Goal: Task Accomplishment & Management: Manage account settings

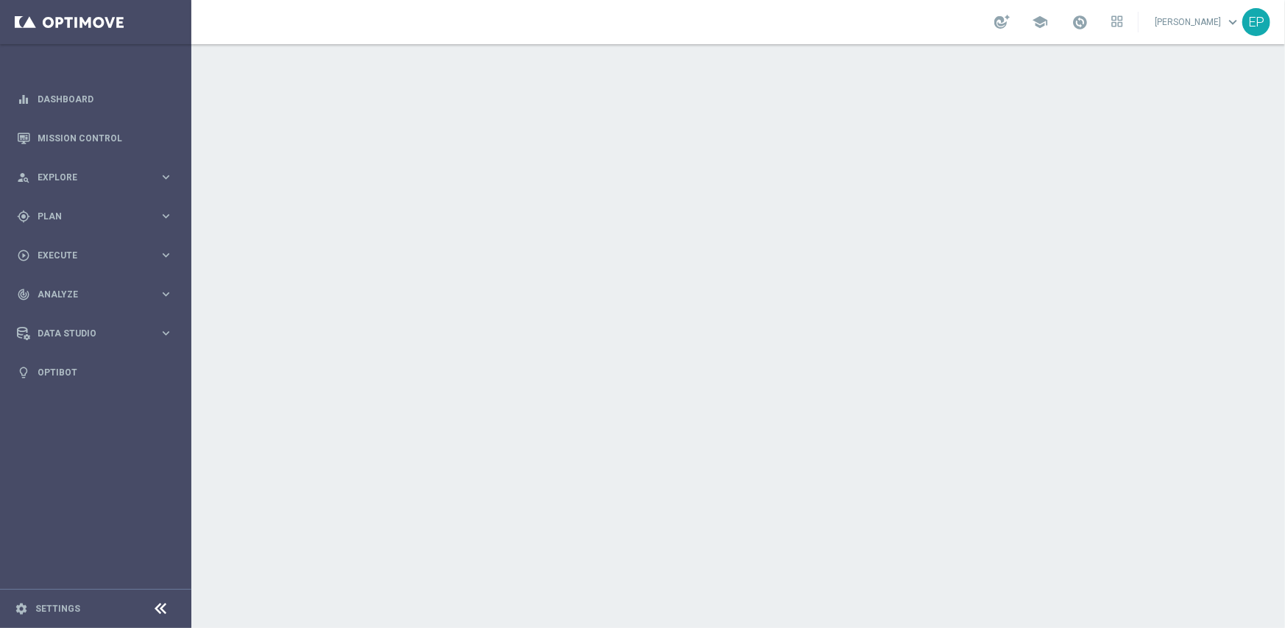
click at [155, 601] on icon at bounding box center [161, 609] width 18 height 18
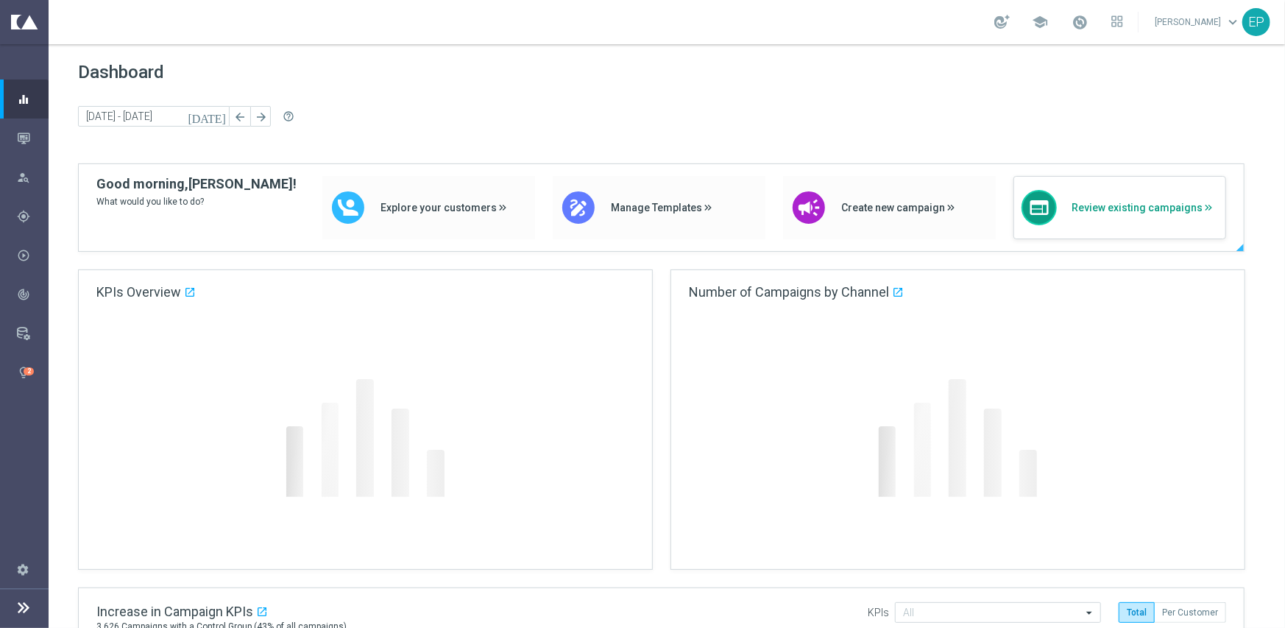
click at [1134, 211] on span "Review existing campaigns" at bounding box center [1145, 208] width 146 height 13
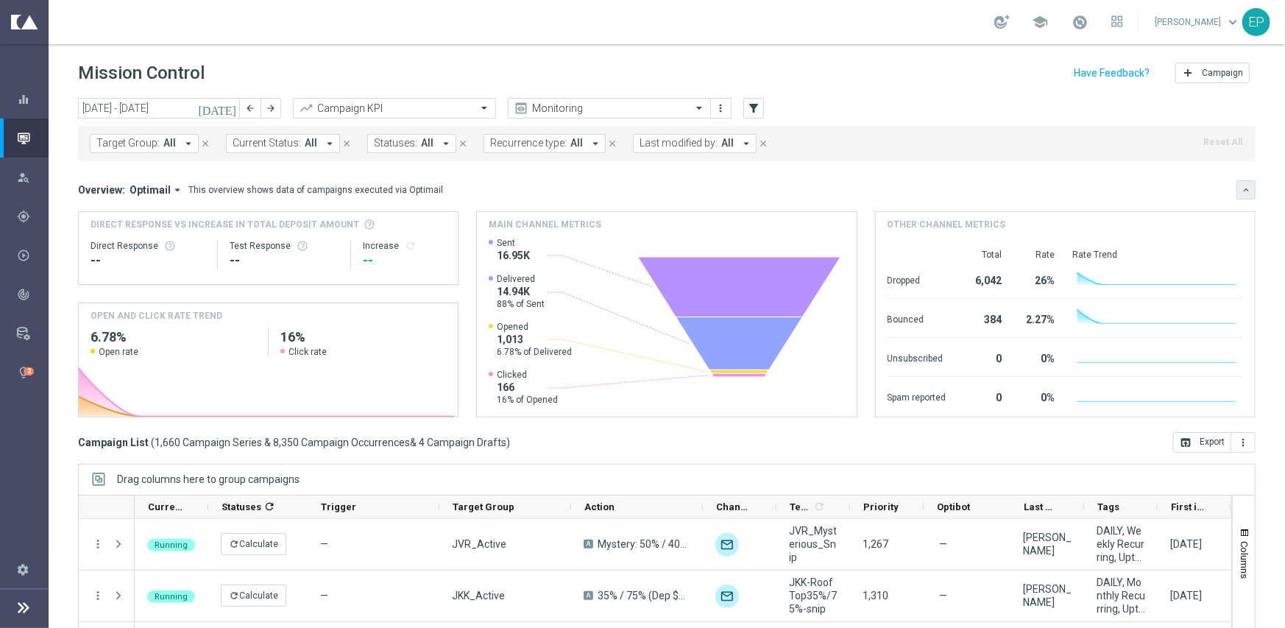
click at [1241, 190] on icon "keyboard_arrow_down" at bounding box center [1246, 190] width 10 height 10
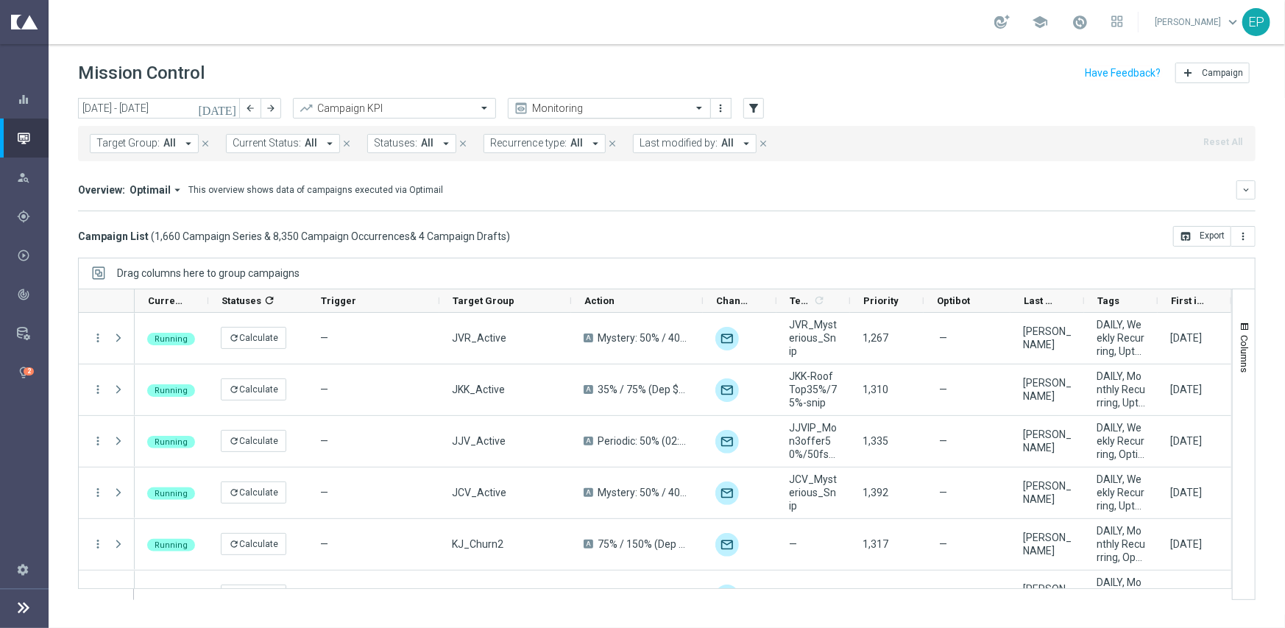
click at [562, 113] on input "text" at bounding box center [594, 108] width 157 height 13
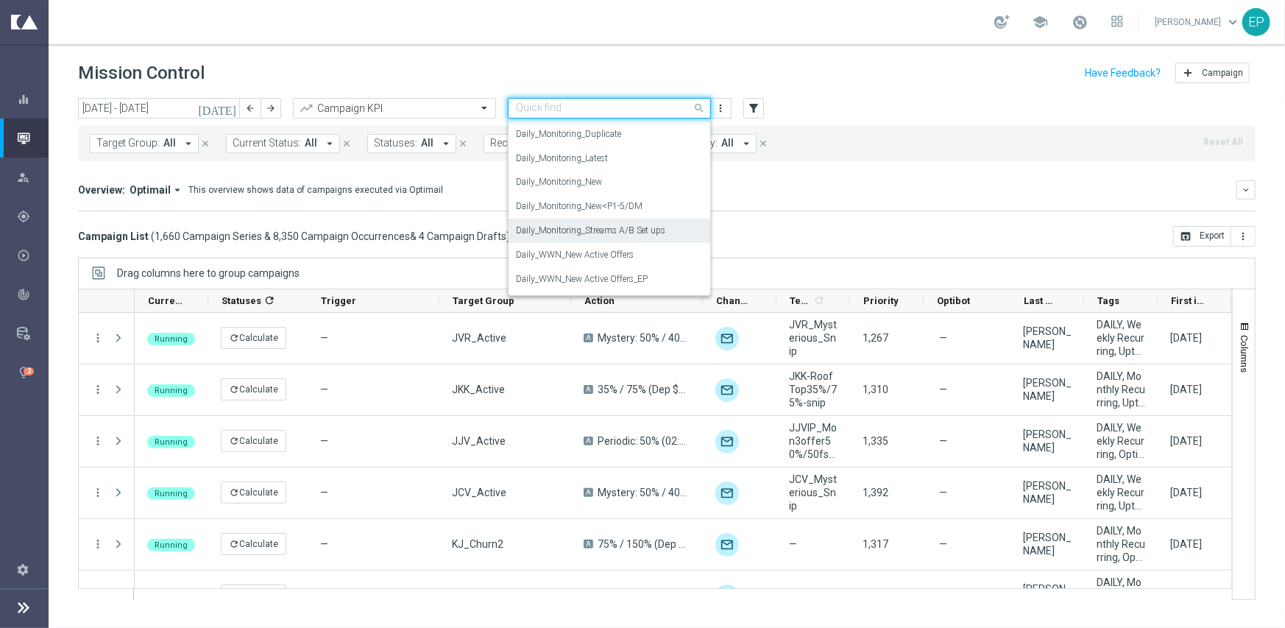
scroll to position [515, 0]
click at [586, 230] on div "Daily_Monitoring_New<P1-5/DM" at bounding box center [609, 221] width 187 height 24
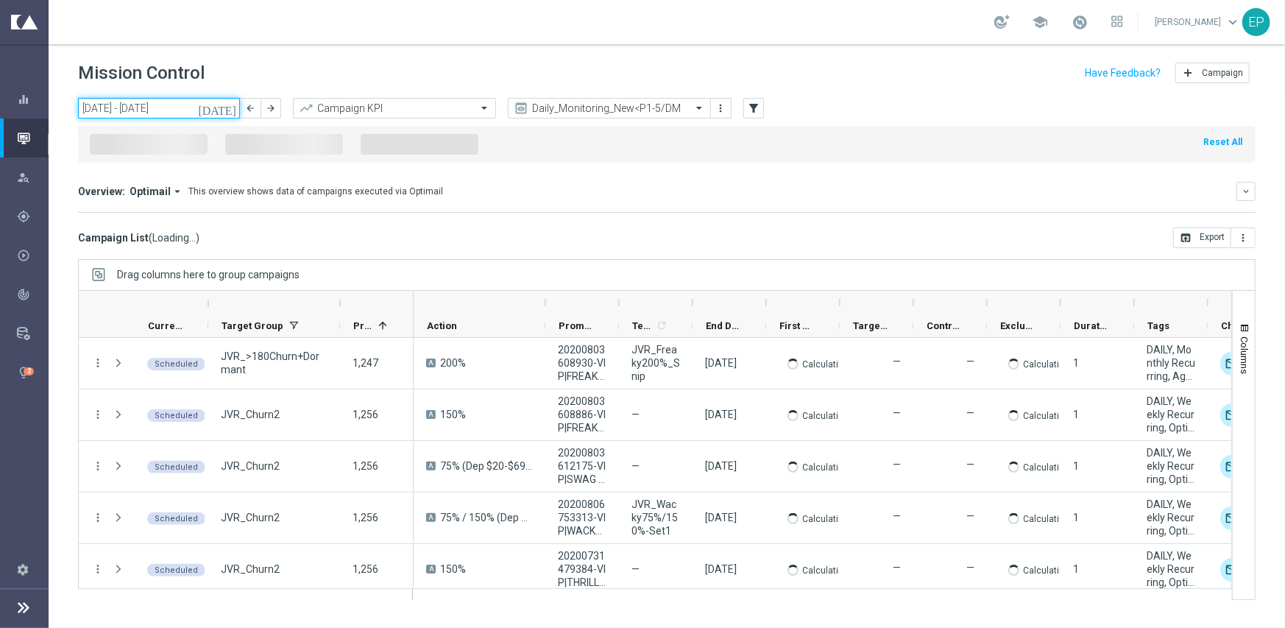
click at [138, 101] on input "[DATE] - [DATE]" at bounding box center [159, 108] width 162 height 21
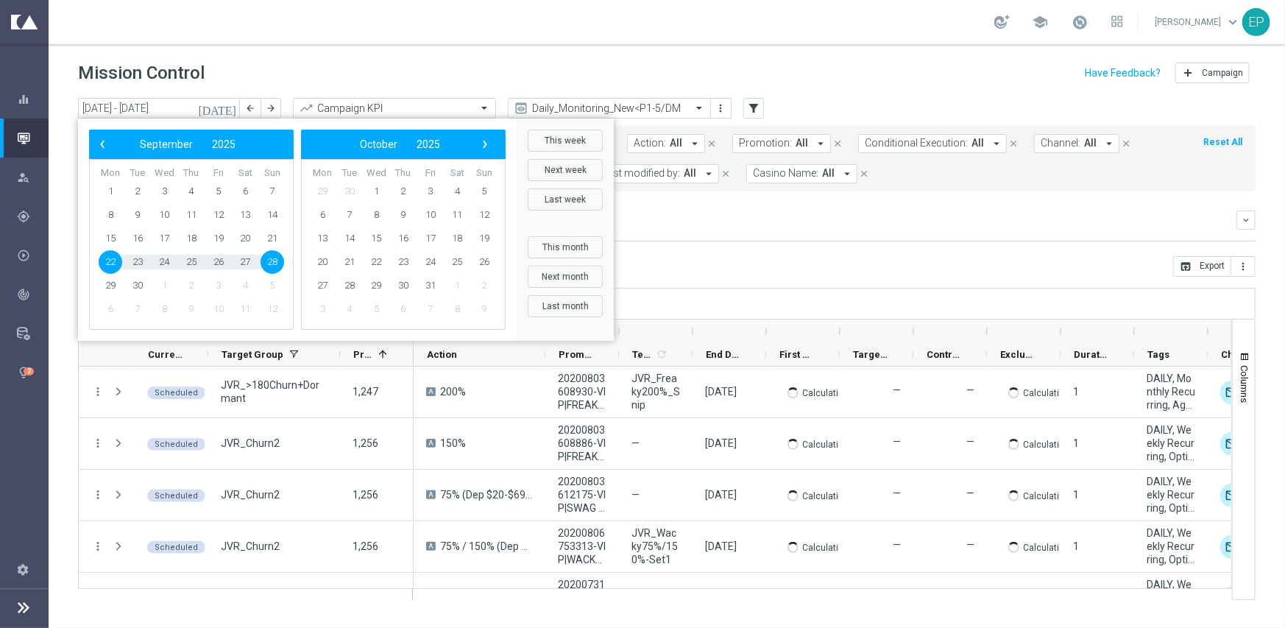
click at [110, 255] on span "22" at bounding box center [111, 262] width 24 height 24
type input "[DATE] - [DATE]"
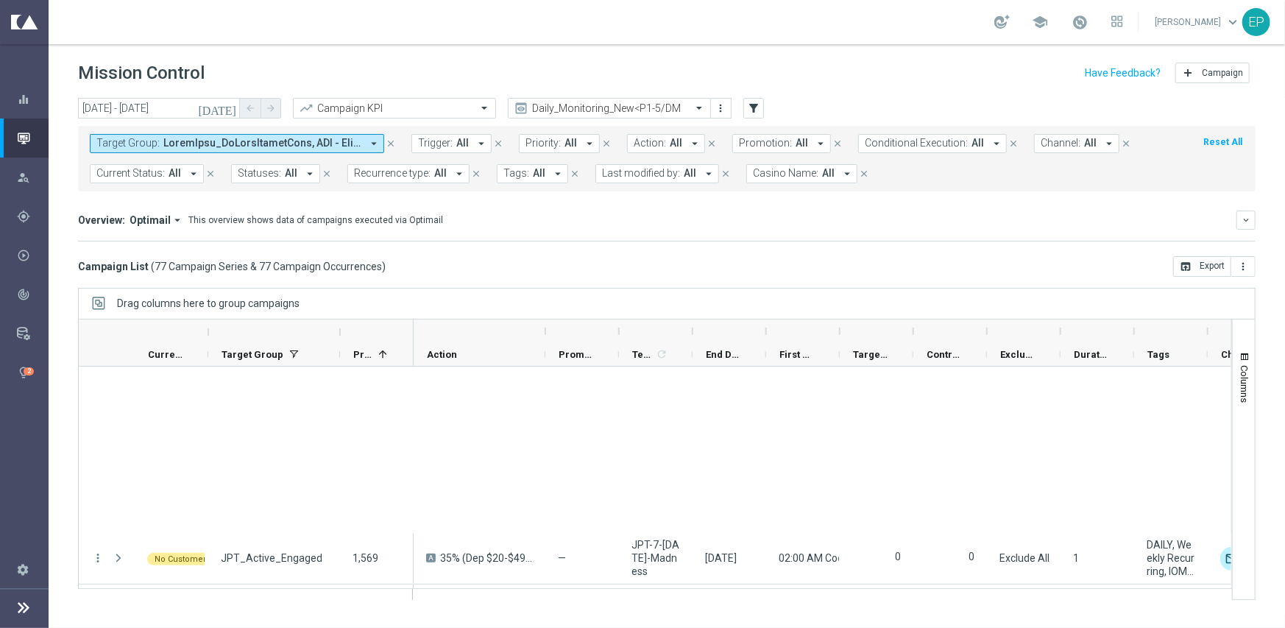
scroll to position [3744, 0]
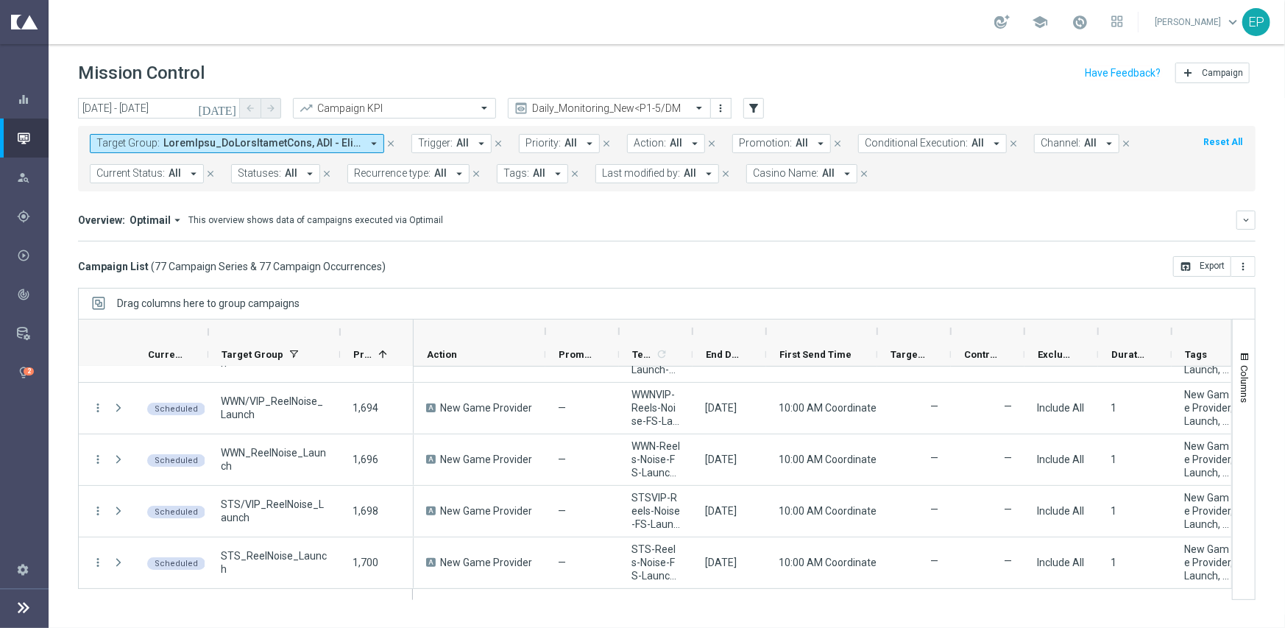
drag, startPoint x: 838, startPoint y: 330, endPoint x: 876, endPoint y: 329, distance: 37.6
click at [876, 329] on div at bounding box center [877, 331] width 6 height 24
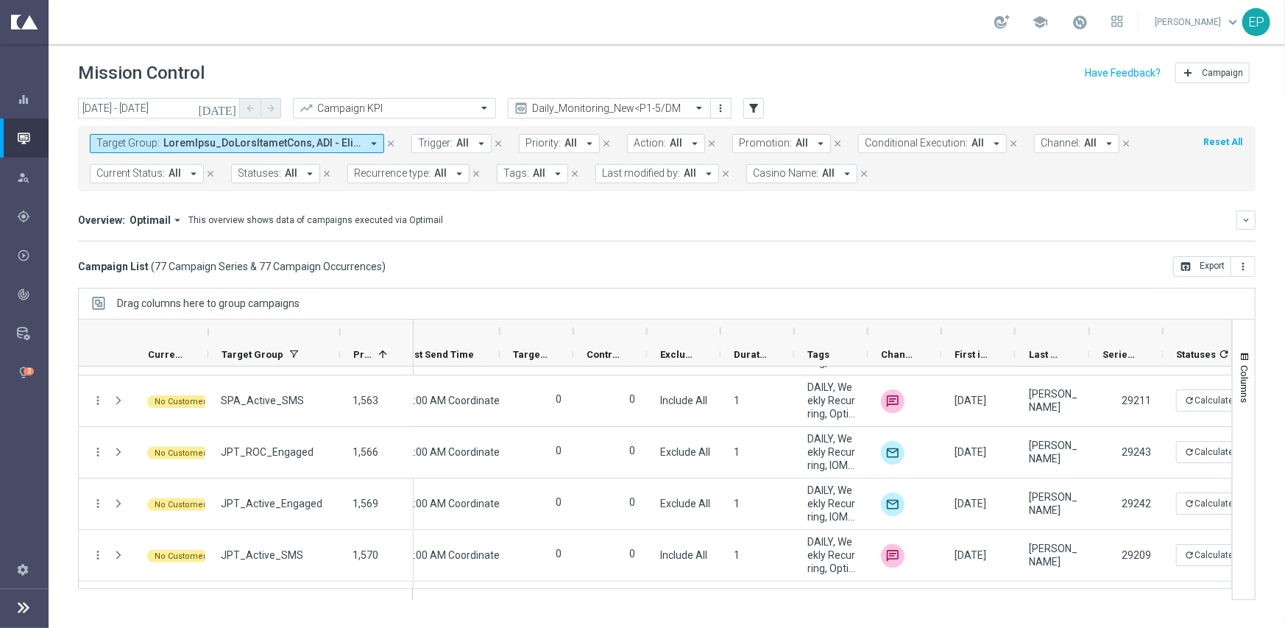
scroll to position [0, 375]
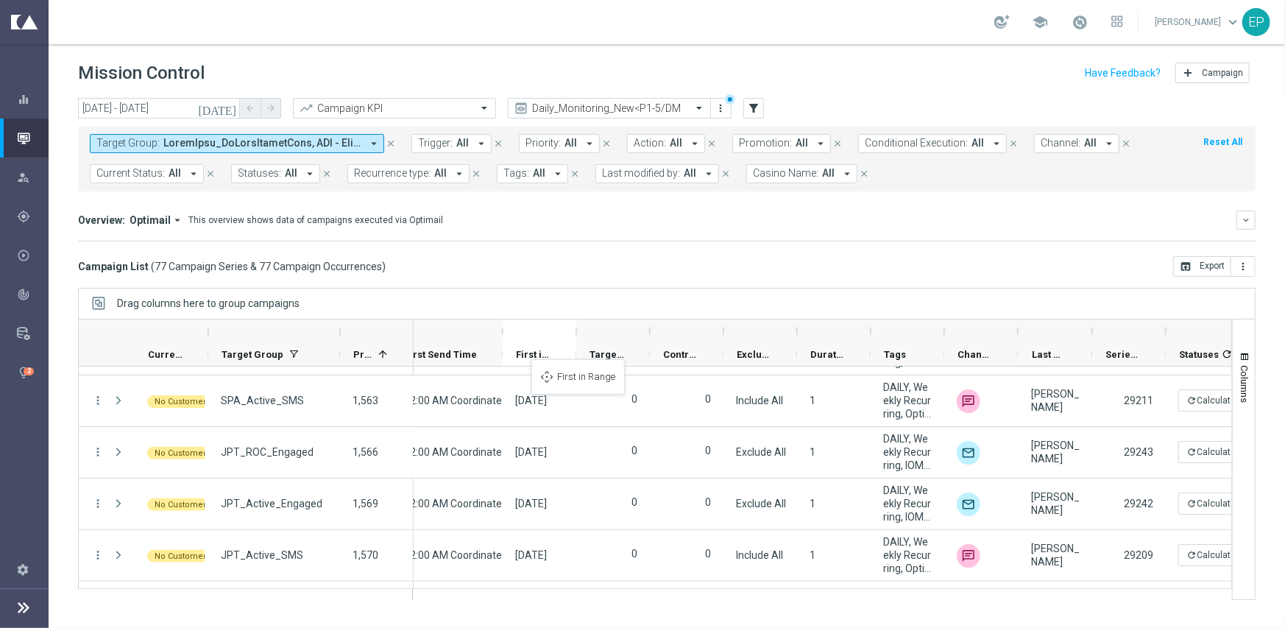
drag, startPoint x: 973, startPoint y: 355, endPoint x: 528, endPoint y: 369, distance: 445.4
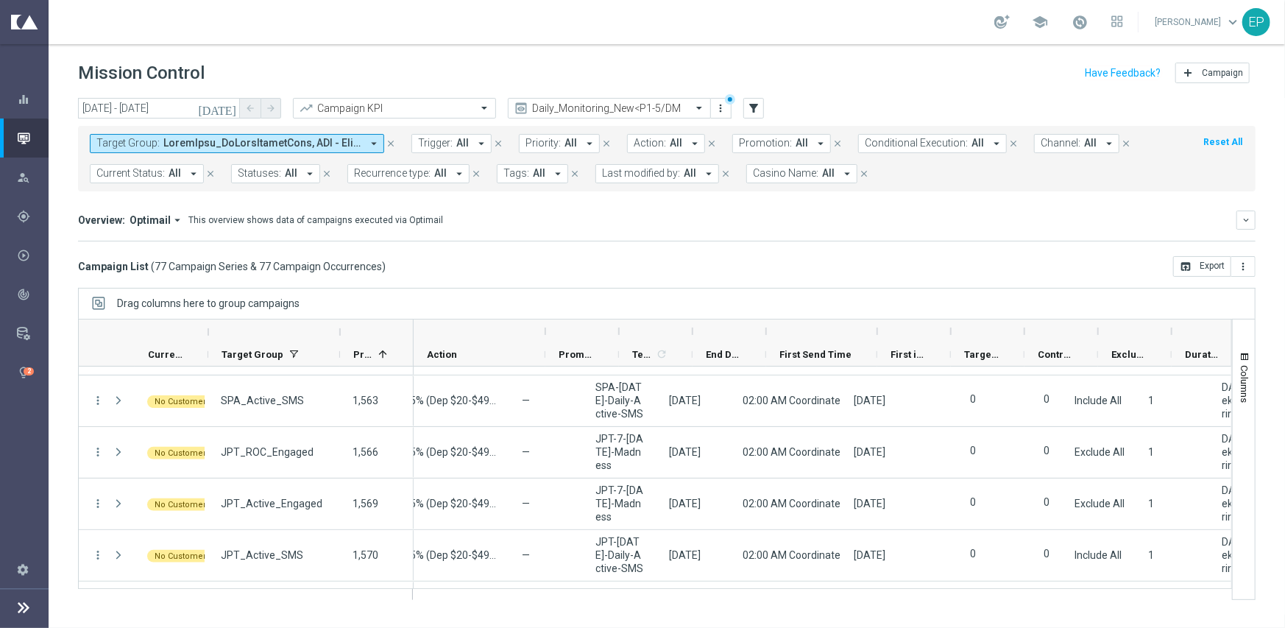
scroll to position [0, 0]
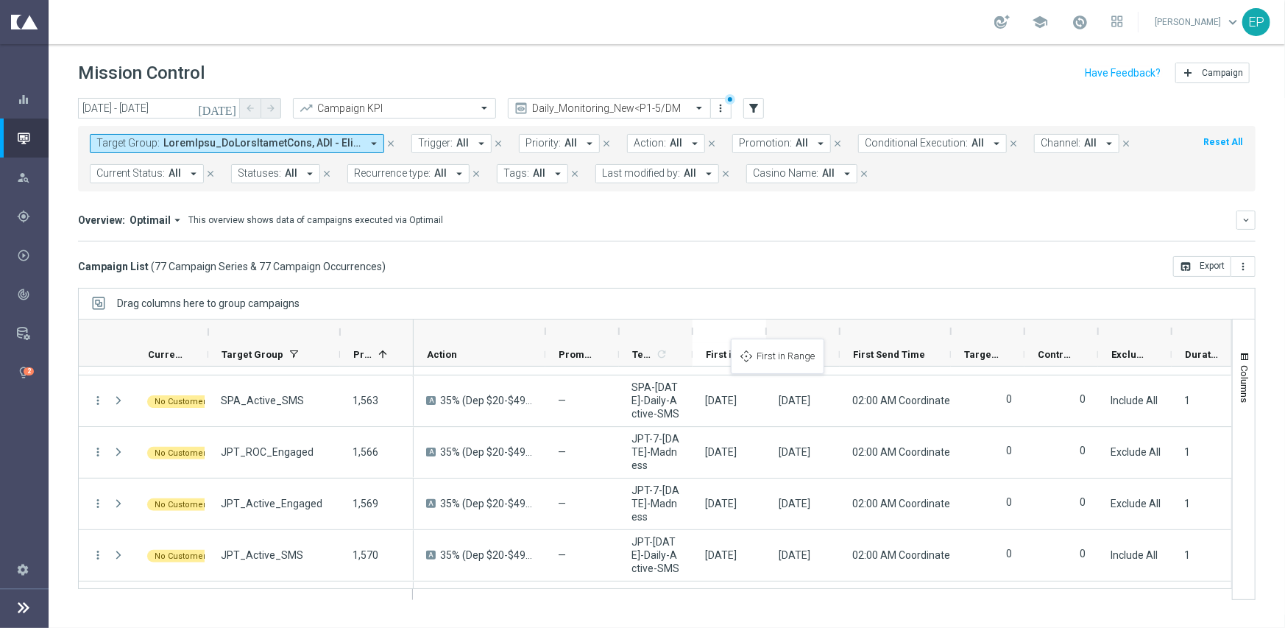
drag, startPoint x: 899, startPoint y: 348, endPoint x: 738, endPoint y: 347, distance: 161.2
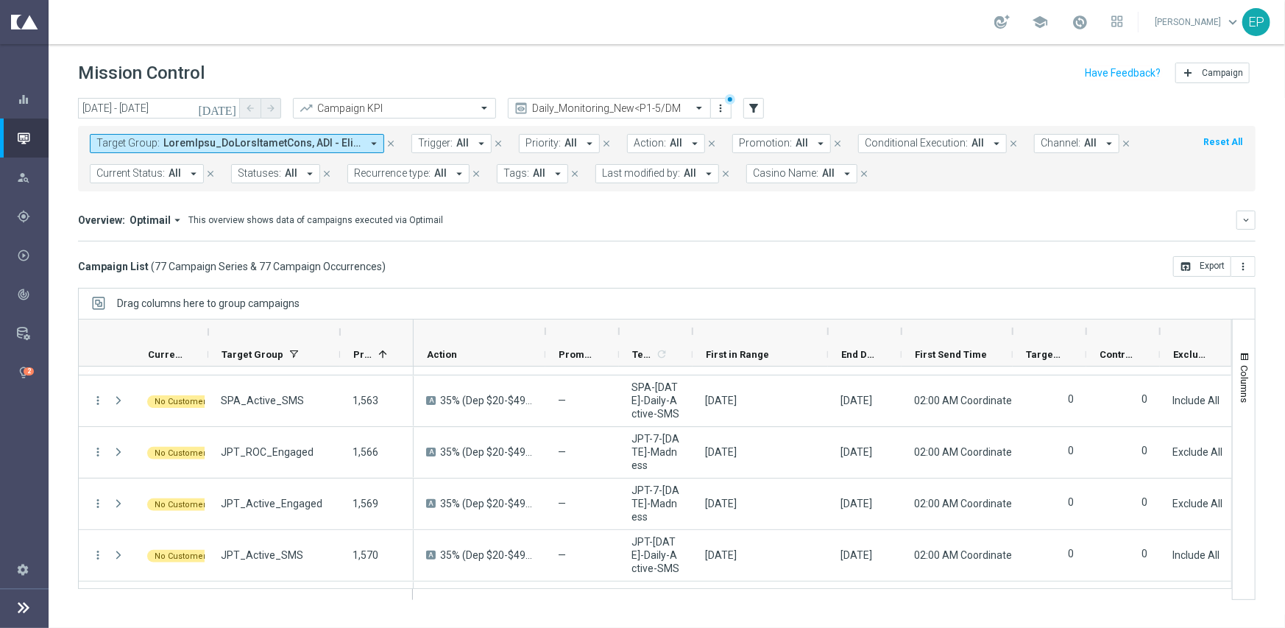
drag, startPoint x: 765, startPoint y: 332, endPoint x: 827, endPoint y: 330, distance: 61.9
click at [827, 330] on div at bounding box center [828, 331] width 6 height 24
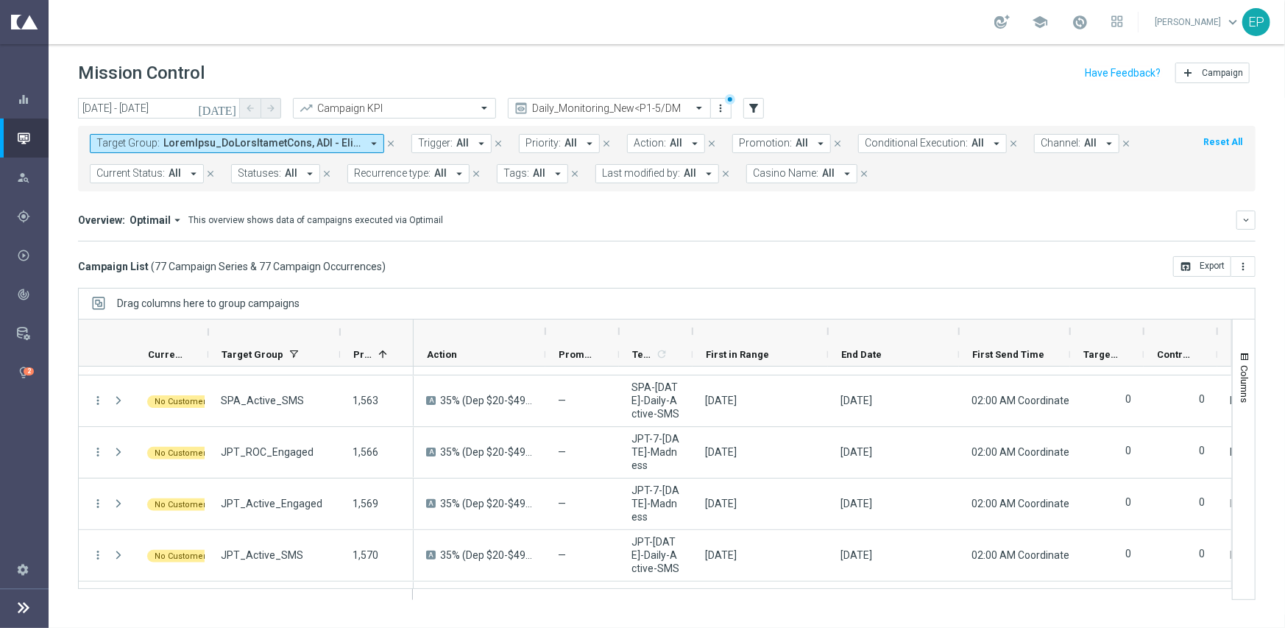
drag, startPoint x: 899, startPoint y: 331, endPoint x: 991, endPoint y: 341, distance: 91.8
click at [962, 326] on div at bounding box center [959, 331] width 6 height 24
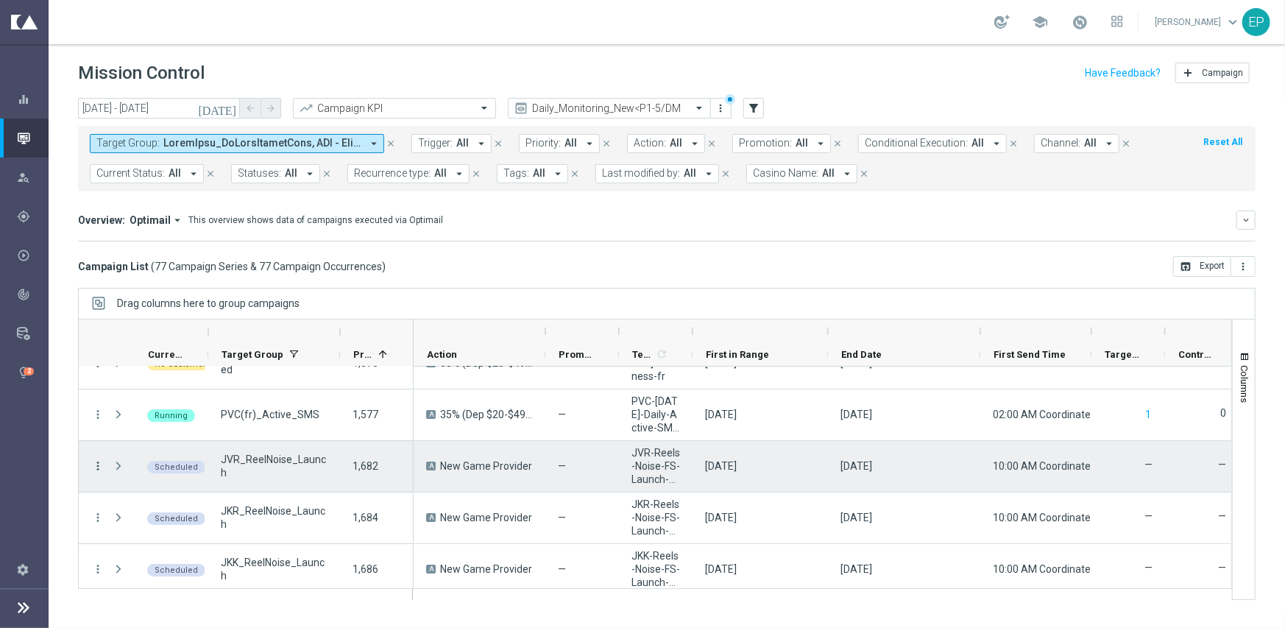
click at [102, 462] on icon "more_vert" at bounding box center [97, 465] width 13 height 13
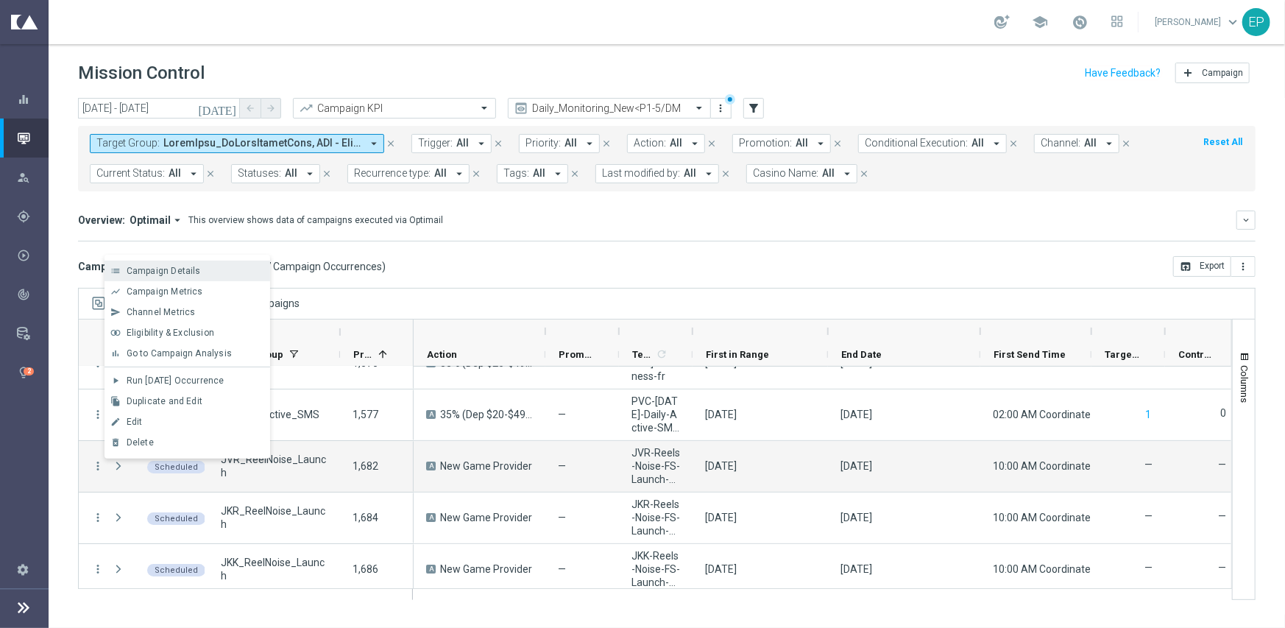
click at [173, 274] on span "Campaign Details" at bounding box center [164, 271] width 74 height 10
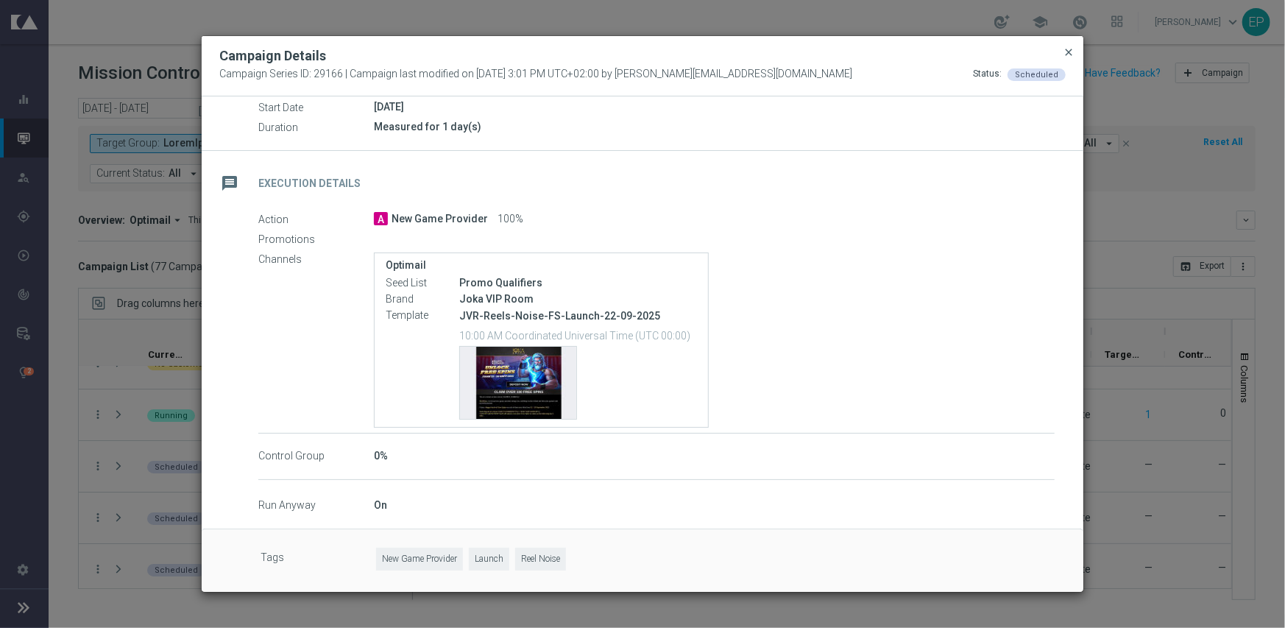
click at [1066, 46] on span "close" at bounding box center [1069, 52] width 12 height 12
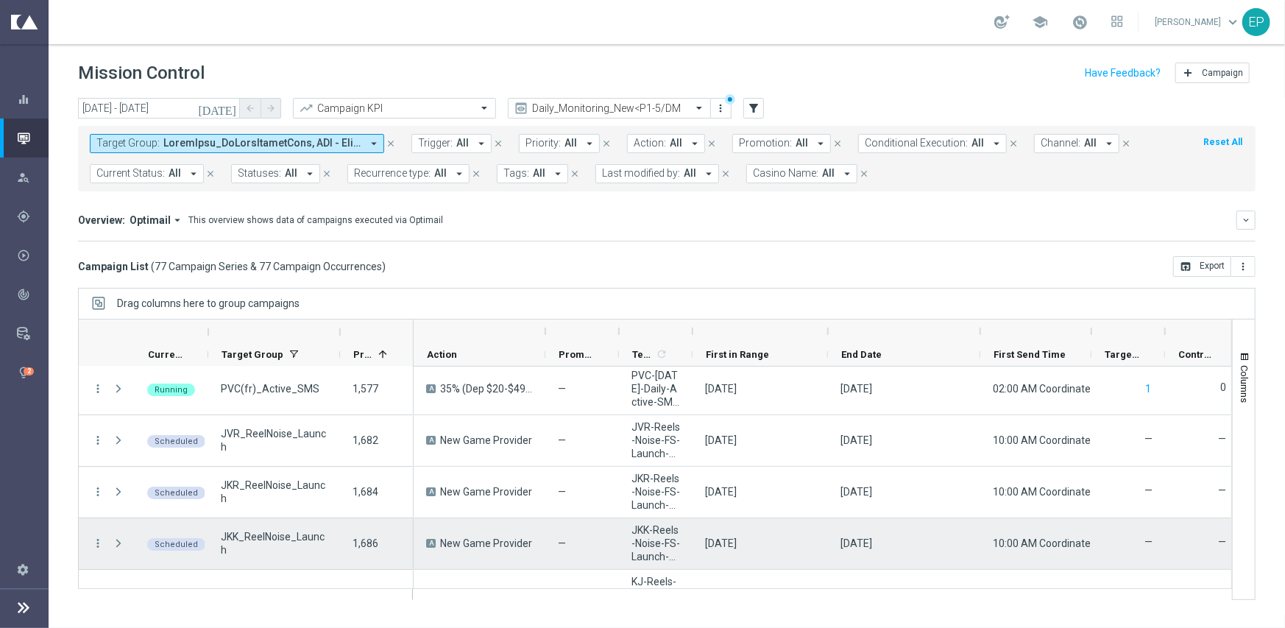
scroll to position [3377, 0]
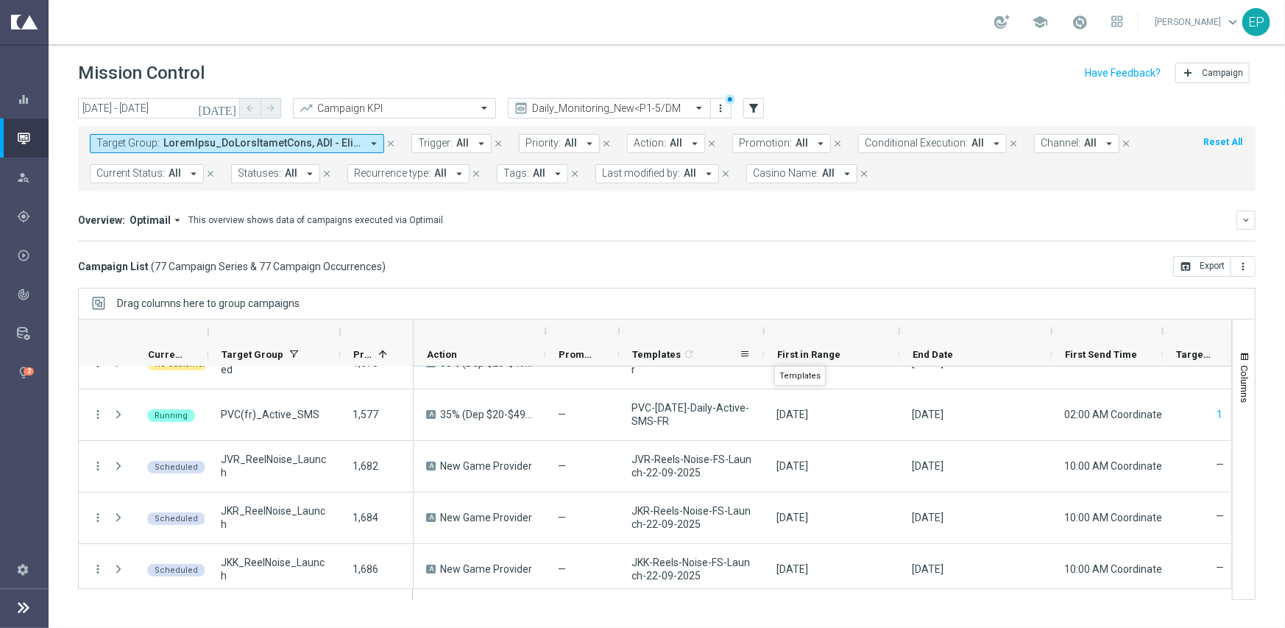
drag, startPoint x: 691, startPoint y: 327, endPoint x: 762, endPoint y: 352, distance: 75.6
click at [762, 352] on div "Templates 1 refresh End Date" at bounding box center [1230, 342] width 1632 height 47
click at [534, 181] on button "Tags: All arrow_drop_down" at bounding box center [532, 173] width 71 height 19
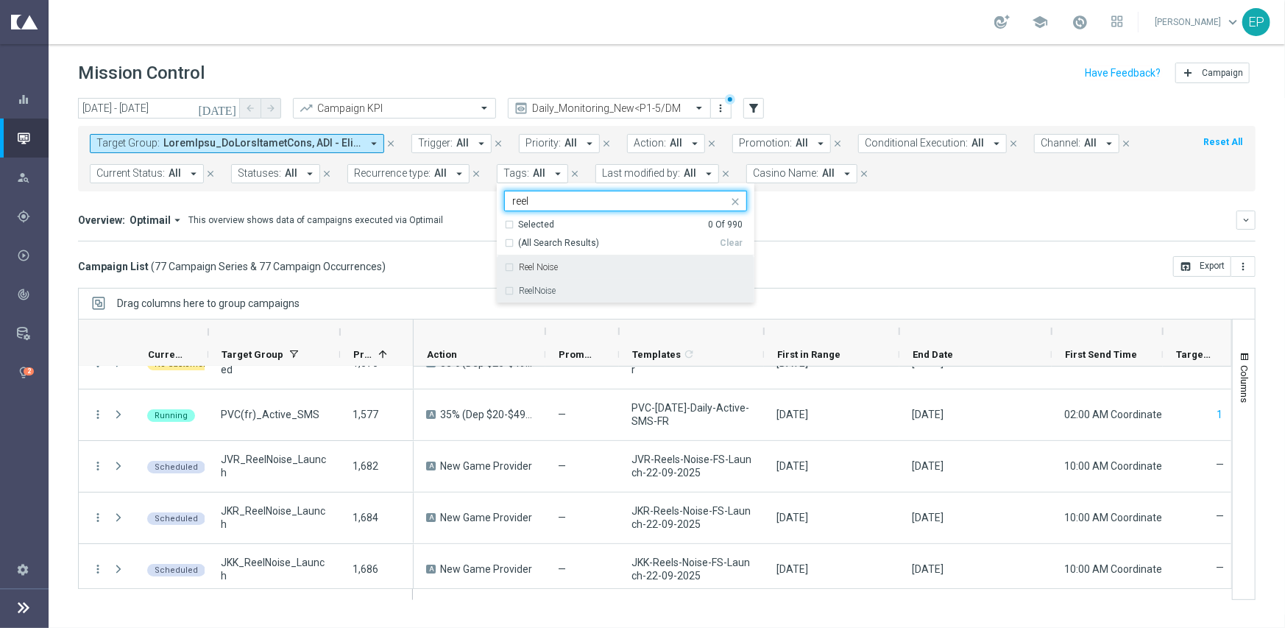
drag, startPoint x: 552, startPoint y: 266, endPoint x: 546, endPoint y: 284, distance: 18.6
click at [552, 267] on label "Reel Noise" at bounding box center [538, 267] width 39 height 9
type input "reel"
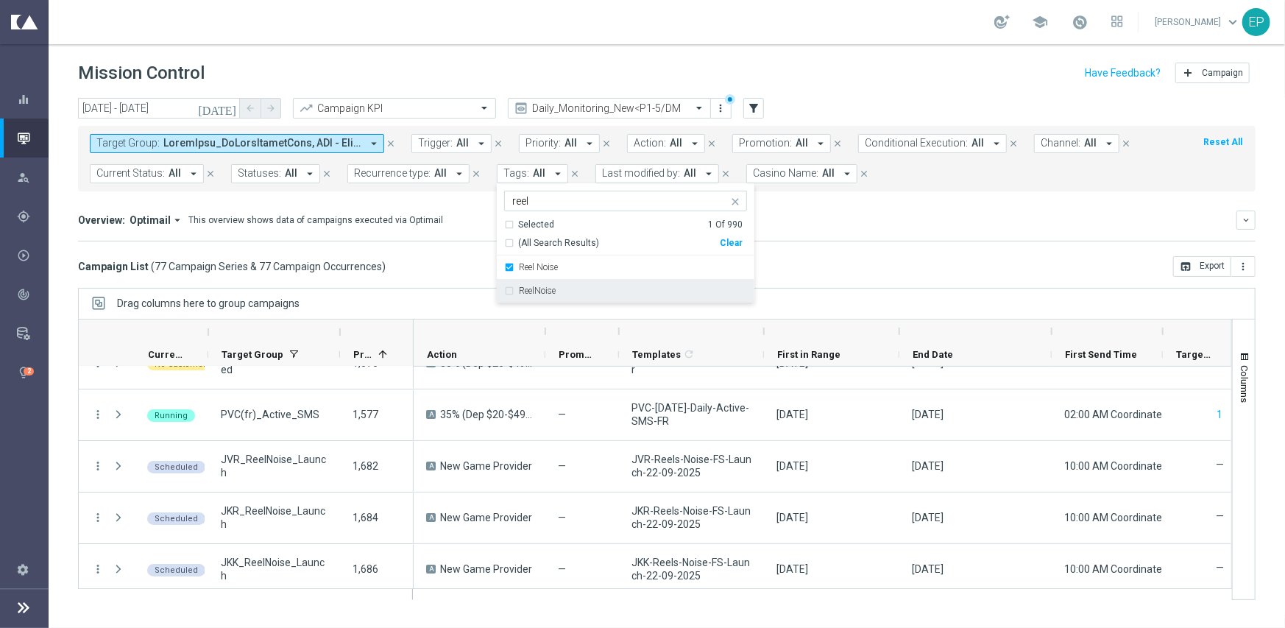
click at [542, 292] on label "ReelNoise" at bounding box center [537, 290] width 37 height 9
click at [910, 250] on mini-dashboard "Overview: Optimail arrow_drop_down This overview shows data of campaigns execut…" at bounding box center [666, 223] width 1177 height 65
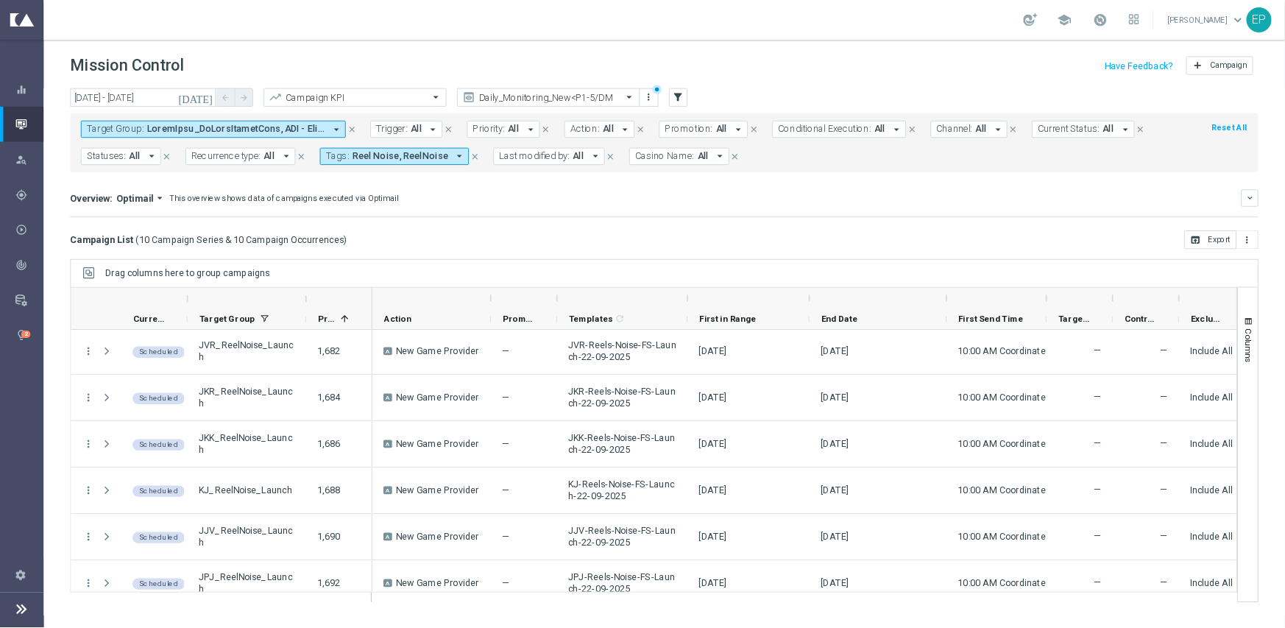
scroll to position [0, 0]
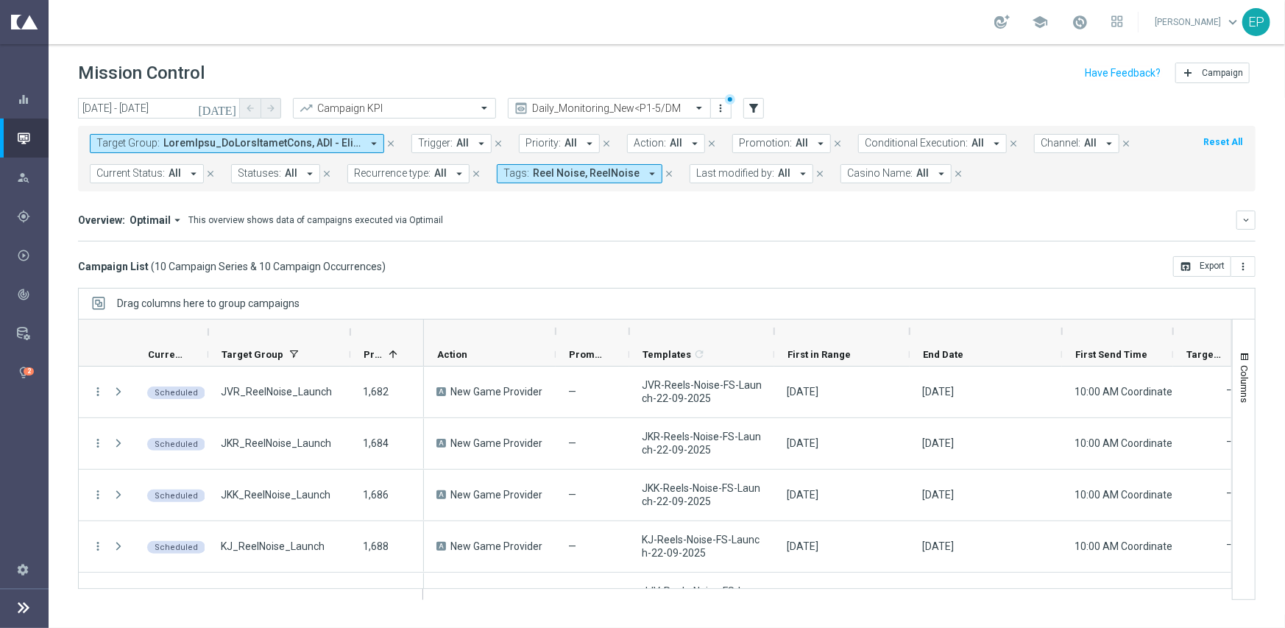
drag, startPoint x: 338, startPoint y: 331, endPoint x: 348, endPoint y: 327, distance: 10.9
click at [348, 327] on div at bounding box center [350, 332] width 6 height 24
click at [1207, 269] on button "open_in_browser Export" at bounding box center [1202, 266] width 58 height 21
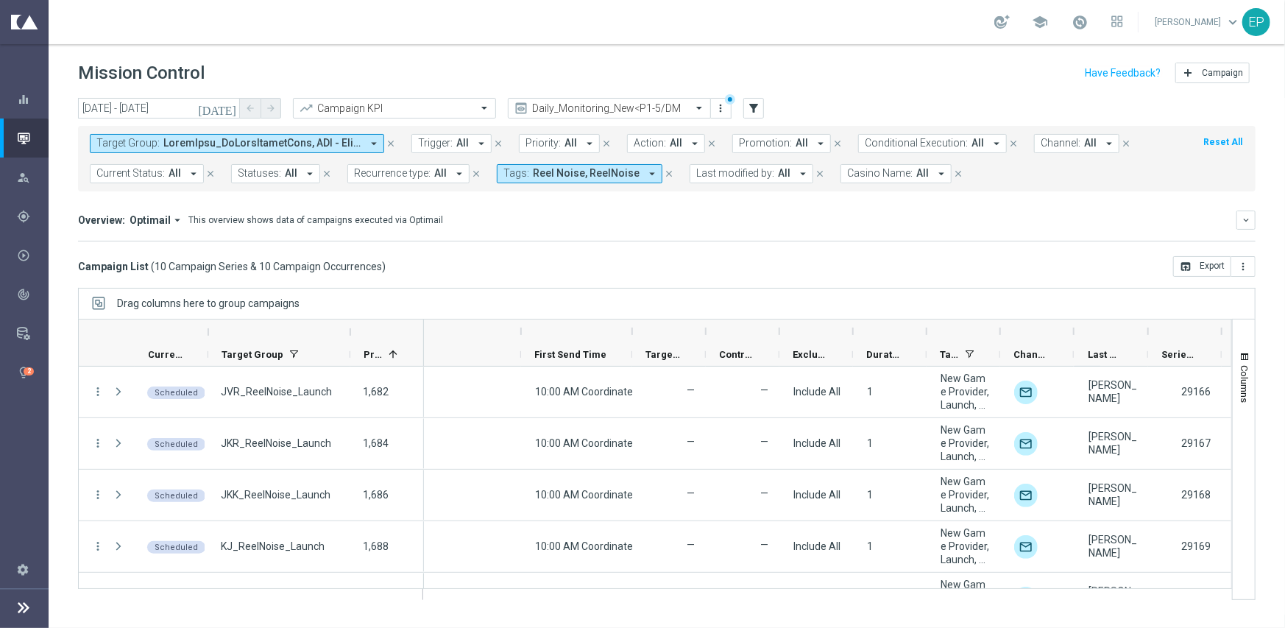
scroll to position [0, 551]
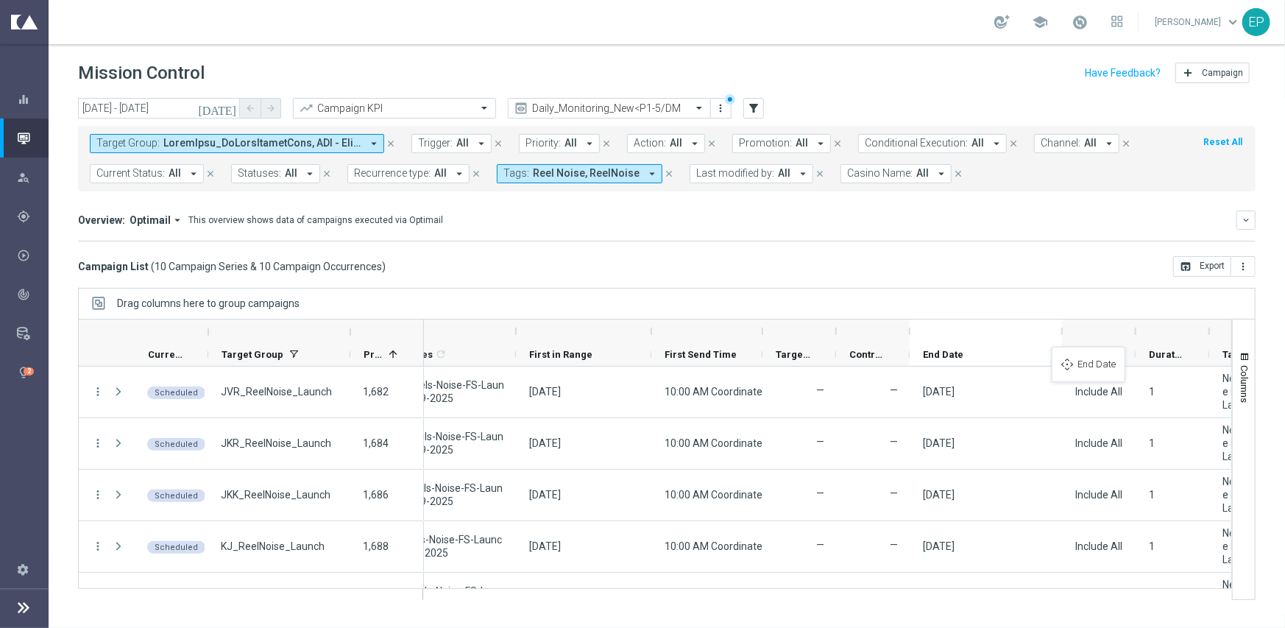
drag, startPoint x: 697, startPoint y: 350, endPoint x: 1059, endPoint y: 355, distance: 362.1
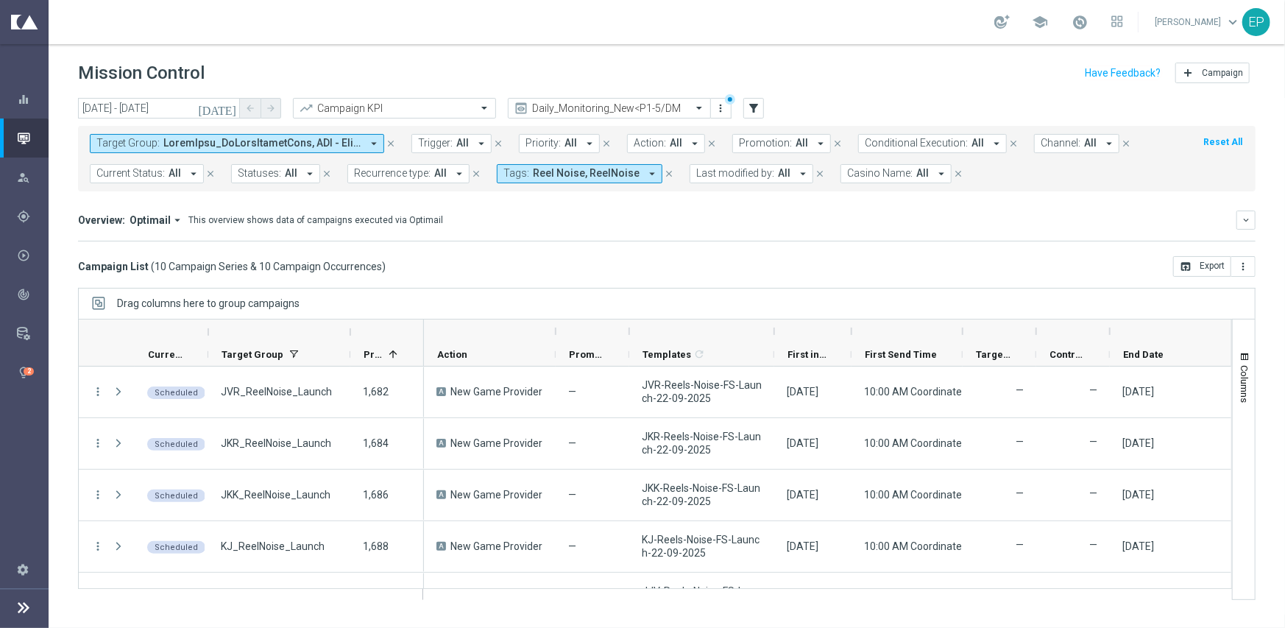
drag, startPoint x: 909, startPoint y: 327, endPoint x: 851, endPoint y: 333, distance: 58.4
click at [851, 333] on div at bounding box center [852, 331] width 6 height 24
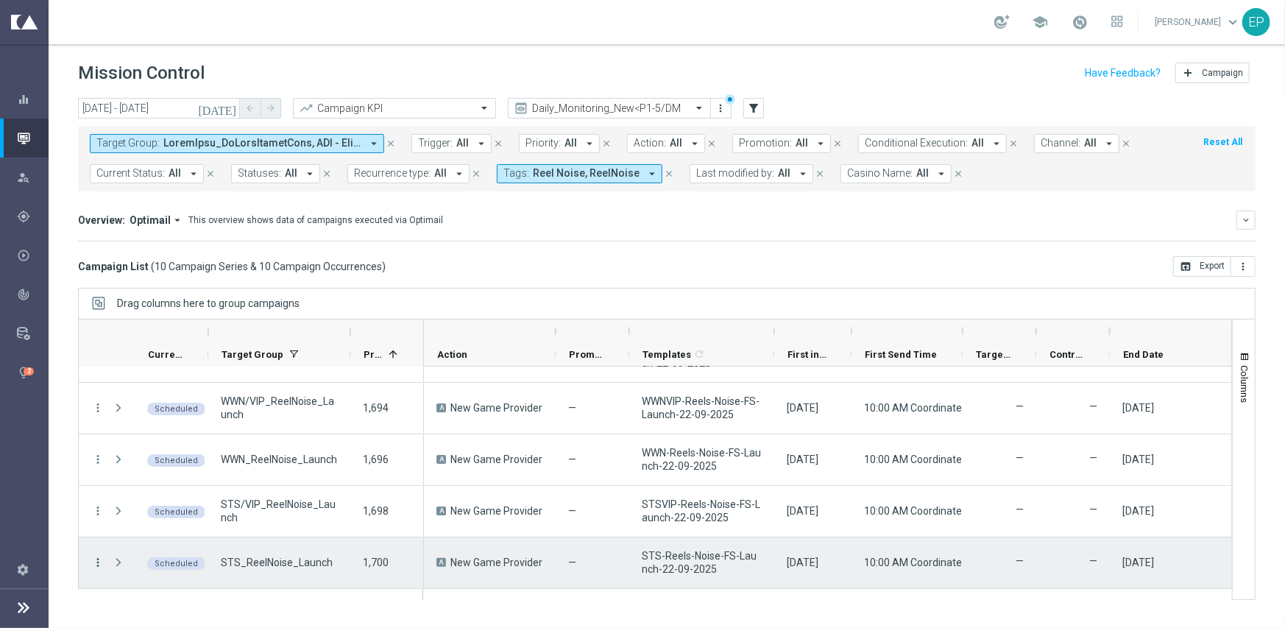
click at [96, 560] on icon "more_vert" at bounding box center [97, 562] width 13 height 13
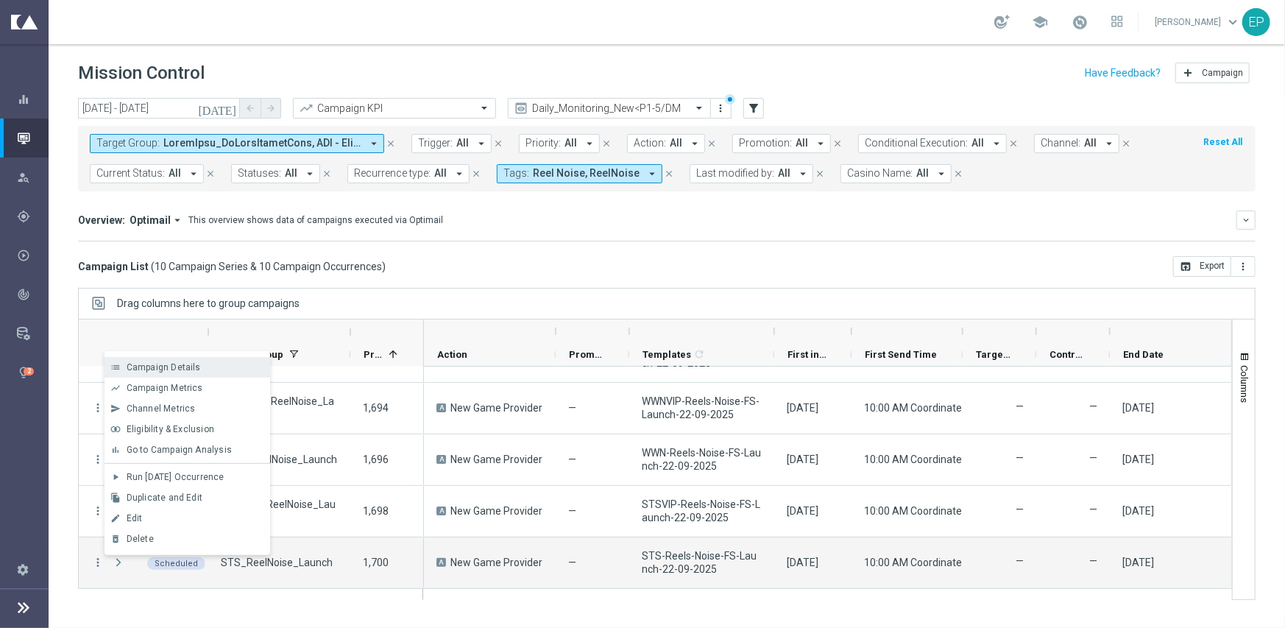
click at [188, 367] on span "Campaign Details" at bounding box center [164, 367] width 74 height 10
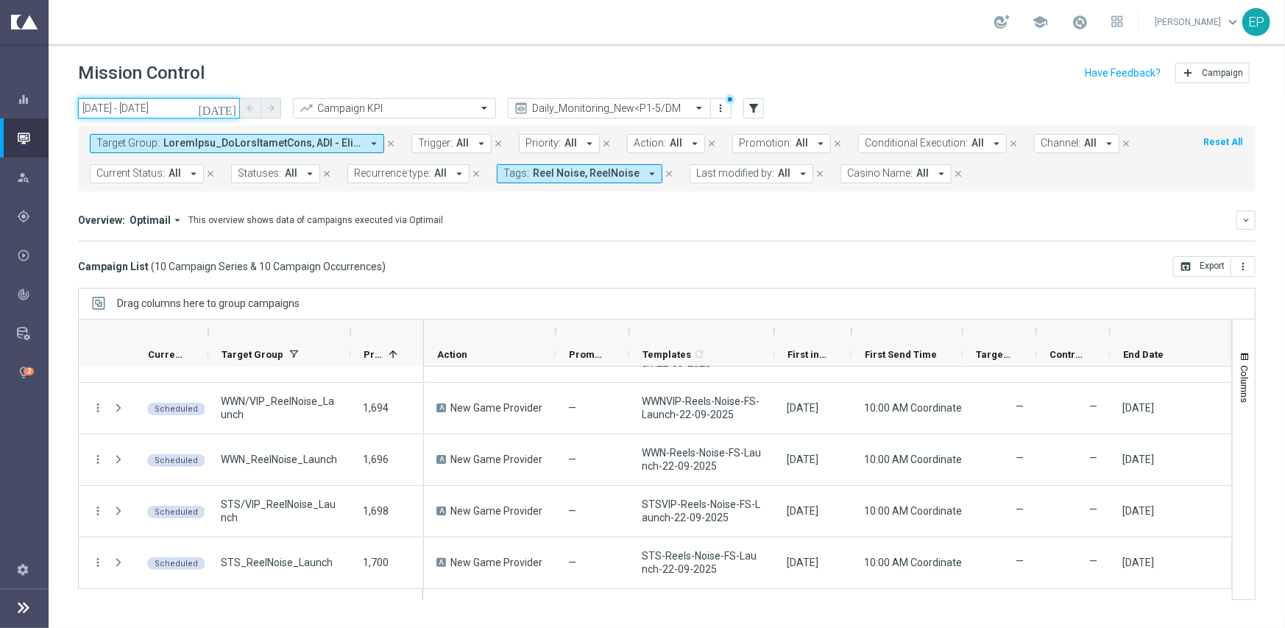
click at [140, 107] on input "22 Sep 2025 - 22 Sep 2025" at bounding box center [159, 108] width 162 height 21
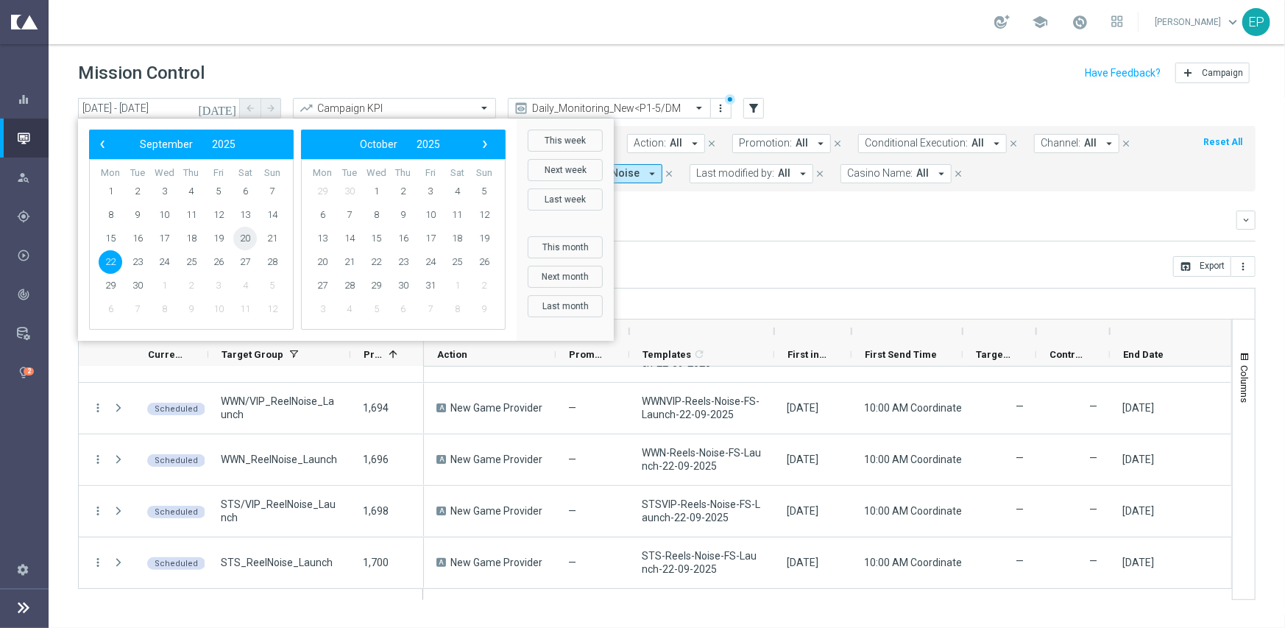
click at [251, 241] on span "20" at bounding box center [245, 239] width 24 height 24
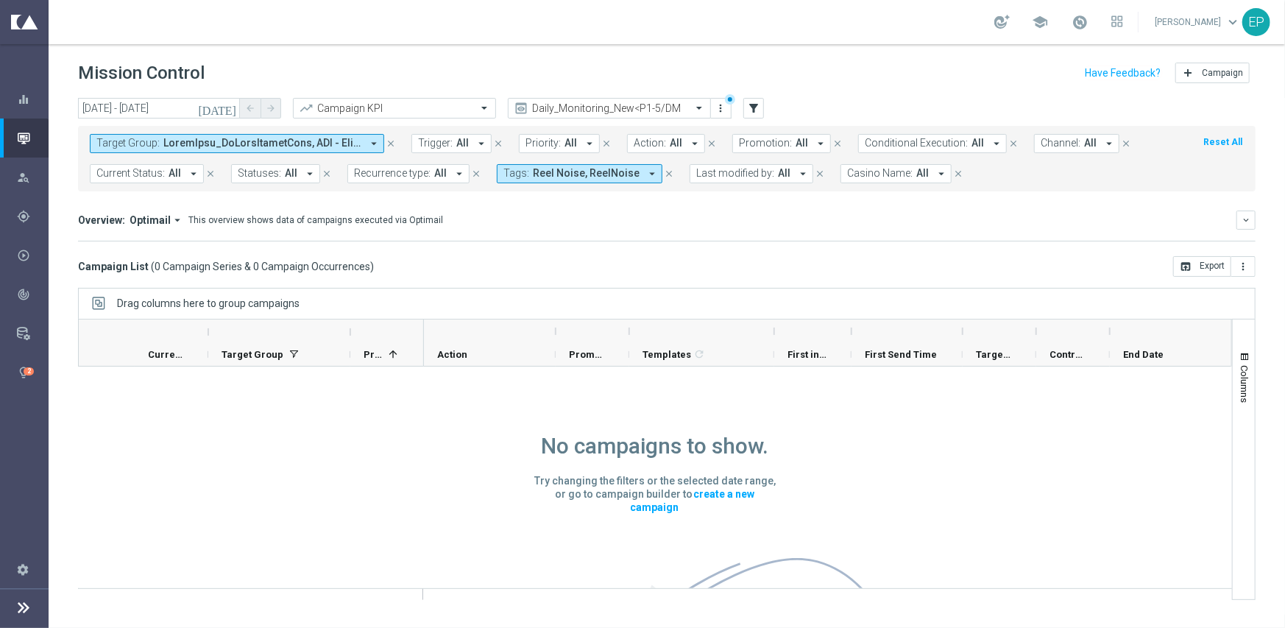
scroll to position [0, 0]
click at [591, 175] on span "Reel Noise, ReelNoise" at bounding box center [586, 173] width 107 height 13
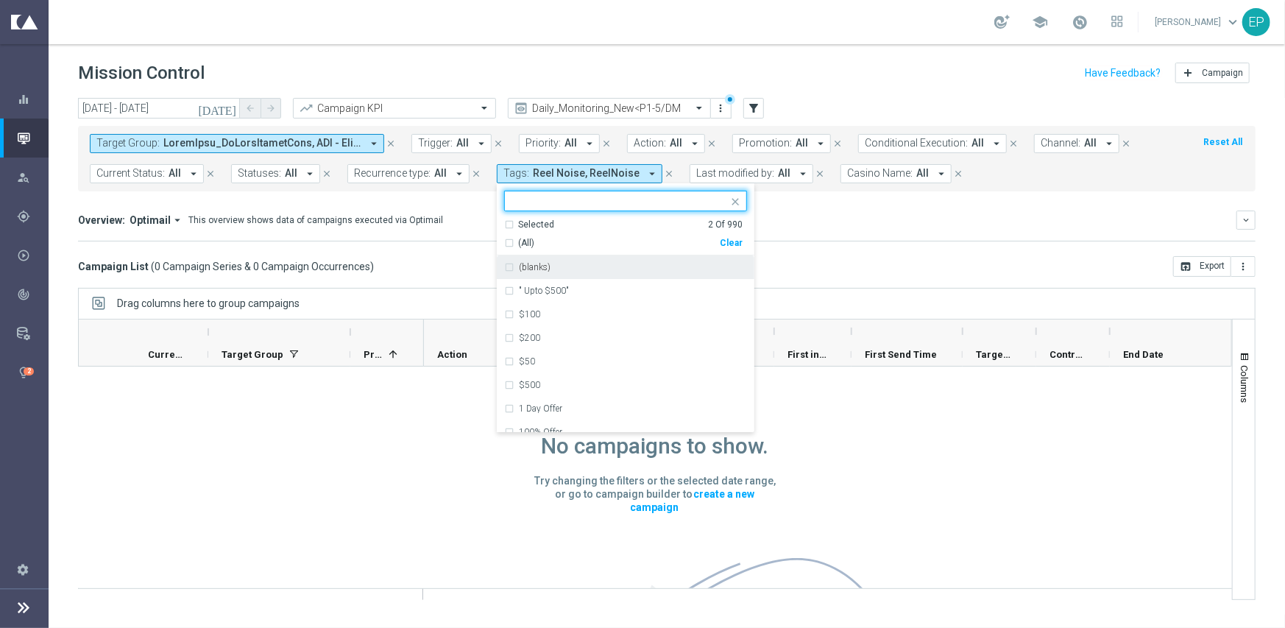
click at [0, 0] on div "Clear" at bounding box center [0, 0] width 0 height 0
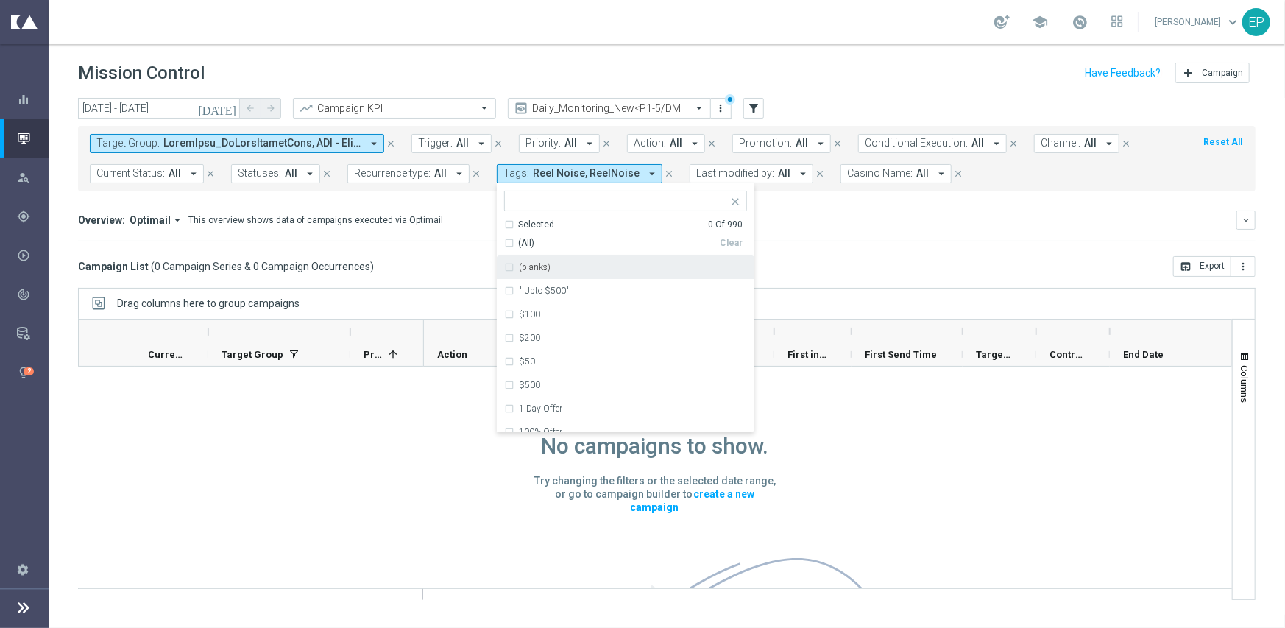
click at [817, 252] on mini-dashboard "Overview: Optimail arrow_drop_down This overview shows data of campaigns execut…" at bounding box center [666, 223] width 1177 height 65
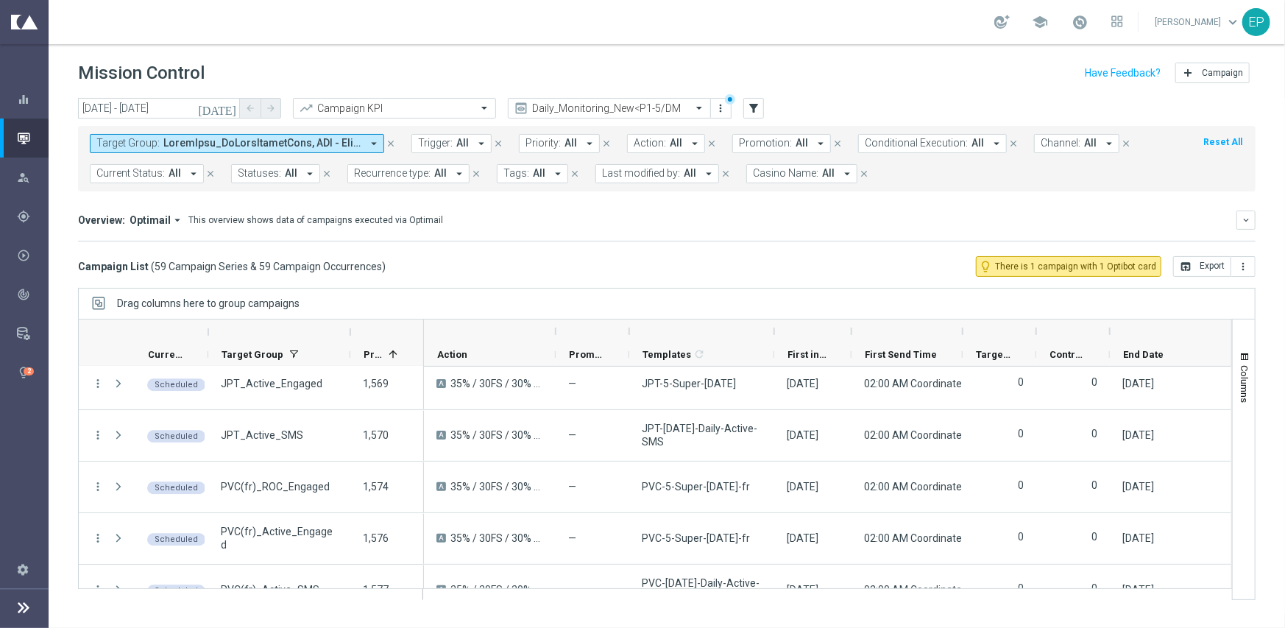
scroll to position [2817, 0]
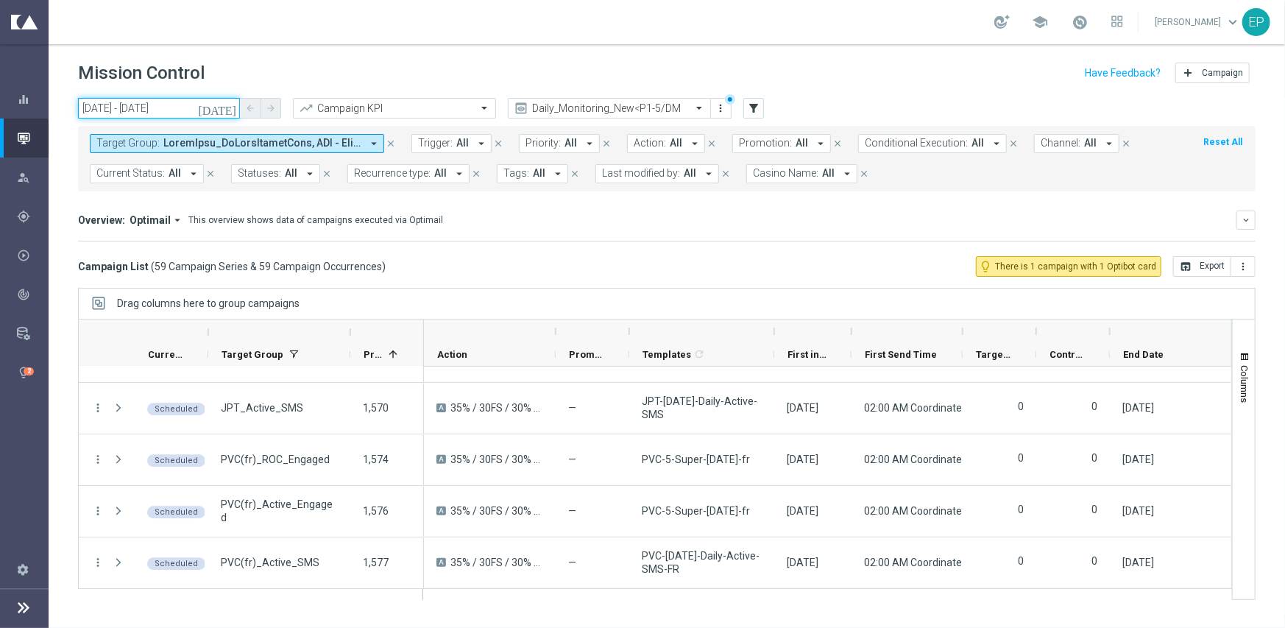
click at [177, 107] on input "20 Sep 2025 - 20 Sep 2025" at bounding box center [159, 108] width 162 height 21
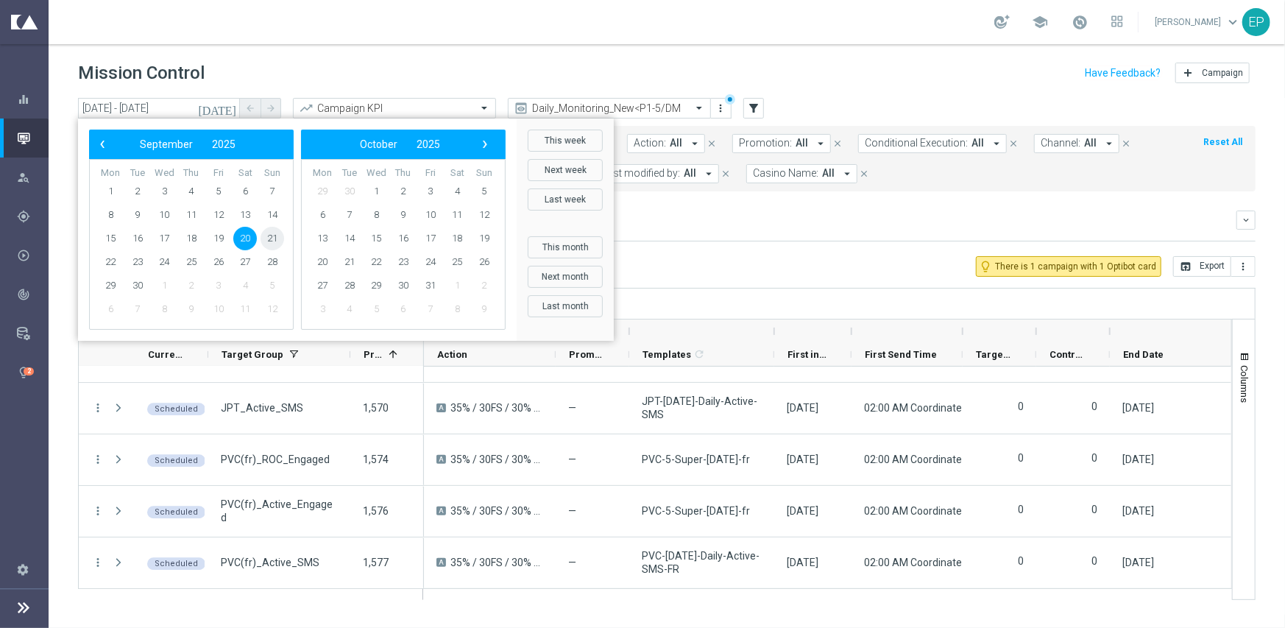
click at [266, 235] on span "21" at bounding box center [273, 239] width 24 height 24
type input "21 Sep 2025 - 21 Sep 2025"
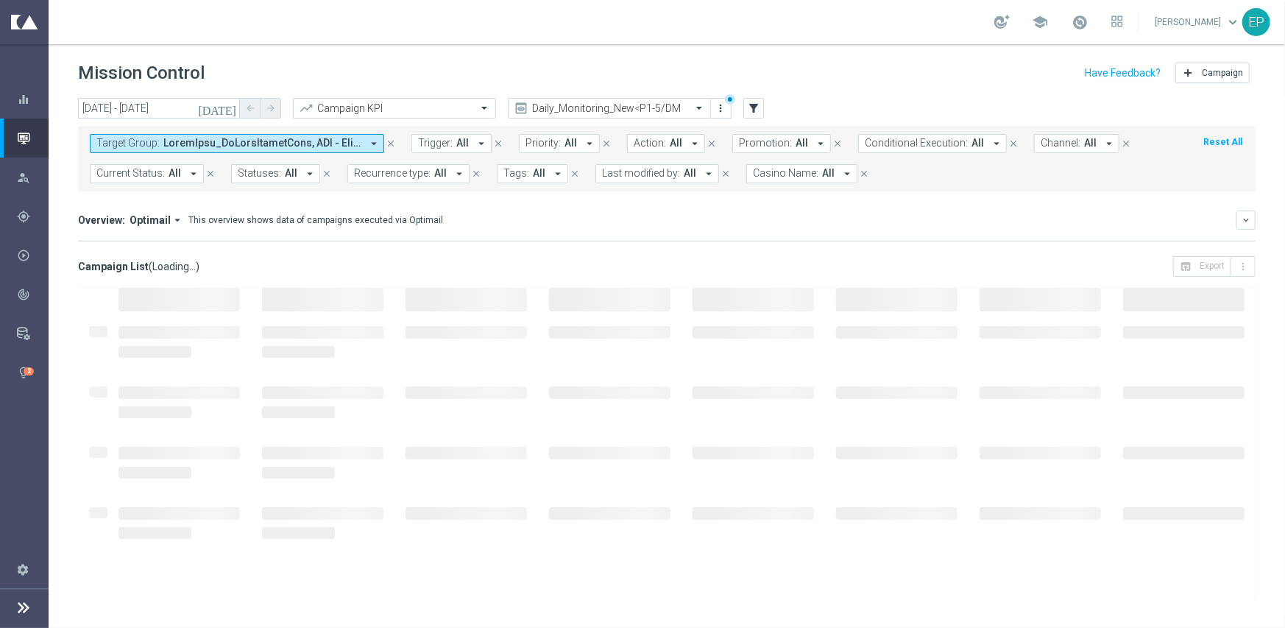
drag, startPoint x: 884, startPoint y: 231, endPoint x: 851, endPoint y: 222, distance: 33.8
click at [884, 231] on div "Overview: Optimail arrow_drop_down This overview shows data of campaigns execut…" at bounding box center [666, 225] width 1177 height 31
drag, startPoint x: 792, startPoint y: 224, endPoint x: 784, endPoint y: 225, distance: 8.2
click at [791, 224] on div "Overview: Optimail arrow_drop_down This overview shows data of campaigns execut…" at bounding box center [657, 219] width 1158 height 13
click at [869, 269] on div "Campaign List ( Loading... ) open_in_browser Export more_vert" at bounding box center [666, 266] width 1177 height 21
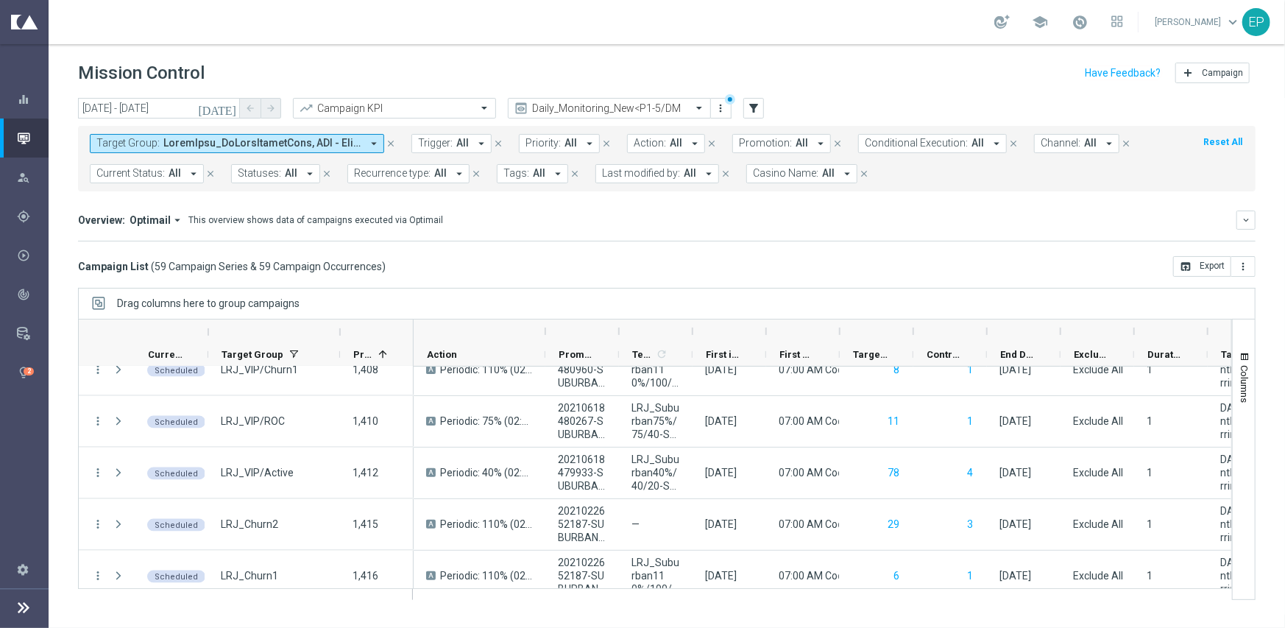
scroll to position [1442, 0]
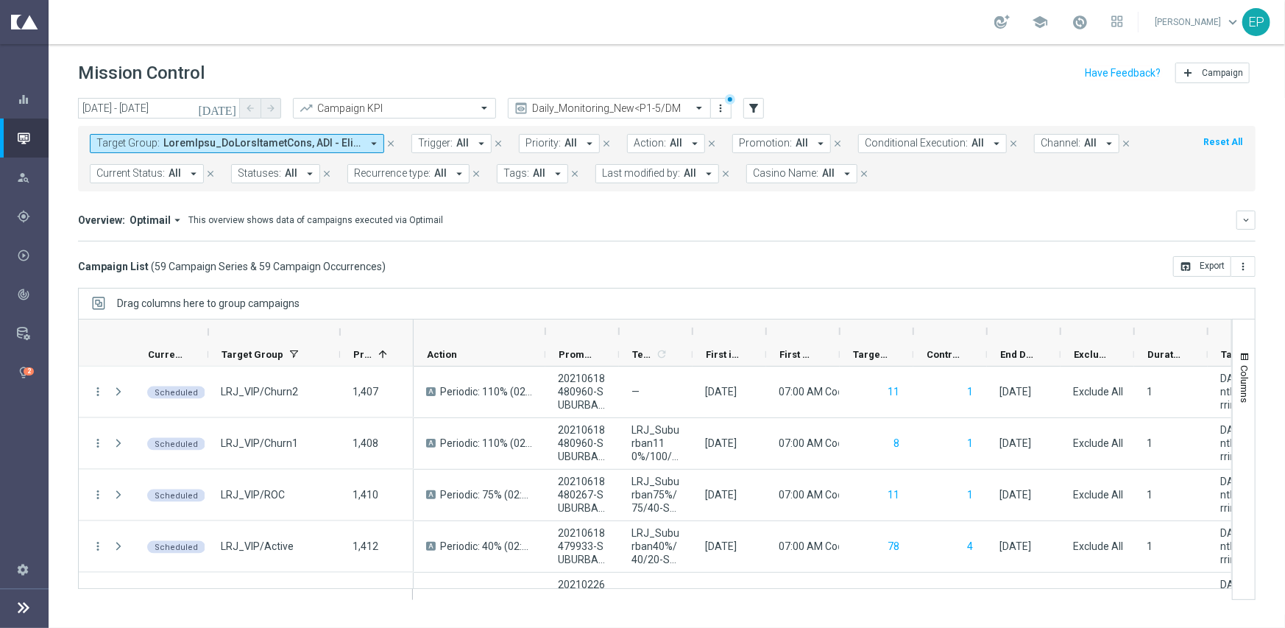
click at [952, 269] on div "Campaign List ( 59 Campaign Series & 59 Campaign Occurrences ) open_in_browser …" at bounding box center [666, 266] width 1177 height 21
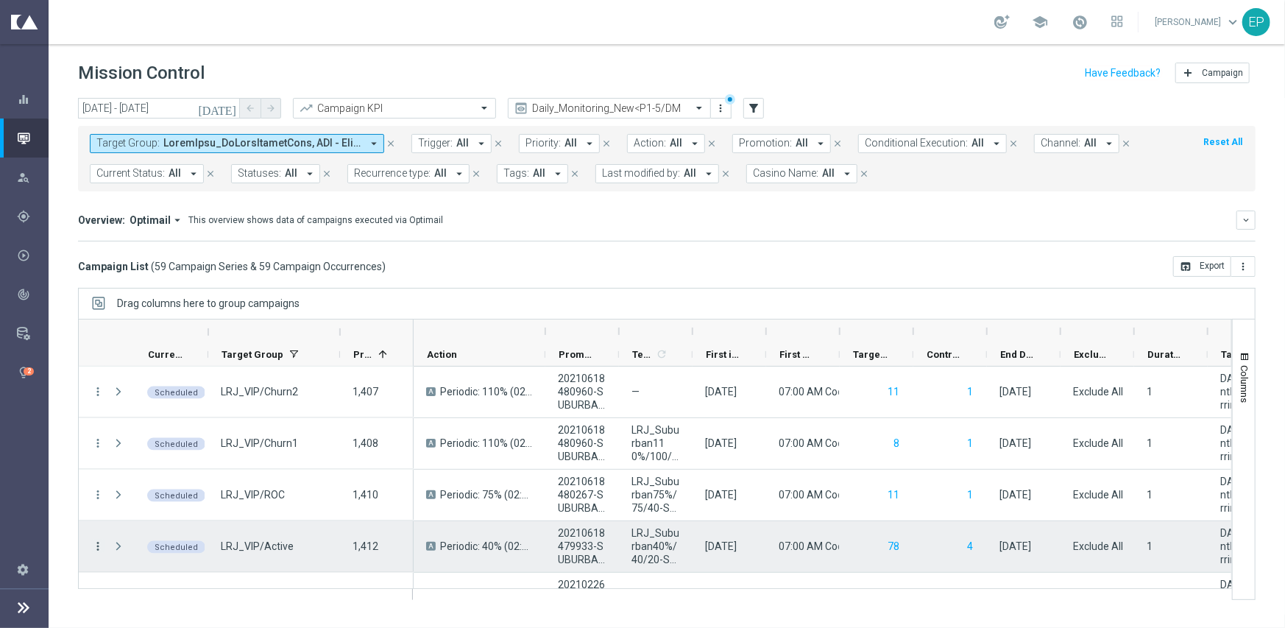
click at [96, 545] on icon "more_vert" at bounding box center [97, 545] width 13 height 13
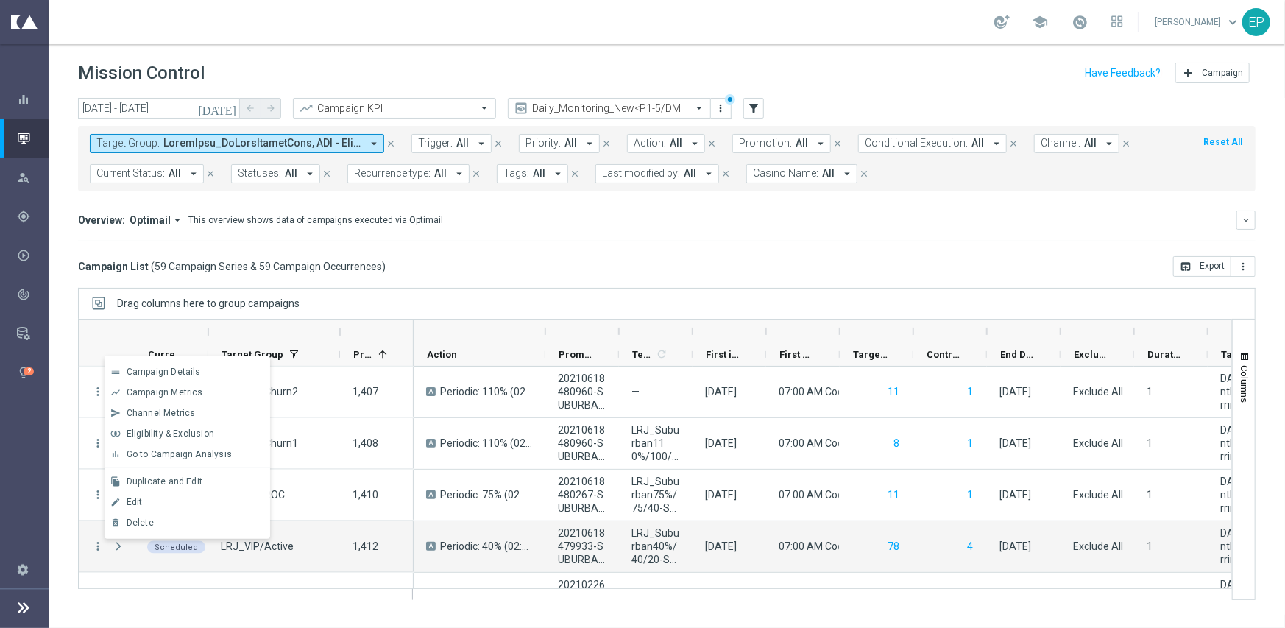
click at [817, 289] on div "Drag columns here to group campaigns" at bounding box center [666, 303] width 1177 height 31
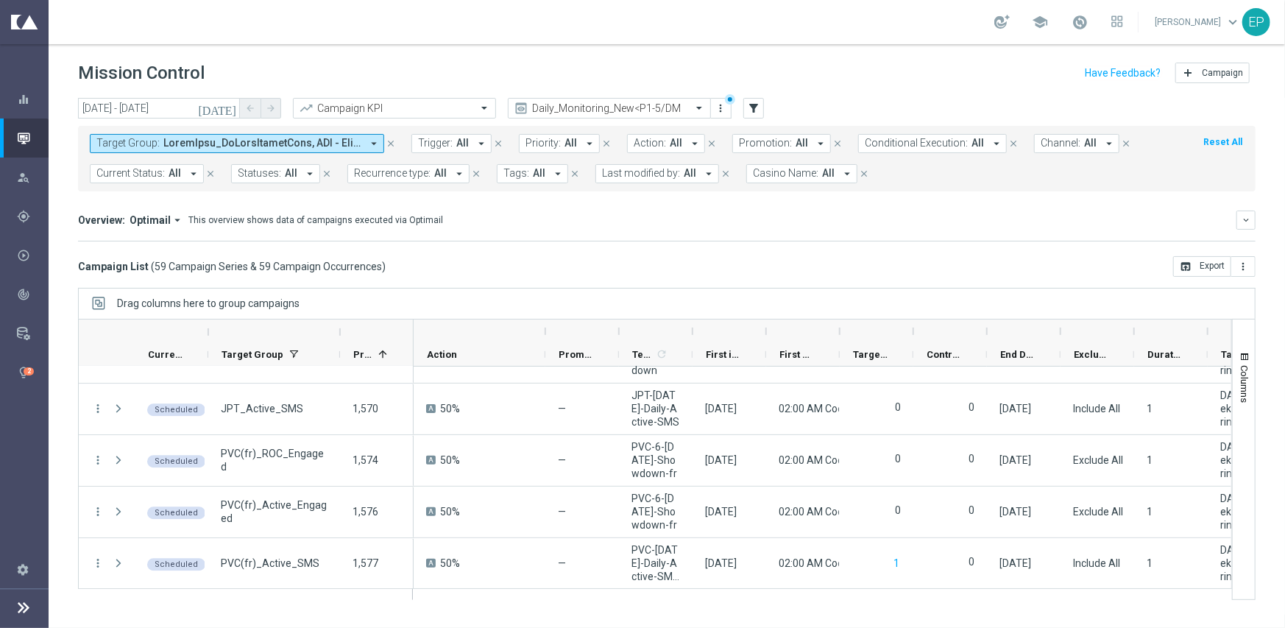
scroll to position [2817, 0]
click at [103, 102] on input "[DATE] - [DATE]" at bounding box center [159, 108] width 162 height 21
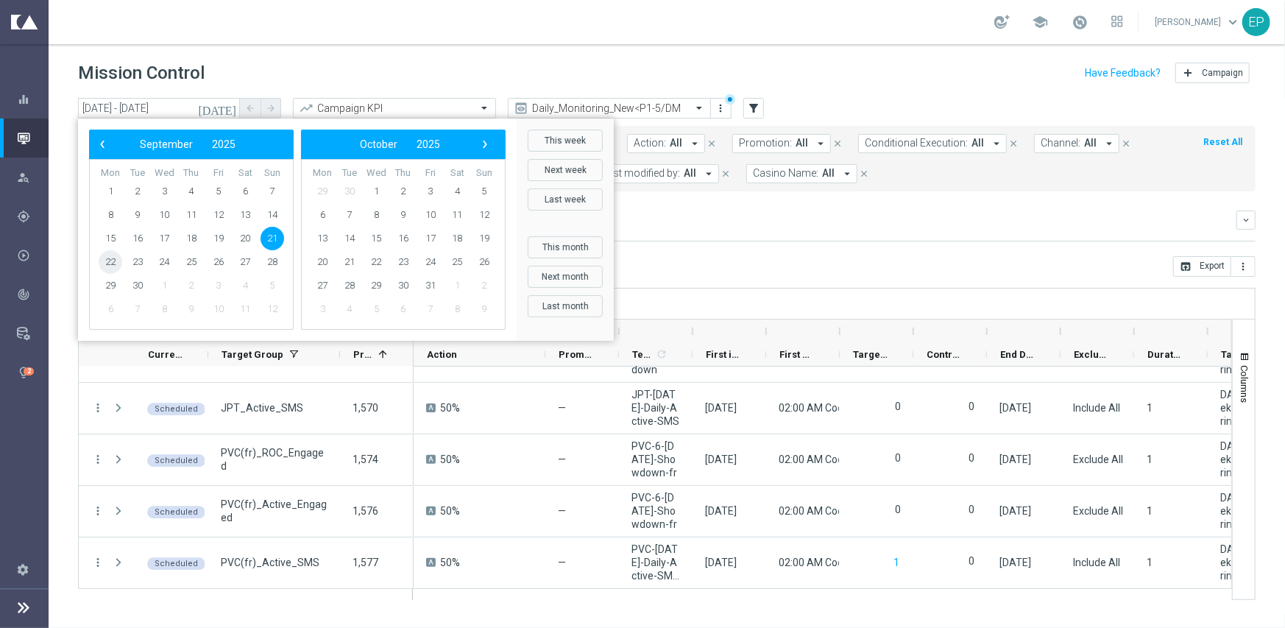
click at [110, 259] on span "22" at bounding box center [111, 262] width 24 height 24
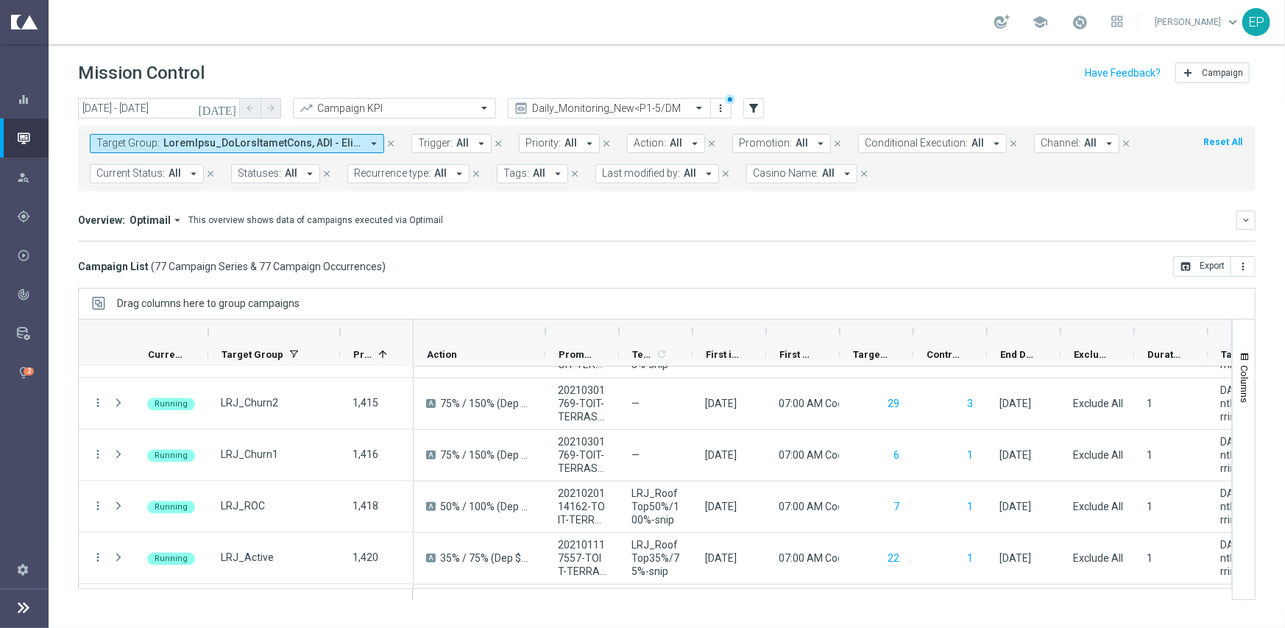
scroll to position [1840, 0]
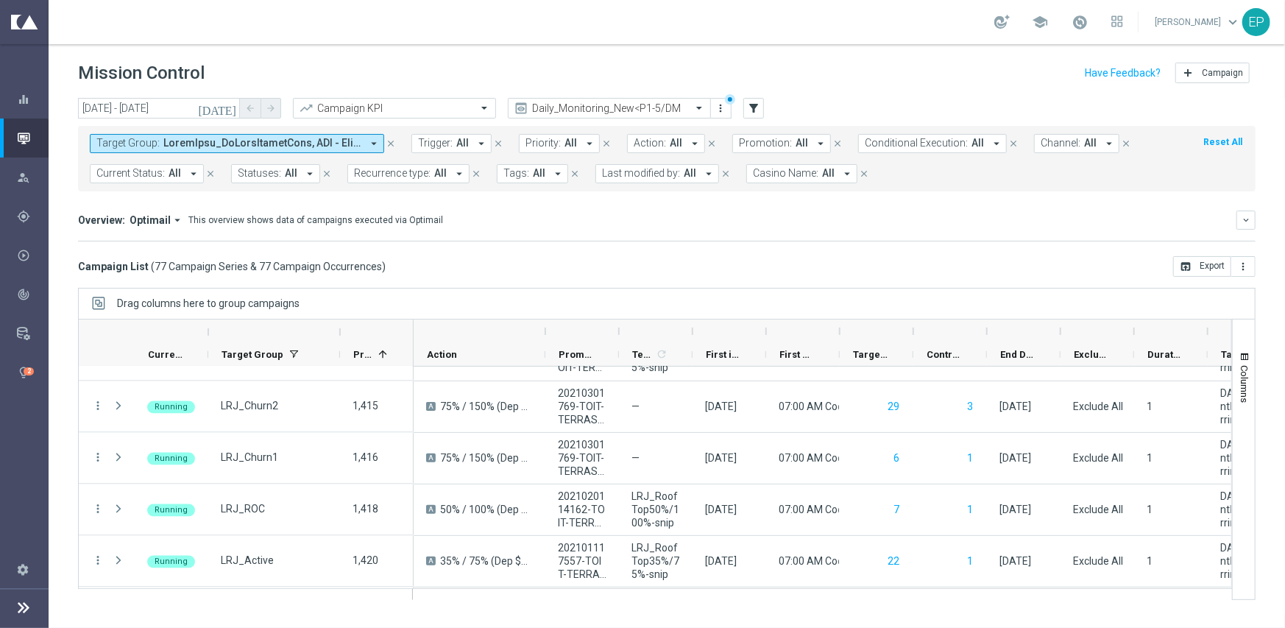
click at [1013, 294] on div "Drag columns here to group campaigns" at bounding box center [666, 303] width 1177 height 31
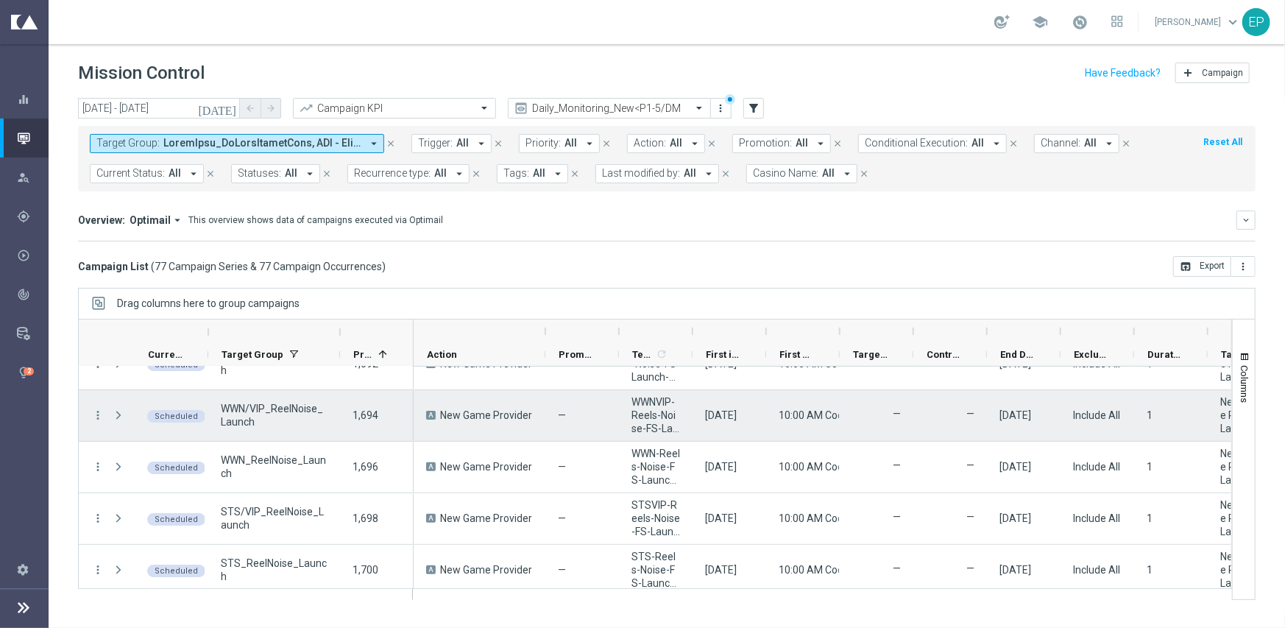
scroll to position [3738, 0]
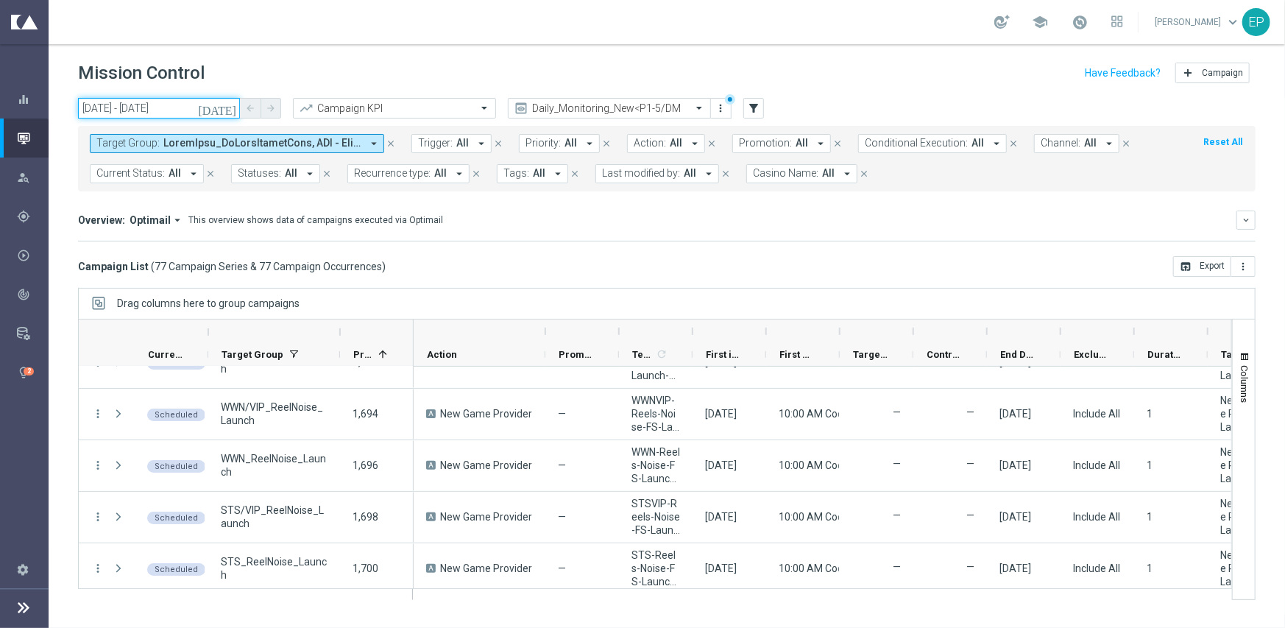
click at [139, 111] on input "[DATE] - [DATE]" at bounding box center [159, 108] width 162 height 21
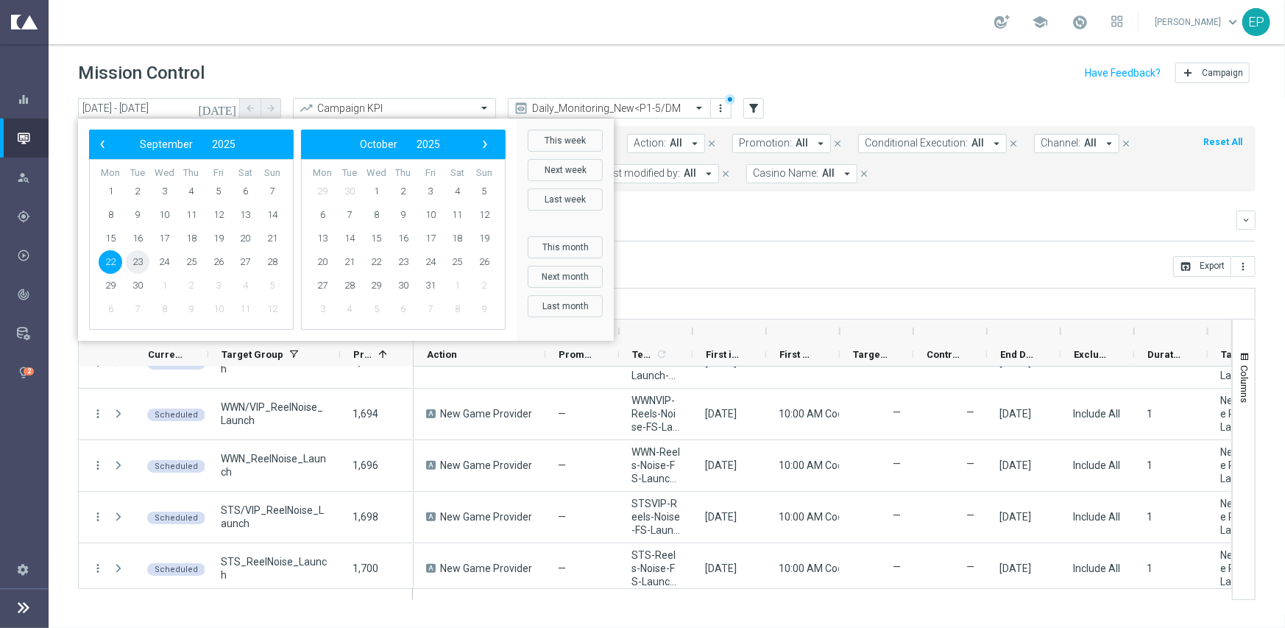
click at [138, 265] on span "23" at bounding box center [138, 262] width 24 height 24
type input "23 Sep 2025 - 23 Sep 2025"
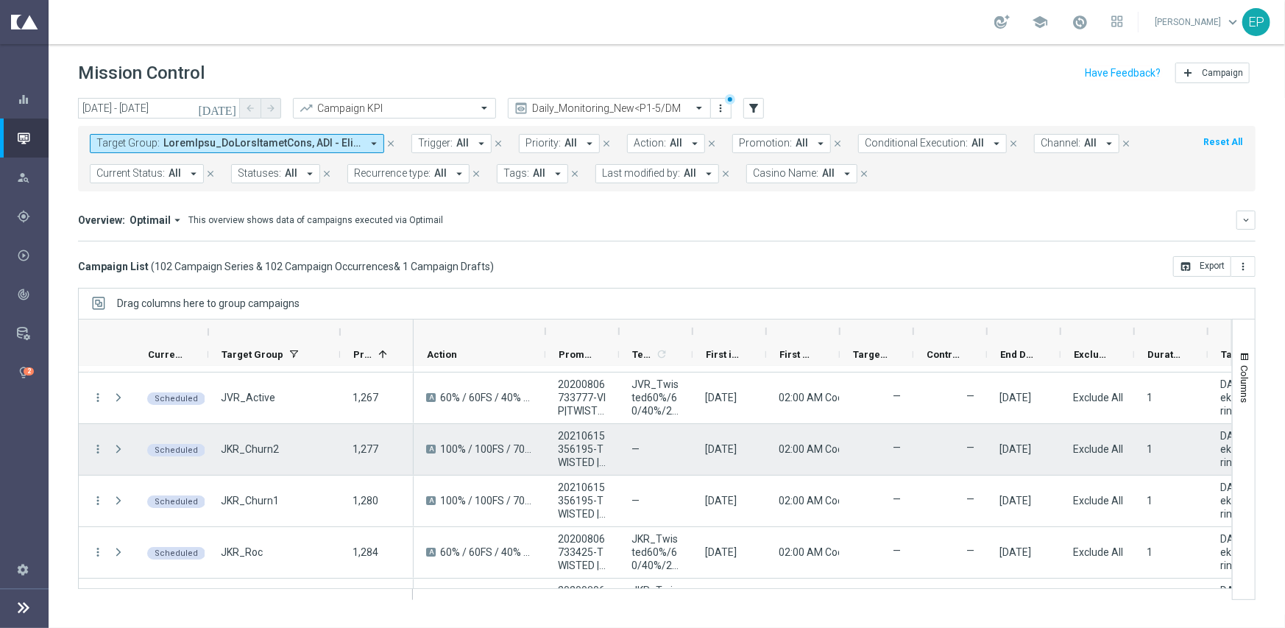
scroll to position [0, 0]
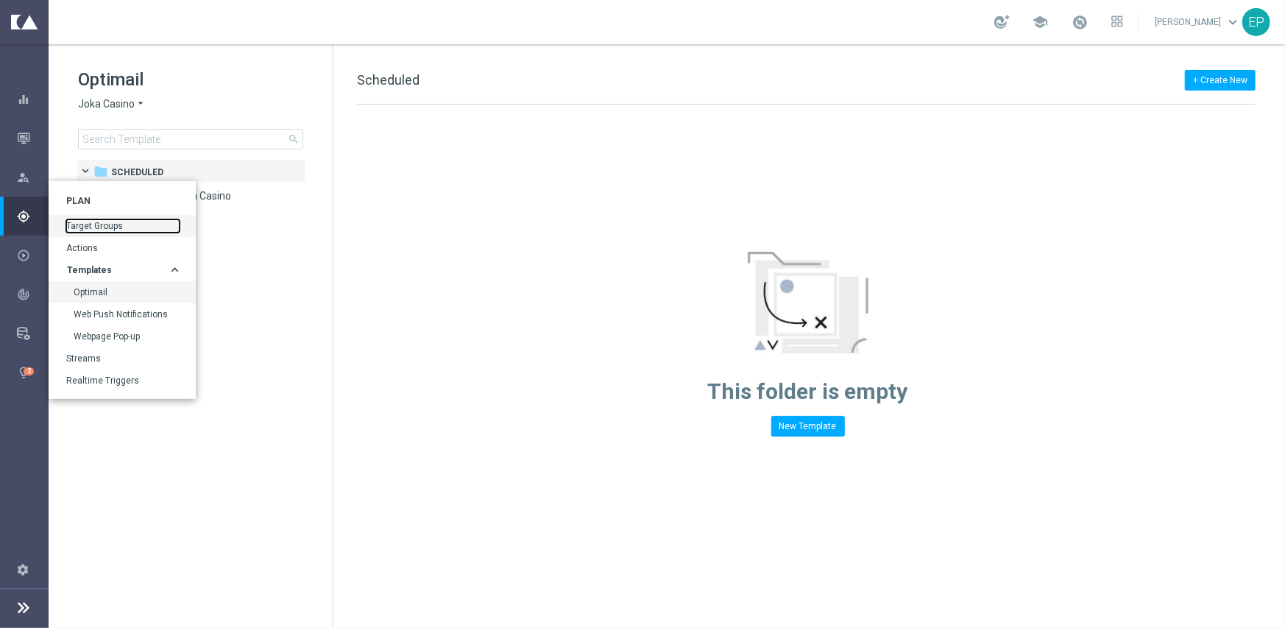
click at [91, 222] on link "Target Groups" at bounding box center [122, 225] width 113 height 13
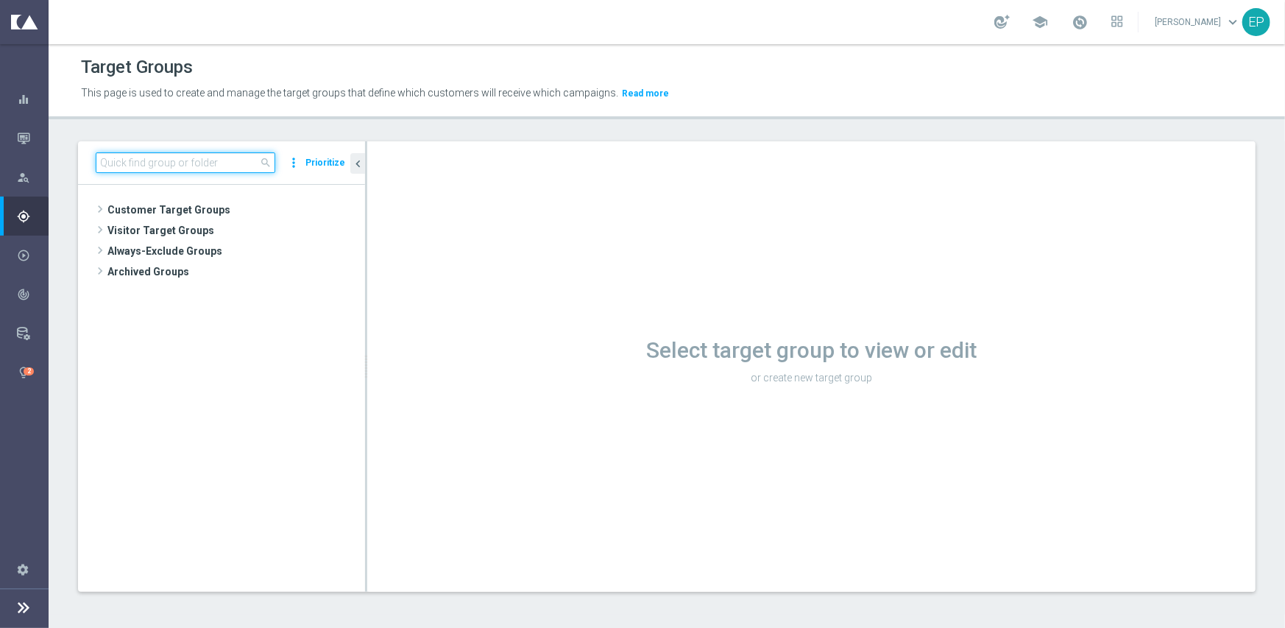
click at [202, 158] on input at bounding box center [186, 162] width 180 height 21
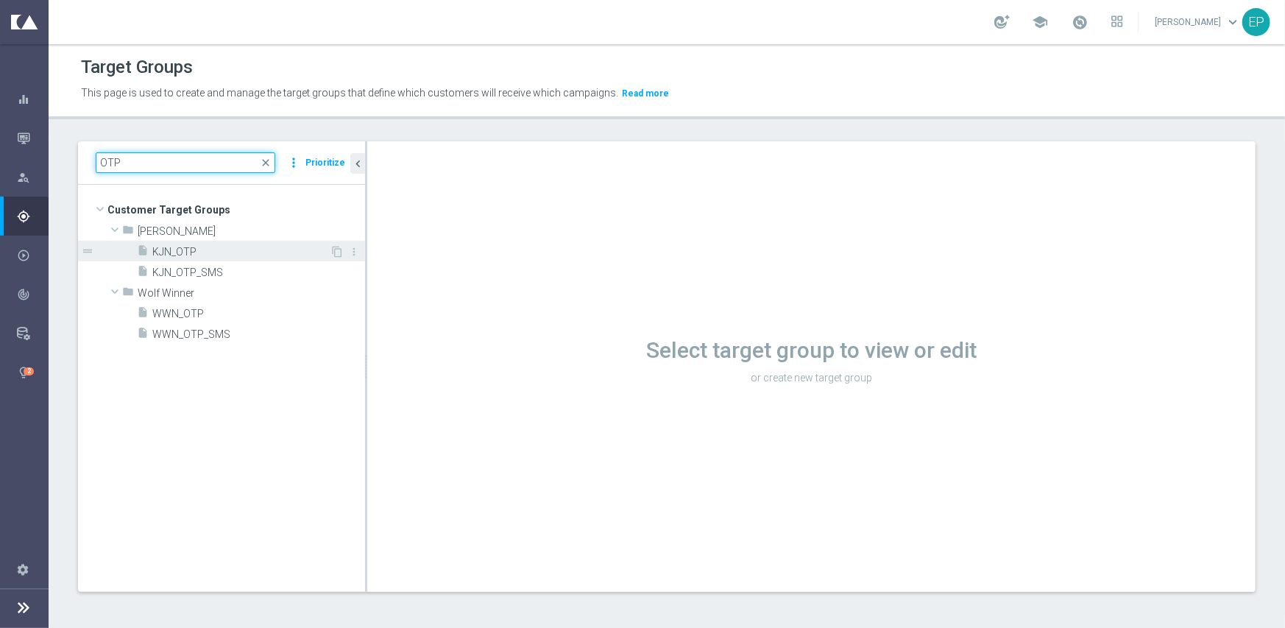
type input "OTP"
click at [227, 252] on span "KJN_OTP" at bounding box center [240, 252] width 177 height 13
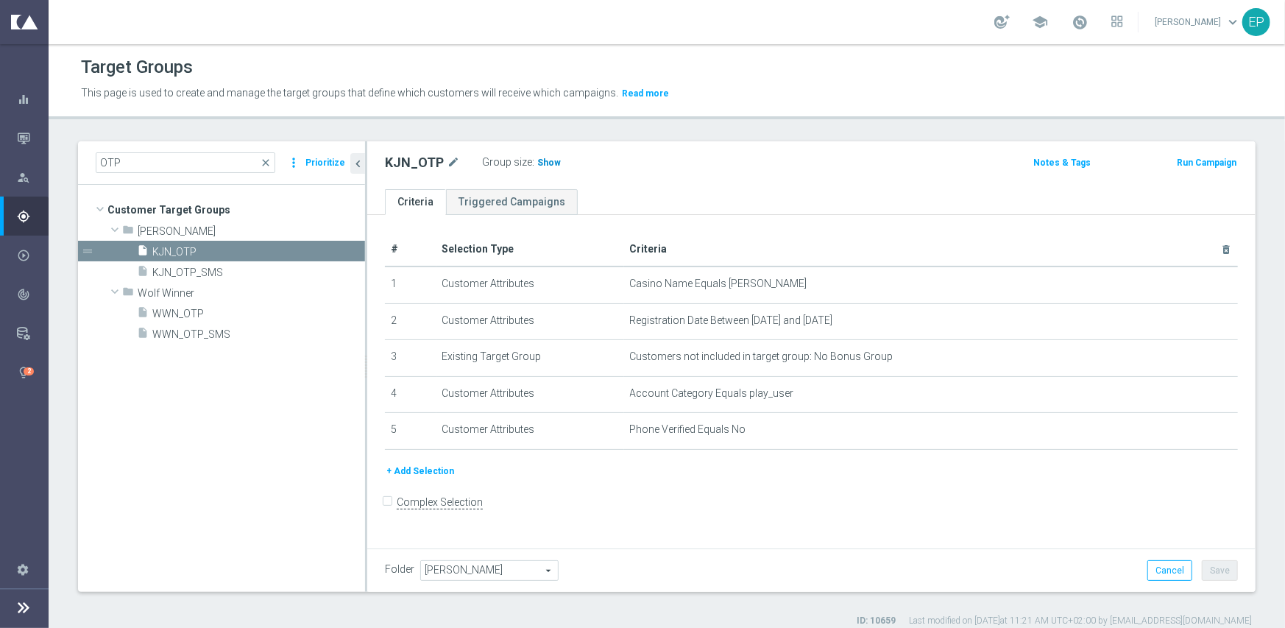
click at [542, 164] on span "Show" at bounding box center [549, 162] width 24 height 10
click at [408, 171] on div "KJN_OTP mode_edit" at bounding box center [433, 162] width 97 height 21
click at [397, 168] on h2 "KJN_OTP" at bounding box center [414, 163] width 59 height 18
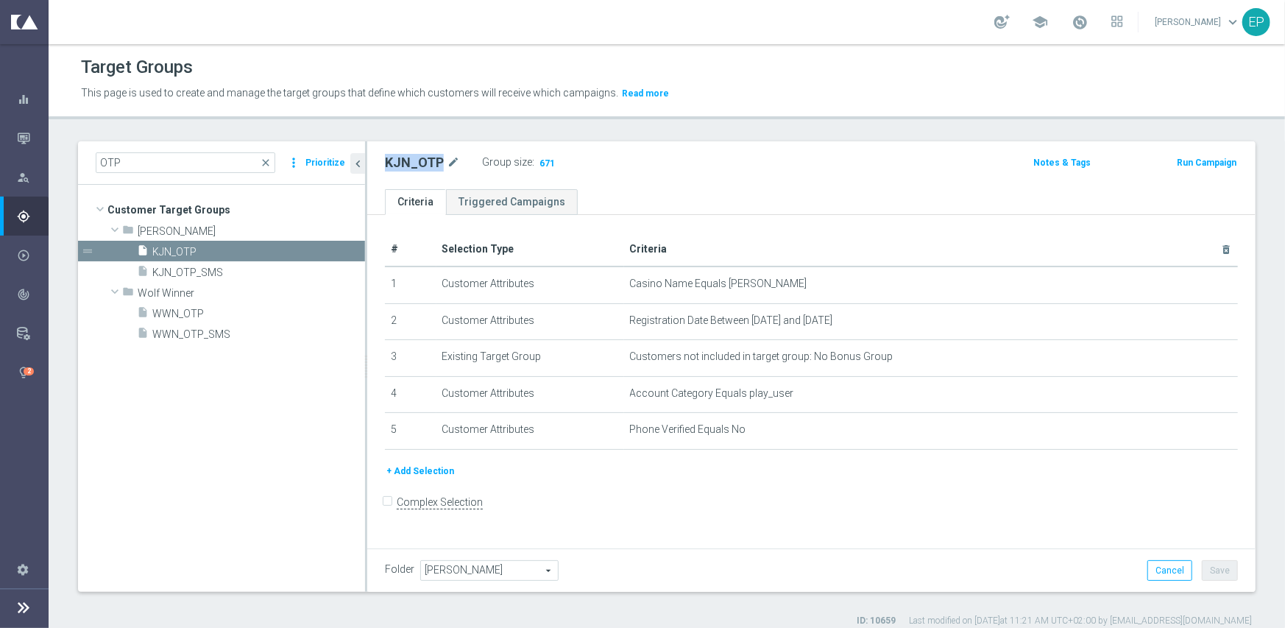
click at [397, 168] on h2 "KJN_OTP" at bounding box center [414, 163] width 59 height 18
copy div "KJN_OTP"
click at [206, 277] on span "KJN_OTP_SMS" at bounding box center [240, 272] width 177 height 13
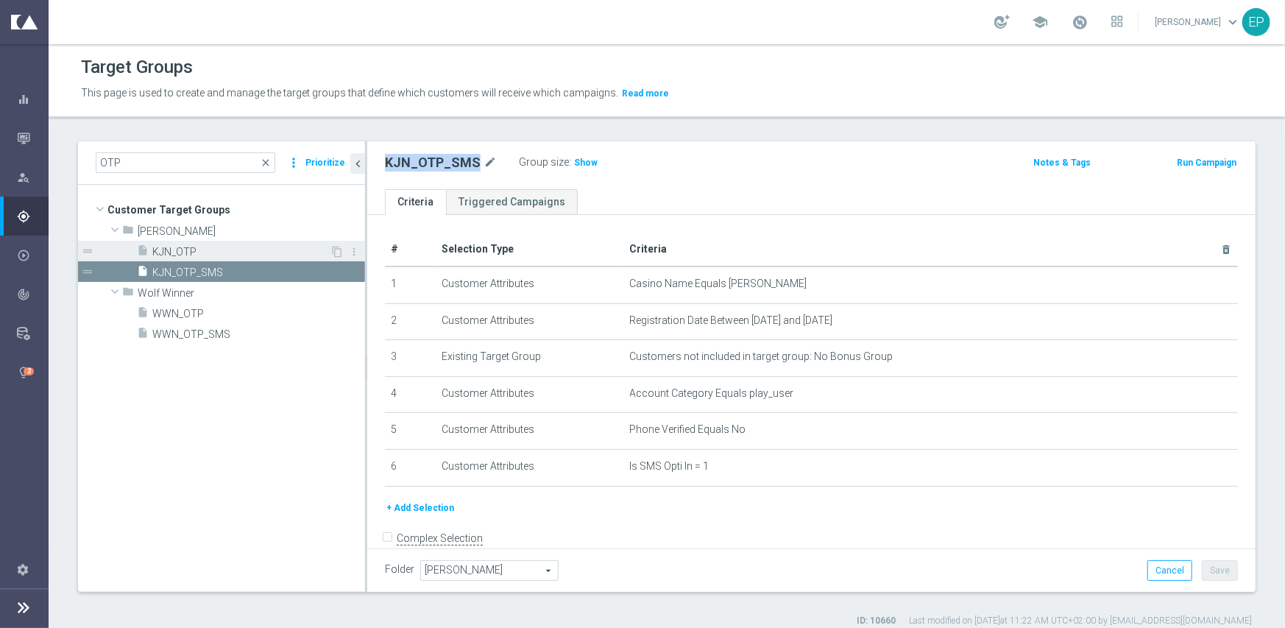
click at [183, 246] on span "KJN_OTP" at bounding box center [240, 252] width 177 height 13
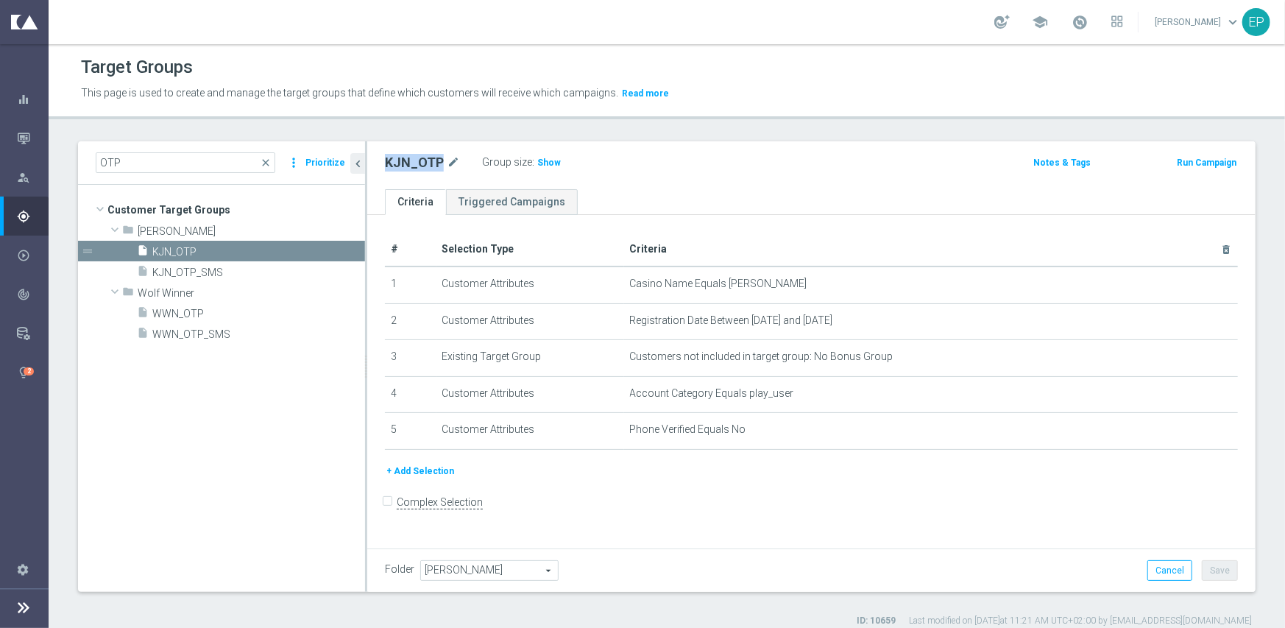
click at [330, 164] on button "Prioritize" at bounding box center [325, 163] width 44 height 20
click at [325, 164] on button "Prioritize" at bounding box center [325, 163] width 44 height 20
click at [327, 160] on button "Prioritize" at bounding box center [325, 163] width 44 height 20
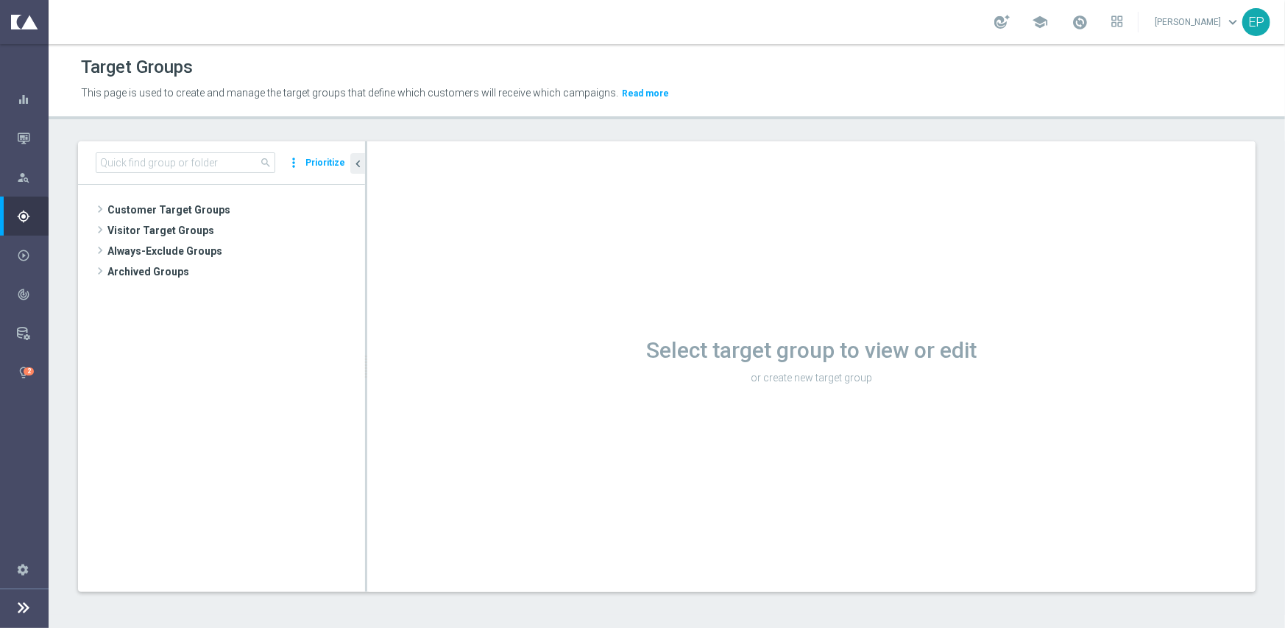
click at [329, 155] on button "Prioritize" at bounding box center [325, 163] width 44 height 20
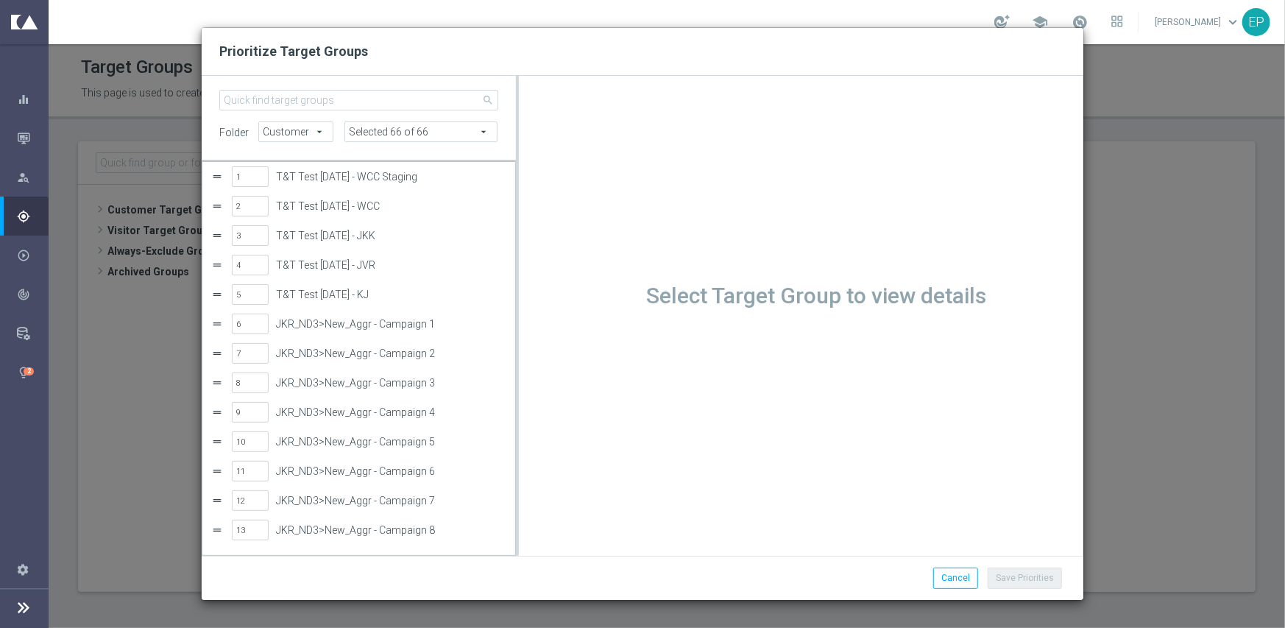
click at [302, 83] on div "search folder Customer Customer arrow_drop_down search Selected 66 of 66 arrow_…" at bounding box center [643, 316] width 882 height 480
click at [294, 96] on input "search" at bounding box center [358, 100] width 279 height 21
paste input "KJN-200%-Upto-$2000-22-09-2025"
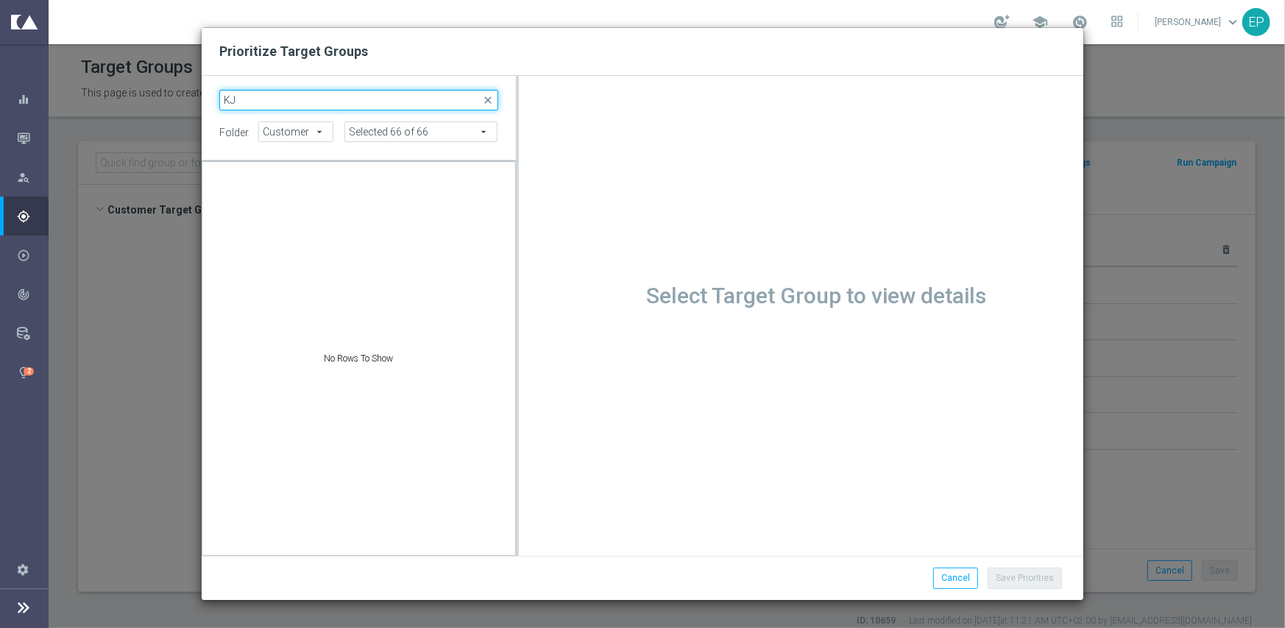
type input "K"
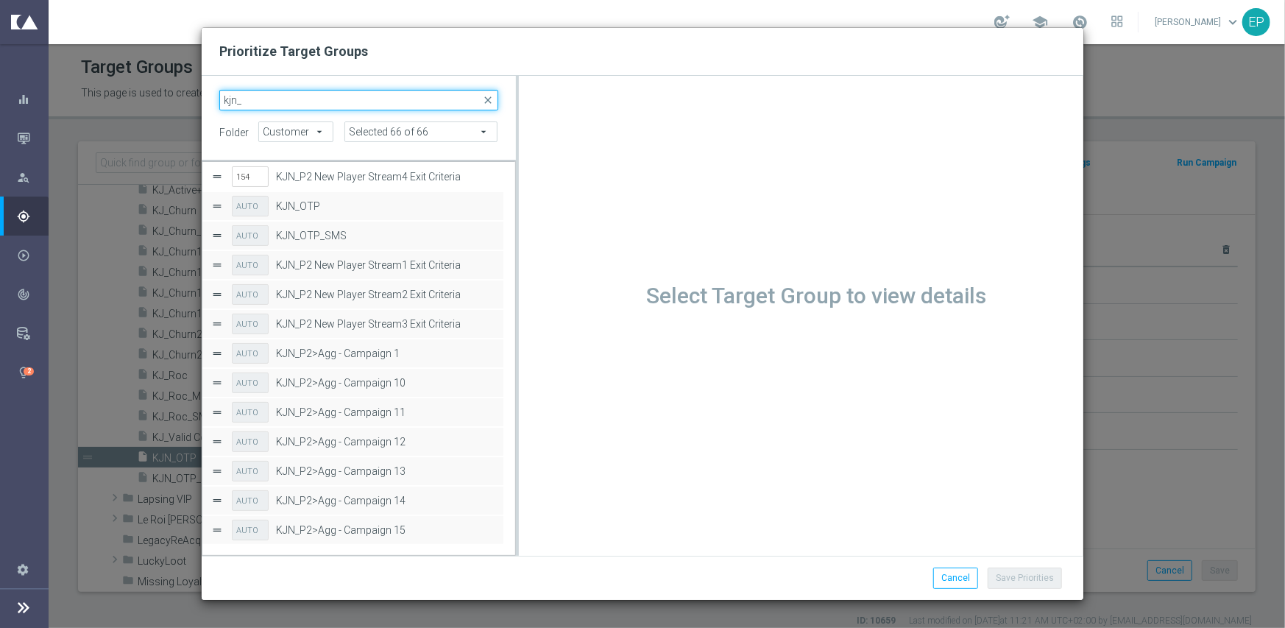
type input "kjn_o"
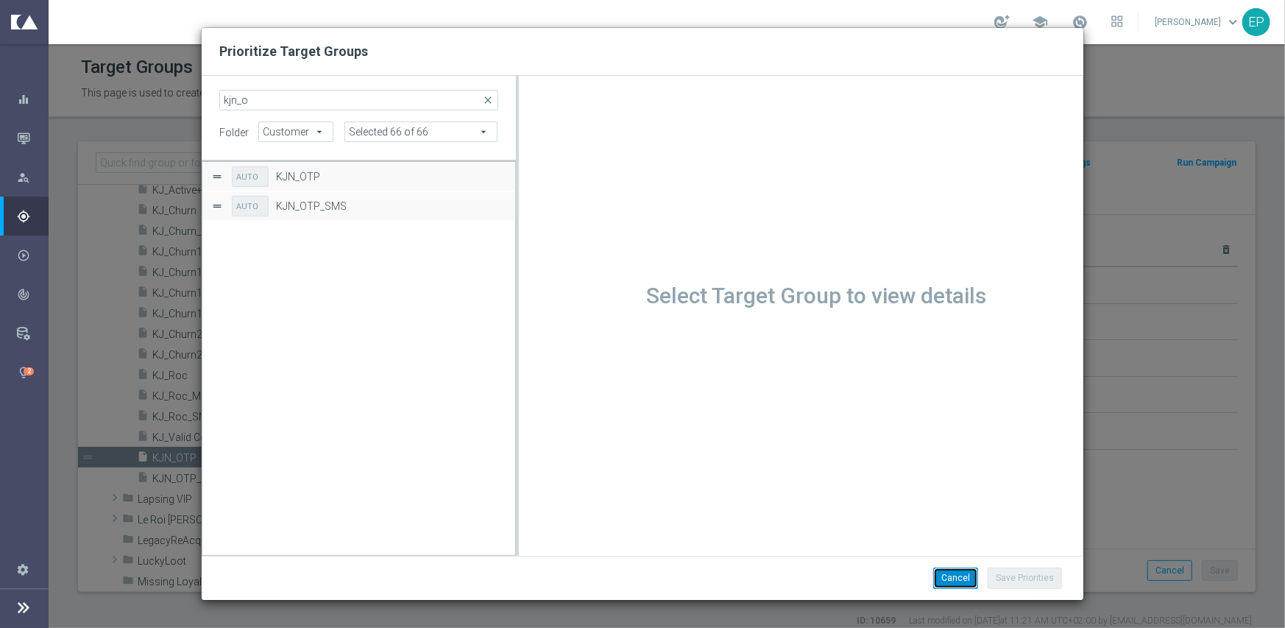
click at [970, 580] on button "Cancel" at bounding box center [955, 577] width 45 height 21
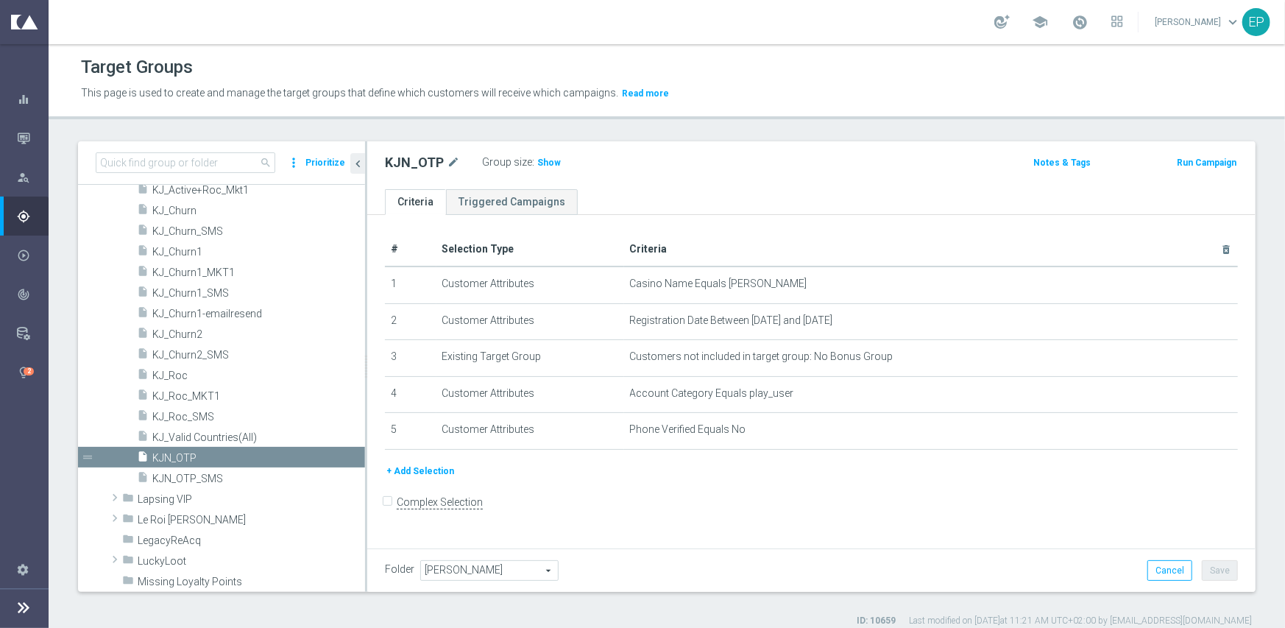
click at [326, 163] on button "Prioritize" at bounding box center [325, 163] width 44 height 20
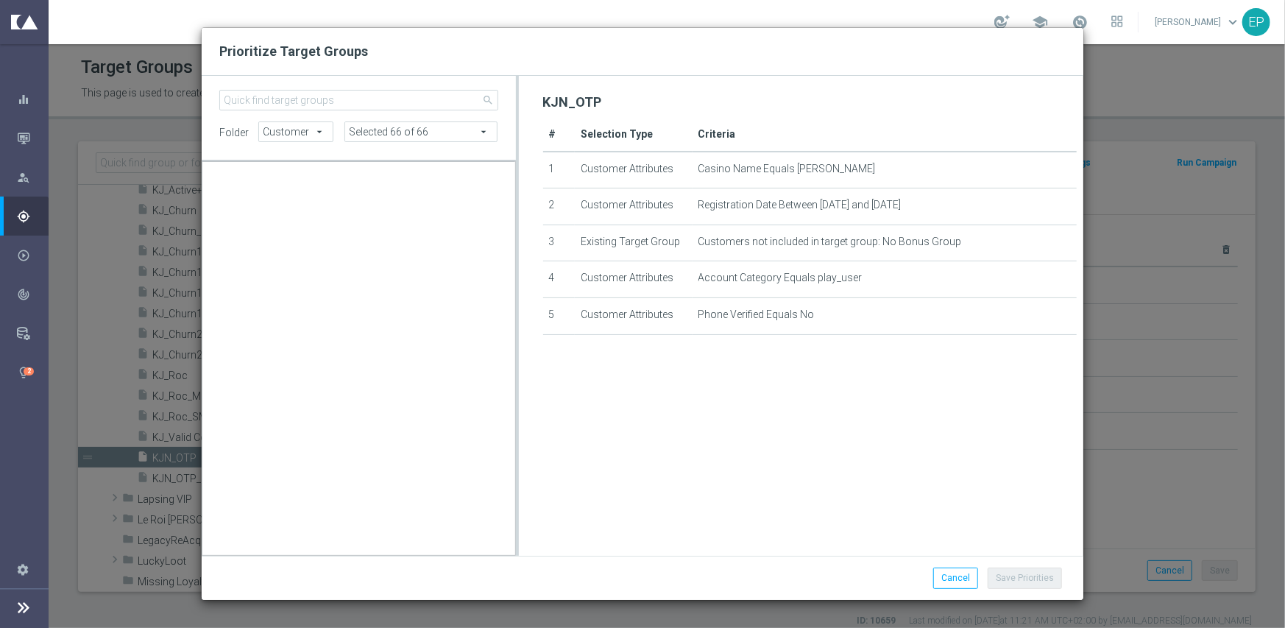
scroll to position [110094, 0]
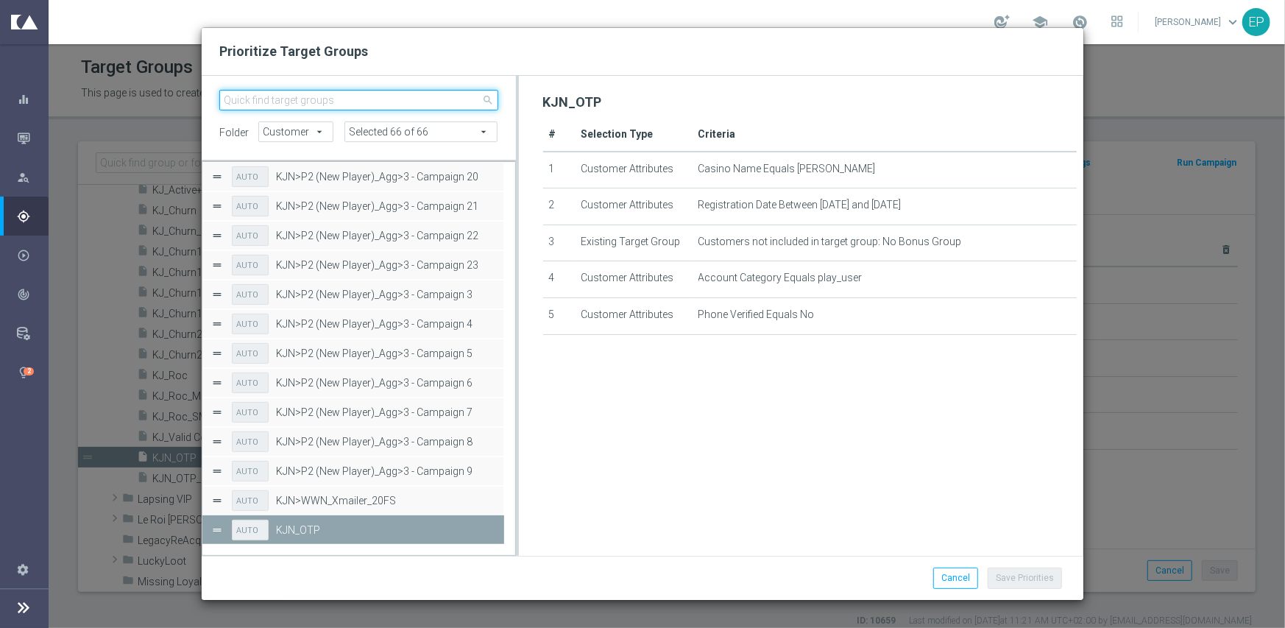
click at [347, 102] on input "search" at bounding box center [358, 100] width 279 height 21
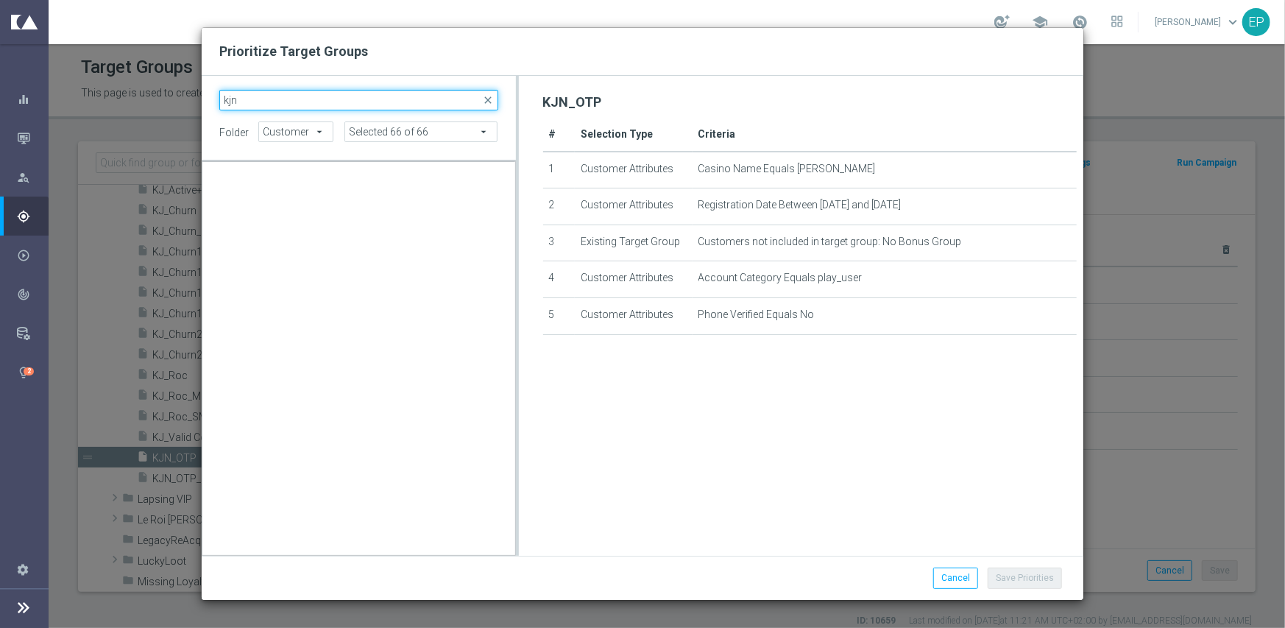
scroll to position [0, 0]
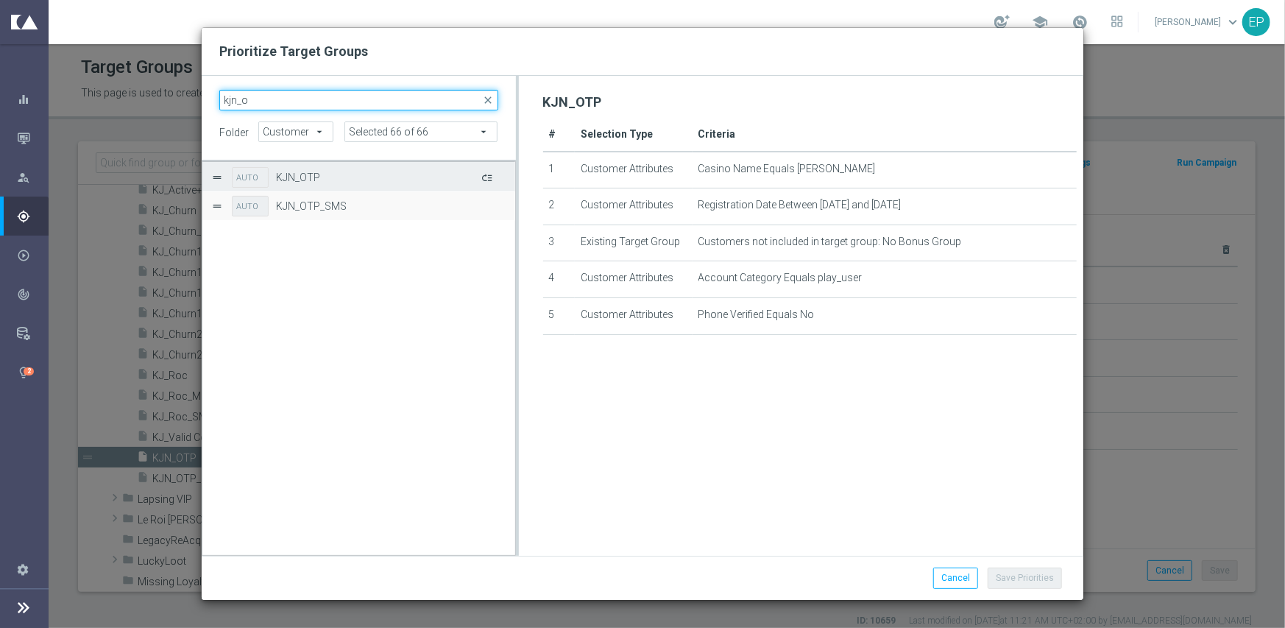
type input "kjn_o"
click at [486, 174] on button "Press SPACE to select this row." at bounding box center [485, 176] width 15 height 21
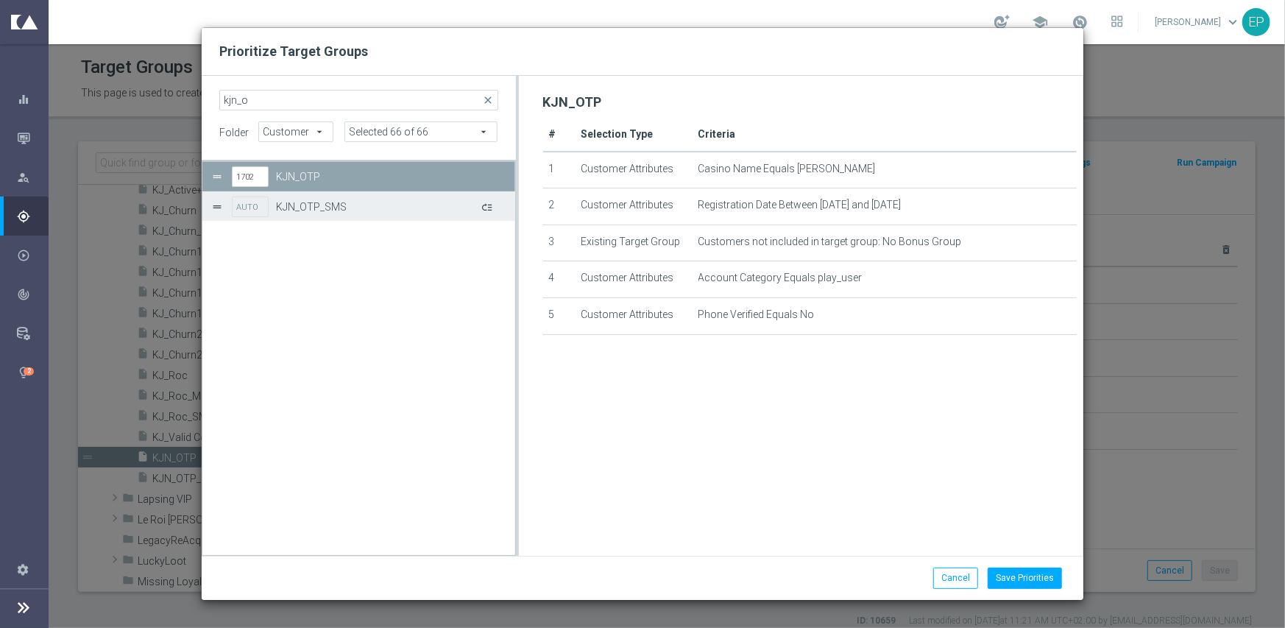
drag, startPoint x: 486, startPoint y: 174, endPoint x: 488, endPoint y: 208, distance: 34.7
click at [488, 208] on button "Press SPACE to select this row." at bounding box center [485, 206] width 15 height 21
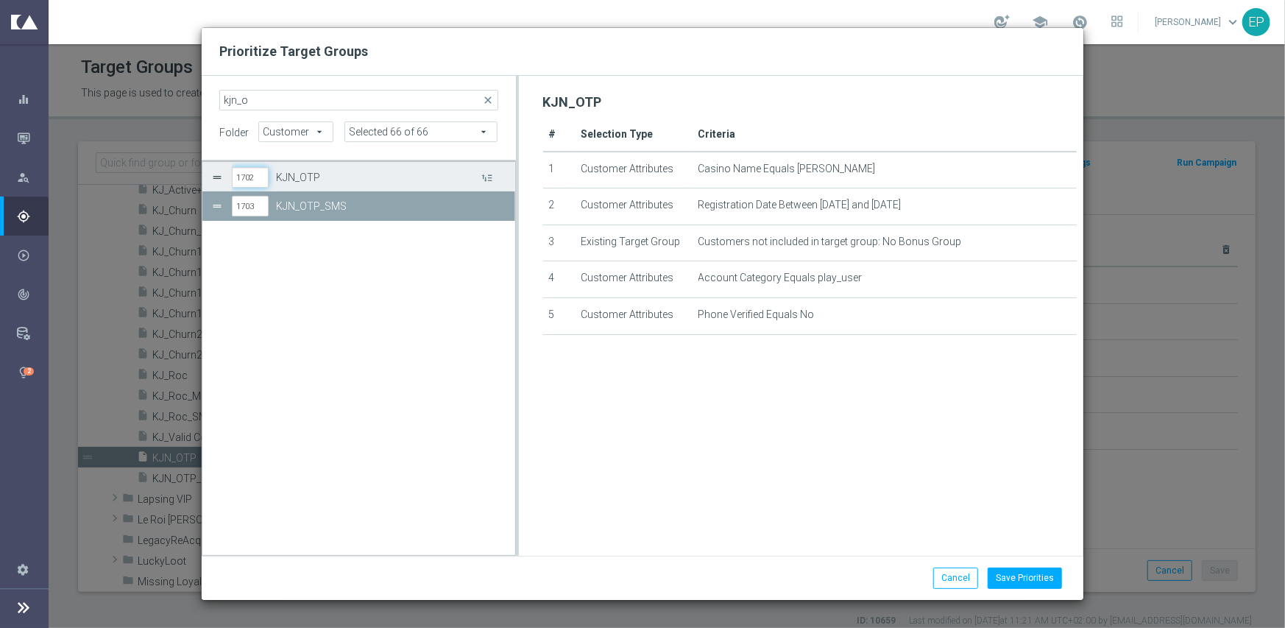
click at [240, 177] on input "1702" at bounding box center [250, 177] width 37 height 21
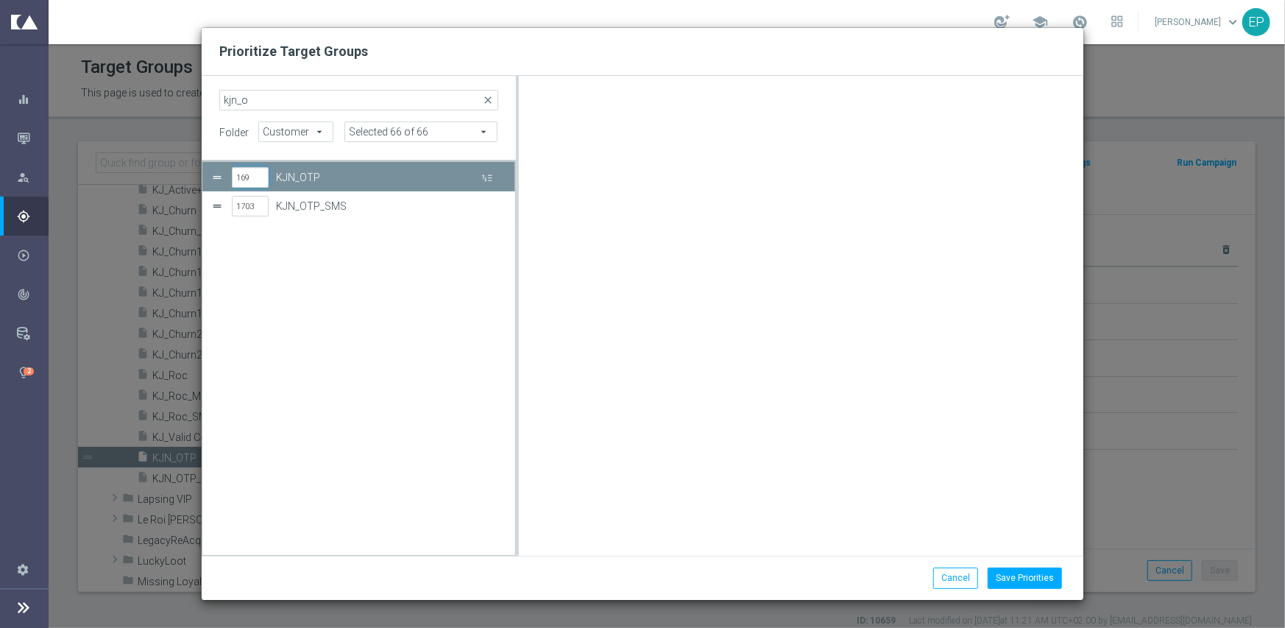
type input "1690"
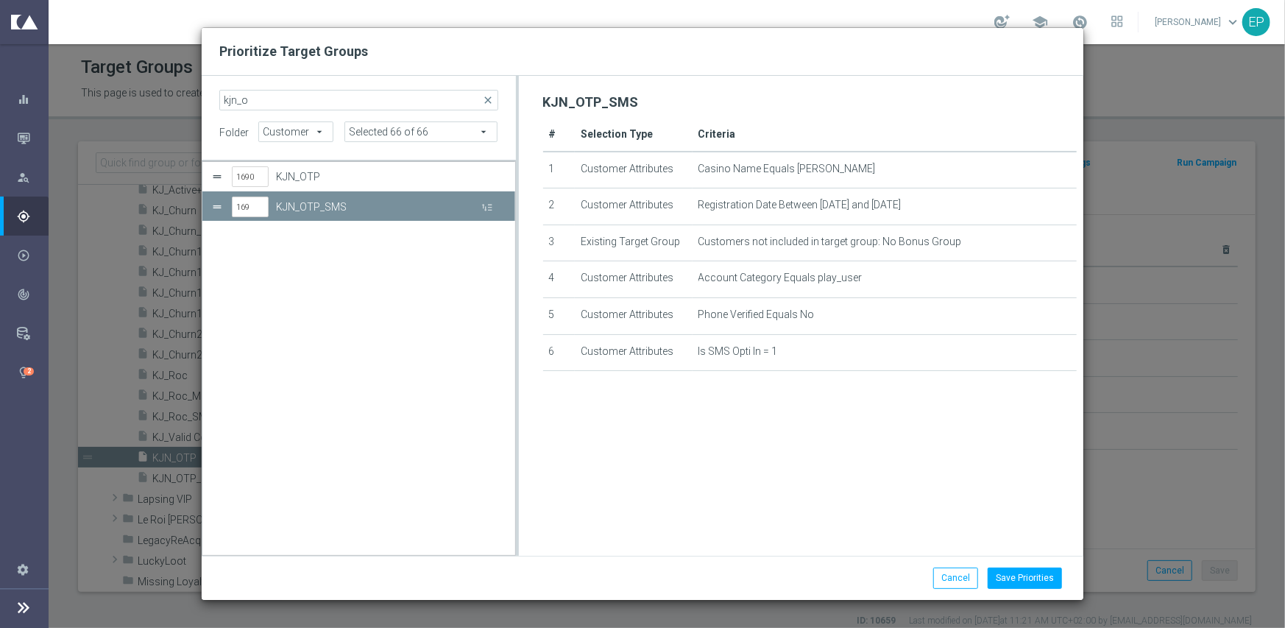
type input "1691"
click at [323, 378] on div "1690 KJN_OTP 1691 KJN_OTP_SMS" at bounding box center [358, 358] width 313 height 393
click at [1030, 575] on button "Save Priorities" at bounding box center [1025, 577] width 74 height 21
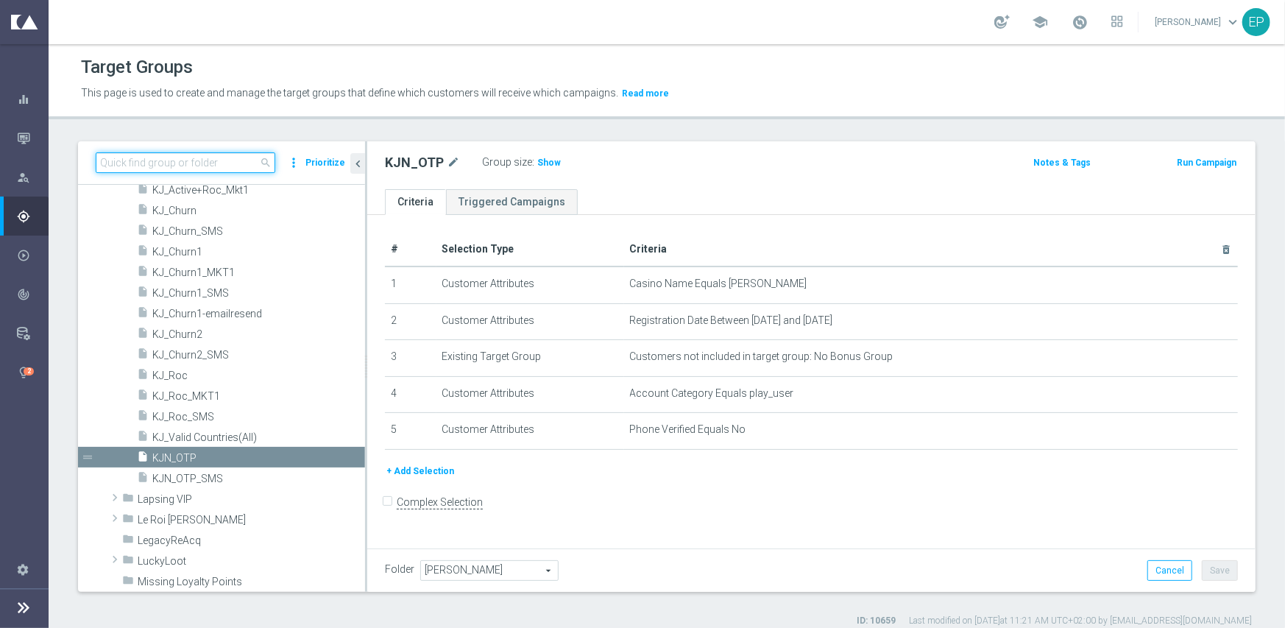
click at [183, 156] on input at bounding box center [186, 162] width 180 height 21
paste input "ReelNoise_SMS"
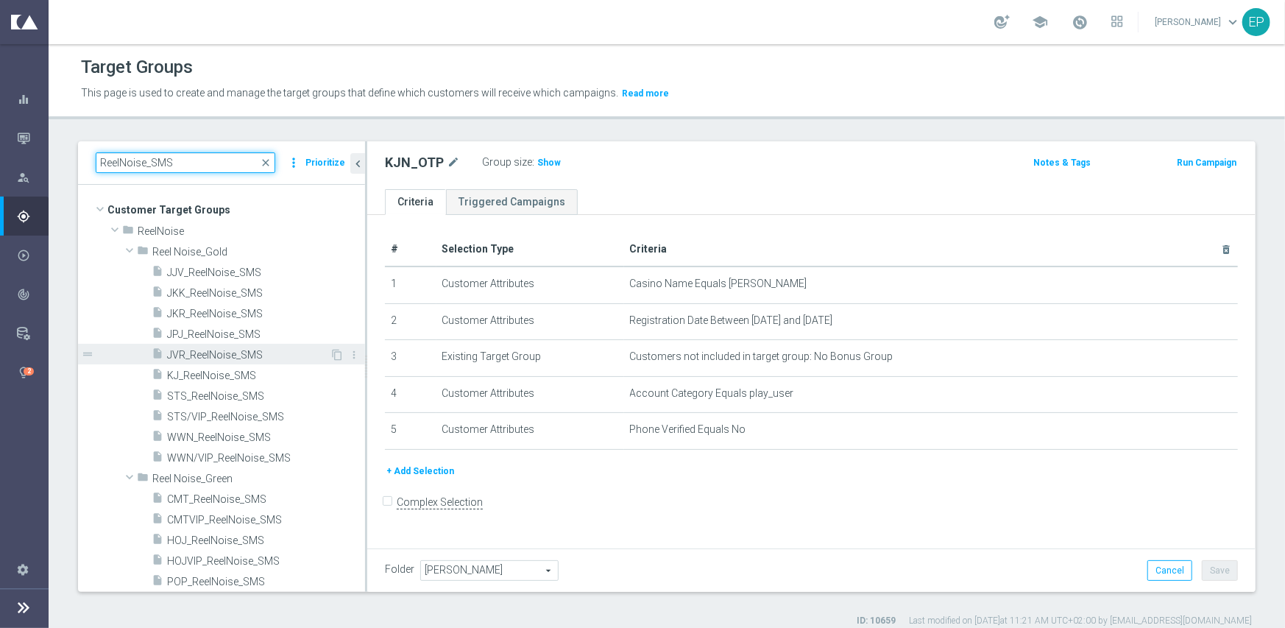
type input "ReelNoise_SMS"
click at [235, 353] on span "JVR_ReelNoise_SMS" at bounding box center [248, 355] width 163 height 13
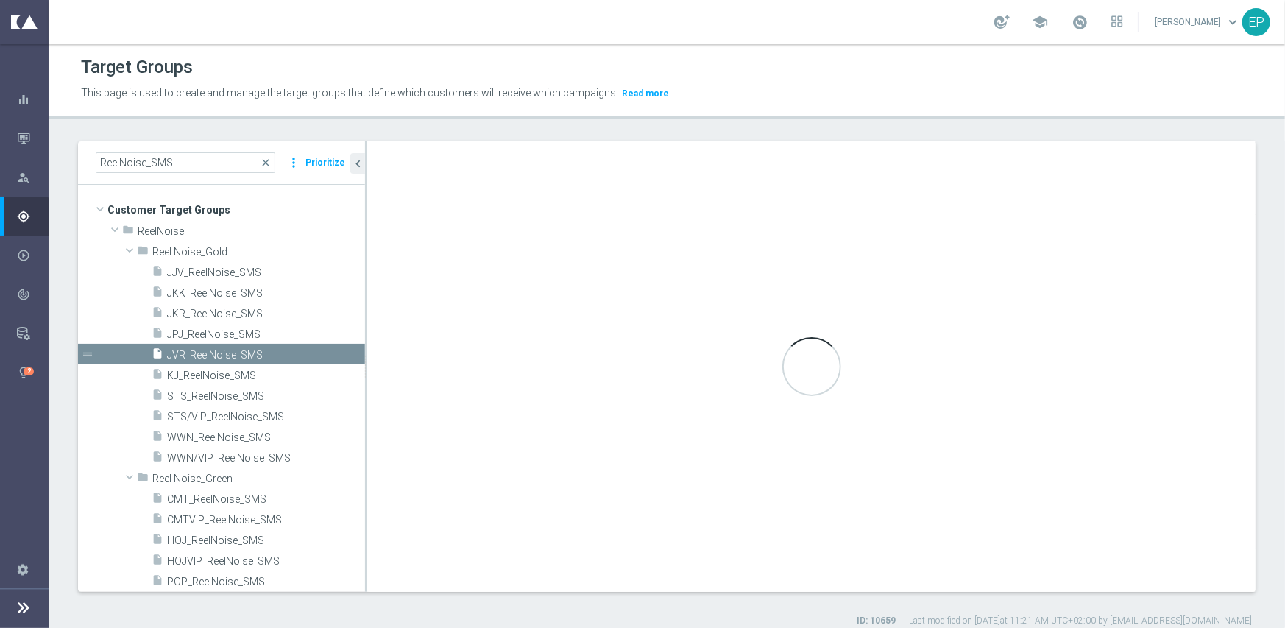
type input "Reel Noise_Gold"
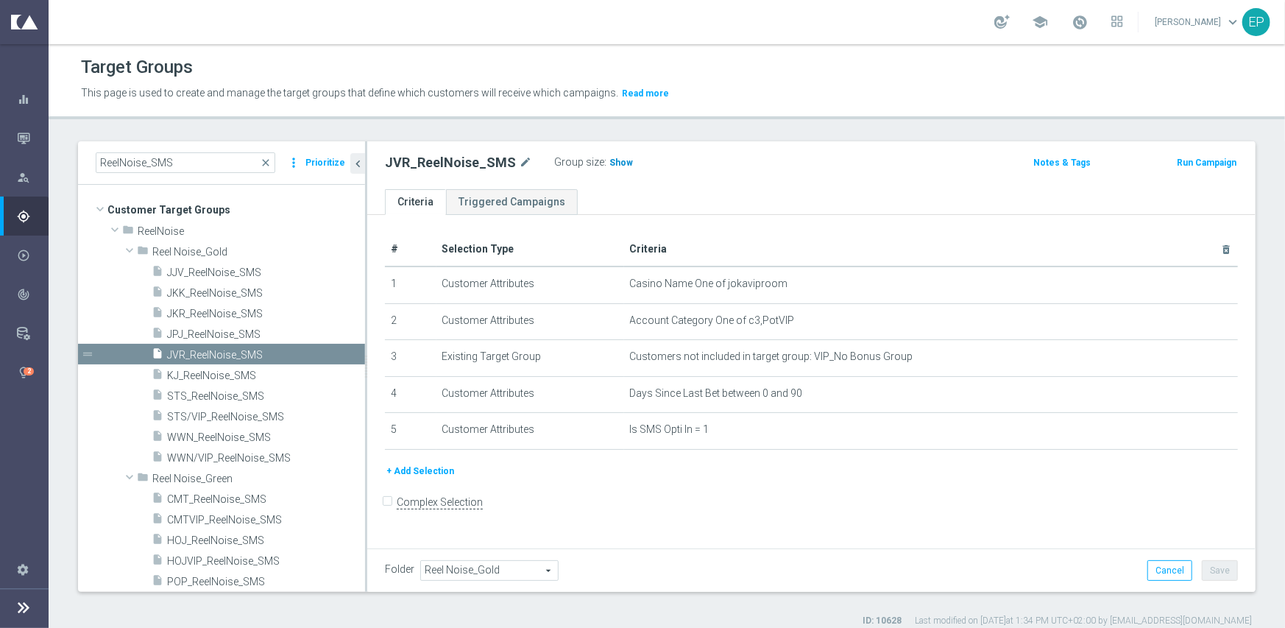
click at [609, 165] on span "Show" at bounding box center [621, 162] width 24 height 10
drag, startPoint x: 216, startPoint y: 312, endPoint x: 251, endPoint y: 308, distance: 35.5
click at [216, 312] on span "JKR_ReelNoise_SMS" at bounding box center [248, 314] width 163 height 13
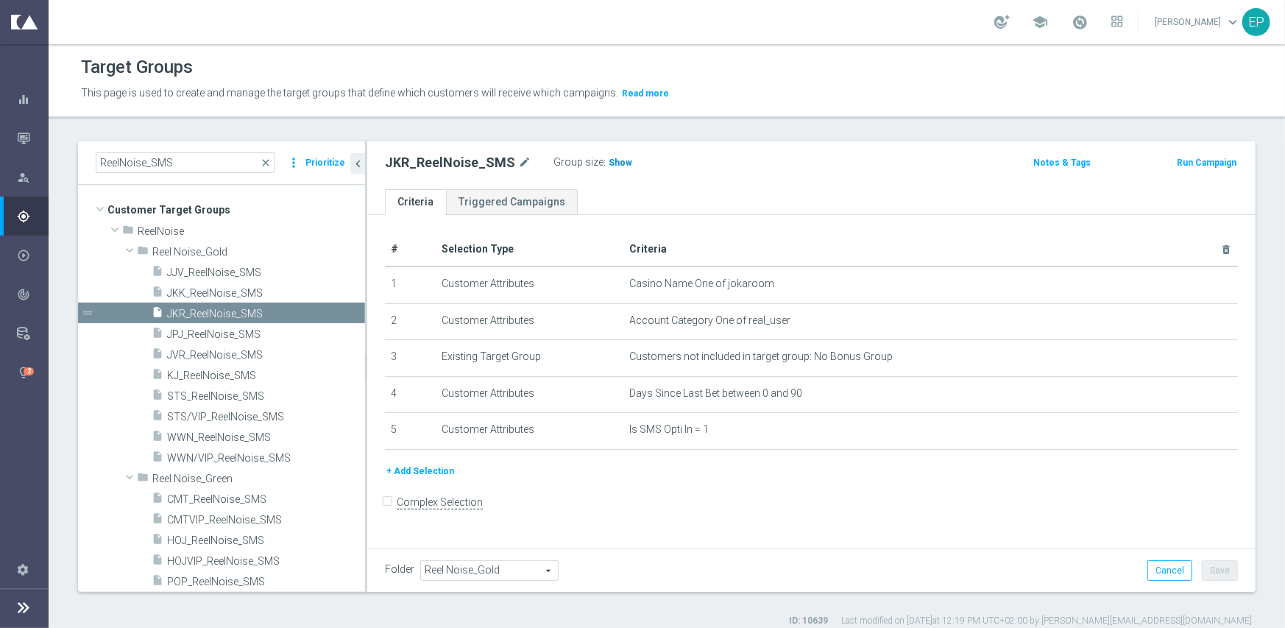
click at [618, 163] on span "Show" at bounding box center [621, 162] width 24 height 10
click at [273, 295] on span "JKK_ReelNoise_SMS" at bounding box center [248, 293] width 163 height 13
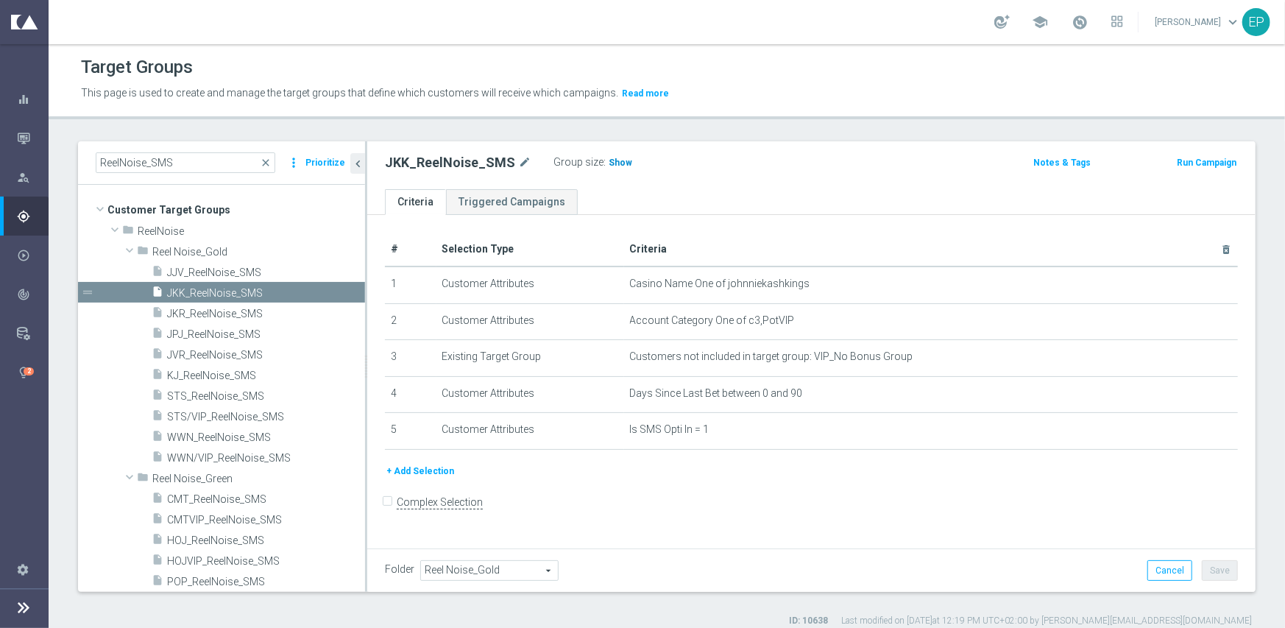
click at [609, 164] on span "Show" at bounding box center [621, 162] width 24 height 10
drag, startPoint x: 236, startPoint y: 378, endPoint x: 269, endPoint y: 377, distance: 33.1
click at [236, 377] on span "KJ_ReelNoise_SMS" at bounding box center [248, 375] width 163 height 13
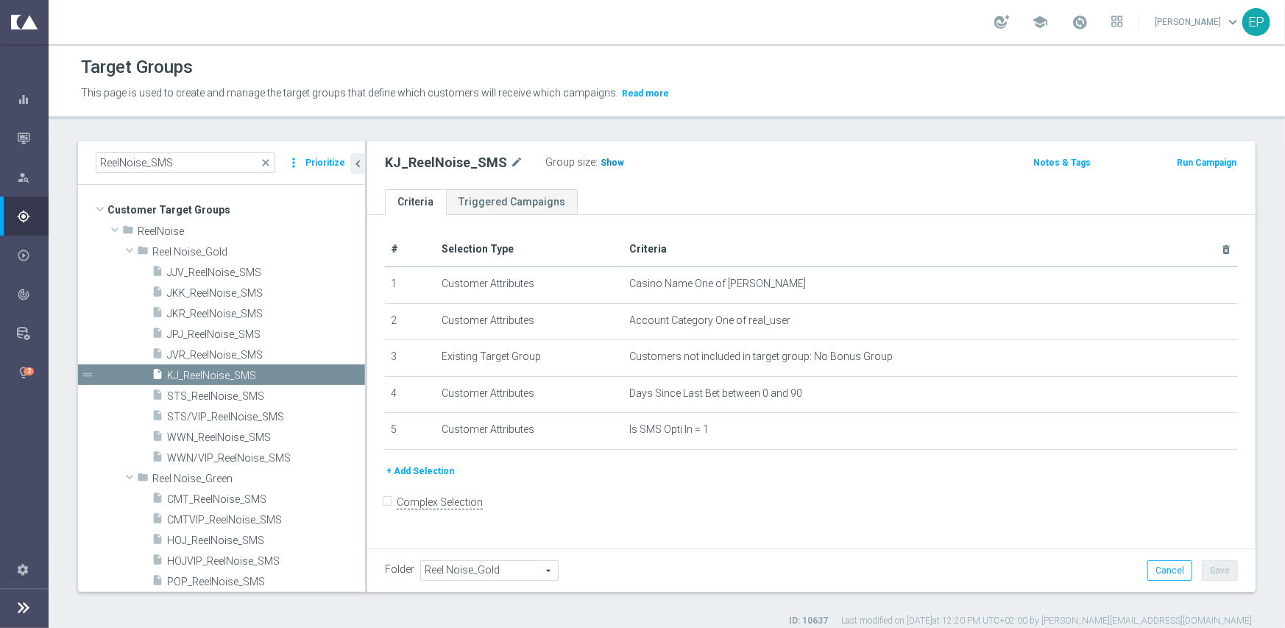
click at [601, 166] on span "Show" at bounding box center [613, 162] width 24 height 10
click at [200, 263] on div "insert_drive_file JJV_ReelNoise_SMS" at bounding box center [241, 271] width 178 height 21
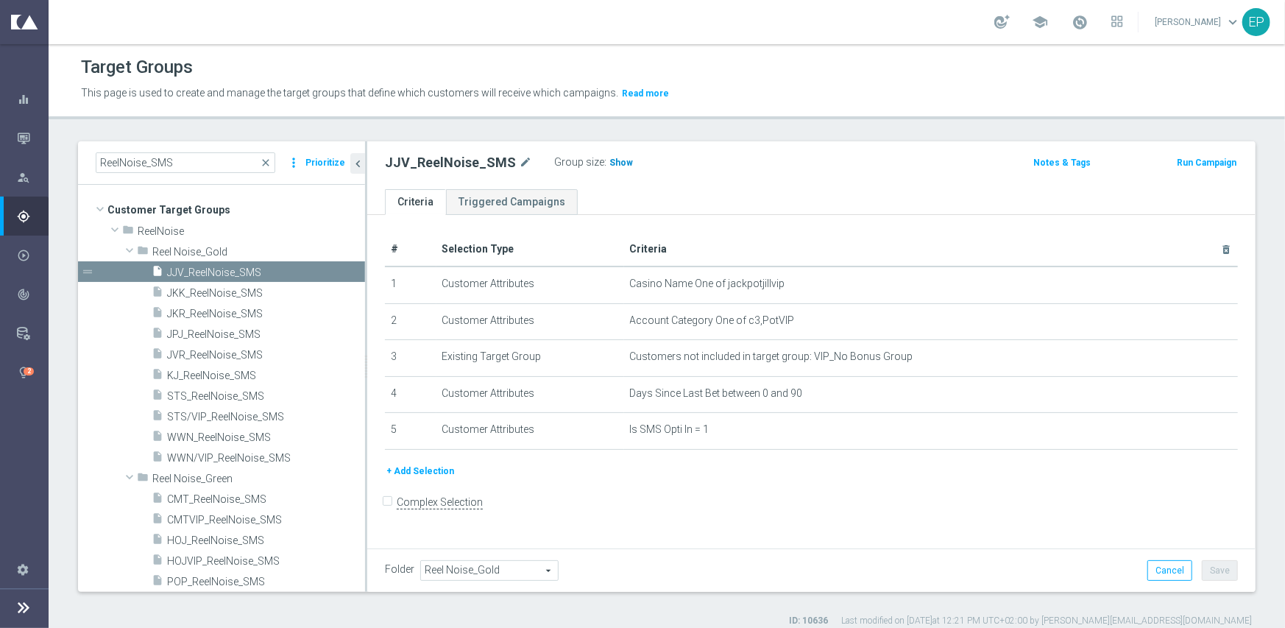
click at [612, 163] on span "Show" at bounding box center [621, 162] width 24 height 10
click at [193, 333] on span "JPJ_ReelNoise_SMS" at bounding box center [248, 334] width 163 height 13
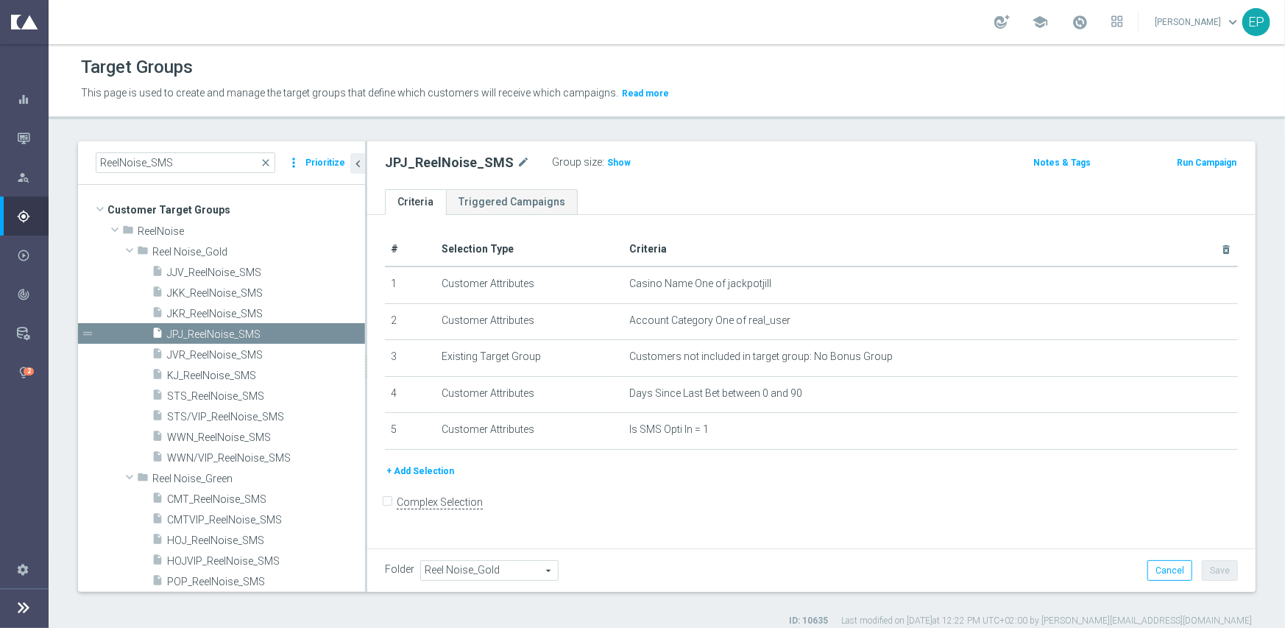
click at [609, 163] on span "Show" at bounding box center [619, 162] width 24 height 10
click at [233, 452] on span "WWN/VIP_ReelNoise_SMS" at bounding box center [248, 458] width 163 height 13
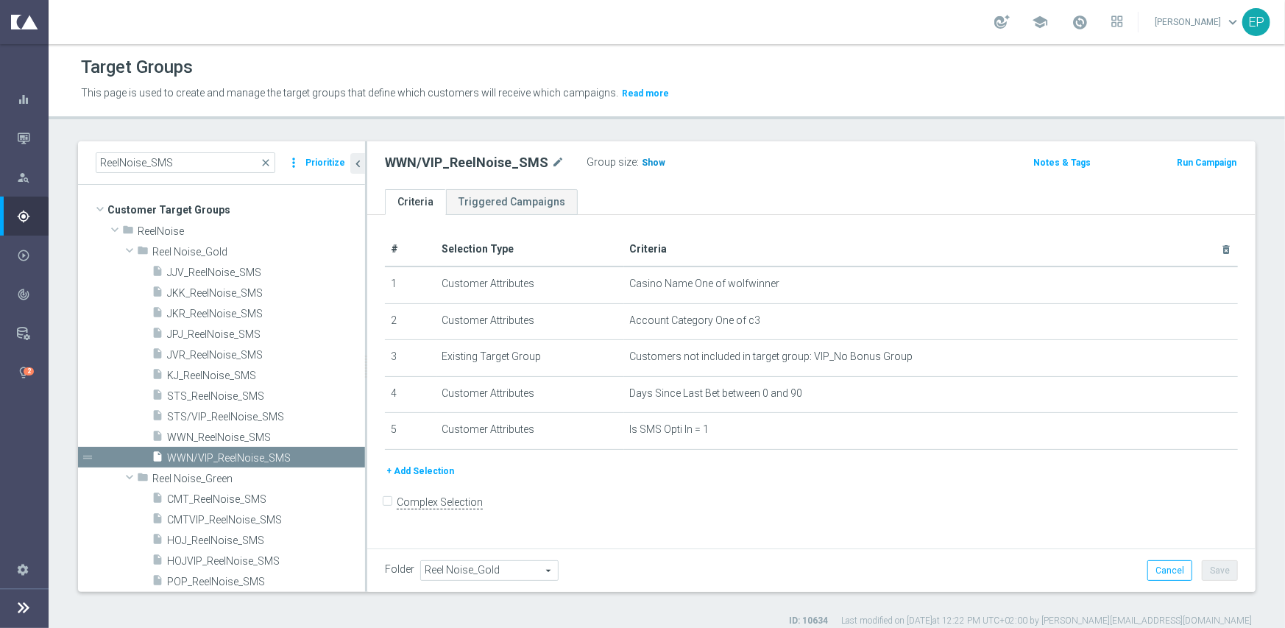
click at [644, 164] on span "Show" at bounding box center [654, 162] width 24 height 10
click at [223, 440] on span "WWN_ReelNoise_SMS" at bounding box center [248, 437] width 163 height 13
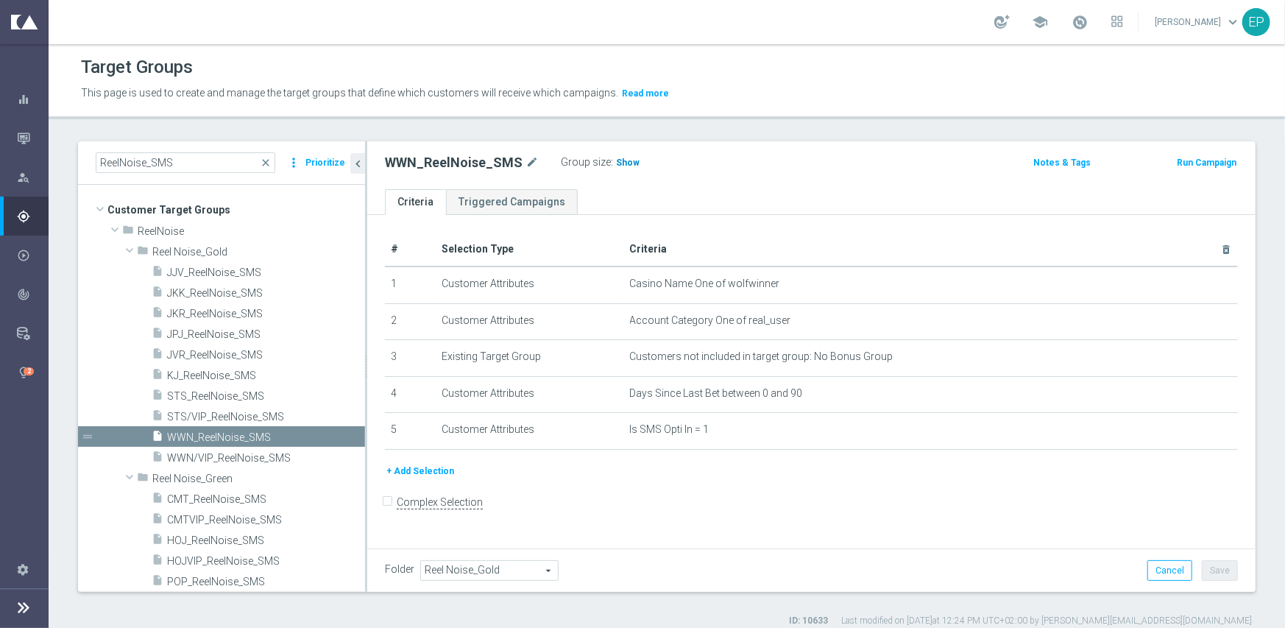
click at [616, 160] on span "Show" at bounding box center [628, 162] width 24 height 10
click at [238, 411] on span "STS/VIP_ReelNoise_SMS" at bounding box center [248, 417] width 163 height 13
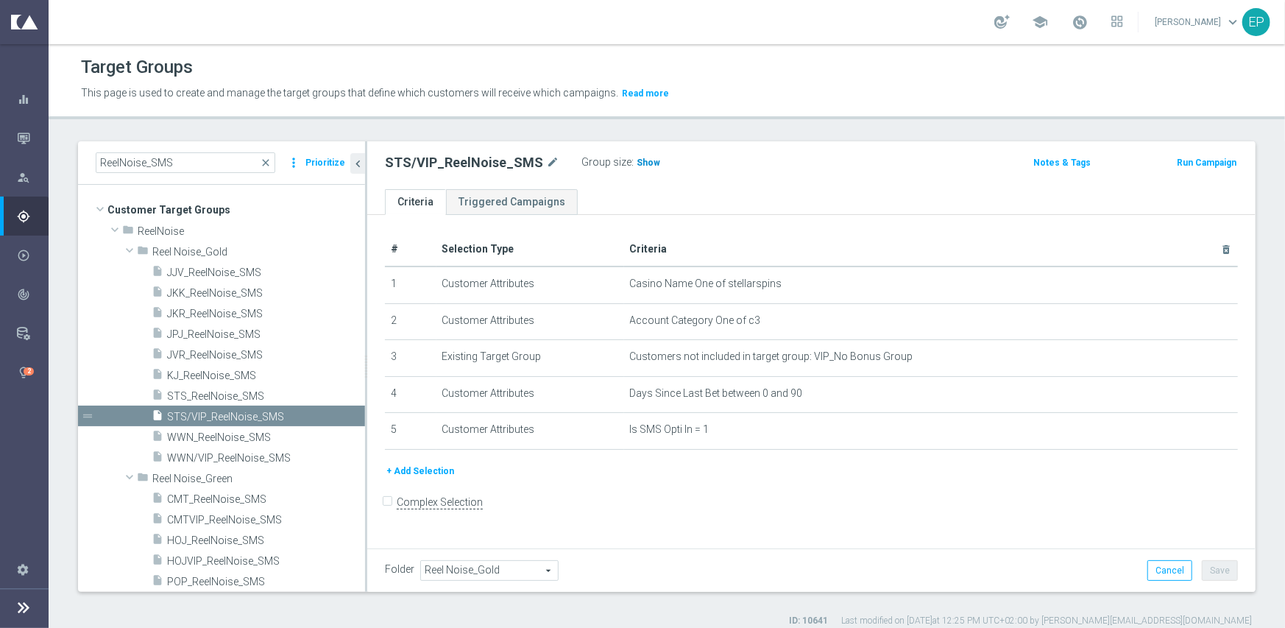
click at [637, 161] on span "Show" at bounding box center [649, 162] width 24 height 10
drag, startPoint x: 206, startPoint y: 401, endPoint x: 229, endPoint y: 400, distance: 22.8
click at [206, 401] on span "STS_ReelNoise_SMS" at bounding box center [248, 396] width 163 height 13
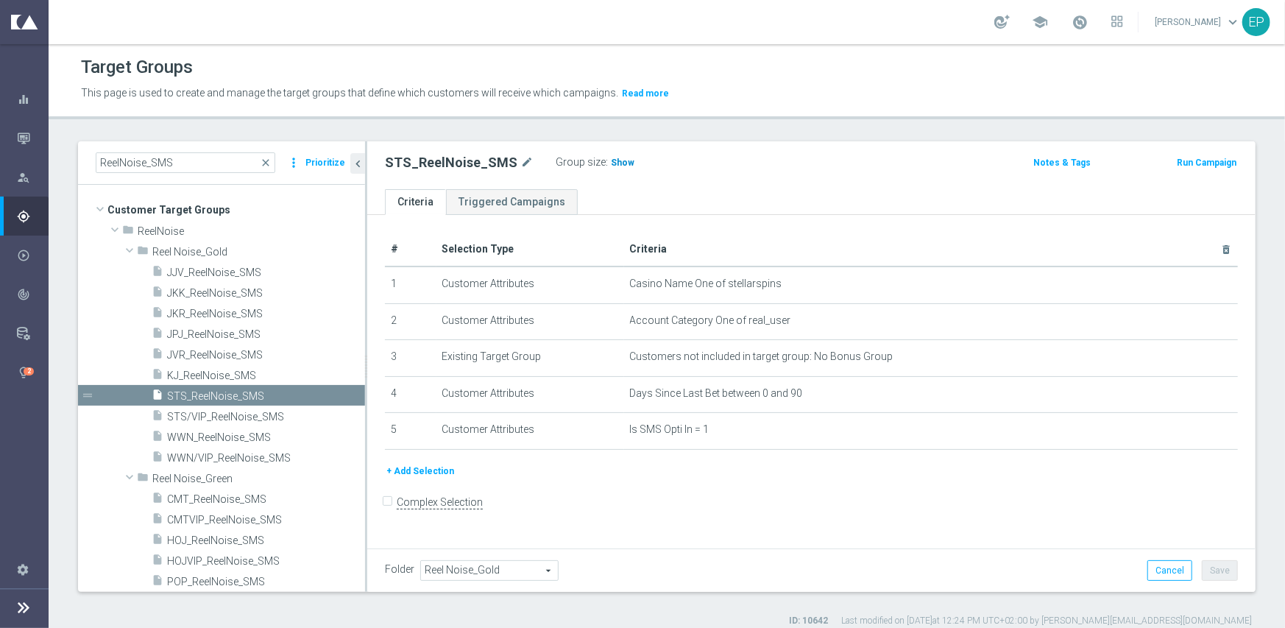
click at [619, 162] on span "Show" at bounding box center [623, 162] width 24 height 10
click at [264, 161] on span "close" at bounding box center [266, 163] width 12 height 12
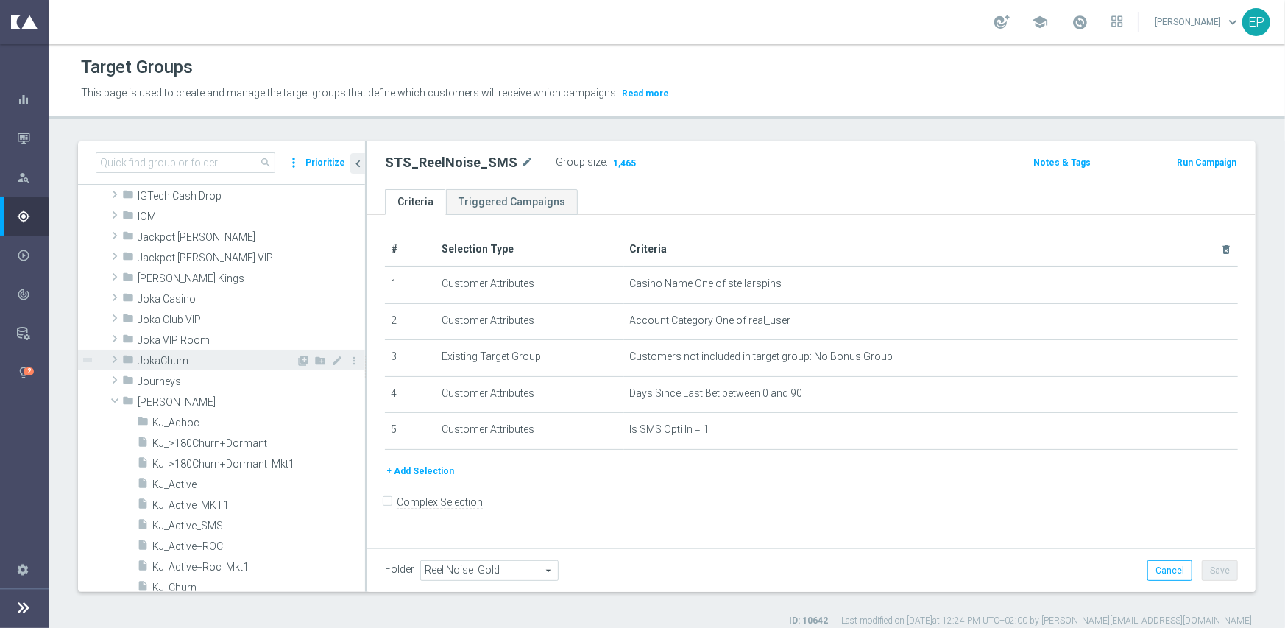
scroll to position [431, 0]
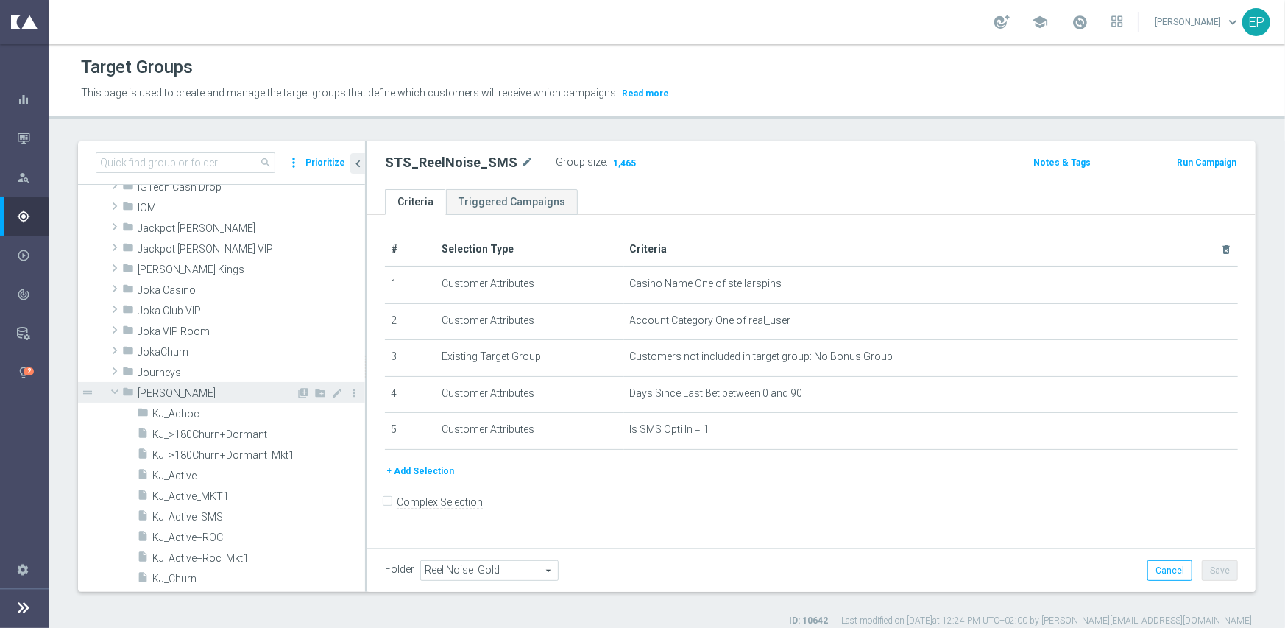
click at [118, 394] on span at bounding box center [115, 391] width 18 height 15
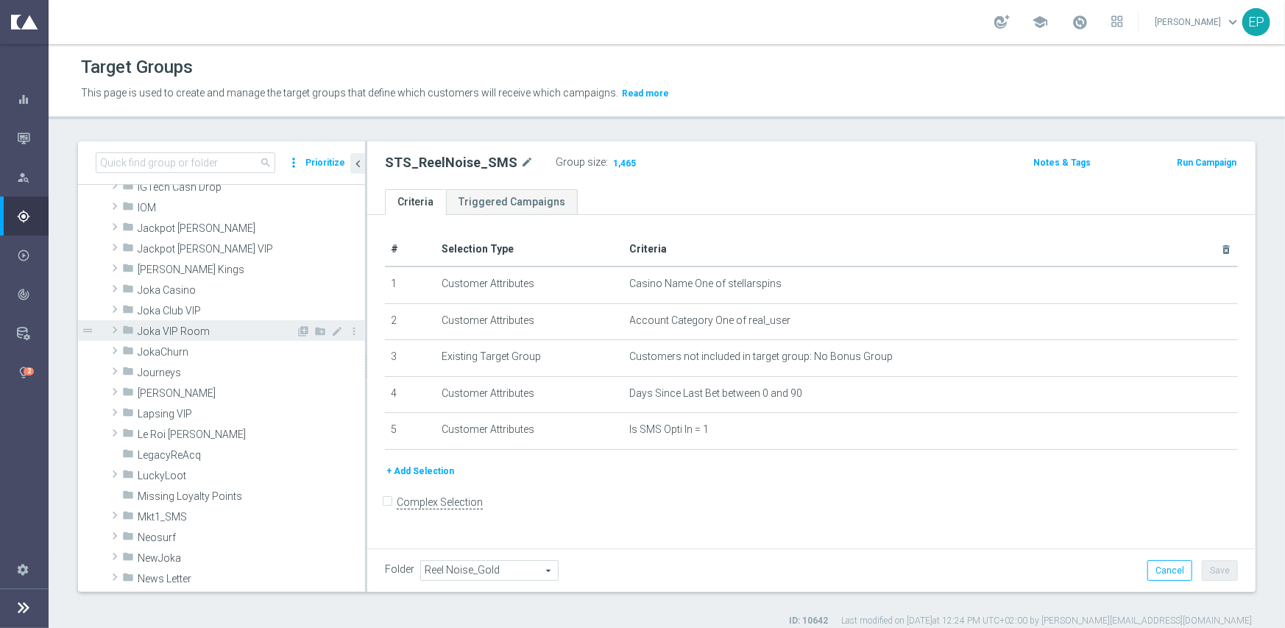
click at [188, 334] on span "Joka VIP Room" at bounding box center [217, 331] width 158 height 13
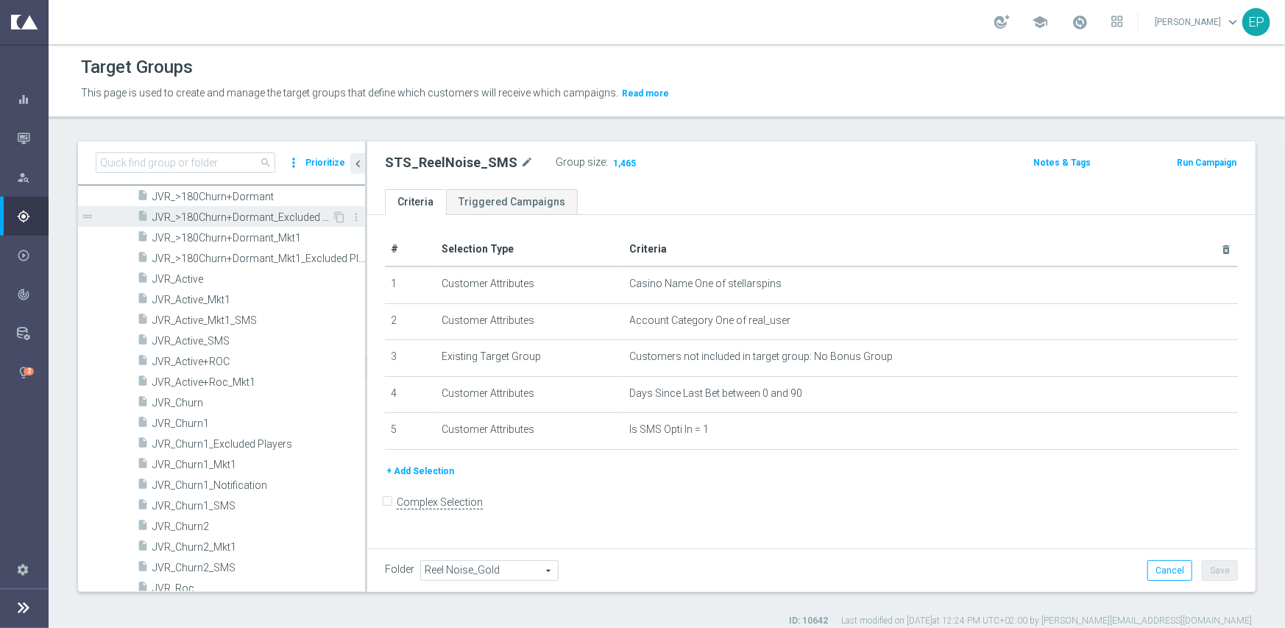
scroll to position [578, 0]
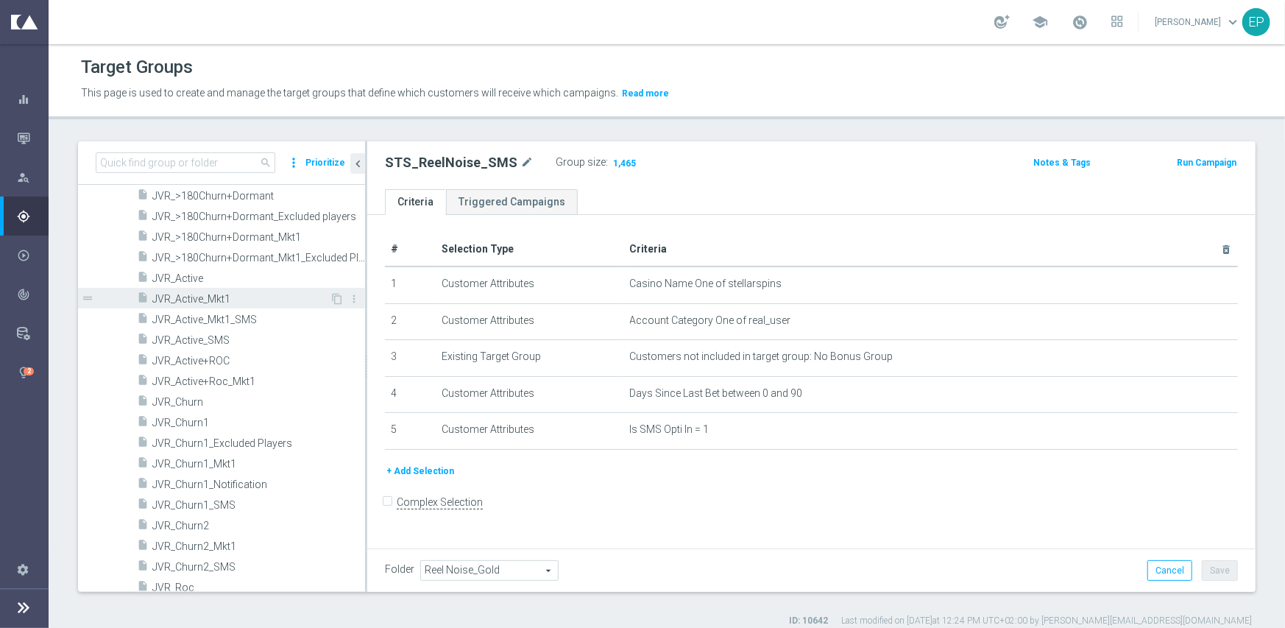
click at [219, 299] on span "JVR_Active_Mkt1" at bounding box center [240, 299] width 177 height 13
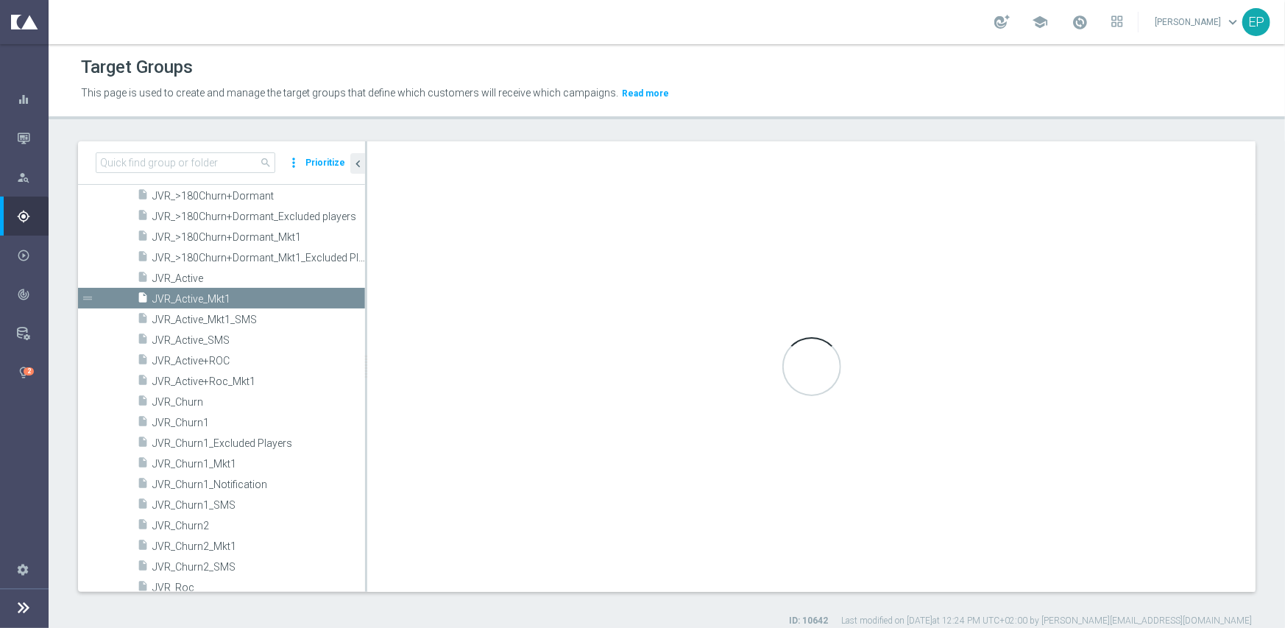
type input "Joka VIP Room"
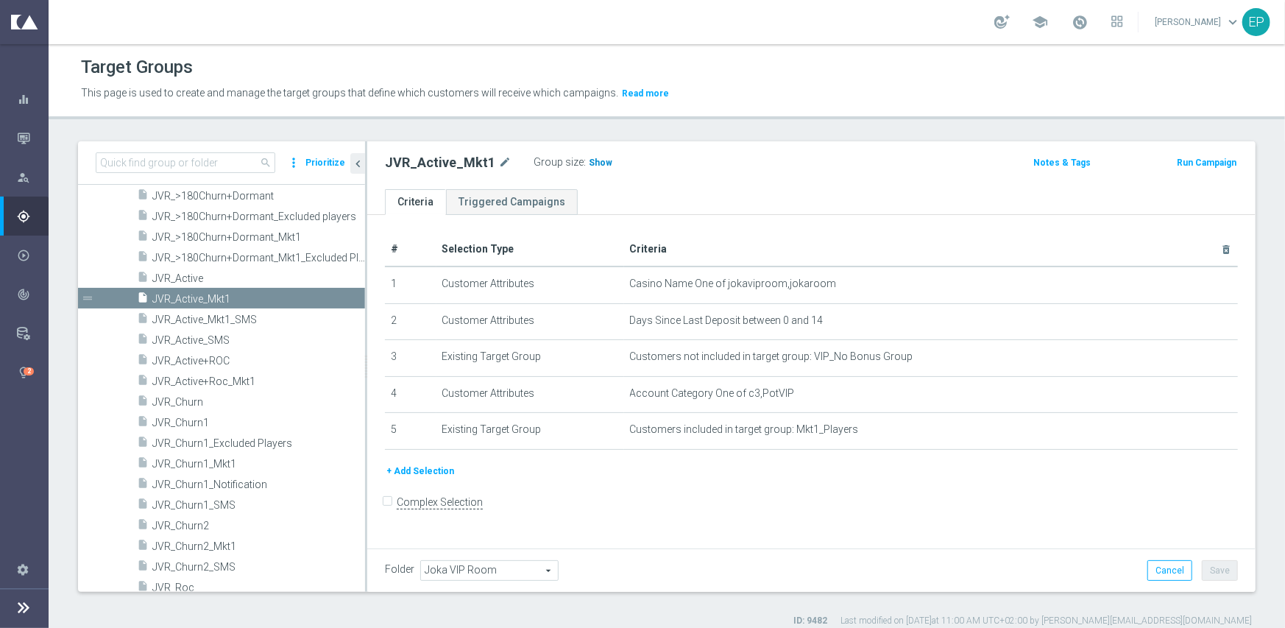
click at [587, 155] on h3 "Show" at bounding box center [600, 163] width 26 height 16
click at [199, 275] on span "JVR_Active" at bounding box center [240, 278] width 177 height 13
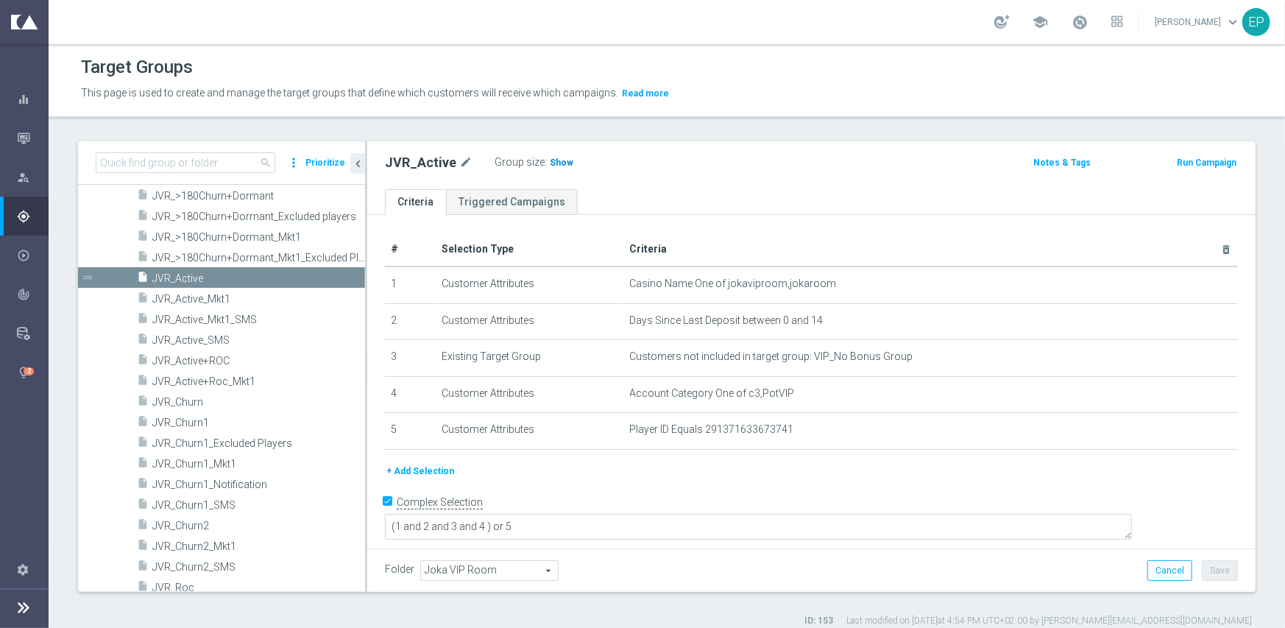
click at [550, 158] on span "Show" at bounding box center [562, 162] width 24 height 10
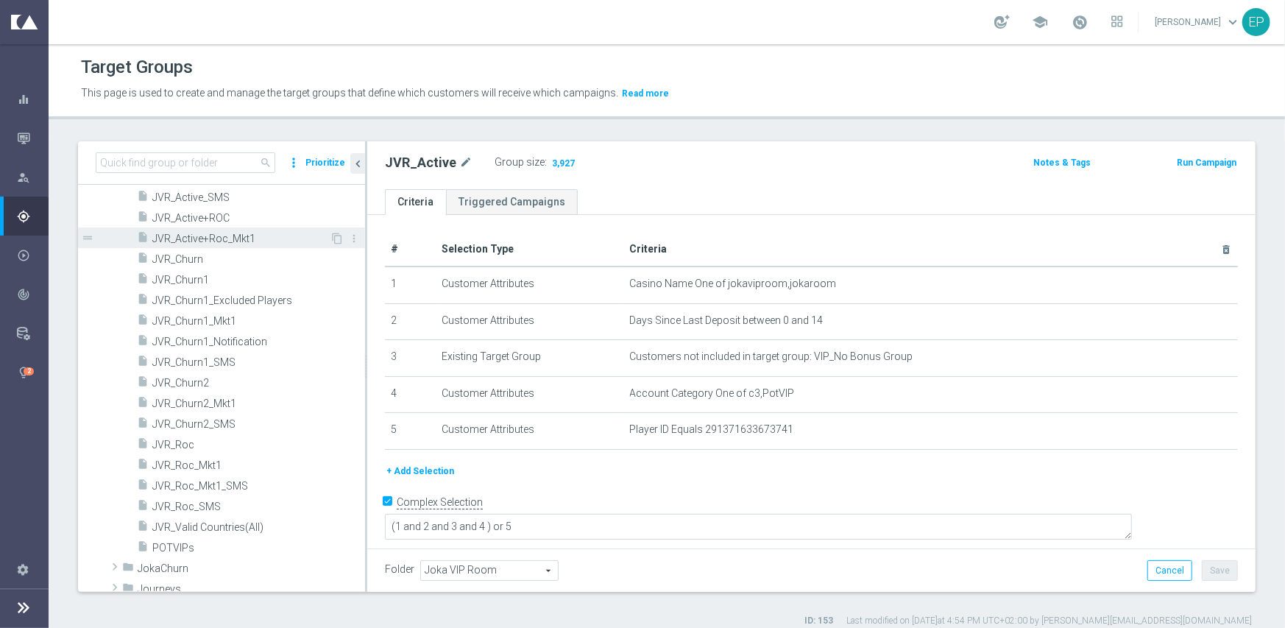
scroll to position [726, 0]
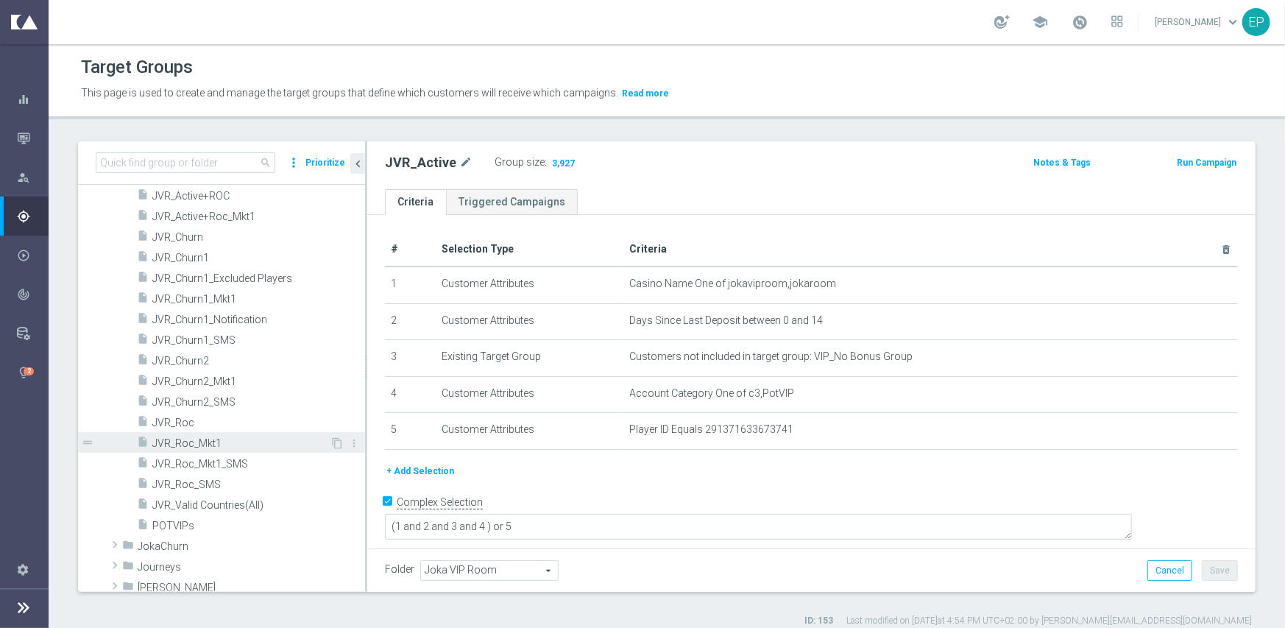
drag, startPoint x: 221, startPoint y: 445, endPoint x: 243, endPoint y: 436, distance: 24.1
click at [221, 445] on span "JVR_Roc_Mkt1" at bounding box center [240, 443] width 177 height 13
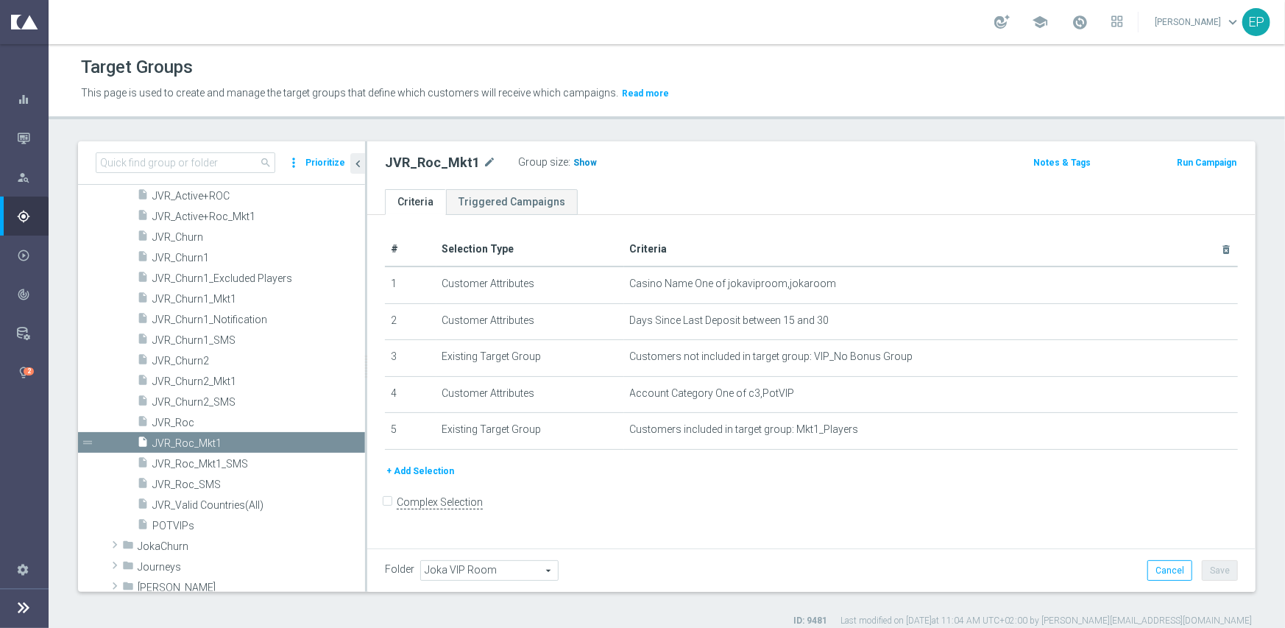
click at [582, 165] on span "Show" at bounding box center [585, 162] width 24 height 10
click at [196, 419] on span "JVR_Roc" at bounding box center [240, 423] width 177 height 13
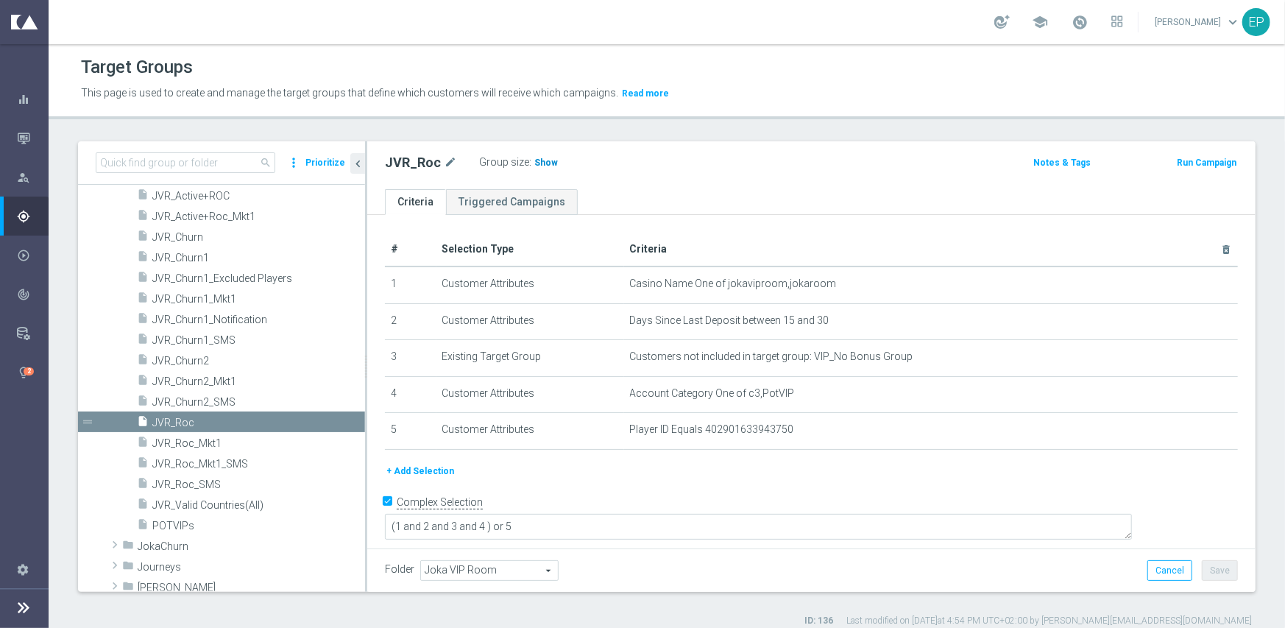
click at [536, 163] on span "Show" at bounding box center [546, 162] width 24 height 10
click at [280, 255] on span "JVR_Churn1" at bounding box center [240, 258] width 177 height 13
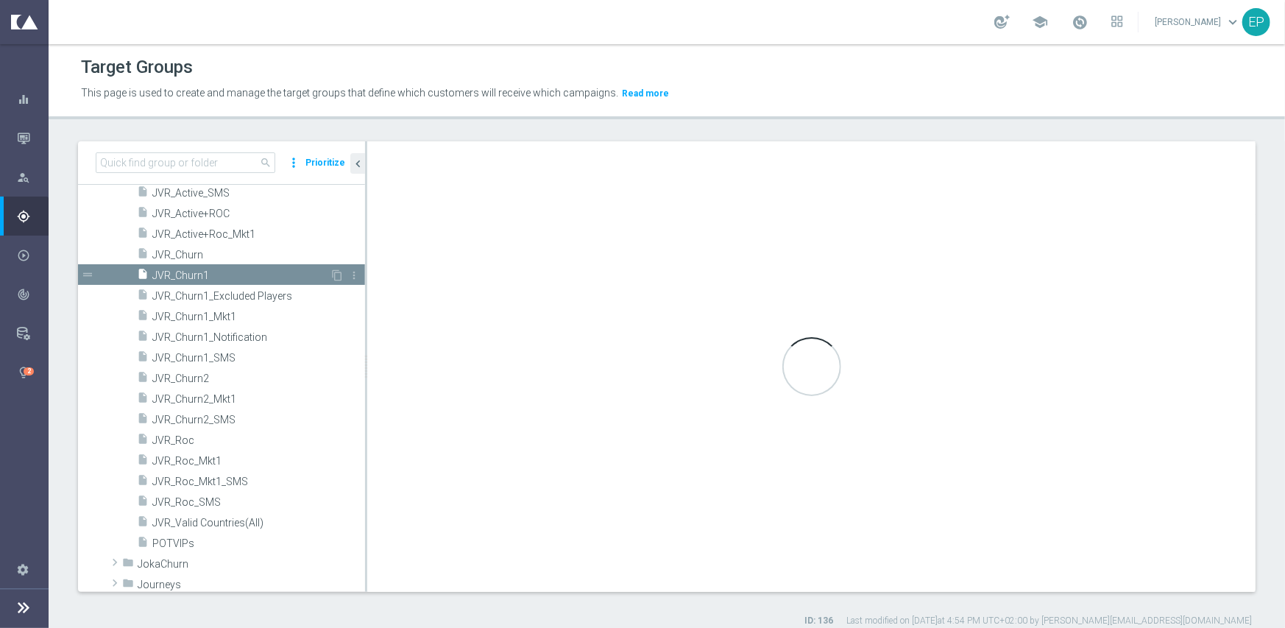
scroll to position [543, 0]
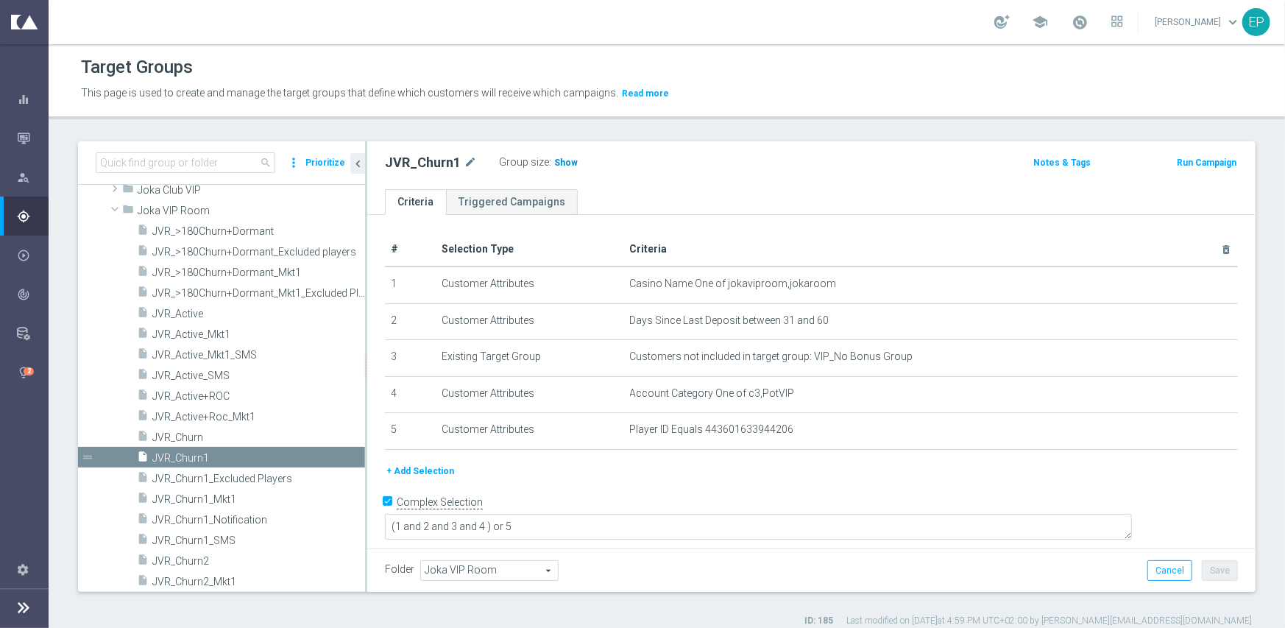
click at [565, 165] on span "Show" at bounding box center [566, 162] width 24 height 10
click at [210, 562] on span "JVR_Churn2" at bounding box center [240, 561] width 177 height 13
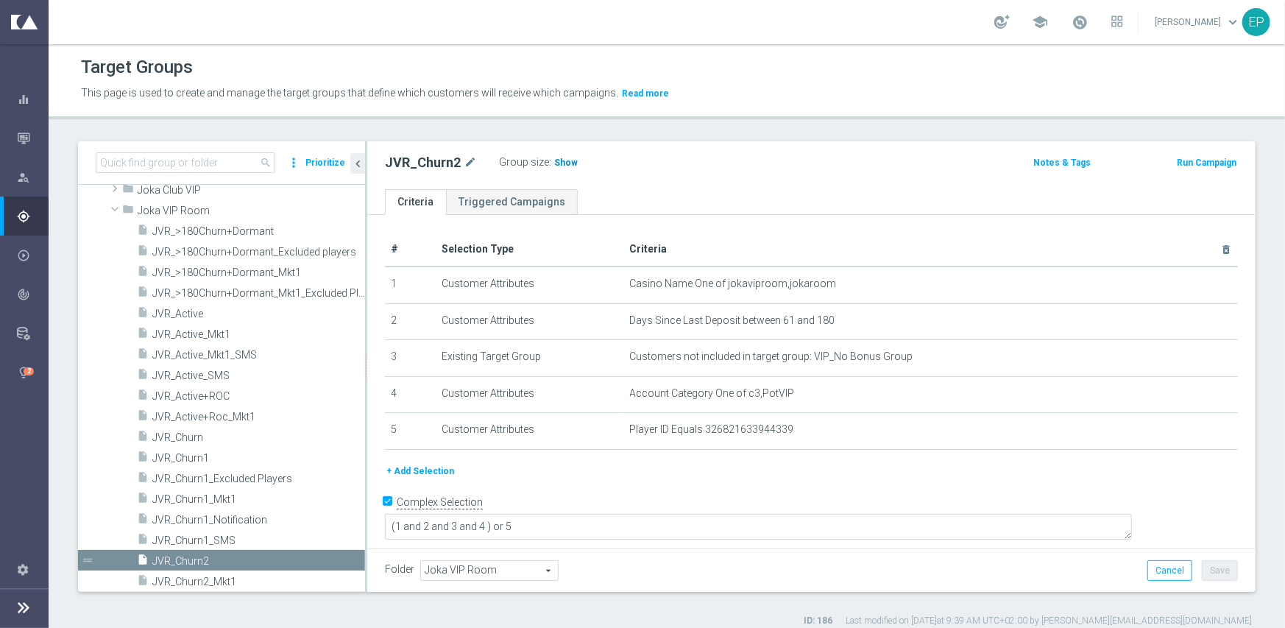
click at [559, 165] on span "Show" at bounding box center [566, 162] width 24 height 10
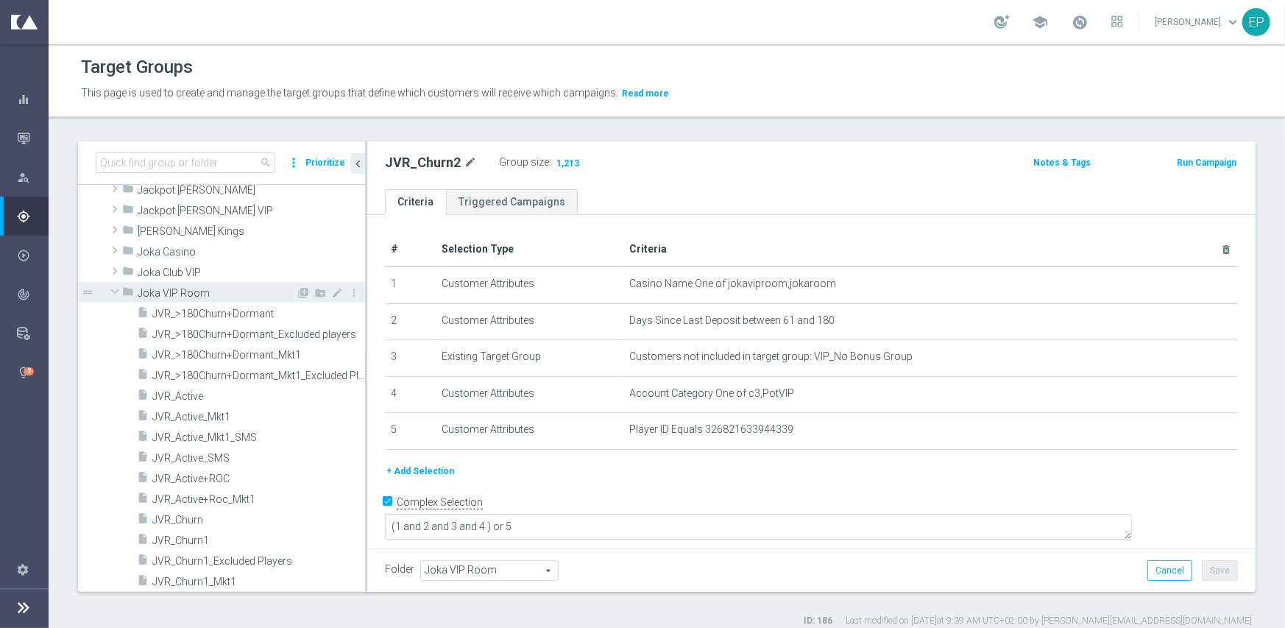
click at [183, 296] on span "Joka VIP Room" at bounding box center [217, 293] width 158 height 13
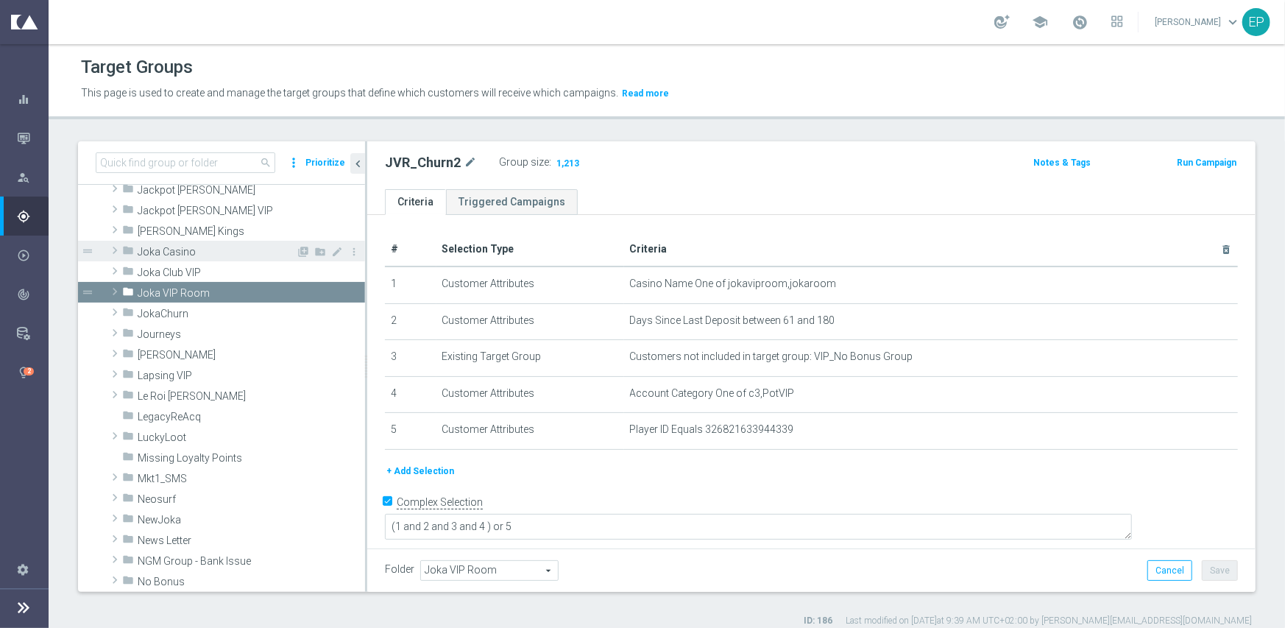
click at [187, 249] on span "Joka Casino" at bounding box center [217, 252] width 158 height 13
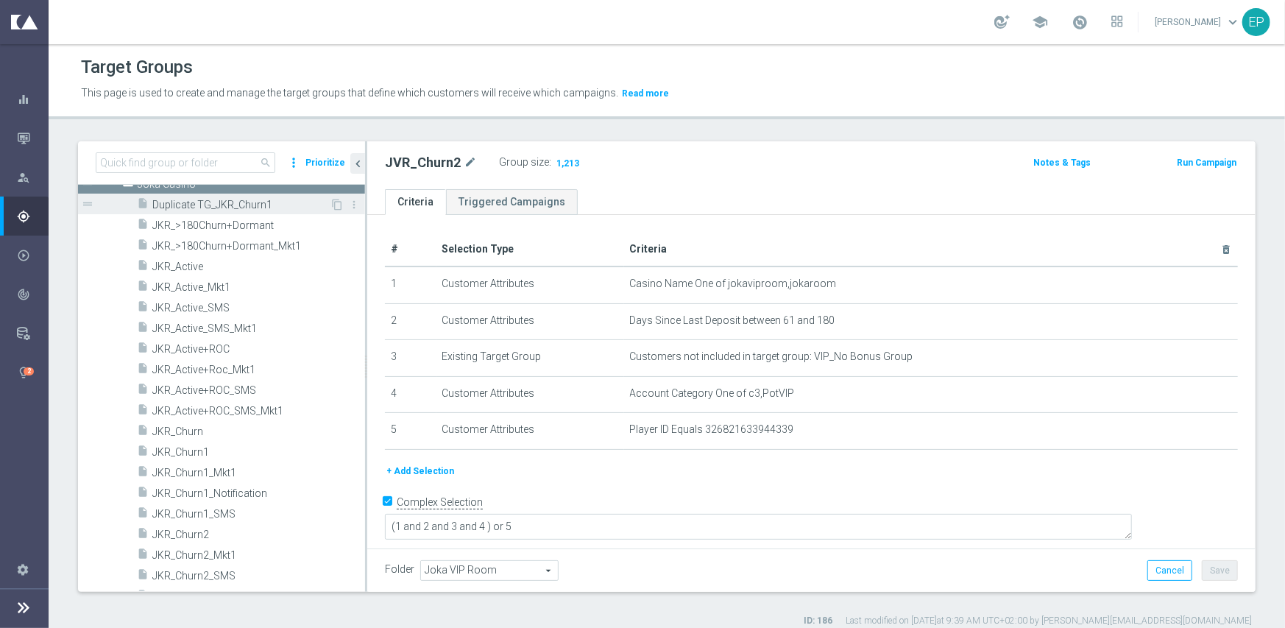
scroll to position [543, 0]
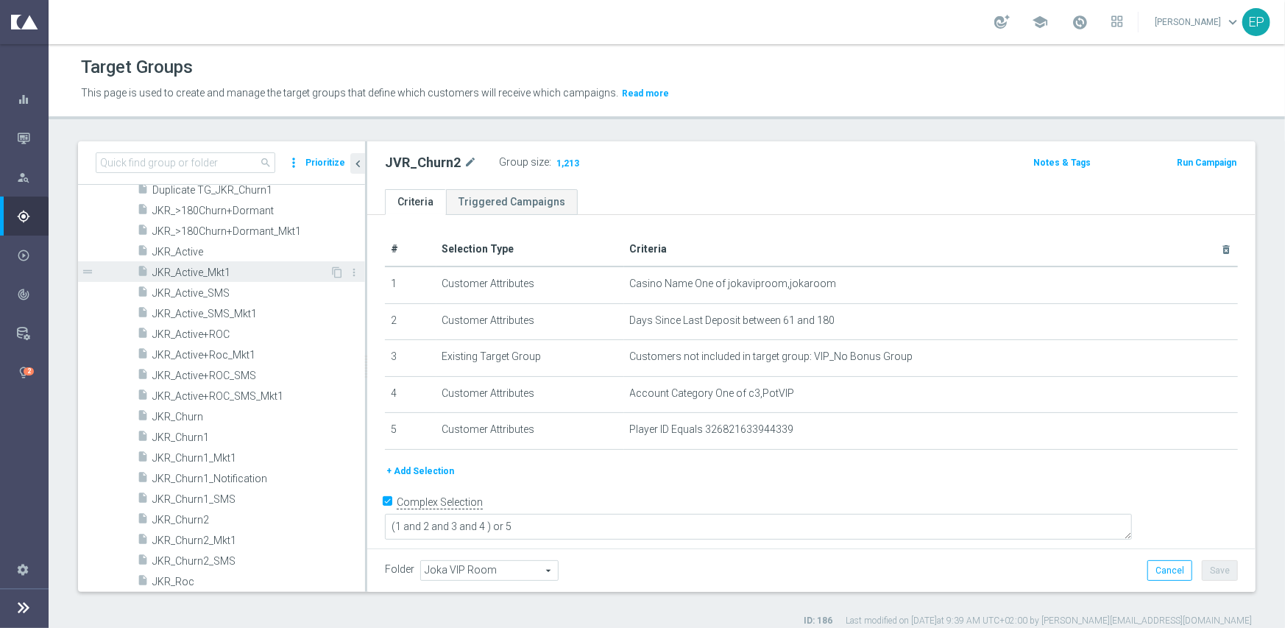
click at [224, 274] on span "JKR_Active_Mkt1" at bounding box center [240, 272] width 177 height 13
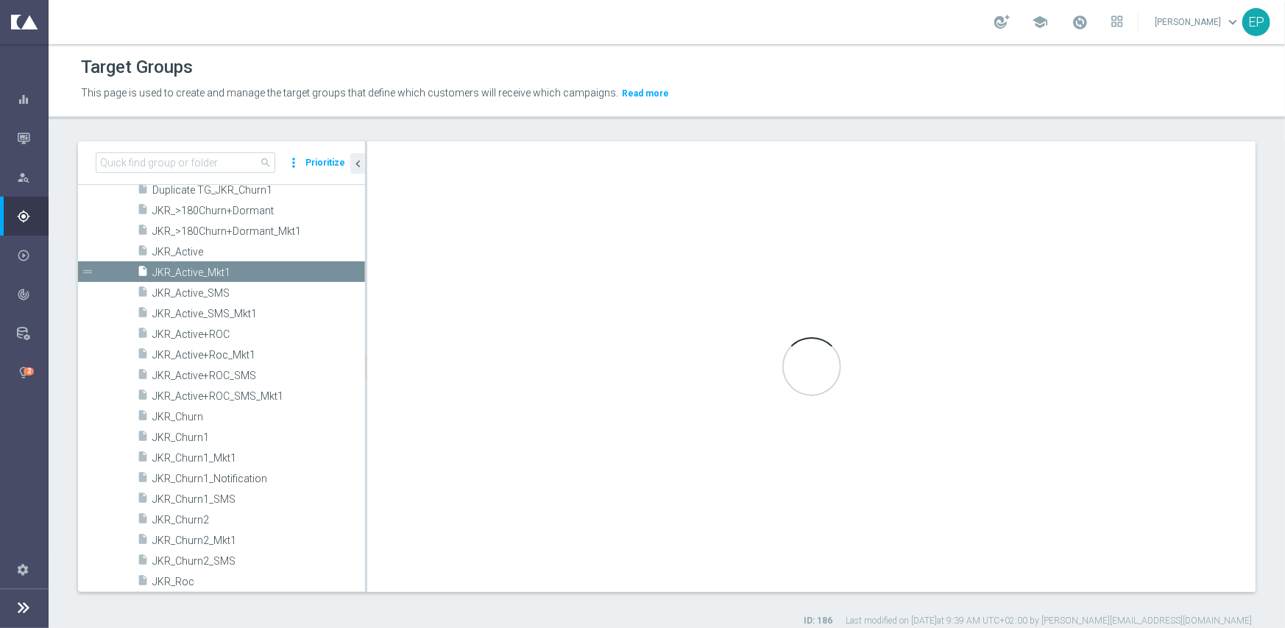
checkbox input "false"
type input "Joka Casino"
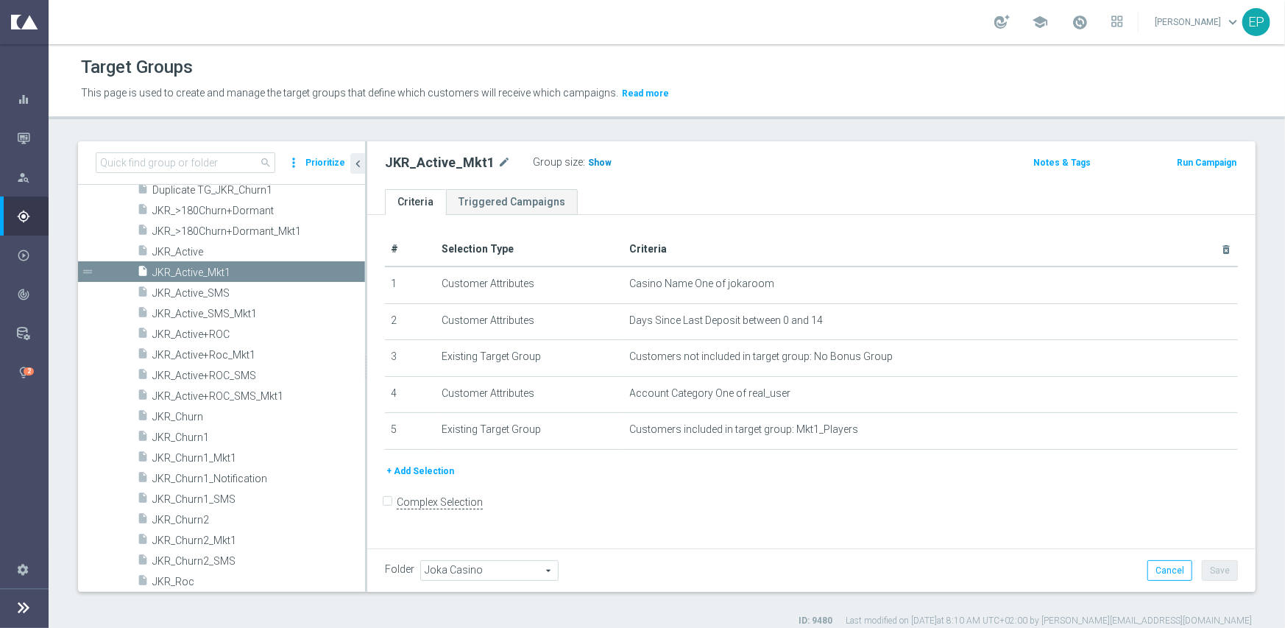
click at [590, 166] on span "Show" at bounding box center [600, 162] width 24 height 10
click at [202, 249] on span "JKR_Active" at bounding box center [240, 252] width 177 height 13
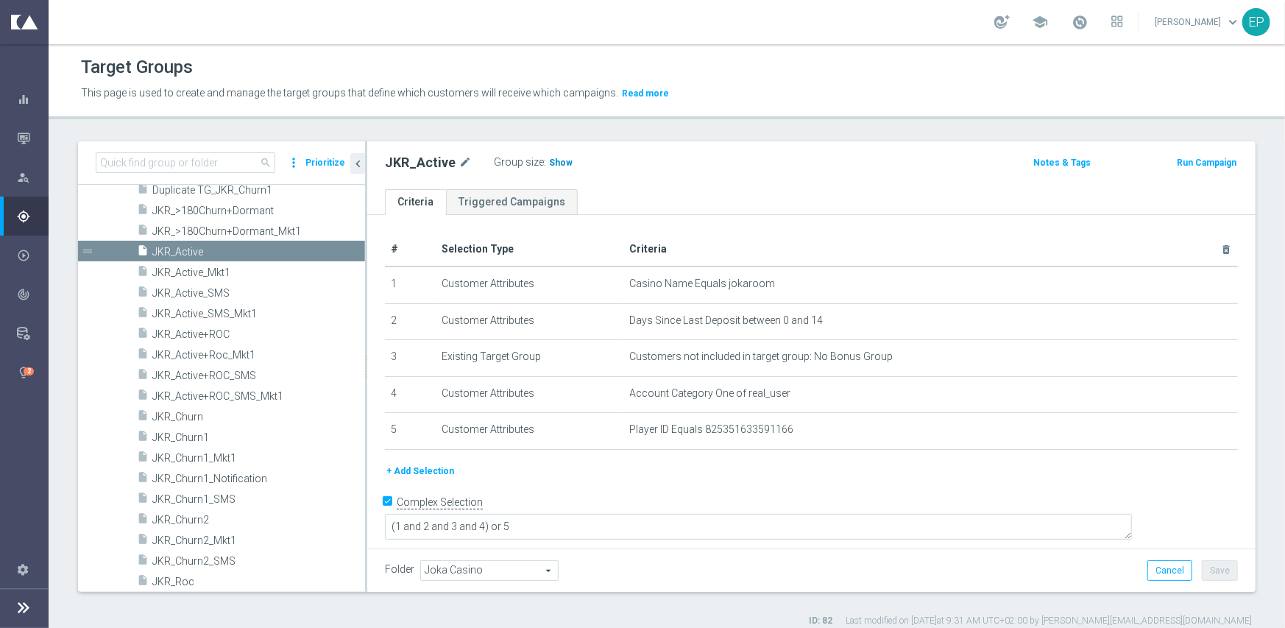
click at [552, 164] on span "Show" at bounding box center [561, 162] width 24 height 10
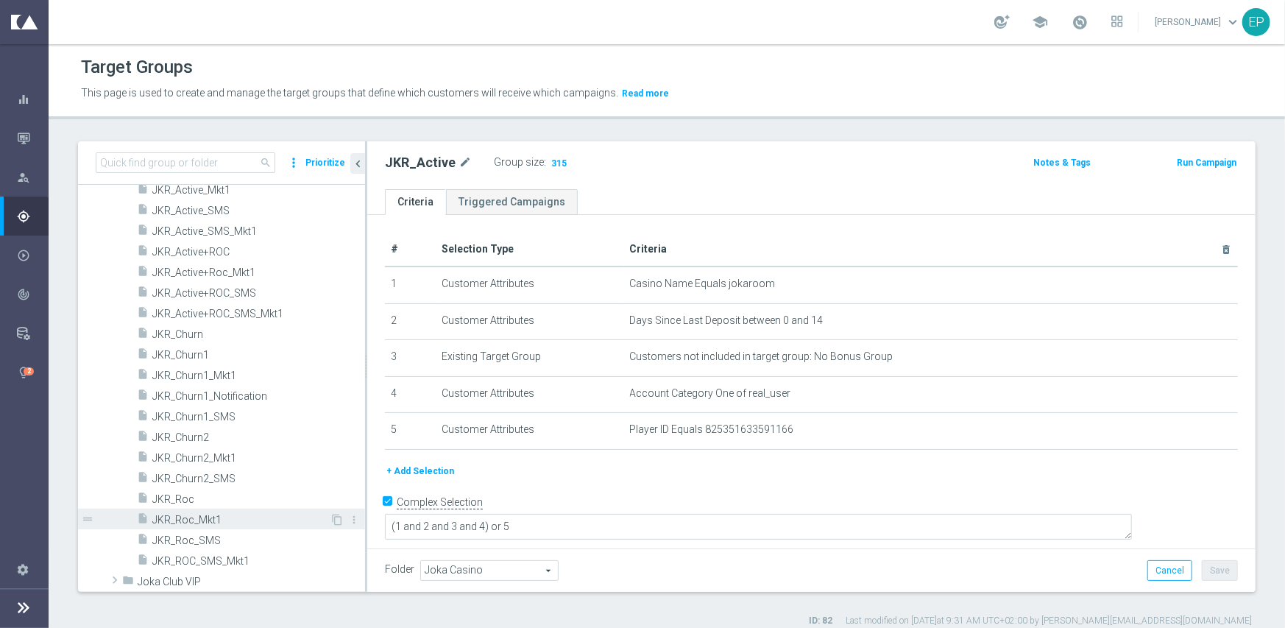
click at [198, 524] on span "JKR_Roc_Mkt1" at bounding box center [240, 520] width 177 height 13
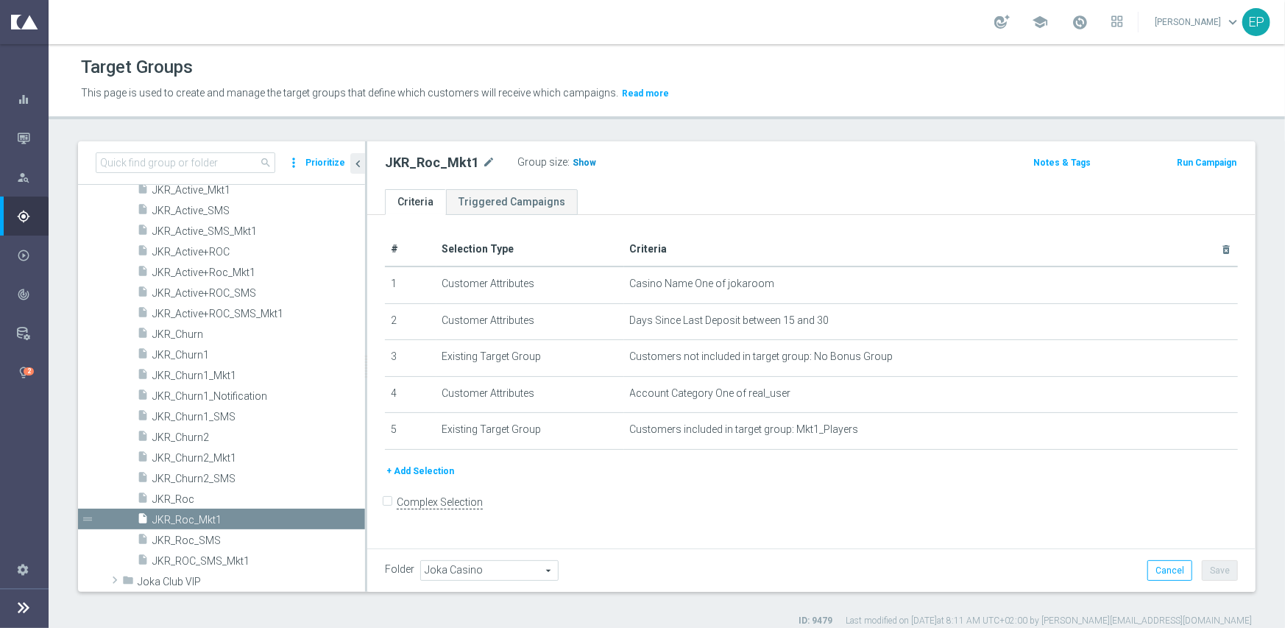
click at [571, 169] on h3 "Show" at bounding box center [584, 163] width 26 height 16
drag, startPoint x: 180, startPoint y: 496, endPoint x: 229, endPoint y: 479, distance: 51.4
click at [180, 496] on span "JKR_Roc" at bounding box center [258, 499] width 213 height 13
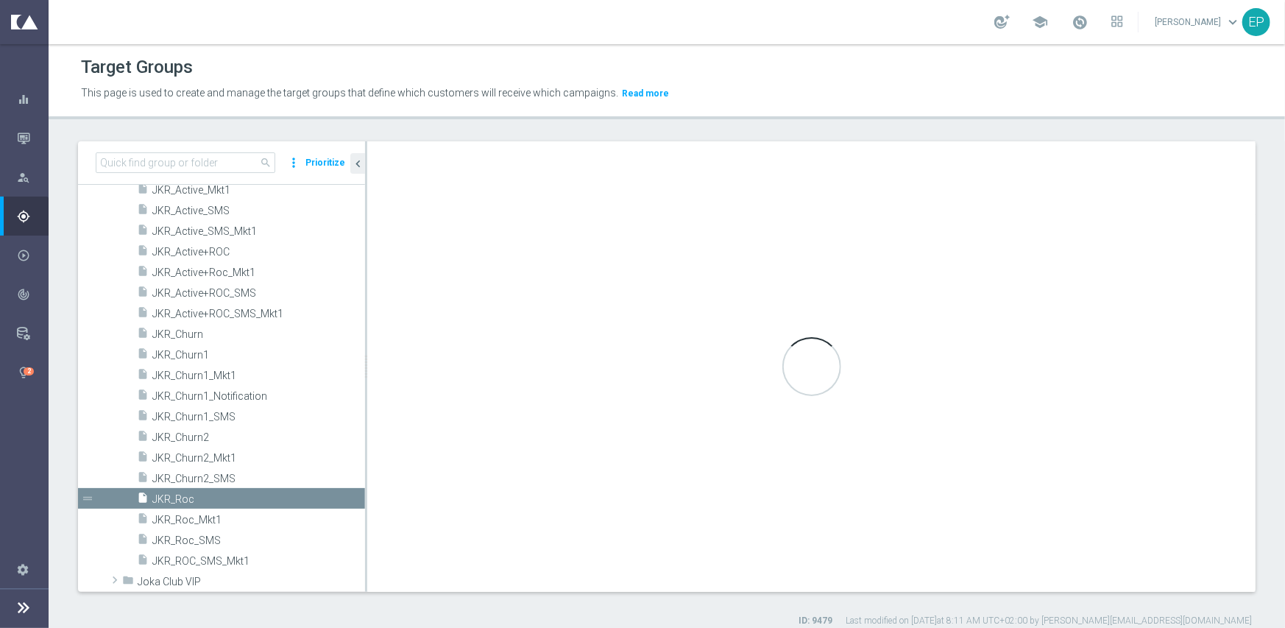
checkbox input "true"
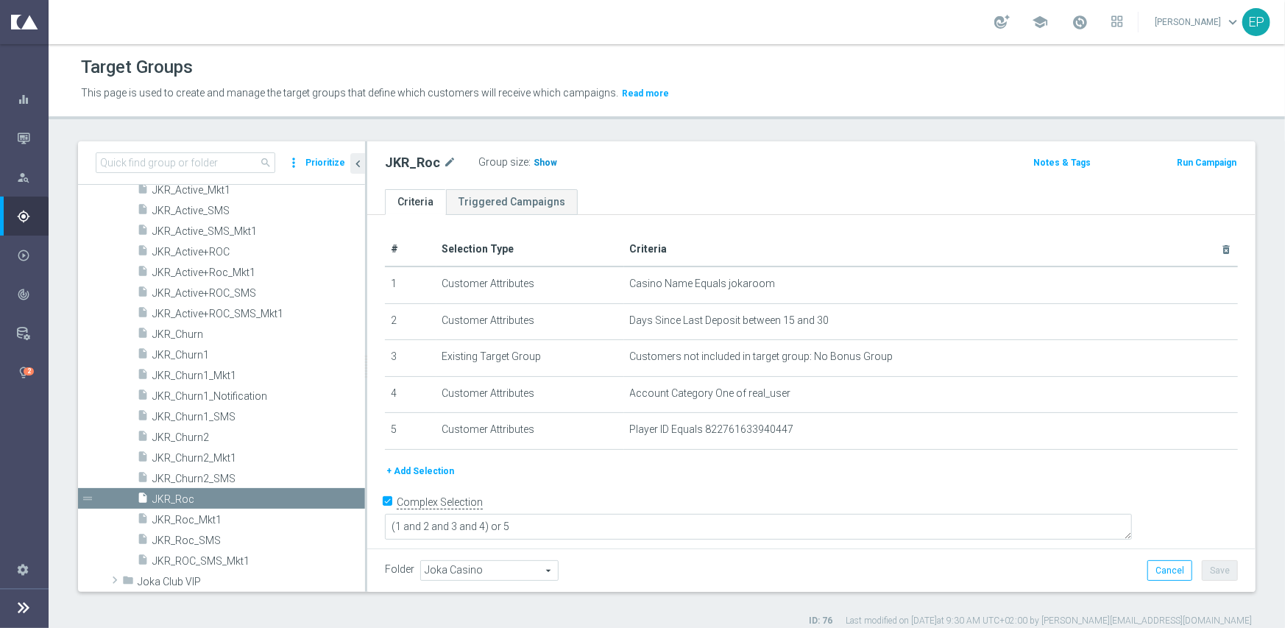
click at [545, 164] on span "Show" at bounding box center [546, 162] width 24 height 10
drag, startPoint x: 191, startPoint y: 355, endPoint x: 224, endPoint y: 345, distance: 34.7
click at [191, 355] on span "JKR_Churn1" at bounding box center [240, 355] width 177 height 13
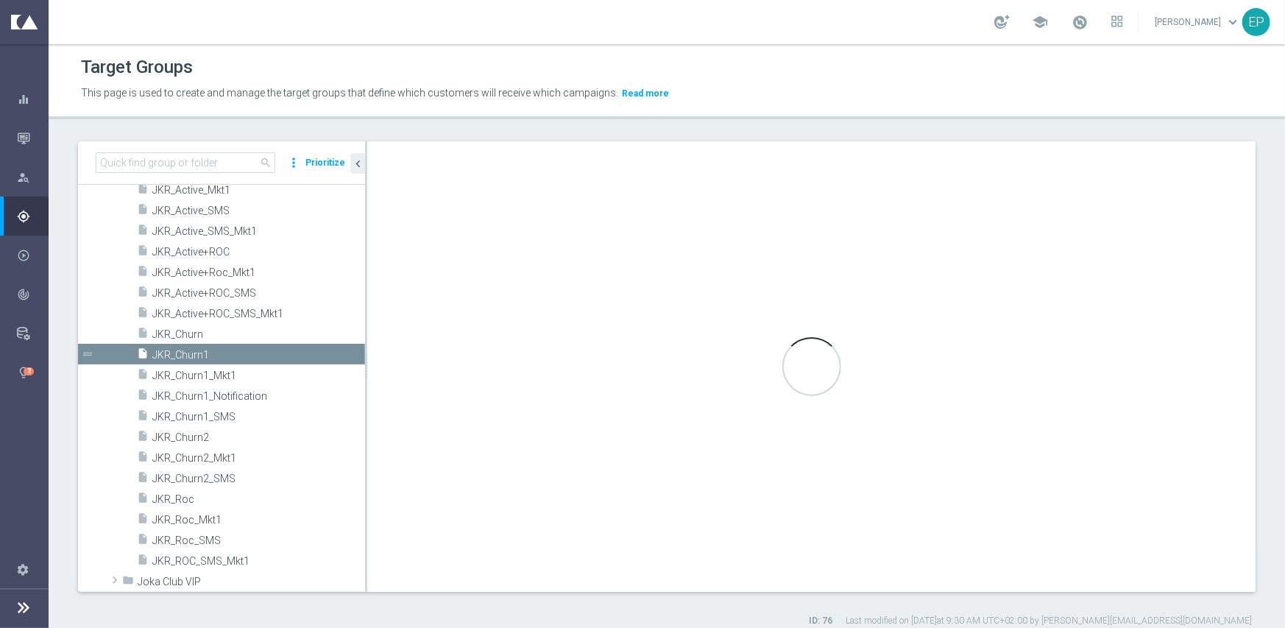
type textarea "(1 and 2 and 3 and 4 ) or 5"
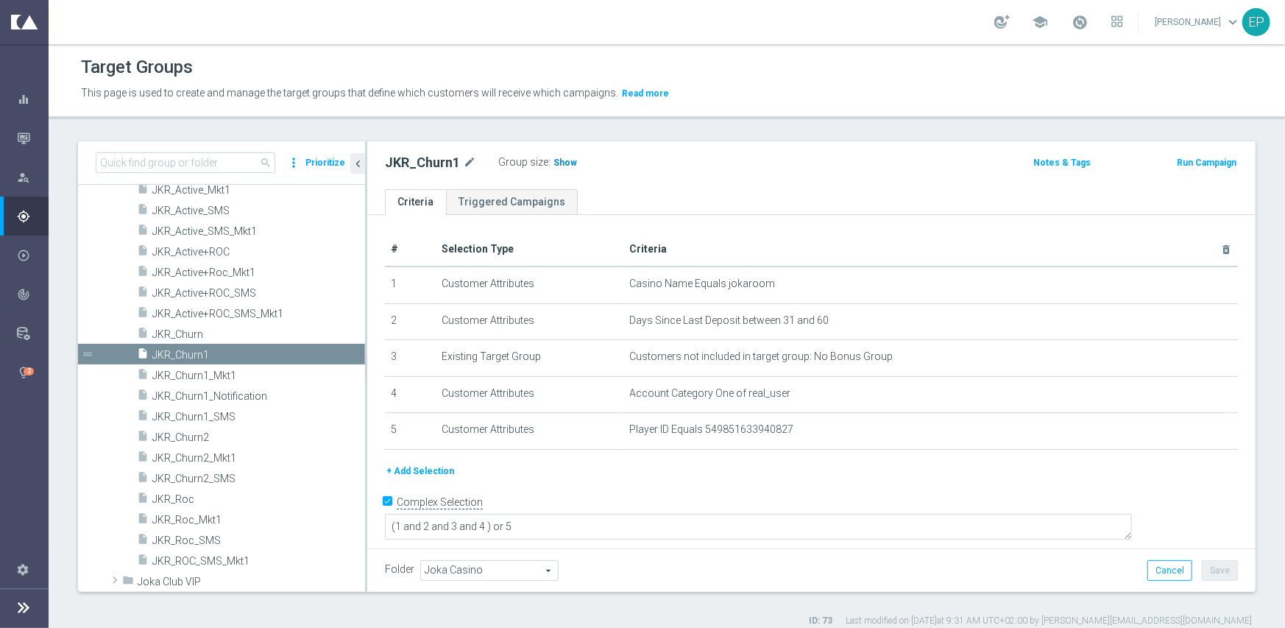
click at [564, 164] on span "Show" at bounding box center [565, 162] width 24 height 10
click at [208, 440] on span "JKR_Churn2" at bounding box center [240, 437] width 177 height 13
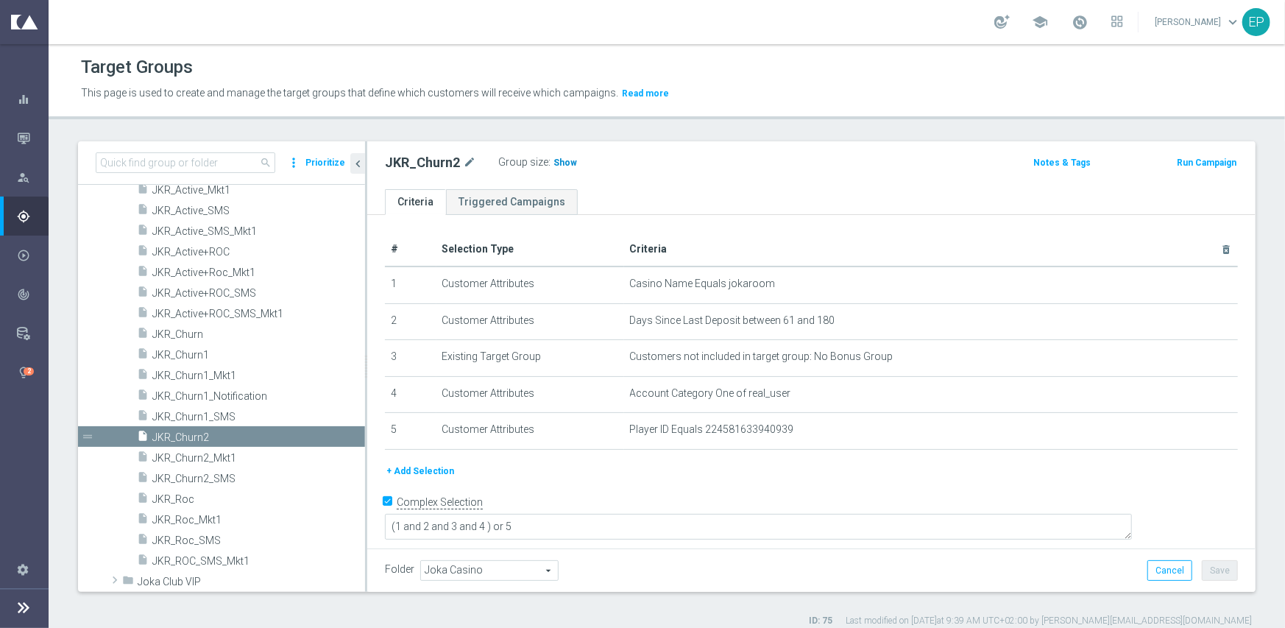
click at [562, 164] on span "Show" at bounding box center [565, 162] width 24 height 10
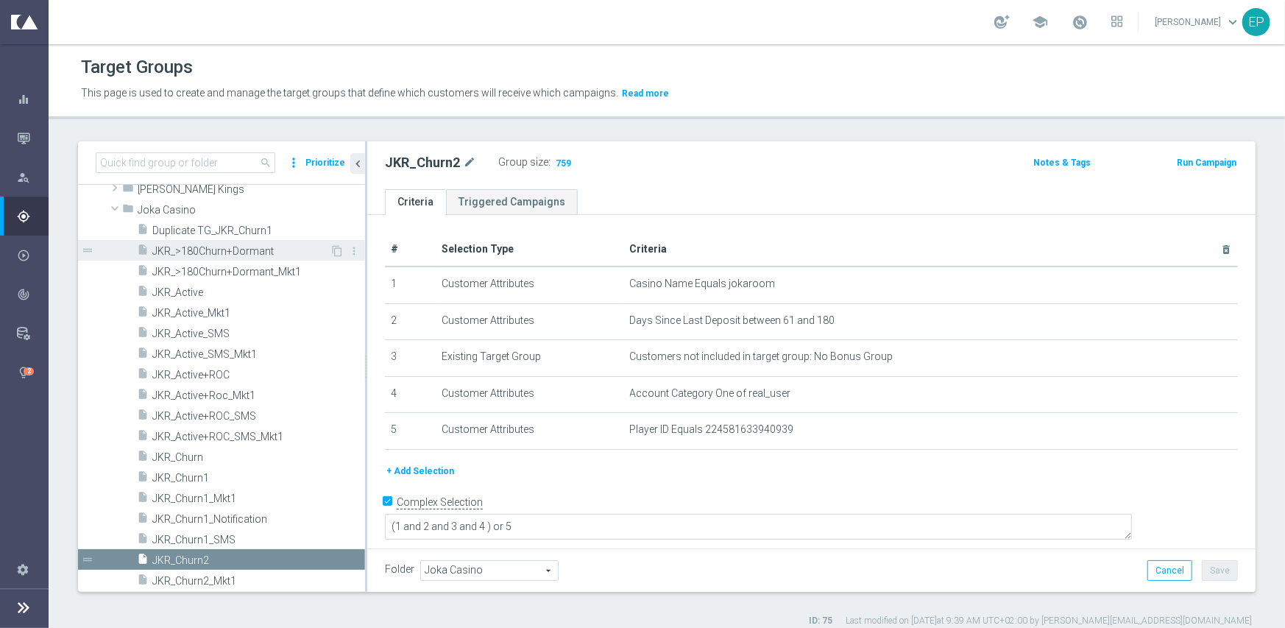
scroll to position [470, 0]
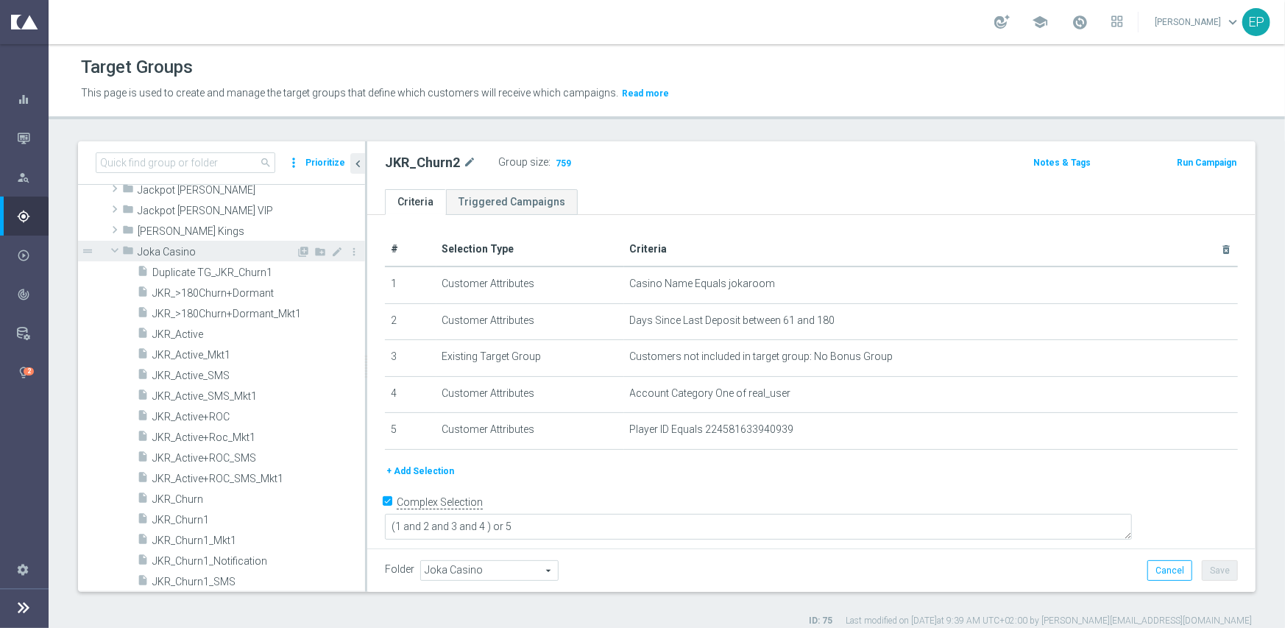
click at [164, 252] on span "Joka Casino" at bounding box center [217, 252] width 158 height 13
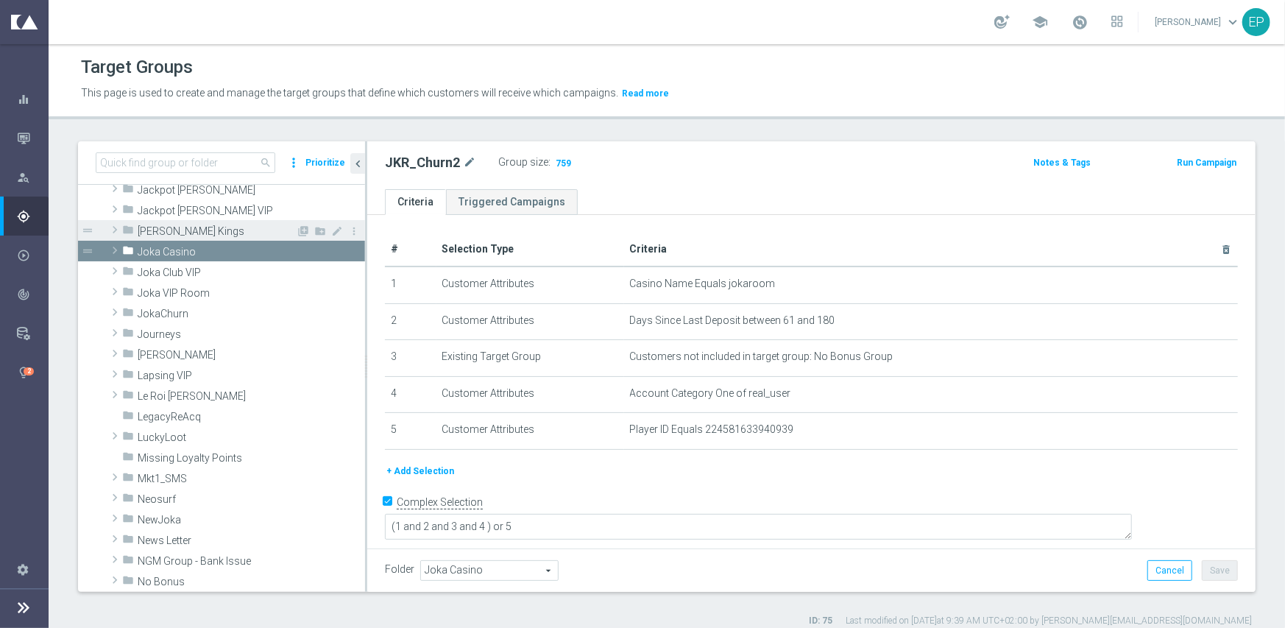
click at [179, 230] on span "Johnnie Kash Kings" at bounding box center [217, 231] width 158 height 13
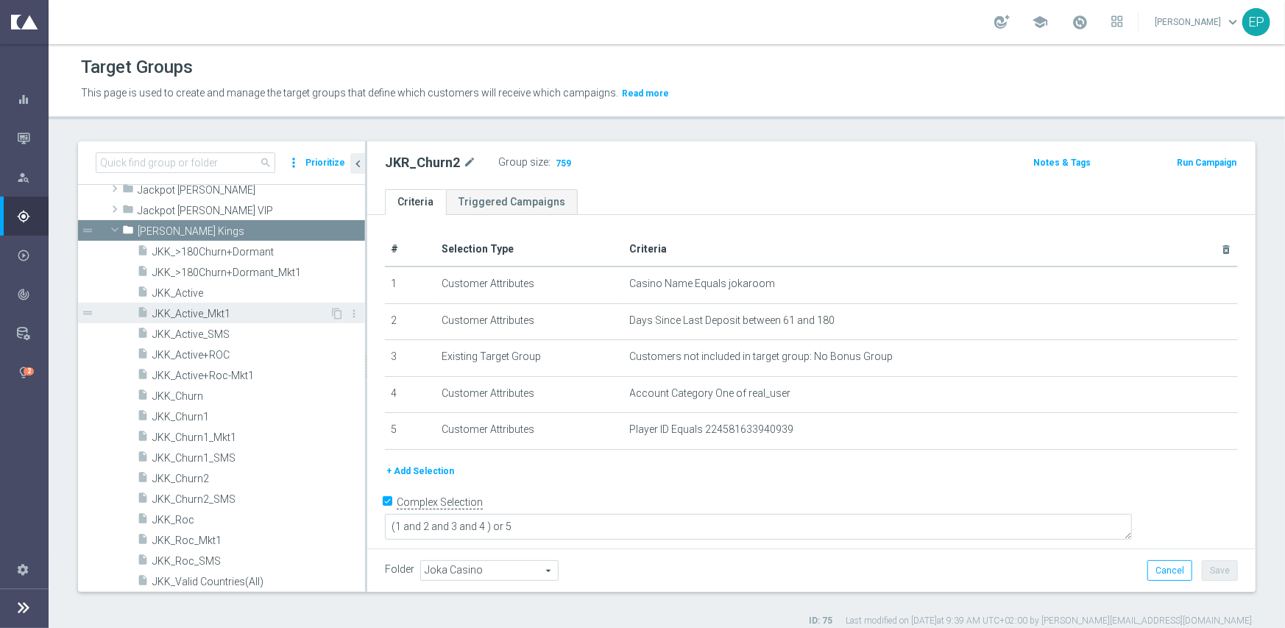
click at [221, 314] on span "JKK_Active_Mkt1" at bounding box center [240, 314] width 177 height 13
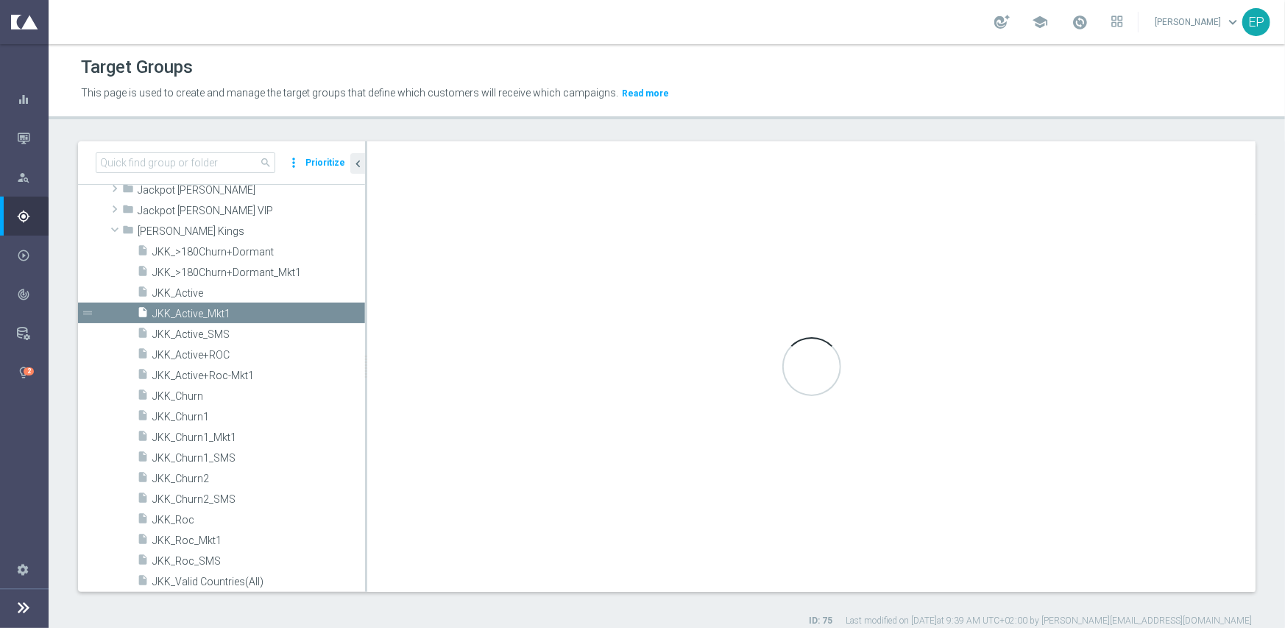
checkbox input "false"
type input "Johnnie Kash Kings"
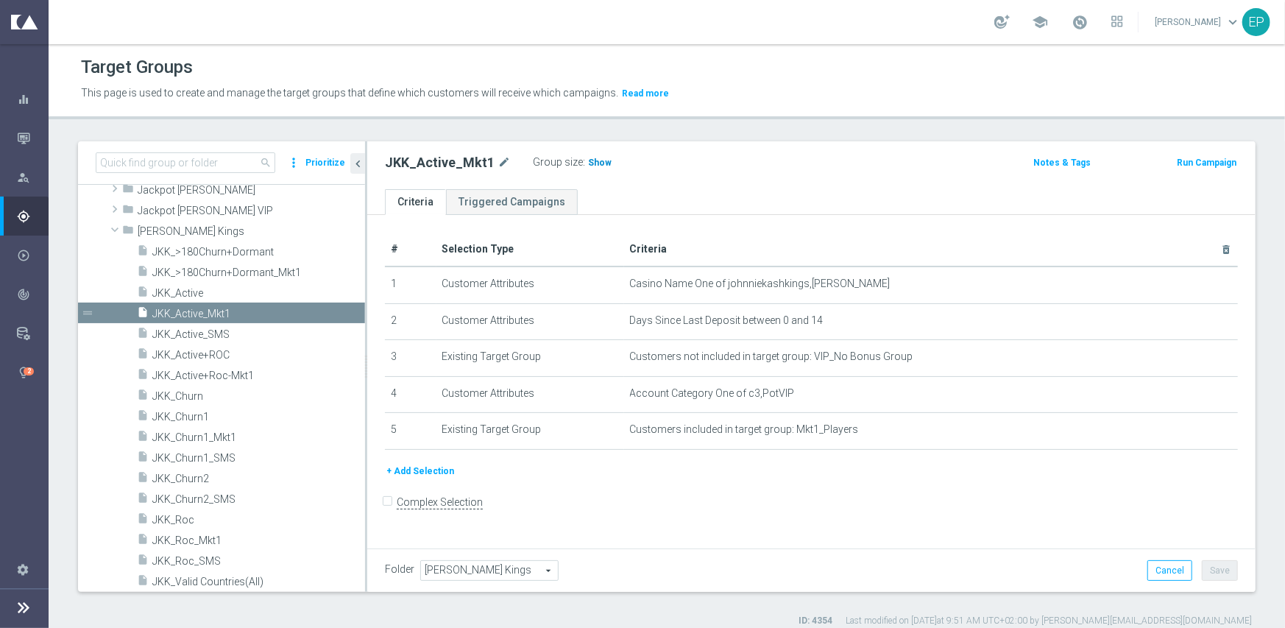
click at [592, 166] on span "Show" at bounding box center [600, 162] width 24 height 10
click at [191, 289] on span "JKK_Active" at bounding box center [240, 293] width 177 height 13
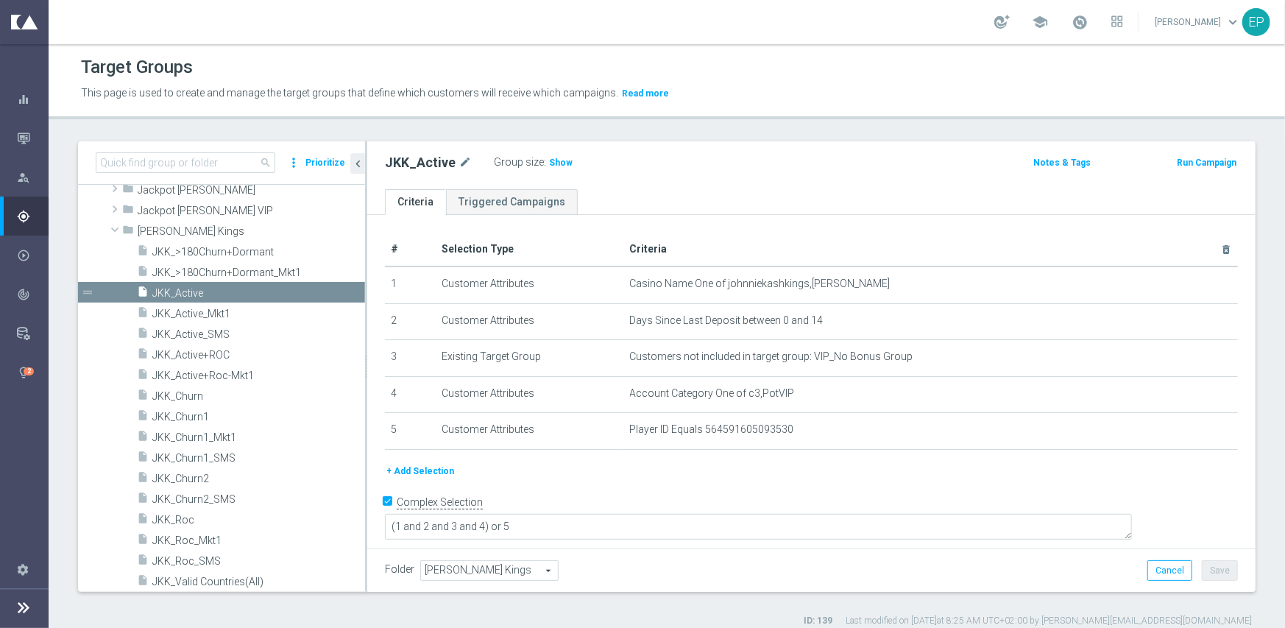
click at [533, 158] on label "Group size" at bounding box center [519, 162] width 50 height 13
drag, startPoint x: 552, startPoint y: 163, endPoint x: 558, endPoint y: 169, distance: 7.8
click at [552, 163] on span "Show" at bounding box center [561, 162] width 24 height 10
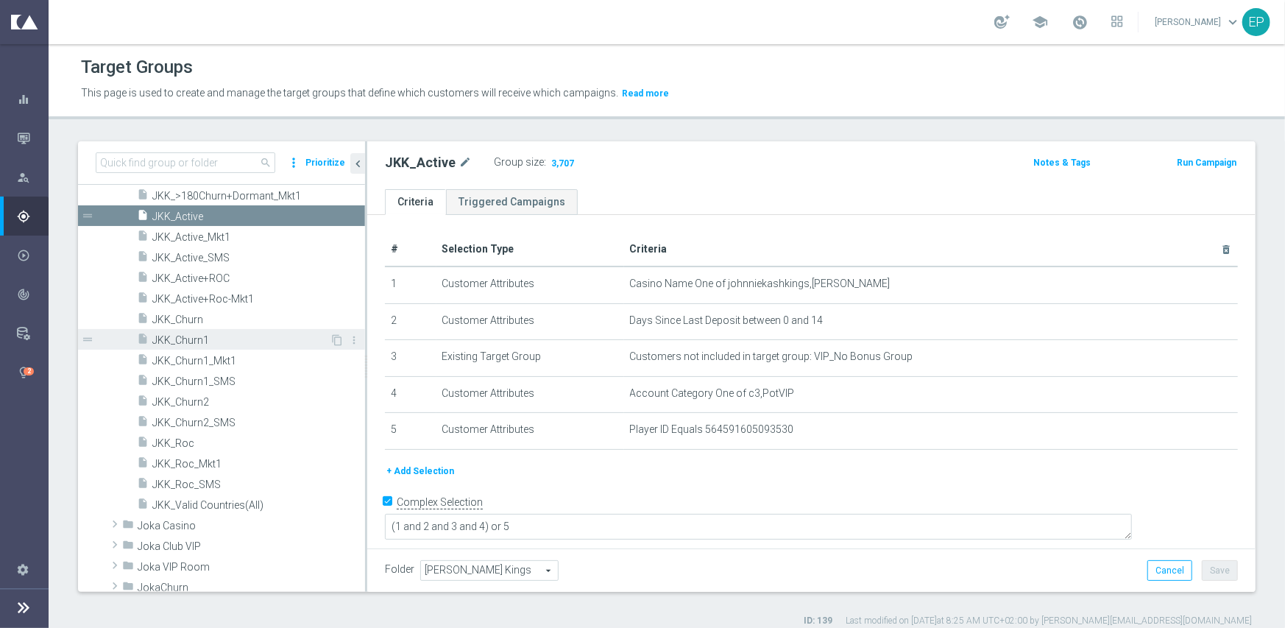
scroll to position [543, 0]
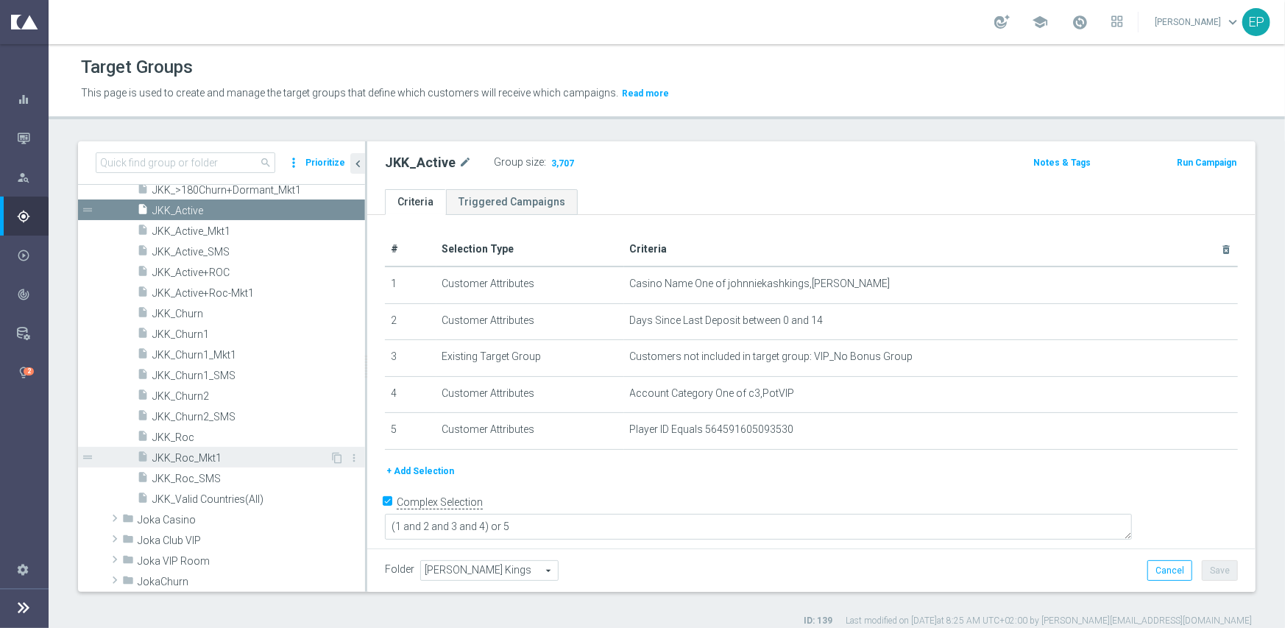
drag, startPoint x: 210, startPoint y: 458, endPoint x: 226, endPoint y: 457, distance: 15.5
click at [210, 458] on span "JKK_Roc_Mkt1" at bounding box center [240, 458] width 177 height 13
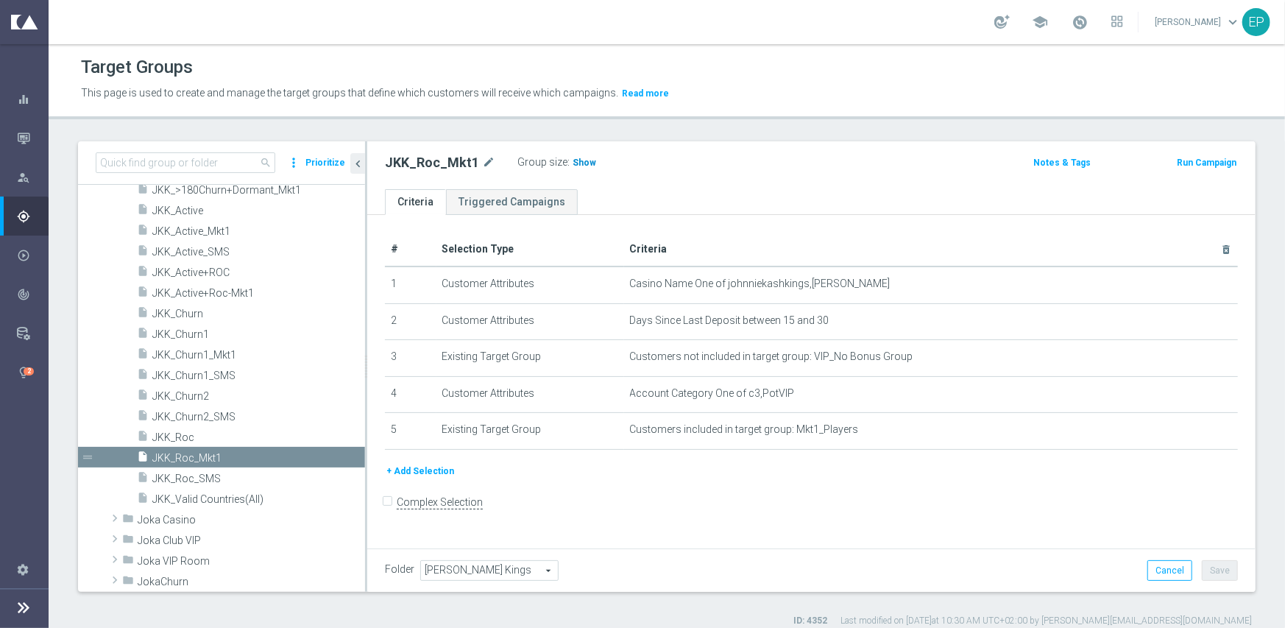
click at [587, 165] on span "Show" at bounding box center [585, 162] width 24 height 10
click at [177, 436] on span "JKK_Roc" at bounding box center [240, 437] width 177 height 13
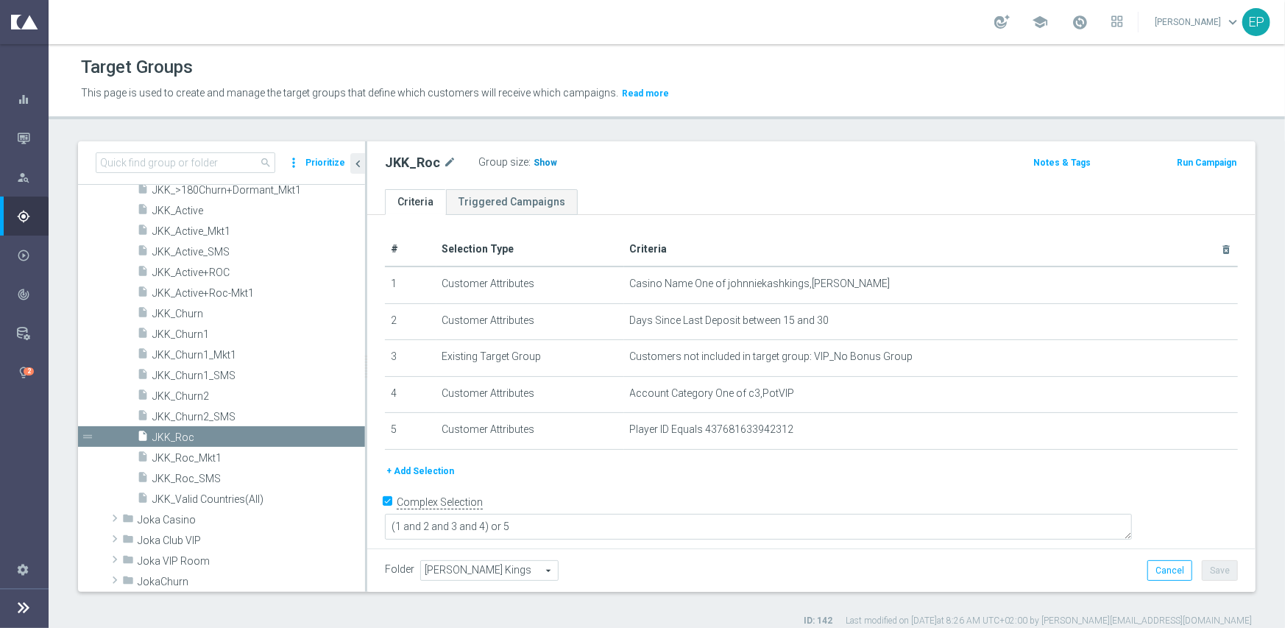
click at [534, 160] on span "Show" at bounding box center [546, 162] width 24 height 10
click at [221, 324] on div "insert_drive_file JKK_Churn1" at bounding box center [233, 333] width 193 height 21
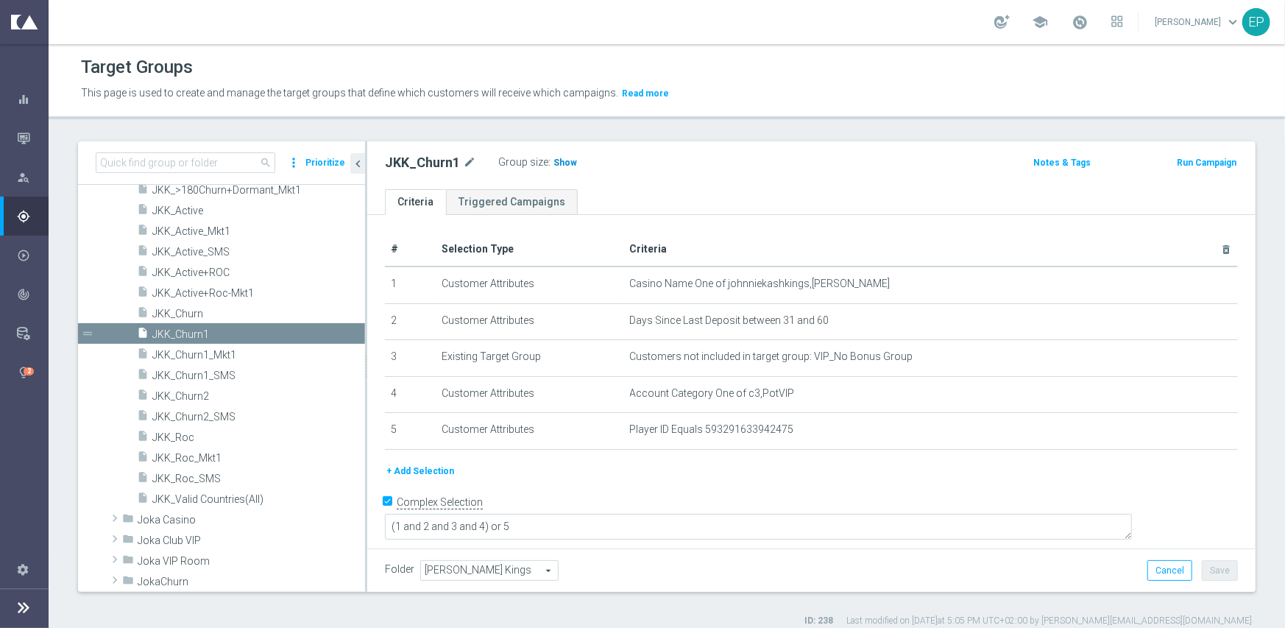
click at [561, 161] on span "Show" at bounding box center [565, 162] width 24 height 10
click at [196, 394] on span "JKK_Churn2" at bounding box center [240, 396] width 177 height 13
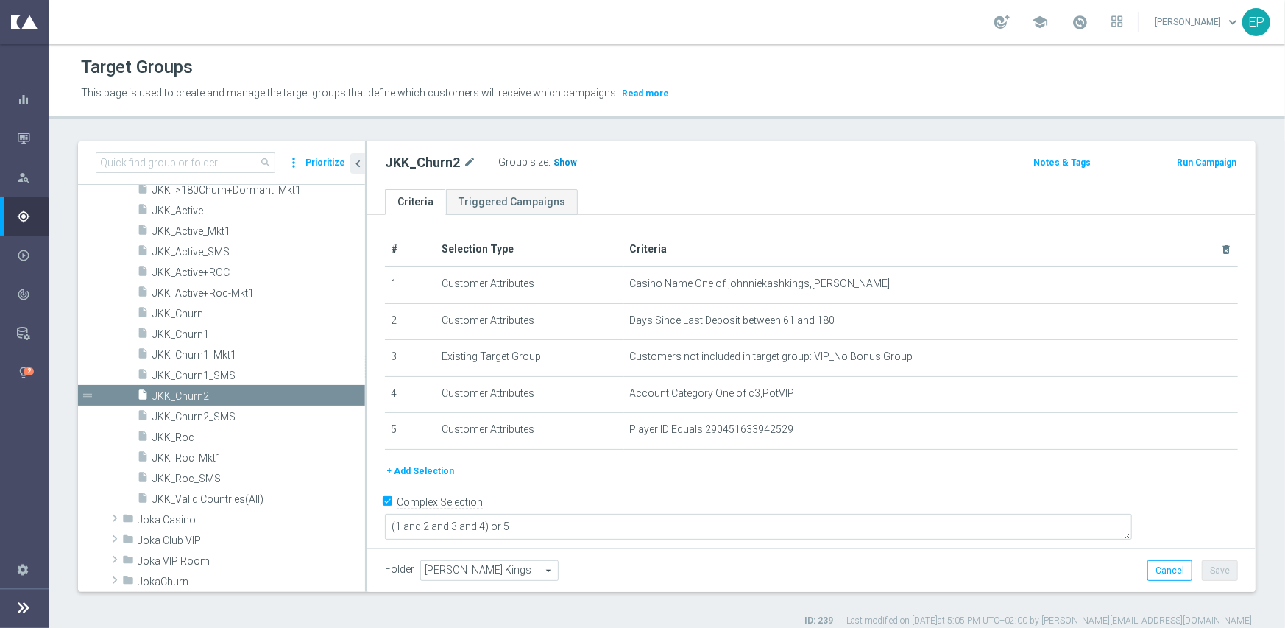
click at [559, 162] on span "Show" at bounding box center [565, 162] width 24 height 10
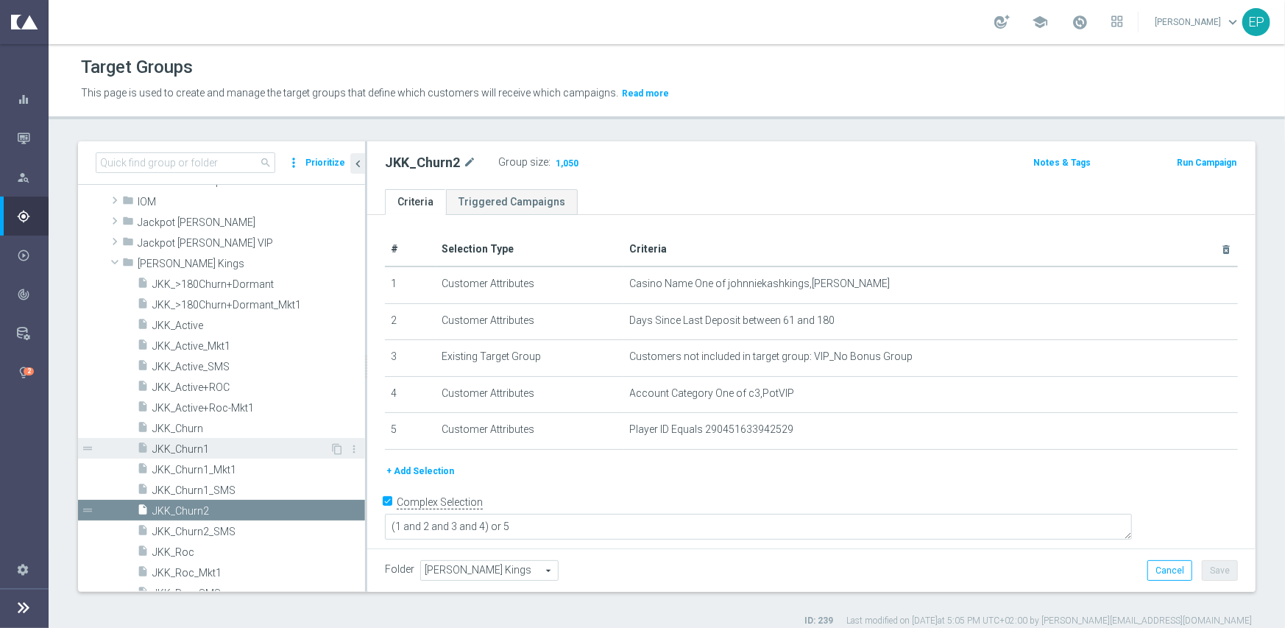
scroll to position [396, 0]
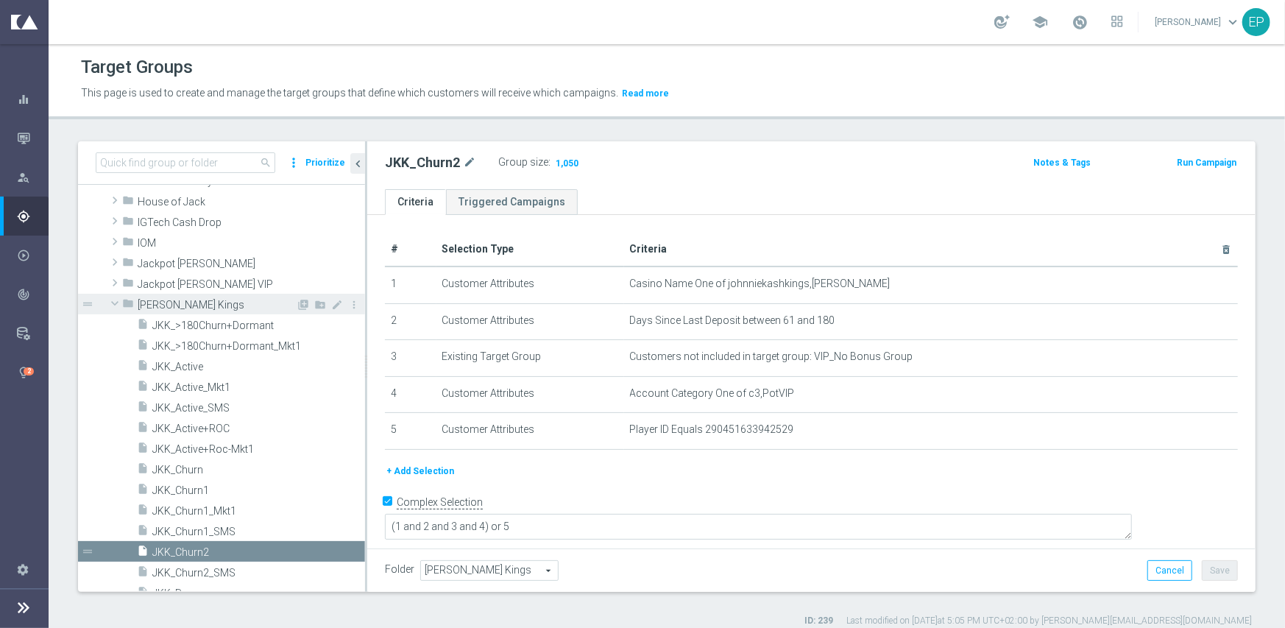
click at [178, 296] on div "folder Johnnie Kash Kings" at bounding box center [209, 304] width 174 height 21
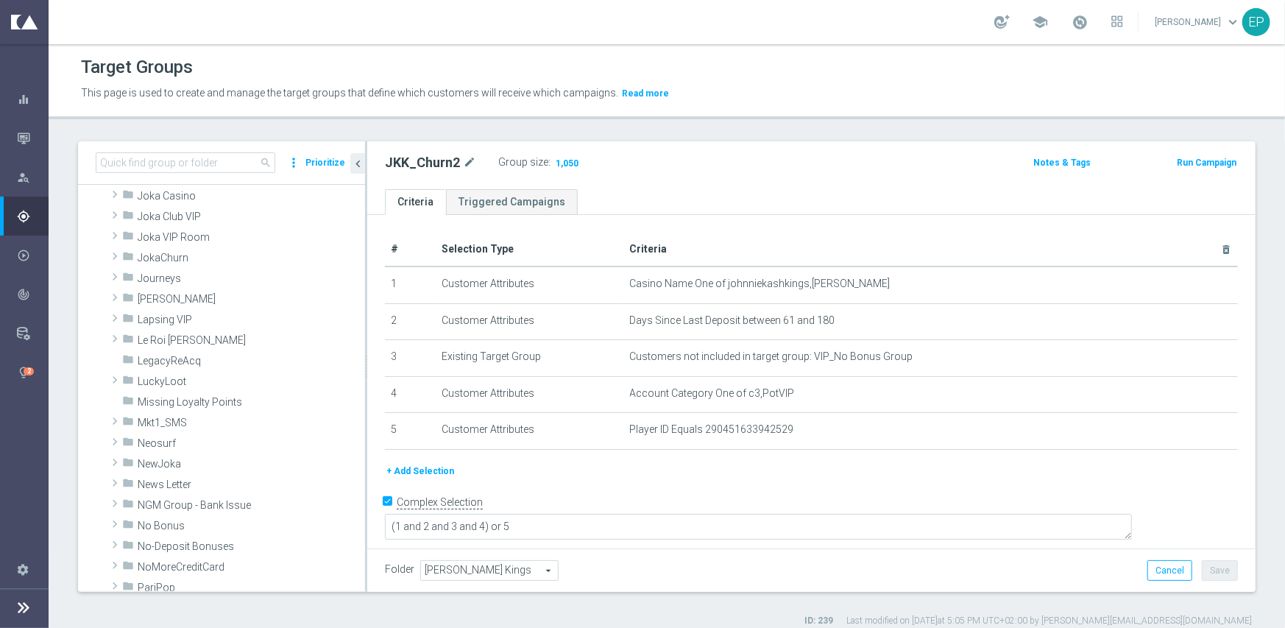
scroll to position [543, 0]
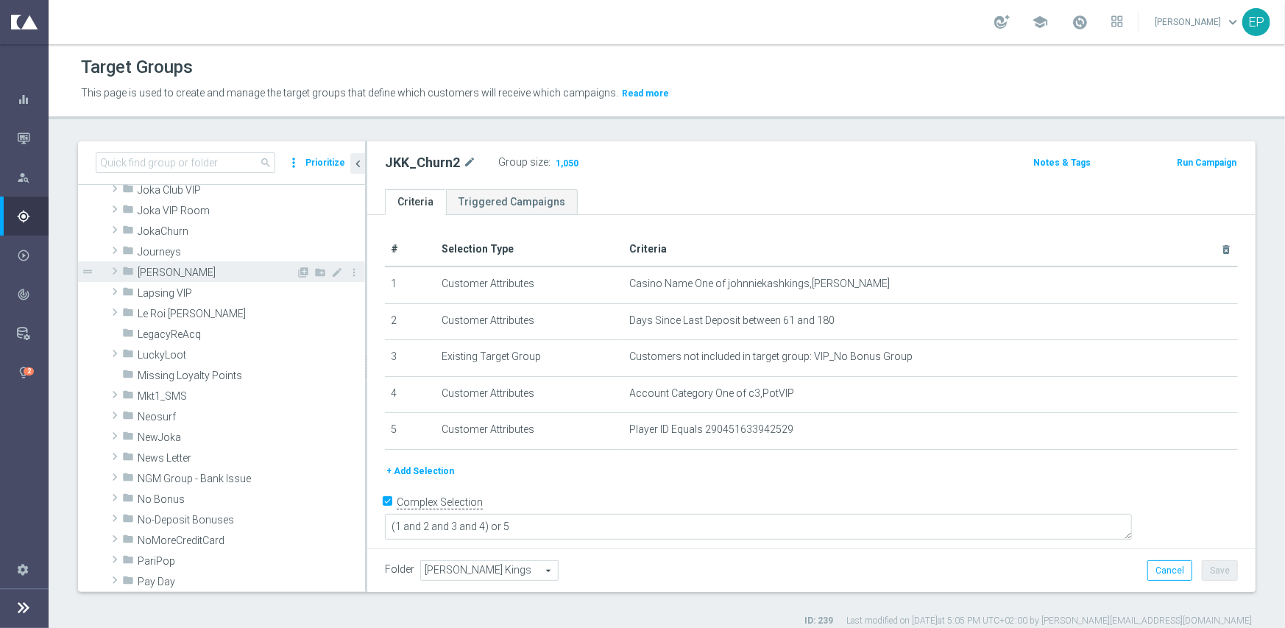
click at [192, 277] on span "King Johnnie" at bounding box center [217, 272] width 158 height 13
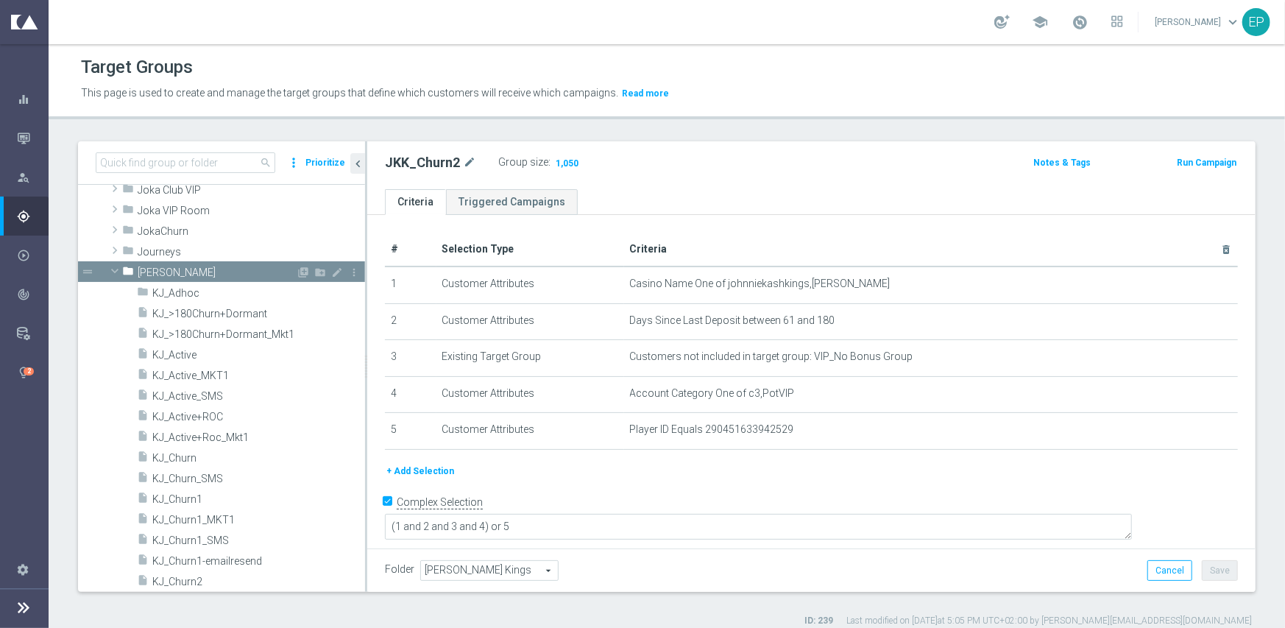
scroll to position [617, 0]
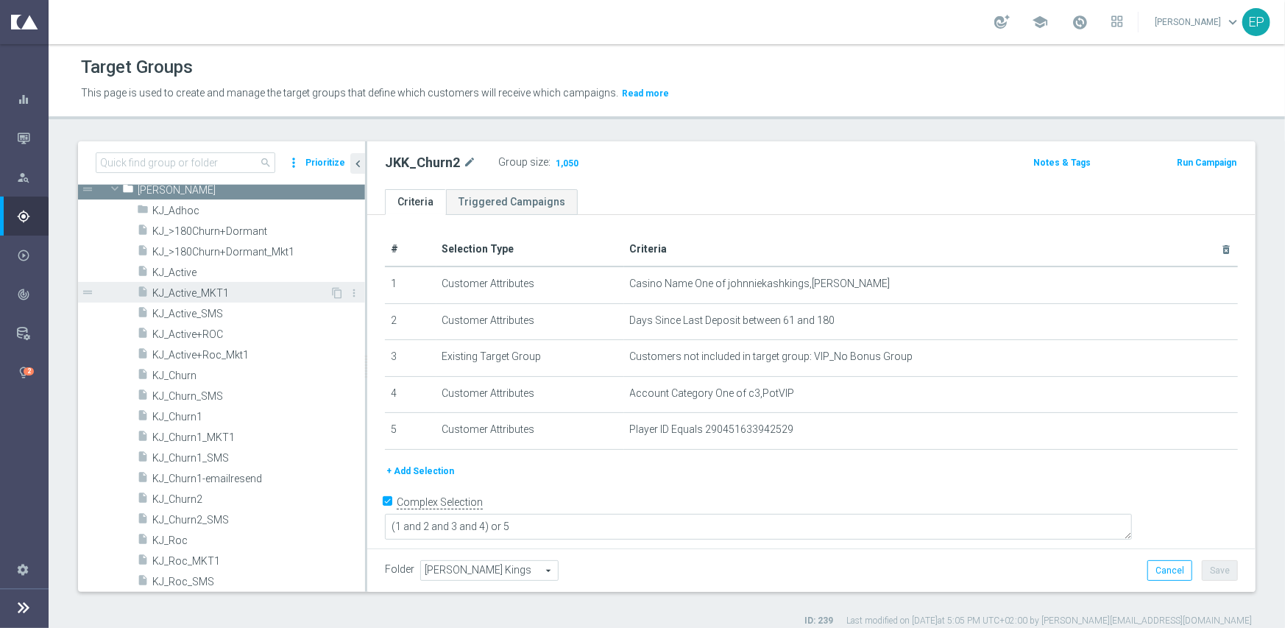
click at [192, 288] on span "KJ_Active_MKT1" at bounding box center [240, 293] width 177 height 13
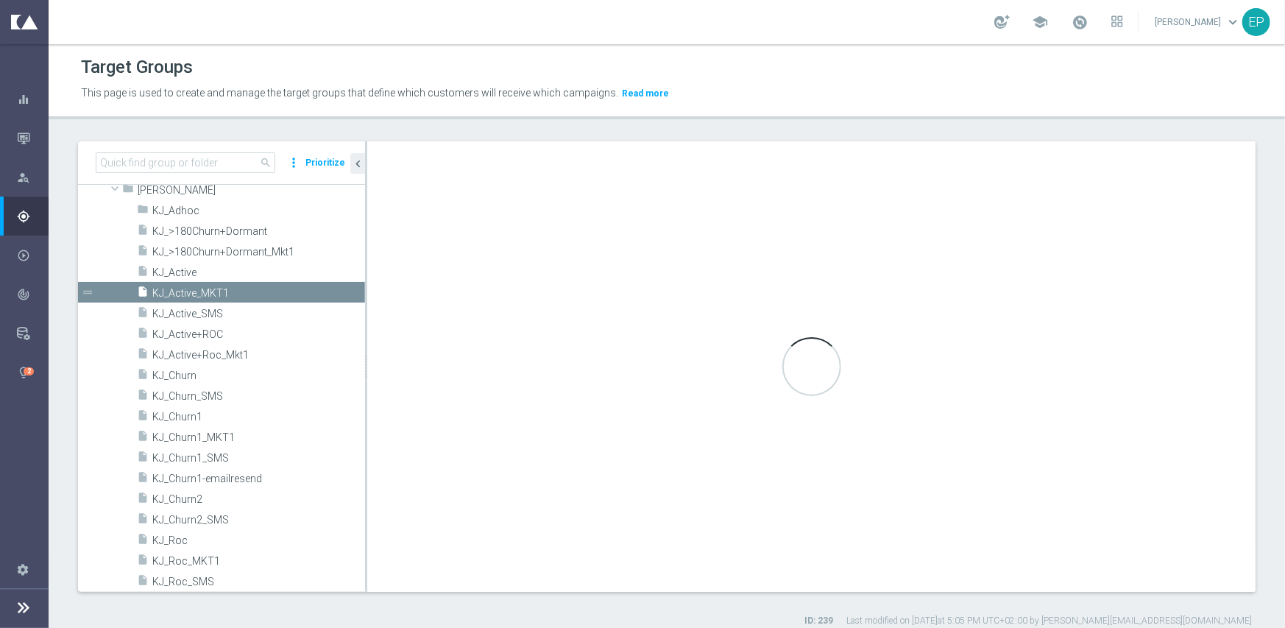
checkbox input "false"
type input "King Johnnie"
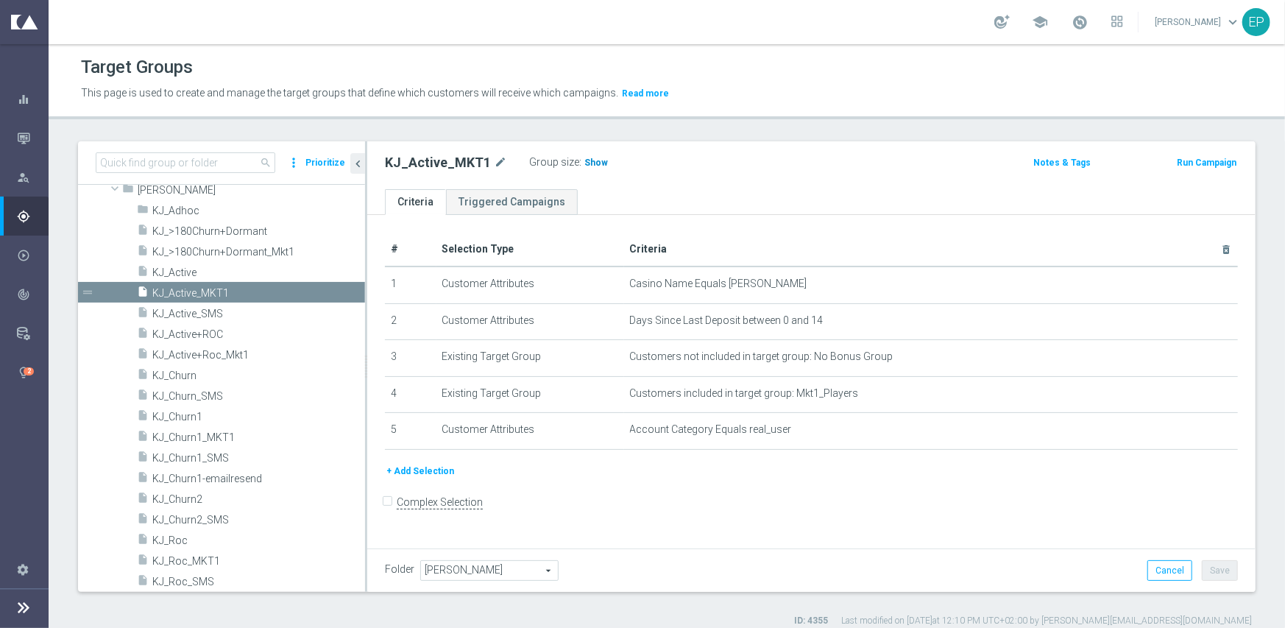
click at [584, 164] on span "Show" at bounding box center [596, 162] width 24 height 10
click at [180, 269] on span "KJ_Active" at bounding box center [240, 272] width 177 height 13
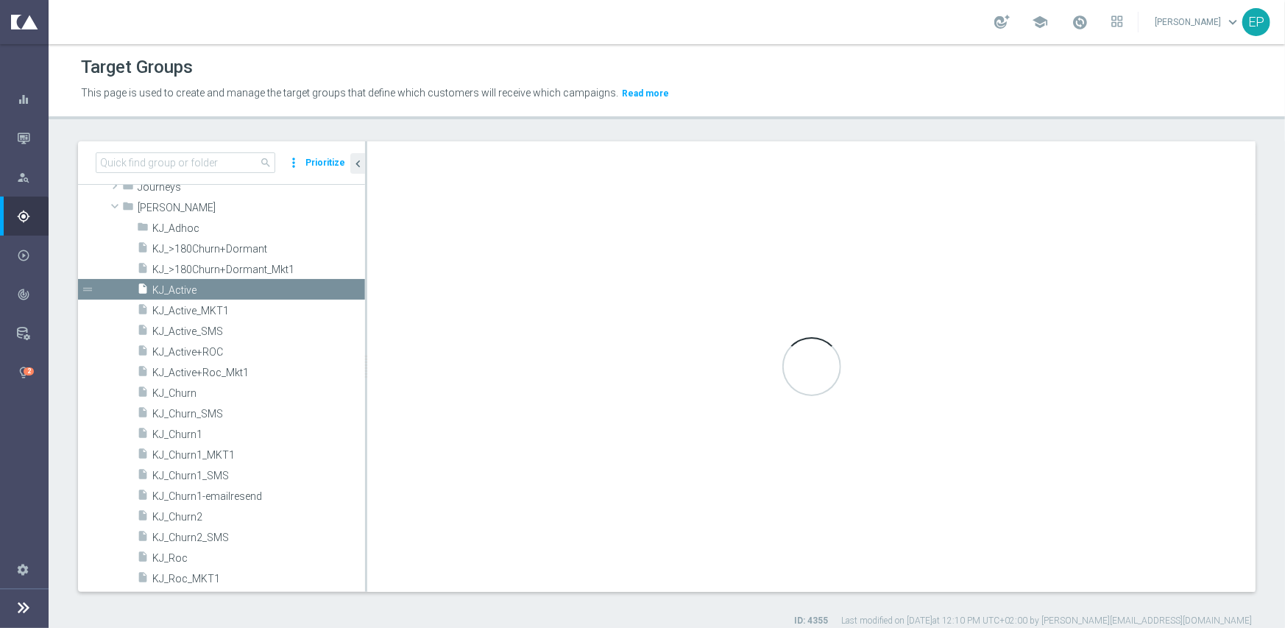
scroll to position [447, 0]
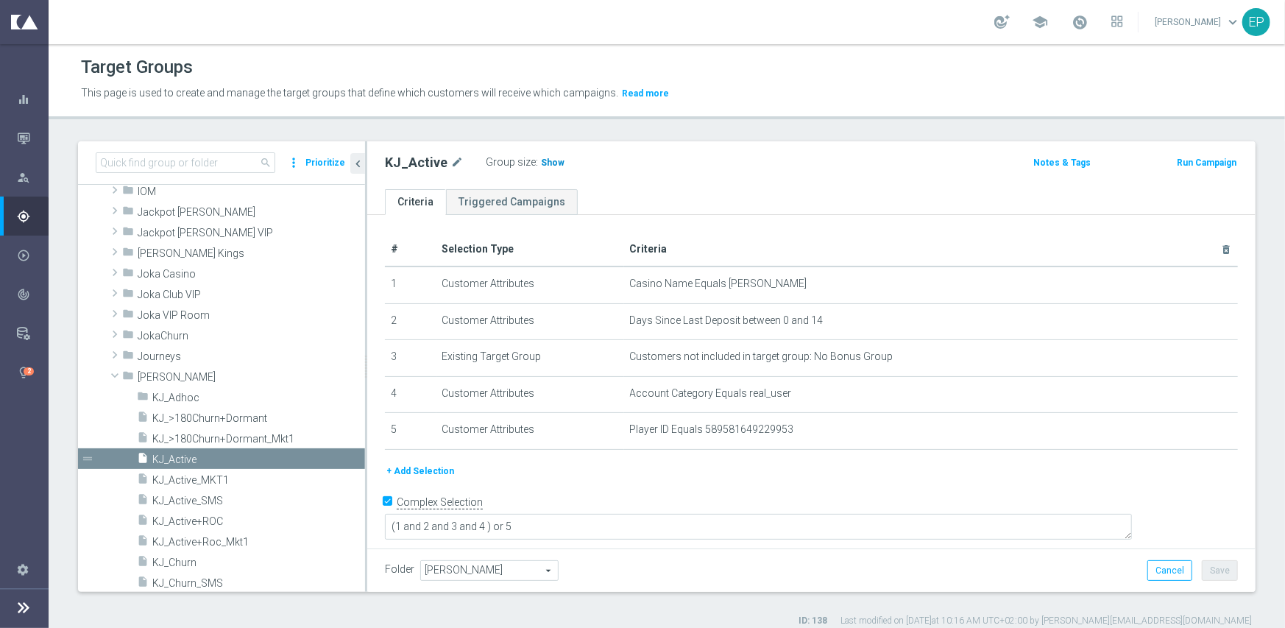
click at [545, 159] on span "Show" at bounding box center [553, 162] width 24 height 10
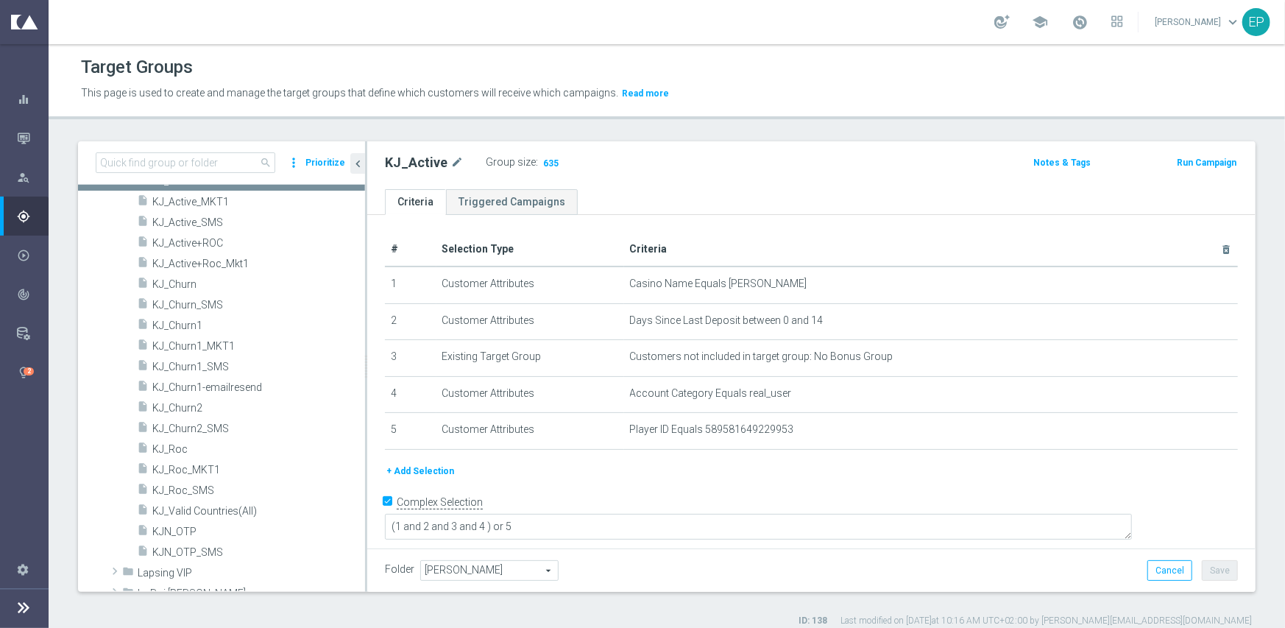
scroll to position [742, 0]
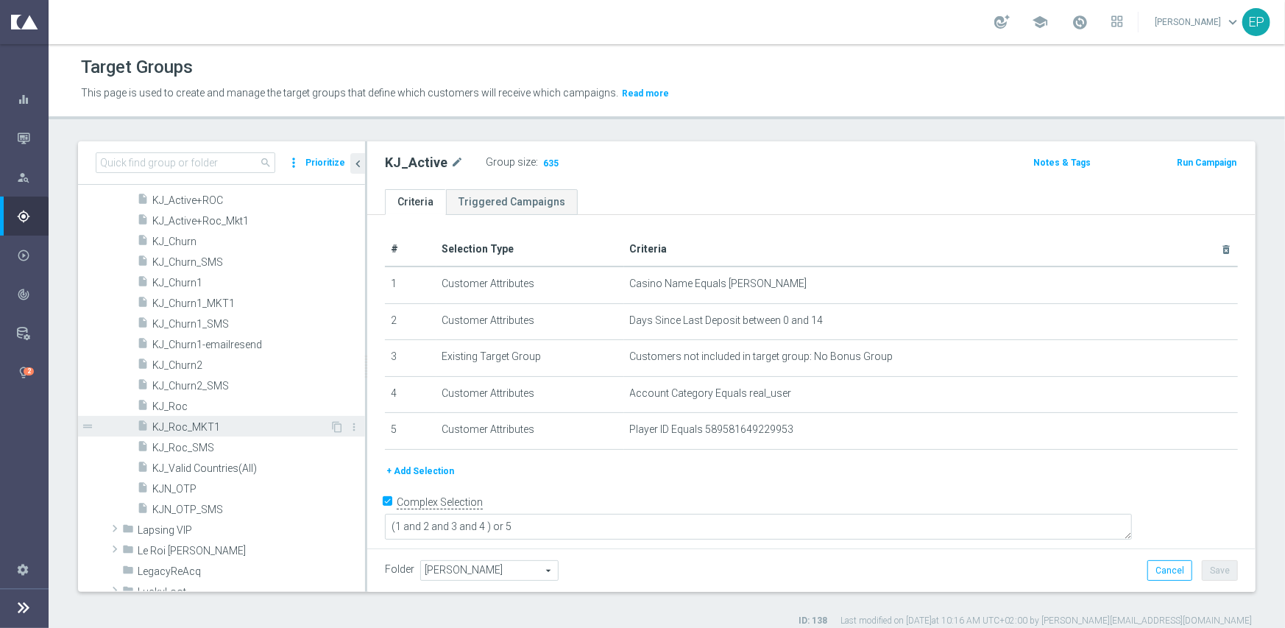
click at [194, 431] on span "KJ_Roc_MKT1" at bounding box center [240, 427] width 177 height 13
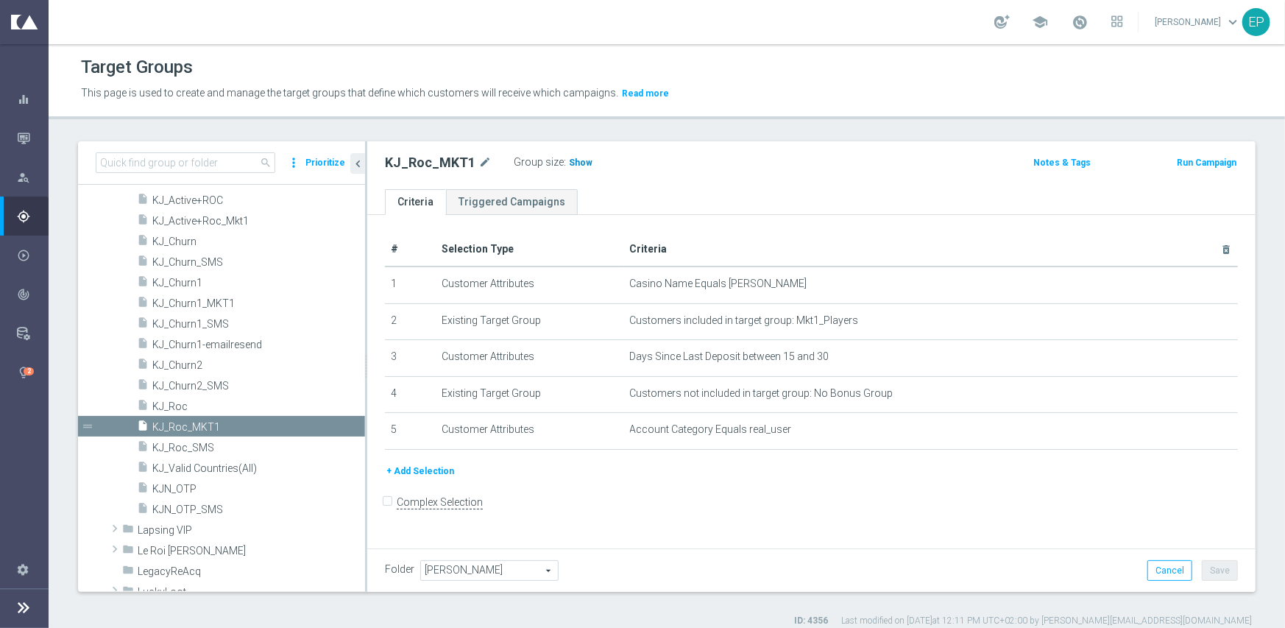
click at [581, 162] on span "Show" at bounding box center [581, 162] width 24 height 10
click at [187, 406] on span "KJ_Roc" at bounding box center [240, 406] width 177 height 13
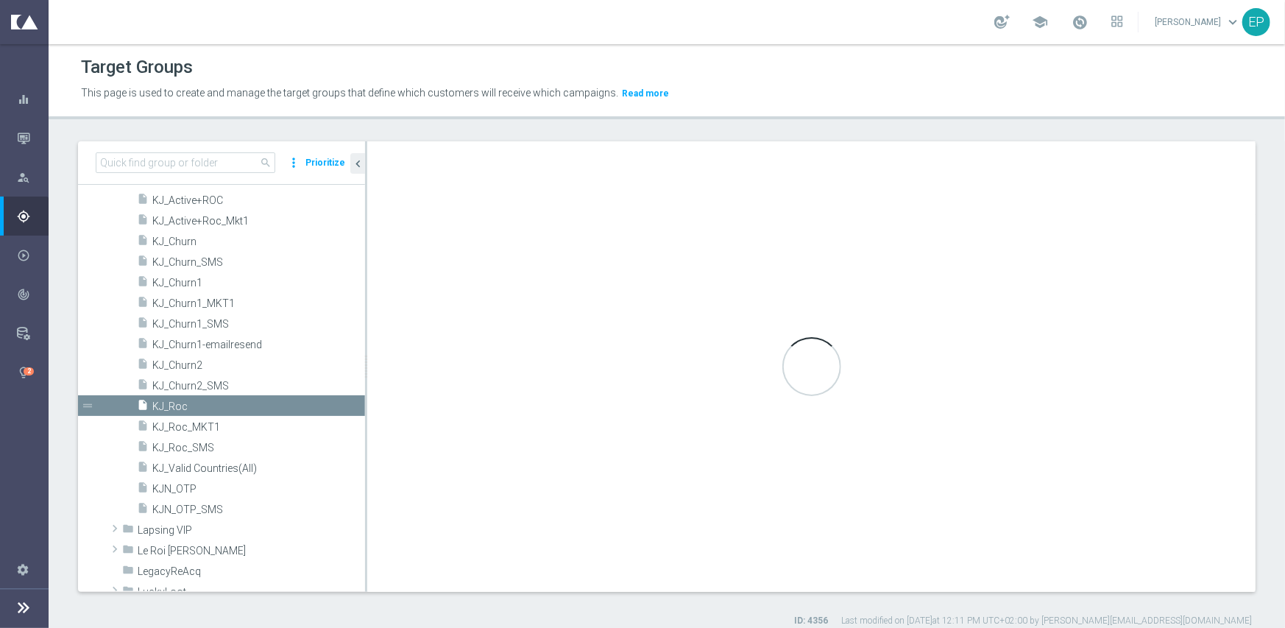
checkbox input "true"
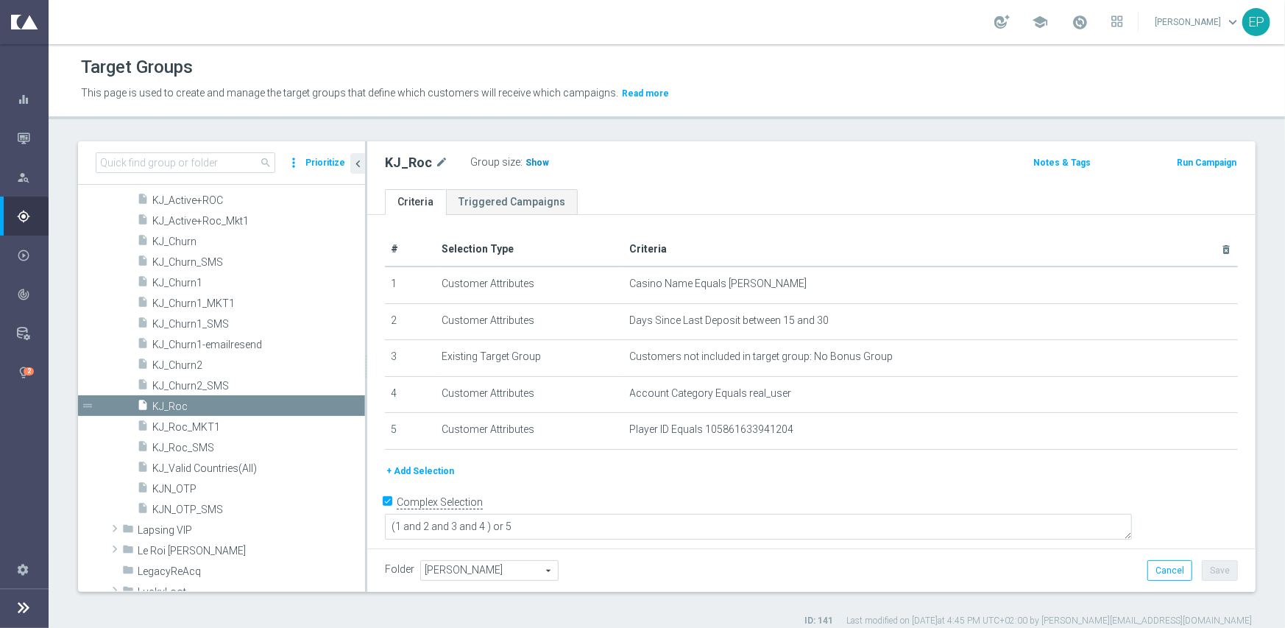
click at [531, 167] on h3 "Show" at bounding box center [537, 163] width 26 height 16
drag, startPoint x: 208, startPoint y: 277, endPoint x: 243, endPoint y: 266, distance: 36.8
click at [208, 277] on span "KJ_Churn1" at bounding box center [258, 283] width 213 height 13
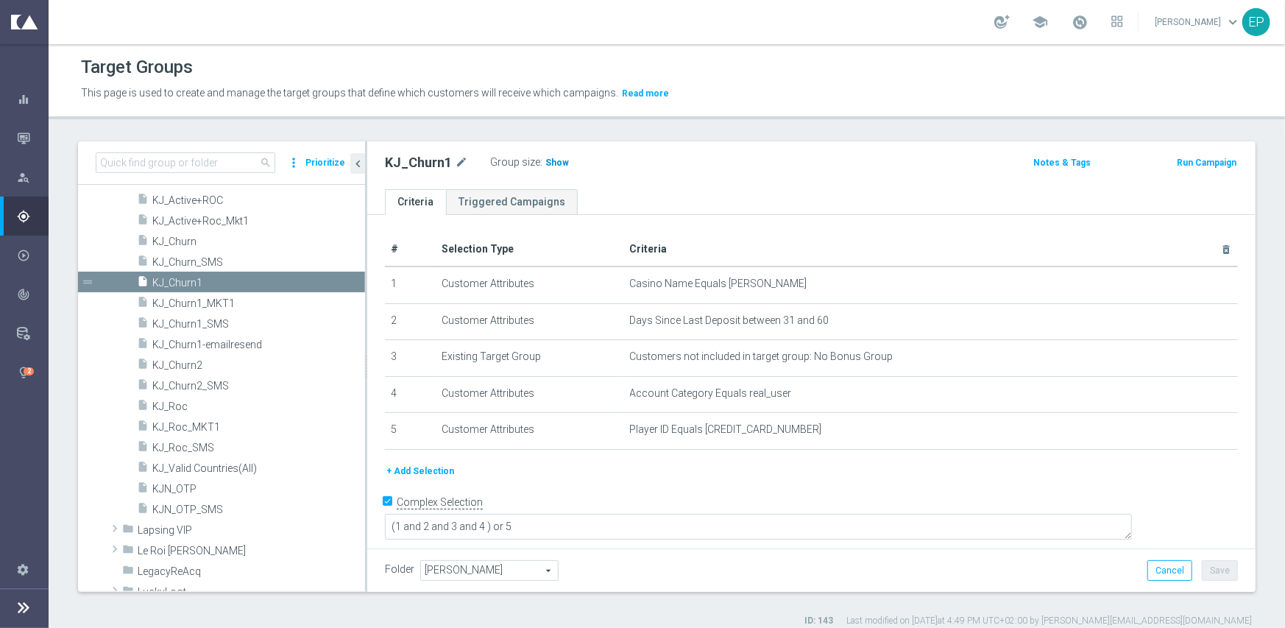
click at [556, 162] on span "Show" at bounding box center [557, 162] width 24 height 10
click at [220, 363] on span "KJ_Churn2" at bounding box center [240, 365] width 177 height 13
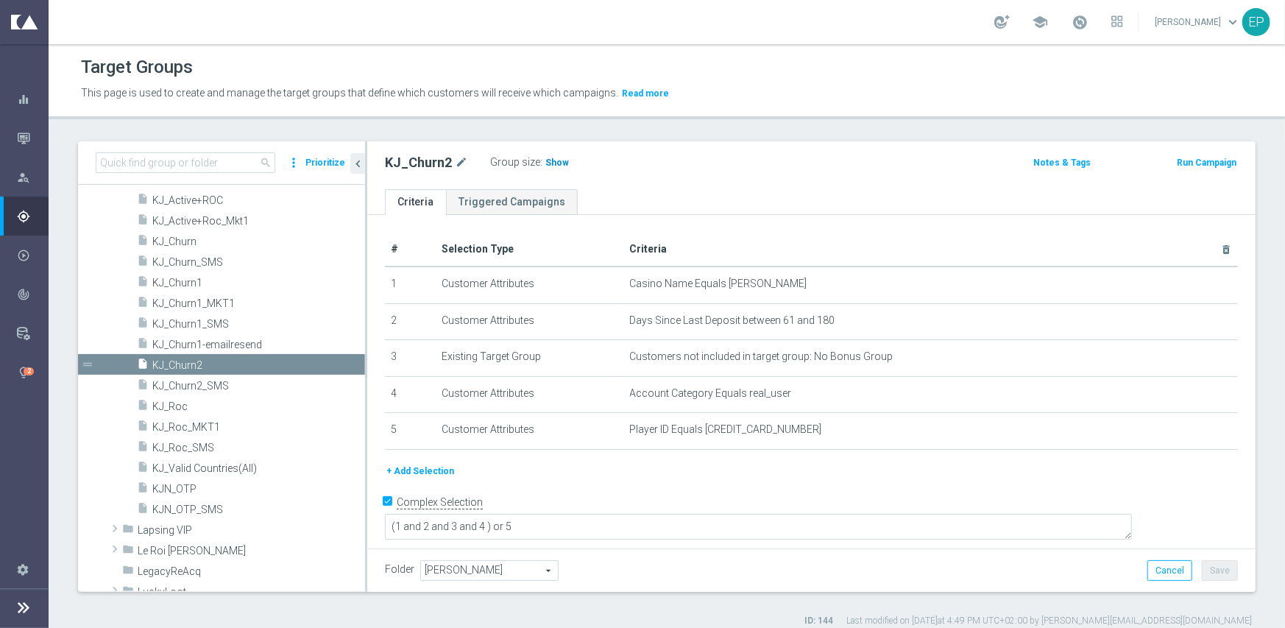
click at [557, 165] on span "Show" at bounding box center [557, 162] width 24 height 10
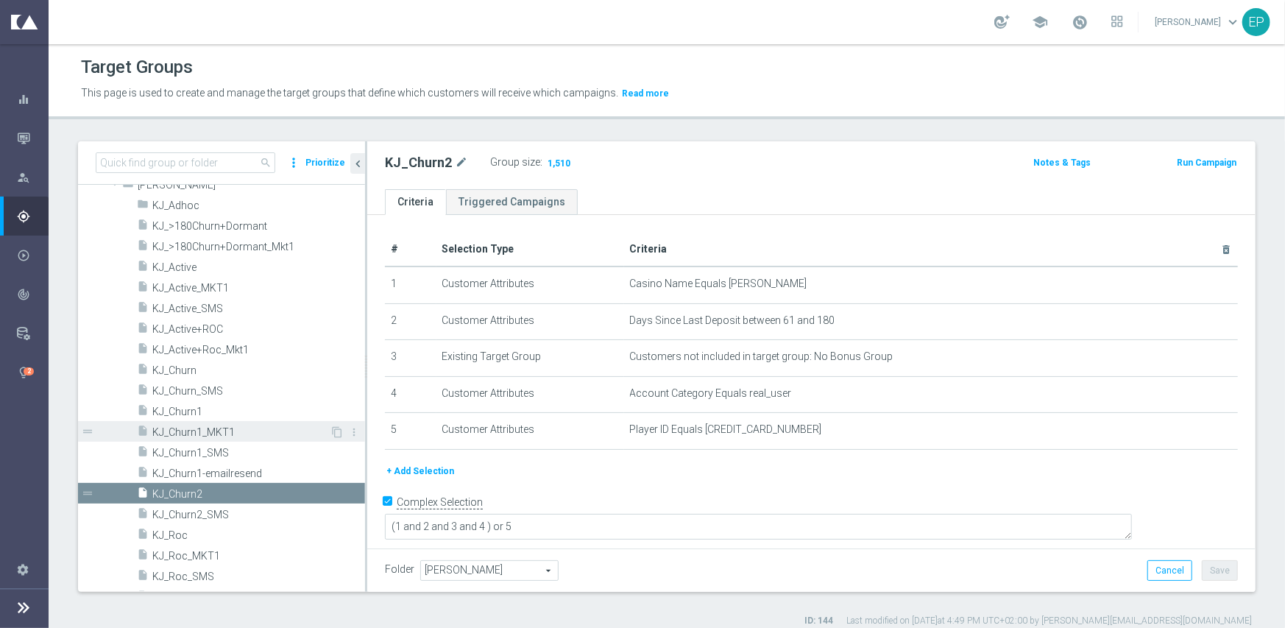
scroll to position [595, 0]
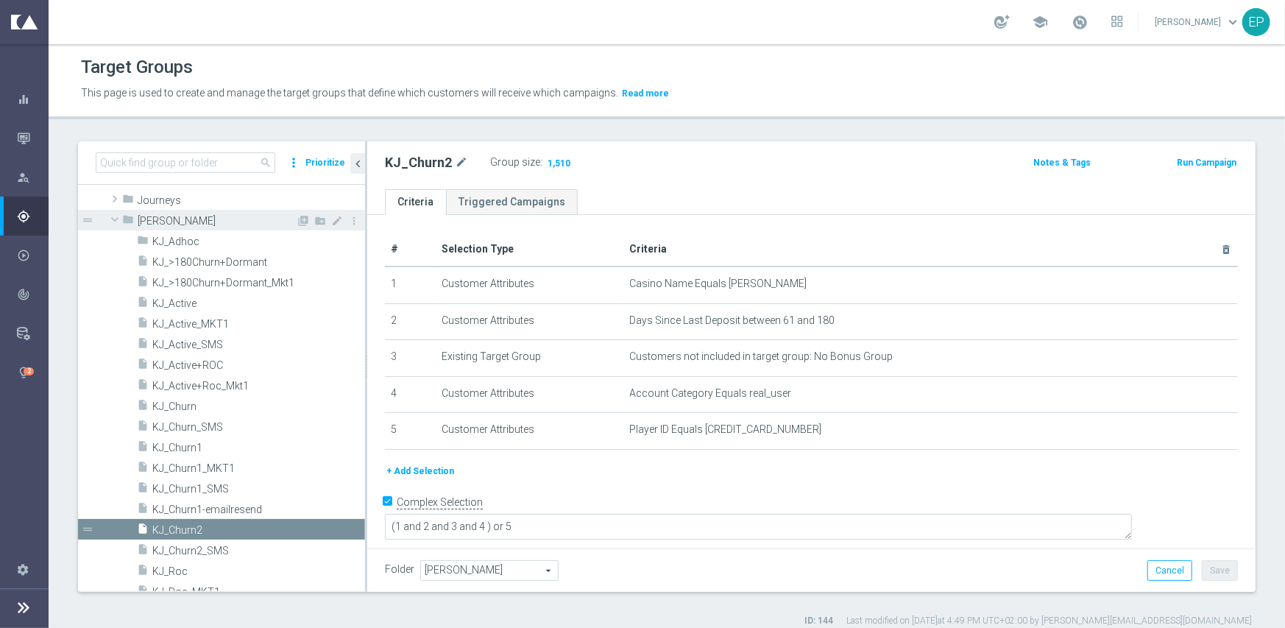
click at [155, 222] on span "[PERSON_NAME]" at bounding box center [217, 221] width 158 height 13
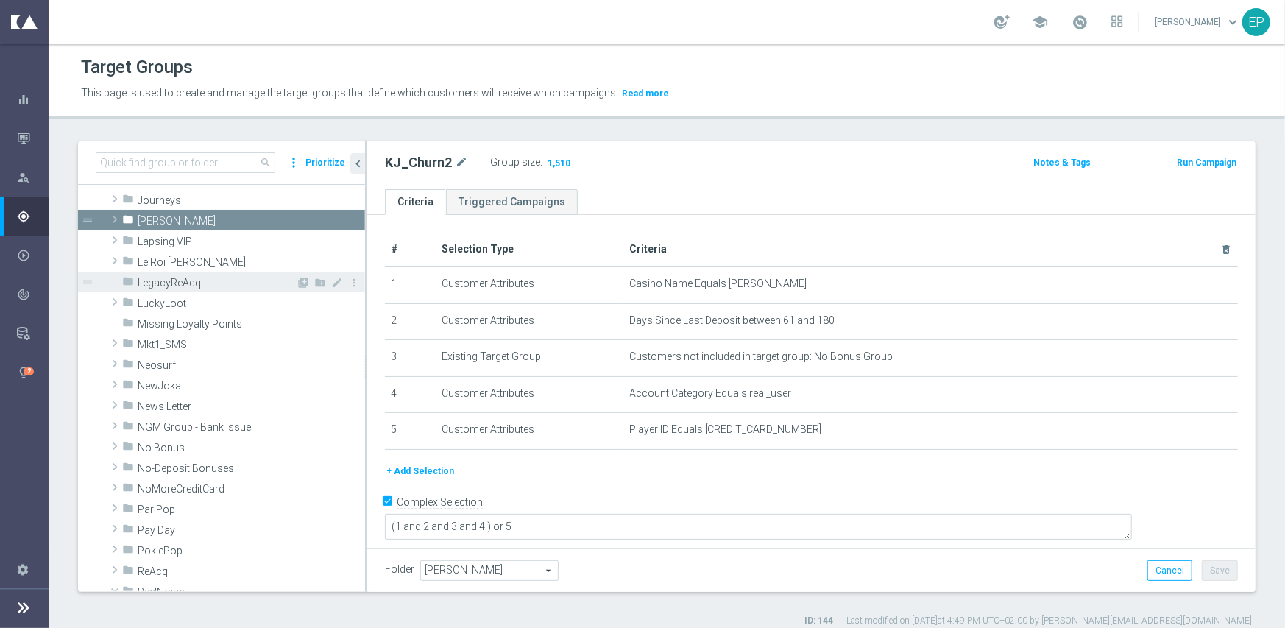
click at [156, 281] on span "LegacyReAcq" at bounding box center [217, 283] width 158 height 13
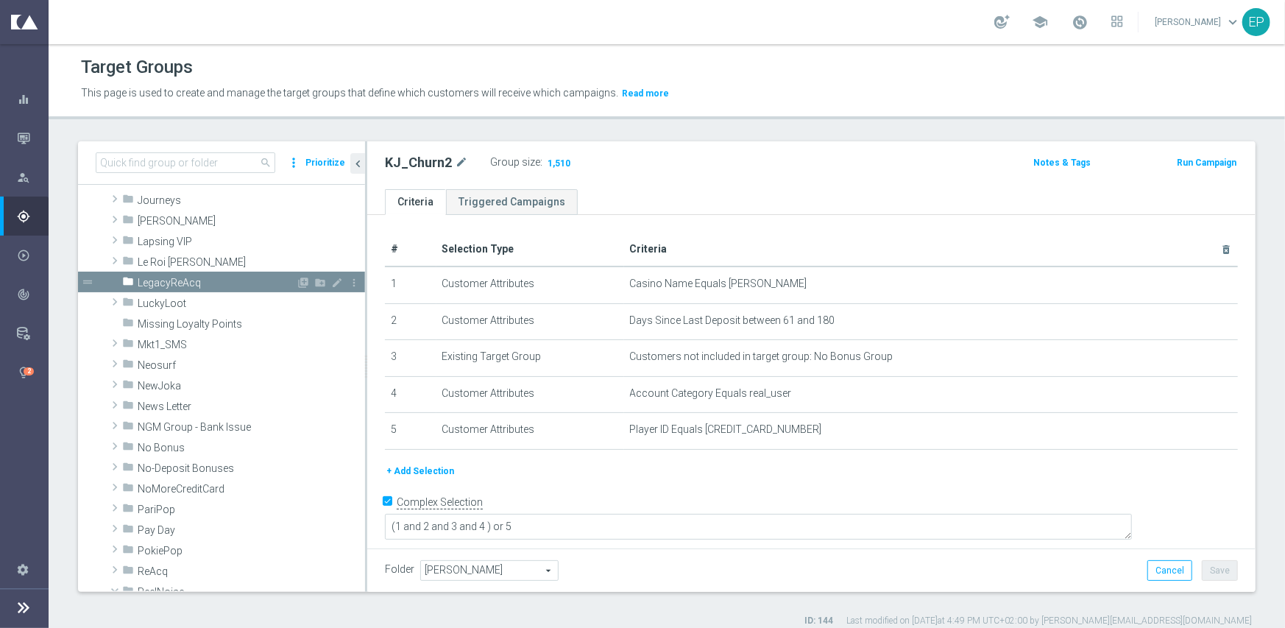
click at [156, 281] on span "LegacyReAcq" at bounding box center [217, 283] width 158 height 13
click at [158, 259] on span "Le Roi [PERSON_NAME]" at bounding box center [217, 262] width 158 height 13
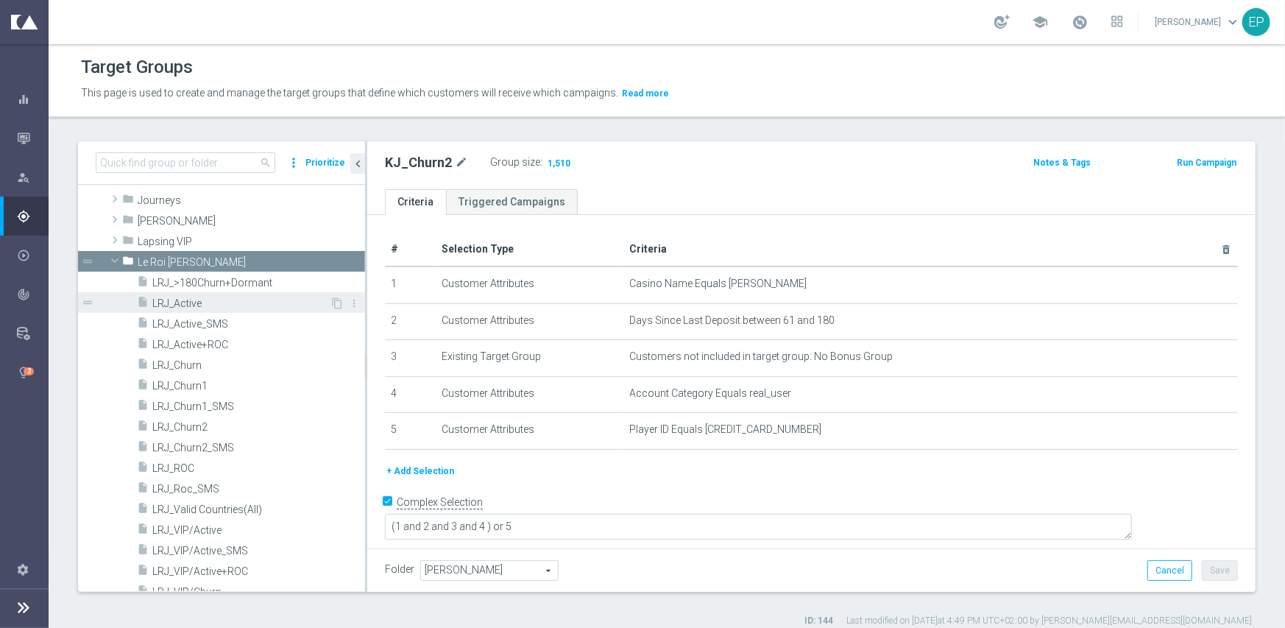
click at [187, 299] on span "LRJ_Active" at bounding box center [240, 303] width 177 height 13
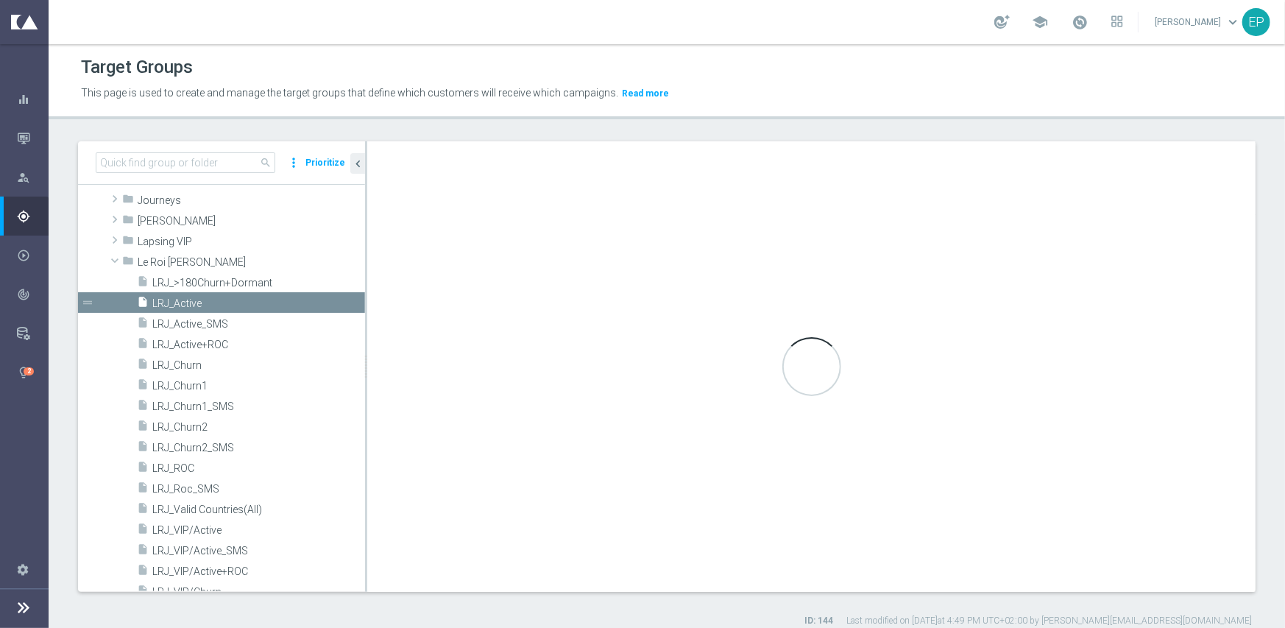
type input "Le Roi [PERSON_NAME]"
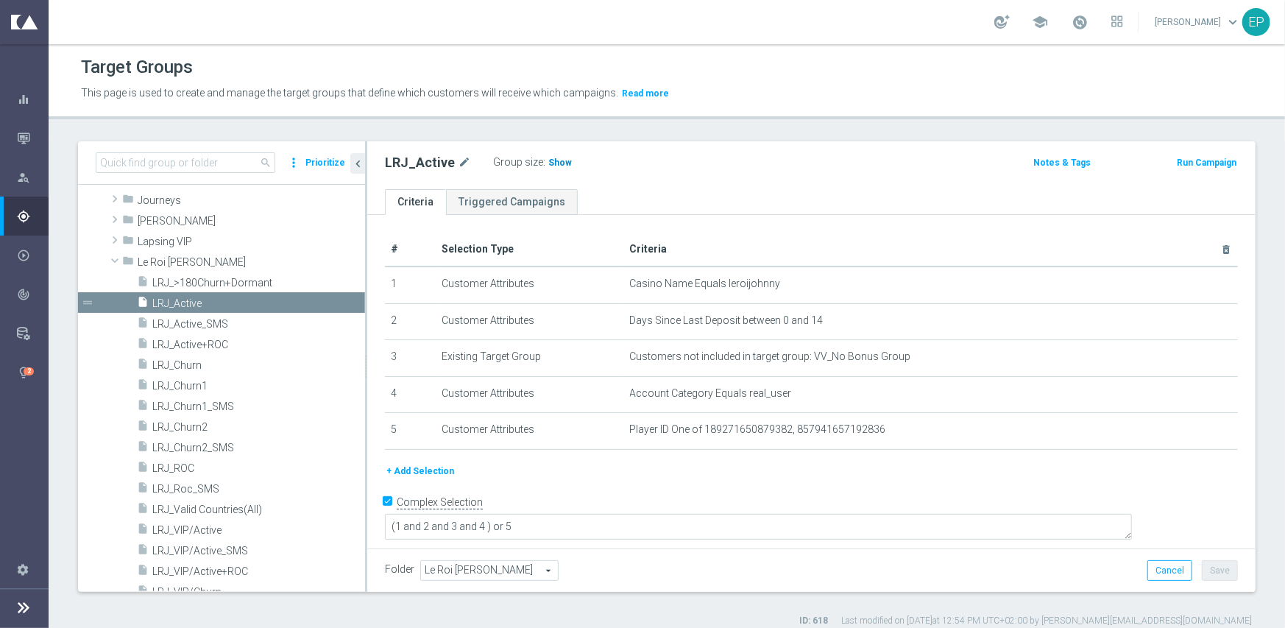
click at [548, 160] on span "Show" at bounding box center [560, 162] width 24 height 10
click at [192, 465] on span "LRJ_ROC" at bounding box center [240, 468] width 177 height 13
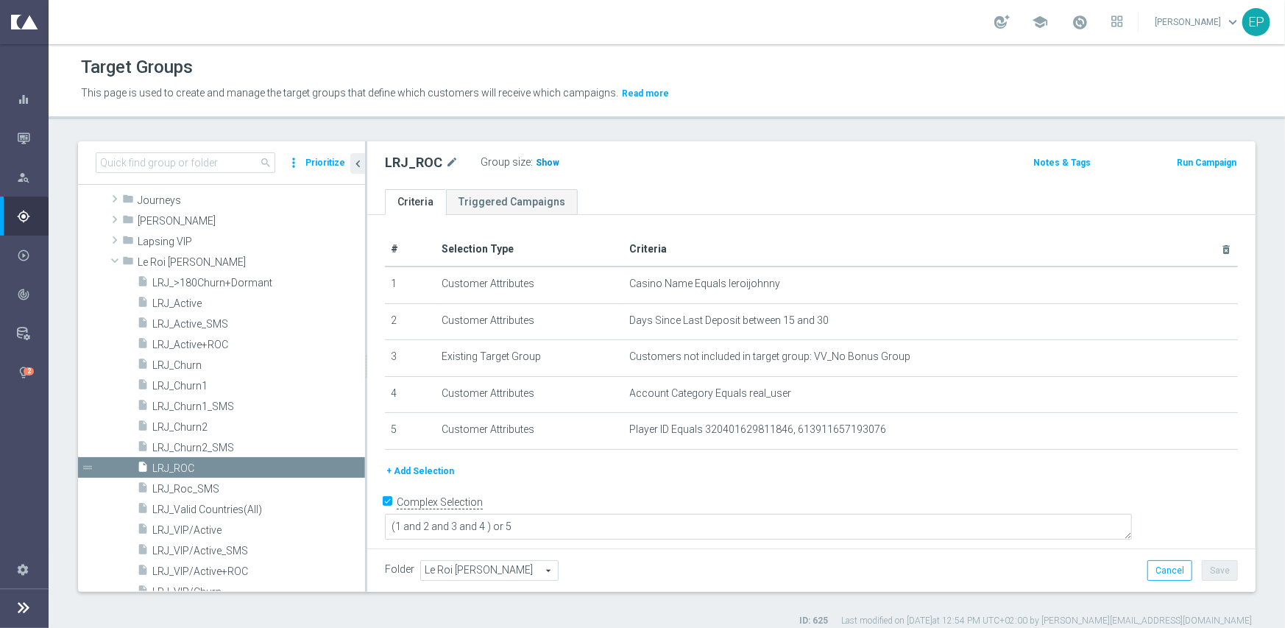
click at [536, 162] on span "Show" at bounding box center [548, 162] width 24 height 10
click at [221, 381] on span "LRJ_Churn1" at bounding box center [240, 386] width 177 height 13
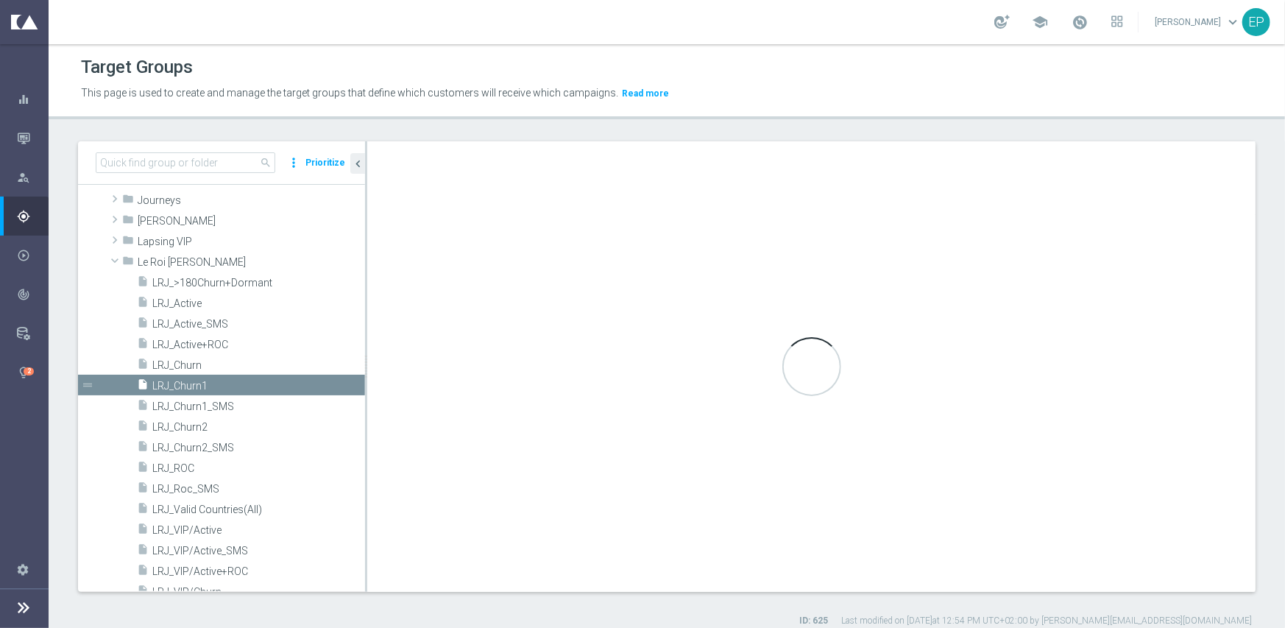
type textarea "(1 and 2 and 3 and 4) or 5"
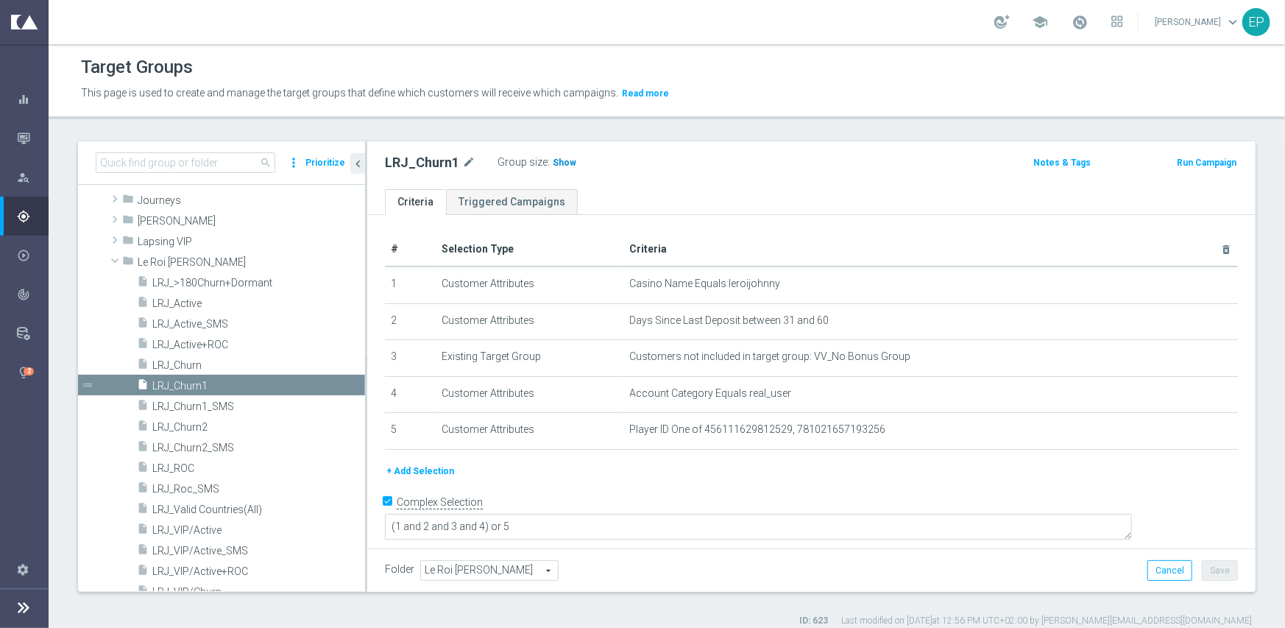
click at [566, 157] on span "Show" at bounding box center [565, 162] width 24 height 10
click at [201, 428] on span "LRJ_Churn2" at bounding box center [240, 427] width 177 height 13
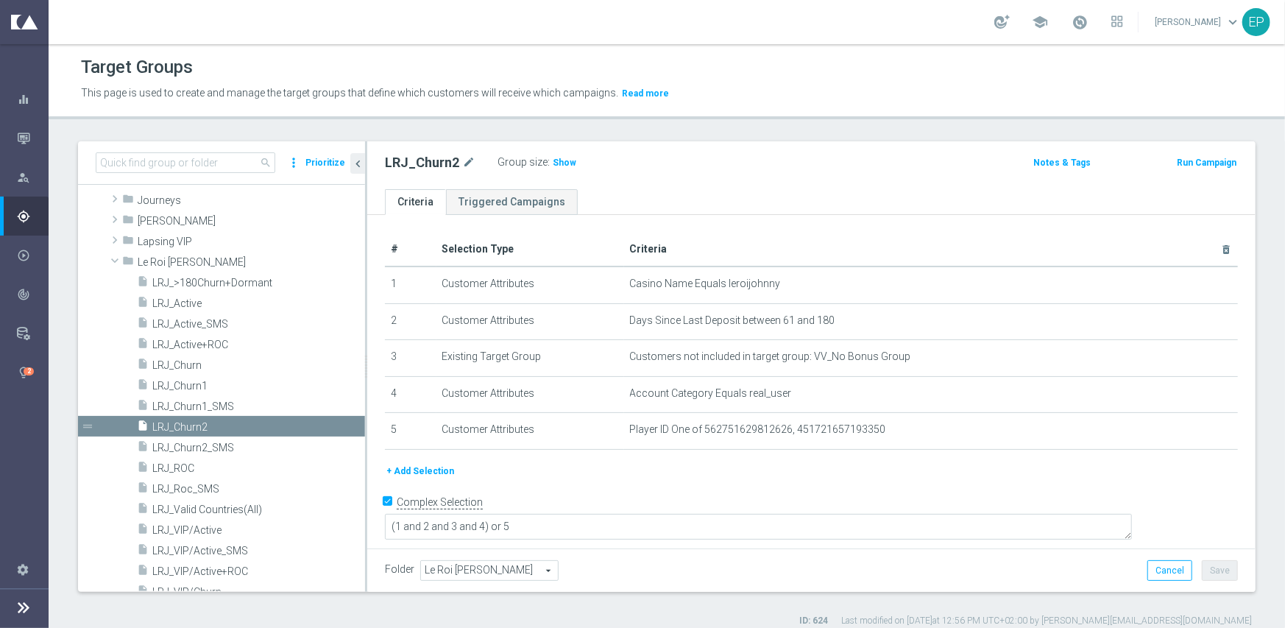
click at [557, 166] on span "Show" at bounding box center [565, 162] width 24 height 10
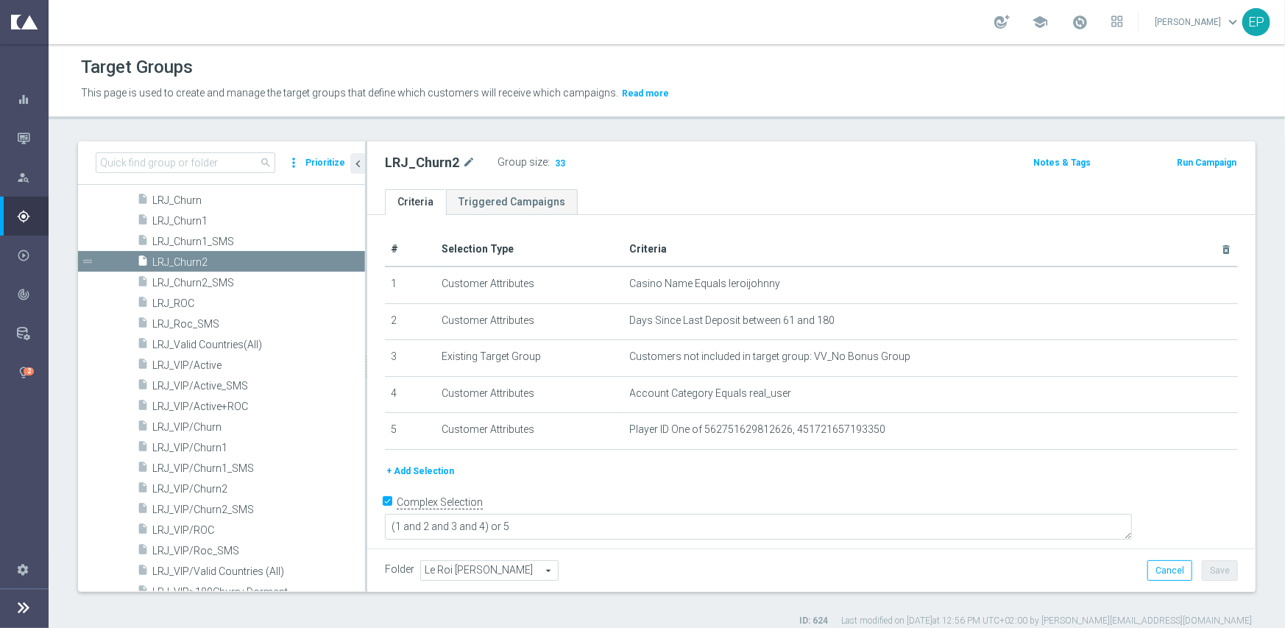
scroll to position [815, 0]
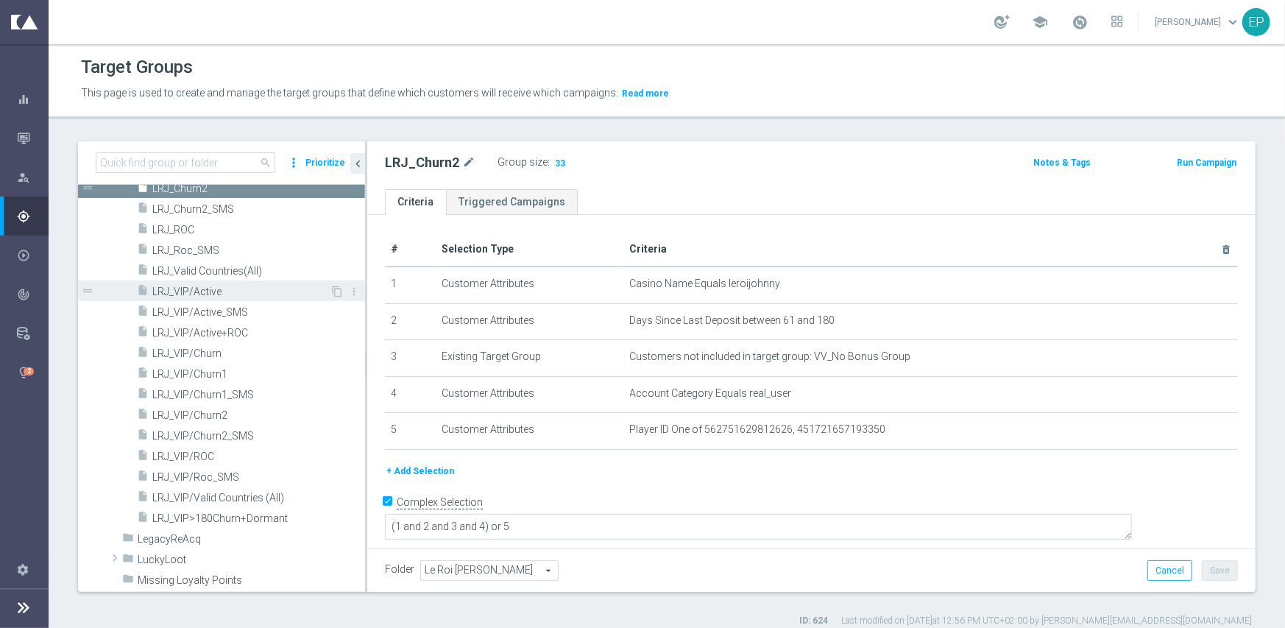
click at [210, 288] on span "LRJ_VIP/Active" at bounding box center [240, 292] width 177 height 13
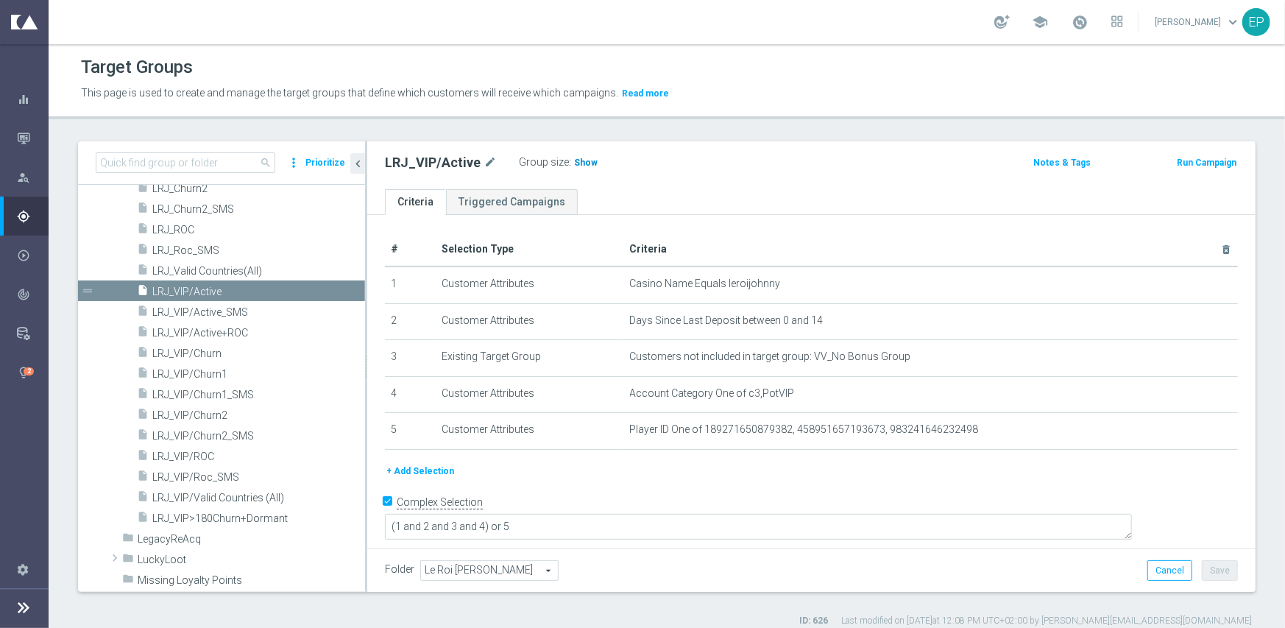
click at [579, 157] on span "Show" at bounding box center [586, 162] width 24 height 10
click at [198, 453] on span "LRJ_VIP/ROC" at bounding box center [240, 456] width 177 height 13
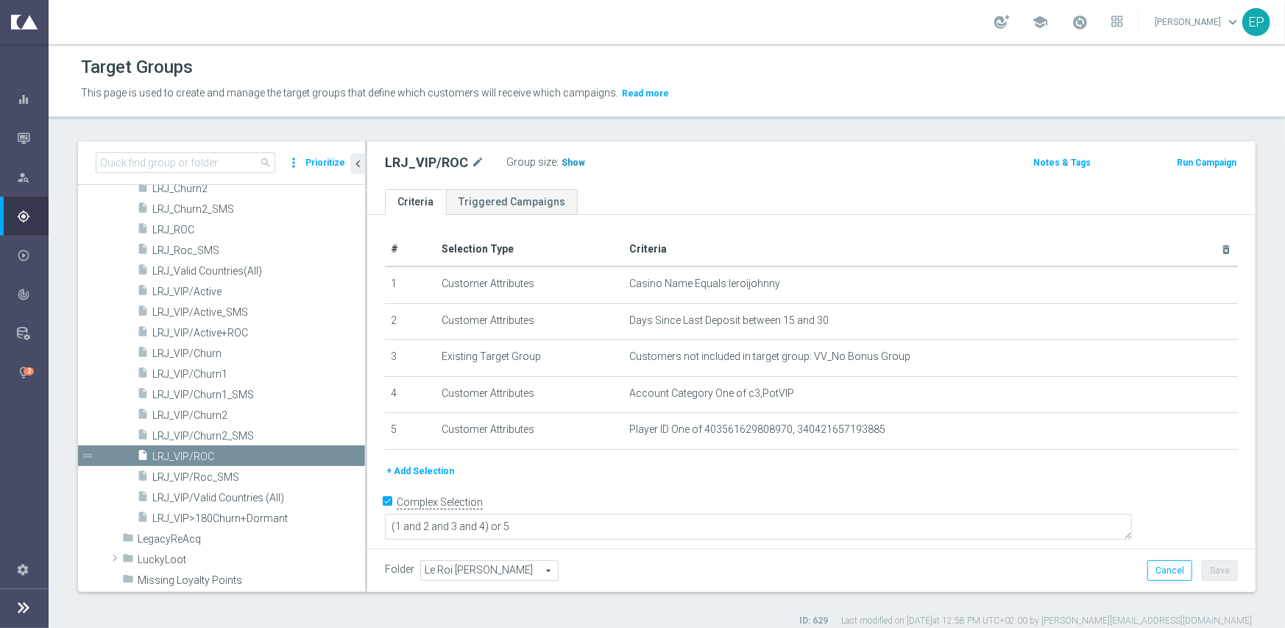
click at [562, 161] on span "Show" at bounding box center [574, 162] width 24 height 10
click at [244, 369] on span "LRJ_VIP/Churn1" at bounding box center [240, 374] width 177 height 13
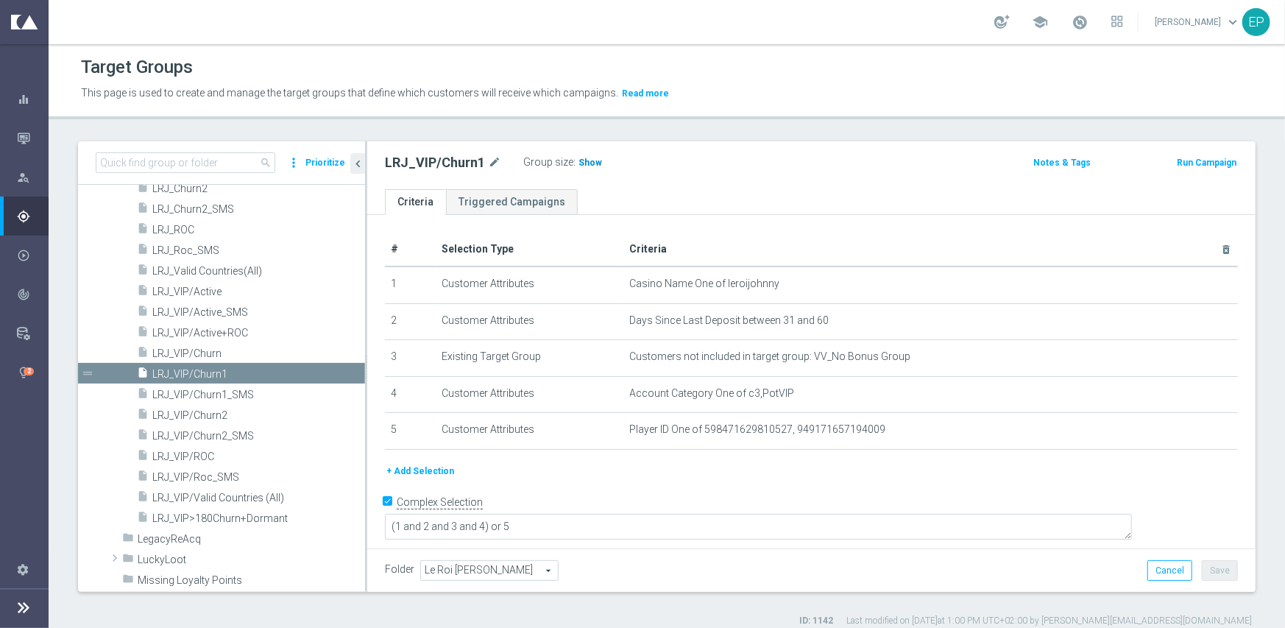
click at [585, 162] on span "Show" at bounding box center [590, 162] width 24 height 10
click at [222, 414] on span "LRJ_VIP/Churn2" at bounding box center [240, 415] width 177 height 13
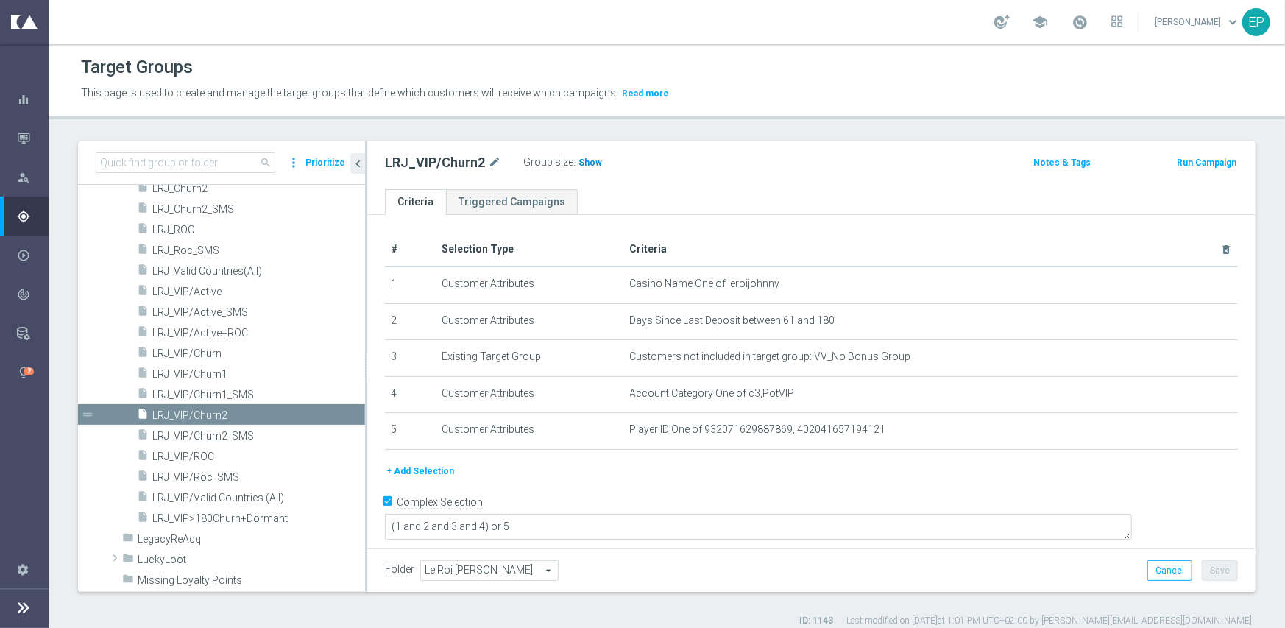
click at [579, 164] on span "Show" at bounding box center [590, 162] width 24 height 10
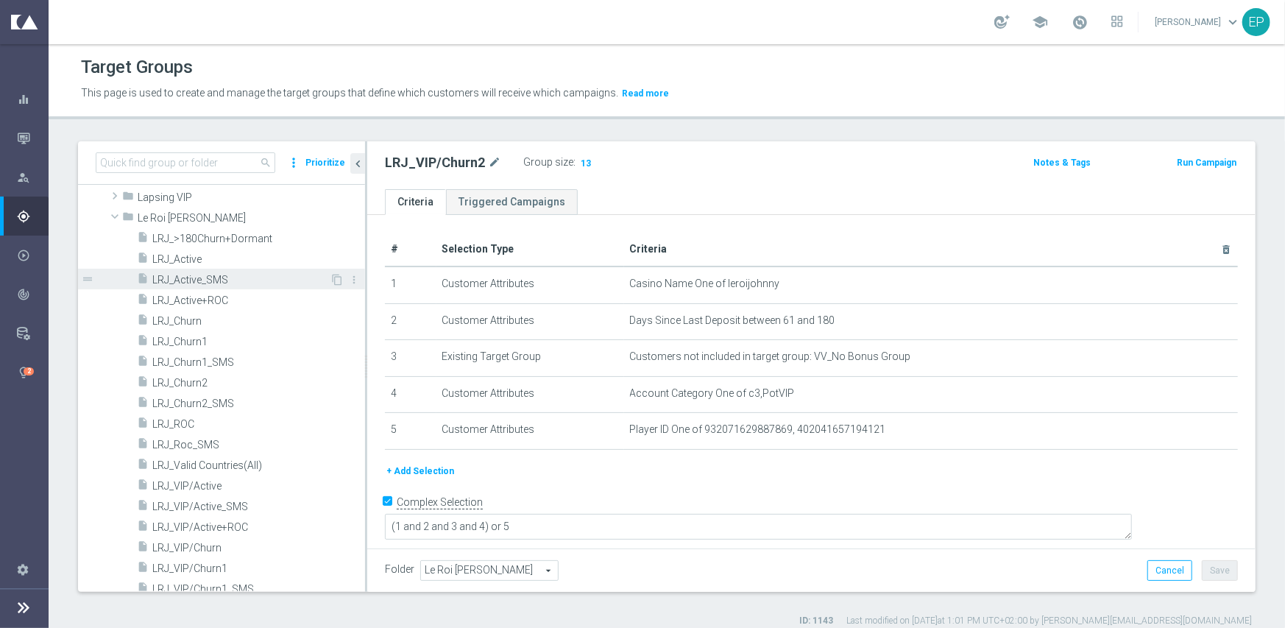
scroll to position [595, 0]
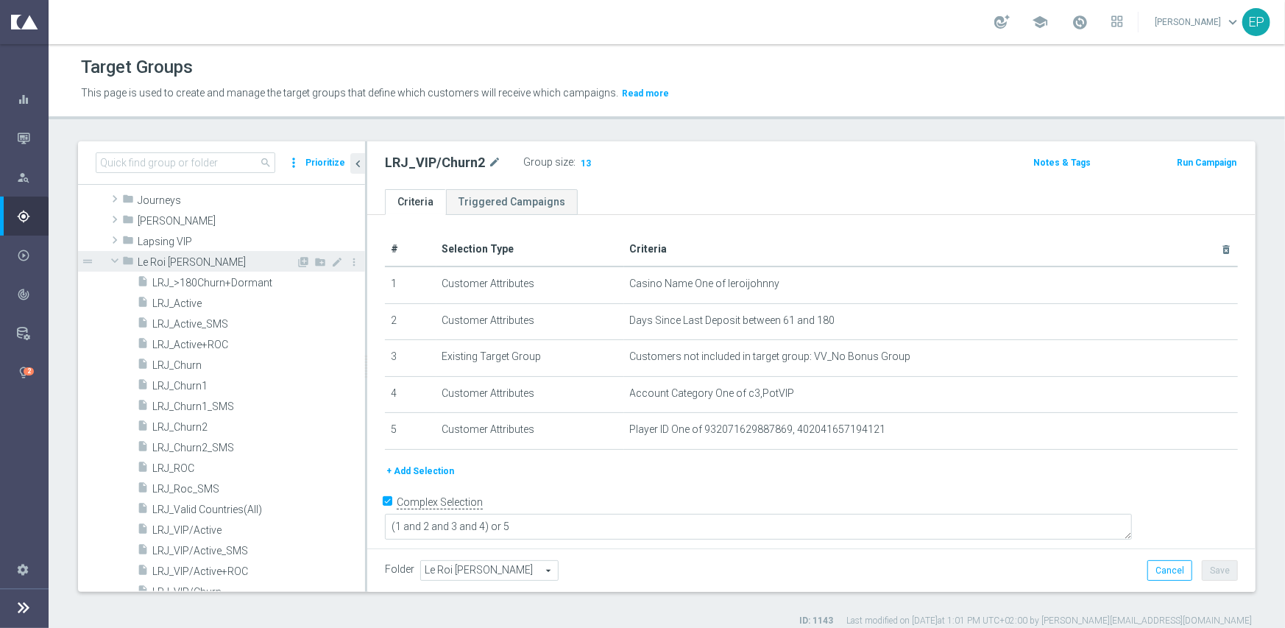
click at [165, 262] on span "Le Roi [PERSON_NAME]" at bounding box center [217, 262] width 158 height 13
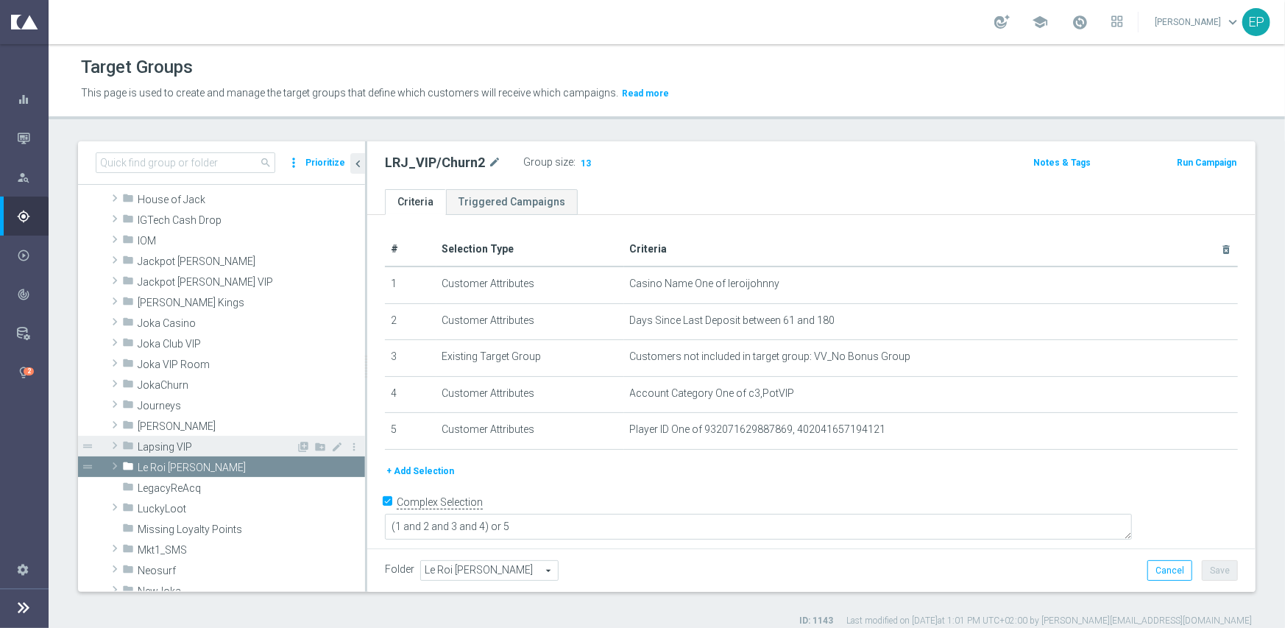
scroll to position [374, 0]
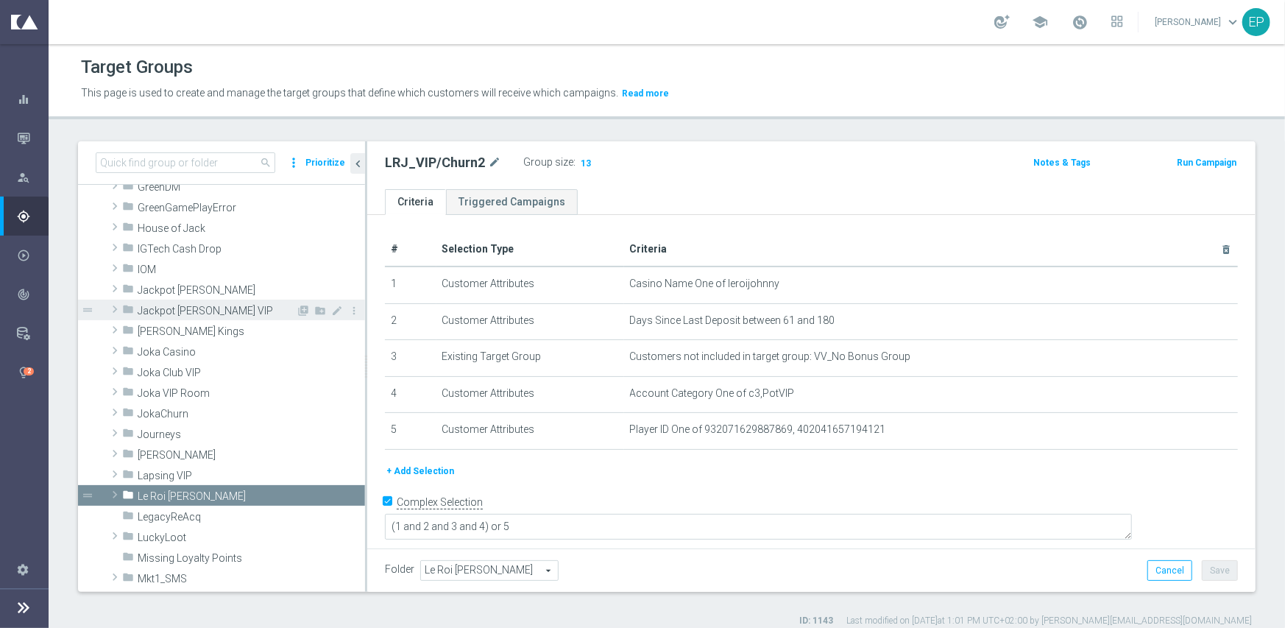
click at [180, 310] on span "Jackpot [PERSON_NAME] VIP" at bounding box center [217, 311] width 158 height 13
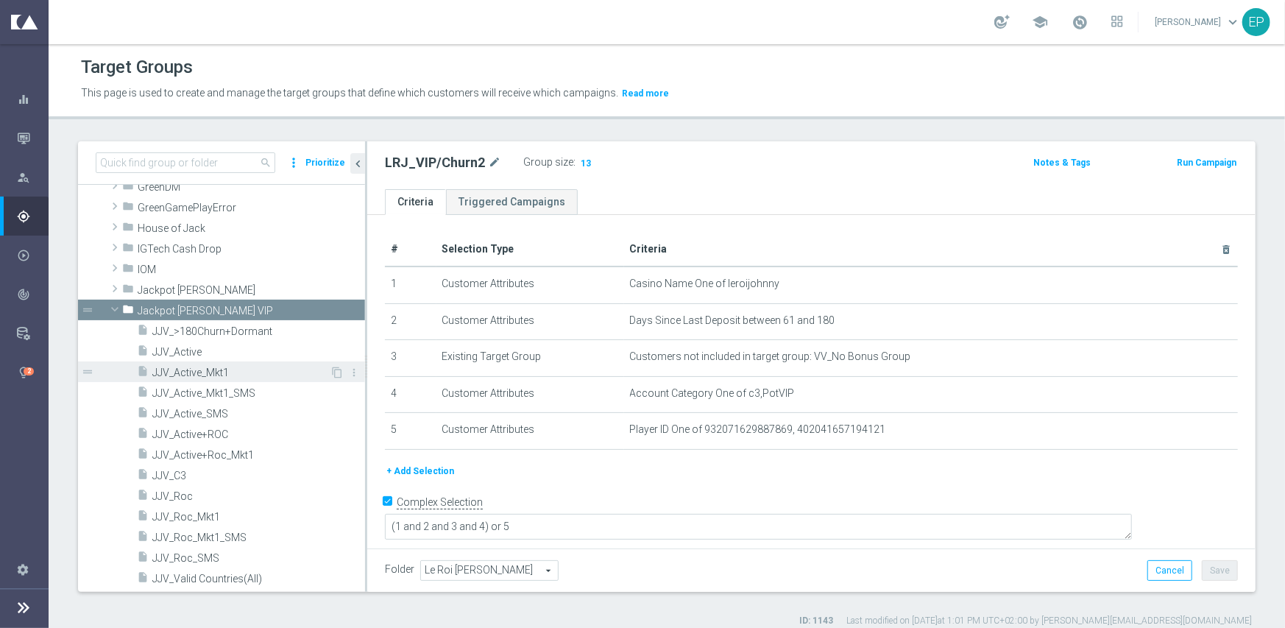
click at [200, 371] on span "JJV_Active_Mkt1" at bounding box center [240, 372] width 177 height 13
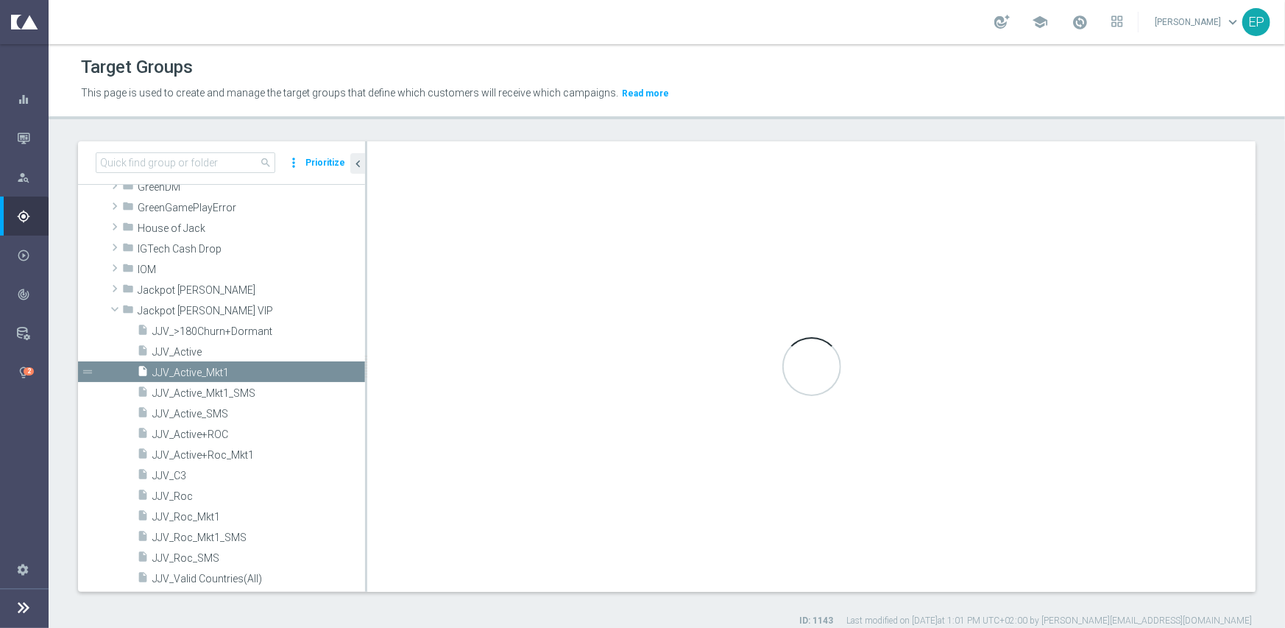
checkbox input "false"
type input "Jackpot [PERSON_NAME] VIP"
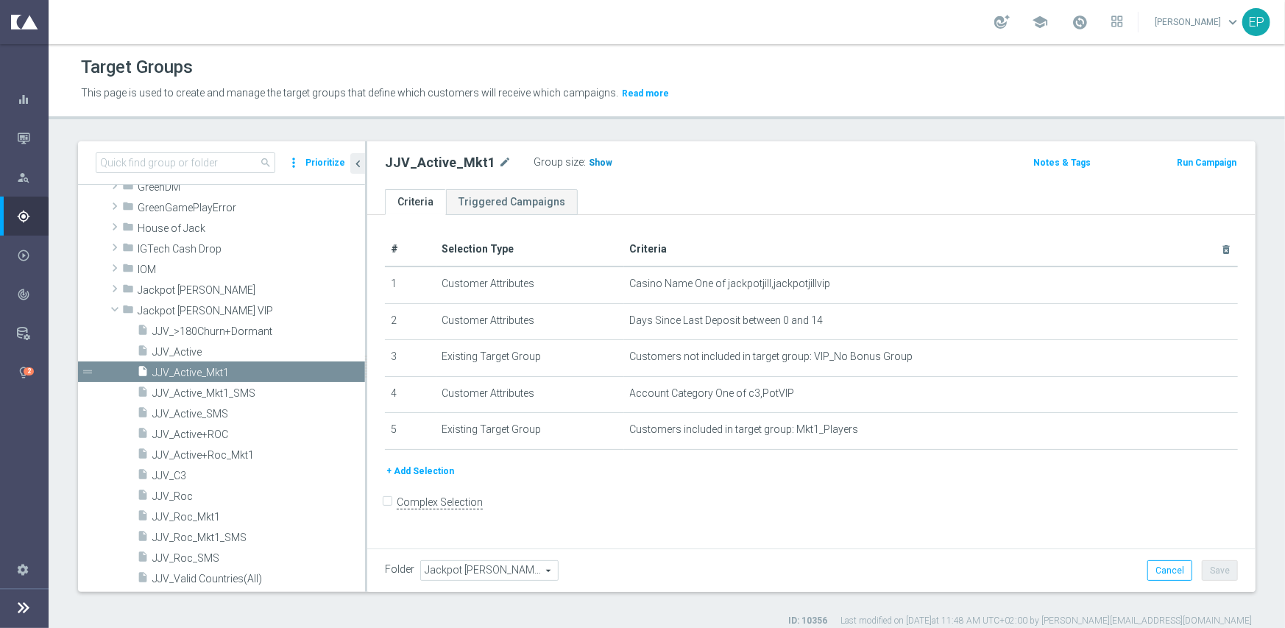
click at [596, 166] on span "Show" at bounding box center [601, 162] width 24 height 10
click at [190, 354] on span "JJV_Active" at bounding box center [240, 352] width 177 height 13
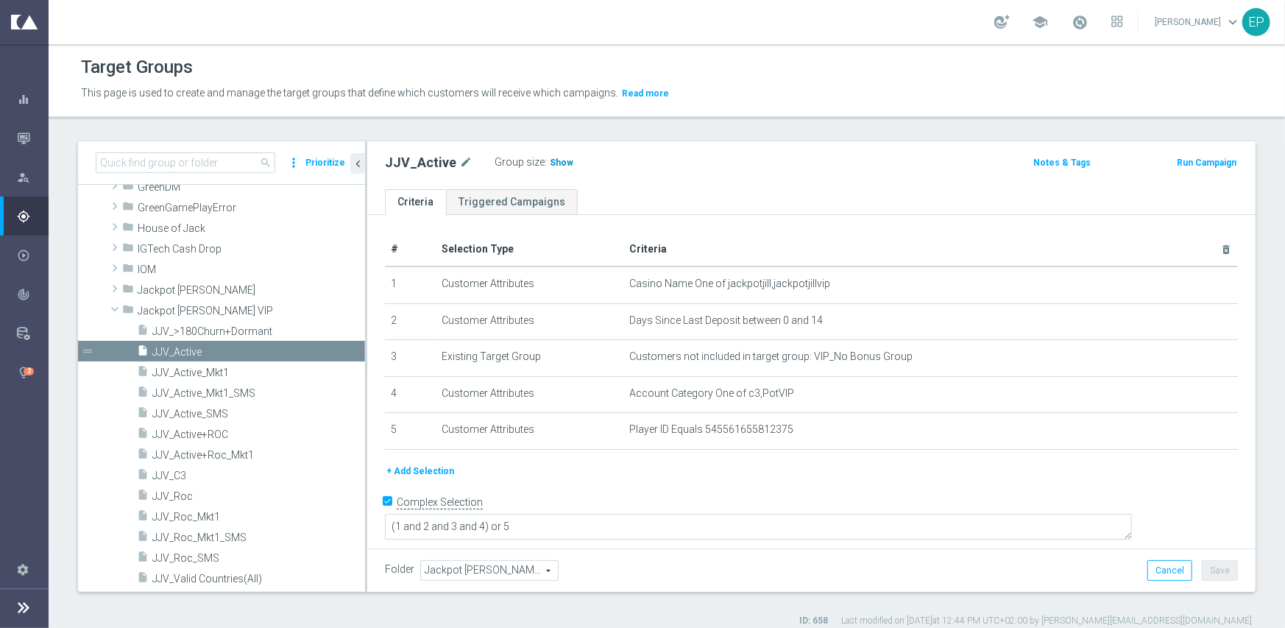
click at [556, 163] on span "Show" at bounding box center [562, 162] width 24 height 10
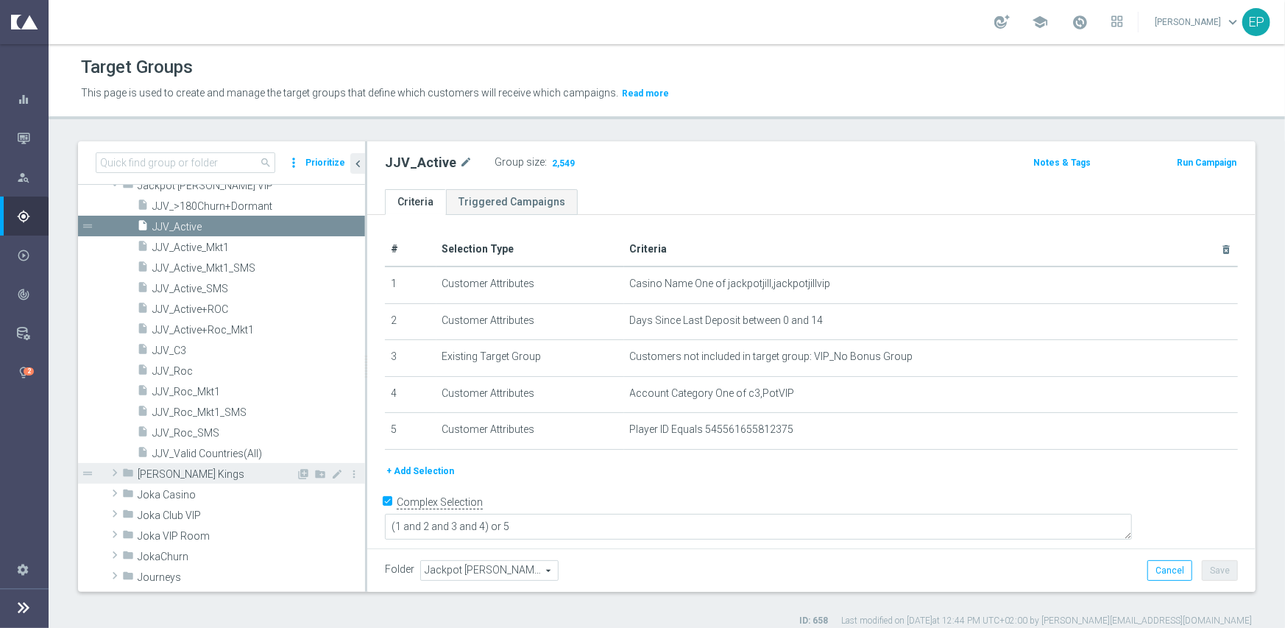
scroll to position [521, 0]
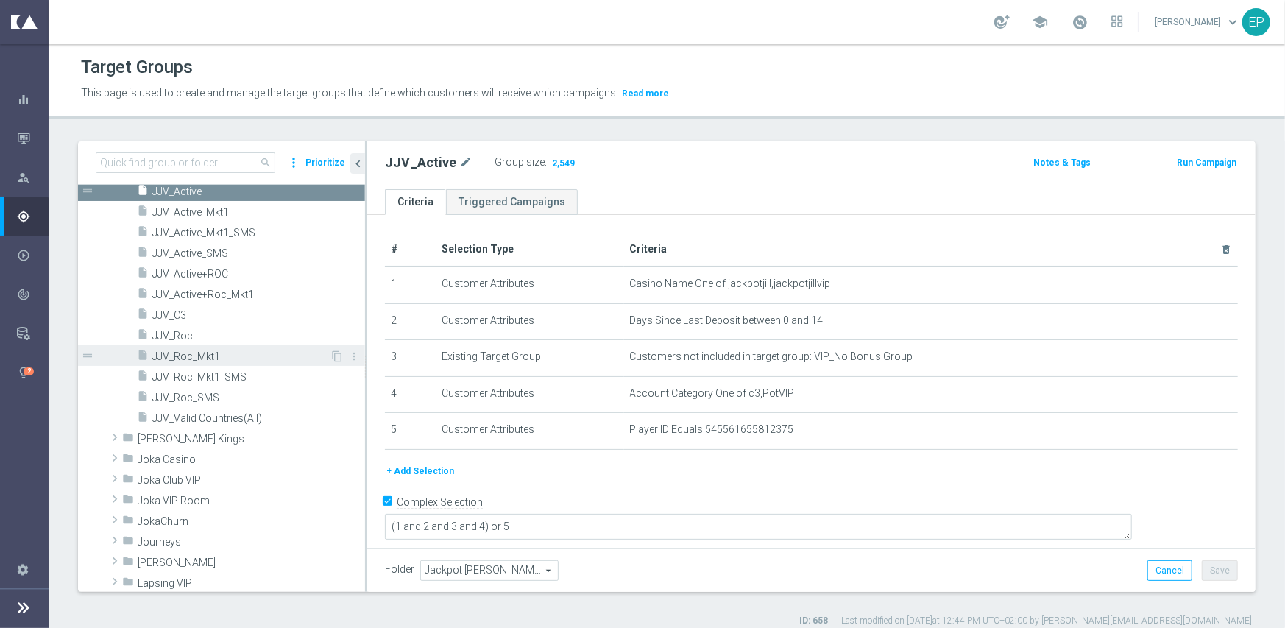
click at [229, 354] on span "JJV_Roc_Mkt1" at bounding box center [240, 356] width 177 height 13
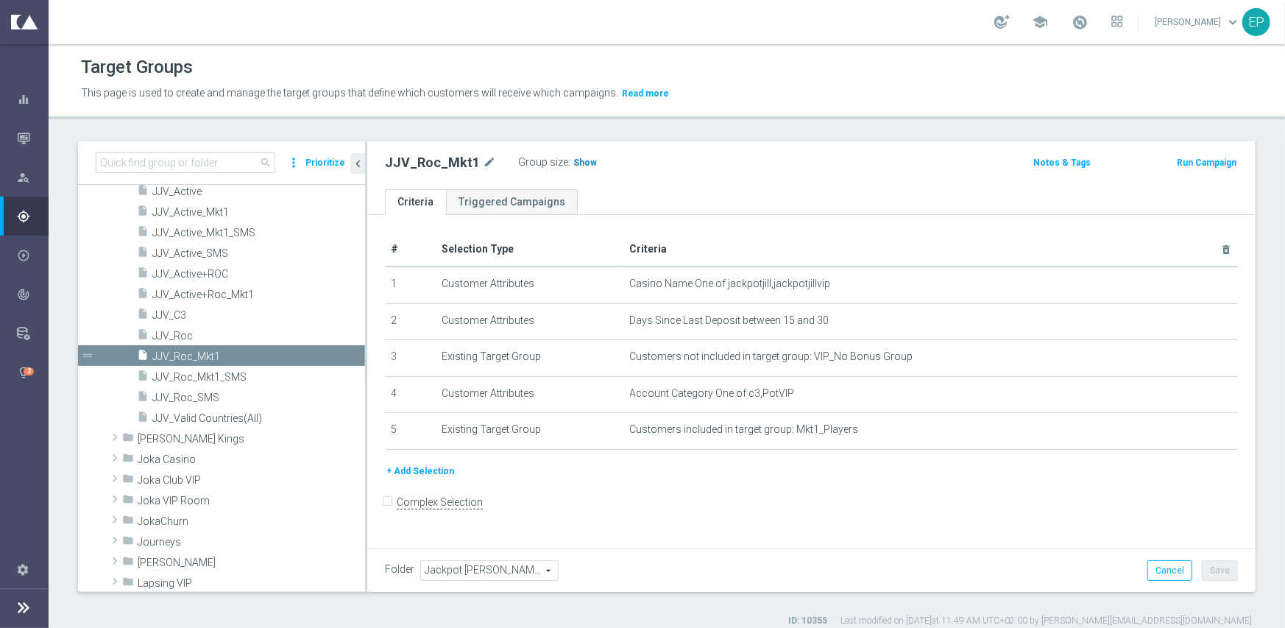
click at [573, 167] on h3 "Show" at bounding box center [585, 163] width 26 height 16
click at [183, 340] on span "JJV_Roc" at bounding box center [240, 336] width 177 height 13
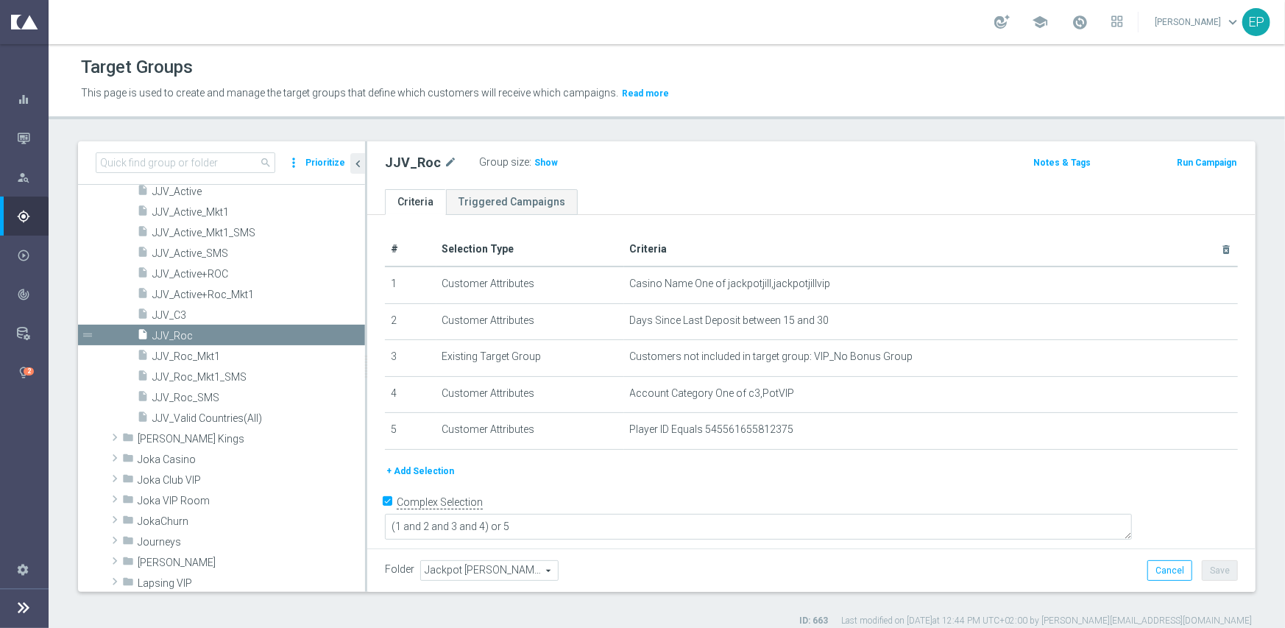
click at [552, 161] on div "Group size : Show" at bounding box center [552, 161] width 147 height 18
click at [534, 164] on span "Show" at bounding box center [546, 162] width 24 height 10
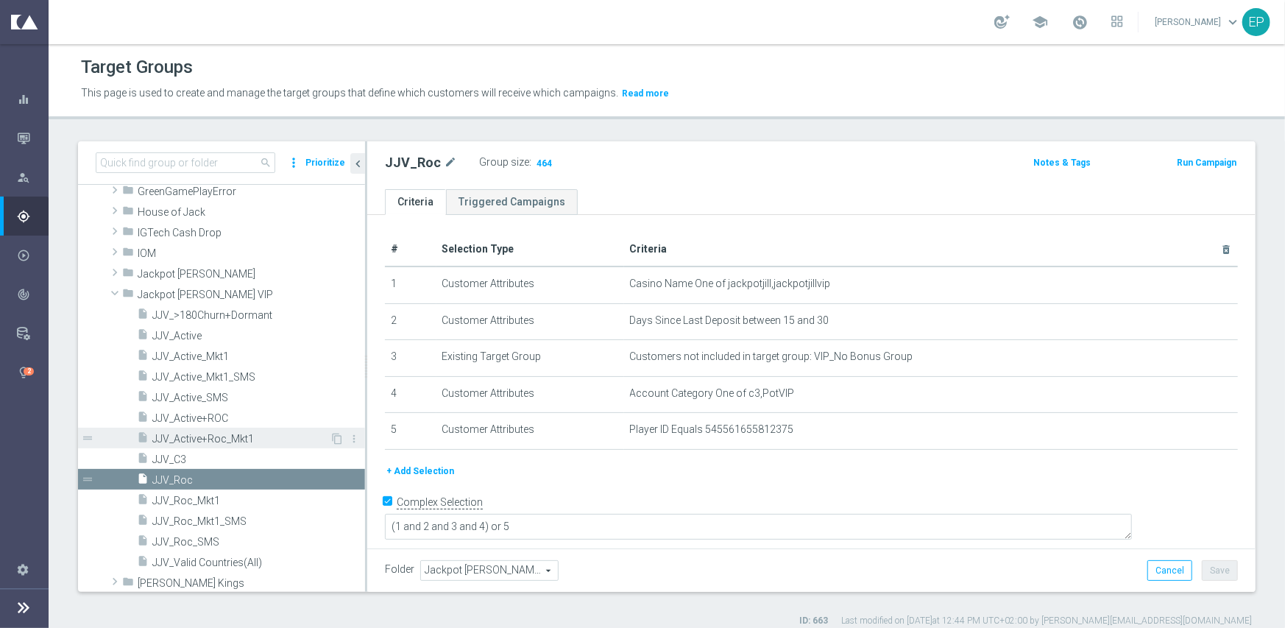
scroll to position [374, 0]
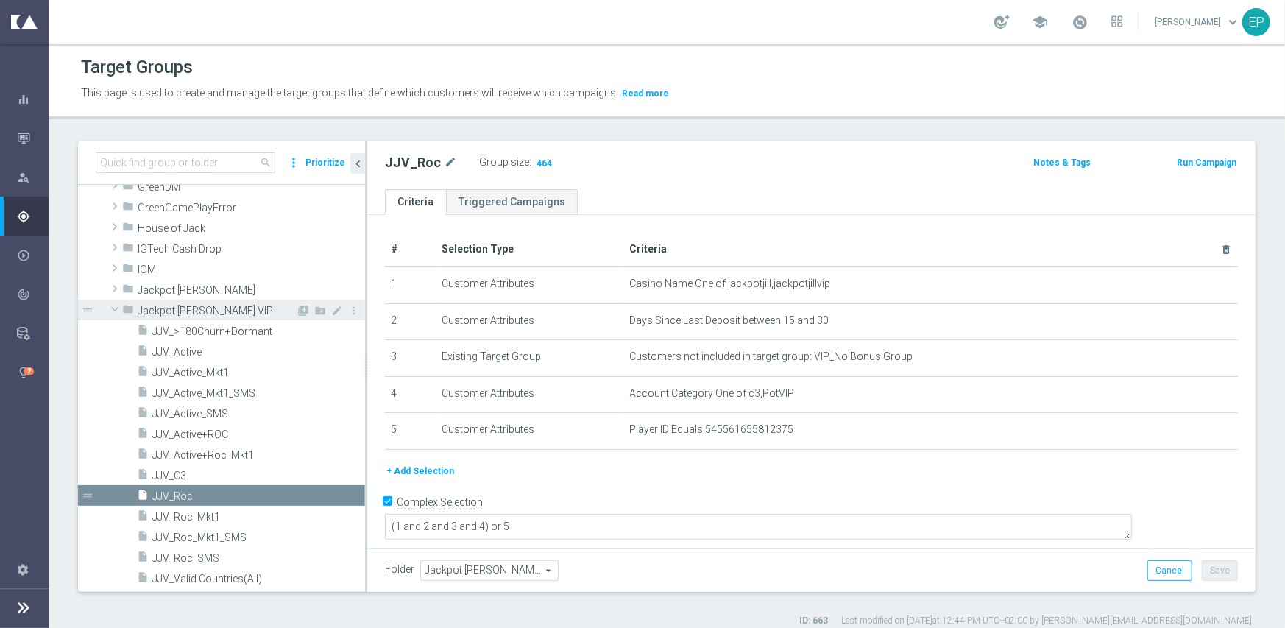
click at [193, 305] on span "Jackpot Jill VIP" at bounding box center [217, 311] width 158 height 13
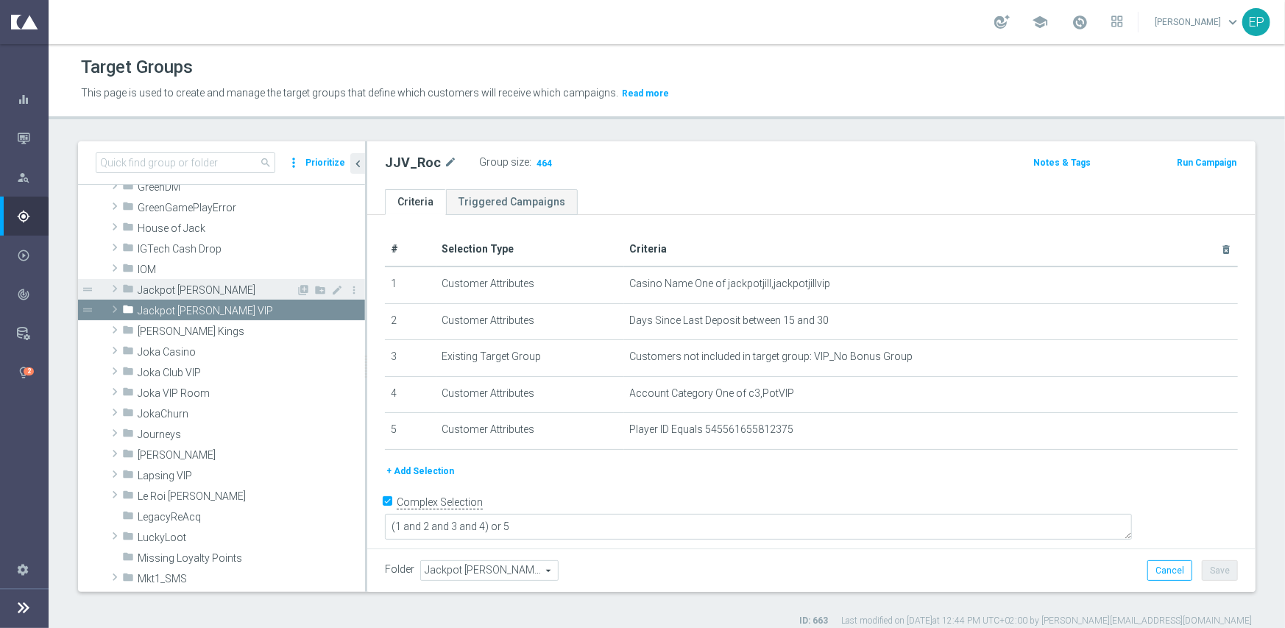
click at [180, 291] on span "Jackpot Jill" at bounding box center [217, 290] width 158 height 13
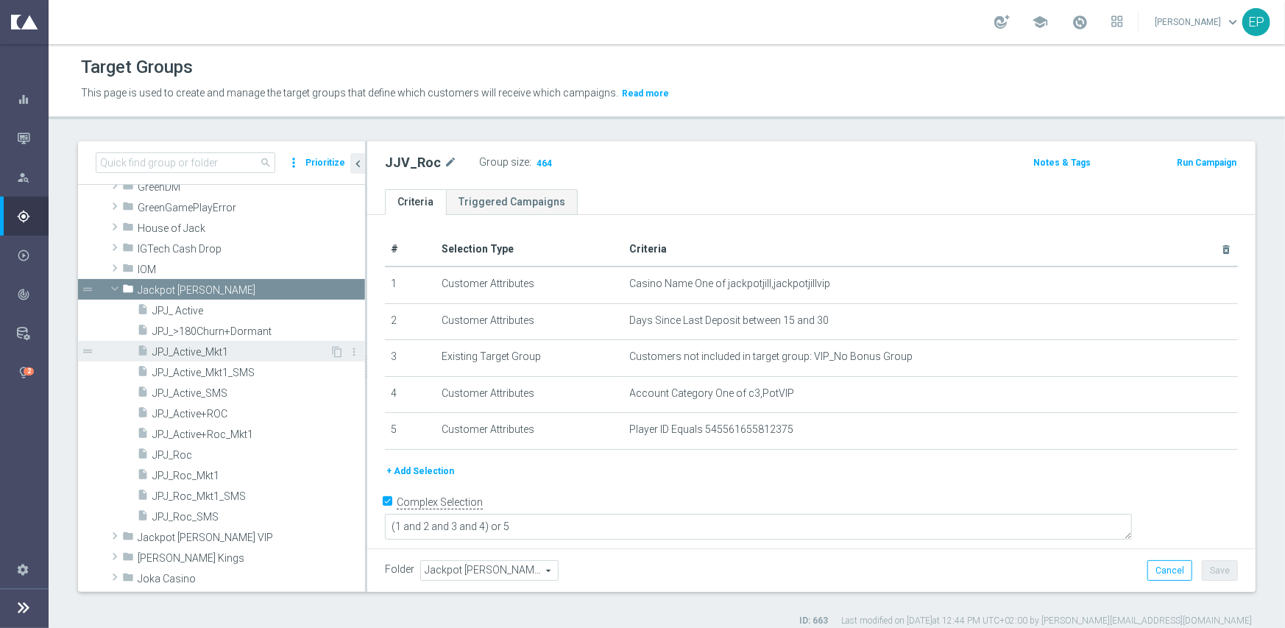
click at [216, 353] on span "JPJ_Active_Mkt1" at bounding box center [240, 352] width 177 height 13
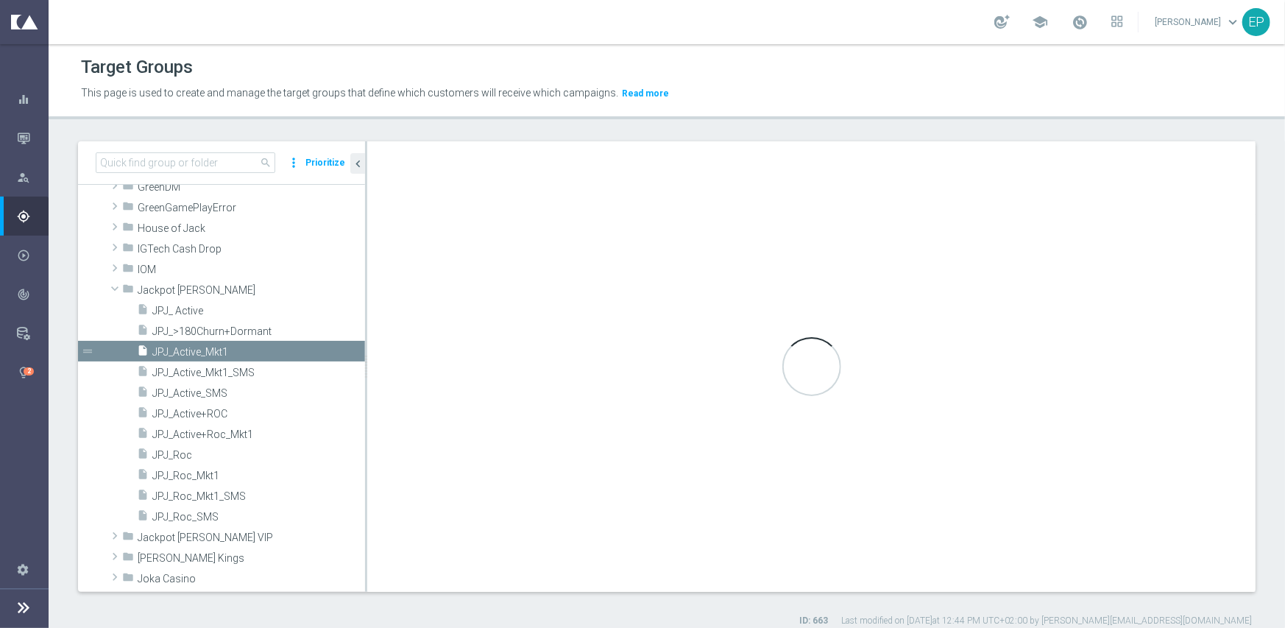
checkbox input "false"
type input "Jackpot Jill"
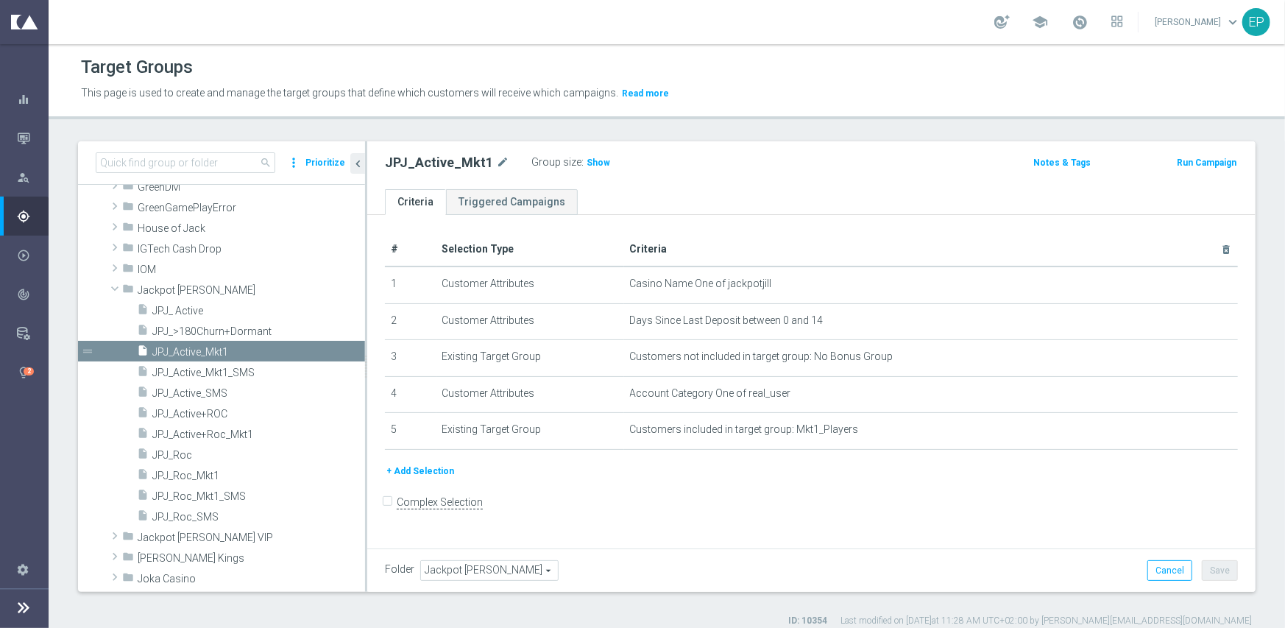
drag, startPoint x: 593, startPoint y: 160, endPoint x: 565, endPoint y: 171, distance: 30.1
click at [592, 163] on span "Show" at bounding box center [599, 162] width 24 height 10
click at [190, 311] on span "JPJ_ Active" at bounding box center [240, 311] width 177 height 13
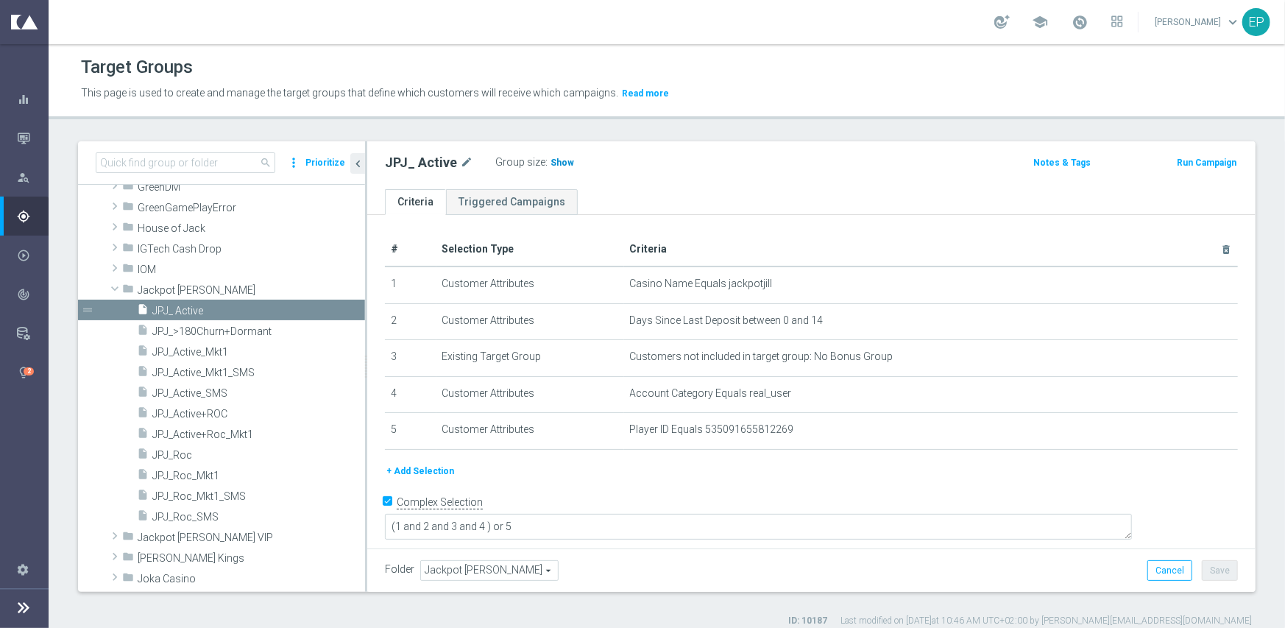
click at [551, 162] on span "Show" at bounding box center [562, 162] width 24 height 10
click at [199, 467] on div "insert_drive_file JPJ_Roc_Mkt1" at bounding box center [233, 474] width 193 height 21
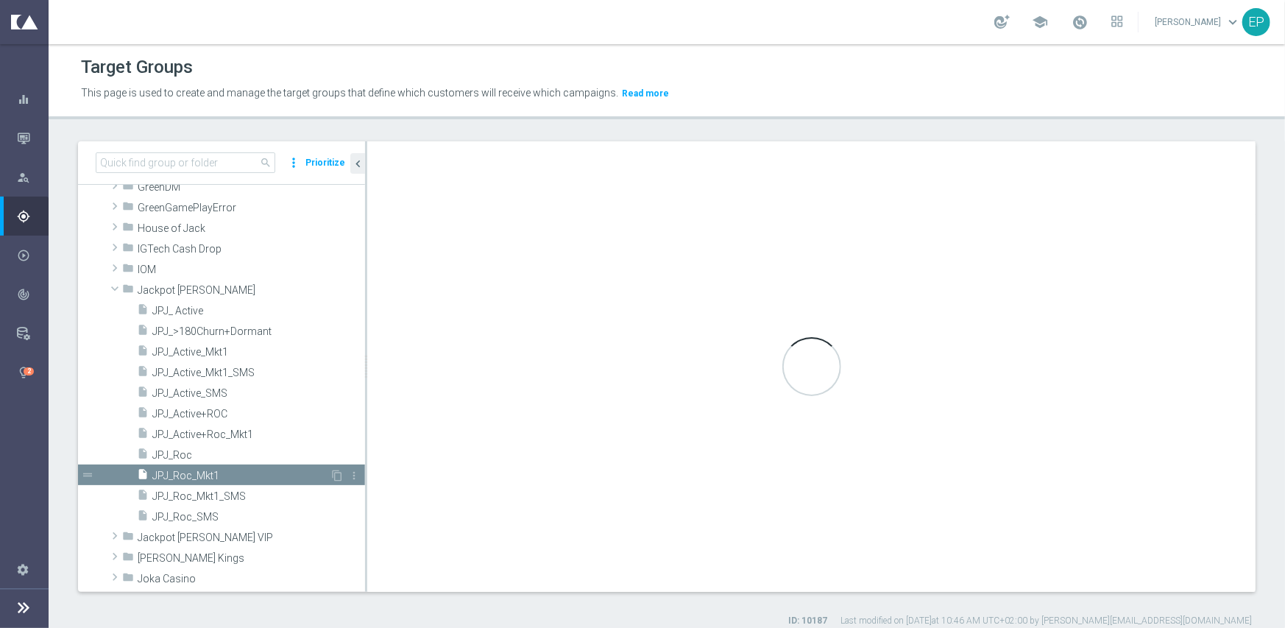
checkbox input "false"
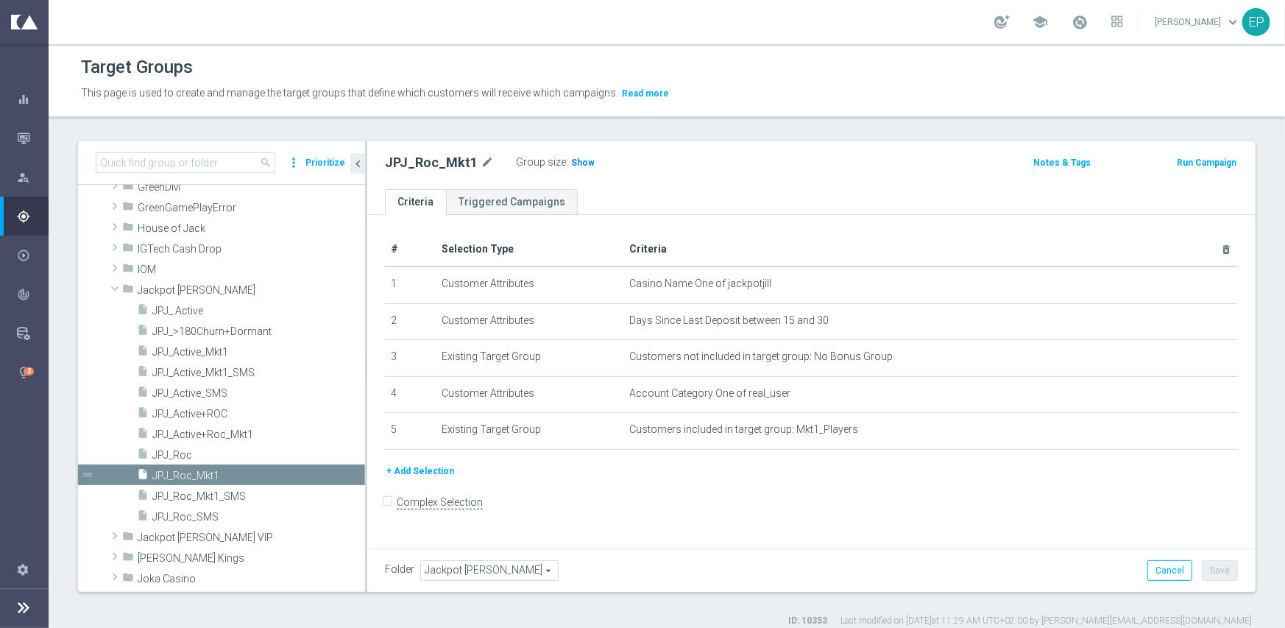
click at [571, 166] on span "Show" at bounding box center [583, 162] width 24 height 10
click at [199, 457] on span "JPJ_Roc" at bounding box center [240, 455] width 177 height 13
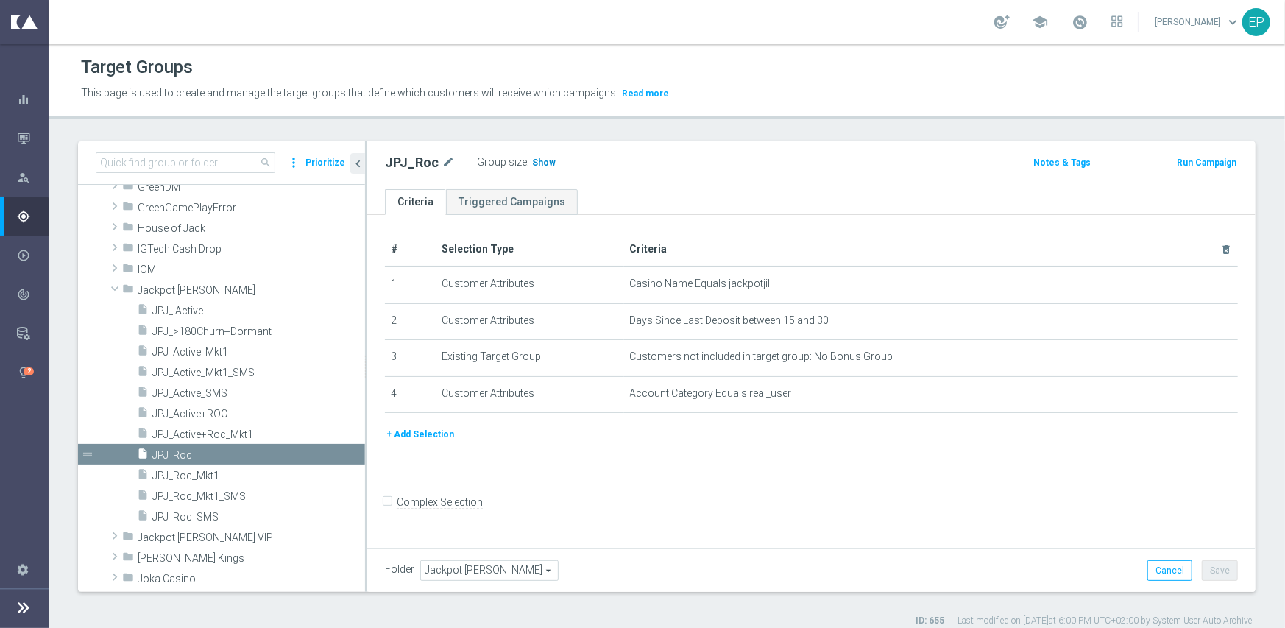
click at [543, 162] on span "Show" at bounding box center [544, 162] width 24 height 10
click at [191, 290] on span "Jackpot [PERSON_NAME]" at bounding box center [217, 290] width 158 height 13
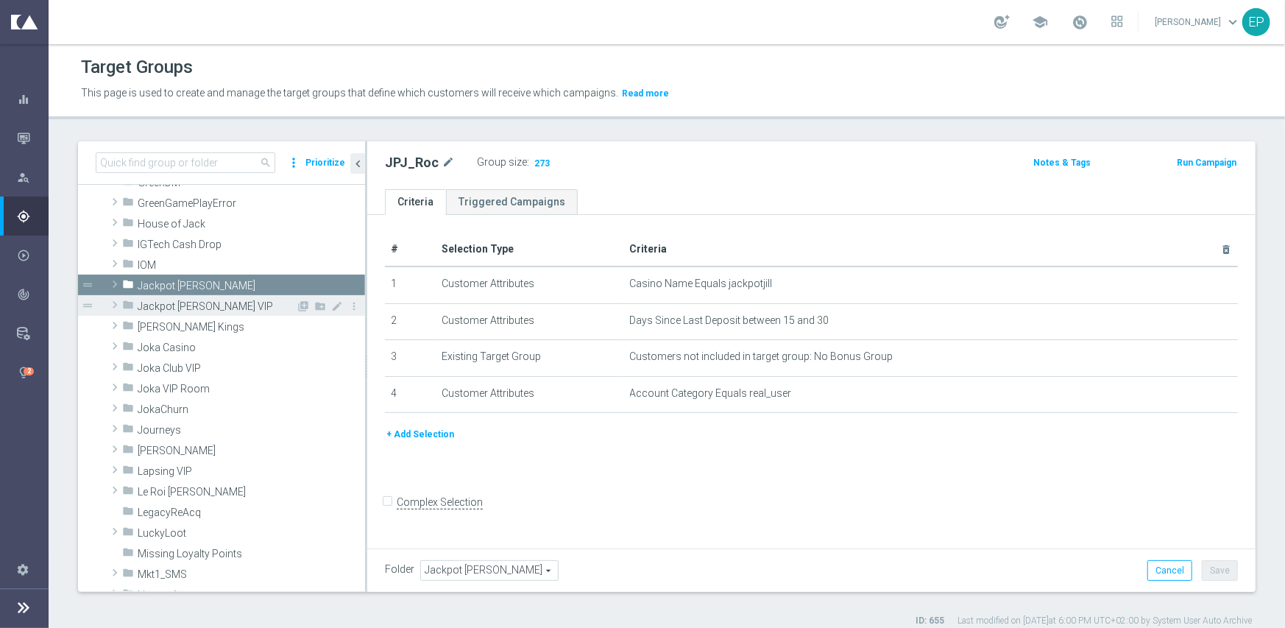
scroll to position [815, 0]
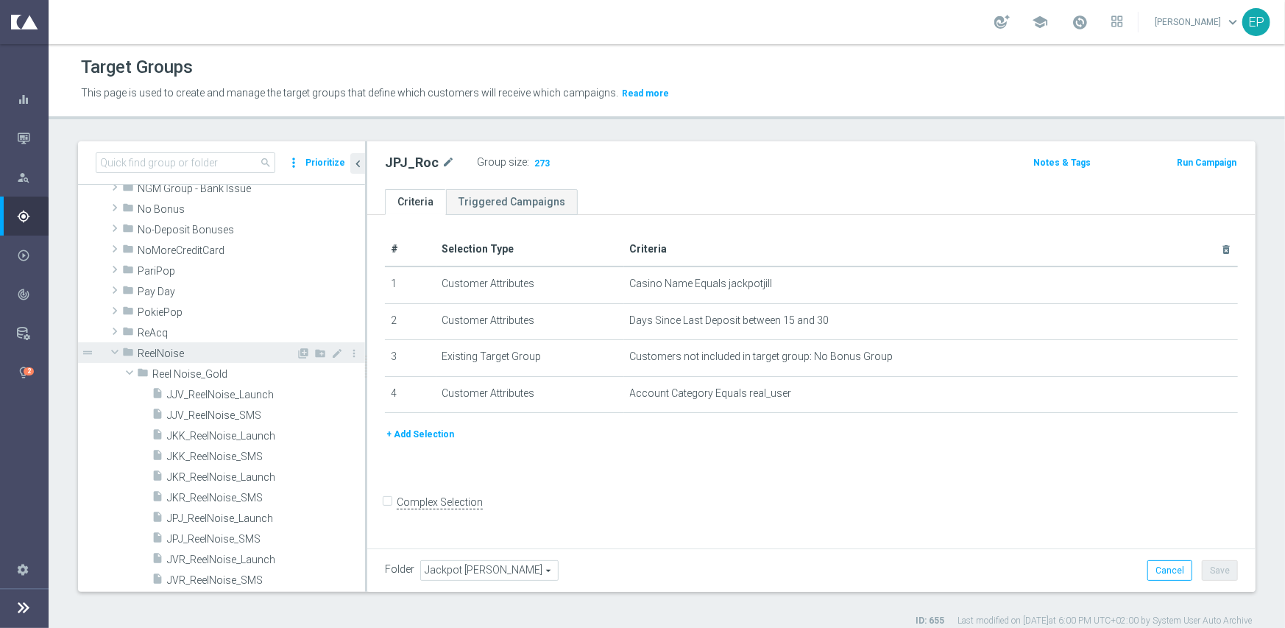
click at [153, 354] on span "ReelNoise" at bounding box center [217, 353] width 158 height 13
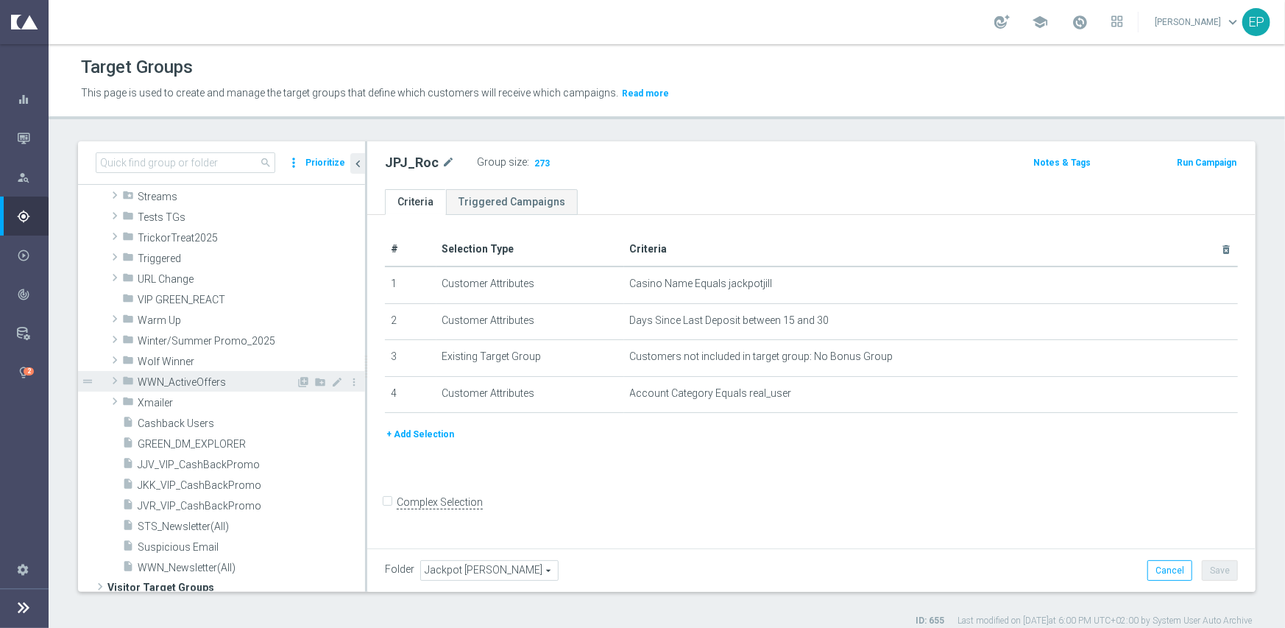
scroll to position [1088, 0]
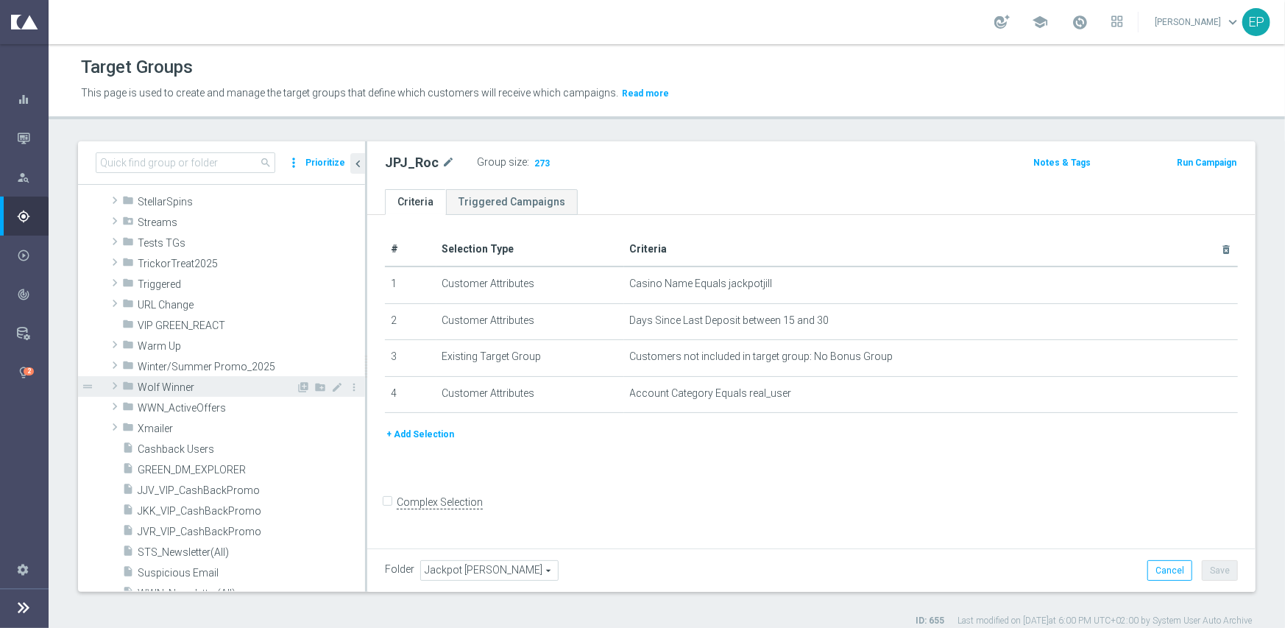
click at [195, 386] on span "Wolf Winner" at bounding box center [217, 387] width 158 height 13
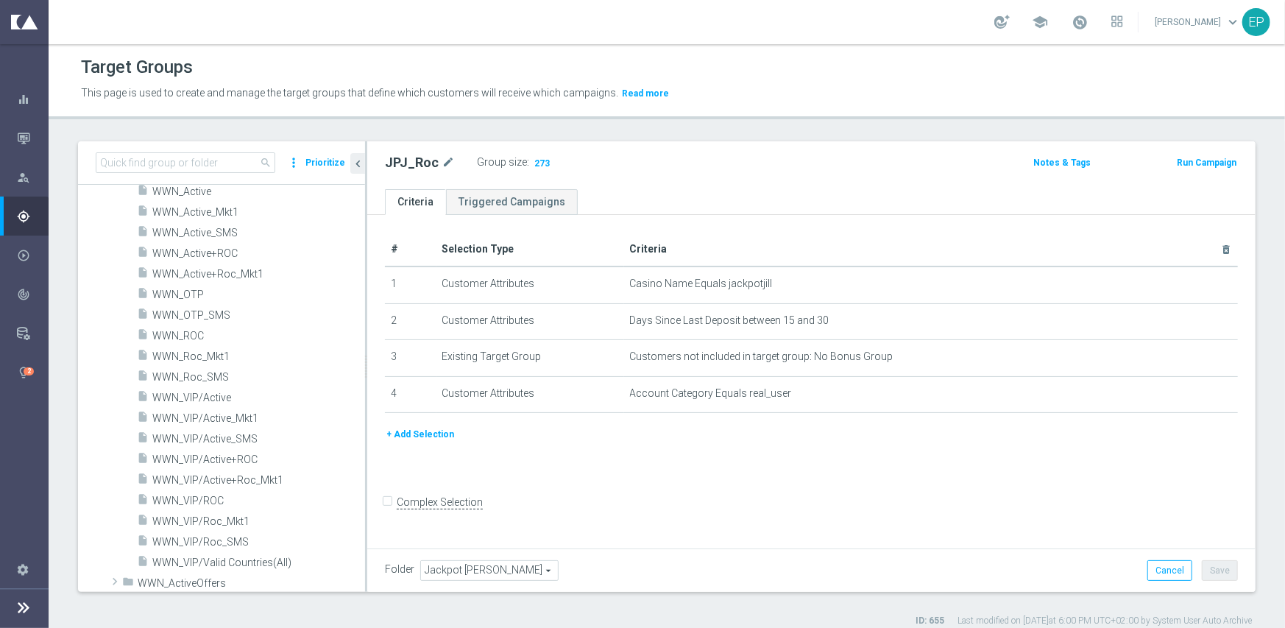
scroll to position [1308, 0]
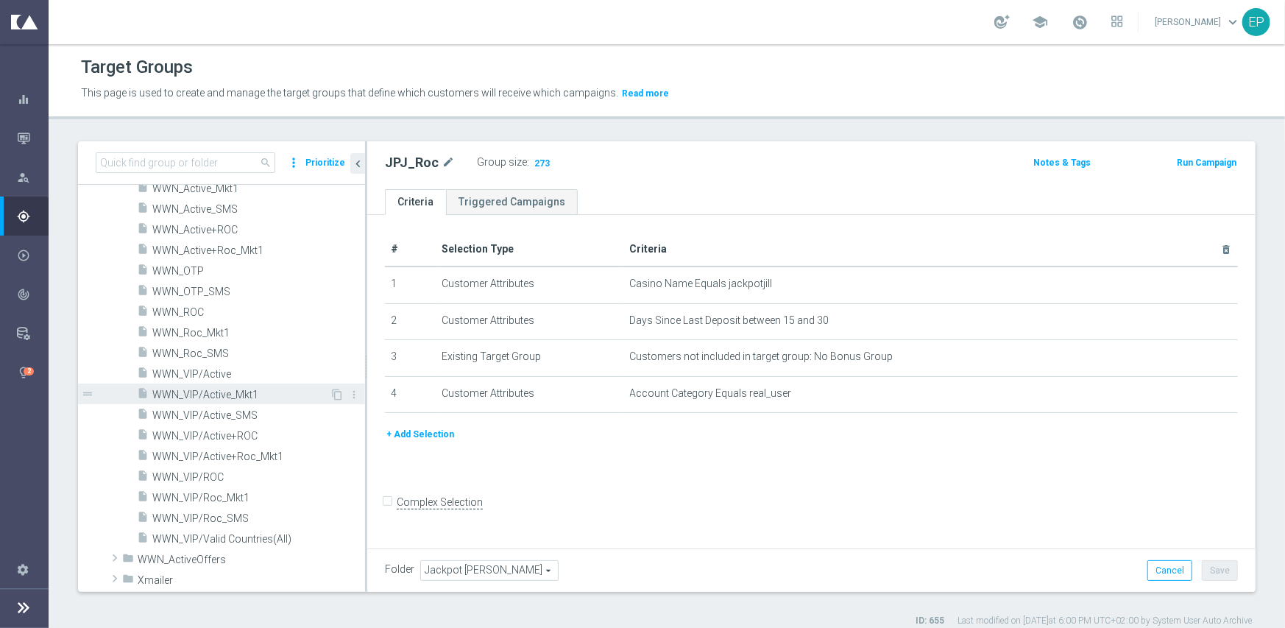
click at [225, 390] on span "WWN_VIP/Active_Mkt1" at bounding box center [240, 395] width 177 height 13
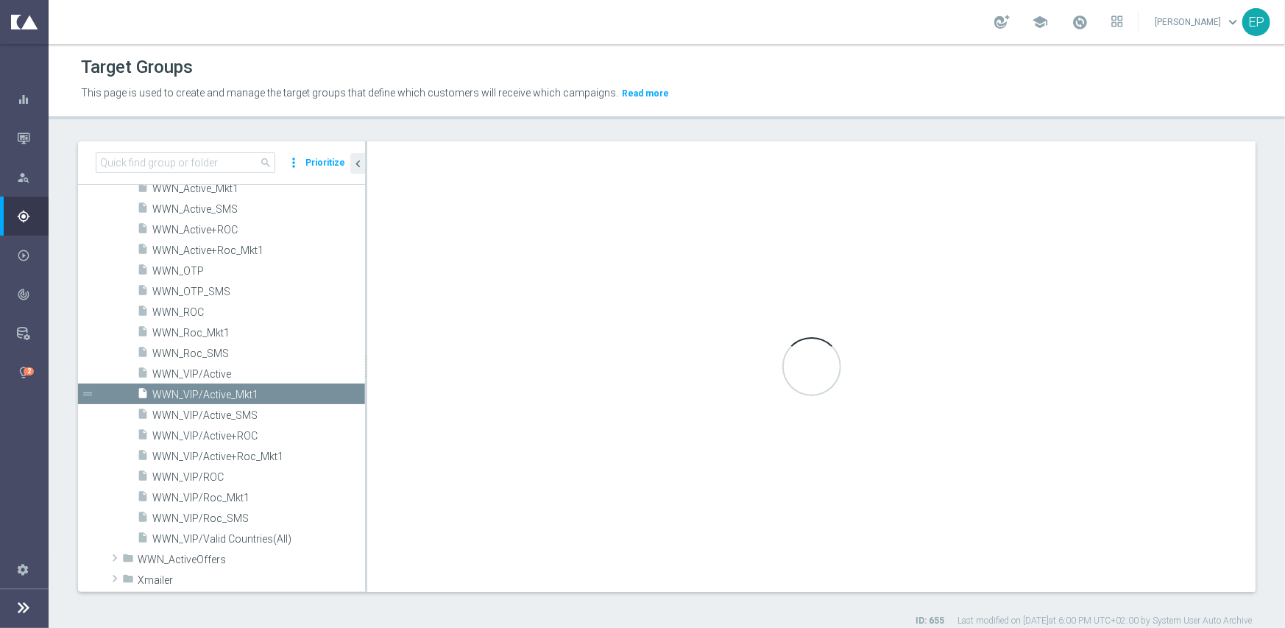
type input "Wolf Winner"
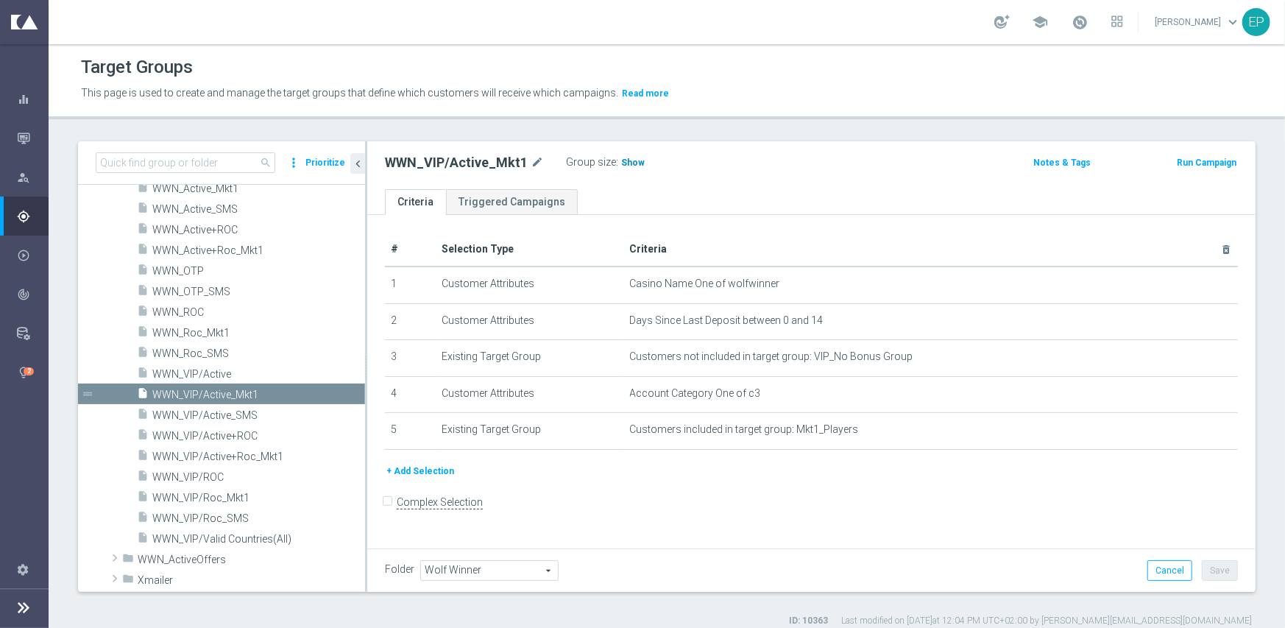
click at [625, 166] on span "Show" at bounding box center [633, 162] width 24 height 10
click at [219, 370] on span "WWN_VIP/Active" at bounding box center [240, 374] width 177 height 13
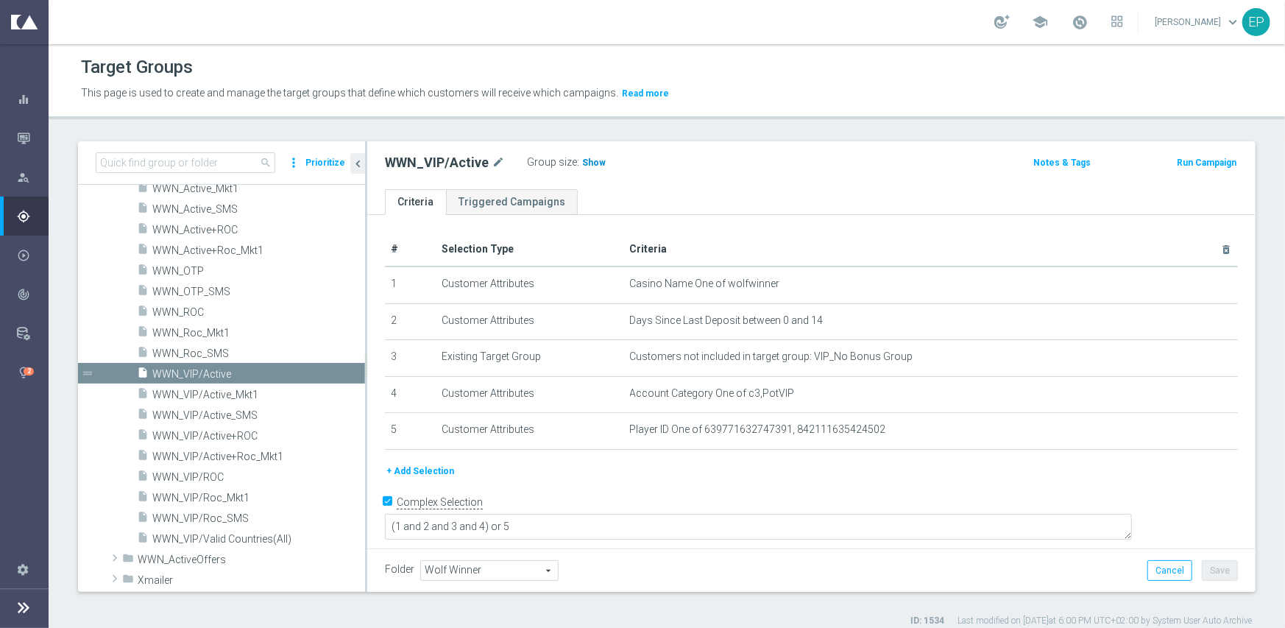
click at [584, 164] on span "Show" at bounding box center [594, 162] width 24 height 10
click at [248, 498] on span "WWN_VIP/Roc_Mkt1" at bounding box center [240, 498] width 177 height 13
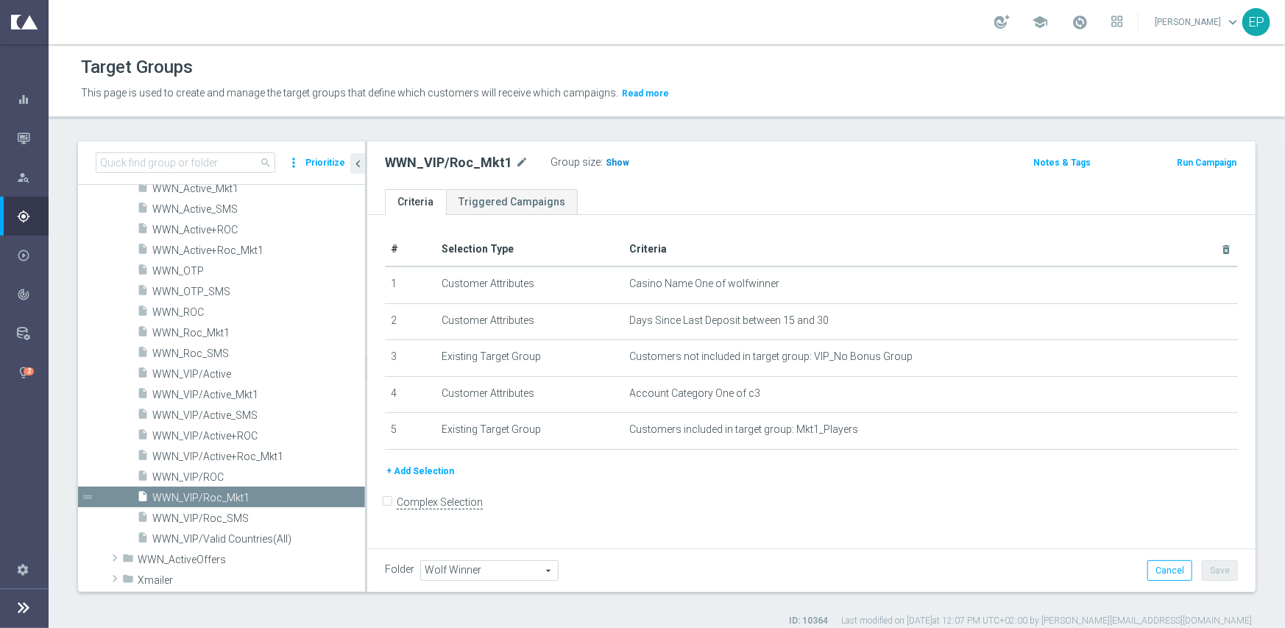
click at [606, 164] on span "Show" at bounding box center [618, 162] width 24 height 10
click at [209, 478] on span "WWN_VIP/ROC" at bounding box center [240, 477] width 177 height 13
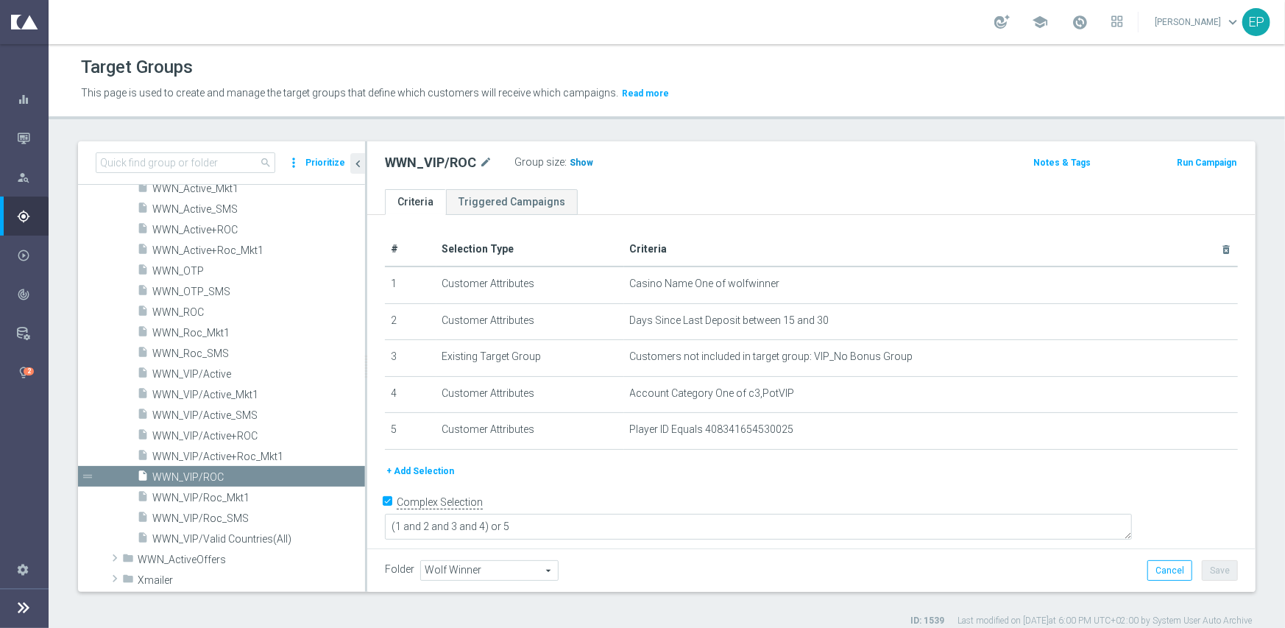
click at [570, 159] on span "Show" at bounding box center [582, 162] width 24 height 10
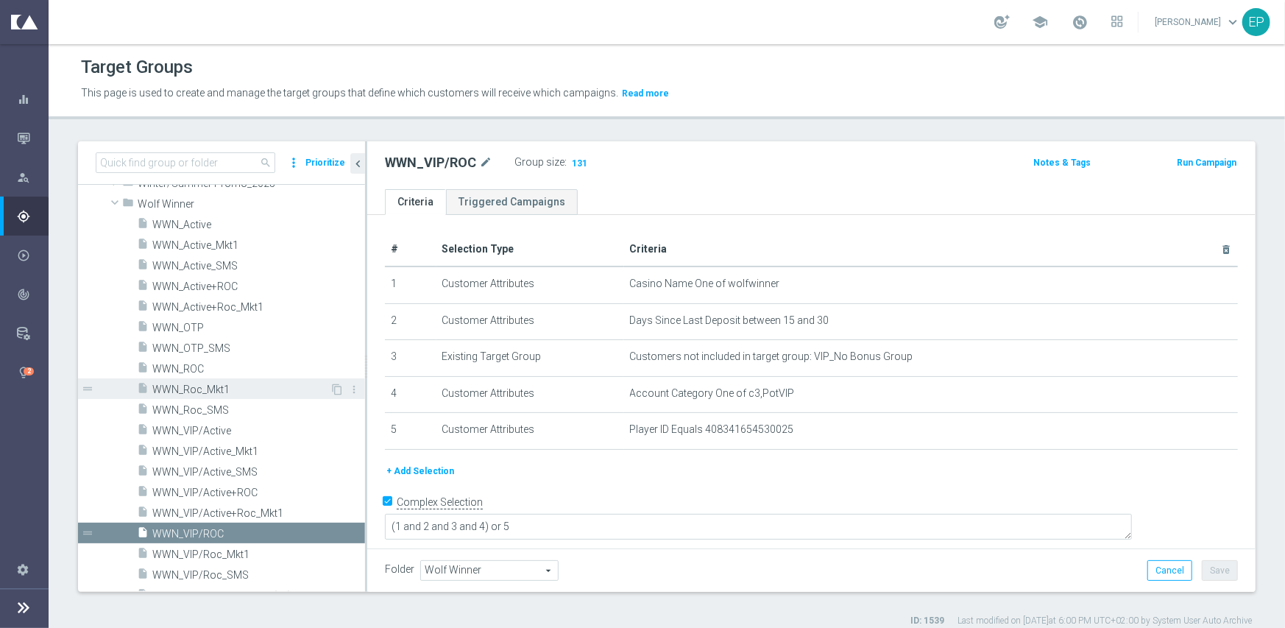
scroll to position [1235, 0]
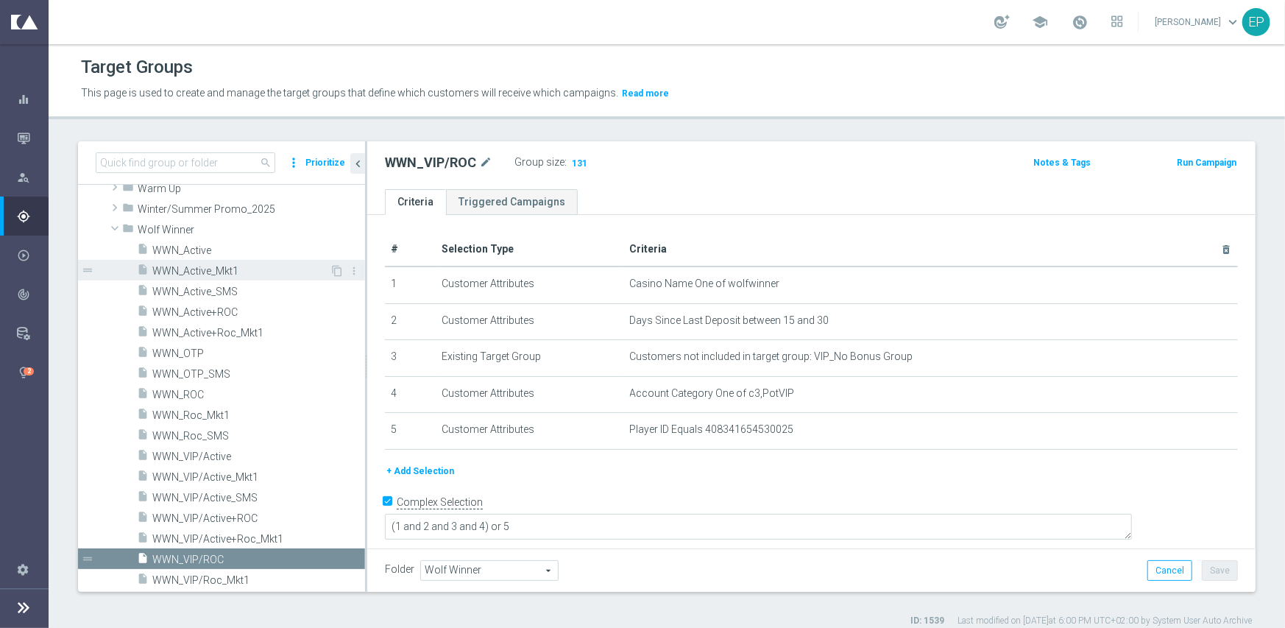
click at [229, 269] on span "WWN_Active_Mkt1" at bounding box center [240, 271] width 177 height 13
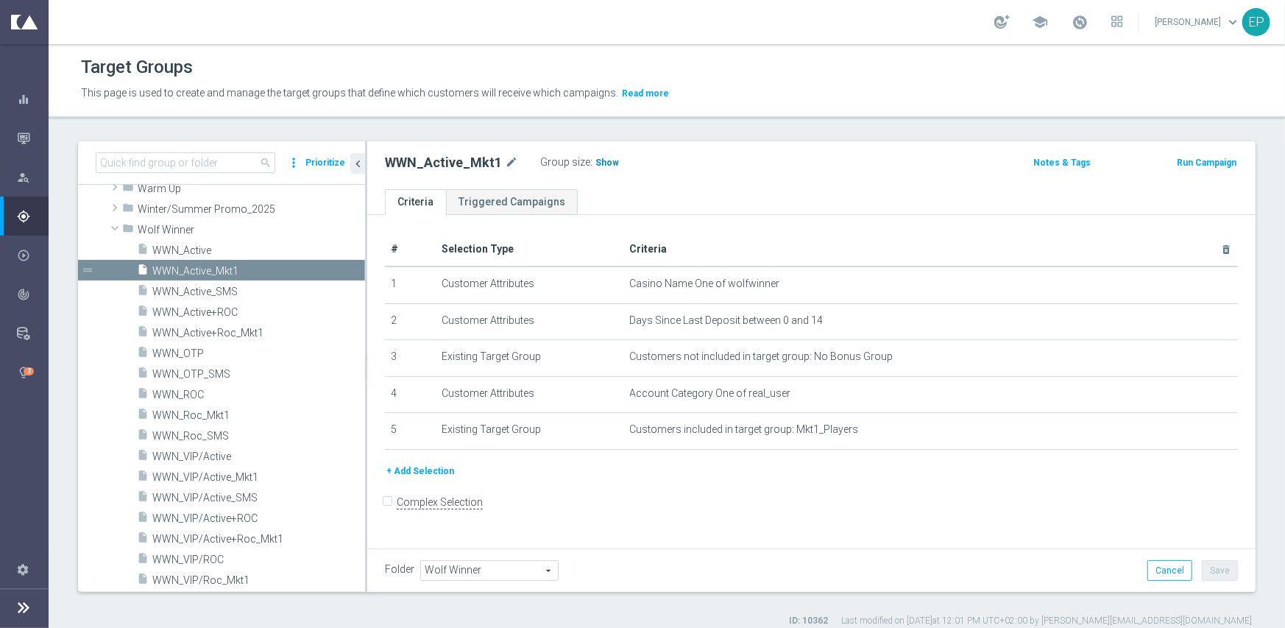
click at [603, 169] on h3 "Show" at bounding box center [607, 163] width 26 height 16
click at [192, 251] on span "WWN_Active" at bounding box center [240, 250] width 177 height 13
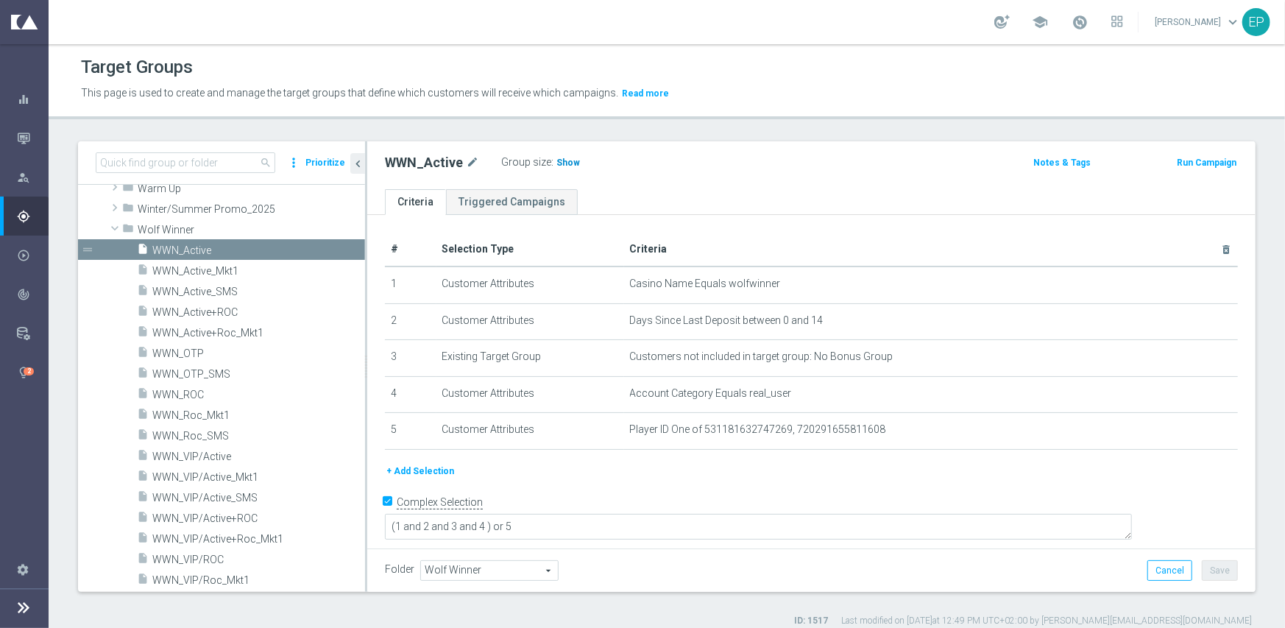
click at [566, 160] on span "Show" at bounding box center [568, 162] width 24 height 10
click at [193, 417] on span "WWN_Roc_Mkt1" at bounding box center [240, 415] width 177 height 13
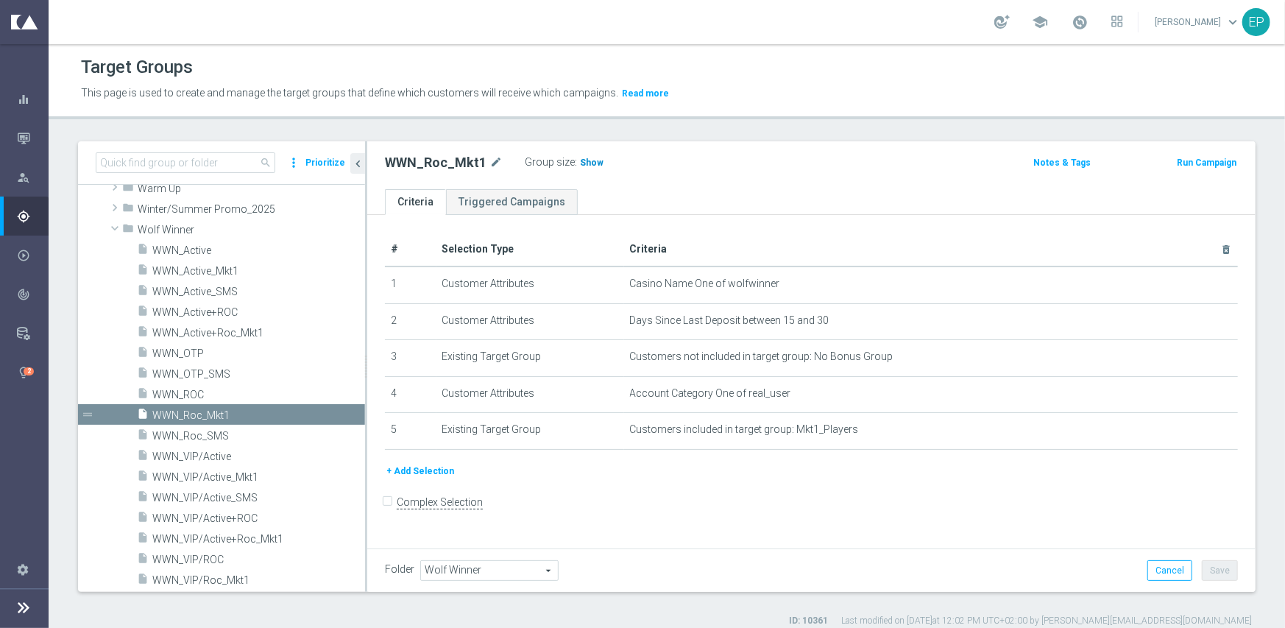
click at [581, 163] on span "Show" at bounding box center [592, 162] width 24 height 10
click at [194, 395] on span "WWN_ROC" at bounding box center [240, 395] width 177 height 13
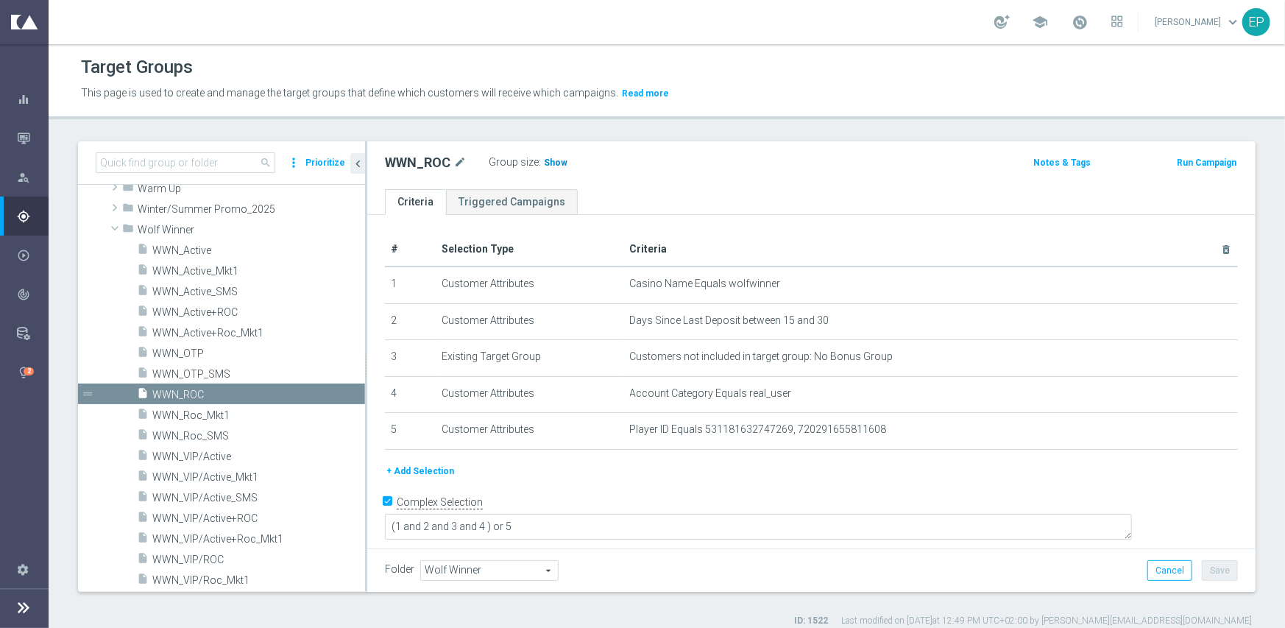
click at [553, 159] on span "Show" at bounding box center [556, 162] width 24 height 10
click at [155, 228] on span "Wolf Winner" at bounding box center [217, 230] width 158 height 13
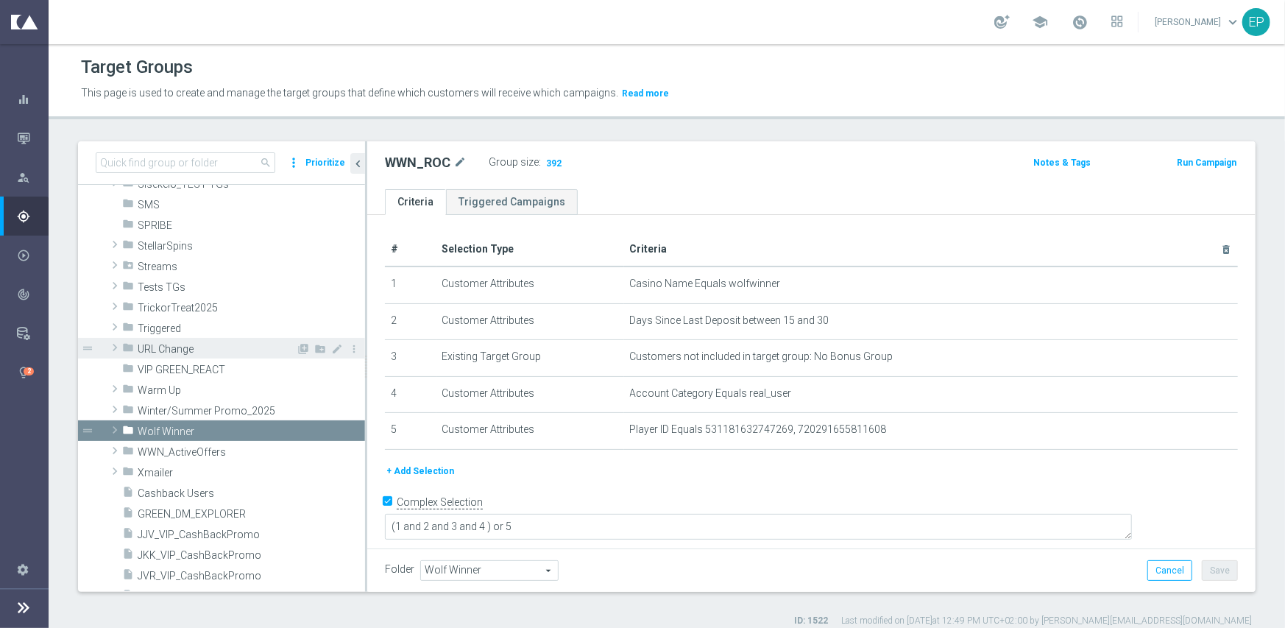
scroll to position [1014, 0]
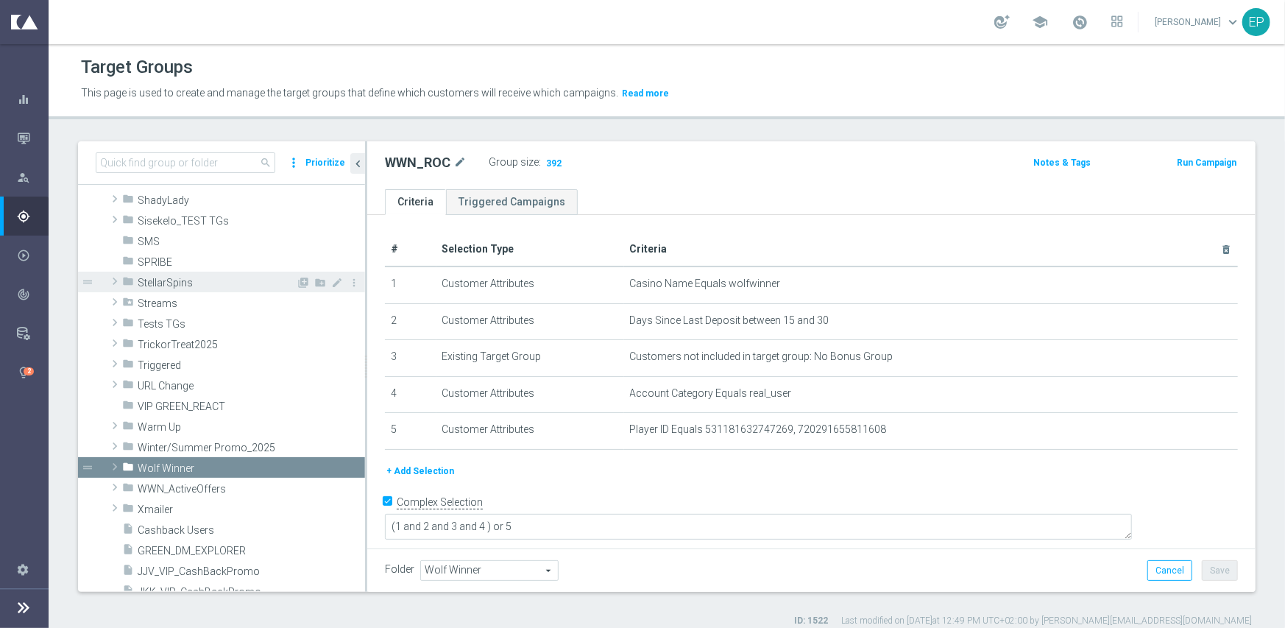
click at [171, 277] on span "StellarSpins" at bounding box center [217, 283] width 158 height 13
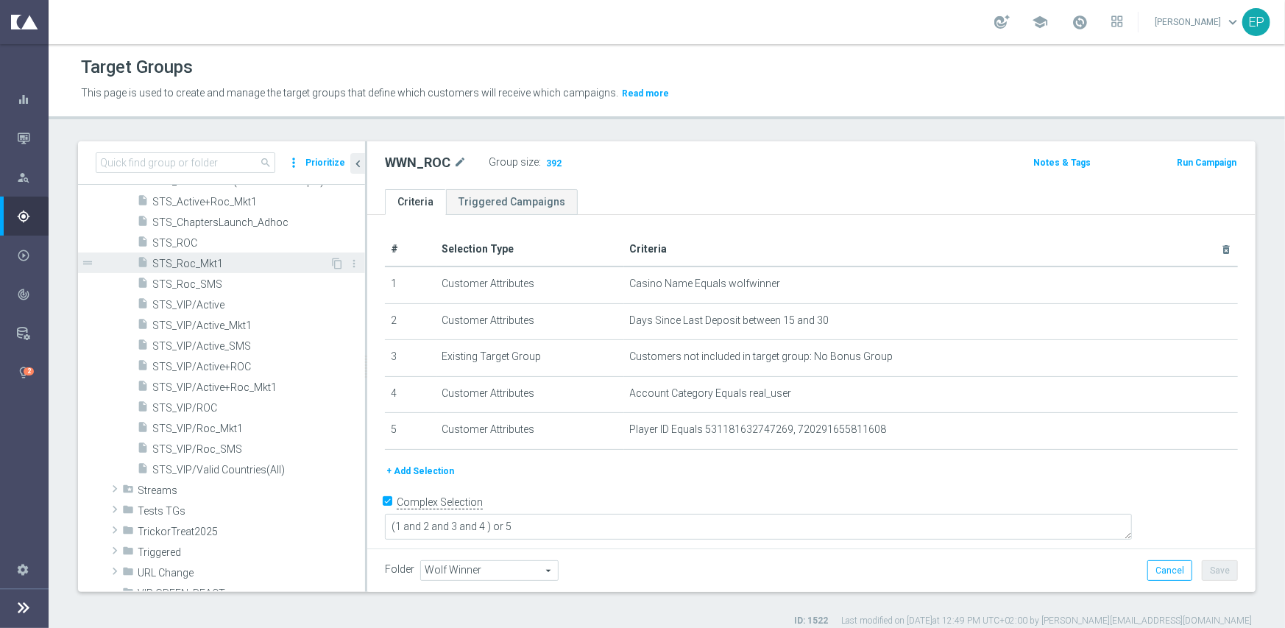
scroll to position [1235, 0]
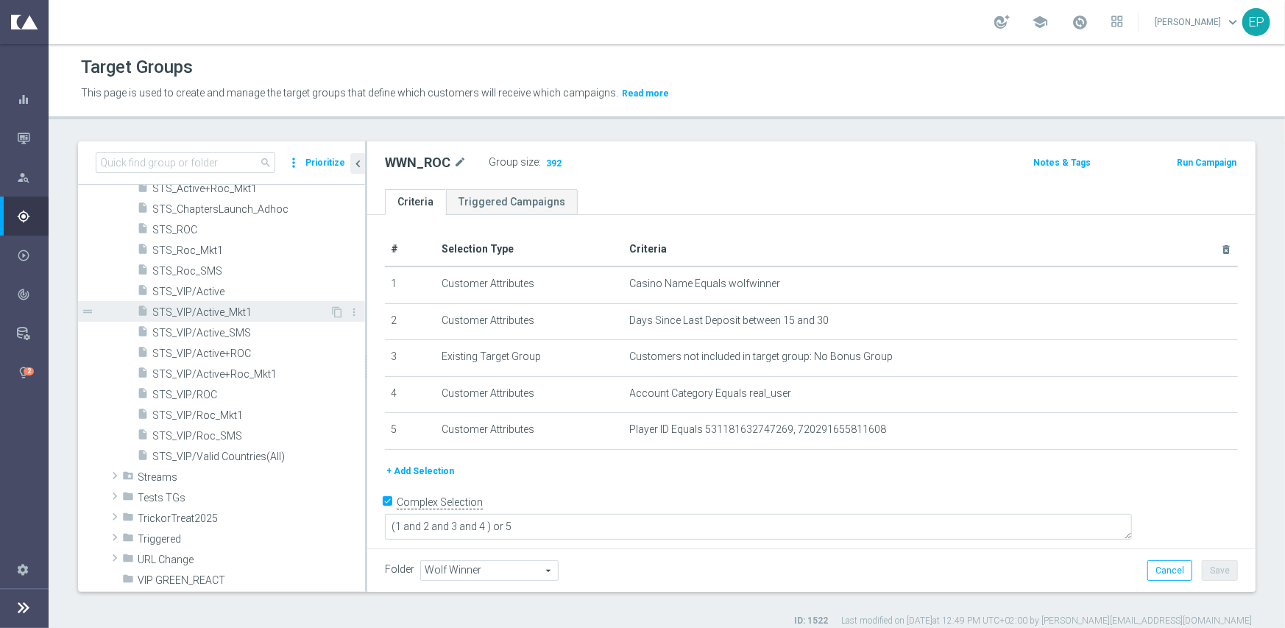
click at [220, 314] on span "STS_VIP/Active_Mkt1" at bounding box center [240, 312] width 177 height 13
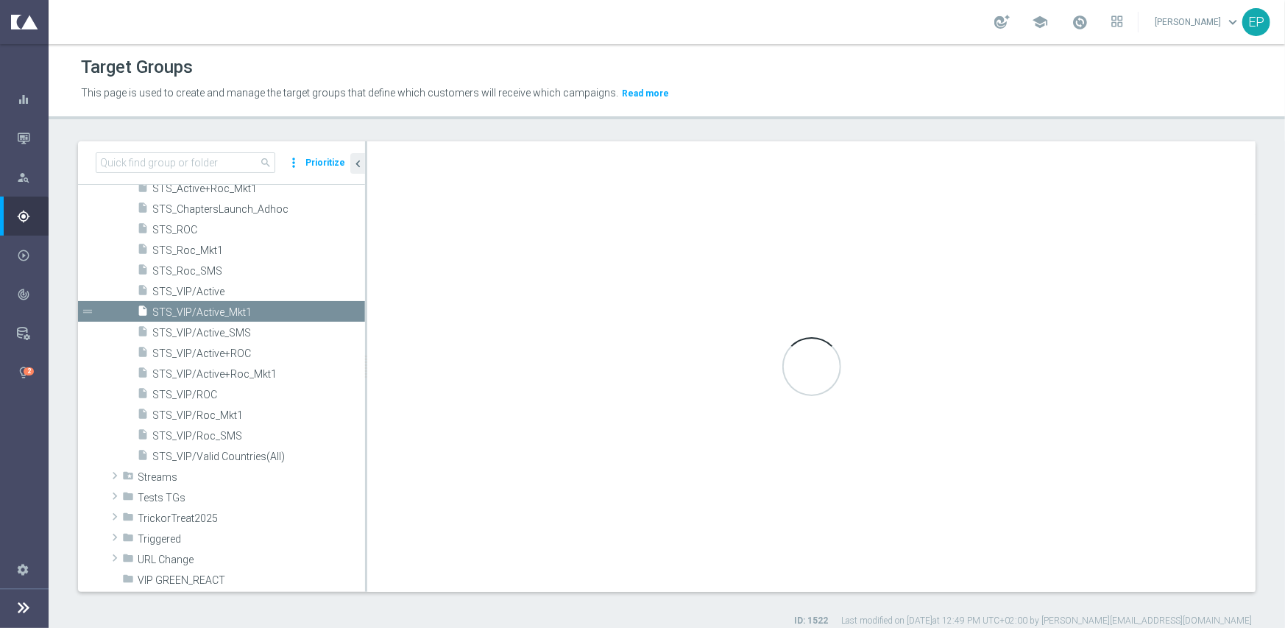
checkbox input "false"
type input "StellarSpins"
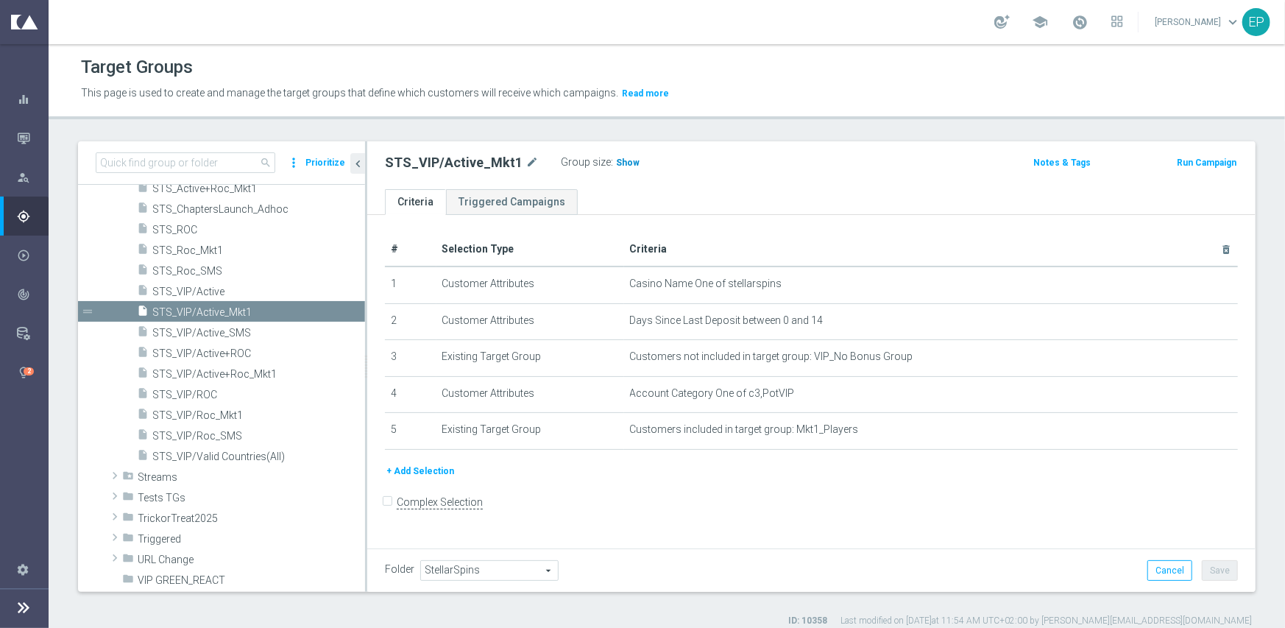
click at [617, 155] on h3 "Show" at bounding box center [627, 163] width 26 height 16
click at [199, 291] on span "STS_VIP/Active" at bounding box center [240, 292] width 177 height 13
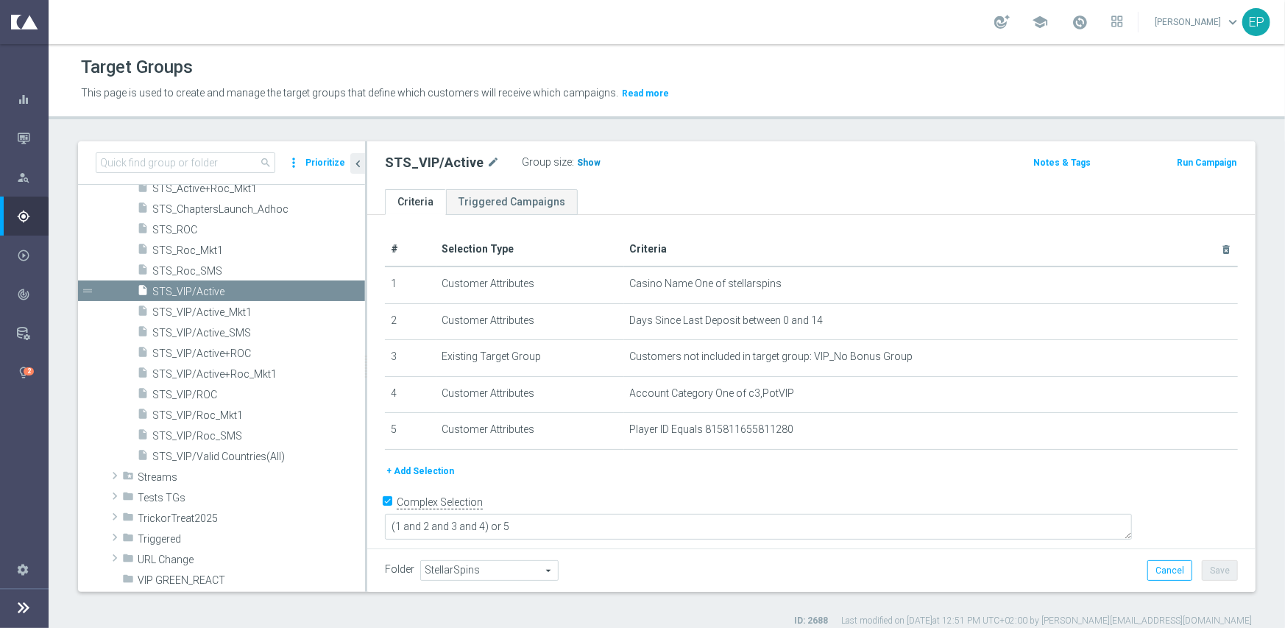
click at [585, 166] on span "Show" at bounding box center [589, 162] width 24 height 10
click at [226, 248] on span "STS_Roc_Mkt1" at bounding box center [240, 250] width 177 height 13
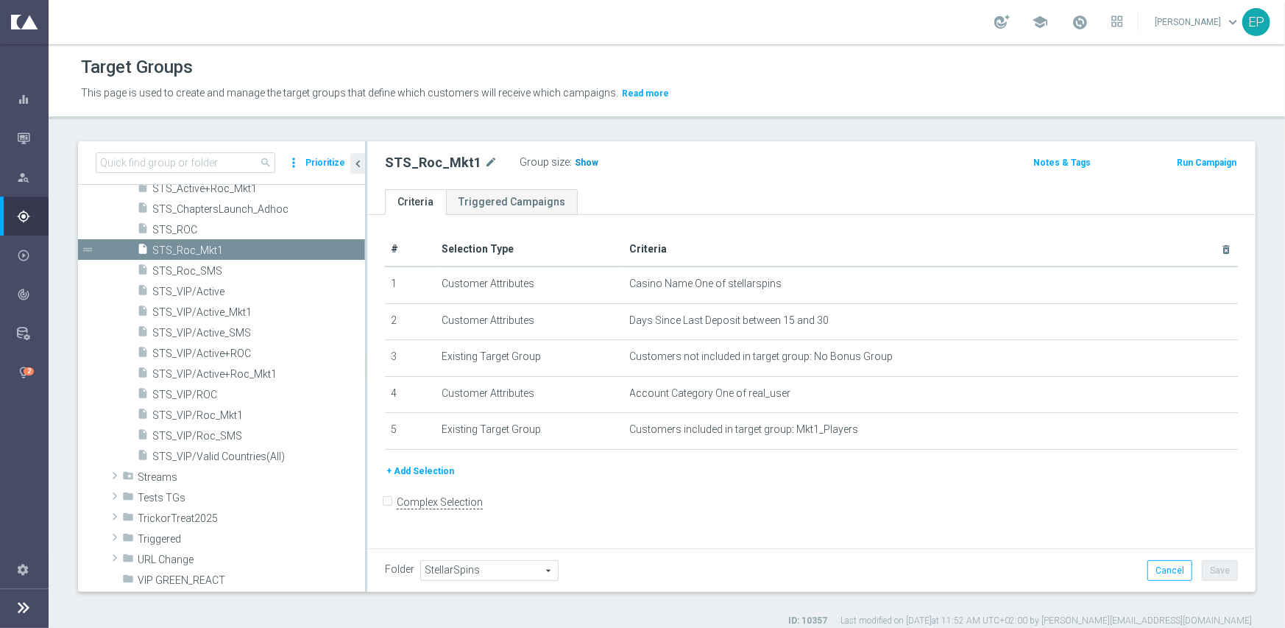
click at [577, 163] on span "Show" at bounding box center [587, 162] width 24 height 10
click at [209, 227] on span "STS_ROC" at bounding box center [240, 230] width 177 height 13
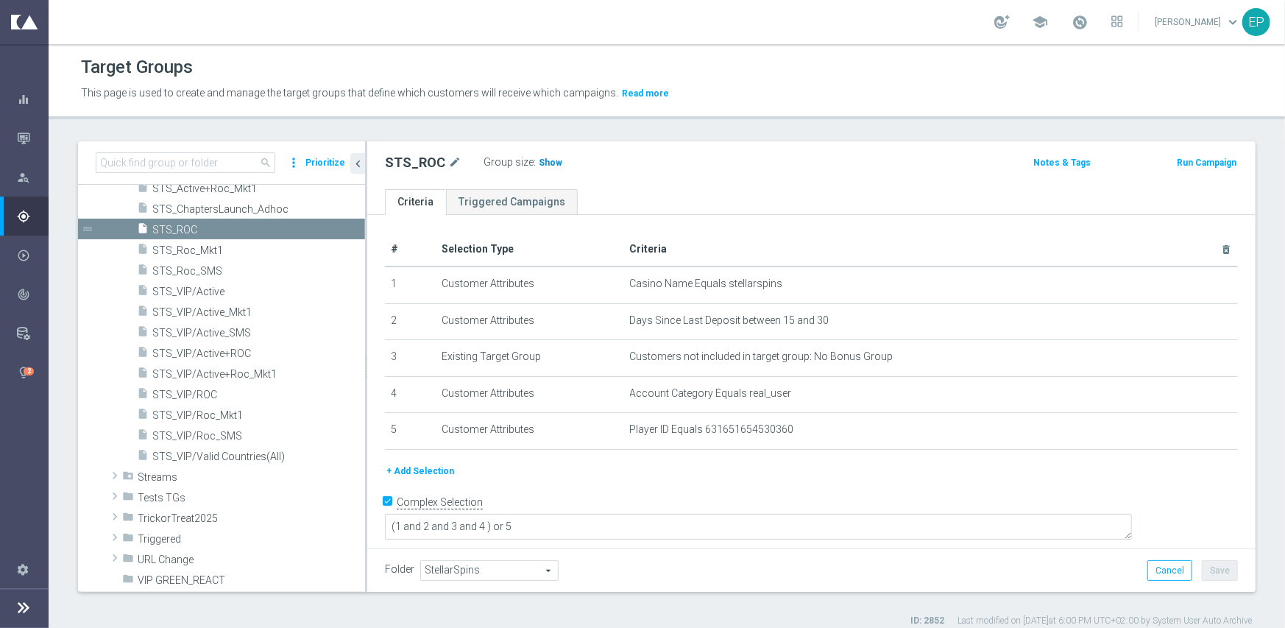
click at [548, 163] on span "Show" at bounding box center [551, 162] width 24 height 10
click at [228, 316] on span "STS_VIP/Active_Mkt1" at bounding box center [240, 312] width 177 height 13
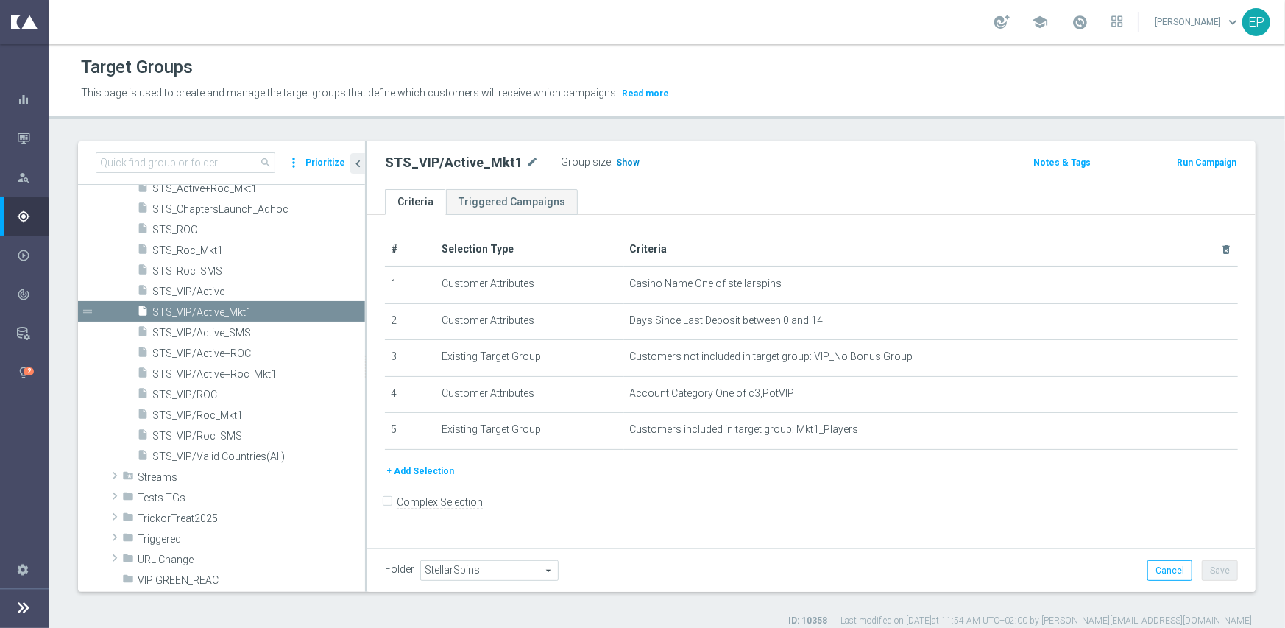
click at [621, 164] on span "Show" at bounding box center [628, 162] width 24 height 10
click at [210, 281] on div "insert_drive_file STS_VIP/Active" at bounding box center [233, 290] width 193 height 21
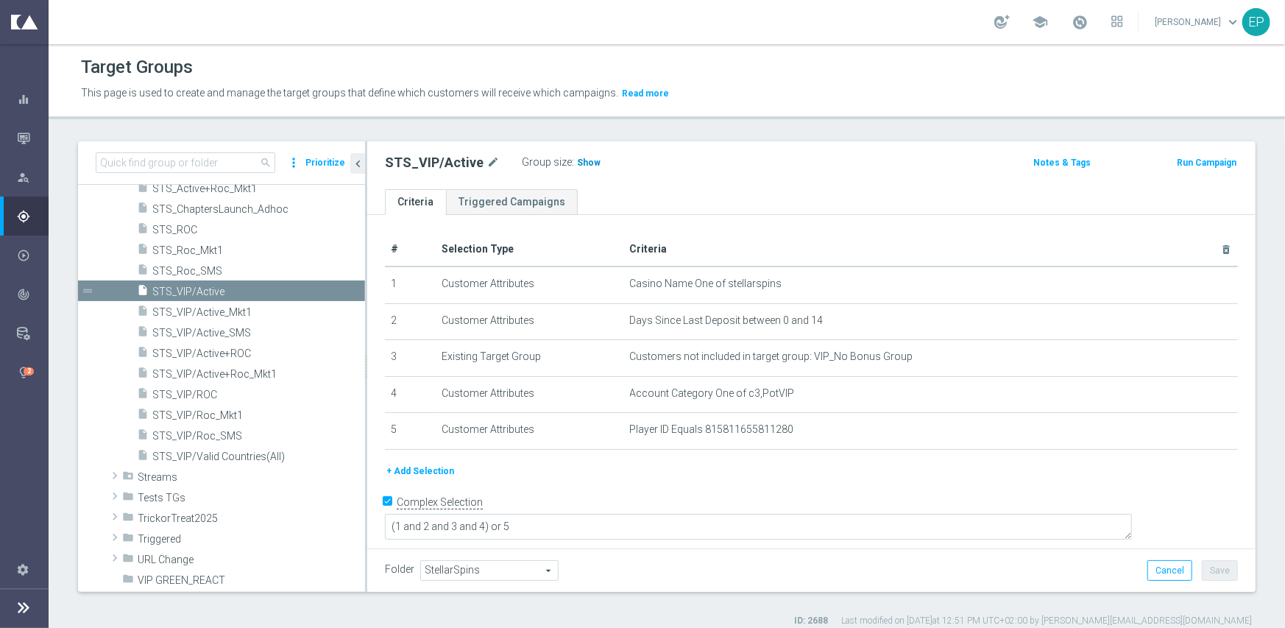
click at [577, 161] on span "Show" at bounding box center [589, 162] width 24 height 10
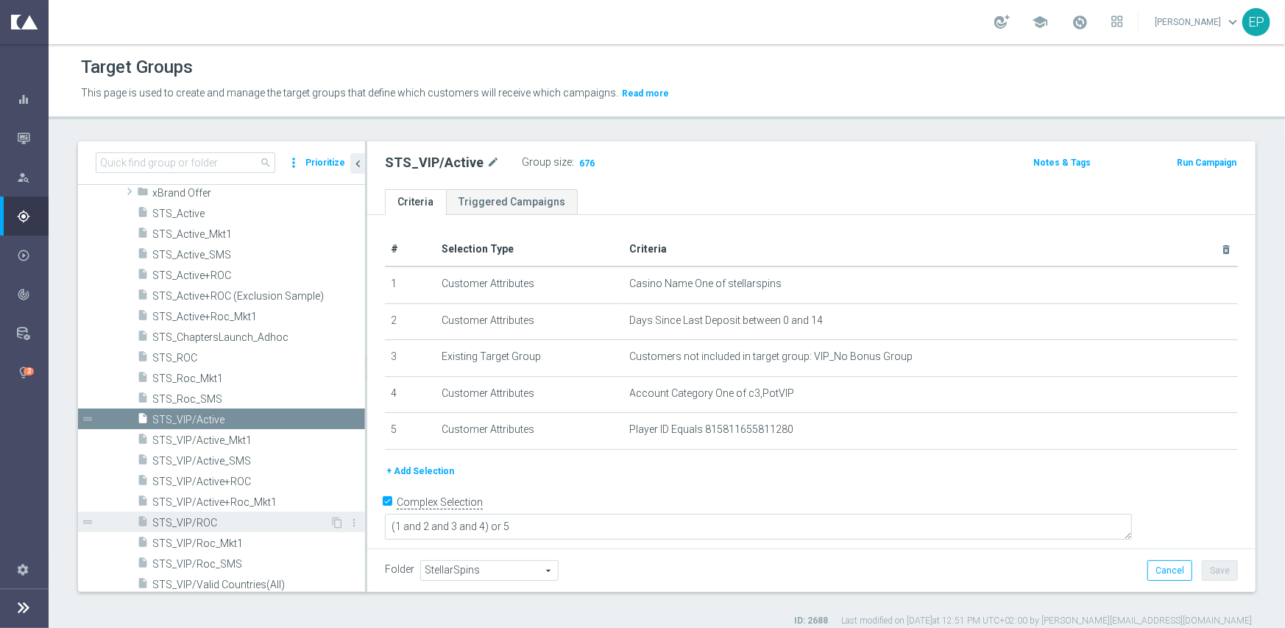
scroll to position [1088, 0]
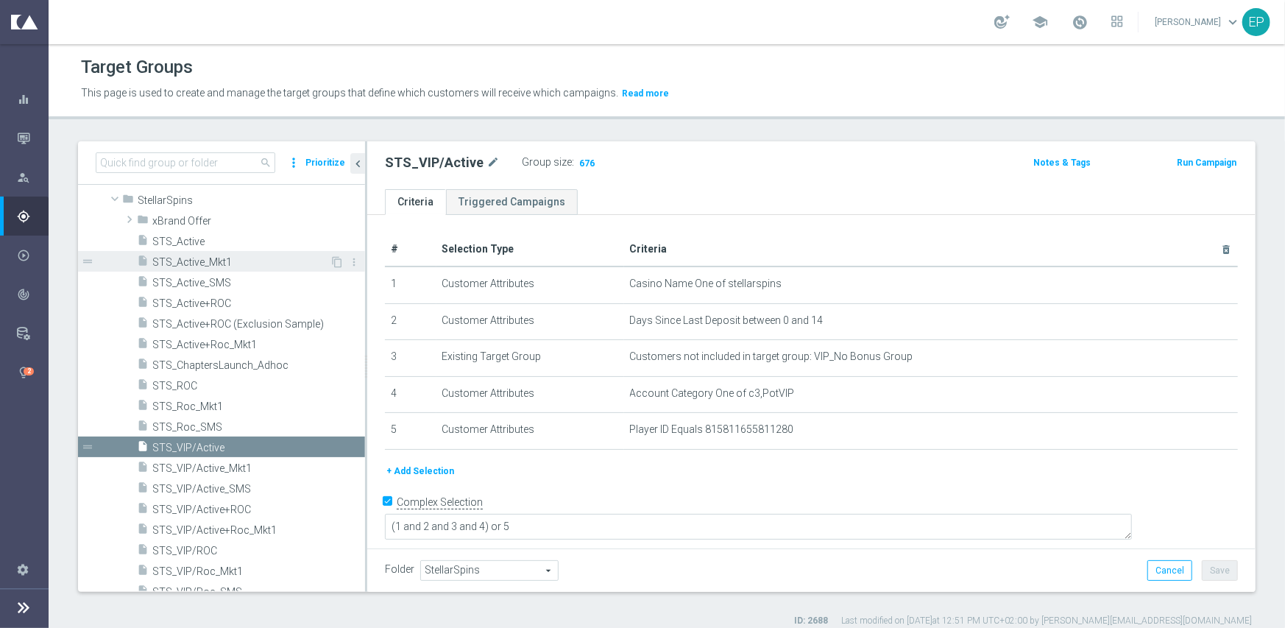
click at [227, 257] on span "STS_Active_Mkt1" at bounding box center [240, 262] width 177 height 13
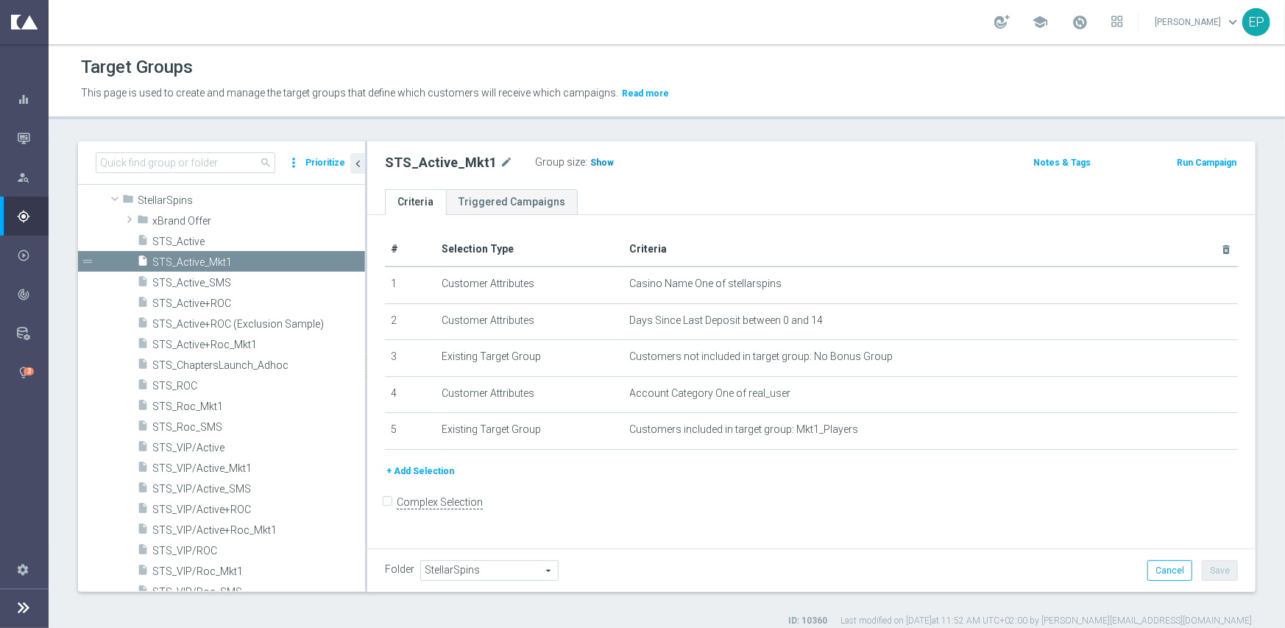
click at [591, 159] on span "Show" at bounding box center [602, 162] width 24 height 10
click at [177, 239] on span "STS_Active" at bounding box center [258, 241] width 213 height 13
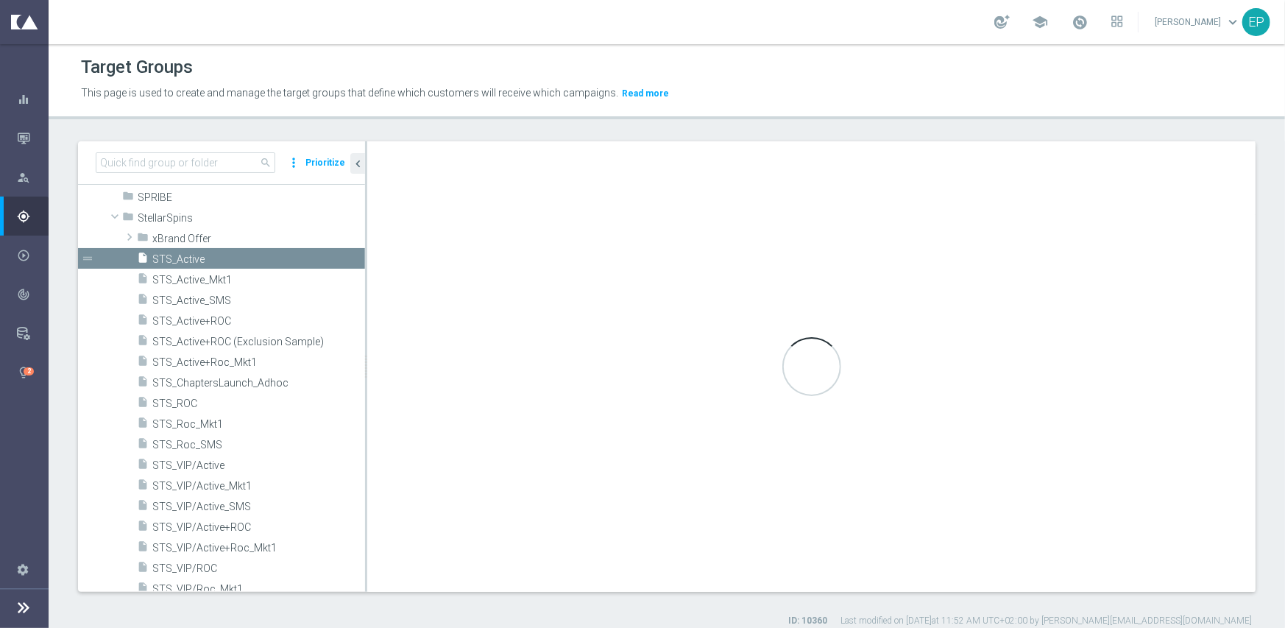
scroll to position [888, 0]
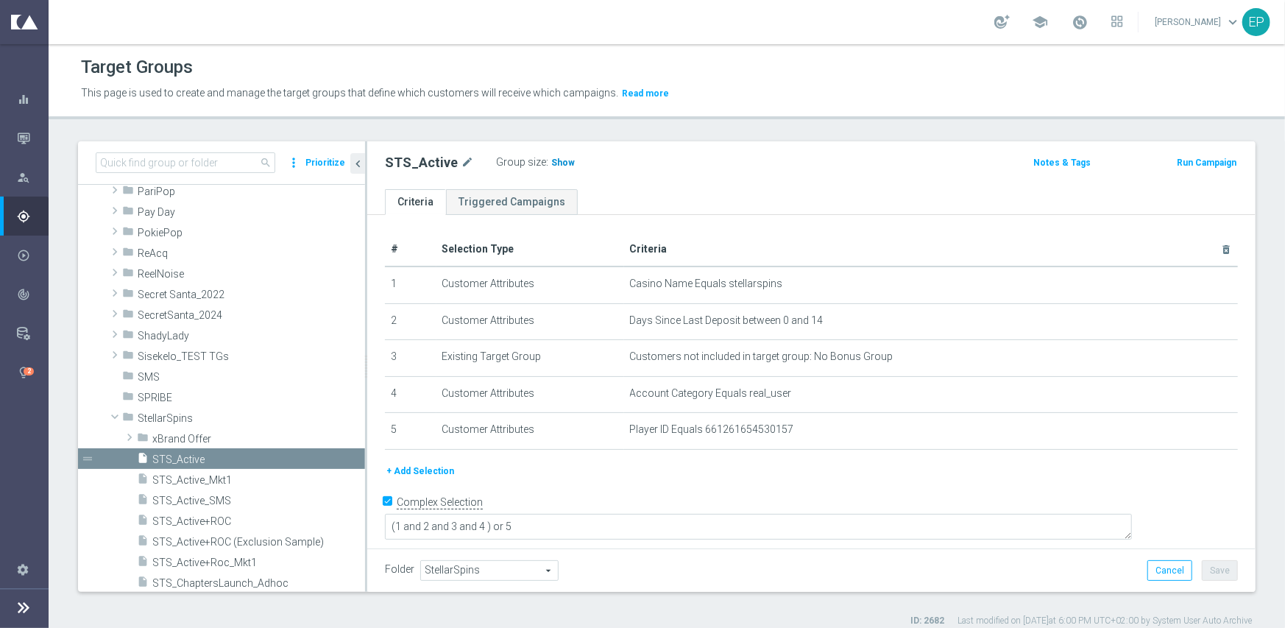
click at [555, 160] on span "Show" at bounding box center [563, 162] width 24 height 10
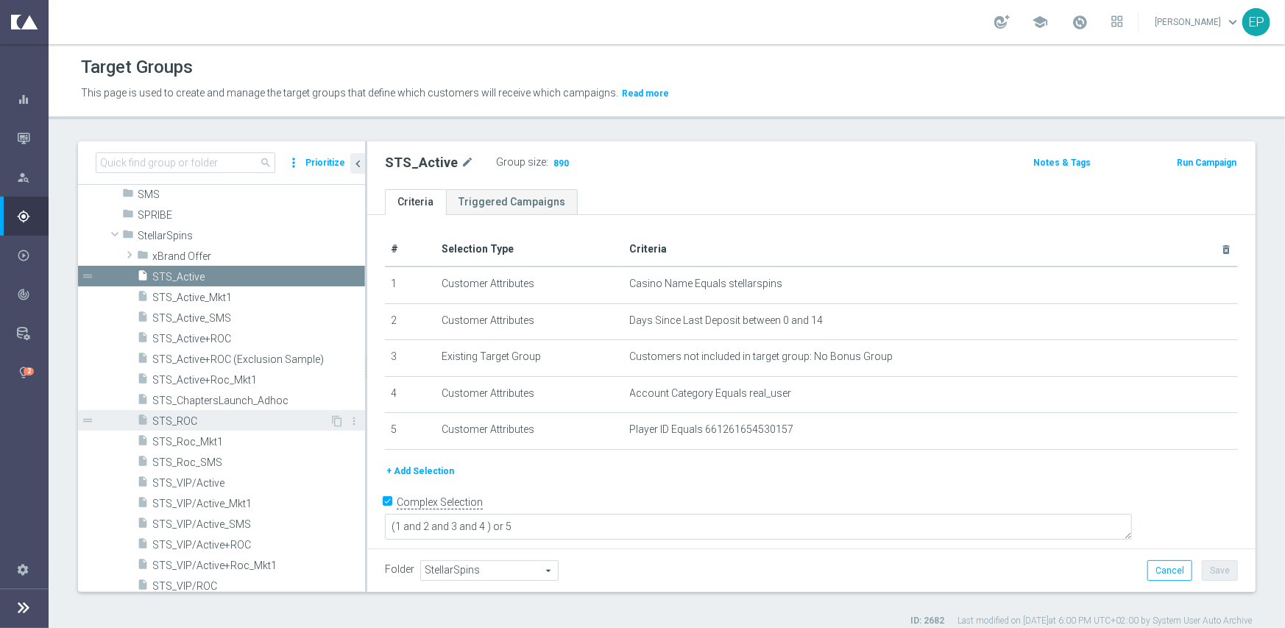
scroll to position [1108, 0]
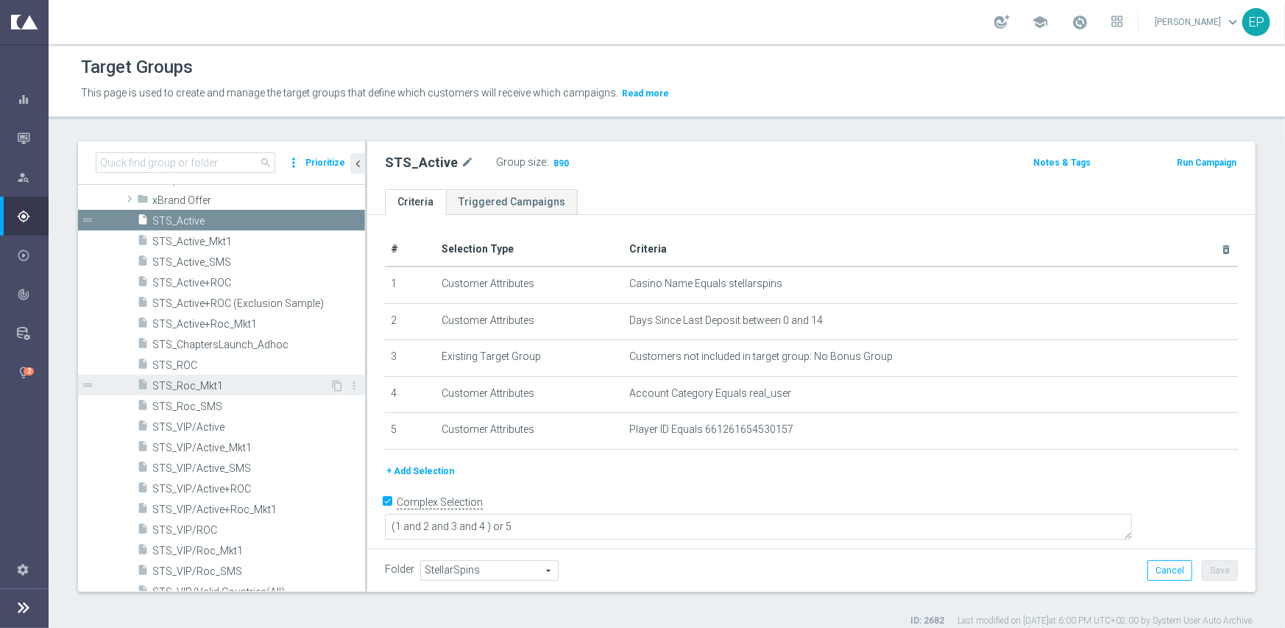
click at [207, 389] on span "STS_Roc_Mkt1" at bounding box center [240, 386] width 177 height 13
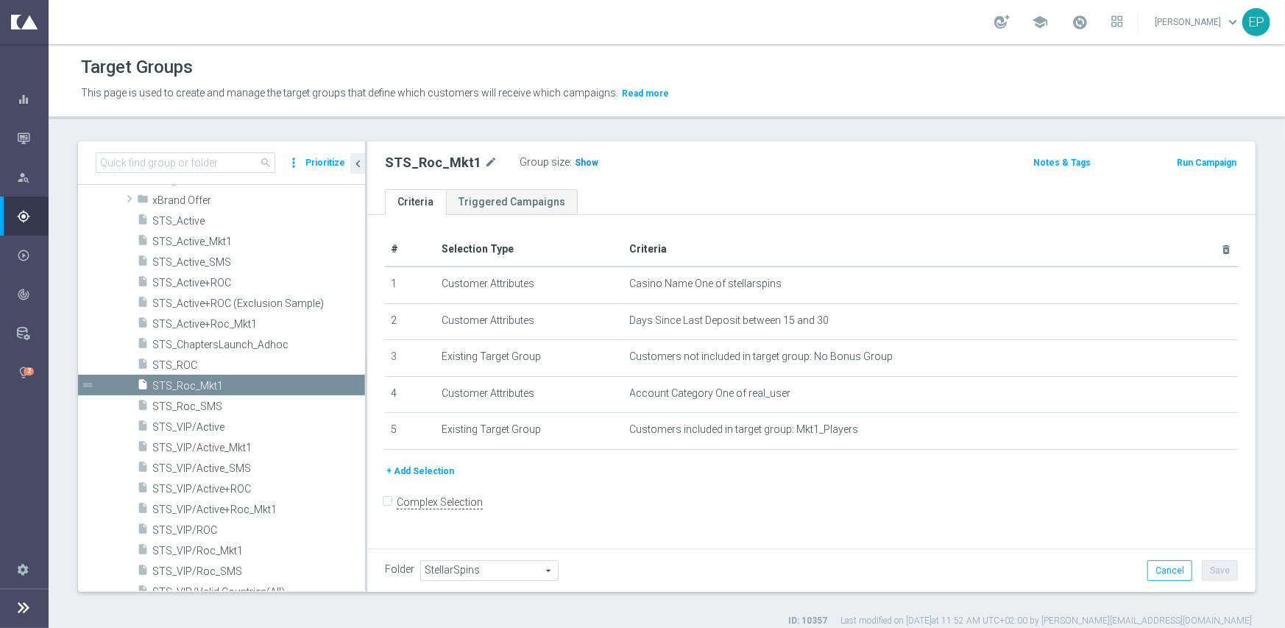
click at [575, 162] on span "Show" at bounding box center [587, 162] width 24 height 10
click at [182, 366] on span "STS_ROC" at bounding box center [240, 365] width 177 height 13
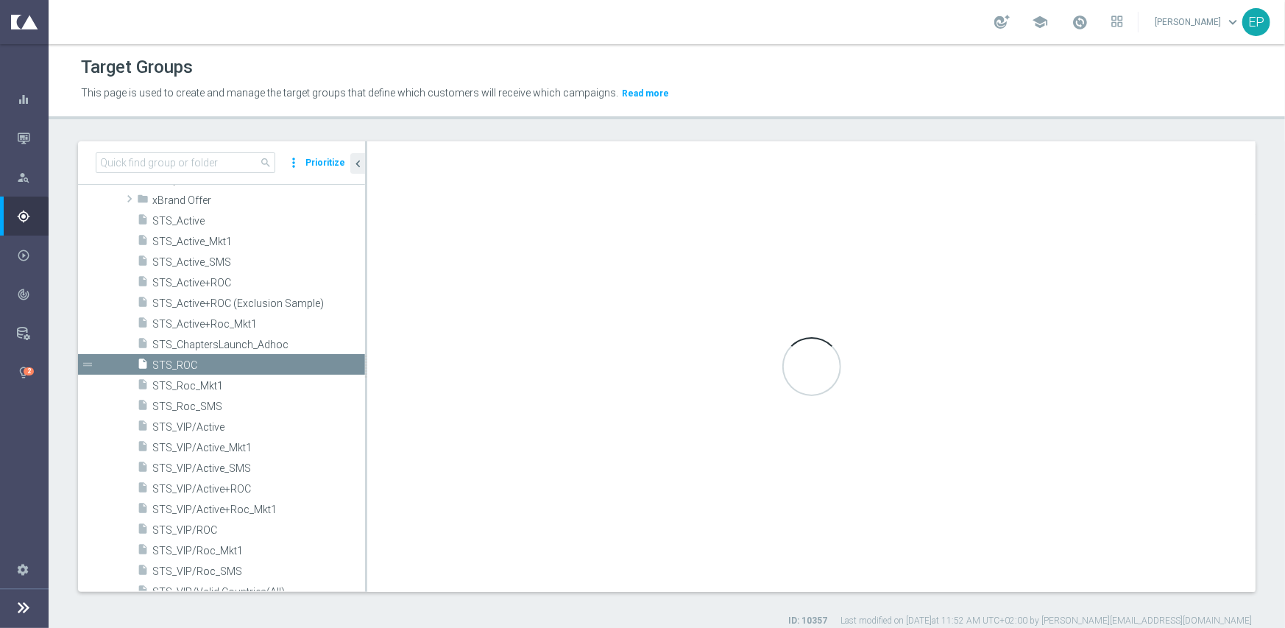
checkbox input "true"
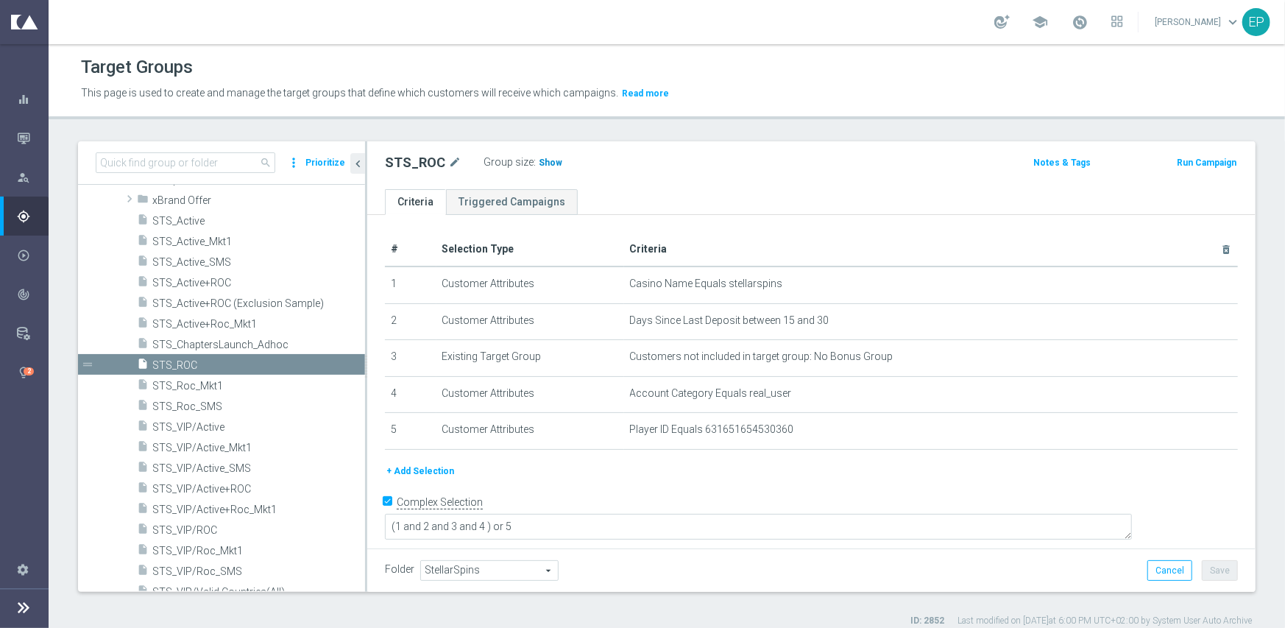
click at [553, 164] on span "Show" at bounding box center [551, 162] width 24 height 10
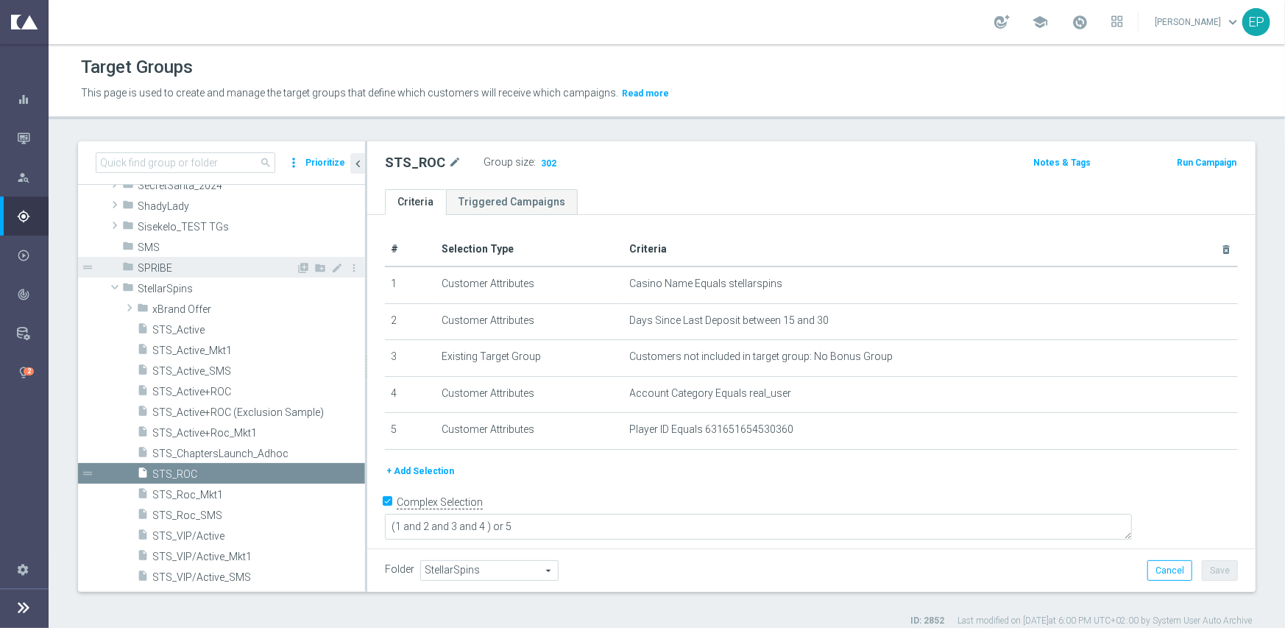
scroll to position [961, 0]
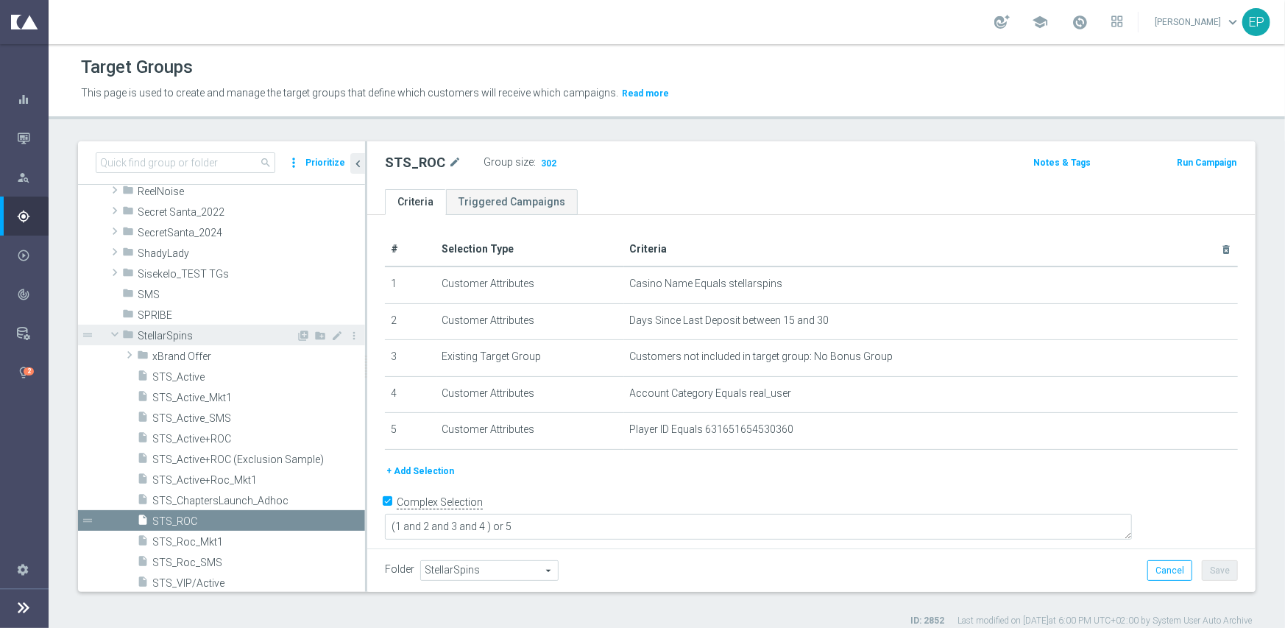
click at [158, 341] on span "StellarSpins" at bounding box center [217, 336] width 158 height 13
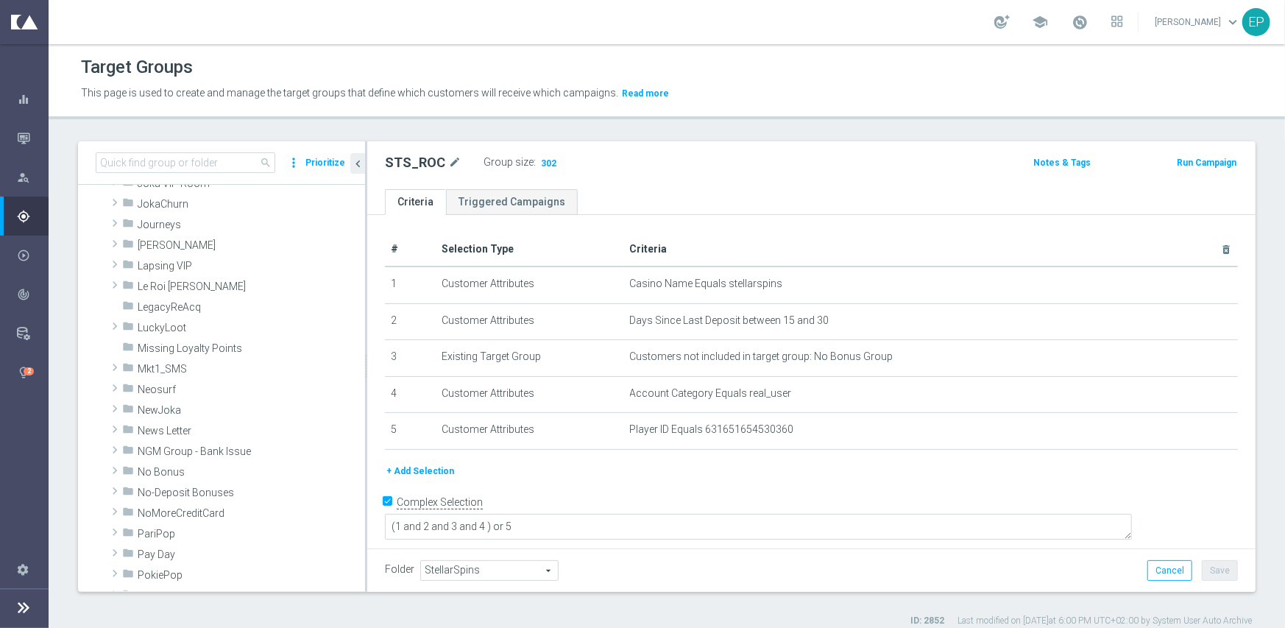
scroll to position [446, 0]
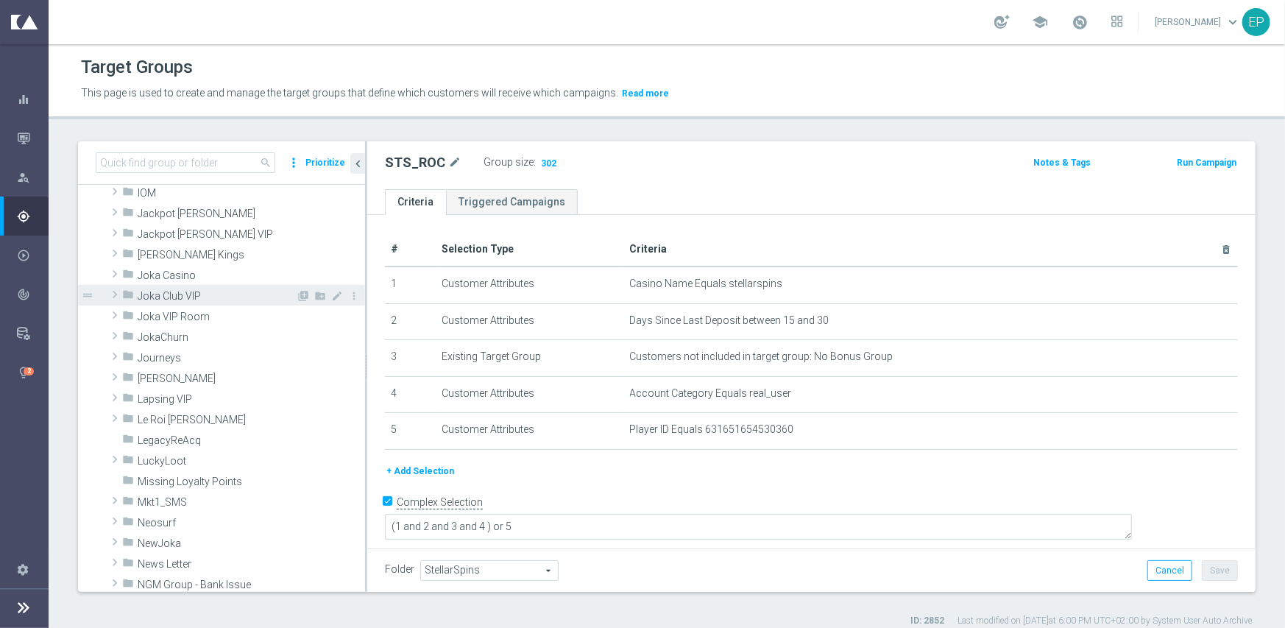
click at [195, 292] on span "Joka Club VIP" at bounding box center [217, 296] width 158 height 13
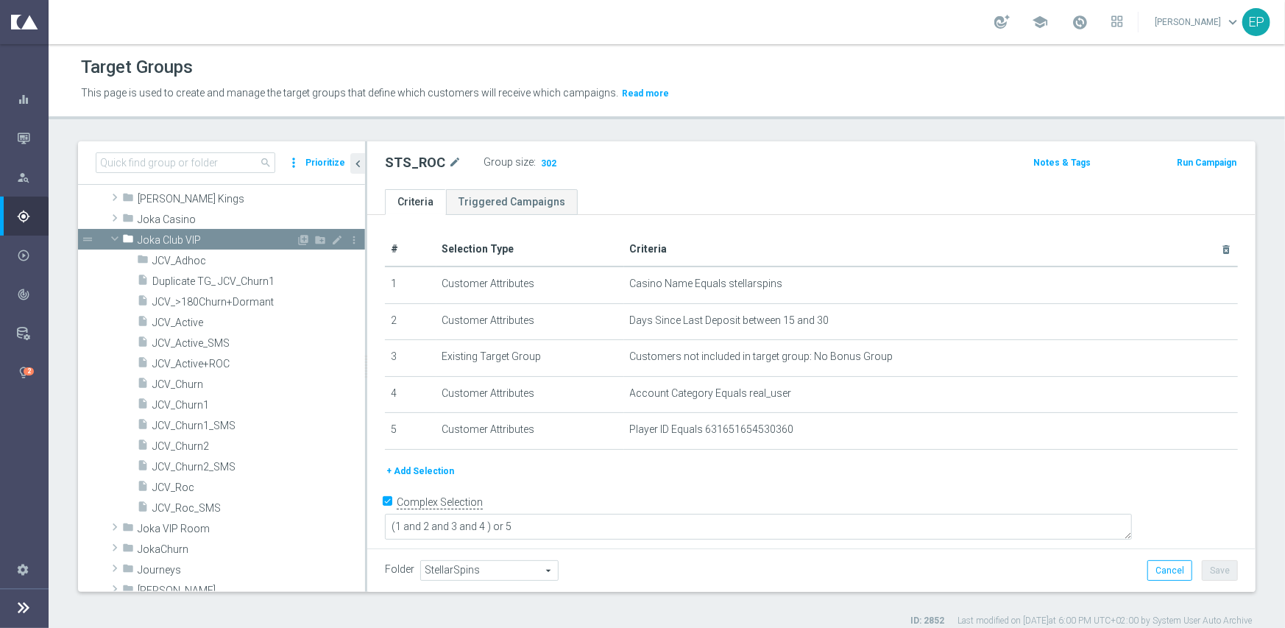
scroll to position [520, 0]
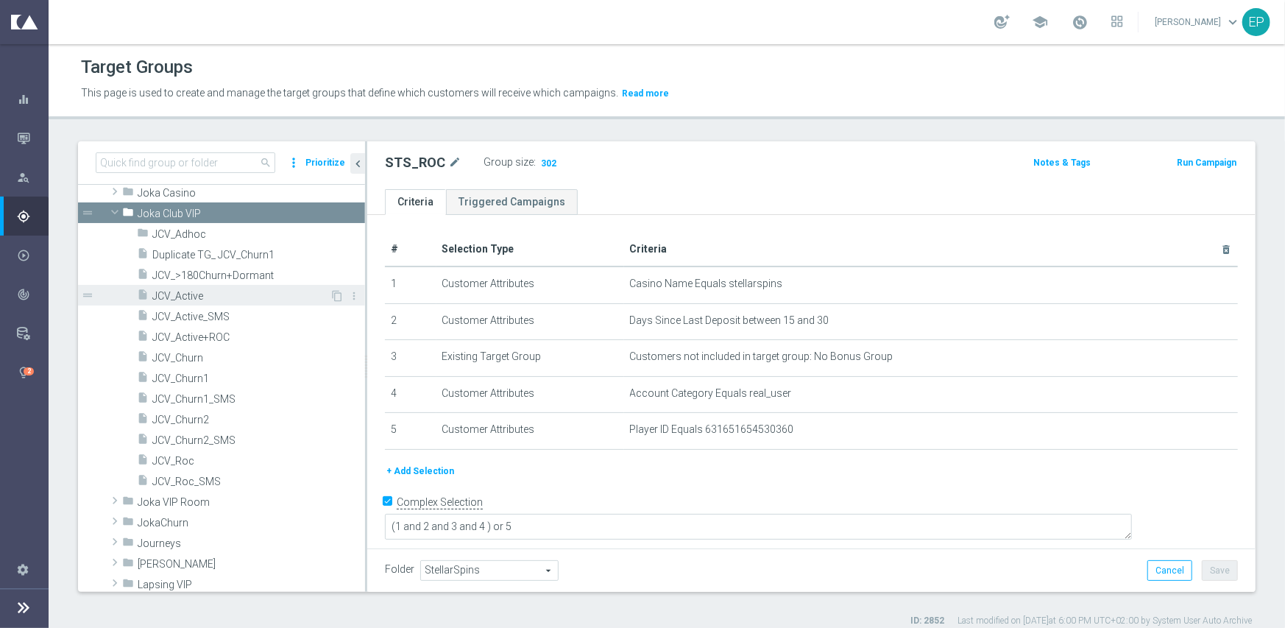
click at [183, 297] on span "JCV_Active" at bounding box center [240, 296] width 177 height 13
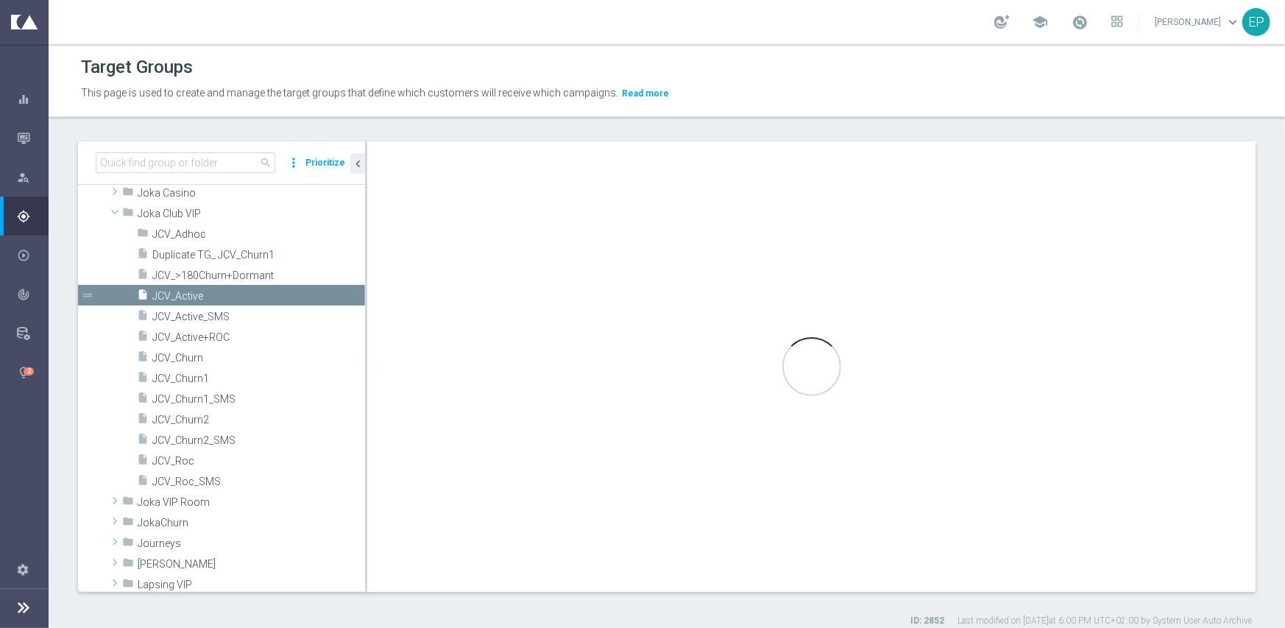
type input "Joka Club VIP"
type textarea "(1 and 2 and 3 and 4) or 5"
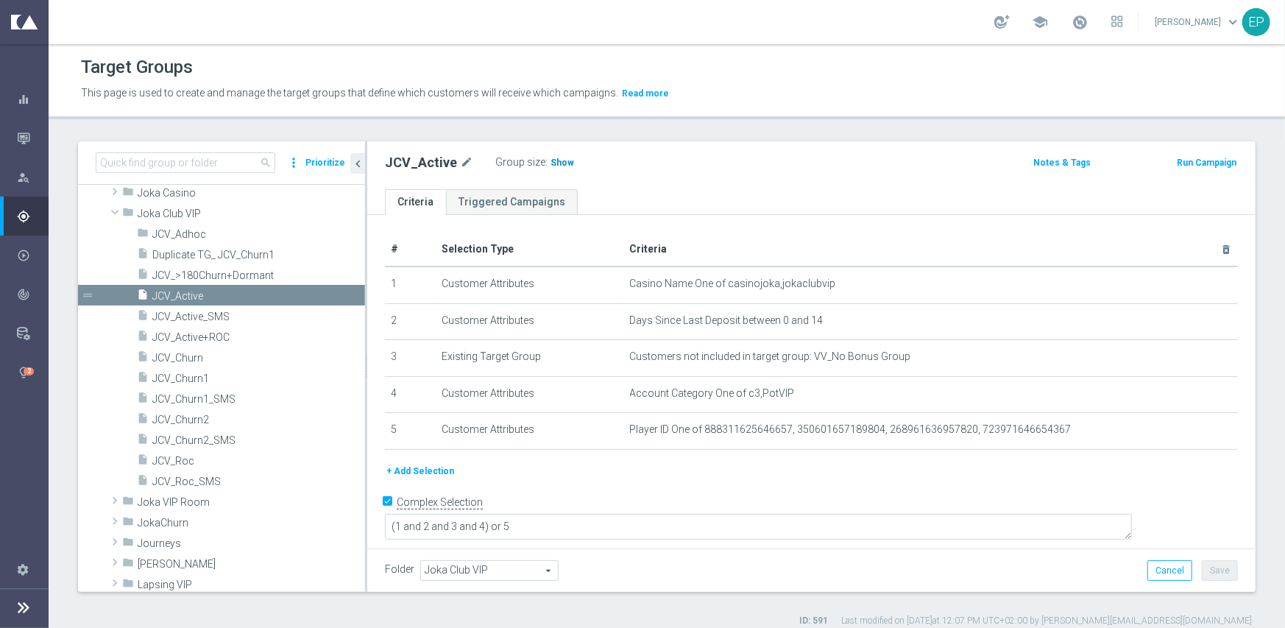
click at [550, 166] on span "Show" at bounding box center [562, 162] width 24 height 10
click at [185, 462] on span "JCV_Roc" at bounding box center [240, 461] width 177 height 13
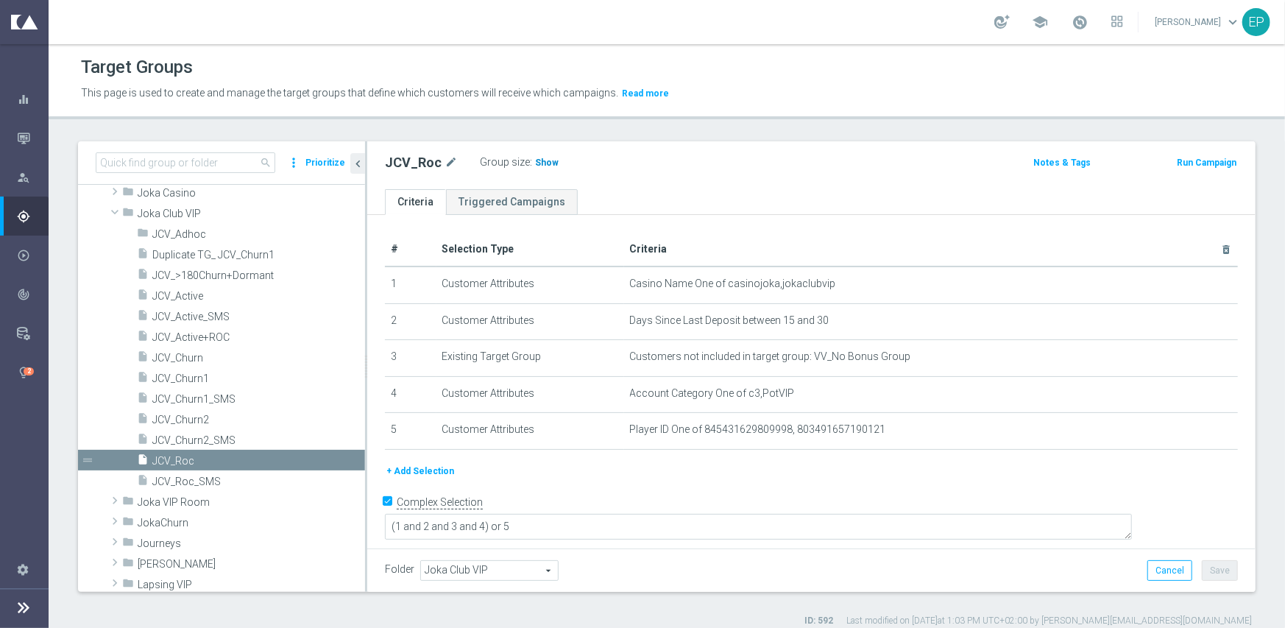
click at [539, 166] on span "Show" at bounding box center [547, 162] width 24 height 10
drag, startPoint x: 212, startPoint y: 368, endPoint x: 234, endPoint y: 371, distance: 22.3
click at [212, 369] on div "insert_drive_file JCV_Churn1" at bounding box center [233, 377] width 193 height 21
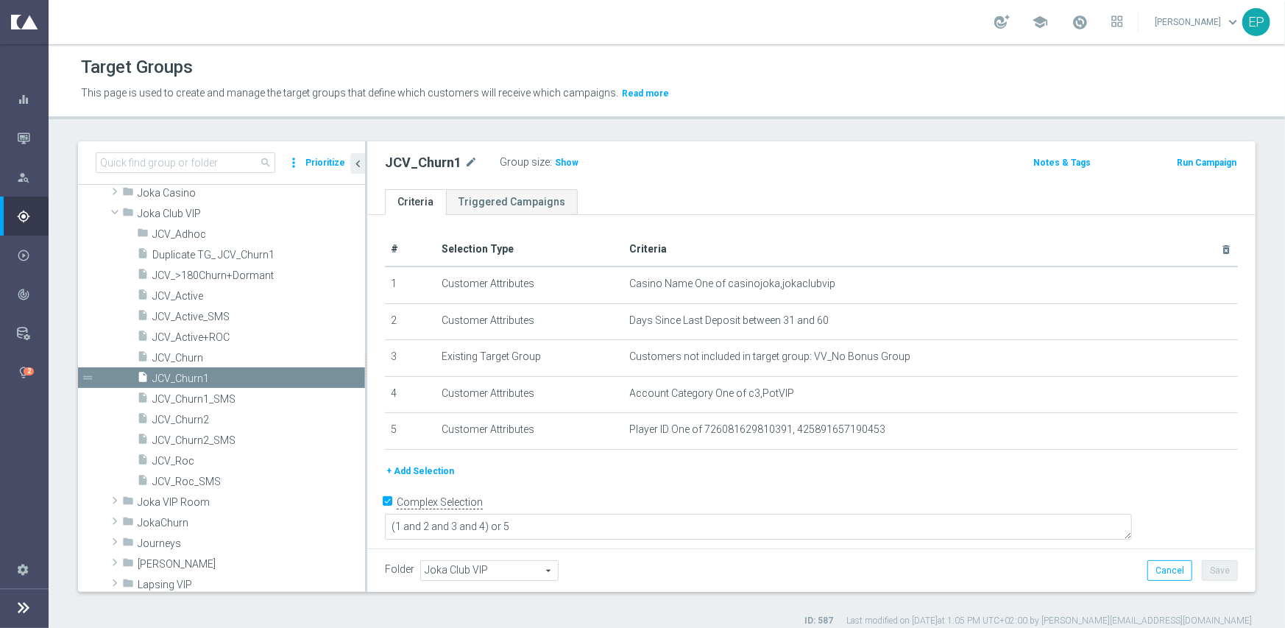
click at [555, 162] on span "Show" at bounding box center [567, 162] width 24 height 10
click at [189, 420] on span "JCV_Churn2" at bounding box center [240, 420] width 177 height 13
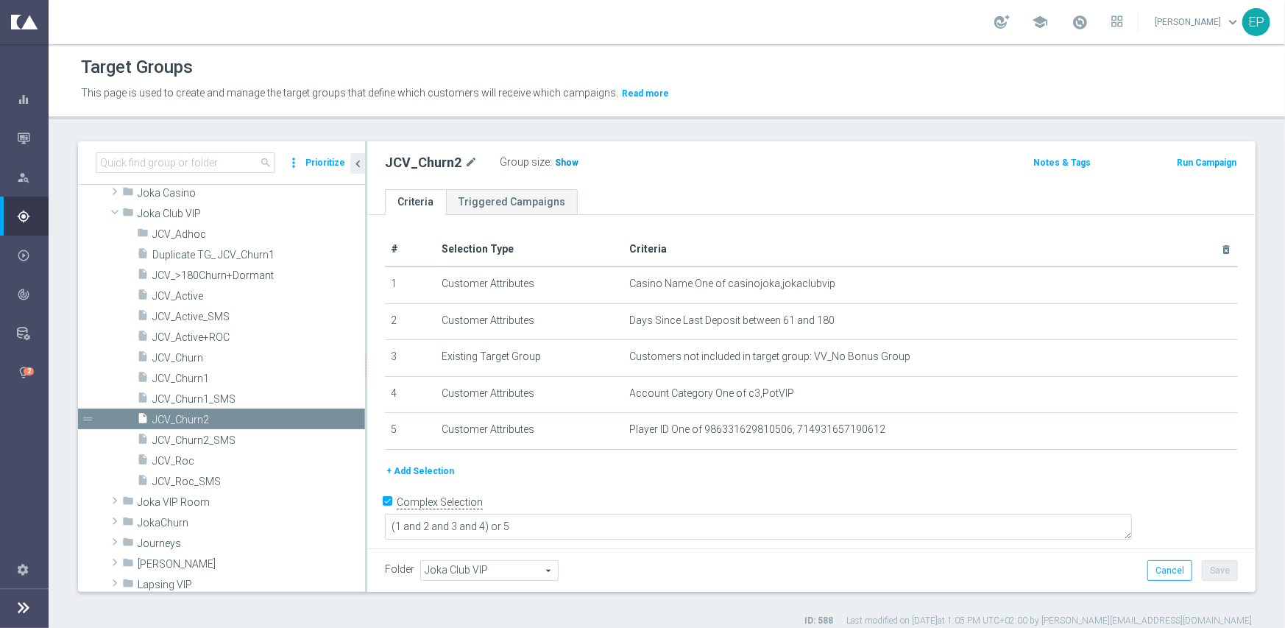
drag, startPoint x: 547, startPoint y: 165, endPoint x: 567, endPoint y: 165, distance: 19.9
click at [552, 164] on div "Group size : Show" at bounding box center [573, 161] width 147 height 18
click at [557, 164] on span "Show" at bounding box center [567, 162] width 24 height 10
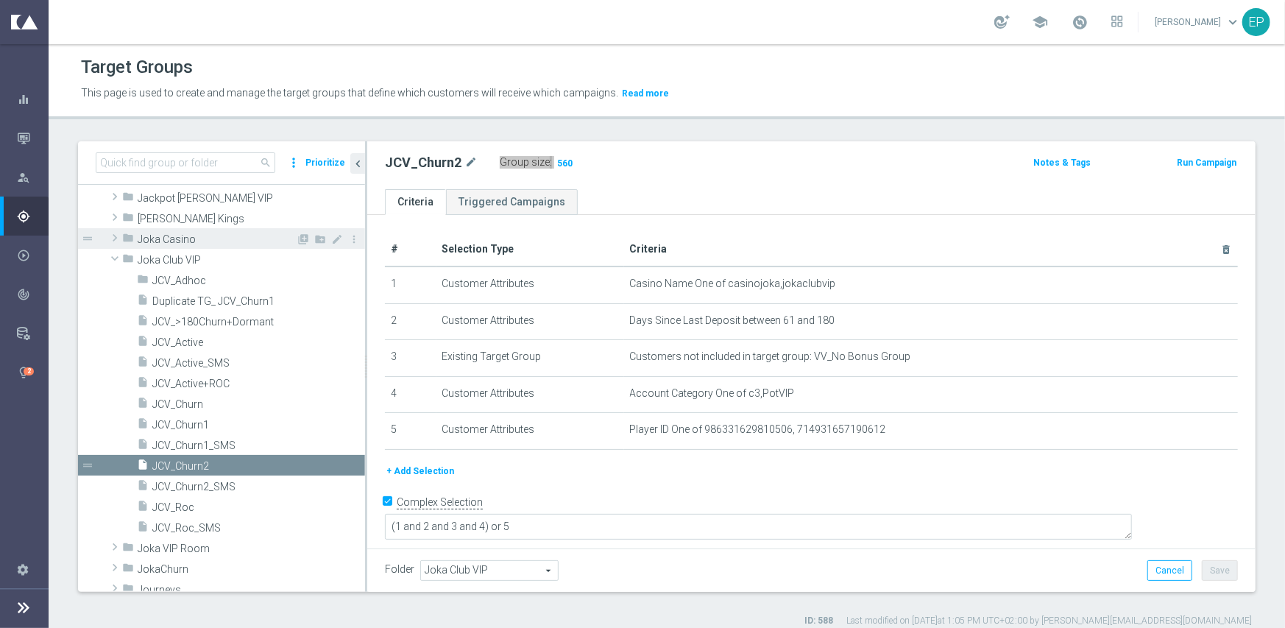
scroll to position [446, 0]
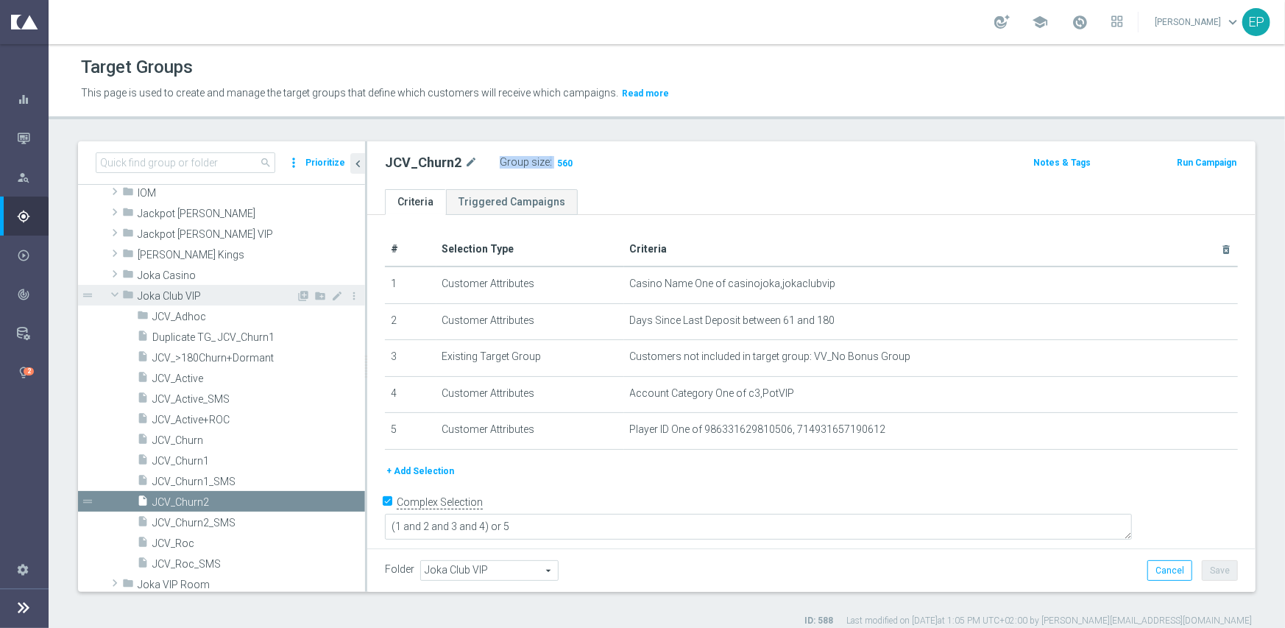
click at [174, 294] on span "Joka Club VIP" at bounding box center [217, 296] width 158 height 13
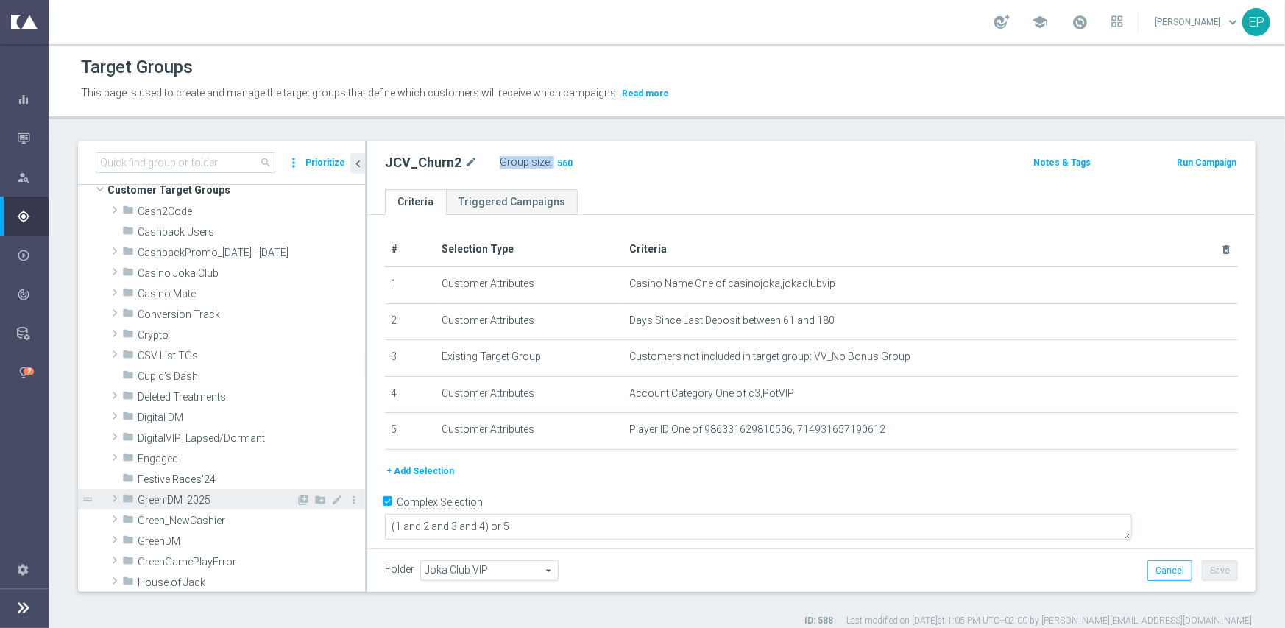
scroll to position [4, 0]
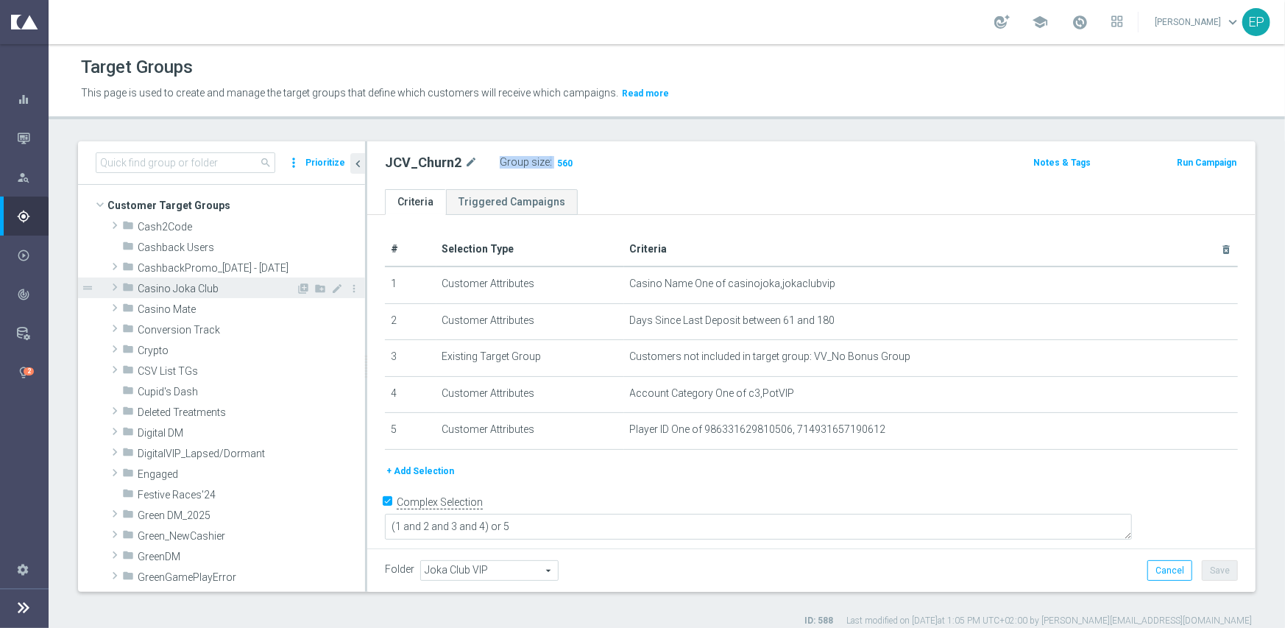
click at [194, 286] on span "Casino Joka Club" at bounding box center [217, 289] width 158 height 13
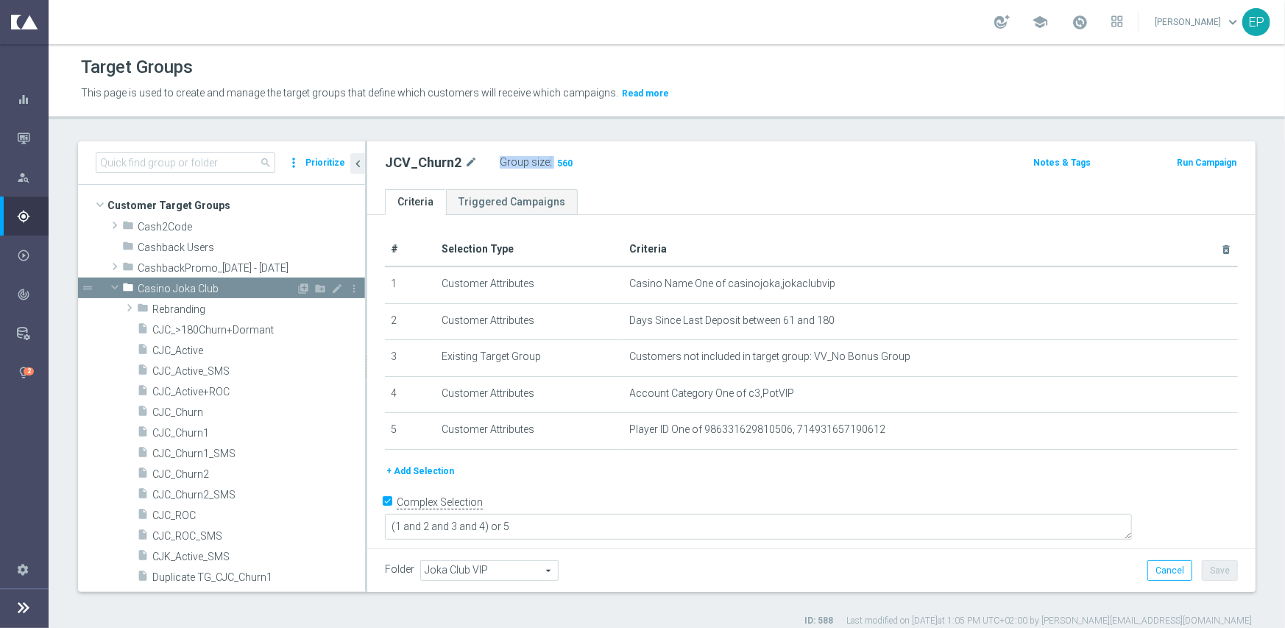
scroll to position [78, 0]
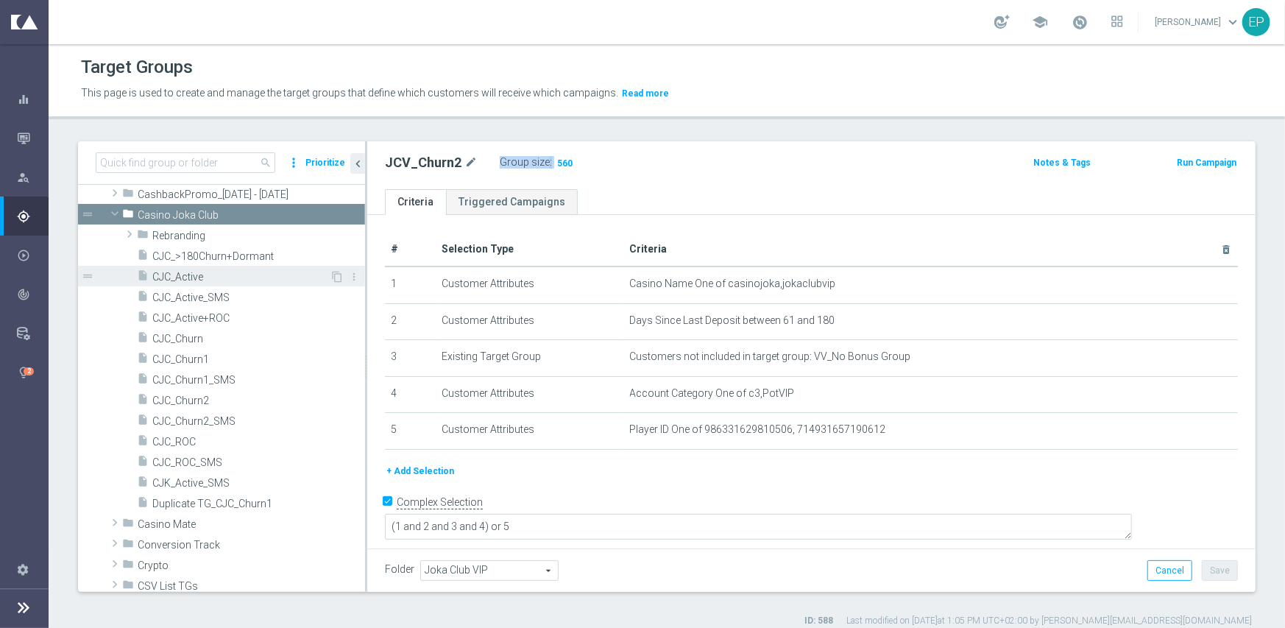
click at [220, 277] on span "CJC_Active" at bounding box center [240, 277] width 177 height 13
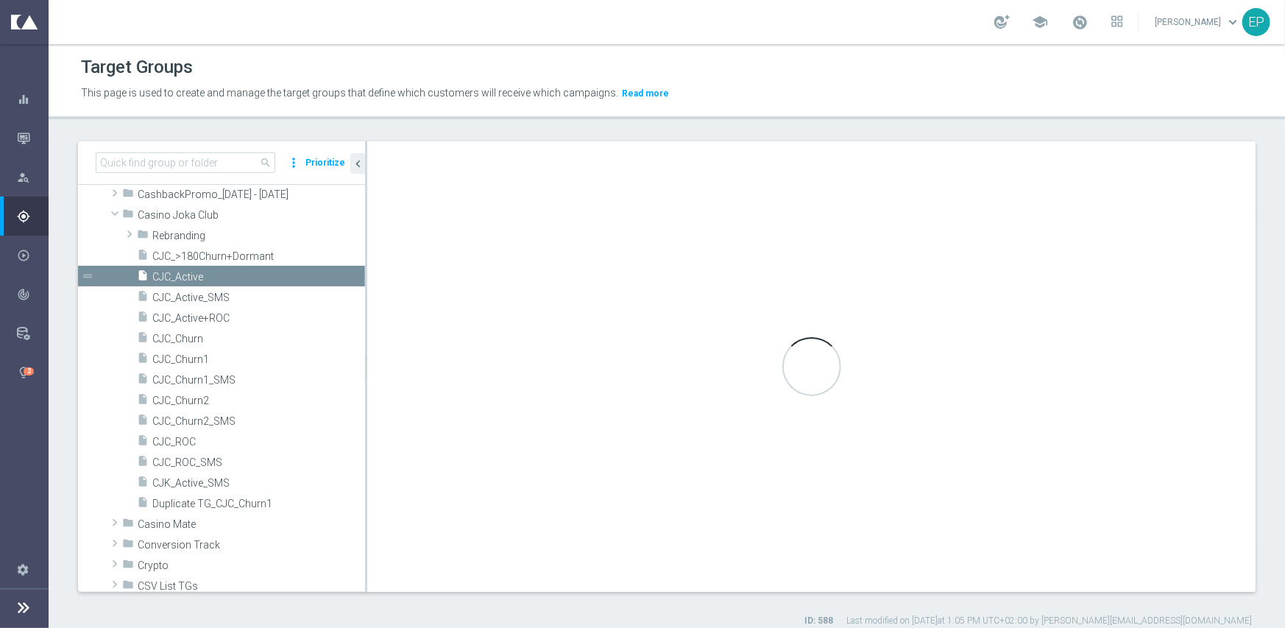
type input "Casino Joka Club"
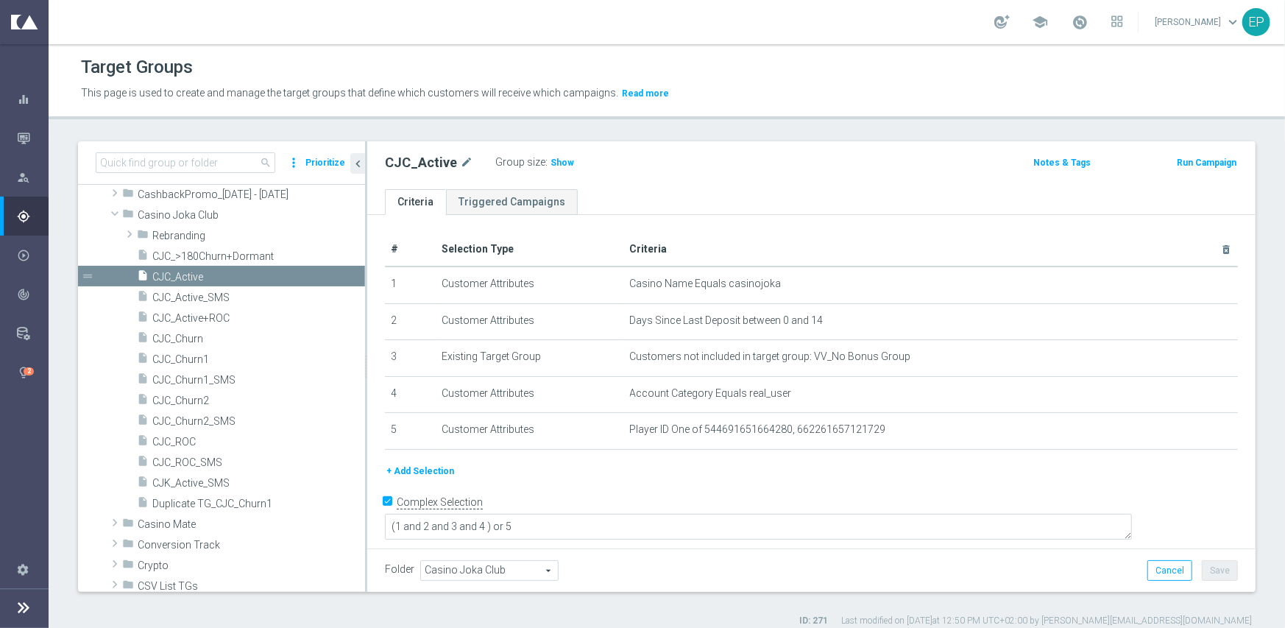
click at [559, 171] on div "Group size : Show" at bounding box center [568, 162] width 147 height 21
click at [559, 166] on span "Show" at bounding box center [562, 162] width 24 height 10
click at [179, 440] on span "CJC_ROC" at bounding box center [240, 442] width 177 height 13
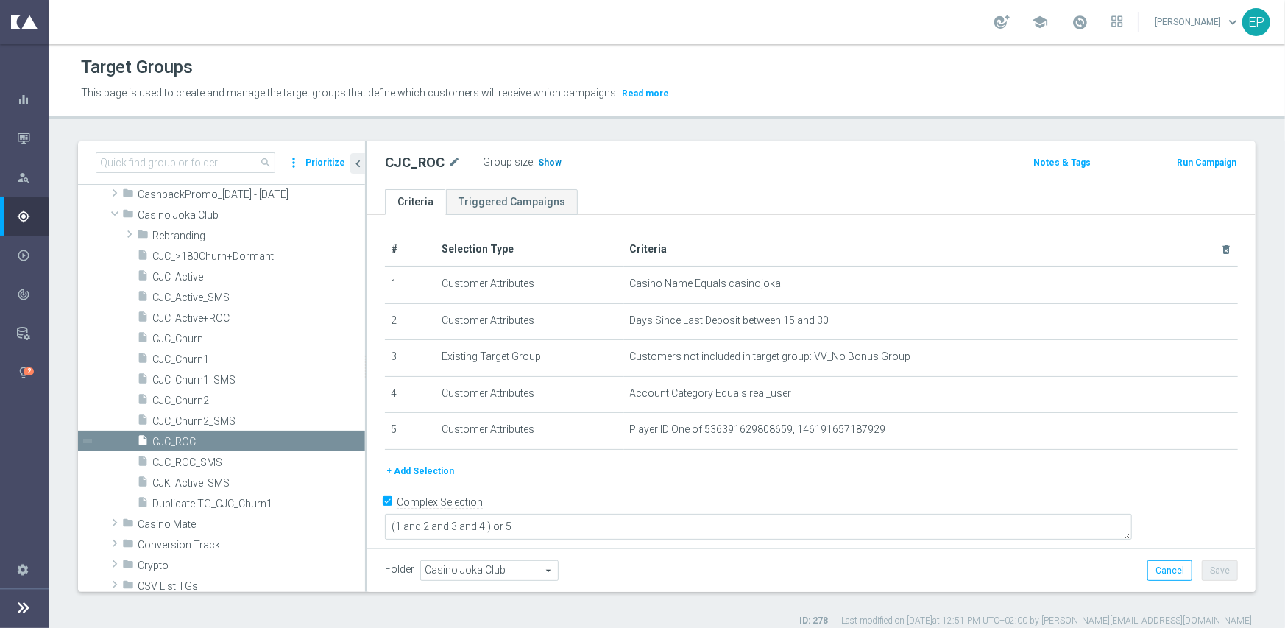
click at [546, 164] on span "Show" at bounding box center [550, 162] width 24 height 10
click at [197, 358] on span "CJC_Churn1" at bounding box center [240, 359] width 177 height 13
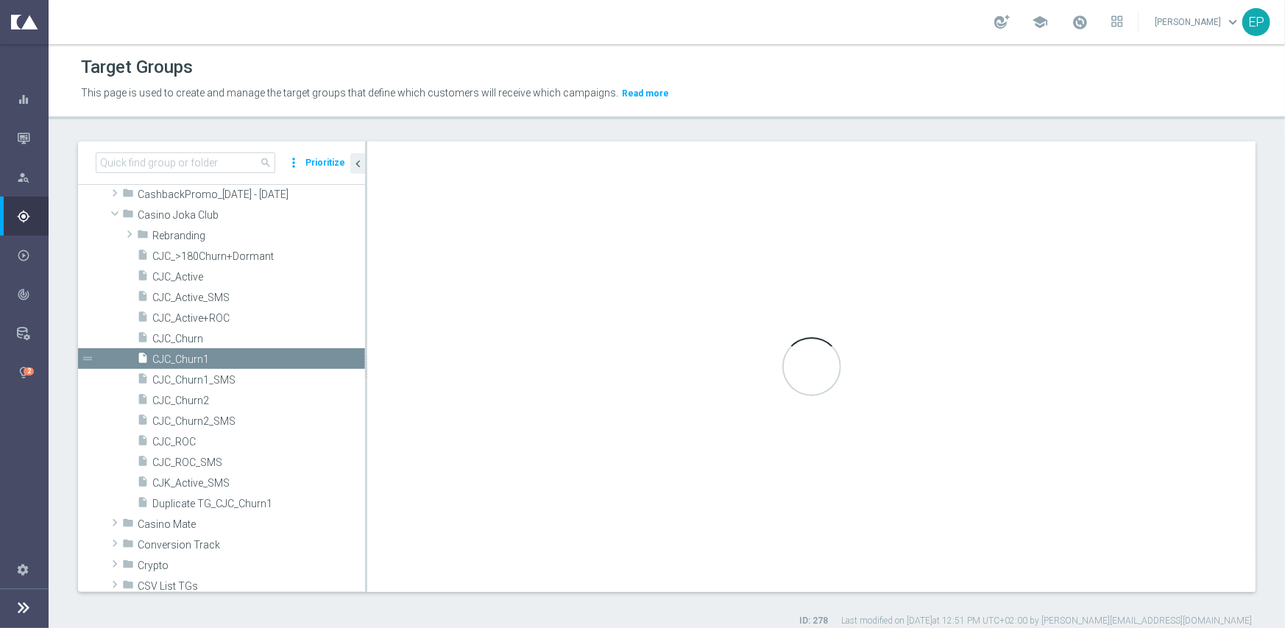
type textarea "(1 and 2 and 3 and 4) or 5"
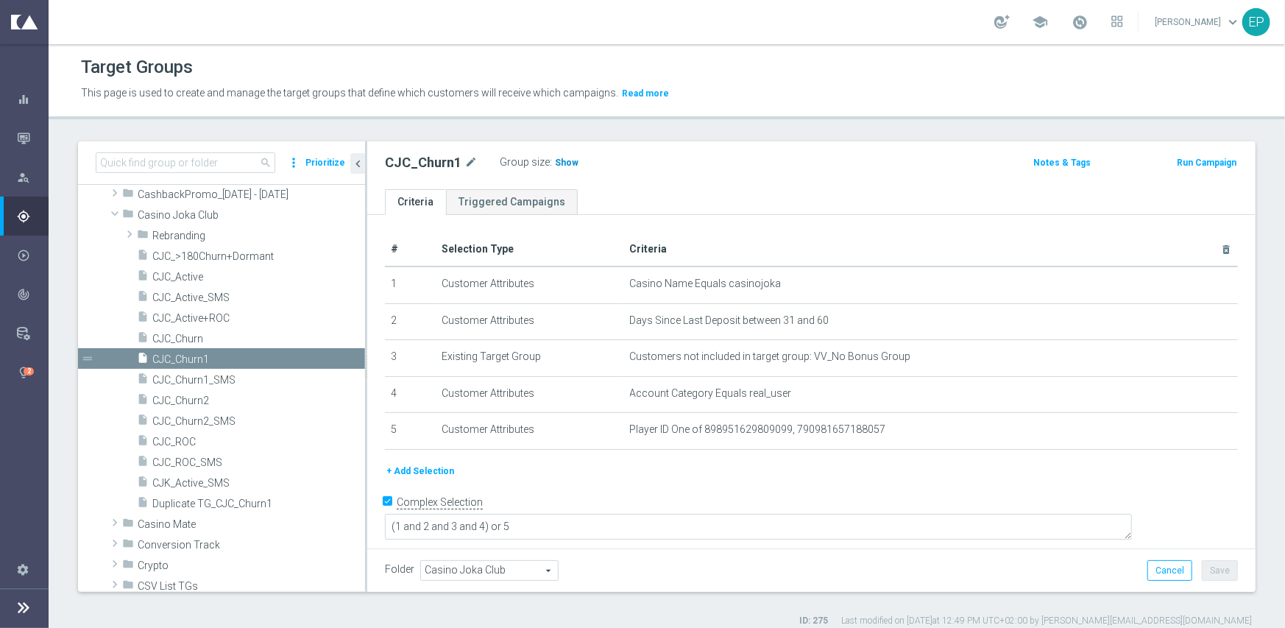
click at [557, 166] on span "Show" at bounding box center [567, 162] width 24 height 10
click at [200, 403] on span "CJC_Churn2" at bounding box center [240, 400] width 177 height 13
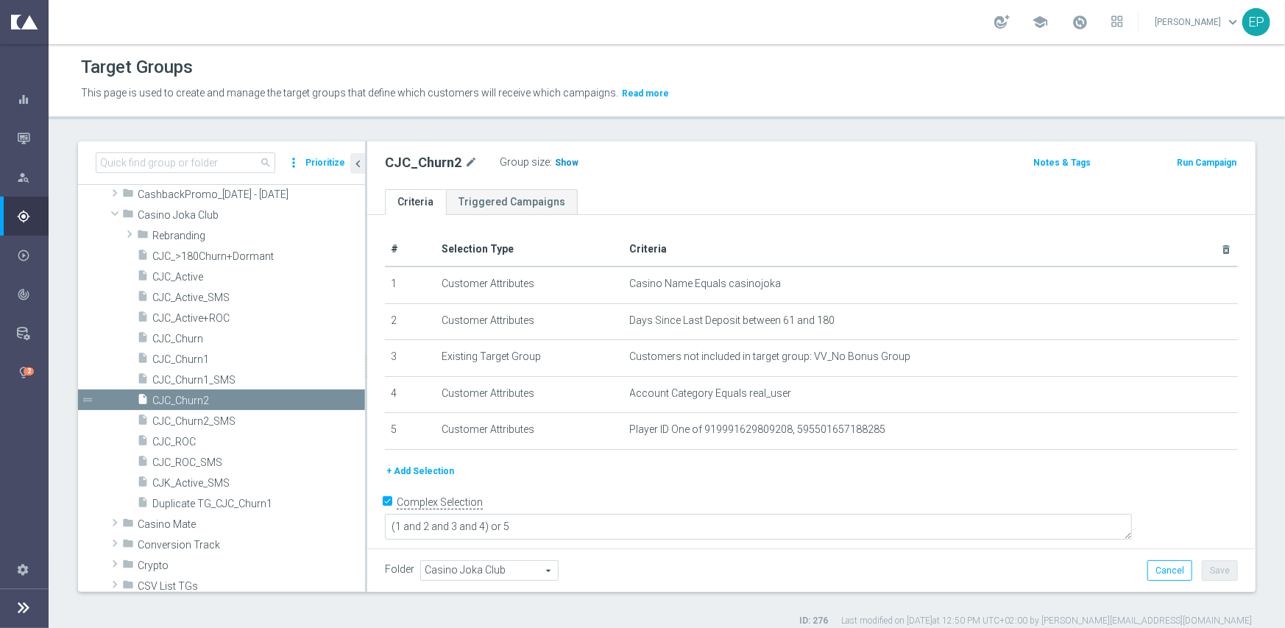
click at [555, 161] on span "Show" at bounding box center [567, 162] width 24 height 10
click at [187, 214] on span "Casino Joka Club" at bounding box center [217, 215] width 158 height 13
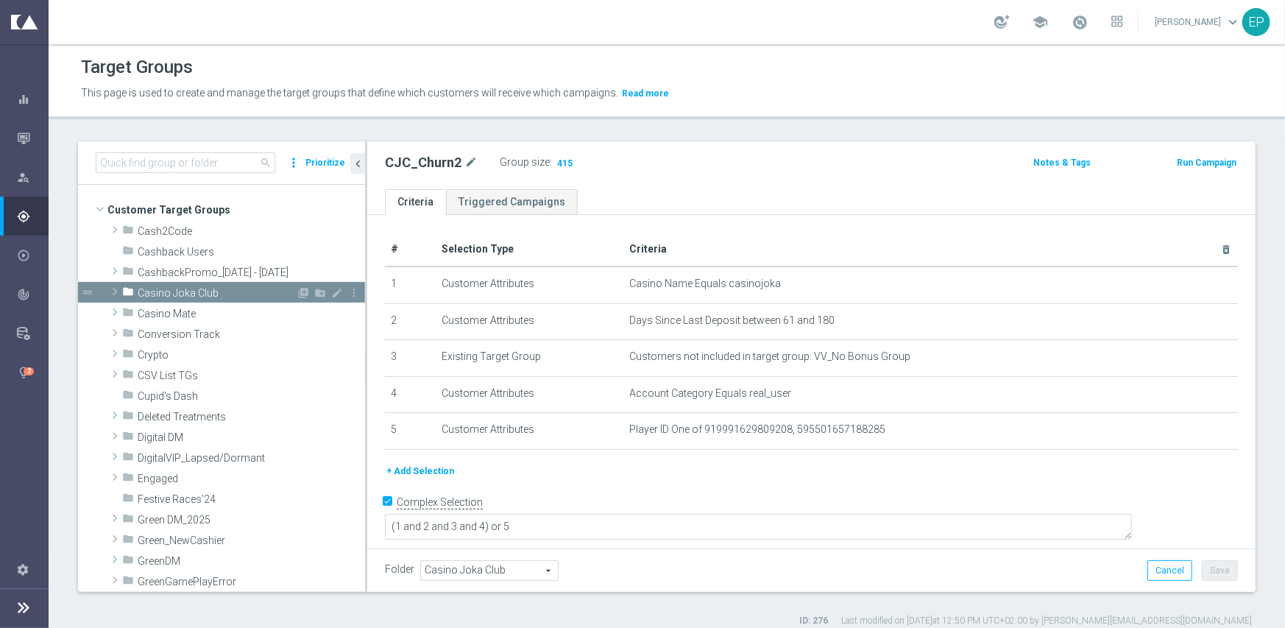
click at [180, 300] on div "folder Casino Joka Club" at bounding box center [209, 292] width 174 height 21
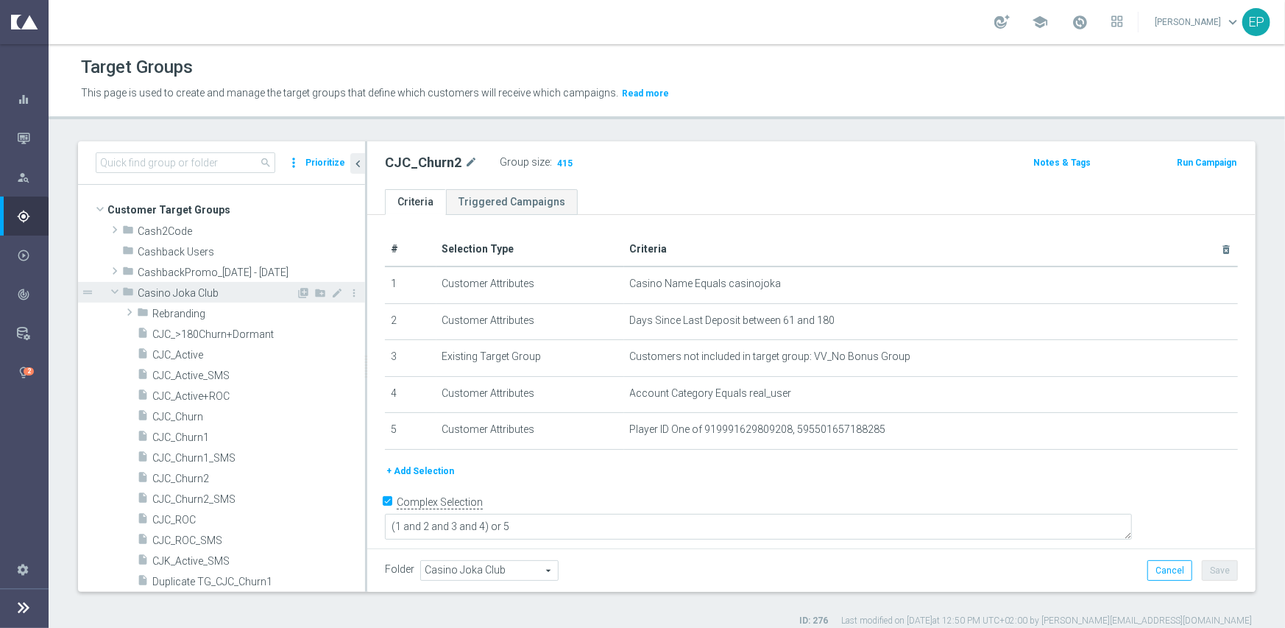
click at [183, 288] on span "Casino Joka Club" at bounding box center [217, 293] width 158 height 13
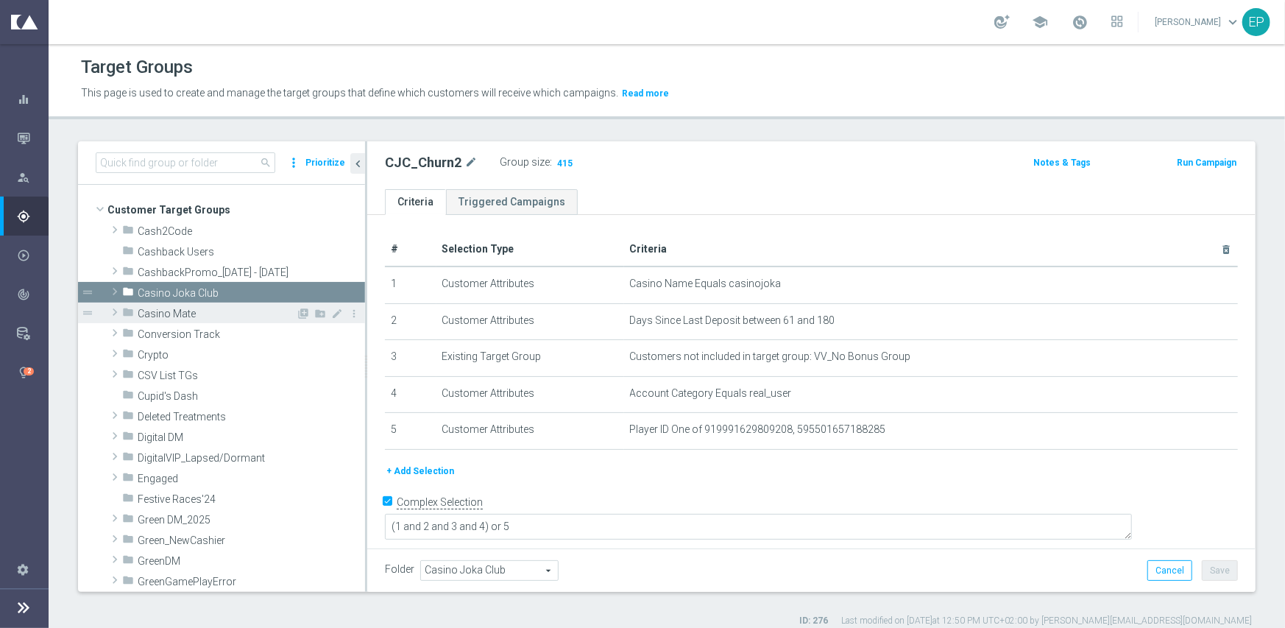
click at [178, 319] on span "Casino Mate" at bounding box center [217, 314] width 158 height 13
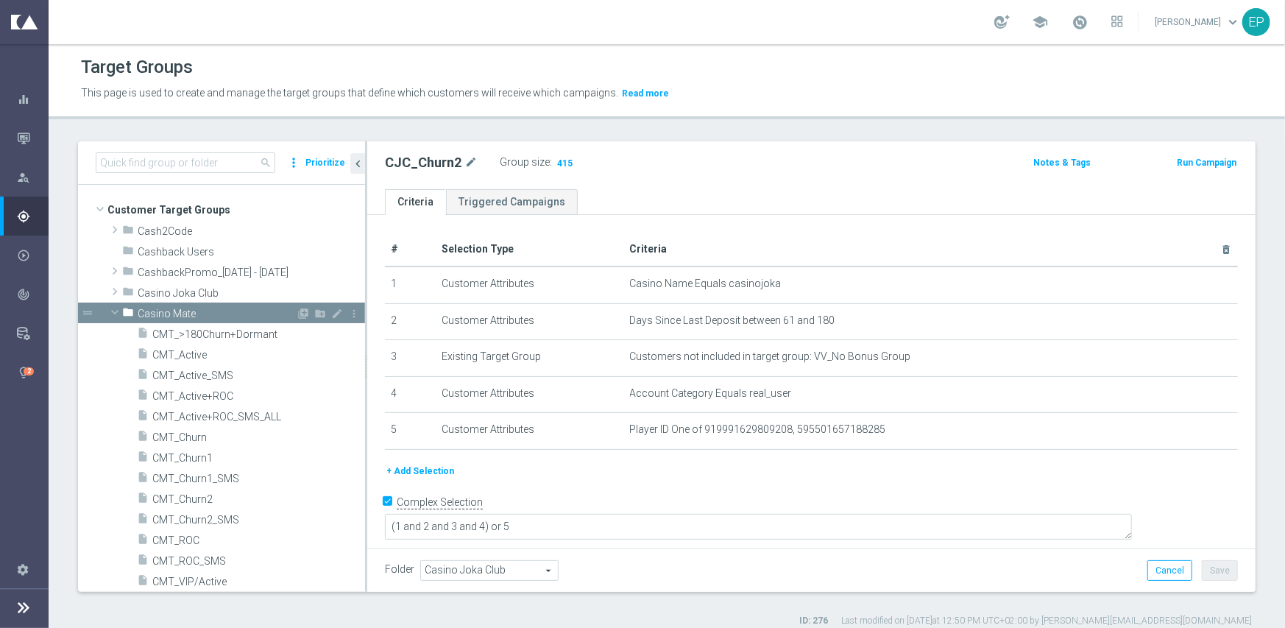
scroll to position [74, 0]
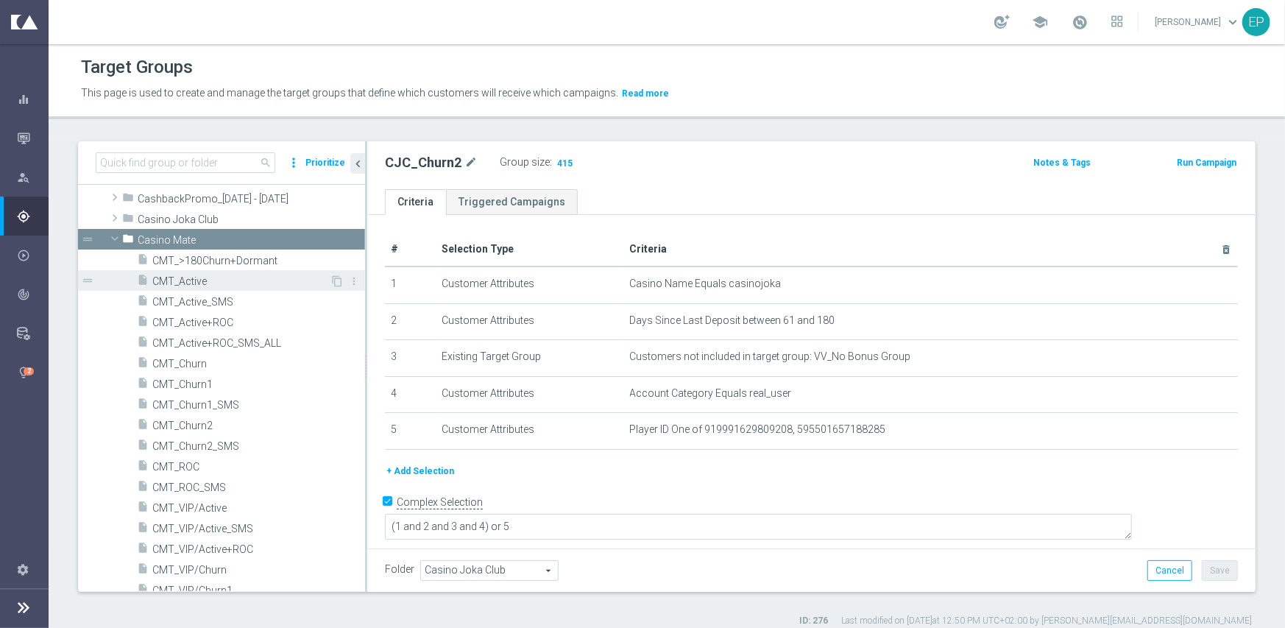
click at [217, 283] on span "CMT_Active" at bounding box center [240, 281] width 177 height 13
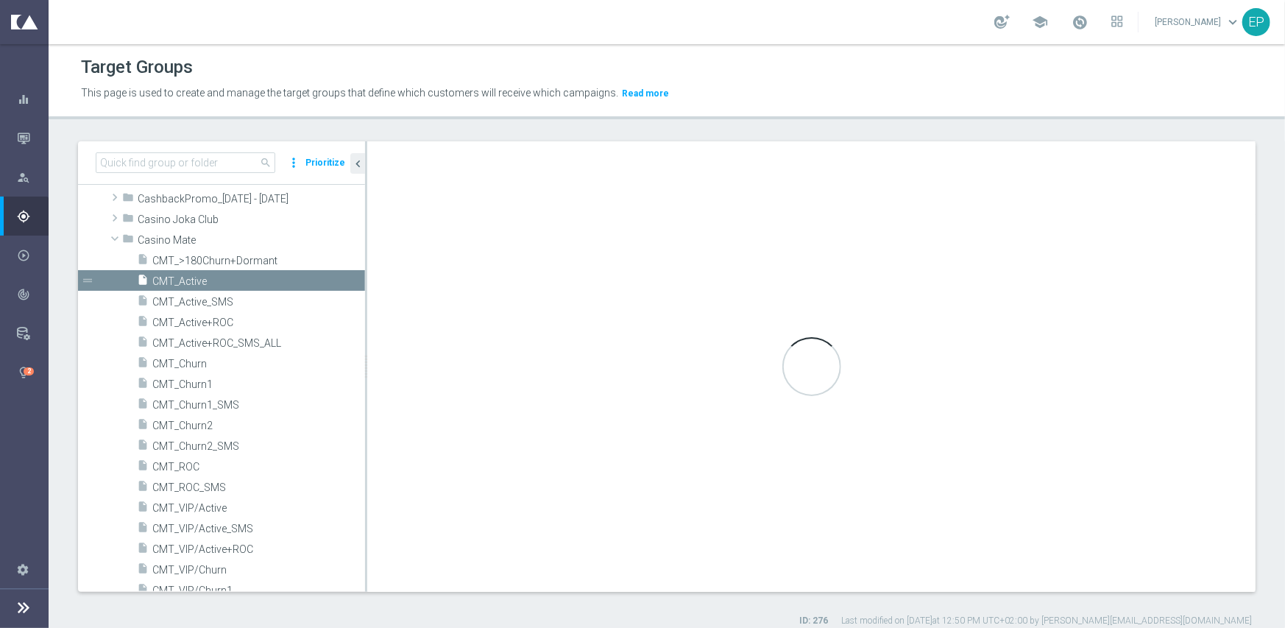
type input "Casino Mate"
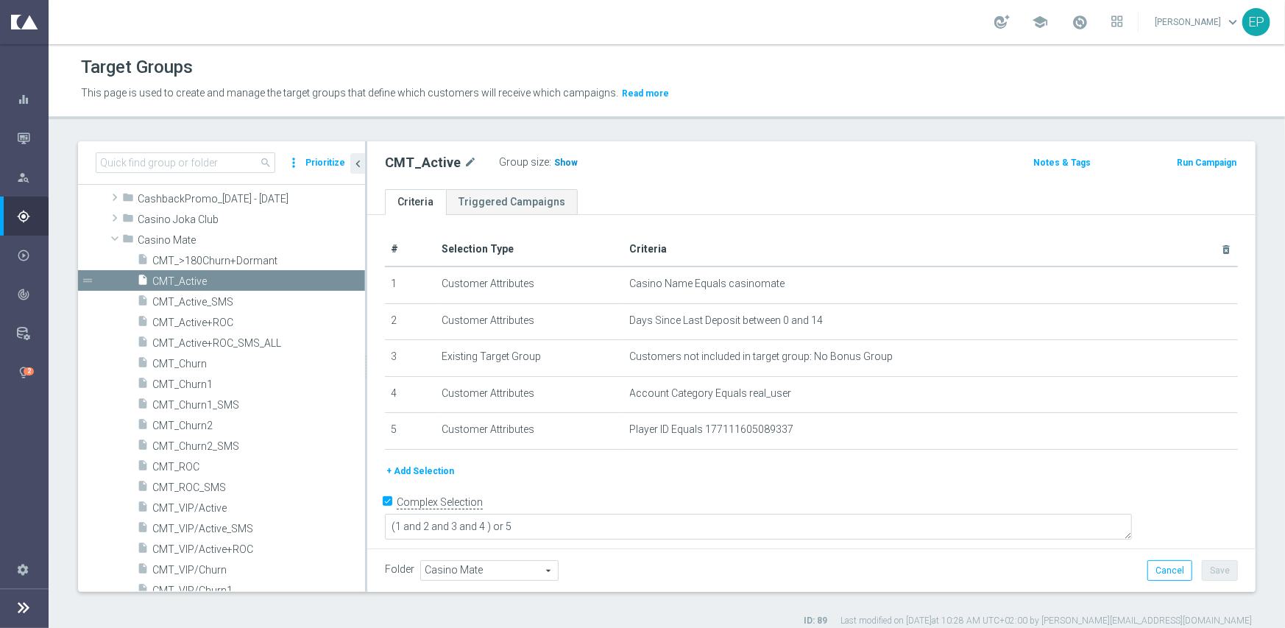
click at [554, 166] on span "Show" at bounding box center [566, 162] width 24 height 10
click at [191, 465] on span "CMT_ROC" at bounding box center [240, 467] width 177 height 13
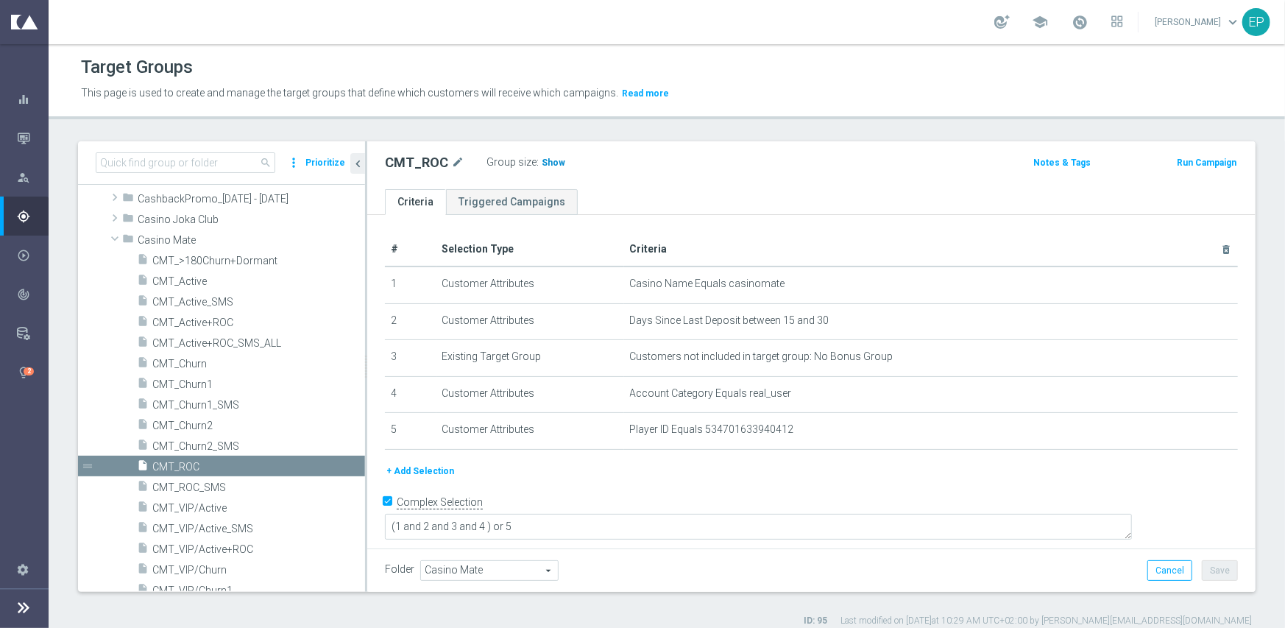
click at [550, 165] on span "Show" at bounding box center [554, 162] width 24 height 10
click at [202, 382] on span "CMT_Churn1" at bounding box center [240, 384] width 177 height 13
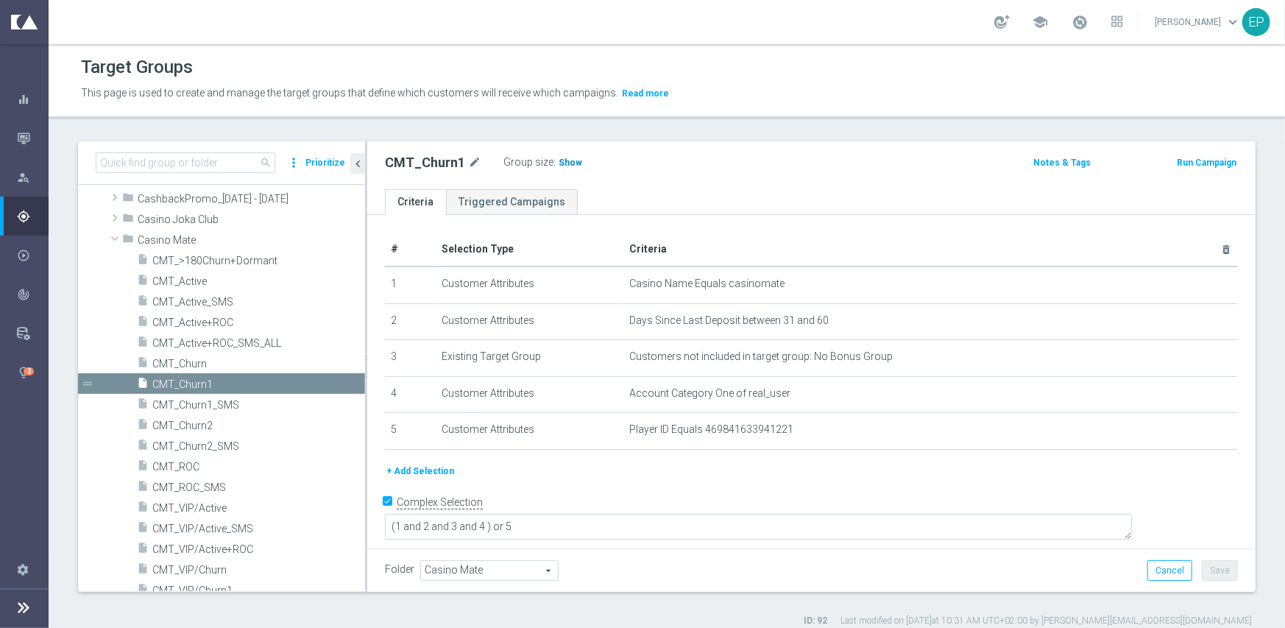
click at [557, 164] on h3 "Show" at bounding box center [570, 163] width 26 height 16
click at [206, 428] on span "CMT_Churn2" at bounding box center [240, 425] width 177 height 13
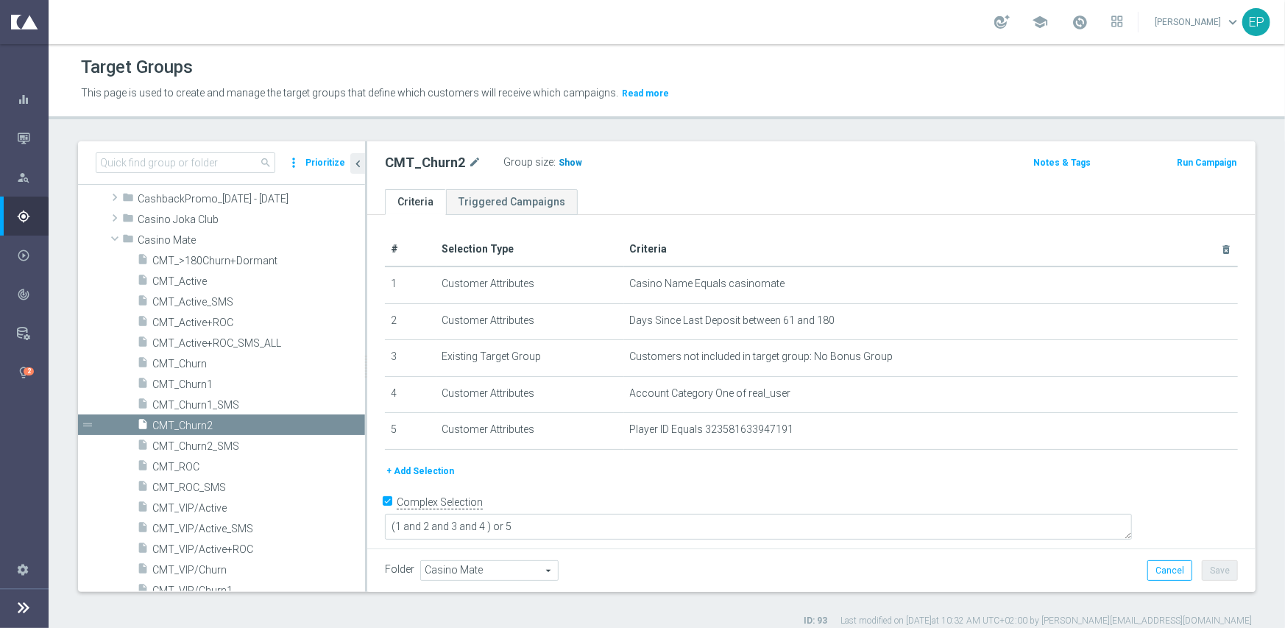
click at [565, 166] on span "Show" at bounding box center [571, 162] width 24 height 10
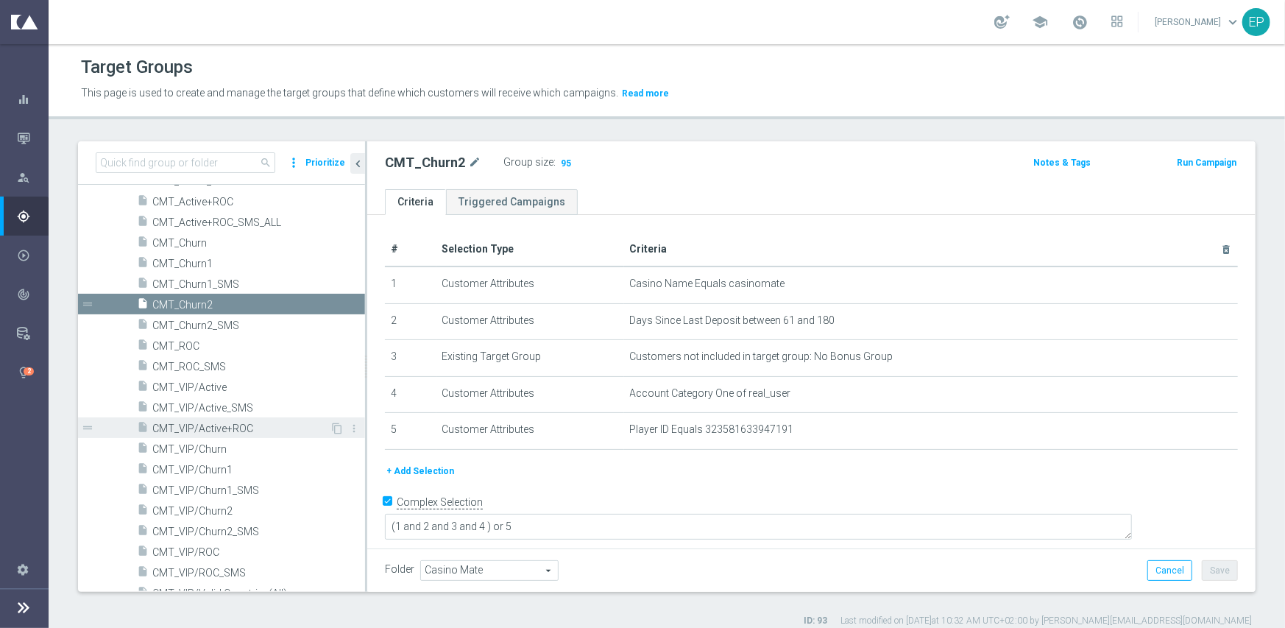
scroll to position [221, 0]
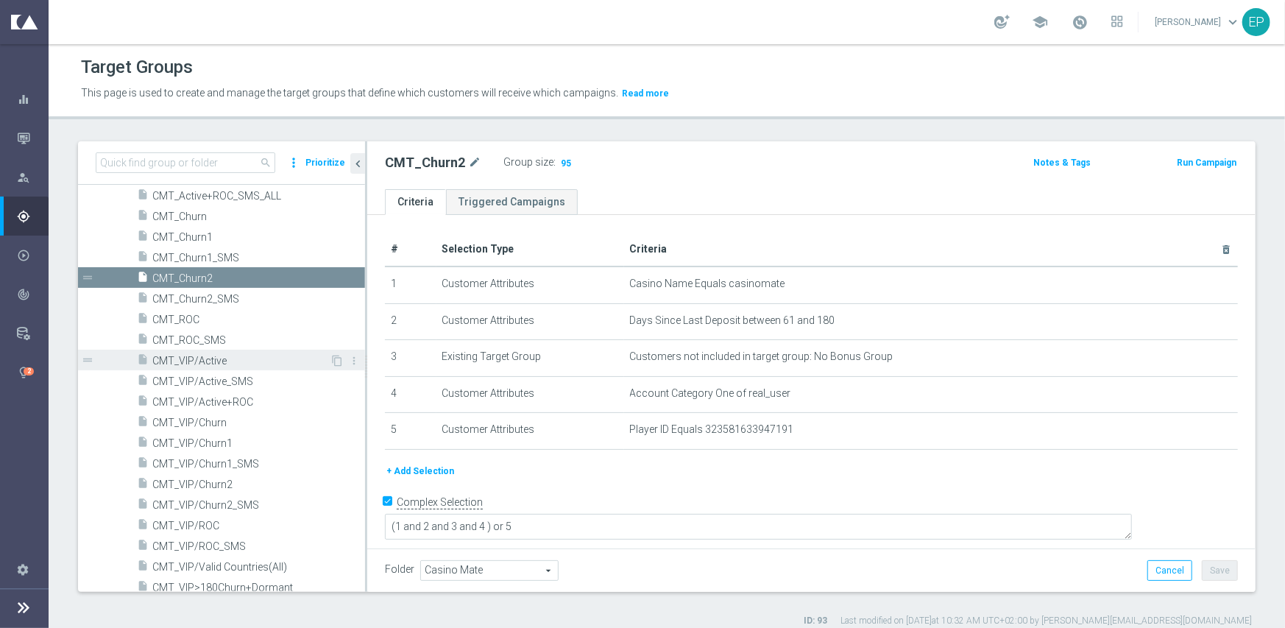
click at [241, 360] on span "CMT_VIP/Active" at bounding box center [240, 361] width 177 height 13
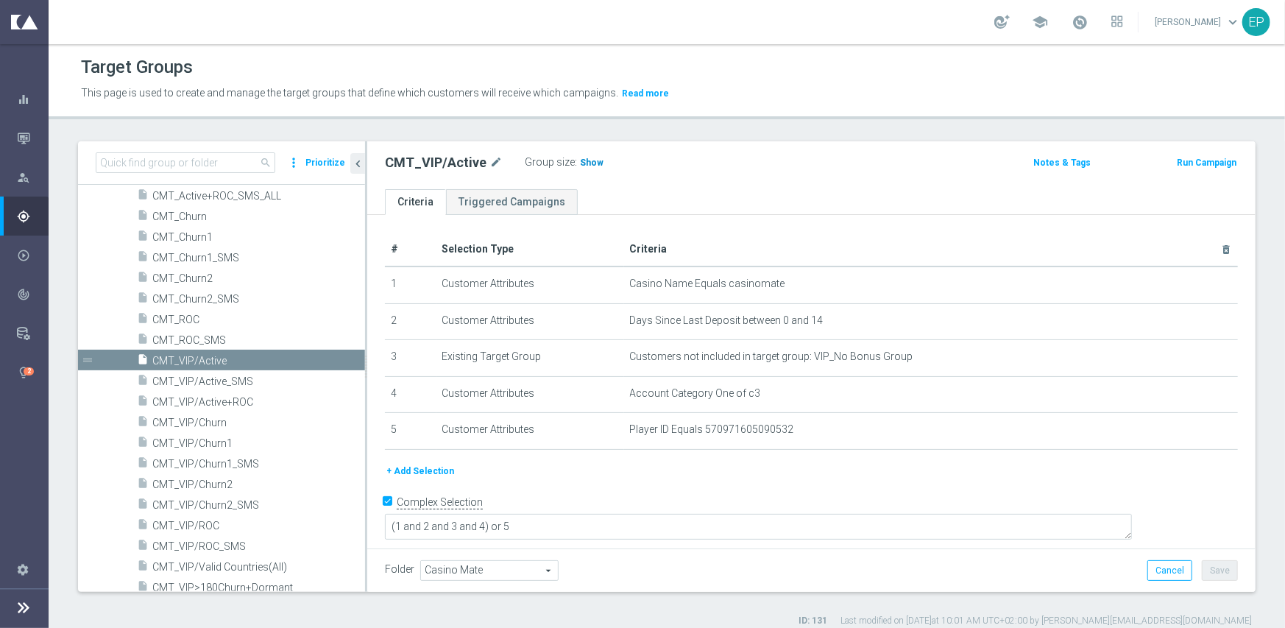
click at [584, 170] on h3 "Show" at bounding box center [591, 163] width 26 height 16
click at [199, 527] on span "CMT_VIP/ROC" at bounding box center [240, 526] width 177 height 13
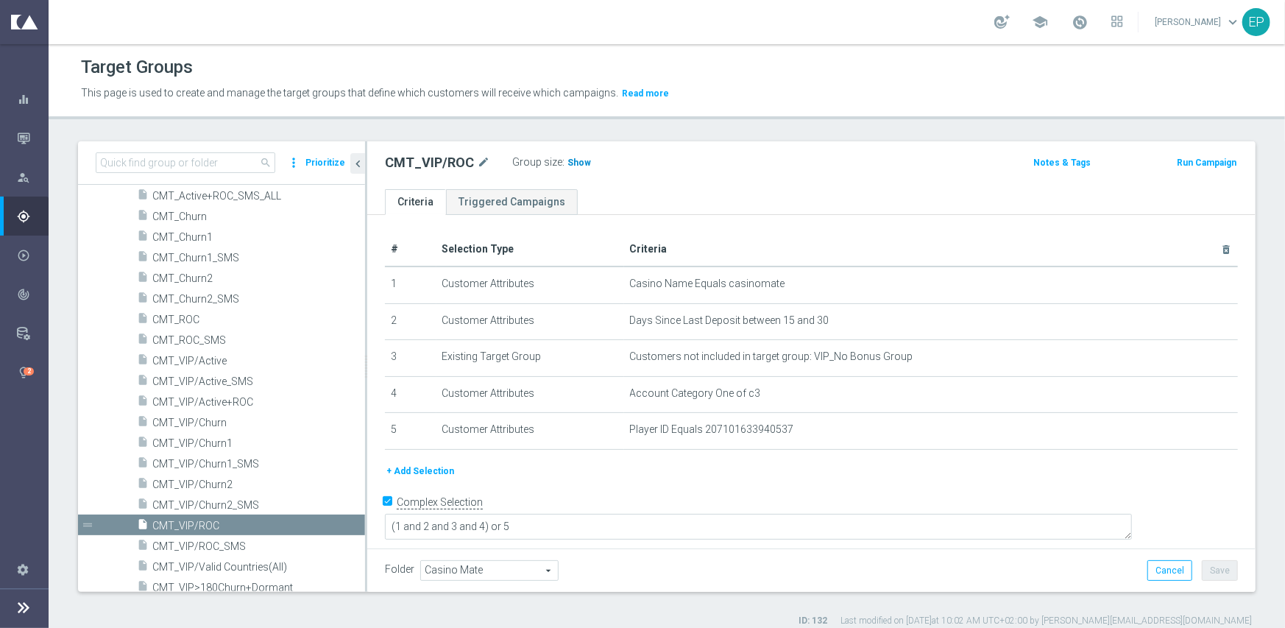
click at [567, 163] on span "Show" at bounding box center [579, 162] width 24 height 10
click at [211, 445] on span "CMT_VIP/Churn1" at bounding box center [240, 443] width 177 height 13
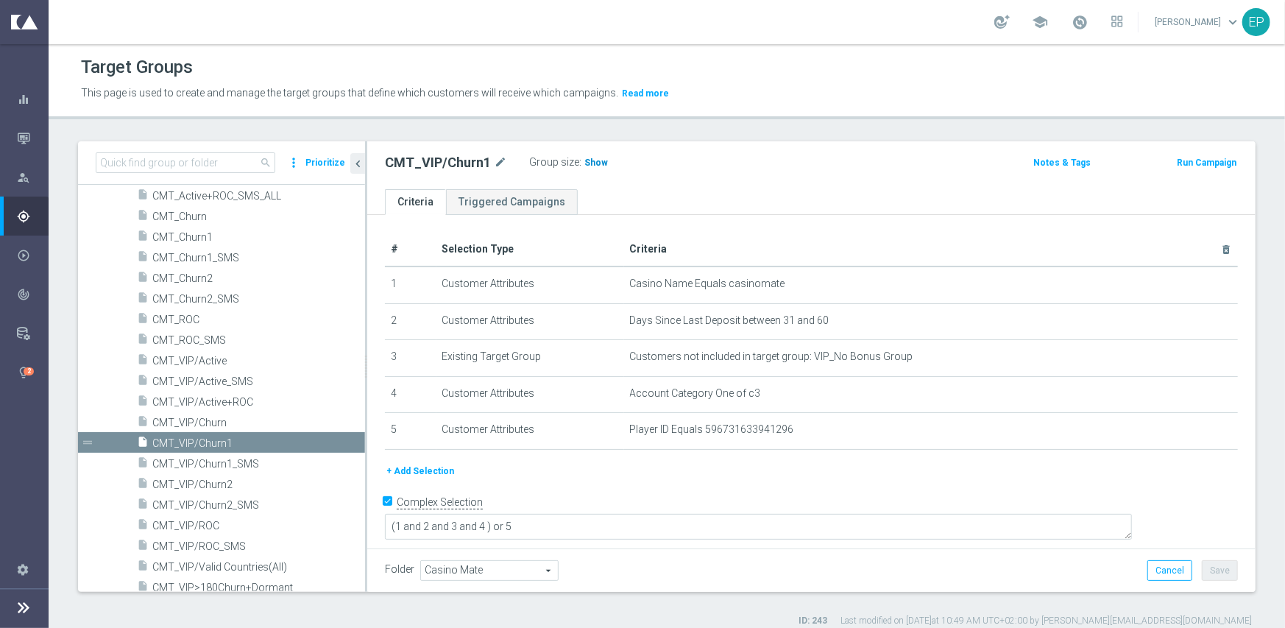
click at [589, 163] on span "Show" at bounding box center [596, 162] width 24 height 10
click at [211, 487] on span "CMT_VIP/Churn2" at bounding box center [240, 484] width 177 height 13
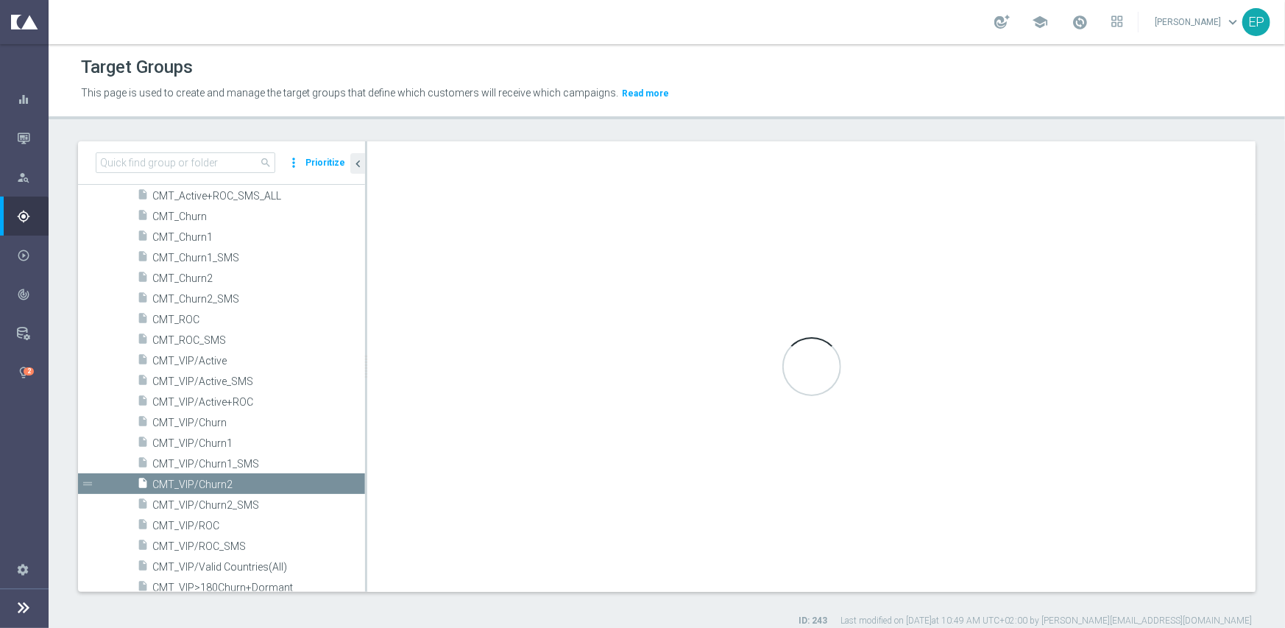
type textarea "(1 and 2 and 3 and 4) or 5"
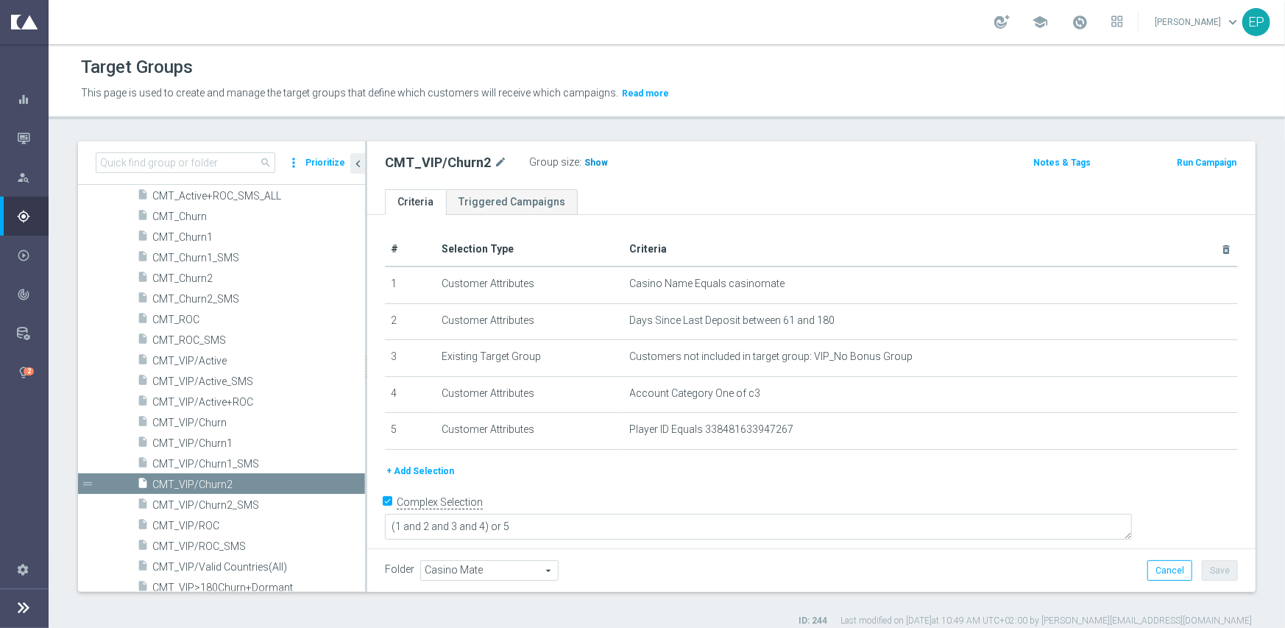
click at [585, 161] on span "Show" at bounding box center [596, 162] width 24 height 10
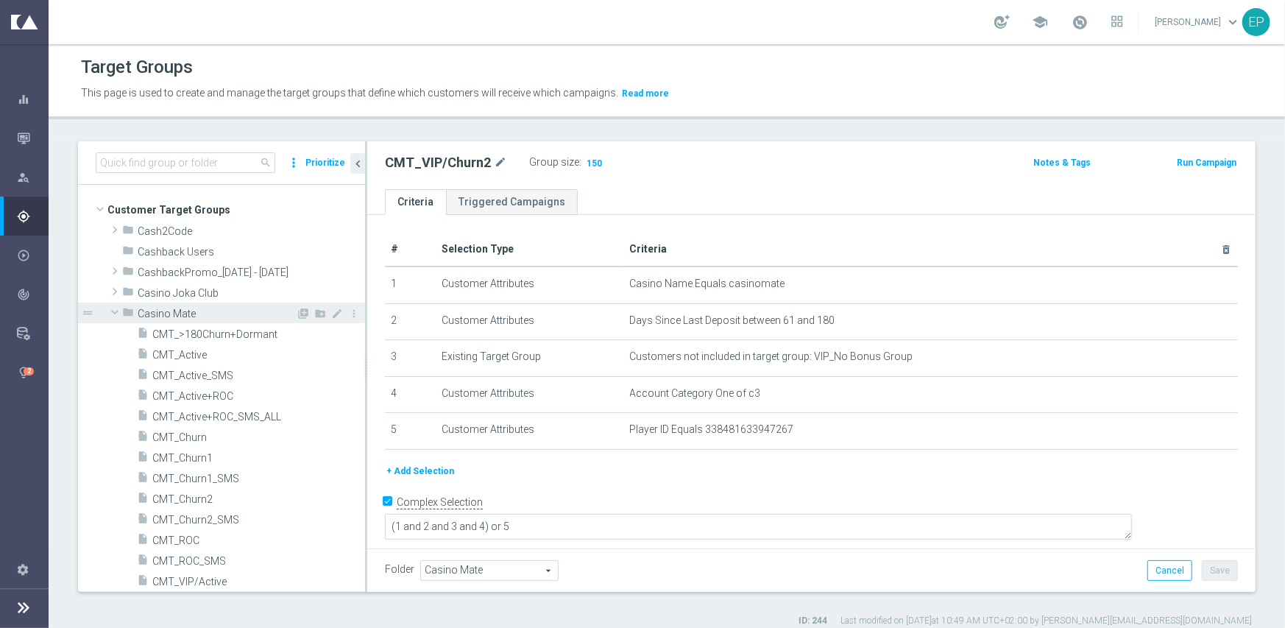
click at [160, 316] on span "Casino Mate" at bounding box center [217, 314] width 158 height 13
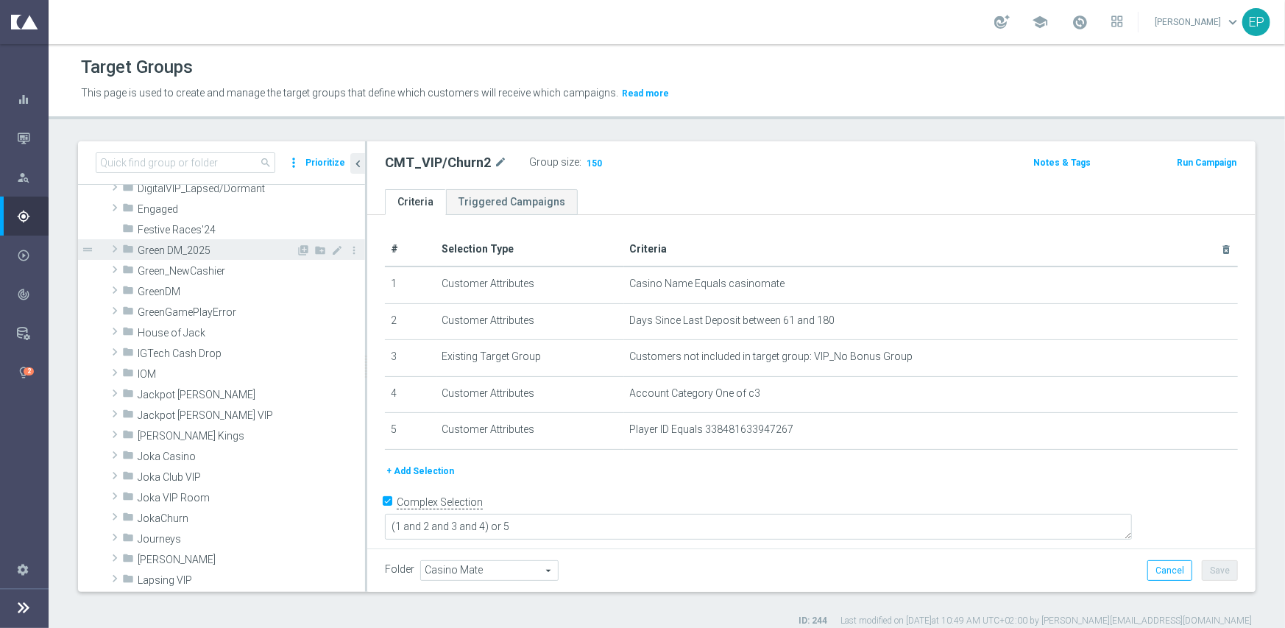
scroll to position [294, 0]
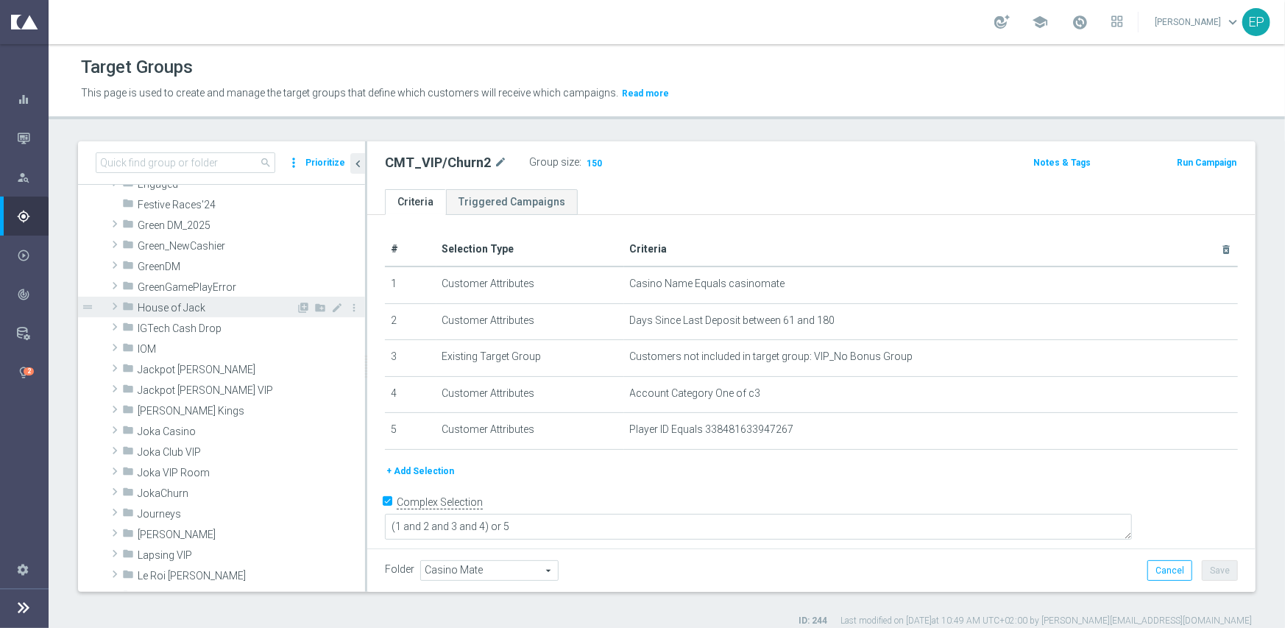
click at [213, 308] on span "House of Jack" at bounding box center [217, 308] width 158 height 13
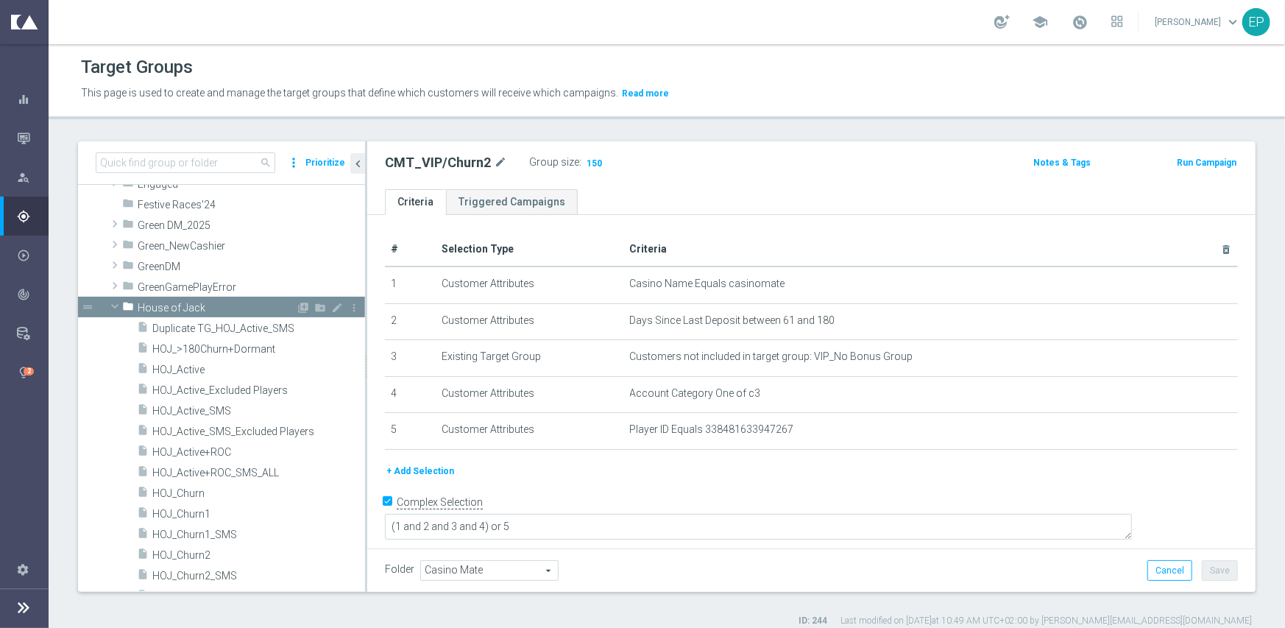
scroll to position [368, 0]
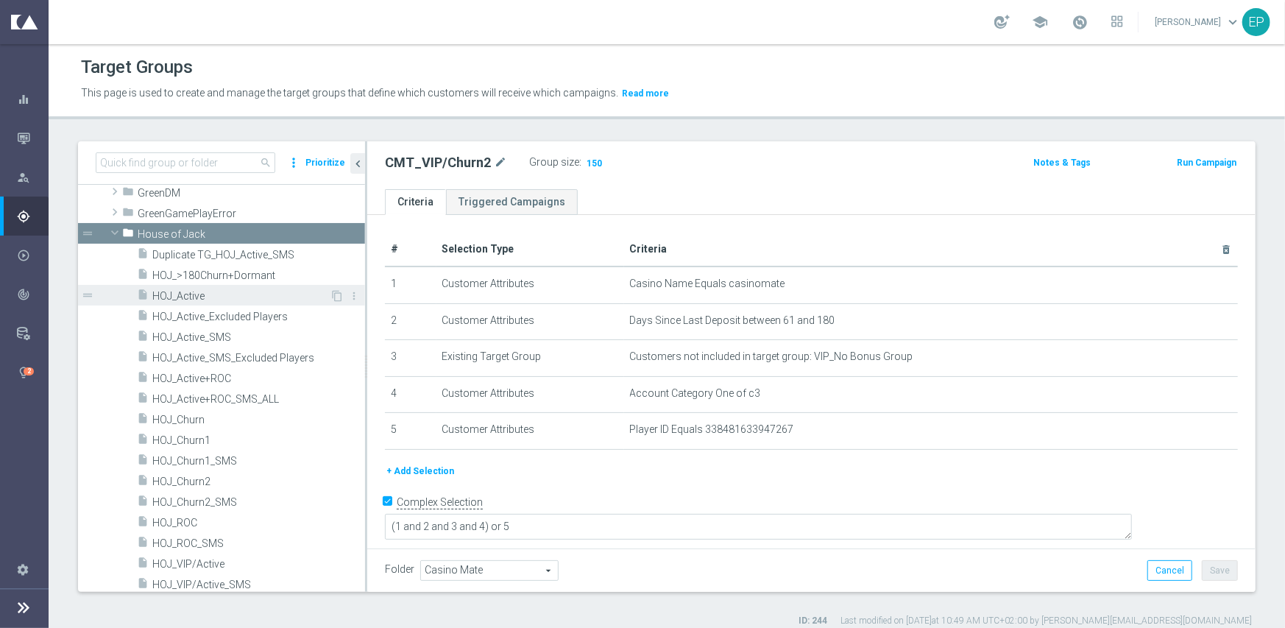
click at [221, 302] on div "insert_drive_file HOJ_Active" at bounding box center [233, 295] width 193 height 21
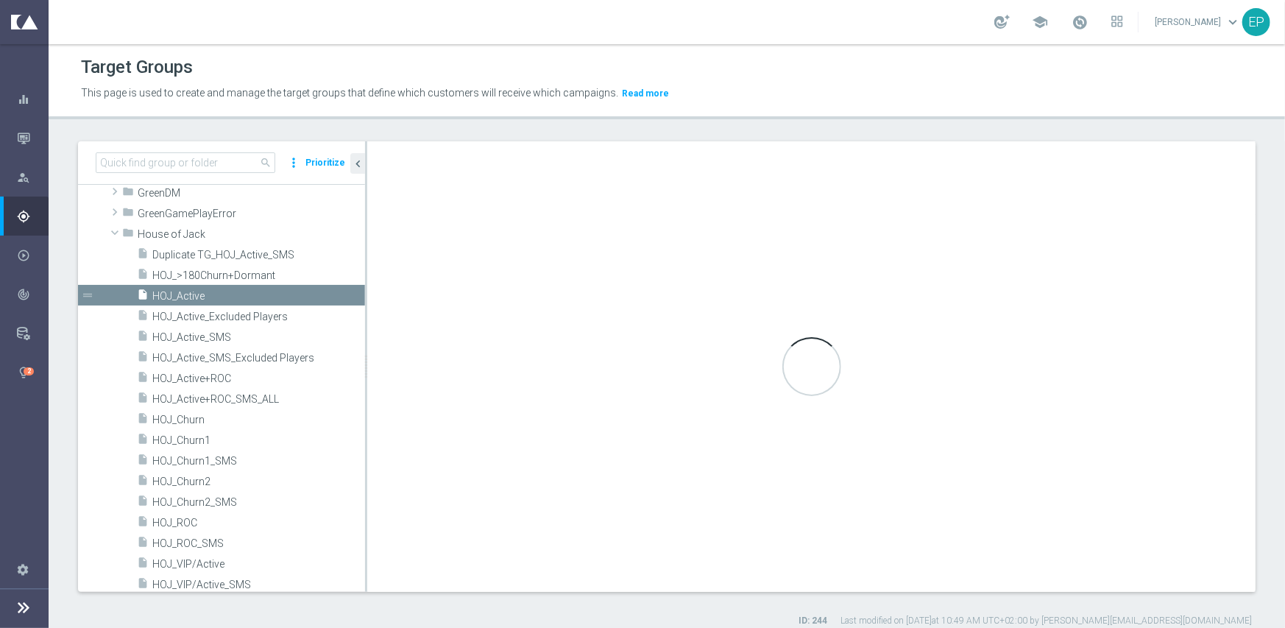
type input "House of Jack"
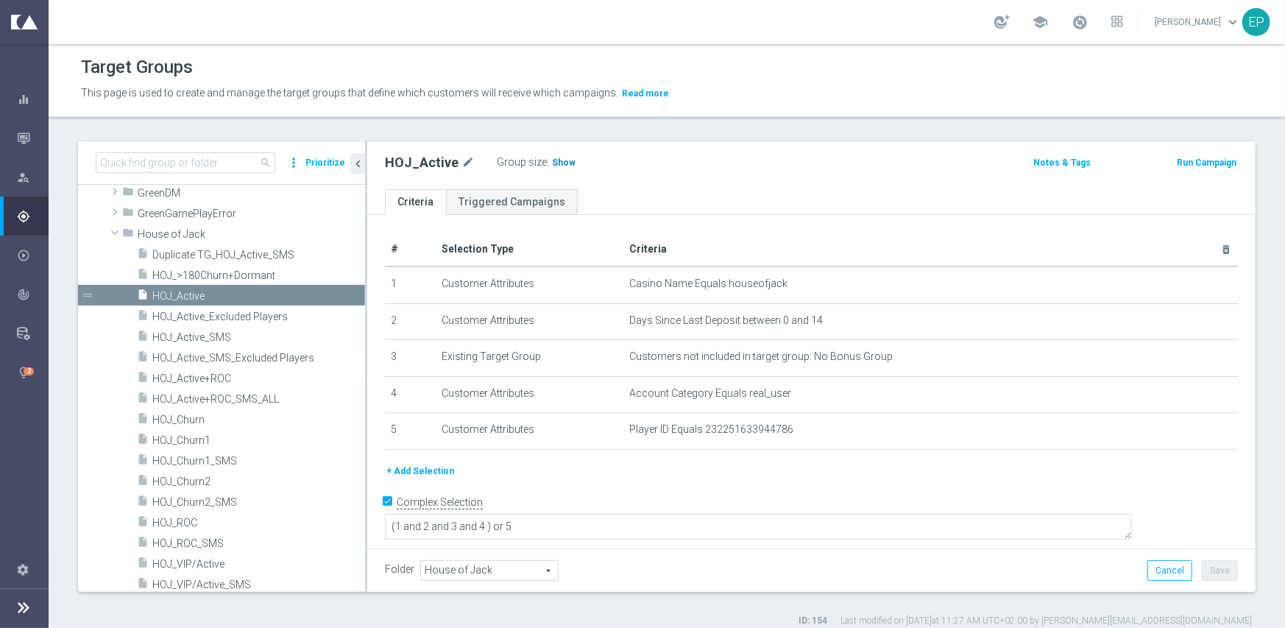
click at [550, 155] on h3 "Show" at bounding box center [563, 163] width 26 height 16
click at [191, 520] on span "HOJ_ROC" at bounding box center [240, 523] width 177 height 13
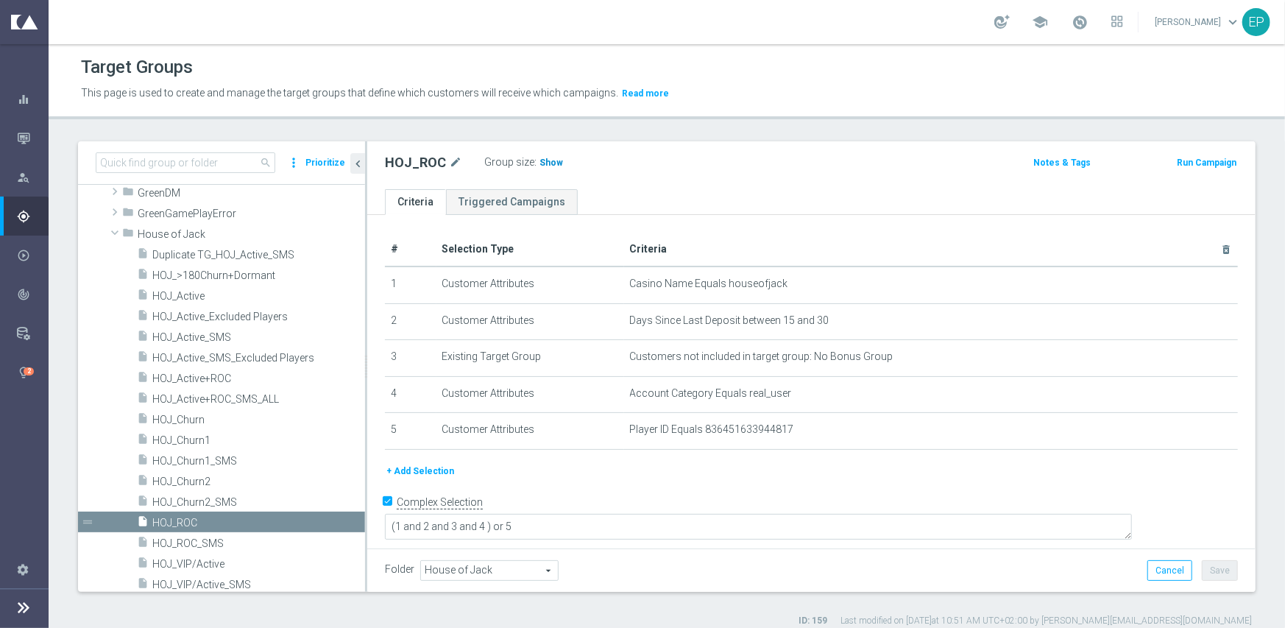
click at [551, 163] on span "Show" at bounding box center [551, 162] width 24 height 10
click at [204, 435] on span "HOJ_Churn1" at bounding box center [240, 440] width 177 height 13
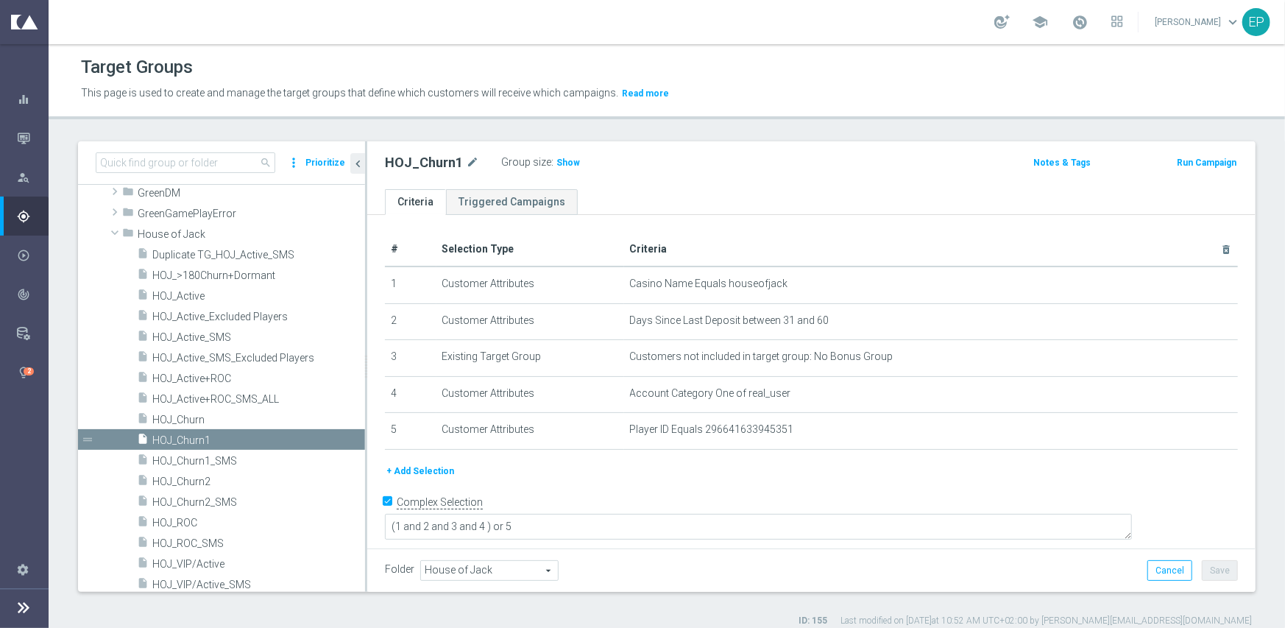
click at [542, 163] on label "Group size" at bounding box center [526, 162] width 50 height 13
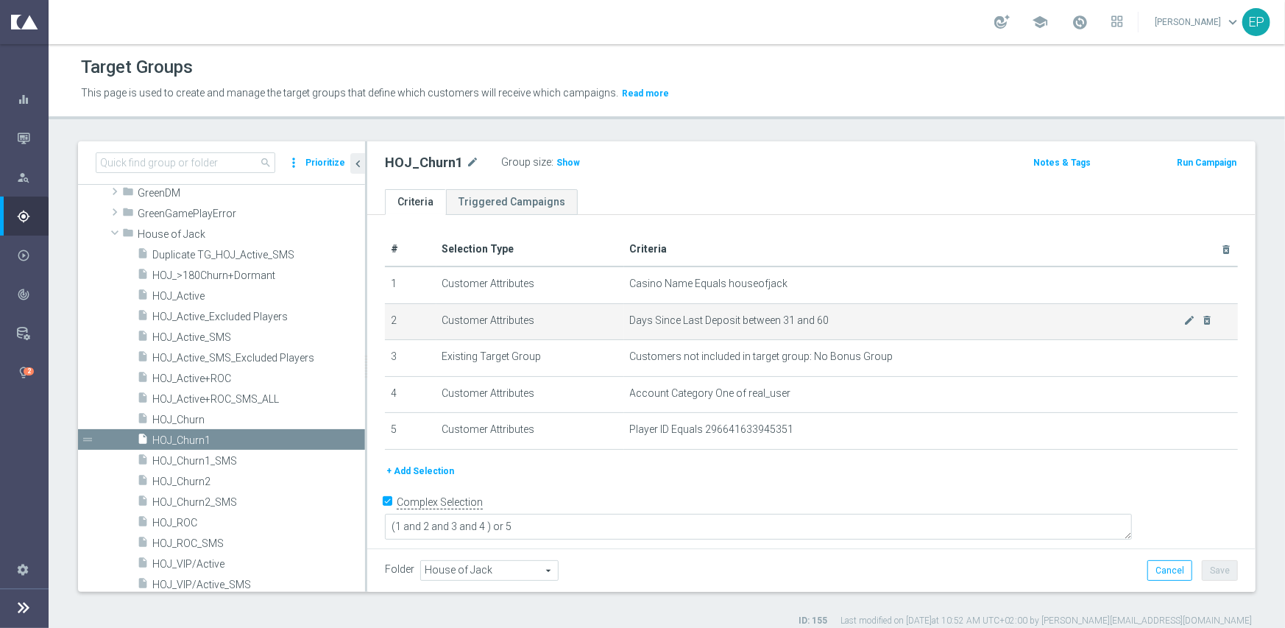
drag, startPoint x: 556, startPoint y: 163, endPoint x: 442, endPoint y: 323, distance: 197.3
click at [557, 163] on span "Show" at bounding box center [568, 162] width 24 height 10
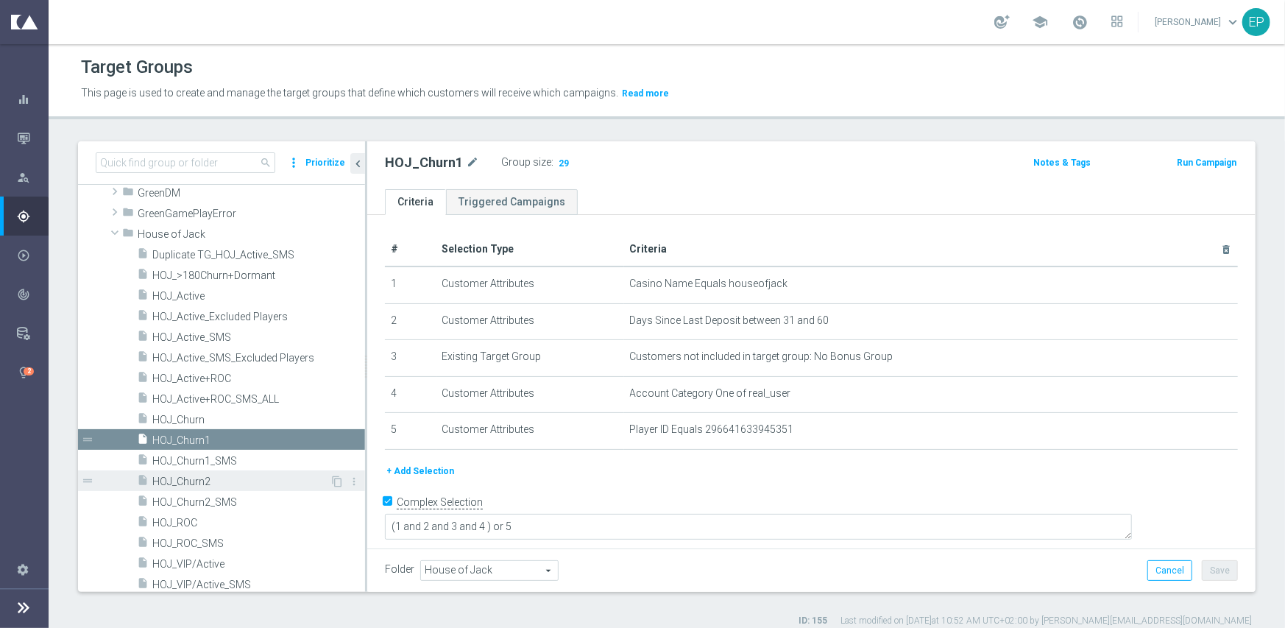
click at [201, 484] on span "HOJ_Churn2" at bounding box center [240, 481] width 177 height 13
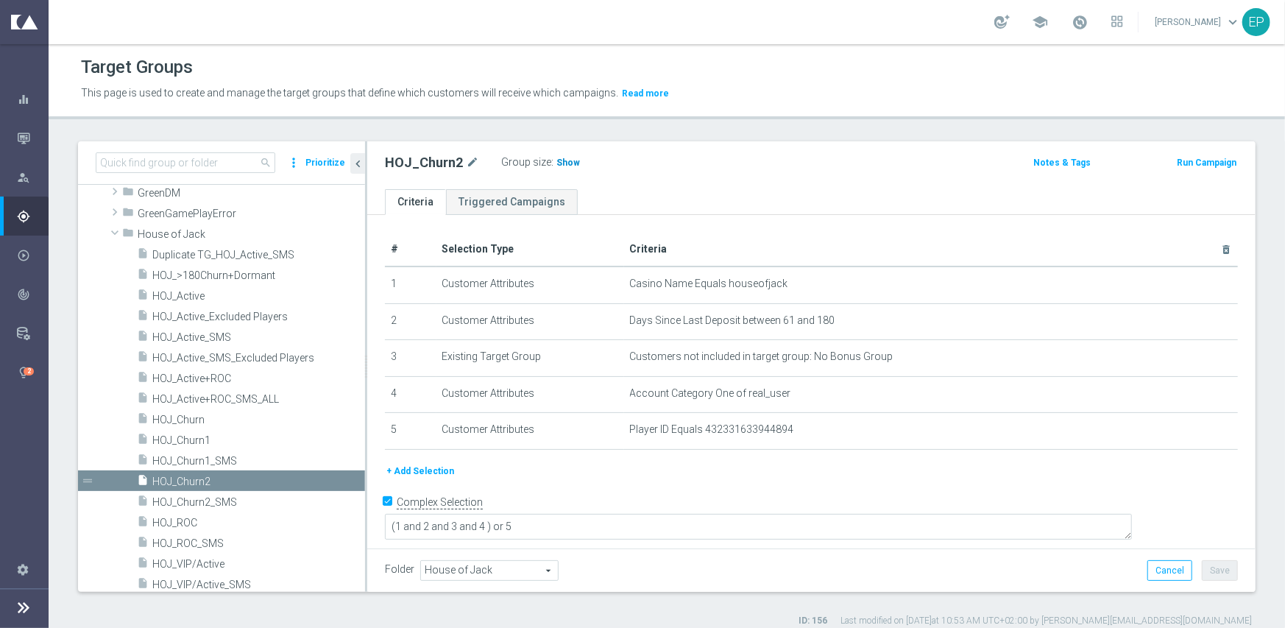
click at [567, 164] on span "Show" at bounding box center [568, 162] width 24 height 10
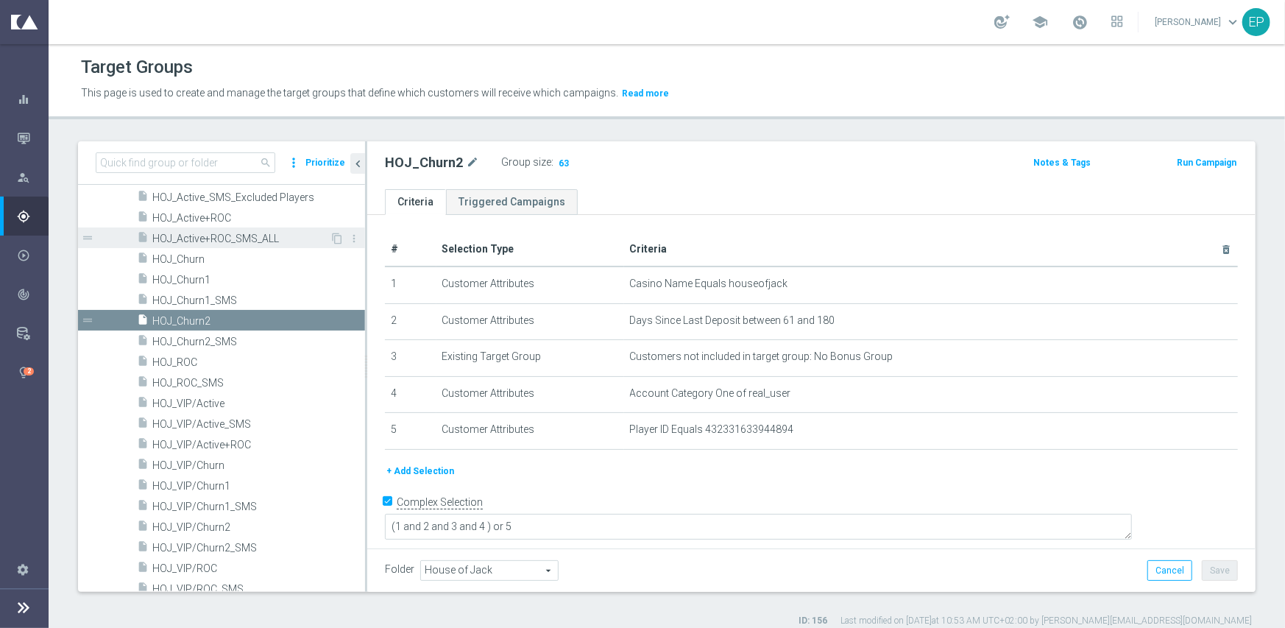
scroll to position [589, 0]
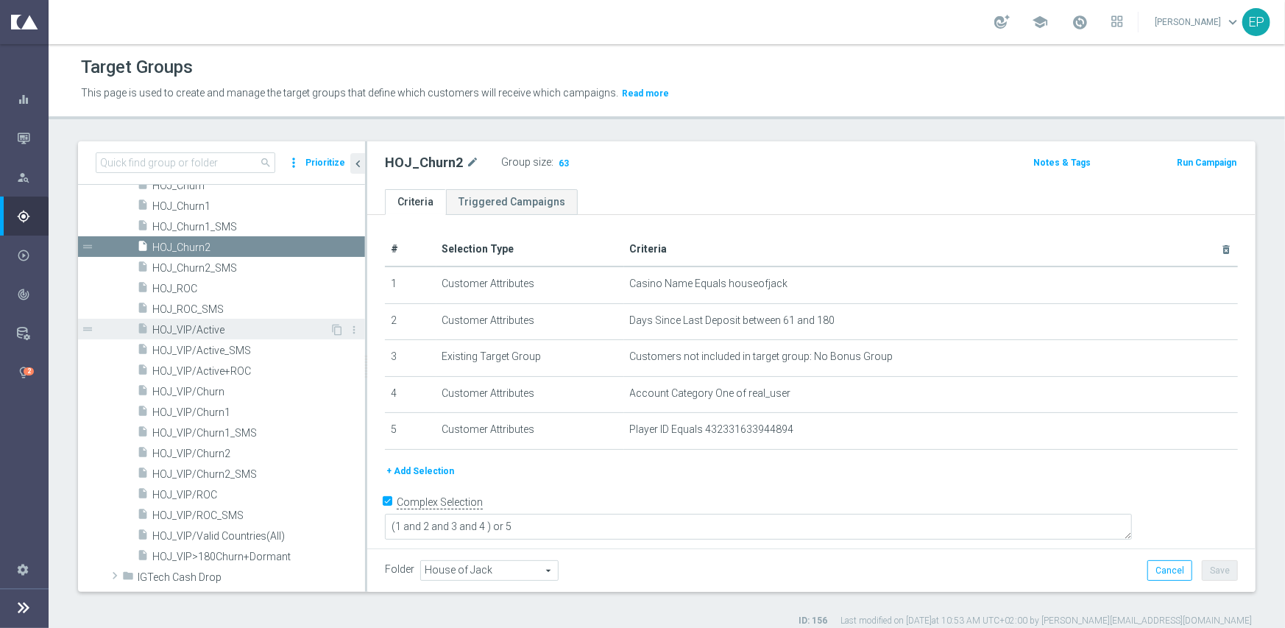
click at [243, 324] on span "HOJ_VIP/Active" at bounding box center [240, 330] width 177 height 13
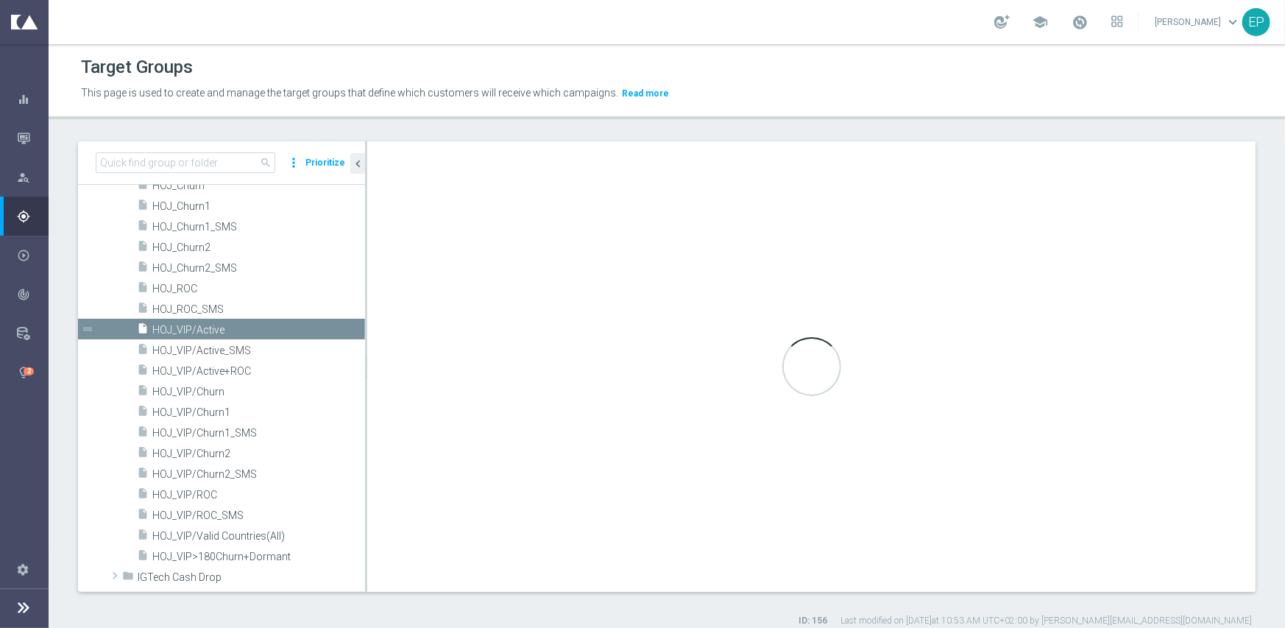
type textarea "(1 and 2 and 3 and 4) or 5"
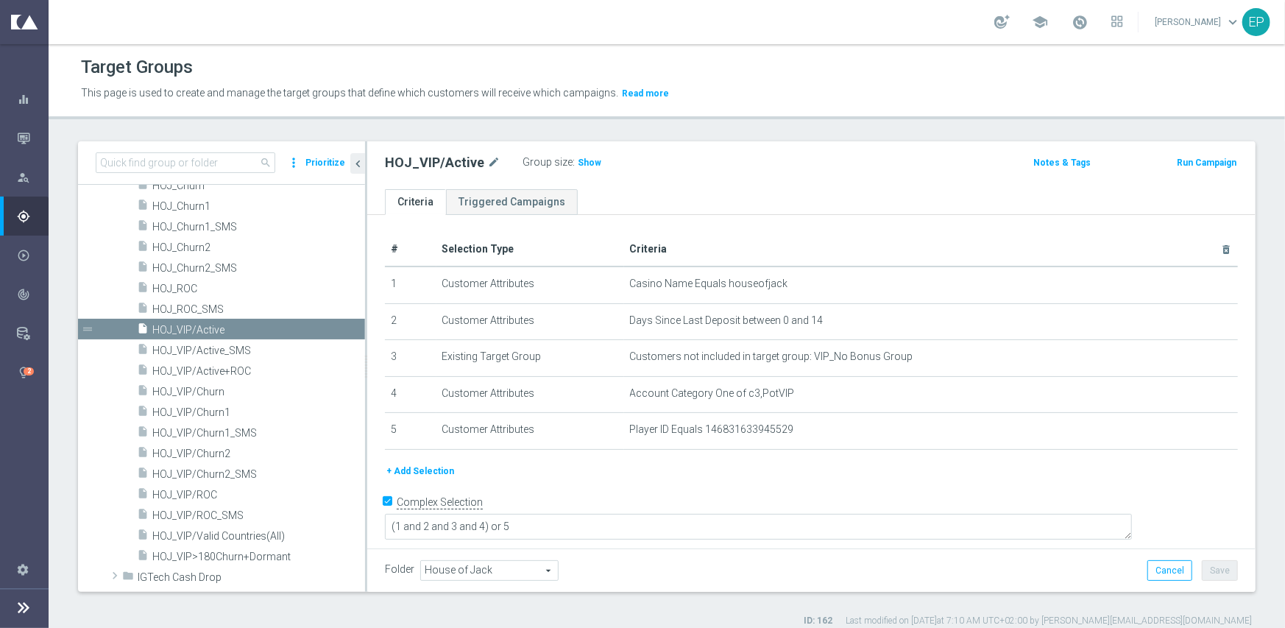
click at [573, 160] on label ":" at bounding box center [574, 162] width 2 height 13
click at [582, 163] on span "Show" at bounding box center [590, 162] width 24 height 10
click at [209, 493] on span "HOJ_VIP/ROC" at bounding box center [240, 495] width 177 height 13
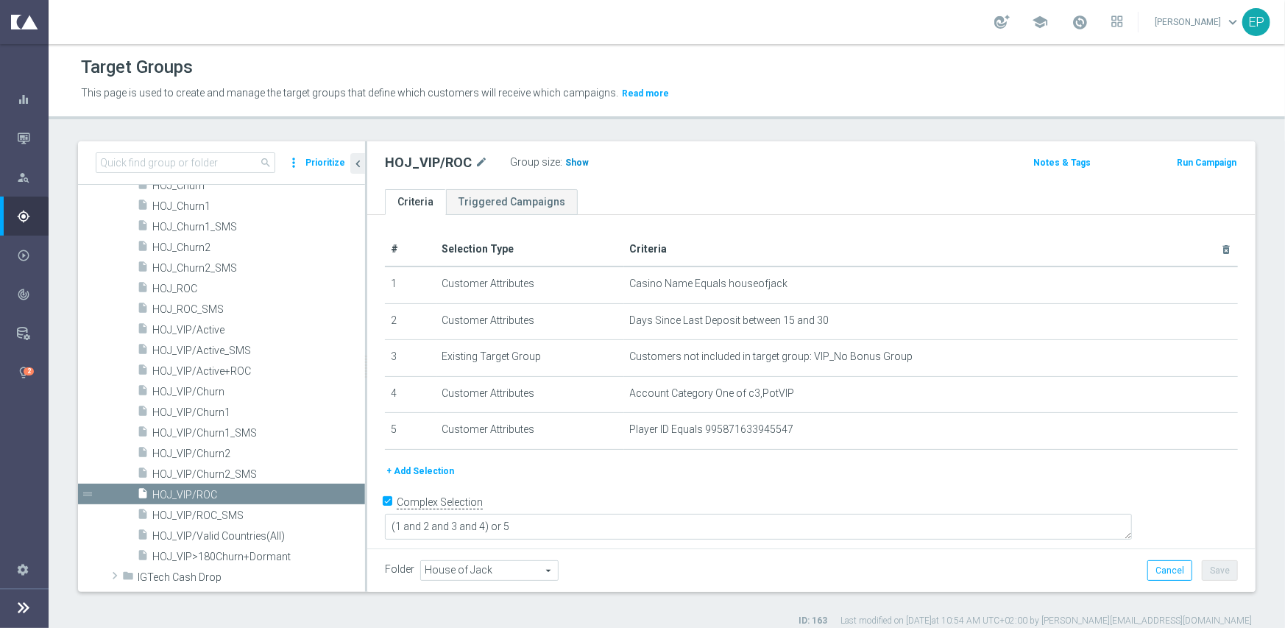
click at [578, 162] on span "Show" at bounding box center [577, 162] width 24 height 10
click at [224, 410] on span "HOJ_VIP/Churn1" at bounding box center [240, 412] width 177 height 13
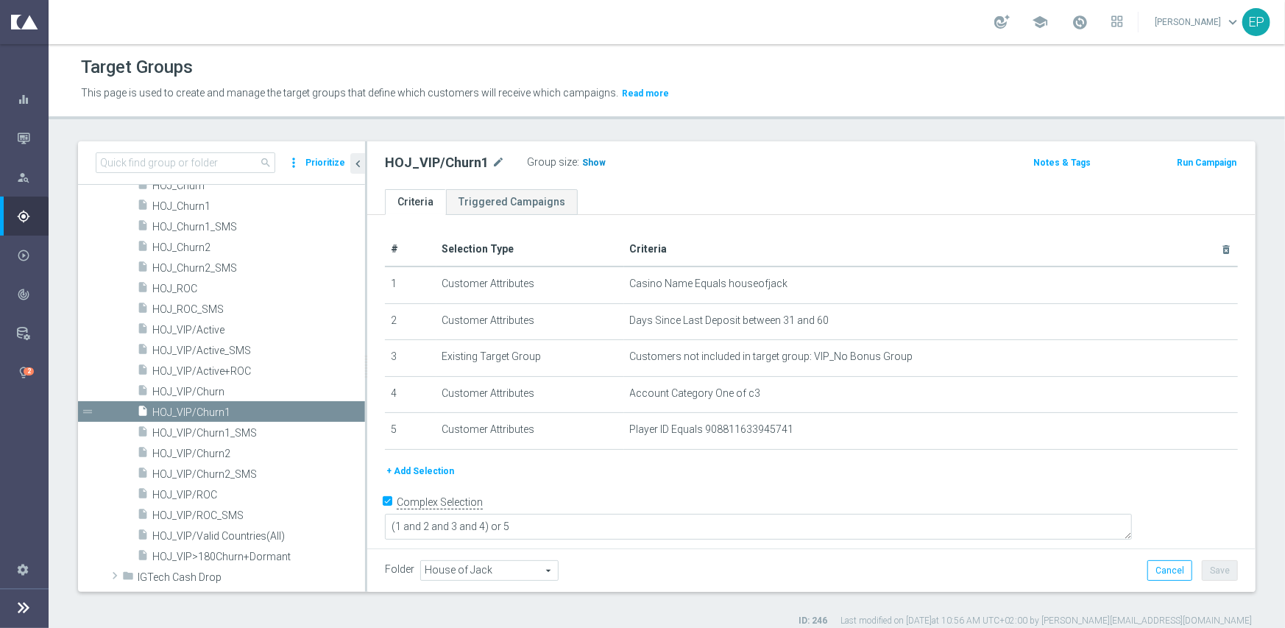
click at [584, 164] on span "Show" at bounding box center [594, 162] width 24 height 10
click at [221, 455] on span "HOJ_VIP/Churn2" at bounding box center [240, 453] width 177 height 13
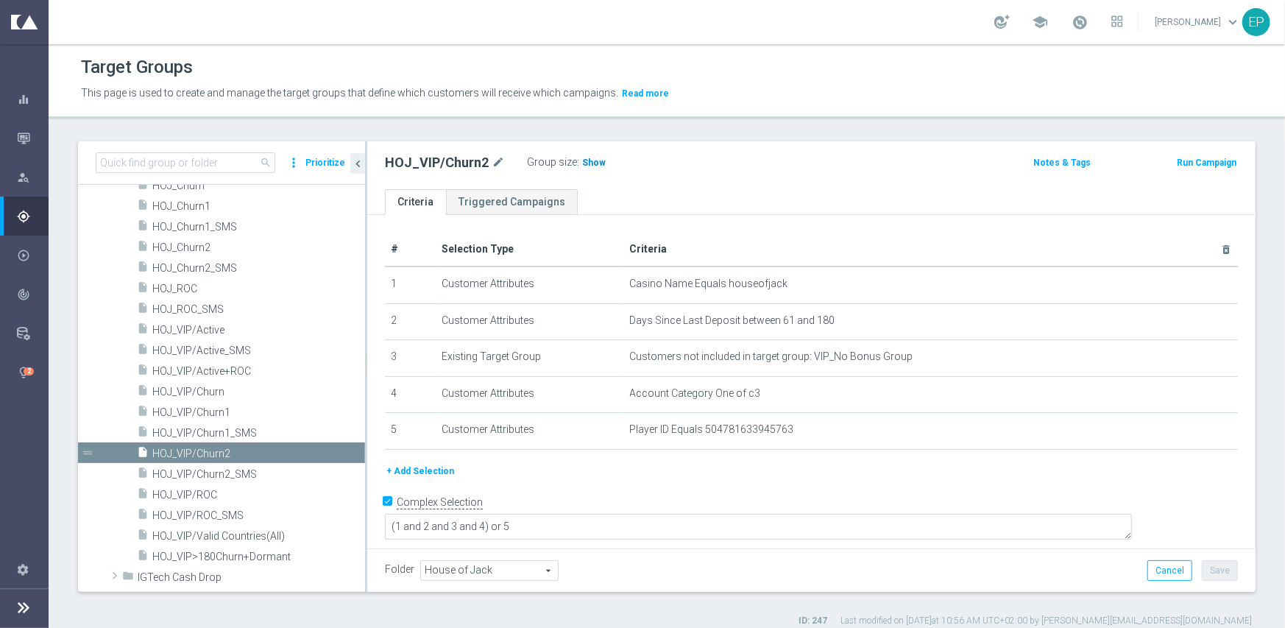
click at [582, 164] on span "Show" at bounding box center [594, 162] width 24 height 10
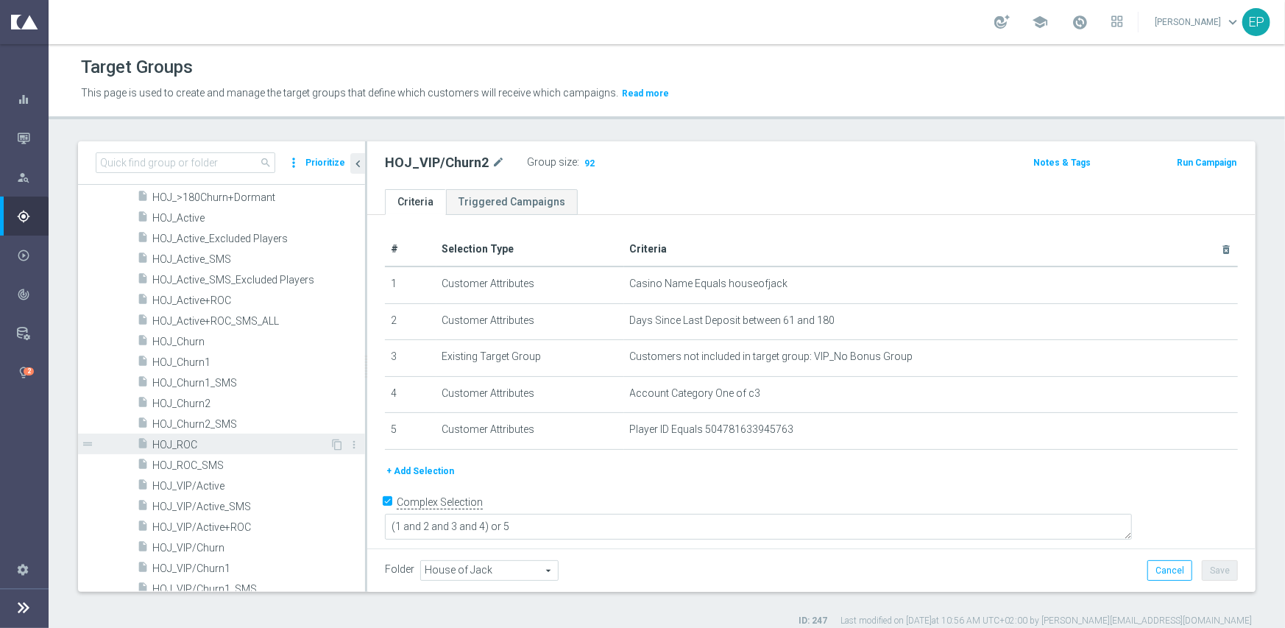
scroll to position [368, 0]
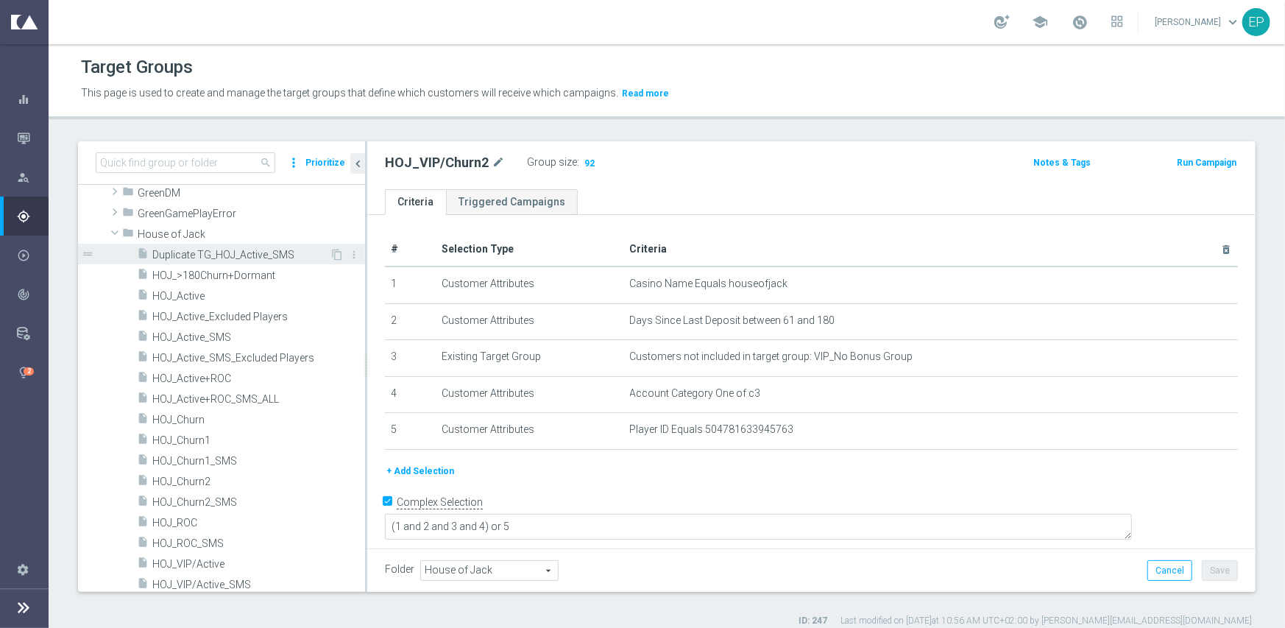
drag, startPoint x: 172, startPoint y: 235, endPoint x: 183, endPoint y: 261, distance: 27.3
click at [172, 235] on span "House of Jack" at bounding box center [251, 234] width 227 height 13
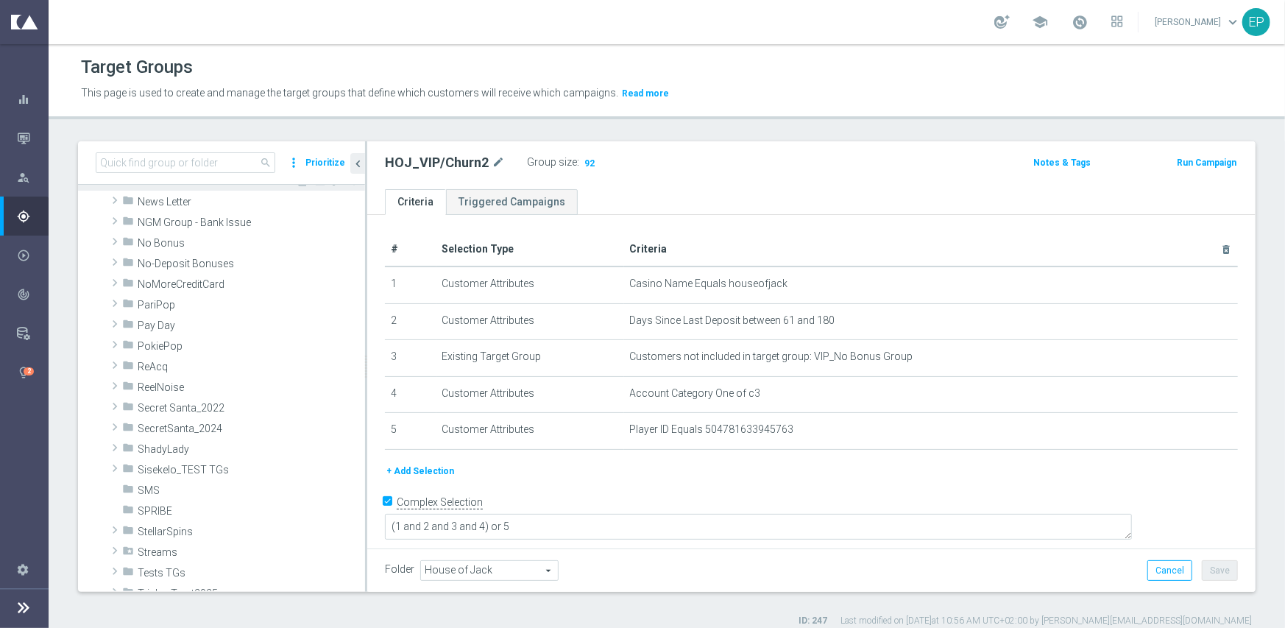
scroll to position [810, 0]
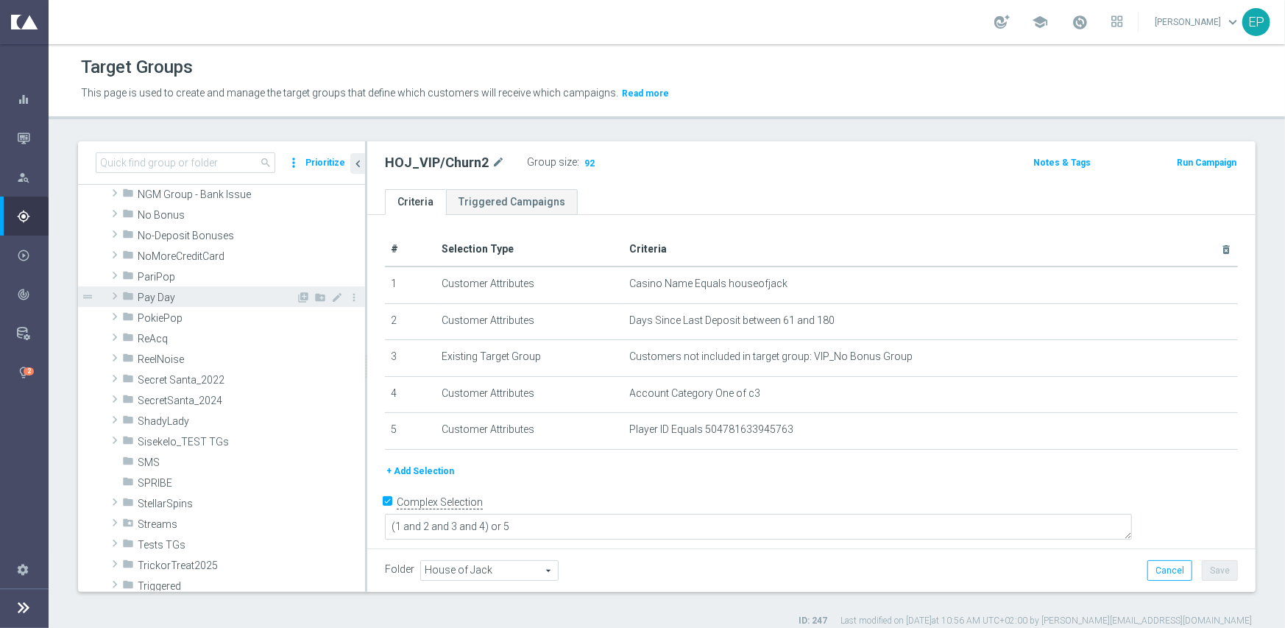
click at [216, 303] on div "folder Pay Day" at bounding box center [209, 296] width 174 height 21
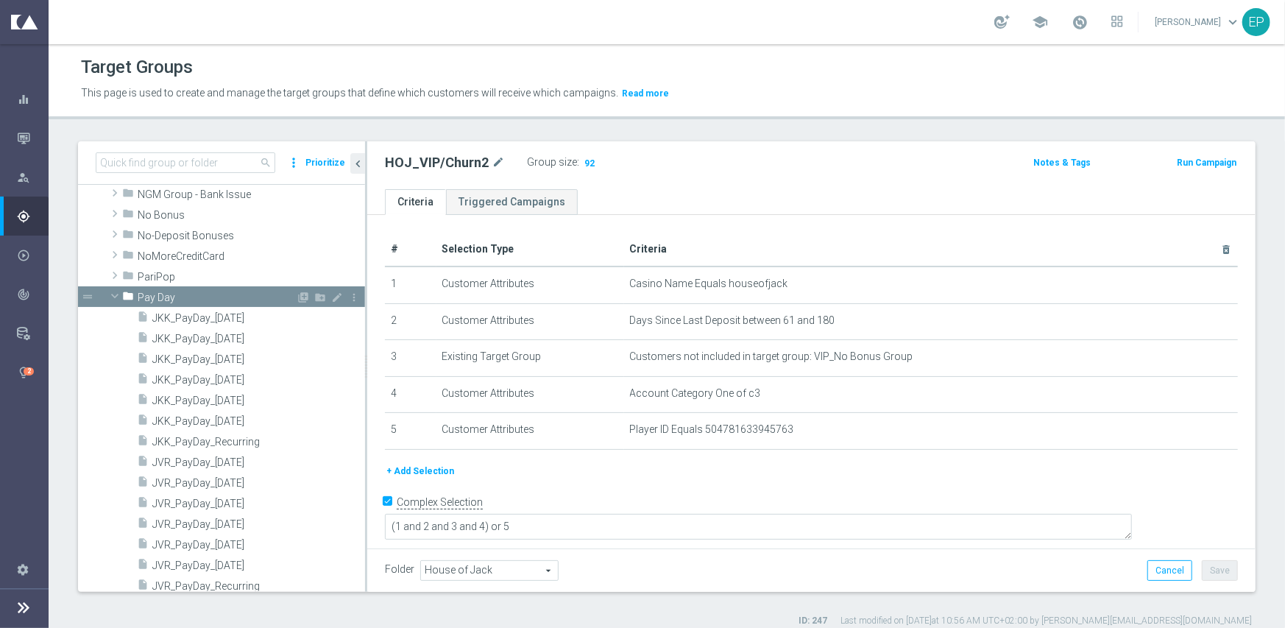
click at [216, 303] on div "folder Pay Day" at bounding box center [209, 296] width 174 height 21
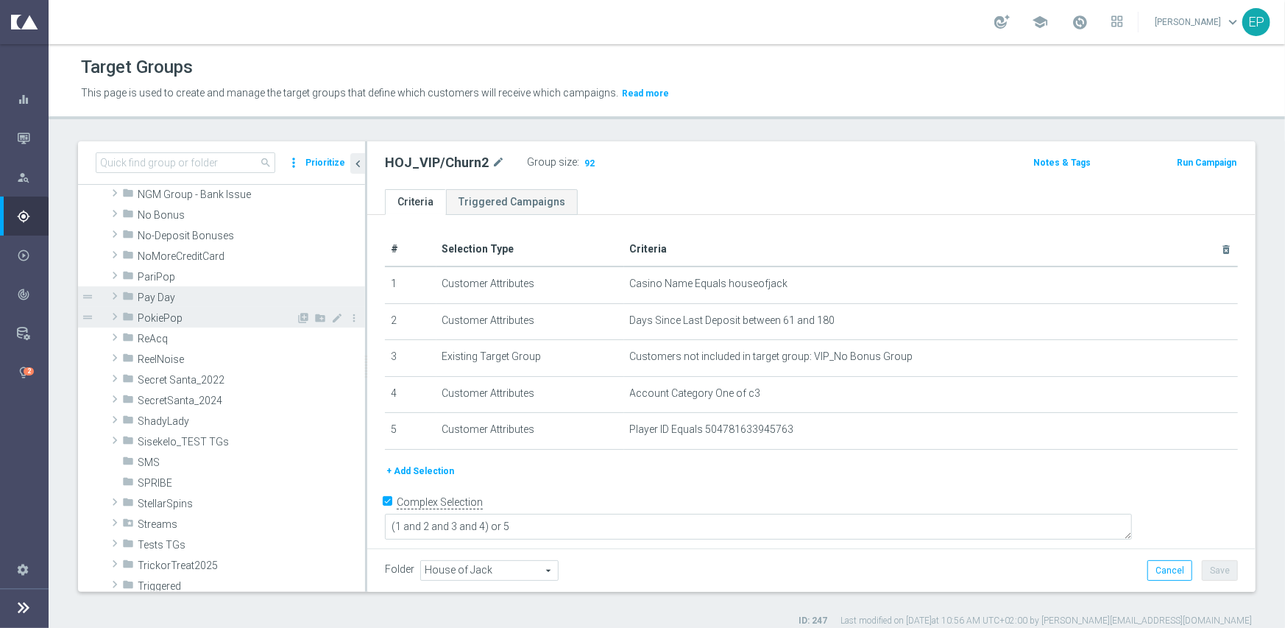
click at [213, 313] on span "PokiePop" at bounding box center [217, 318] width 158 height 13
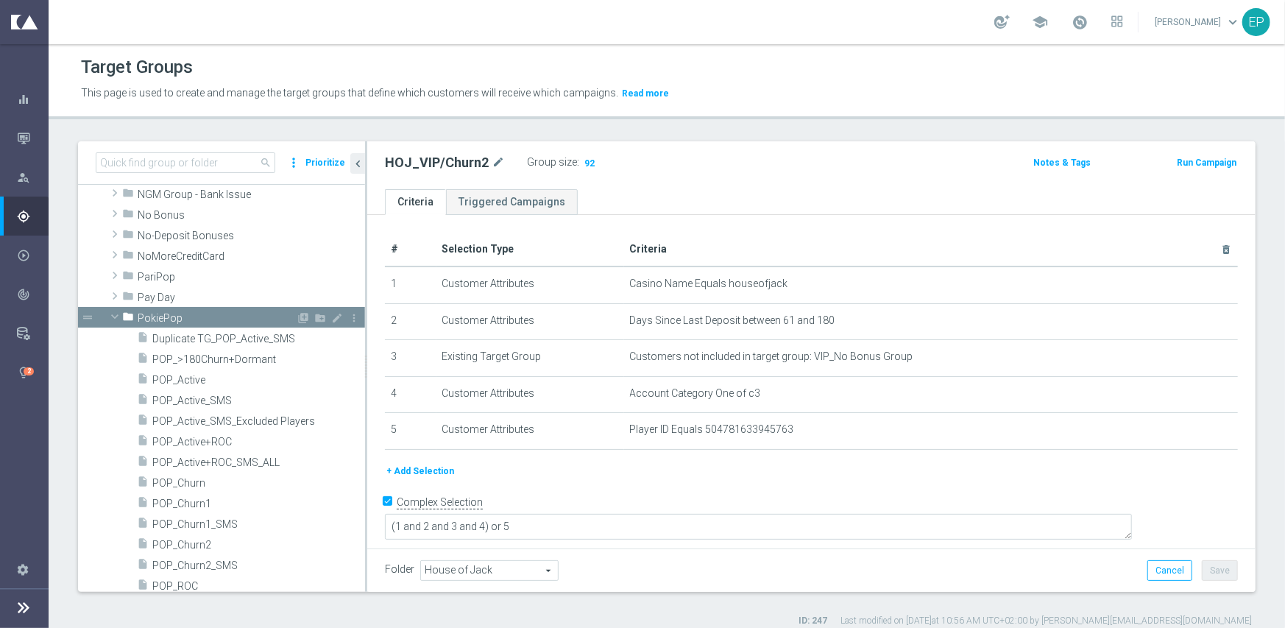
scroll to position [883, 0]
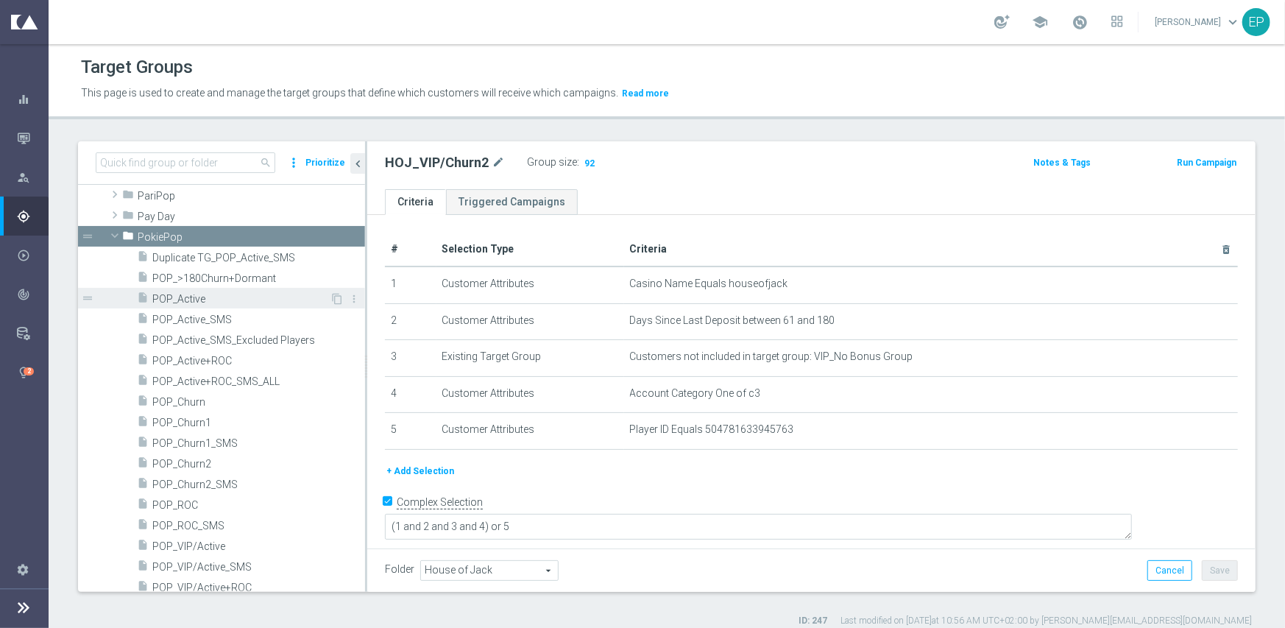
click at [221, 302] on span "POP_Active" at bounding box center [240, 299] width 177 height 13
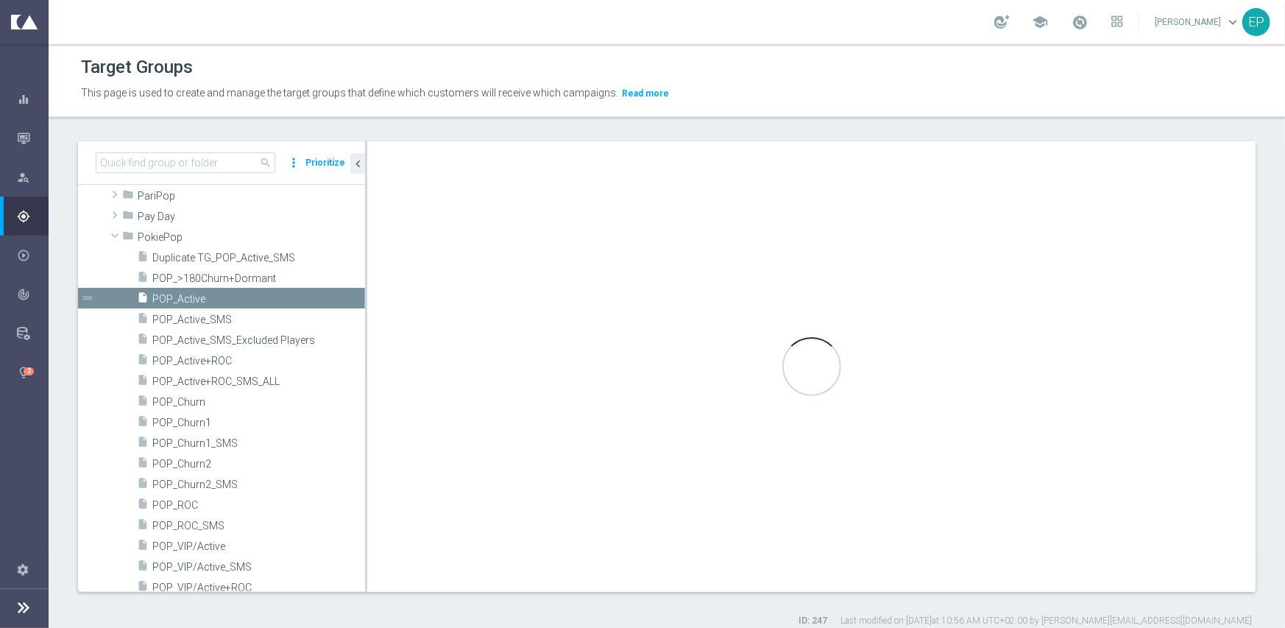
type input "PokiePop"
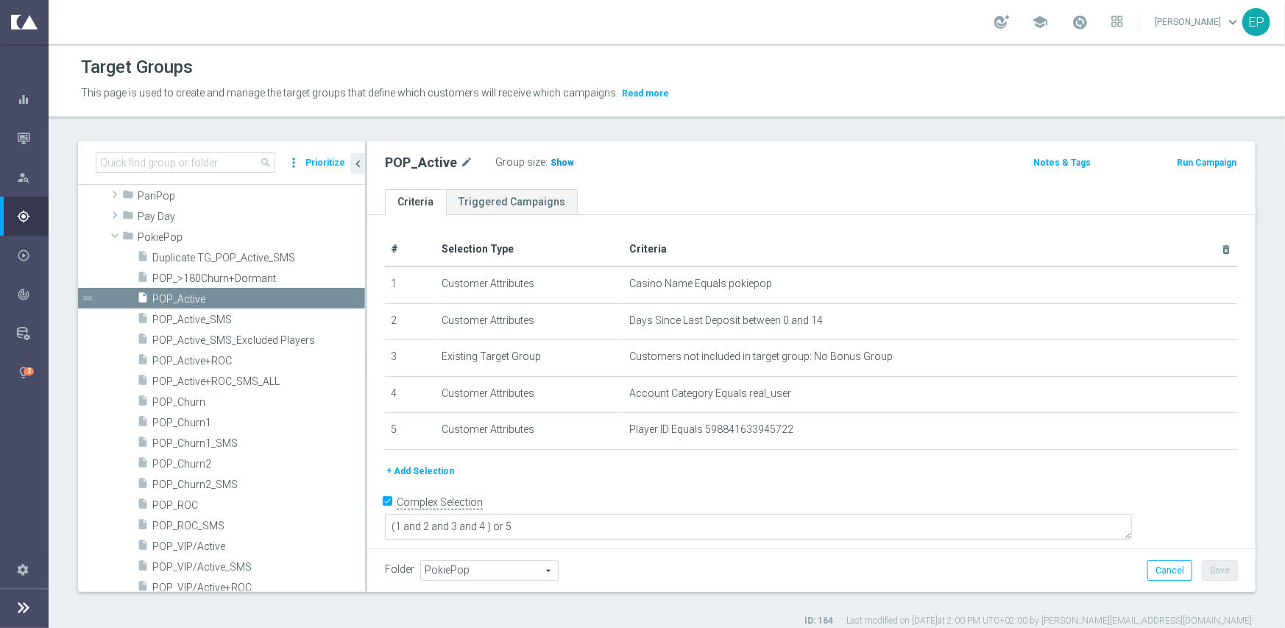
click at [552, 164] on span "Show" at bounding box center [562, 162] width 24 height 10
click at [196, 503] on span "POP_ROC" at bounding box center [240, 505] width 177 height 13
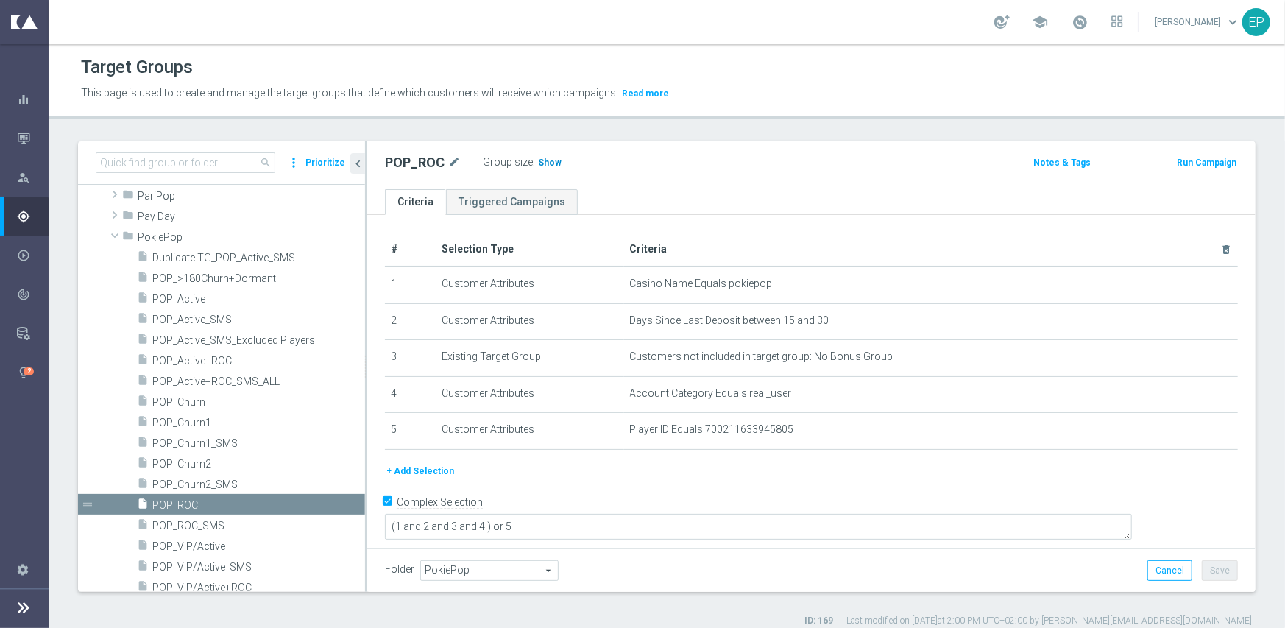
click at [545, 169] on h3 "Show" at bounding box center [549, 163] width 26 height 16
click at [227, 420] on span "POP_Churn1" at bounding box center [240, 423] width 177 height 13
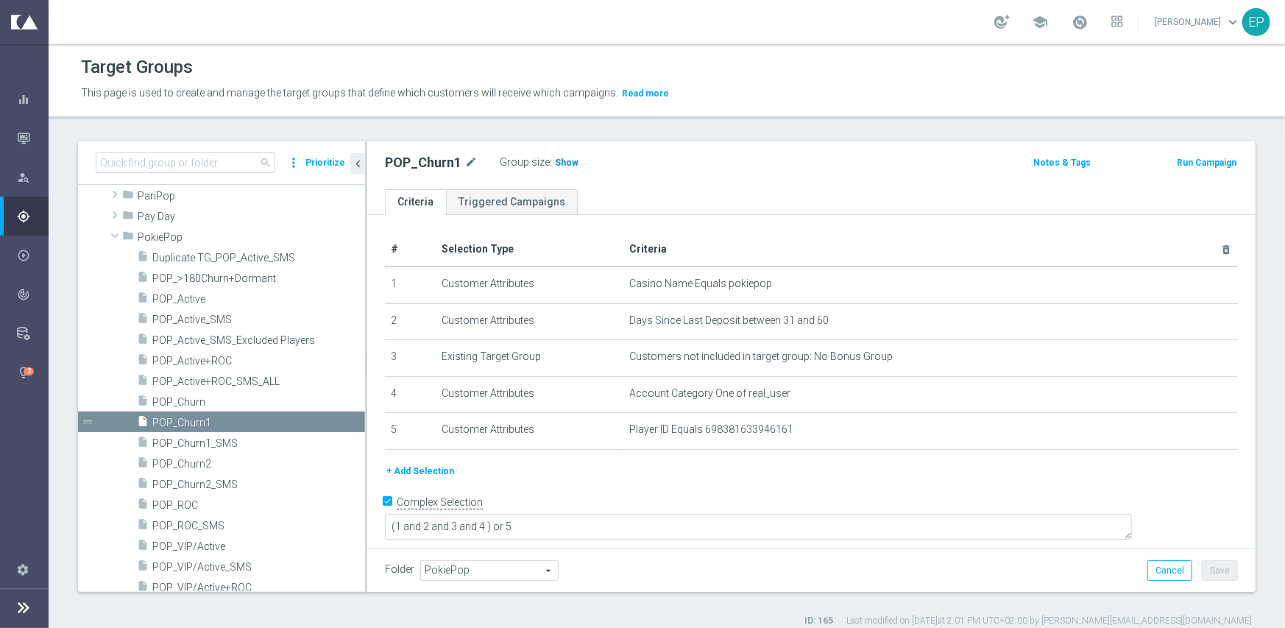
click at [555, 162] on span "Show" at bounding box center [567, 162] width 24 height 10
click at [235, 468] on span "POP_Churn2" at bounding box center [240, 464] width 177 height 13
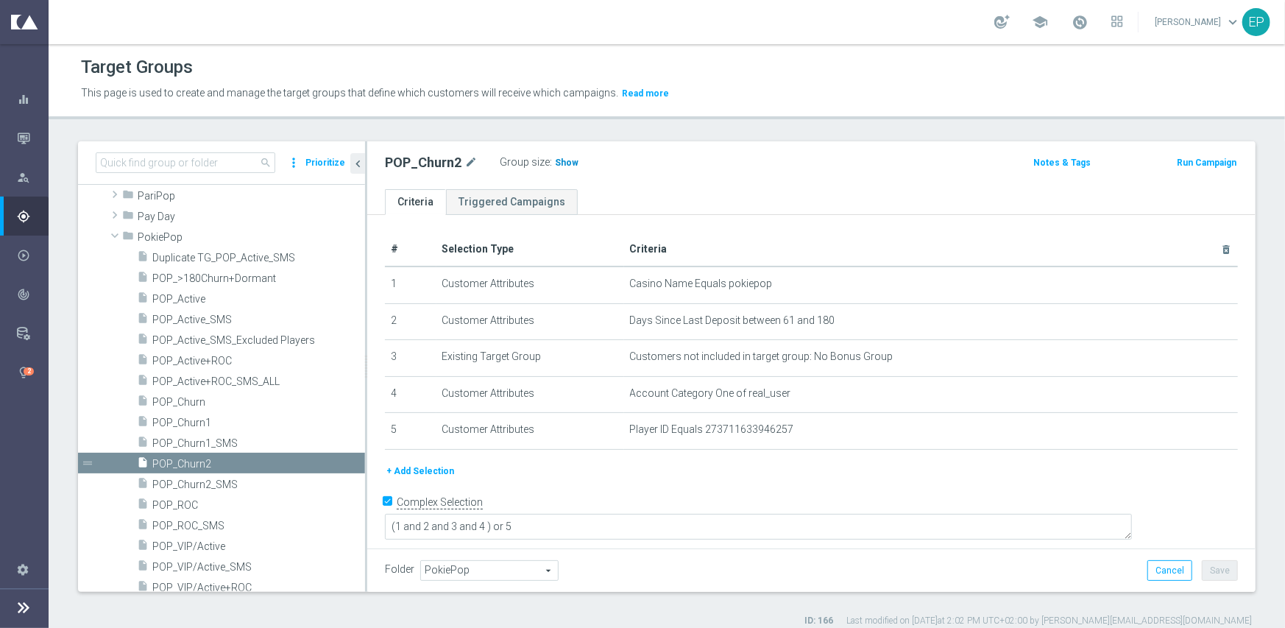
click at [569, 164] on span "Show" at bounding box center [567, 162] width 24 height 10
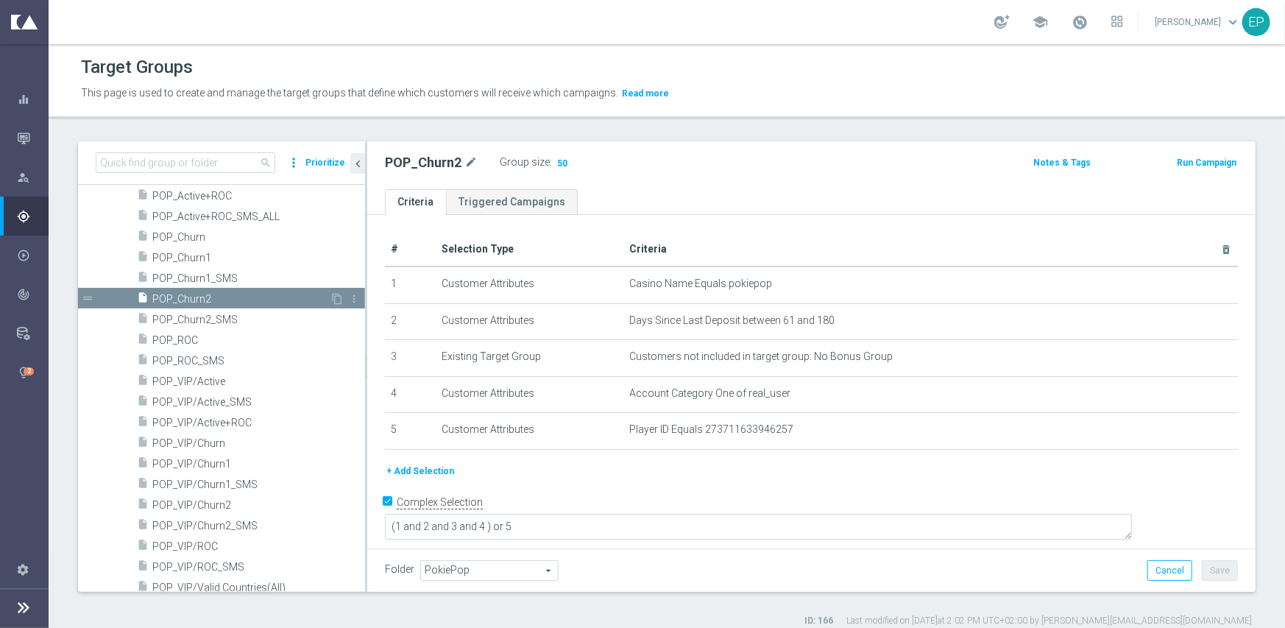
scroll to position [1104, 0]
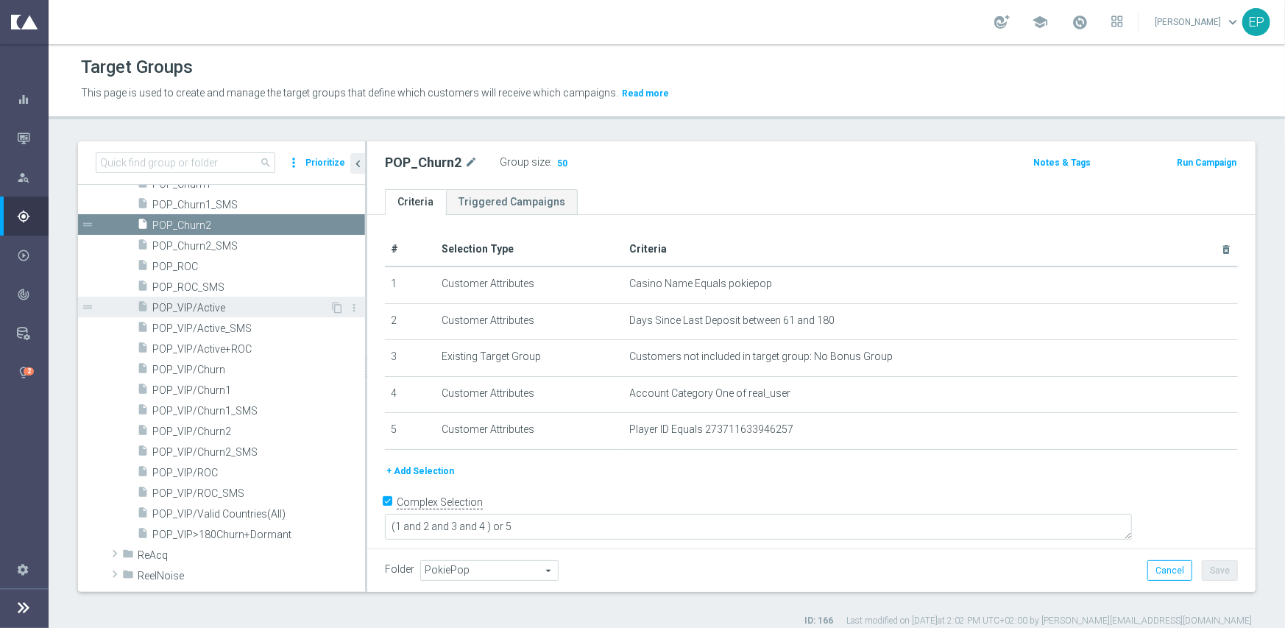
drag, startPoint x: 214, startPoint y: 305, endPoint x: 235, endPoint y: 338, distance: 39.4
click at [214, 305] on span "POP_VIP/Active" at bounding box center [240, 308] width 177 height 13
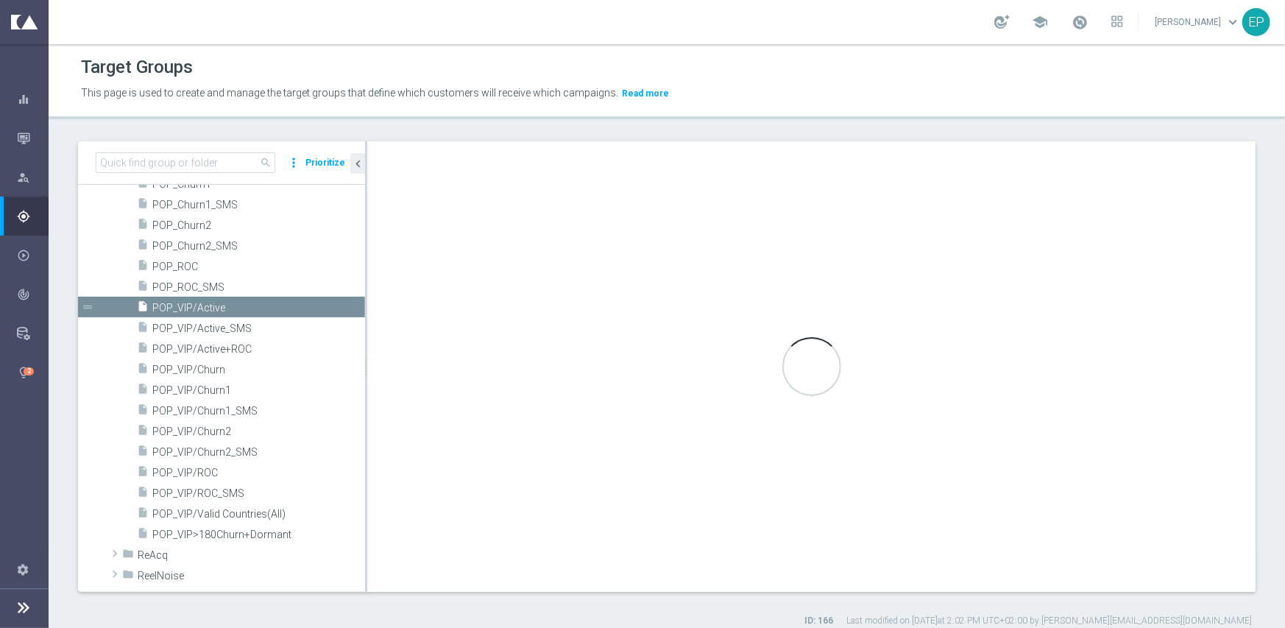
type textarea "(1 and 2 and 3 and 4) or 5"
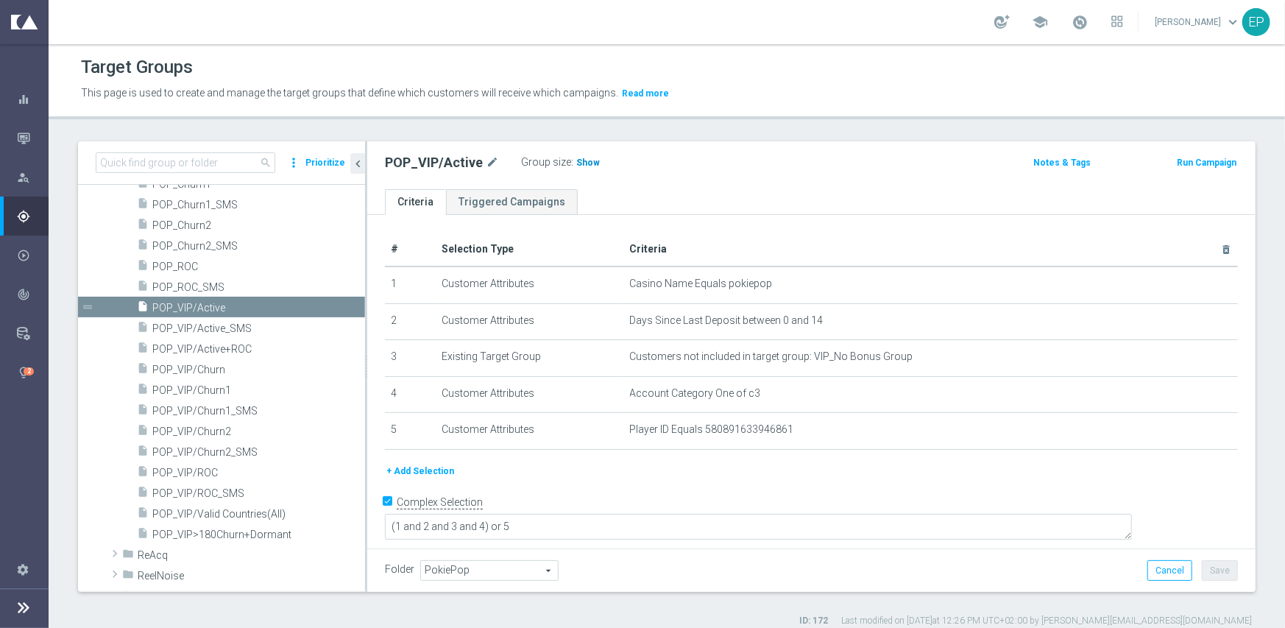
click at [584, 161] on span "Show" at bounding box center [588, 162] width 24 height 10
click at [207, 471] on span "POP_VIP/ROC" at bounding box center [240, 473] width 177 height 13
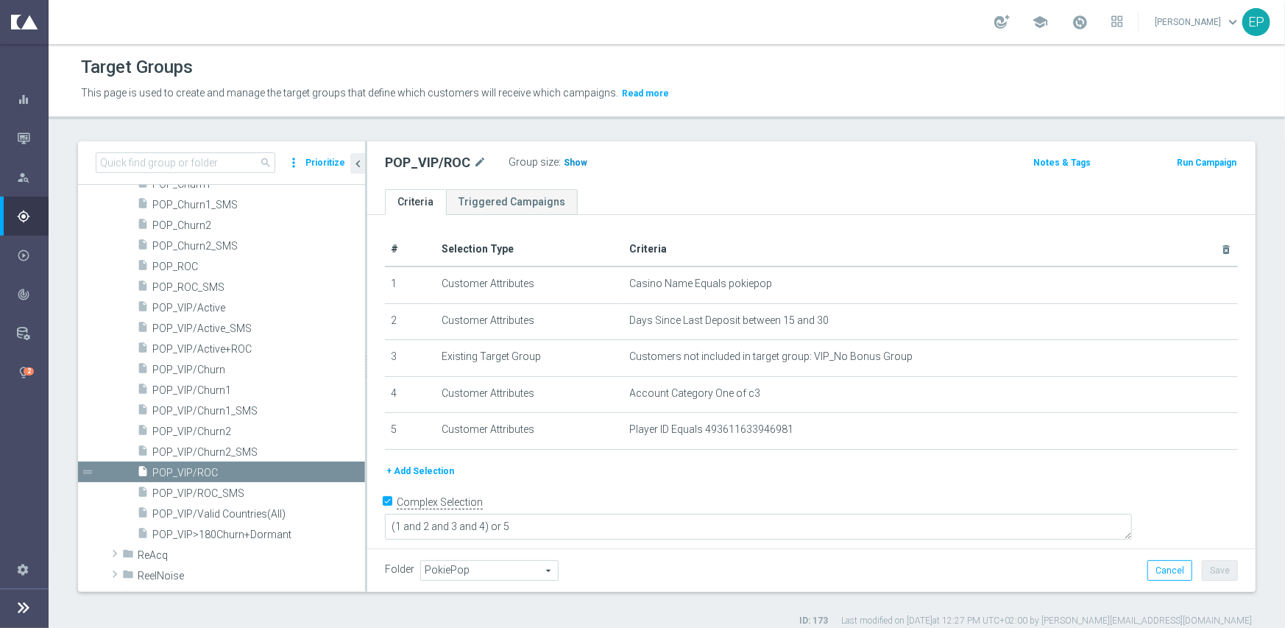
click at [569, 163] on span "Show" at bounding box center [576, 162] width 24 height 10
click at [208, 392] on span "POP_VIP/Churn1" at bounding box center [240, 390] width 177 height 13
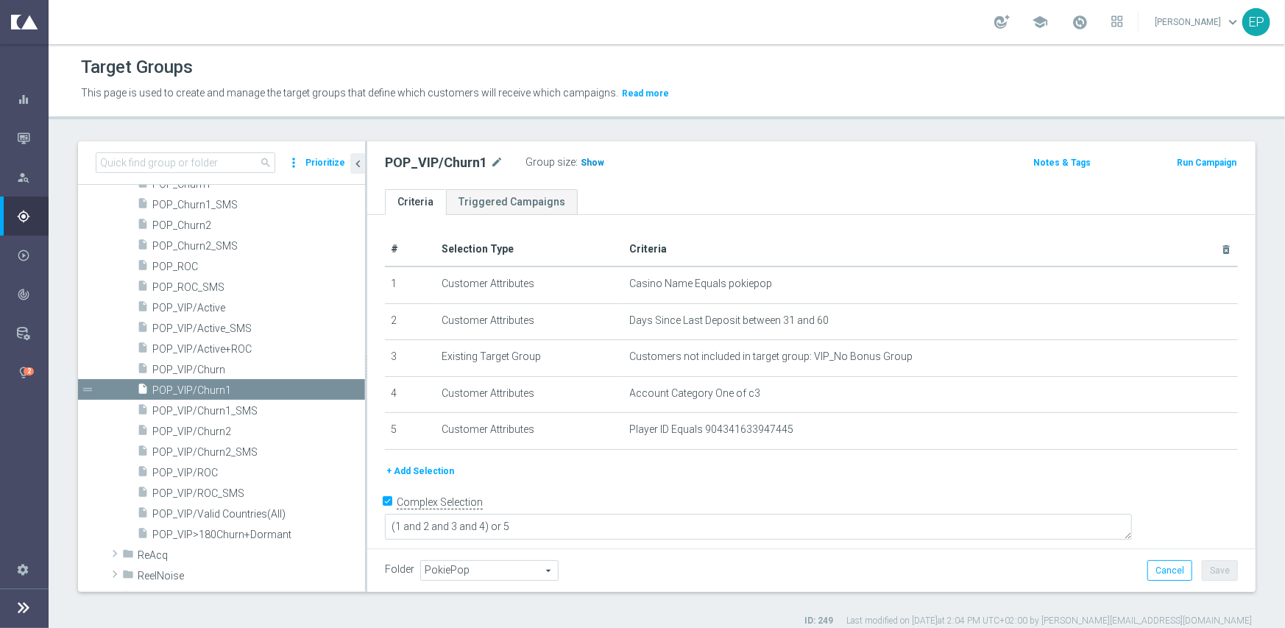
click at [584, 163] on span "Show" at bounding box center [593, 162] width 24 height 10
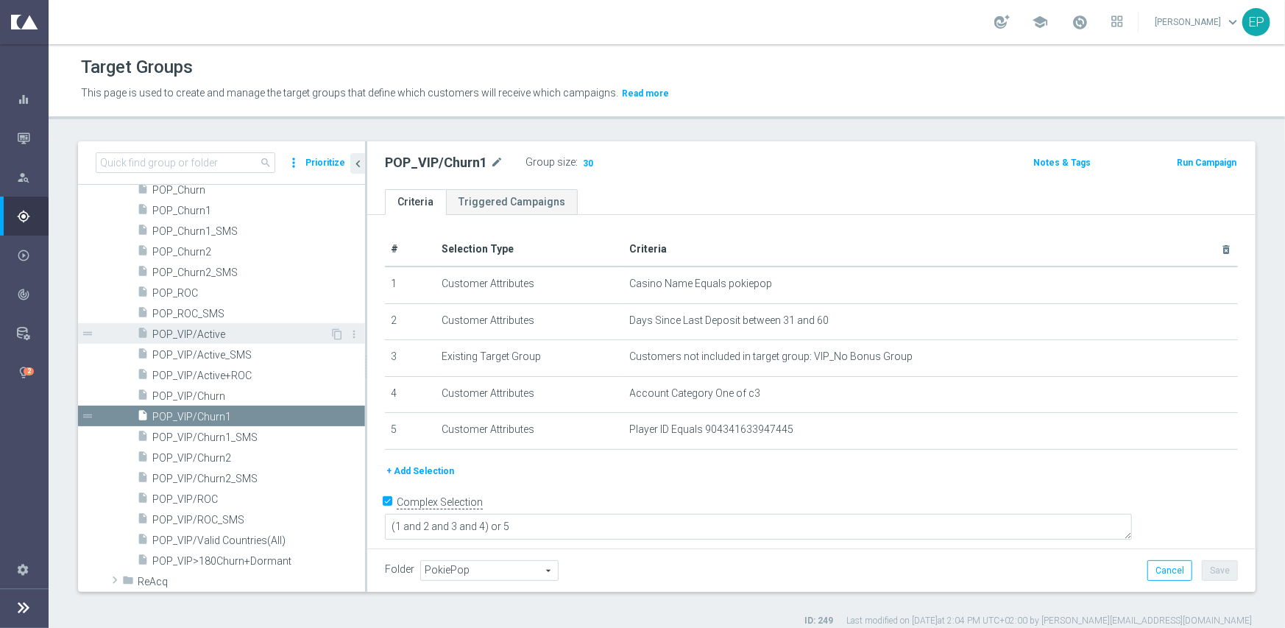
scroll to position [1104, 0]
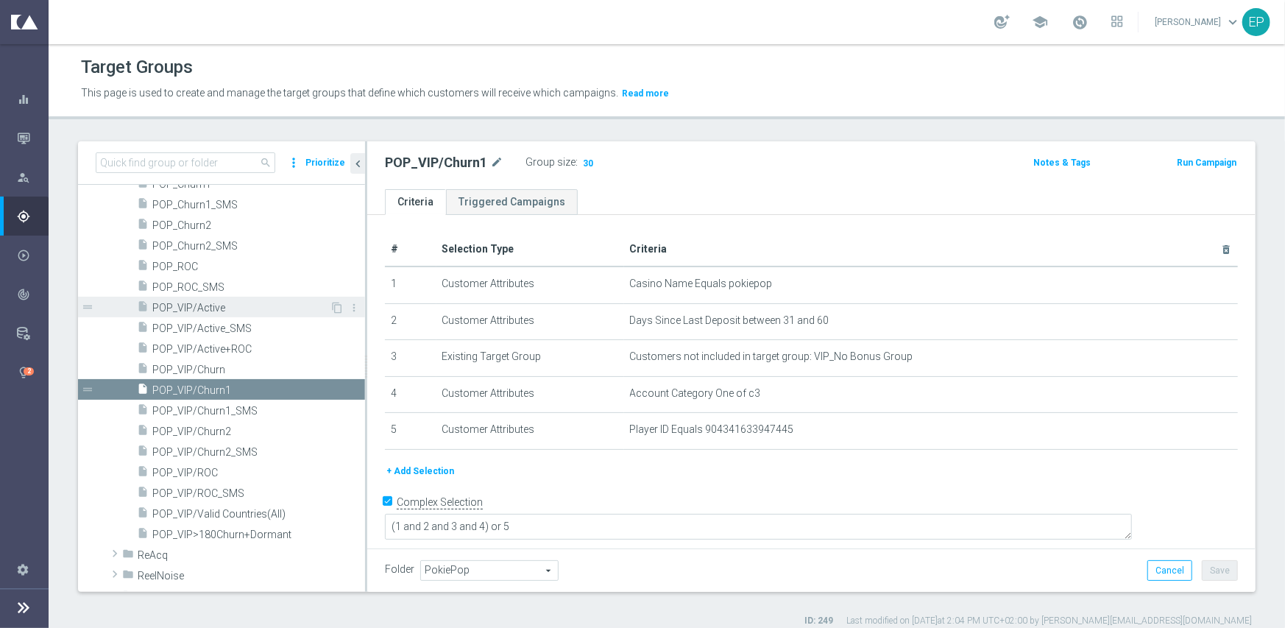
click at [243, 305] on span "POP_VIP/Active" at bounding box center [240, 308] width 177 height 13
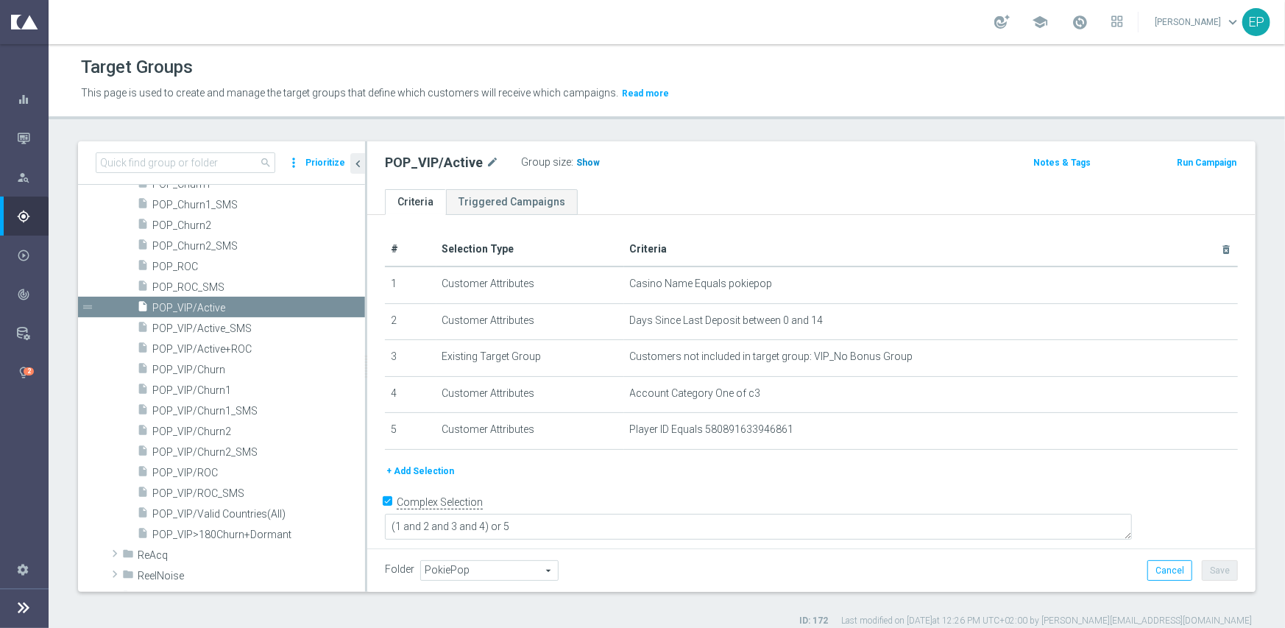
click at [583, 163] on span "Show" at bounding box center [588, 162] width 24 height 10
click at [227, 472] on span "POP_VIP/ROC" at bounding box center [240, 473] width 177 height 13
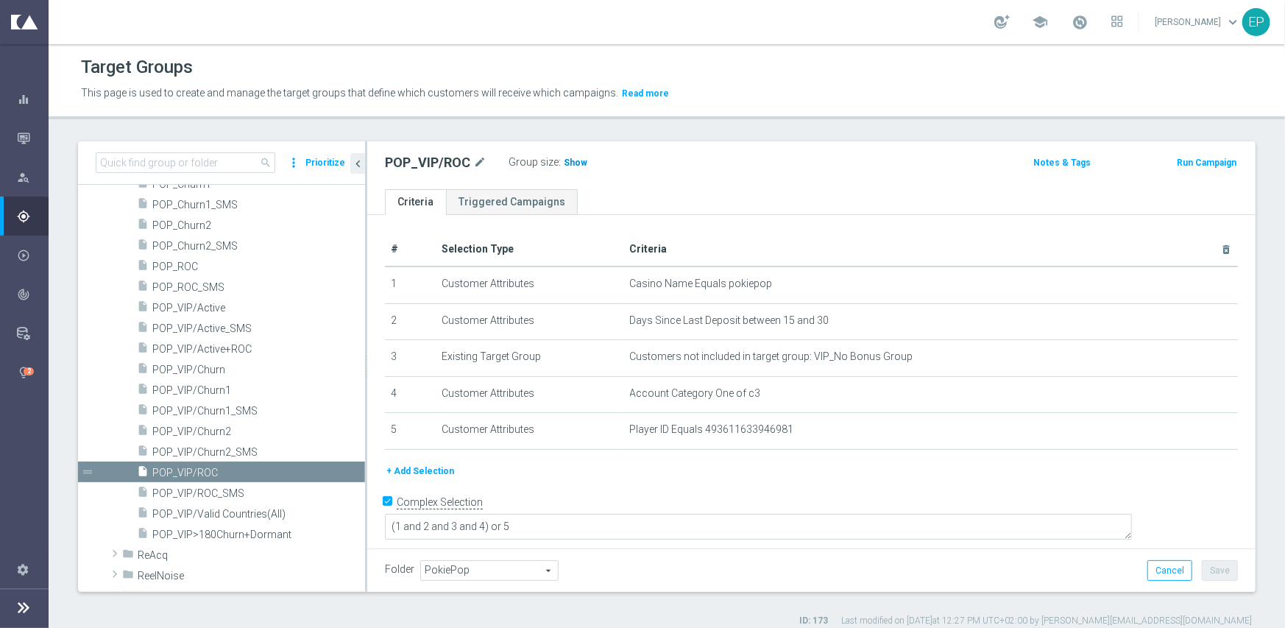
click at [574, 167] on h3 "Show" at bounding box center [575, 163] width 26 height 16
click at [211, 392] on span "POP_VIP/Churn1" at bounding box center [240, 390] width 177 height 13
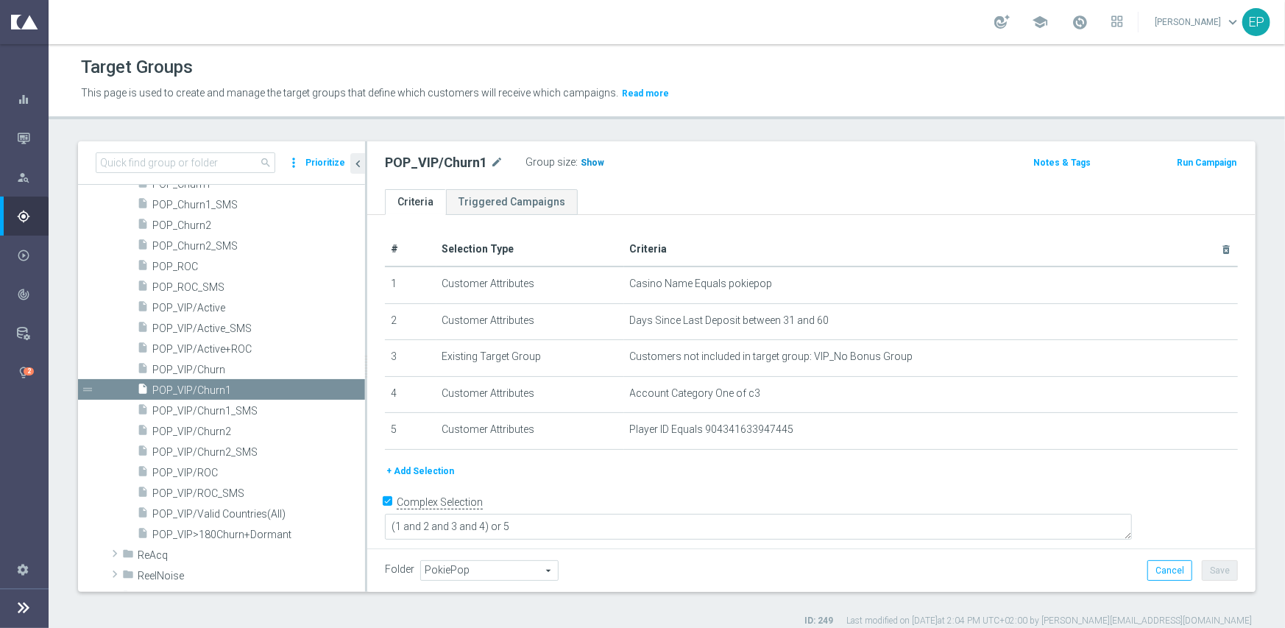
click at [581, 164] on span "Show" at bounding box center [593, 162] width 24 height 10
click at [206, 430] on span "POP_VIP/Churn2" at bounding box center [240, 431] width 177 height 13
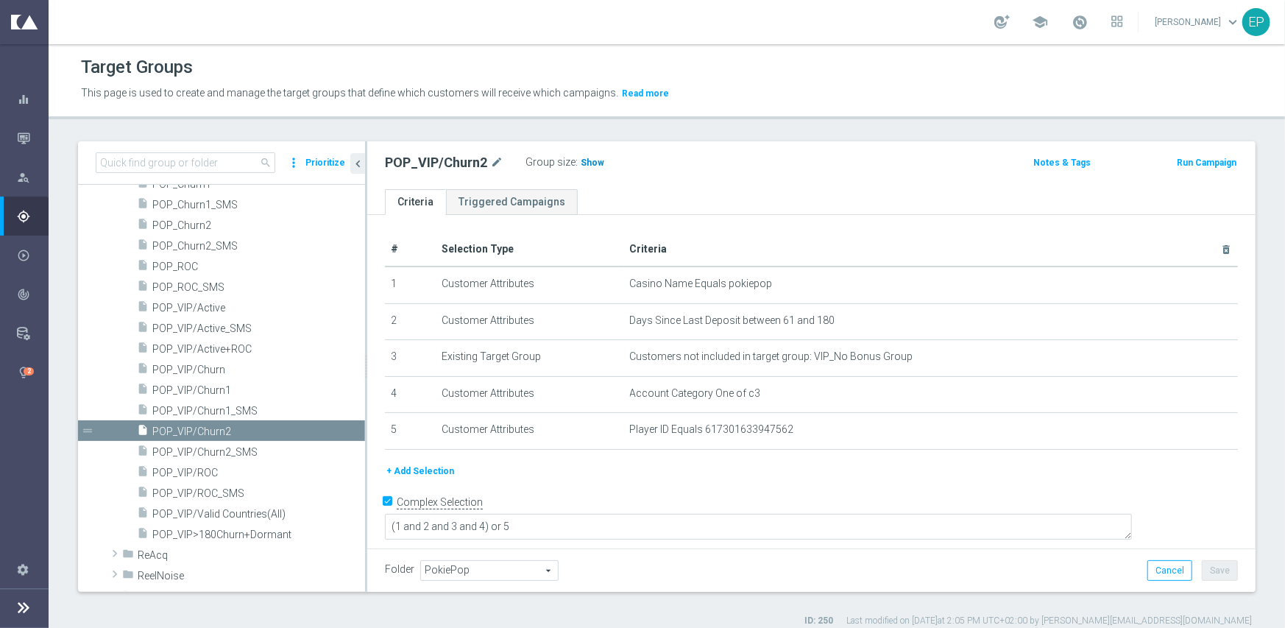
click at [581, 166] on span "Show" at bounding box center [593, 162] width 24 height 10
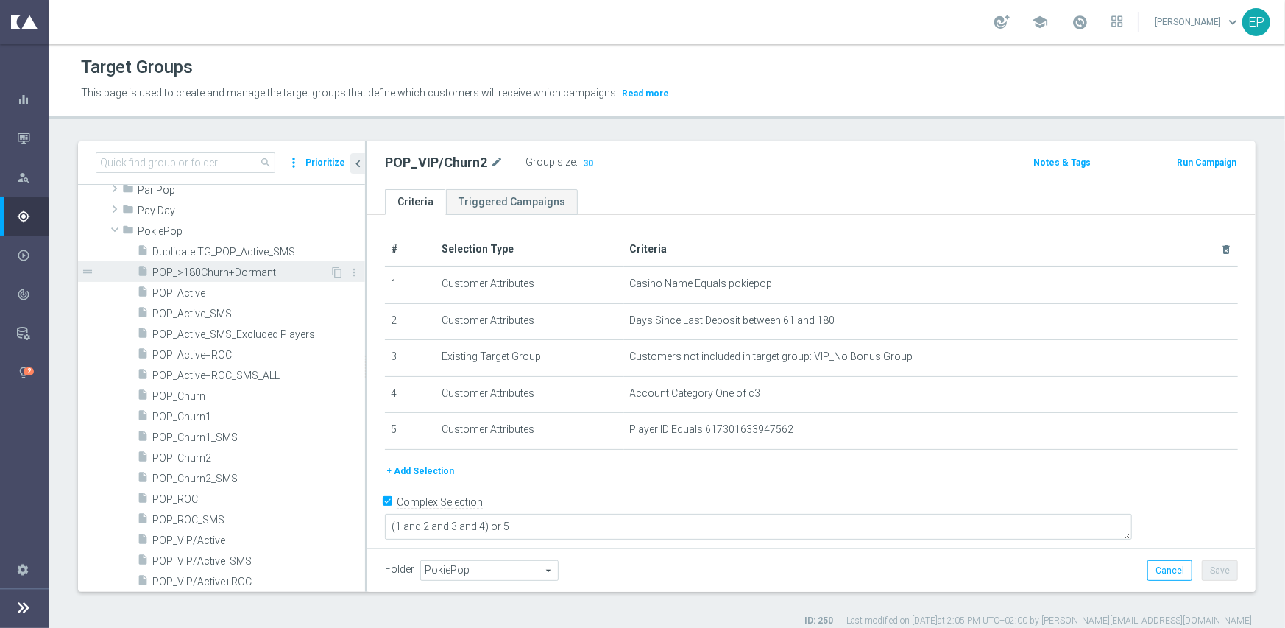
scroll to position [883, 0]
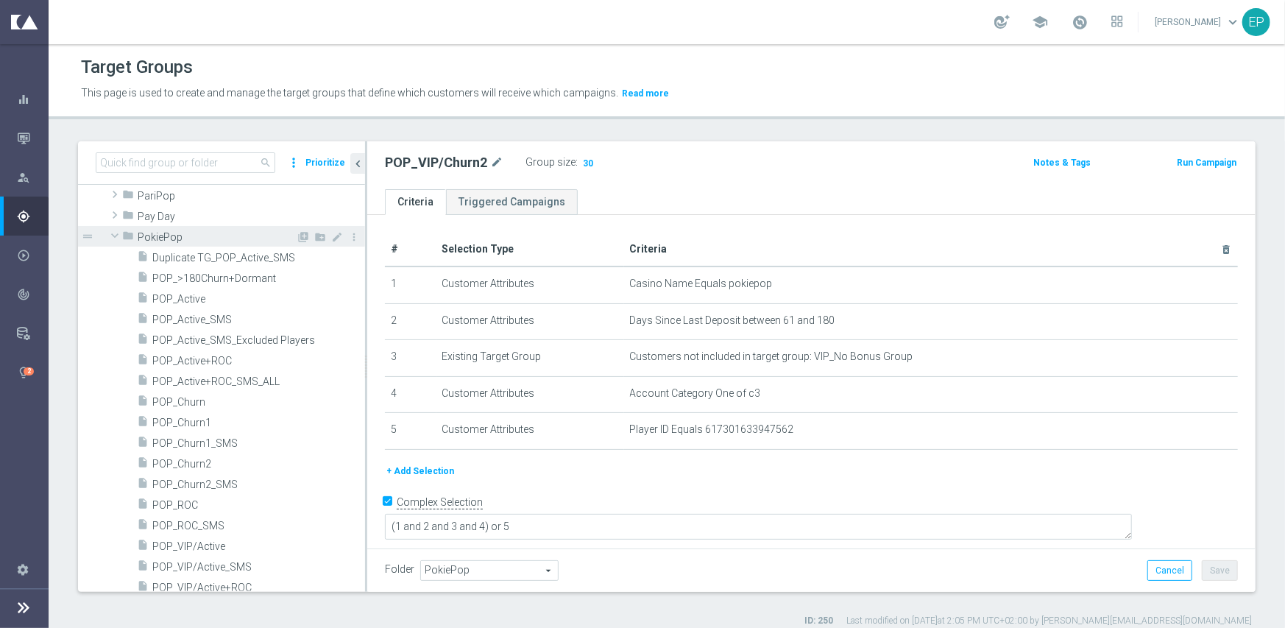
click at [115, 233] on span at bounding box center [115, 235] width 18 height 15
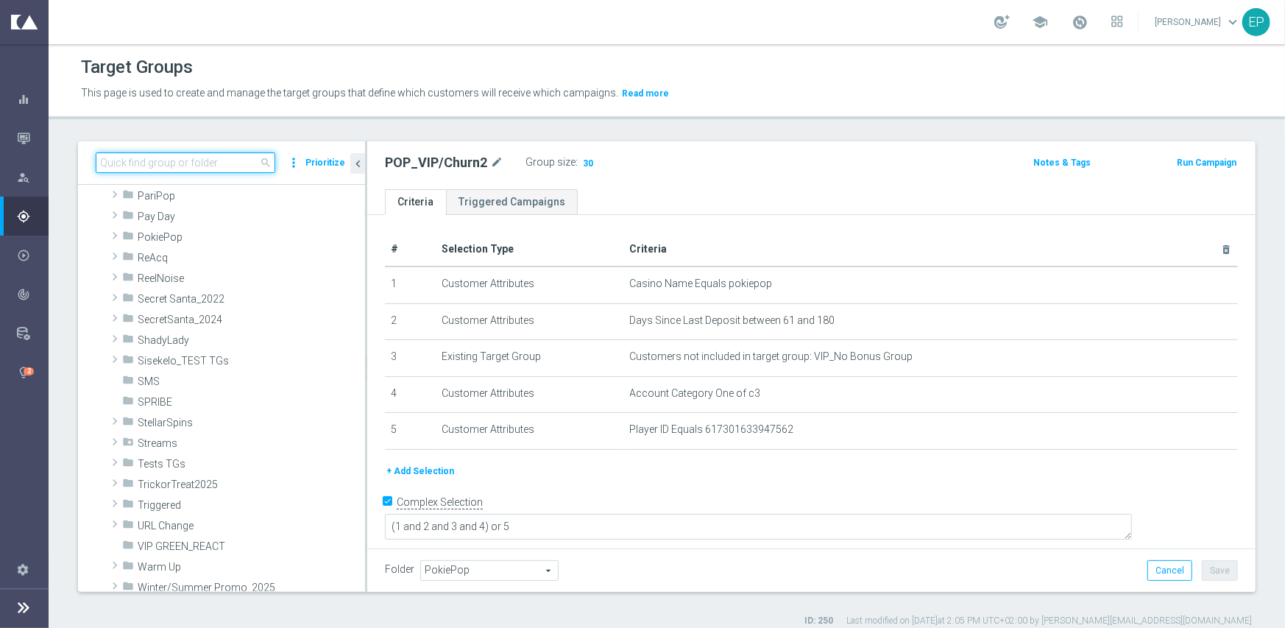
click at [146, 169] on input at bounding box center [186, 162] width 180 height 21
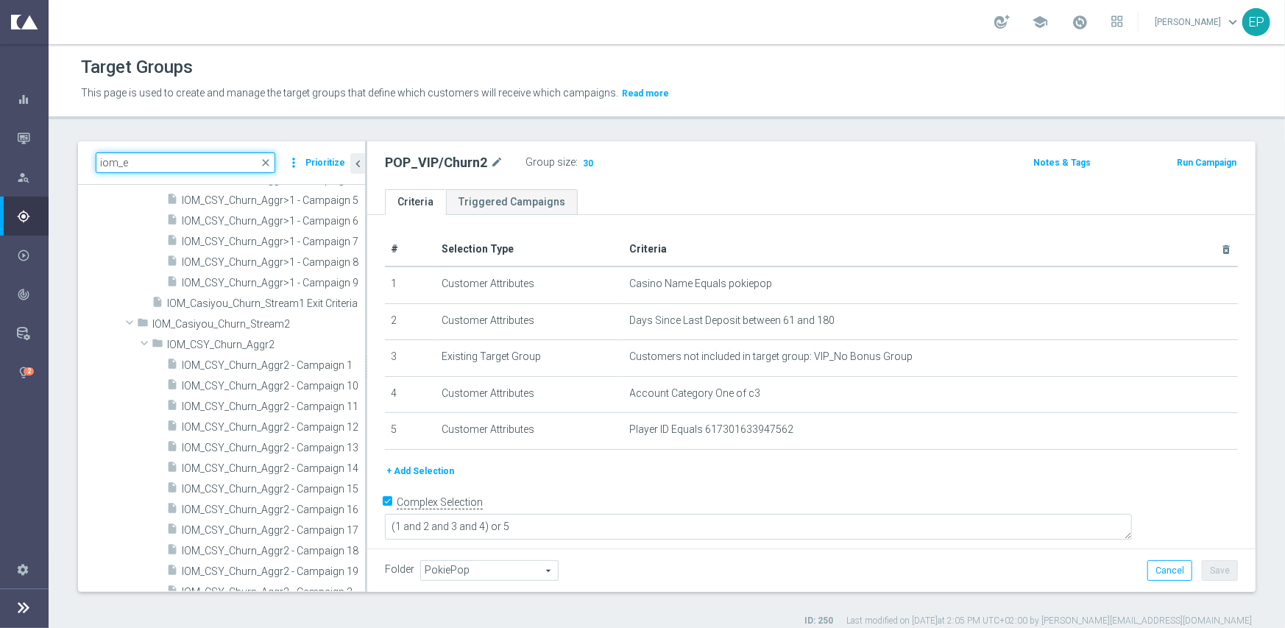
scroll to position [0, 0]
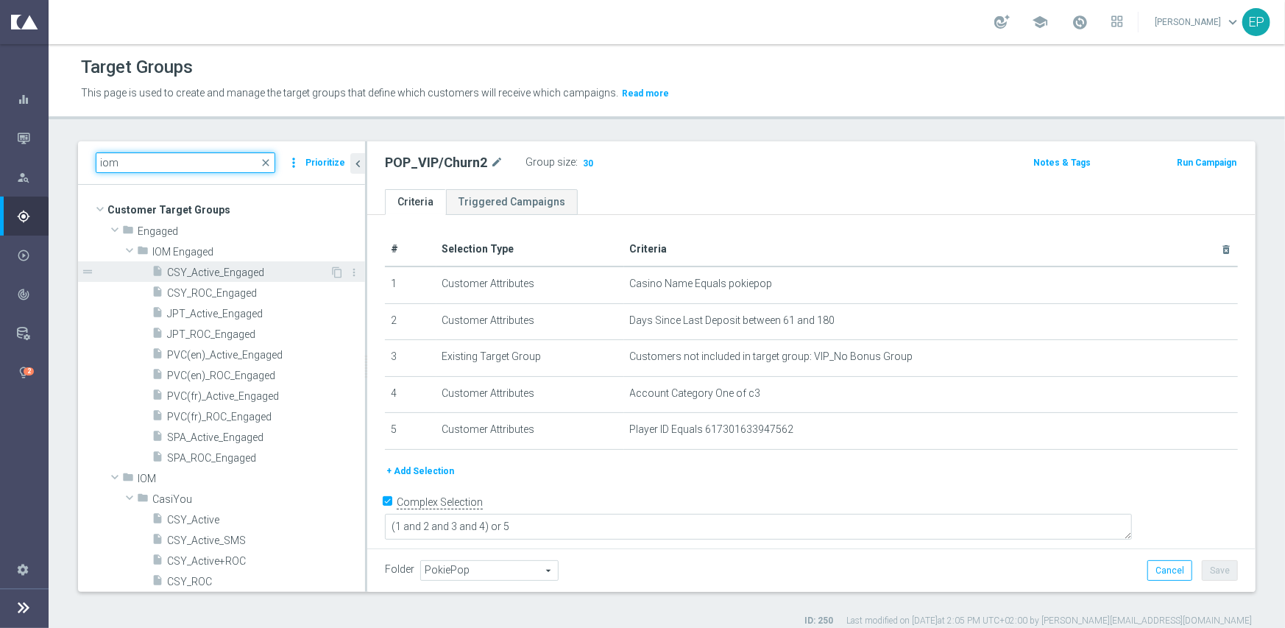
type input "iom"
click at [238, 275] on span "CSY_Active_Engaged" at bounding box center [248, 272] width 163 height 13
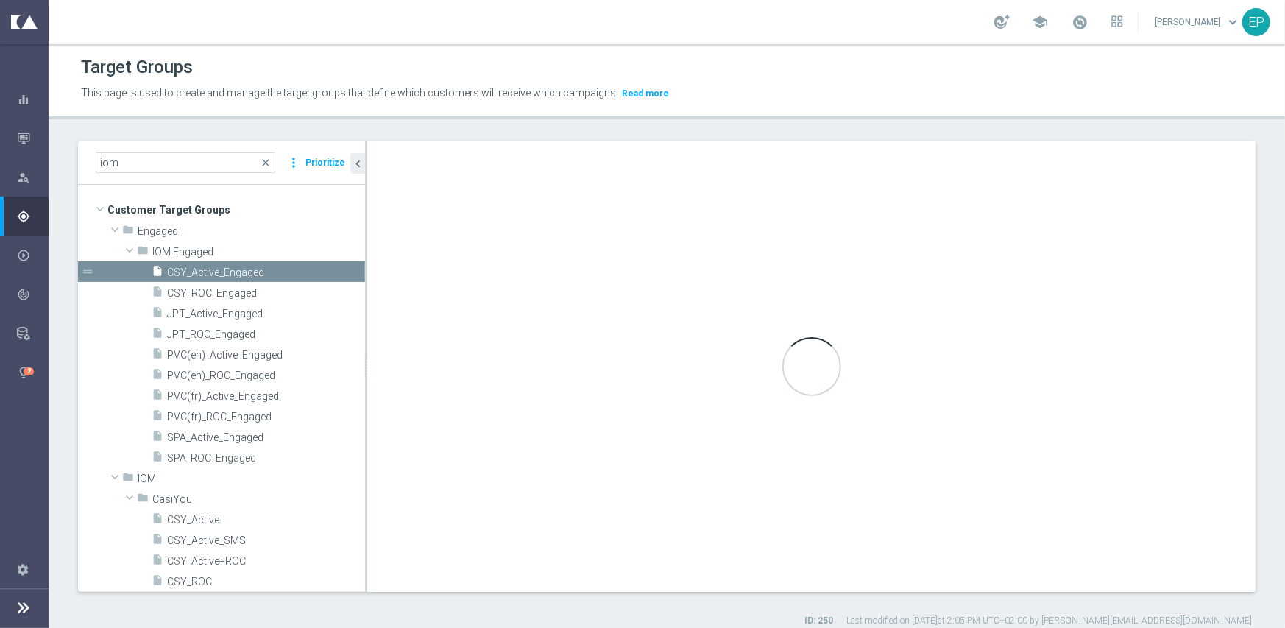
checkbox input "false"
type input "IOM Engaged"
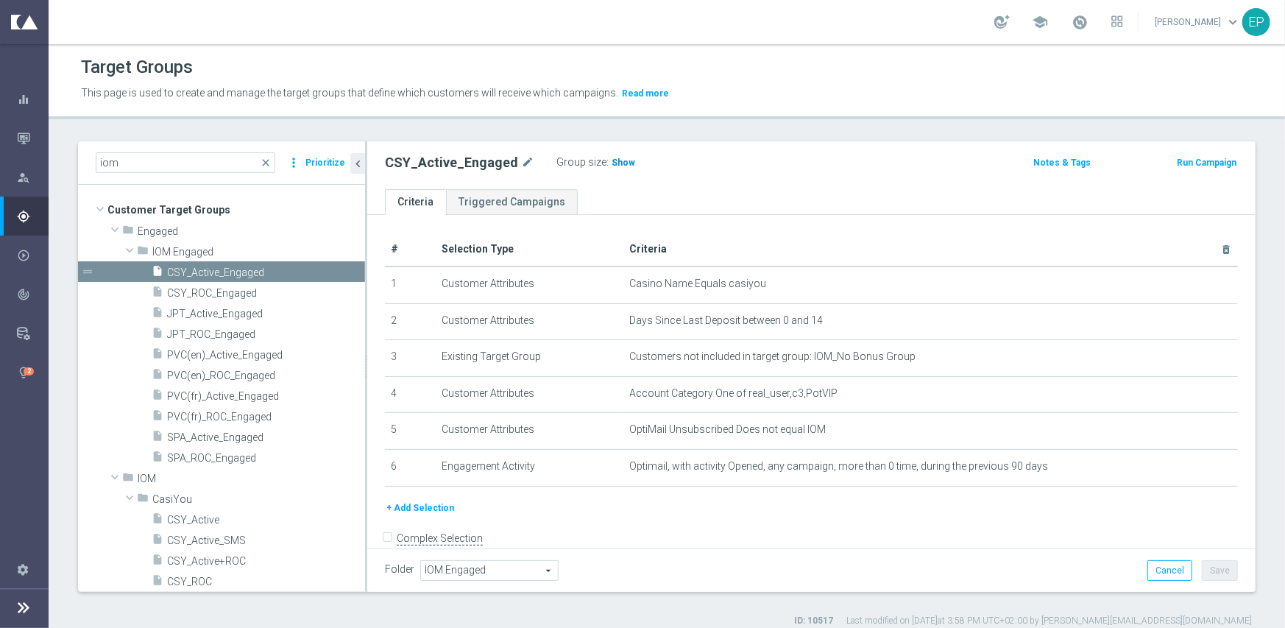
click at [612, 161] on span "Show" at bounding box center [624, 162] width 24 height 10
click at [225, 296] on span "CSY_ROC_Engaged" at bounding box center [248, 293] width 163 height 13
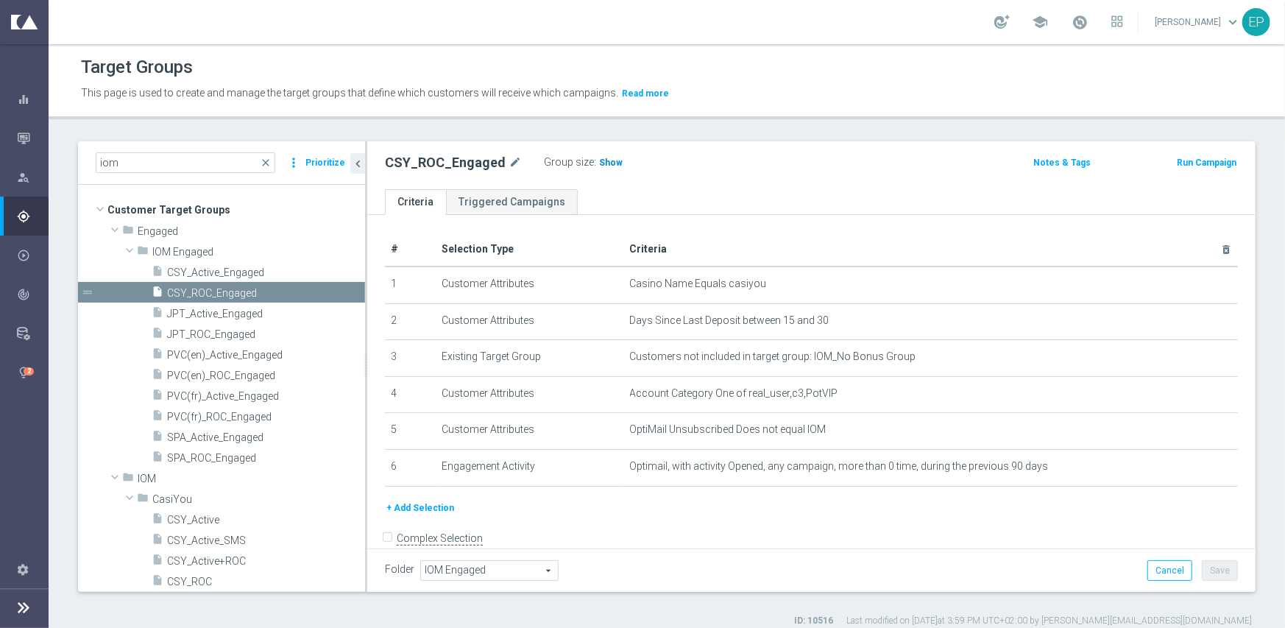
click at [610, 162] on span "Show" at bounding box center [611, 162] width 24 height 10
click at [236, 354] on span "PVC(en)_Active_Engaged" at bounding box center [248, 355] width 163 height 13
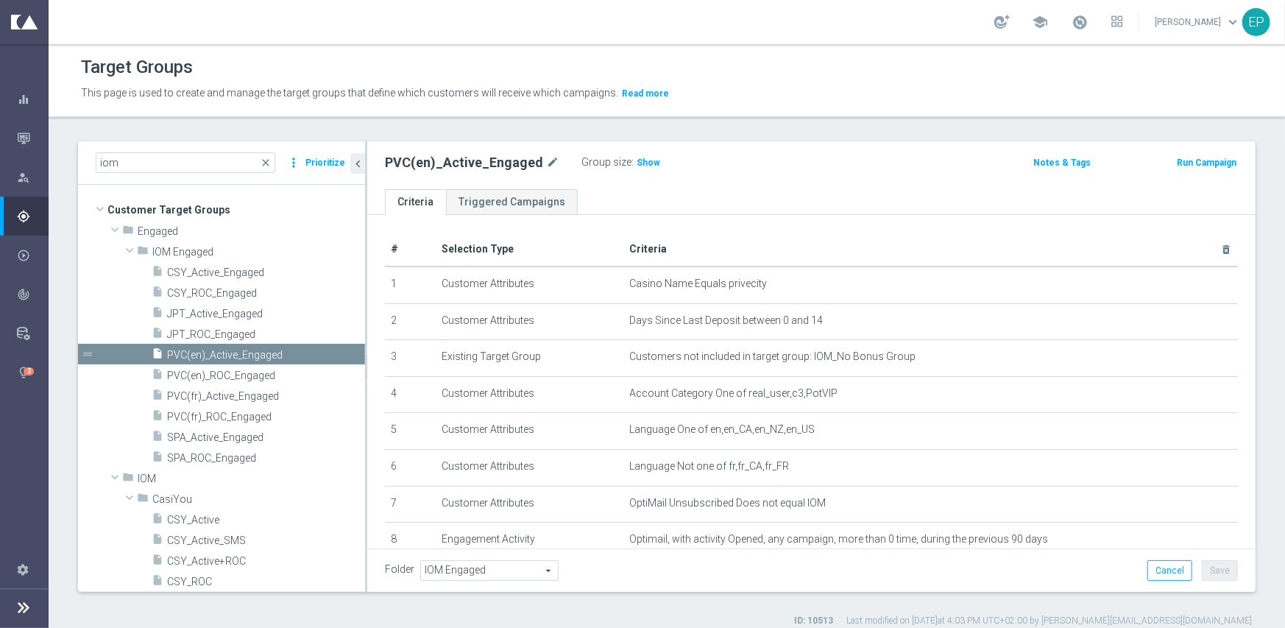
drag, startPoint x: 632, startPoint y: 157, endPoint x: 693, endPoint y: 186, distance: 67.8
click at [637, 157] on span "Show" at bounding box center [649, 162] width 24 height 10
click at [233, 378] on span "PVC(en)_ROC_Engaged" at bounding box center [248, 375] width 163 height 13
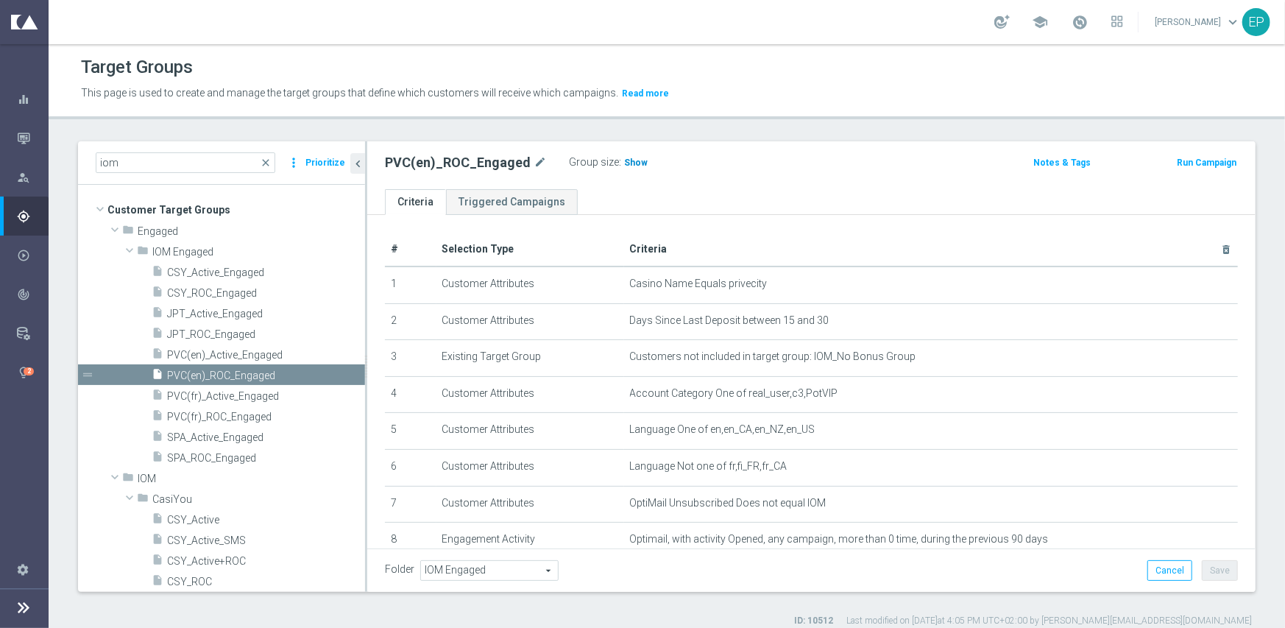
click at [631, 167] on h3 "Show" at bounding box center [636, 163] width 26 height 16
click at [206, 433] on span "SPA_Active_Engaged" at bounding box center [248, 437] width 163 height 13
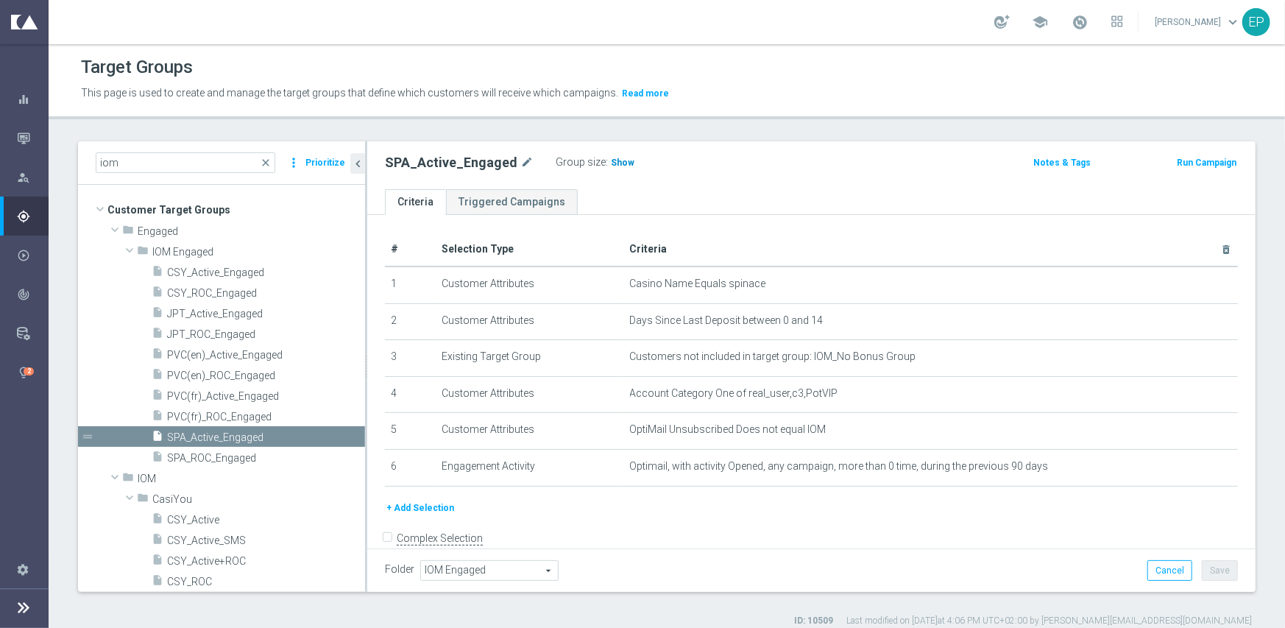
click at [615, 160] on span "Show" at bounding box center [623, 162] width 24 height 10
click at [206, 453] on span "SPA_ROC_Engaged" at bounding box center [248, 458] width 163 height 13
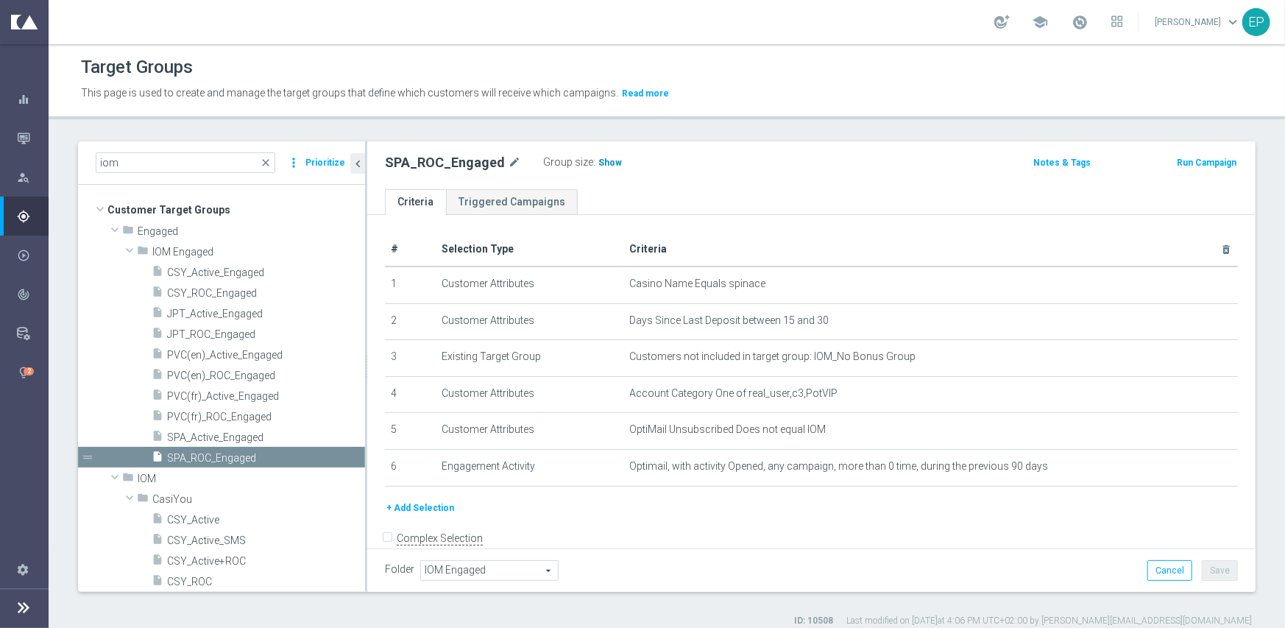
click at [598, 160] on span "Show" at bounding box center [610, 162] width 24 height 10
click at [211, 311] on span "JPT_Active_Engaged" at bounding box center [248, 314] width 163 height 13
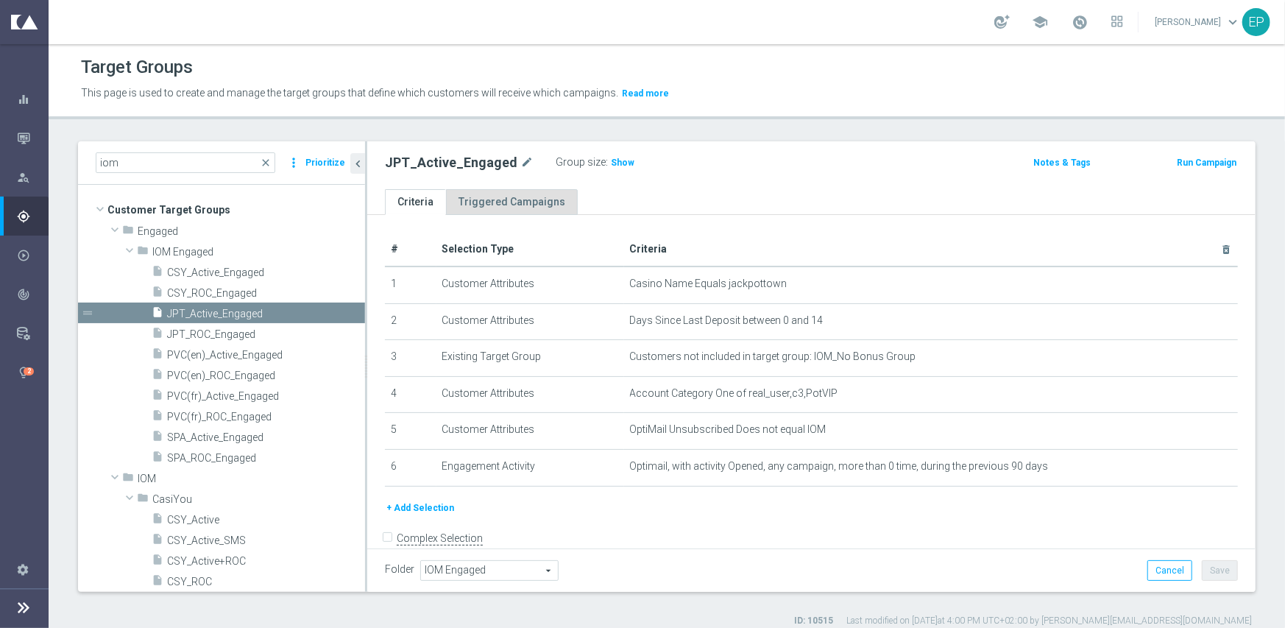
drag, startPoint x: 601, startPoint y: 160, endPoint x: 562, endPoint y: 201, distance: 56.2
click at [611, 160] on span "Show" at bounding box center [623, 162] width 24 height 10
click at [188, 330] on span "JPT_ROC_Engaged" at bounding box center [248, 334] width 163 height 13
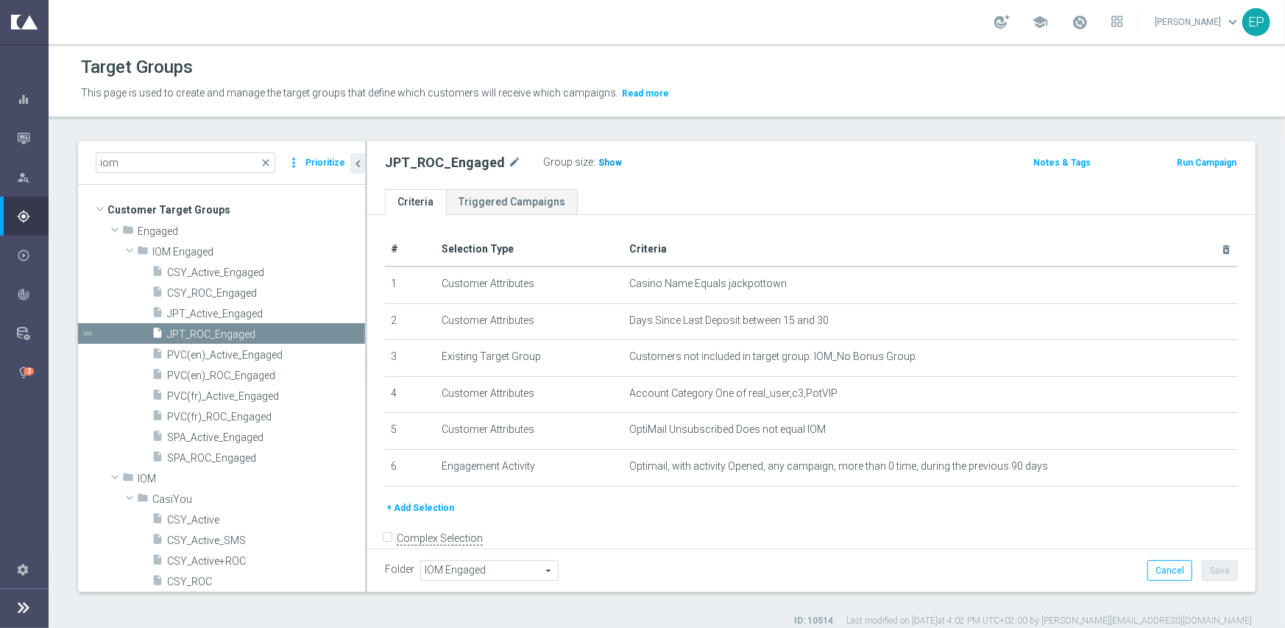
click at [598, 162] on span "Show" at bounding box center [610, 162] width 24 height 10
click at [228, 392] on span "PVC(fr)_Active_Engaged" at bounding box center [248, 396] width 163 height 13
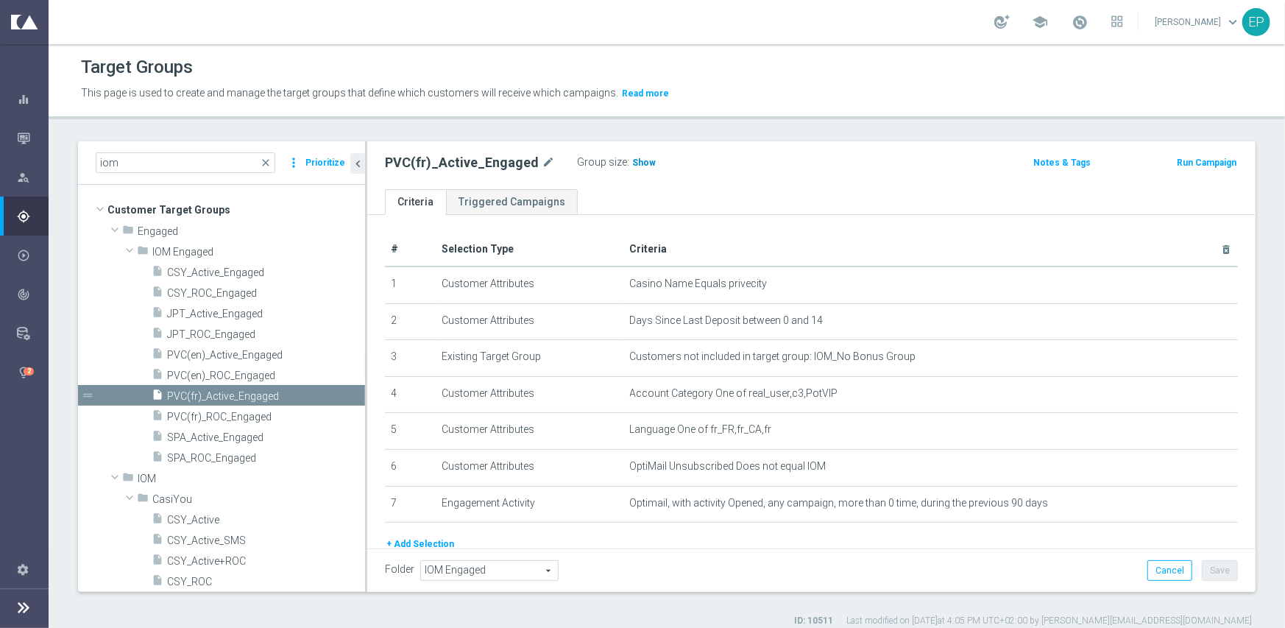
click at [633, 159] on span "Show" at bounding box center [644, 162] width 24 height 10
click at [248, 414] on span "PVC(fr)_ROC_Engaged" at bounding box center [248, 417] width 163 height 13
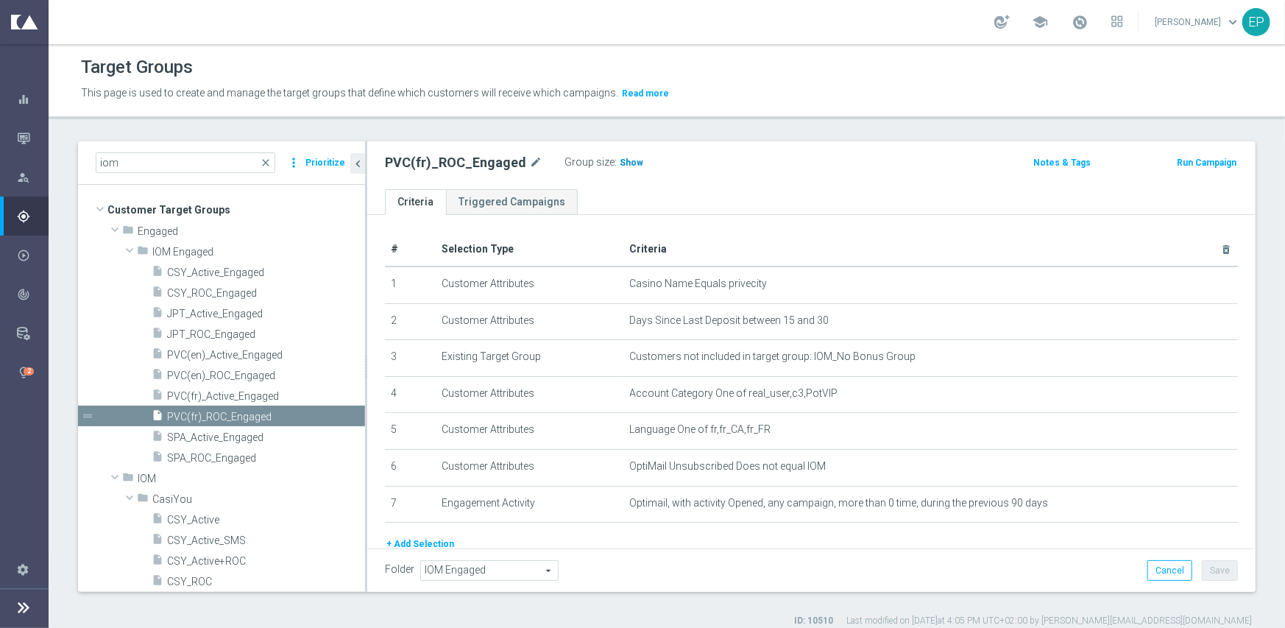
click at [627, 164] on span "Show" at bounding box center [632, 162] width 24 height 10
click at [271, 165] on span "close" at bounding box center [266, 163] width 12 height 12
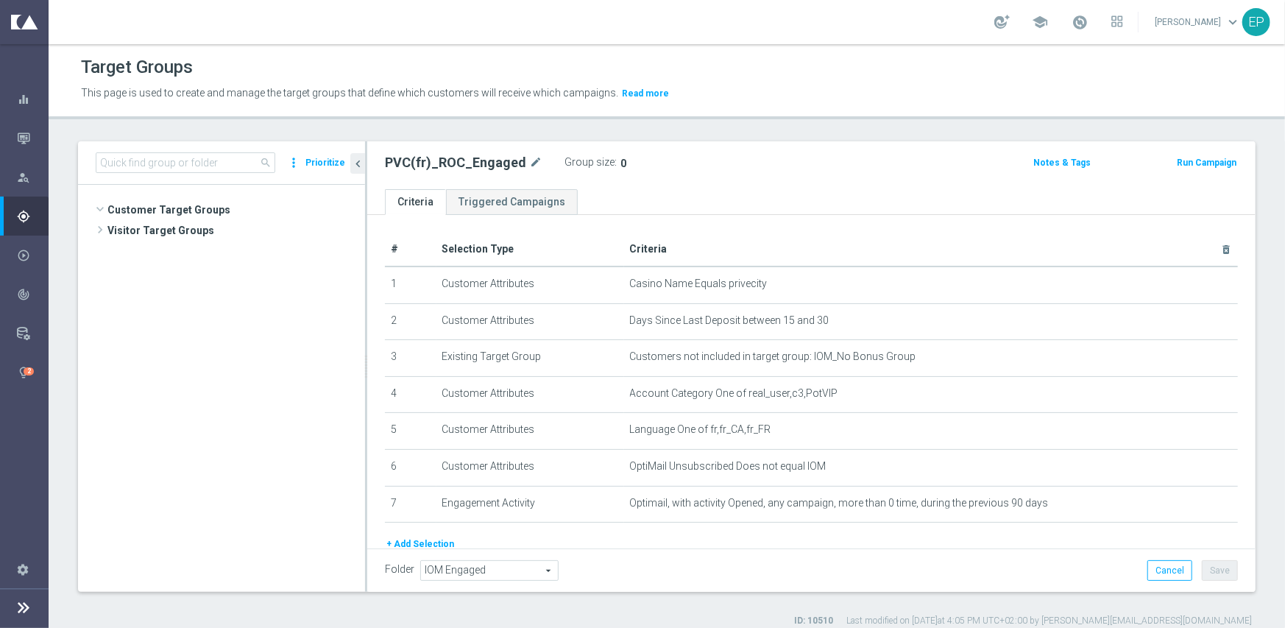
scroll to position [275, 0]
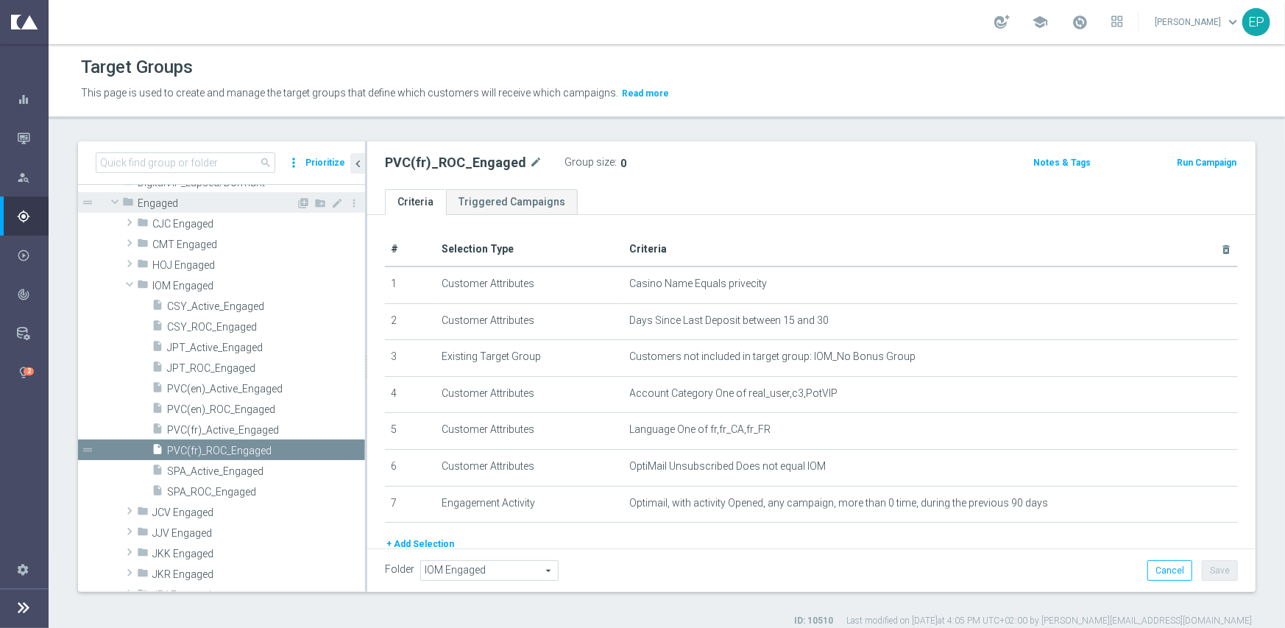
click at [114, 201] on span at bounding box center [115, 201] width 18 height 15
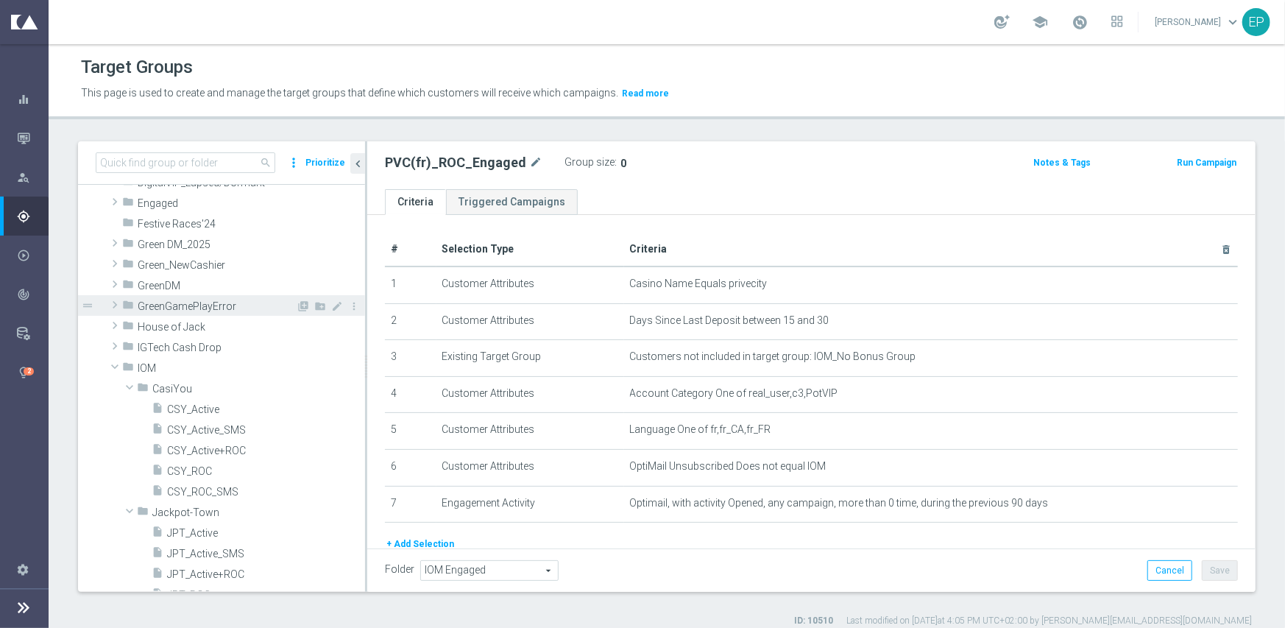
scroll to position [349, 0]
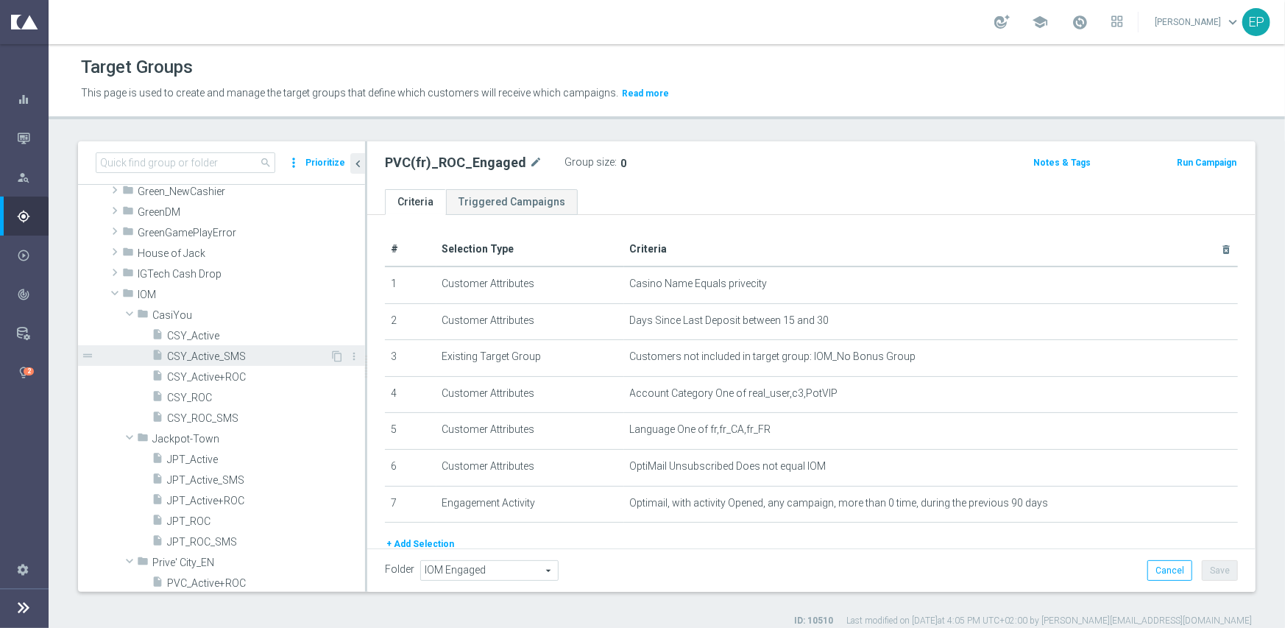
click at [230, 350] on span "CSY_Active_SMS" at bounding box center [248, 356] width 163 height 13
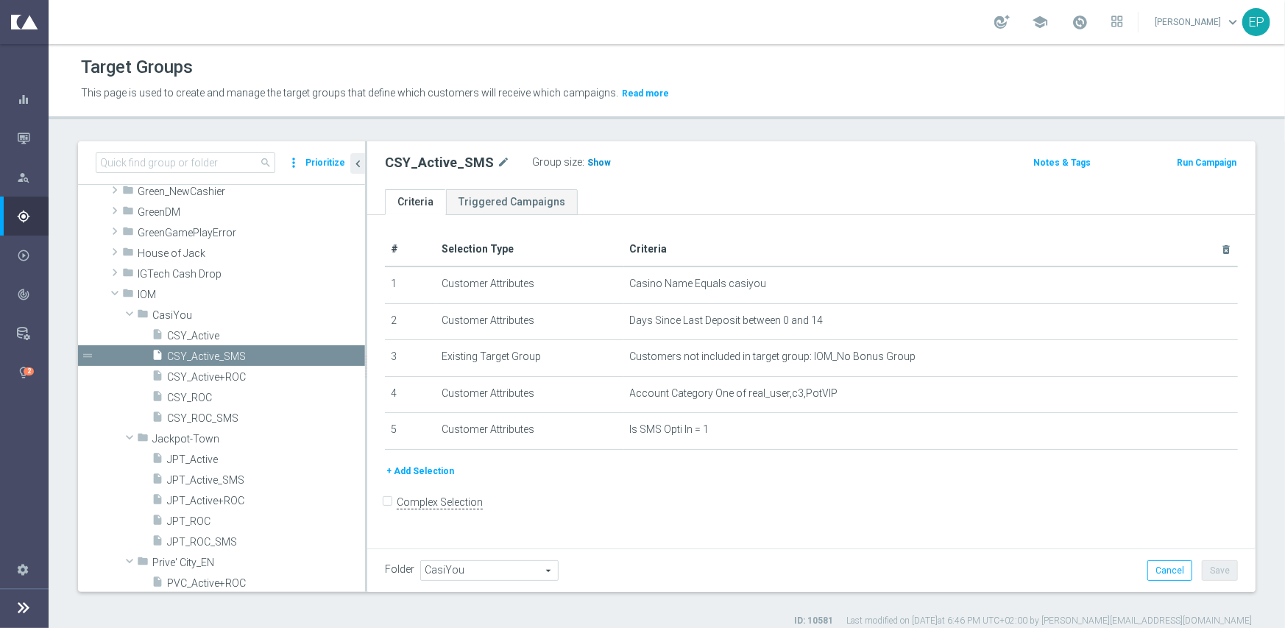
click at [587, 160] on span "Show" at bounding box center [599, 162] width 24 height 10
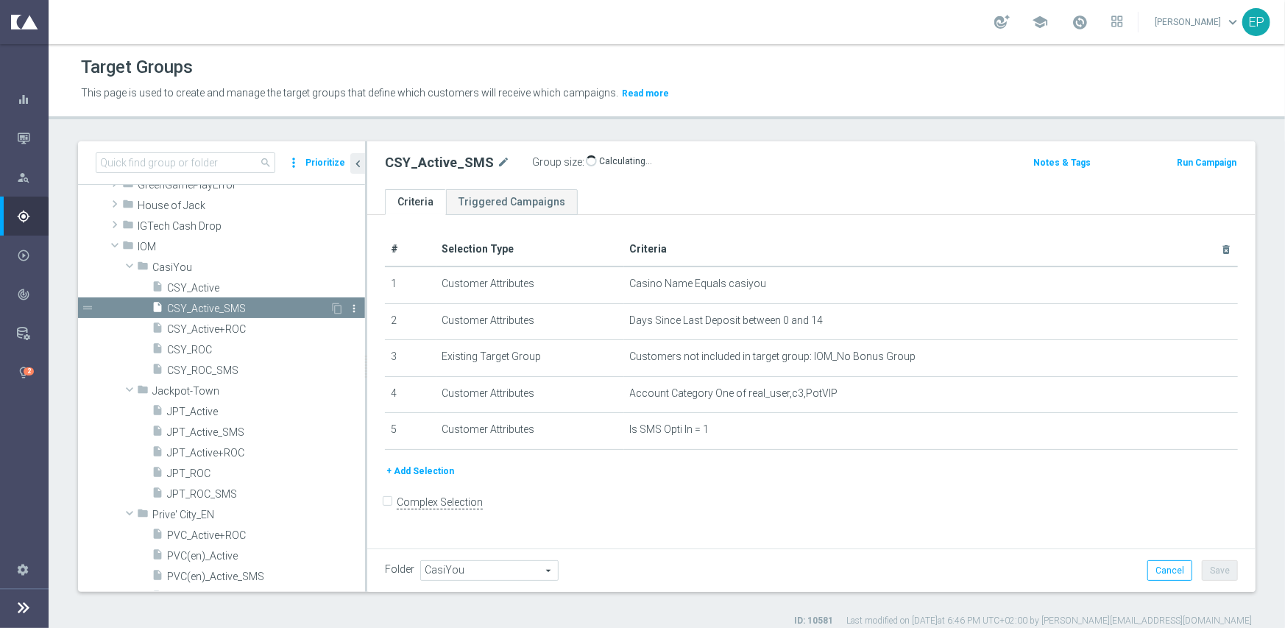
scroll to position [422, 0]
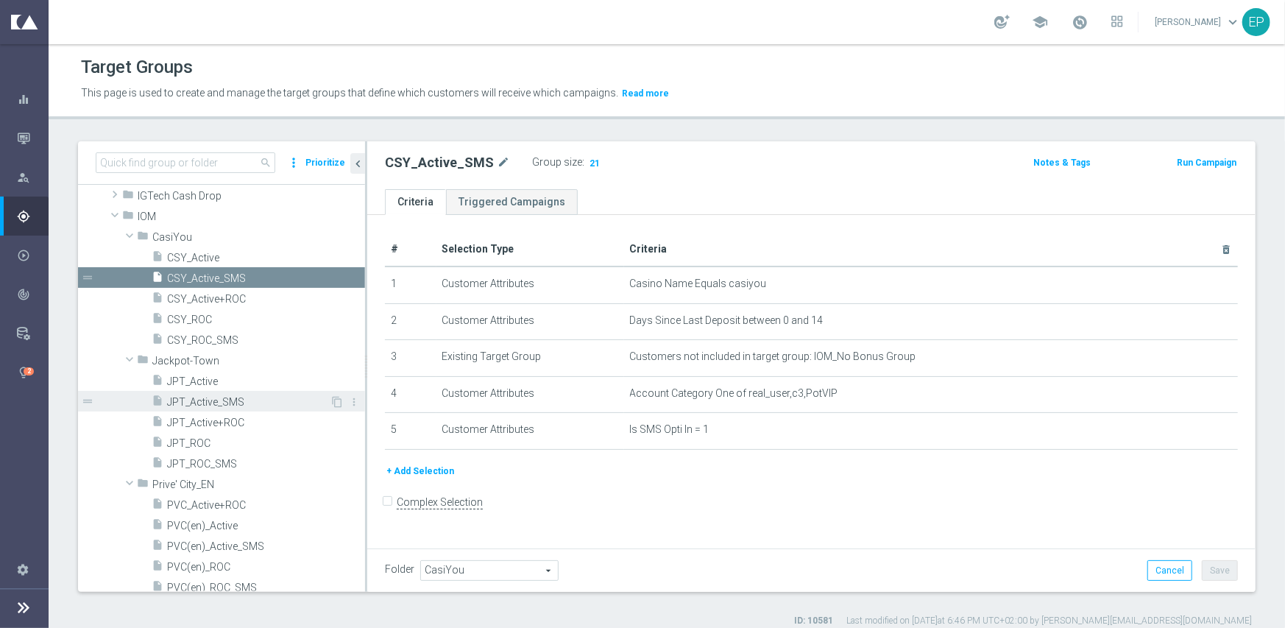
click at [213, 399] on span "JPT_Active_SMS" at bounding box center [248, 402] width 163 height 13
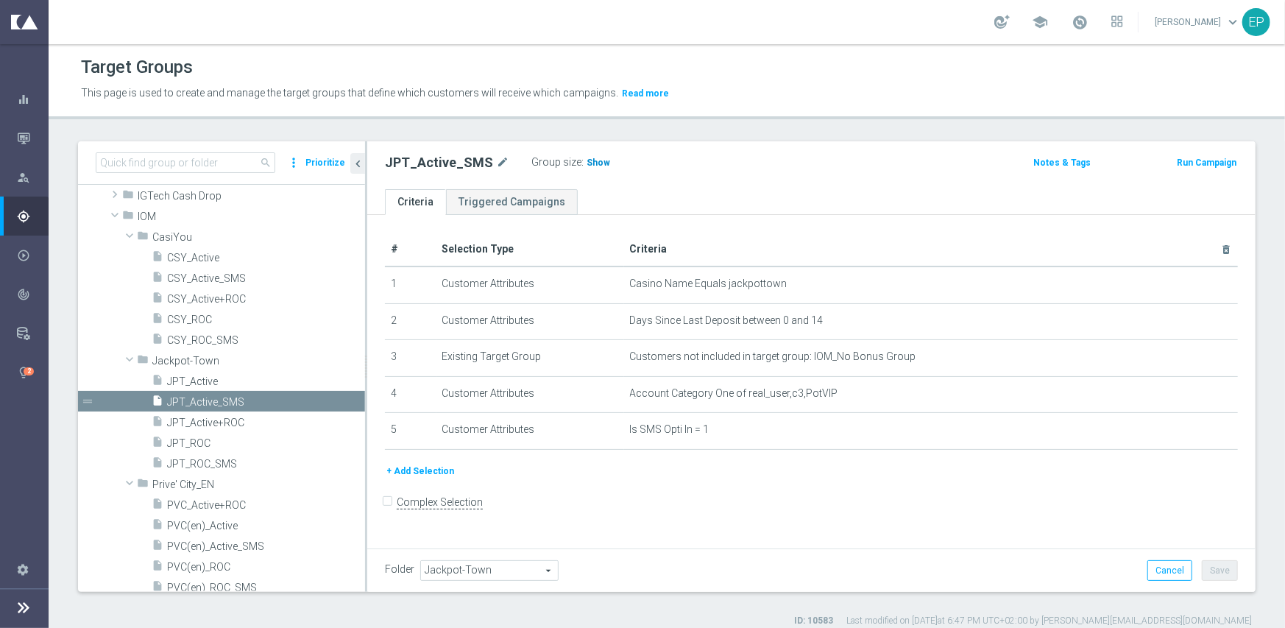
click at [599, 163] on h3 "Show" at bounding box center [598, 163] width 26 height 16
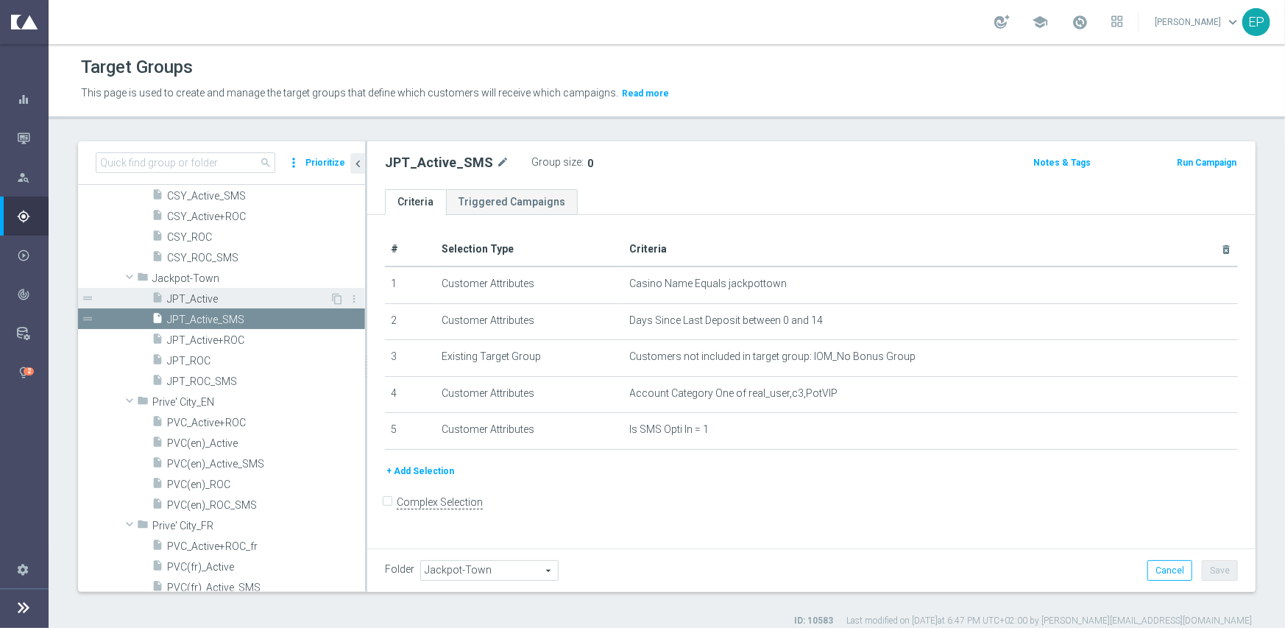
scroll to position [570, 0]
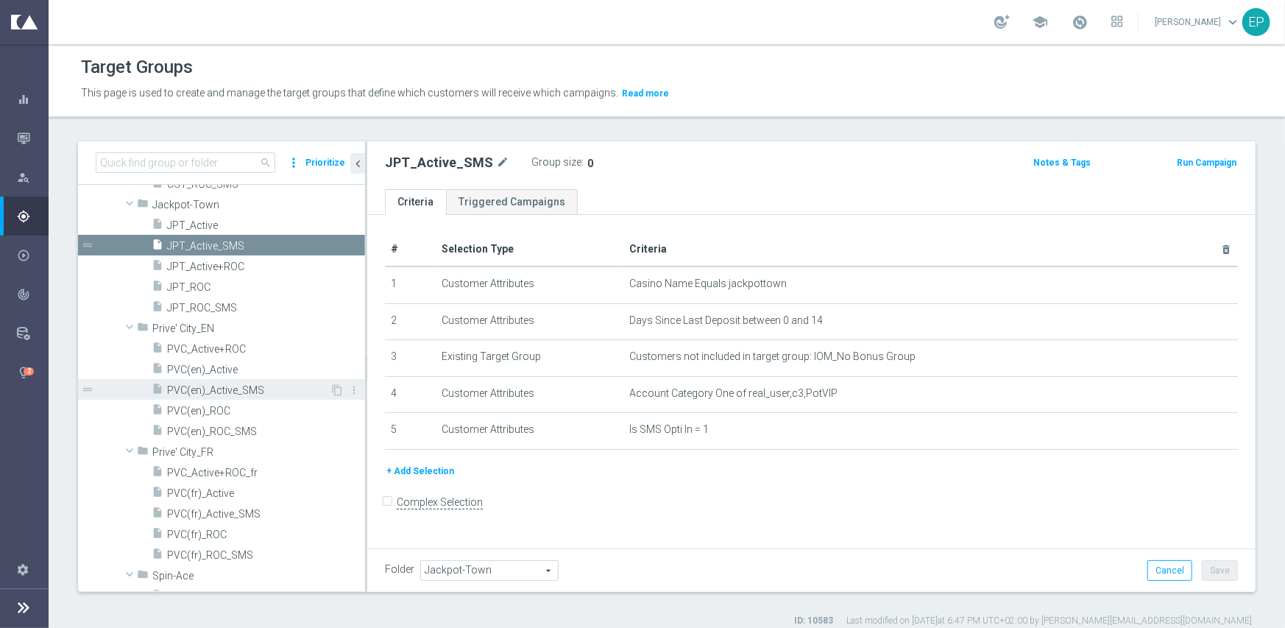
click at [229, 394] on span "PVC(en)_Active_SMS" at bounding box center [248, 390] width 163 height 13
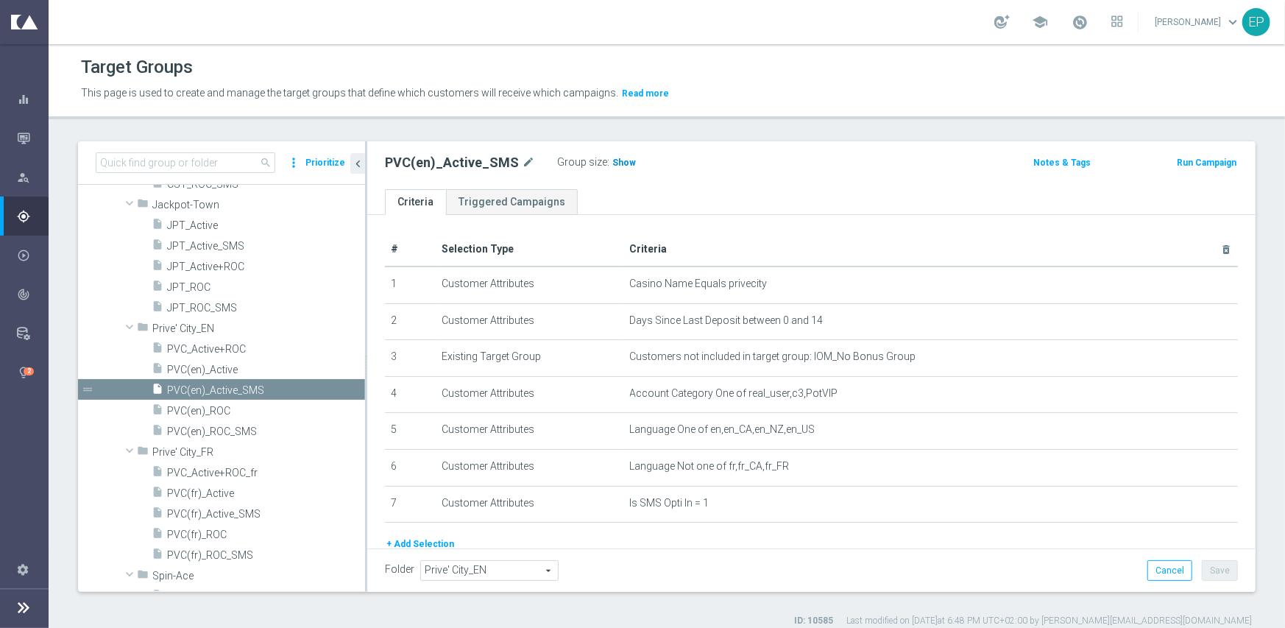
click at [612, 166] on span "Show" at bounding box center [624, 162] width 24 height 10
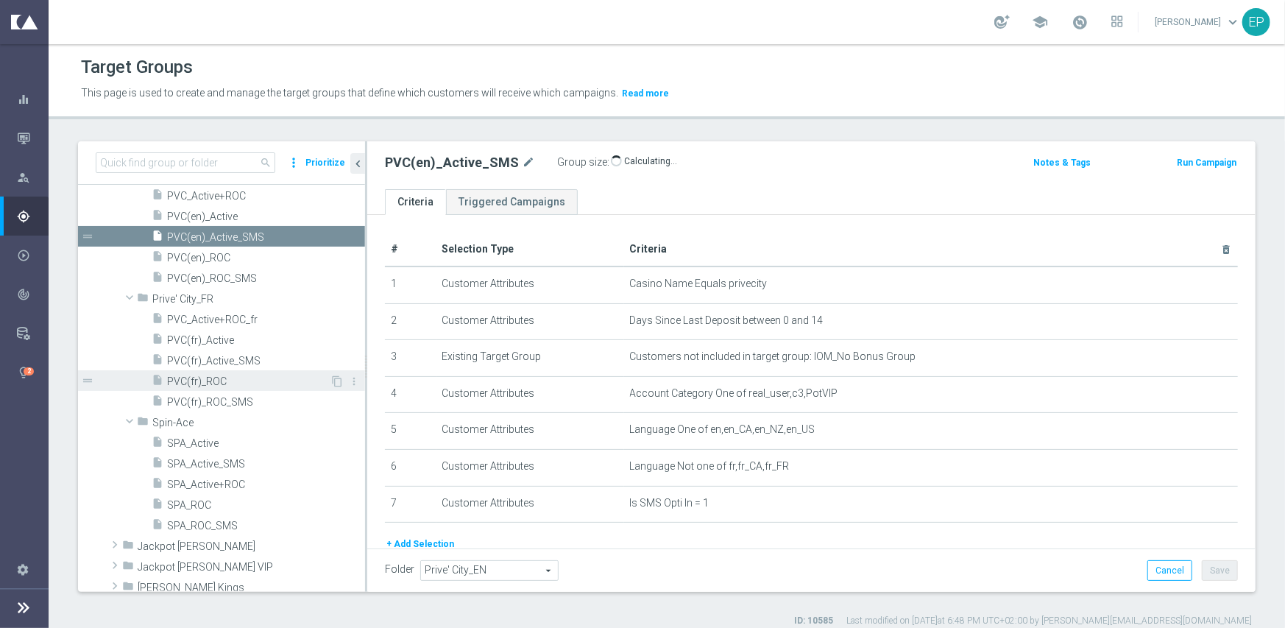
scroll to position [717, 0]
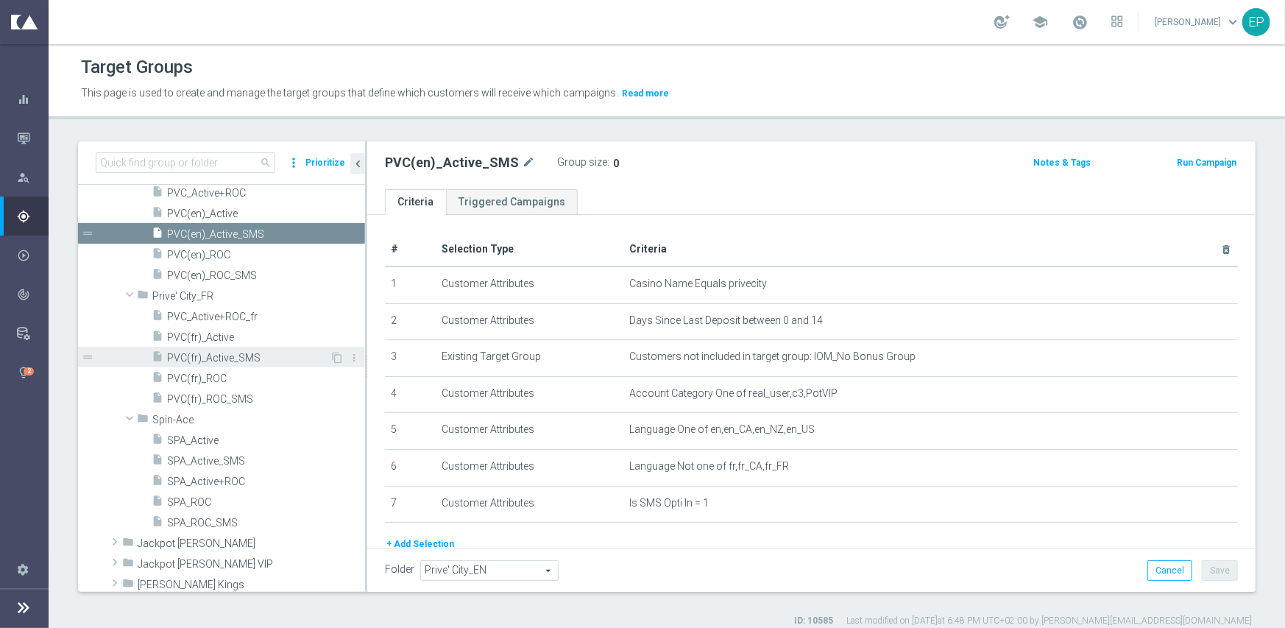
click at [243, 360] on span "PVC(fr)_Active_SMS" at bounding box center [248, 358] width 163 height 13
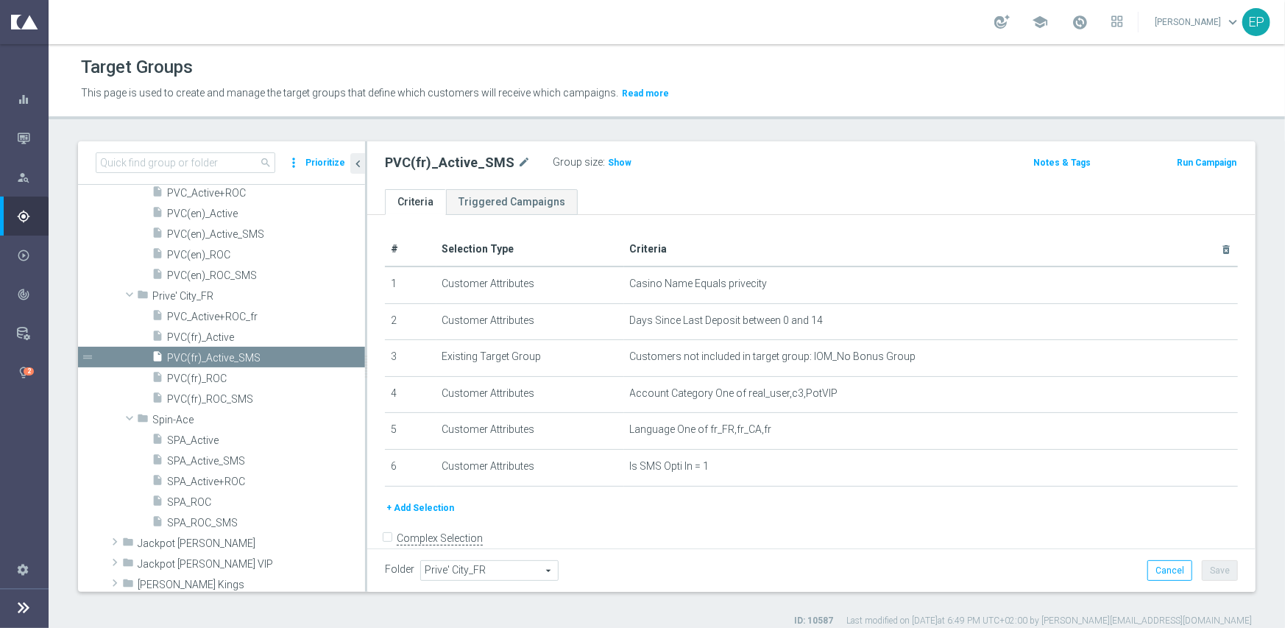
drag, startPoint x: 605, startPoint y: 158, endPoint x: 530, endPoint y: 230, distance: 103.6
click at [608, 158] on span "Show" at bounding box center [620, 162] width 24 height 10
click at [202, 480] on span "SPA_Active+ROC" at bounding box center [248, 481] width 163 height 13
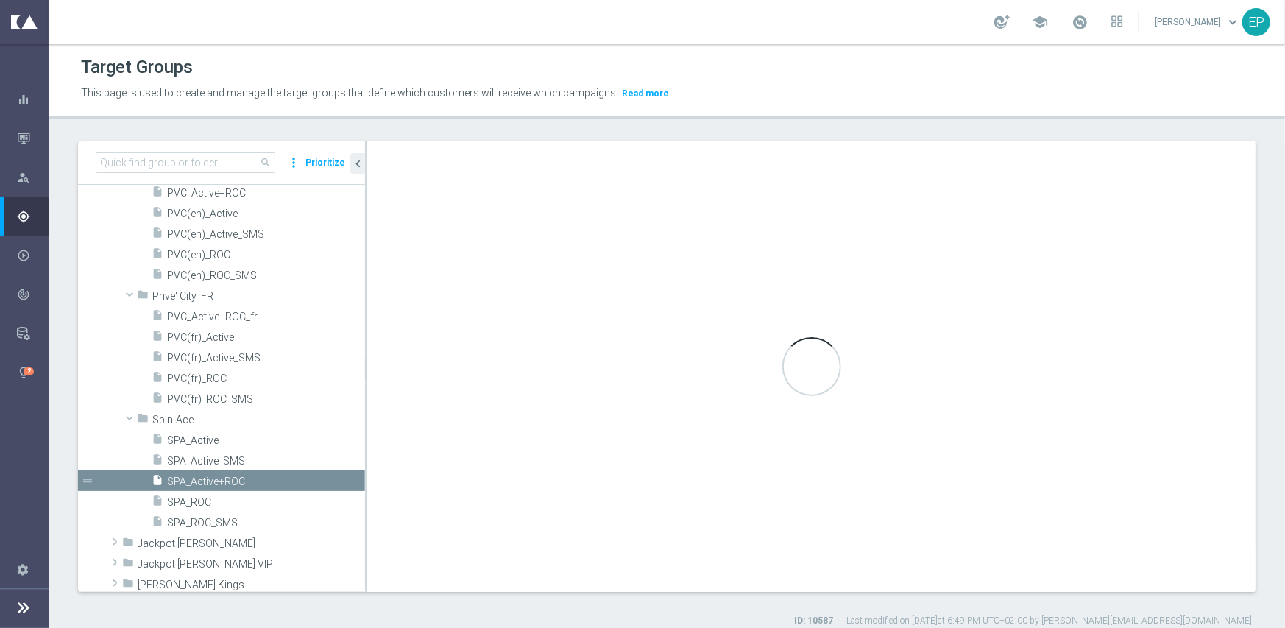
type input "Spin-Ace"
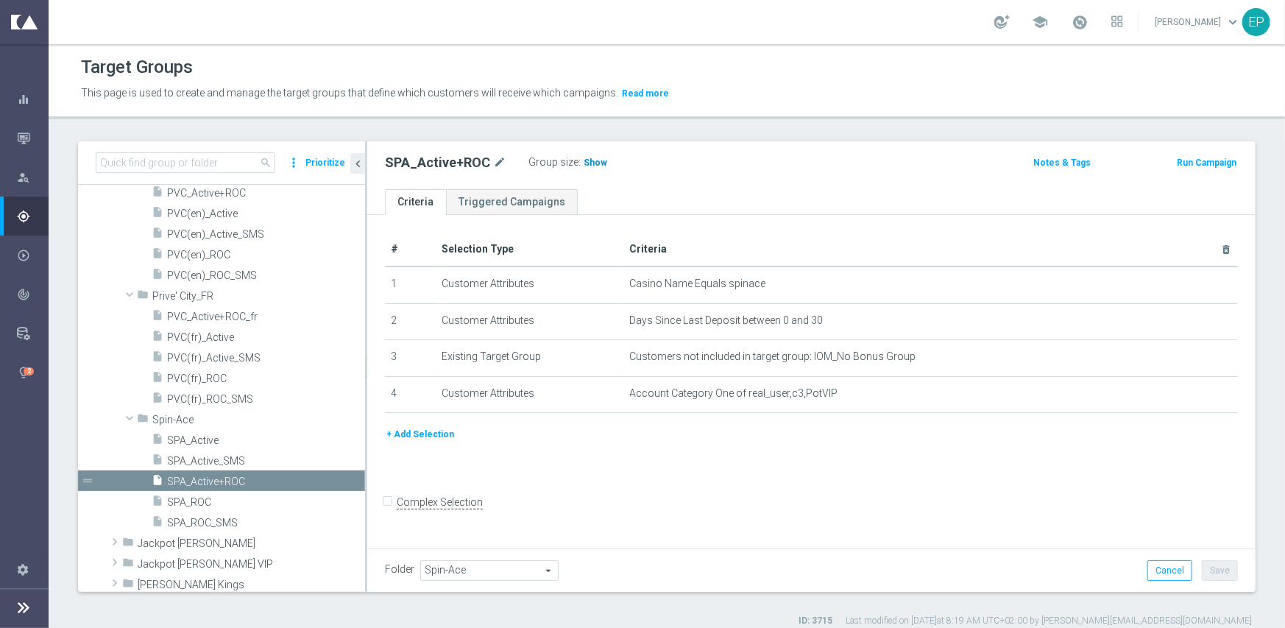
click at [589, 169] on h3 "Show" at bounding box center [595, 163] width 26 height 16
click at [787, 161] on div "SPA_Active+ROC mode_edit Group size : 0" at bounding box center [666, 163] width 584 height 22
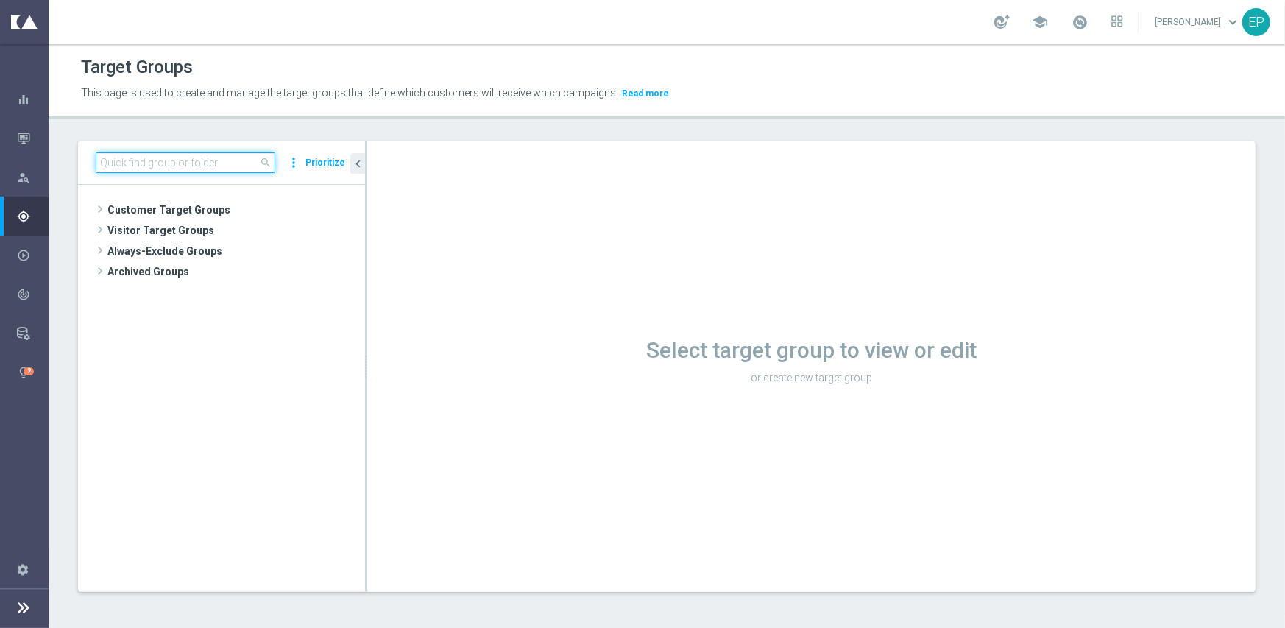
click at [219, 169] on input at bounding box center [186, 162] width 180 height 21
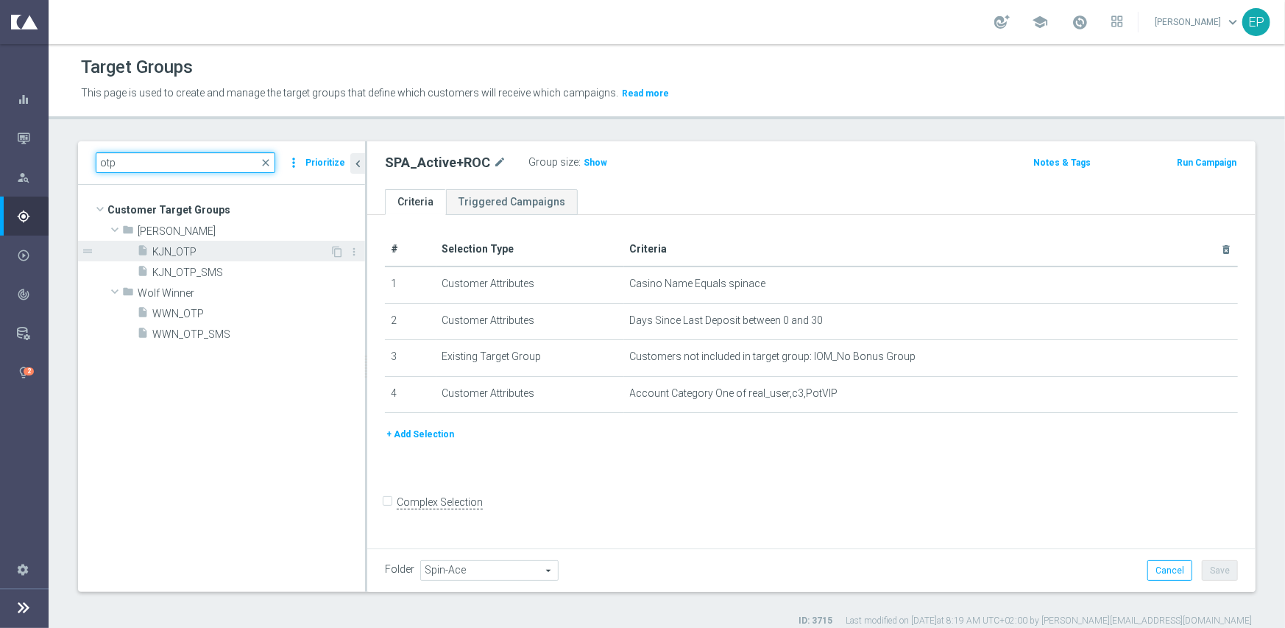
type input "otp"
click at [202, 256] on span "KJN_OTP" at bounding box center [240, 252] width 177 height 13
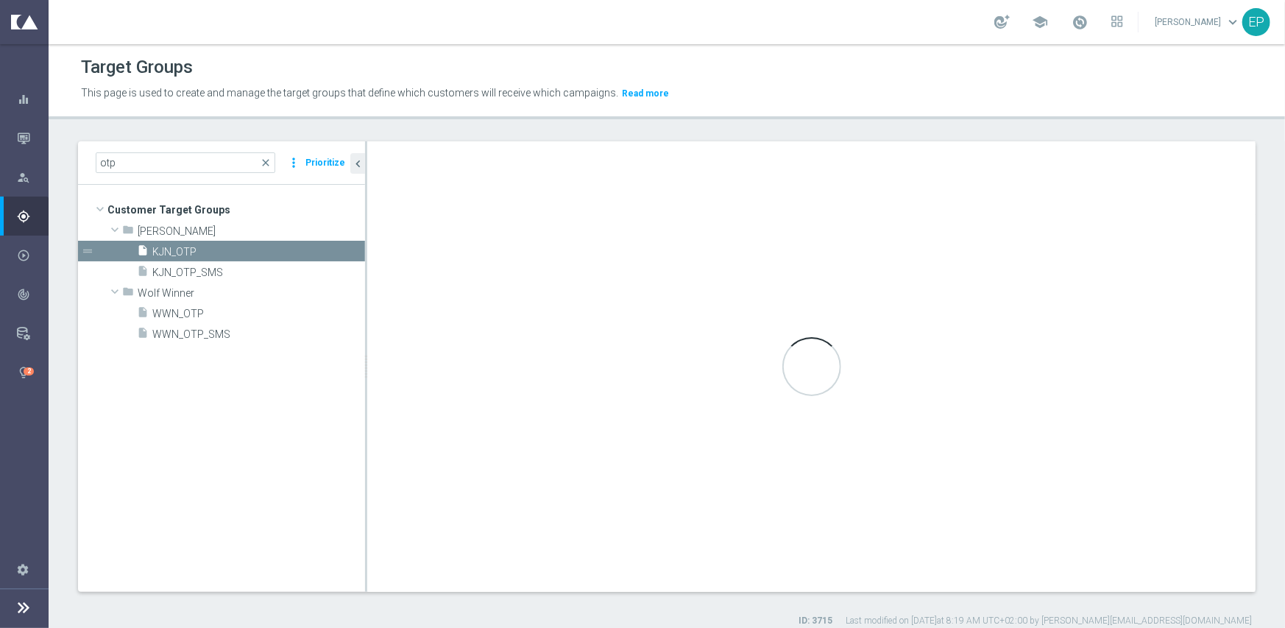
type input "[PERSON_NAME]"
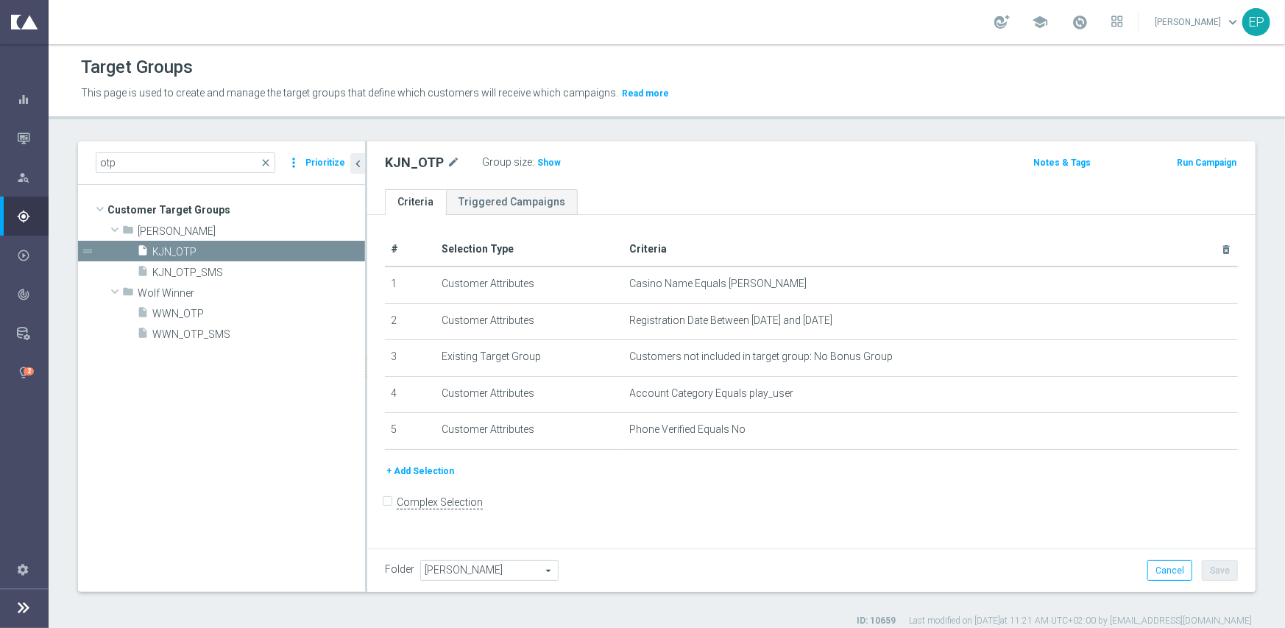
click at [1186, 160] on button "Run Campaign" at bounding box center [1206, 163] width 63 height 16
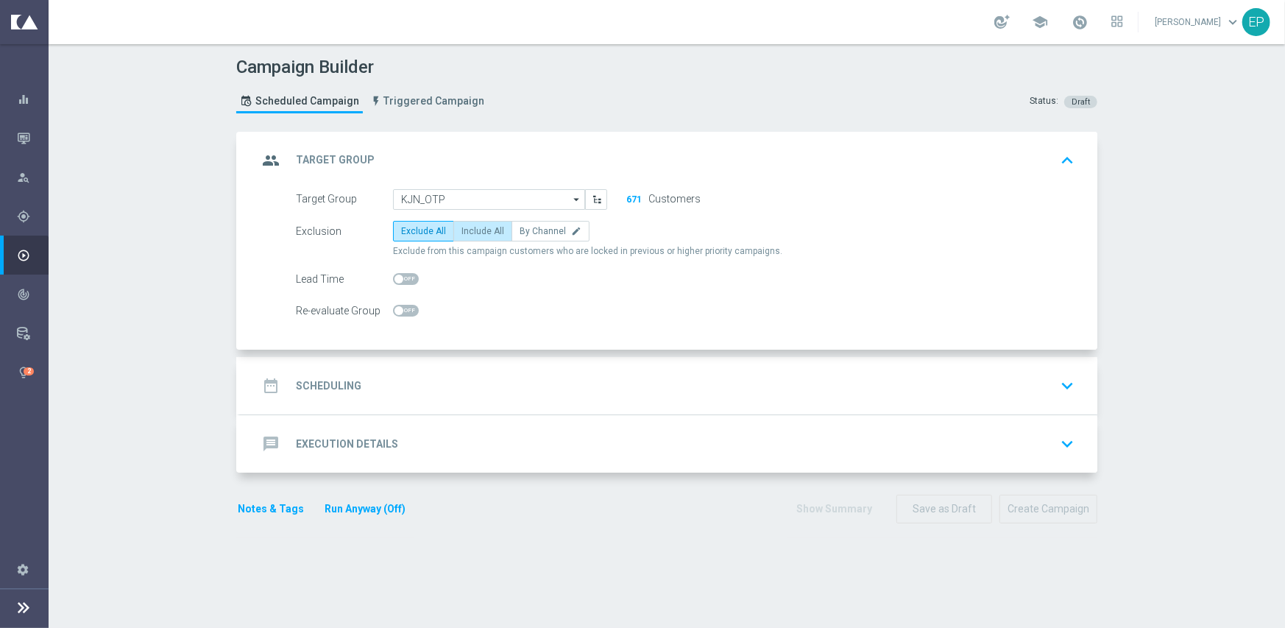
drag, startPoint x: 481, startPoint y: 225, endPoint x: 484, endPoint y: 235, distance: 10.0
click at [481, 226] on span "Include All" at bounding box center [482, 231] width 43 height 10
click at [471, 229] on input "Include All" at bounding box center [466, 234] width 10 height 10
radio input "true"
click at [483, 378] on div "date_range Scheduling keyboard_arrow_down" at bounding box center [669, 386] width 822 height 28
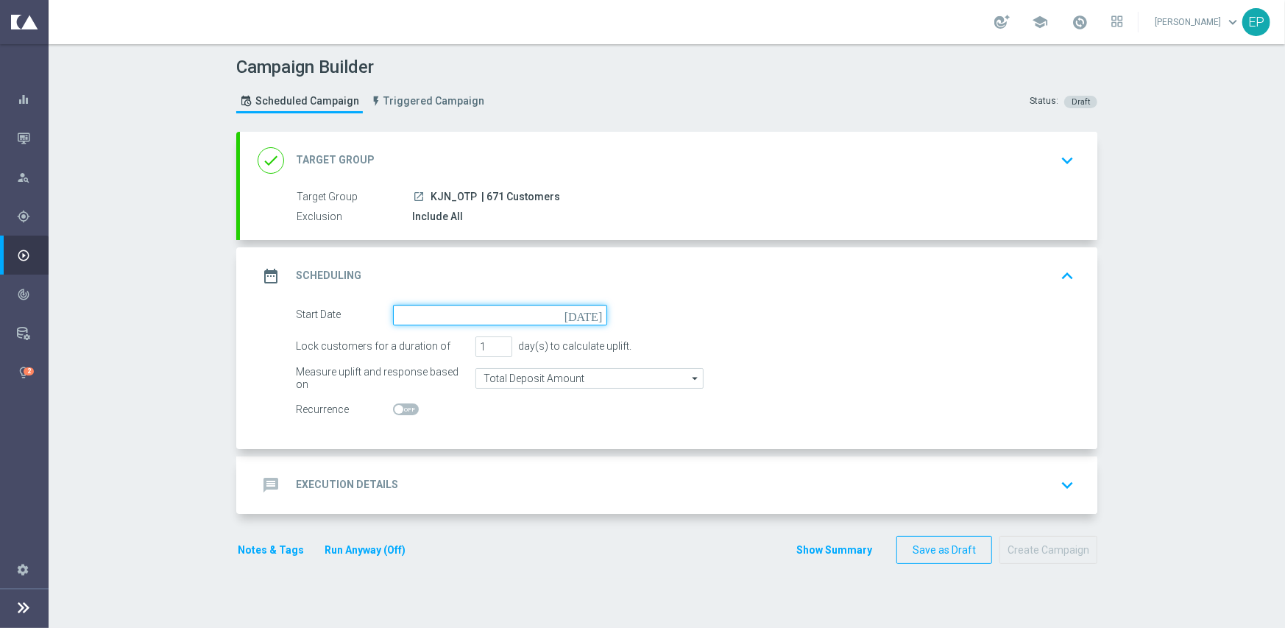
click at [508, 316] on input at bounding box center [500, 315] width 214 height 21
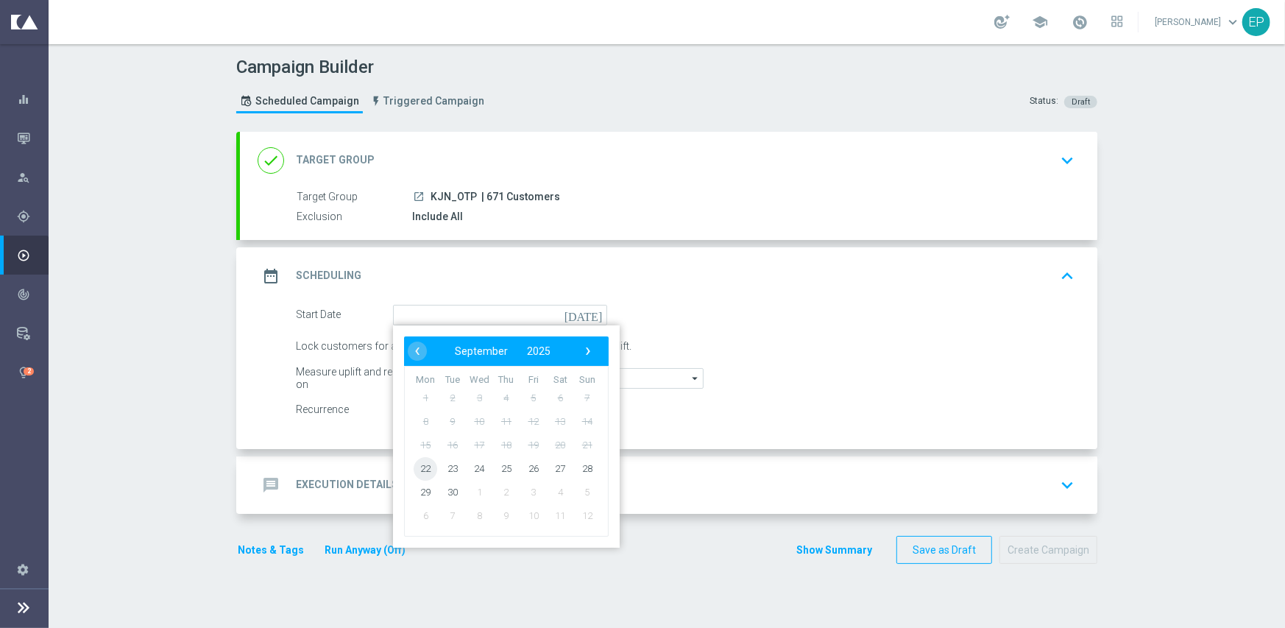
click at [418, 470] on span "22" at bounding box center [426, 468] width 24 height 24
type input "[DATE]"
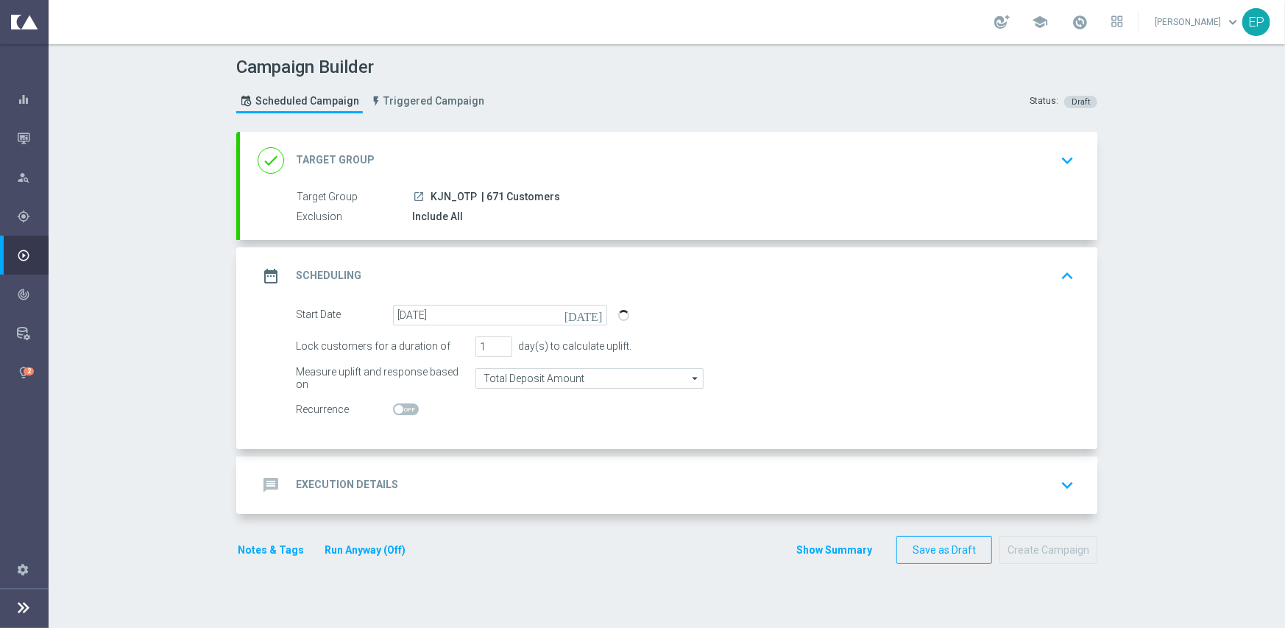
click at [485, 486] on div "message Execution Details keyboard_arrow_down" at bounding box center [669, 485] width 822 height 28
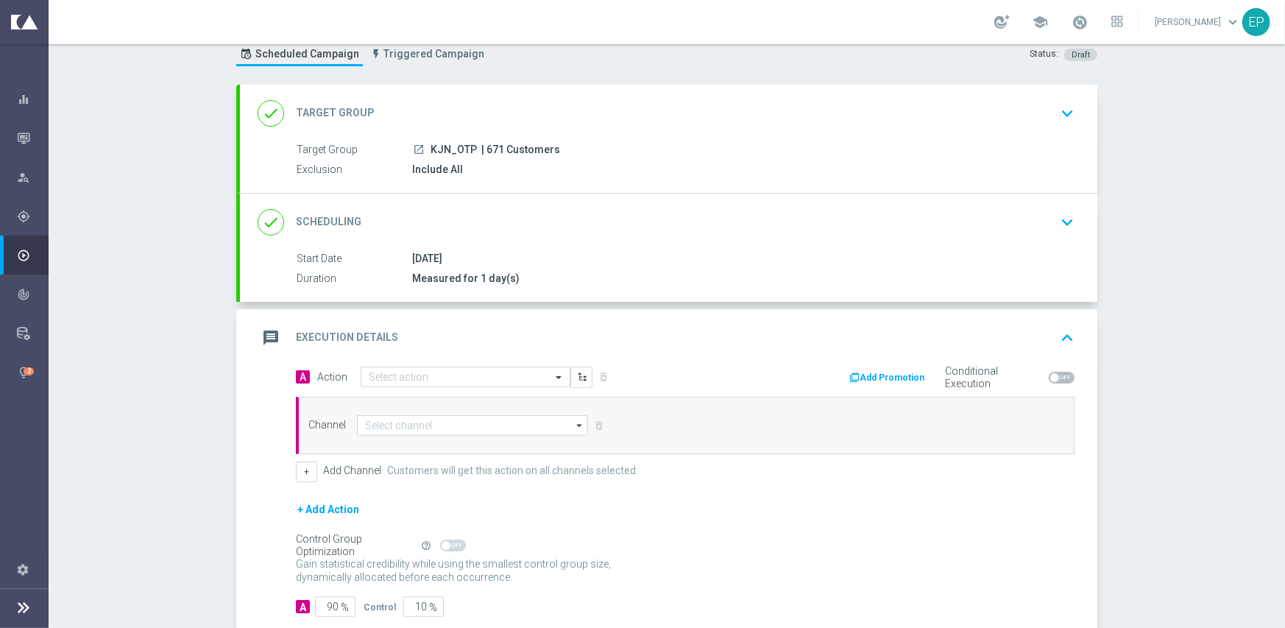
scroll to position [74, 0]
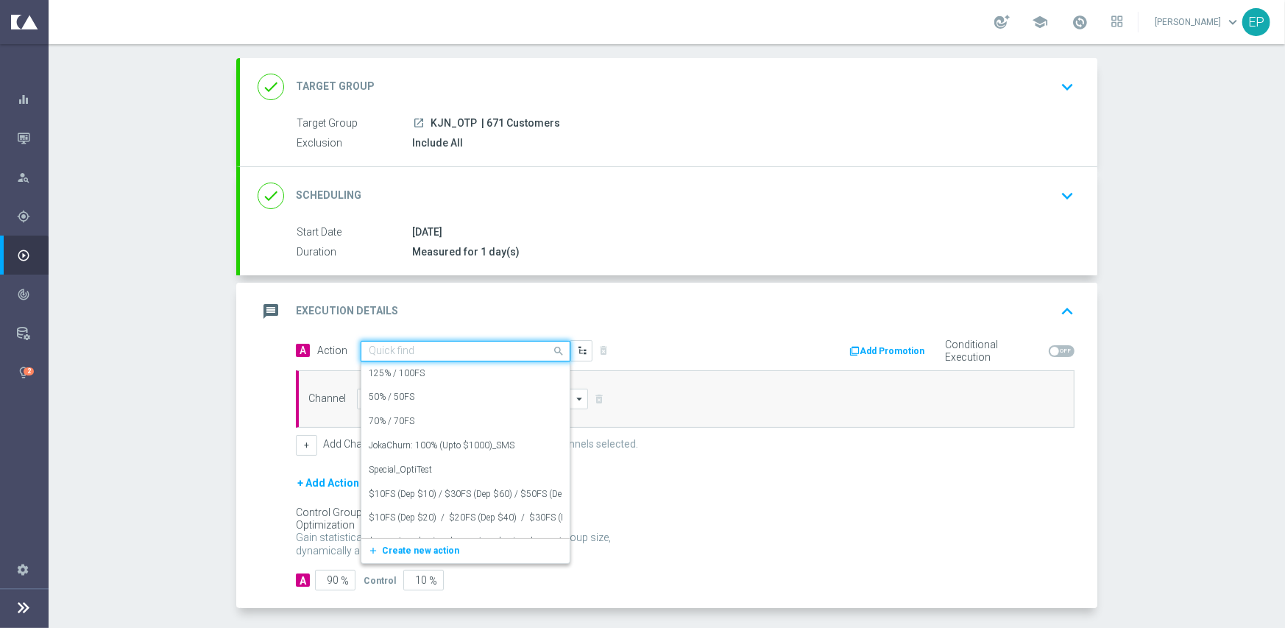
click at [461, 347] on input "text" at bounding box center [451, 351] width 164 height 13
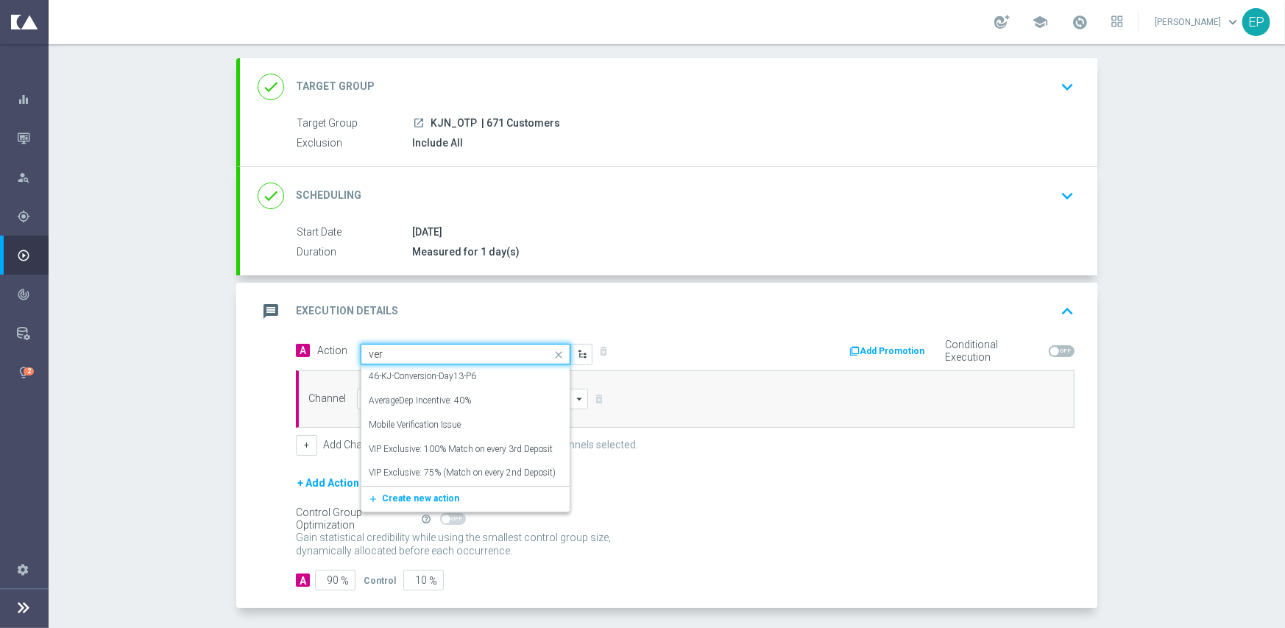
type input "veri"
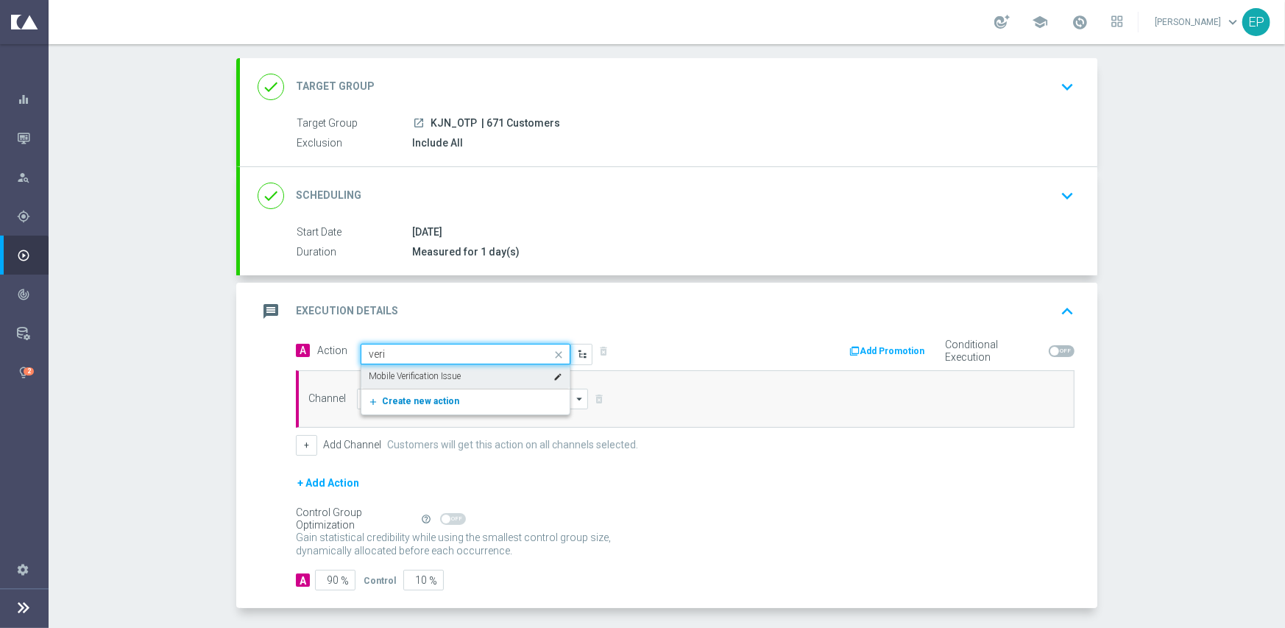
click at [500, 403] on button "add_new Create new action" at bounding box center [462, 401] width 203 height 17
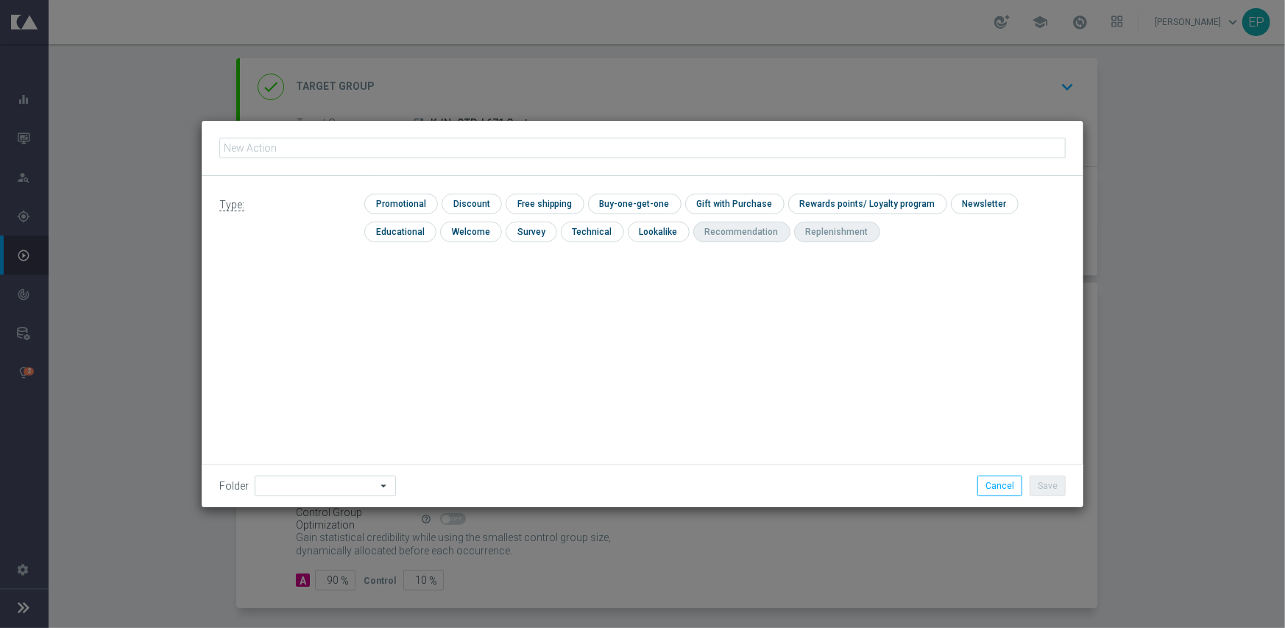
click at [377, 484] on icon "arrow_drop_down" at bounding box center [384, 485] width 15 height 19
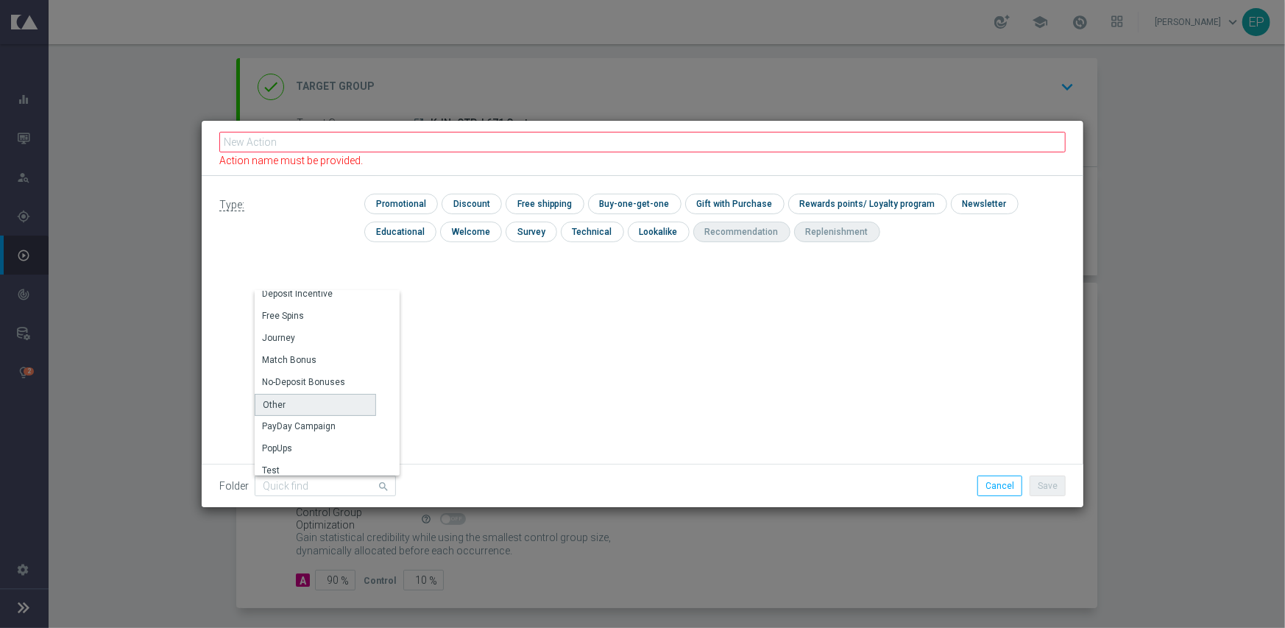
click at [332, 405] on div "Other" at bounding box center [315, 405] width 121 height 22
type input "Other"
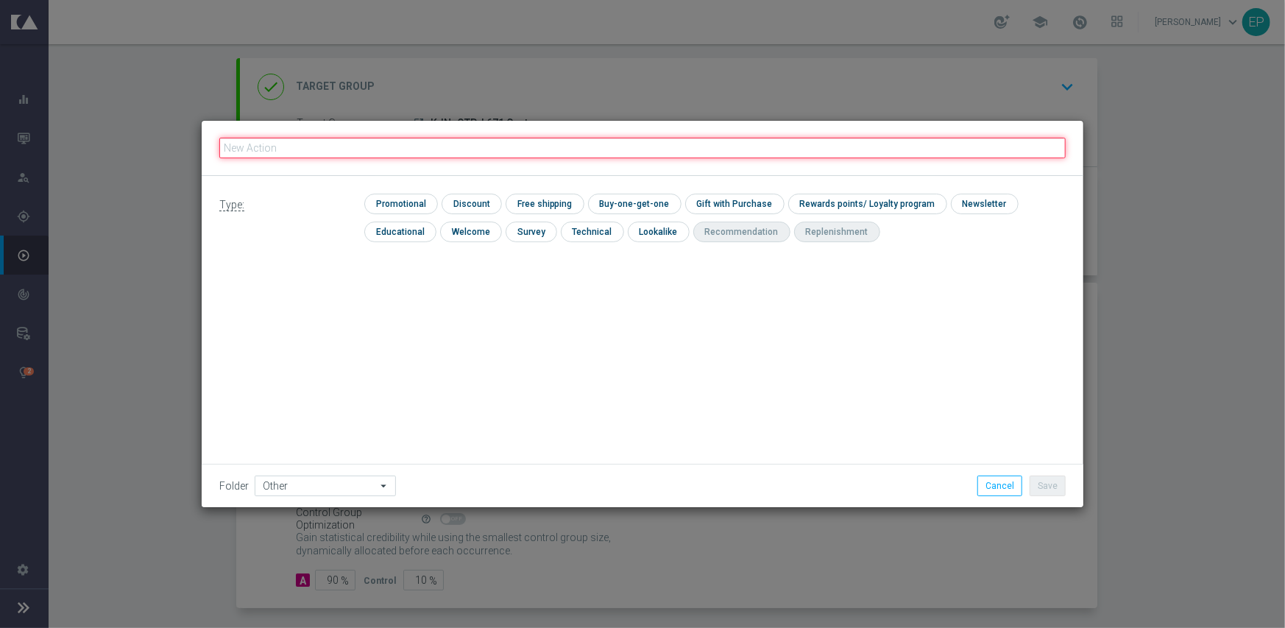
click at [409, 141] on input "text" at bounding box center [642, 148] width 846 height 21
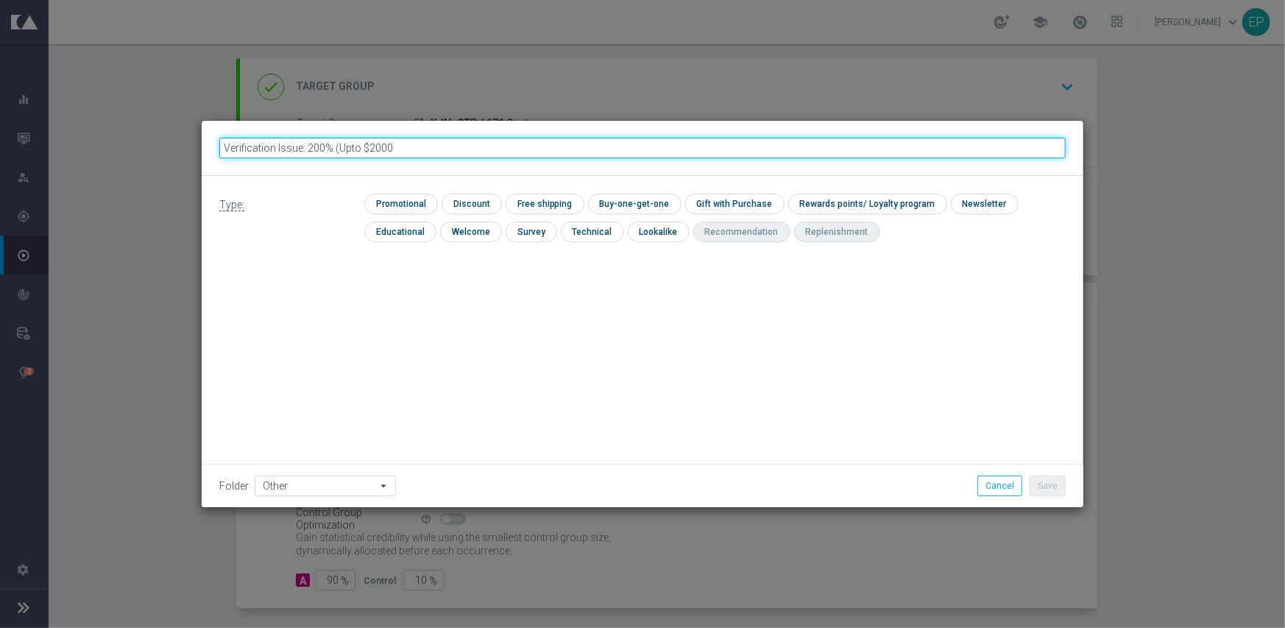
type input "Verification Issue: 200% (Upto $2000)"
drag, startPoint x: 464, startPoint y: 147, endPoint x: 213, endPoint y: 147, distance: 250.2
click at [213, 147] on div "Verification Issue: 200% (Upto $2000)" at bounding box center [642, 147] width 868 height 25
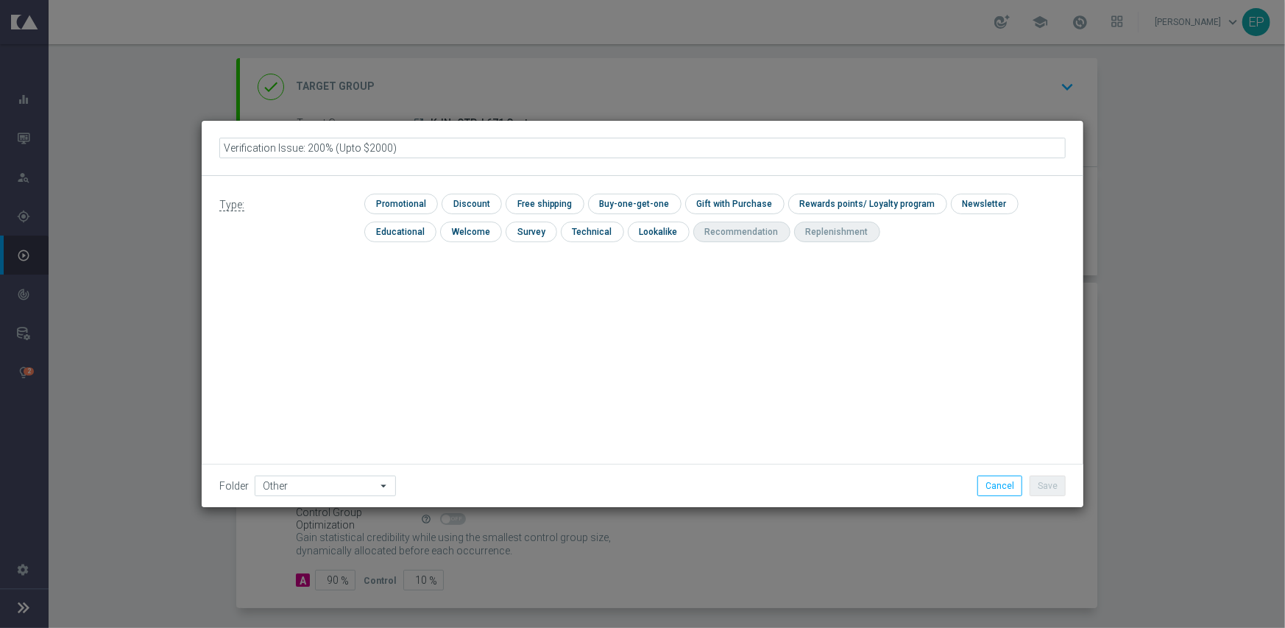
click at [606, 396] on div "Type: check Promotional check Discount check Free shipping check Buy-one-get-on…" at bounding box center [643, 341] width 882 height 331
click at [405, 208] on input "checkbox" at bounding box center [399, 204] width 70 height 20
checkbox input "true"
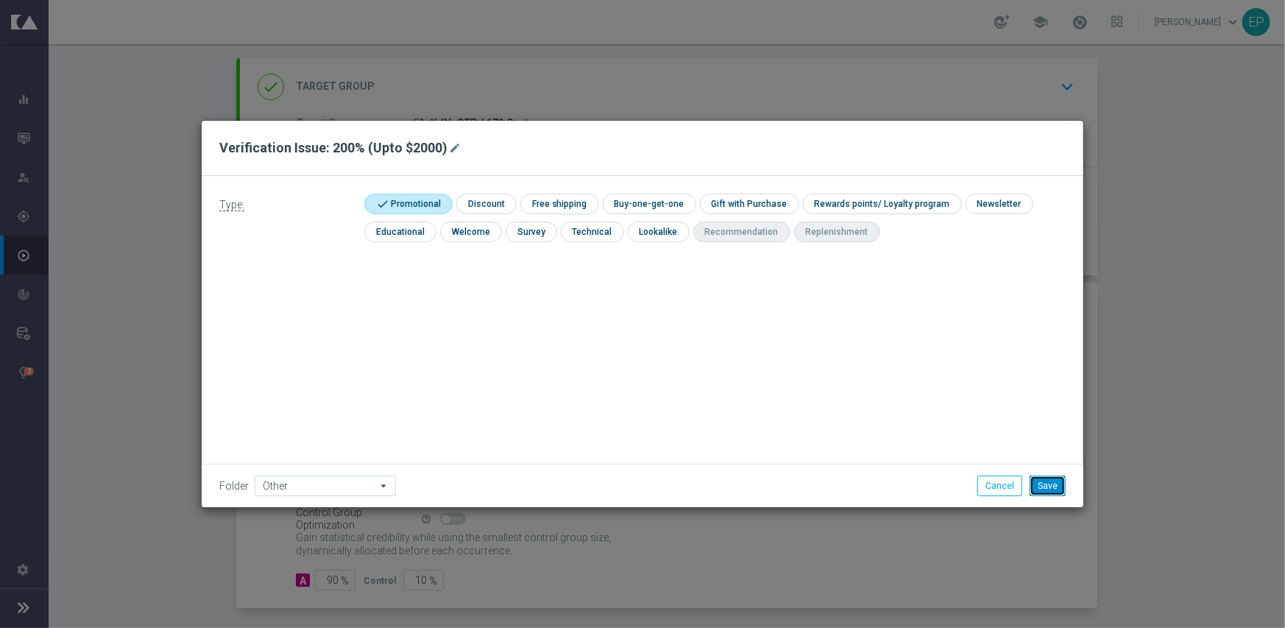
click at [1052, 480] on button "Save" at bounding box center [1048, 485] width 36 height 21
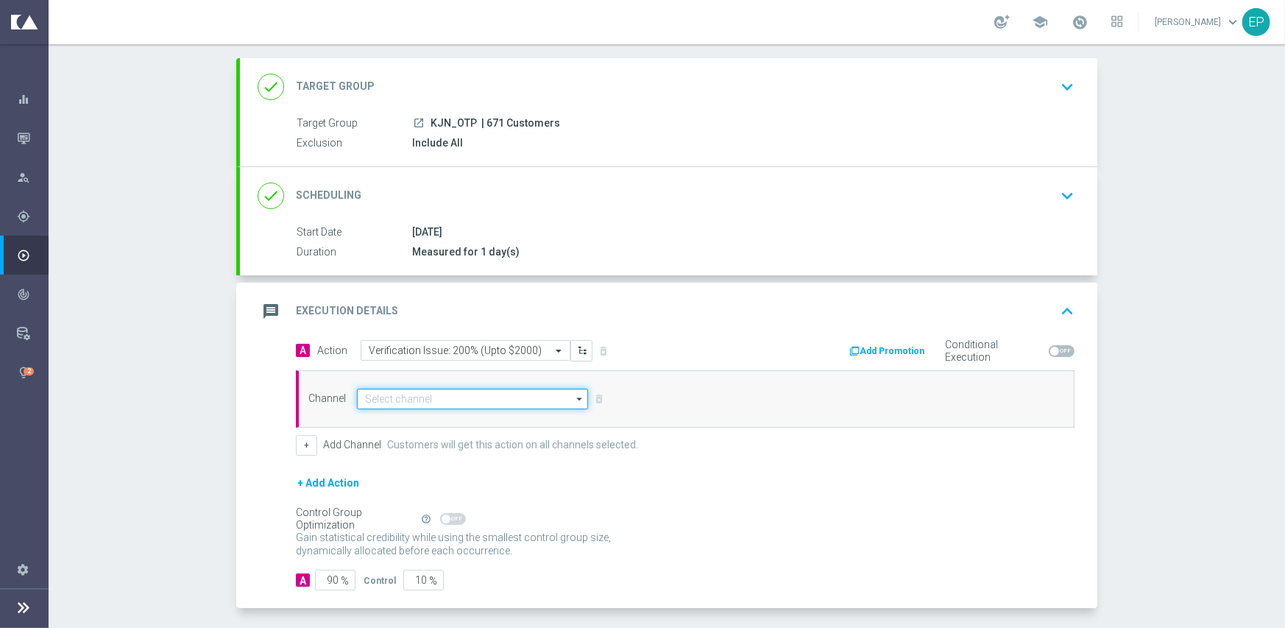
click at [475, 397] on input at bounding box center [472, 399] width 231 height 21
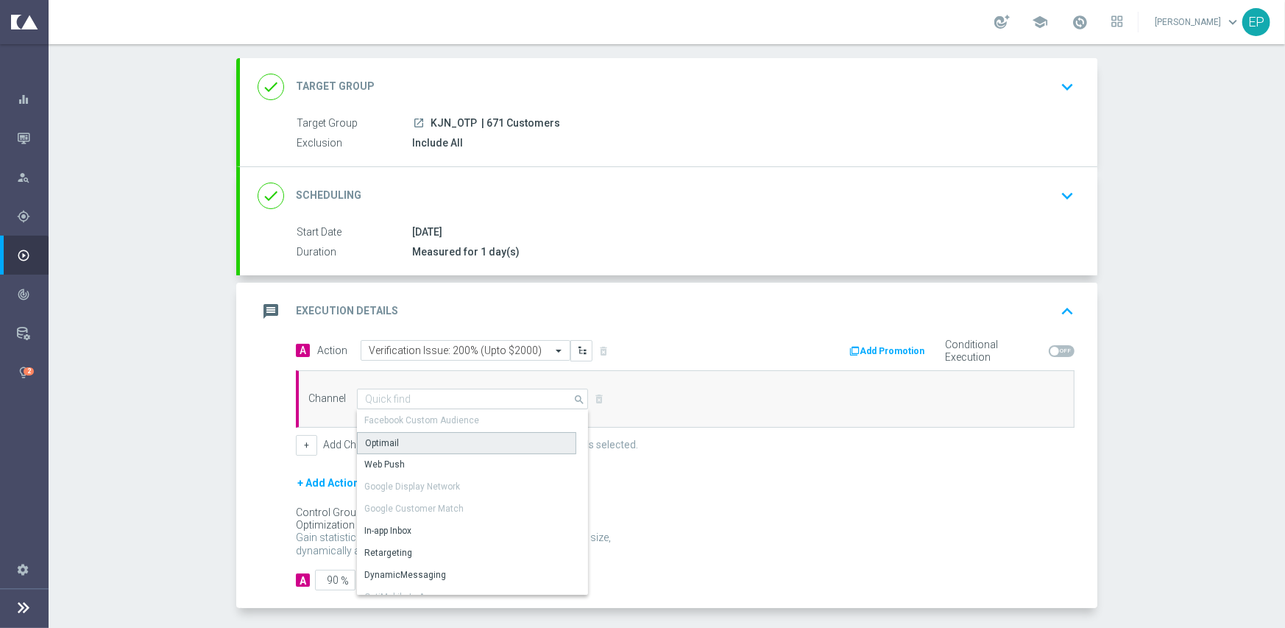
click at [428, 438] on div "Optimail" at bounding box center [466, 443] width 219 height 22
type input "Optimail"
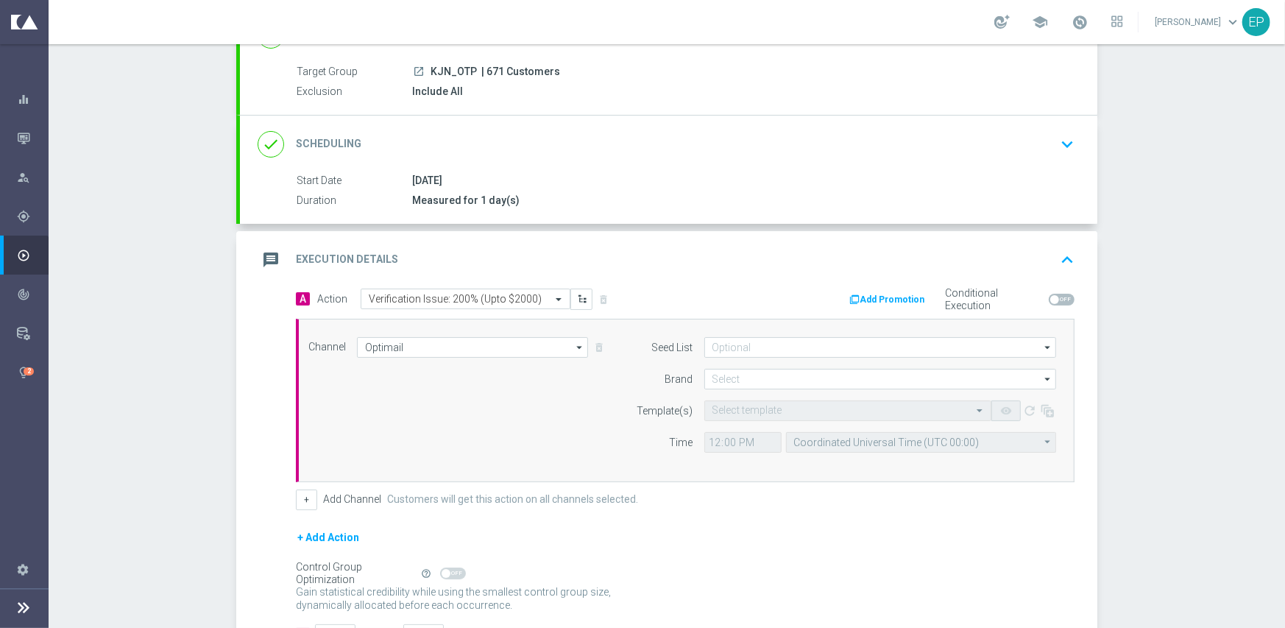
scroll to position [147, 0]
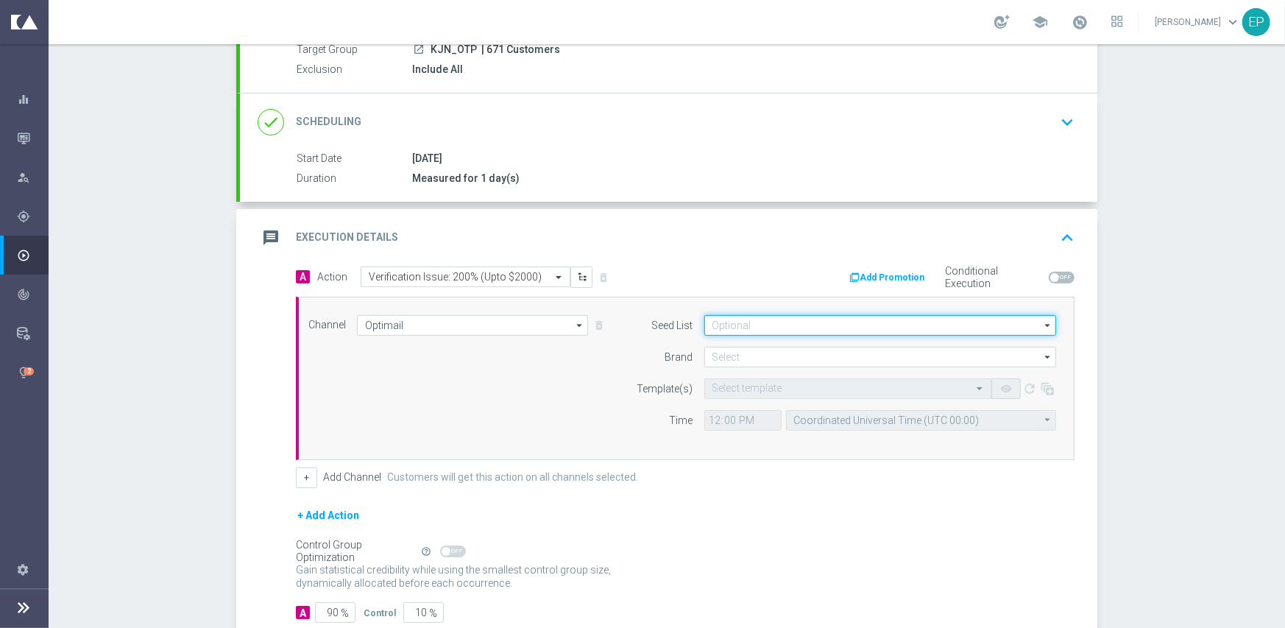
drag, startPoint x: 765, startPoint y: 325, endPoint x: 779, endPoint y: 347, distance: 26.1
click at [765, 326] on input at bounding box center [880, 325] width 352 height 21
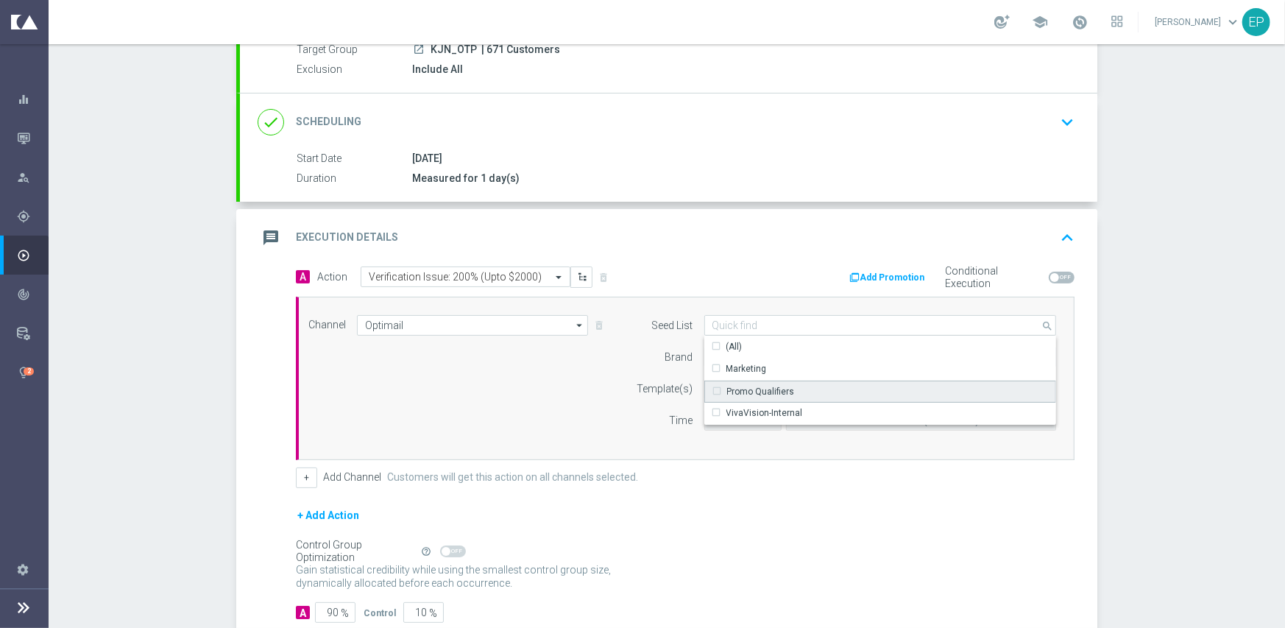
drag, startPoint x: 773, startPoint y: 386, endPoint x: 648, endPoint y: 373, distance: 125.8
click at [772, 386] on div "Promo Qualifiers" at bounding box center [761, 391] width 68 height 13
click at [643, 372] on form "Seed List Promo Qualifiers search Show Selected 0 of 3 (All)" at bounding box center [842, 373] width 427 height 116
type input "Promo Qualifiers"
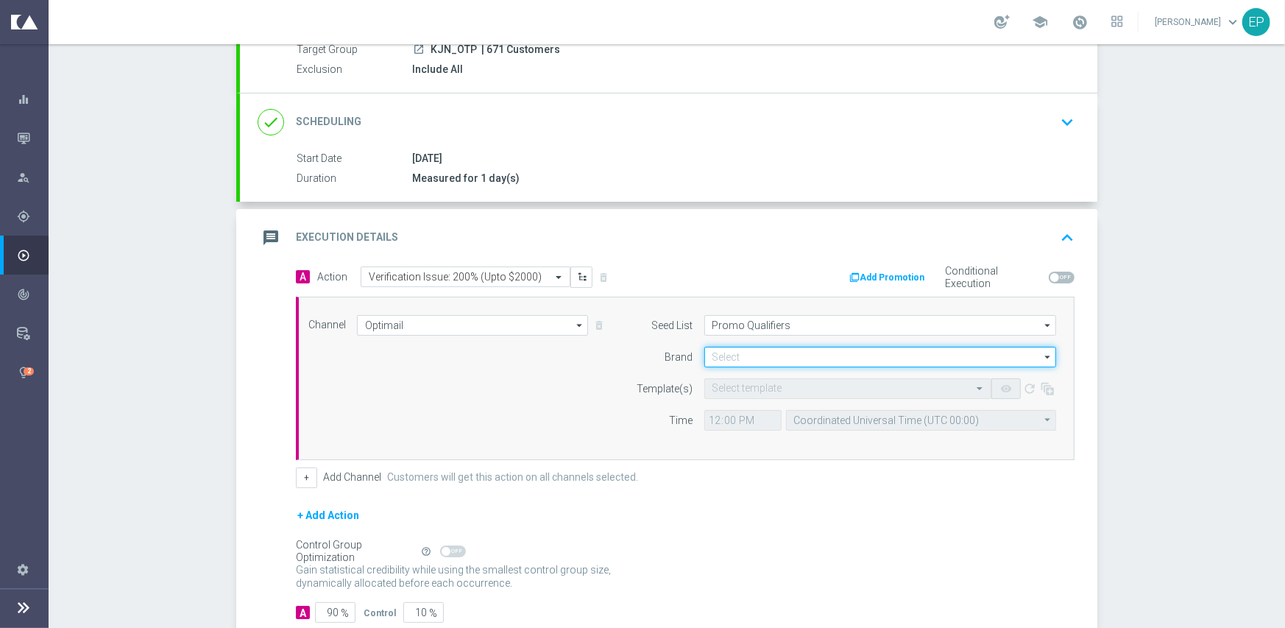
drag, startPoint x: 715, startPoint y: 351, endPoint x: 729, endPoint y: 355, distance: 14.5
click at [715, 352] on input at bounding box center [880, 357] width 352 height 21
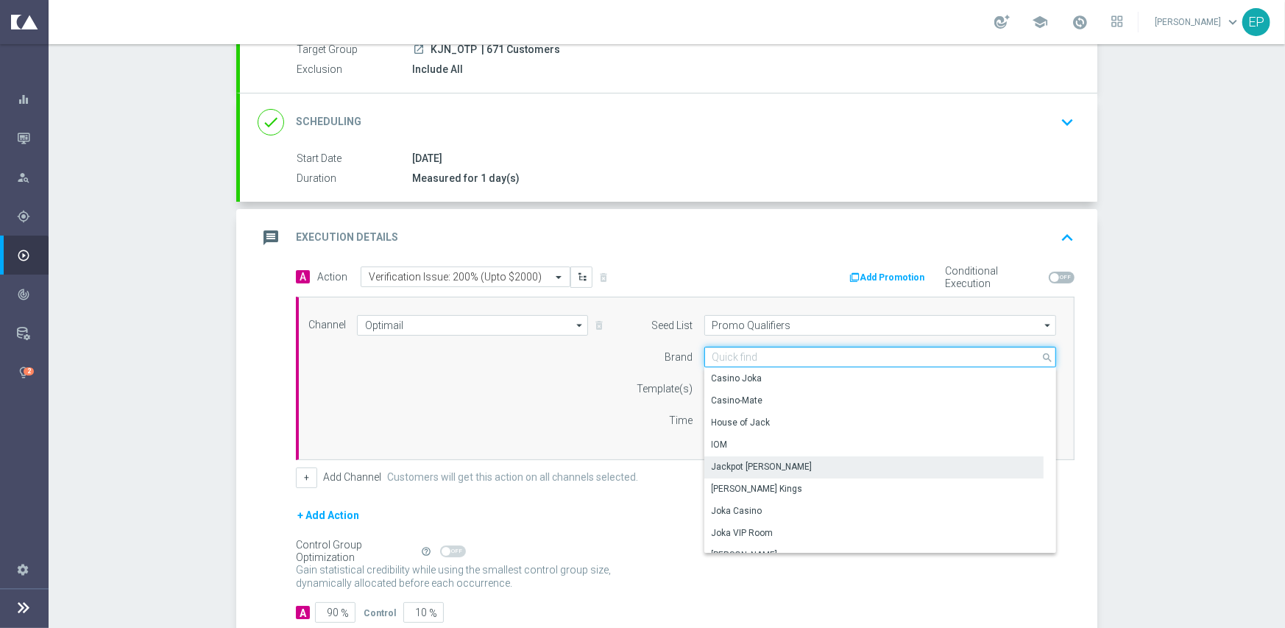
scroll to position [74, 0]
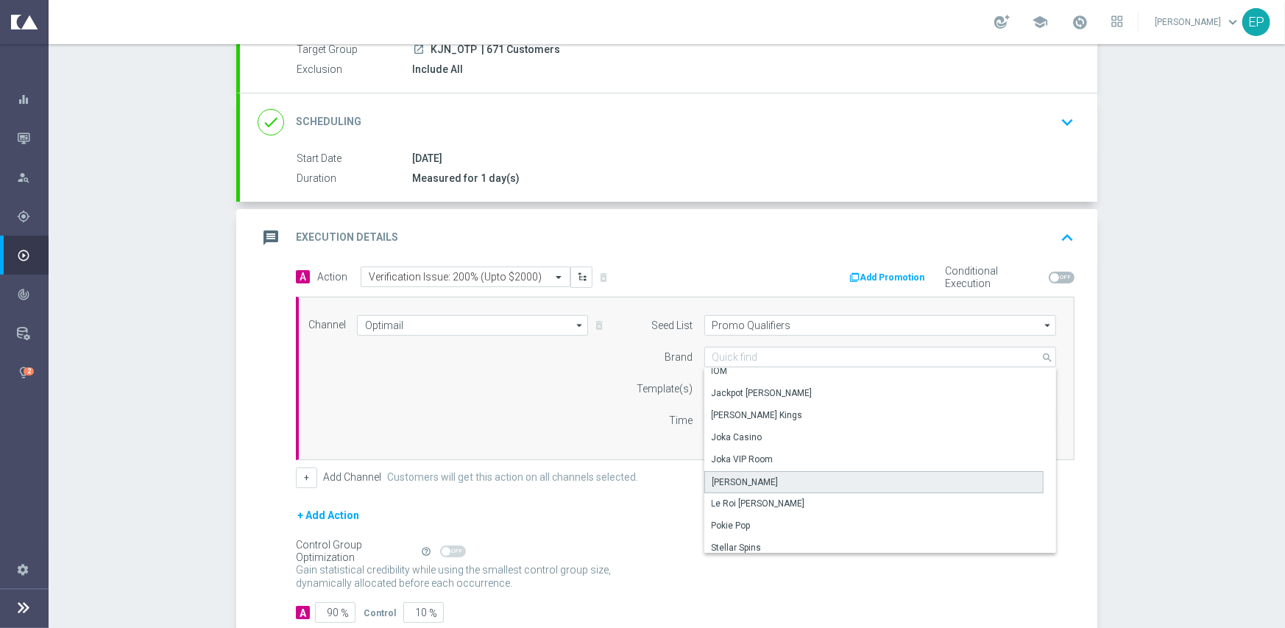
click at [765, 486] on div "[PERSON_NAME]" at bounding box center [874, 482] width 340 height 22
type input "[PERSON_NAME]"
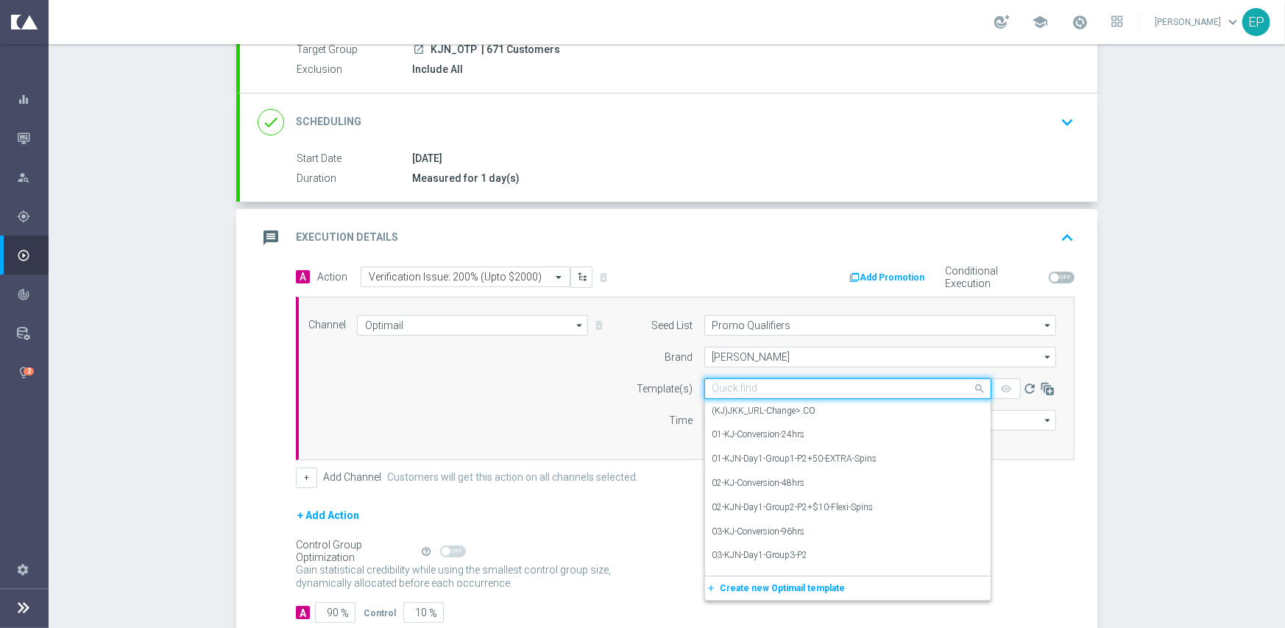
click at [757, 389] on input "text" at bounding box center [832, 389] width 241 height 13
paste input "JN-200%-Upto-$2000-22-09-2025"
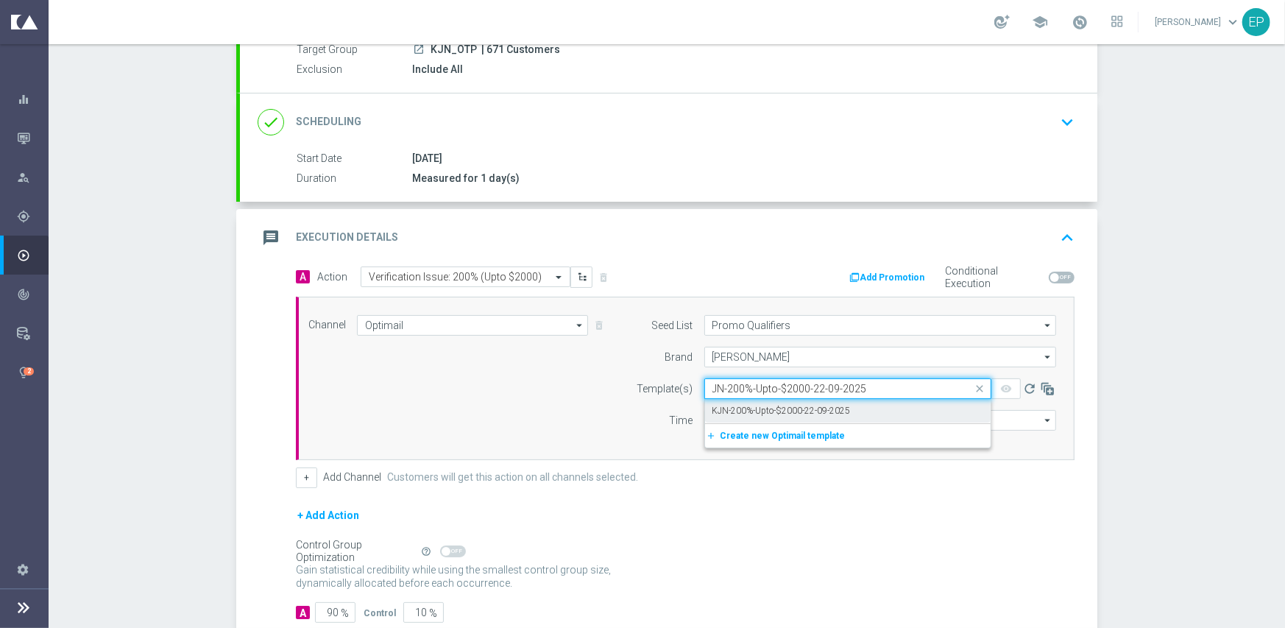
click at [754, 405] on label "KJN-200%-Upto-$2000-22-09-2025" at bounding box center [781, 411] width 138 height 13
type input "JN-200%-Upto-$2000-22-09-2025"
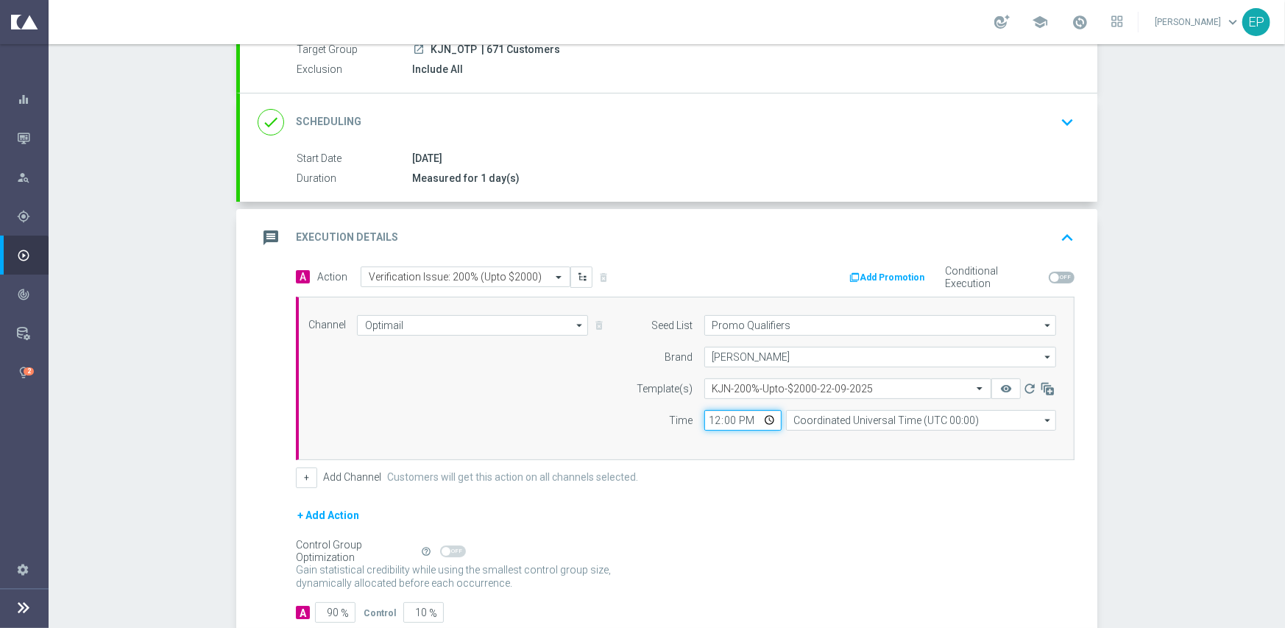
click at [706, 422] on input "12:00" at bounding box center [742, 420] width 77 height 21
type input "10:30"
click at [769, 472] on div "+ Add Channel Customers will get this action on all channels selected." at bounding box center [685, 477] width 779 height 21
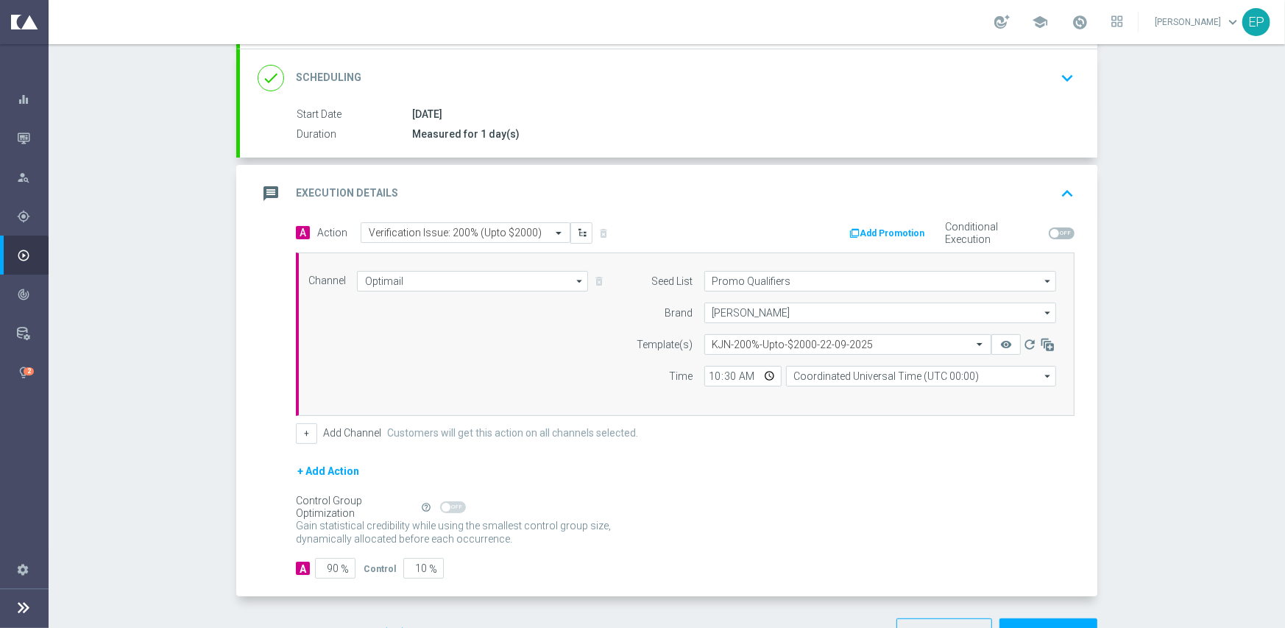
scroll to position [238, 0]
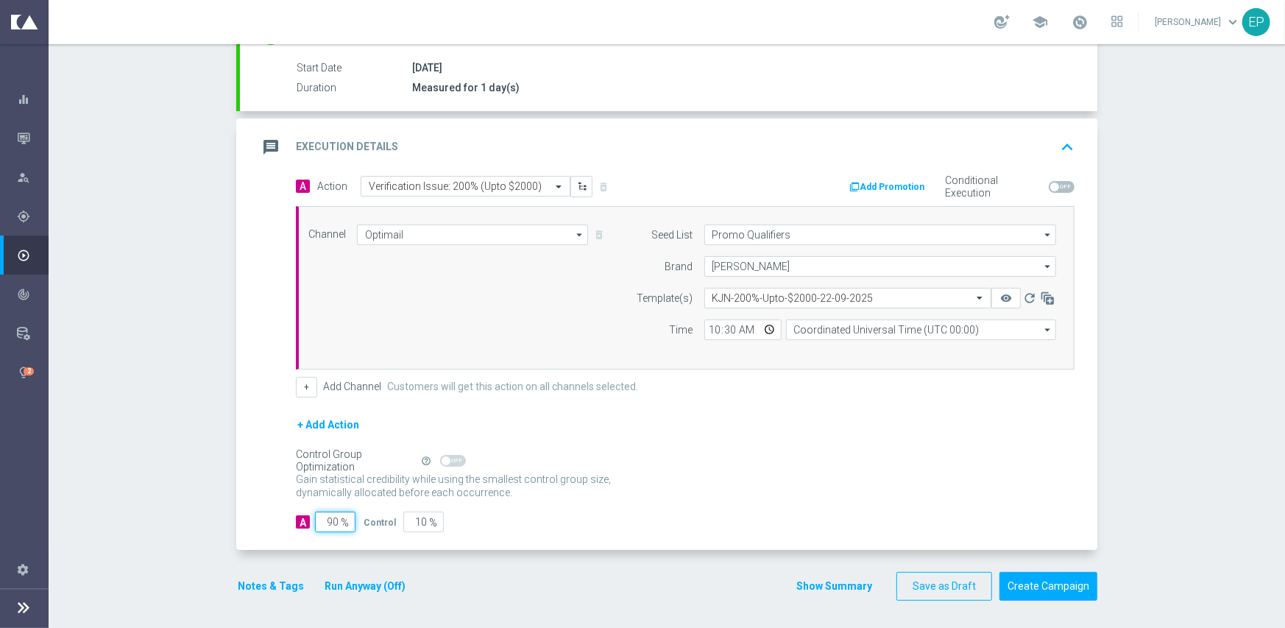
click at [327, 522] on input "90" at bounding box center [335, 521] width 40 height 21
type input "1"
type input "99"
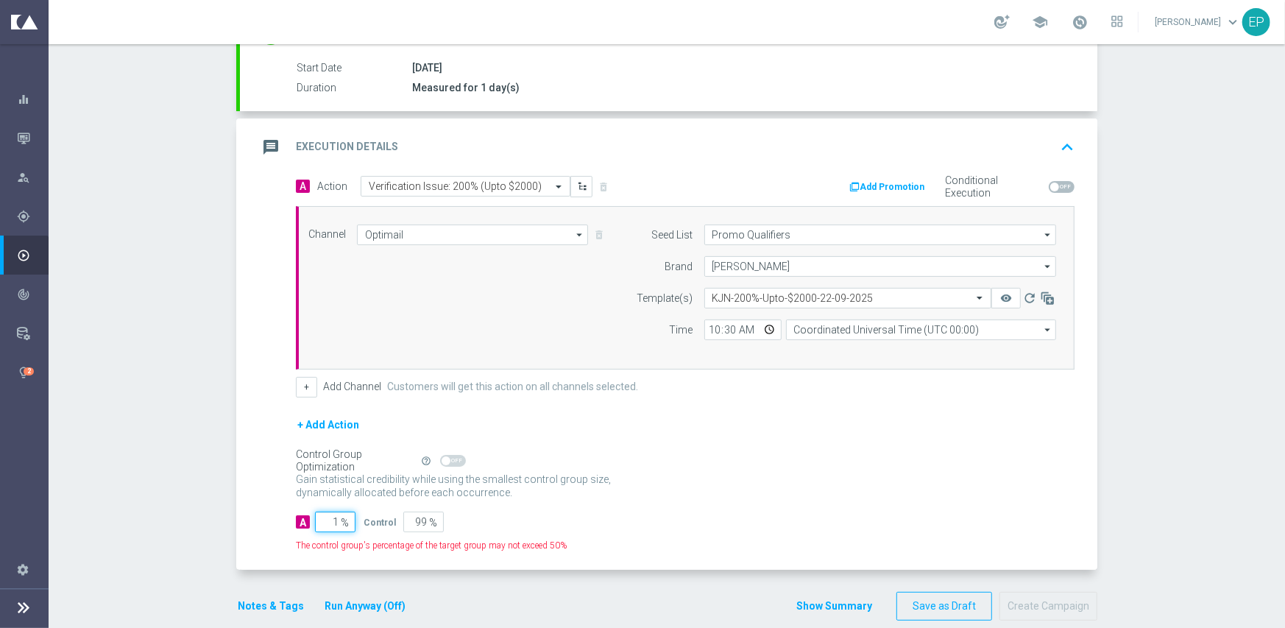
type input "10"
type input "90"
type input "100"
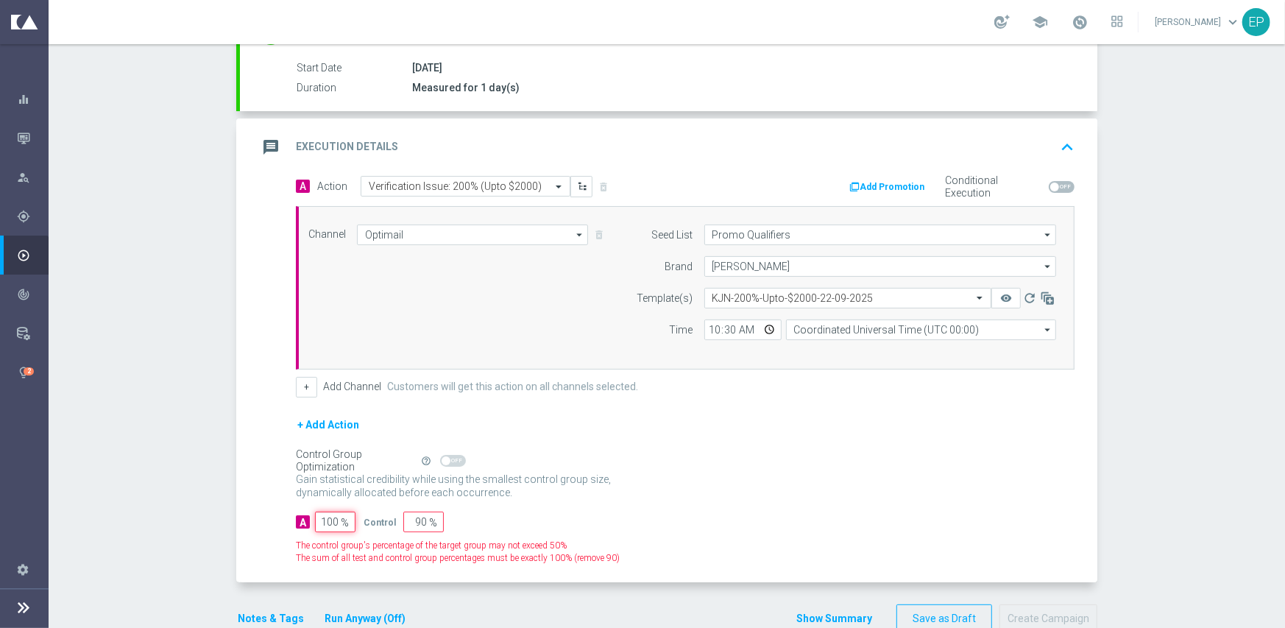
type input "0"
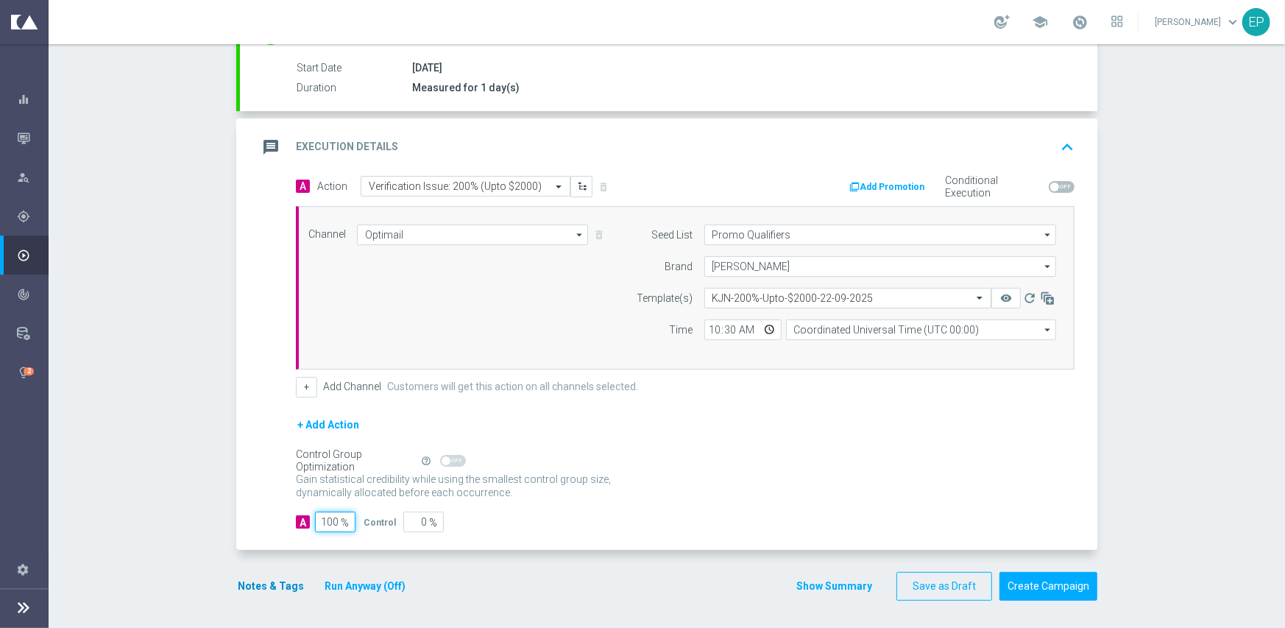
type input "100"
click at [259, 584] on button "Notes & Tags" at bounding box center [270, 586] width 69 height 18
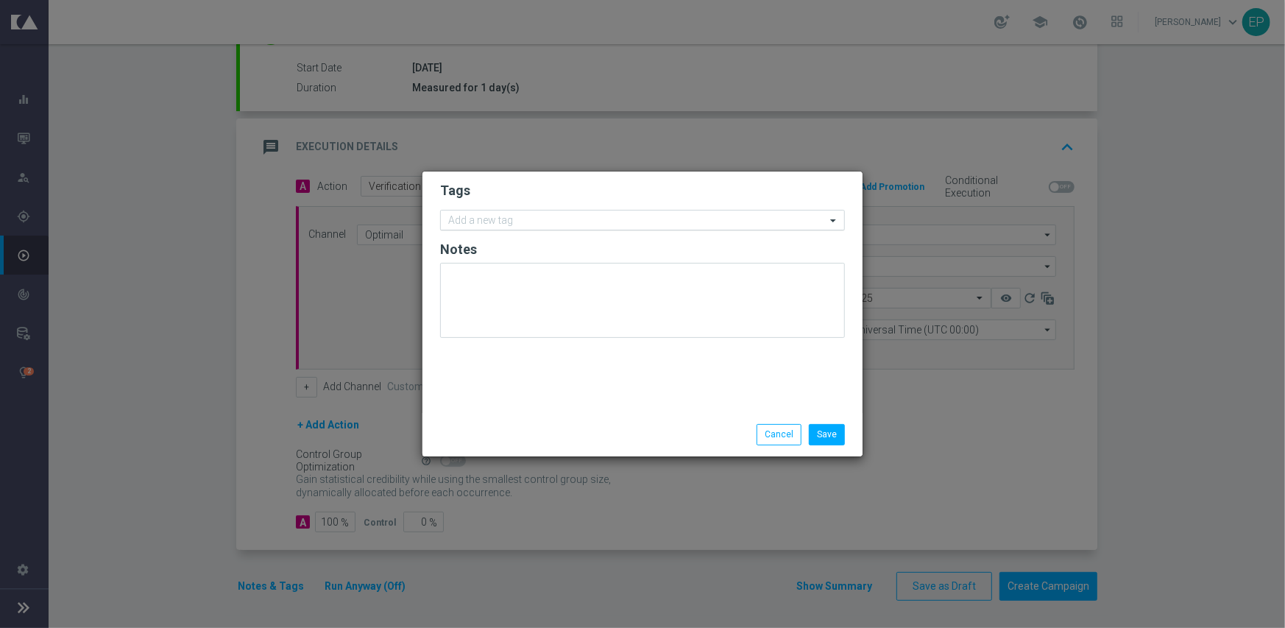
click at [520, 218] on input "text" at bounding box center [637, 221] width 378 height 13
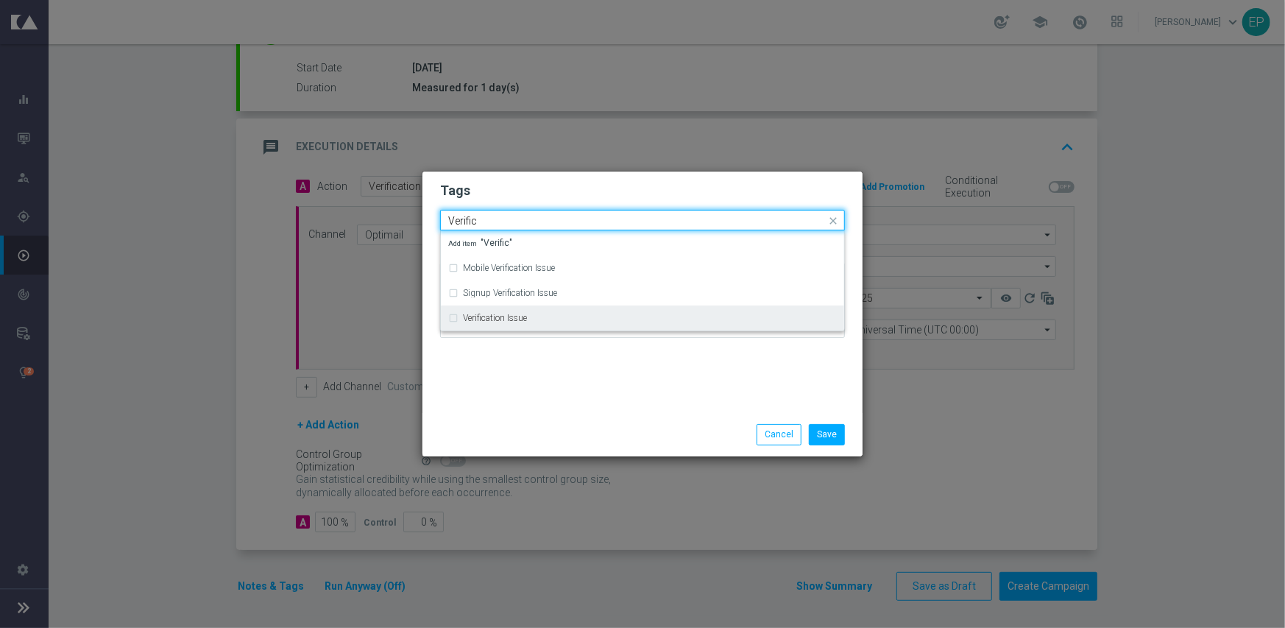
click at [501, 317] on label "Verification Issue" at bounding box center [495, 318] width 64 height 9
type input "Verific"
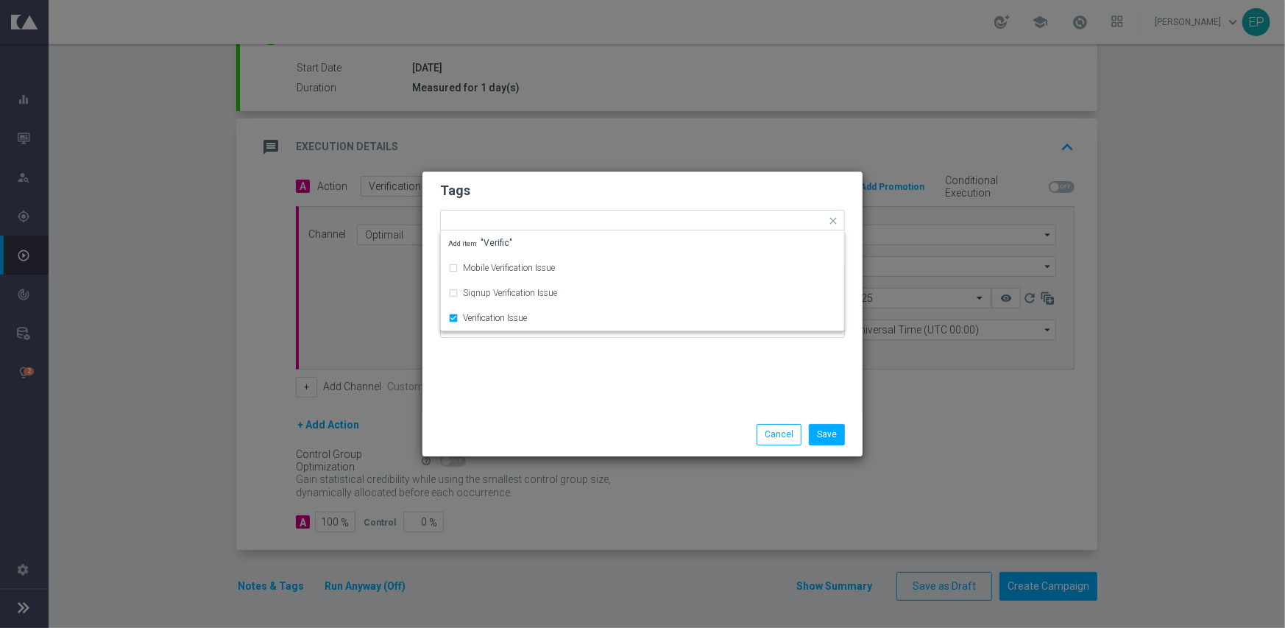
click at [530, 422] on div "Save Cancel" at bounding box center [642, 434] width 440 height 43
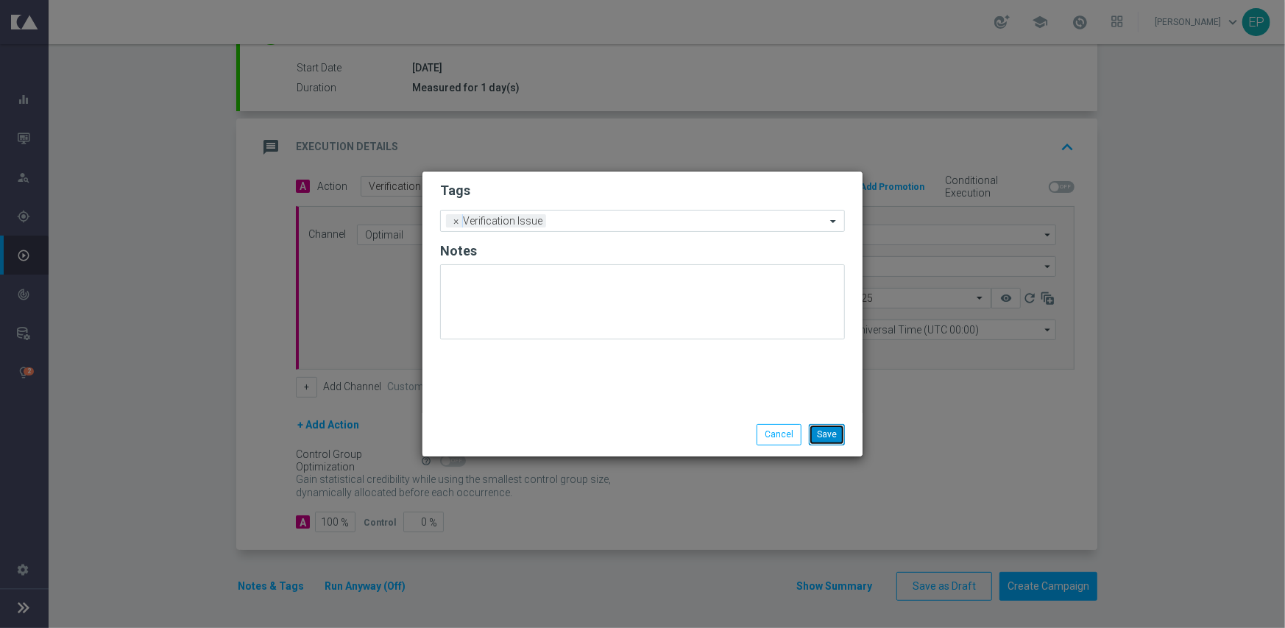
click at [832, 433] on button "Save" at bounding box center [827, 434] width 36 height 21
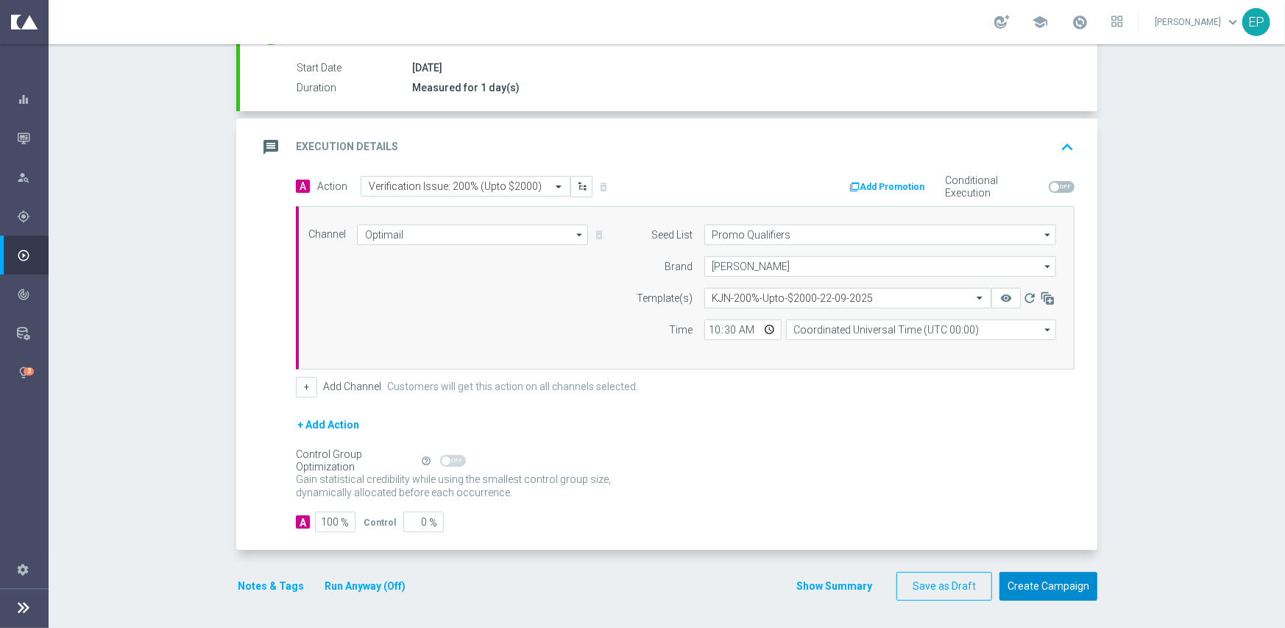
click at [1052, 589] on button "Create Campaign" at bounding box center [1048, 586] width 98 height 29
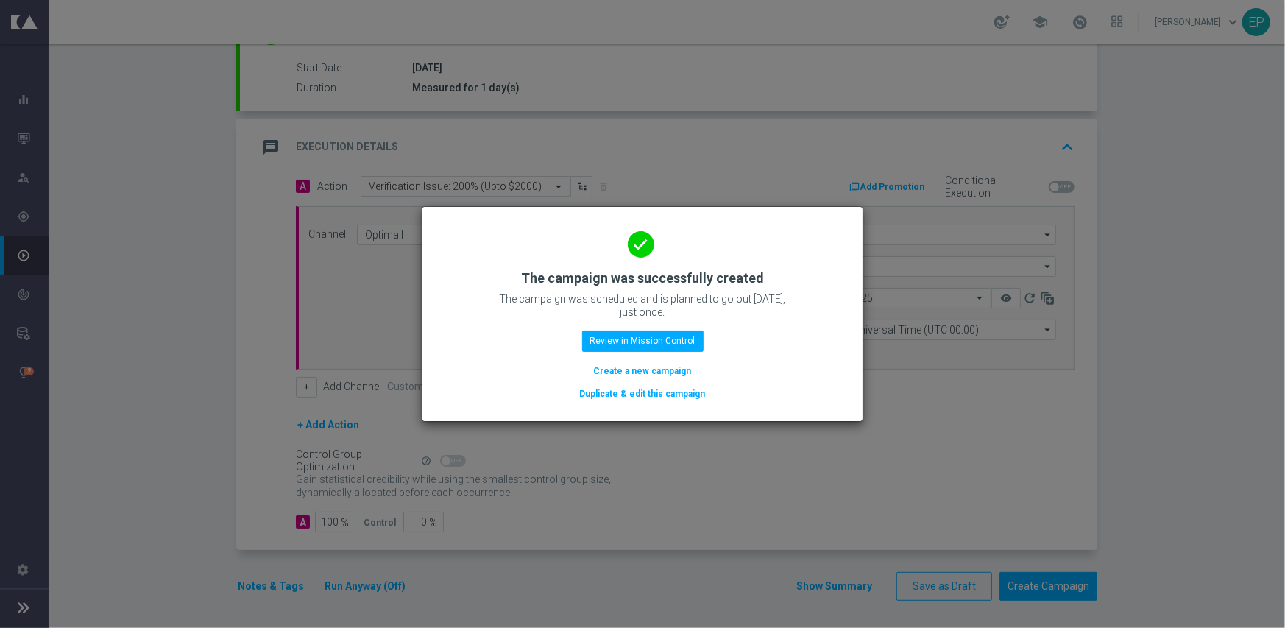
drag, startPoint x: 664, startPoint y: 398, endPoint x: 768, endPoint y: 392, distance: 104.7
click at [767, 396] on div "done The campaign was successfully created The campaign was scheduled and is pl…" at bounding box center [642, 311] width 405 height 181
click at [679, 346] on button "Review in Mission Control" at bounding box center [642, 340] width 121 height 21
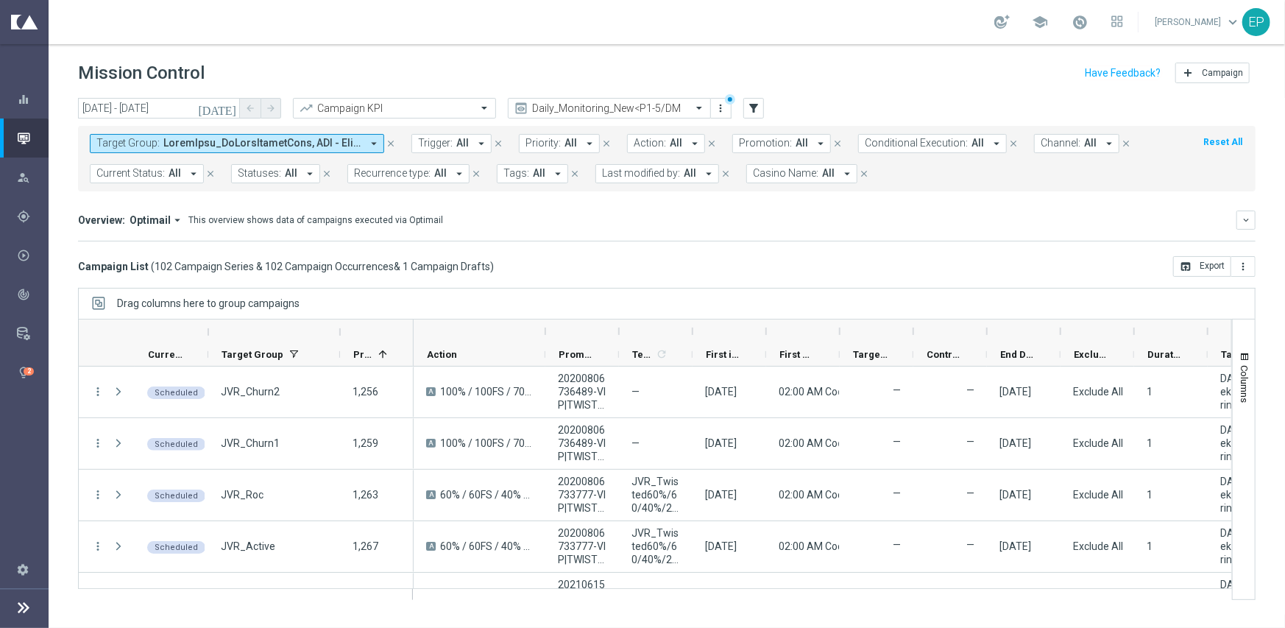
click at [253, 141] on span at bounding box center [262, 143] width 198 height 13
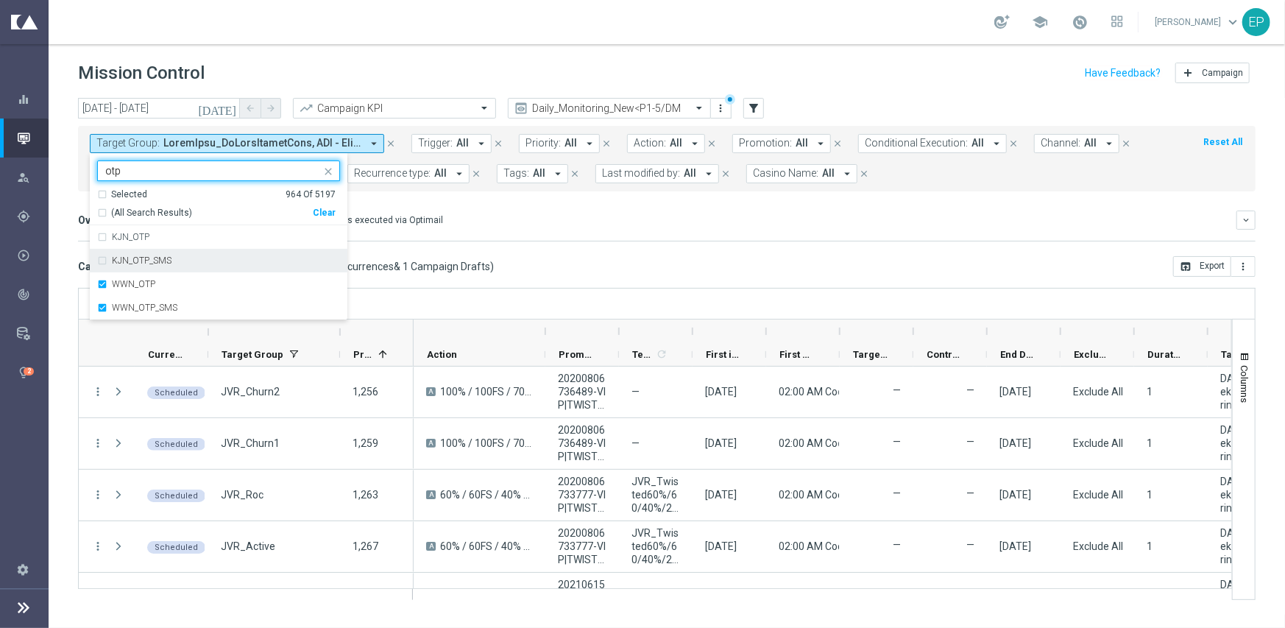
click at [135, 261] on label "KJN_OTP_SMS" at bounding box center [142, 260] width 60 height 9
type input "otp"
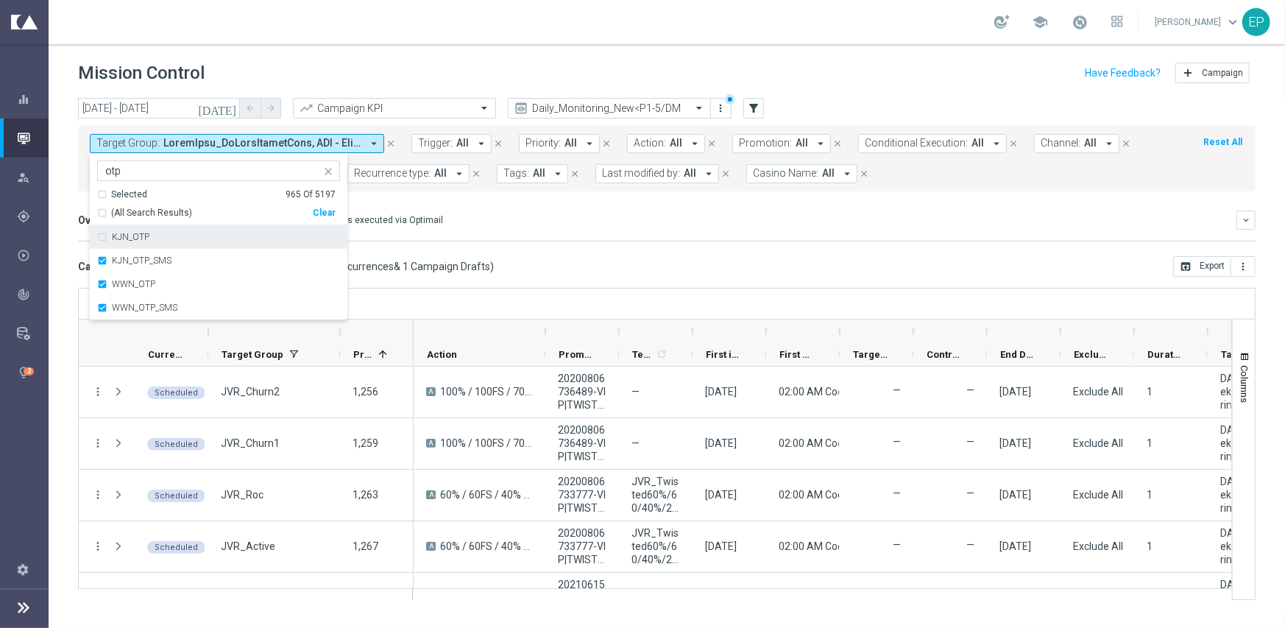
click at [135, 228] on div "KJN_OTP" at bounding box center [218, 237] width 243 height 24
click at [609, 241] on mini-dashboard "Overview: Optimail arrow_drop_down This overview shows data of campaigns execut…" at bounding box center [666, 223] width 1177 height 65
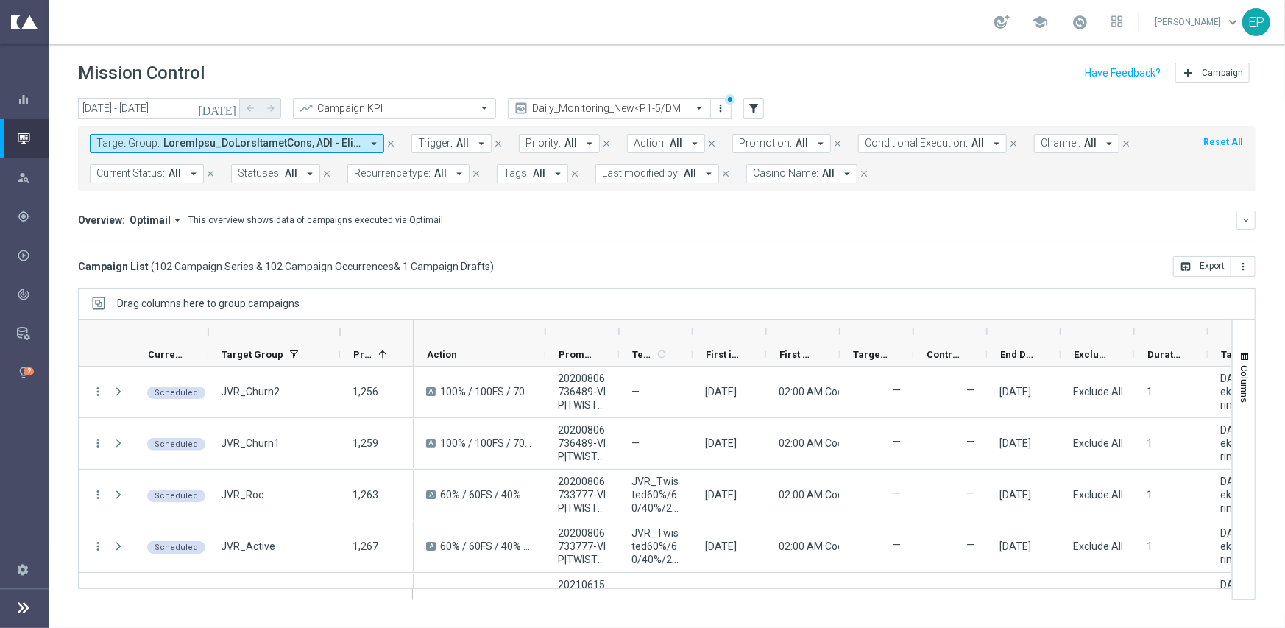
scroll to position [368, 0]
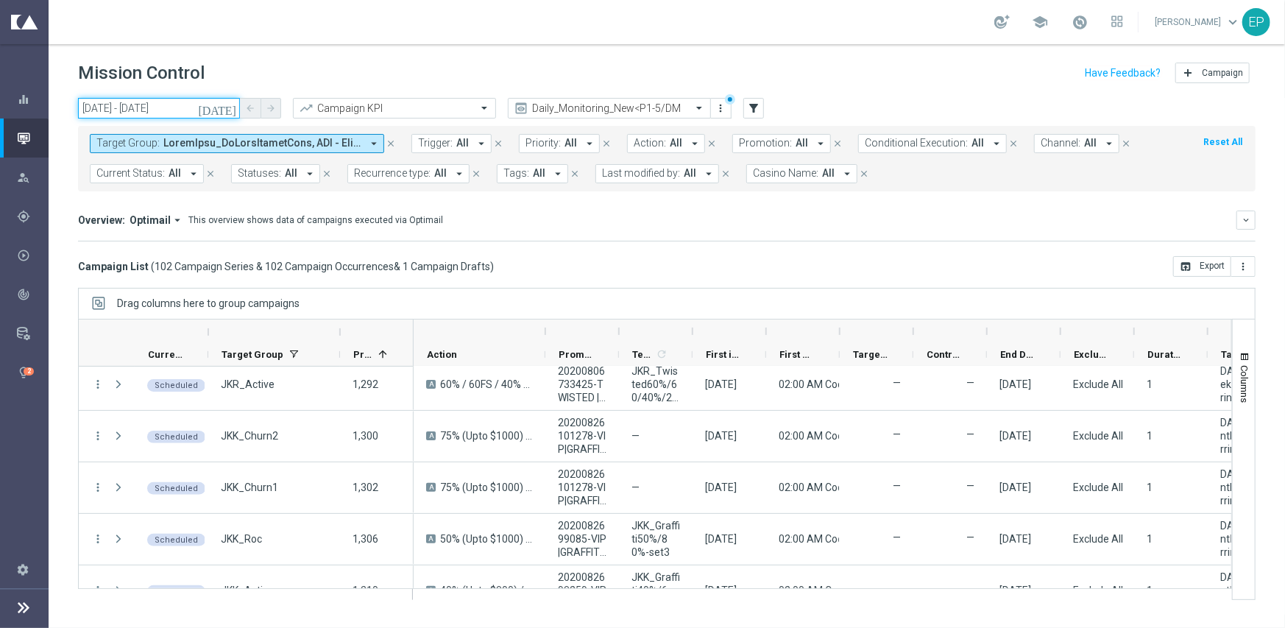
click at [144, 105] on input "23 Sep 2025 - 23 Sep 2025" at bounding box center [159, 108] width 162 height 21
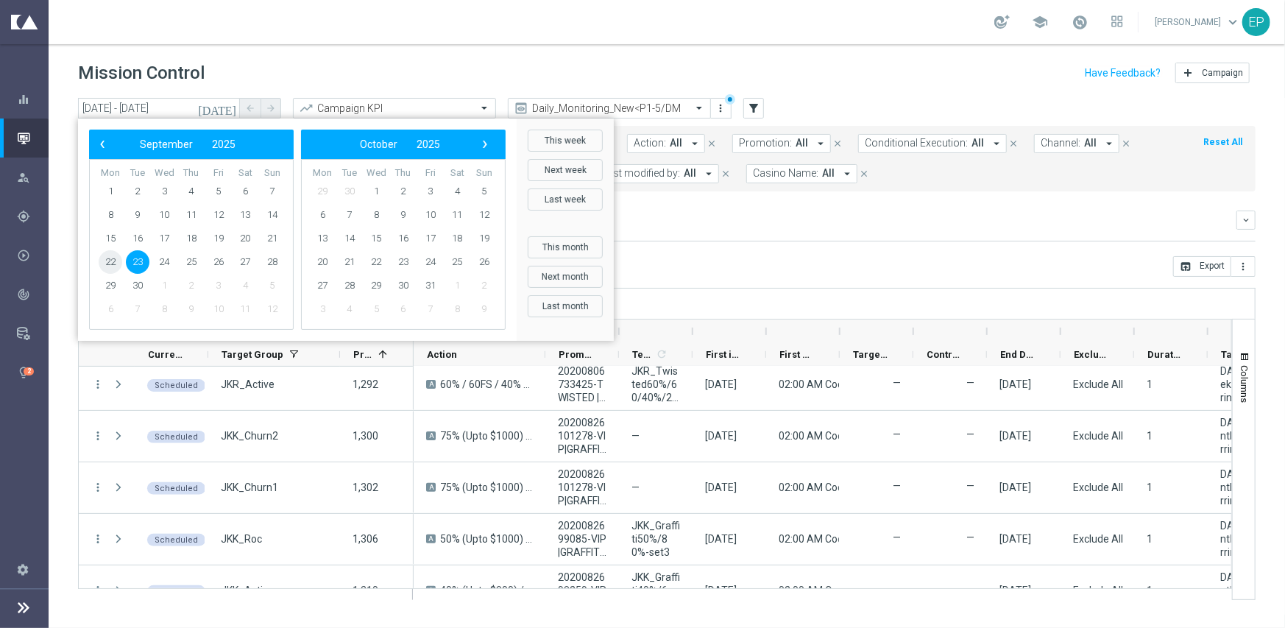
click at [106, 260] on span "22" at bounding box center [111, 262] width 24 height 24
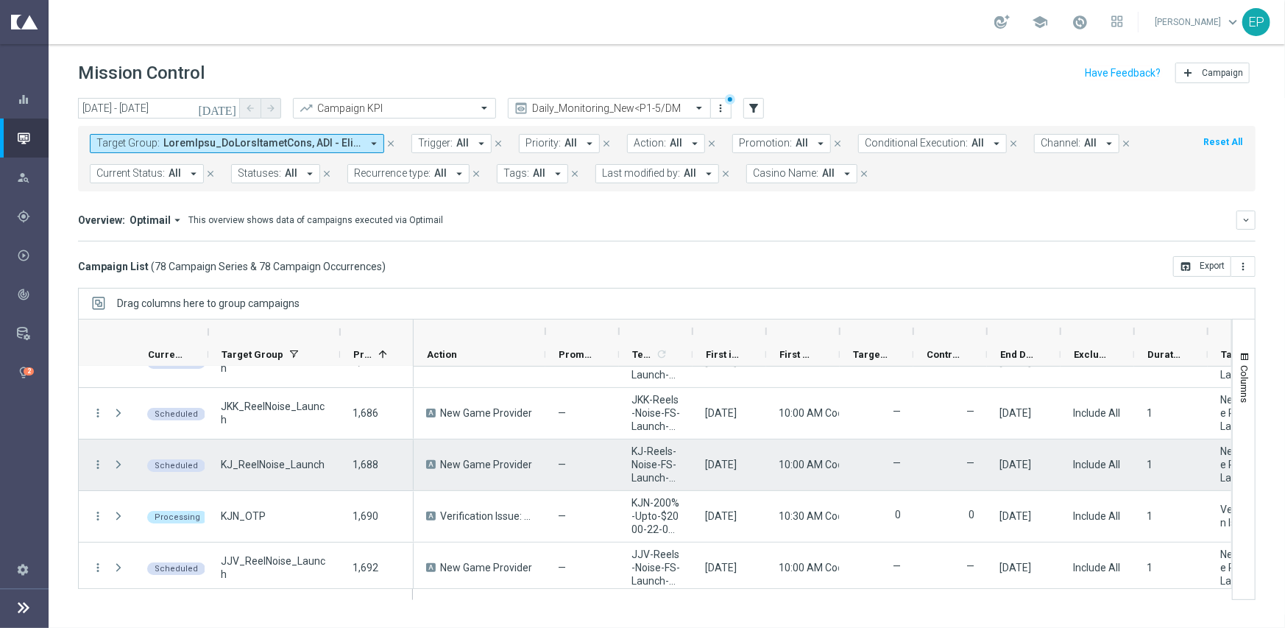
scroll to position [3532, 0]
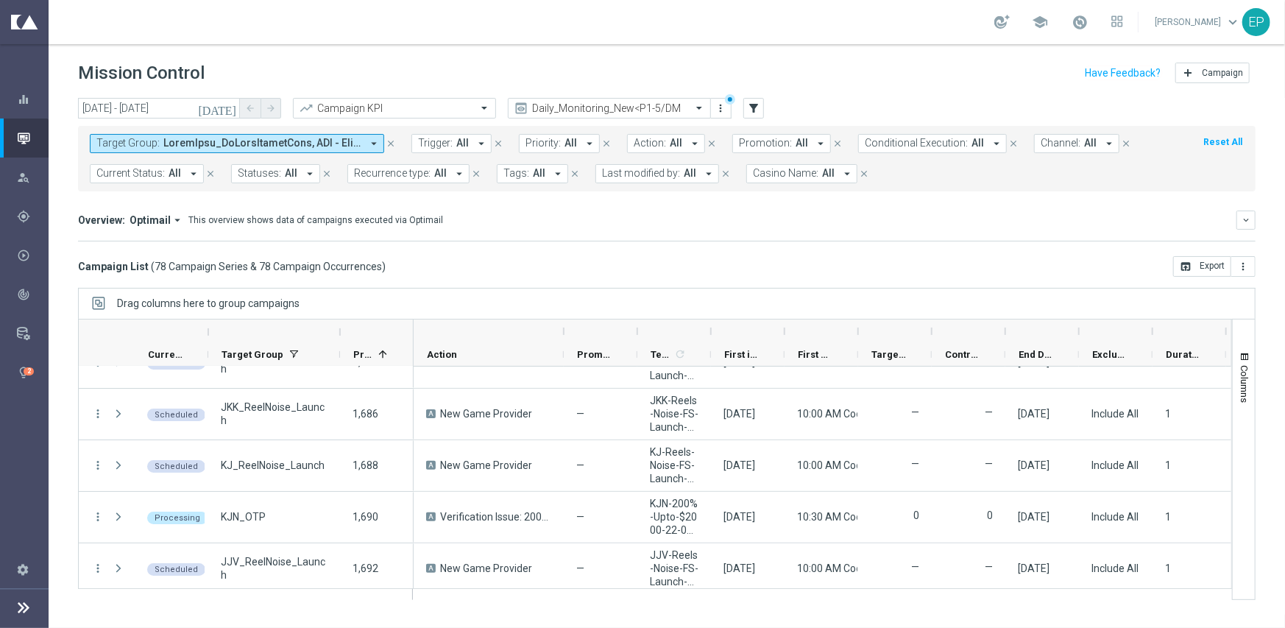
drag, startPoint x: 546, startPoint y: 330, endPoint x: 564, endPoint y: 330, distance: 18.4
click at [564, 330] on div at bounding box center [564, 331] width 6 height 24
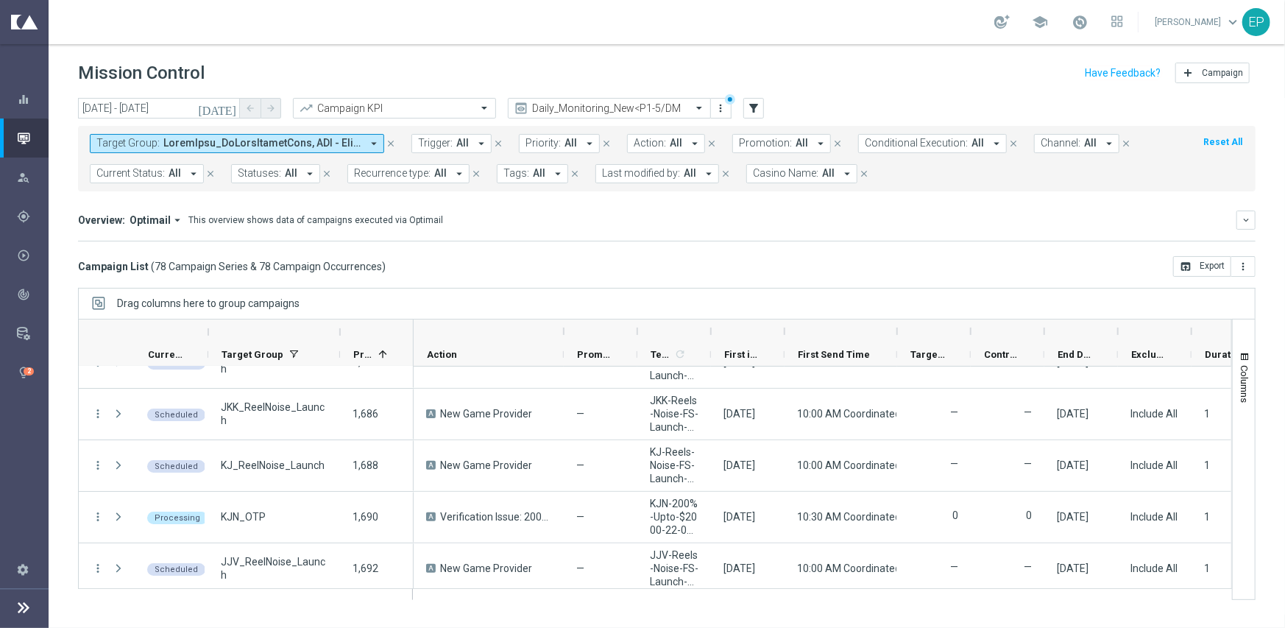
drag, startPoint x: 859, startPoint y: 333, endPoint x: 899, endPoint y: 334, distance: 39.8
click at [899, 334] on div at bounding box center [897, 331] width 6 height 24
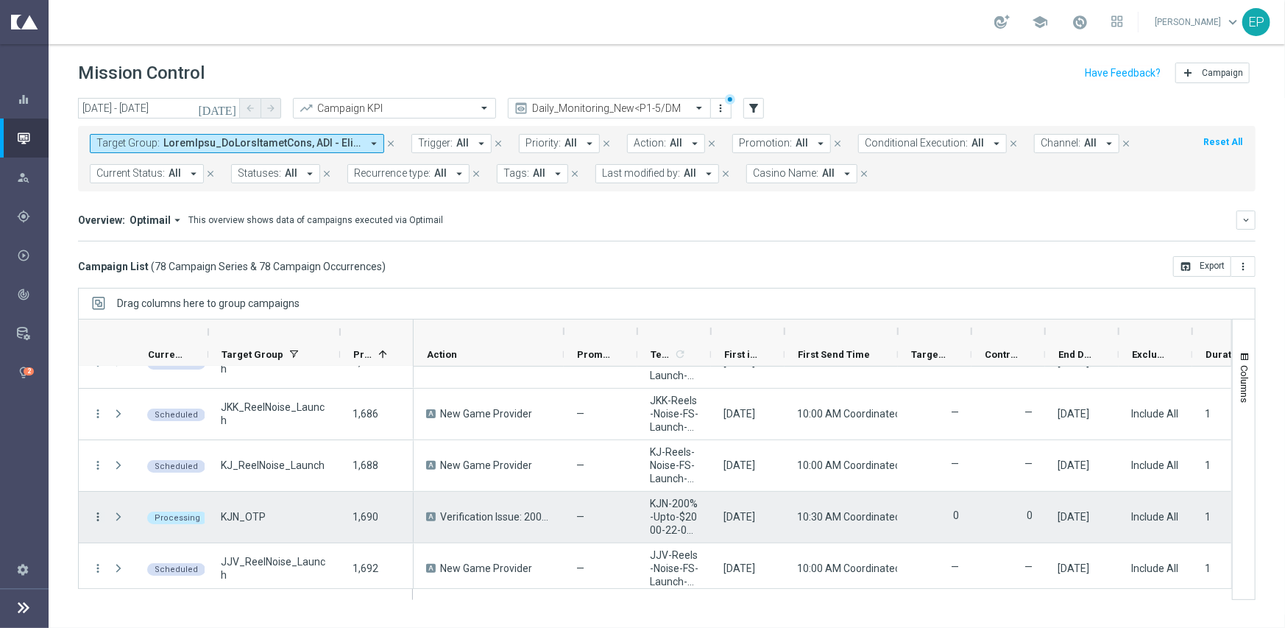
click at [96, 510] on icon "more_vert" at bounding box center [97, 516] width 13 height 13
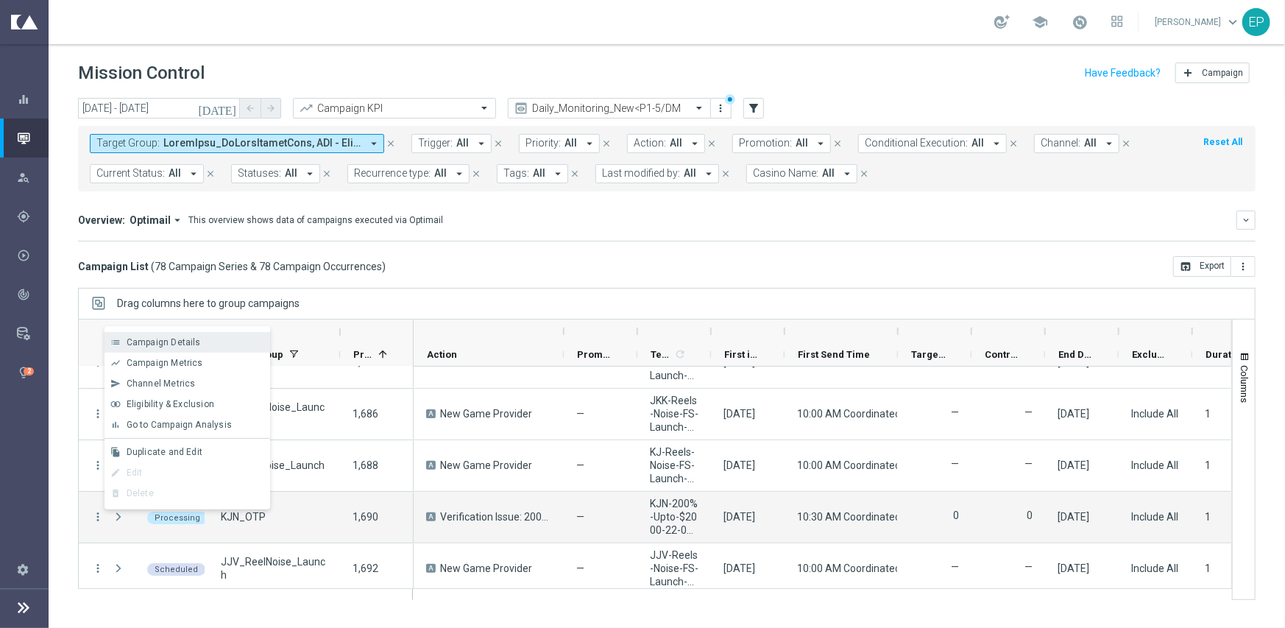
click at [189, 341] on span "Campaign Details" at bounding box center [164, 342] width 74 height 10
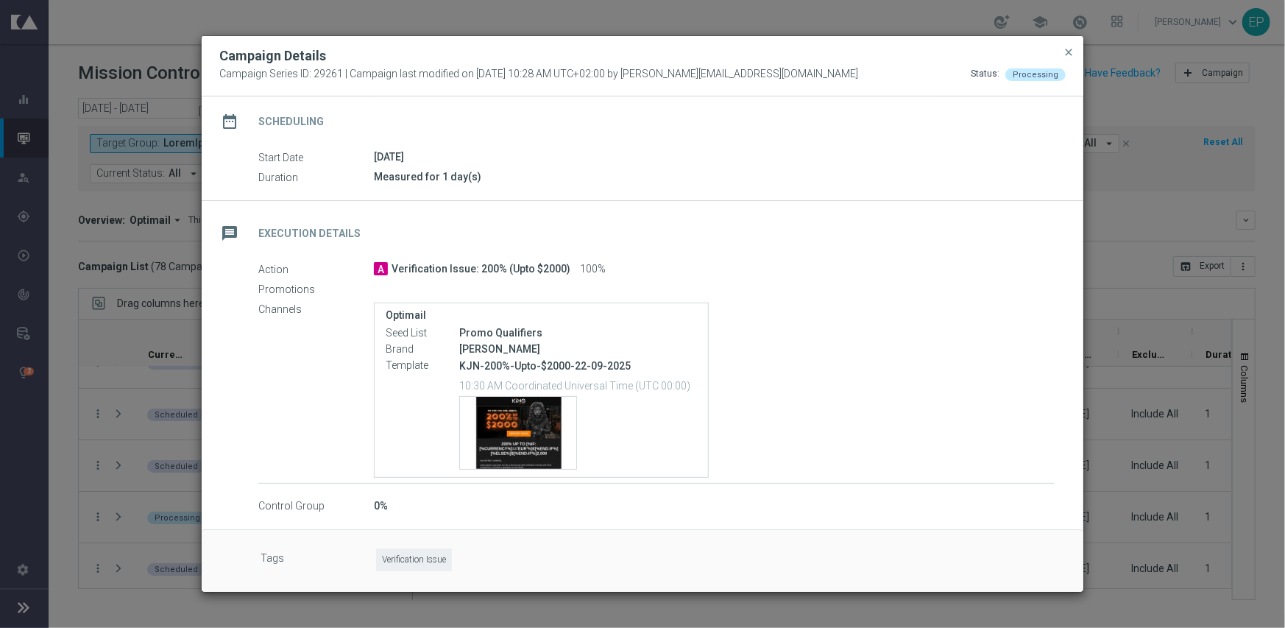
scroll to position [0, 0]
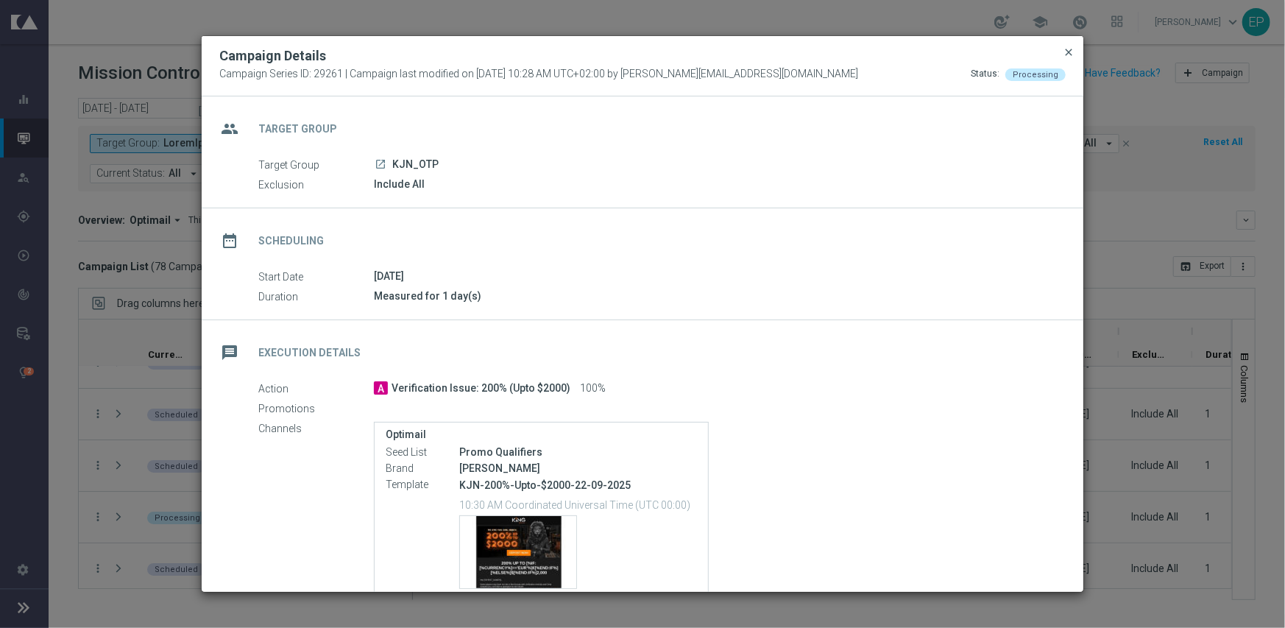
click at [1066, 47] on span "close" at bounding box center [1069, 52] width 12 height 12
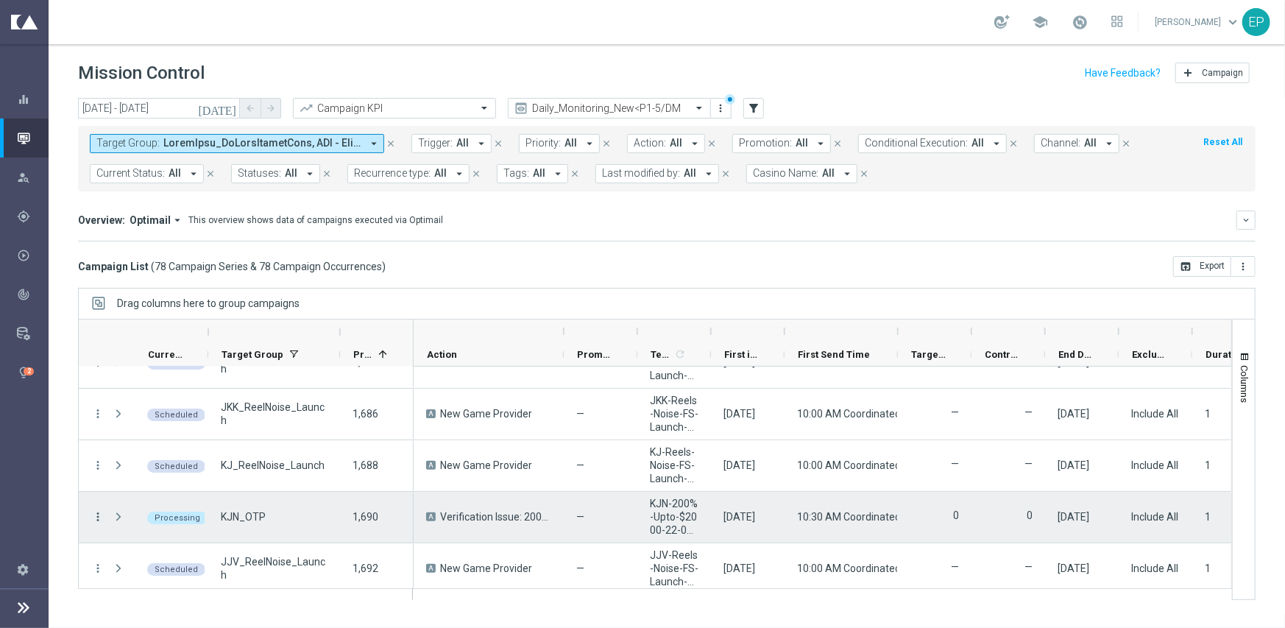
click at [96, 517] on icon "more_vert" at bounding box center [97, 516] width 13 height 13
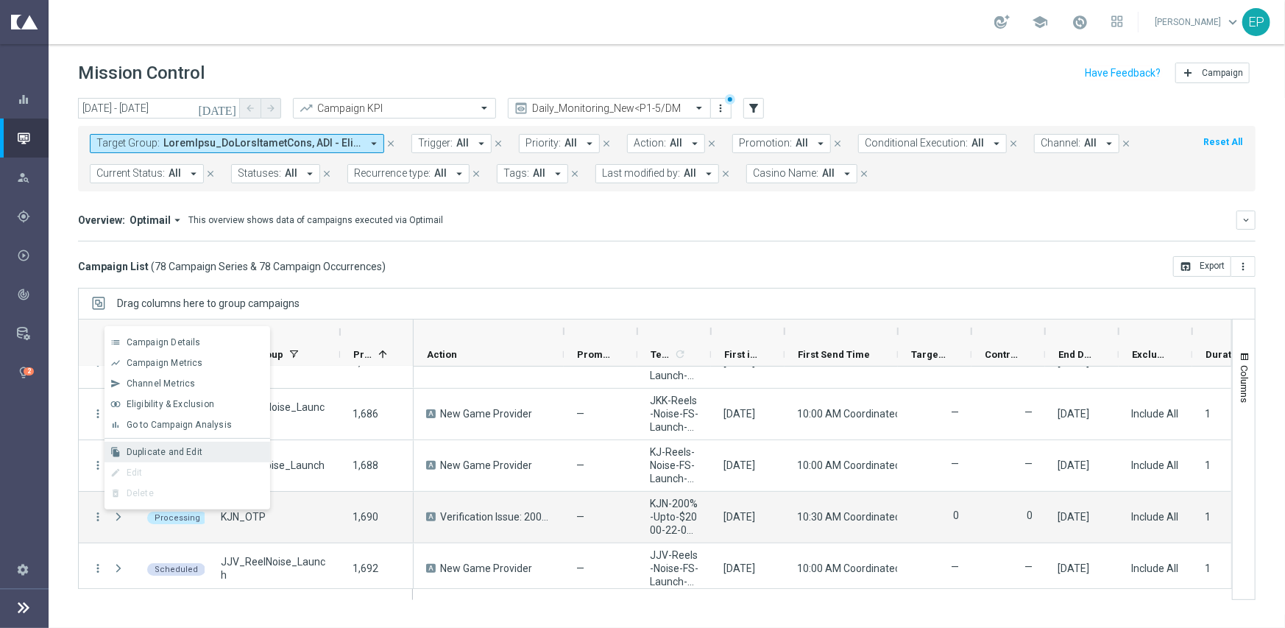
click at [169, 452] on span "Duplicate and Edit" at bounding box center [165, 452] width 76 height 10
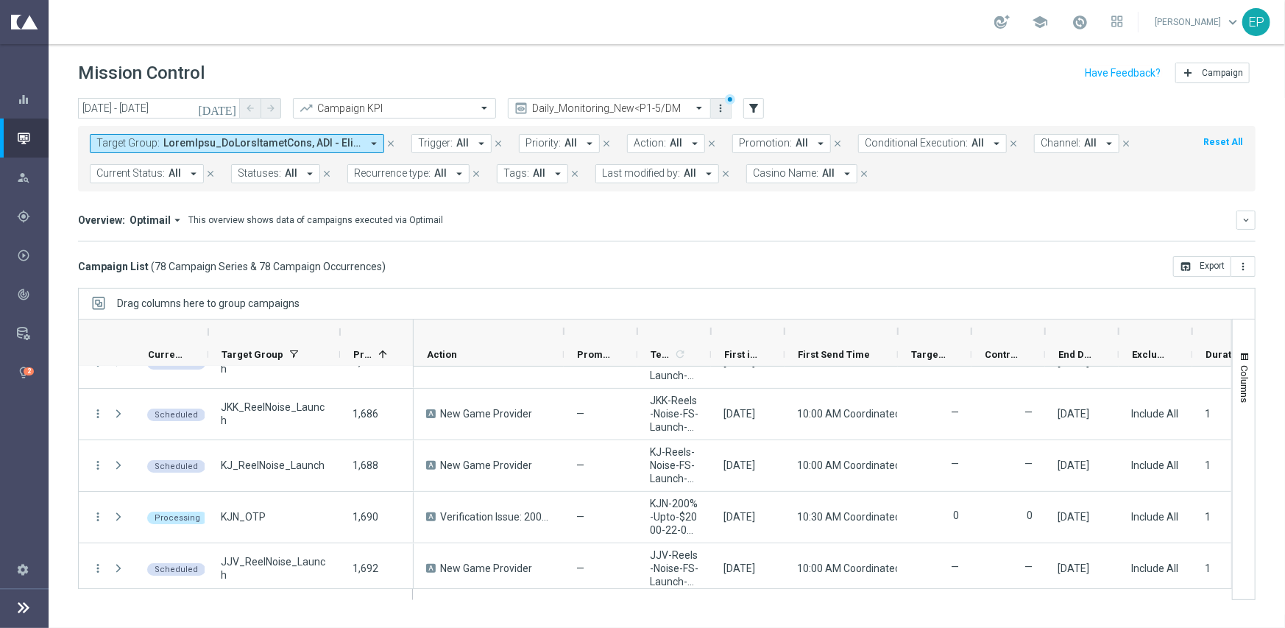
click at [721, 107] on icon "more_vert" at bounding box center [721, 108] width 12 height 12
click at [755, 132] on div "Save view" at bounding box center [798, 135] width 133 height 10
click at [713, 228] on div "Overview: Optimail arrow_drop_down This overview shows data of campaigns execut…" at bounding box center [666, 219] width 1177 height 19
click at [177, 108] on input "22 Sep 2025 - 22 Sep 2025" at bounding box center [159, 108] width 162 height 21
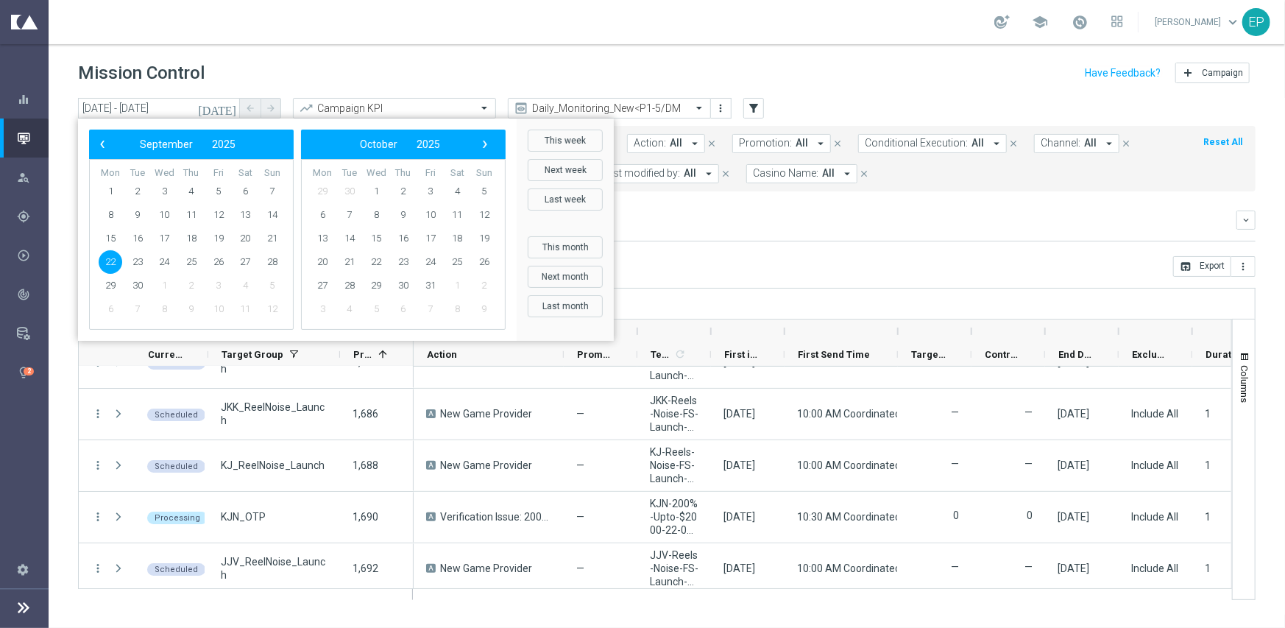
click at [110, 260] on span "22" at bounding box center [111, 262] width 24 height 24
click at [136, 263] on span "23" at bounding box center [138, 262] width 24 height 24
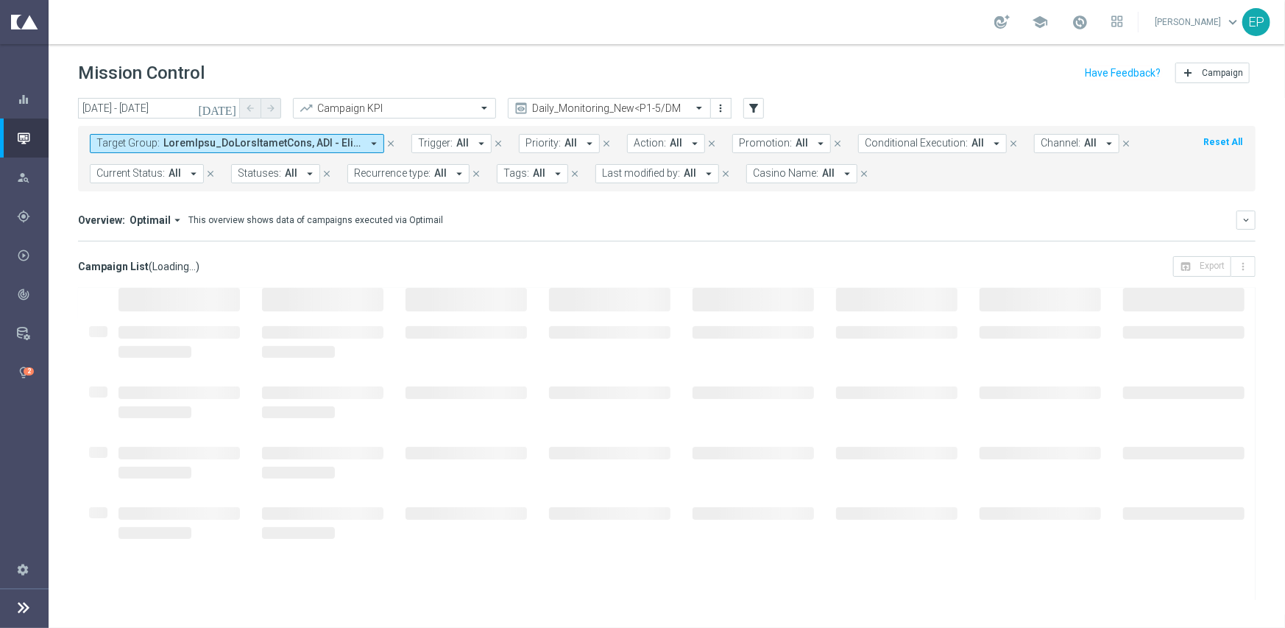
click at [794, 177] on span "Casino Name:" at bounding box center [785, 173] width 65 height 13
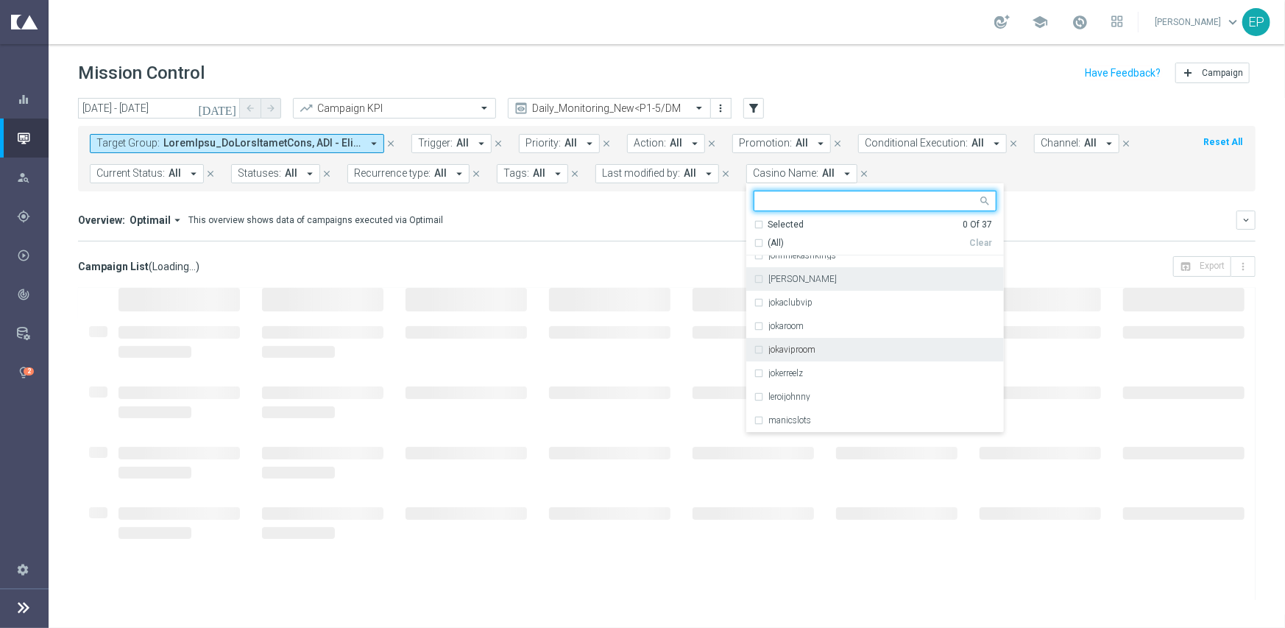
scroll to position [221, 0]
click at [800, 358] on div "johnnykash" at bounding box center [875, 353] width 243 height 24
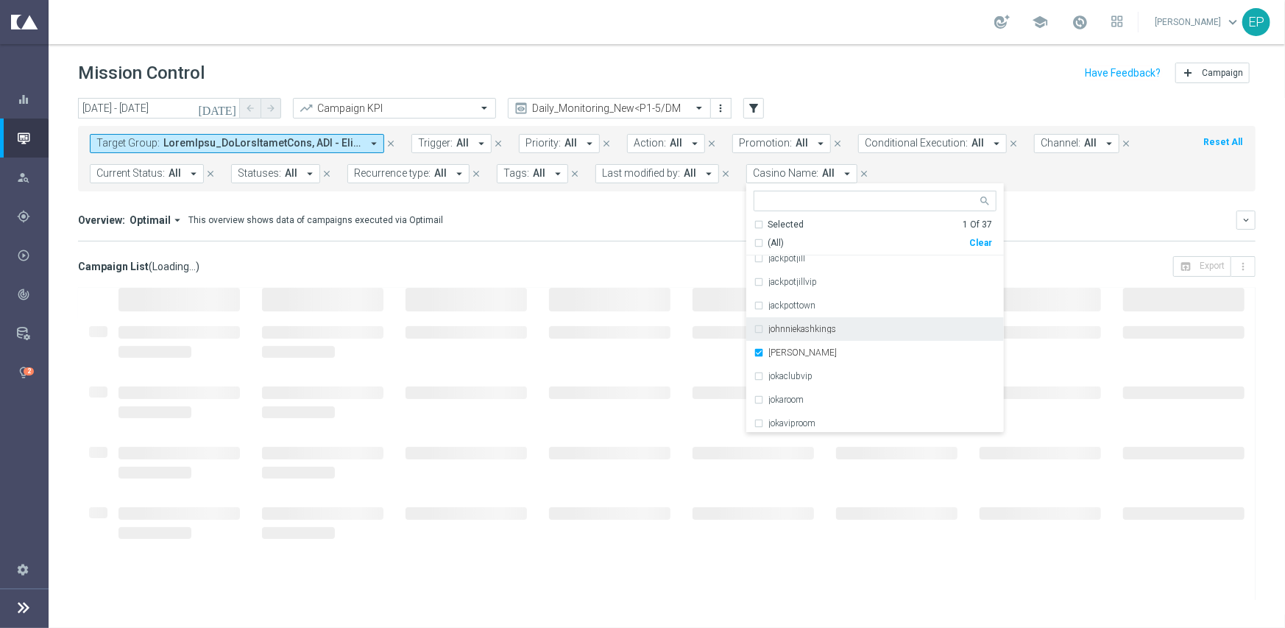
click at [584, 230] on div "Overview: Optimail arrow_drop_down This overview shows data of campaigns execut…" at bounding box center [666, 225] width 1177 height 31
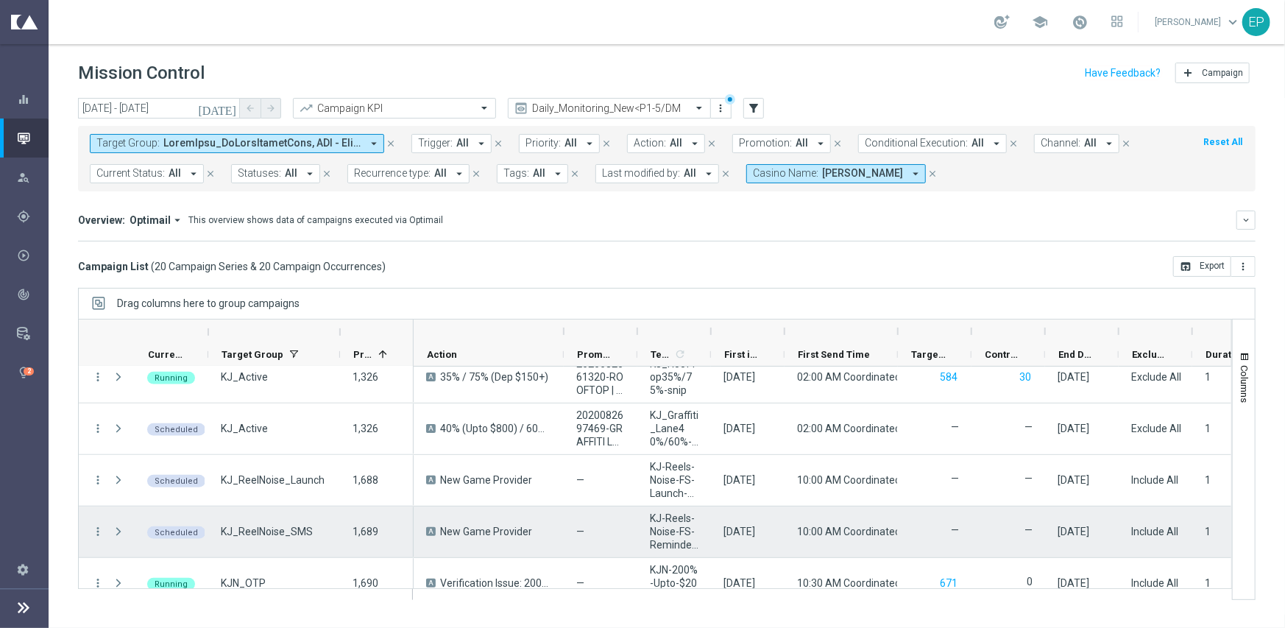
scroll to position [808, 0]
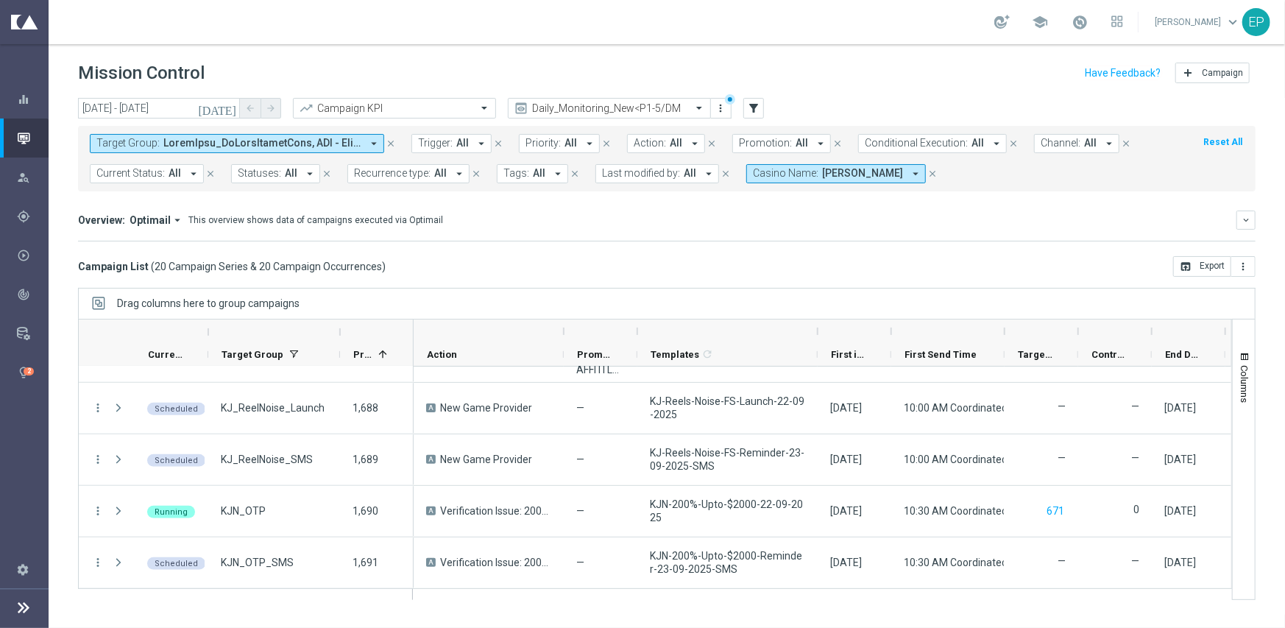
drag, startPoint x: 710, startPoint y: 328, endPoint x: 817, endPoint y: 333, distance: 106.8
click at [817, 333] on div at bounding box center [818, 331] width 6 height 24
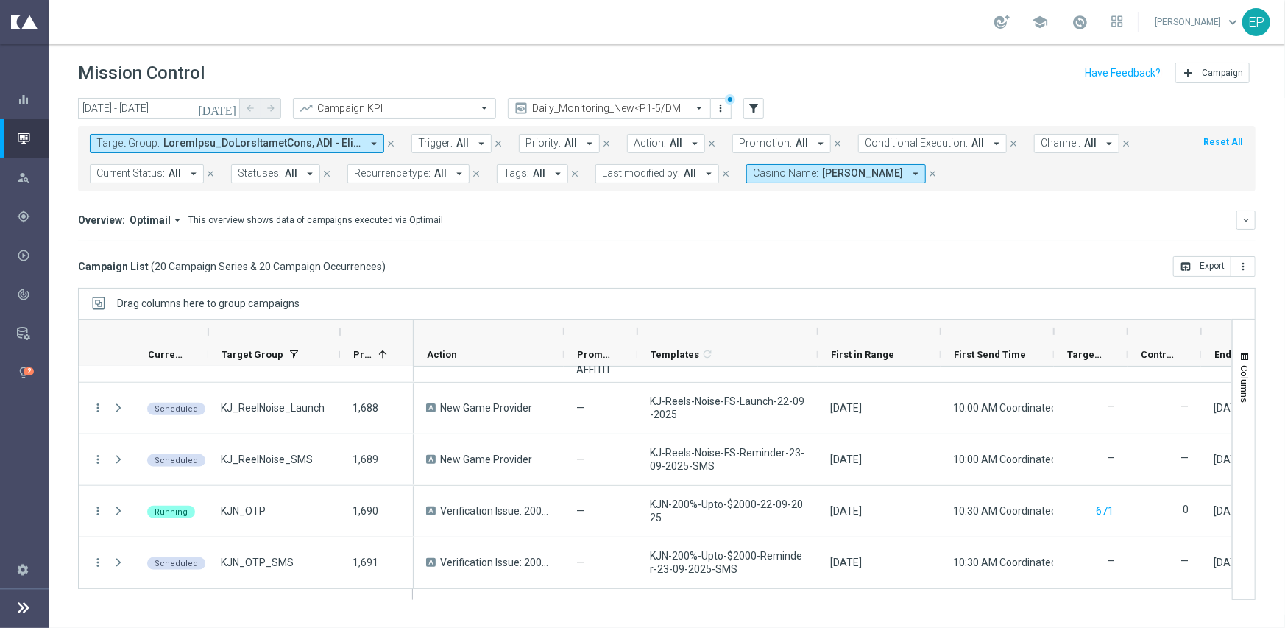
drag, startPoint x: 889, startPoint y: 327, endPoint x: 938, endPoint y: 326, distance: 49.3
click at [938, 326] on div at bounding box center [941, 331] width 6 height 24
click at [833, 171] on span "johnnykash" at bounding box center [862, 173] width 81 height 13
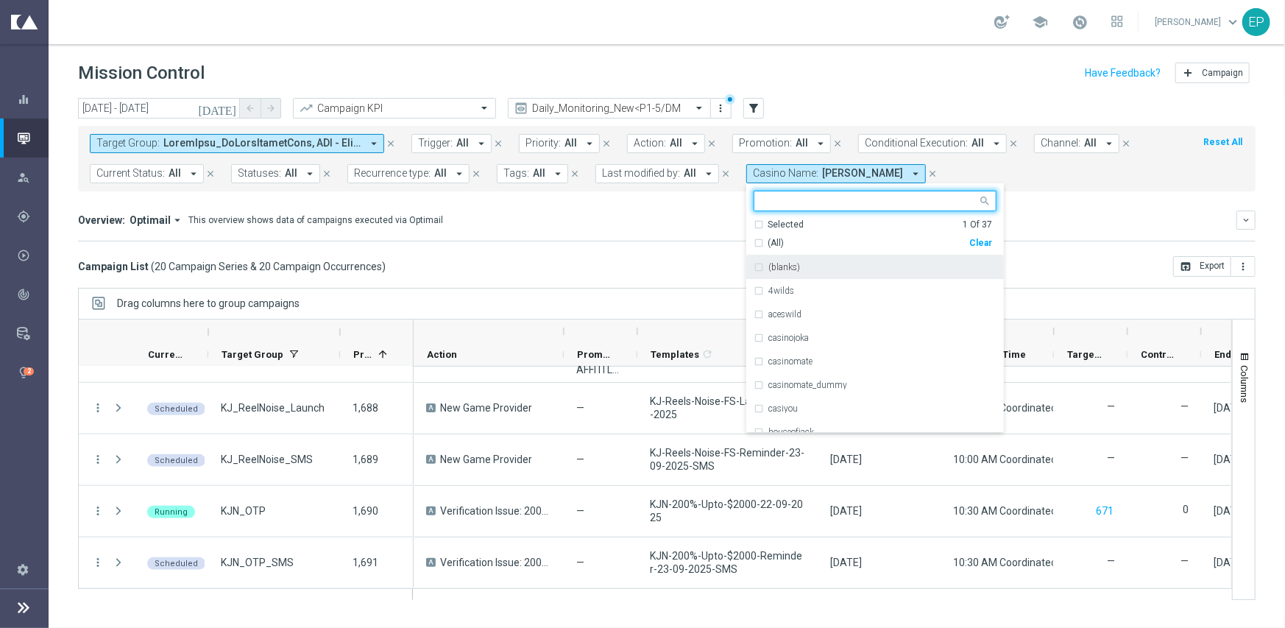
click at [0, 0] on div "Clear" at bounding box center [0, 0] width 0 height 0
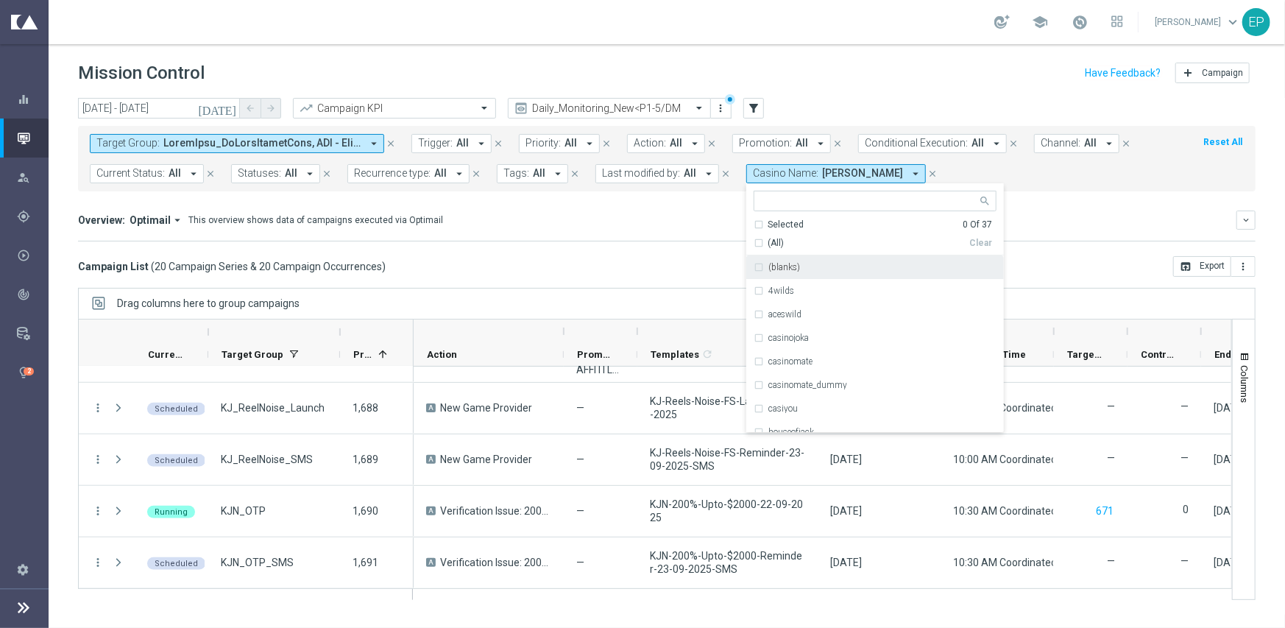
click at [450, 258] on div "Campaign List ( 20 Campaign Series & 20 Campaign Occurrences ) open_in_browser …" at bounding box center [666, 266] width 1177 height 21
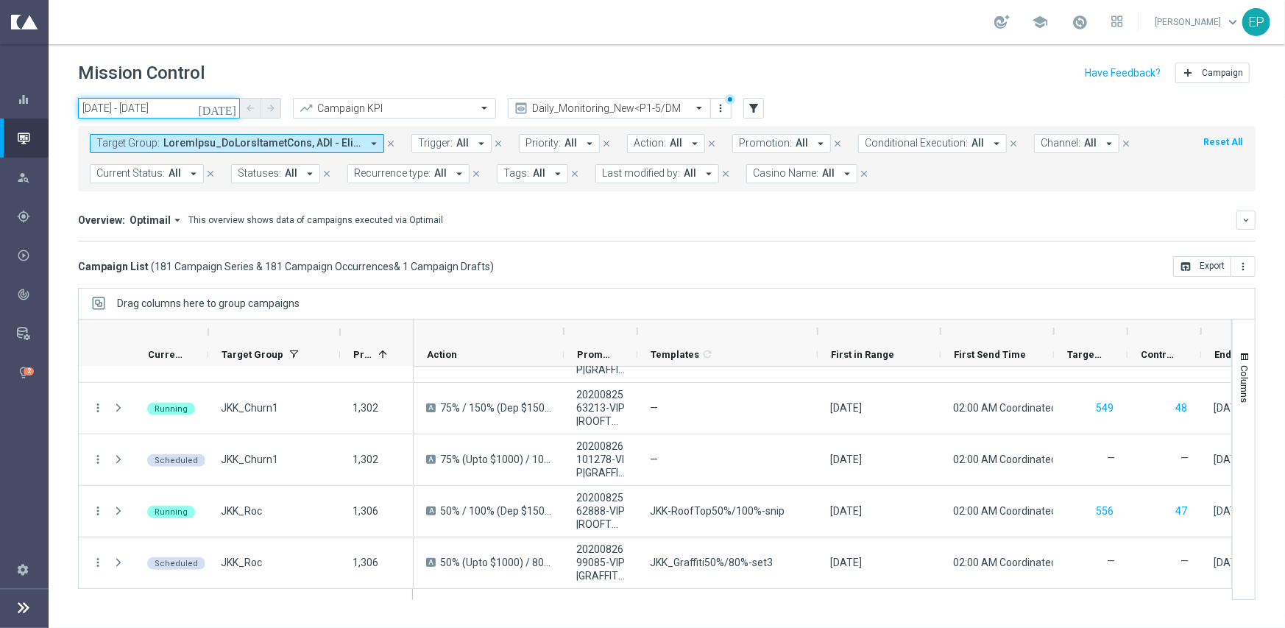
click at [169, 108] on input "22 Sep 2025 - 23 Sep 2025" at bounding box center [159, 108] width 162 height 21
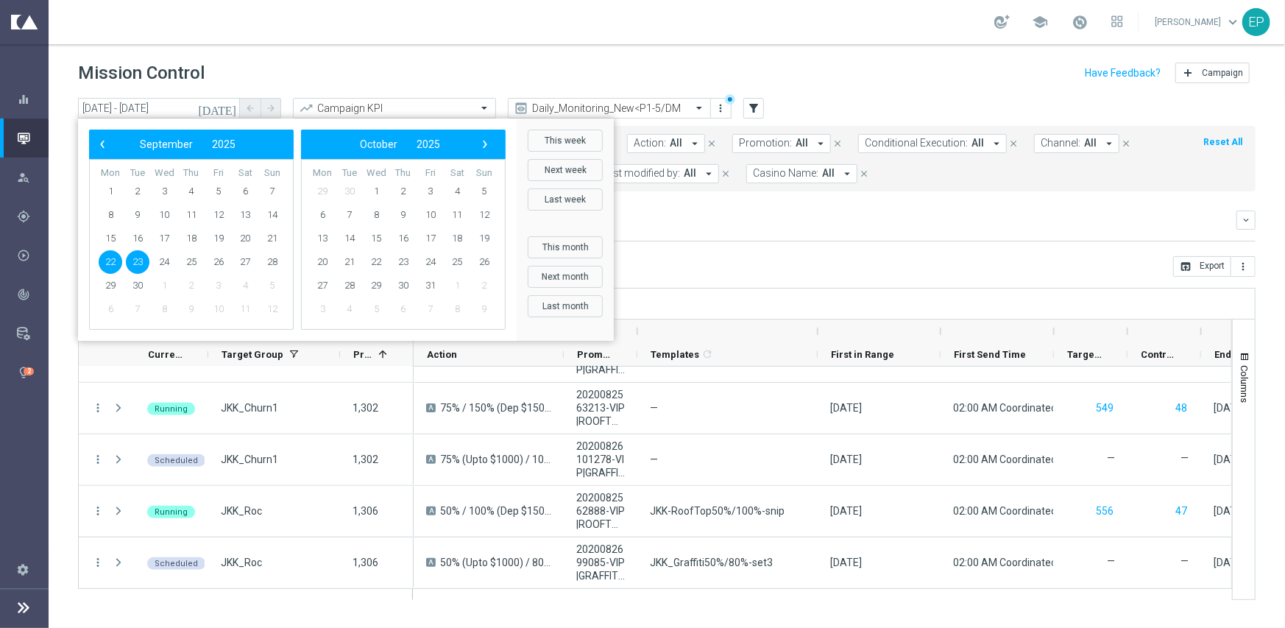
click at [130, 263] on span "23" at bounding box center [138, 262] width 24 height 24
drag, startPoint x: 130, startPoint y: 263, endPoint x: 442, endPoint y: 262, distance: 312.0
click at [130, 262] on span "23" at bounding box center [138, 262] width 24 height 24
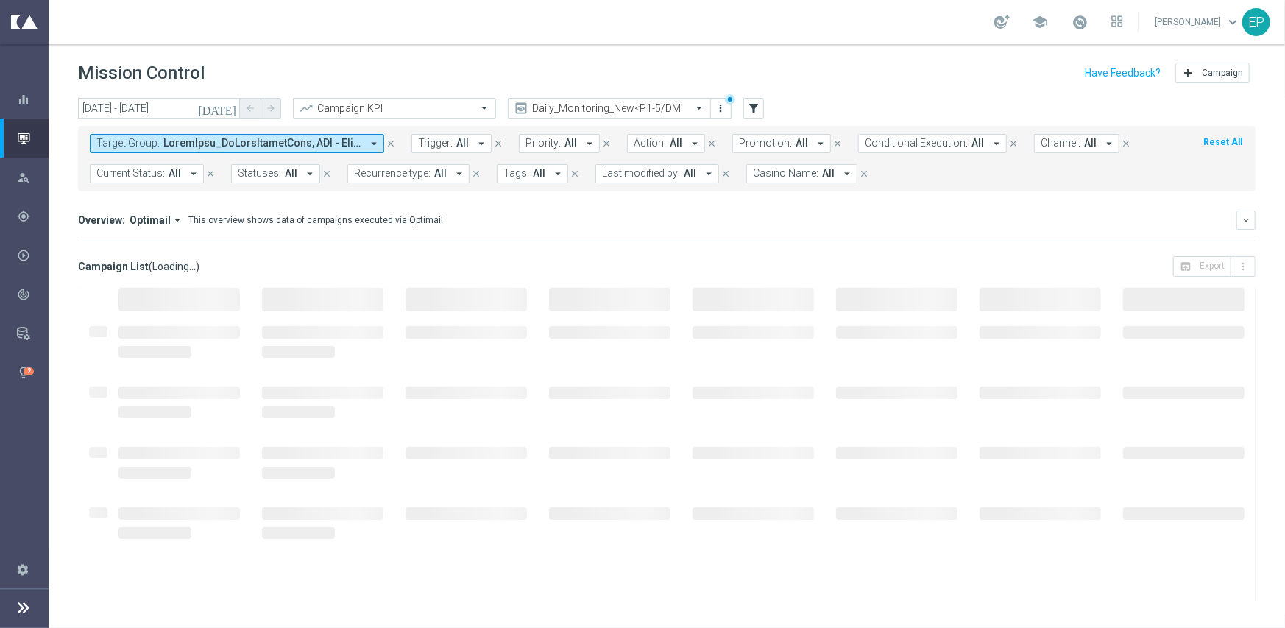
type input "23 Sep 2025 - 23 Sep 2025"
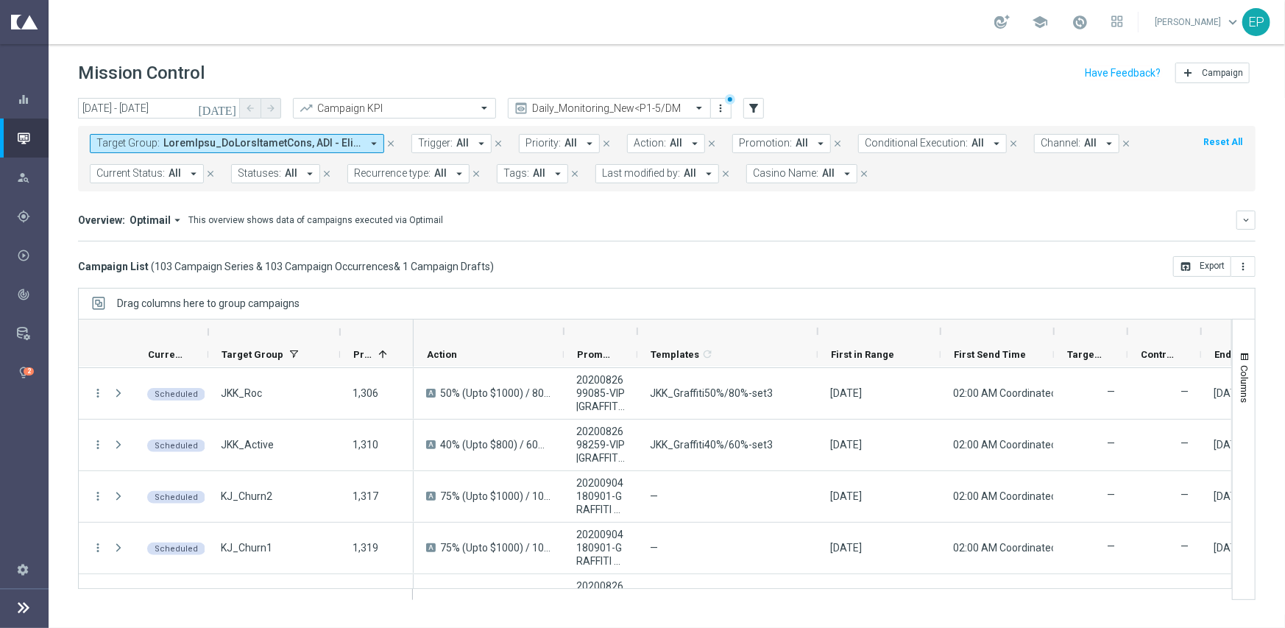
scroll to position [0, 0]
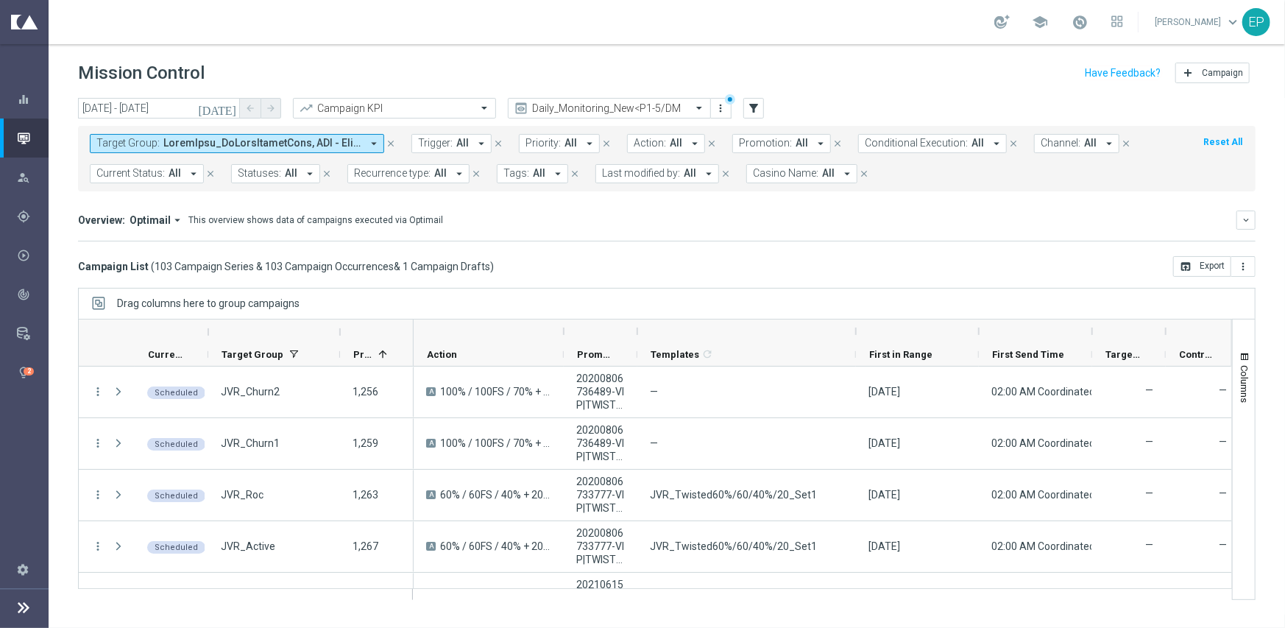
drag, startPoint x: 815, startPoint y: 327, endPoint x: 855, endPoint y: 327, distance: 39.7
click at [855, 327] on div at bounding box center [856, 331] width 6 height 24
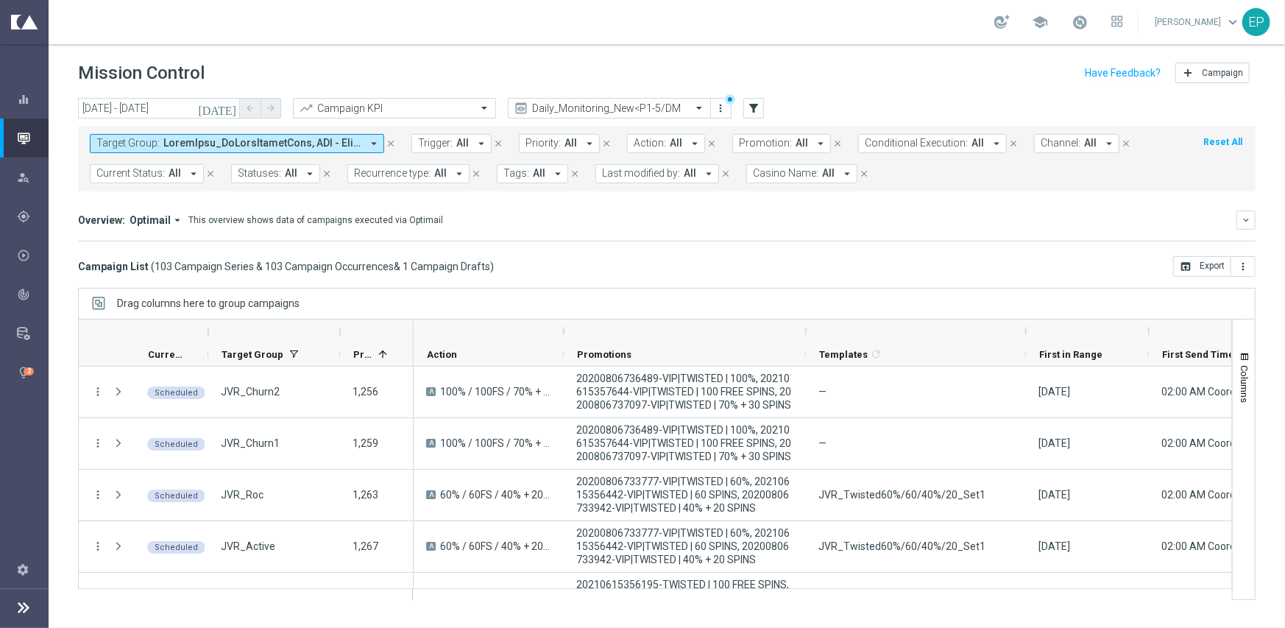
drag, startPoint x: 635, startPoint y: 331, endPoint x: 804, endPoint y: 333, distance: 168.5
click at [804, 333] on div at bounding box center [806, 331] width 6 height 24
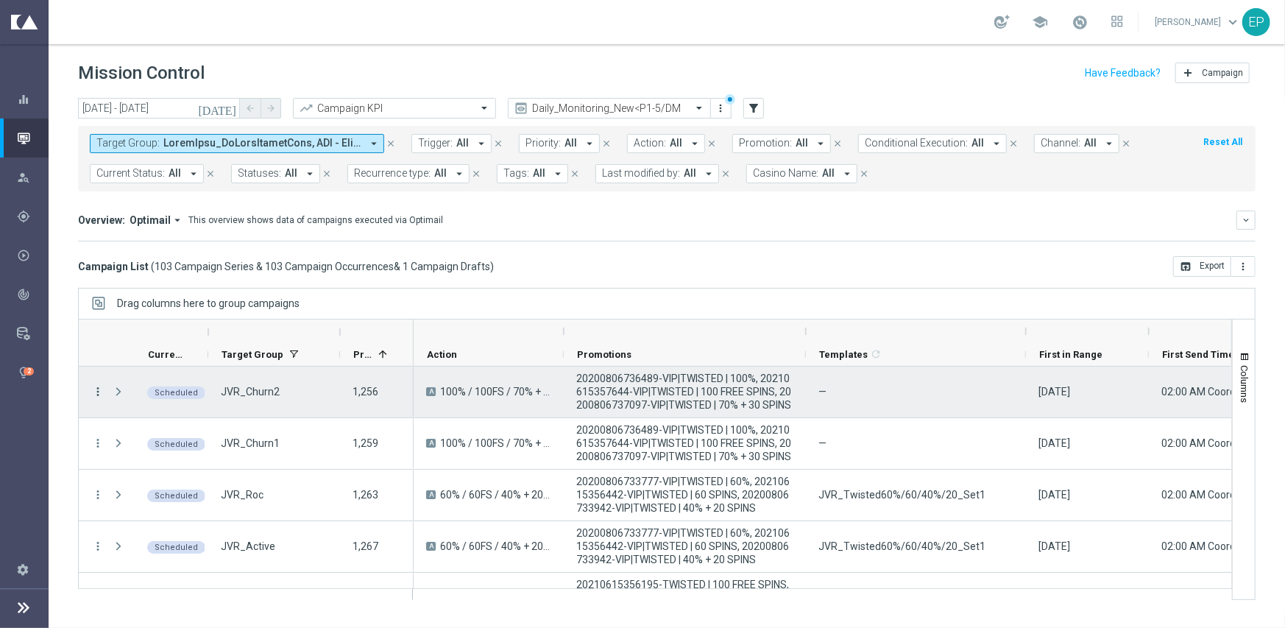
click at [92, 390] on icon "more_vert" at bounding box center [97, 391] width 13 height 13
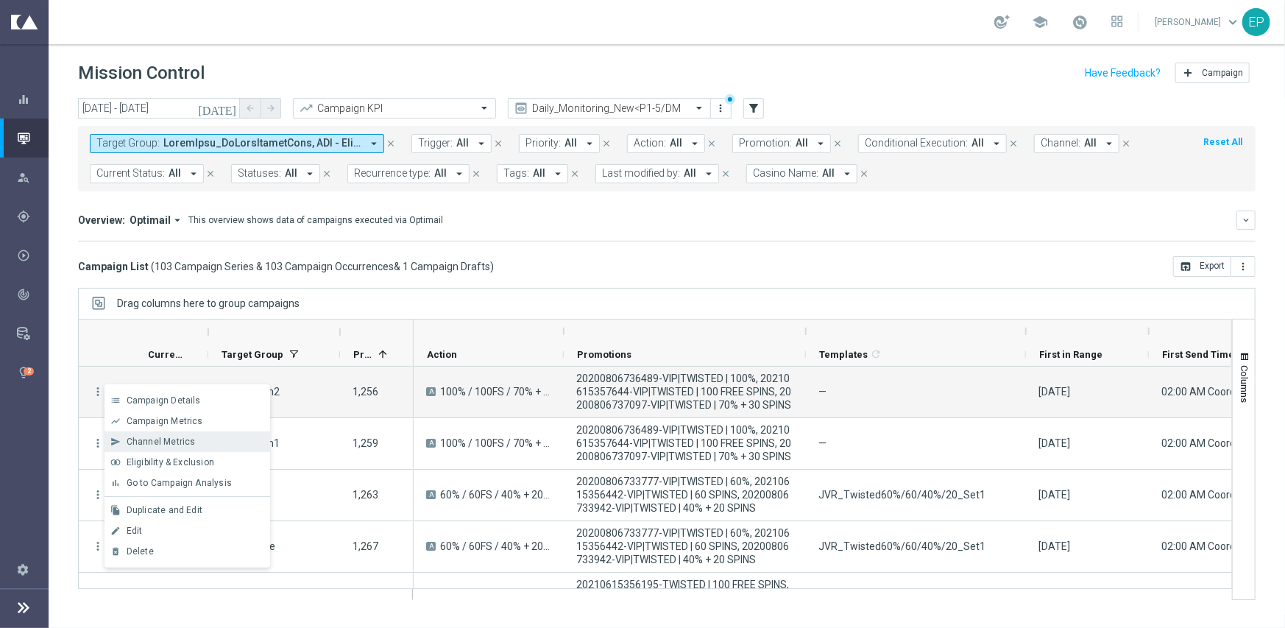
drag, startPoint x: 163, startPoint y: 523, endPoint x: 234, endPoint y: 433, distance: 115.3
click at [234, 433] on div "list Campaign Details show_chart Campaign Metrics send Channel Metrics" at bounding box center [188, 475] width 166 height 183
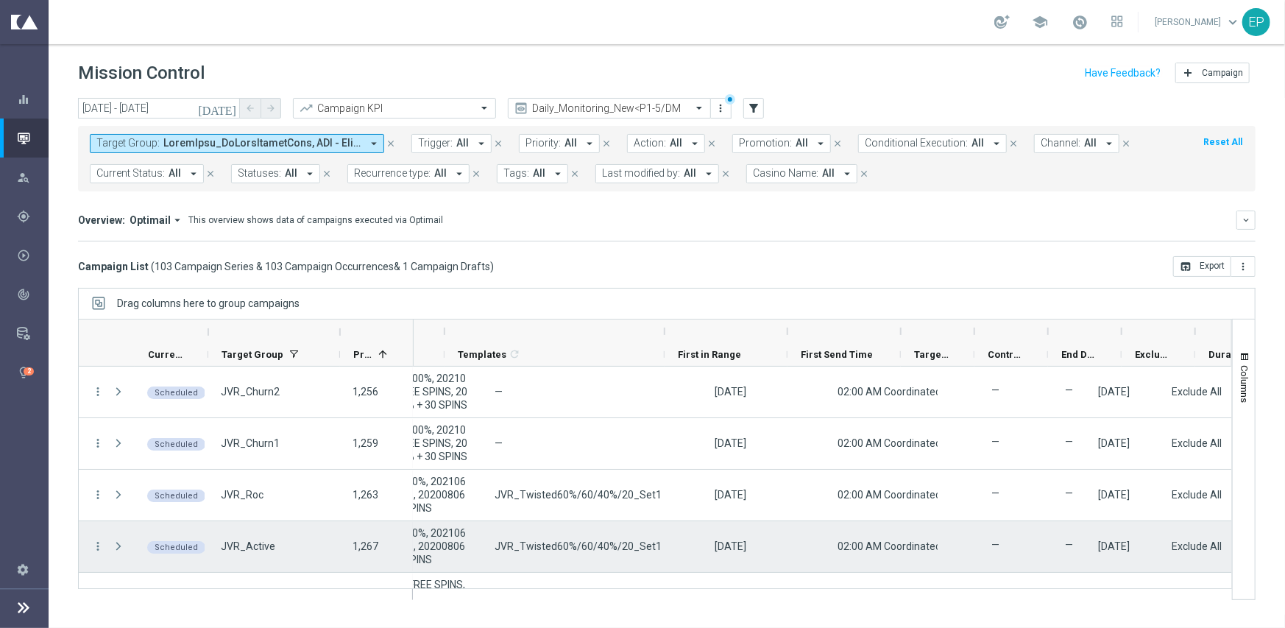
scroll to position [0, 361]
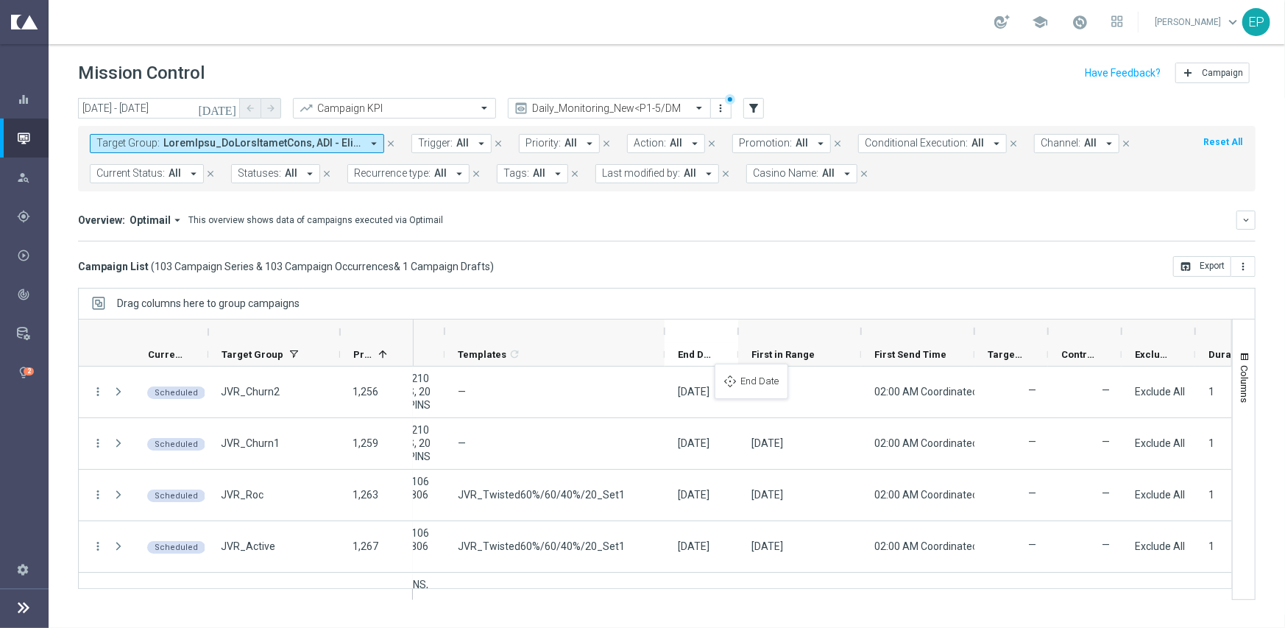
drag, startPoint x: 1065, startPoint y: 354, endPoint x: 722, endPoint y: 372, distance: 343.4
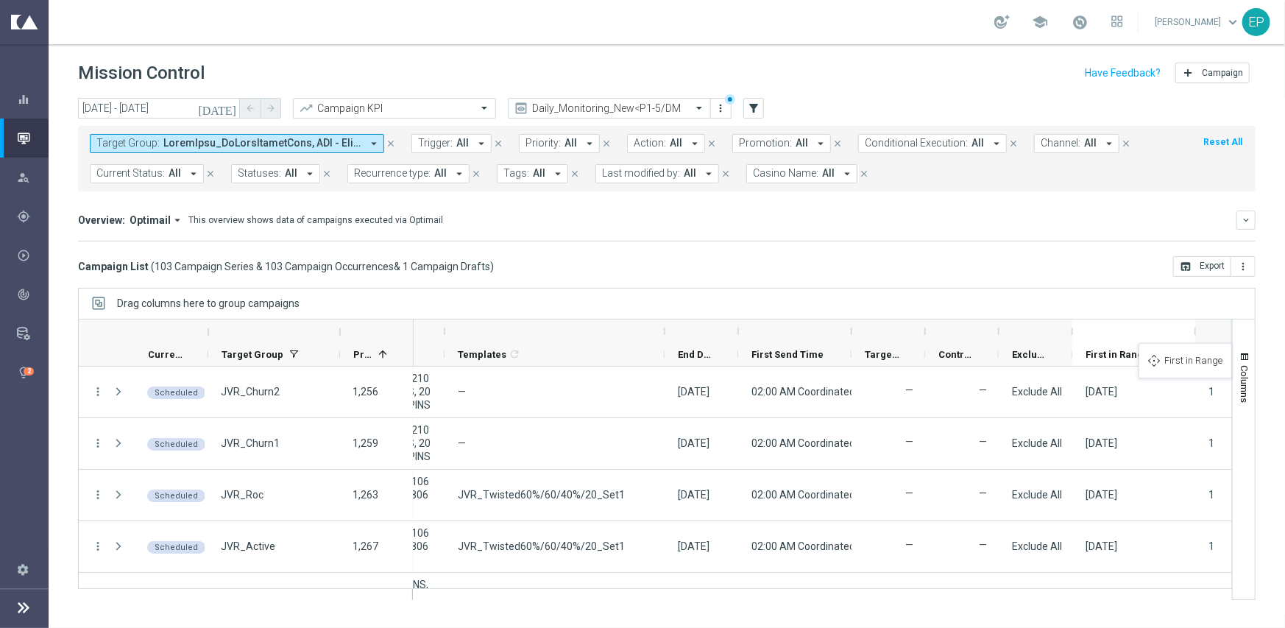
drag, startPoint x: 783, startPoint y: 347, endPoint x: 1146, endPoint y: 352, distance: 362.8
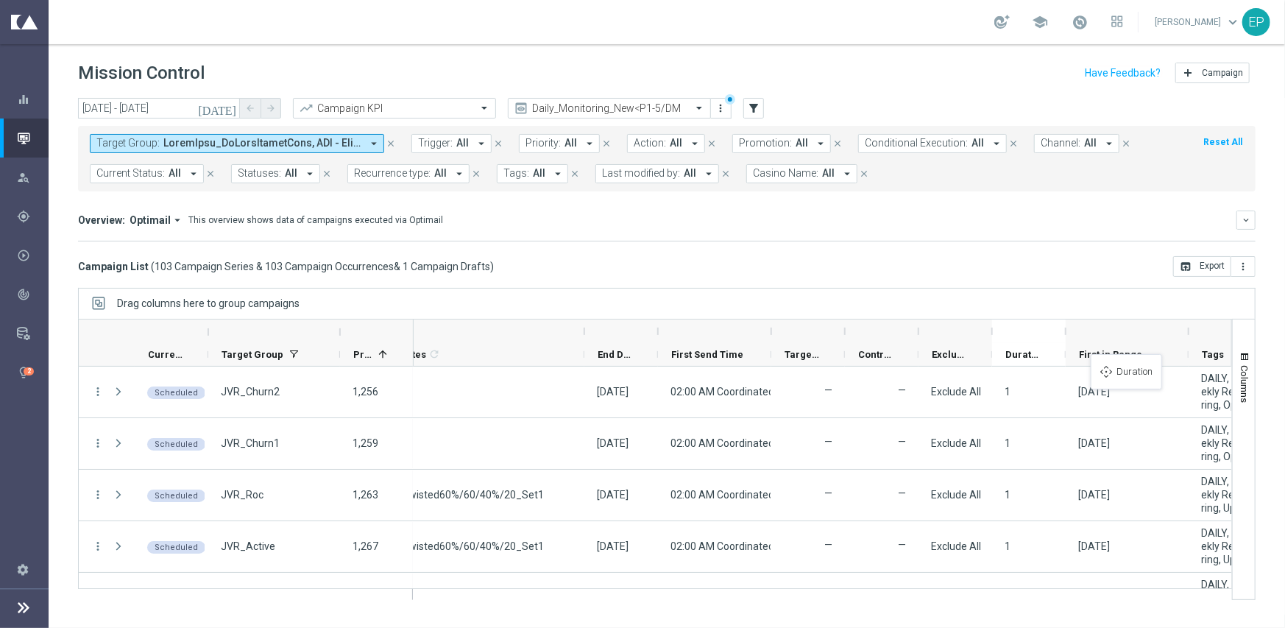
drag, startPoint x: 1146, startPoint y: 355, endPoint x: 1098, endPoint y: 363, distance: 48.5
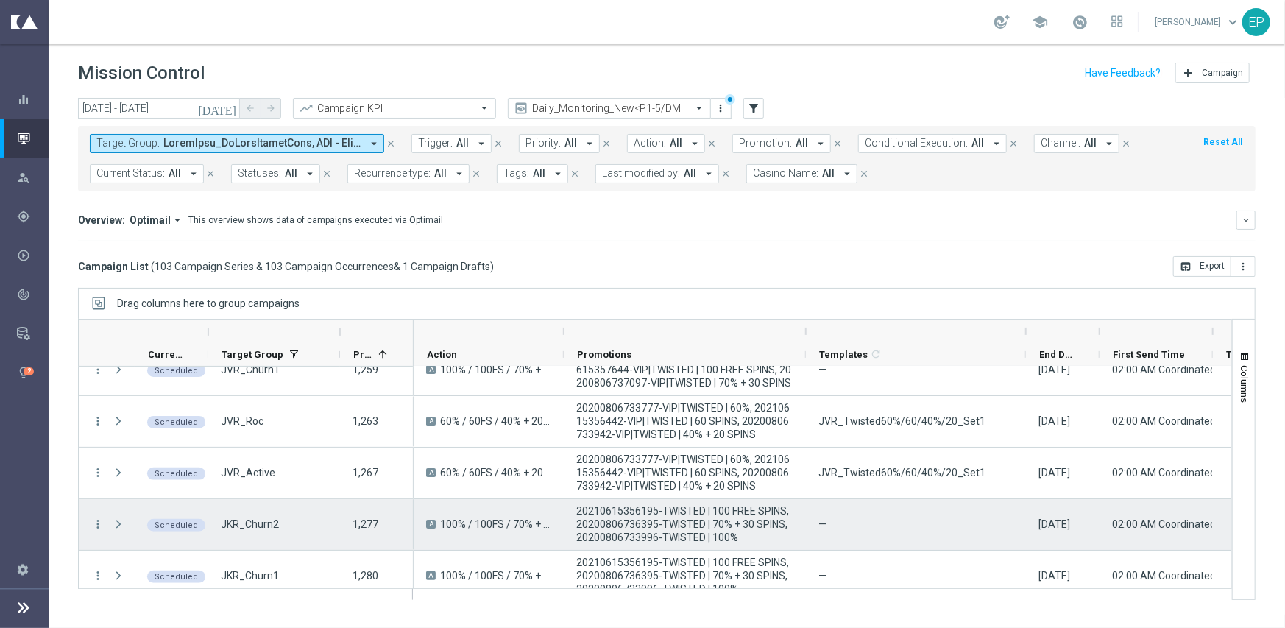
scroll to position [147, 0]
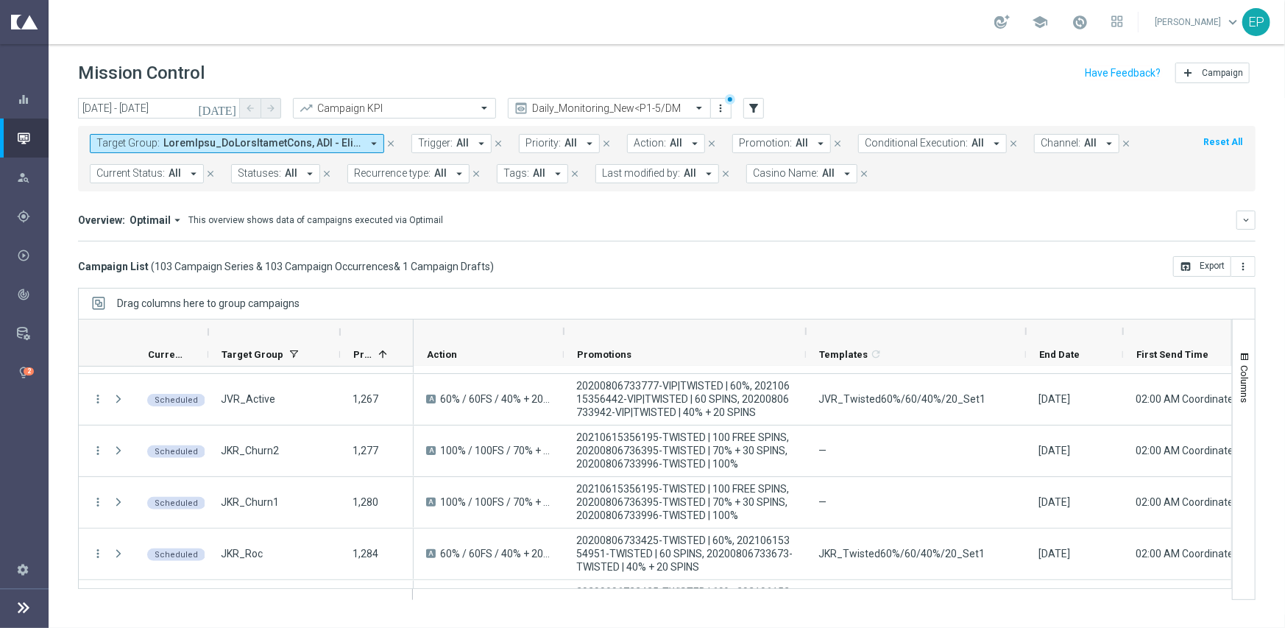
drag, startPoint x: 1097, startPoint y: 331, endPoint x: 1120, endPoint y: 333, distance: 23.7
click at [1120, 333] on div at bounding box center [1123, 331] width 6 height 24
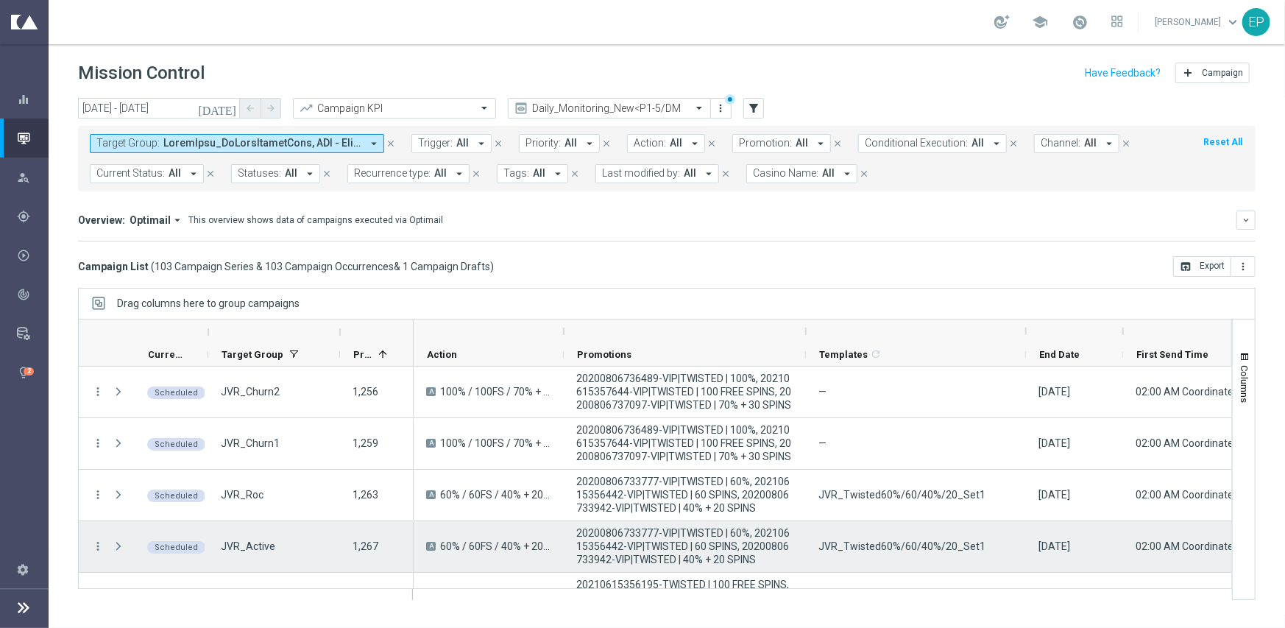
scroll to position [74, 0]
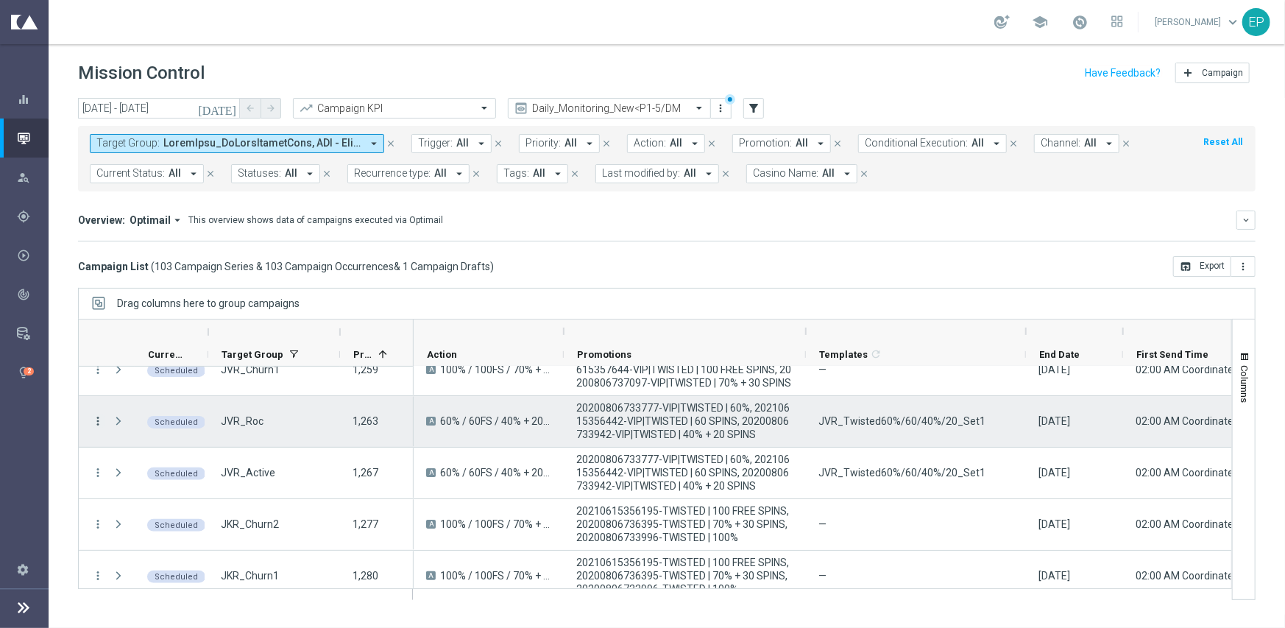
click at [96, 422] on icon "more_vert" at bounding box center [97, 420] width 13 height 13
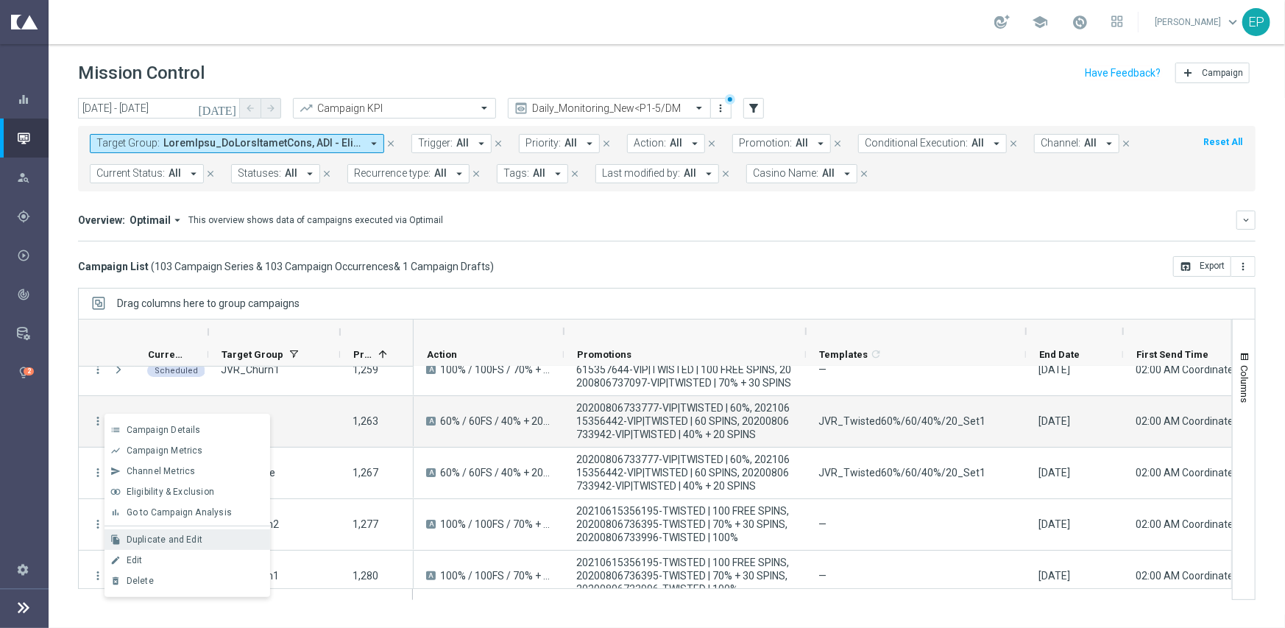
click at [199, 534] on span "Duplicate and Edit" at bounding box center [165, 539] width 76 height 10
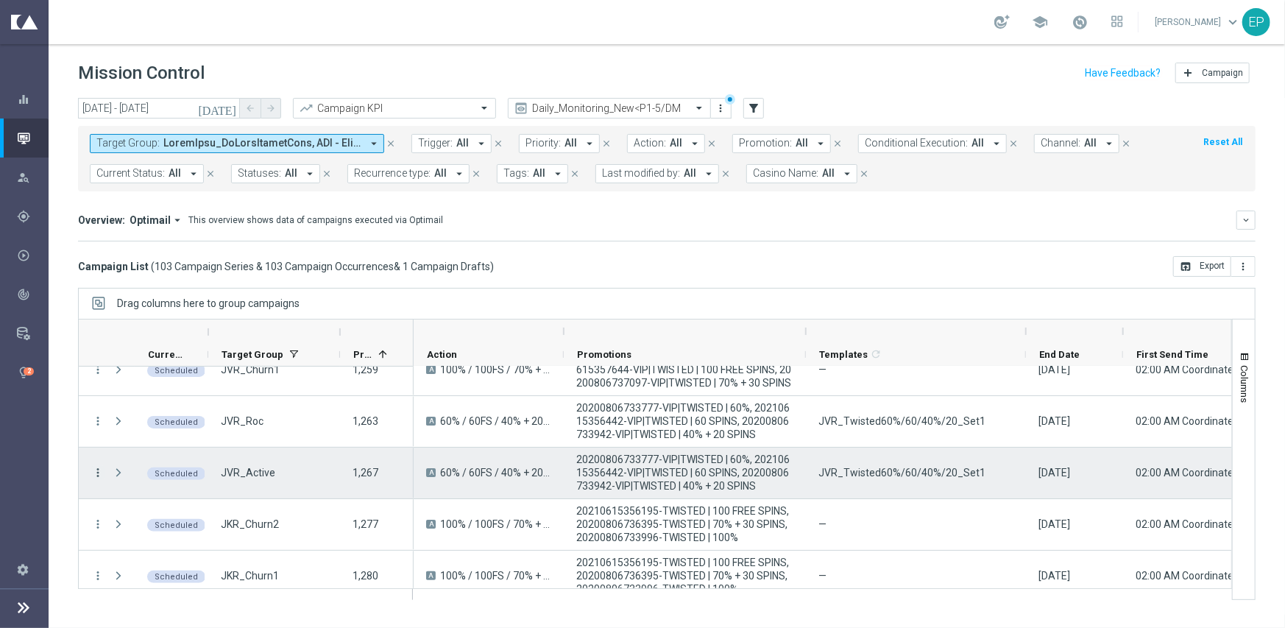
click at [92, 471] on icon "more_vert" at bounding box center [97, 472] width 13 height 13
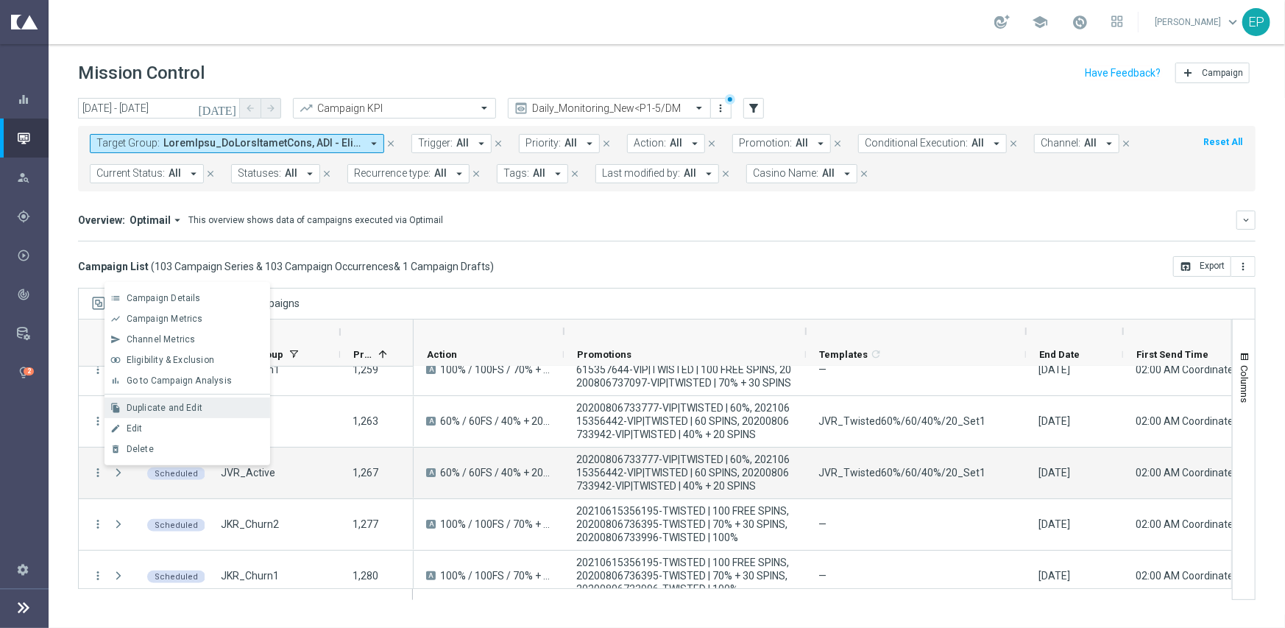
click at [152, 400] on div "file_copy Duplicate and Edit" at bounding box center [188, 407] width 166 height 21
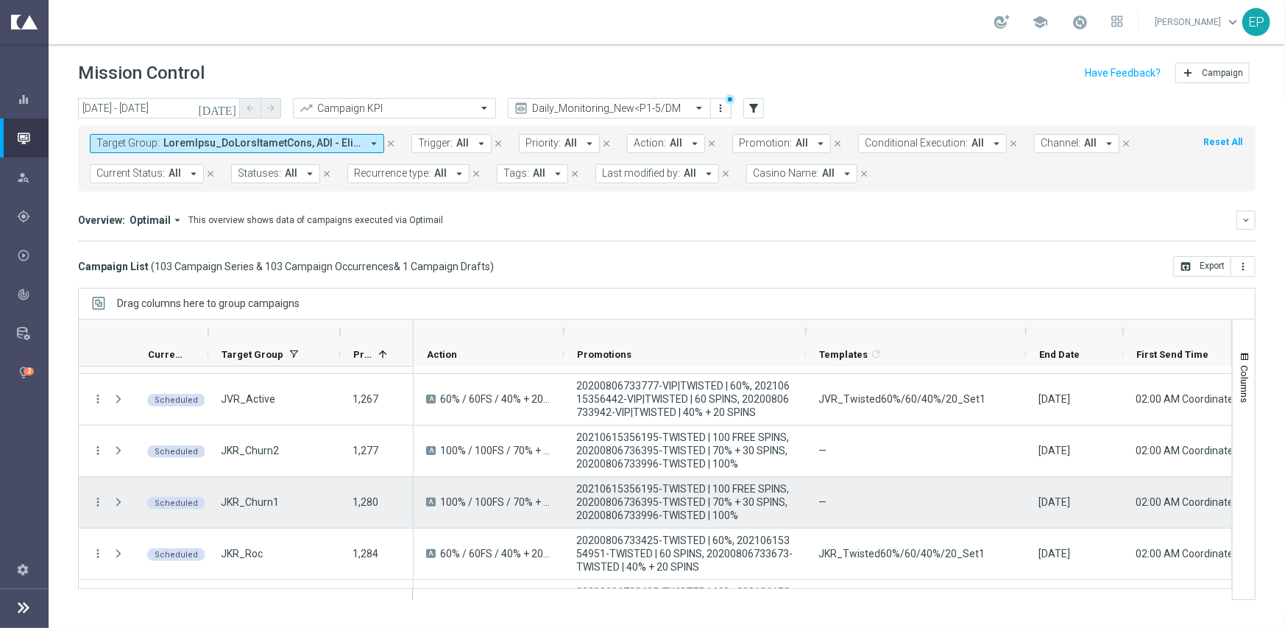
scroll to position [221, 0]
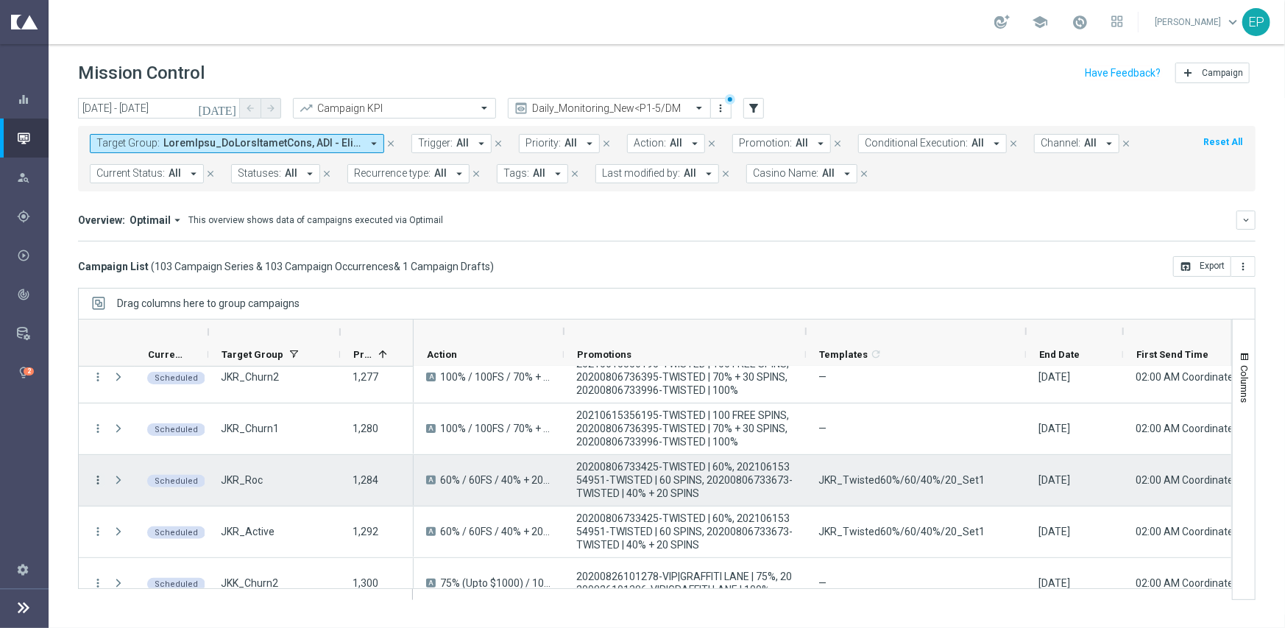
click at [99, 476] on icon "more_vert" at bounding box center [97, 479] width 13 height 13
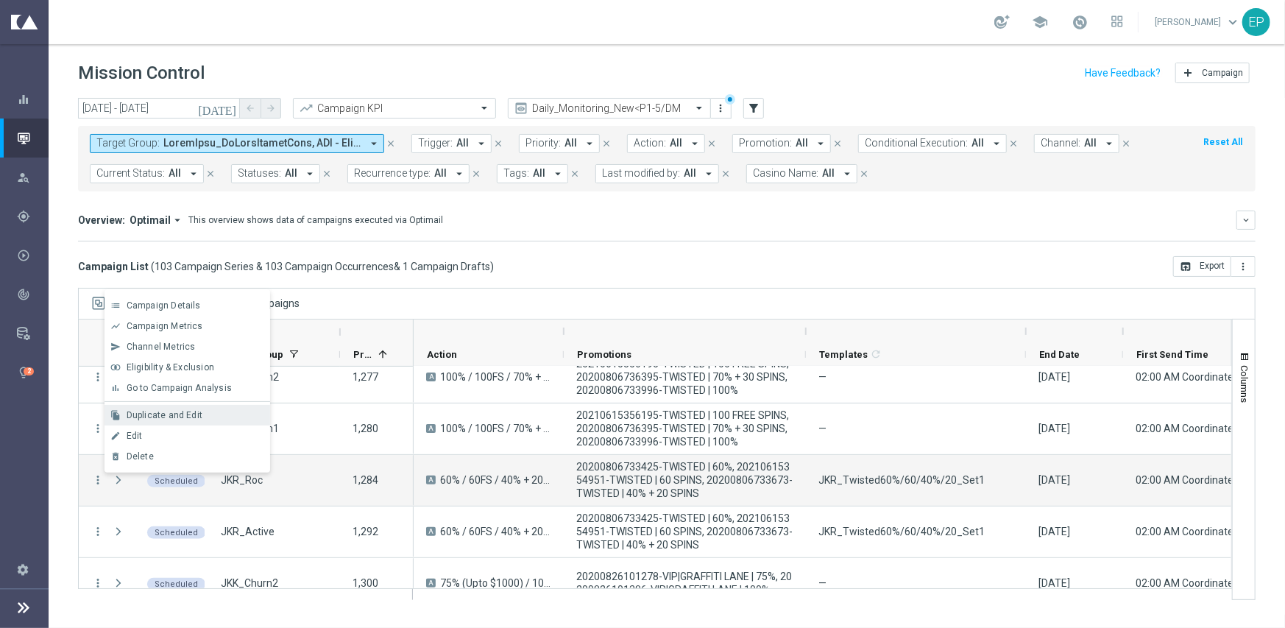
click at [206, 417] on div "Duplicate and Edit" at bounding box center [195, 415] width 137 height 10
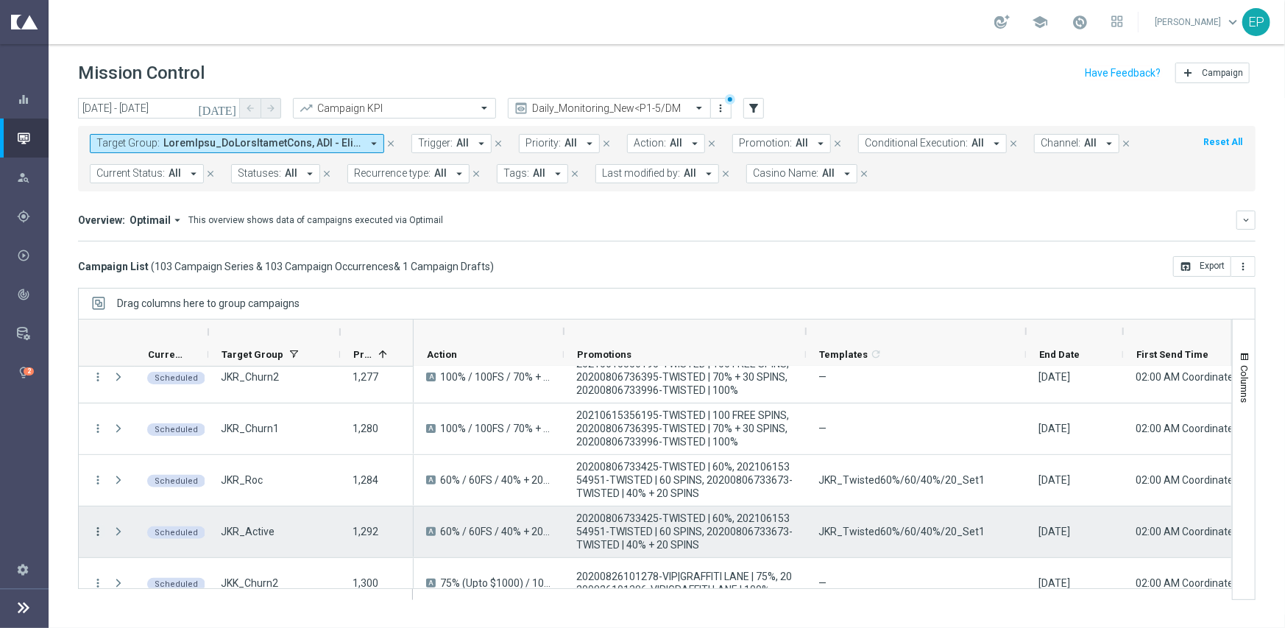
click at [99, 531] on icon "more_vert" at bounding box center [97, 531] width 13 height 13
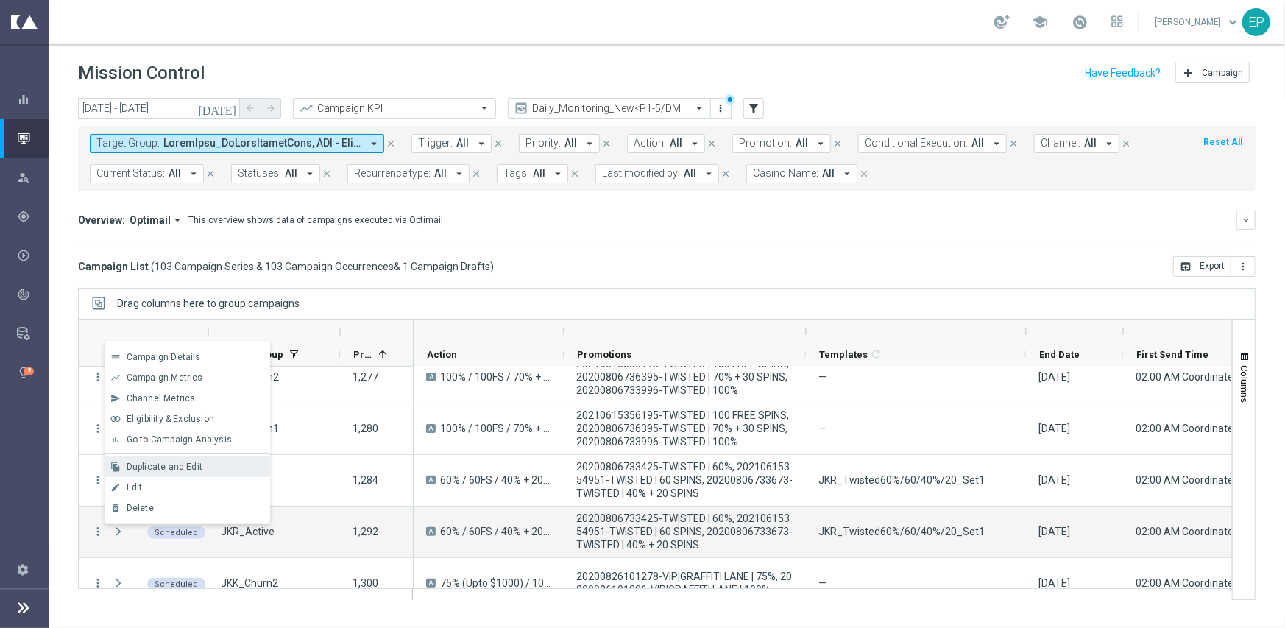
click at [171, 470] on span "Duplicate and Edit" at bounding box center [165, 466] width 76 height 10
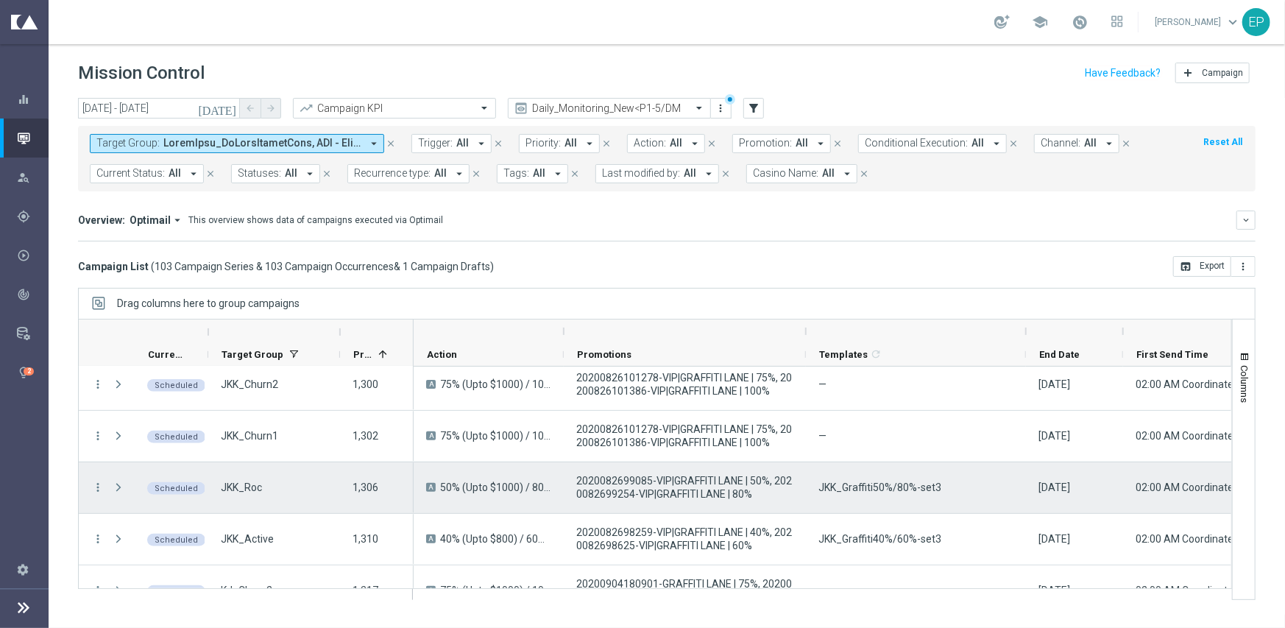
scroll to position [442, 0]
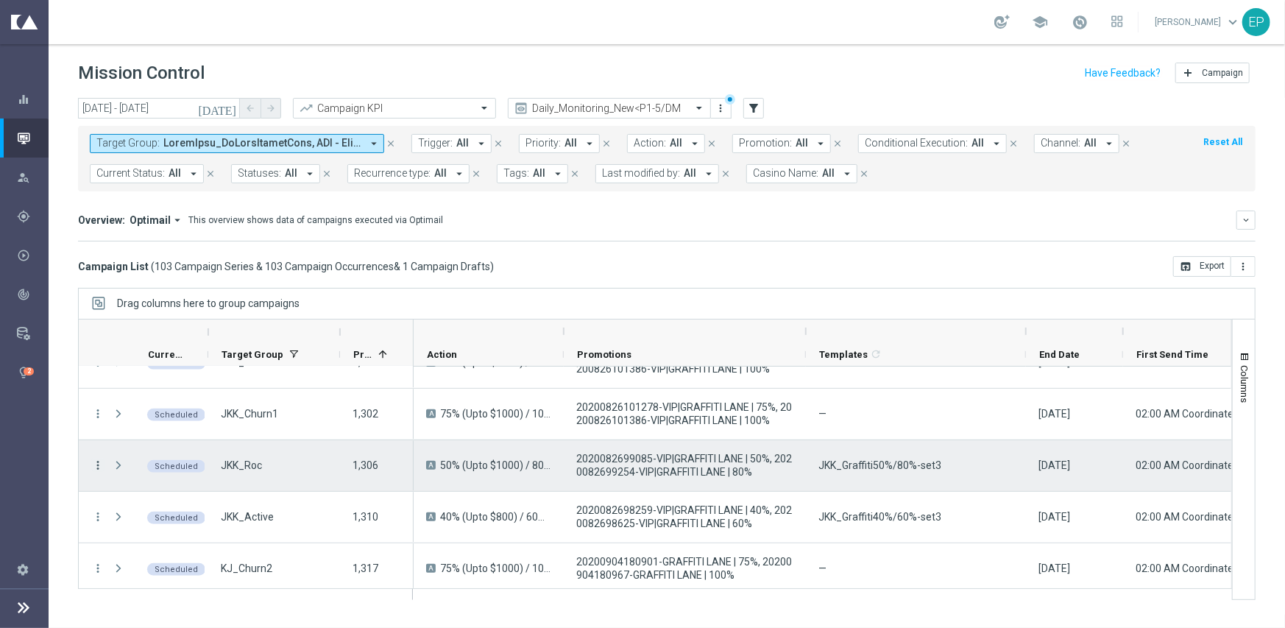
click at [99, 463] on icon "more_vert" at bounding box center [97, 464] width 13 height 13
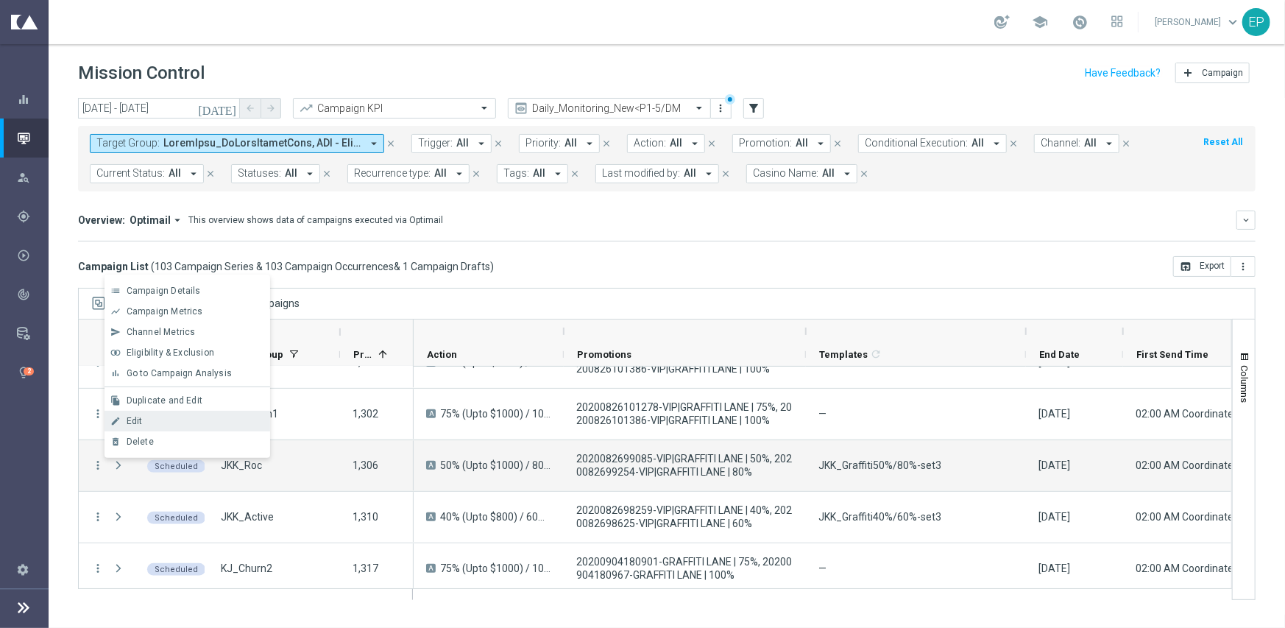
click at [169, 421] on div "Edit" at bounding box center [195, 421] width 137 height 10
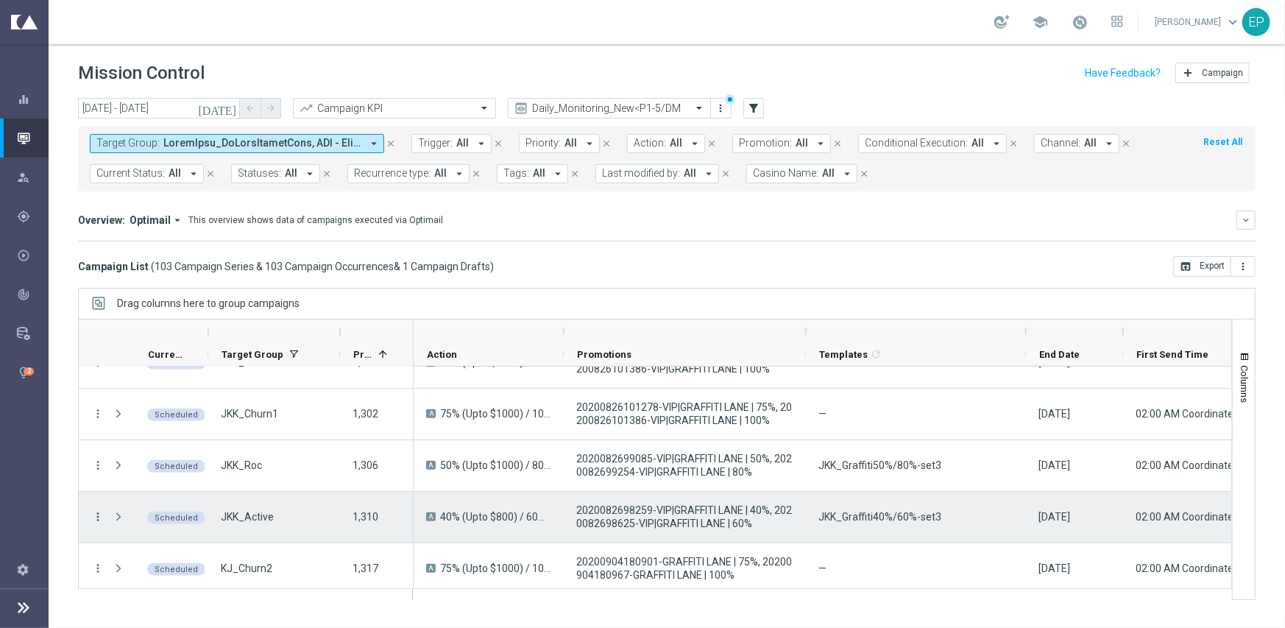
click at [96, 515] on icon "more_vert" at bounding box center [97, 516] width 13 height 13
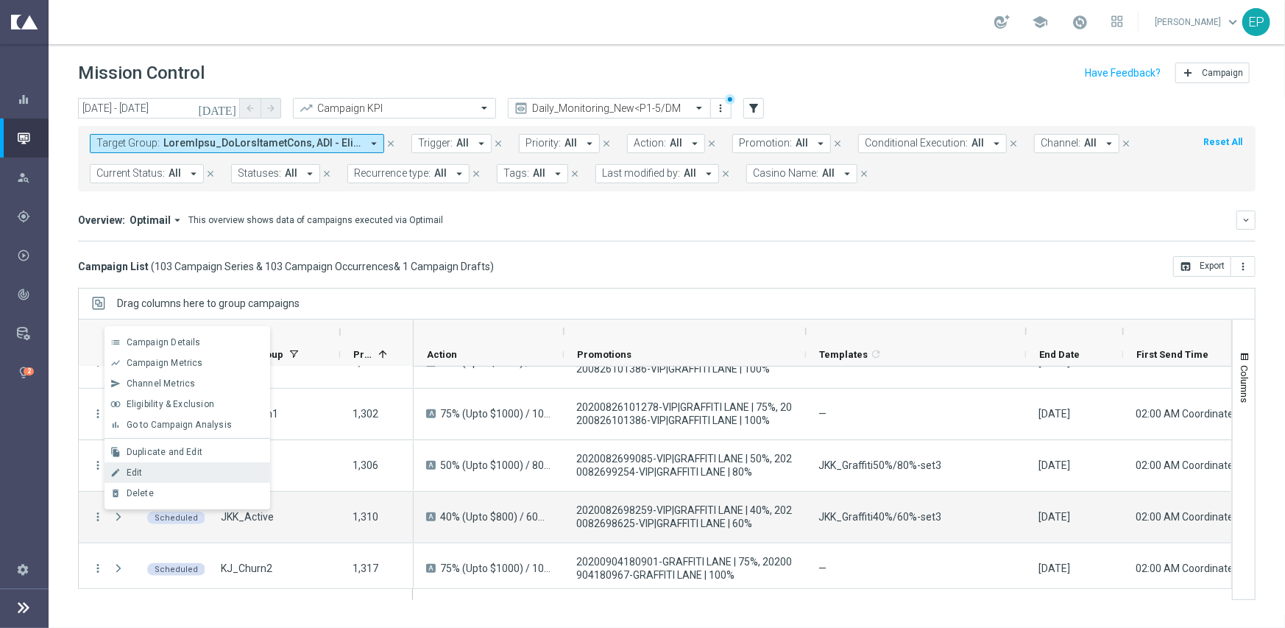
click at [144, 470] on div "Edit" at bounding box center [195, 472] width 137 height 10
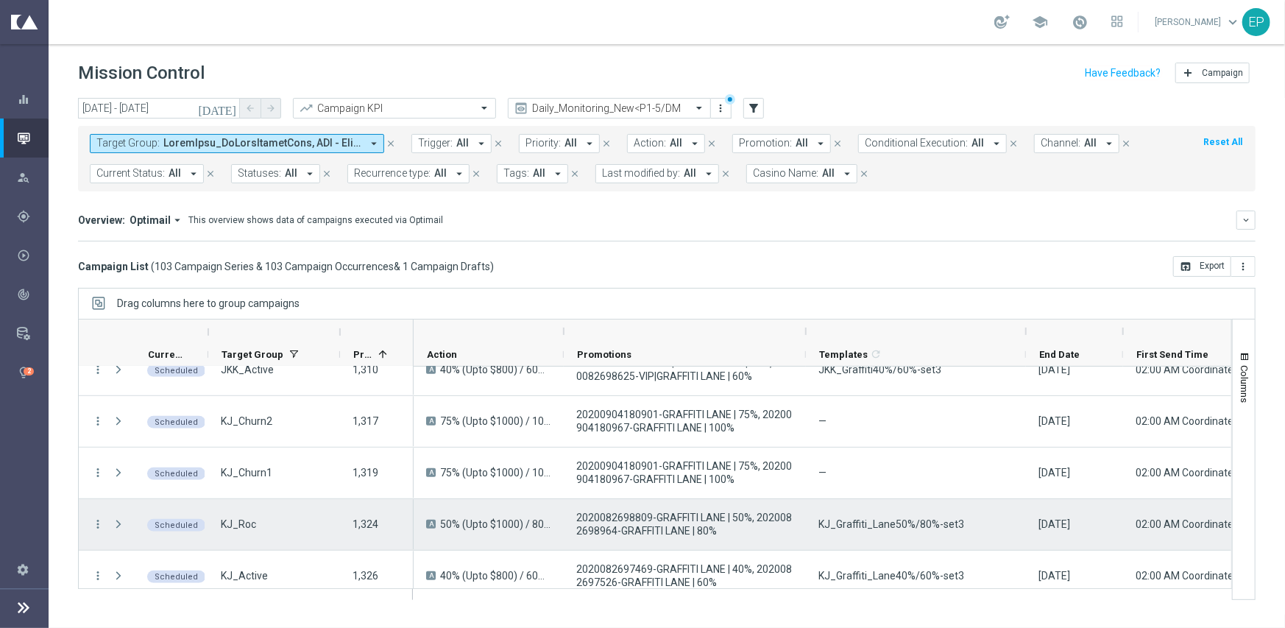
scroll to position [662, 0]
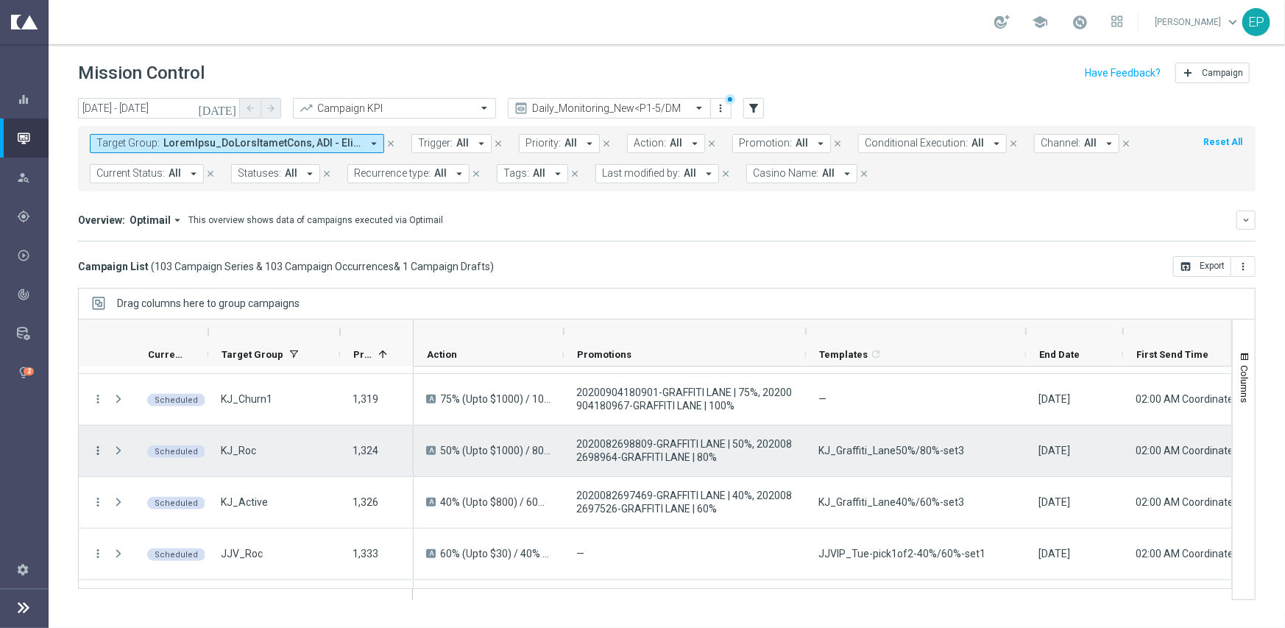
click at [97, 450] on icon "more_vert" at bounding box center [97, 450] width 13 height 13
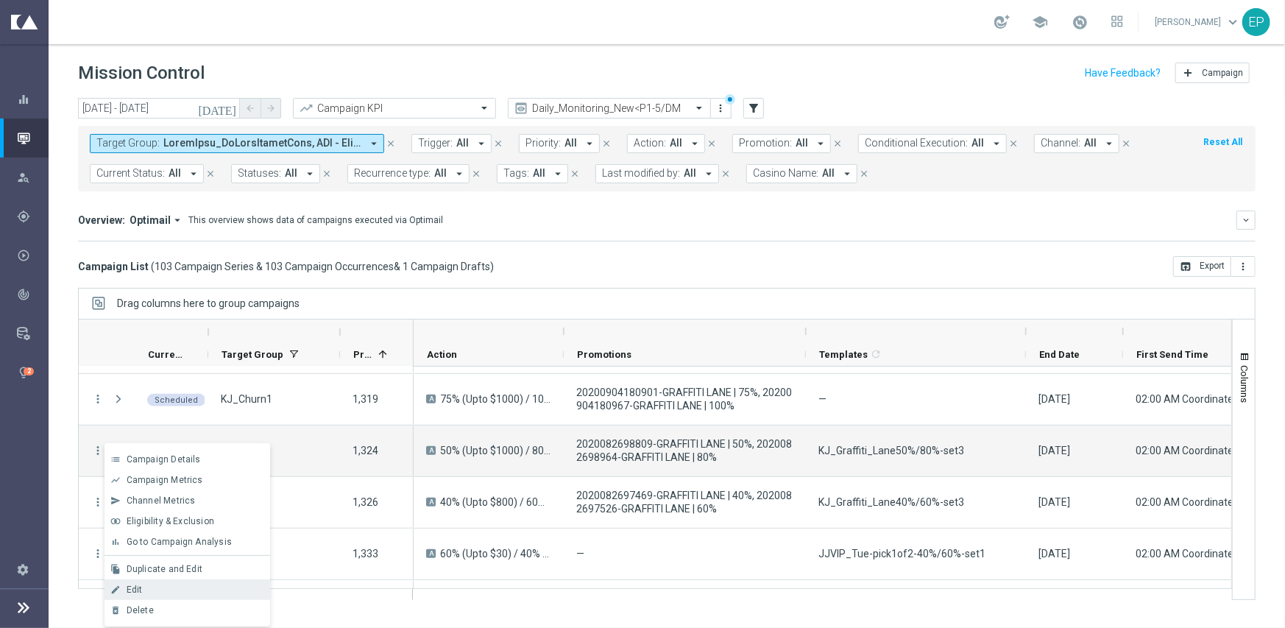
click at [193, 585] on div "Edit" at bounding box center [195, 589] width 137 height 10
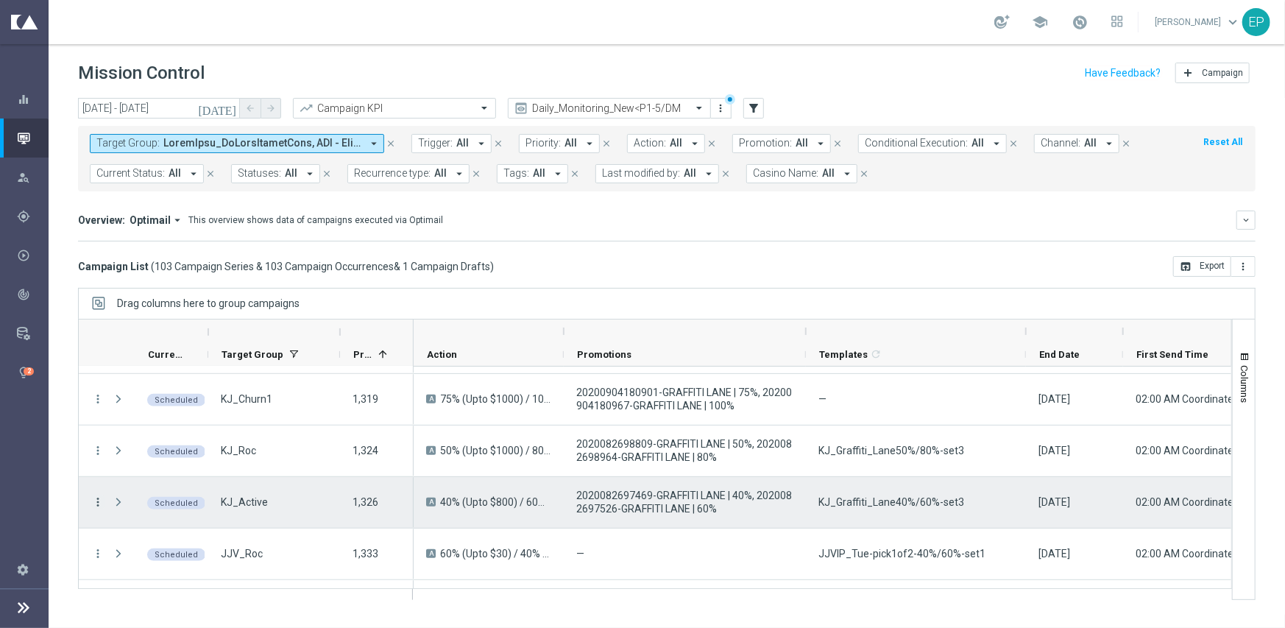
click at [96, 500] on icon "more_vert" at bounding box center [97, 501] width 13 height 13
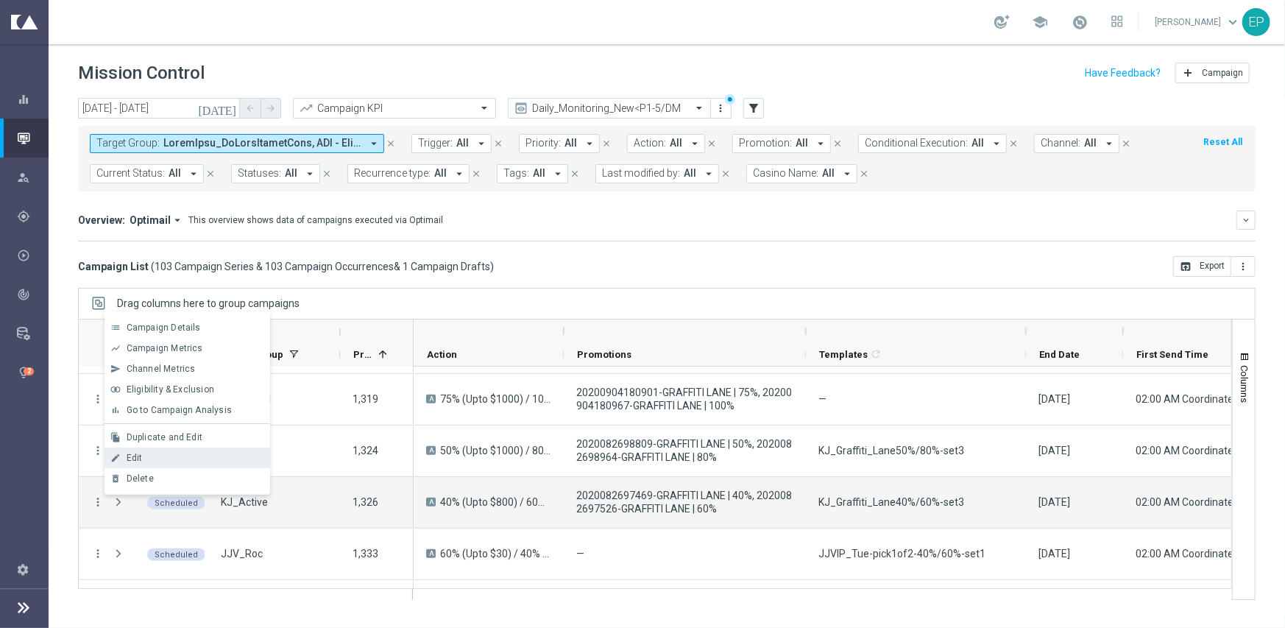
click at [159, 458] on div "Edit" at bounding box center [195, 458] width 137 height 10
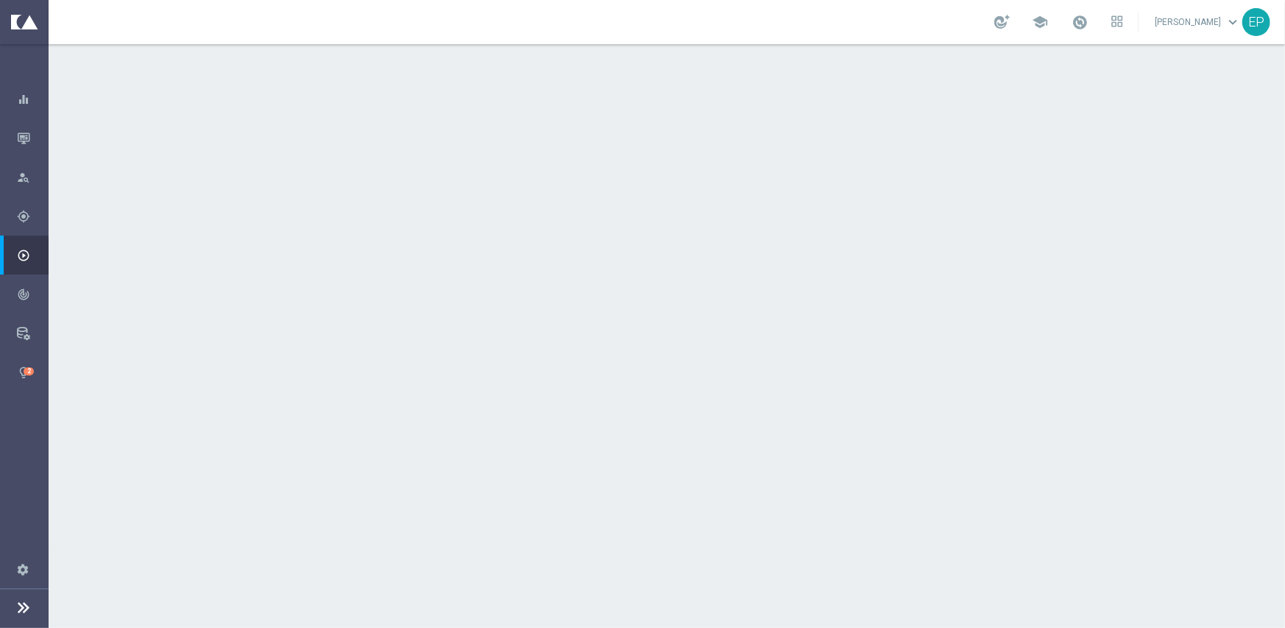
drag, startPoint x: 428, startPoint y: 198, endPoint x: 461, endPoint y: 195, distance: 32.5
click at [461, 195] on span "KJN_OTP" at bounding box center [454, 197] width 46 height 13
copy span "JN_OT"
click at [491, 148] on div "done Target Group keyboard_arrow_down" at bounding box center [669, 160] width 822 height 28
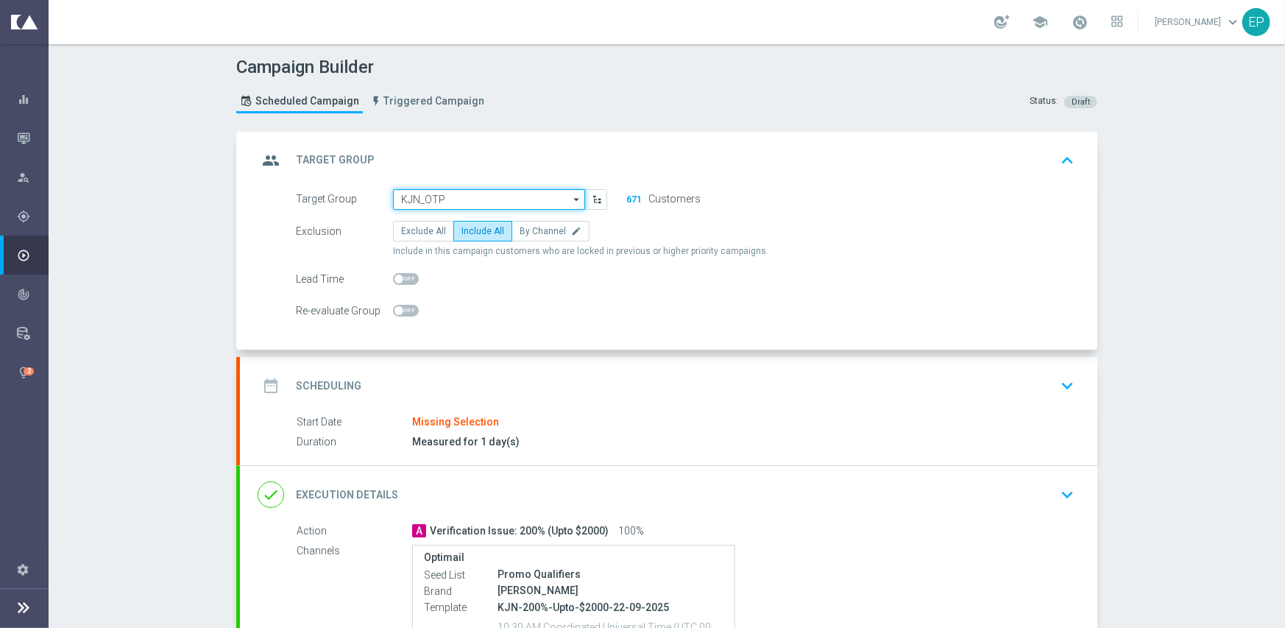
click at [485, 197] on input "KJN_OTP" at bounding box center [489, 199] width 192 height 21
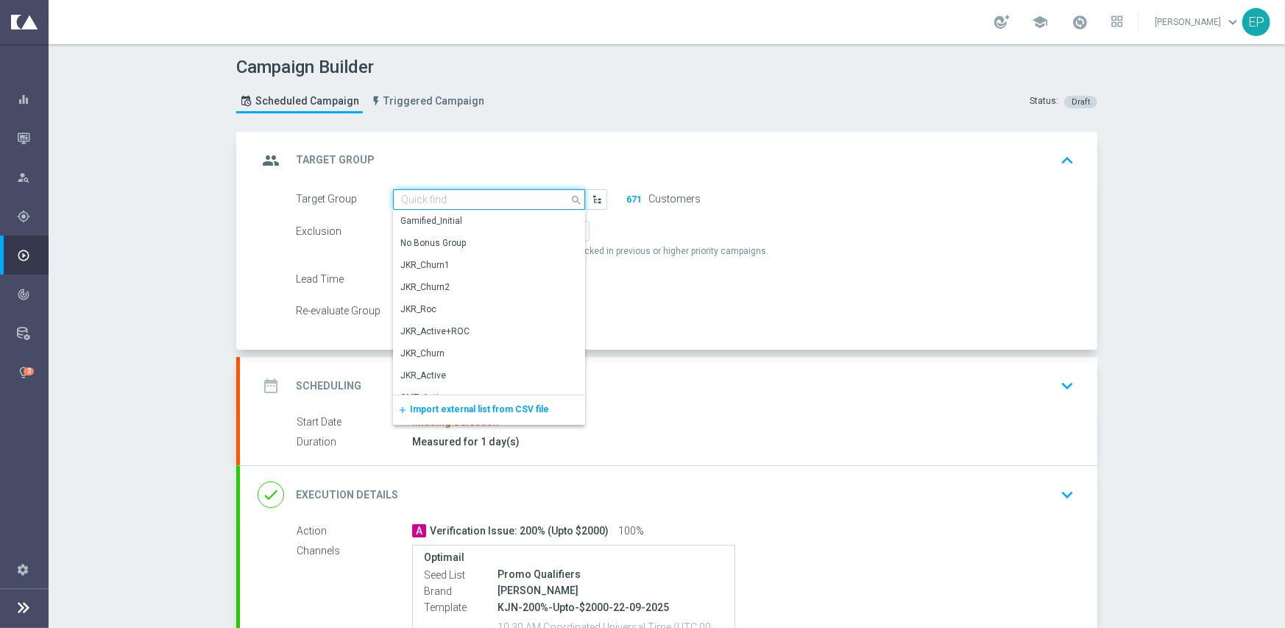
paste input "JN_OT"
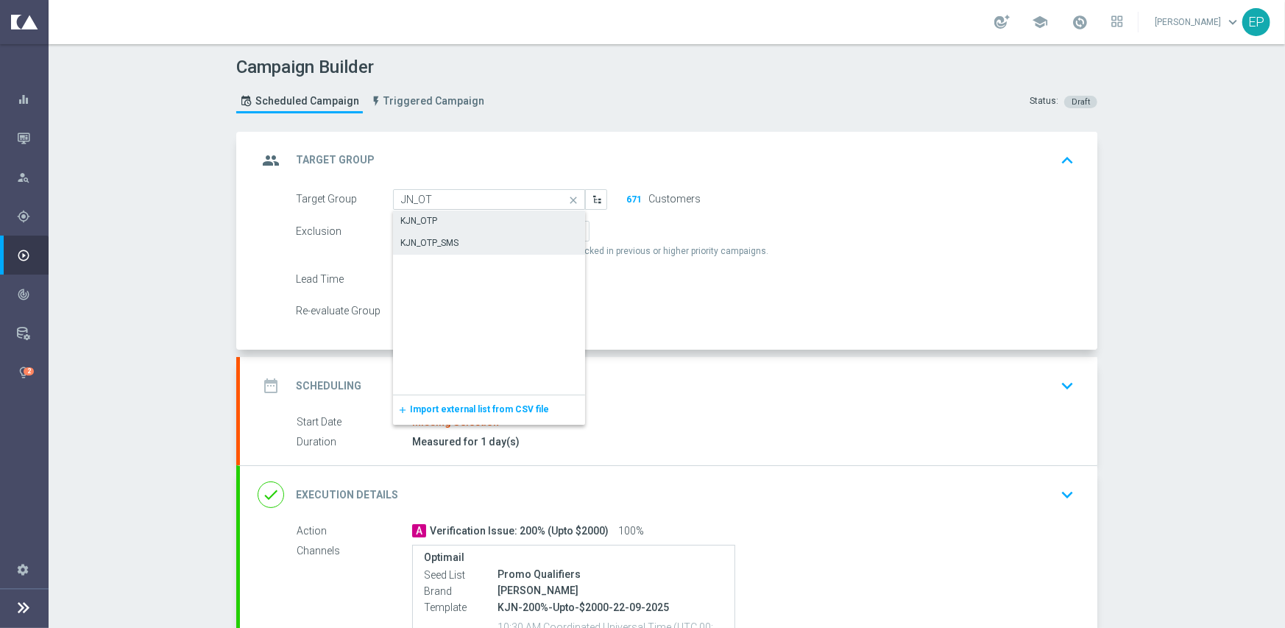
click at [442, 247] on div "KJN_OTP_SMS" at bounding box center [429, 242] width 58 height 13
type input "KJN_OTP_SMS"
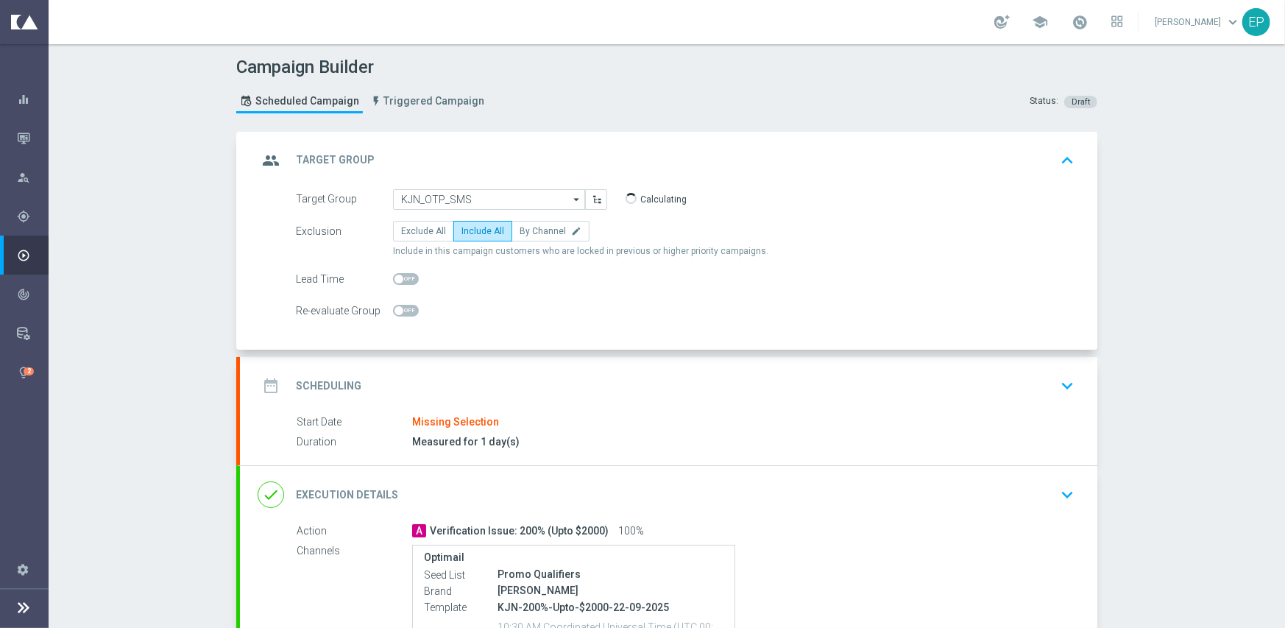
click at [493, 376] on div "date_range Scheduling keyboard_arrow_down" at bounding box center [669, 386] width 822 height 28
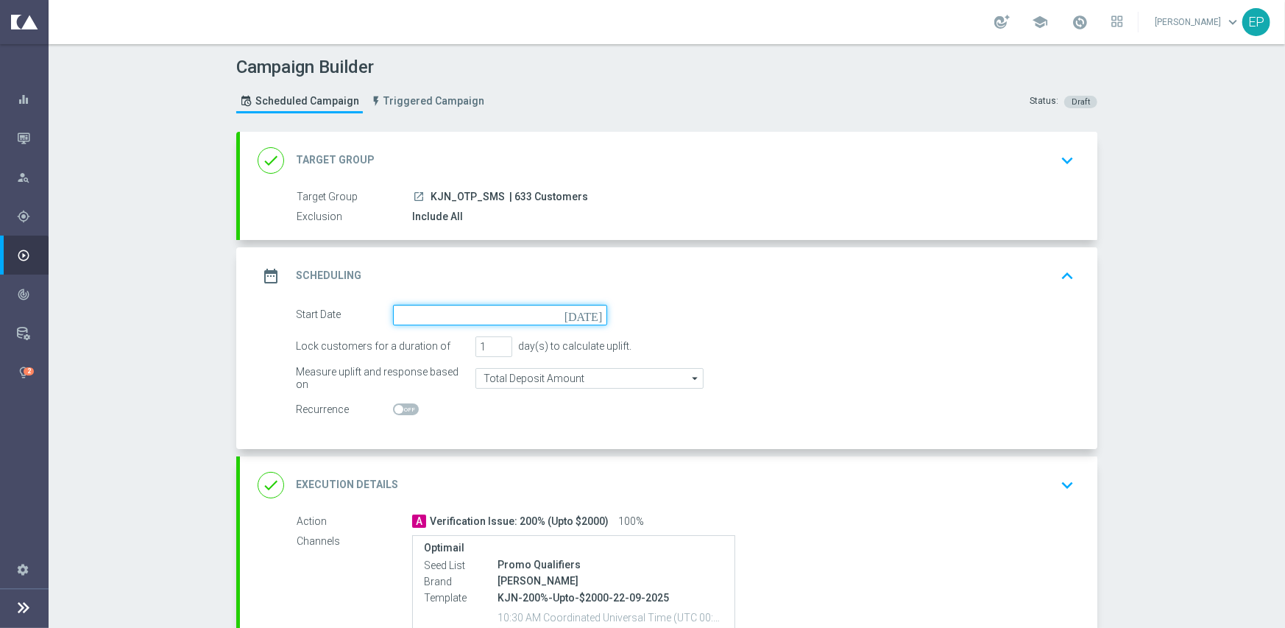
click at [511, 323] on input at bounding box center [500, 315] width 214 height 21
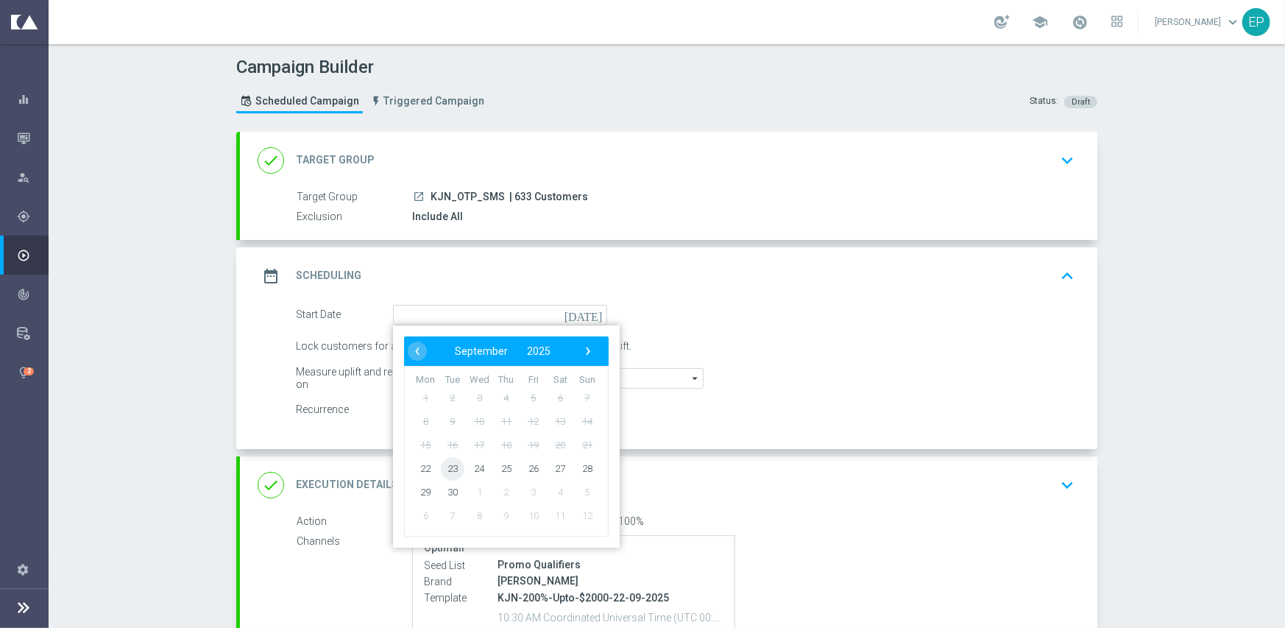
click at [449, 472] on span "23" at bounding box center [453, 468] width 24 height 24
type input "[DATE]"
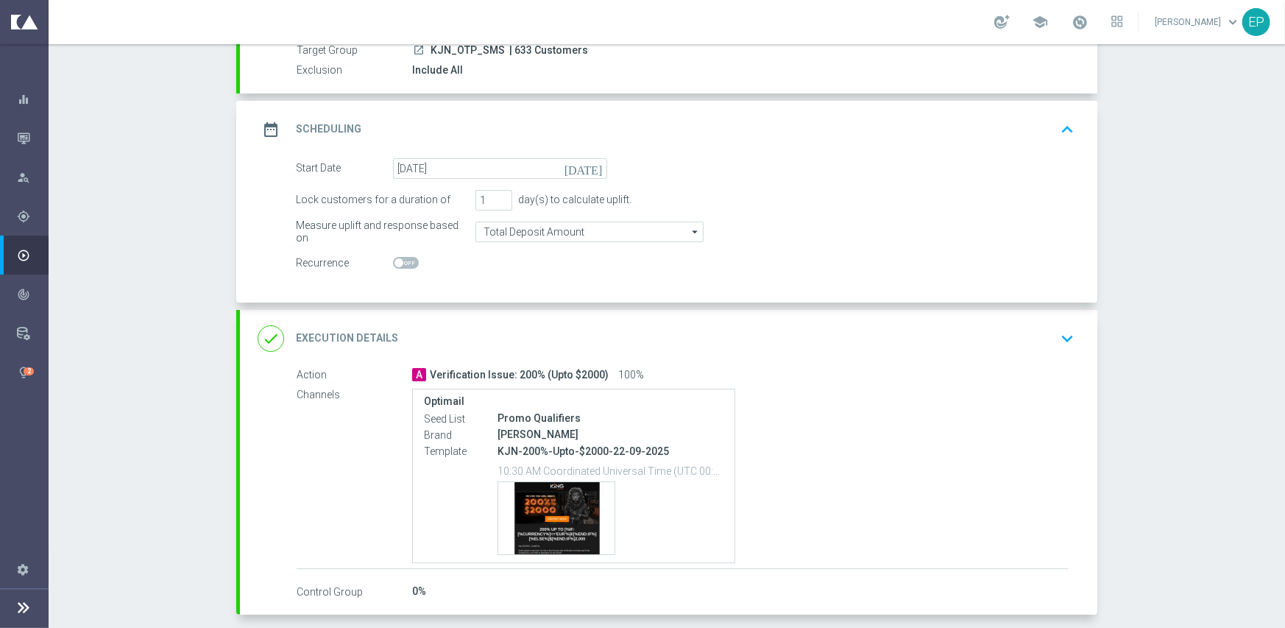
scroll to position [213, 0]
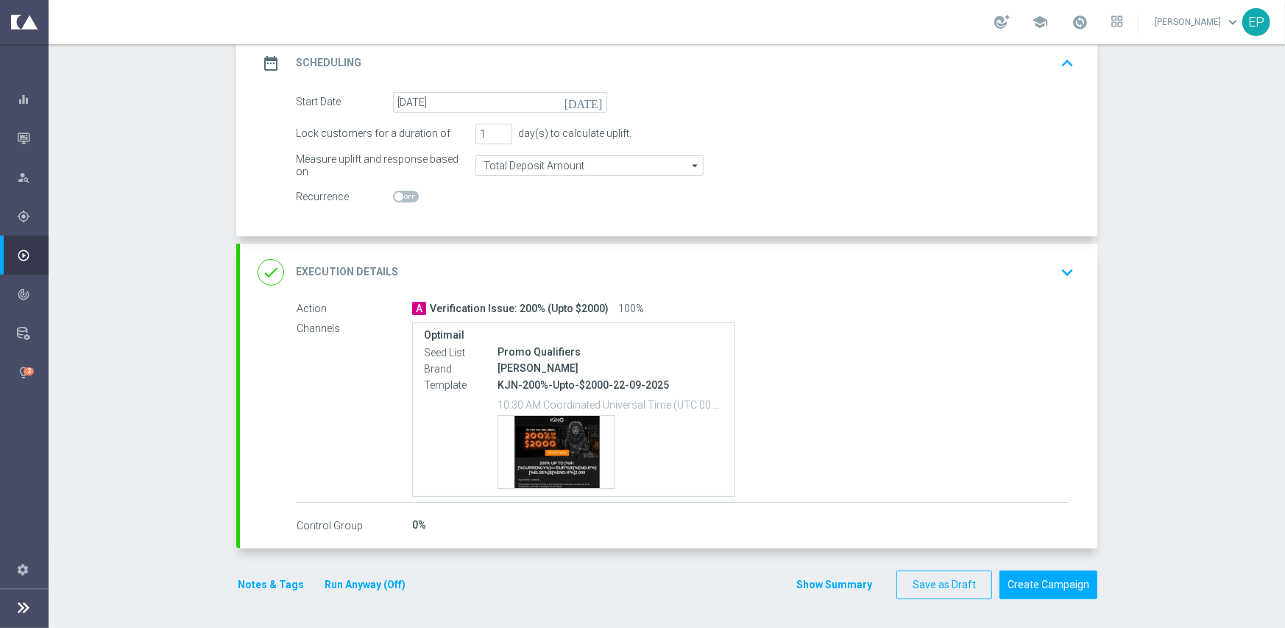
click at [532, 263] on div "done Execution Details keyboard_arrow_down" at bounding box center [669, 272] width 822 height 28
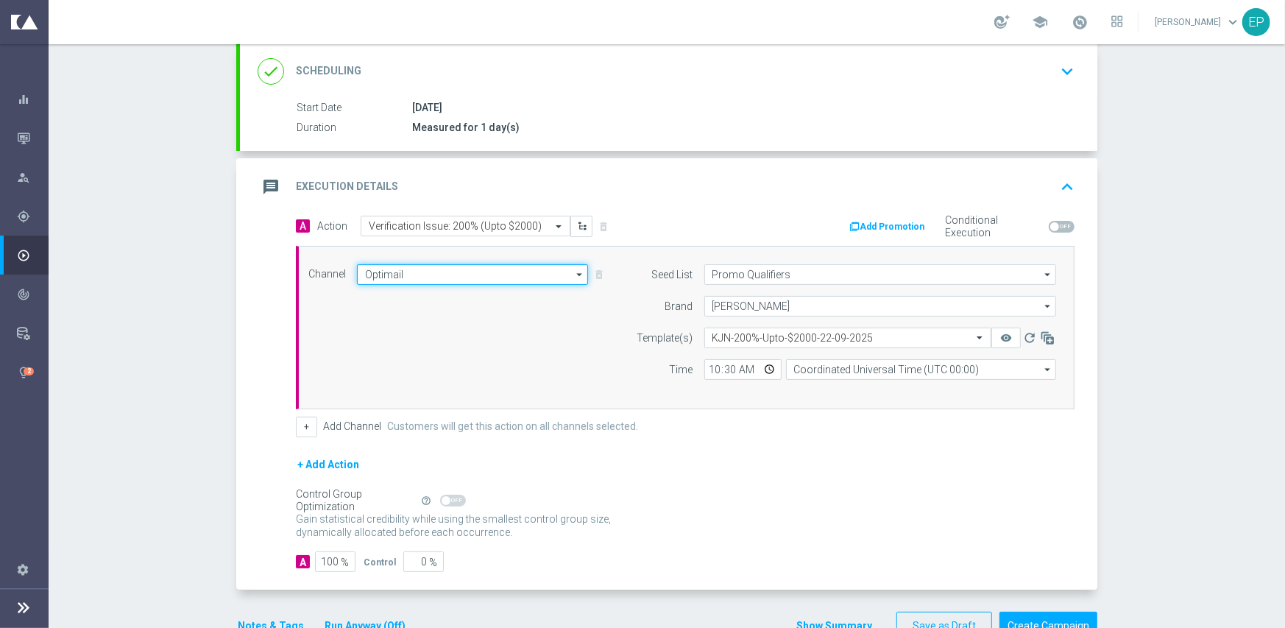
click at [431, 265] on input "Optimail" at bounding box center [472, 274] width 231 height 21
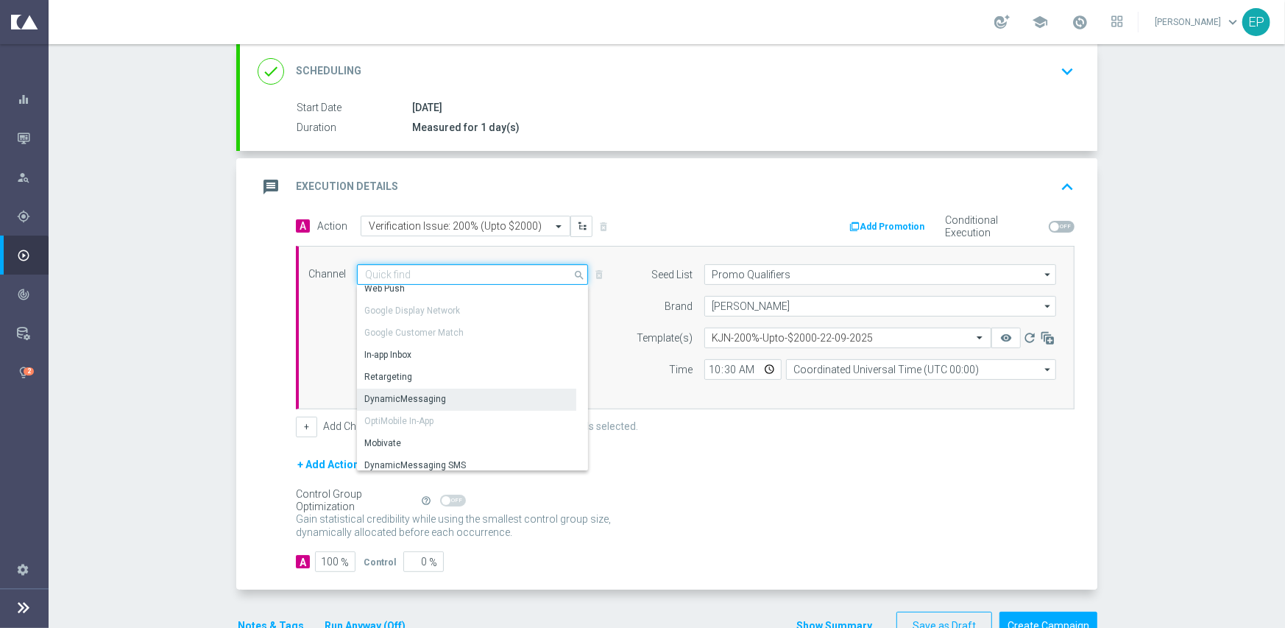
scroll to position [74, 0]
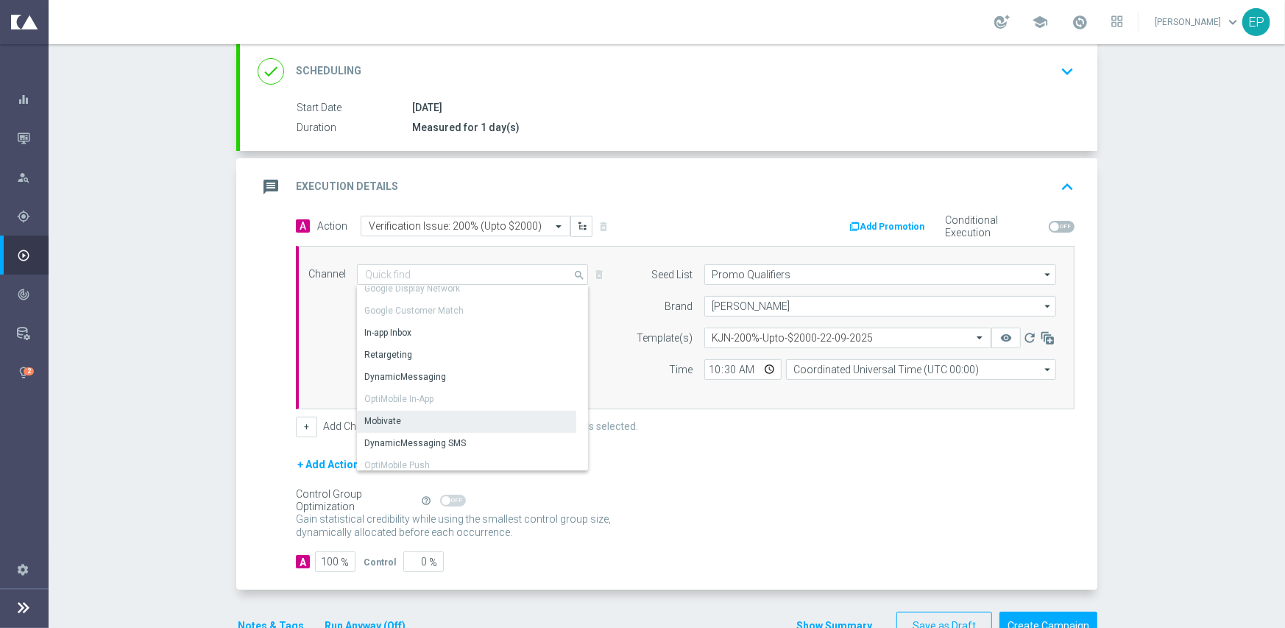
click at [434, 415] on div "Mobivate" at bounding box center [466, 421] width 219 height 21
type input "Mobivate"
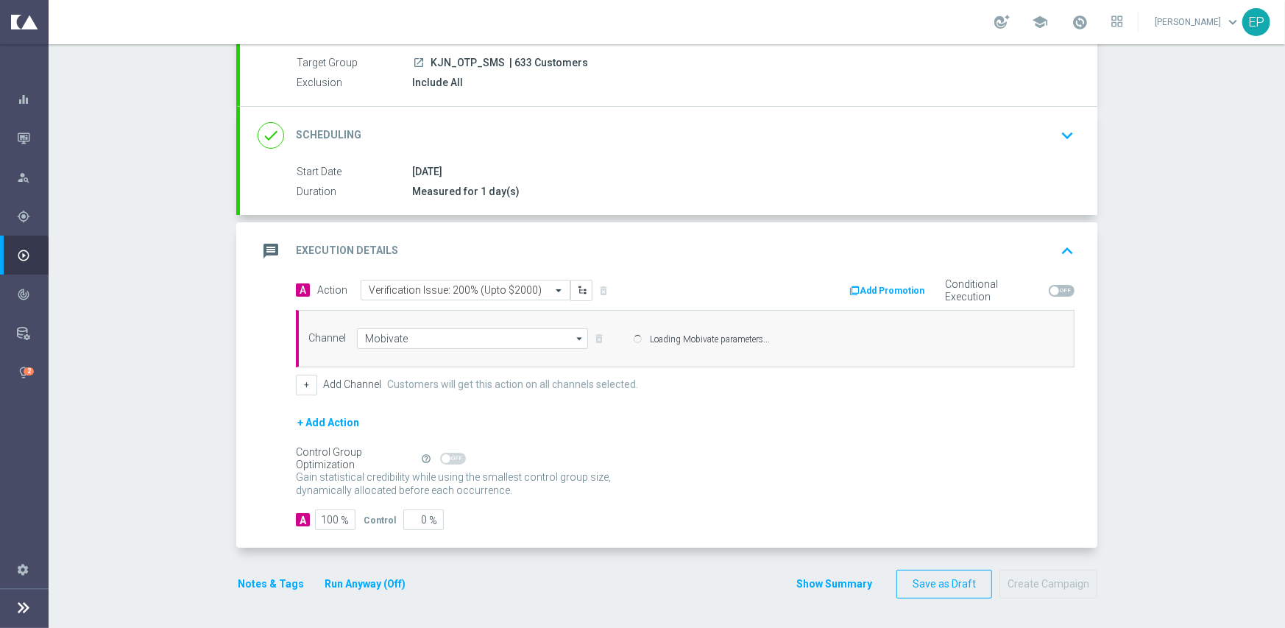
scroll to position [132, 0]
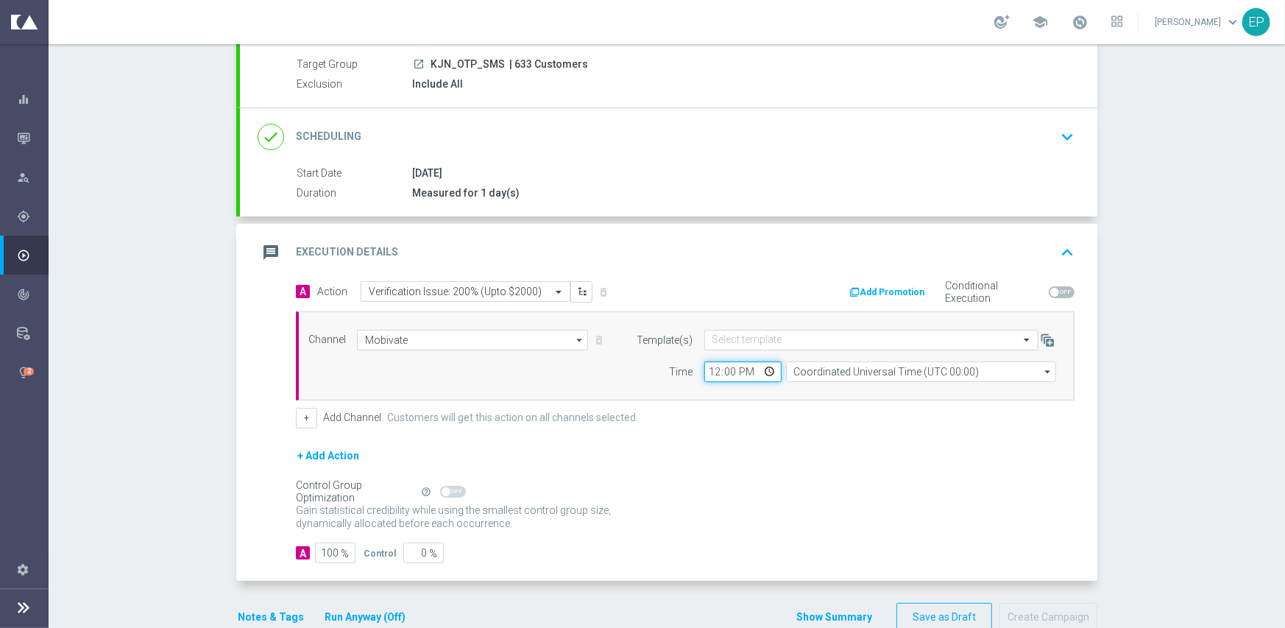
click at [709, 373] on input "12:00" at bounding box center [742, 371] width 77 height 21
type input "10:30"
click at [771, 400] on div "A Action Select action Verification Issue: 200% (Upto $2000) delete_forever Add…" at bounding box center [685, 354] width 801 height 147
click at [250, 612] on button "Notes & Tags" at bounding box center [270, 617] width 69 height 18
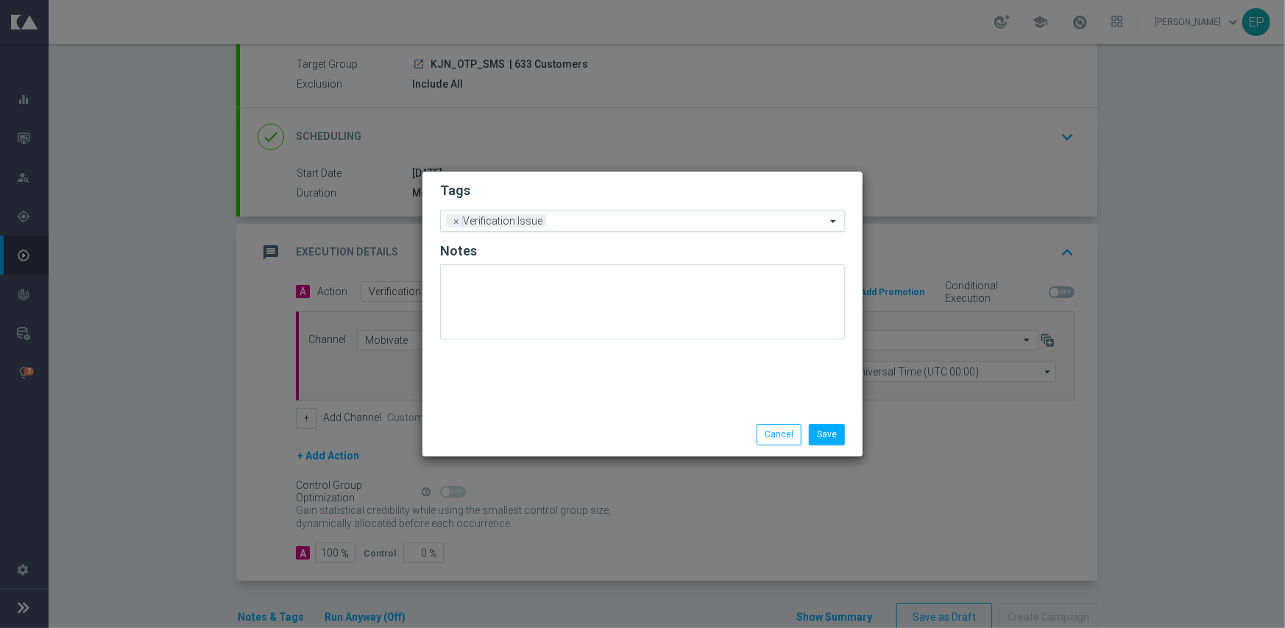
click at [587, 228] on div at bounding box center [688, 223] width 276 height 15
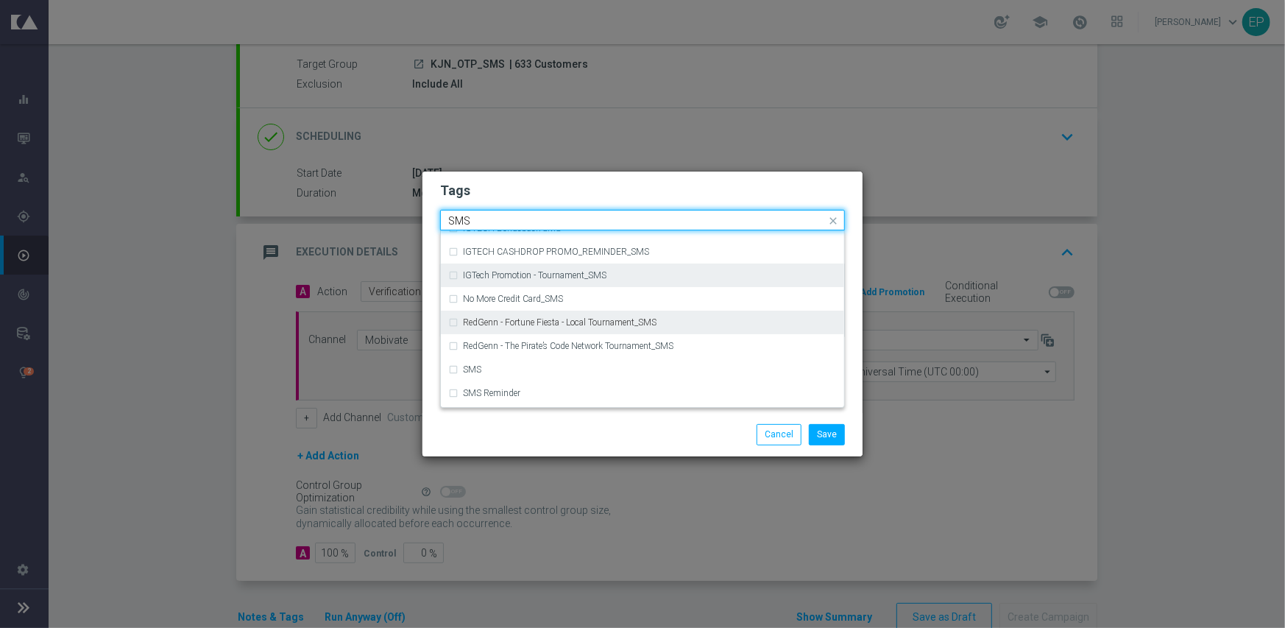
scroll to position [223, 0]
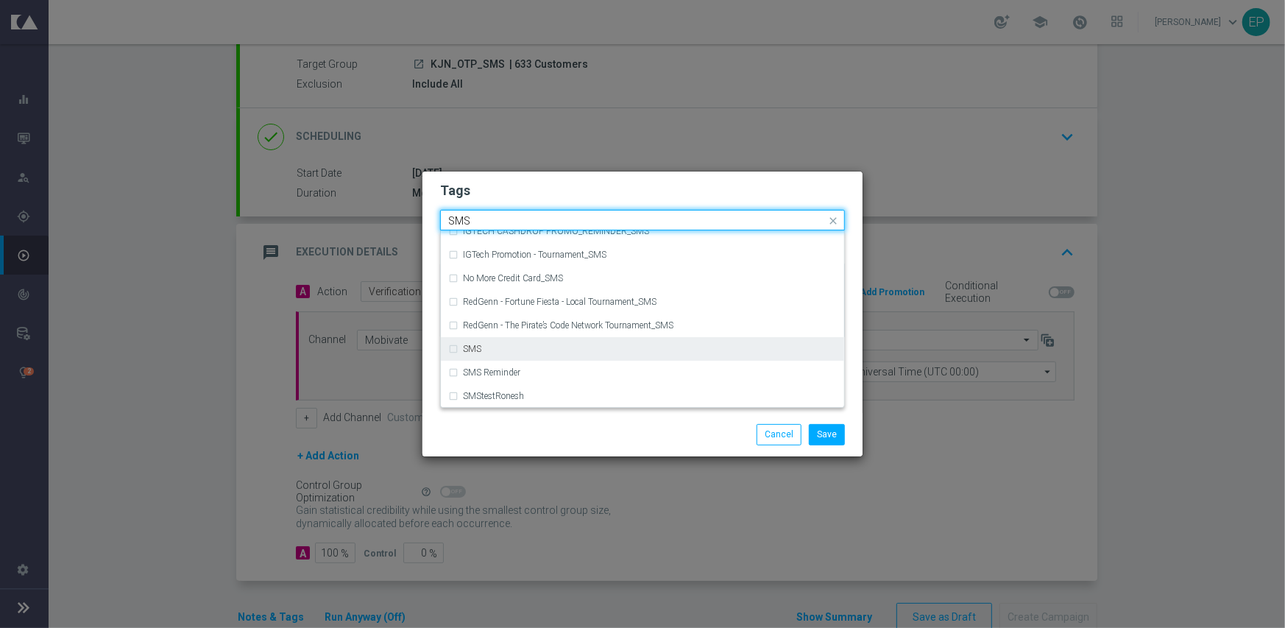
click at [559, 348] on div "SMS" at bounding box center [650, 348] width 374 height 9
type input "SMS"
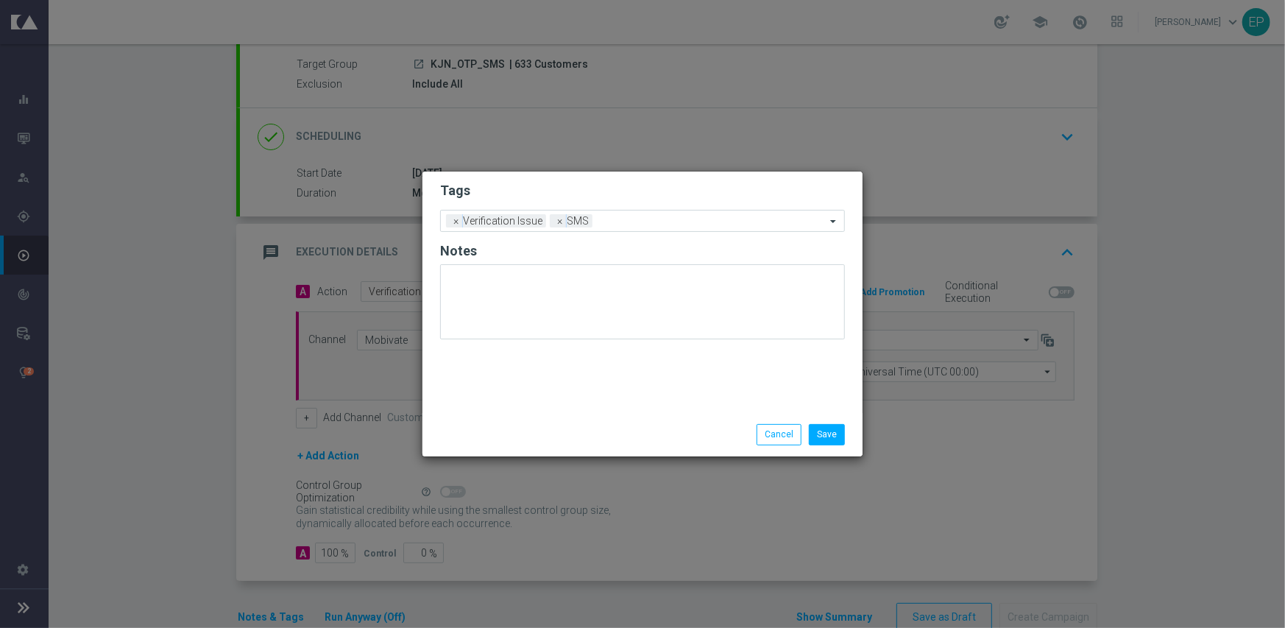
click at [609, 440] on div "Save Cancel" at bounding box center [713, 434] width 285 height 21
click at [555, 222] on span "×" at bounding box center [559, 220] width 13 height 13
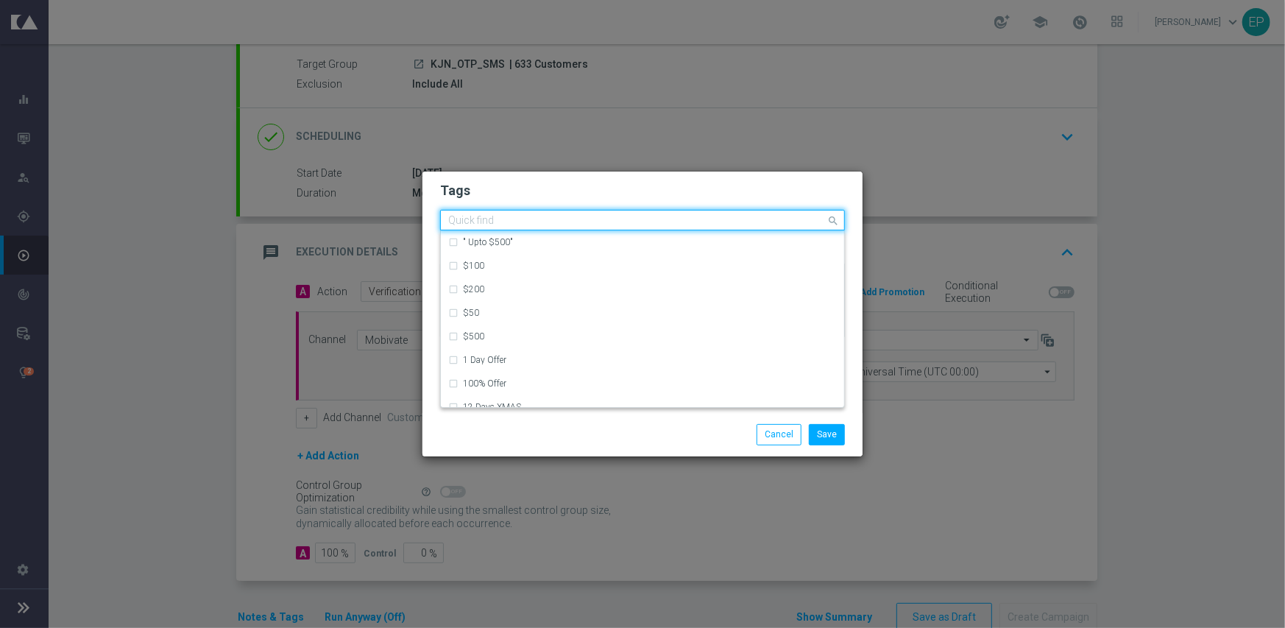
click at [585, 222] on input "text" at bounding box center [637, 221] width 378 height 13
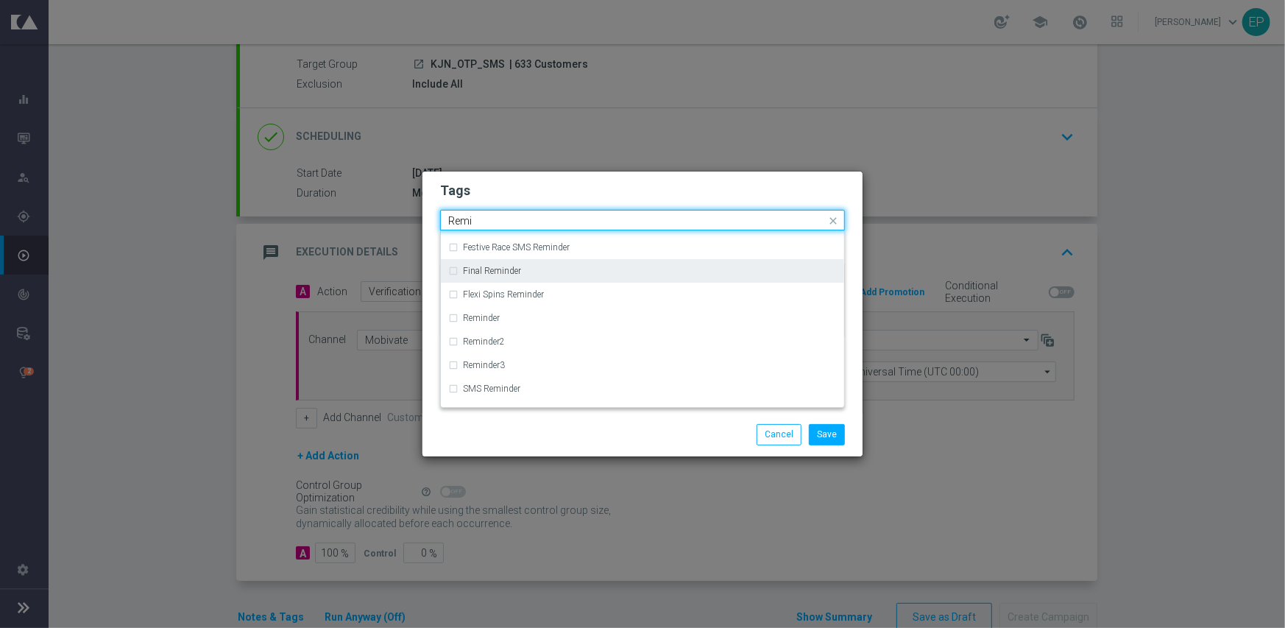
scroll to position [65, 0]
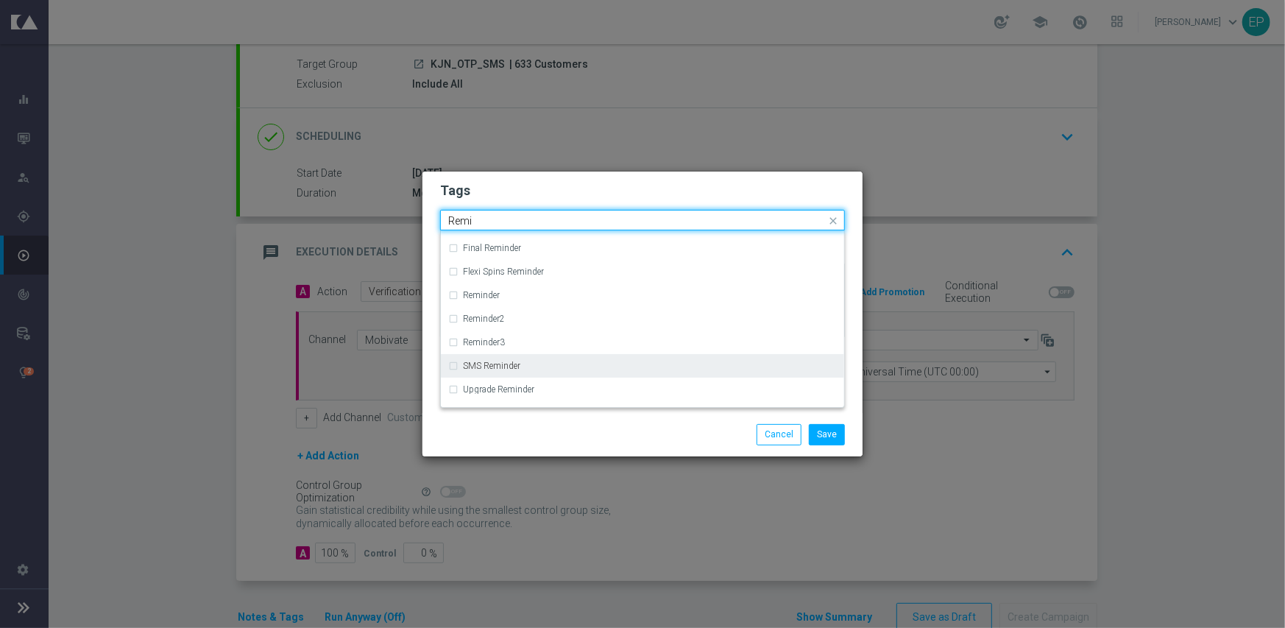
click at [536, 369] on div "SMS Reminder" at bounding box center [650, 365] width 374 height 9
type input "Remi"
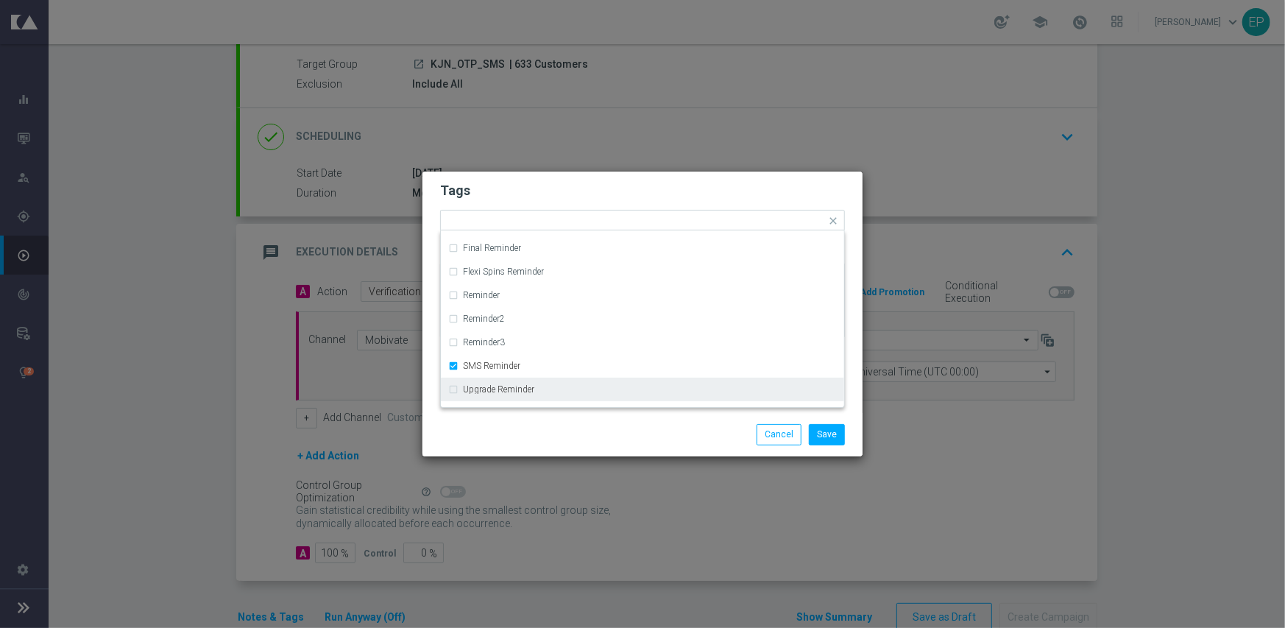
click at [565, 424] on div at bounding box center [500, 424] width 142 height 1
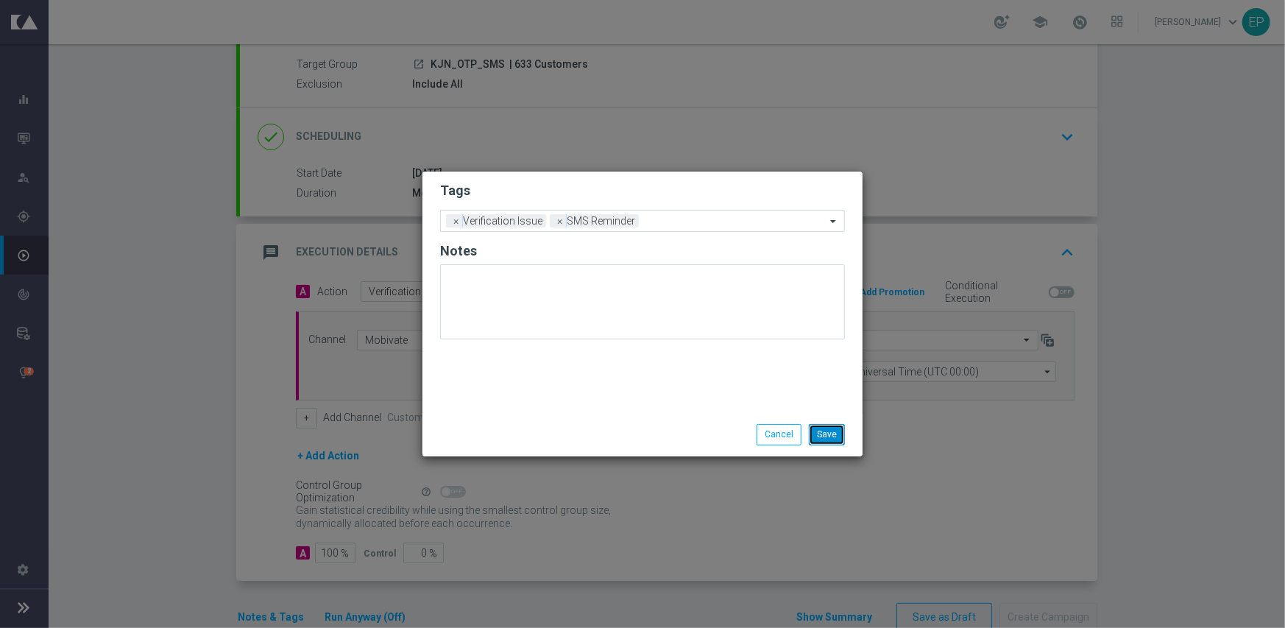
click at [835, 436] on button "Save" at bounding box center [827, 434] width 36 height 21
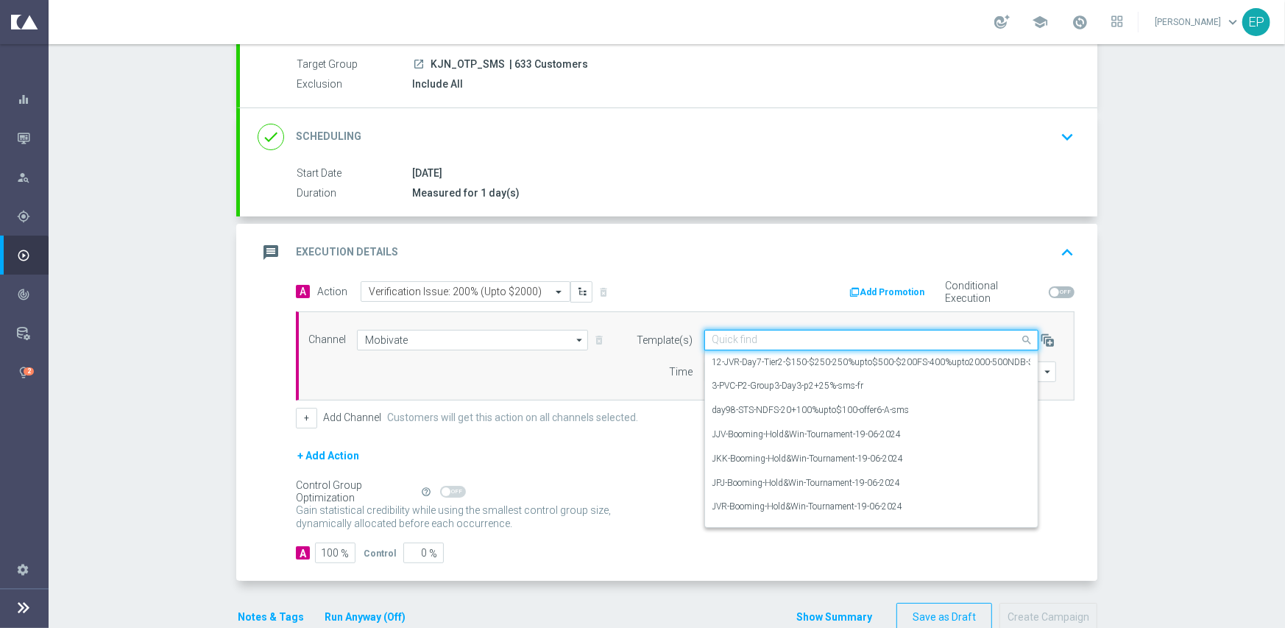
click at [737, 335] on input "text" at bounding box center [856, 340] width 288 height 13
paste input "KJN-200%-Upto-$2000-Reminder-23-09-2025-SMS"
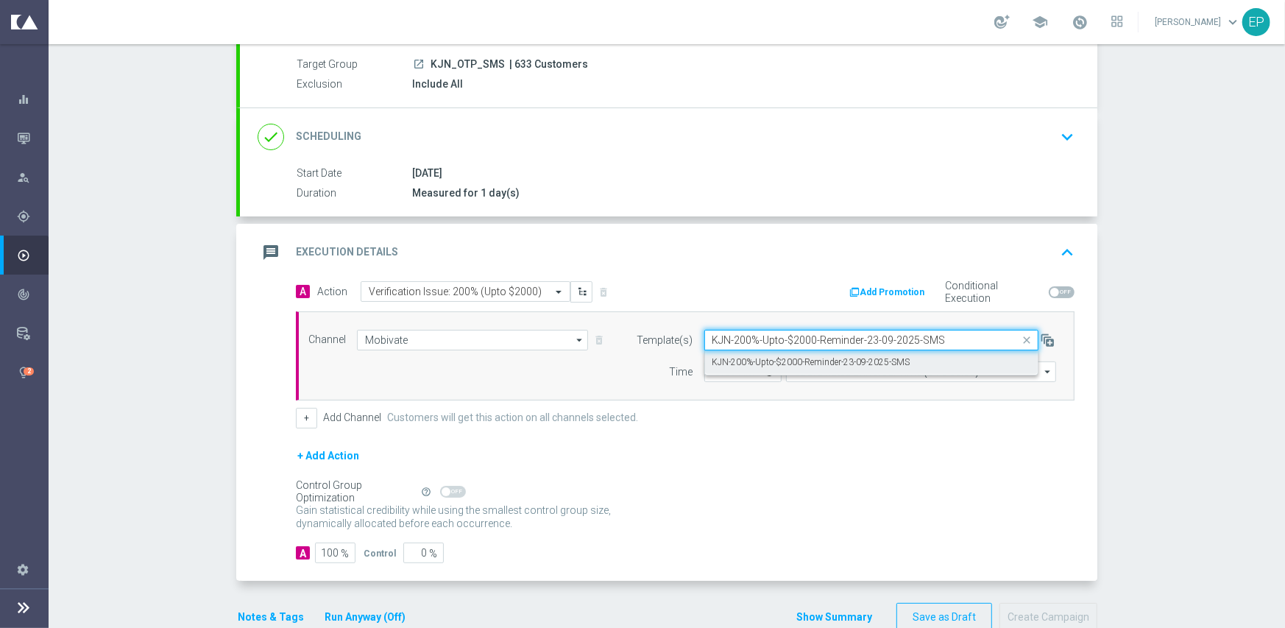
click at [750, 356] on label "KJN-200%-Upto-$2000-Reminder-23-09-2025-SMS" at bounding box center [811, 362] width 198 height 13
type input "KJN-200%-Upto-$2000-Reminder-23-09-2025-SMS"
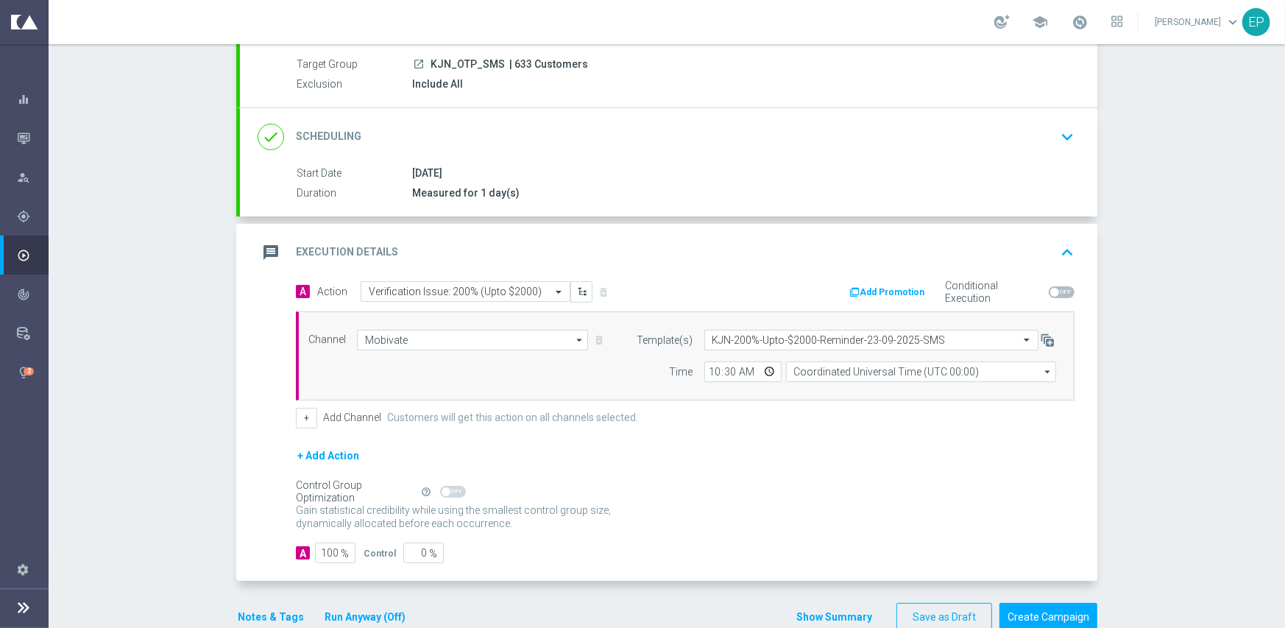
click at [745, 439] on form "A Action Select action Verification Issue: 200% (Upto $2000) delete_forever Add…" at bounding box center [685, 422] width 779 height 283
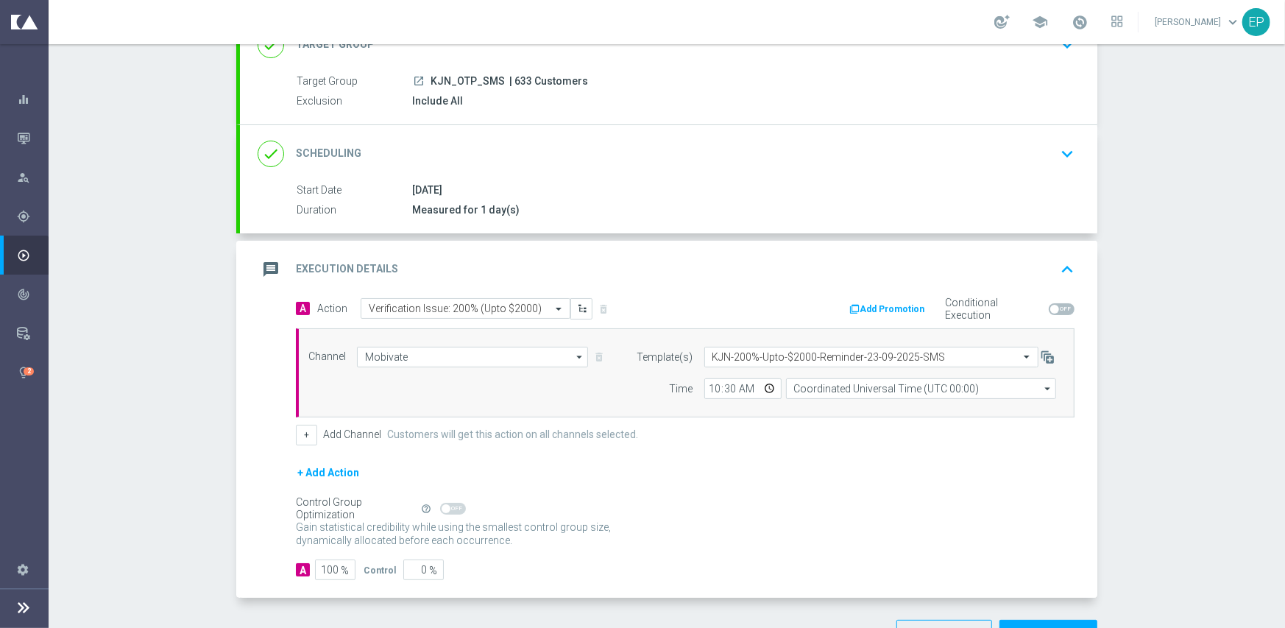
scroll to position [163, 0]
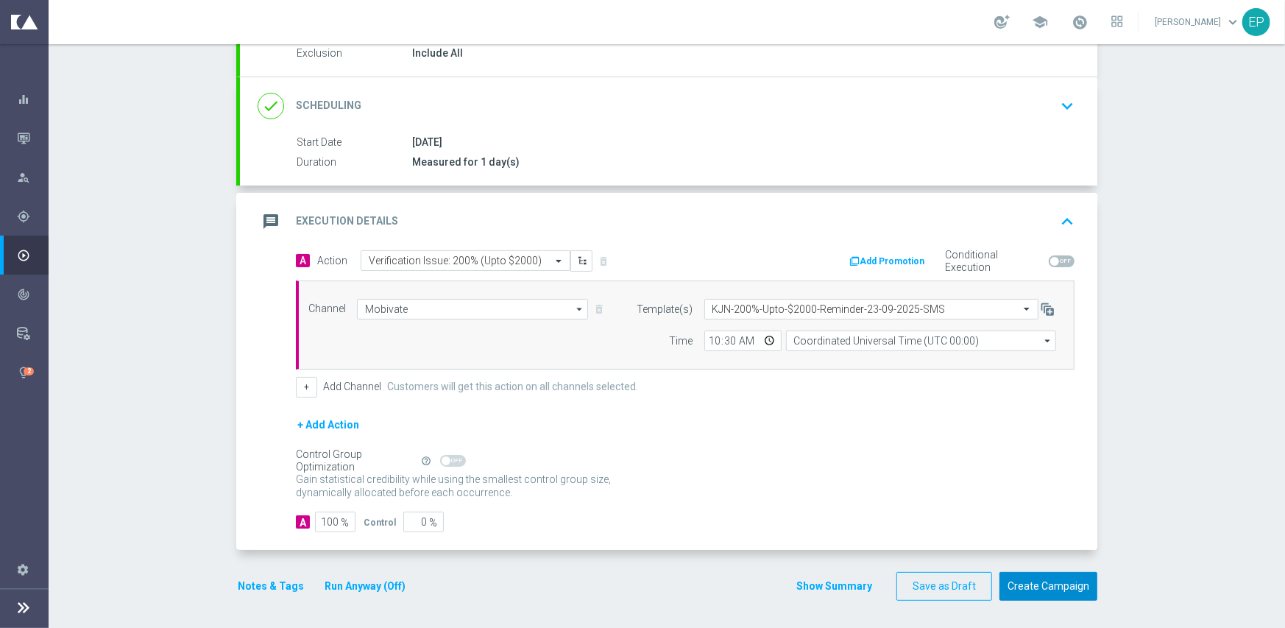
click at [1023, 588] on button "Create Campaign" at bounding box center [1048, 586] width 98 height 29
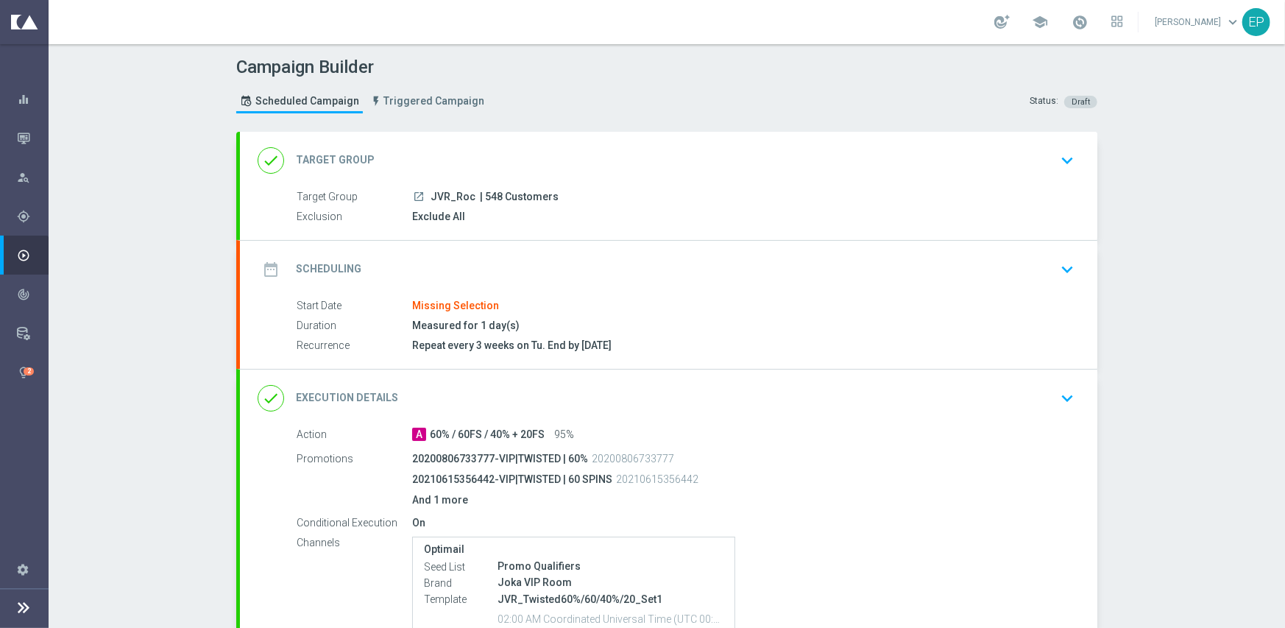
click at [458, 258] on div "date_range Scheduling keyboard_arrow_down" at bounding box center [669, 269] width 822 height 28
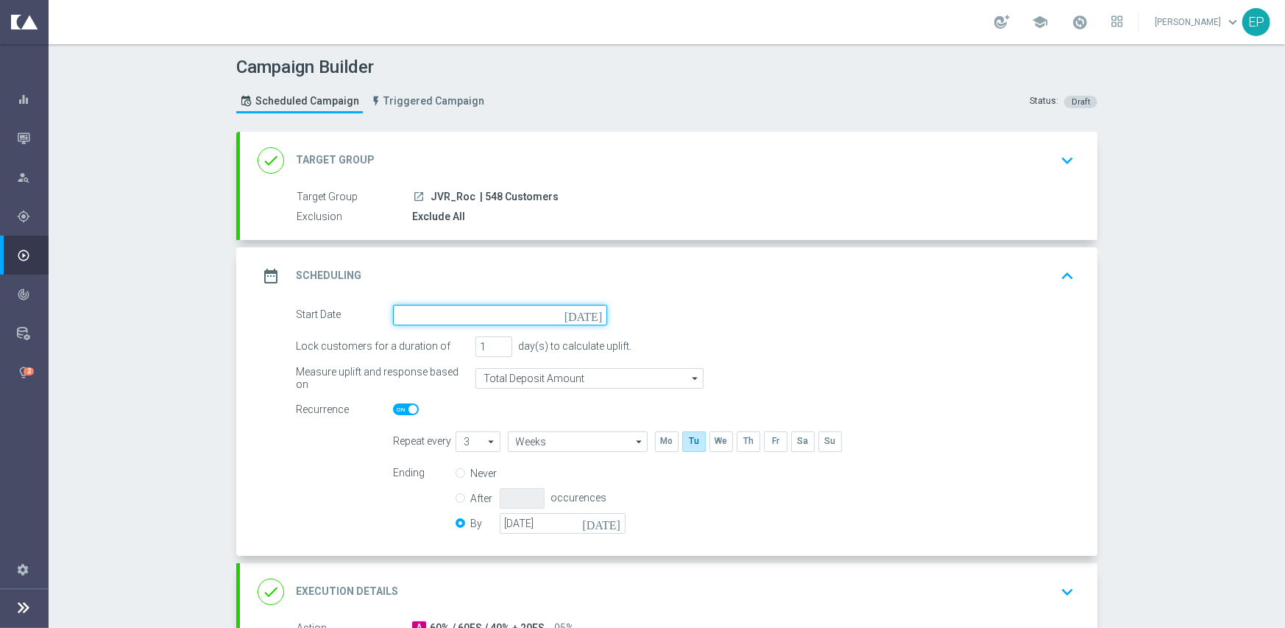
click at [478, 314] on input at bounding box center [500, 315] width 214 height 21
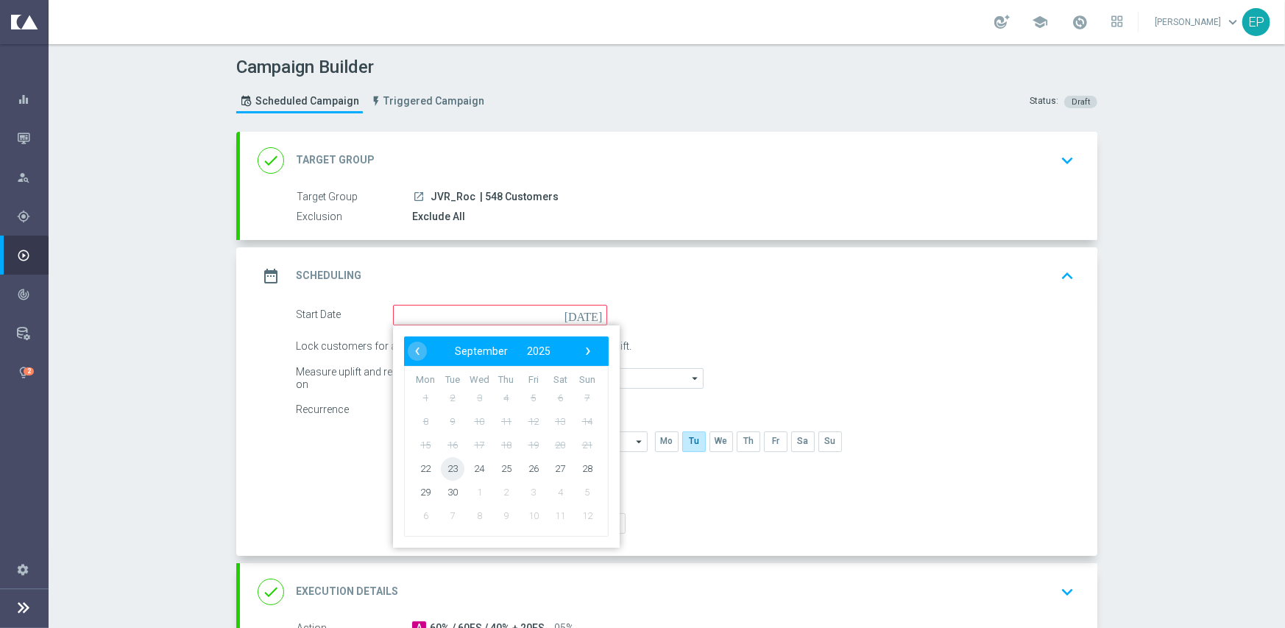
click at [449, 465] on span "23" at bounding box center [453, 468] width 24 height 24
type input "[DATE]"
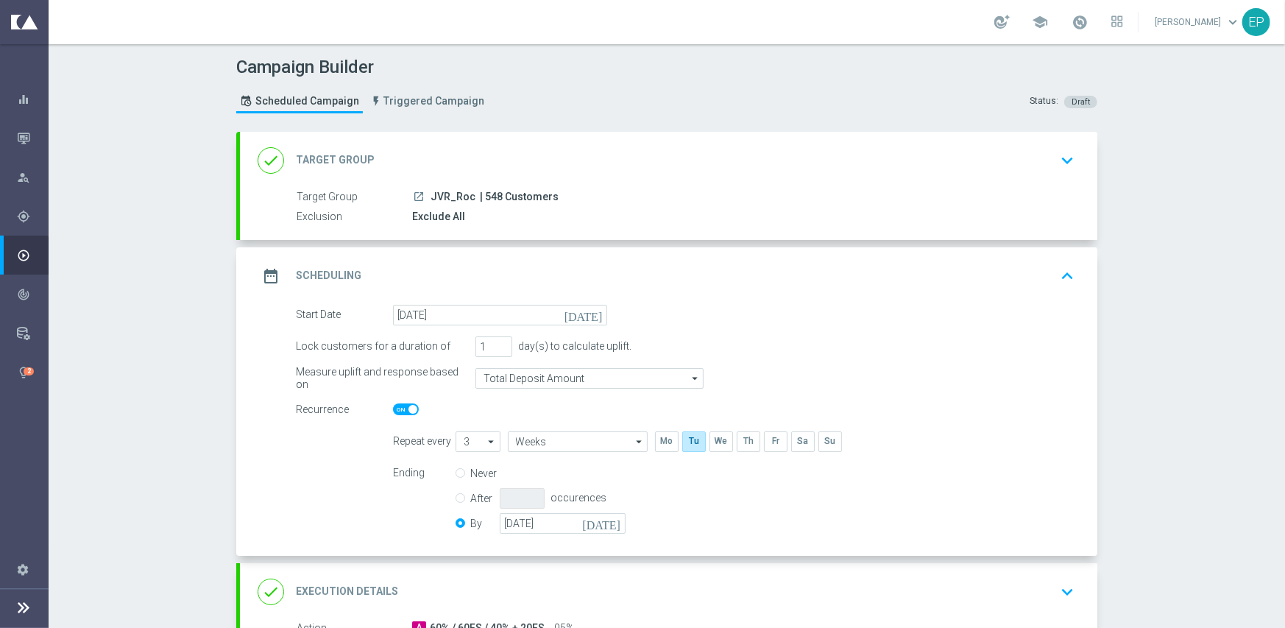
click at [394, 405] on span at bounding box center [406, 409] width 26 height 12
click at [394, 405] on input "checkbox" at bounding box center [406, 409] width 26 height 12
checkbox input "false"
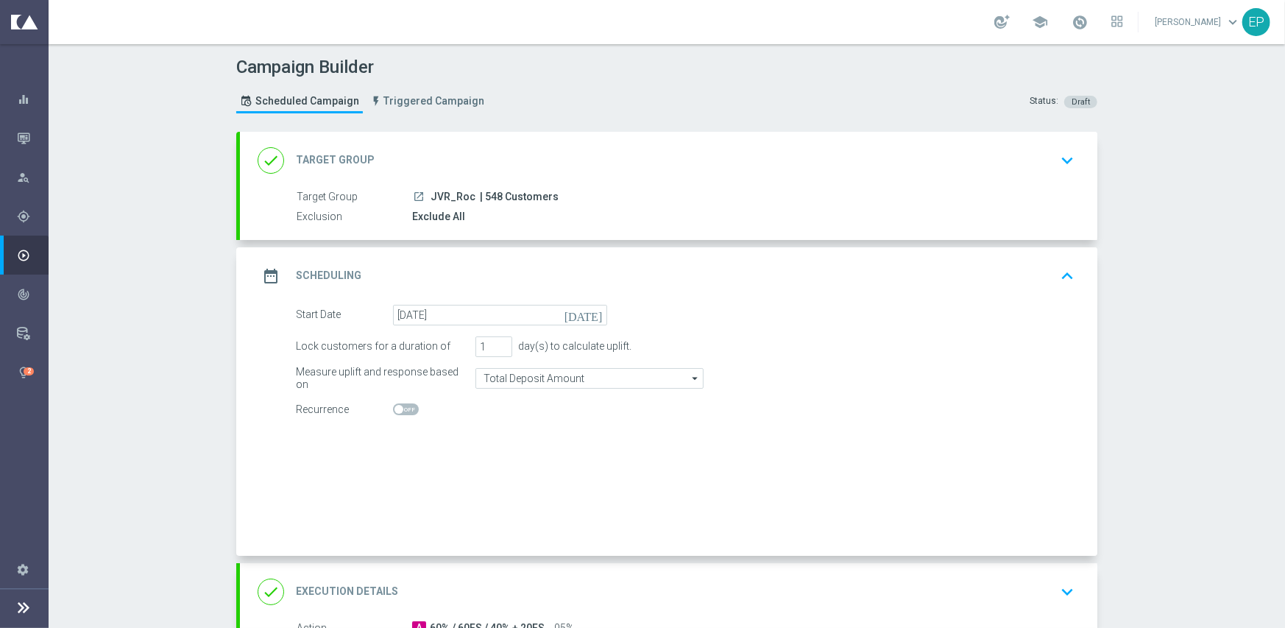
radio input "true"
radio input "false"
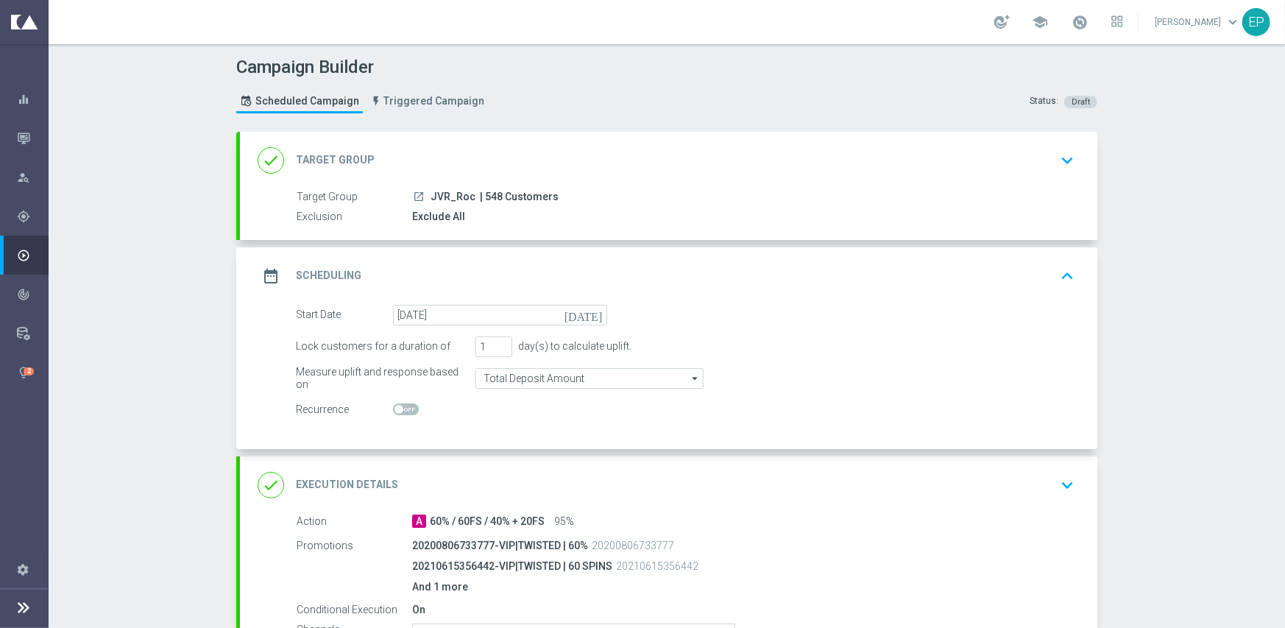
click at [551, 146] on div "done Target Group keyboard_arrow_down" at bounding box center [669, 160] width 822 height 28
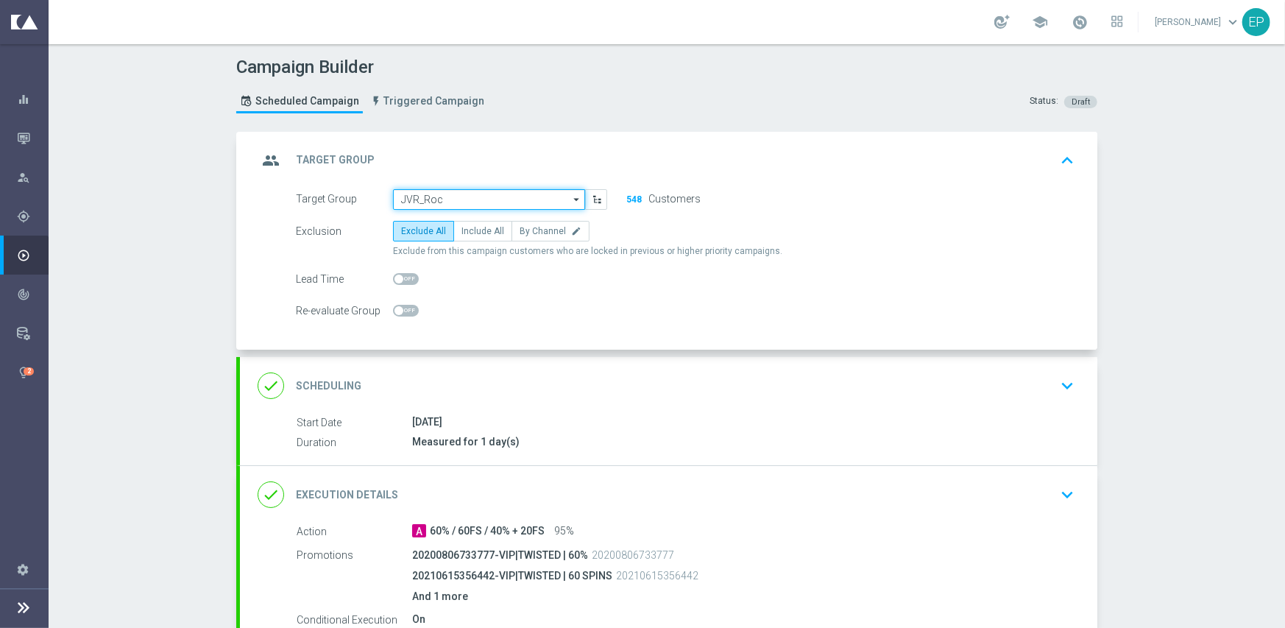
click at [495, 196] on input "JVR_Roc" at bounding box center [489, 199] width 192 height 21
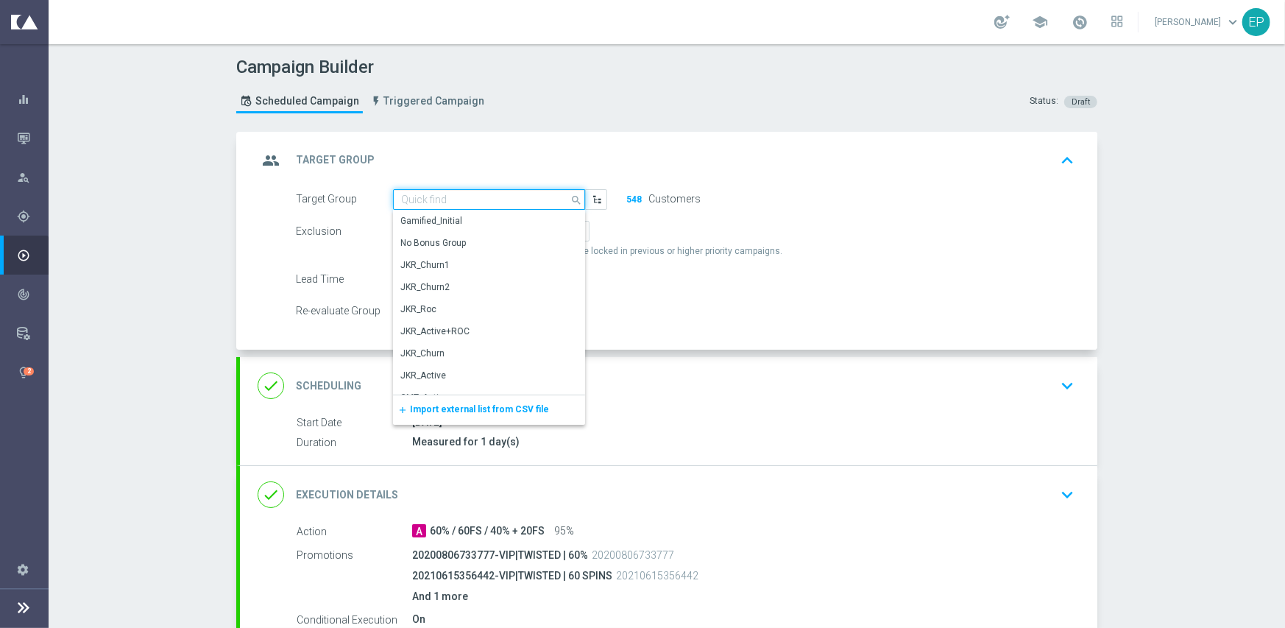
paste input "JVR_Roc_Mkt1"
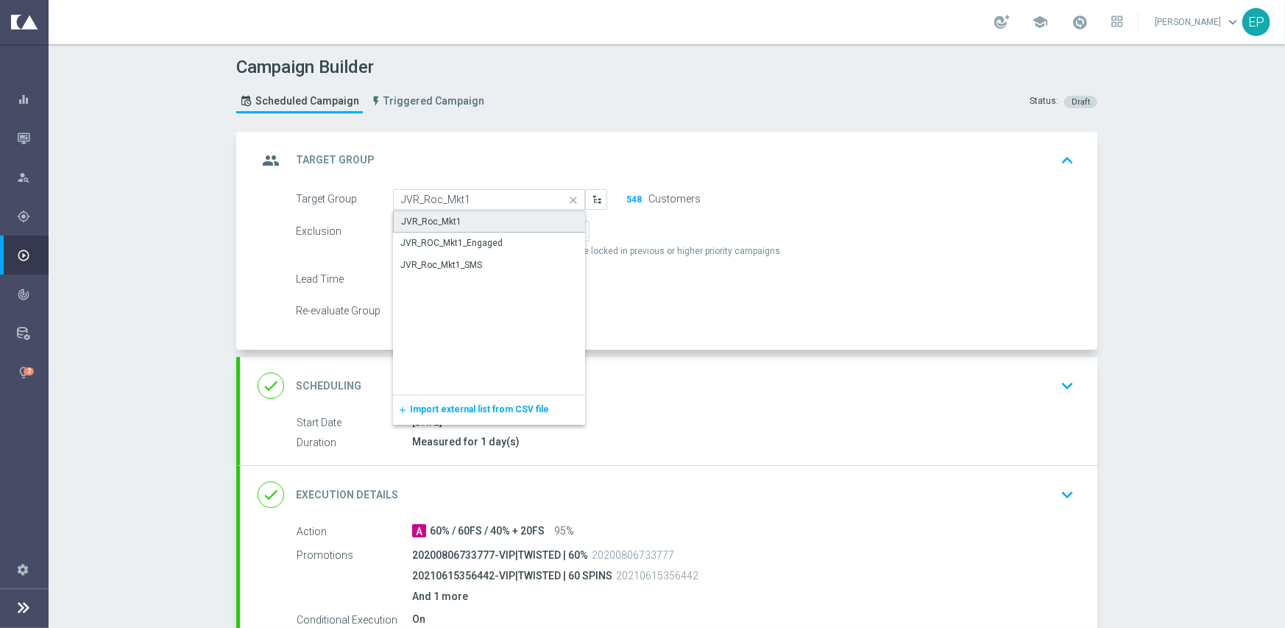
click at [492, 218] on div "JVR_Roc_Mkt1" at bounding box center [489, 221] width 193 height 22
type input "JVR_Roc_Mkt1"
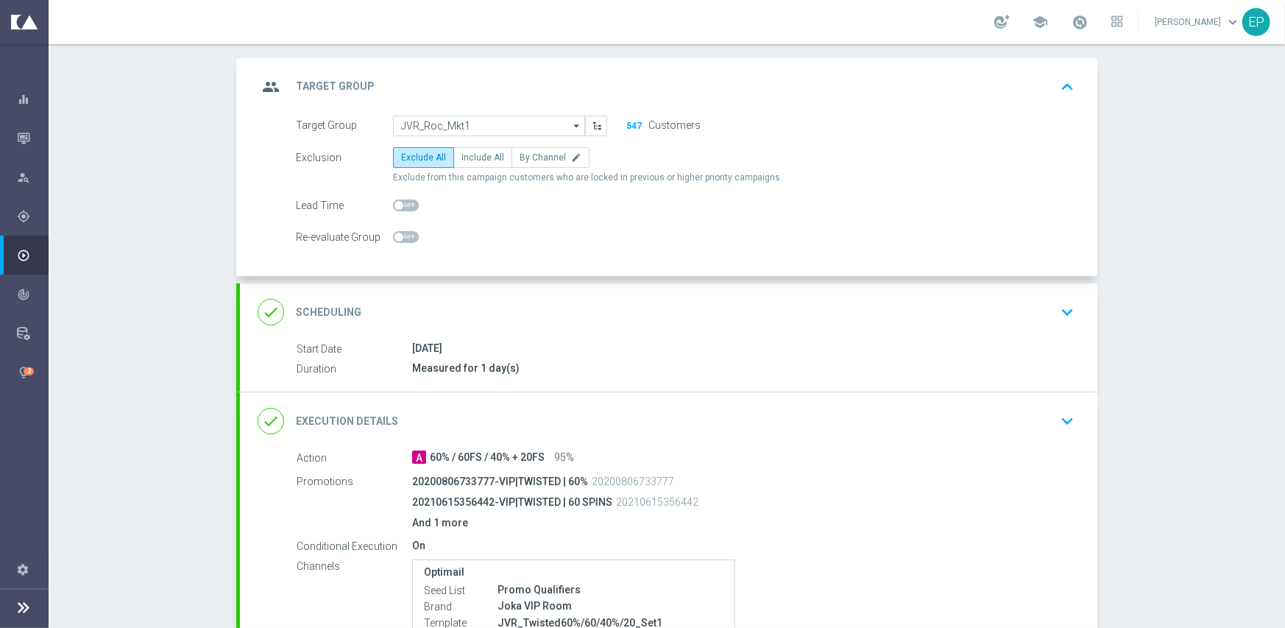
scroll to position [147, 0]
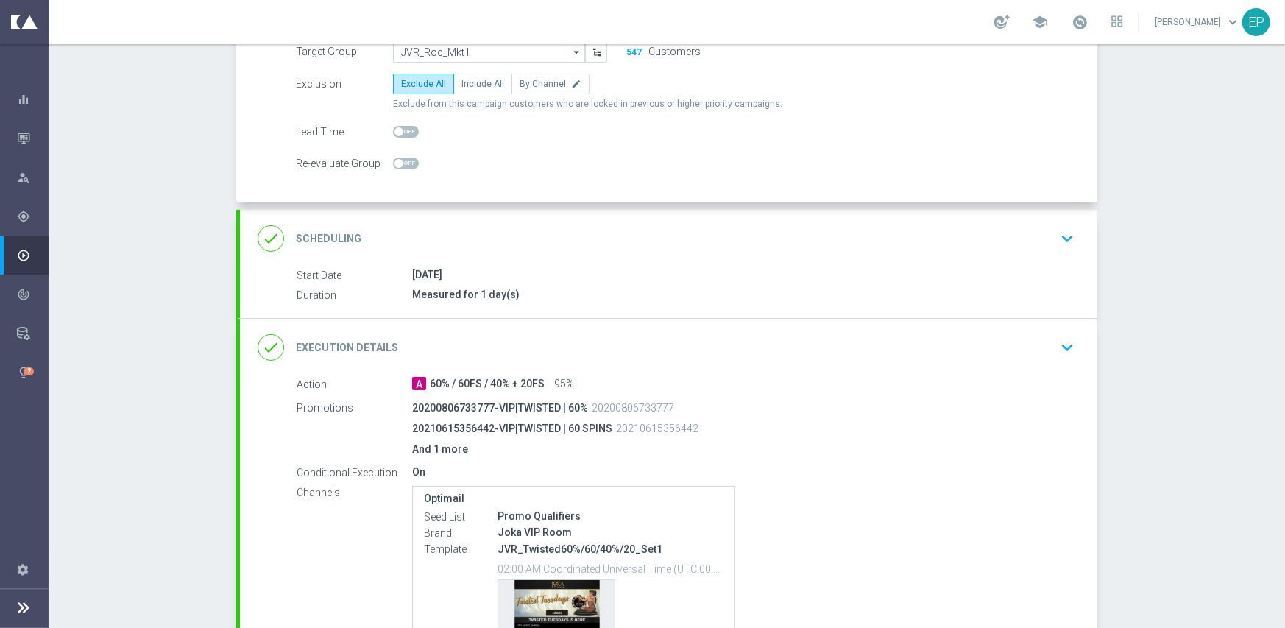
click at [601, 333] on div "done Execution Details keyboard_arrow_down" at bounding box center [669, 347] width 822 height 28
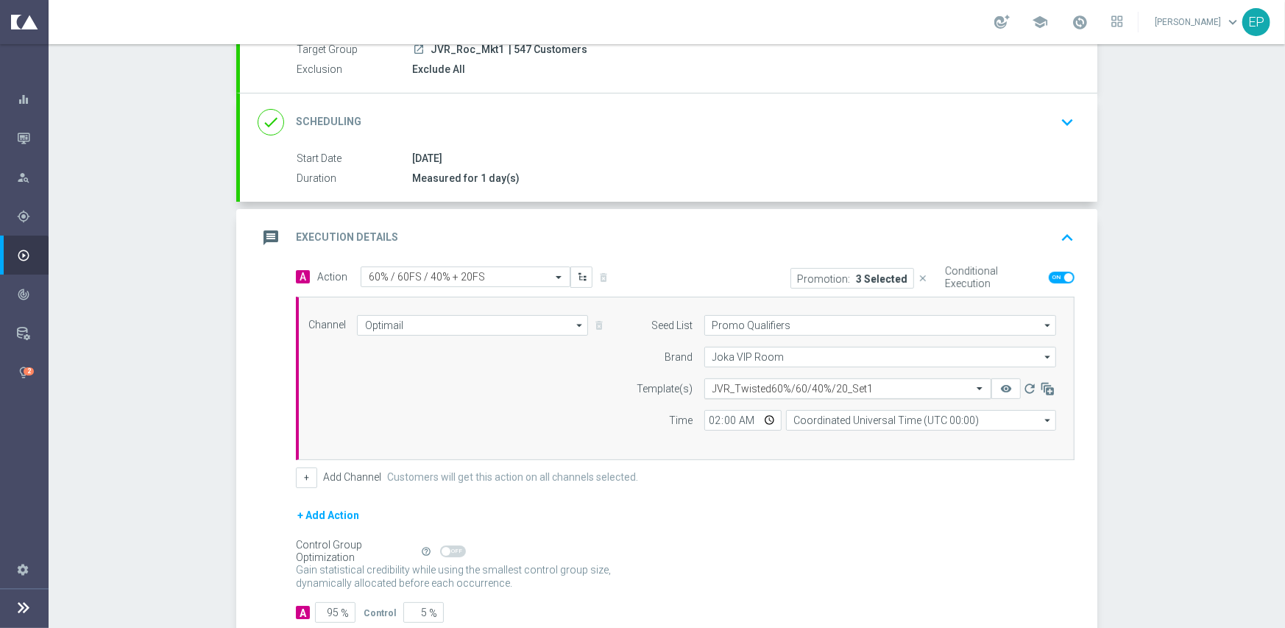
click at [867, 387] on input "text" at bounding box center [832, 389] width 241 height 13
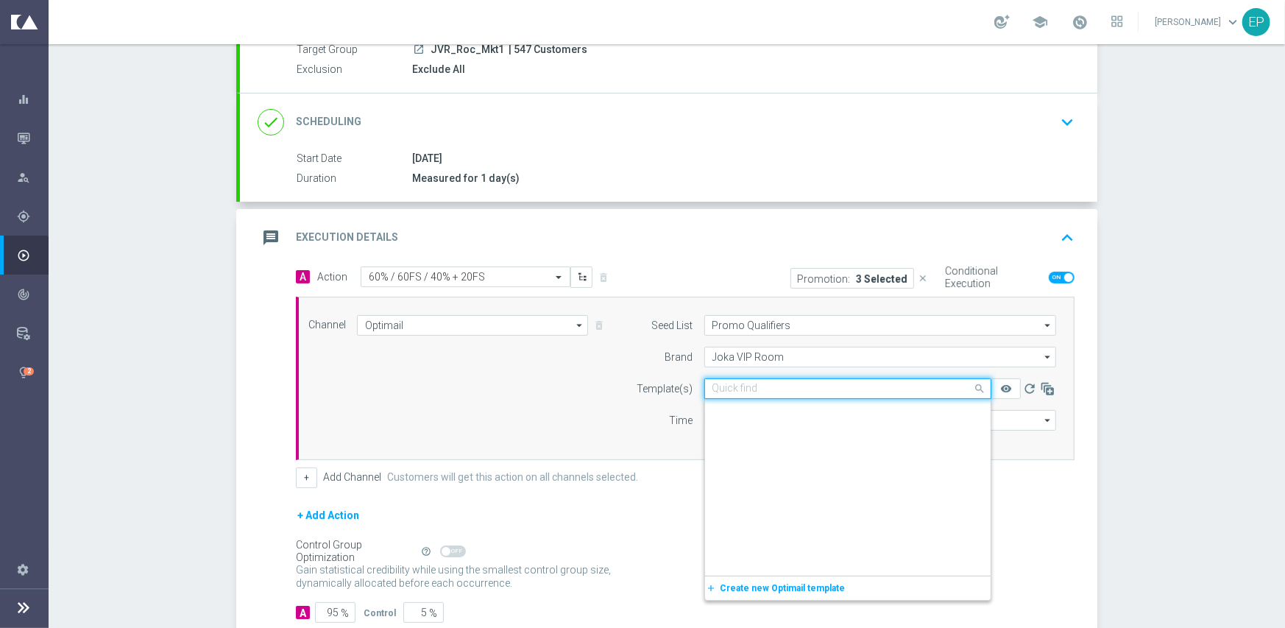
scroll to position [14231, 0]
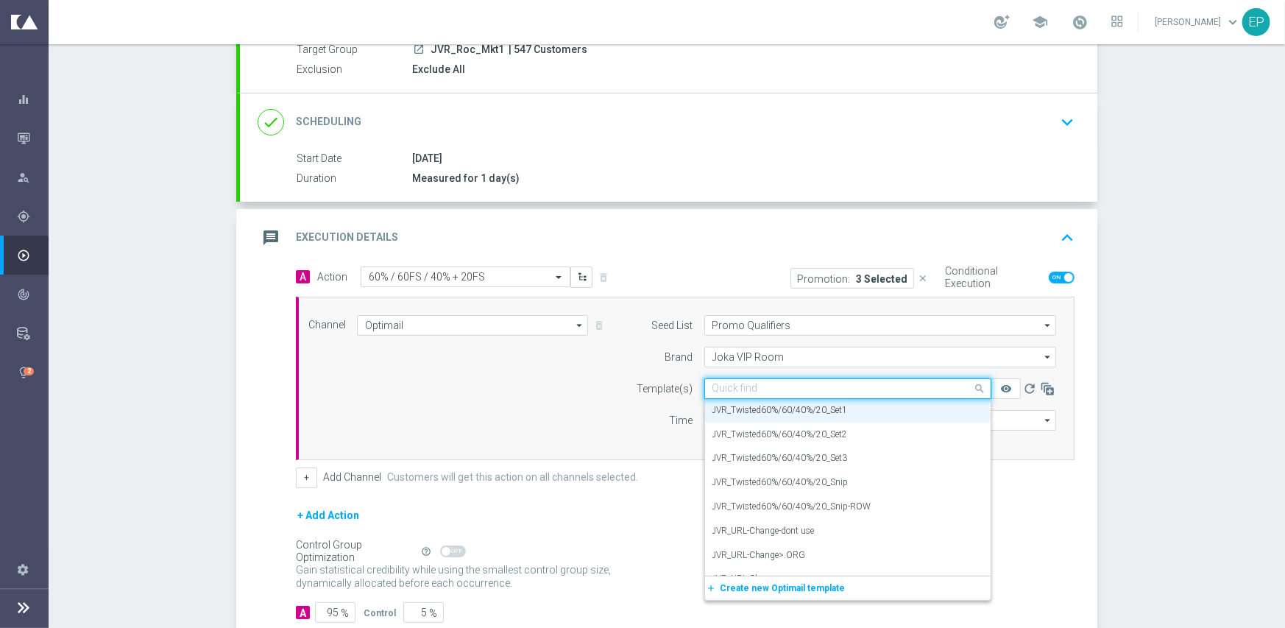
paste input "JVR-Twisted60%/60/40%/20-snip-igtech-MKT1-ONLY"
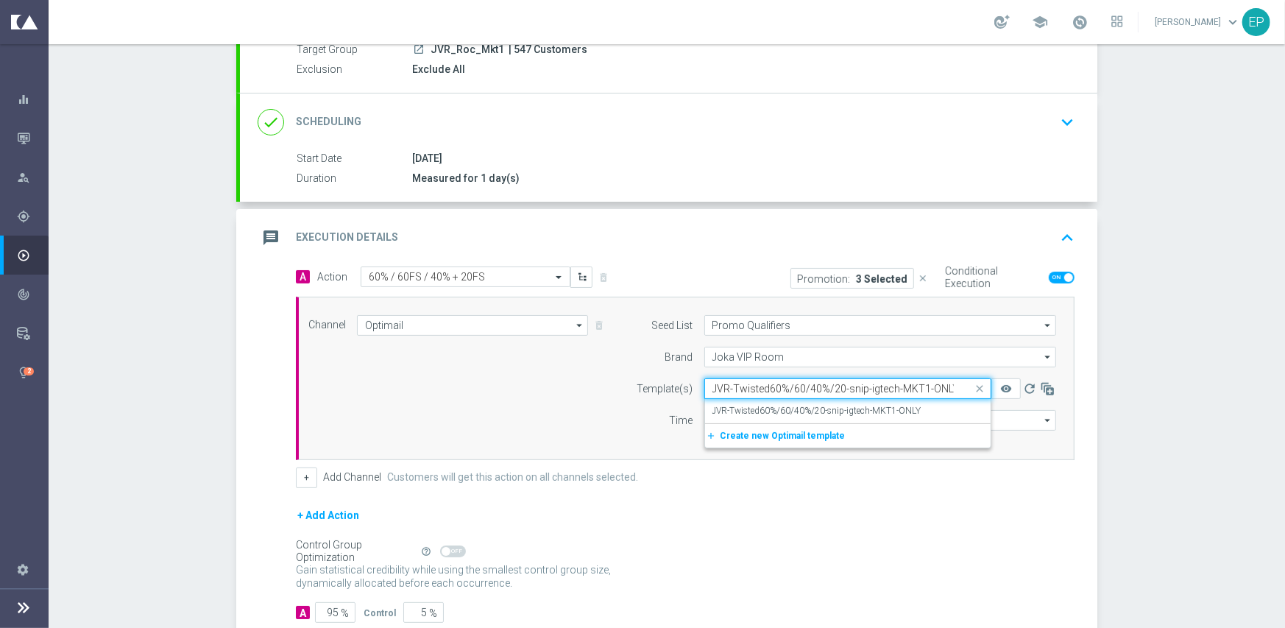
scroll to position [0, 0]
click at [859, 413] on label "JVR-Twisted60%/60/40%/20-snip-igtech-MKT1-ONLY" at bounding box center [816, 411] width 209 height 13
type input "JVR-Twisted60%/60/40%/20-snip-igtech-MKT1-ONLY"
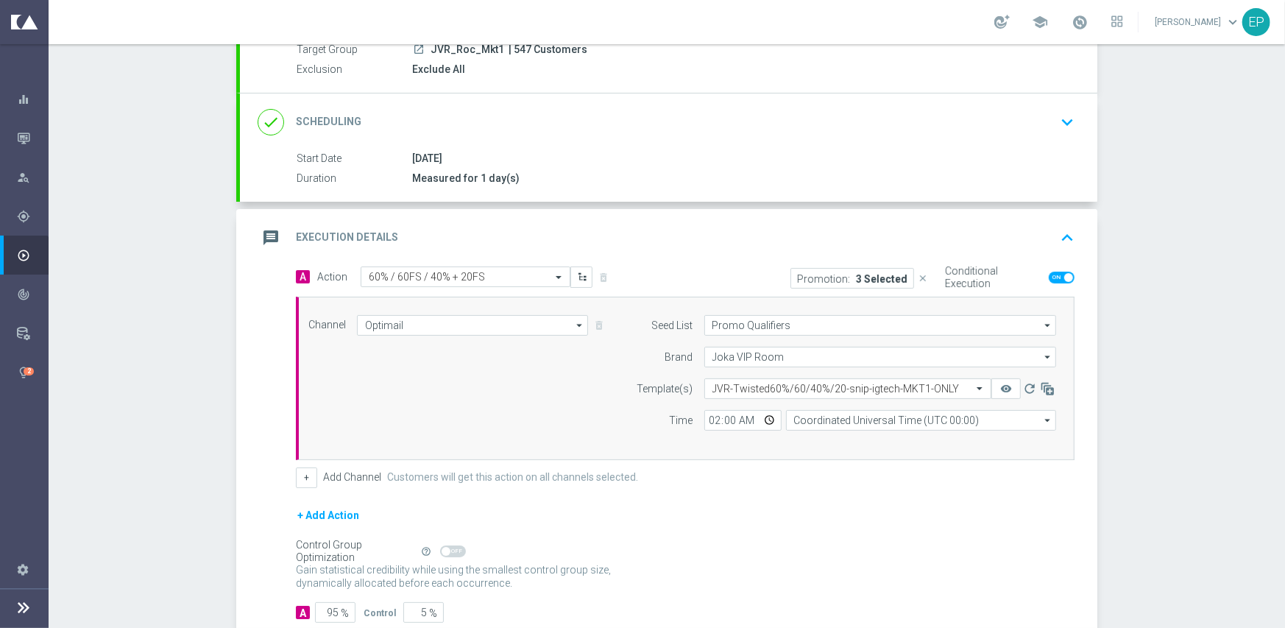
click at [817, 492] on form "A Action Select action 60% / 60FS / 40% + 20FS delete_forever Promotion: 3 Sele…" at bounding box center [685, 444] width 779 height 357
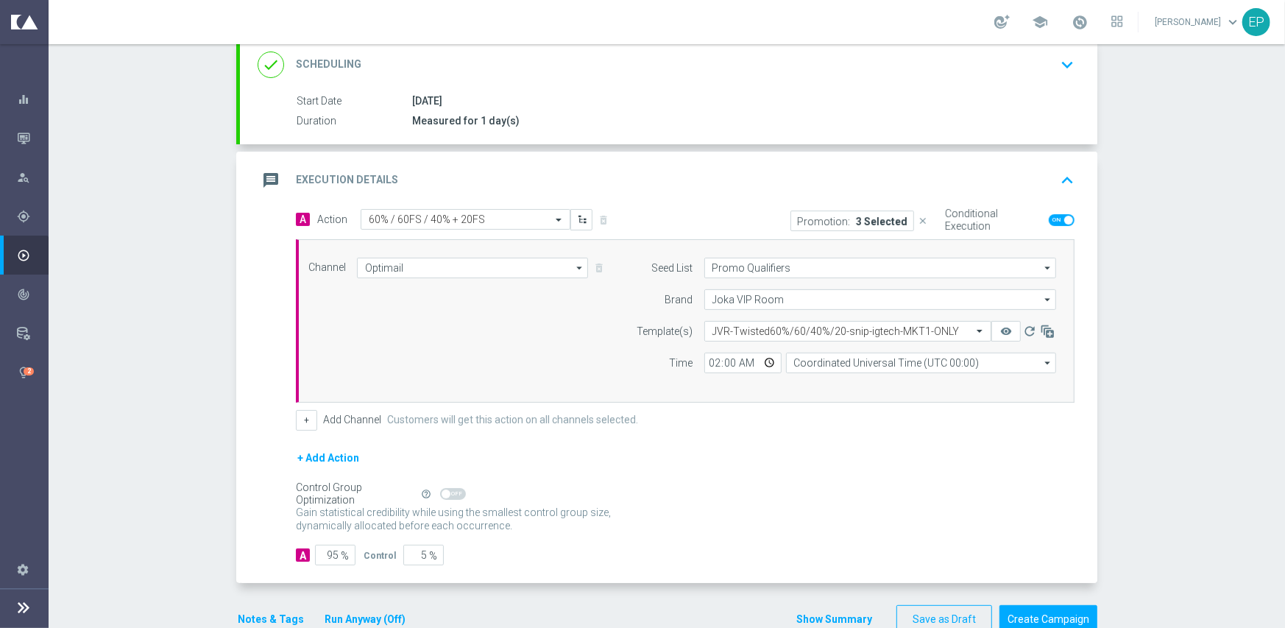
scroll to position [238, 0]
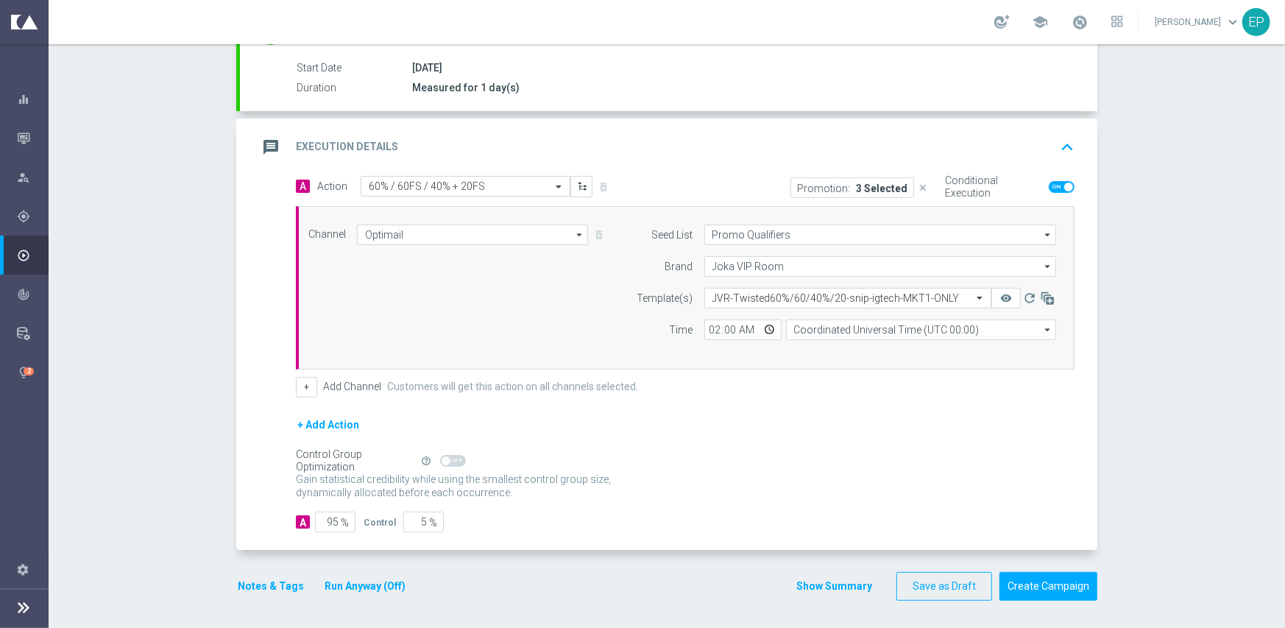
click at [256, 584] on button "Notes & Tags" at bounding box center [270, 586] width 69 height 18
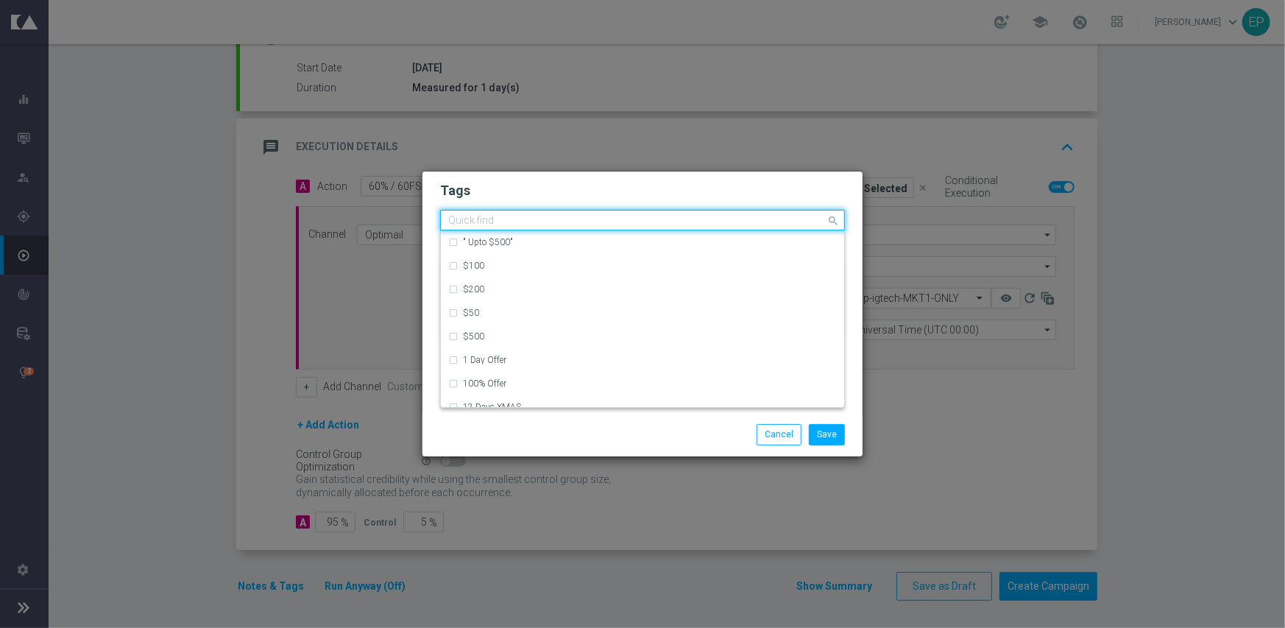
click at [723, 219] on input "text" at bounding box center [637, 221] width 378 height 13
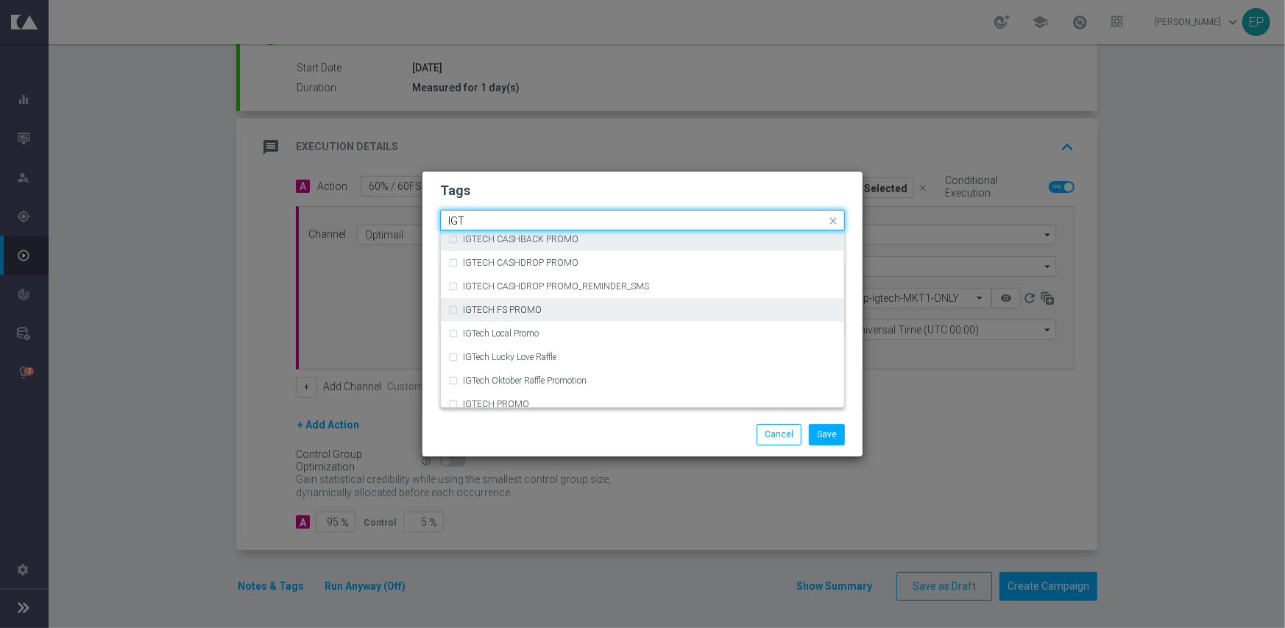
scroll to position [147, 0]
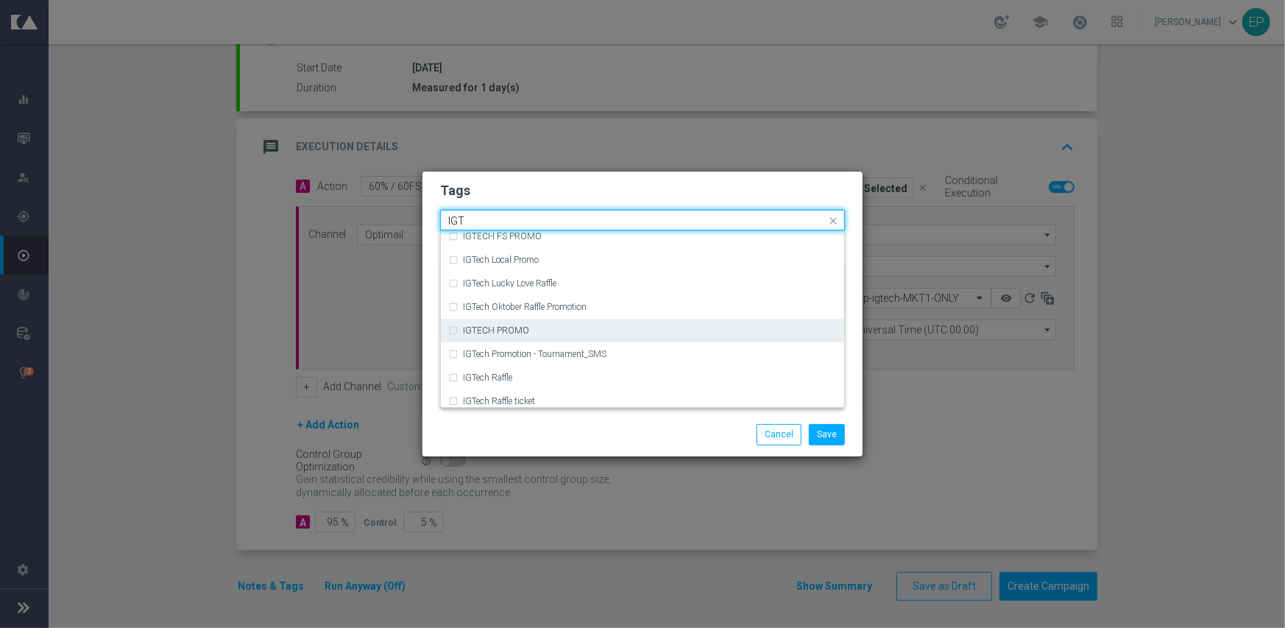
click at [554, 328] on div "IGTECH PROMO" at bounding box center [650, 330] width 374 height 9
type input "IGT"
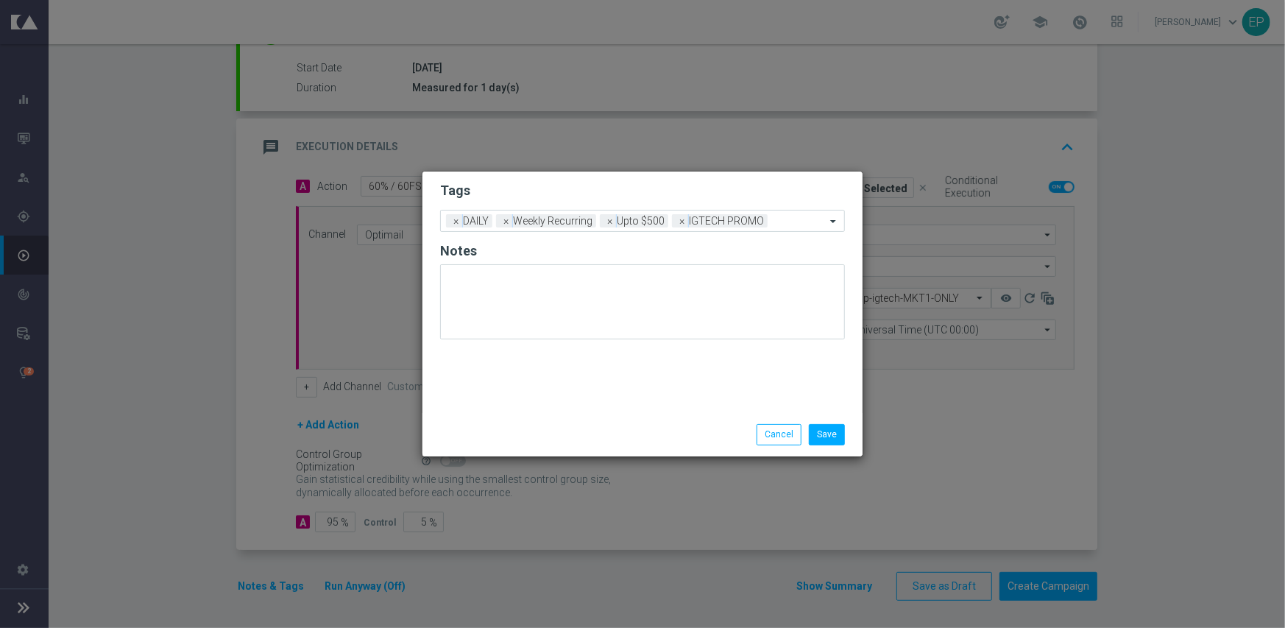
click at [596, 439] on div "Save Cancel" at bounding box center [713, 434] width 285 height 21
click at [837, 433] on button "Save" at bounding box center [827, 434] width 36 height 21
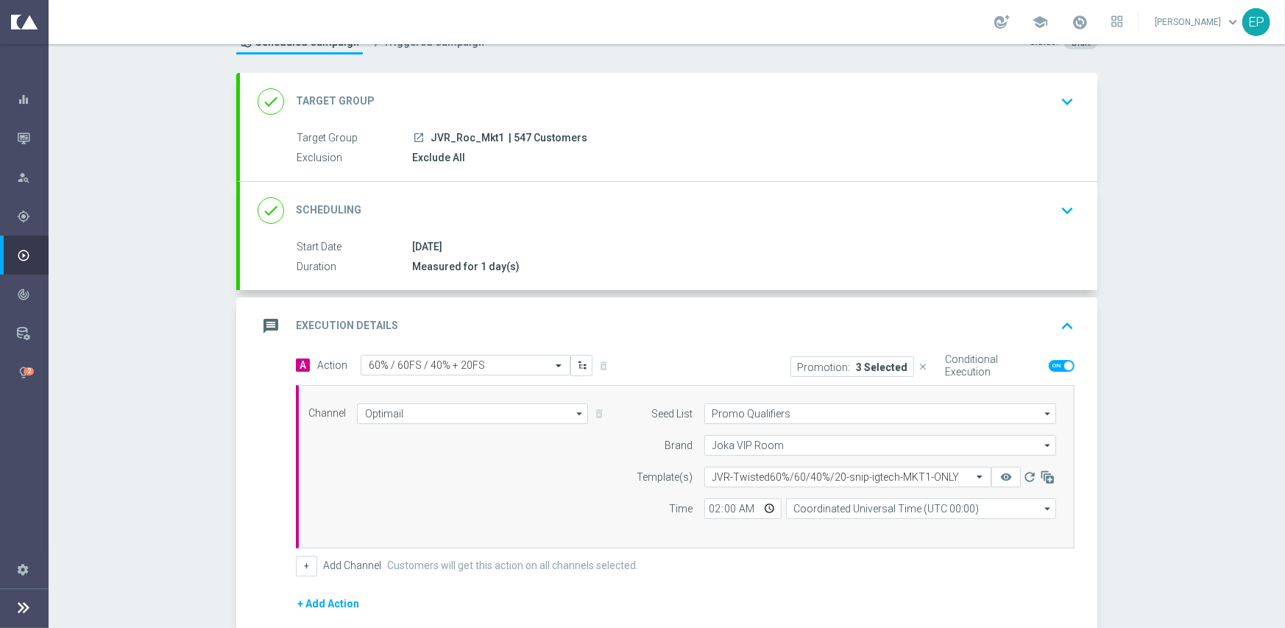
scroll to position [238, 0]
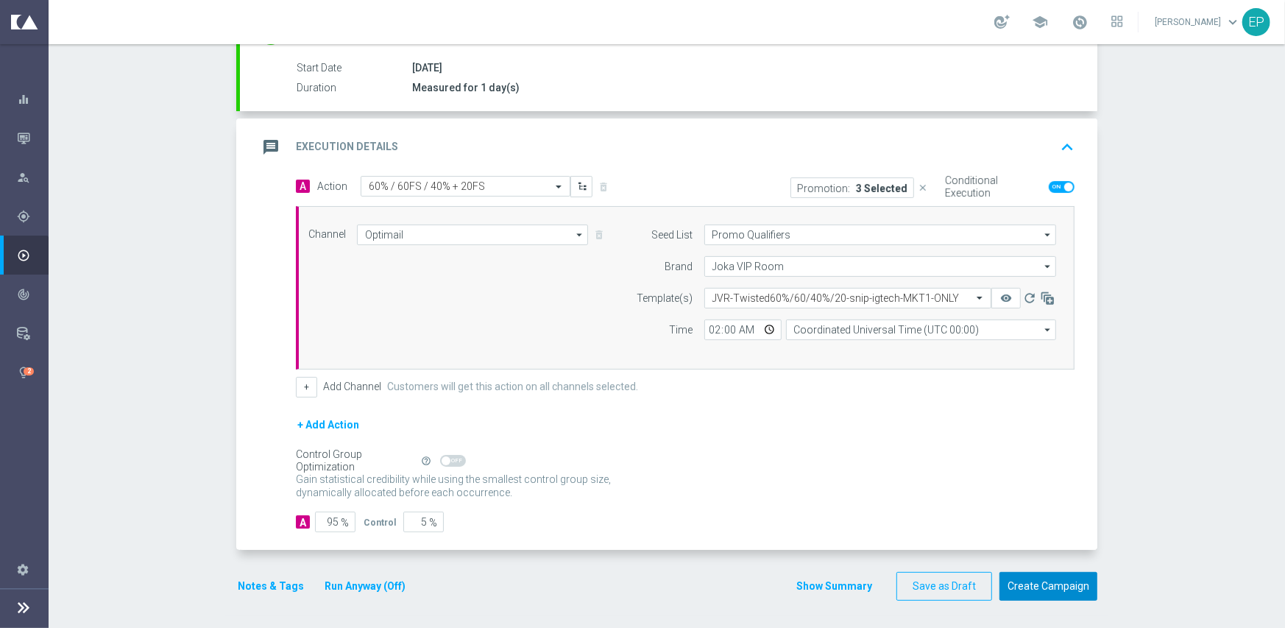
click at [1049, 581] on button "Create Campaign" at bounding box center [1048, 586] width 98 height 29
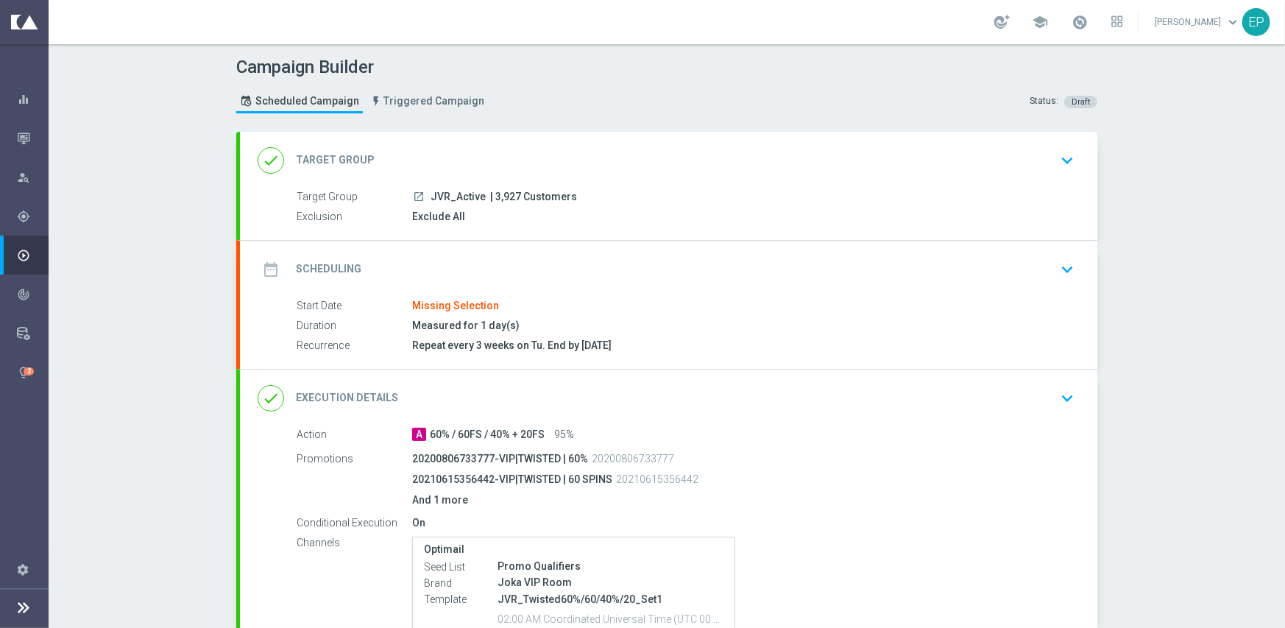
click at [471, 127] on header "Campaign Builder Scheduled Campaign Triggered Campaign Status: Draft" at bounding box center [667, 88] width 1236 height 88
click at [472, 142] on div "done Target Group keyboard_arrow_down" at bounding box center [668, 160] width 857 height 57
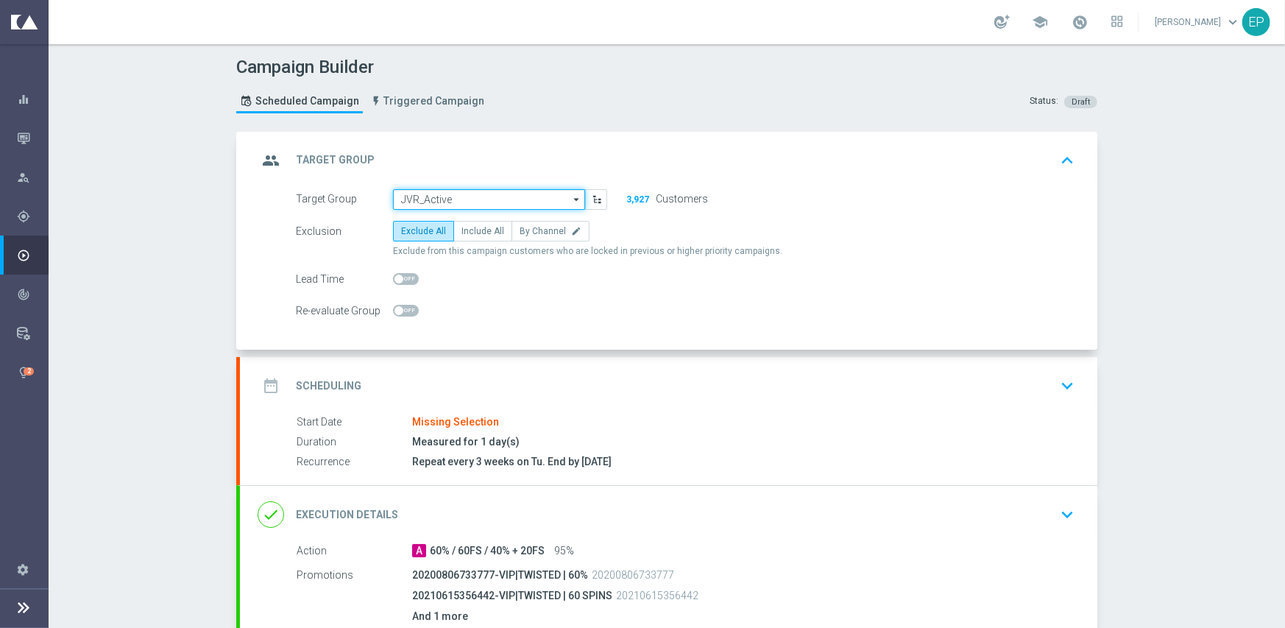
click at [468, 199] on input "JVR_Active" at bounding box center [489, 199] width 192 height 21
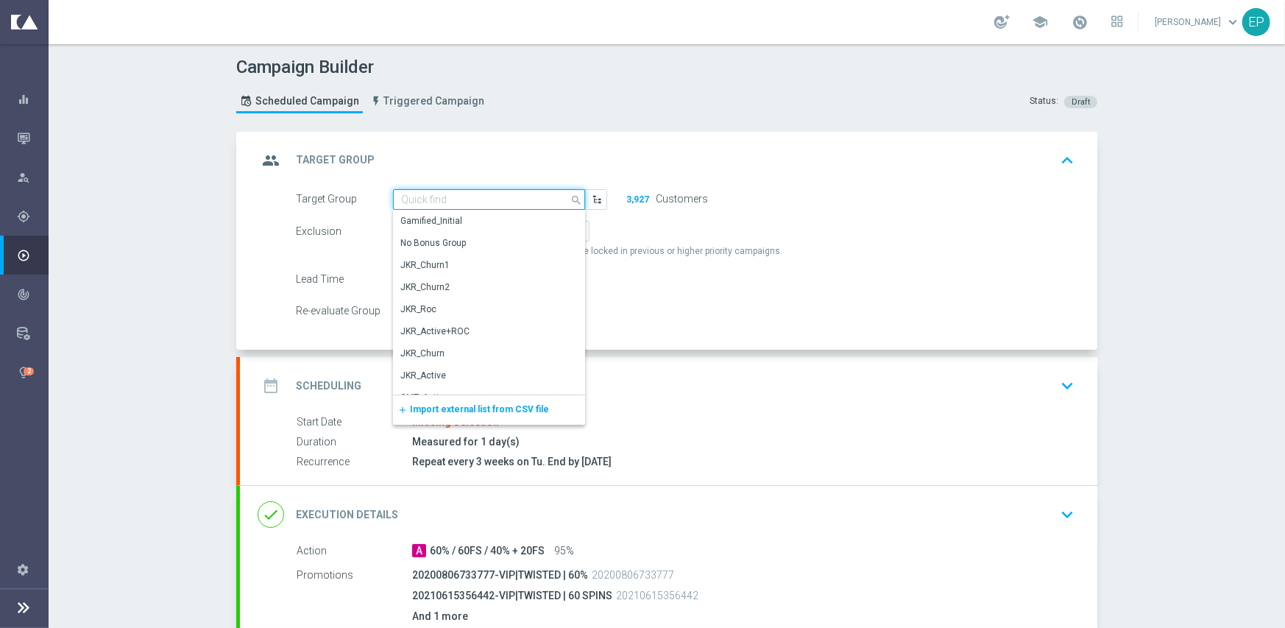
paste input "JVR_Active_Mkt1"
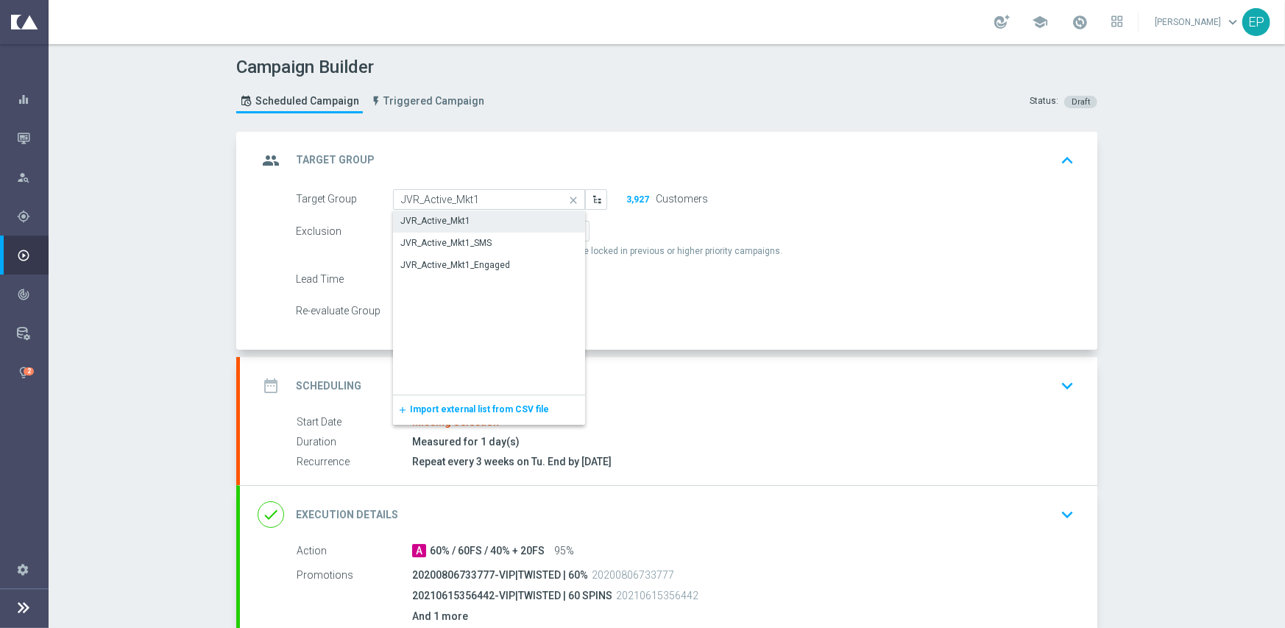
click at [467, 224] on div "JVR_Active_Mkt1" at bounding box center [489, 220] width 193 height 21
type input "JVR_Active_Mkt1"
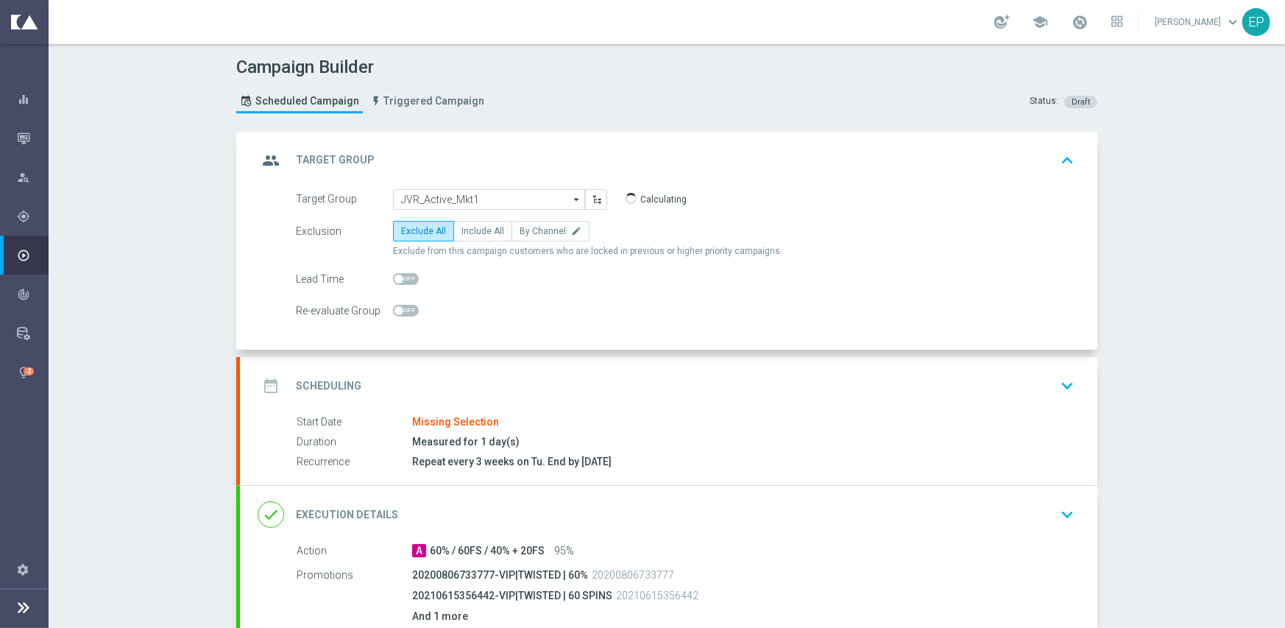
click at [542, 391] on div "date_range Scheduling keyboard_arrow_down" at bounding box center [669, 386] width 822 height 28
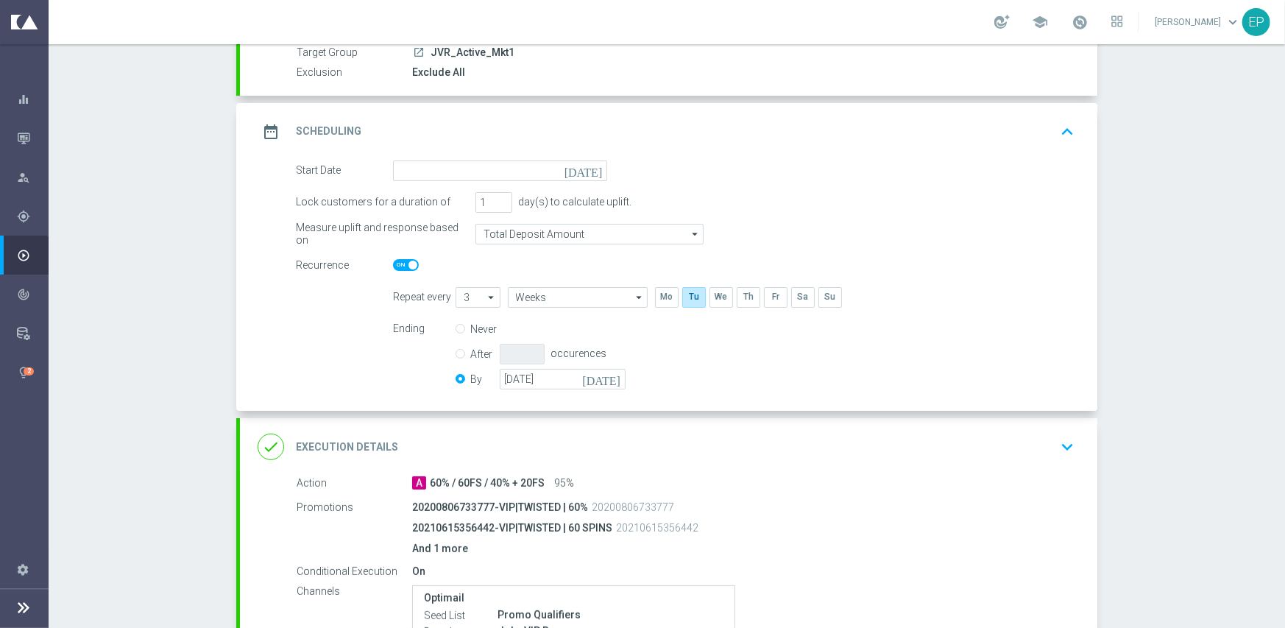
scroll to position [147, 0]
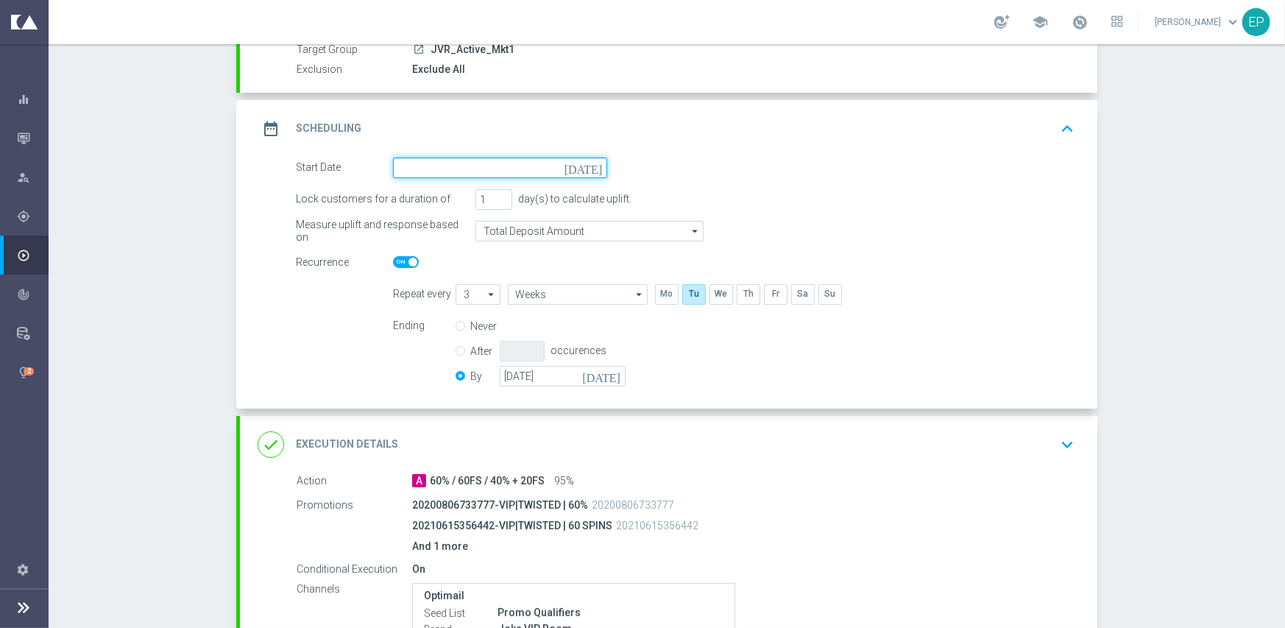
click at [521, 160] on input at bounding box center [500, 167] width 214 height 21
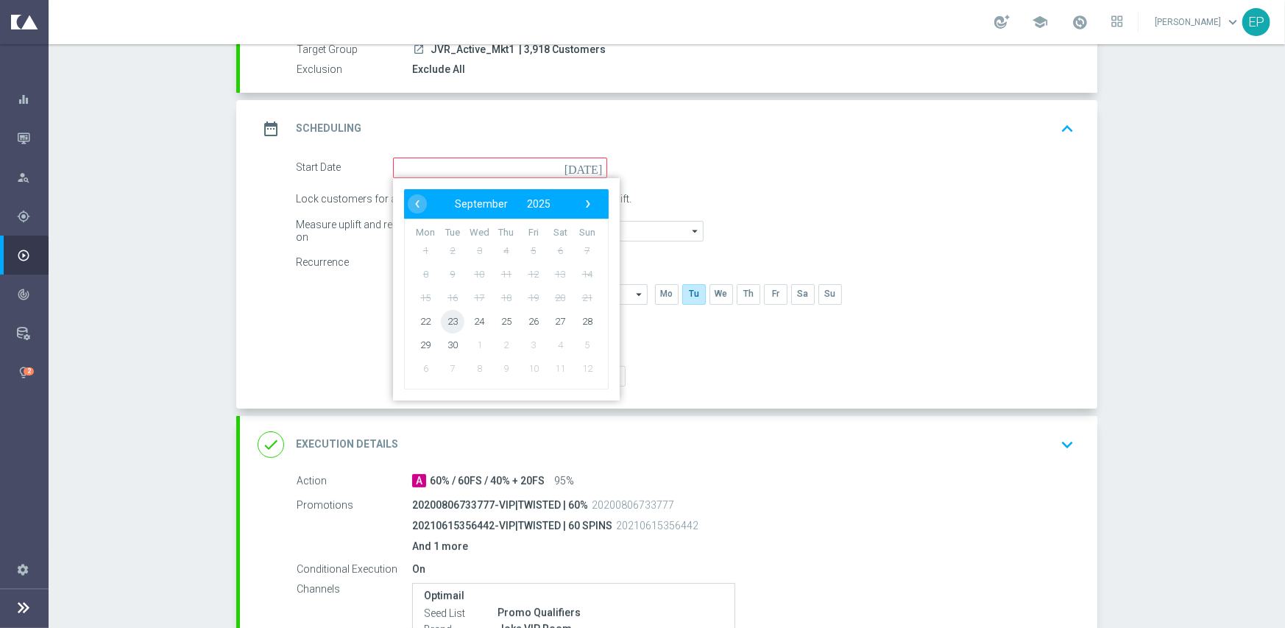
click at [449, 319] on span "23" at bounding box center [453, 321] width 24 height 24
type input "[DATE]"
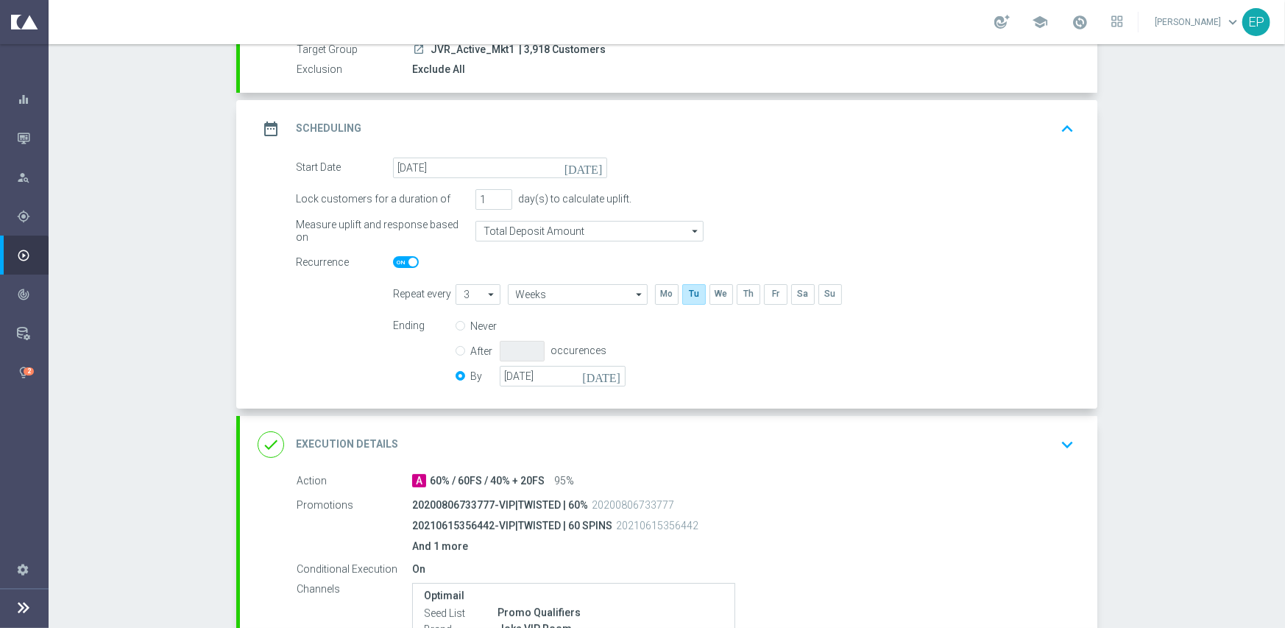
click at [393, 260] on span at bounding box center [406, 262] width 26 height 12
click at [393, 260] on input "checkbox" at bounding box center [406, 262] width 26 height 12
checkbox input "false"
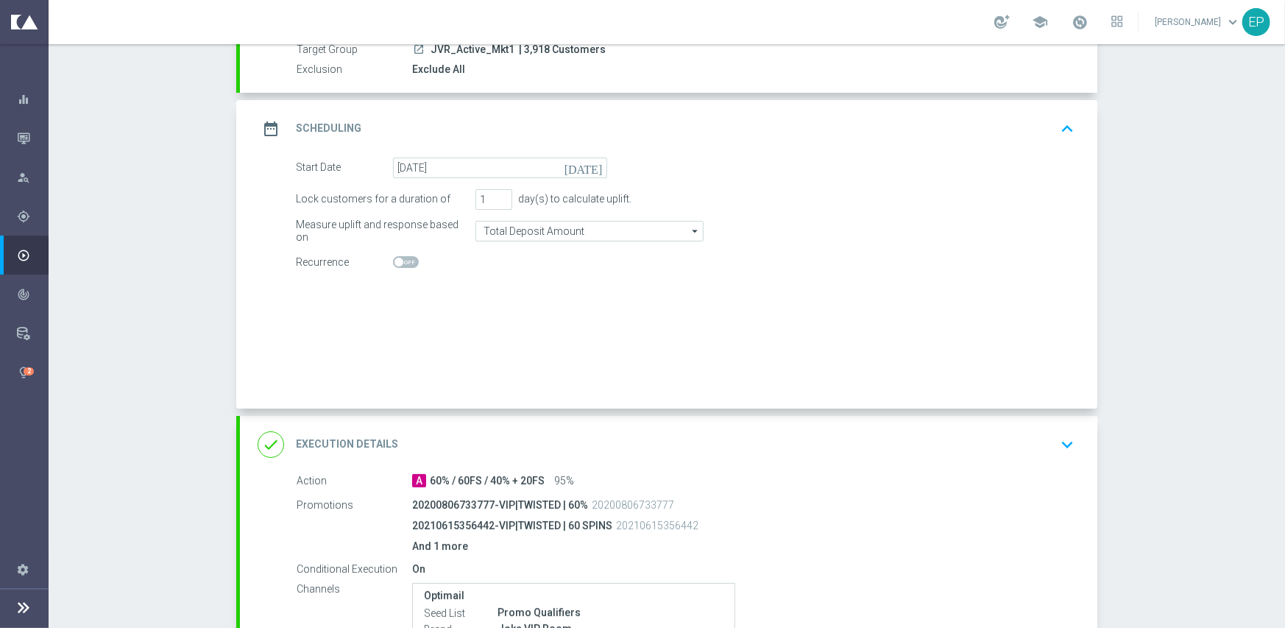
radio input "true"
radio input "false"
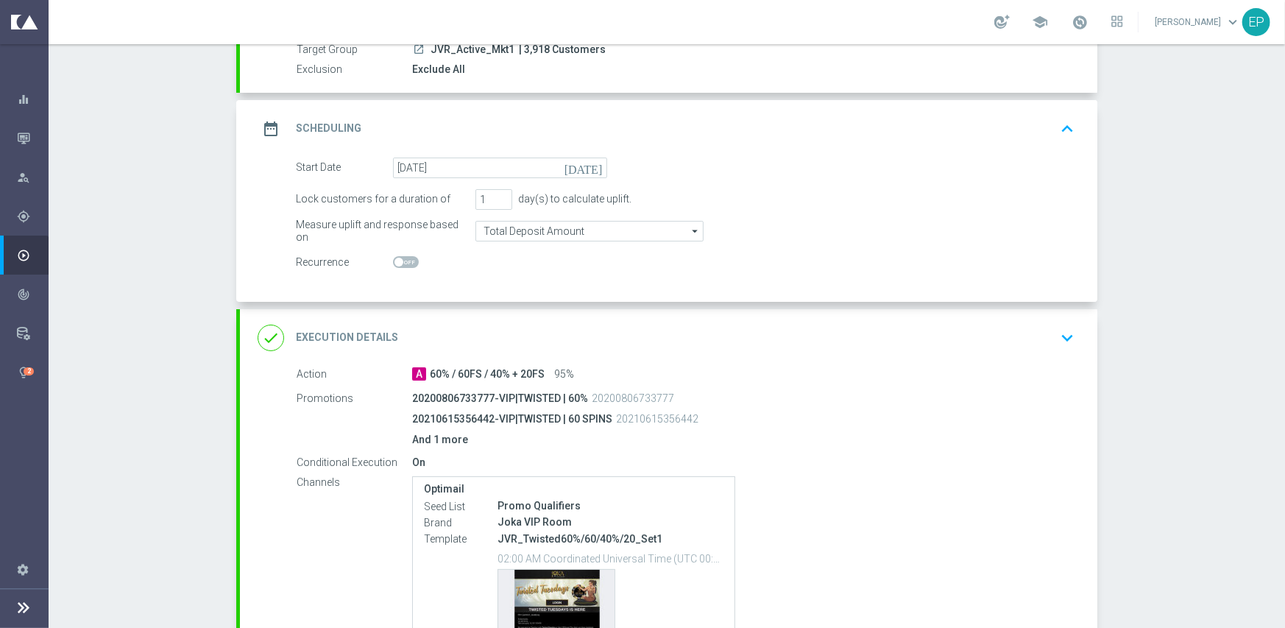
click at [619, 341] on div "done Execution Details keyboard_arrow_down" at bounding box center [669, 338] width 822 height 28
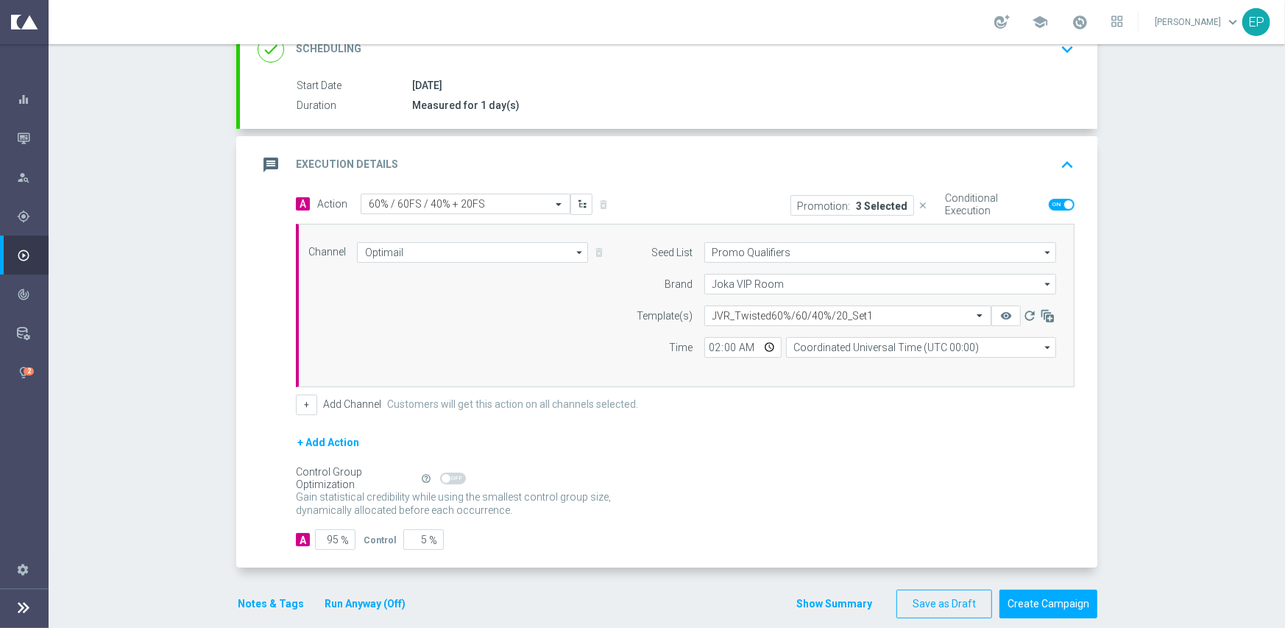
scroll to position [221, 0]
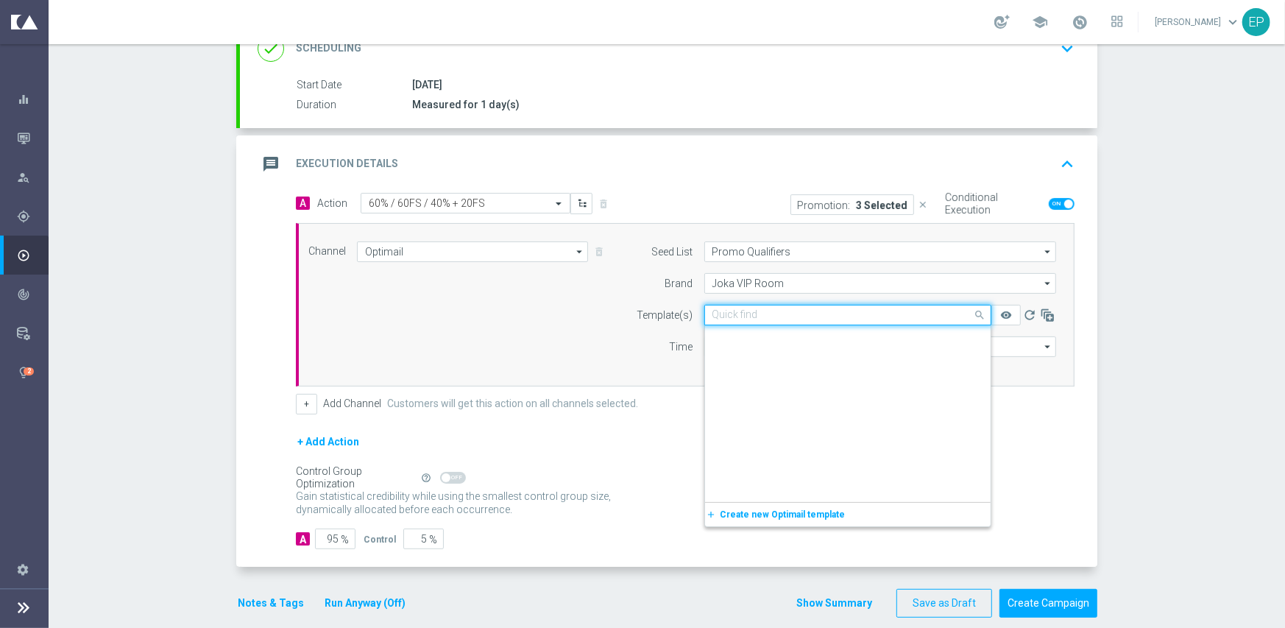
click at [829, 315] on input "text" at bounding box center [832, 315] width 241 height 13
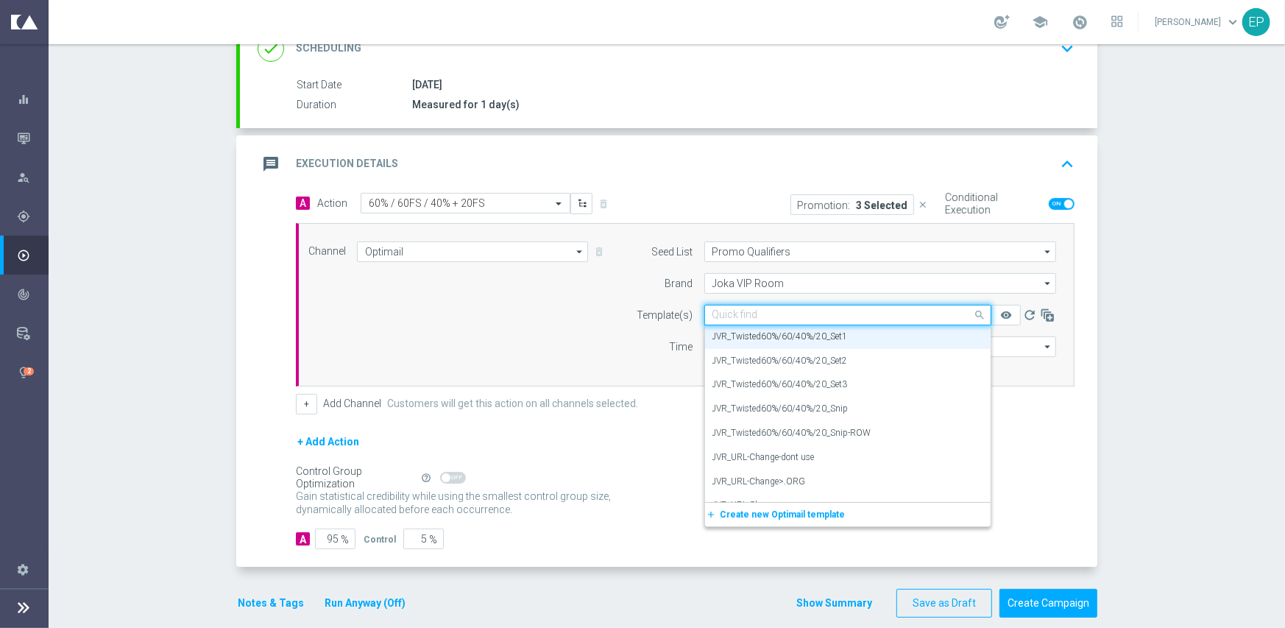
paste input "JVR-Twisted60%/60/40%/20-snip-igtech-MKT1-ONLY"
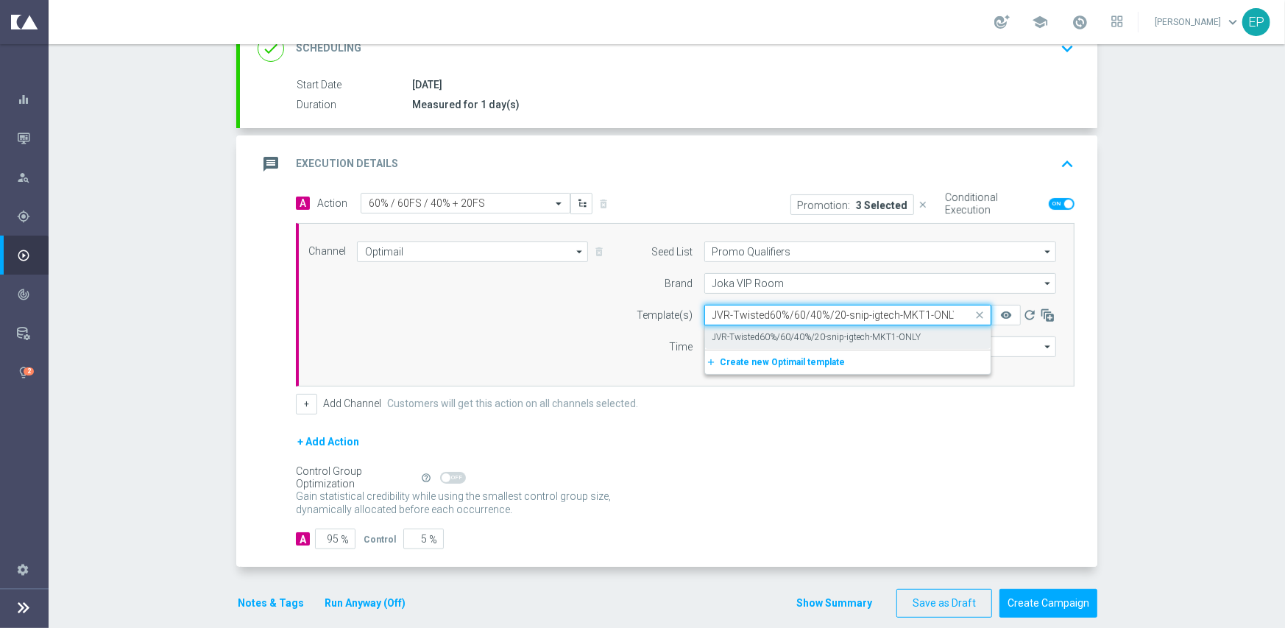
scroll to position [0, 0]
drag, startPoint x: 829, startPoint y: 333, endPoint x: 799, endPoint y: 366, distance: 44.3
click at [829, 334] on label "JVR-Twisted60%/60/40%/20-snip-igtech-MKT1-ONLY" at bounding box center [816, 337] width 209 height 13
type input "JVR-Twisted60%/60/40%/20-snip-igtech-MKT1-ONLY"
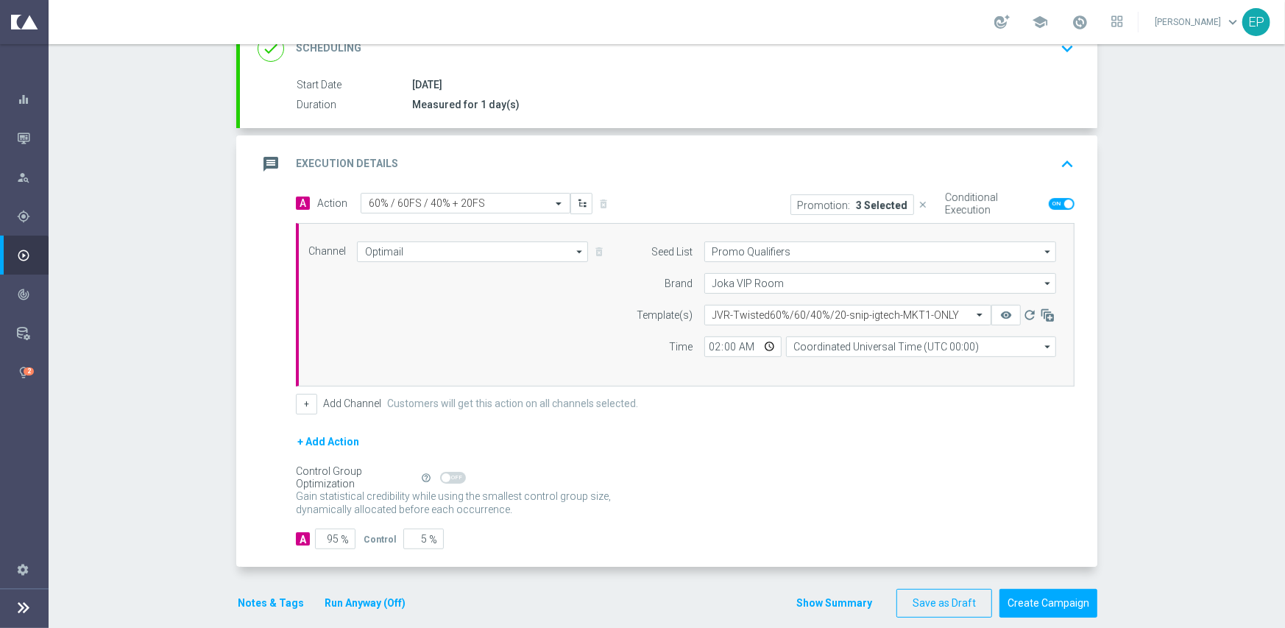
click at [239, 598] on button "Notes & Tags" at bounding box center [270, 603] width 69 height 18
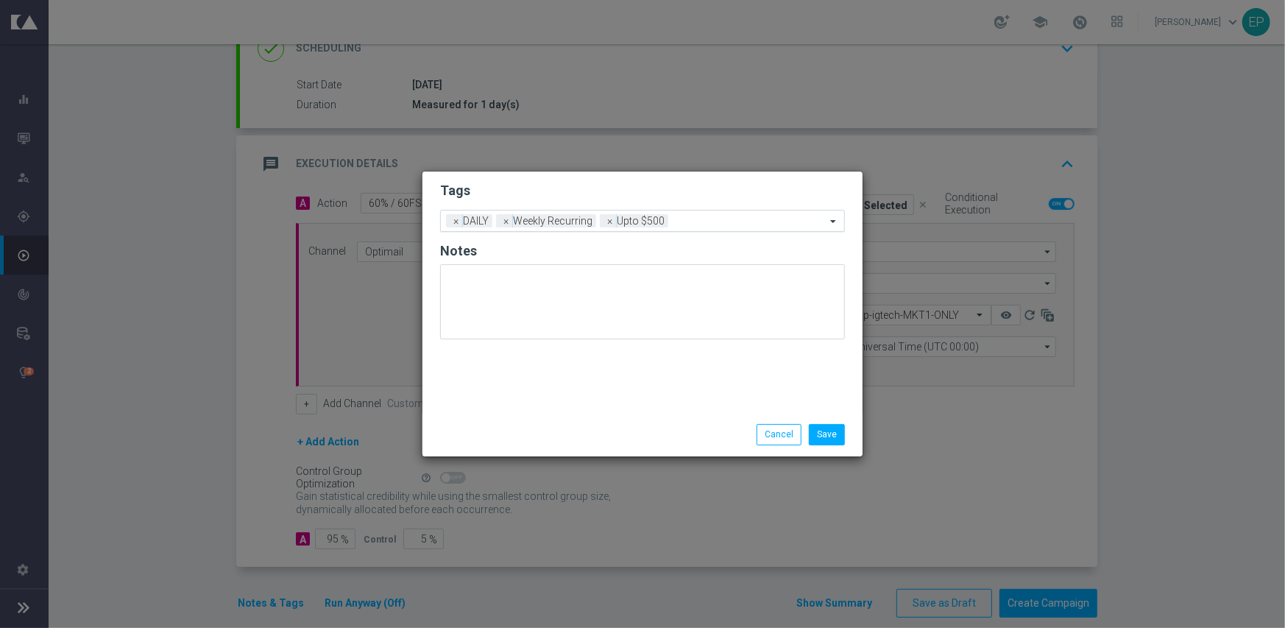
click at [695, 228] on div at bounding box center [749, 223] width 154 height 15
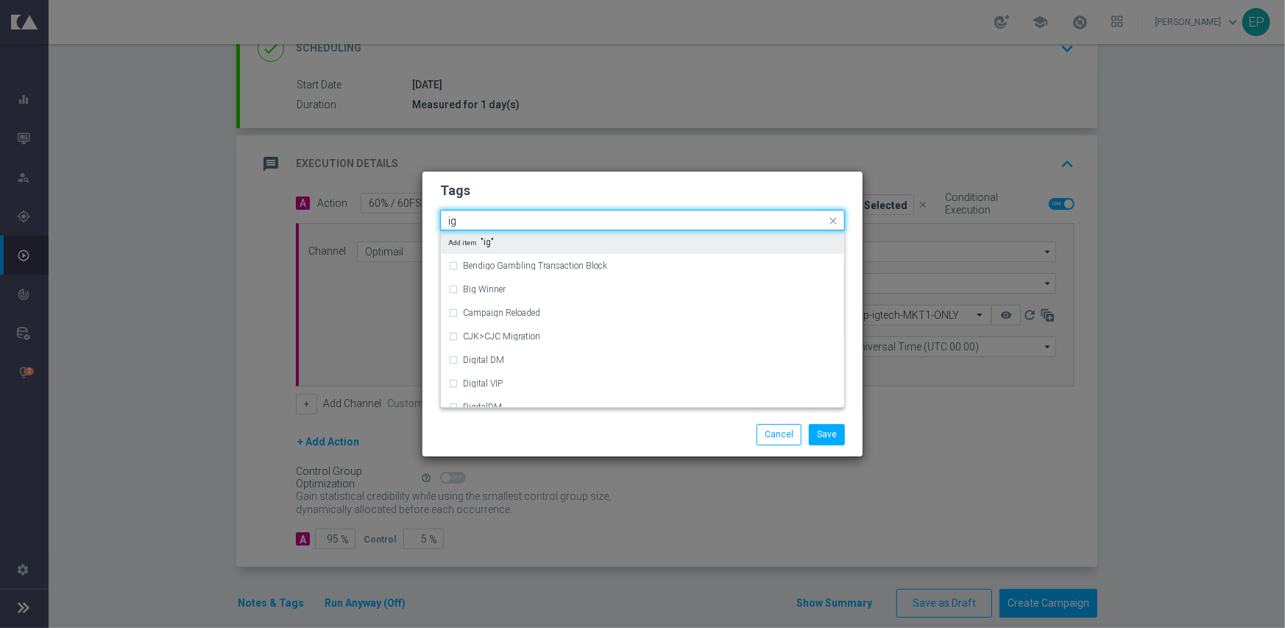
type input "i"
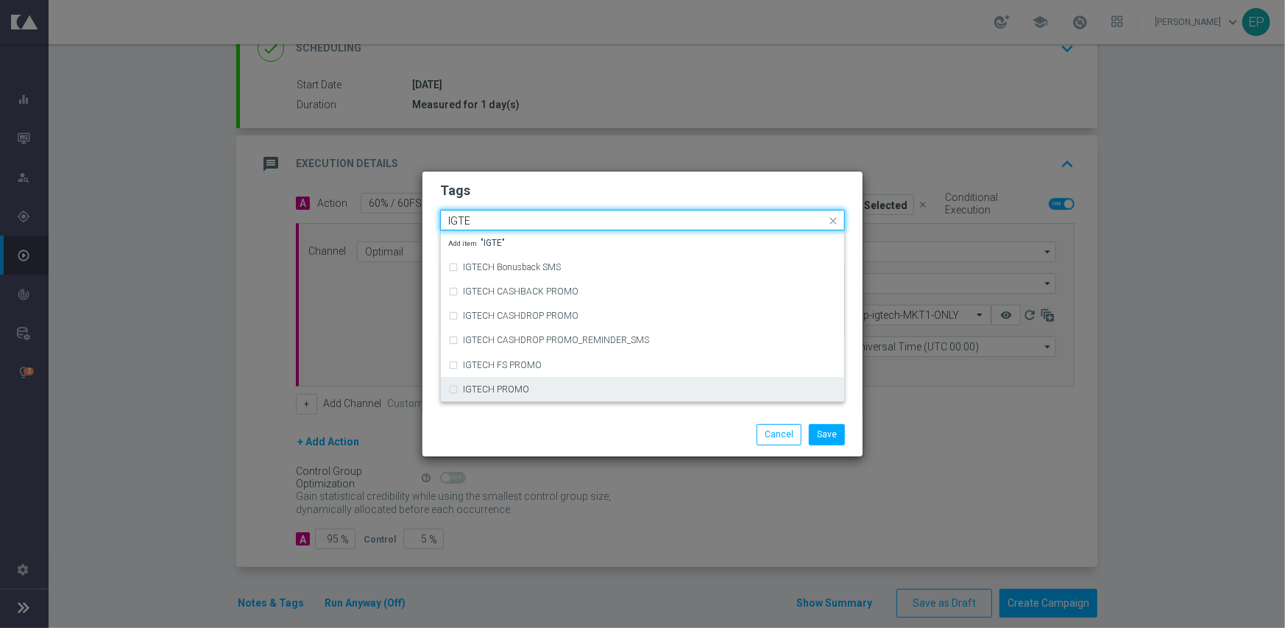
click at [589, 387] on div "IGTECH PROMO" at bounding box center [650, 389] width 374 height 9
type input "IGTE"
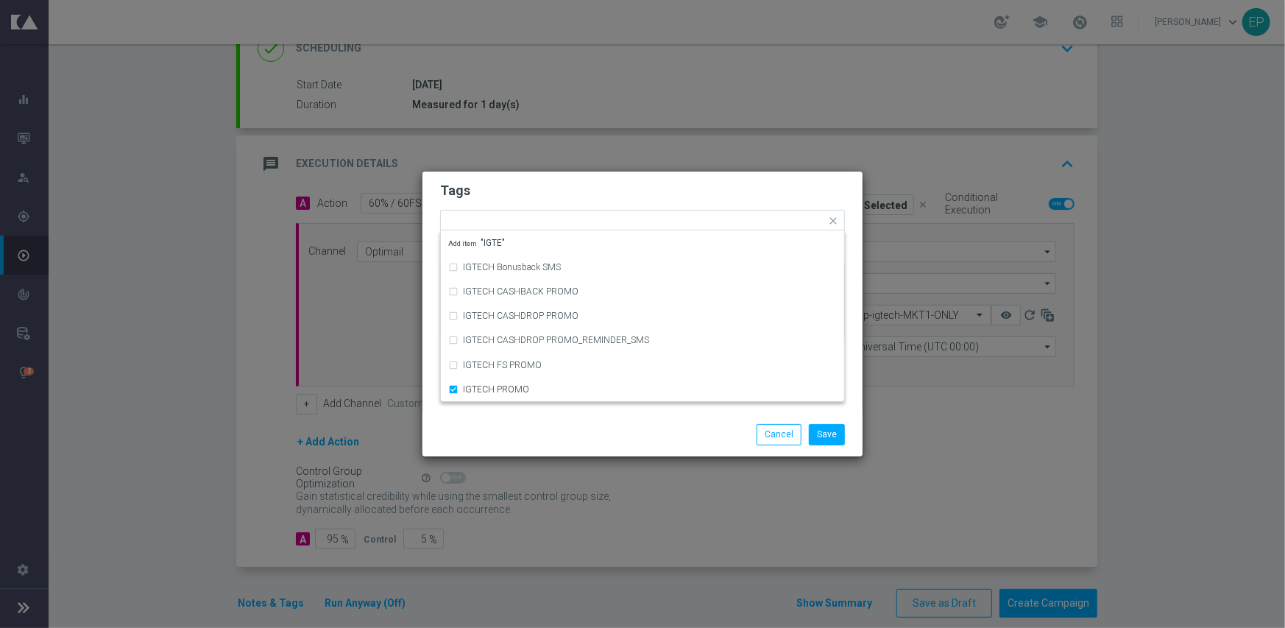
click at [586, 435] on div "Save Cancel" at bounding box center [713, 434] width 285 height 21
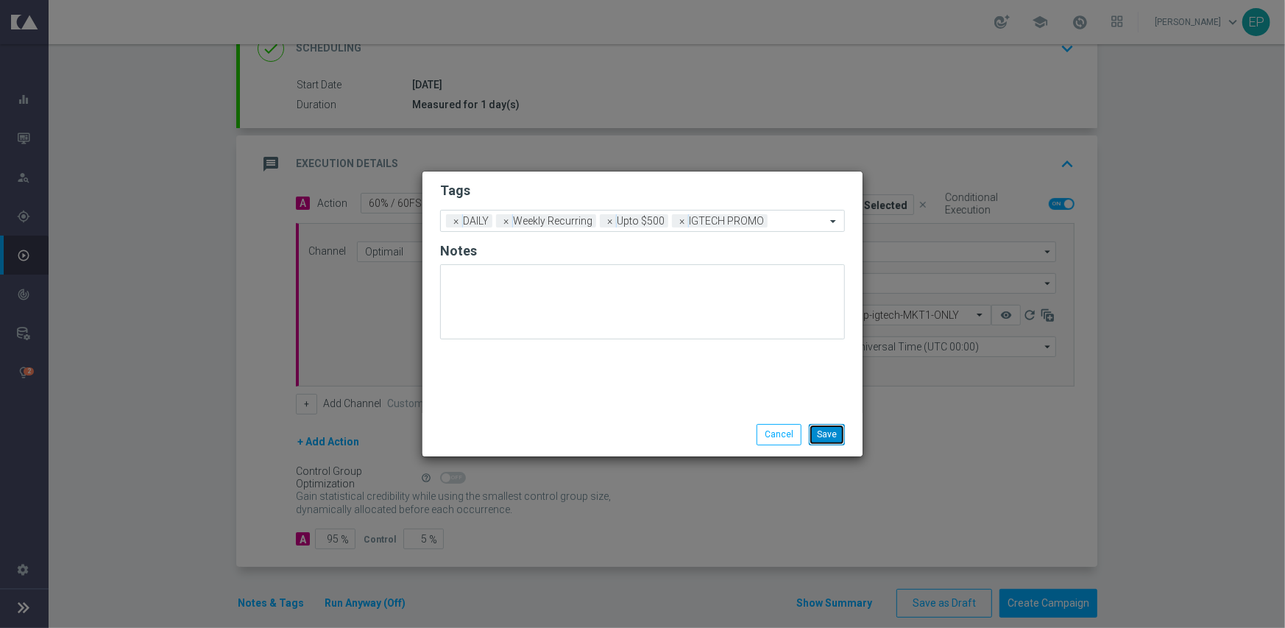
click at [835, 439] on button "Save" at bounding box center [827, 434] width 36 height 21
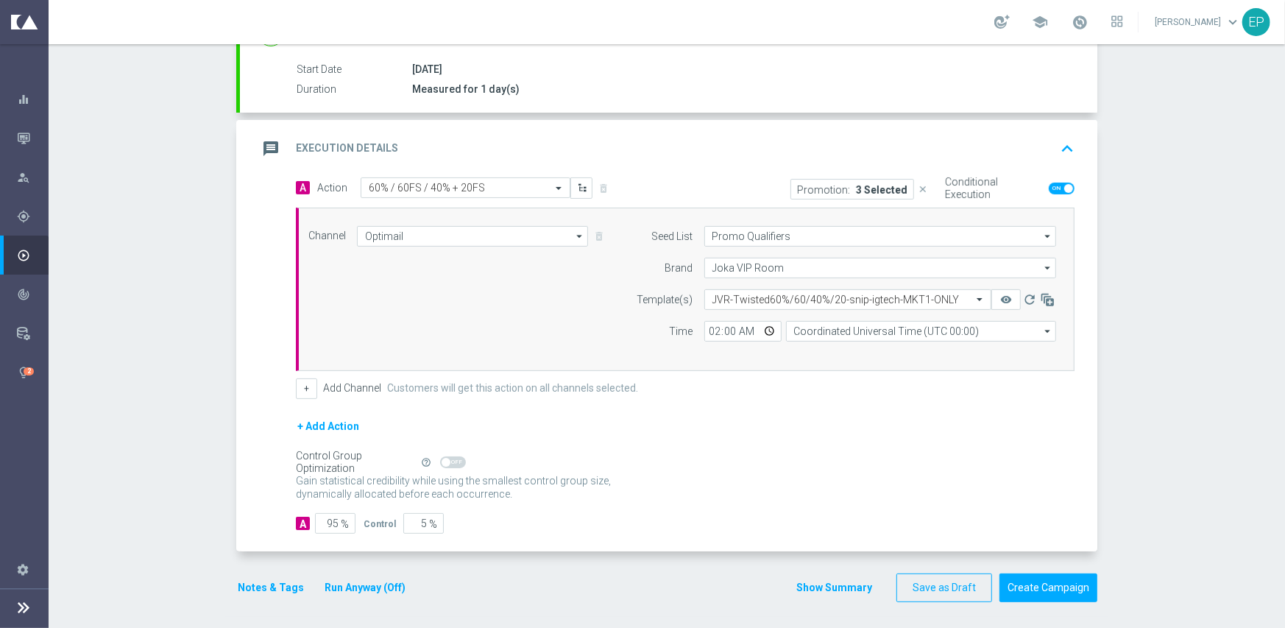
scroll to position [238, 0]
click at [1049, 580] on button "Create Campaign" at bounding box center [1048, 586] width 98 height 29
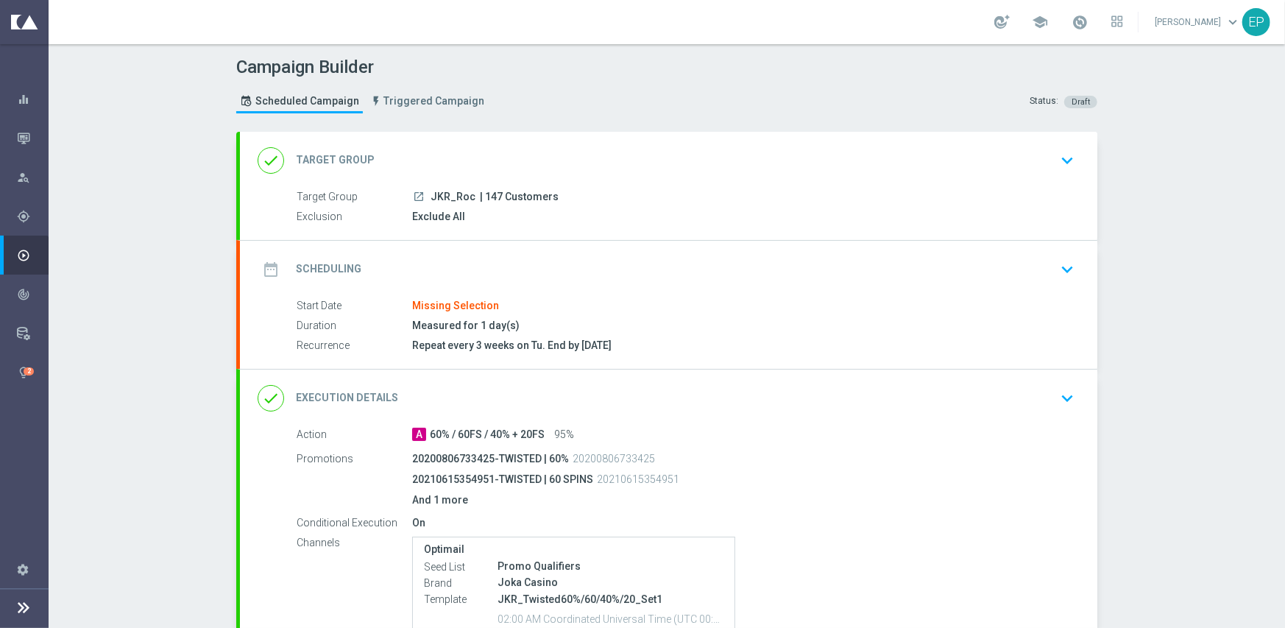
click at [495, 149] on div "done Target Group keyboard_arrow_down" at bounding box center [669, 160] width 822 height 28
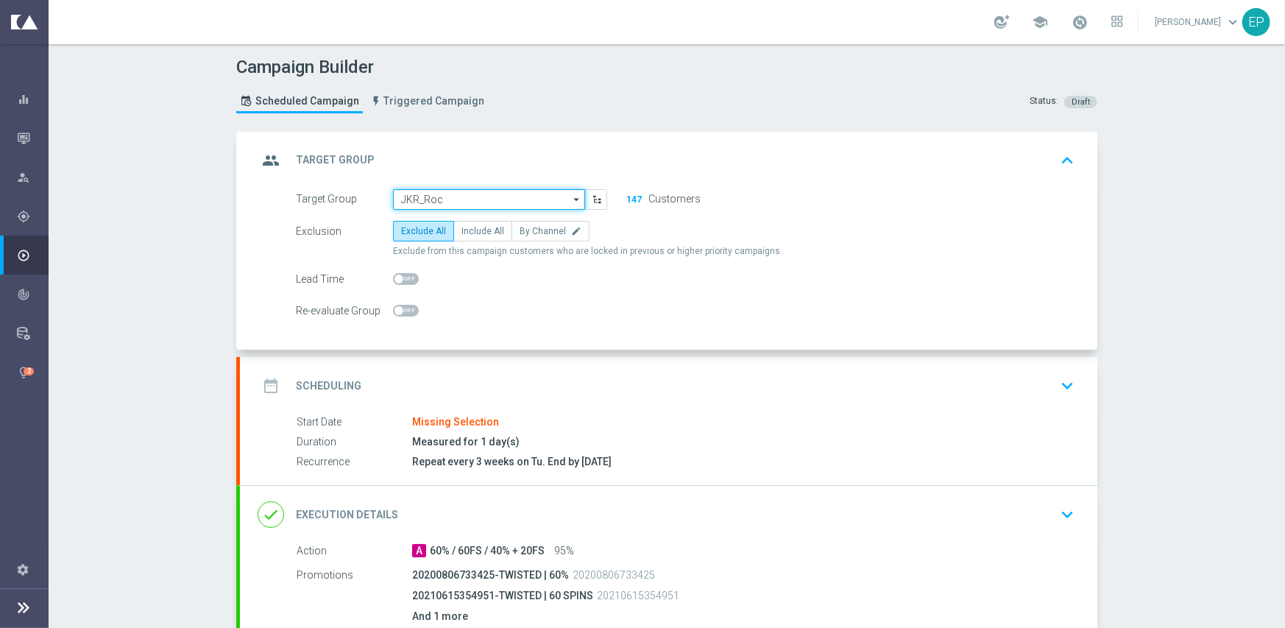
click at [464, 196] on input "JKR_Roc" at bounding box center [489, 199] width 192 height 21
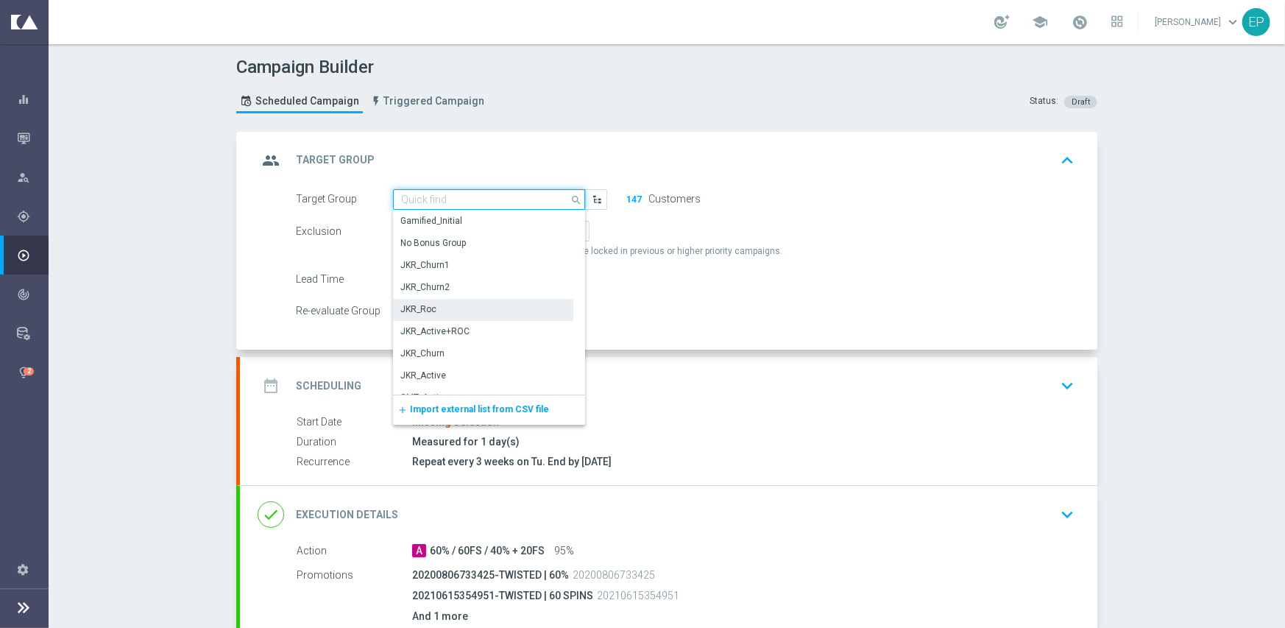
paste input "JKR_Roc_Mkt1"
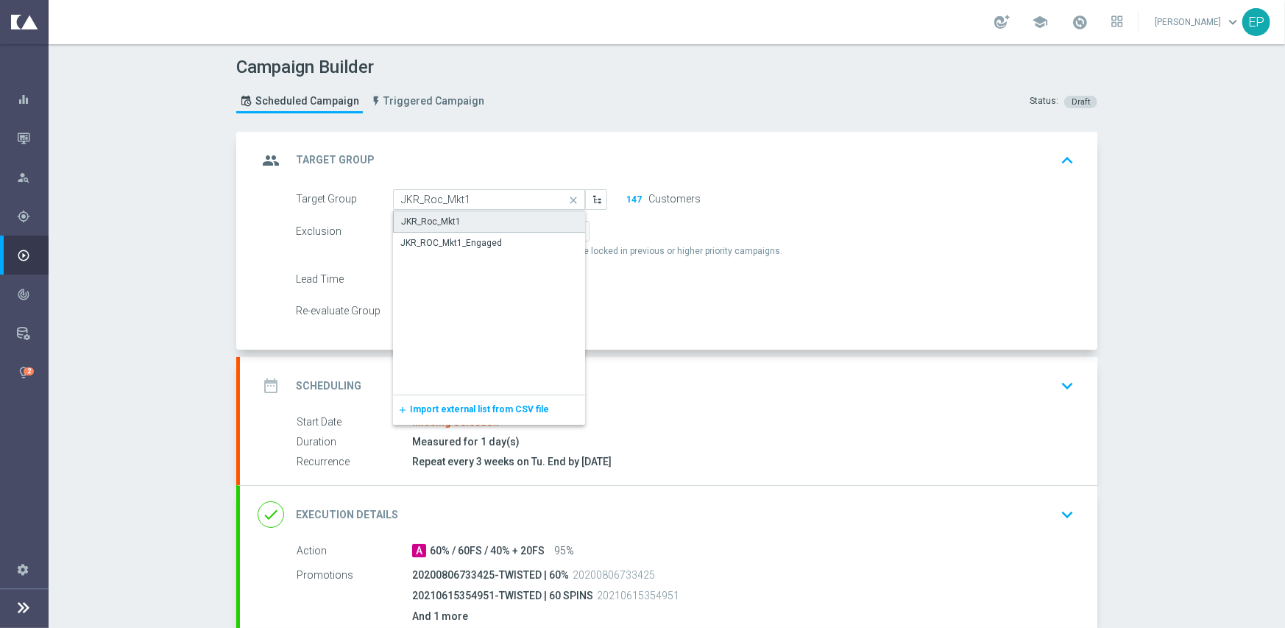
click at [453, 219] on div "JKR_Roc_Mkt1" at bounding box center [489, 221] width 193 height 22
type input "JKR_Roc_Mkt1"
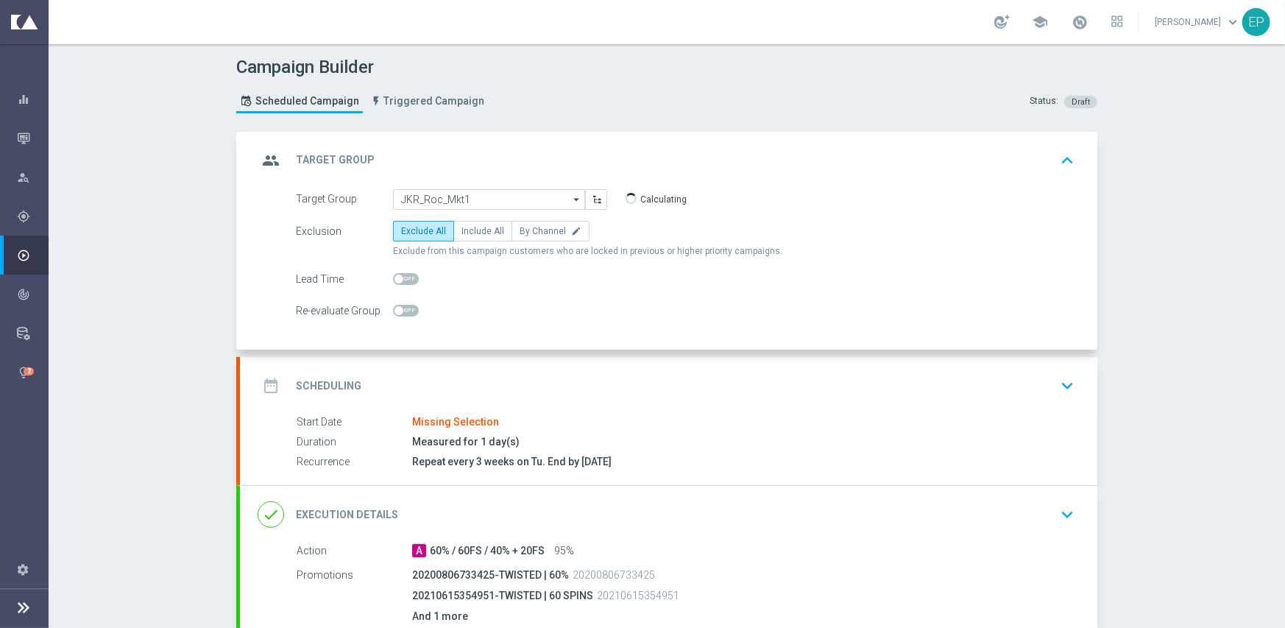
click at [519, 367] on div "date_range Scheduling keyboard_arrow_down" at bounding box center [668, 385] width 857 height 57
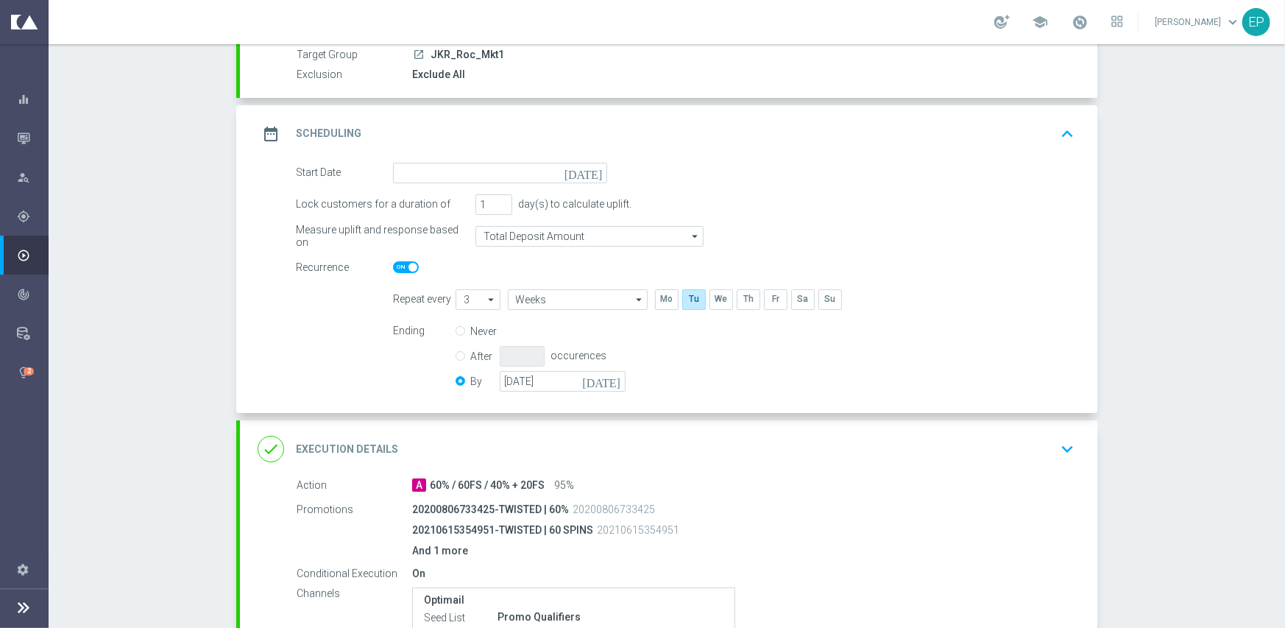
scroll to position [147, 0]
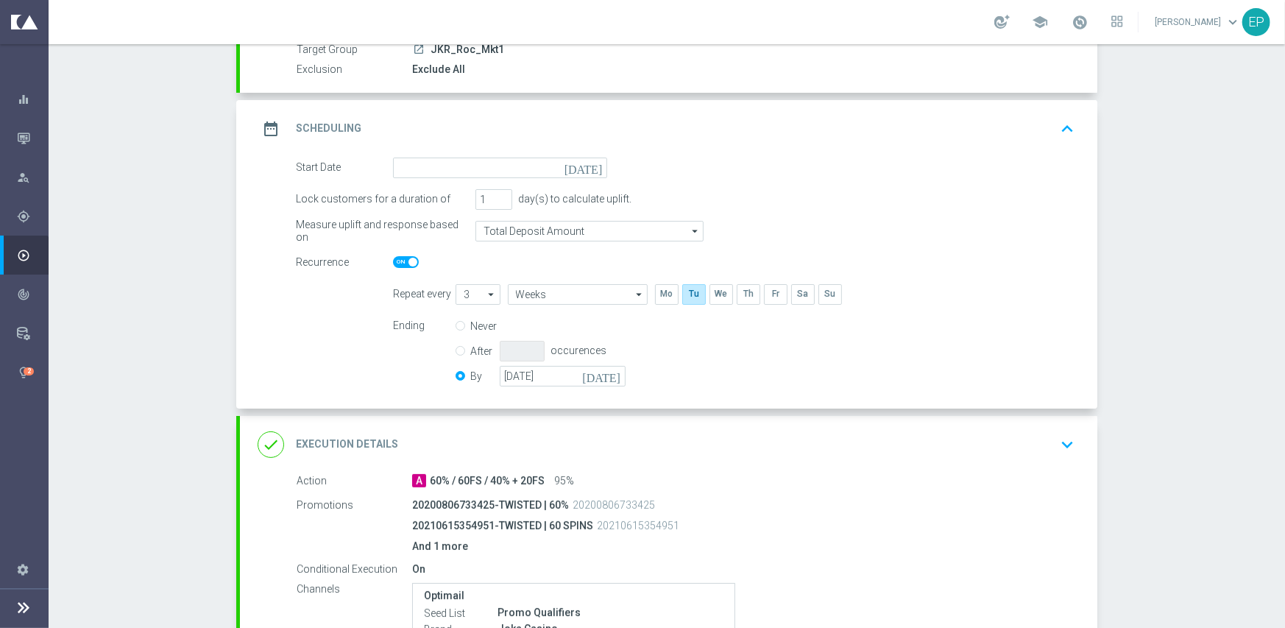
click at [393, 258] on span at bounding box center [406, 262] width 26 height 12
click at [393, 258] on input "checkbox" at bounding box center [406, 262] width 26 height 12
checkbox input "false"
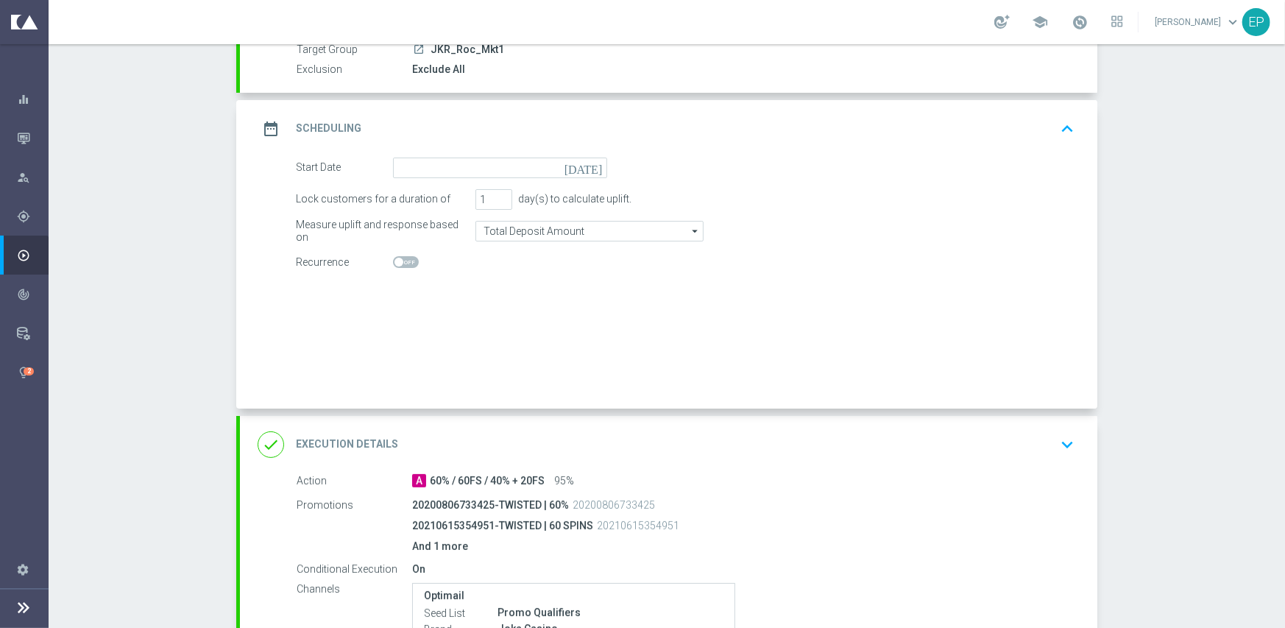
radio input "true"
radio input "false"
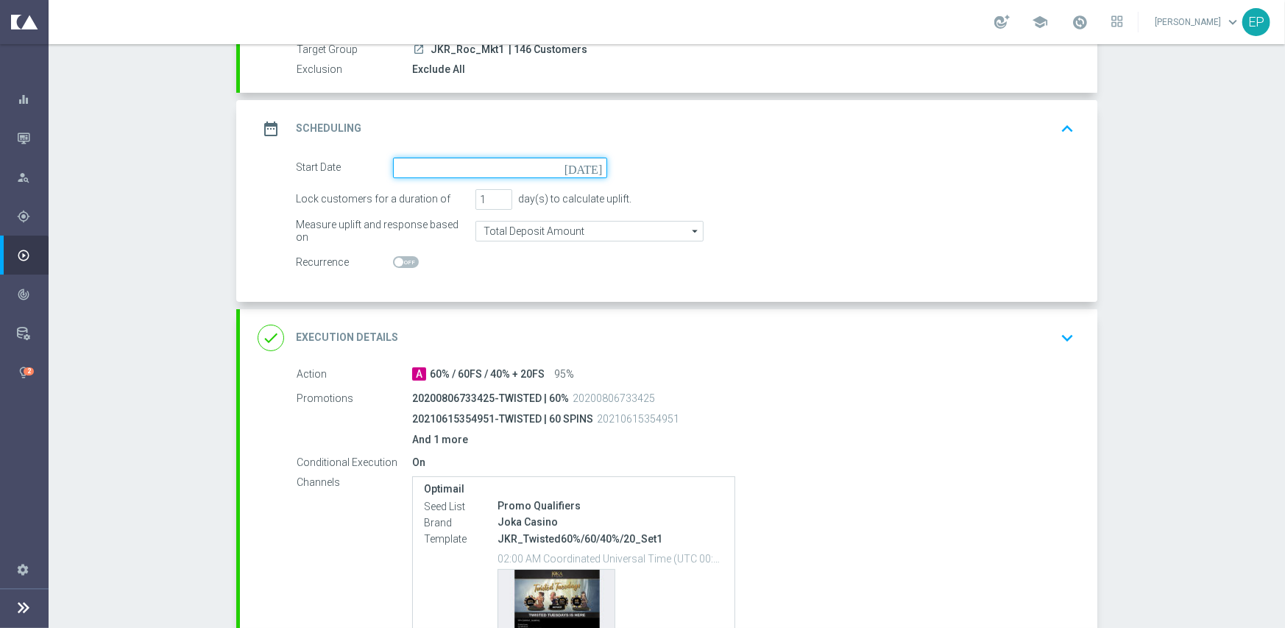
click at [436, 163] on input at bounding box center [500, 167] width 214 height 21
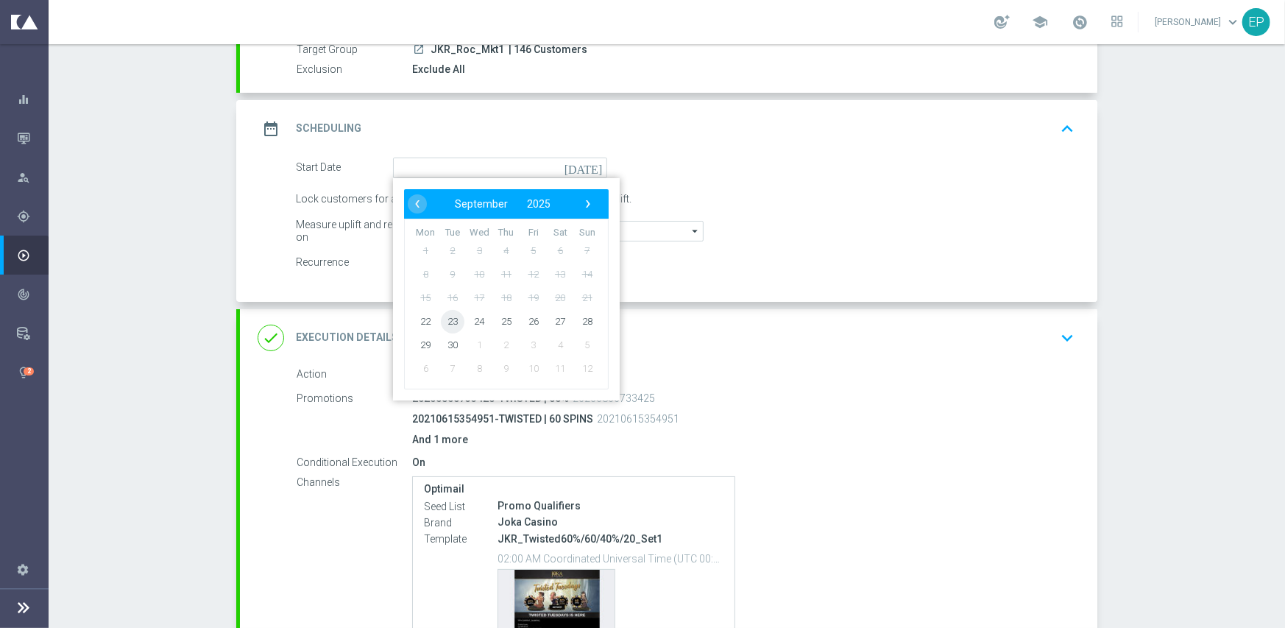
click at [447, 319] on span "23" at bounding box center [453, 321] width 24 height 24
type input "[DATE]"
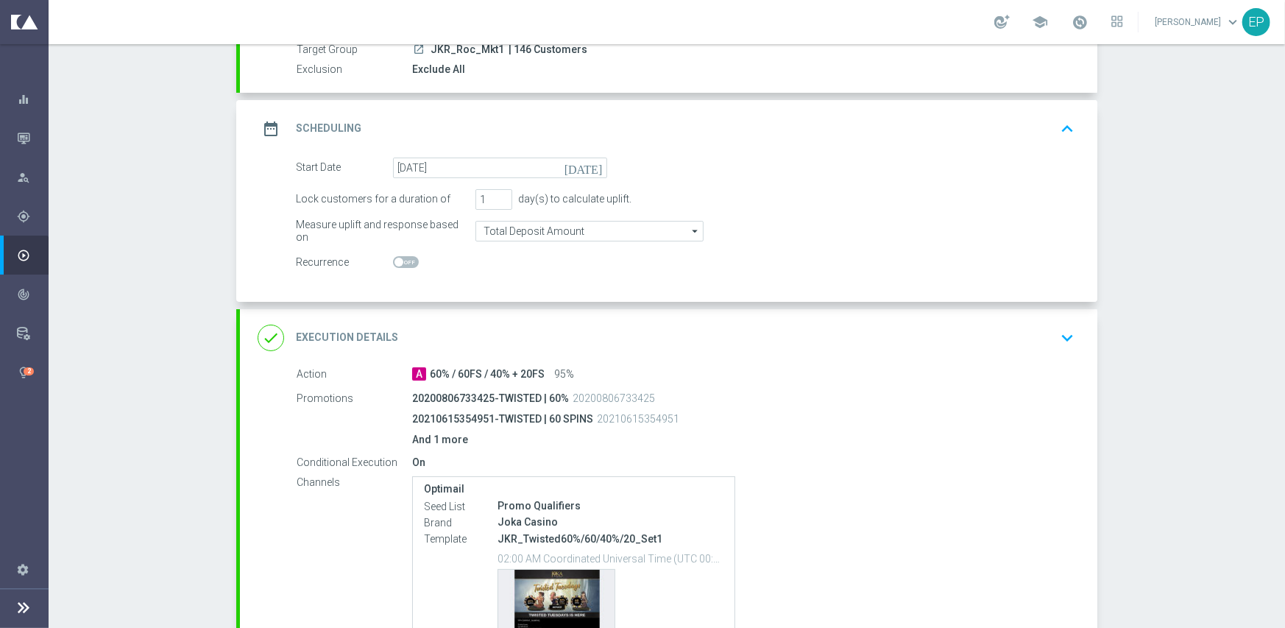
click at [591, 332] on div "done Execution Details keyboard_arrow_down" at bounding box center [669, 338] width 822 height 28
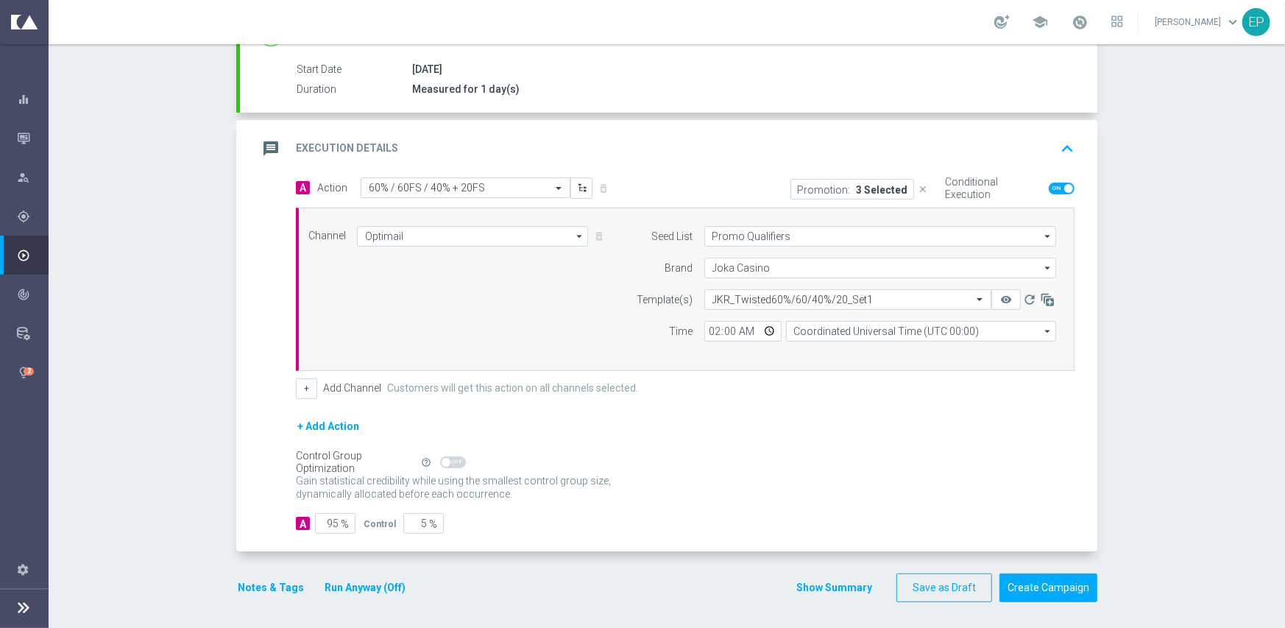
scroll to position [238, 0]
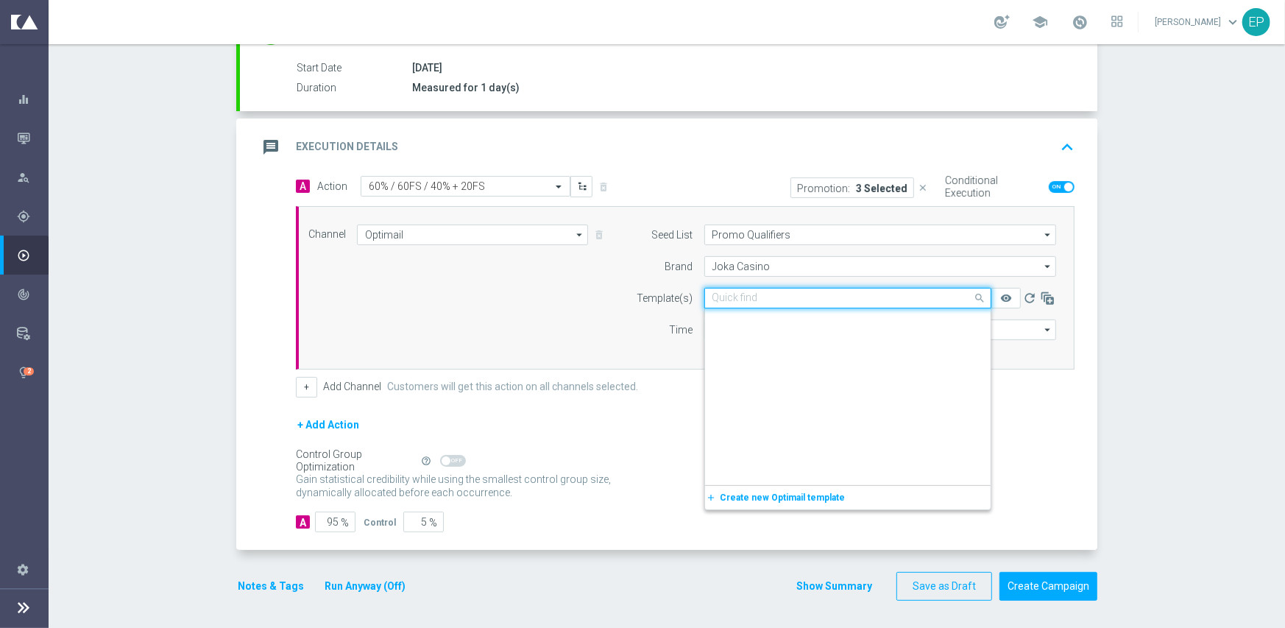
click at [790, 301] on input "text" at bounding box center [832, 298] width 241 height 13
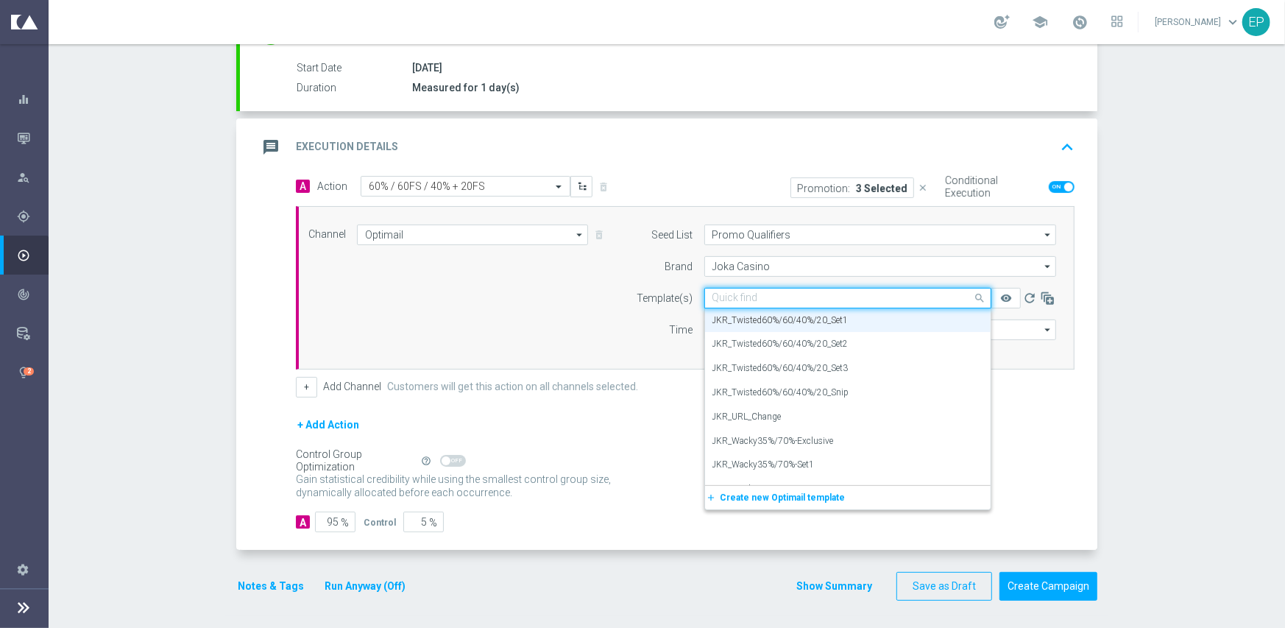
paste input "JKR-Twisted60%/60/40%/20-snip-igtech-MKT1-ONLY"
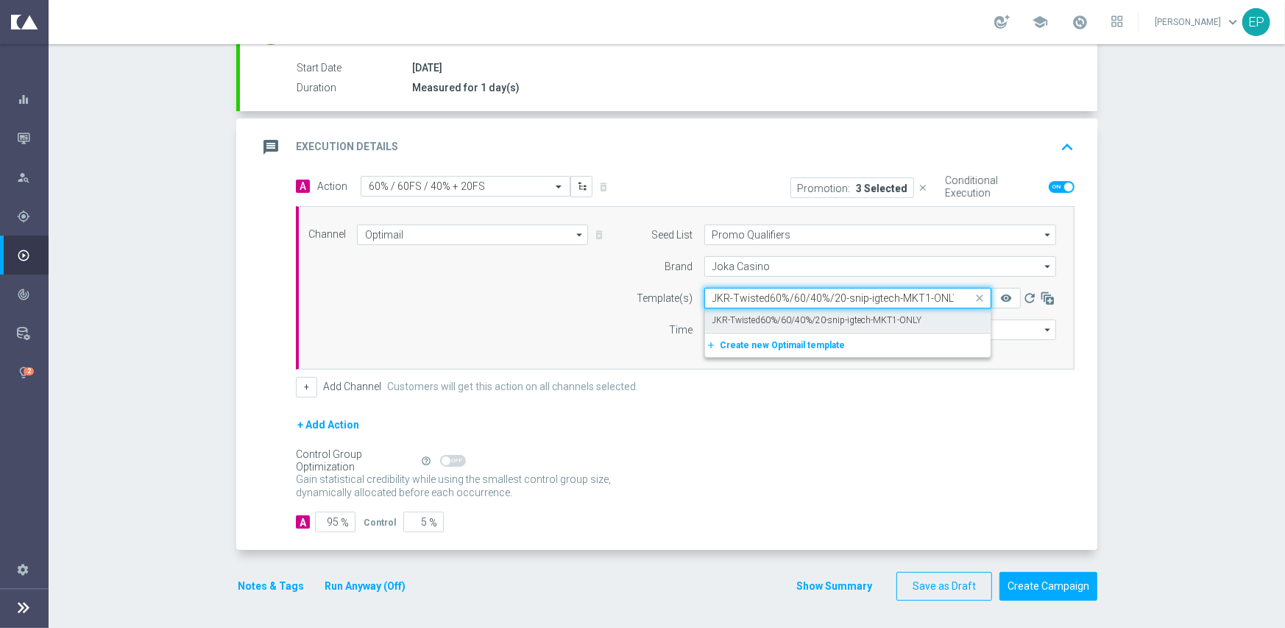
click at [785, 319] on label "JKR-Twisted60%/60/40%/20-snip-igtech-MKT1-ONLY" at bounding box center [817, 320] width 210 height 13
type input "JKR-Twisted60%/60/40%/20-snip-igtech-MKT1-ONLY"
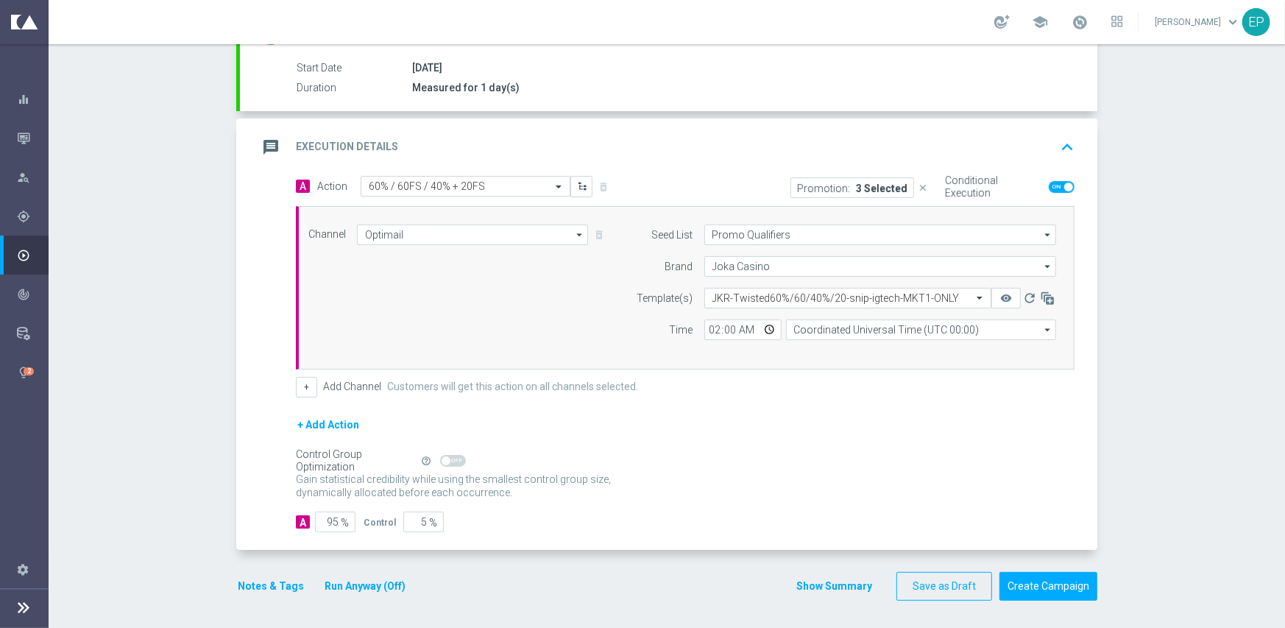
click at [265, 573] on div "Notes & Tags Run Anyway (Off)" at bounding box center [330, 586] width 188 height 29
click at [244, 589] on button "Notes & Tags" at bounding box center [270, 586] width 69 height 18
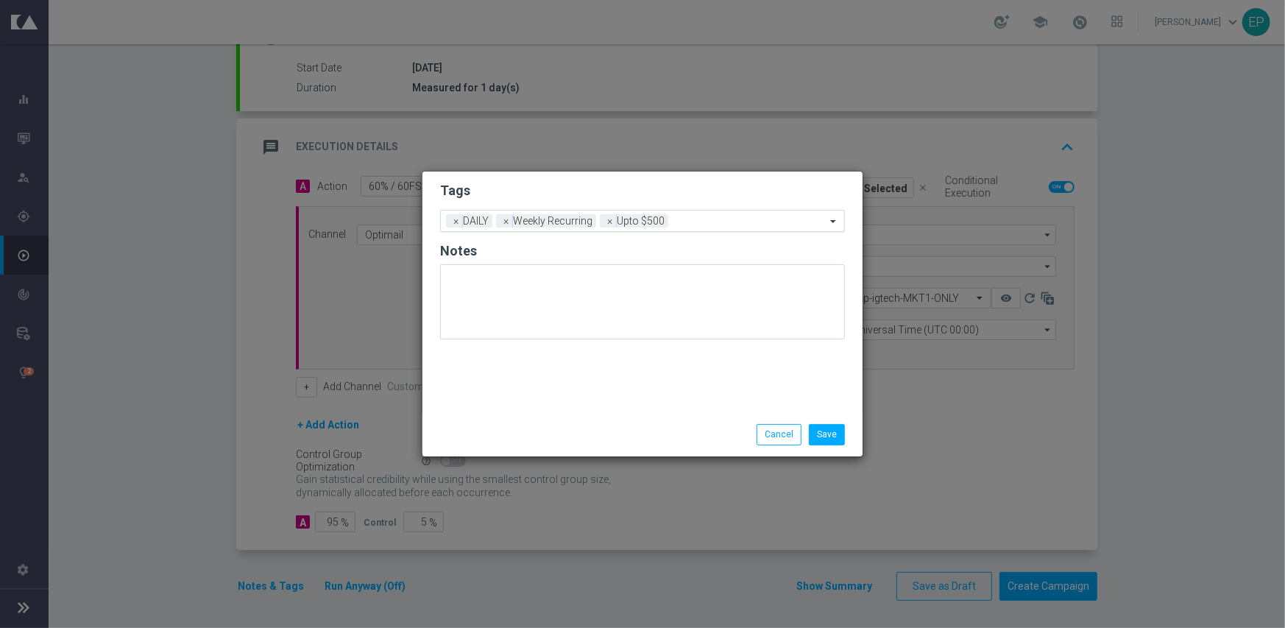
click at [717, 215] on div "Add a new tag × DAILY × Weekly Recurring × Upto $500" at bounding box center [633, 220] width 385 height 21
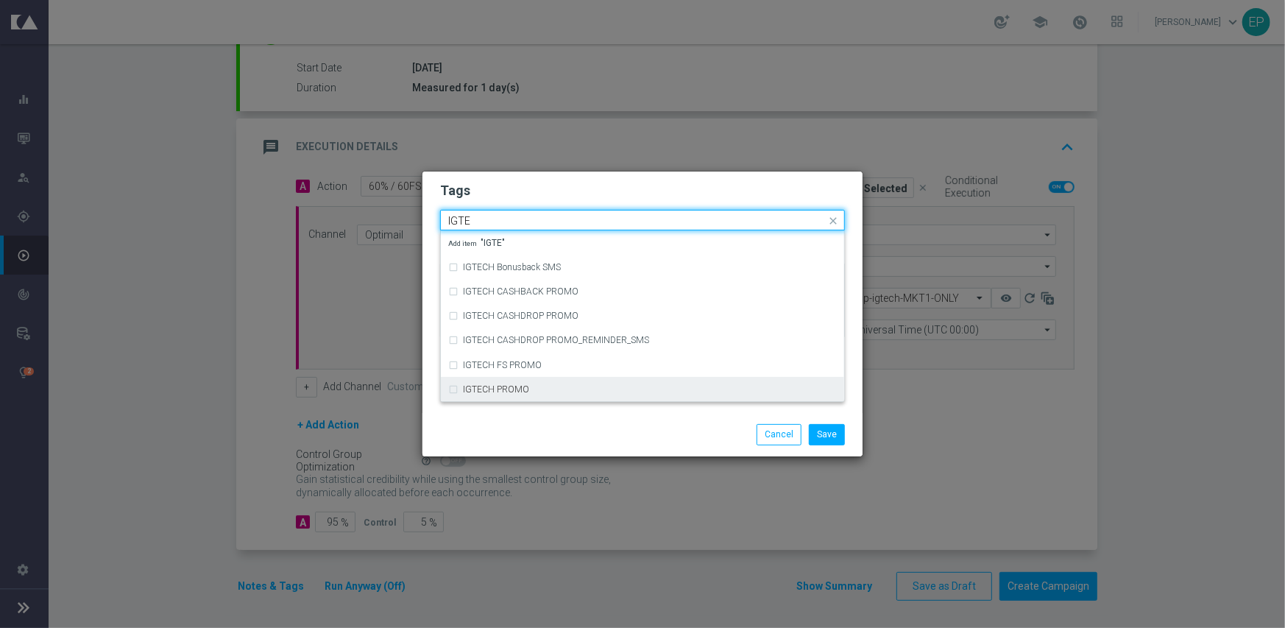
click at [526, 390] on div "IGTECH PROMO" at bounding box center [650, 389] width 374 height 9
type input "IGTE"
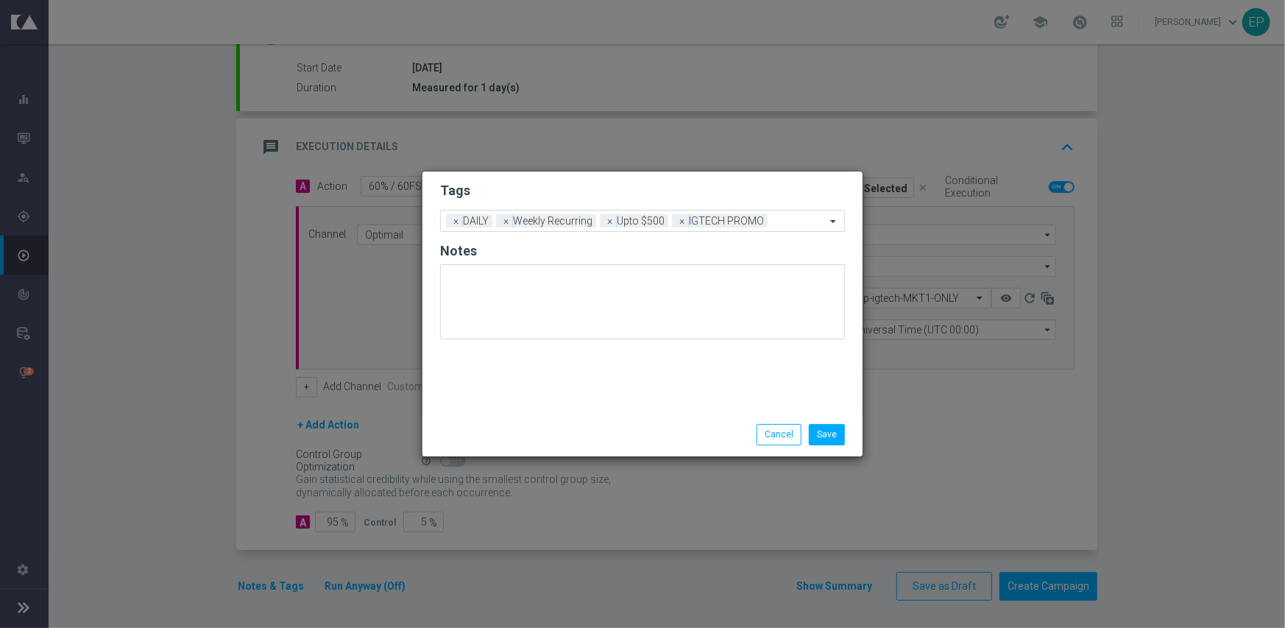
click at [542, 428] on div "Save Cancel" at bounding box center [642, 434] width 427 height 21
click at [837, 431] on button "Save" at bounding box center [827, 434] width 36 height 21
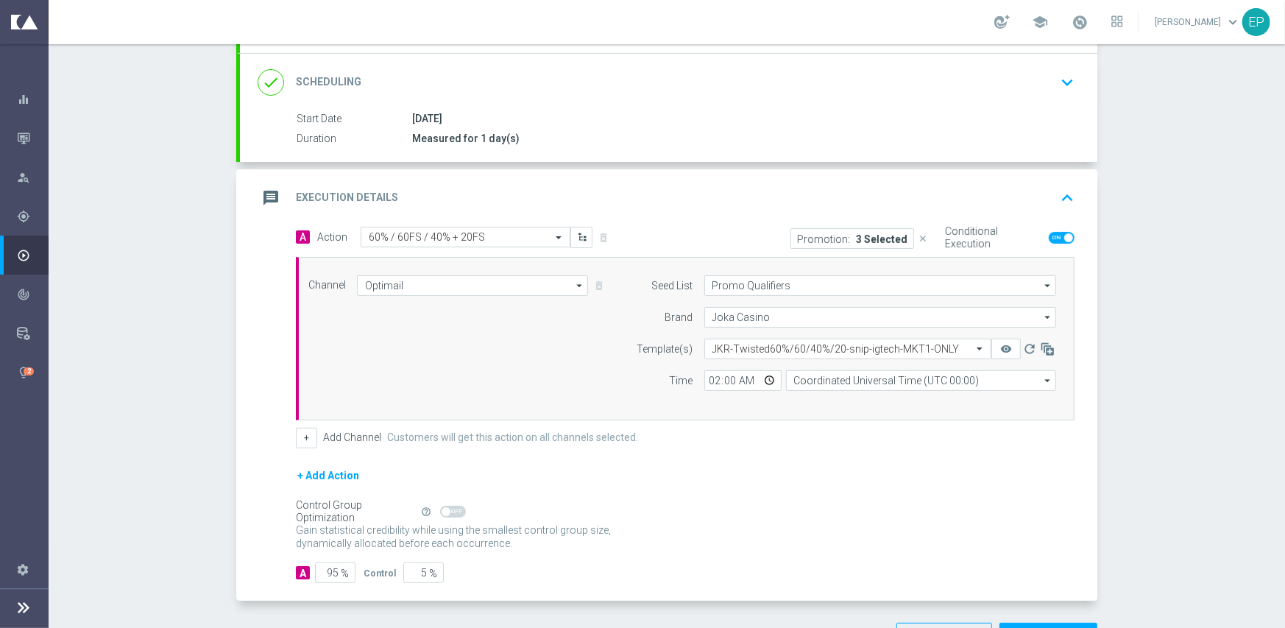
scroll to position [238, 0]
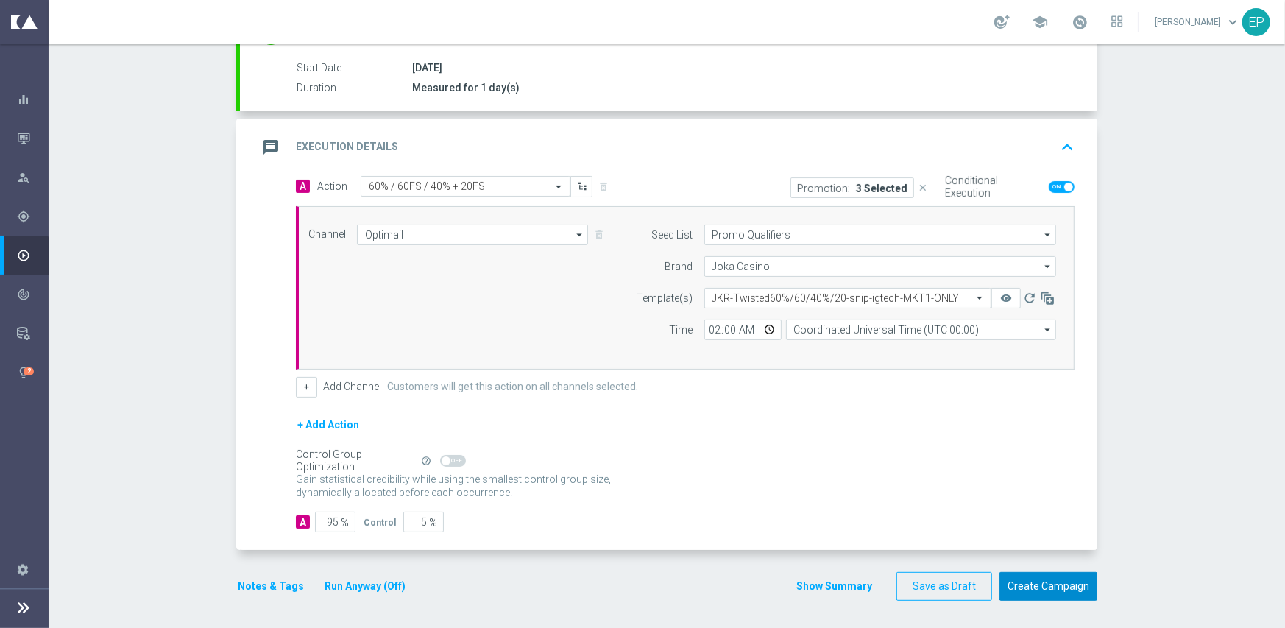
click at [1013, 580] on button "Create Campaign" at bounding box center [1048, 586] width 98 height 29
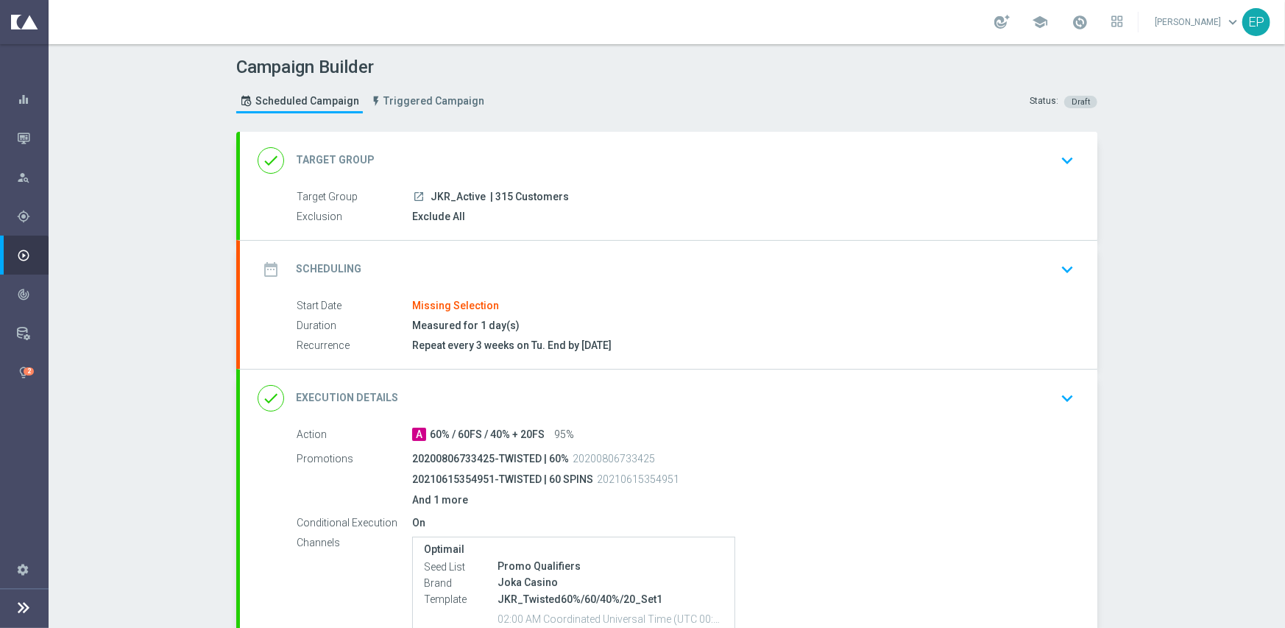
click at [486, 141] on div "done Target Group keyboard_arrow_down" at bounding box center [668, 160] width 857 height 57
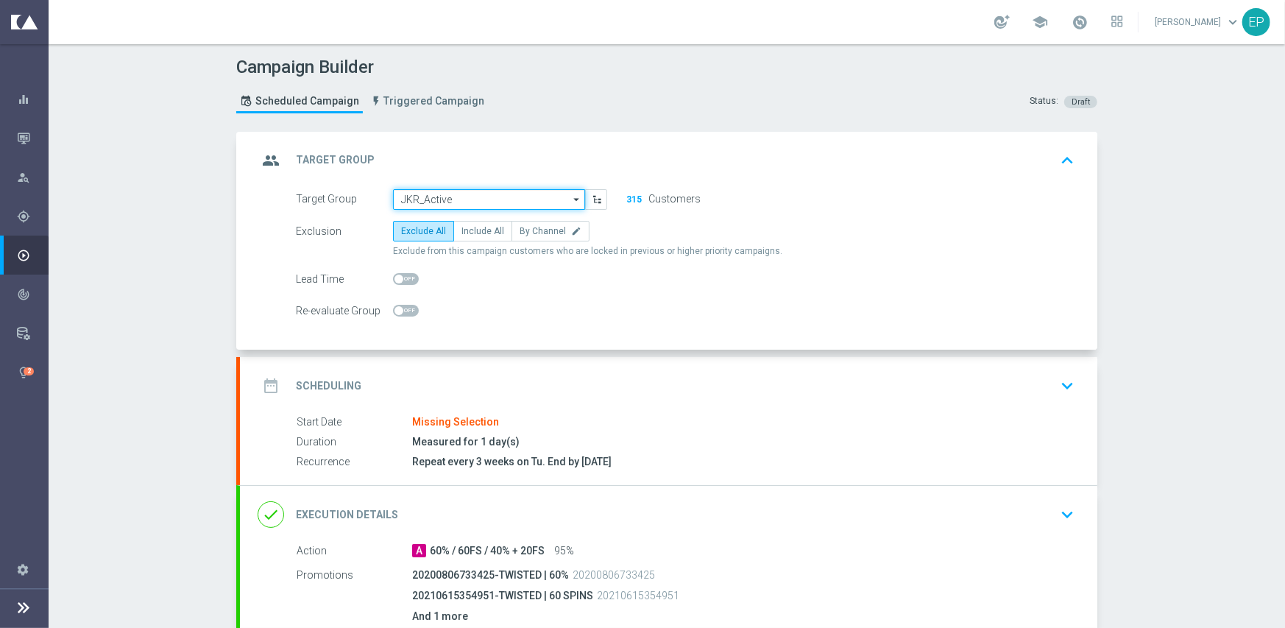
click at [494, 196] on input "JKR_Active" at bounding box center [489, 199] width 192 height 21
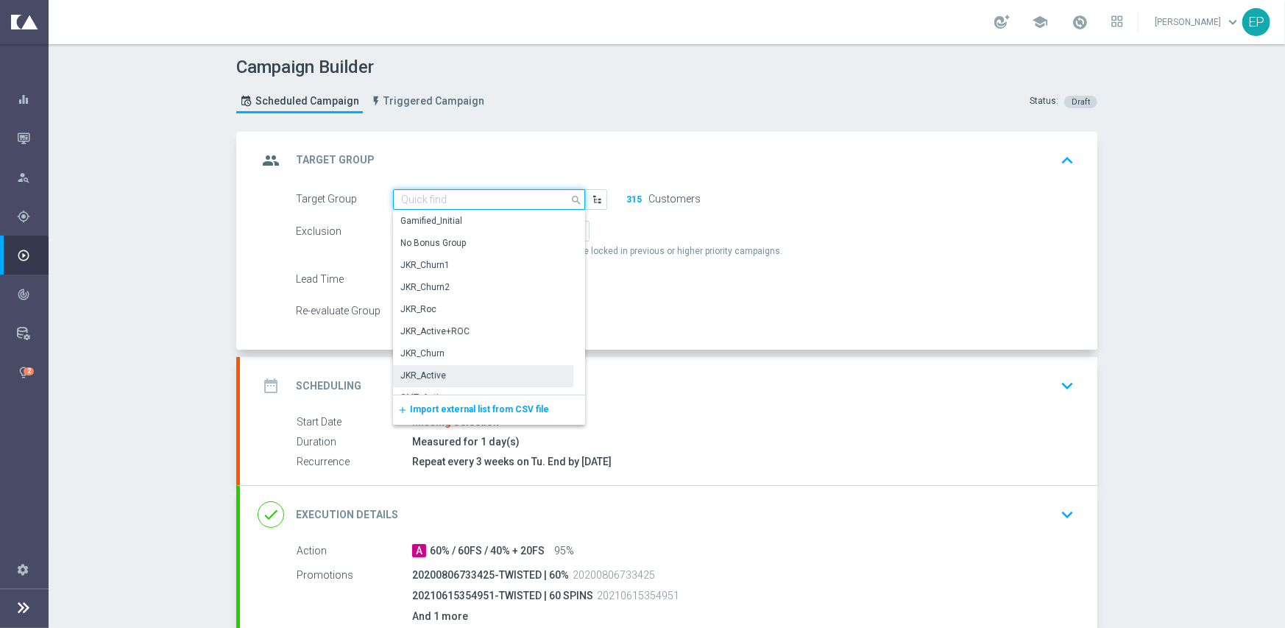
paste input "JKR_Active_Mkt1"
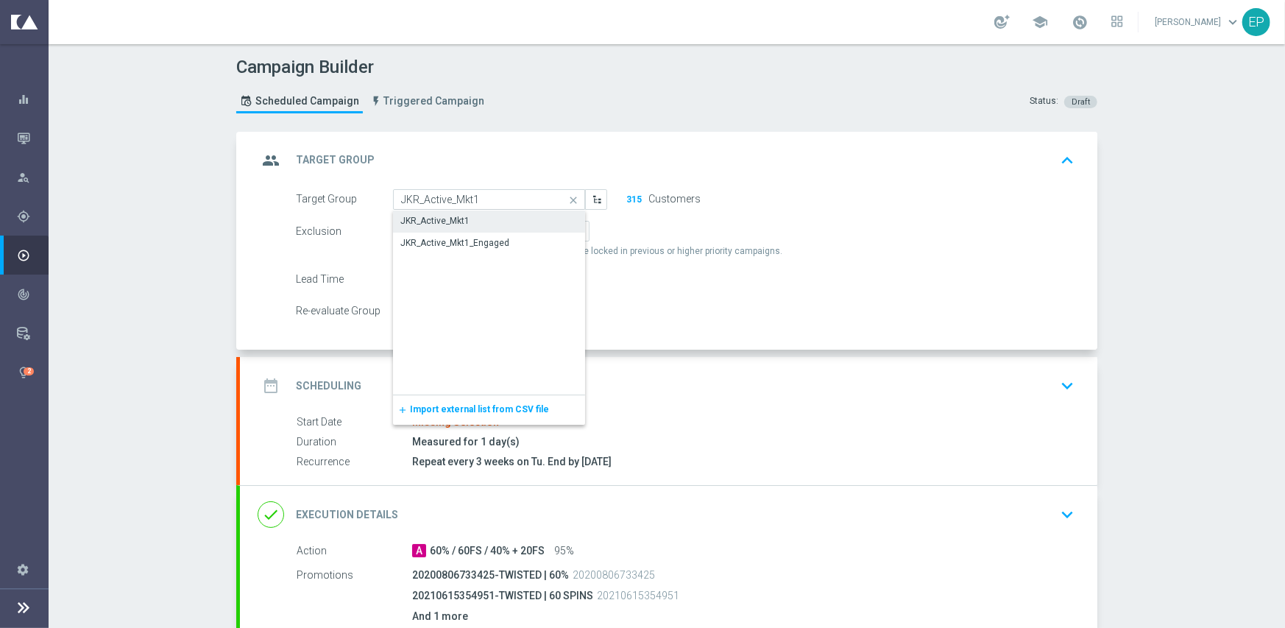
click at [478, 221] on div "JKR_Active_Mkt1" at bounding box center [489, 220] width 193 height 21
type input "JKR_Active_Mkt1"
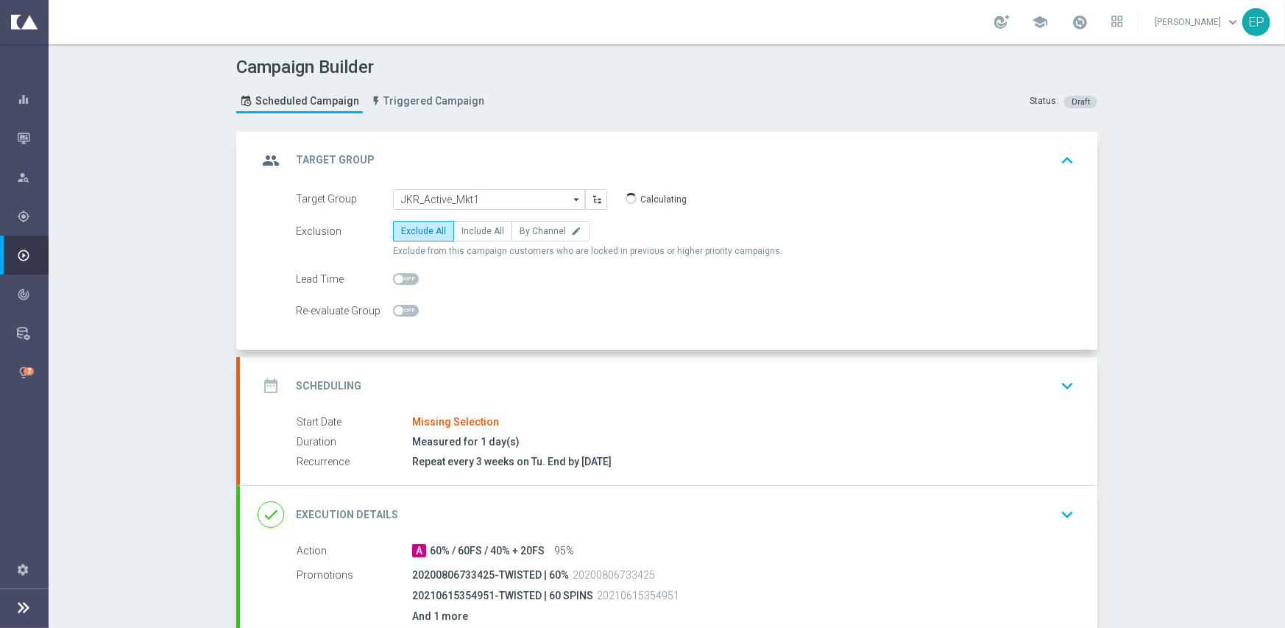
click at [546, 375] on div "date_range Scheduling keyboard_arrow_down" at bounding box center [669, 386] width 822 height 28
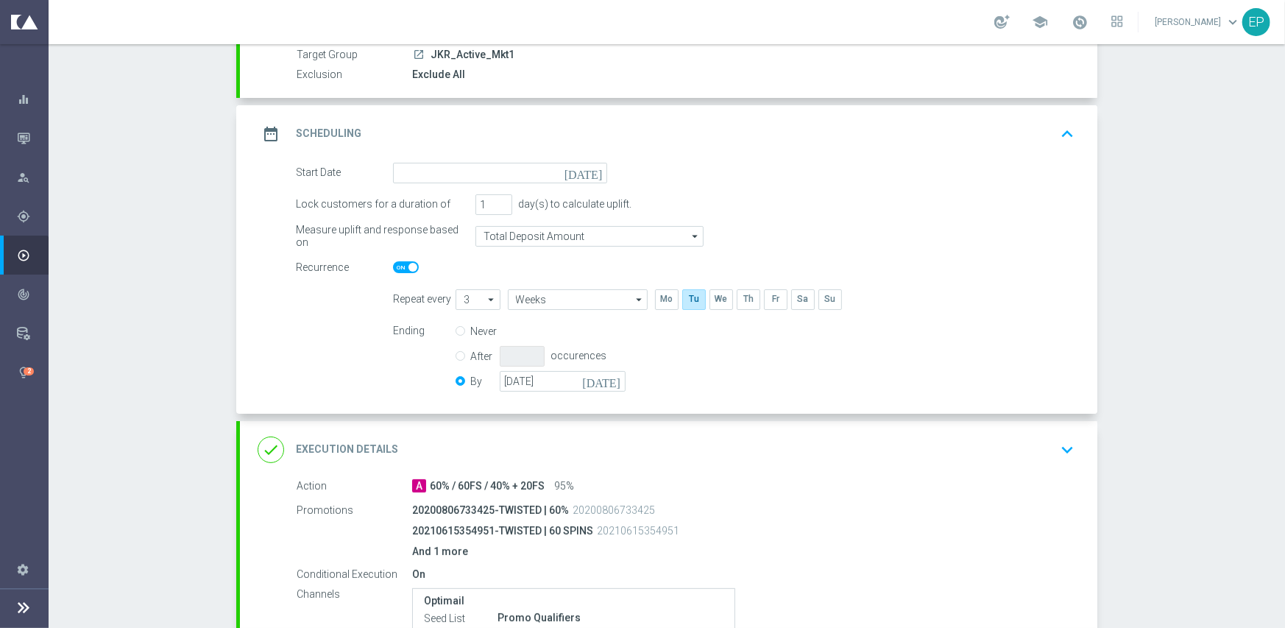
scroll to position [147, 0]
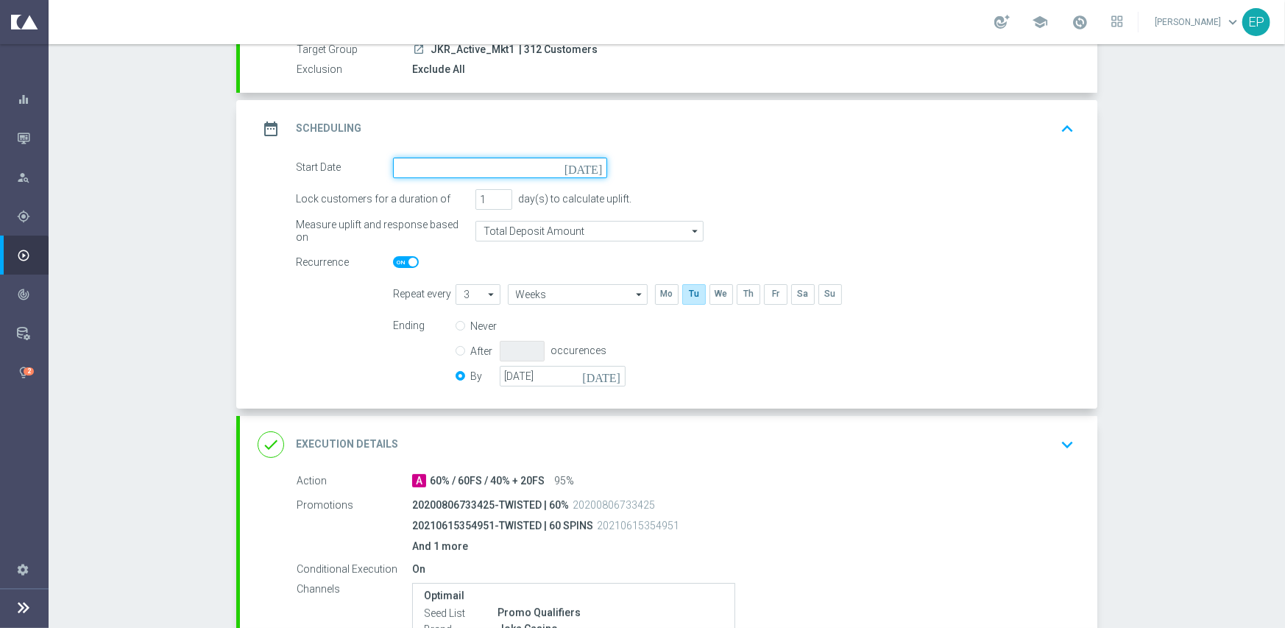
click at [514, 168] on input at bounding box center [500, 167] width 214 height 21
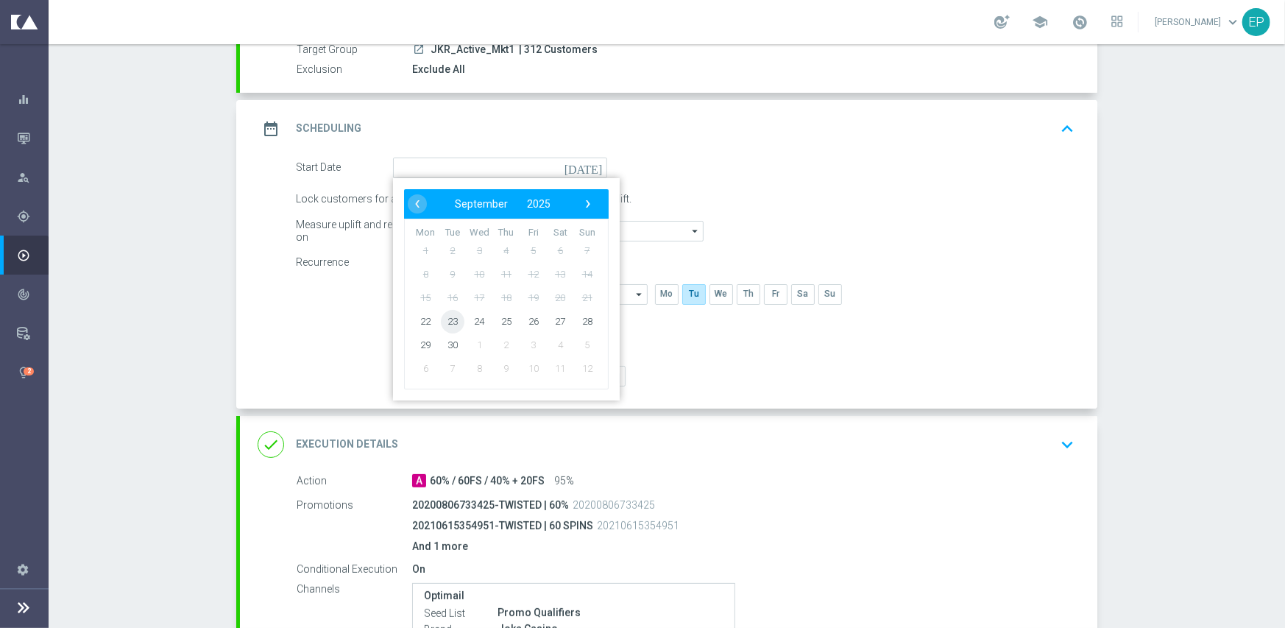
drag, startPoint x: 445, startPoint y: 318, endPoint x: 447, endPoint y: 331, distance: 13.3
click at [446, 318] on span "23" at bounding box center [453, 321] width 24 height 24
type input "[DATE]"
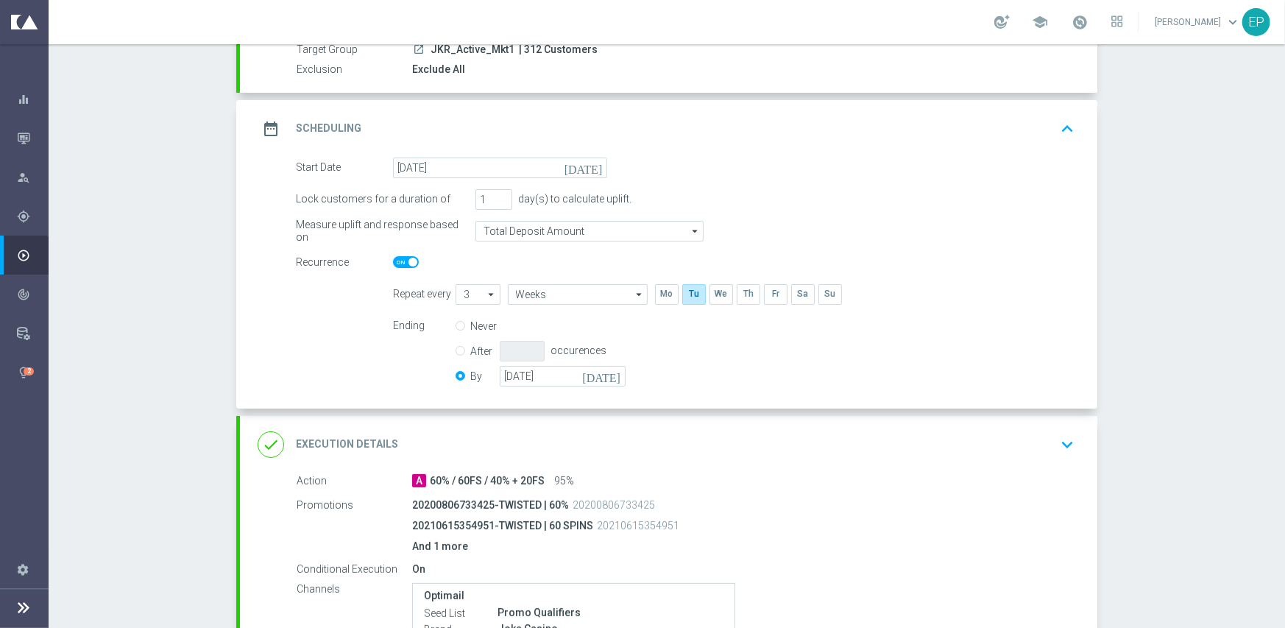
click at [394, 266] on span at bounding box center [406, 262] width 26 height 12
click at [394, 266] on input "checkbox" at bounding box center [406, 262] width 26 height 12
checkbox input "false"
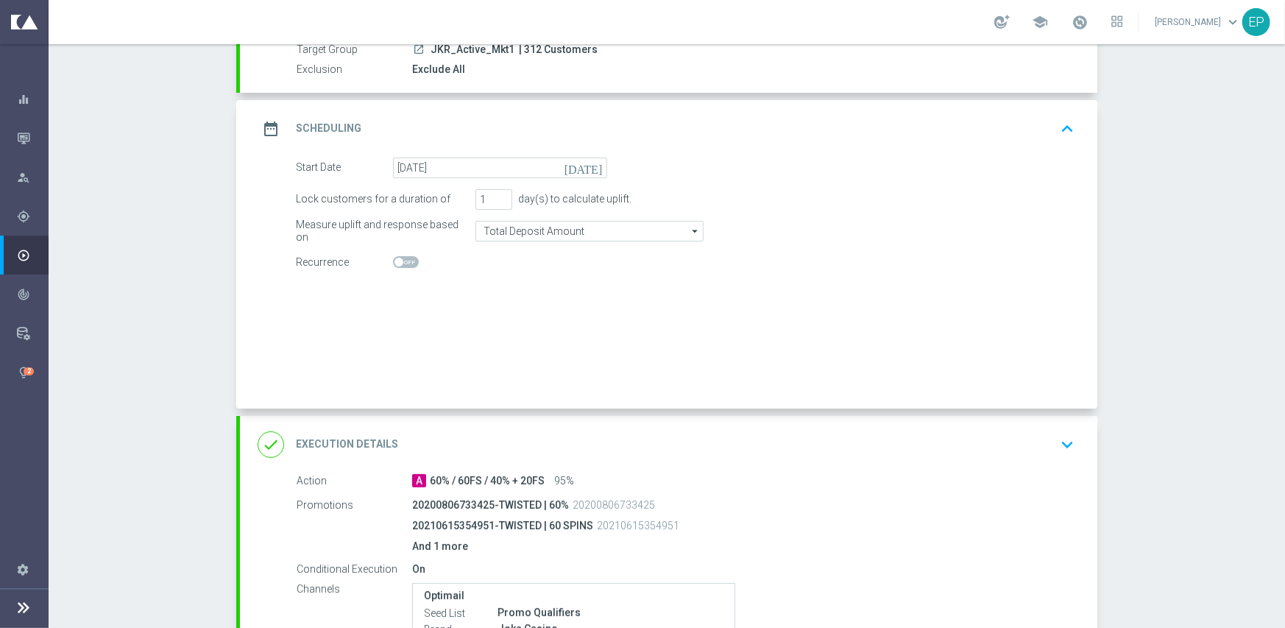
radio input "true"
radio input "false"
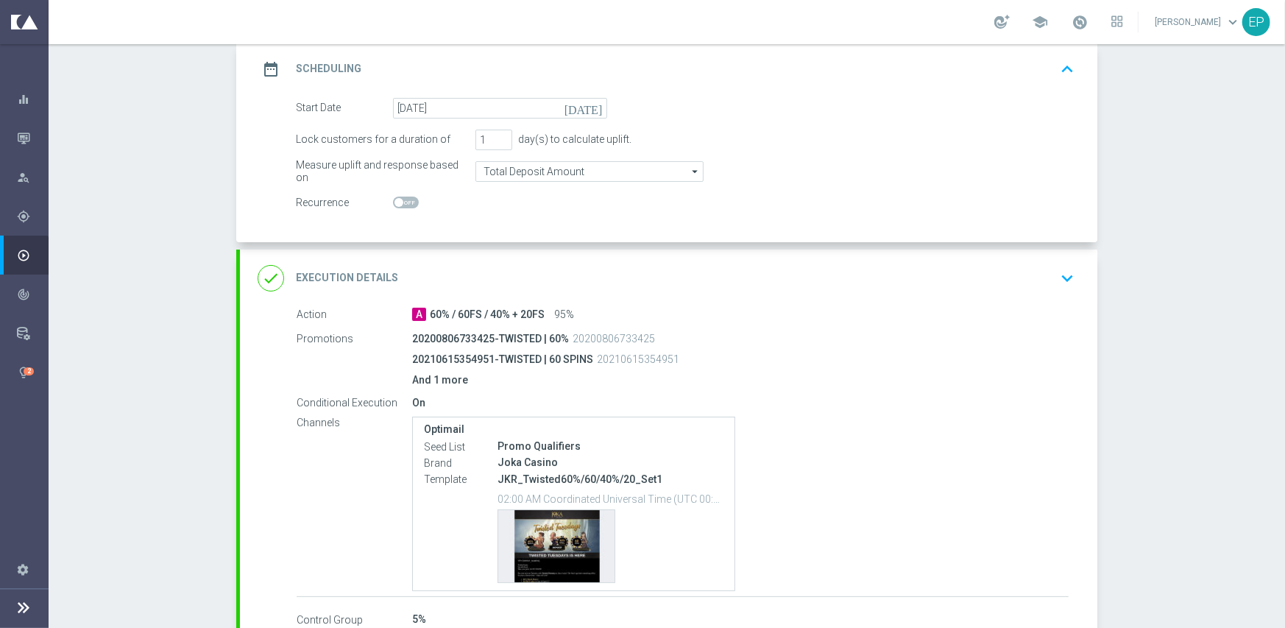
scroll to position [294, 0]
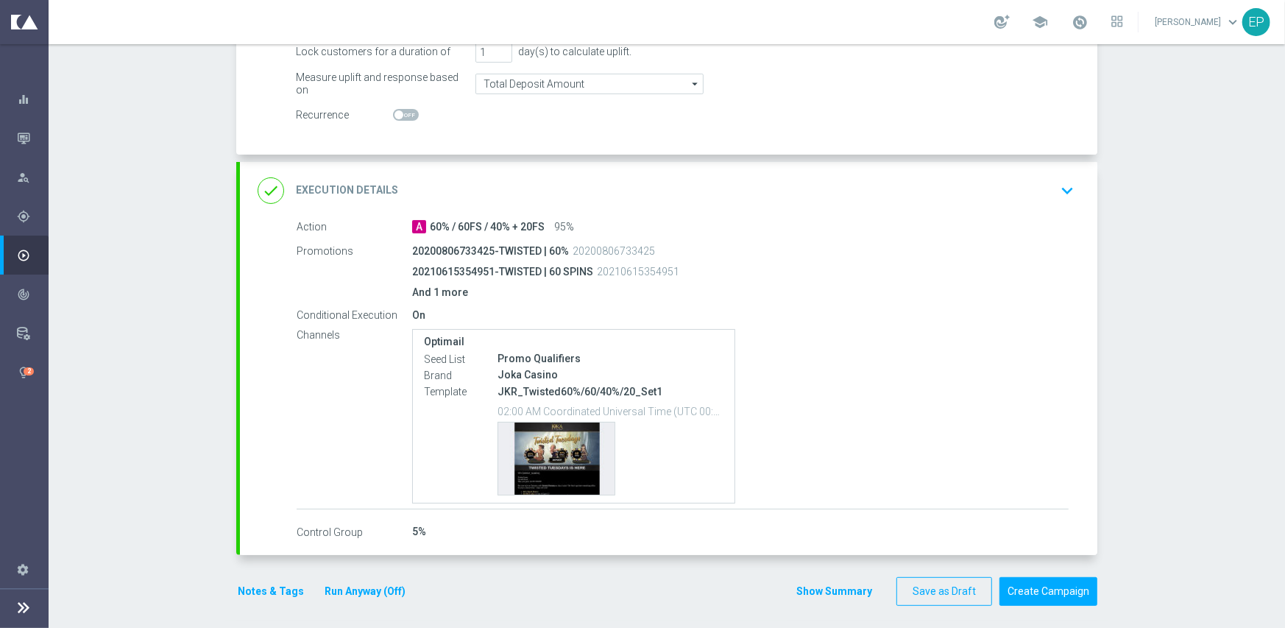
click at [612, 191] on div "done Execution Details keyboard_arrow_down" at bounding box center [669, 191] width 822 height 28
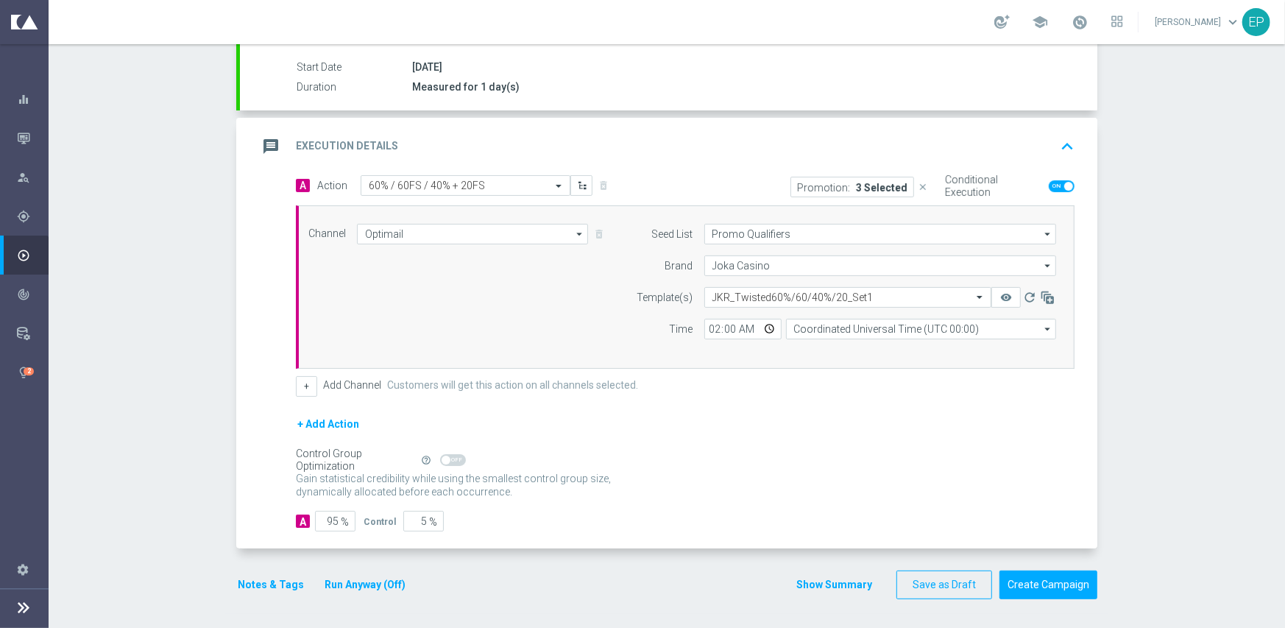
scroll to position [238, 0]
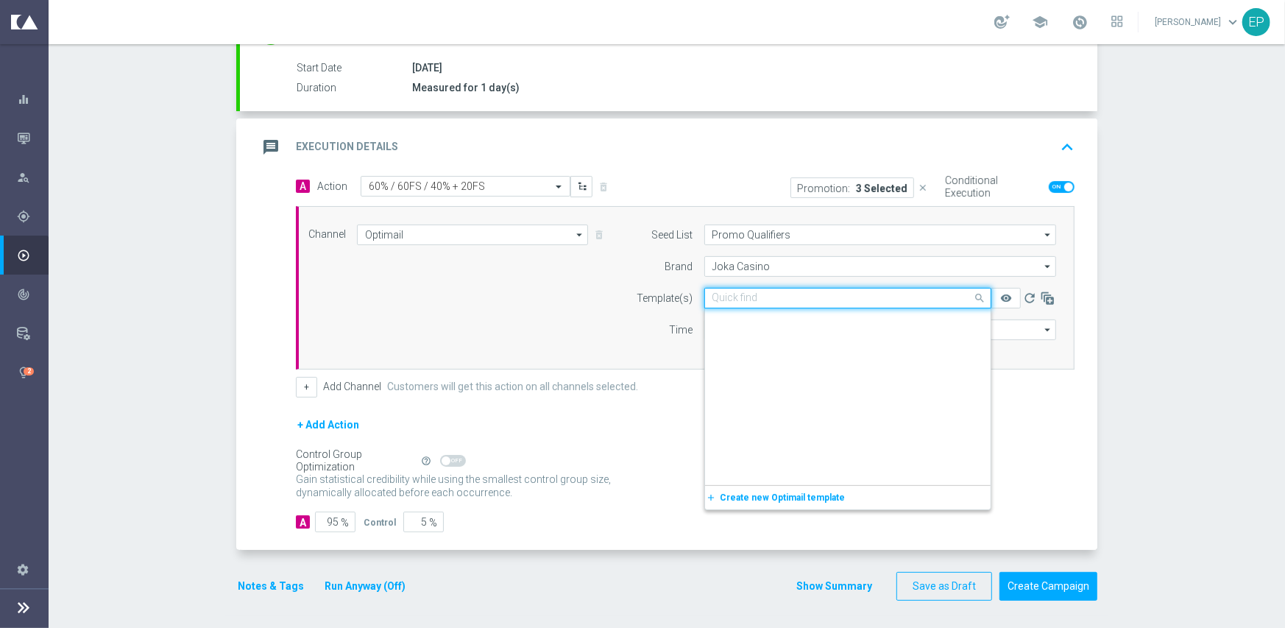
click at [805, 297] on input "text" at bounding box center [832, 298] width 241 height 13
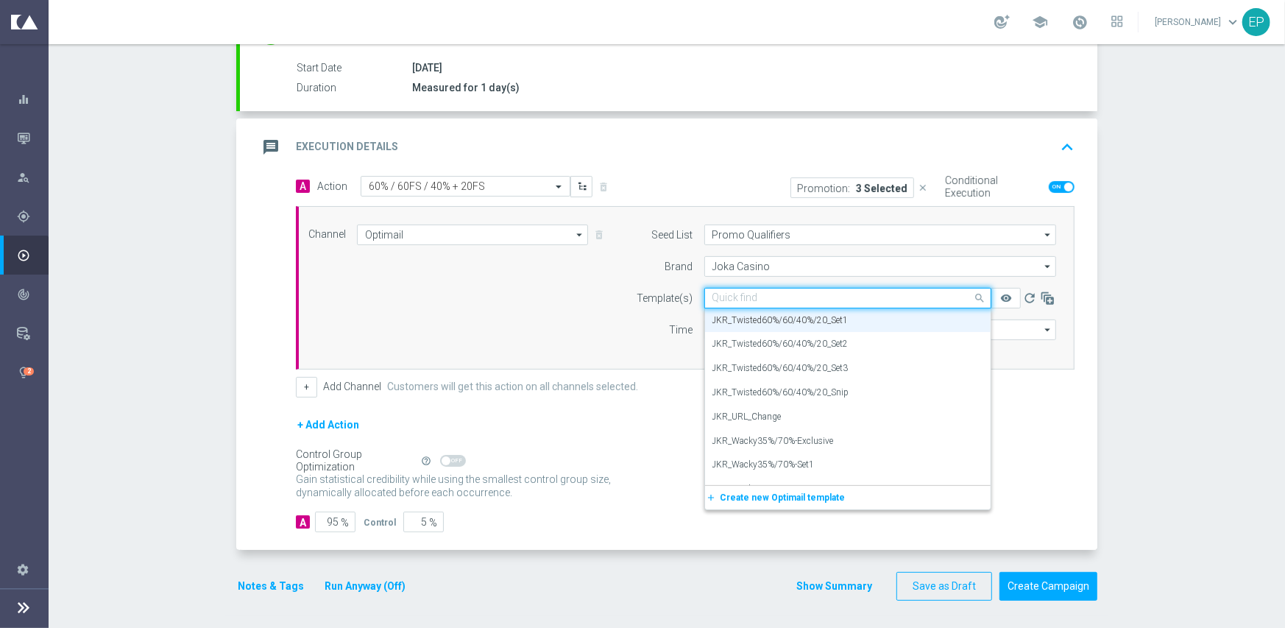
paste input "JKR-Twisted60%/60/40%/20-snip-igtech-MKT1-ONLY"
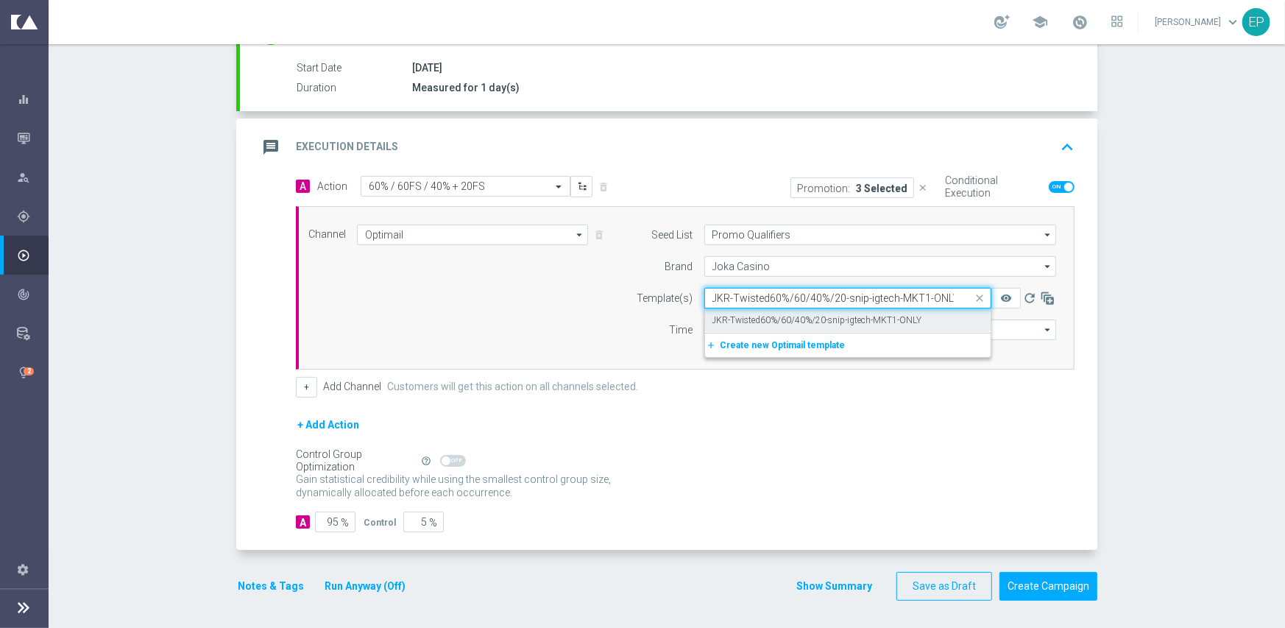
scroll to position [0, 0]
click at [803, 320] on label "JKR-Twisted60%/60/40%/20-snip-igtech-MKT1-ONLY" at bounding box center [817, 320] width 210 height 13
type input "JKR-Twisted60%/60/40%/20-snip-igtech-MKT1-ONLY"
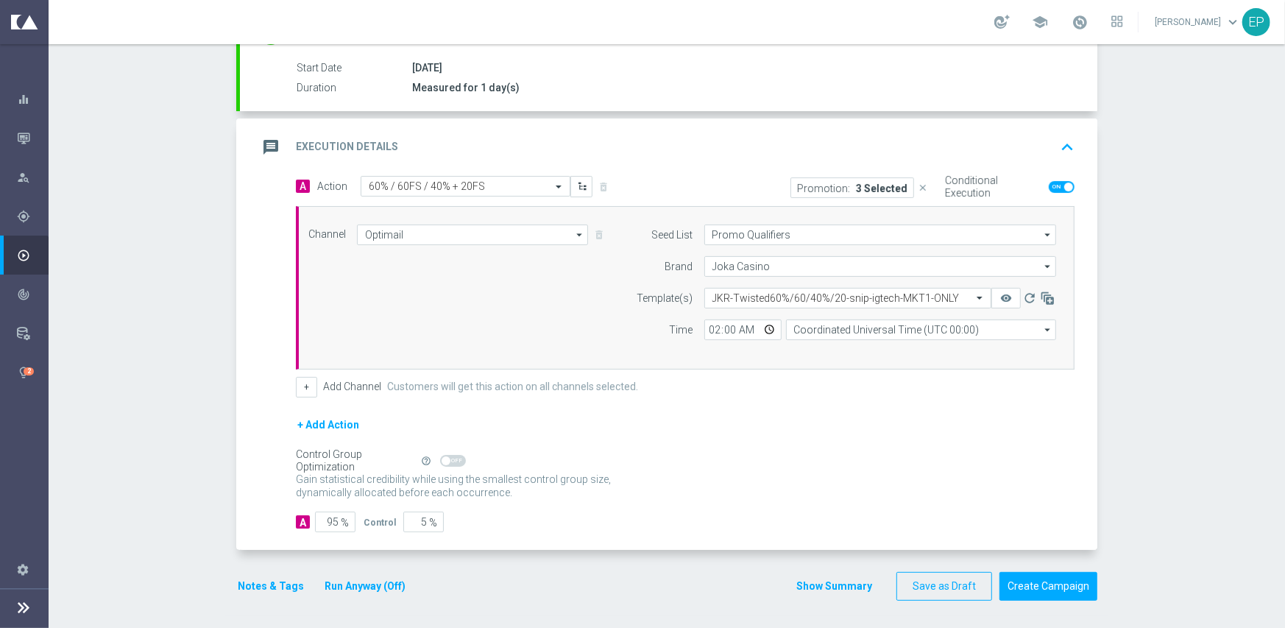
click at [773, 397] on form "A Action Select action 60% / 60FS / 40% + 20FS delete_forever Promotion: 3 Sele…" at bounding box center [685, 354] width 779 height 357
click at [252, 582] on button "Notes & Tags" at bounding box center [270, 586] width 69 height 18
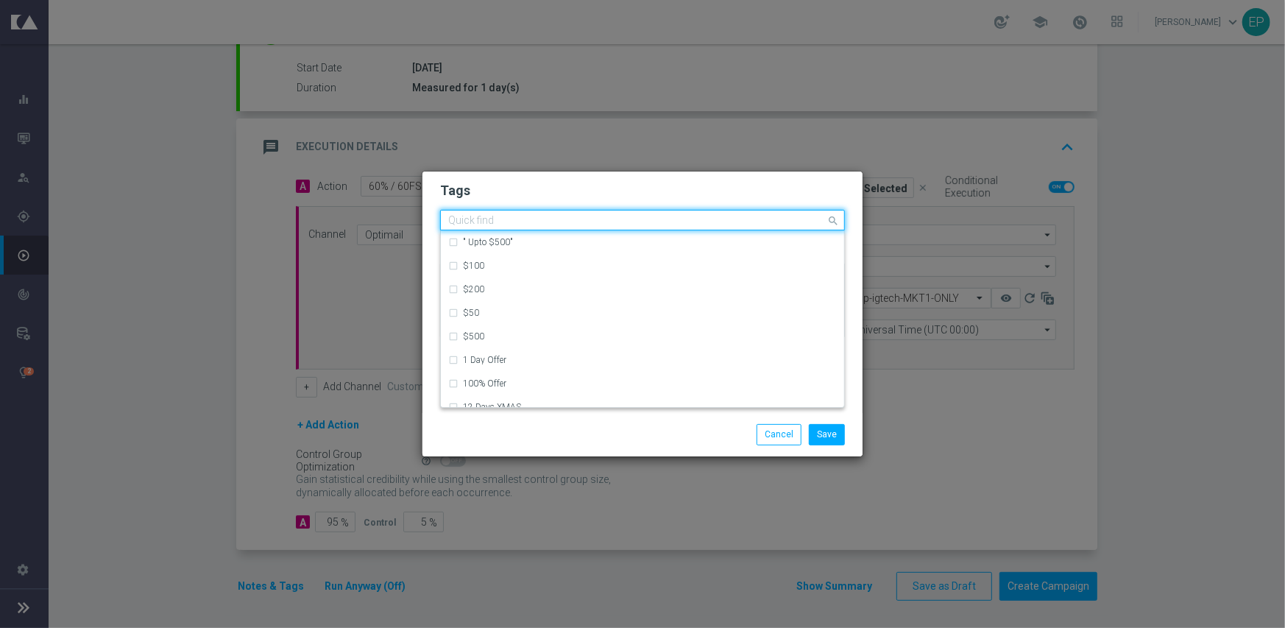
click at [723, 222] on input "text" at bounding box center [637, 221] width 378 height 13
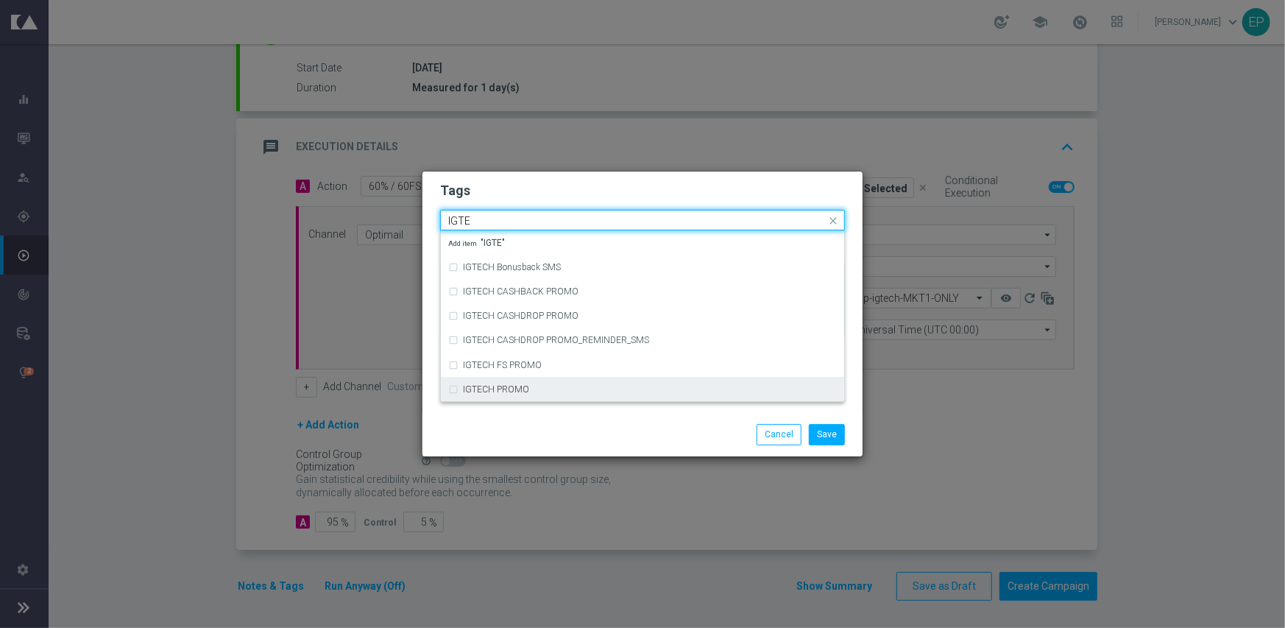
click at [627, 394] on div "IGTECH PROMO" at bounding box center [642, 390] width 389 height 24
type input "IGTE"
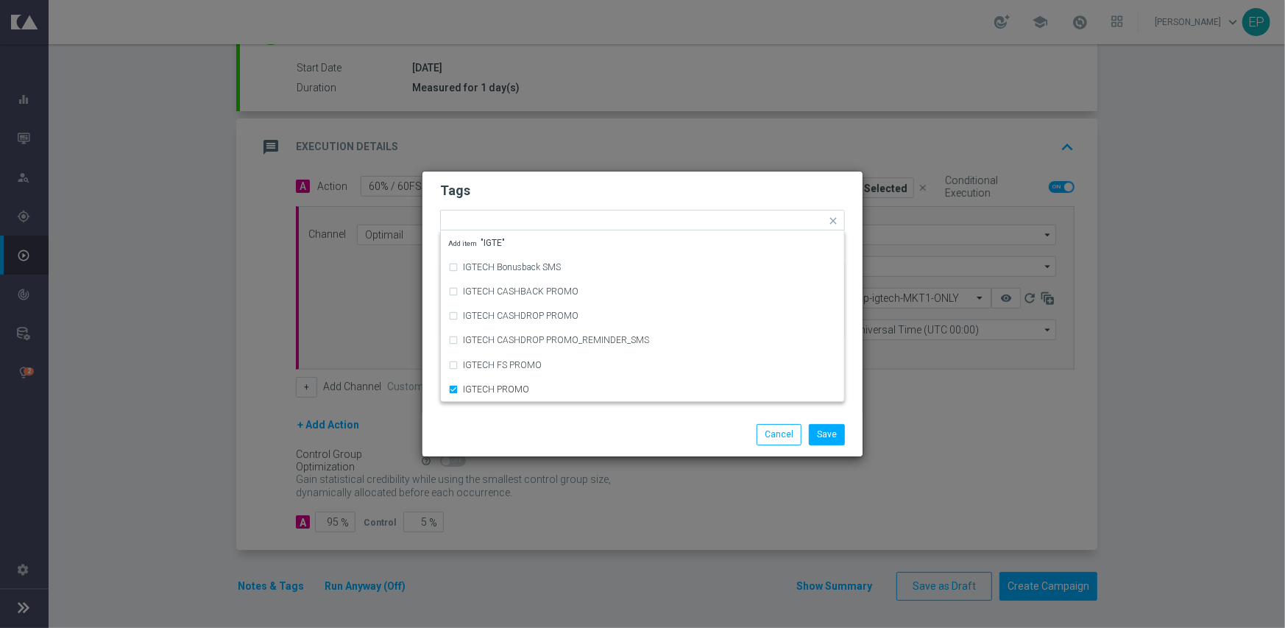
click at [618, 450] on div "Save Cancel" at bounding box center [642, 434] width 440 height 43
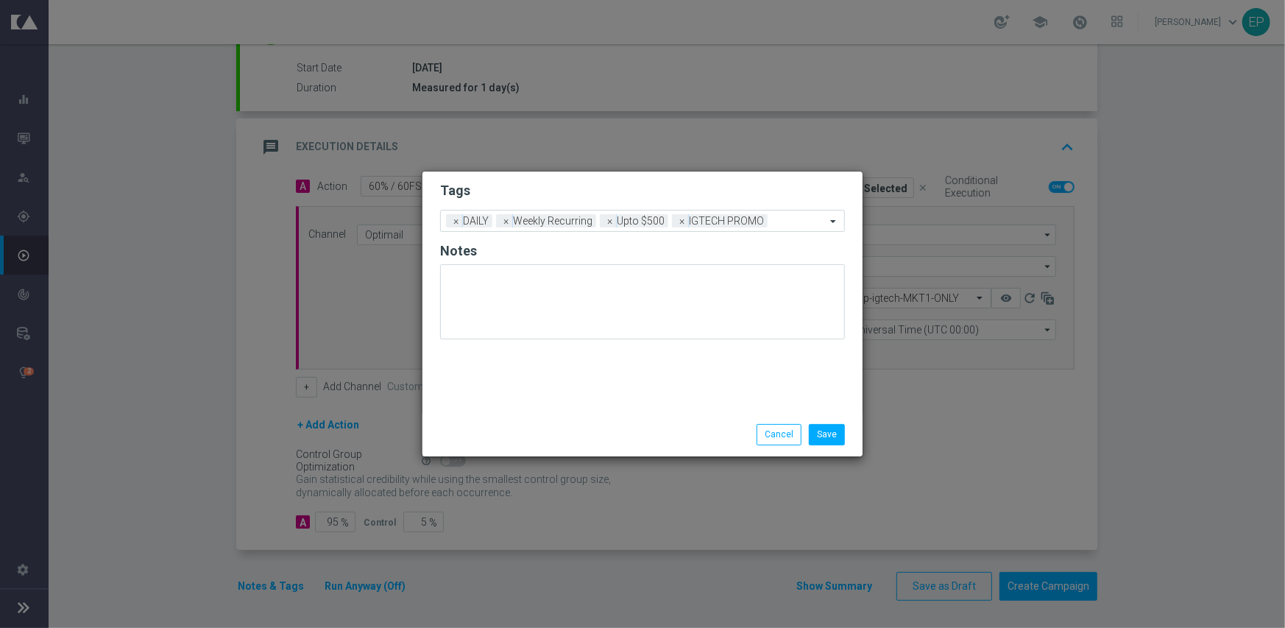
click at [846, 434] on li "Save" at bounding box center [826, 434] width 43 height 21
click at [840, 435] on button "Save" at bounding box center [827, 434] width 36 height 21
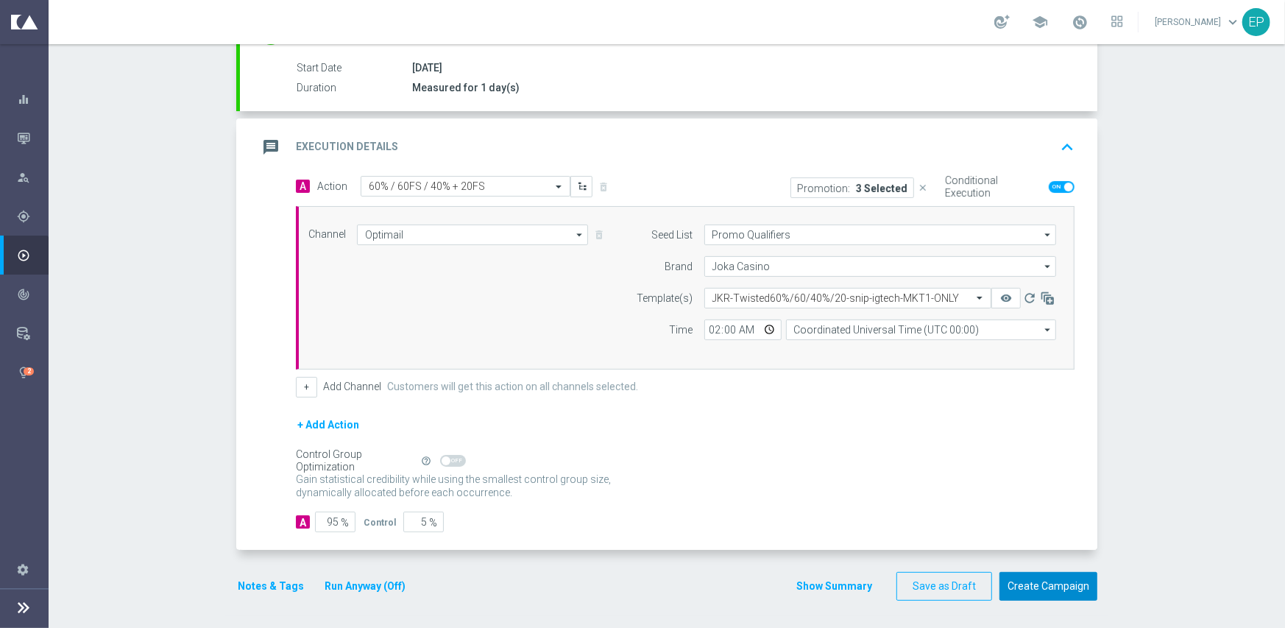
click at [1022, 578] on button "Create Campaign" at bounding box center [1048, 586] width 98 height 29
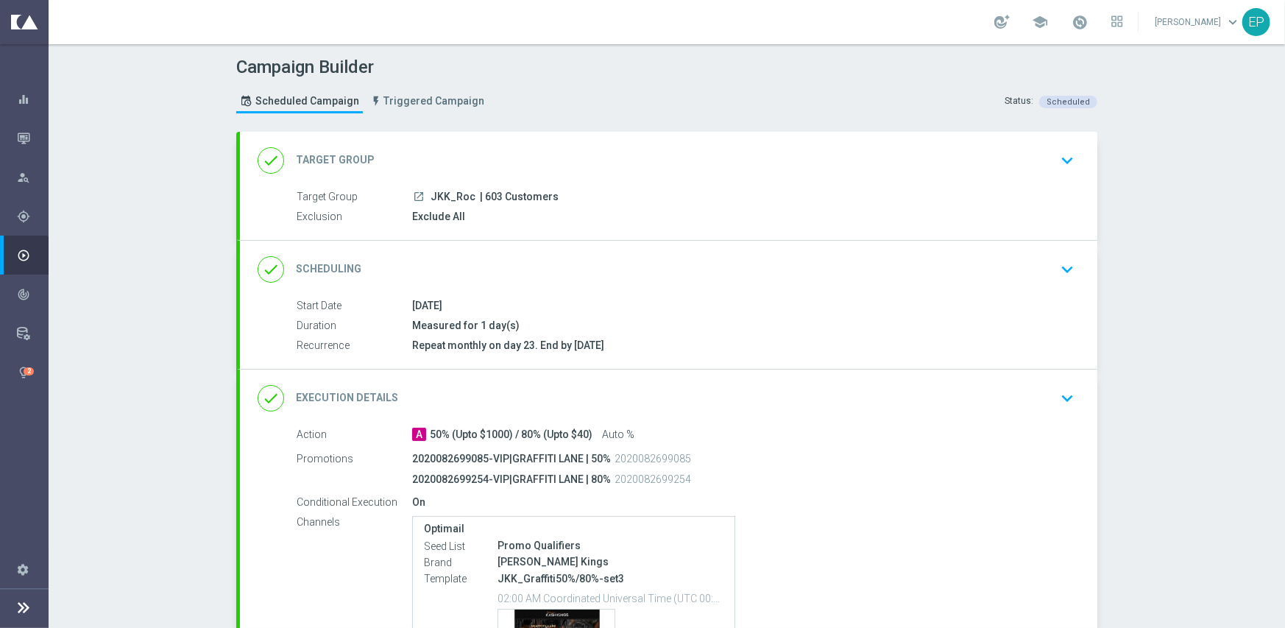
click at [530, 154] on div "done Target Group keyboard_arrow_down" at bounding box center [669, 160] width 822 height 28
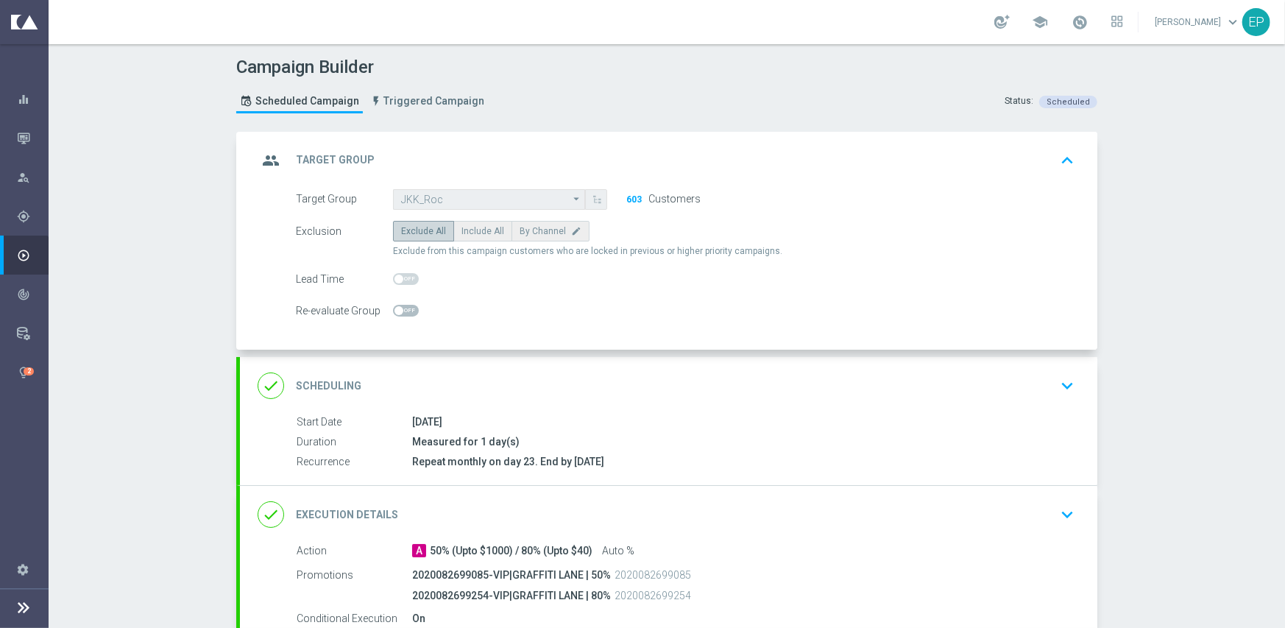
click at [861, 252] on div "Exclude from this campaign customers who are locked in previous or higher prior…" at bounding box center [733, 251] width 681 height 13
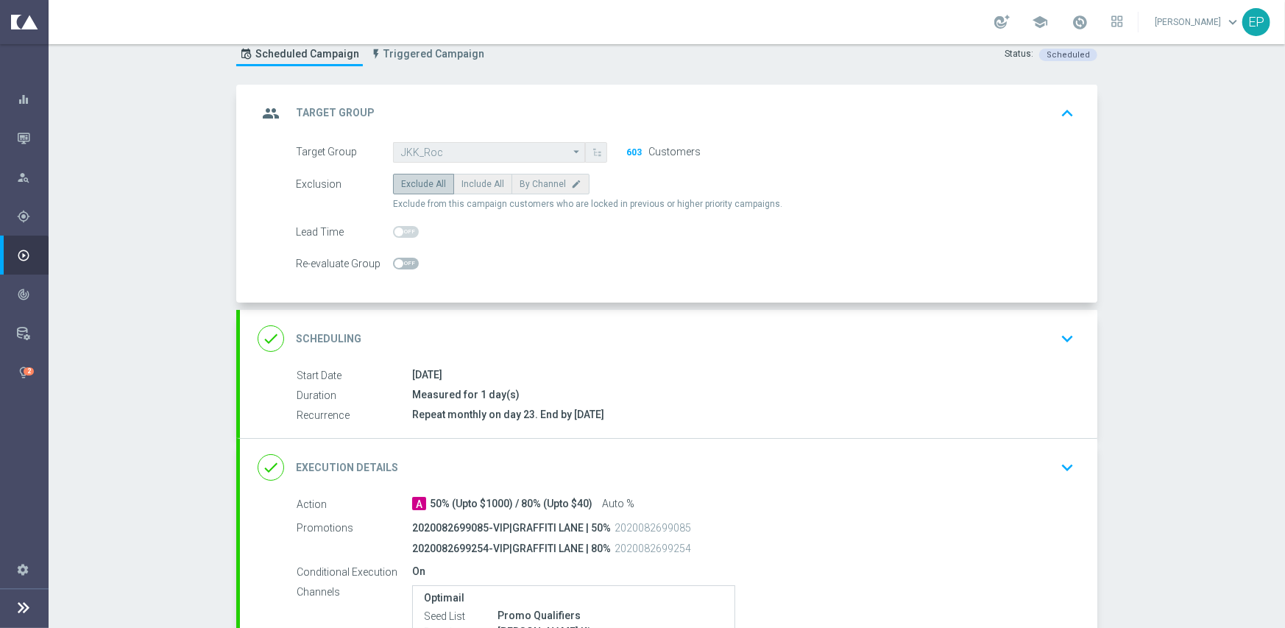
scroll to position [74, 0]
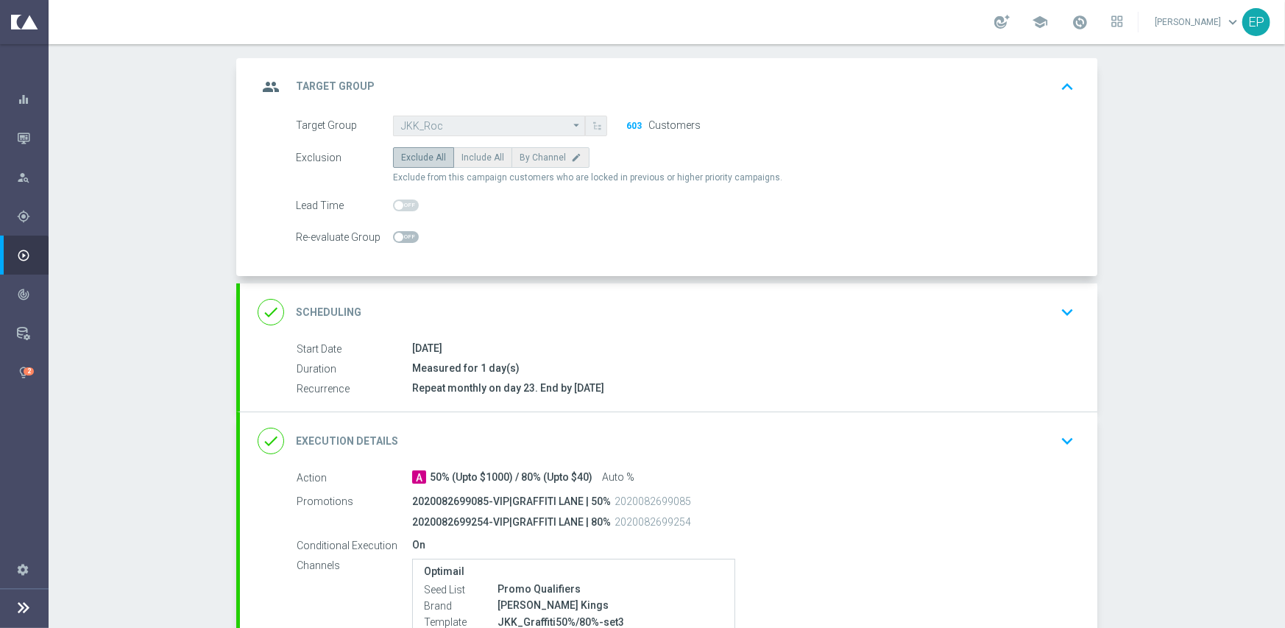
click at [589, 279] on accordion "group Target Group keyboard_arrow_up Target Group launch JKK_Roc | 603 Customer…" at bounding box center [666, 421] width 861 height 727
click at [596, 296] on div "done Scheduling keyboard_arrow_down" at bounding box center [668, 311] width 857 height 57
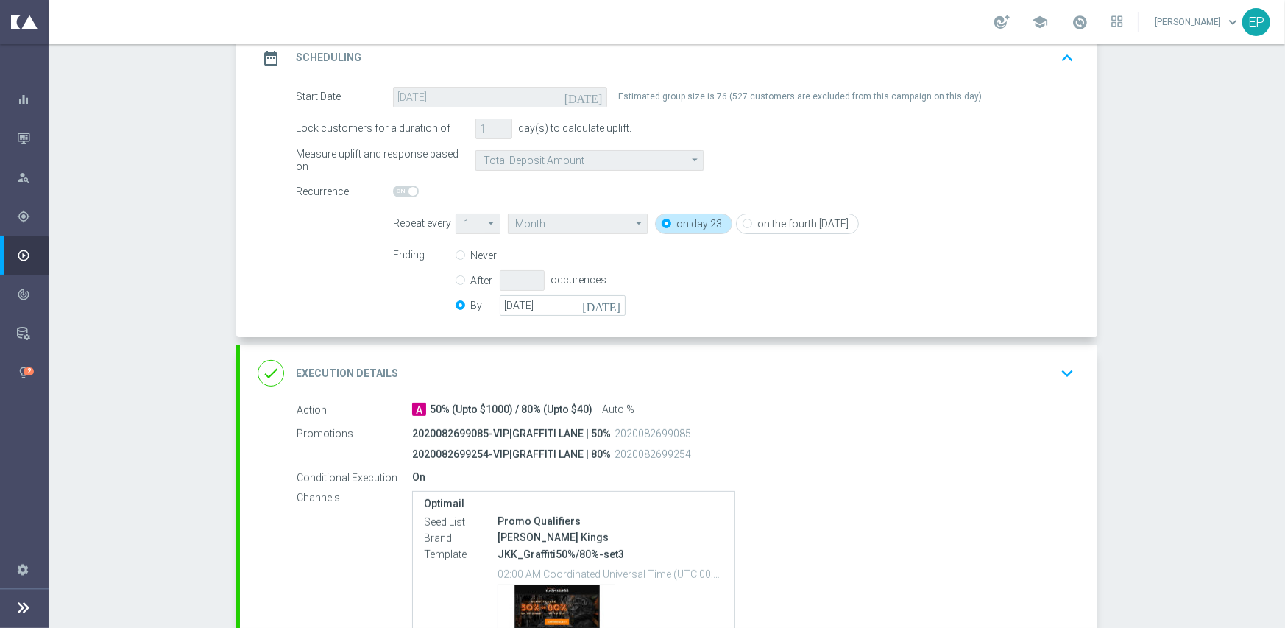
scroll to position [221, 0]
click at [526, 300] on input "[DATE]" at bounding box center [563, 302] width 126 height 21
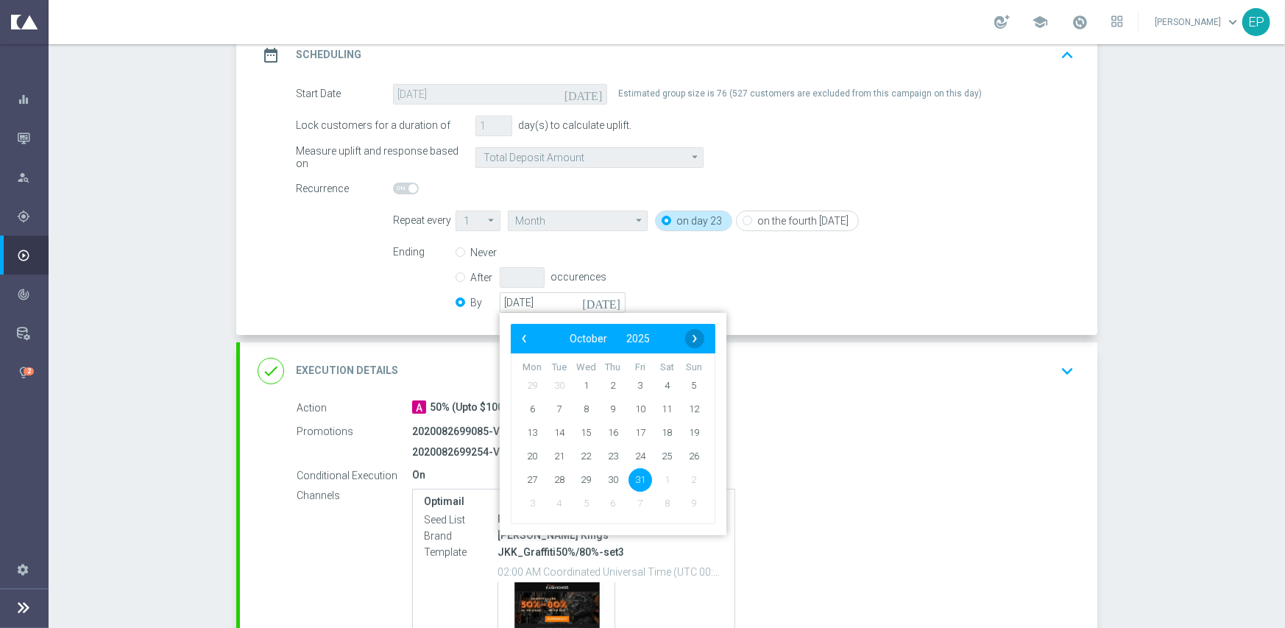
click at [688, 338] on span "›" at bounding box center [694, 338] width 19 height 19
click at [684, 478] on span "30" at bounding box center [694, 479] width 24 height 24
type input "[DATE]"
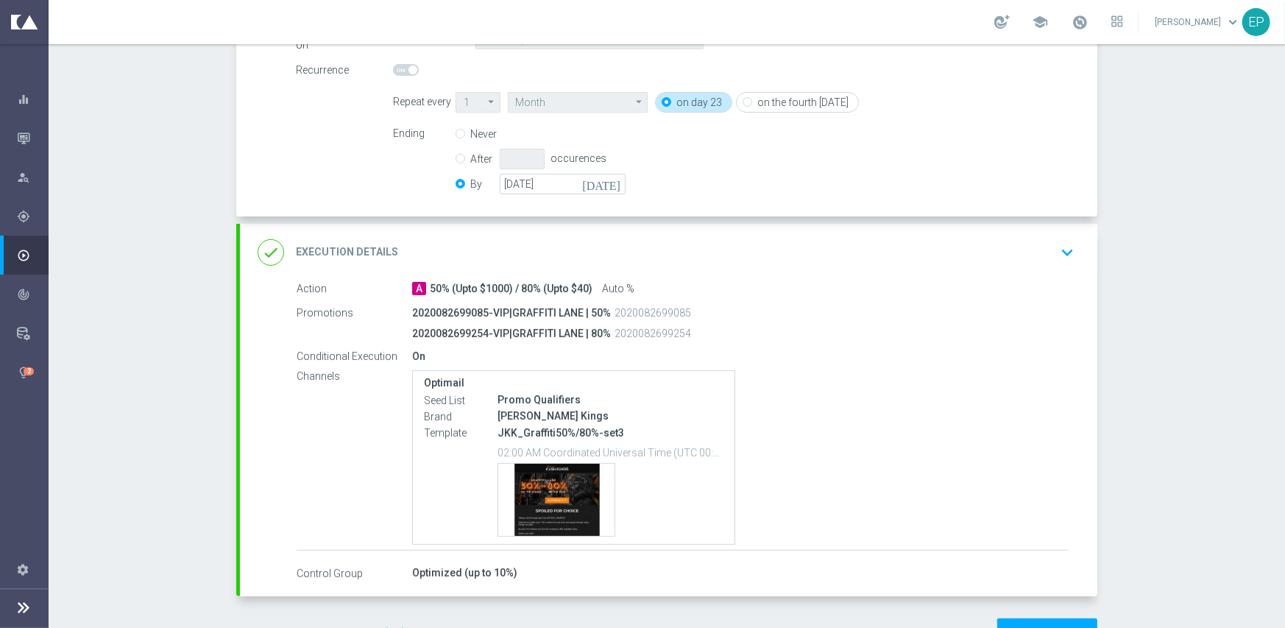
scroll to position [386, 0]
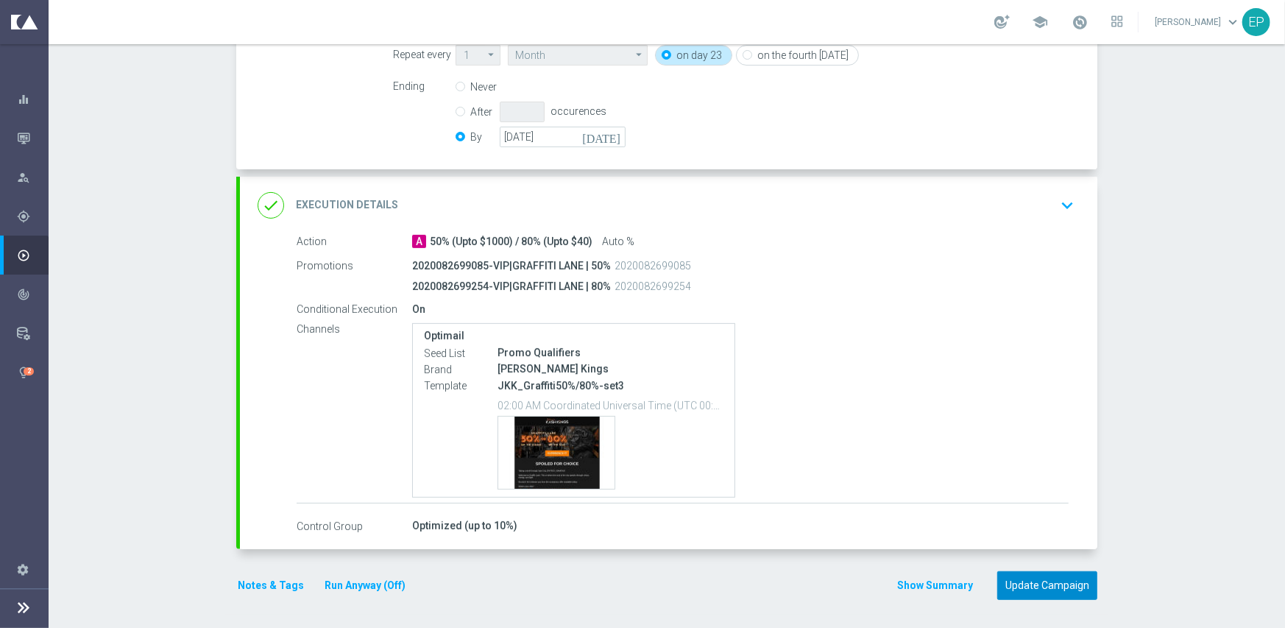
click at [1041, 583] on button "Update Campaign" at bounding box center [1047, 585] width 100 height 29
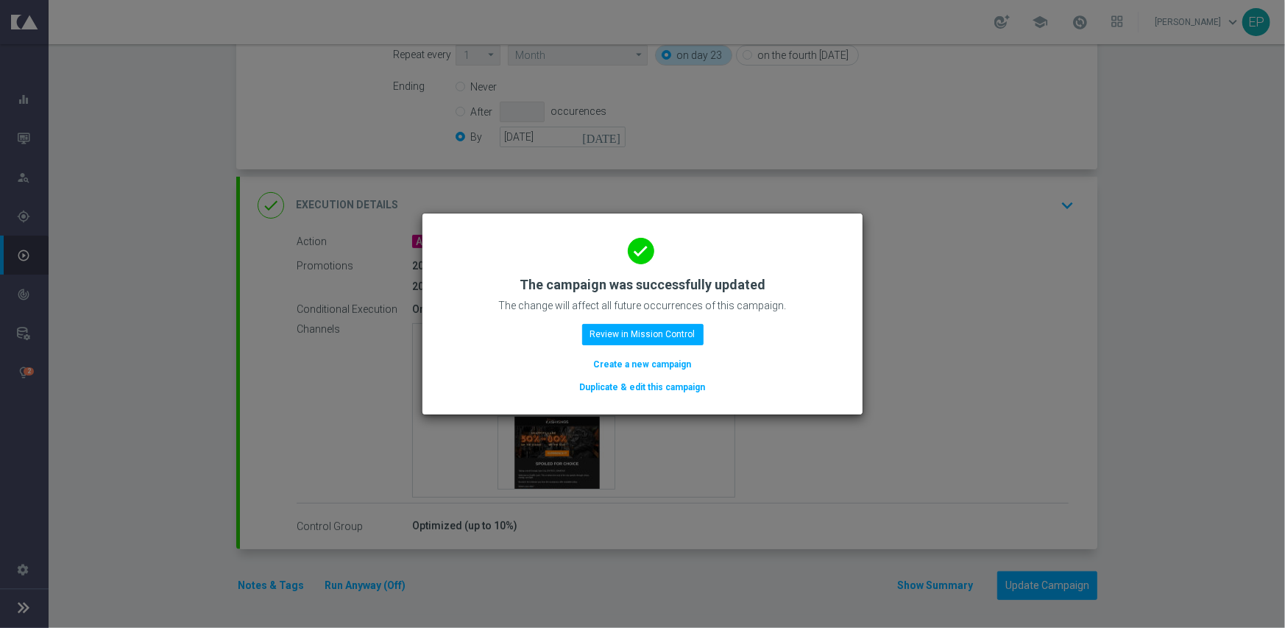
click at [644, 385] on button "Duplicate & edit this campaign" at bounding box center [642, 387] width 129 height 16
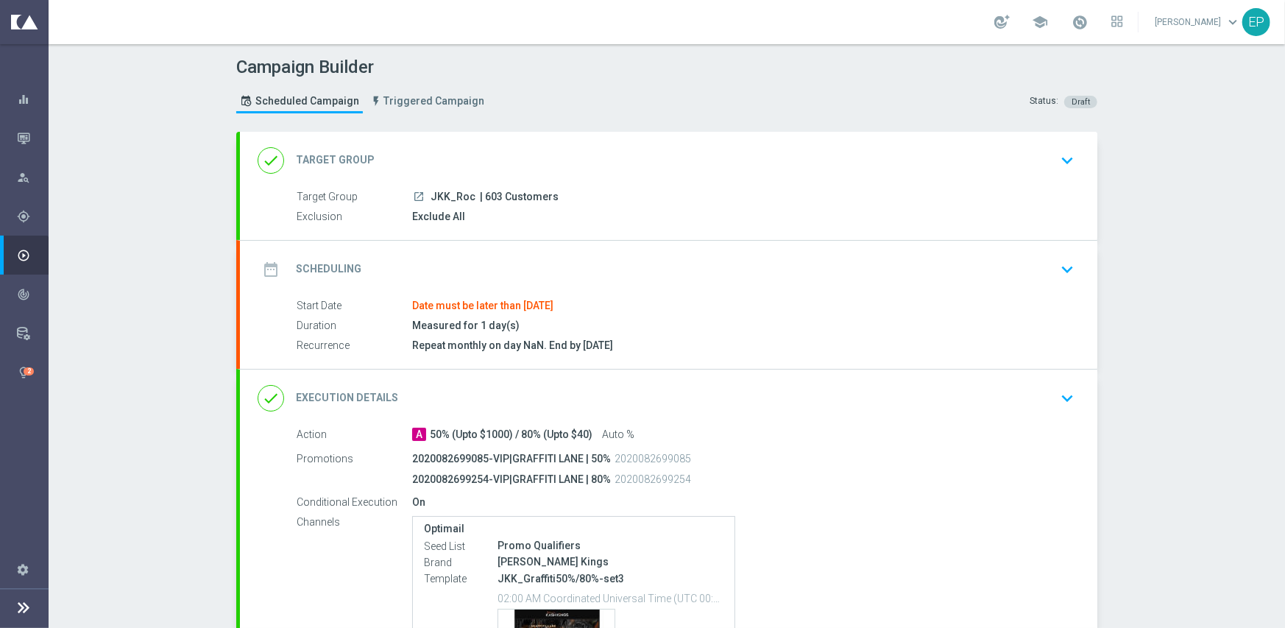
drag, startPoint x: 562, startPoint y: 142, endPoint x: 554, endPoint y: 146, distance: 8.9
click at [562, 142] on div "done Target Group keyboard_arrow_down" at bounding box center [668, 160] width 857 height 57
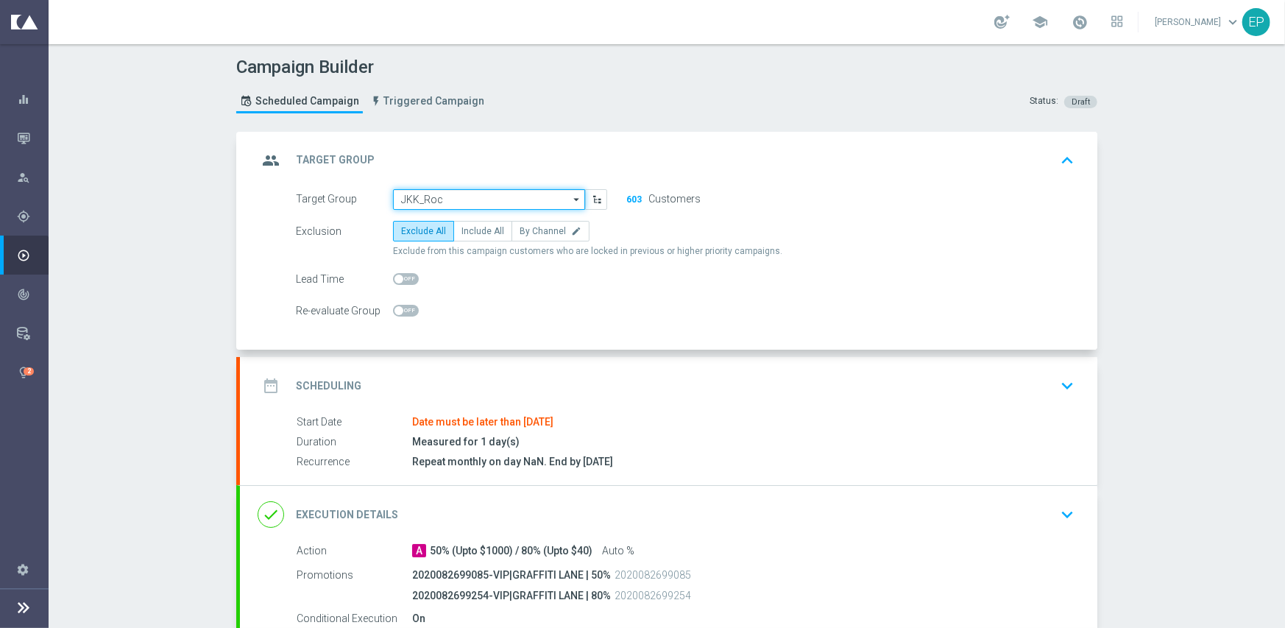
click at [458, 189] on input "JKK_Roc" at bounding box center [489, 199] width 192 height 21
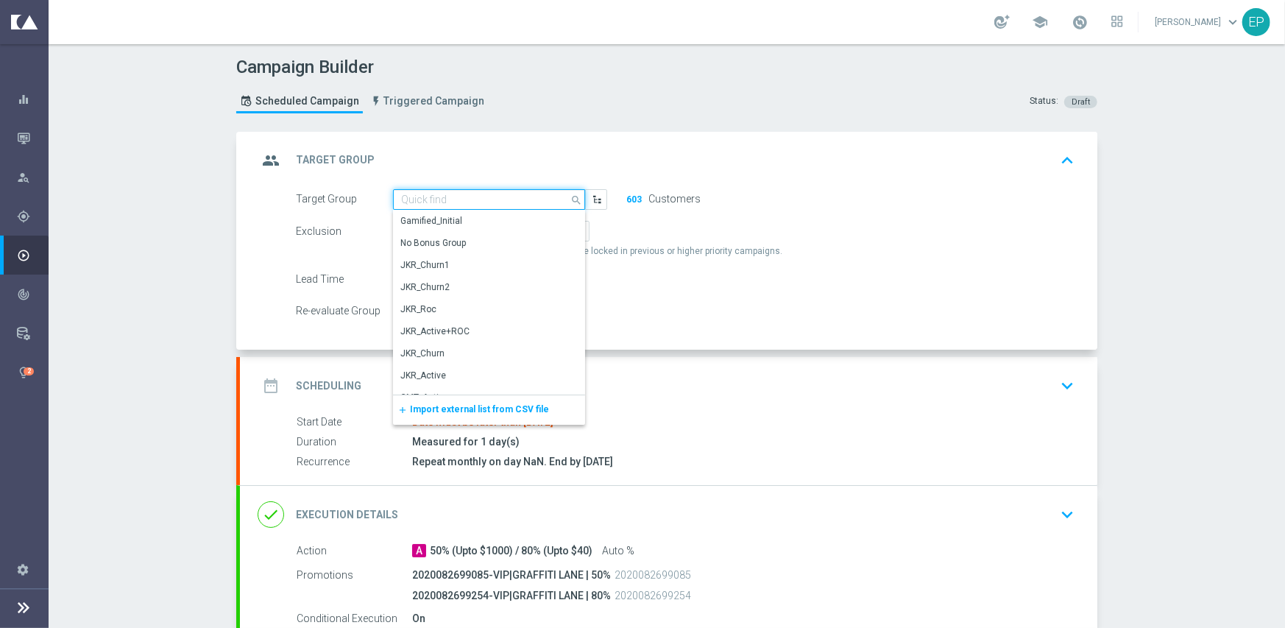
paste input "JKK_Roc_Mkt1"
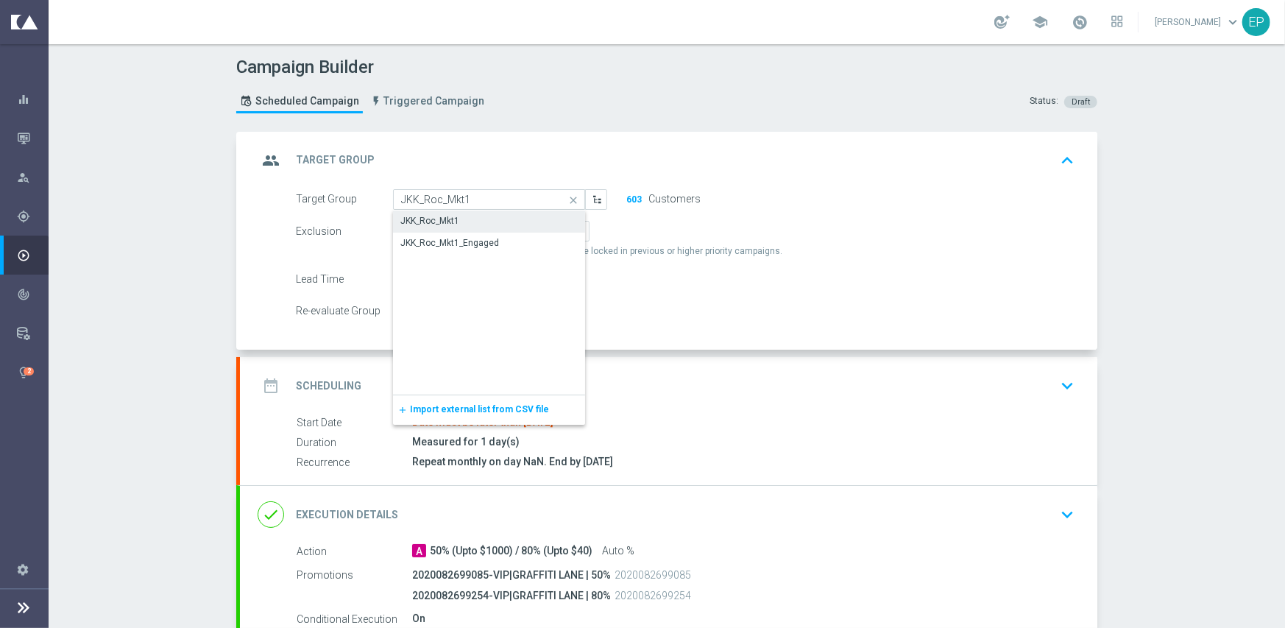
click at [456, 224] on div "JKK_Roc_Mkt1" at bounding box center [489, 220] width 193 height 21
type input "JKK_Roc_Mkt1"
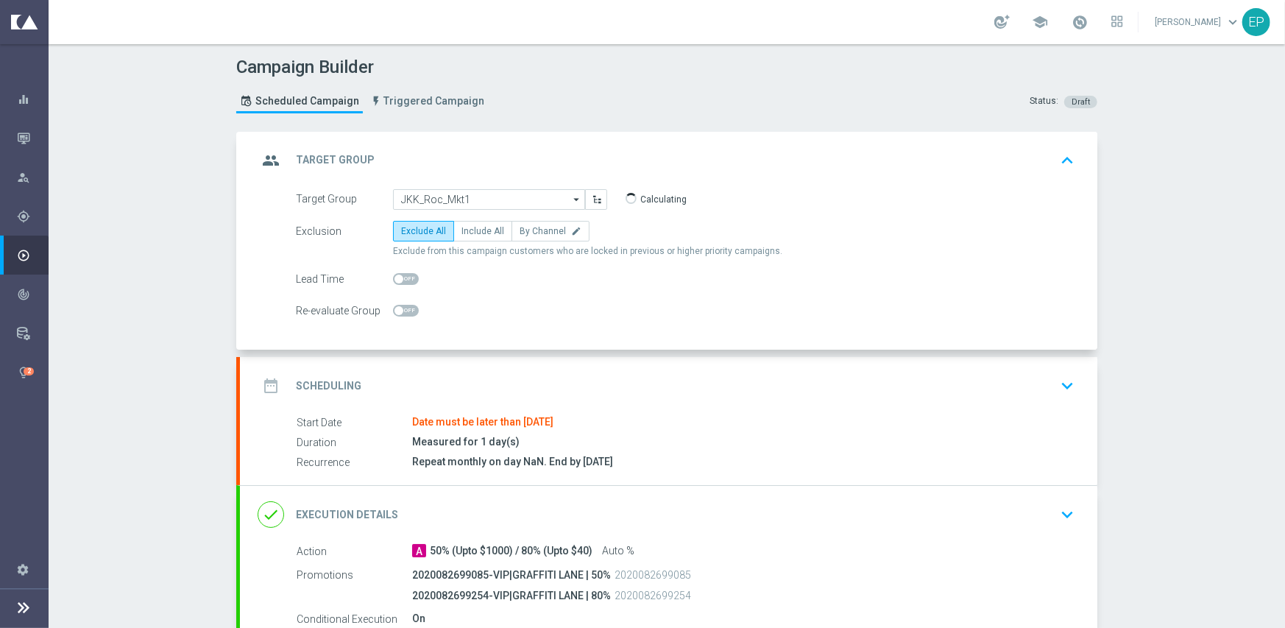
click at [545, 383] on div "date_range Scheduling keyboard_arrow_down" at bounding box center [669, 386] width 822 height 28
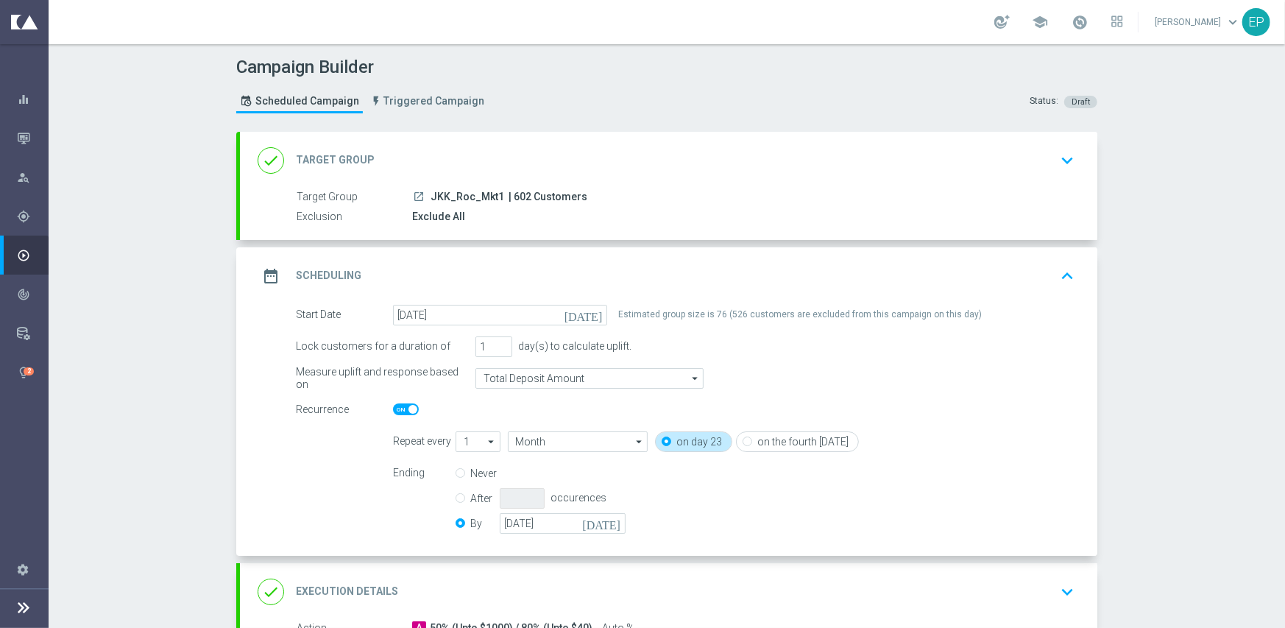
click at [393, 408] on span at bounding box center [406, 409] width 26 height 12
click at [393, 408] on input "checkbox" at bounding box center [406, 409] width 26 height 12
checkbox input "false"
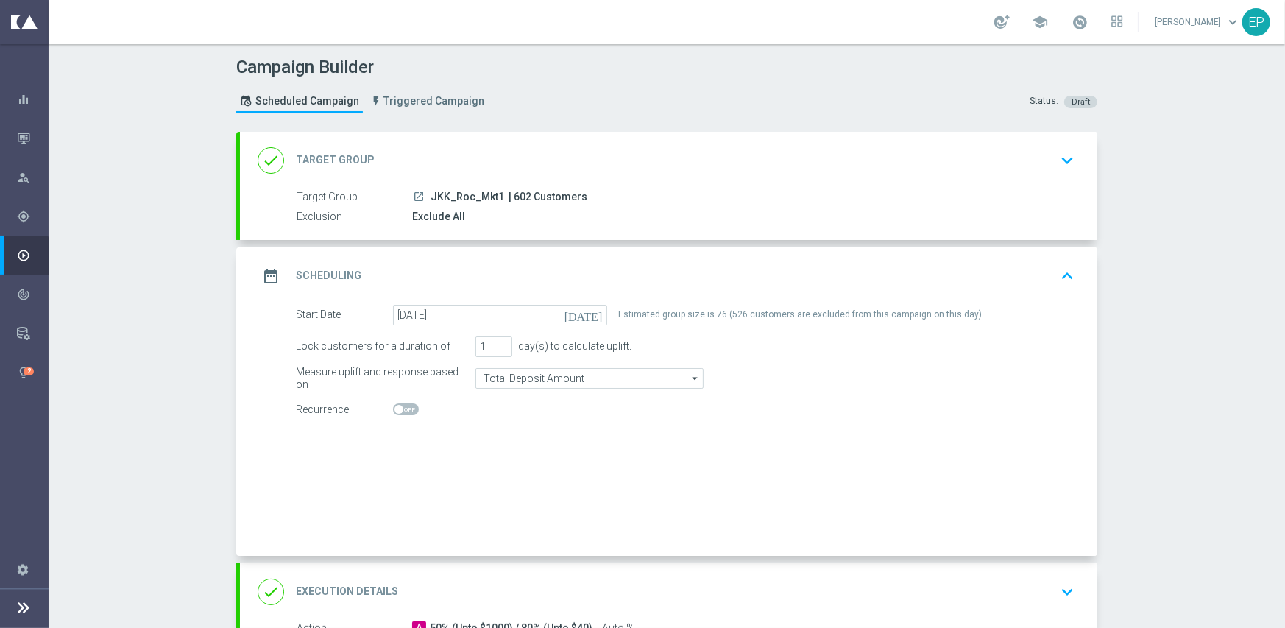
radio input "true"
radio input "false"
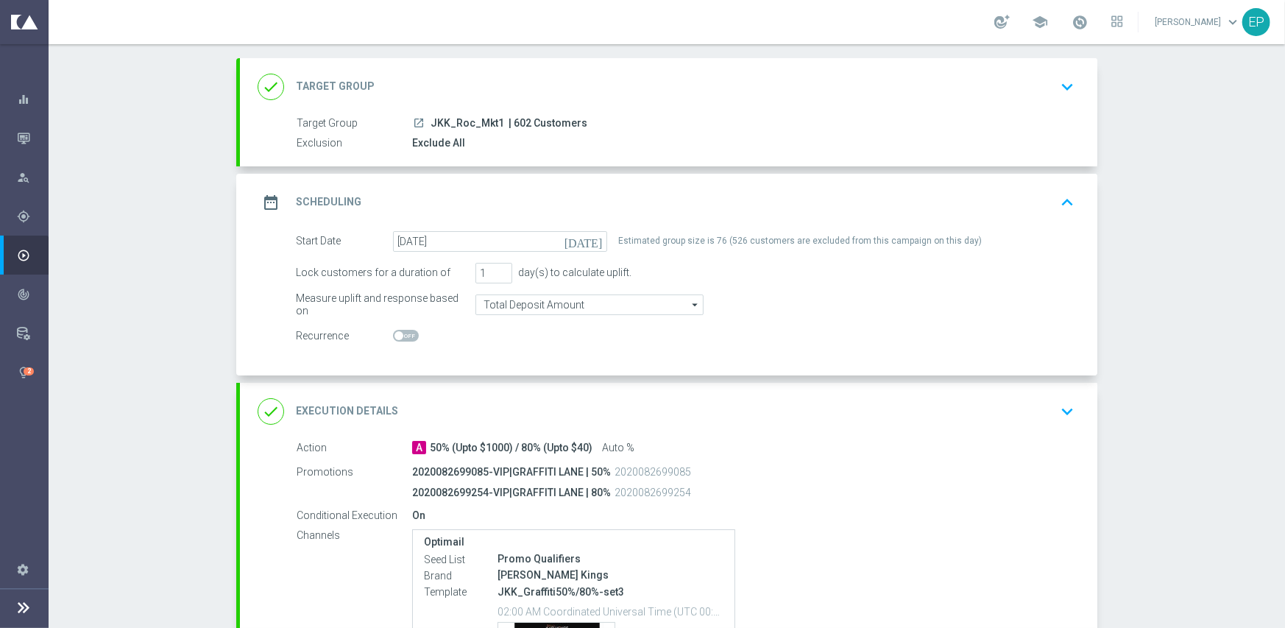
scroll to position [147, 0]
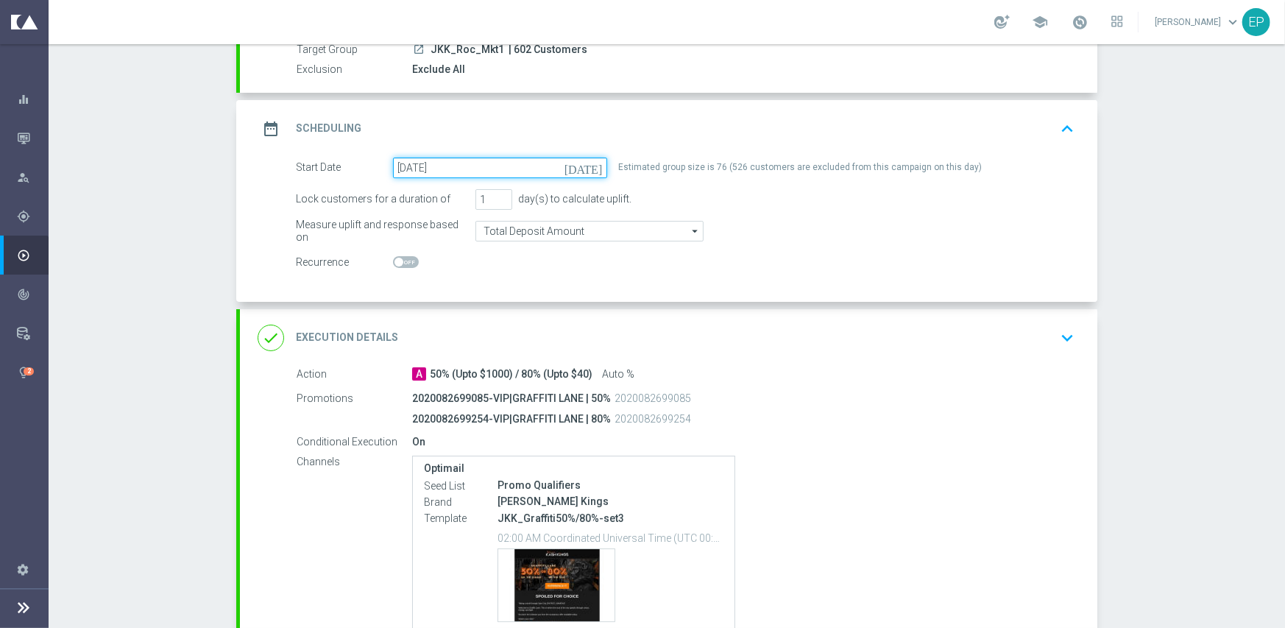
click at [506, 170] on input "23 May 2025" at bounding box center [500, 167] width 214 height 21
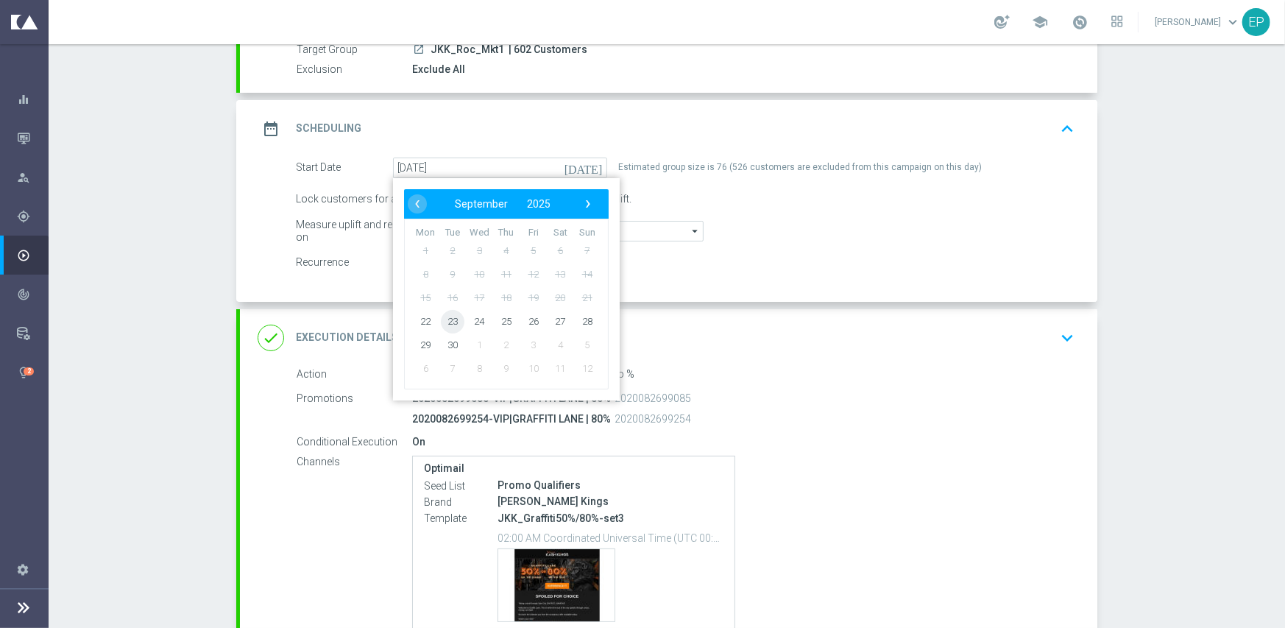
click at [450, 319] on span "23" at bounding box center [453, 321] width 24 height 24
type input "[DATE]"
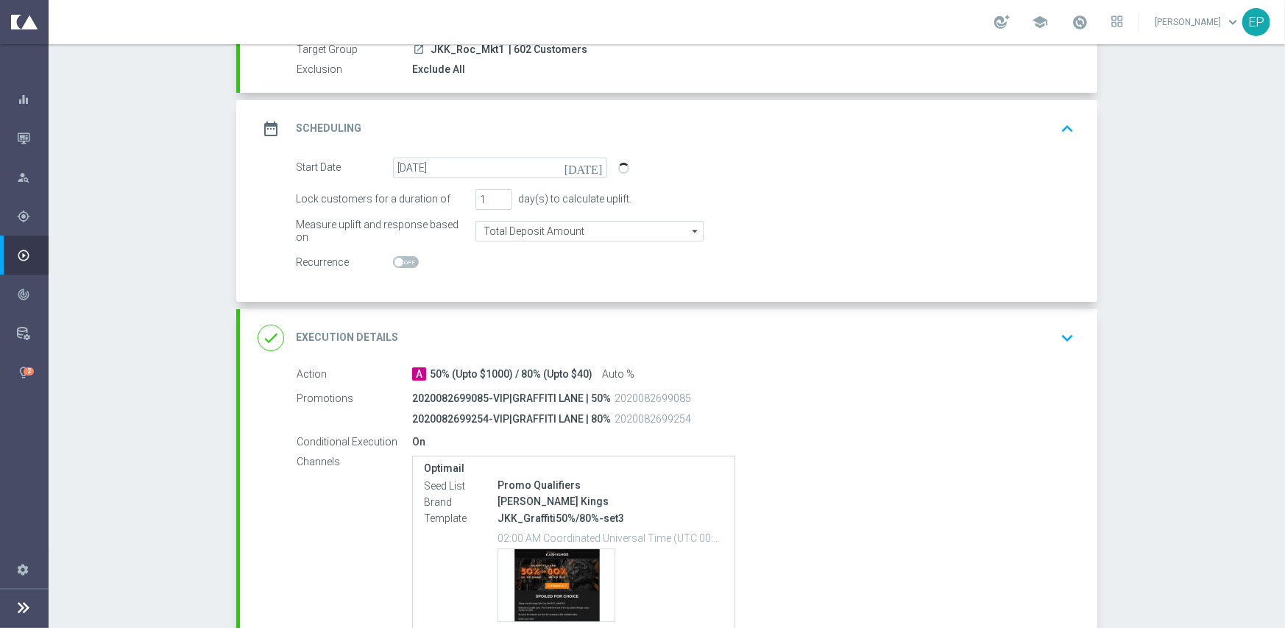
click at [722, 347] on div "done Execution Details keyboard_arrow_down" at bounding box center [669, 338] width 822 height 28
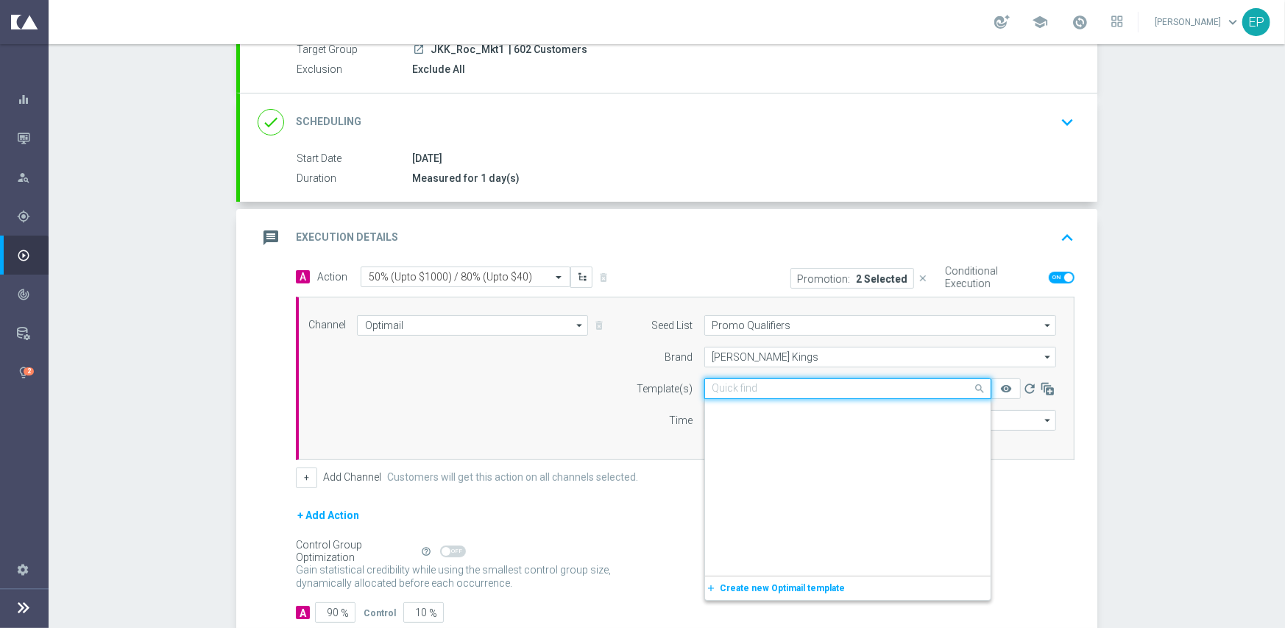
click at [846, 392] on input "text" at bounding box center [832, 389] width 241 height 13
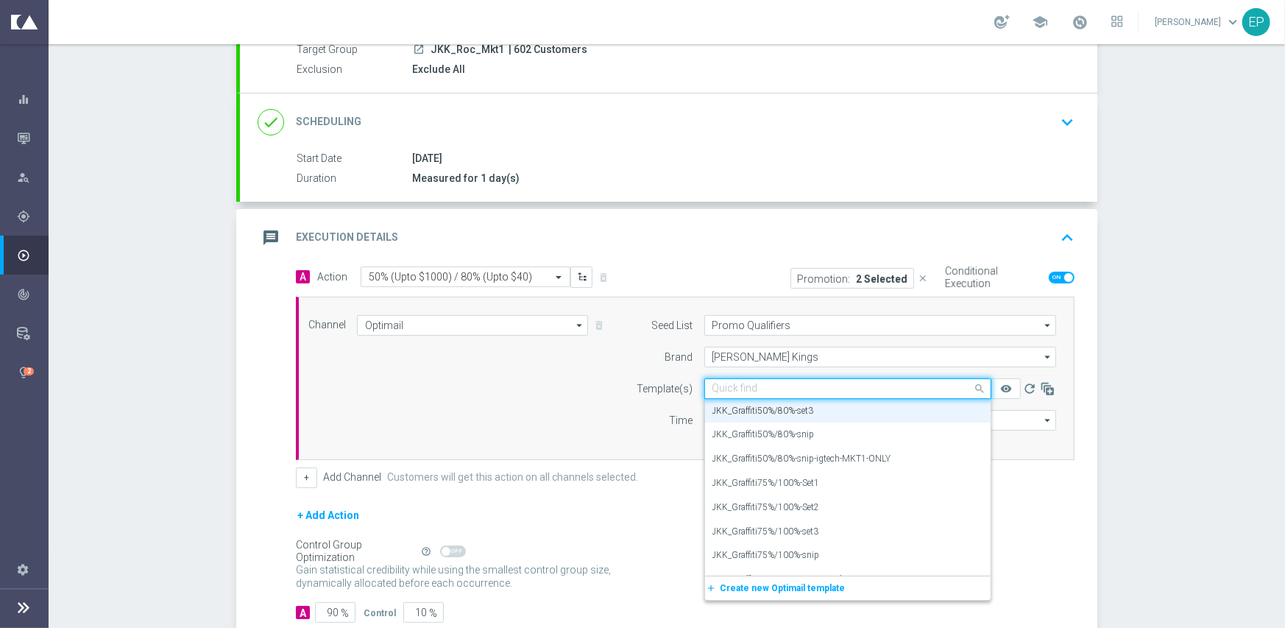
paste input "JKK_Graffiti50%/80%-snip-igtech-MKT1-ONLY"
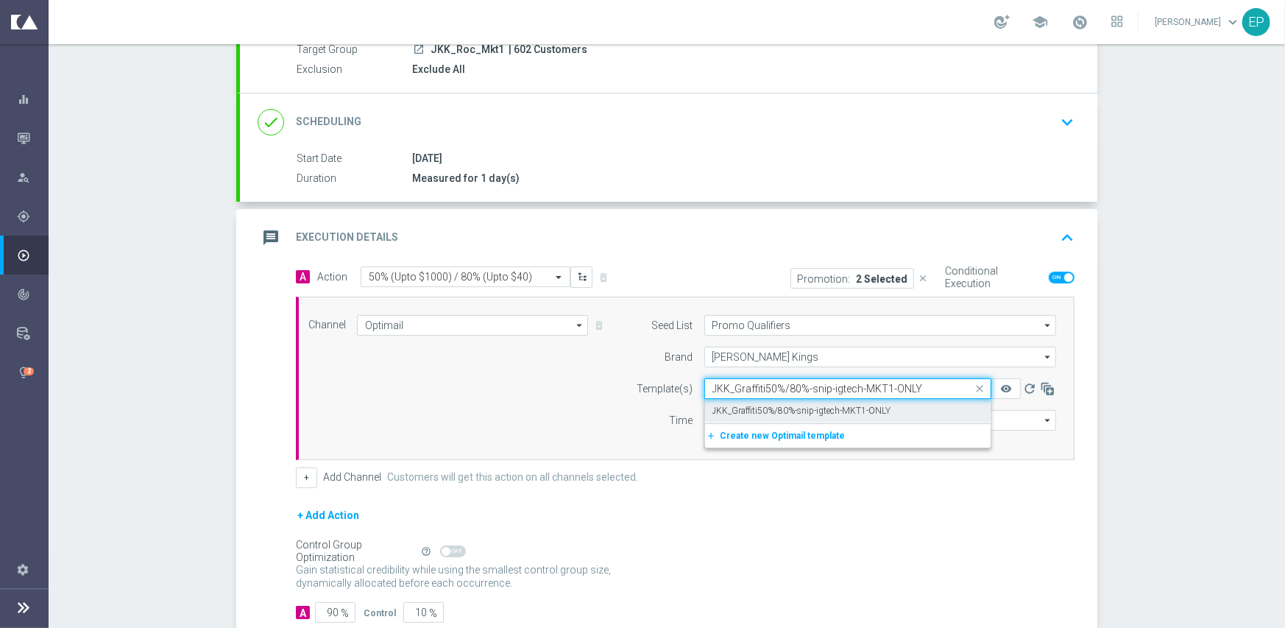
click at [824, 411] on label "JKK_Graffiti50%/80%-snip-igtech-MKT1-ONLY" at bounding box center [801, 411] width 179 height 13
type input "JKK_Graffiti50%/80%-snip-igtech-MKT1-ONLY"
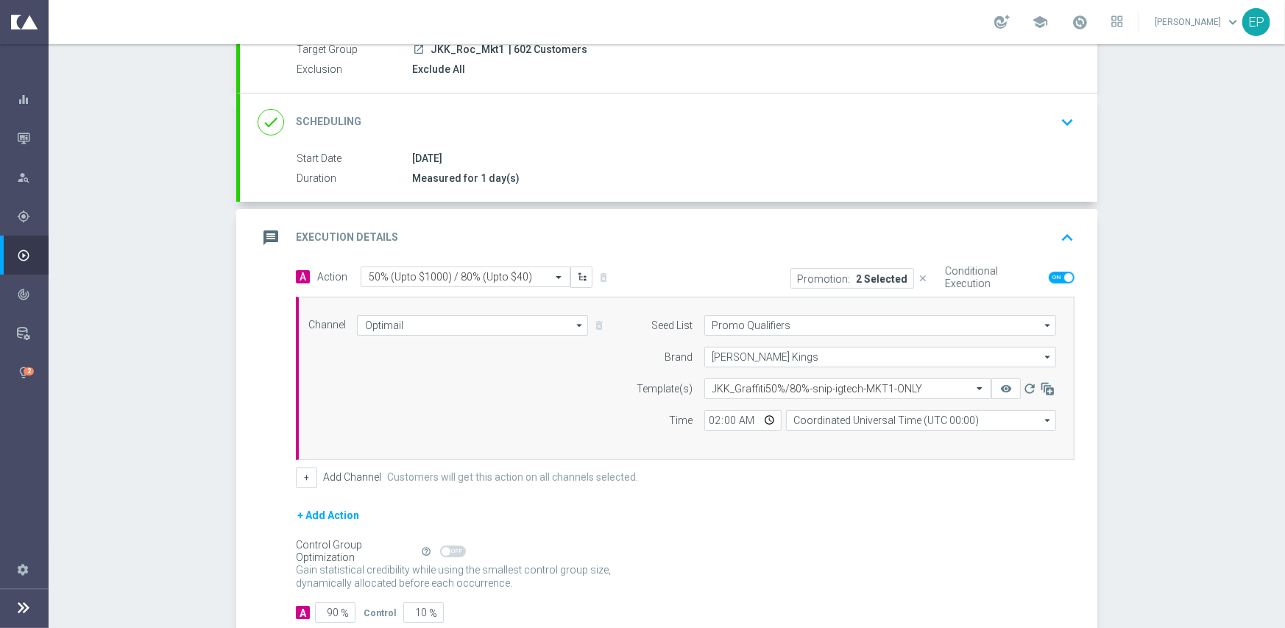
click at [829, 492] on form "A Action Select action 50% (Upto $1000) / 80% (Upto $40) delete_forever Promoti…" at bounding box center [685, 444] width 779 height 357
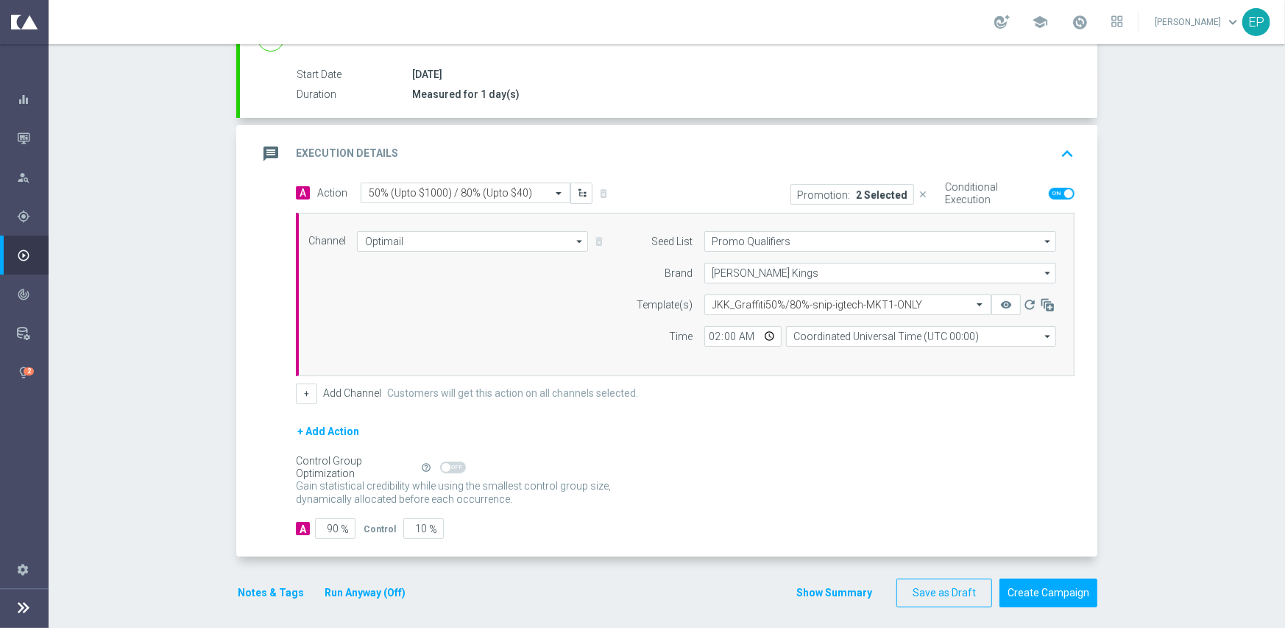
scroll to position [238, 0]
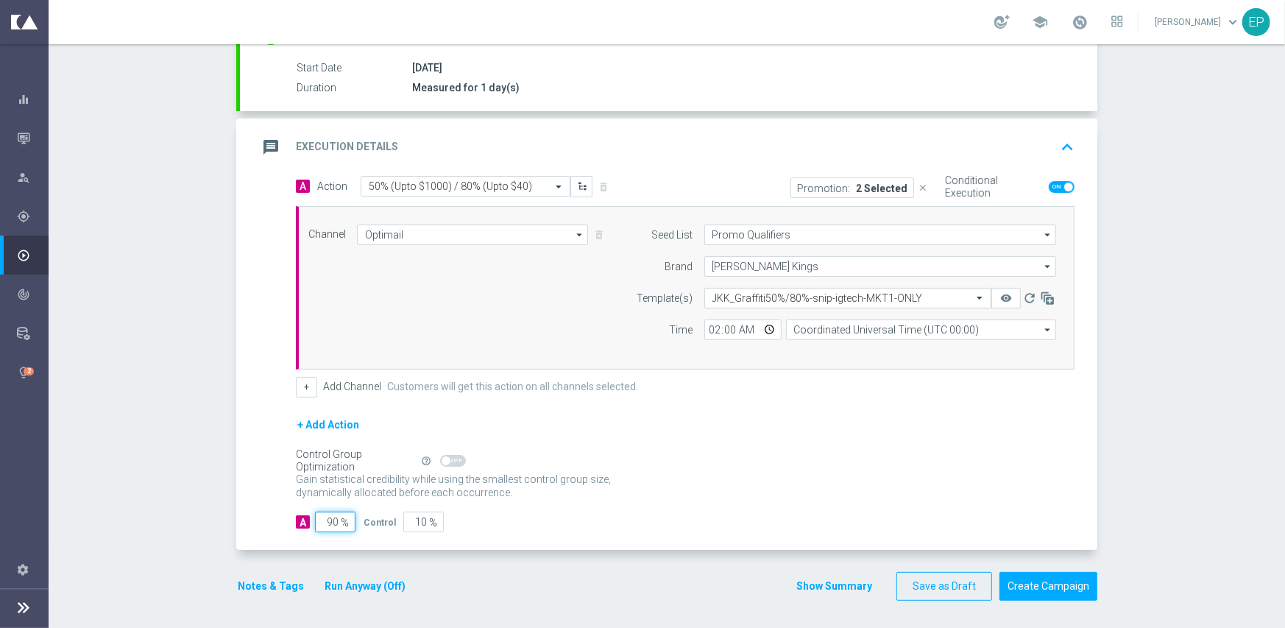
click at [327, 520] on input "90" at bounding box center [335, 521] width 40 height 21
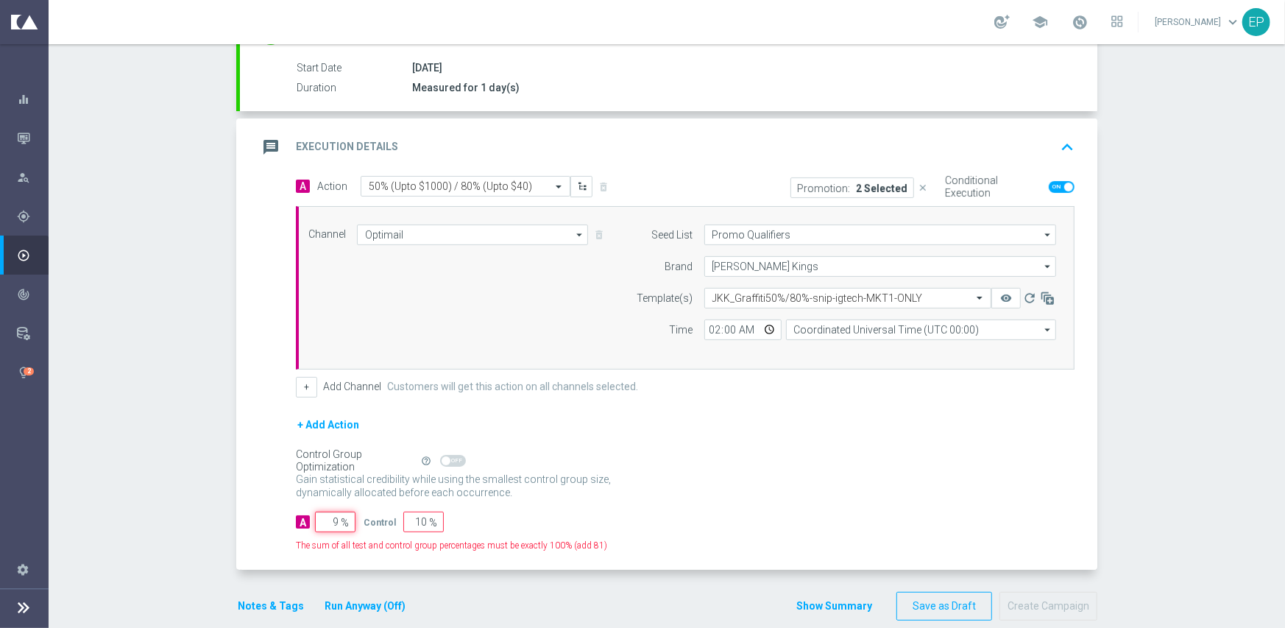
type input "95"
type input "5"
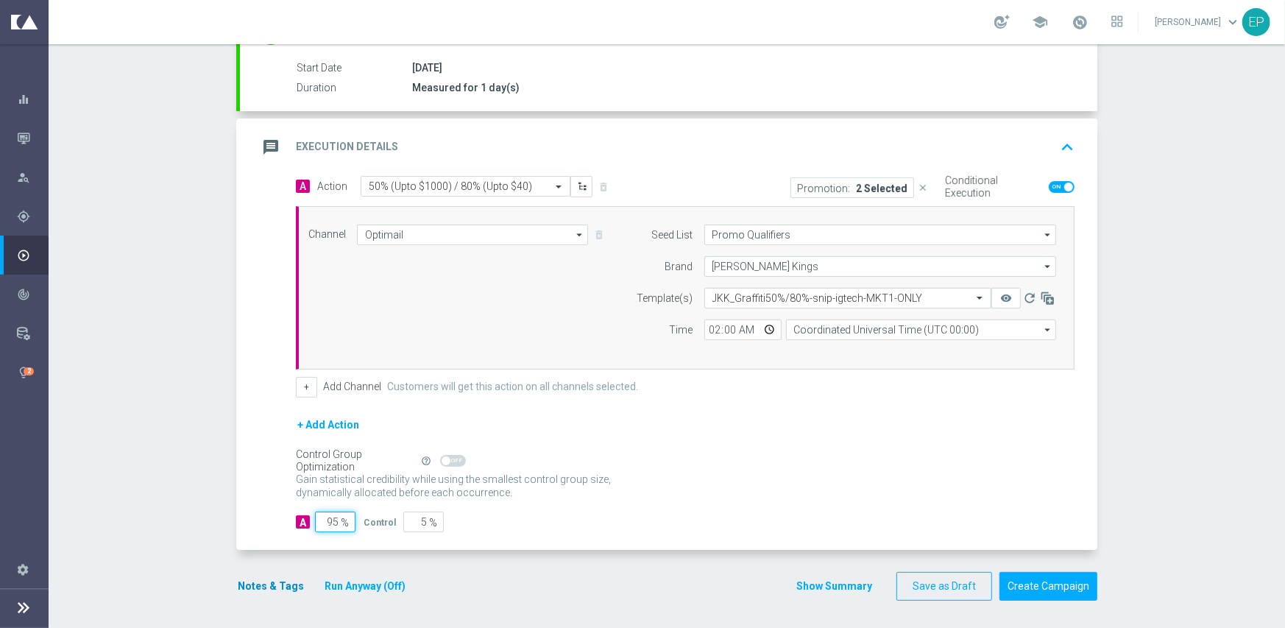
type input "95"
click at [265, 579] on button "Notes & Tags" at bounding box center [270, 586] width 69 height 18
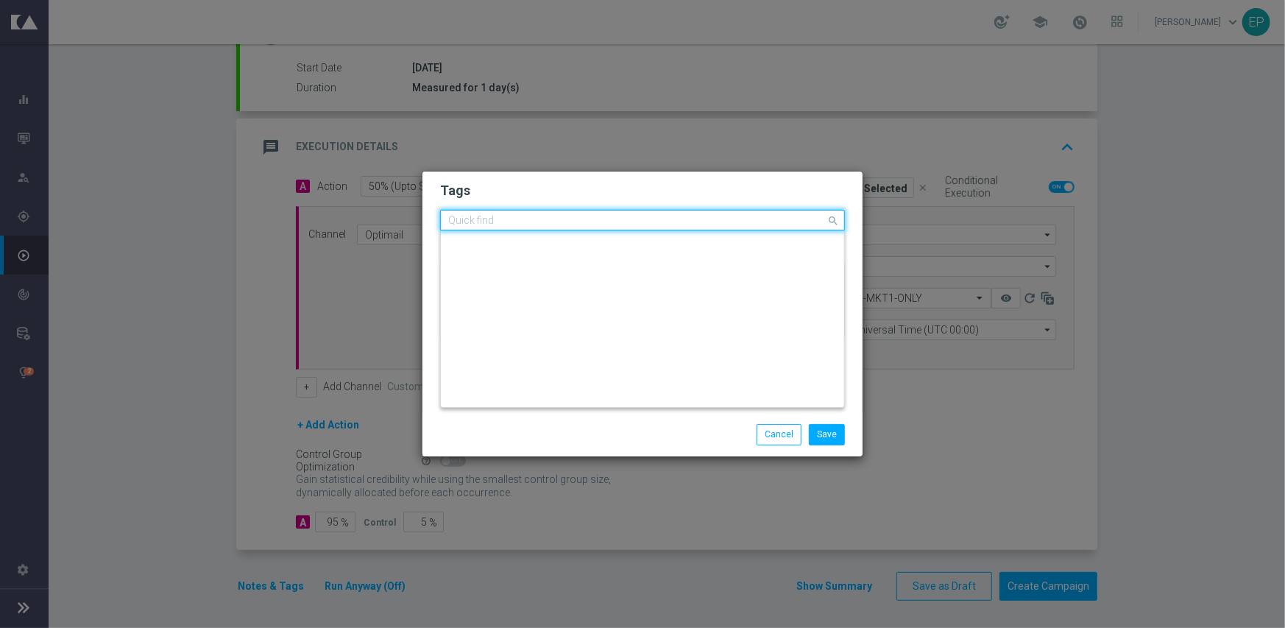
scroll to position [0, 0]
click at [770, 221] on input "text" at bounding box center [637, 221] width 378 height 13
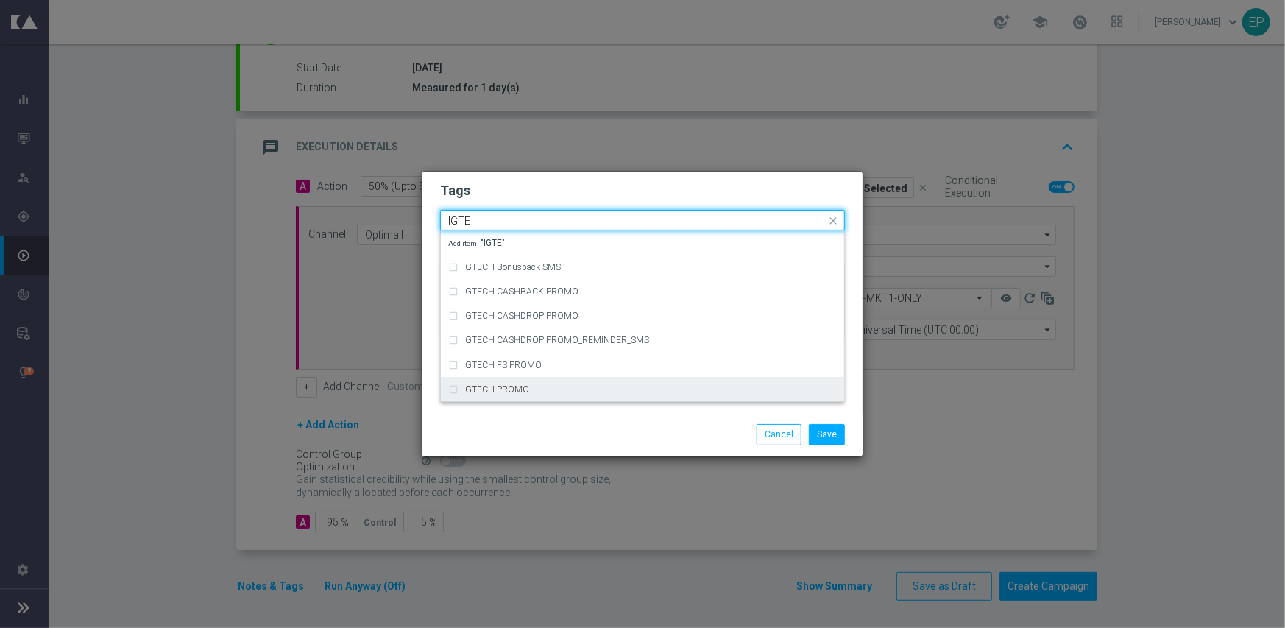
click at [658, 387] on div "IGTECH PROMO" at bounding box center [650, 389] width 374 height 9
type input "IGTE"
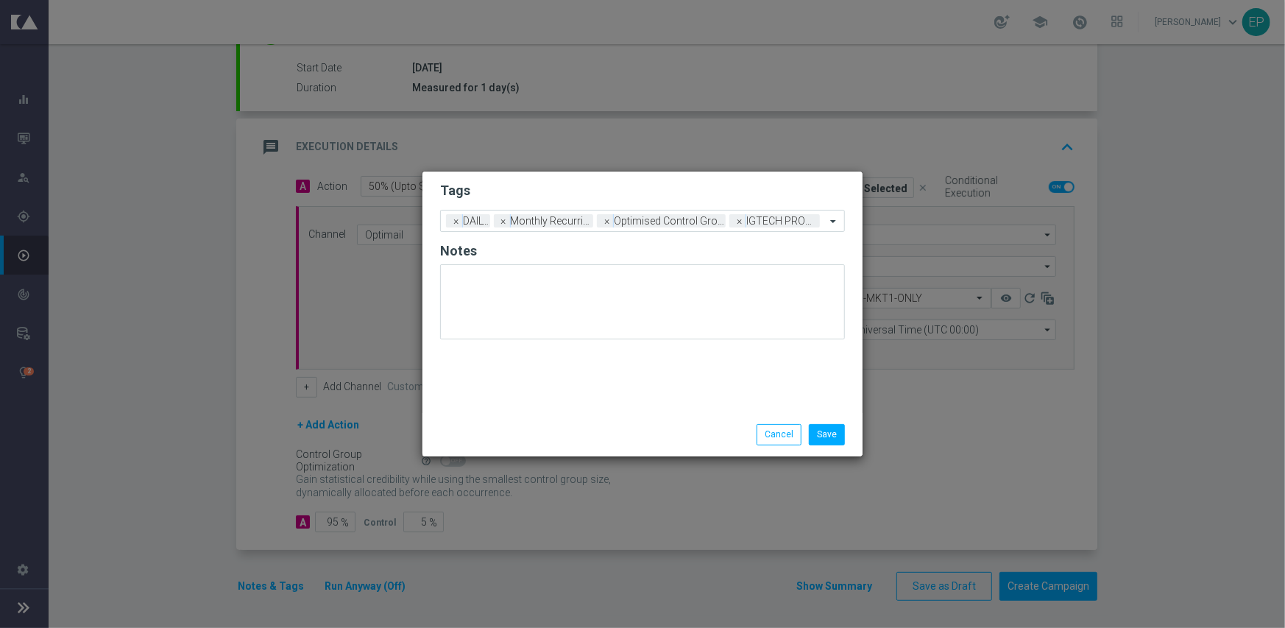
click at [627, 452] on div "Save Cancel" at bounding box center [642, 434] width 440 height 43
click at [832, 433] on button "Save" at bounding box center [827, 434] width 36 height 21
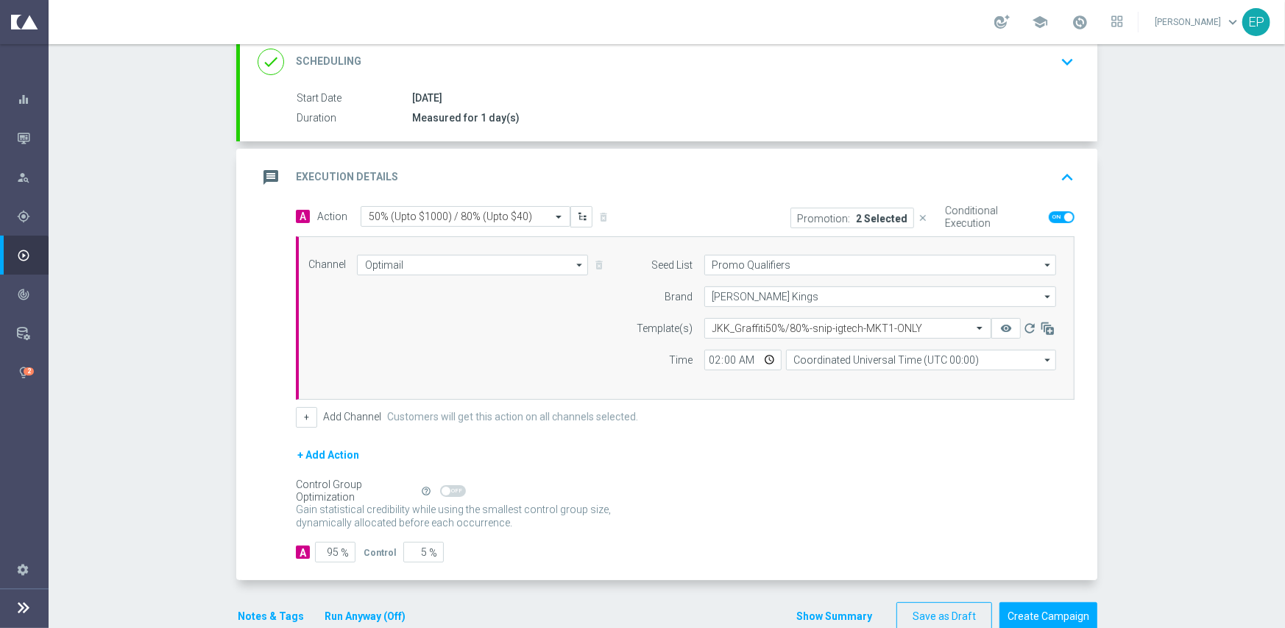
scroll to position [238, 0]
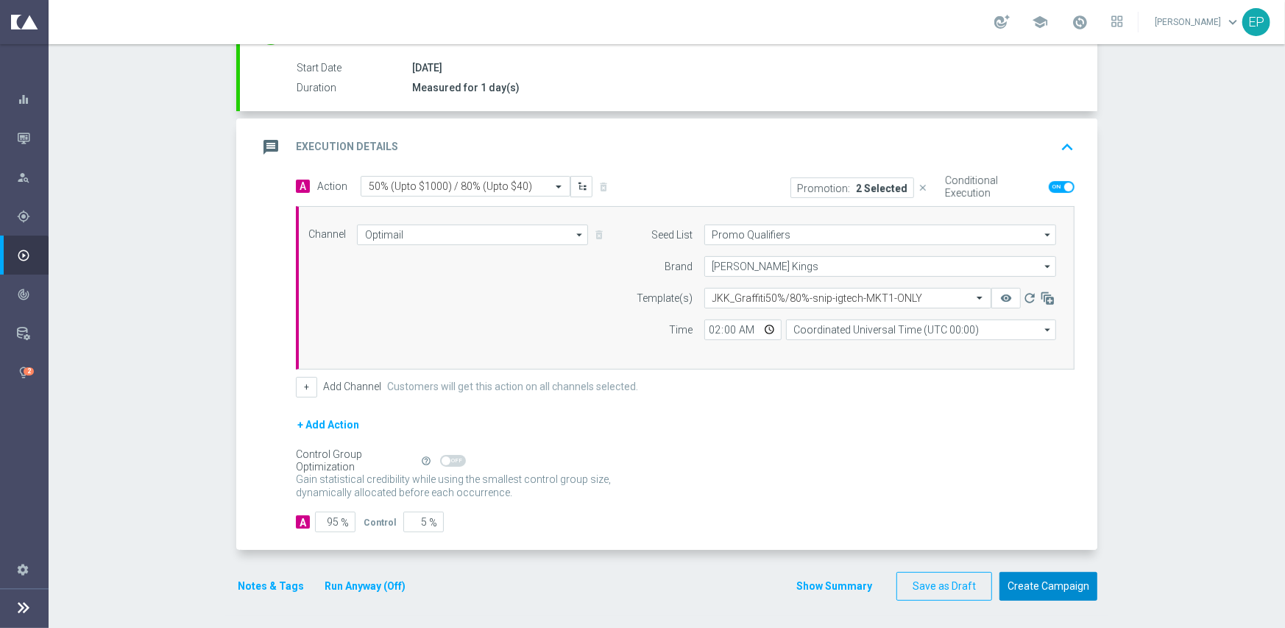
click at [1067, 588] on button "Create Campaign" at bounding box center [1048, 586] width 98 height 29
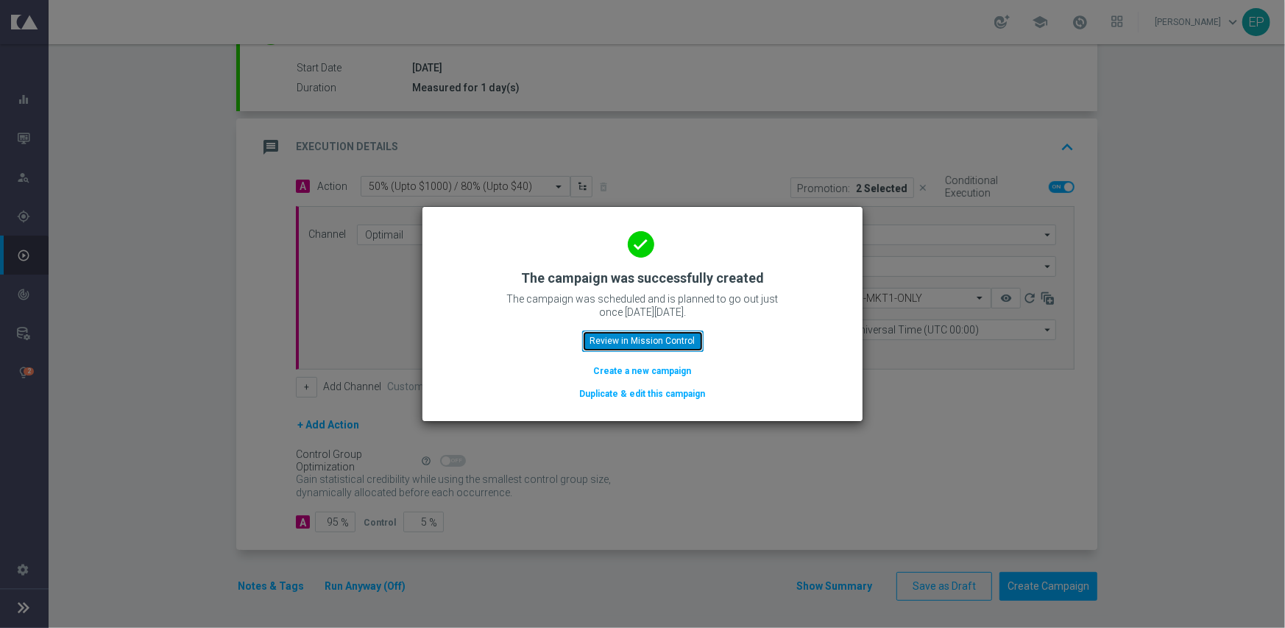
drag, startPoint x: 633, startPoint y: 341, endPoint x: 666, endPoint y: 328, distance: 35.4
click at [634, 341] on button "Review in Mission Control" at bounding box center [642, 340] width 121 height 21
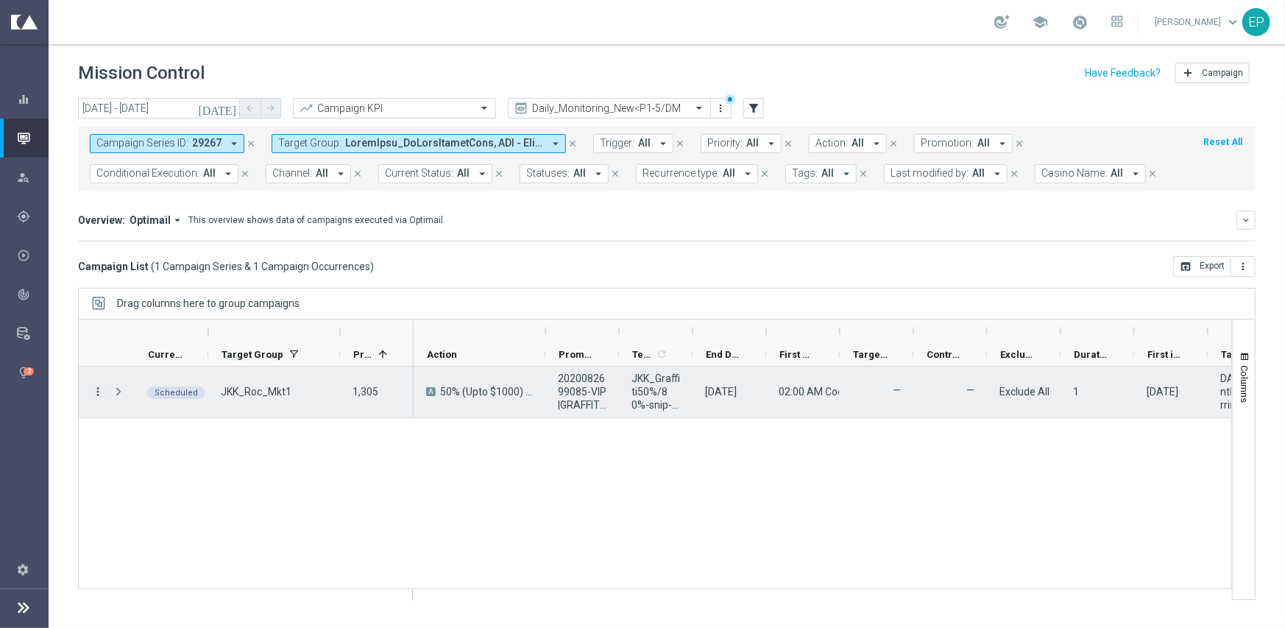
click at [95, 389] on icon "more_vert" at bounding box center [97, 391] width 13 height 13
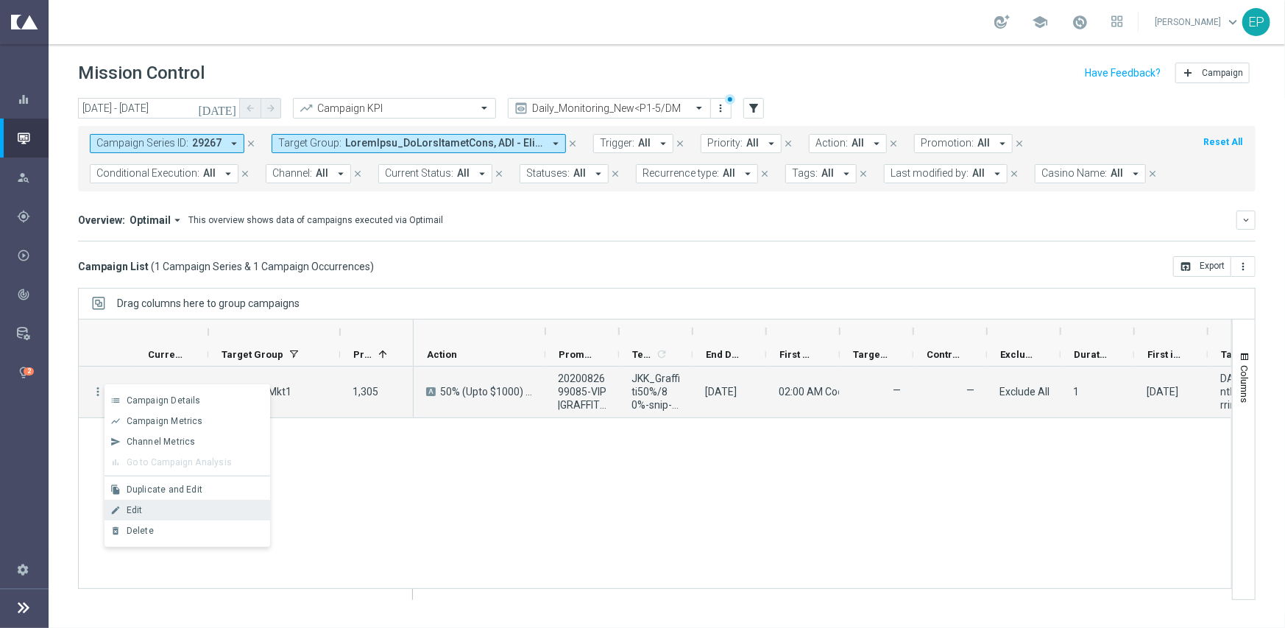
click at [155, 505] on div "Edit" at bounding box center [195, 510] width 137 height 10
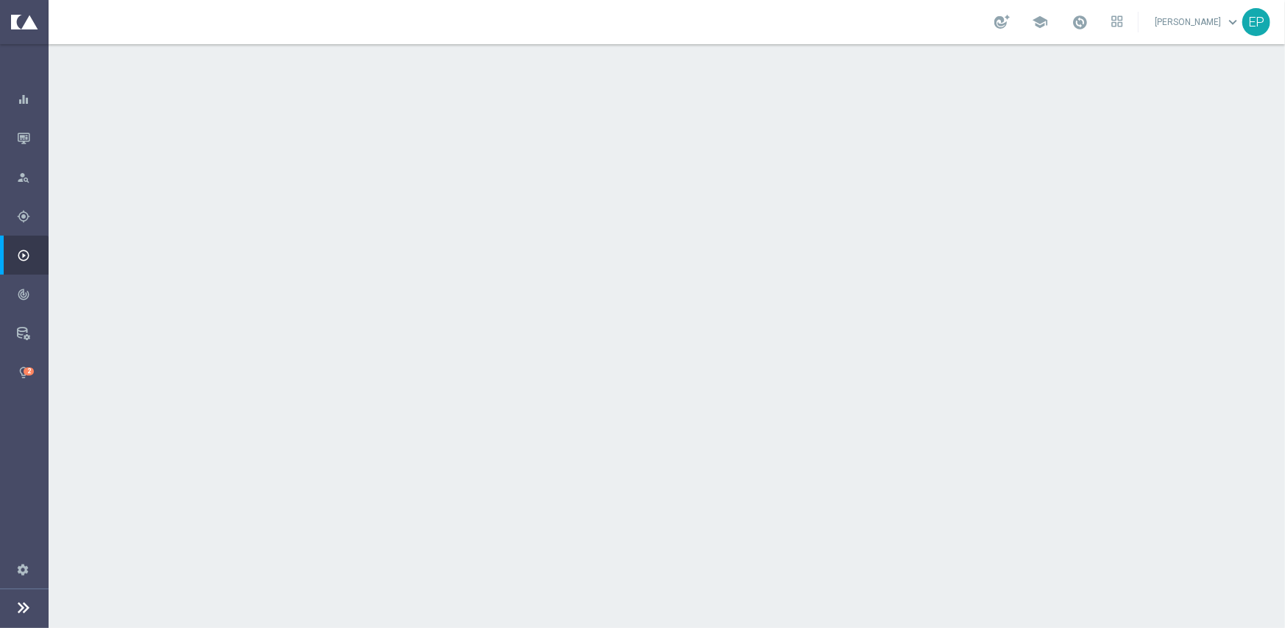
click at [611, 266] on div "done Scheduling keyboard_arrow_down" at bounding box center [669, 269] width 822 height 28
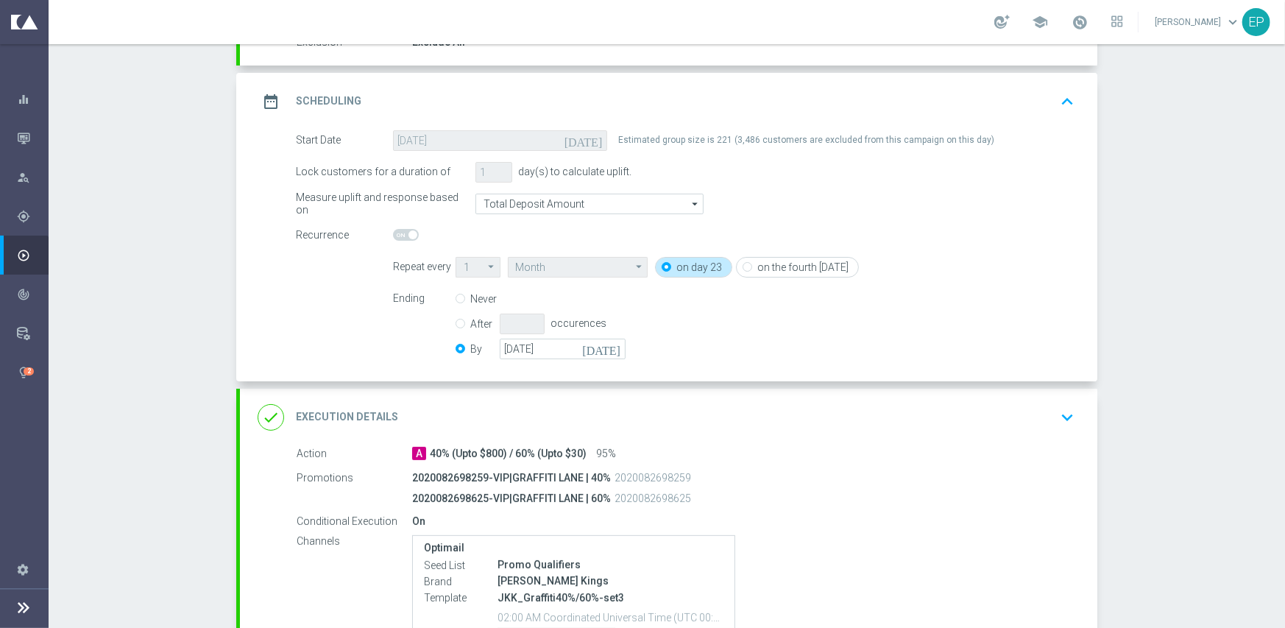
scroll to position [294, 0]
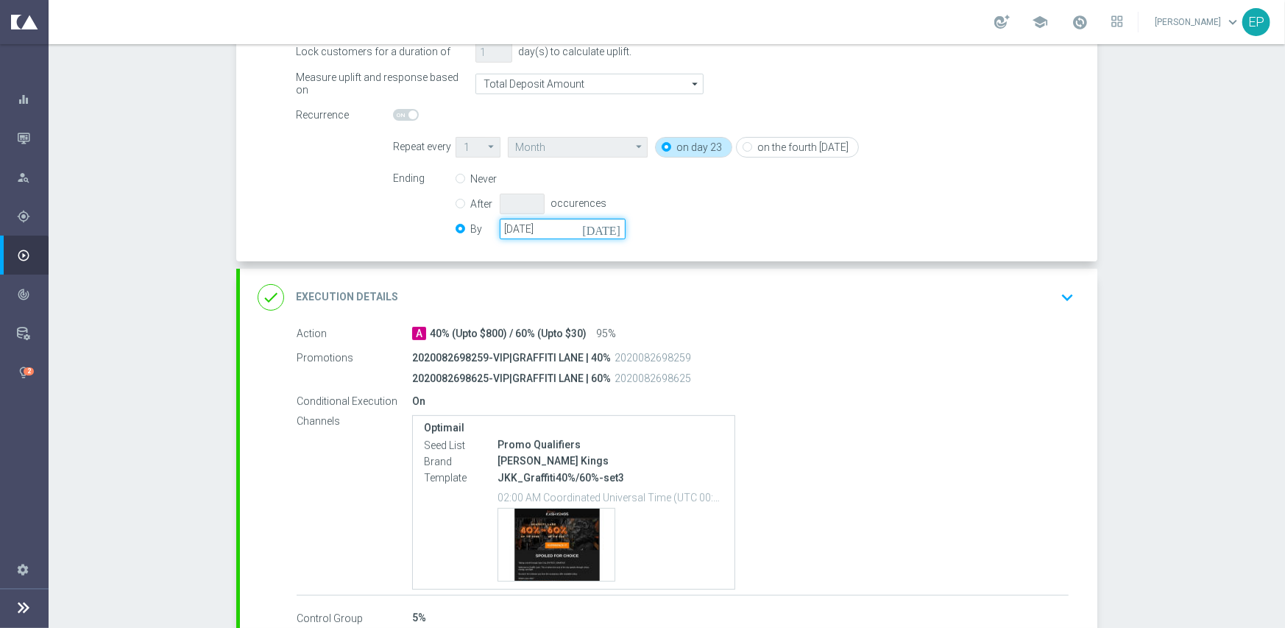
click at [556, 225] on input "[DATE]" at bounding box center [563, 229] width 126 height 21
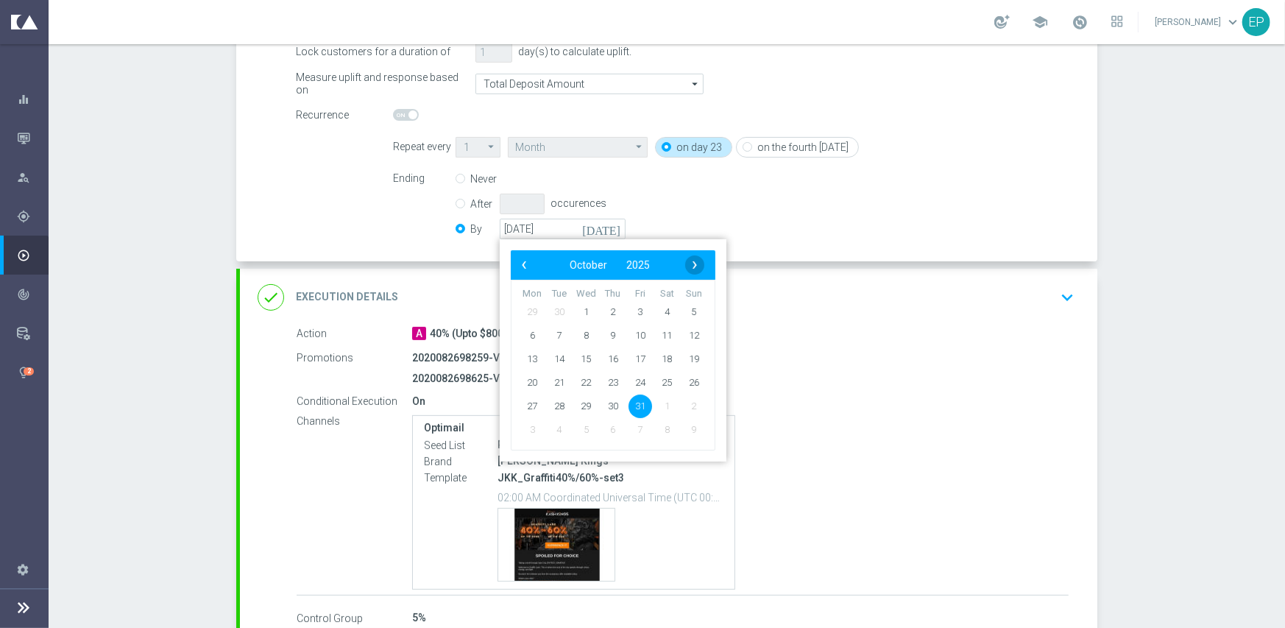
click at [693, 263] on span "›" at bounding box center [694, 264] width 19 height 19
click at [684, 403] on span "30" at bounding box center [694, 406] width 24 height 24
type input "[DATE]"
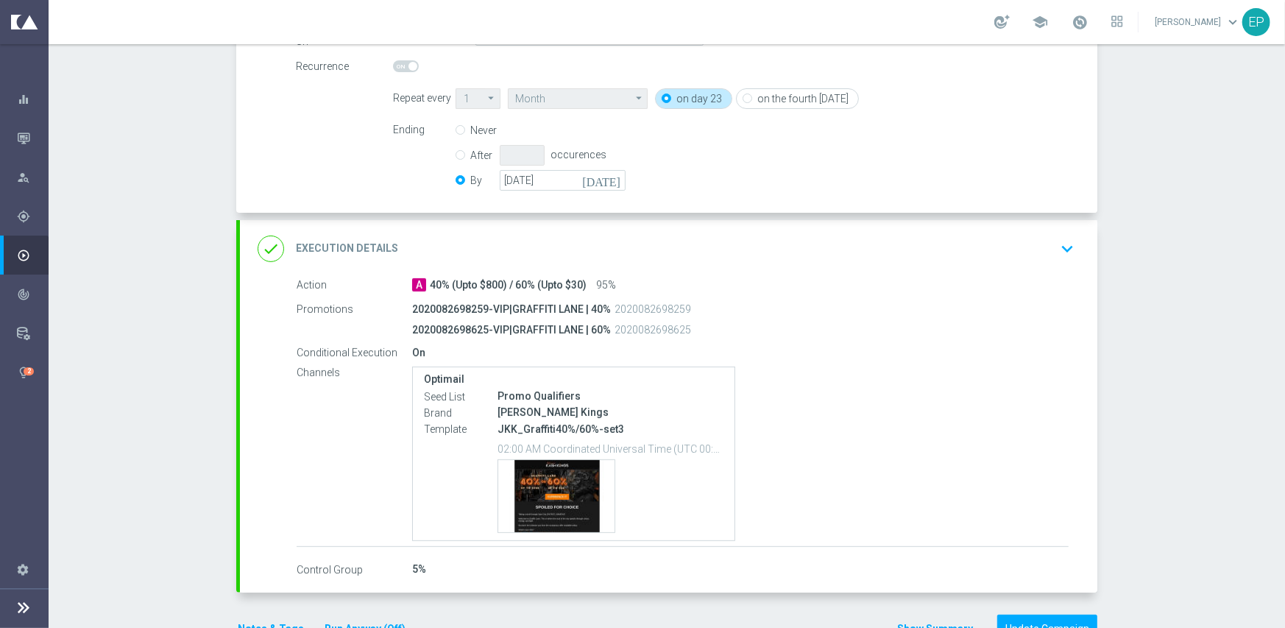
scroll to position [386, 0]
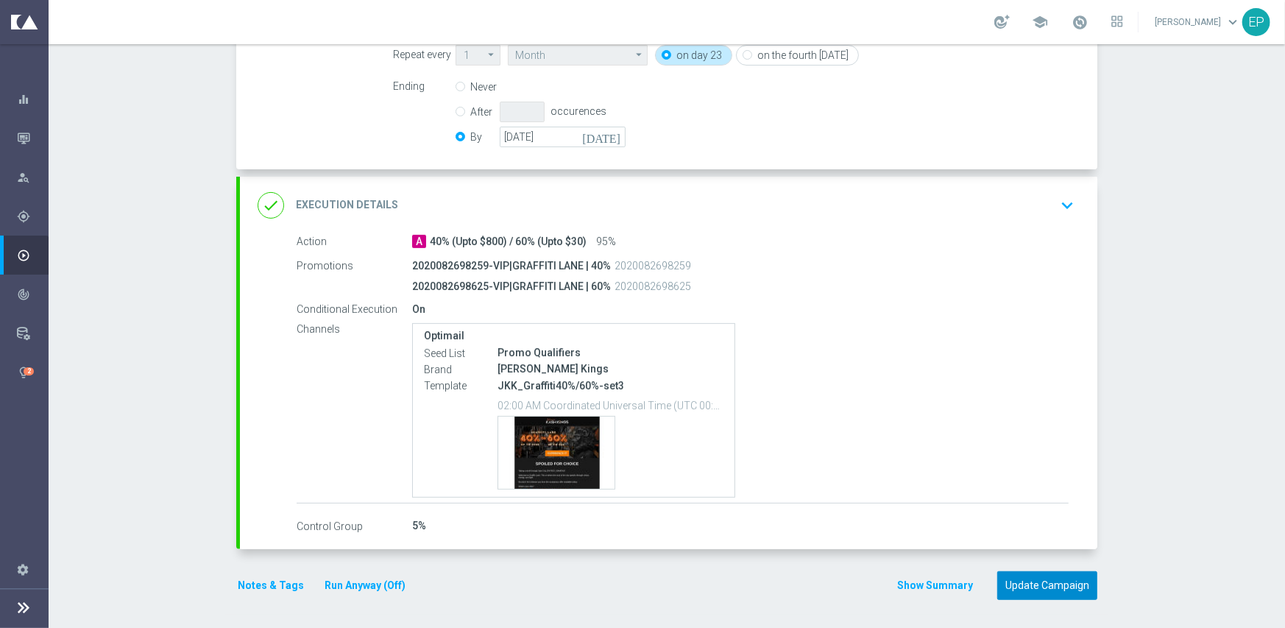
click at [1035, 580] on button "Update Campaign" at bounding box center [1047, 585] width 100 height 29
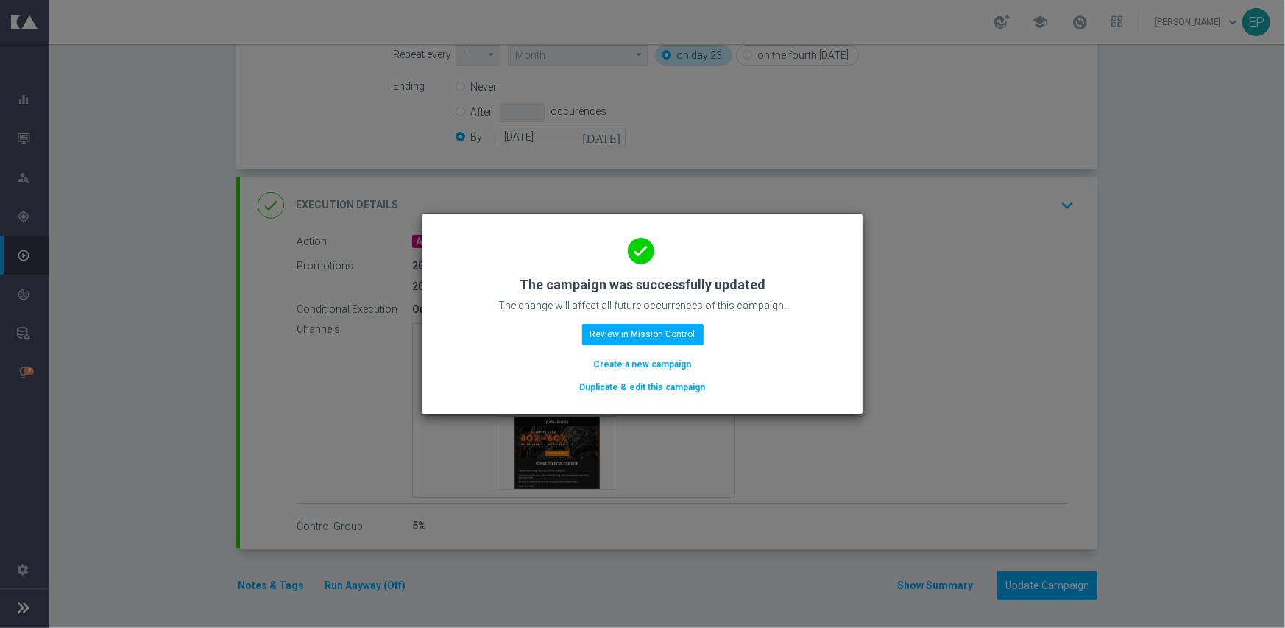
click at [656, 385] on button "Duplicate & edit this campaign" at bounding box center [642, 387] width 129 height 16
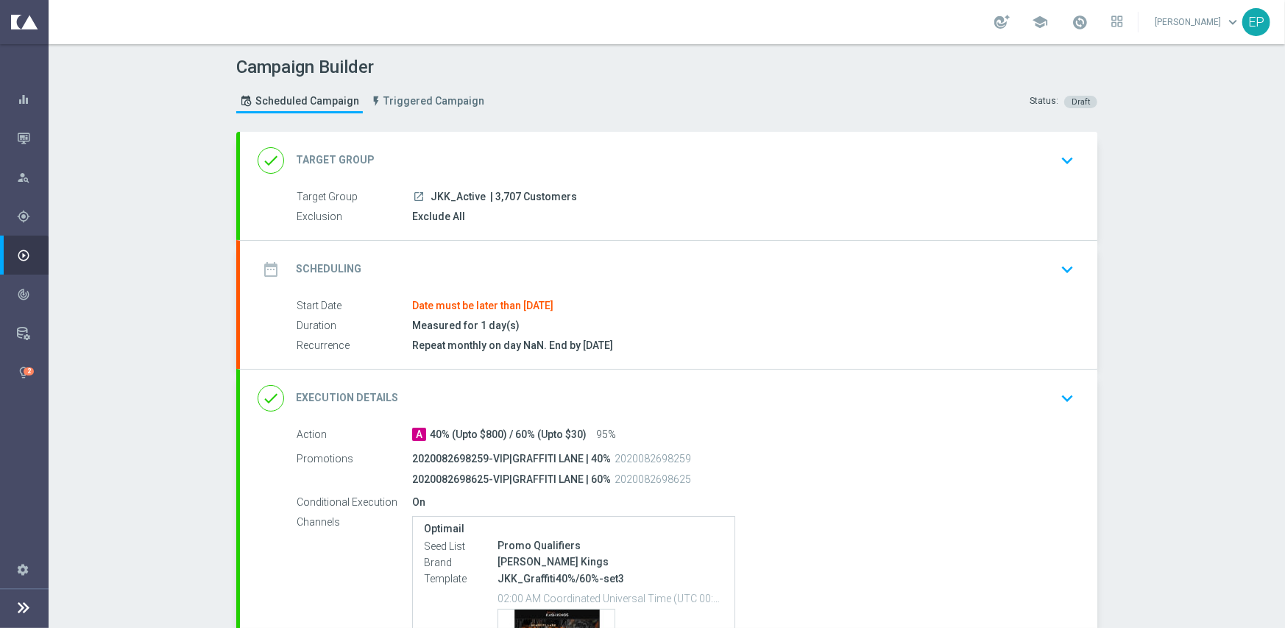
drag, startPoint x: 598, startPoint y: 155, endPoint x: 605, endPoint y: 142, distance: 14.5
click at [598, 155] on div "done Target Group keyboard_arrow_down" at bounding box center [669, 160] width 822 height 28
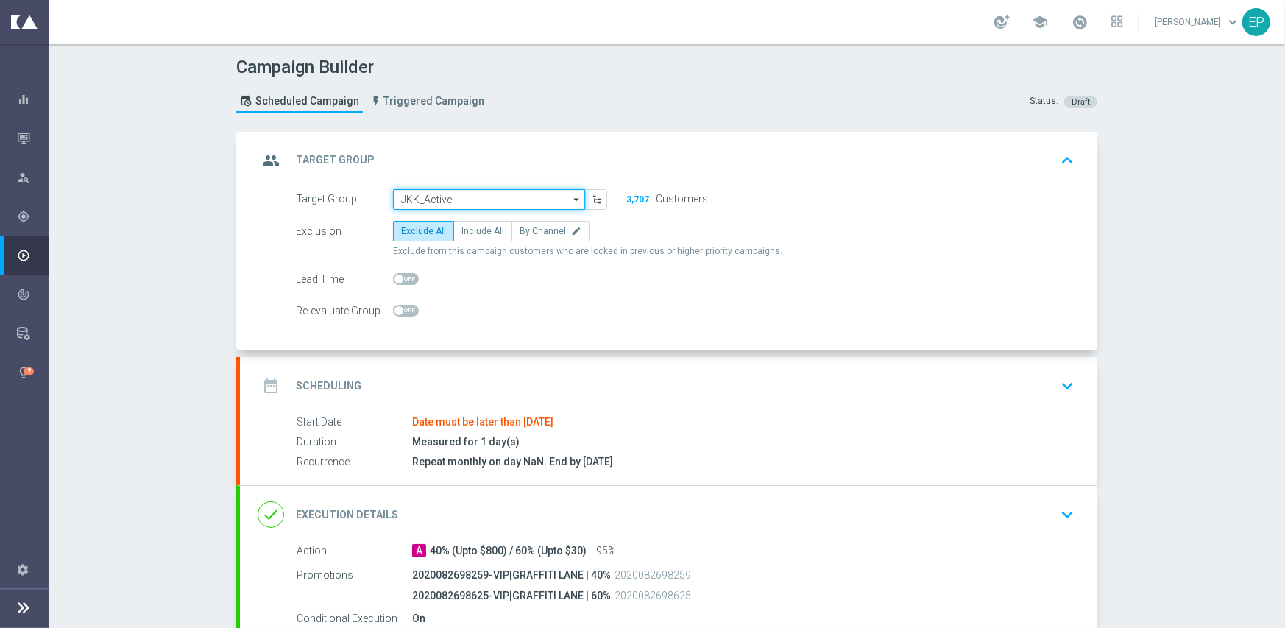
click at [470, 199] on input "JKK_Active" at bounding box center [489, 199] width 192 height 21
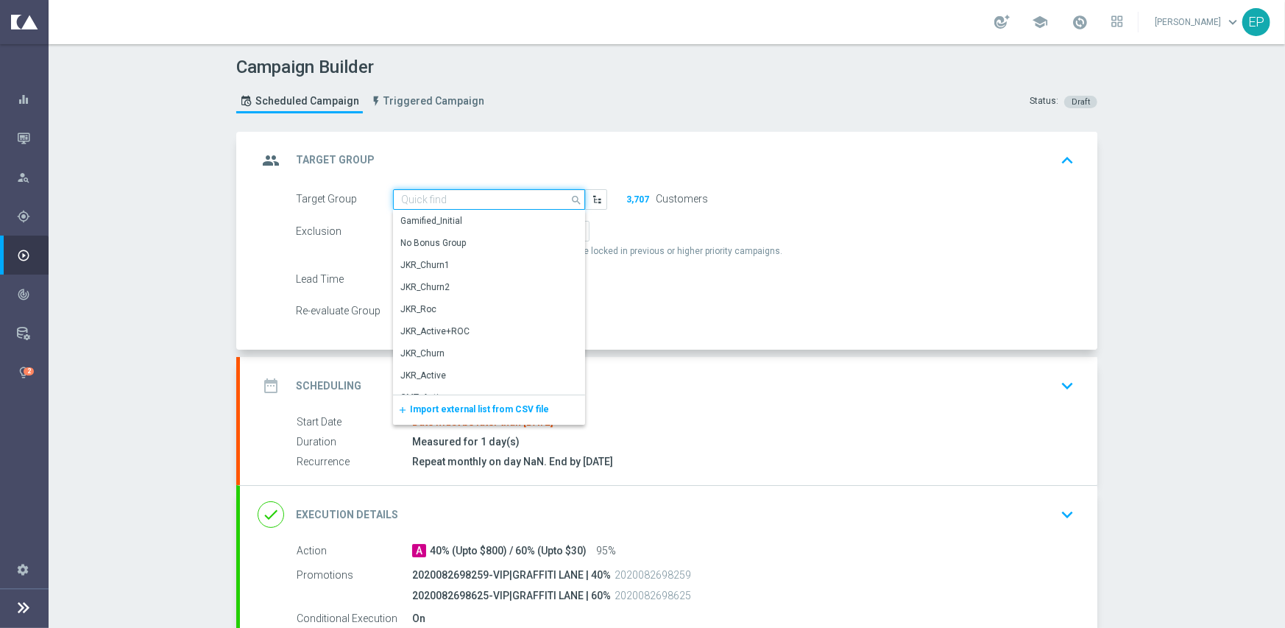
paste input "JKK_Active_Mkt1"
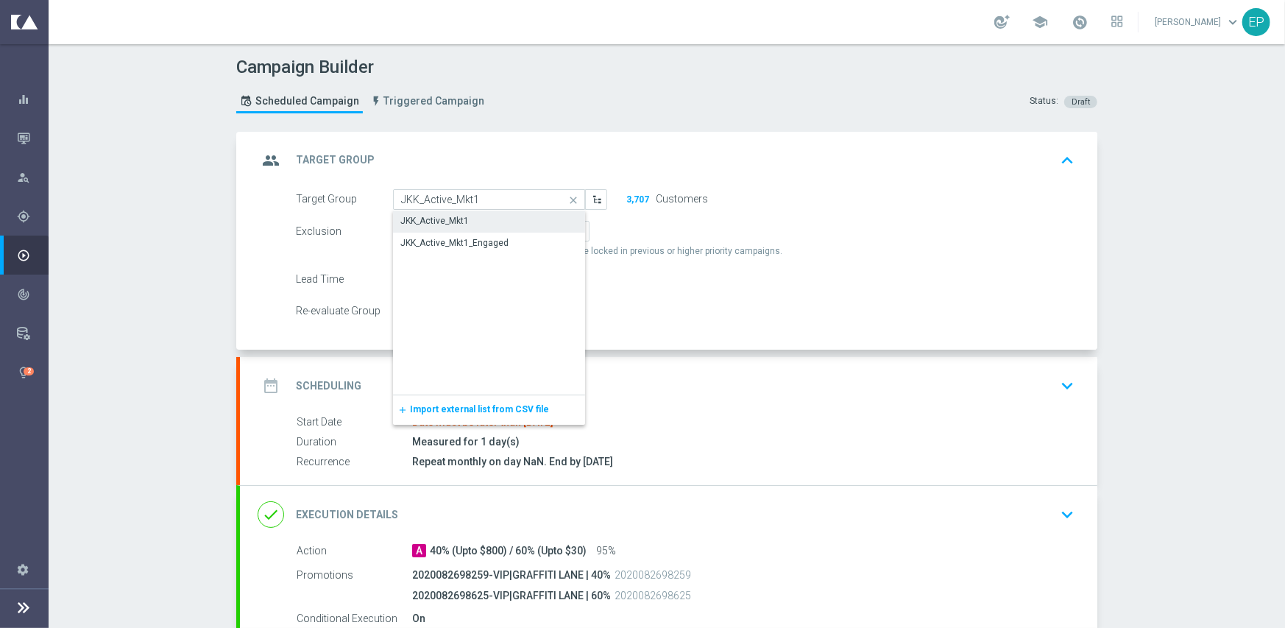
click at [461, 223] on div "JKK_Active_Mkt1" at bounding box center [434, 220] width 68 height 13
type input "JKK_Active_Mkt1"
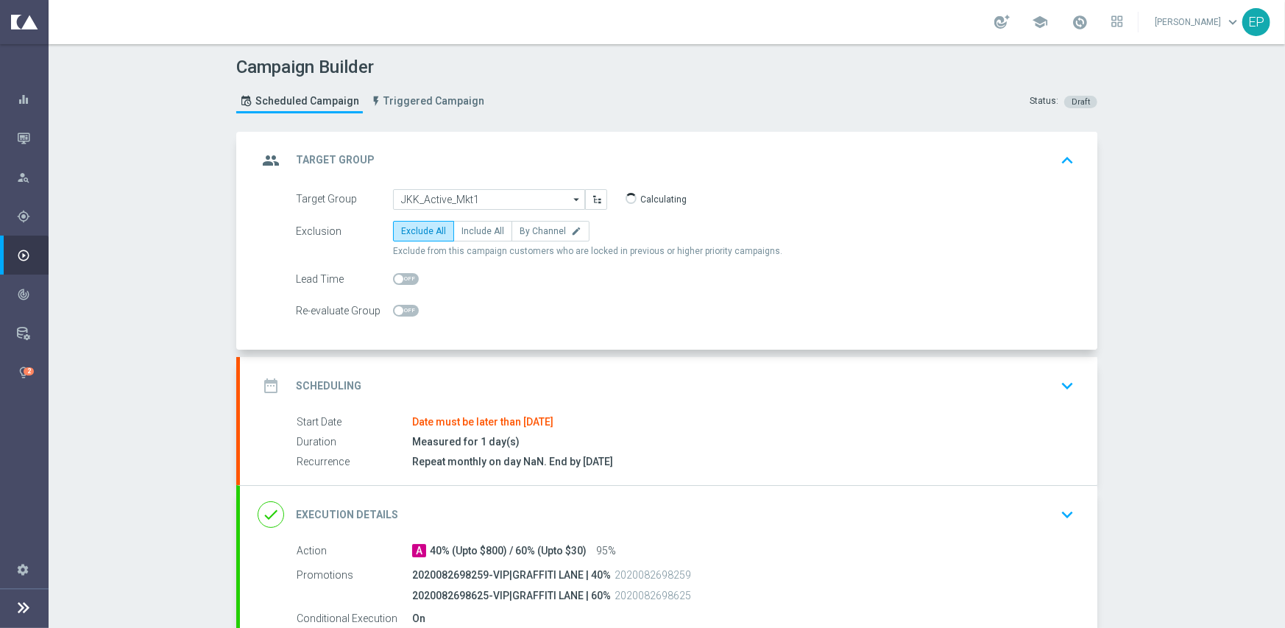
click at [594, 382] on div "date_range Scheduling keyboard_arrow_down" at bounding box center [669, 386] width 822 height 28
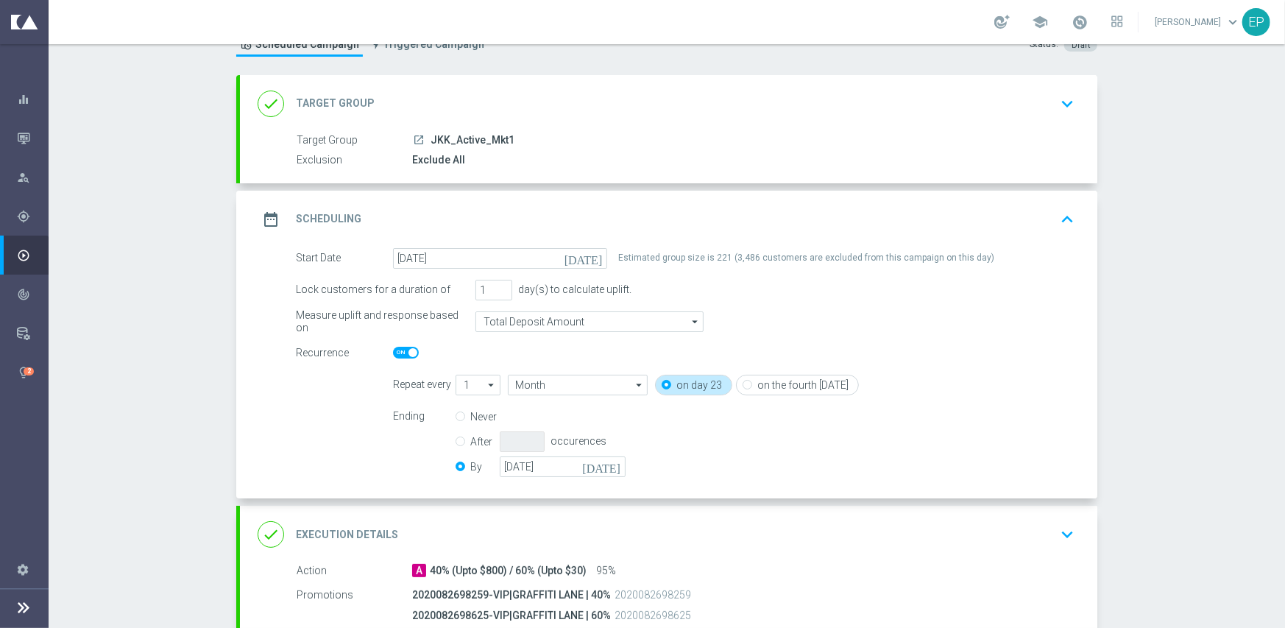
scroll to position [147, 0]
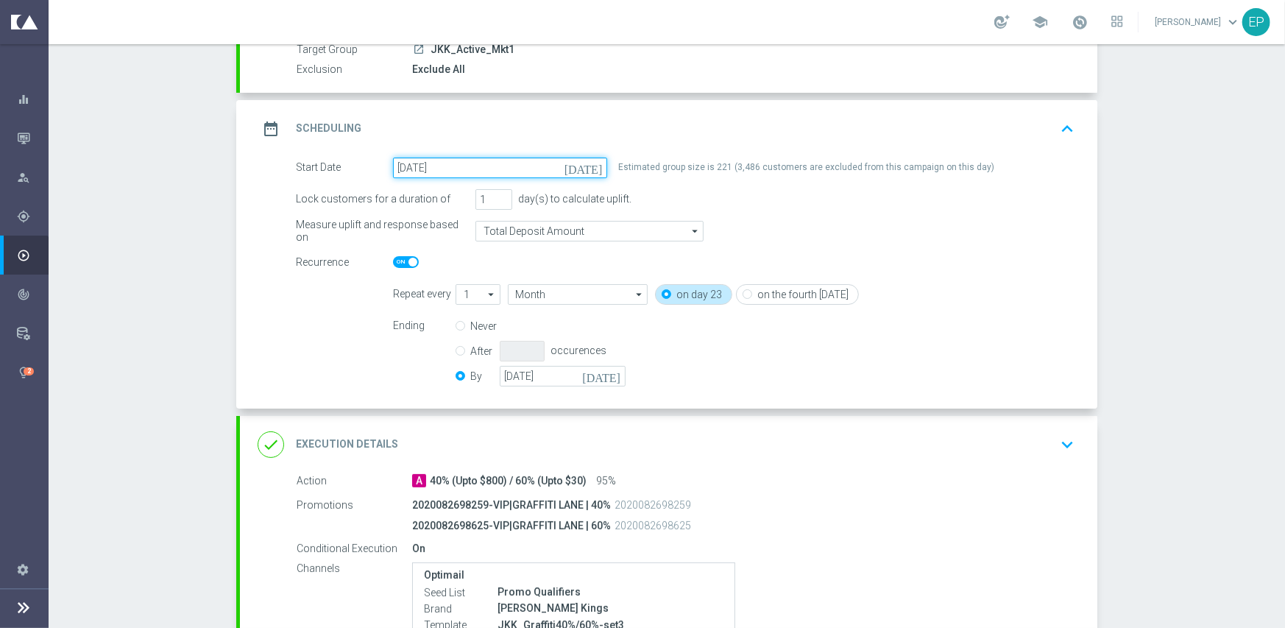
click at [525, 163] on input "[DATE]" at bounding box center [500, 167] width 214 height 21
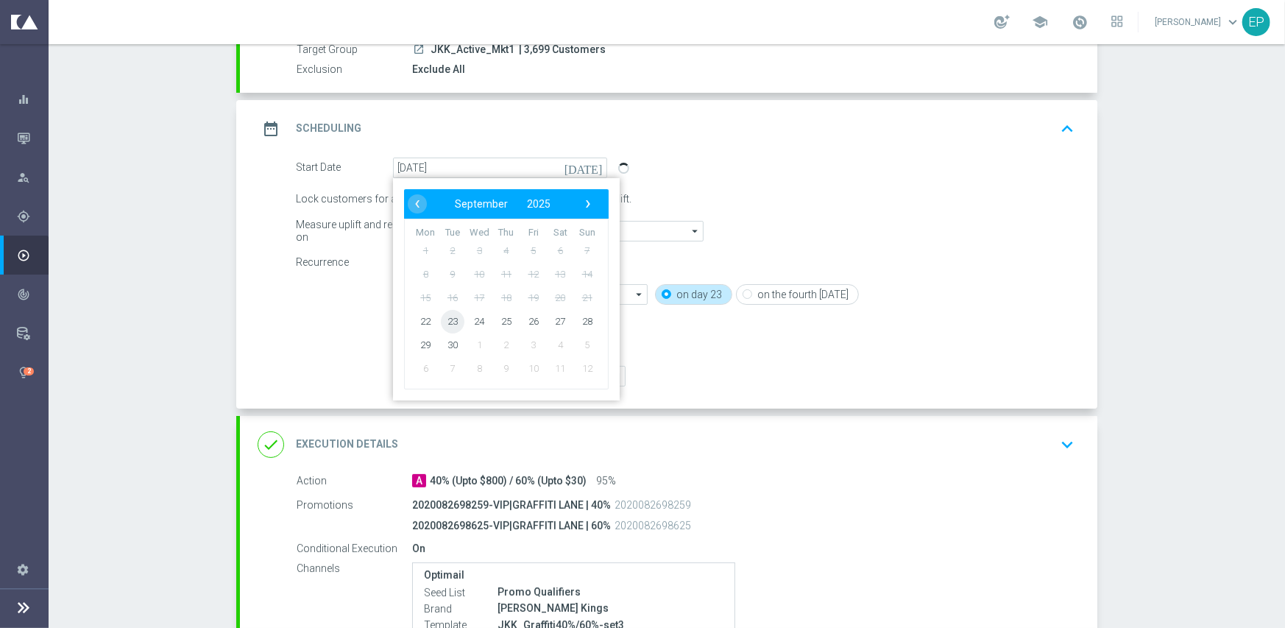
click at [450, 325] on span "23" at bounding box center [453, 321] width 24 height 24
type input "[DATE]"
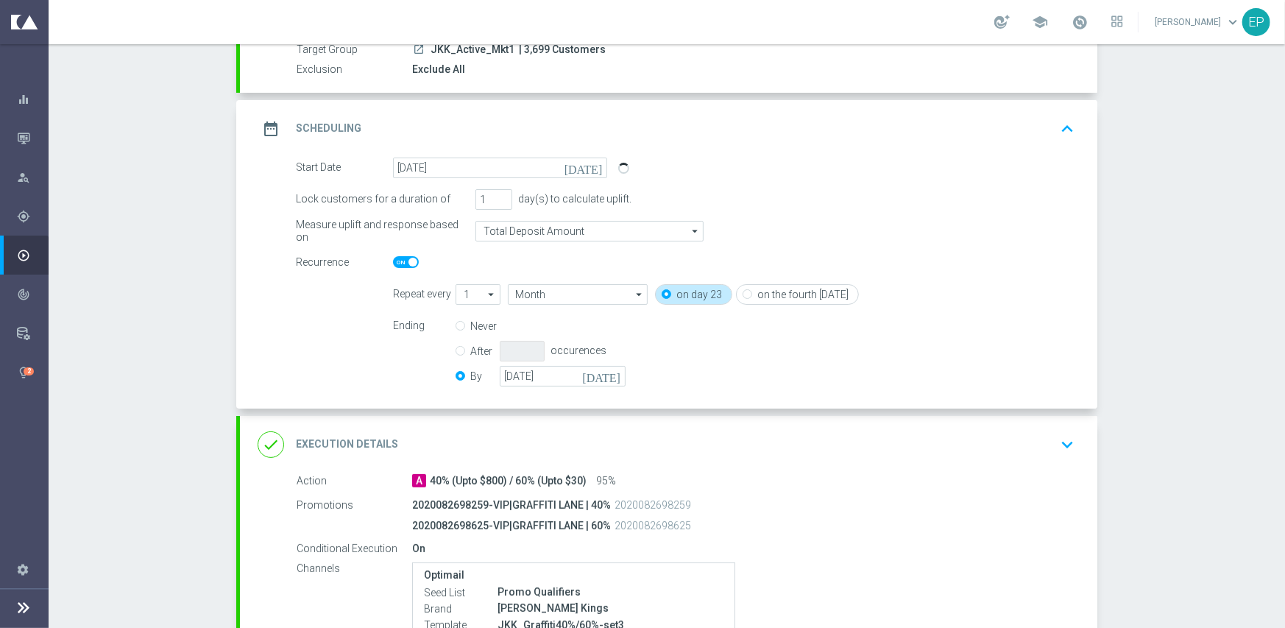
click at [393, 263] on span at bounding box center [406, 262] width 26 height 12
click at [393, 263] on input "checkbox" at bounding box center [406, 262] width 26 height 12
checkbox input "false"
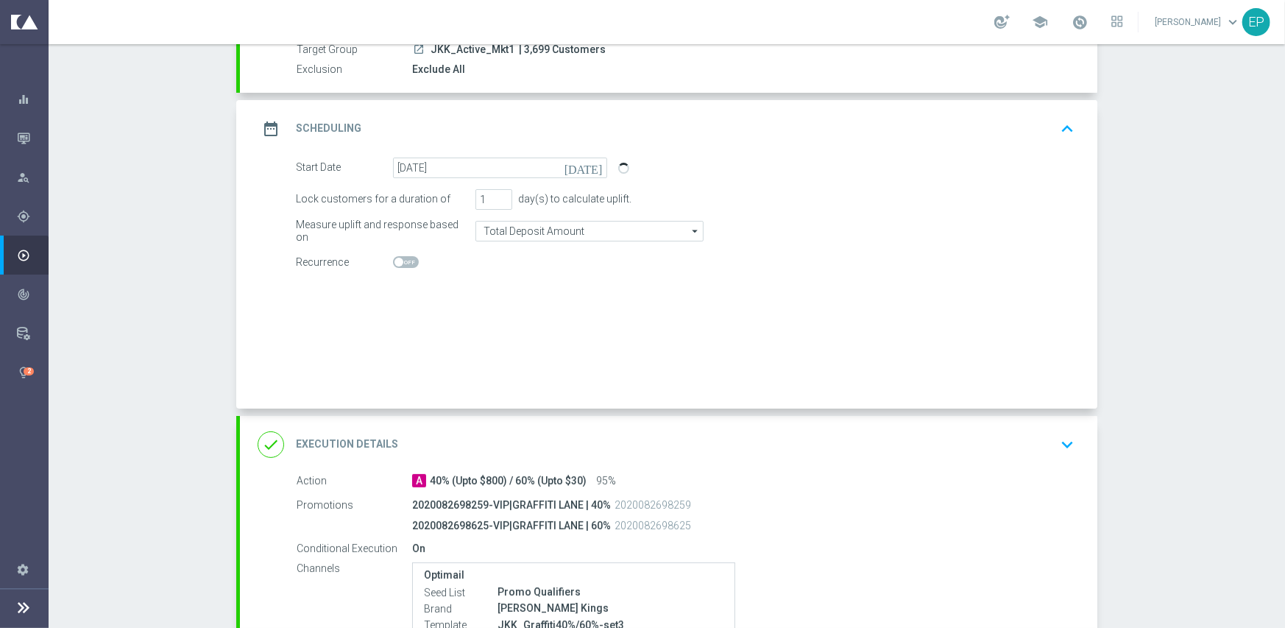
radio input "true"
radio input "false"
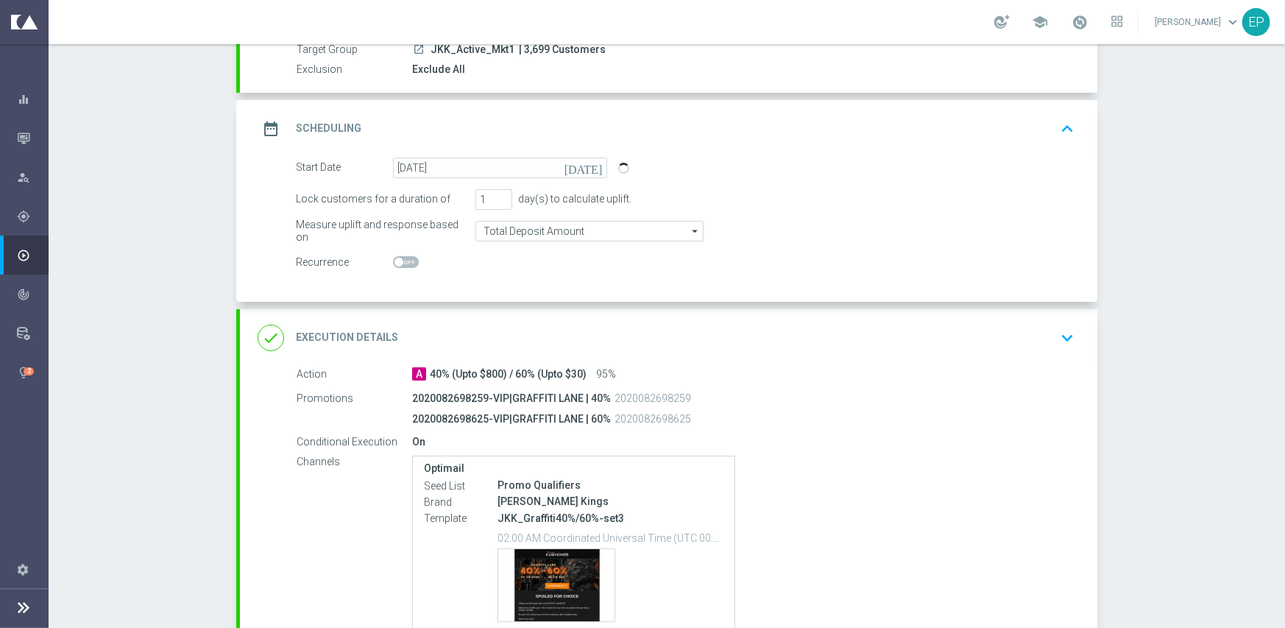
click at [598, 325] on div "done Execution Details keyboard_arrow_down" at bounding box center [669, 338] width 822 height 28
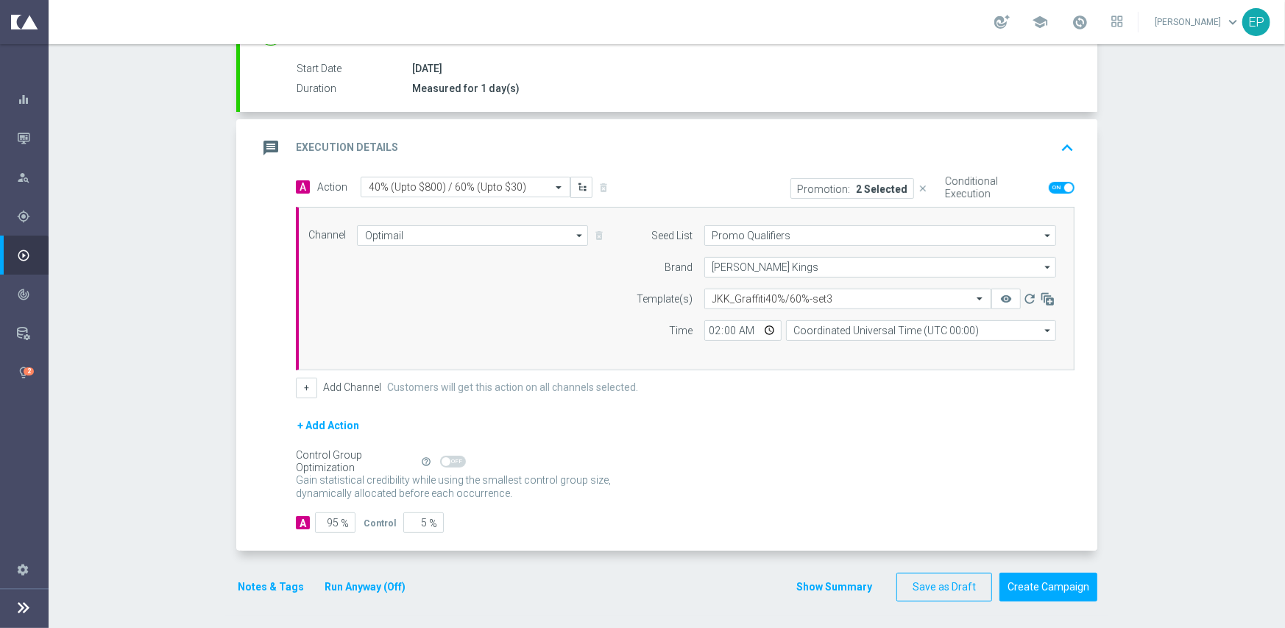
scroll to position [238, 0]
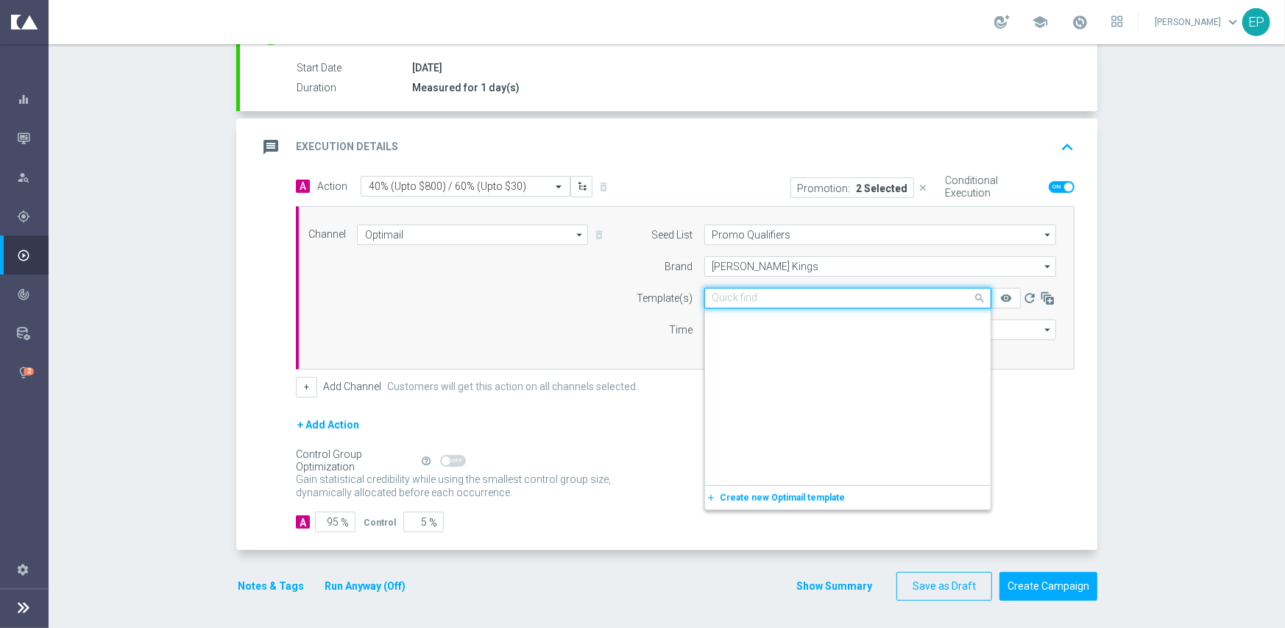
click at [755, 295] on input "text" at bounding box center [832, 298] width 241 height 13
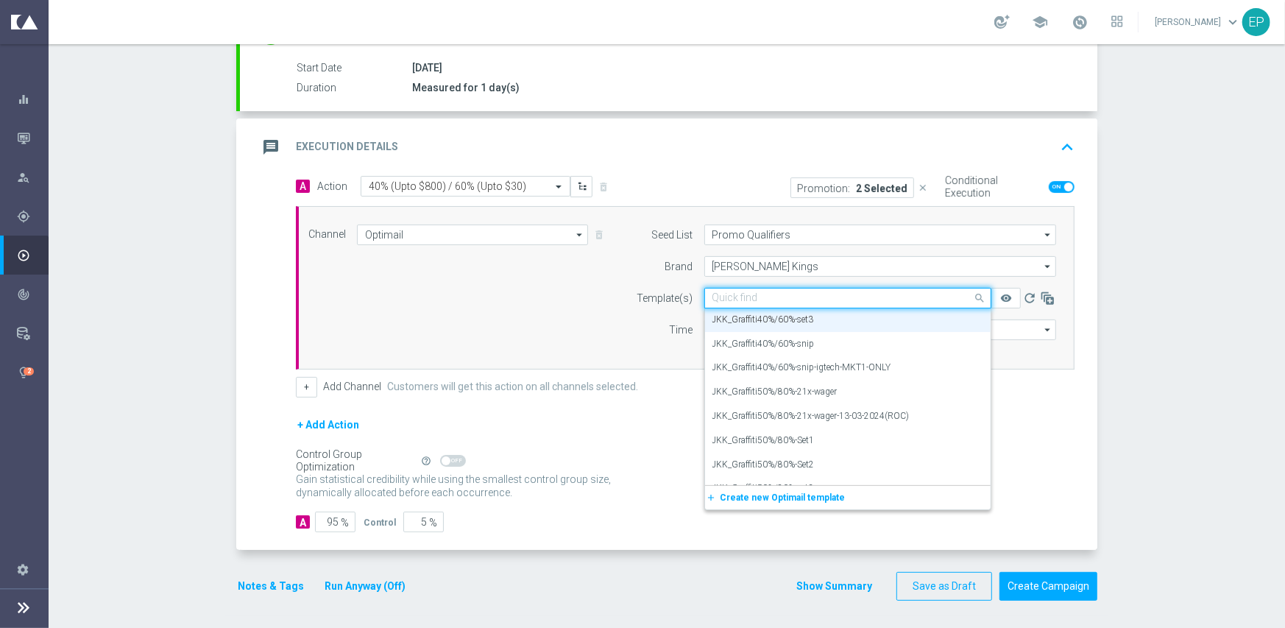
paste input "JKK_Graffiti40%/60%-snip-igtech-MKT1-ONLY"
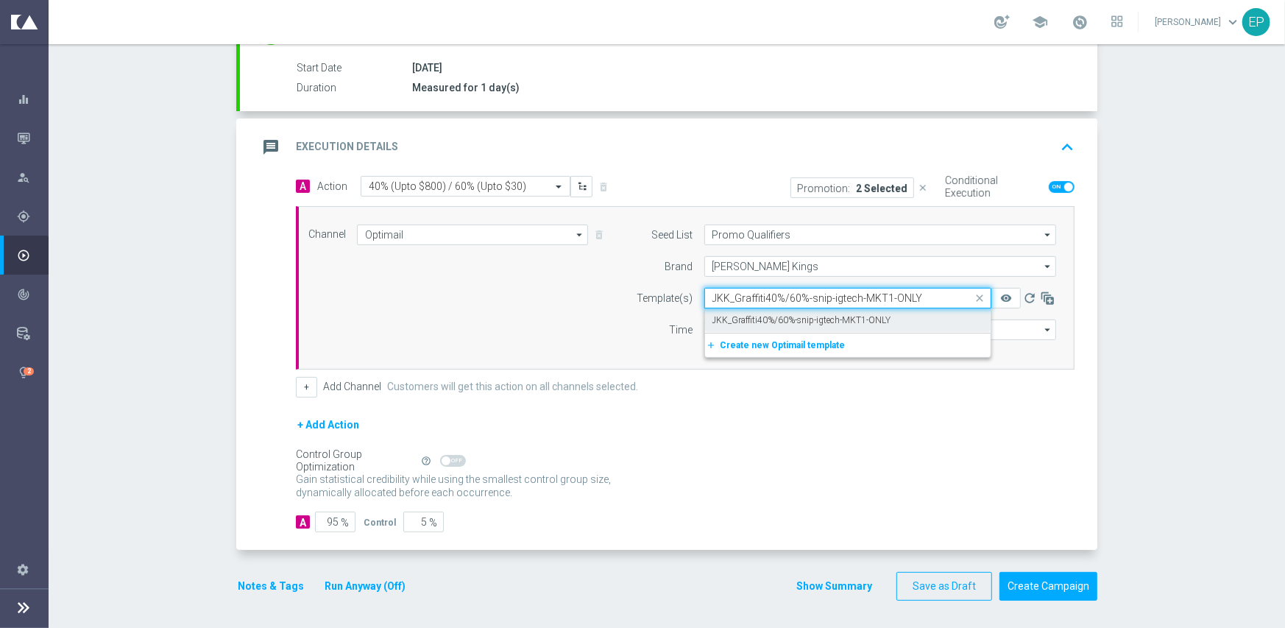
click at [759, 318] on label "JKK_Graffiti40%/60%-snip-igtech-MKT1-ONLY" at bounding box center [801, 320] width 179 height 13
type input "JKK_Graffiti40%/60%-snip-igtech-MKT1-ONLY"
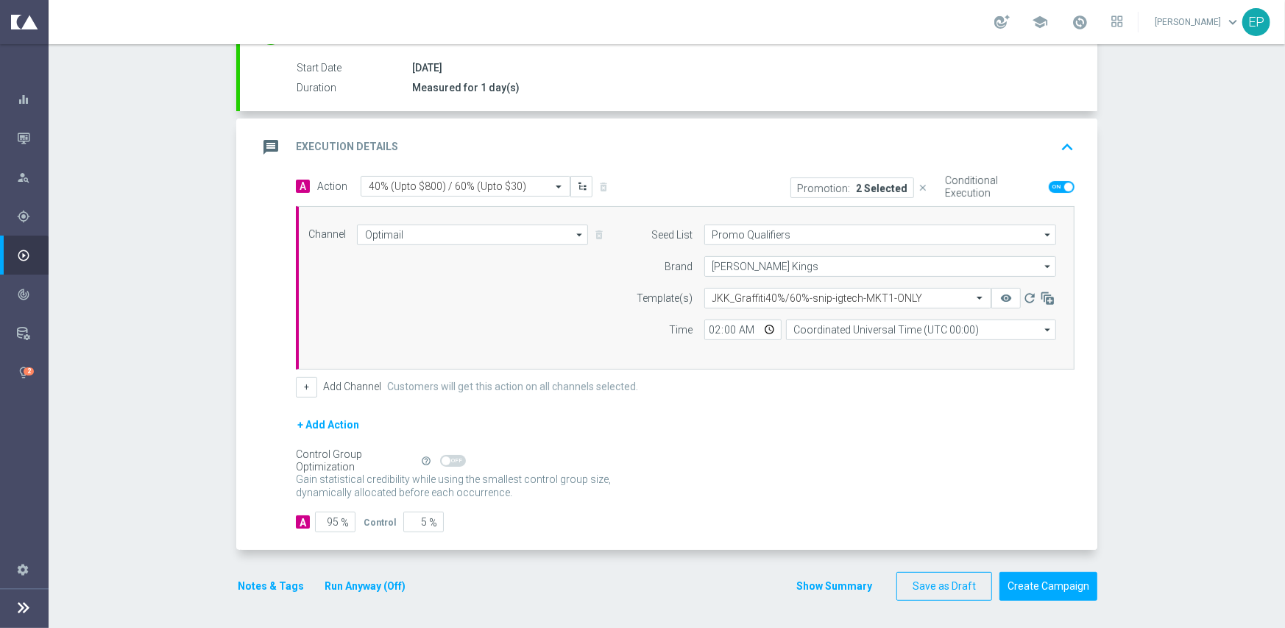
click at [765, 416] on div "+ Add Action" at bounding box center [685, 434] width 779 height 37
click at [244, 577] on button "Notes & Tags" at bounding box center [270, 586] width 69 height 18
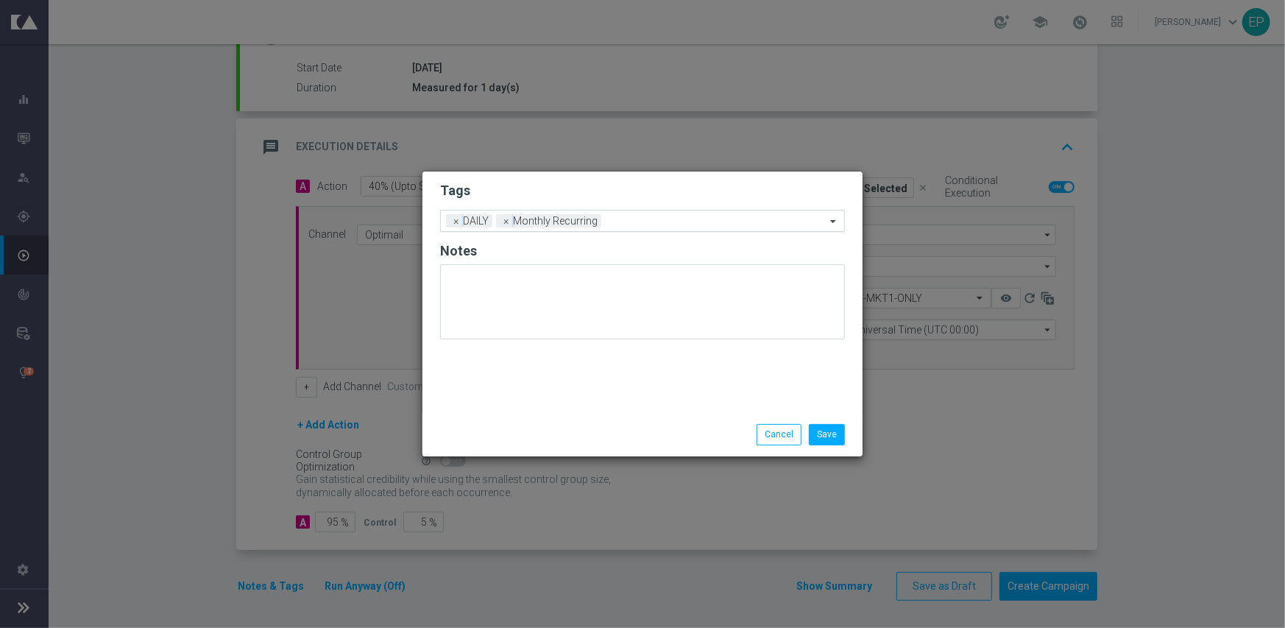
click at [665, 218] on input "text" at bounding box center [716, 222] width 219 height 13
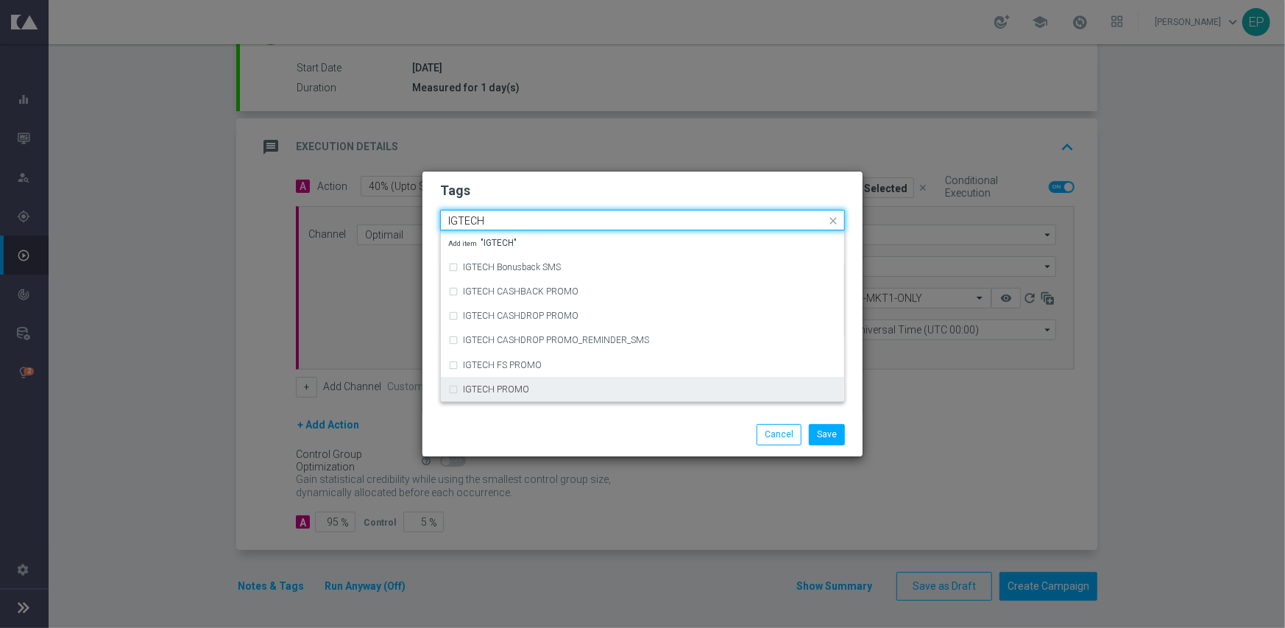
click at [575, 382] on div "IGTECH PROMO" at bounding box center [642, 390] width 389 height 24
type input "IGTECH"
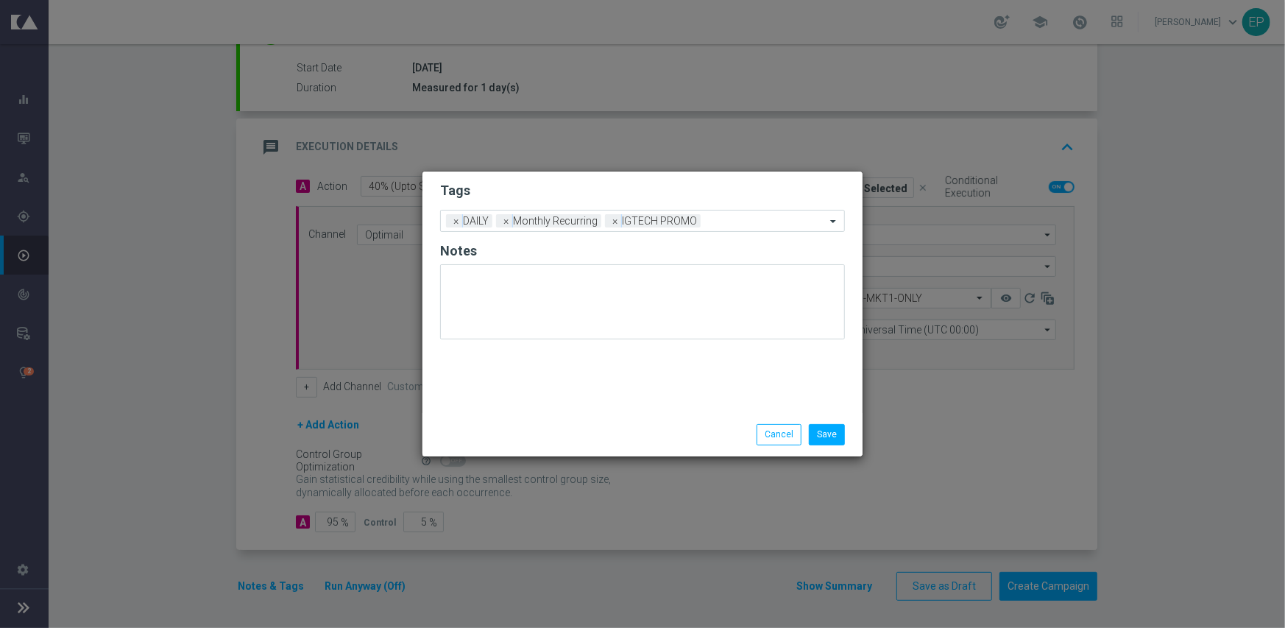
click at [648, 438] on div "Save Cancel" at bounding box center [713, 434] width 285 height 21
click at [835, 433] on button "Save" at bounding box center [827, 434] width 36 height 21
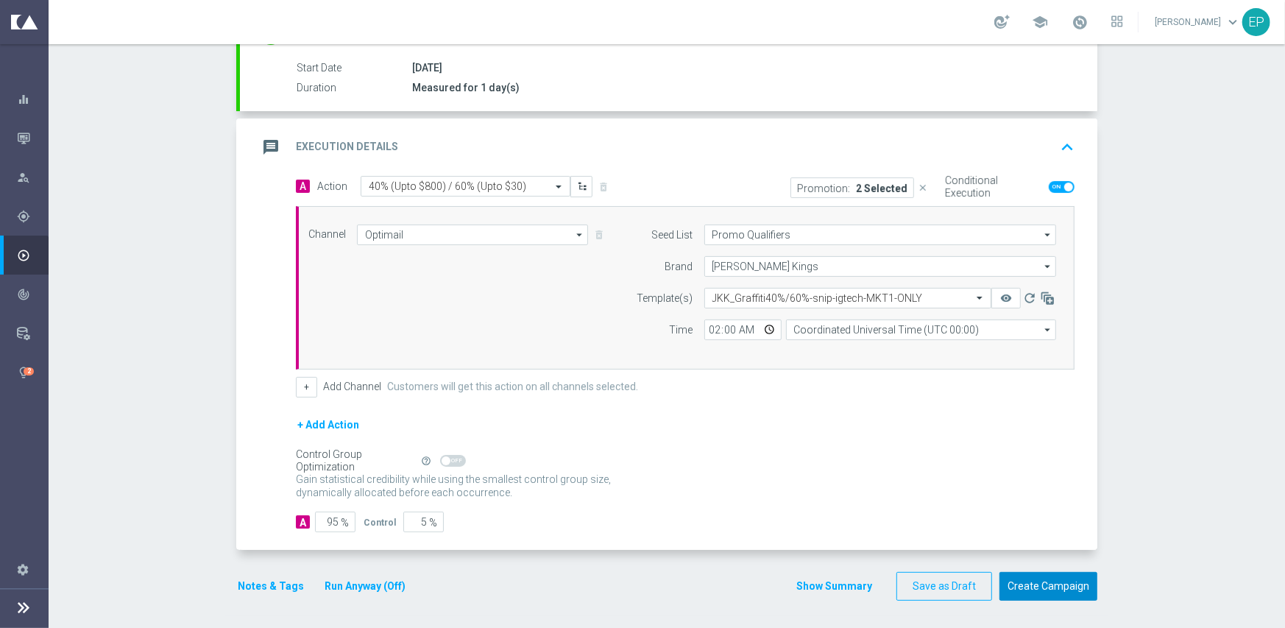
click at [1025, 583] on button "Create Campaign" at bounding box center [1048, 586] width 98 height 29
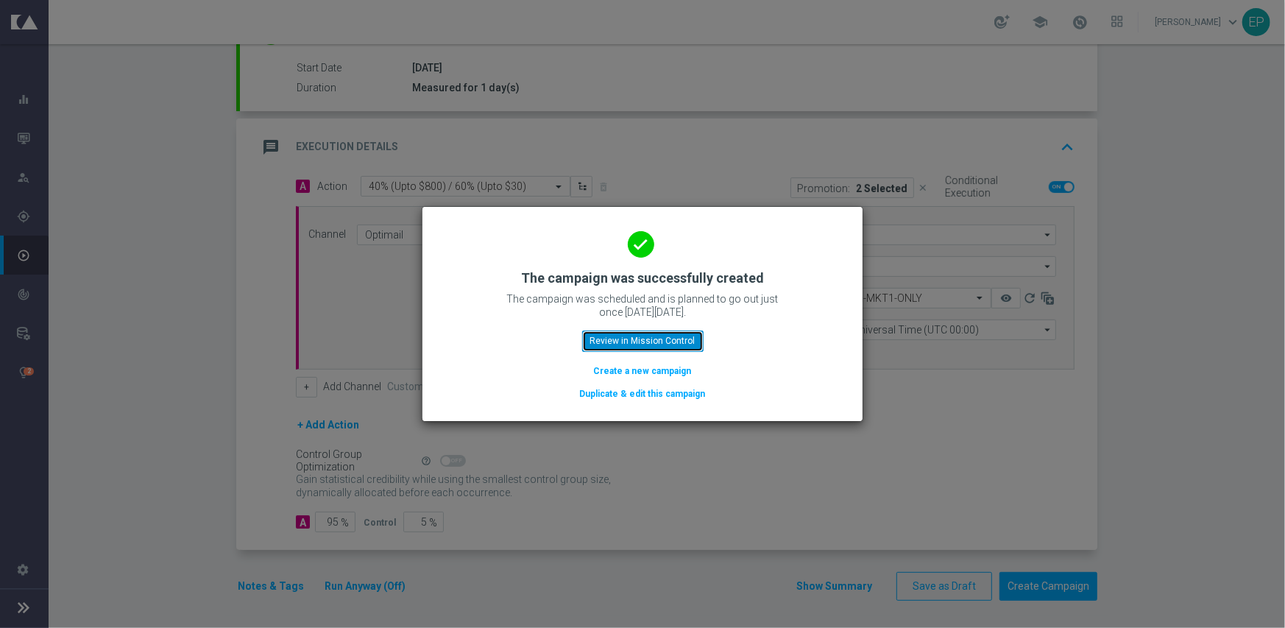
click at [634, 339] on button "Review in Mission Control" at bounding box center [642, 340] width 121 height 21
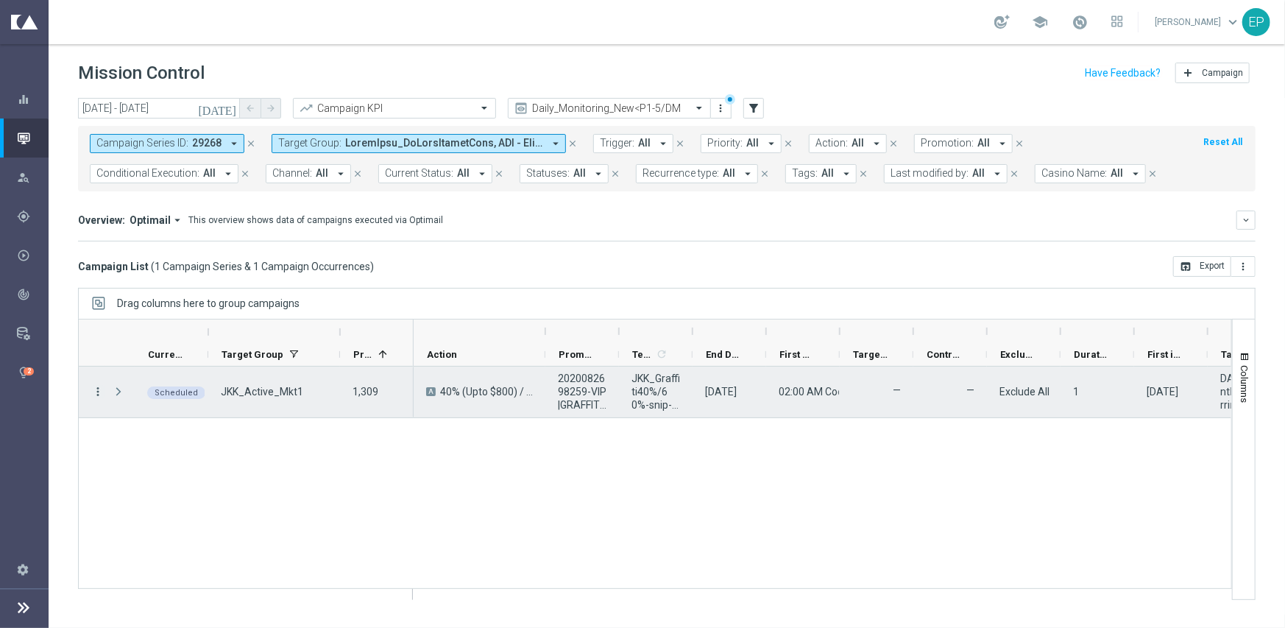
click at [99, 387] on icon "more_vert" at bounding box center [97, 391] width 13 height 13
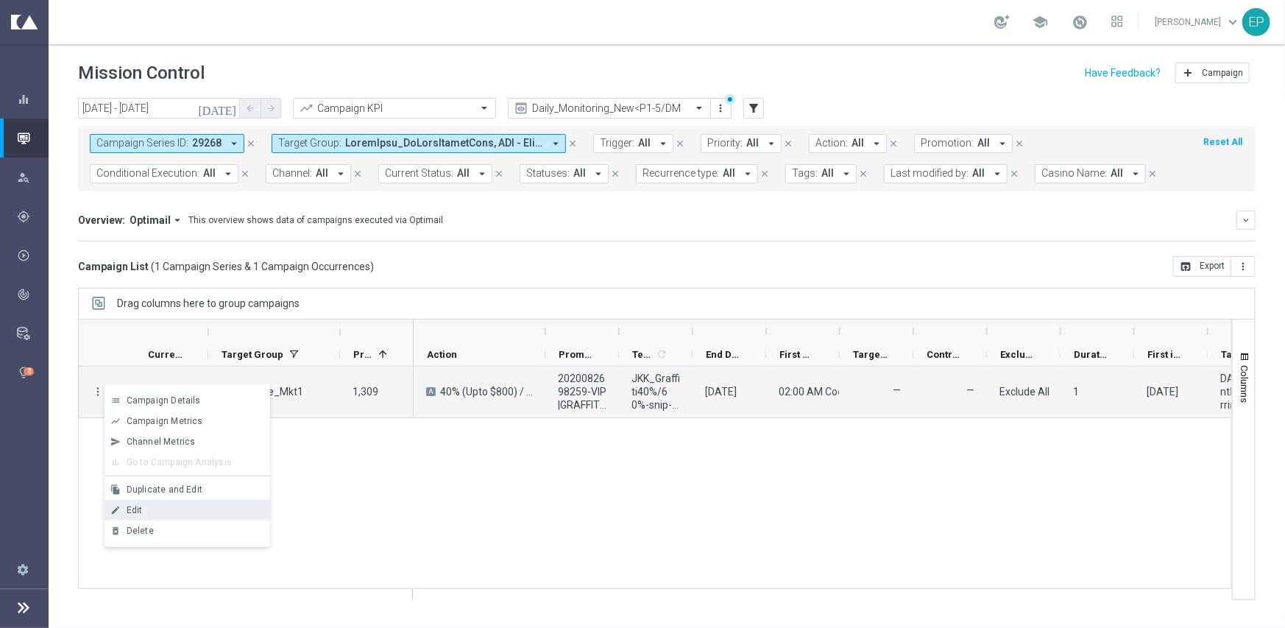
click at [132, 513] on span "Edit" at bounding box center [135, 510] width 16 height 10
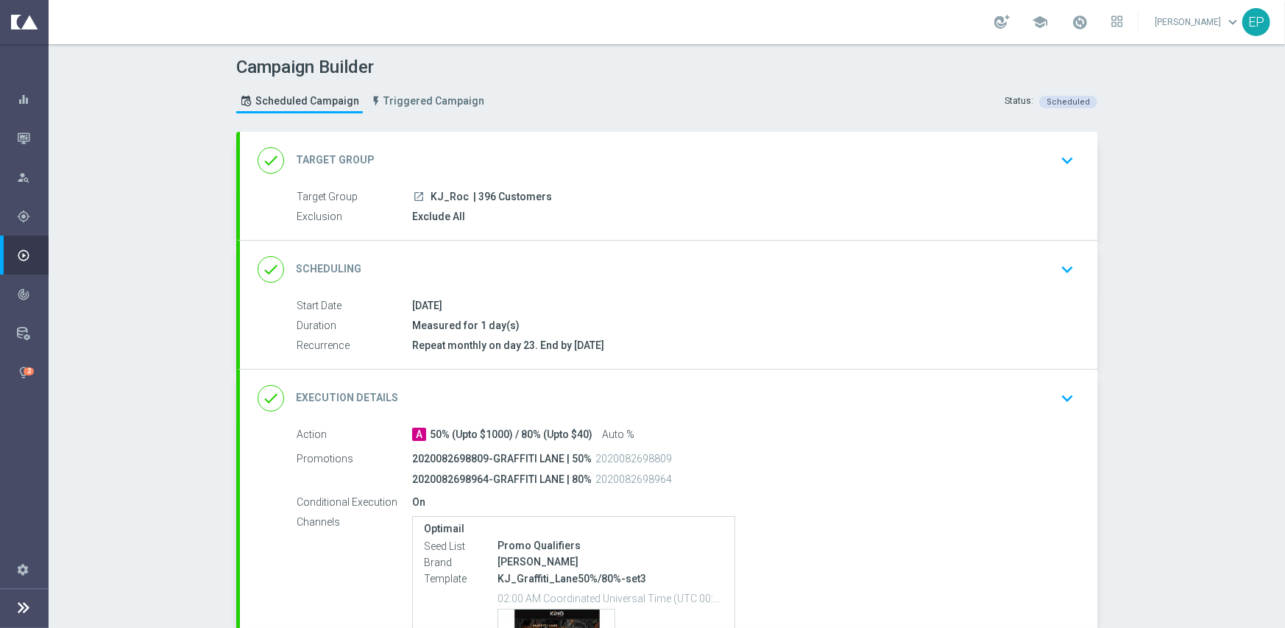
click at [595, 272] on div "done Scheduling keyboard_arrow_down" at bounding box center [669, 269] width 822 height 28
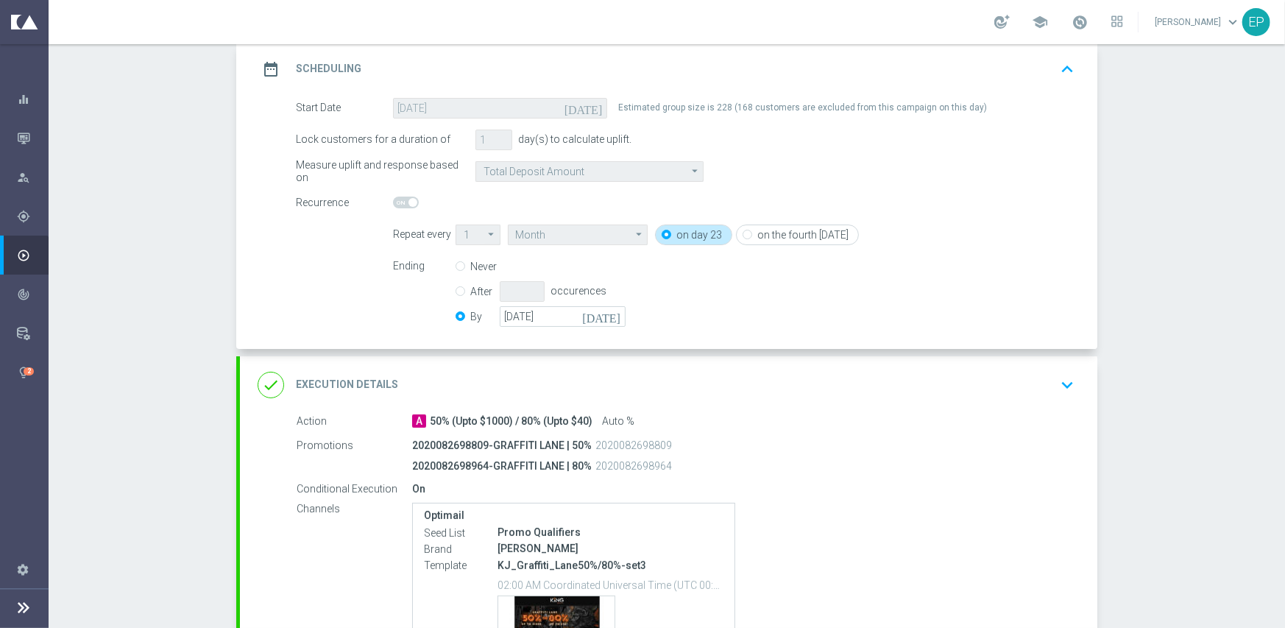
scroll to position [221, 0]
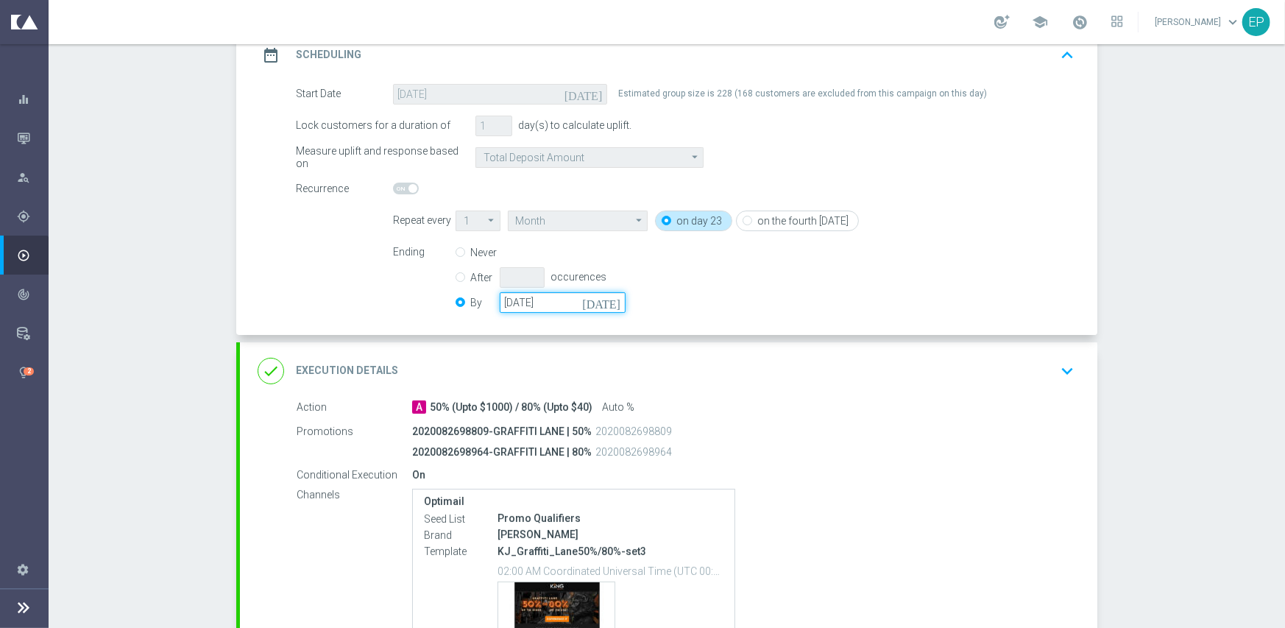
click at [537, 301] on input "[DATE]" at bounding box center [563, 302] width 126 height 21
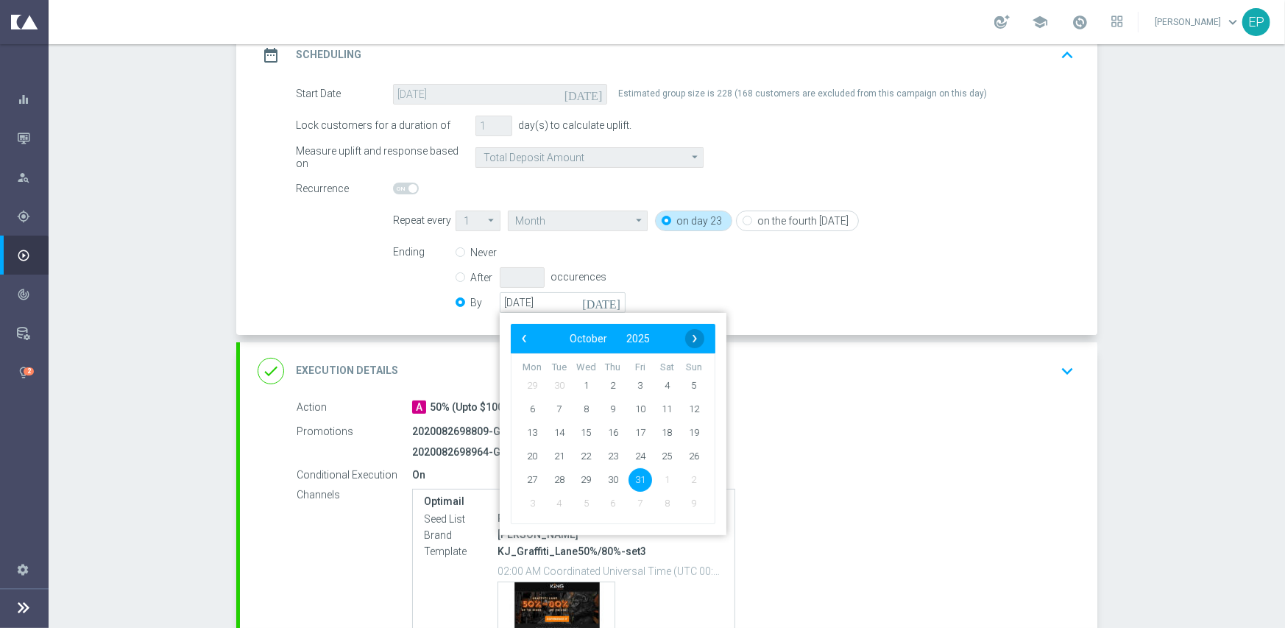
click at [695, 339] on span "›" at bounding box center [694, 338] width 19 height 19
click at [688, 481] on span "30" at bounding box center [694, 479] width 24 height 24
type input "[DATE]"
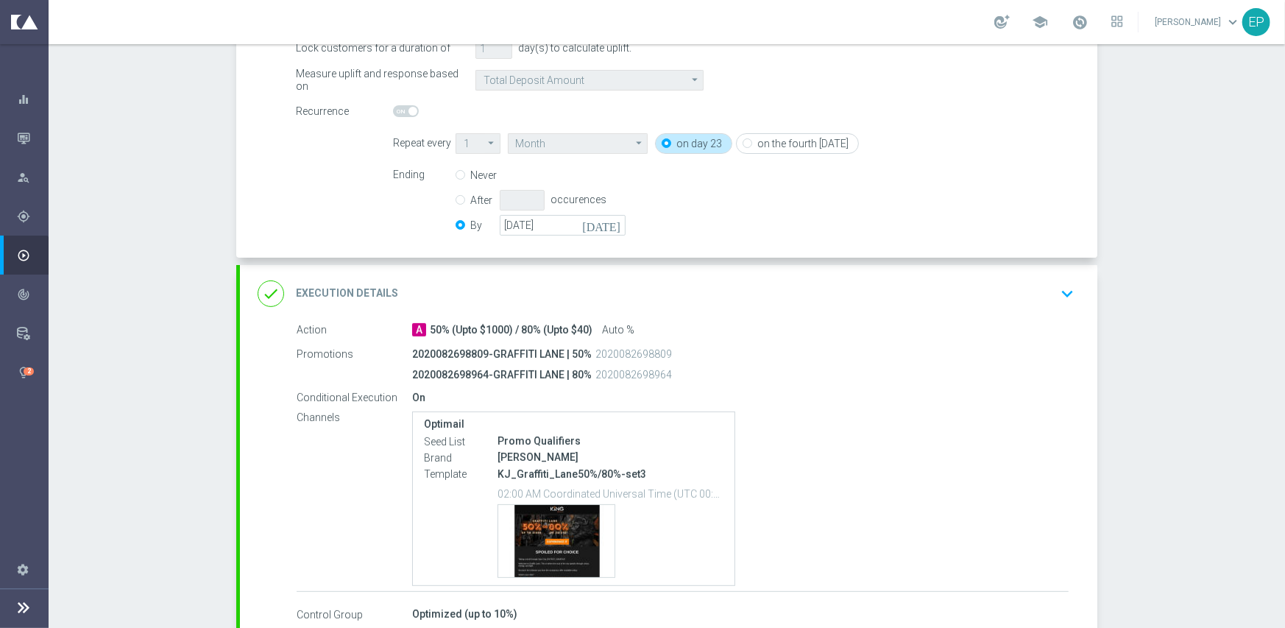
scroll to position [386, 0]
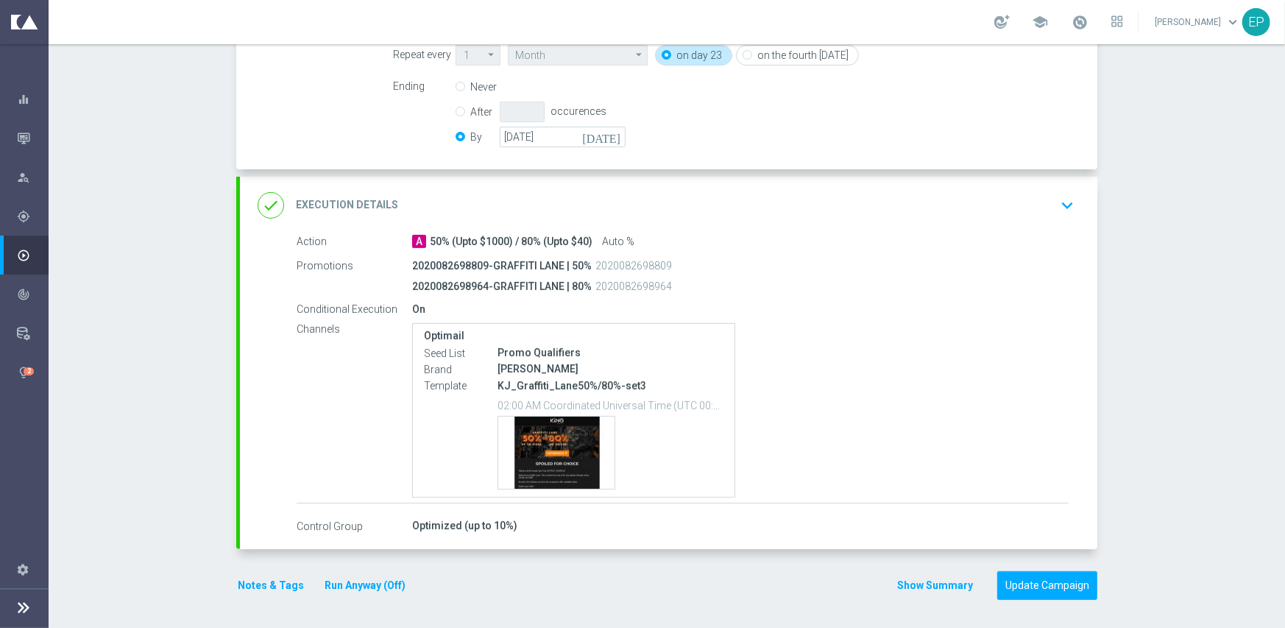
click at [1046, 568] on form "done Target Group keyboard_arrow_down Target Group launch KJ_Roc | 396 Customer…" at bounding box center [666, 172] width 861 height 855
click at [1064, 578] on button "Update Campaign" at bounding box center [1047, 585] width 100 height 29
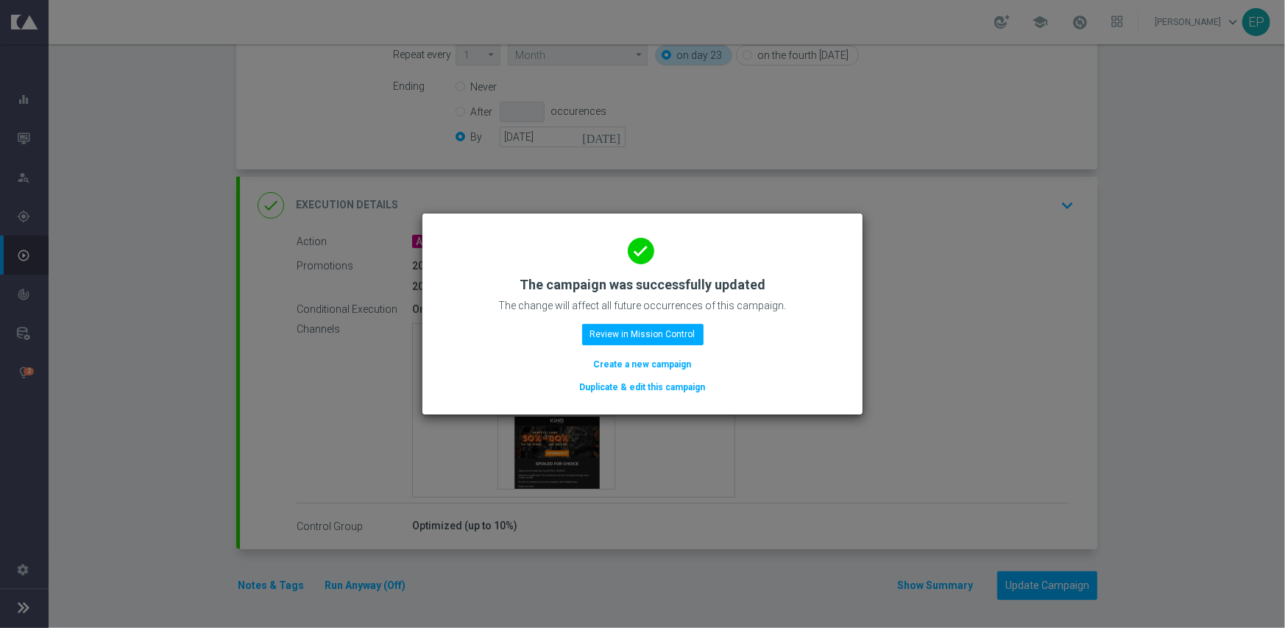
click at [657, 385] on button "Duplicate & edit this campaign" at bounding box center [642, 387] width 129 height 16
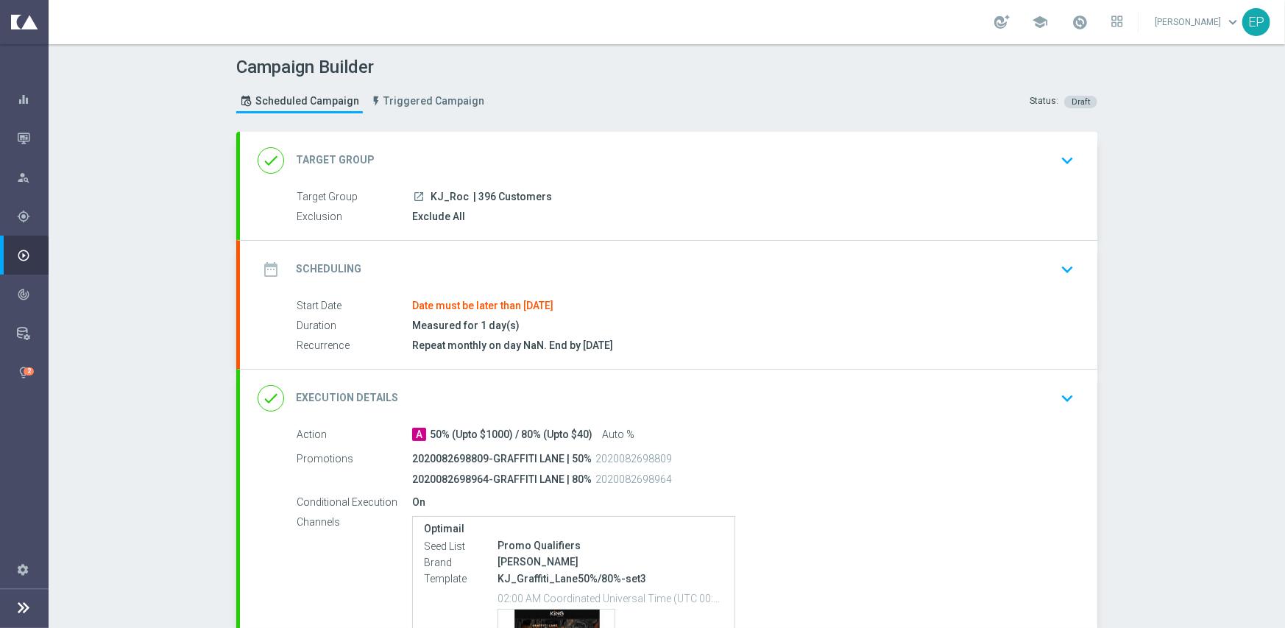
drag, startPoint x: 564, startPoint y: 141, endPoint x: 1244, endPoint y: 235, distance: 686.4
click at [565, 141] on div "done Target Group keyboard_arrow_down" at bounding box center [668, 160] width 857 height 57
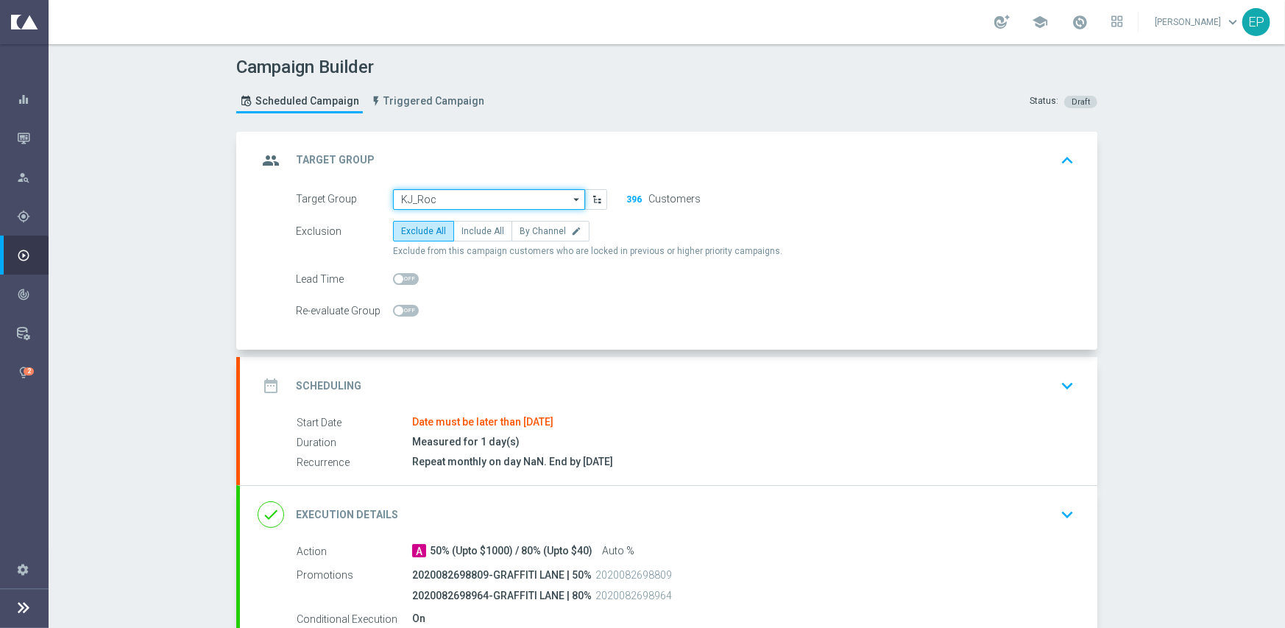
click at [460, 195] on input "KJ_Roc" at bounding box center [489, 199] width 192 height 21
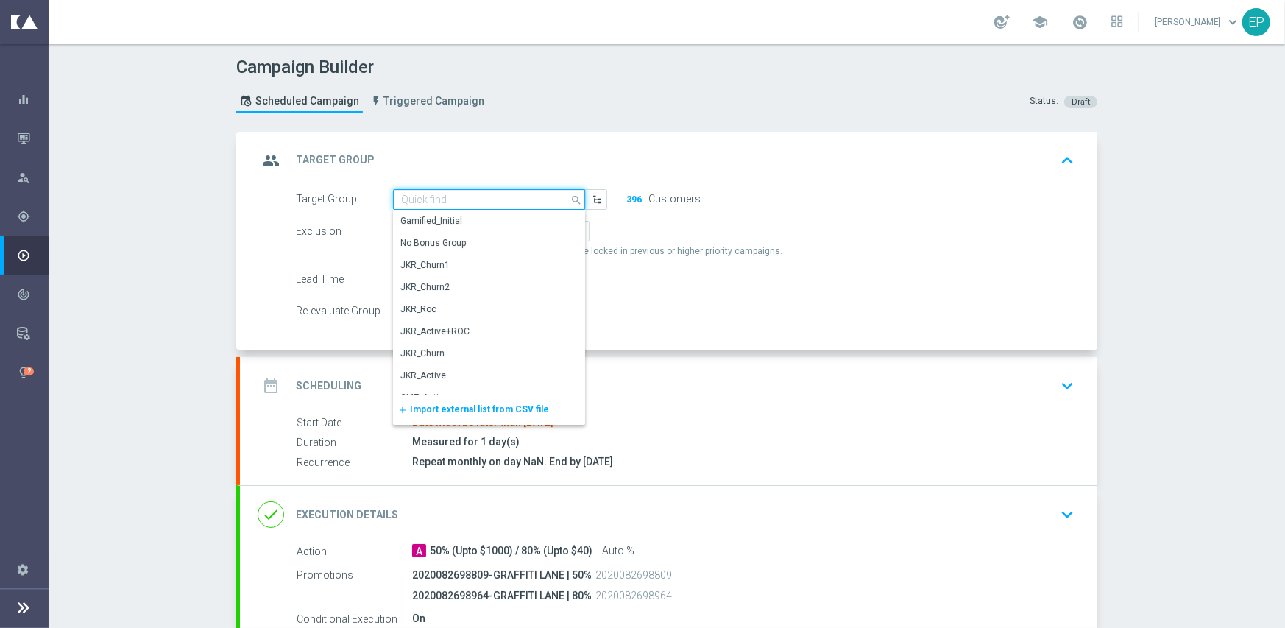
paste input "KJ_Roc_MKT1"
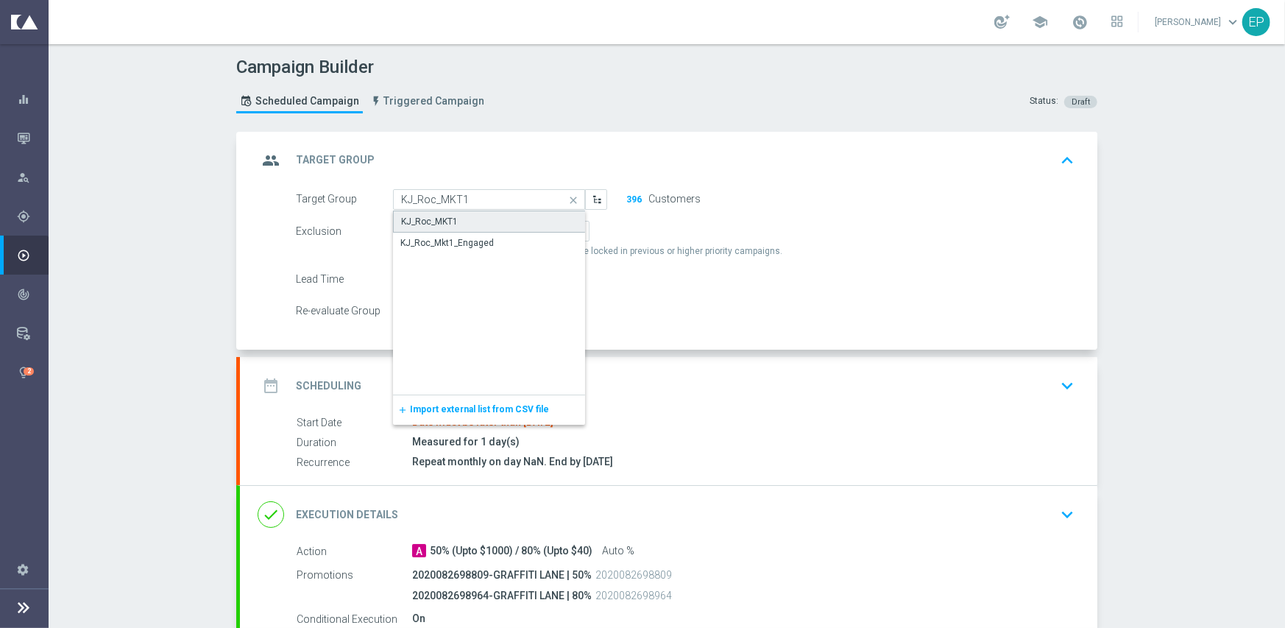
click at [449, 216] on div "KJ_Roc_MKT1" at bounding box center [429, 221] width 57 height 13
type input "KJ_Roc_MKT1"
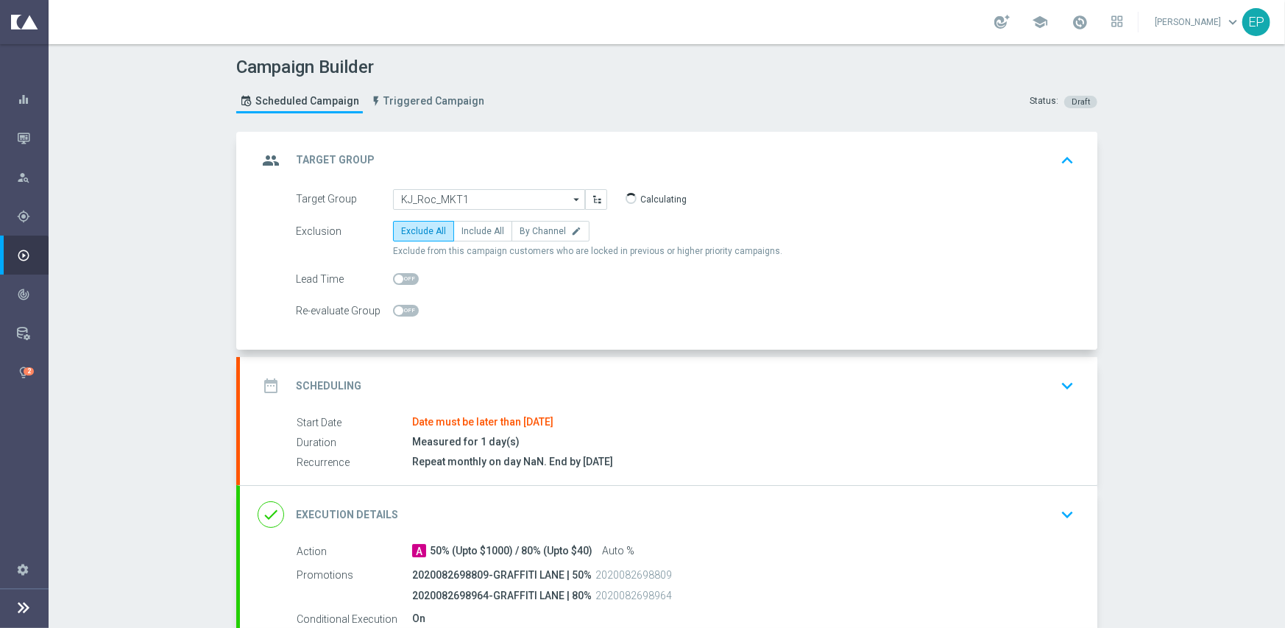
click at [514, 380] on div "date_range Scheduling keyboard_arrow_down" at bounding box center [669, 386] width 822 height 28
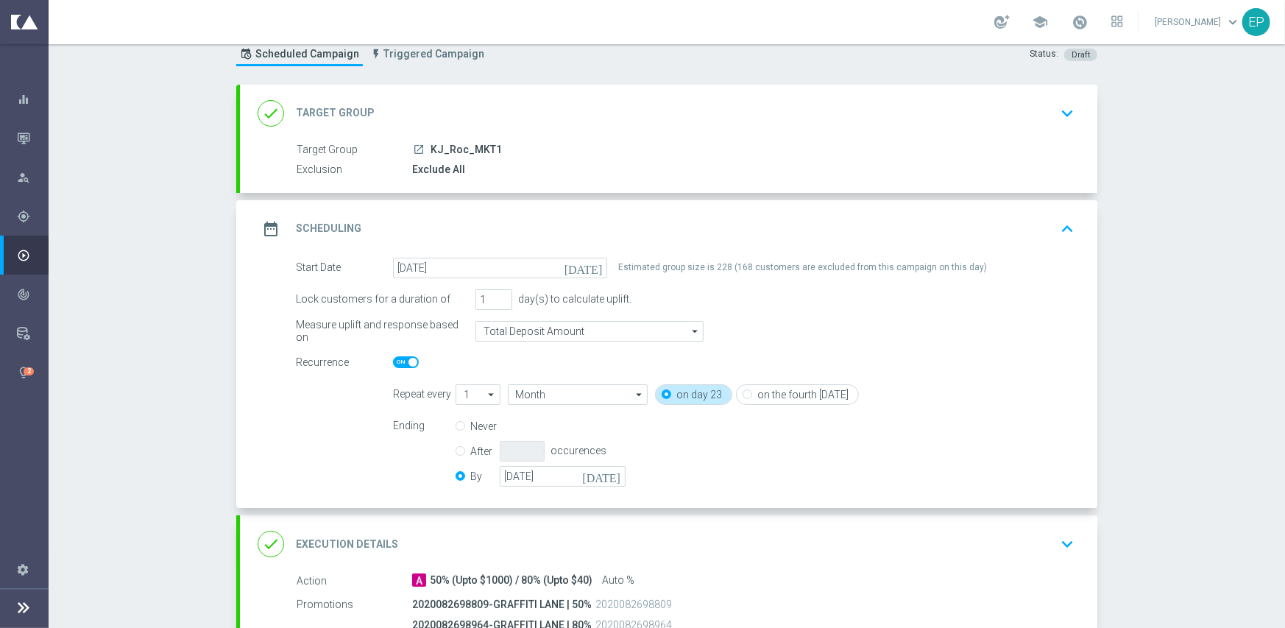
scroll to position [74, 0]
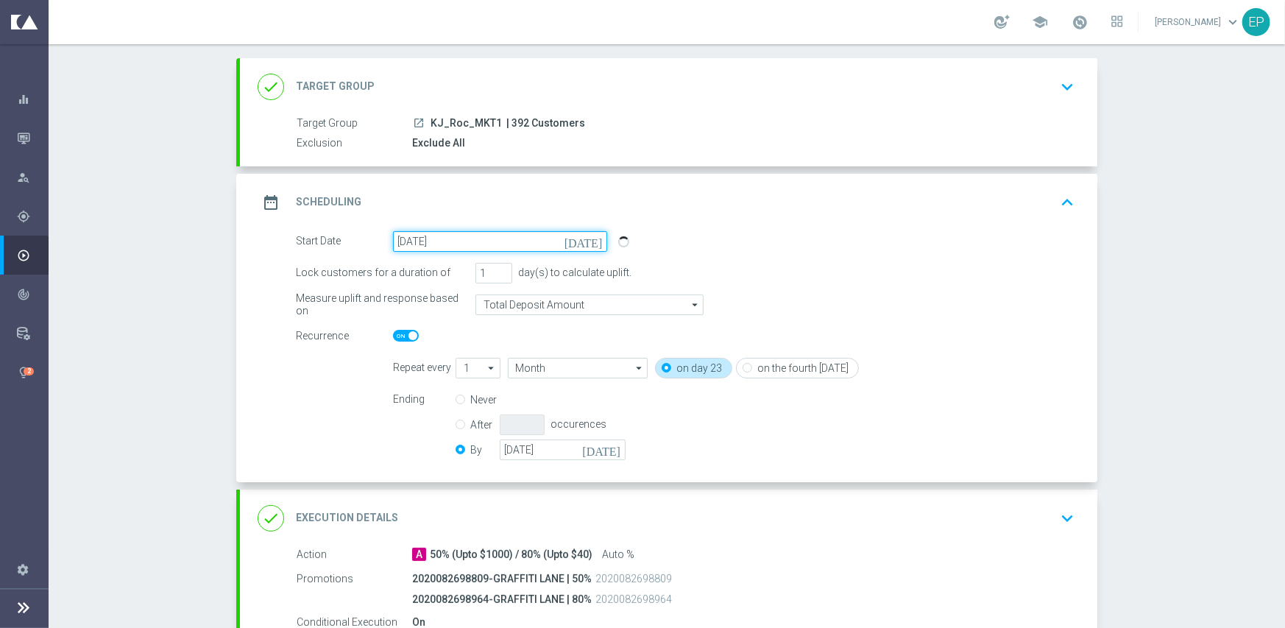
click at [475, 245] on input "[DATE]" at bounding box center [500, 241] width 214 height 21
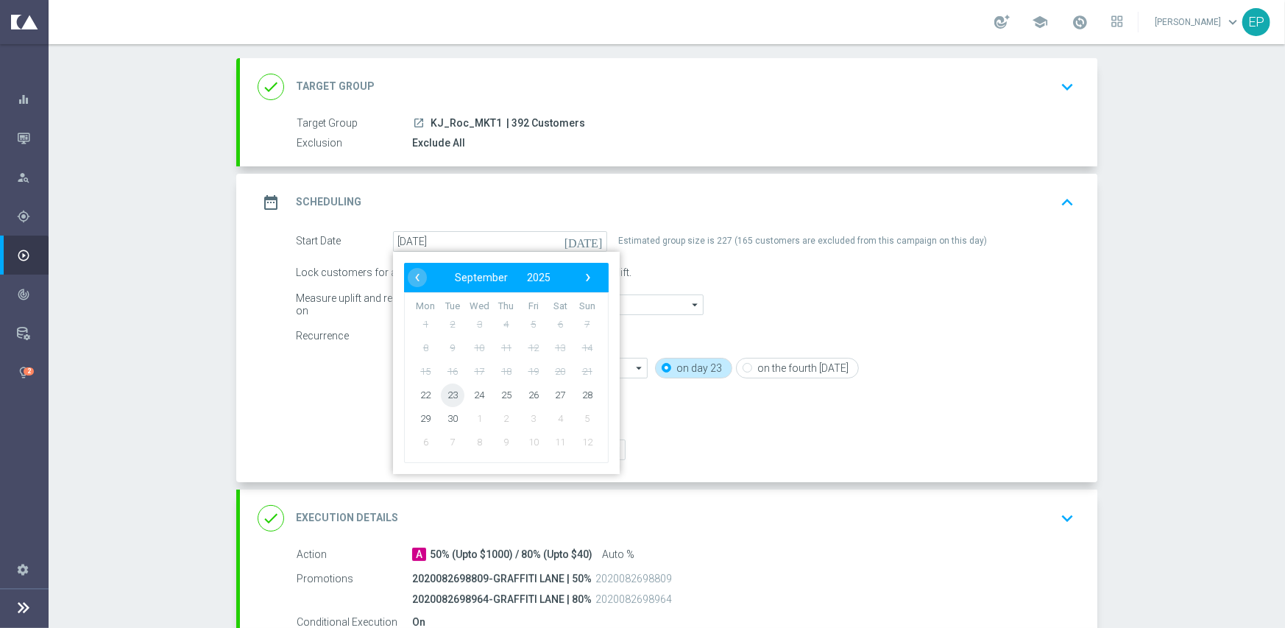
click at [442, 394] on span "23" at bounding box center [453, 395] width 24 height 24
type input "[DATE]"
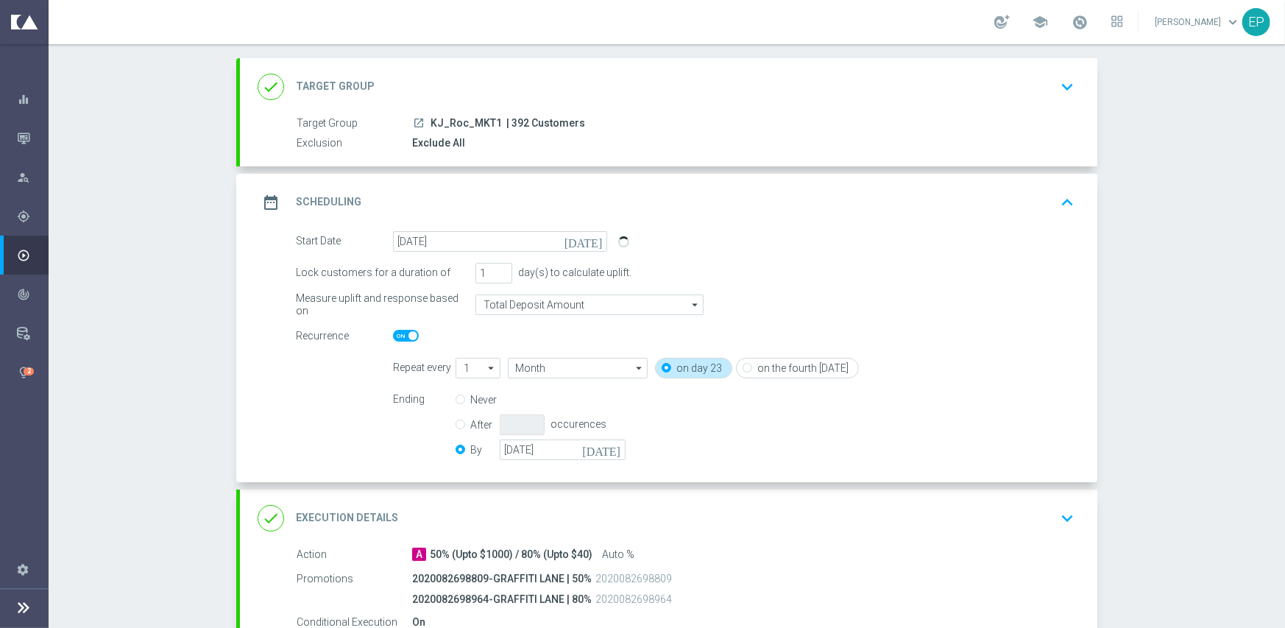
click at [393, 339] on span at bounding box center [406, 336] width 26 height 12
click at [393, 339] on input "checkbox" at bounding box center [406, 336] width 26 height 12
checkbox input "false"
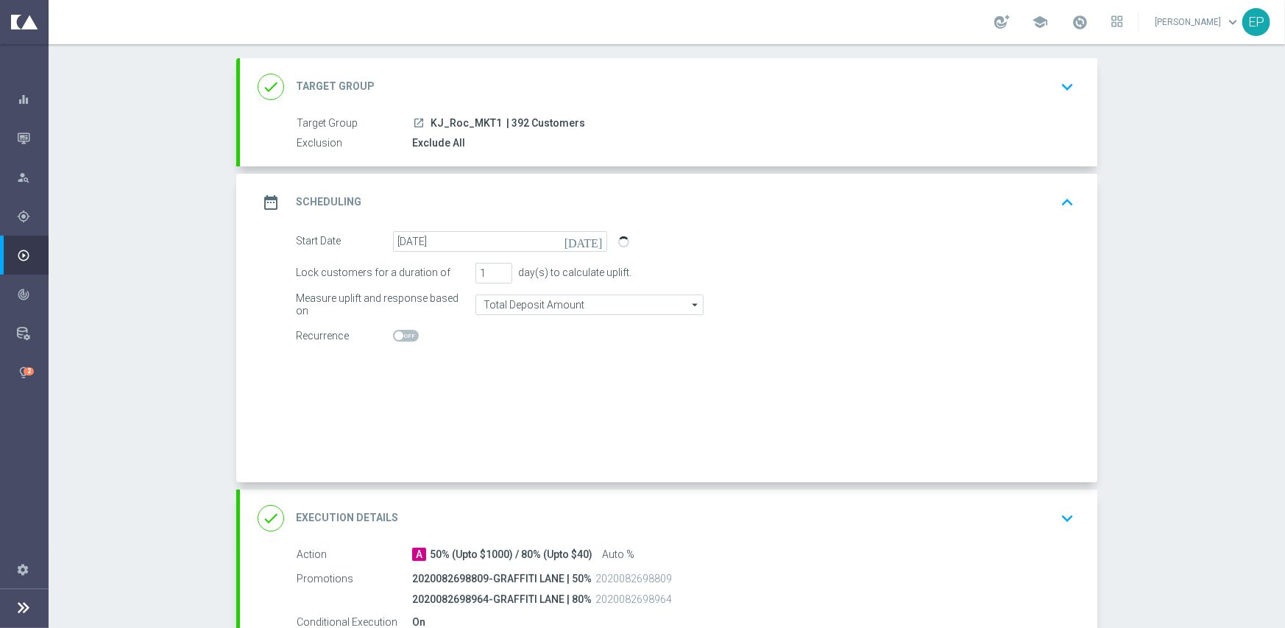
radio input "true"
radio input "false"
checkbox input "false"
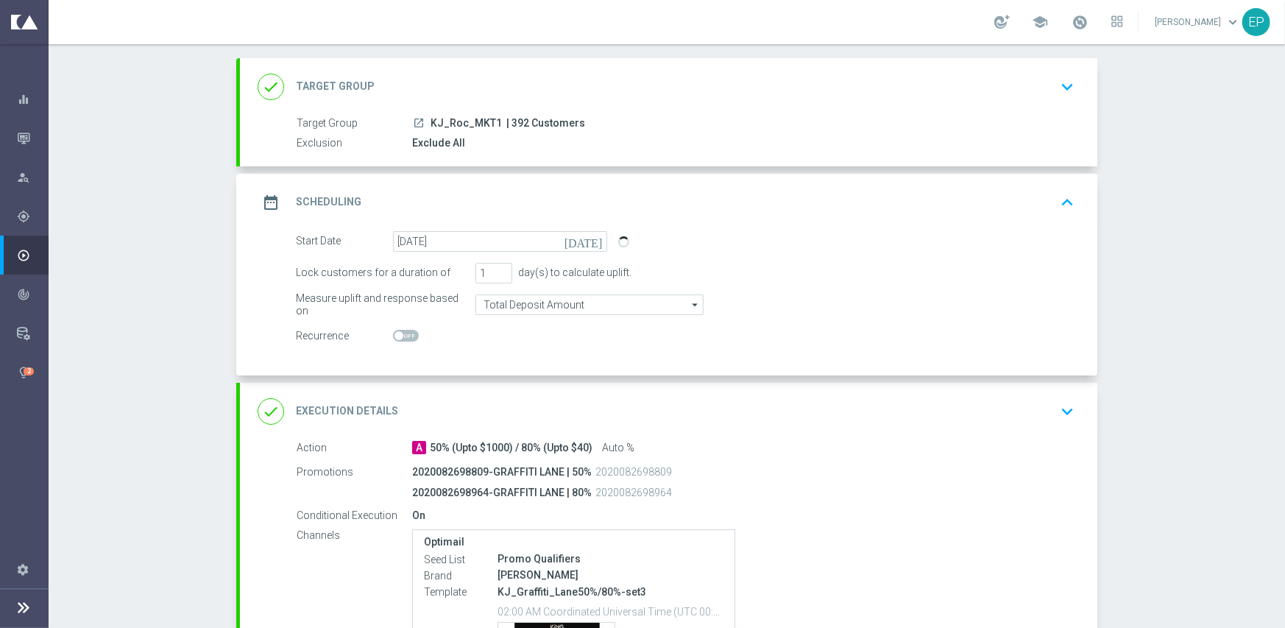
drag, startPoint x: 537, startPoint y: 400, endPoint x: 617, endPoint y: 383, distance: 81.3
click at [538, 398] on div "done Execution Details keyboard_arrow_down" at bounding box center [669, 411] width 822 height 28
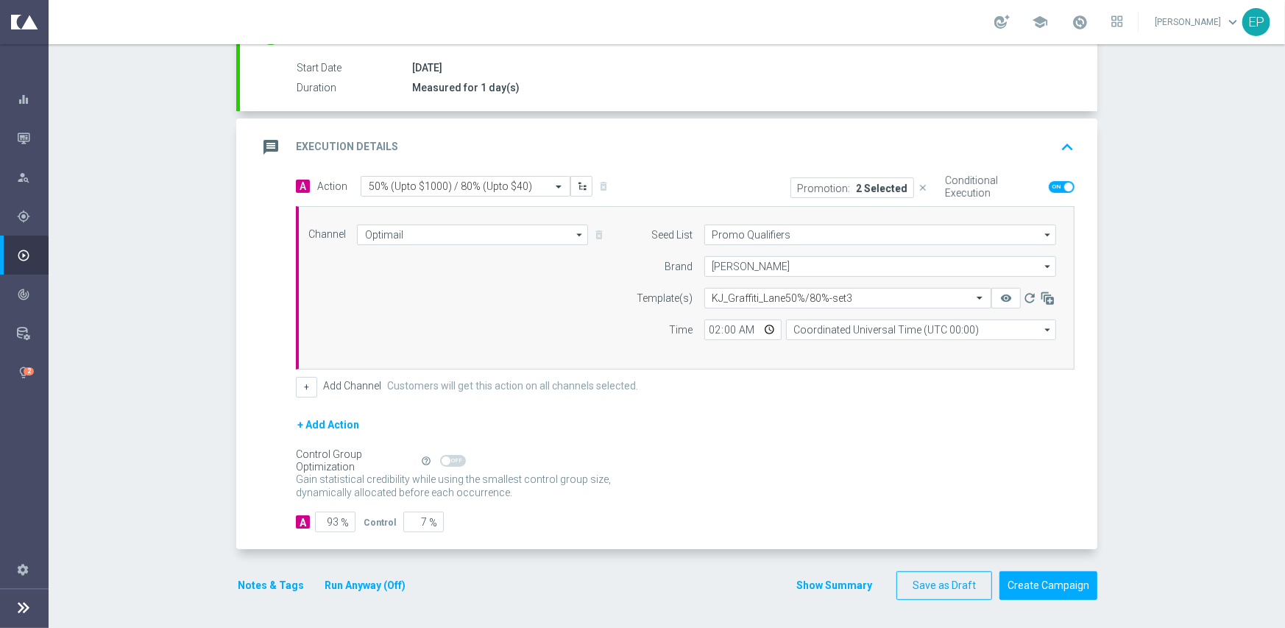
scroll to position [238, 0]
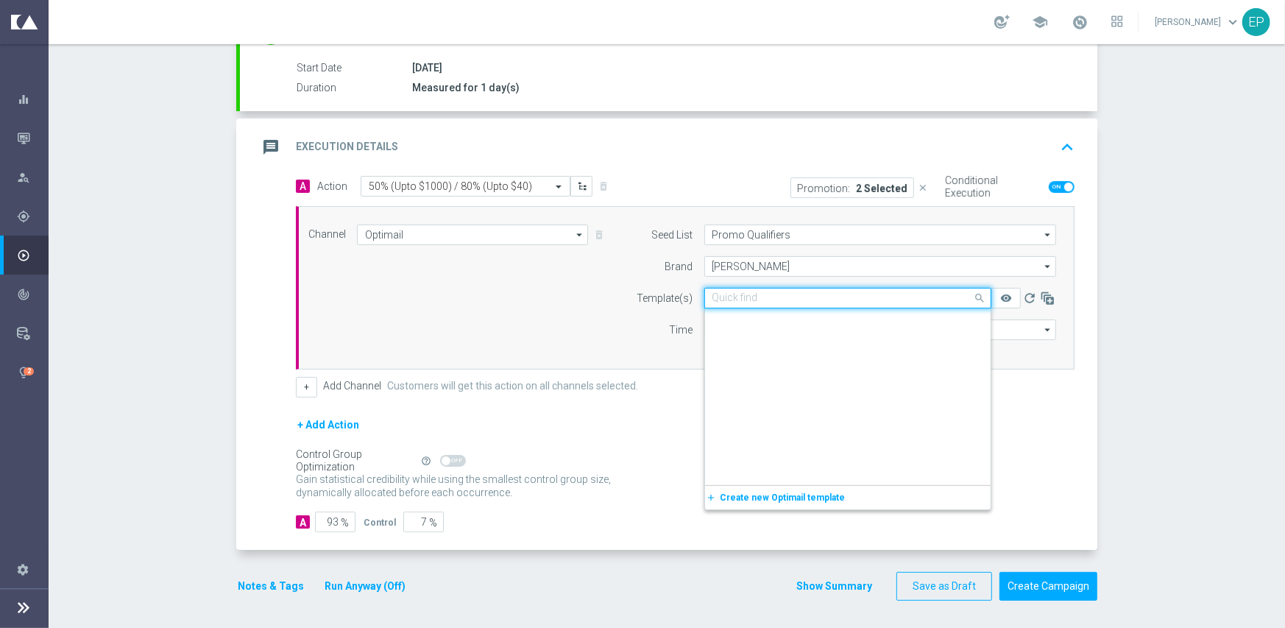
click at [773, 288] on div "Quick find KJ_Graffiti_Lane50%/80%-set3" at bounding box center [847, 298] width 287 height 21
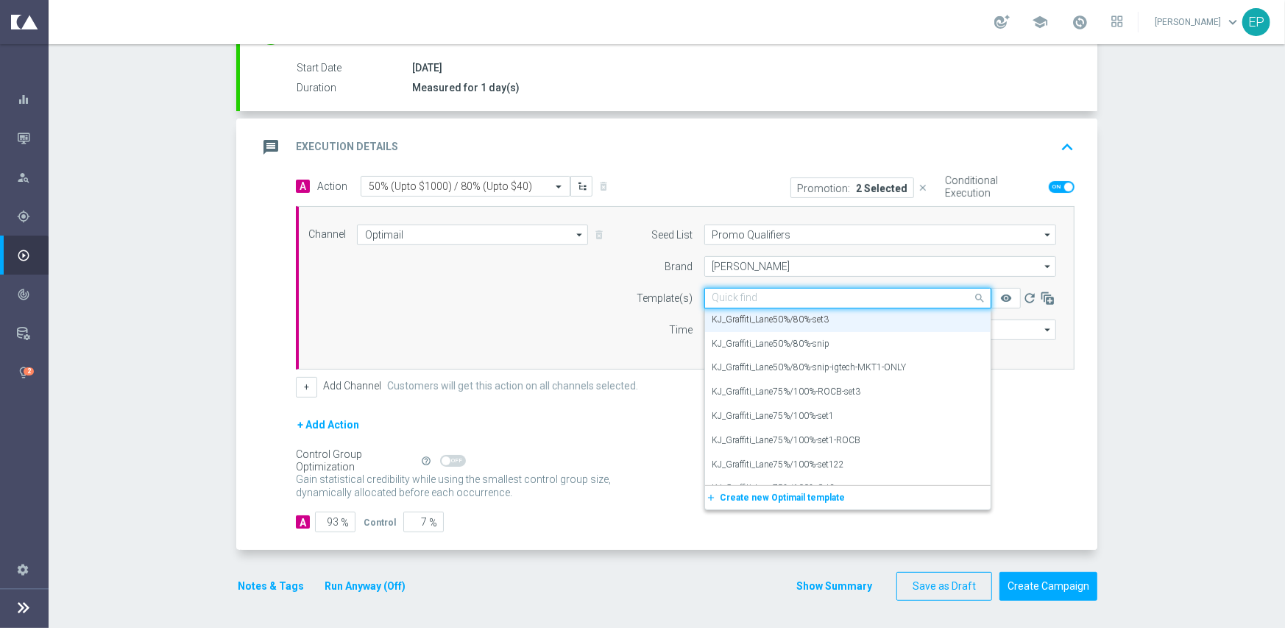
paste input "KJ_Graffiti_Lane50%/80%-snip-igtech-MKT1-ONLY"
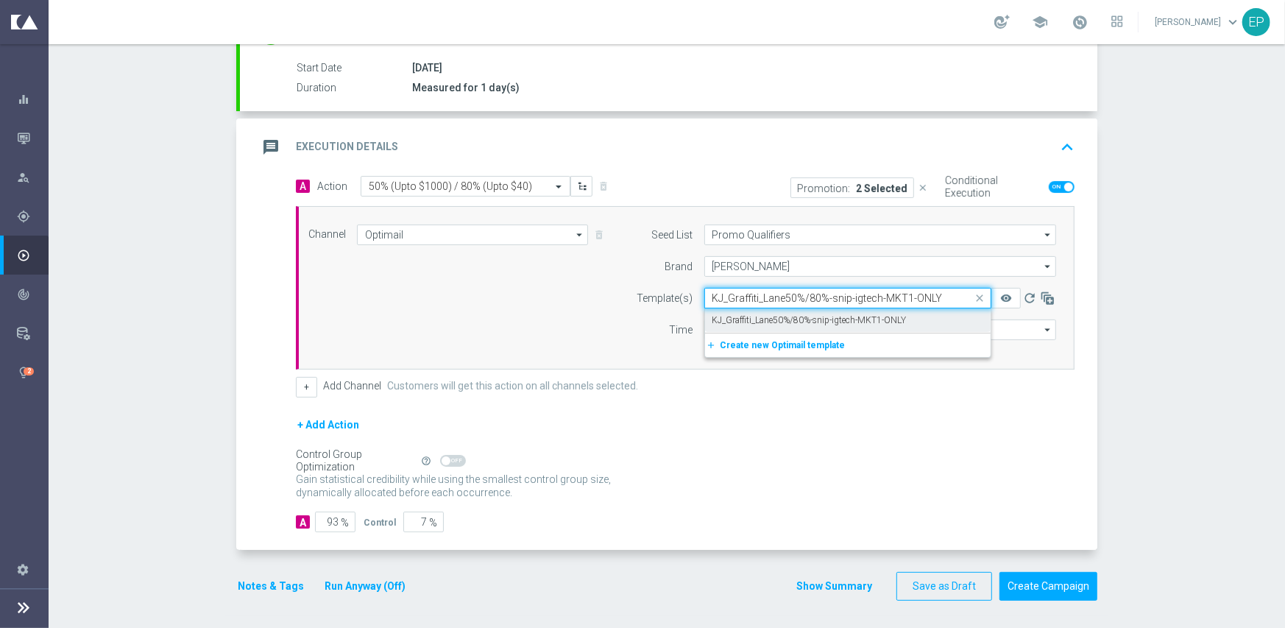
click at [778, 319] on label "KJ_Graffiti_Lane50%/80%-snip-igtech-MKT1-ONLY" at bounding box center [809, 320] width 194 height 13
type input "KJ_Graffiti_Lane50%/80%-snip-igtech-MKT1-ONLY"
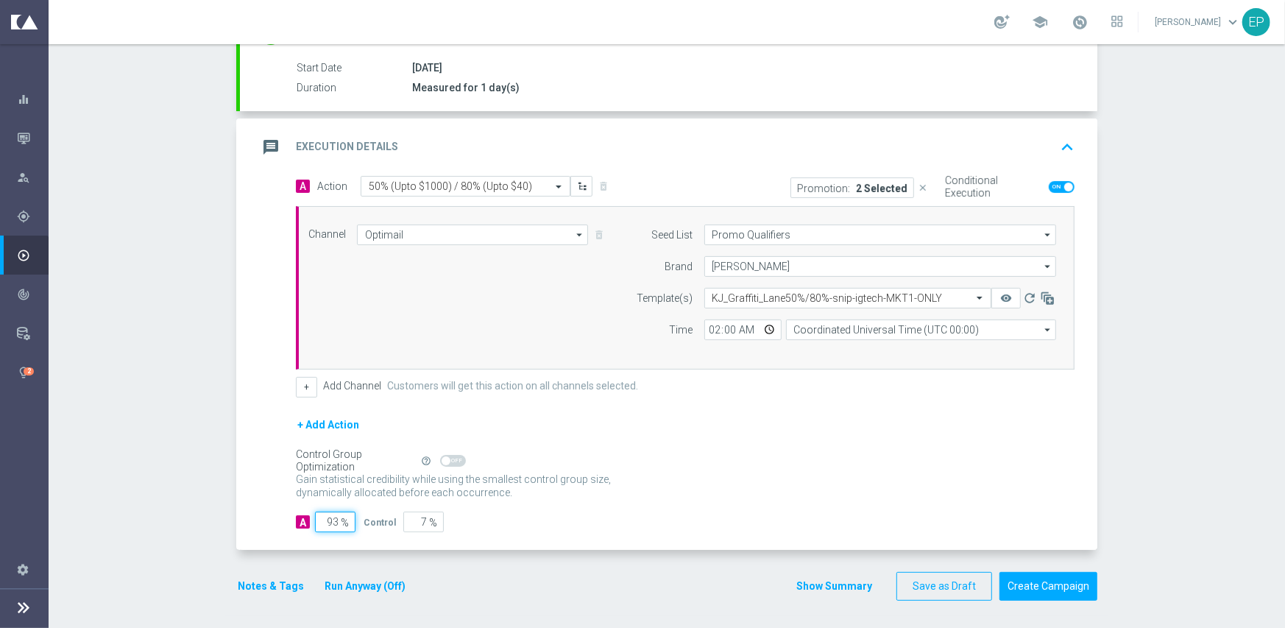
click at [328, 520] on input "93" at bounding box center [335, 521] width 40 height 21
type input "95"
type input "5"
type input "95"
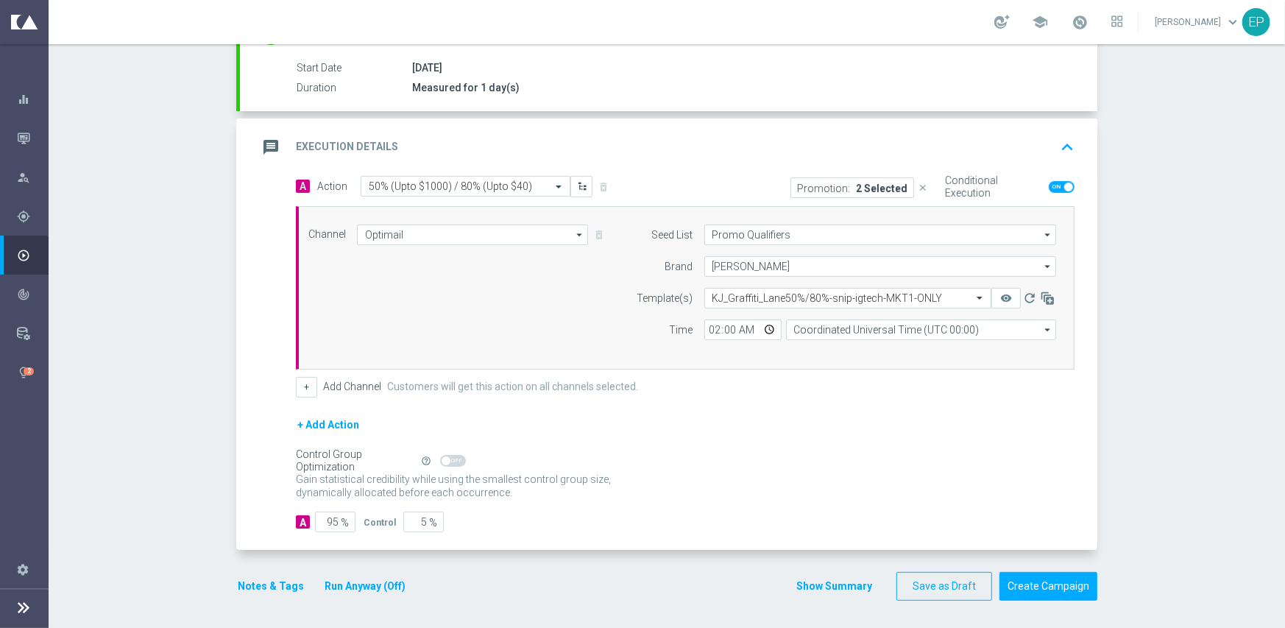
click at [269, 584] on button "Notes & Tags" at bounding box center [270, 586] width 69 height 18
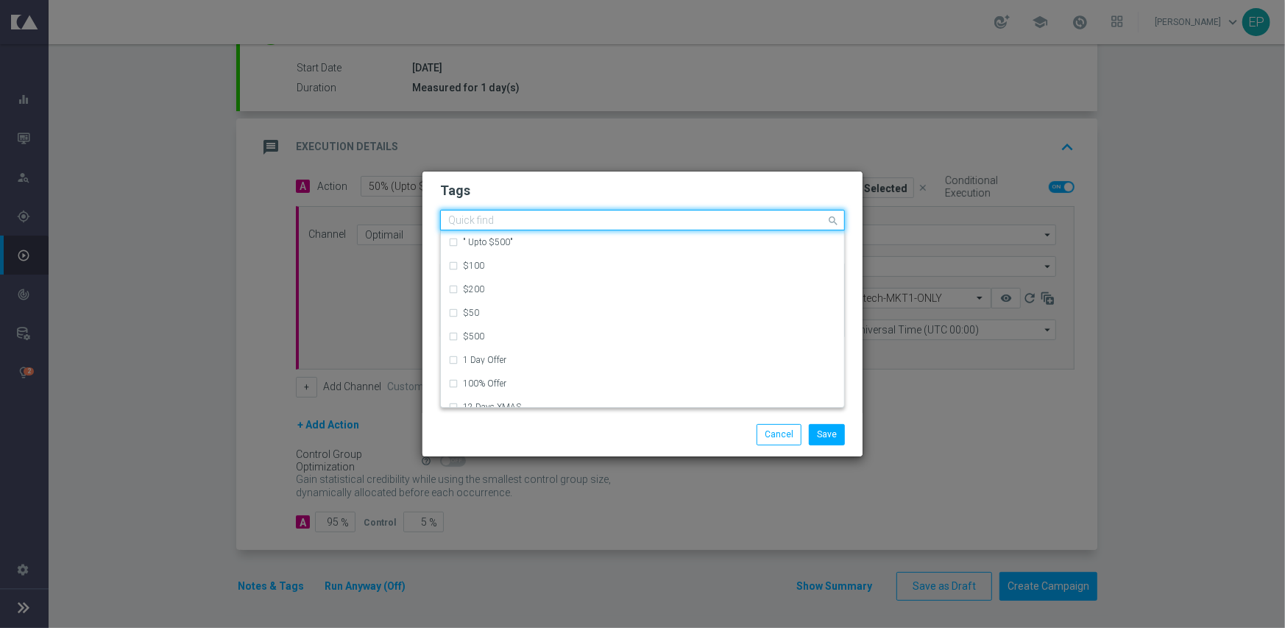
click at [783, 221] on input "text" at bounding box center [637, 221] width 378 height 13
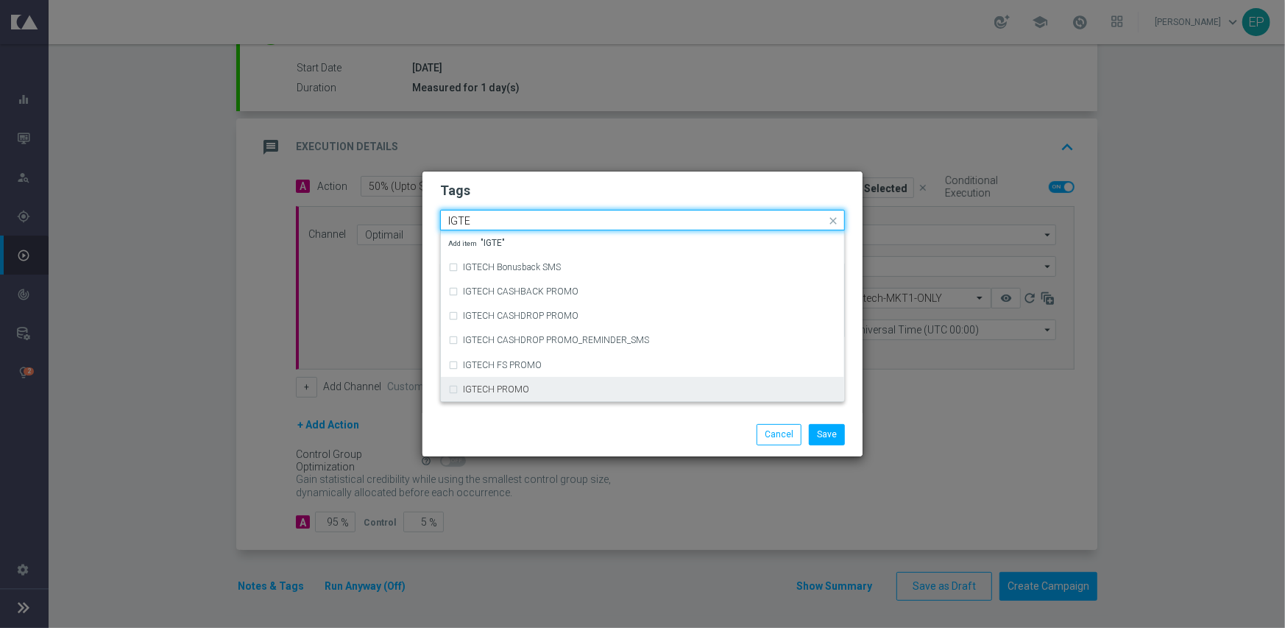
click at [667, 392] on div "IGTECH PROMO" at bounding box center [650, 389] width 374 height 9
type input "IGTE"
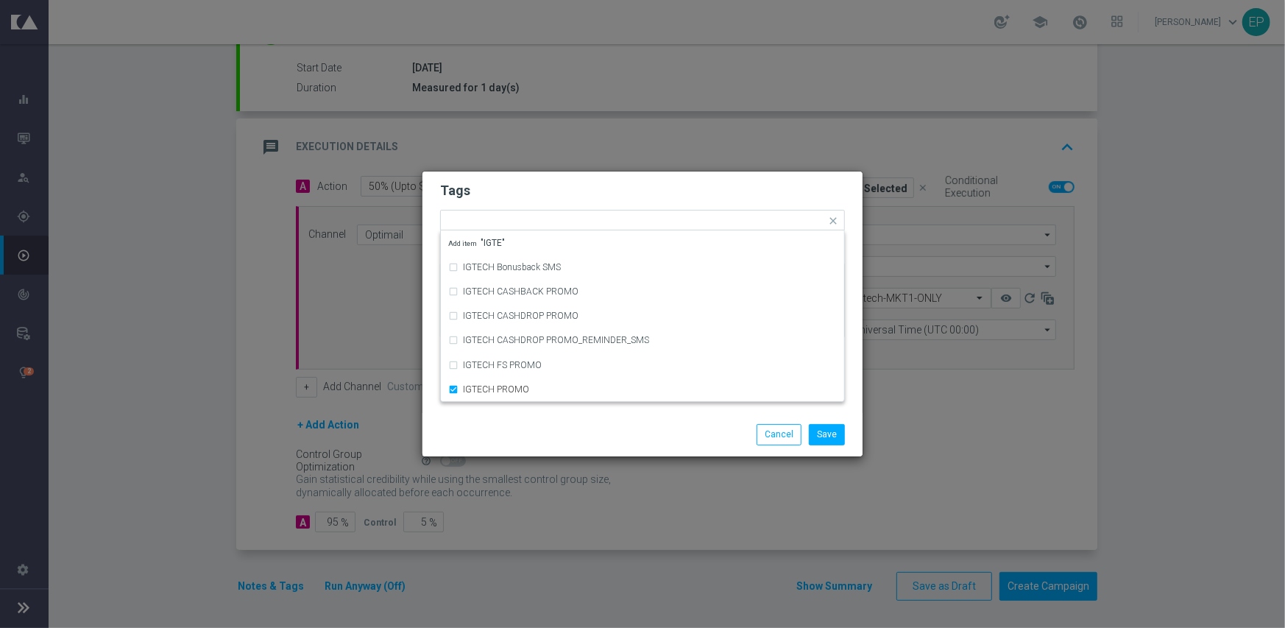
click at [609, 424] on div "Save Cancel" at bounding box center [713, 434] width 285 height 21
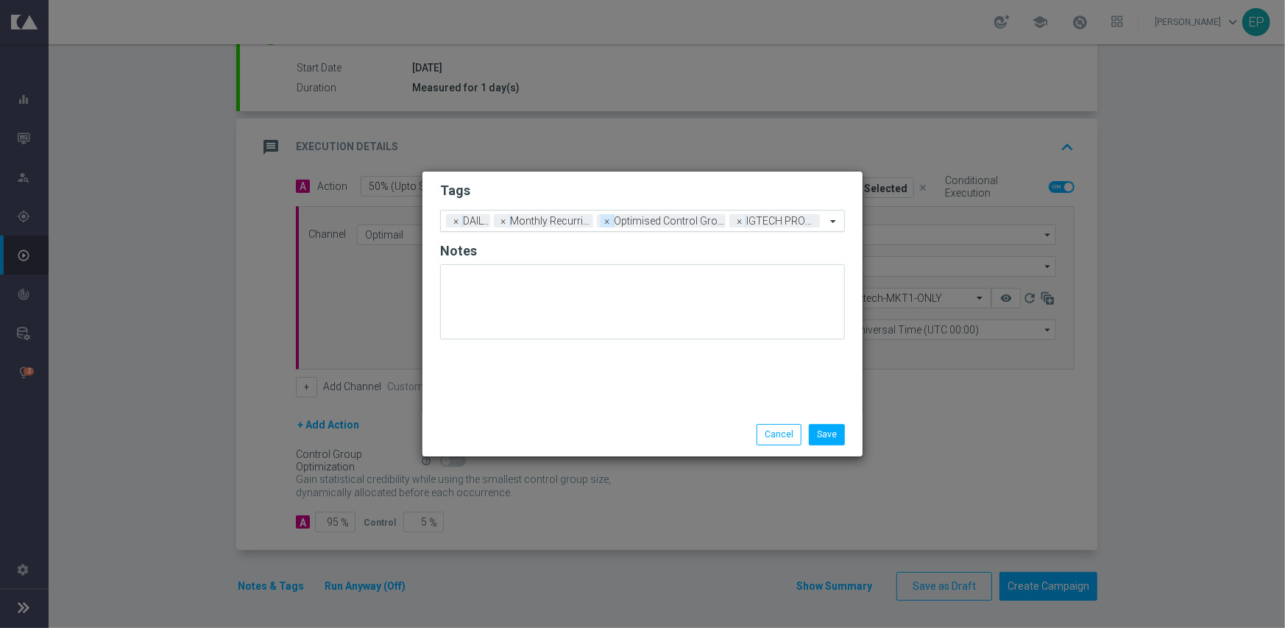
click at [605, 222] on span "×" at bounding box center [607, 220] width 13 height 13
click at [631, 402] on div "Tags Add a new tag × DAILY × Monthly Recurring × IGTECH PROMO Notes" at bounding box center [642, 291] width 440 height 241
click at [507, 221] on span "×" at bounding box center [506, 220] width 13 height 13
click at [630, 403] on div "Tags Add a new tag × DAILY × IGTECH PROMO Notes" at bounding box center [642, 291] width 440 height 241
click at [838, 428] on button "Save" at bounding box center [827, 434] width 36 height 21
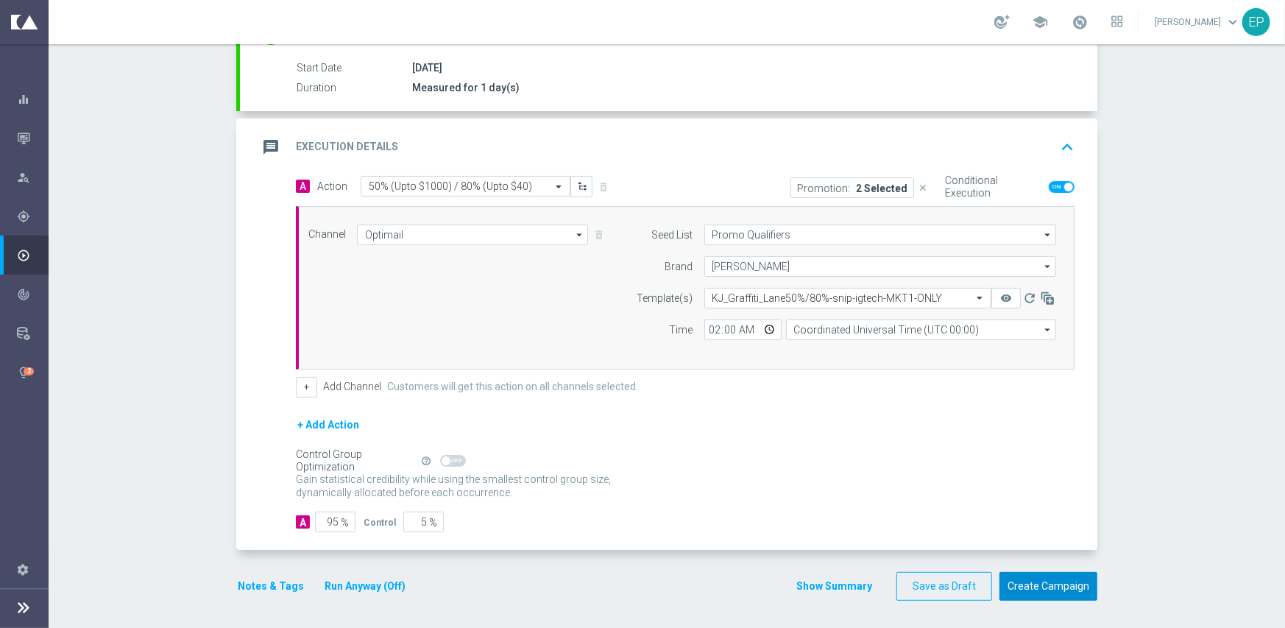
click at [1020, 594] on button "Create Campaign" at bounding box center [1048, 586] width 98 height 29
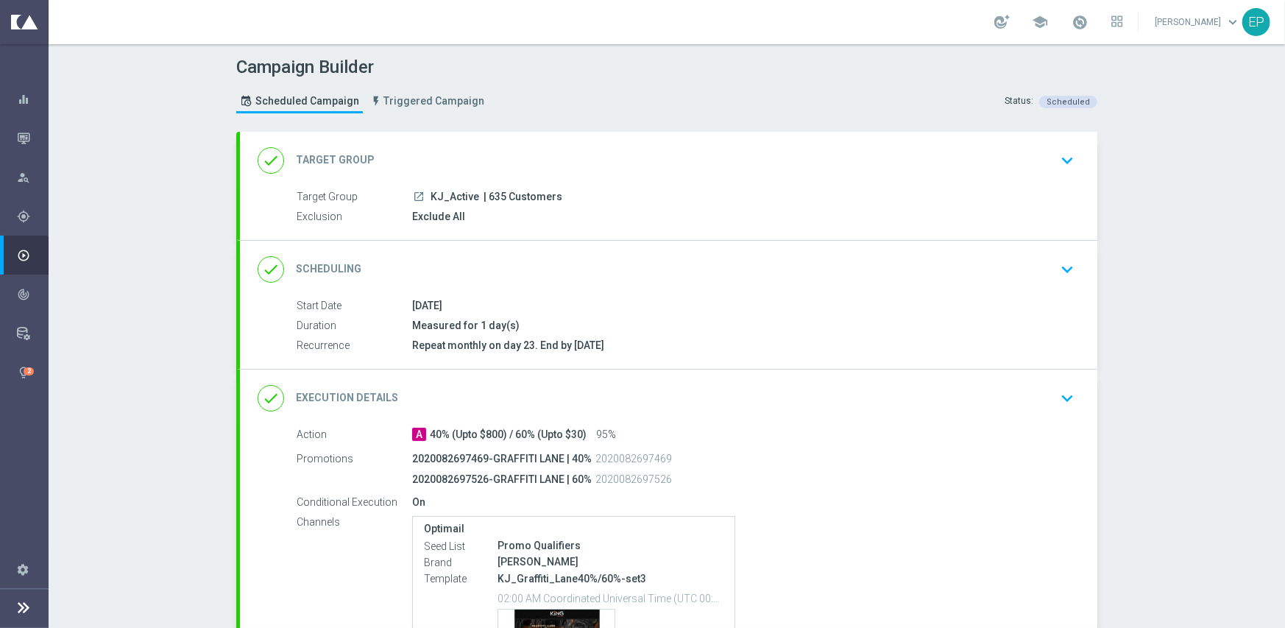
click at [612, 252] on div "done Scheduling keyboard_arrow_down" at bounding box center [668, 269] width 857 height 57
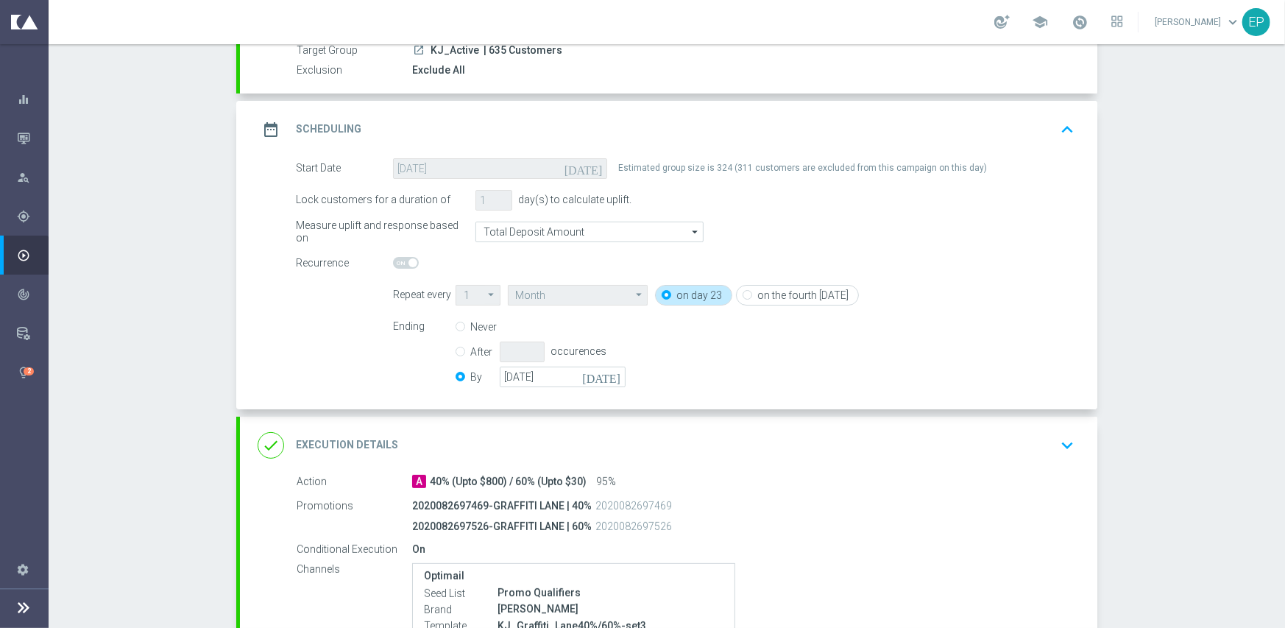
scroll to position [147, 0]
click at [558, 372] on input "[DATE]" at bounding box center [563, 376] width 126 height 21
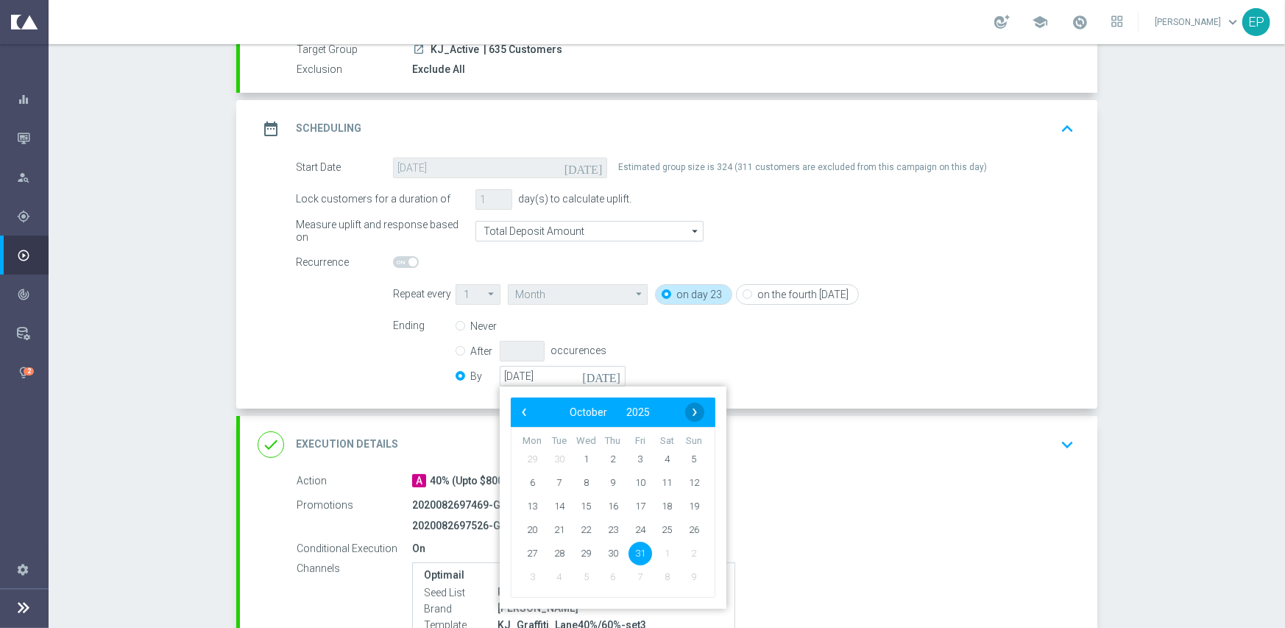
click at [686, 411] on span "›" at bounding box center [694, 412] width 19 height 19
click at [682, 554] on span "30" at bounding box center [694, 553] width 24 height 24
type input "[DATE]"
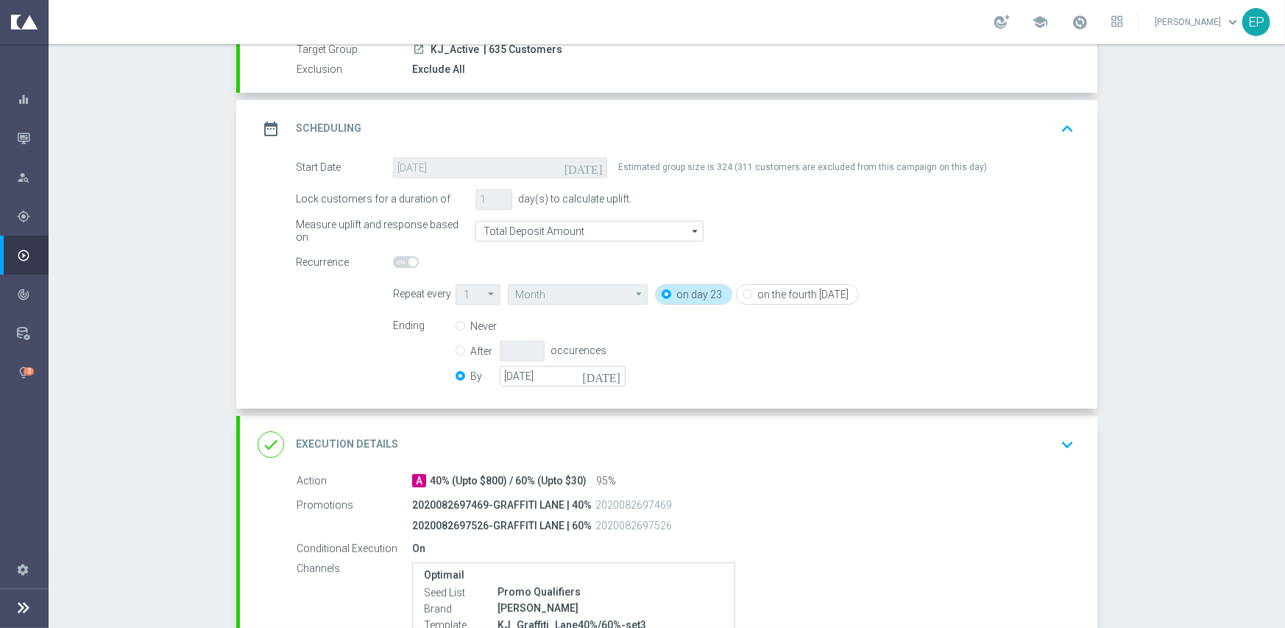
scroll to position [386, 0]
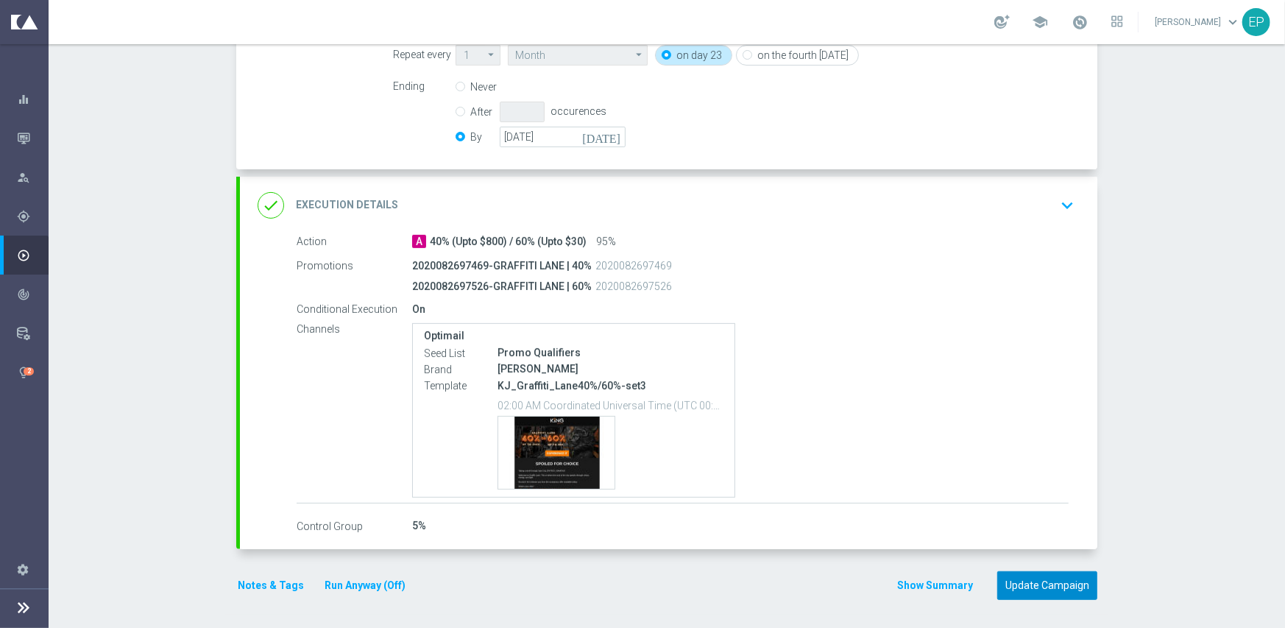
click at [1057, 580] on button "Update Campaign" at bounding box center [1047, 585] width 100 height 29
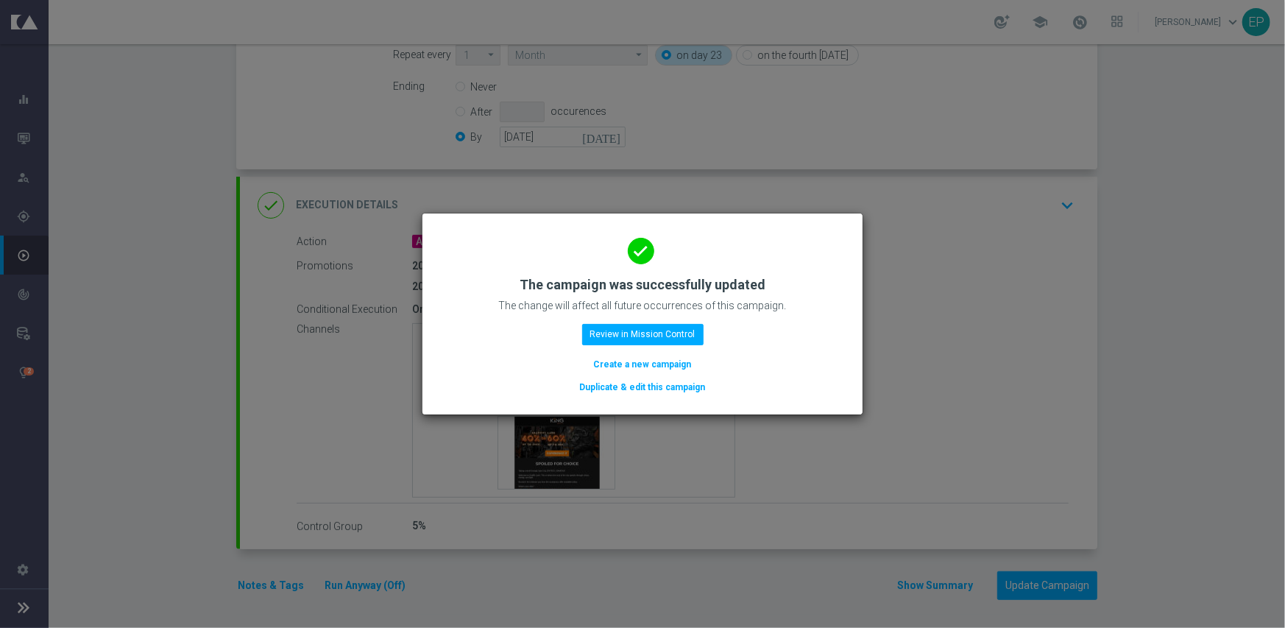
click at [648, 389] on button "Duplicate & edit this campaign" at bounding box center [642, 387] width 129 height 16
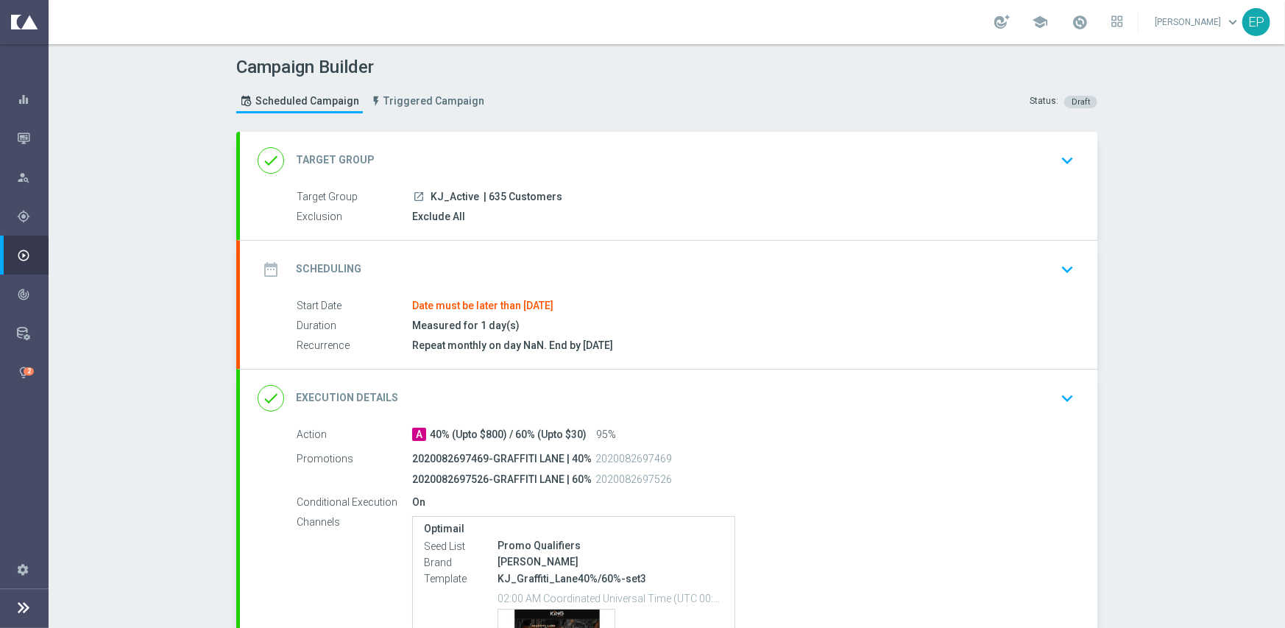
drag, startPoint x: 493, startPoint y: 143, endPoint x: 494, endPoint y: 155, distance: 12.5
click at [494, 143] on div "done Target Group keyboard_arrow_down" at bounding box center [668, 160] width 857 height 57
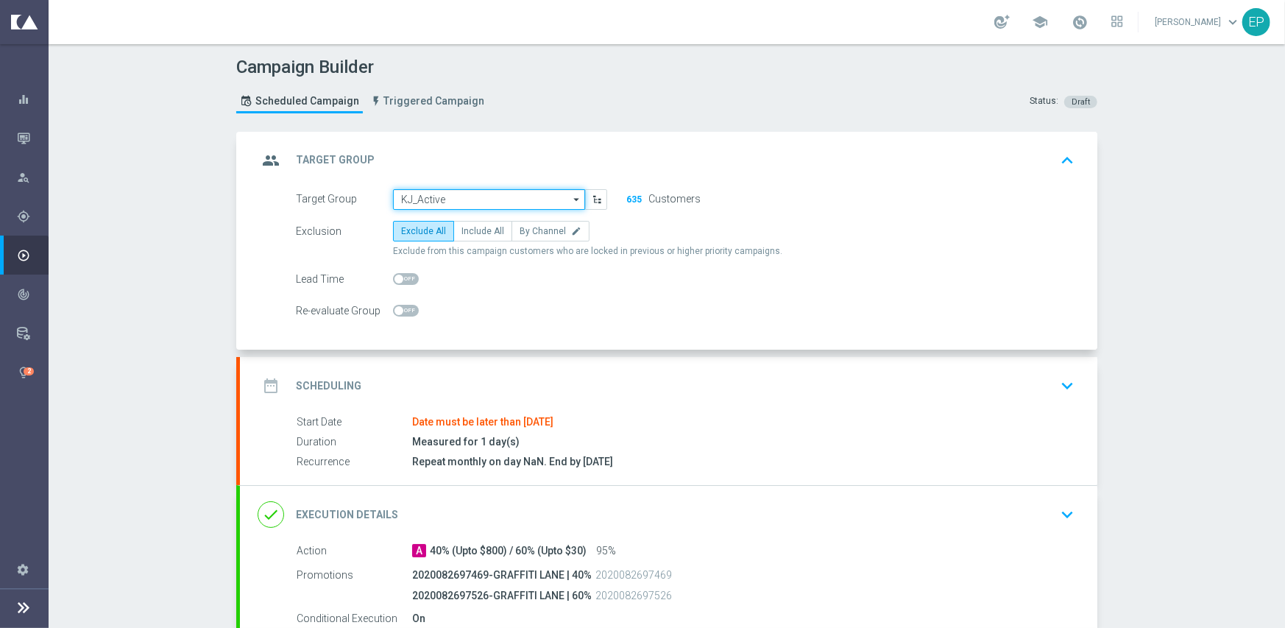
click at [470, 194] on input "KJ_Active" at bounding box center [489, 199] width 192 height 21
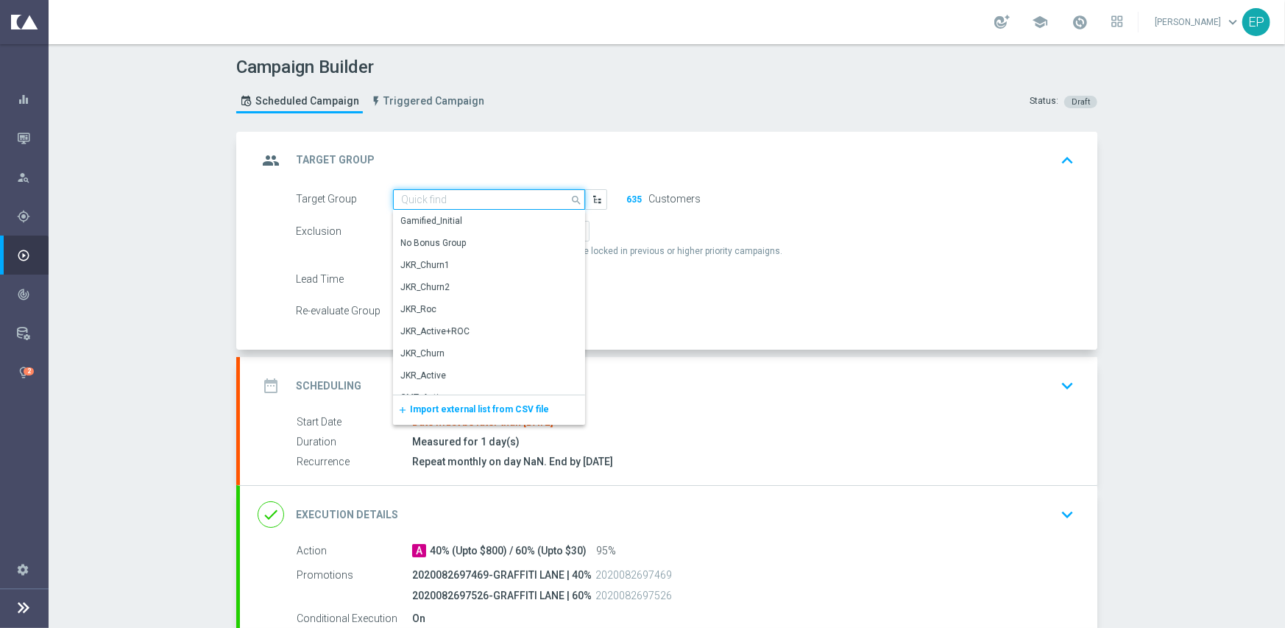
paste input "KJ_Active_MKT1"
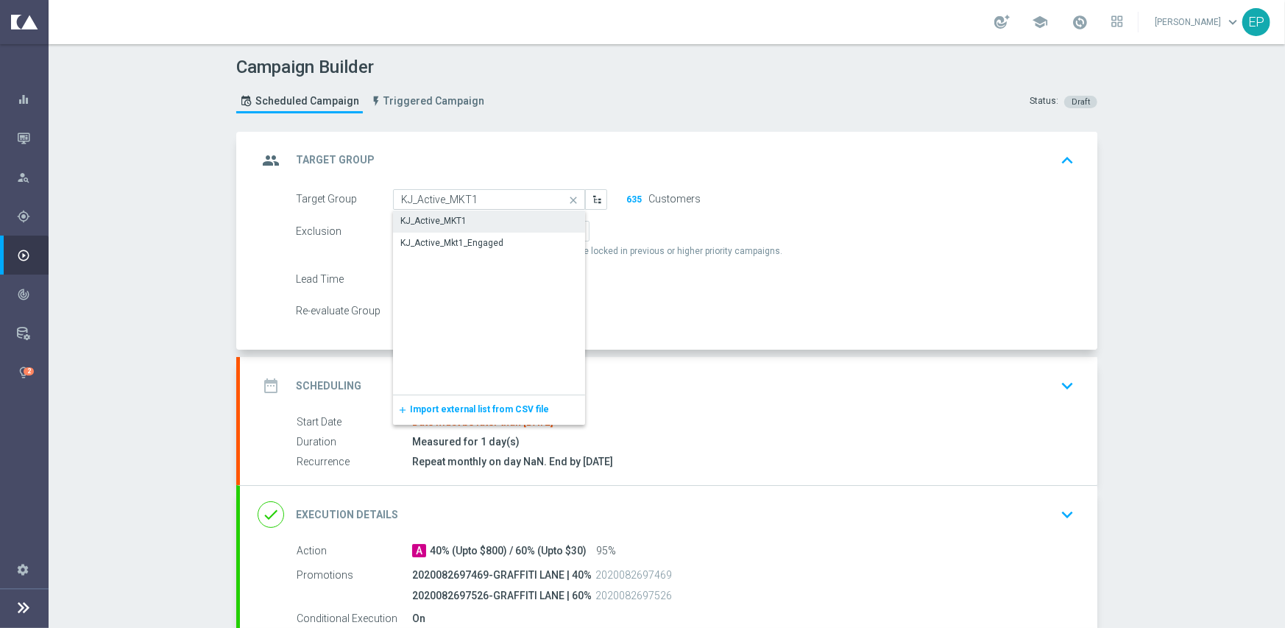
click at [453, 219] on div "KJ_Active_MKT1" at bounding box center [433, 220] width 66 height 13
type input "KJ_Active_MKT1"
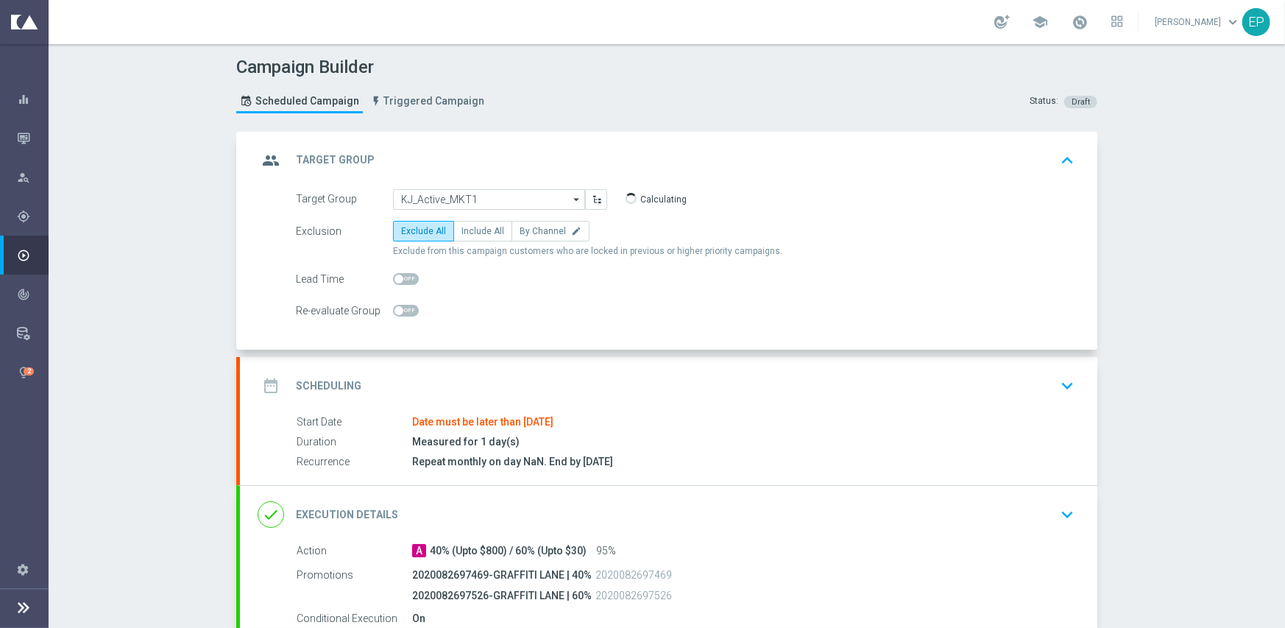
click at [522, 380] on div "date_range Scheduling keyboard_arrow_down" at bounding box center [669, 386] width 822 height 28
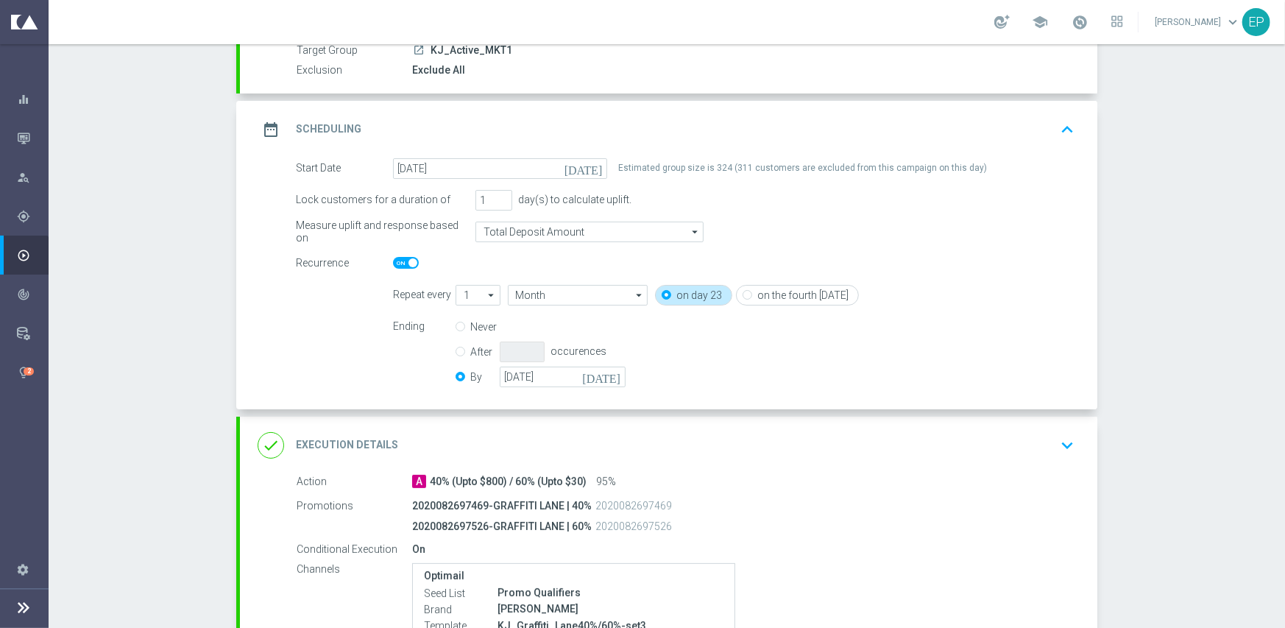
scroll to position [147, 0]
click at [476, 160] on input "[DATE]" at bounding box center [500, 167] width 214 height 21
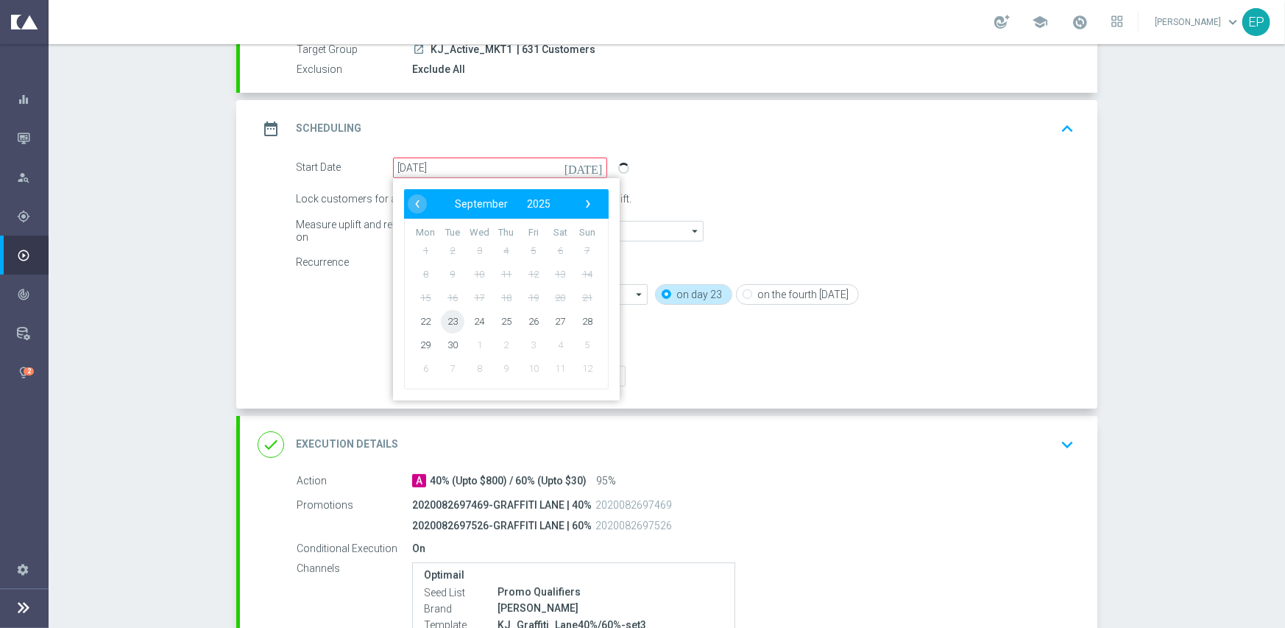
click at [444, 317] on span "23" at bounding box center [453, 321] width 24 height 24
type input "[DATE]"
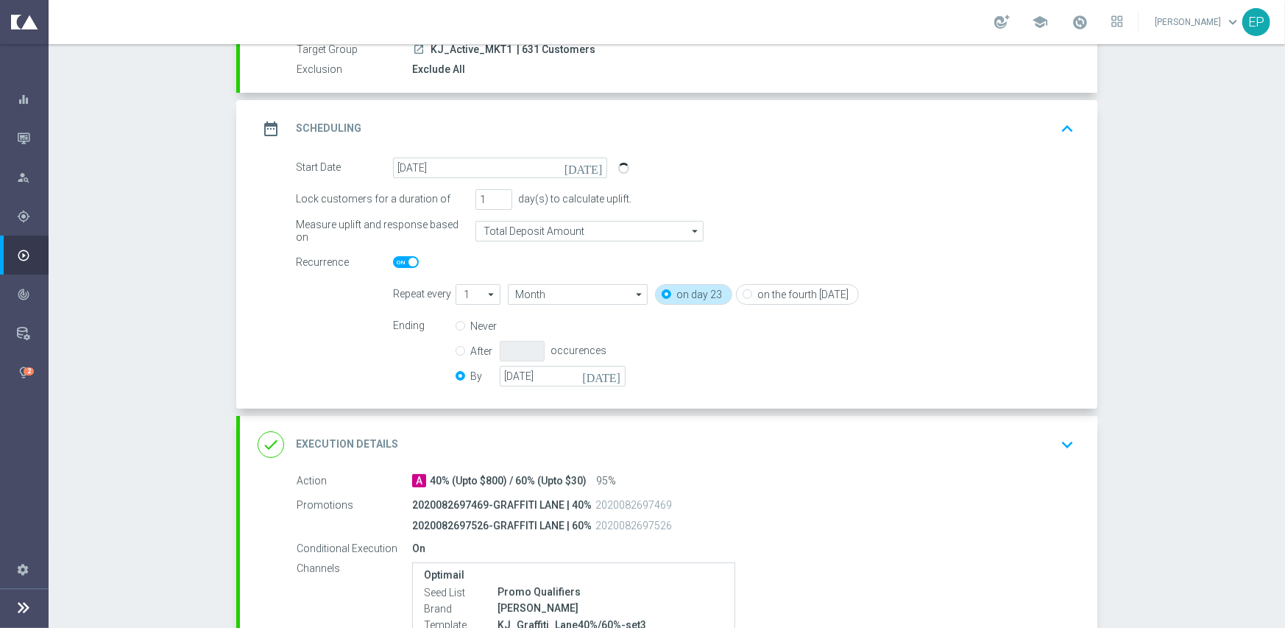
click at [396, 262] on span at bounding box center [406, 262] width 26 height 12
click at [396, 262] on input "checkbox" at bounding box center [406, 262] width 26 height 12
checkbox input "false"
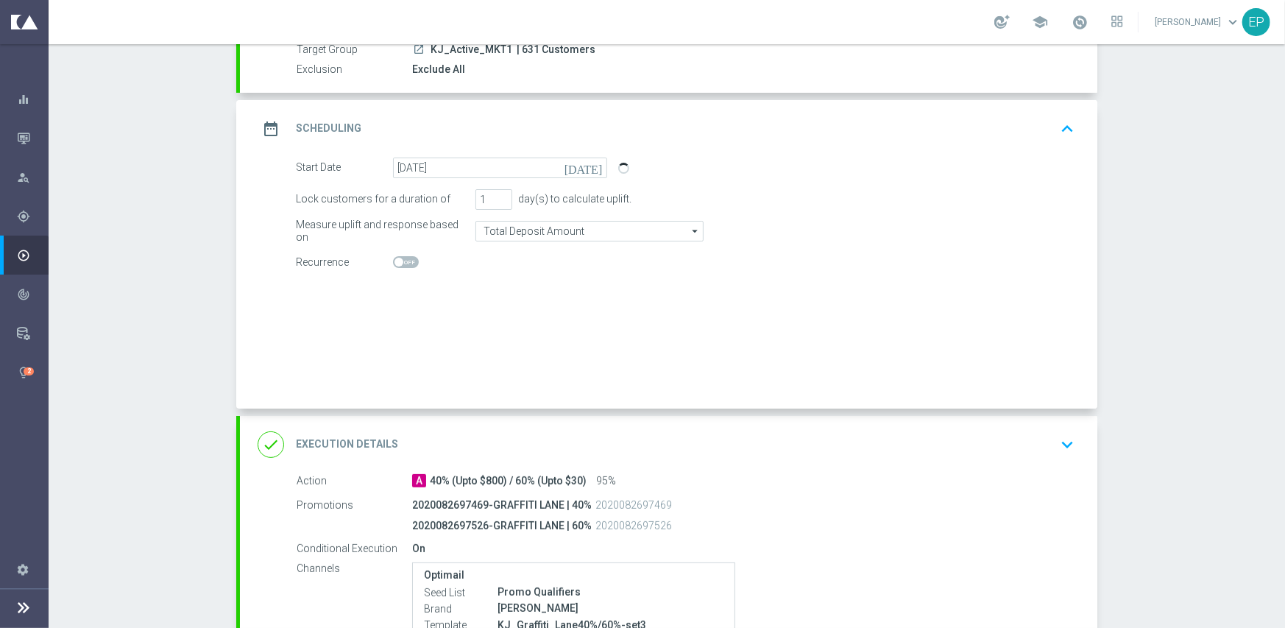
radio input "true"
radio input "false"
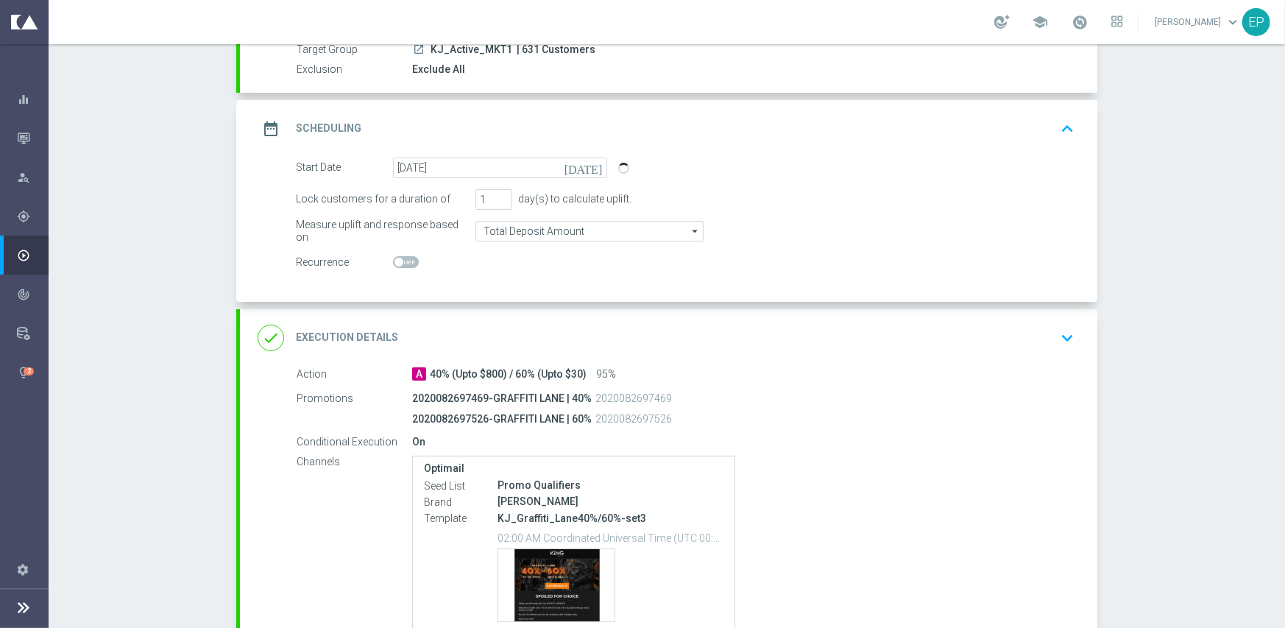
click at [597, 436] on div "done Execution Details keyboard_arrow_down Action A 40% (Upto $800) / 60% (Upto…" at bounding box center [668, 495] width 857 height 373
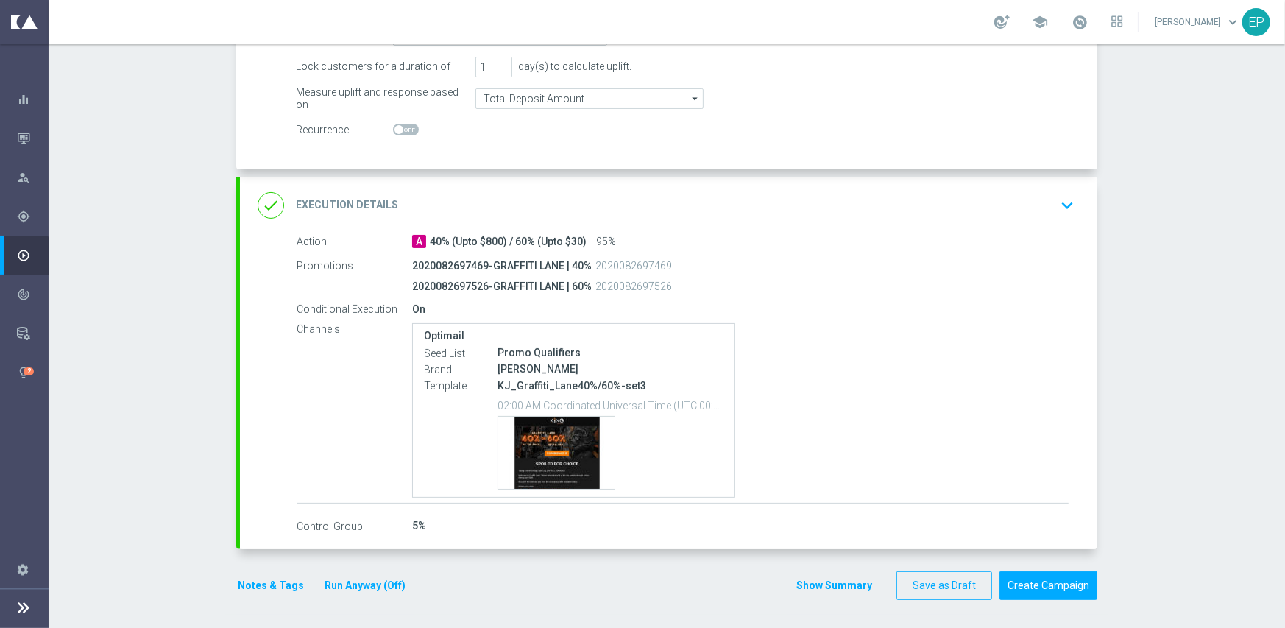
click at [782, 226] on div "done Execution Details keyboard_arrow_down" at bounding box center [668, 205] width 857 height 57
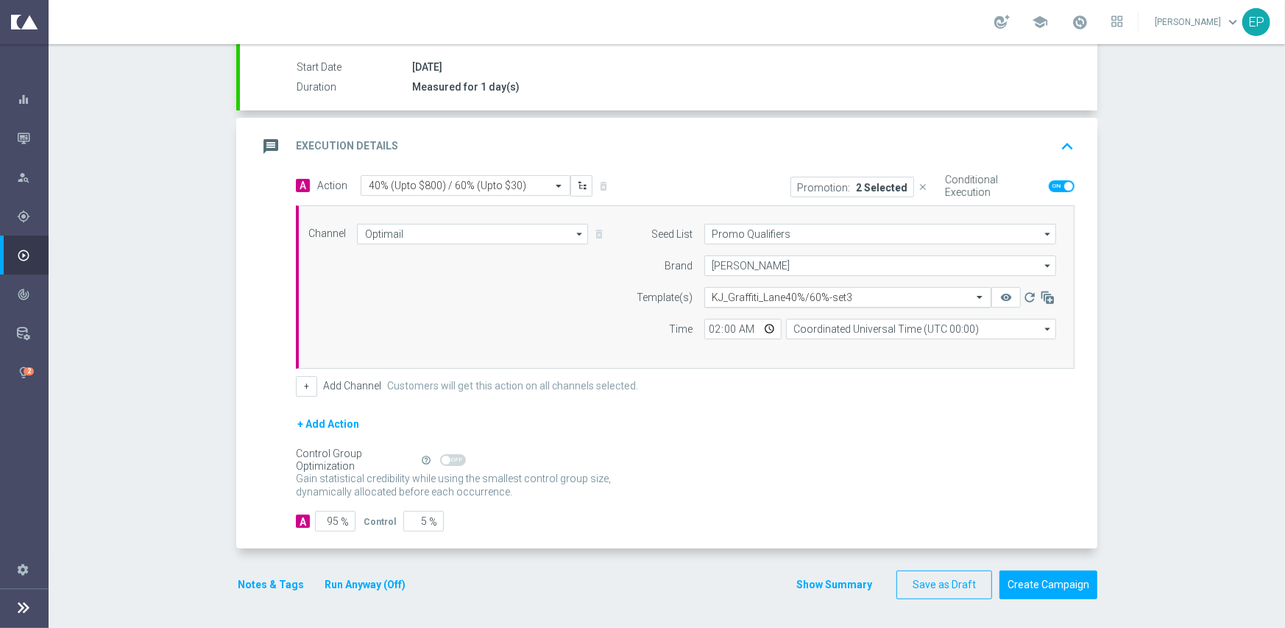
scroll to position [238, 0]
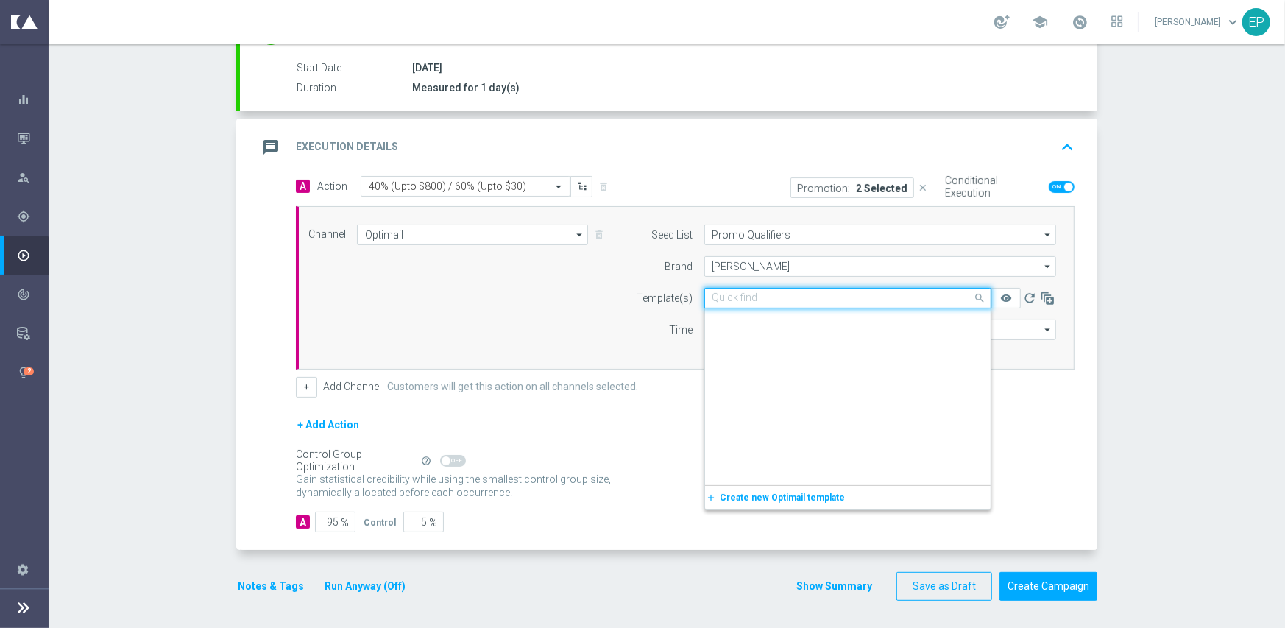
click at [758, 293] on input "text" at bounding box center [832, 298] width 241 height 13
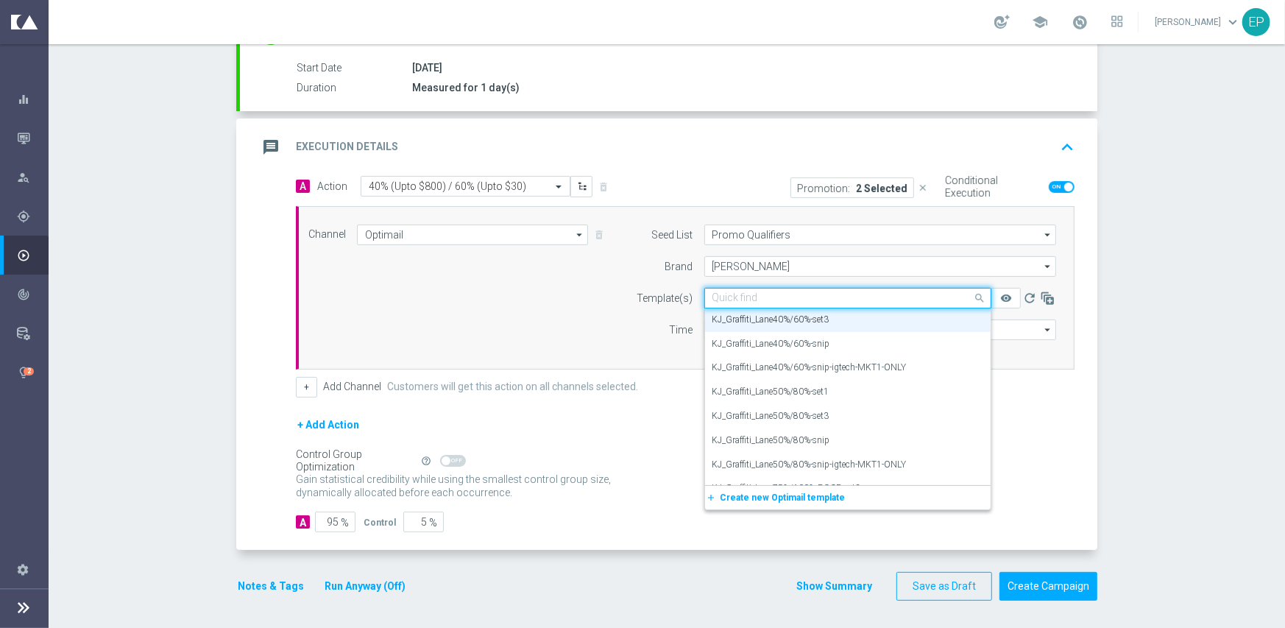
paste input "KJ_Graffiti_Lane40%/60%-snip-igtech-MKT1-ONLY"
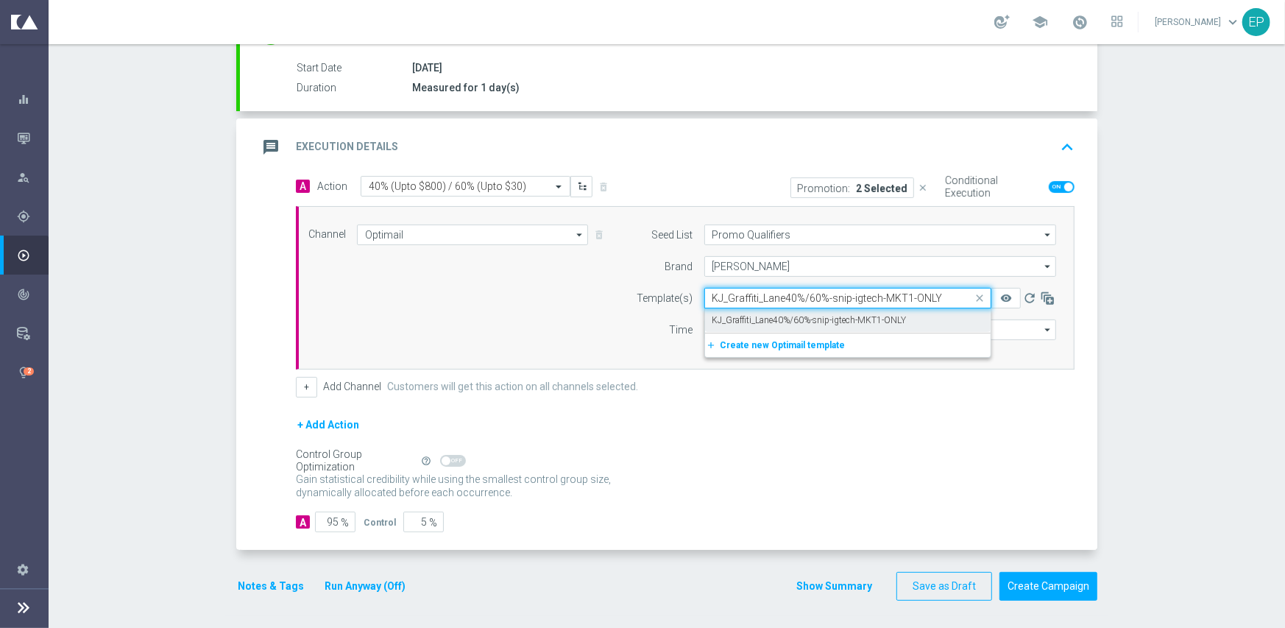
click at [797, 314] on label "KJ_Graffiti_Lane40%/60%-snip-igtech-MKT1-ONLY" at bounding box center [809, 320] width 194 height 13
type input "KJ_Graffiti_Lane40%/60%-snip-igtech-MKT1-ONLY"
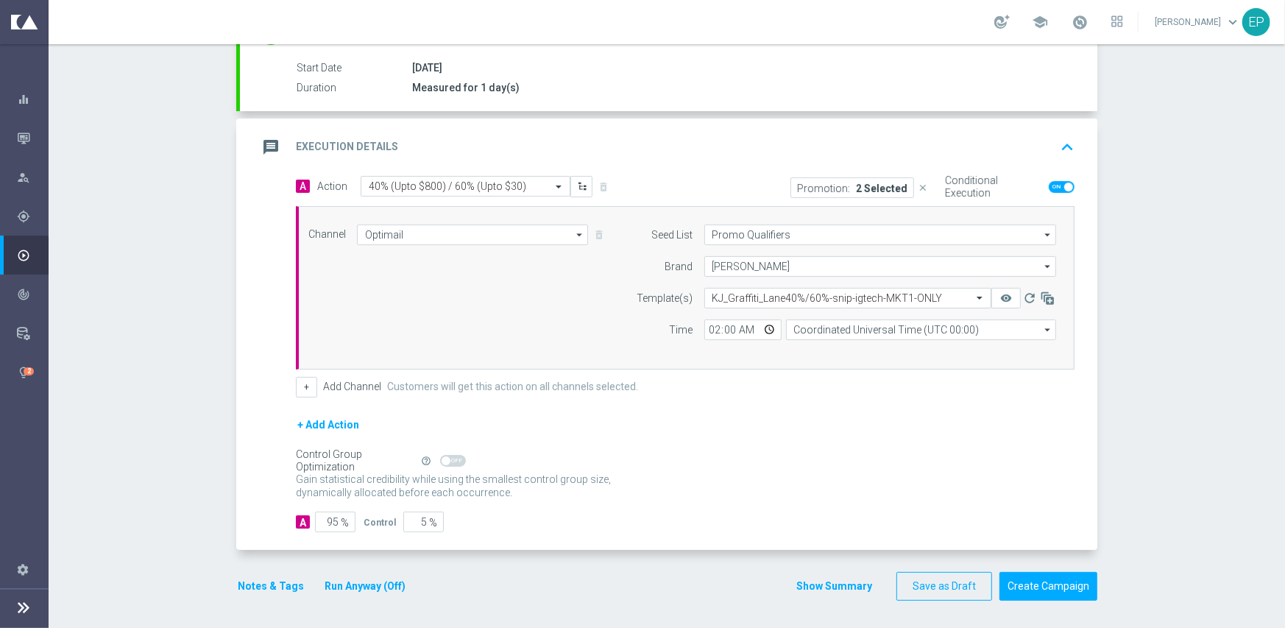
click at [272, 588] on button "Notes & Tags" at bounding box center [270, 586] width 69 height 18
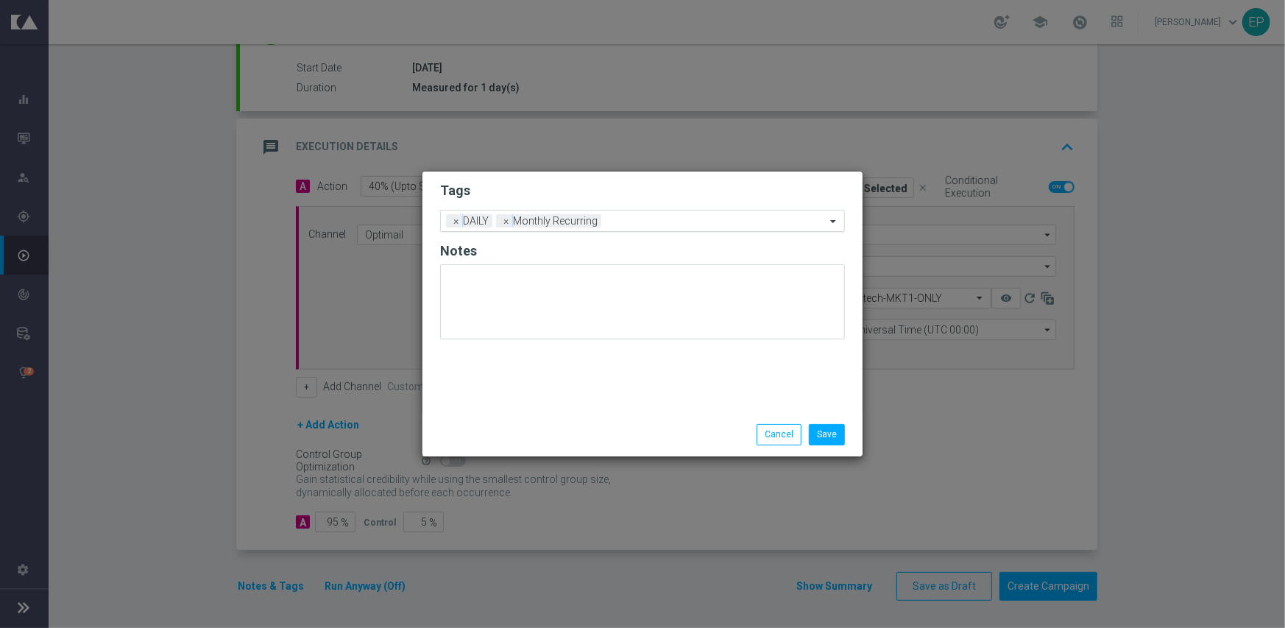
click at [509, 224] on span "×" at bounding box center [506, 220] width 13 height 13
click at [564, 223] on input "text" at bounding box center [661, 222] width 327 height 13
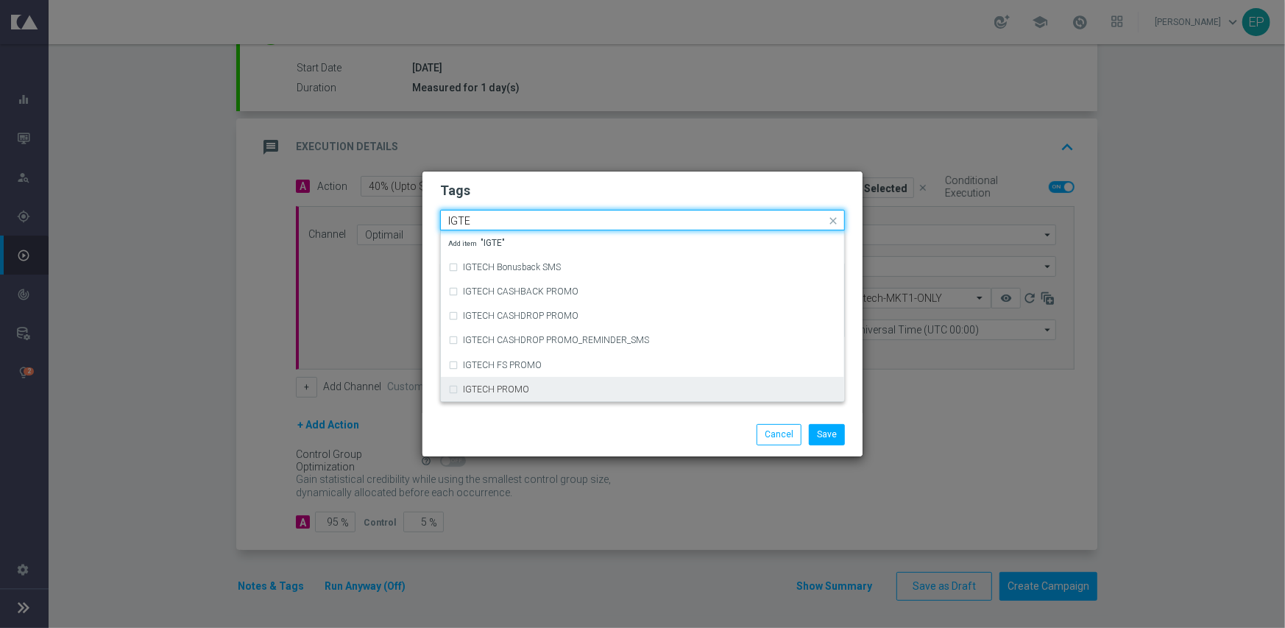
click at [516, 389] on label "IGTECH PROMO" at bounding box center [496, 389] width 66 height 9
type input "IGTE"
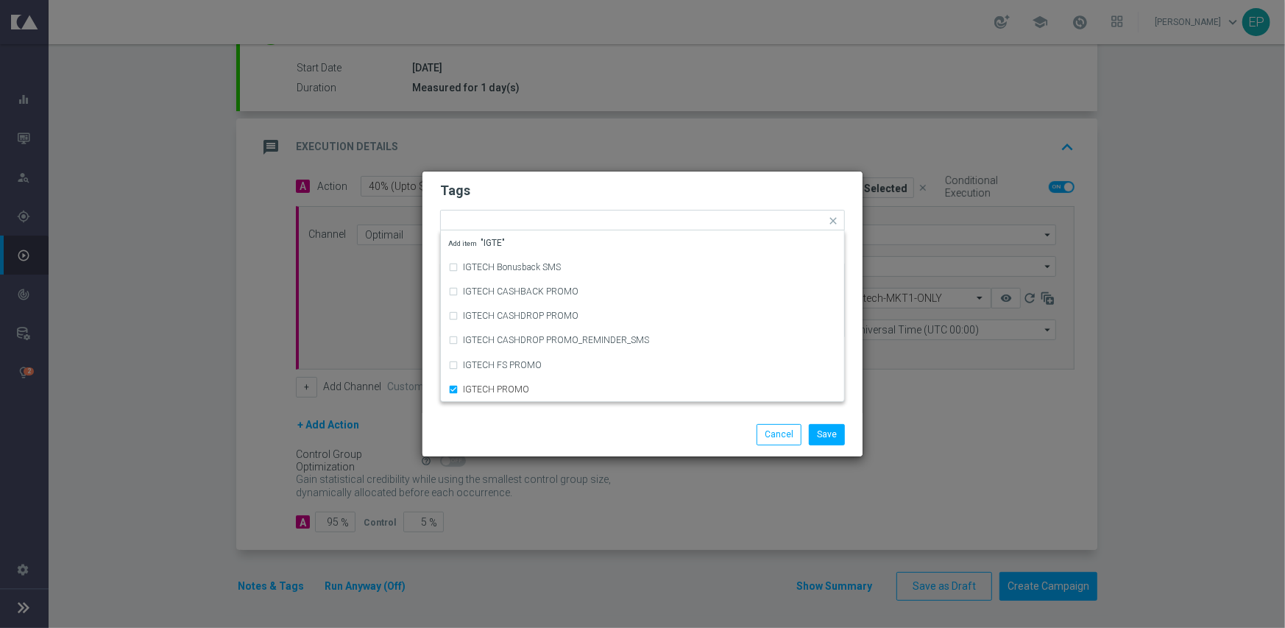
click at [517, 434] on div "Save Cancel" at bounding box center [642, 434] width 427 height 21
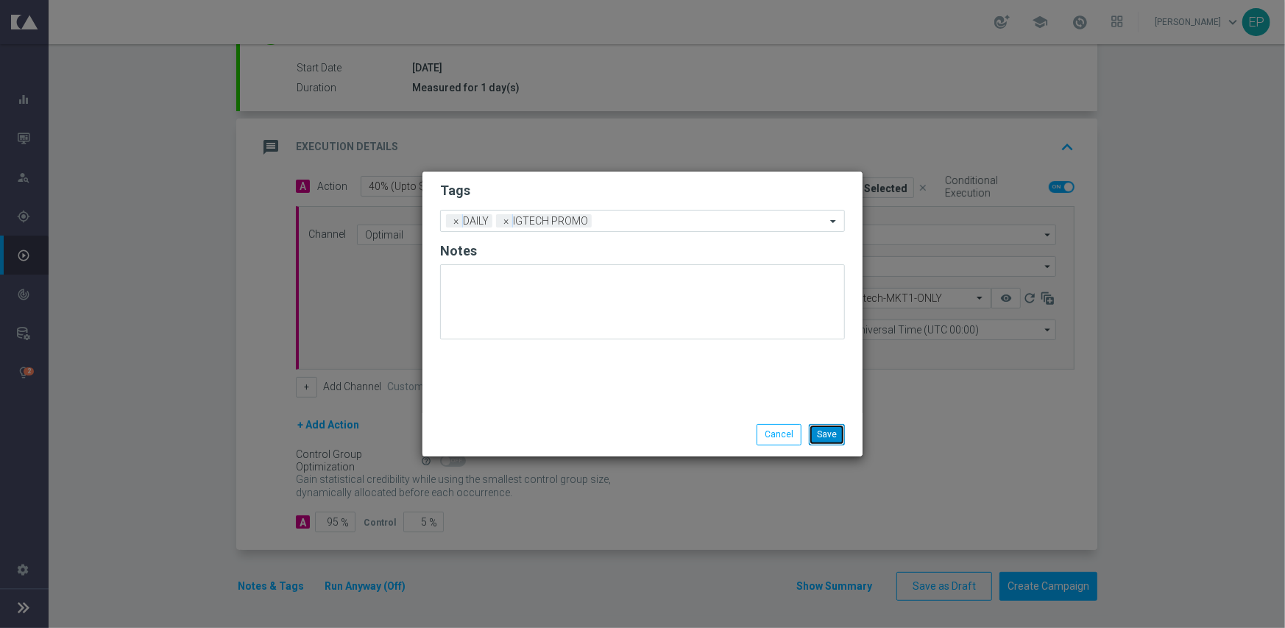
click at [820, 436] on button "Save" at bounding box center [827, 434] width 36 height 21
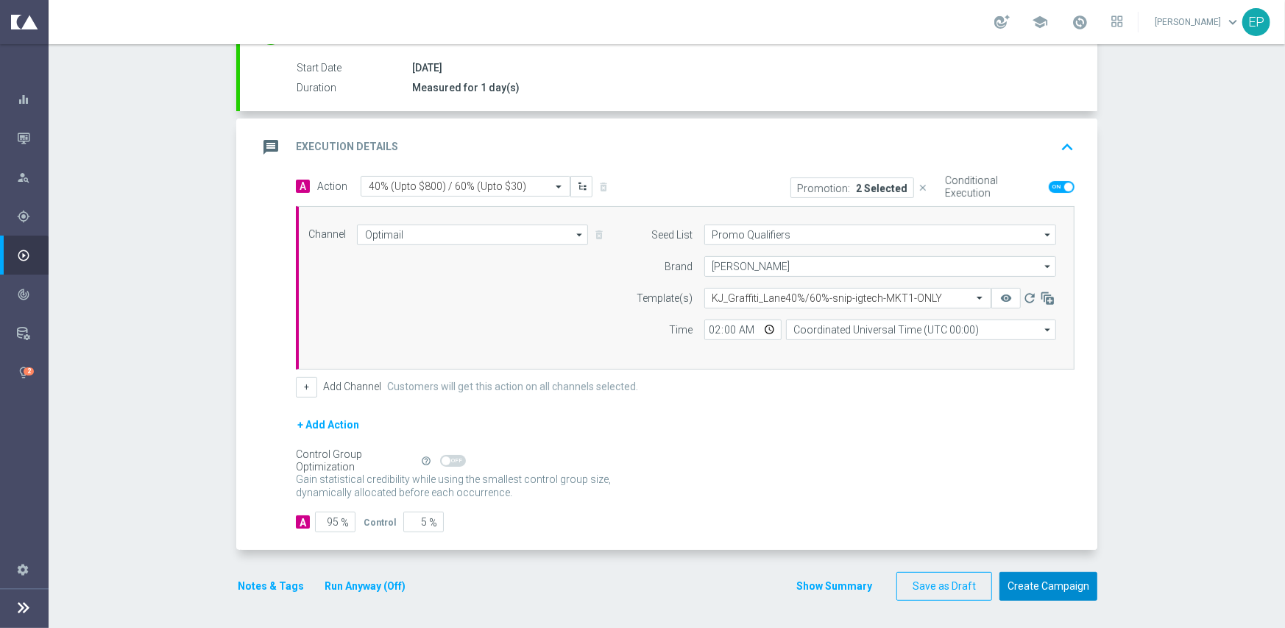
click at [1051, 589] on button "Create Campaign" at bounding box center [1048, 586] width 98 height 29
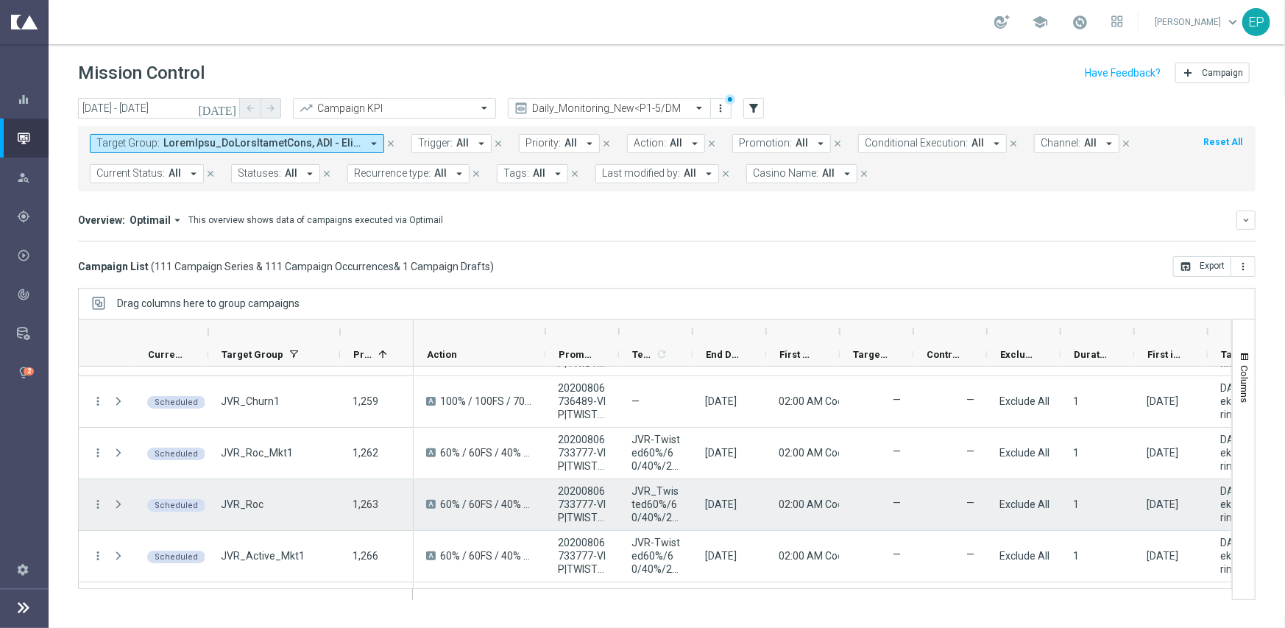
scroll to position [74, 0]
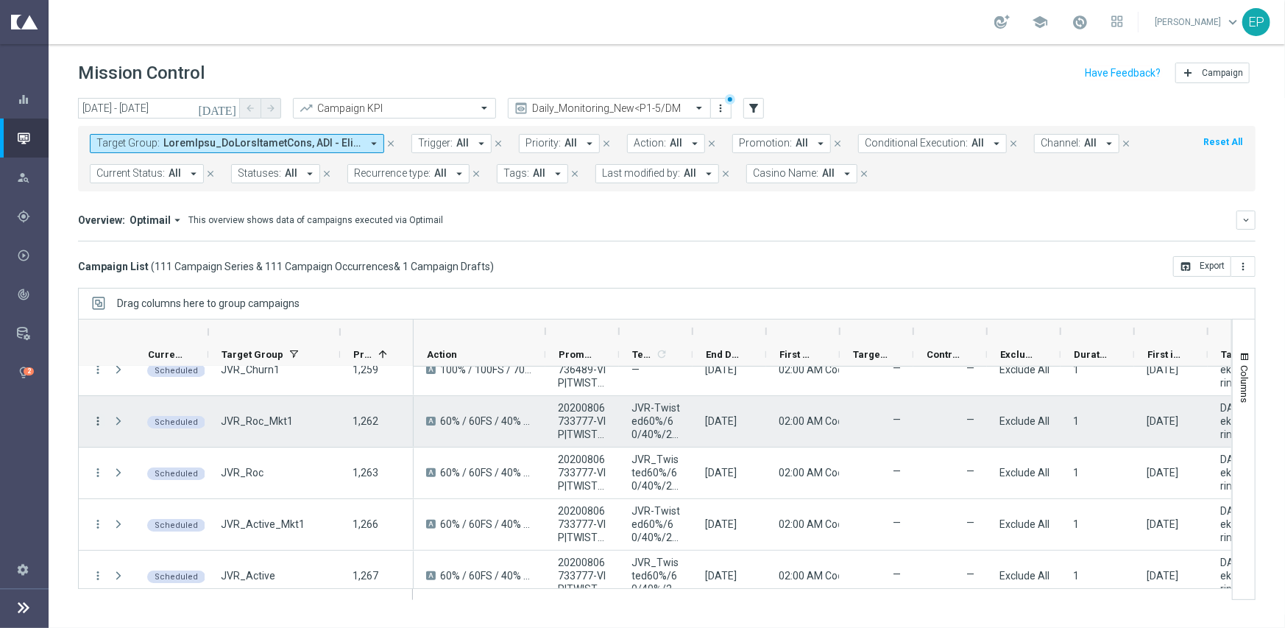
click at [96, 417] on icon "more_vert" at bounding box center [97, 420] width 13 height 13
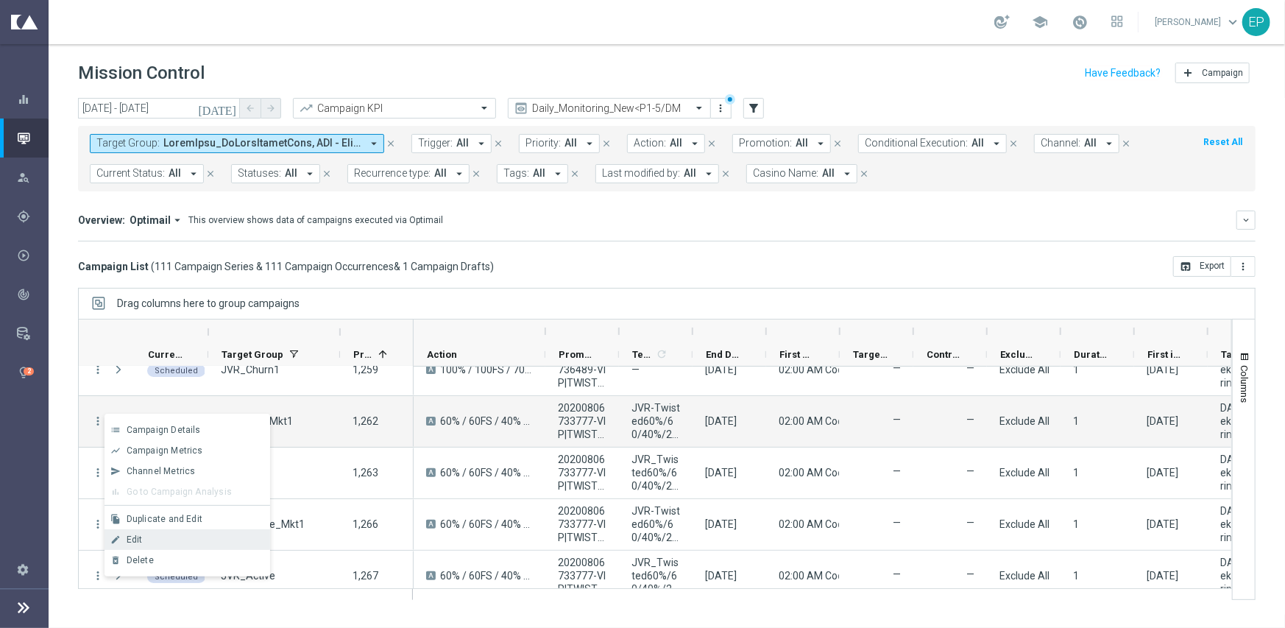
click at [133, 536] on span "Edit" at bounding box center [135, 539] width 16 height 10
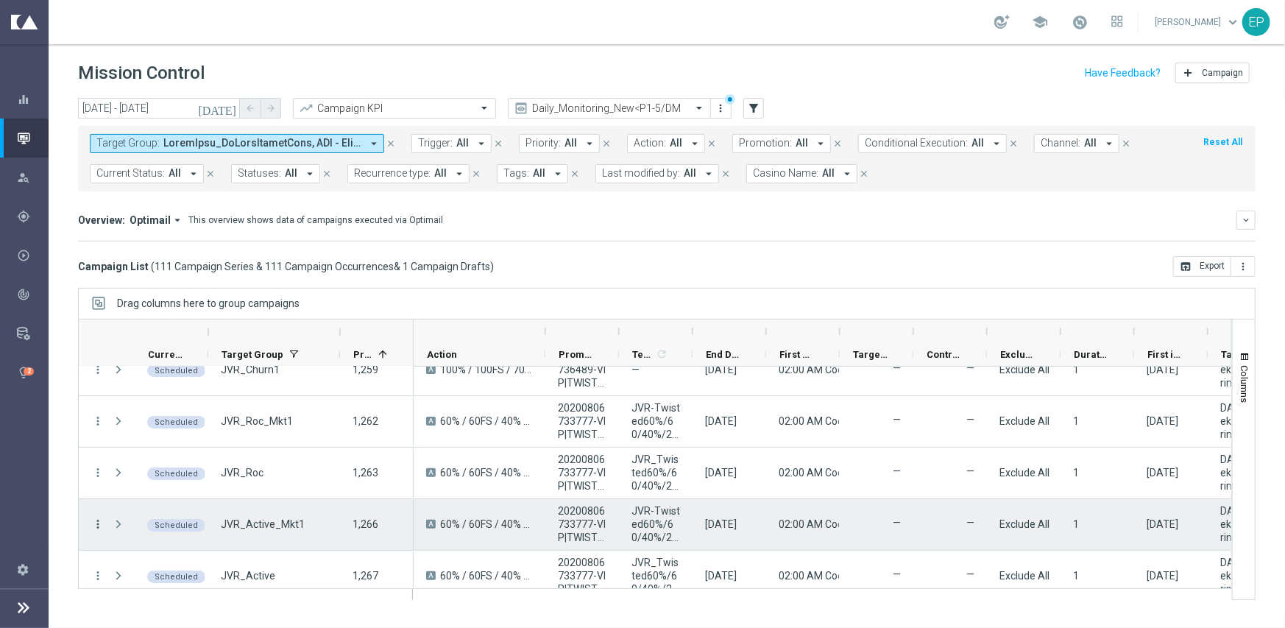
click at [98, 521] on icon "more_vert" at bounding box center [97, 523] width 13 height 13
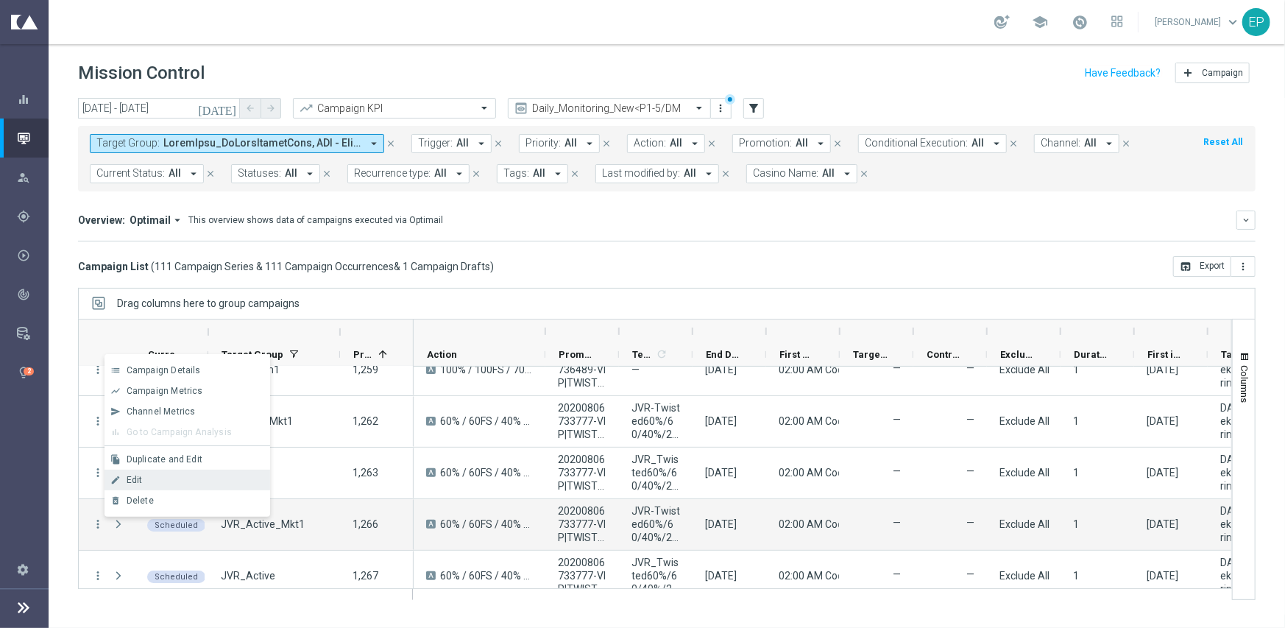
click at [146, 475] on div "Edit" at bounding box center [195, 480] width 137 height 10
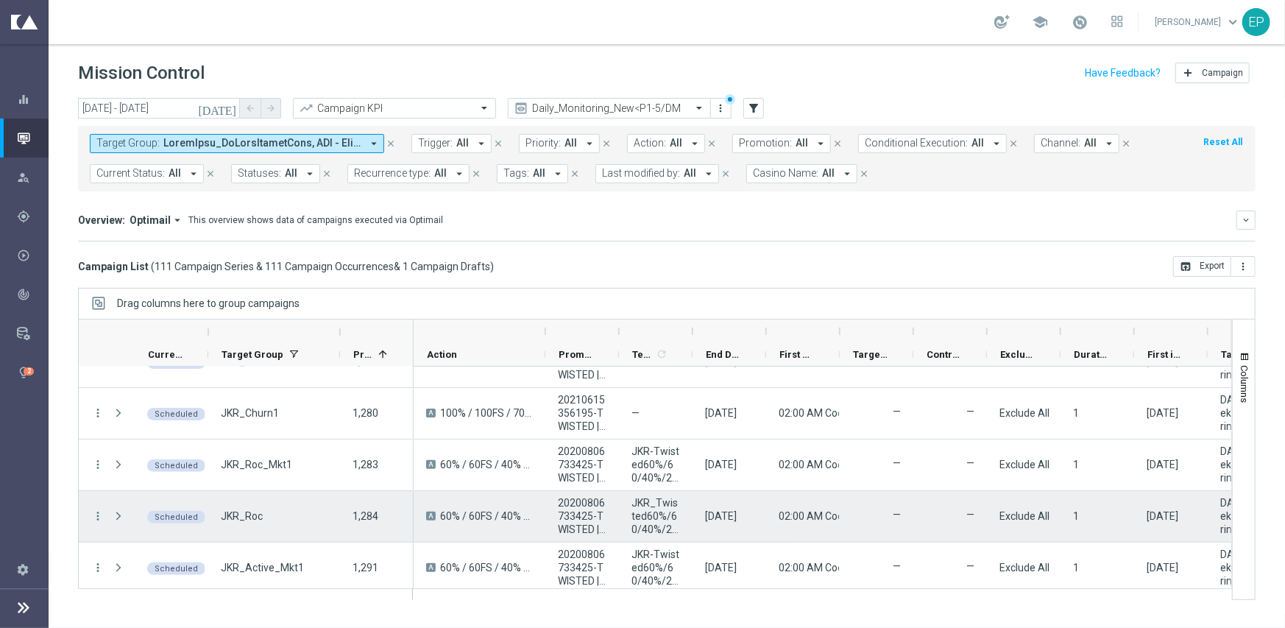
scroll to position [368, 0]
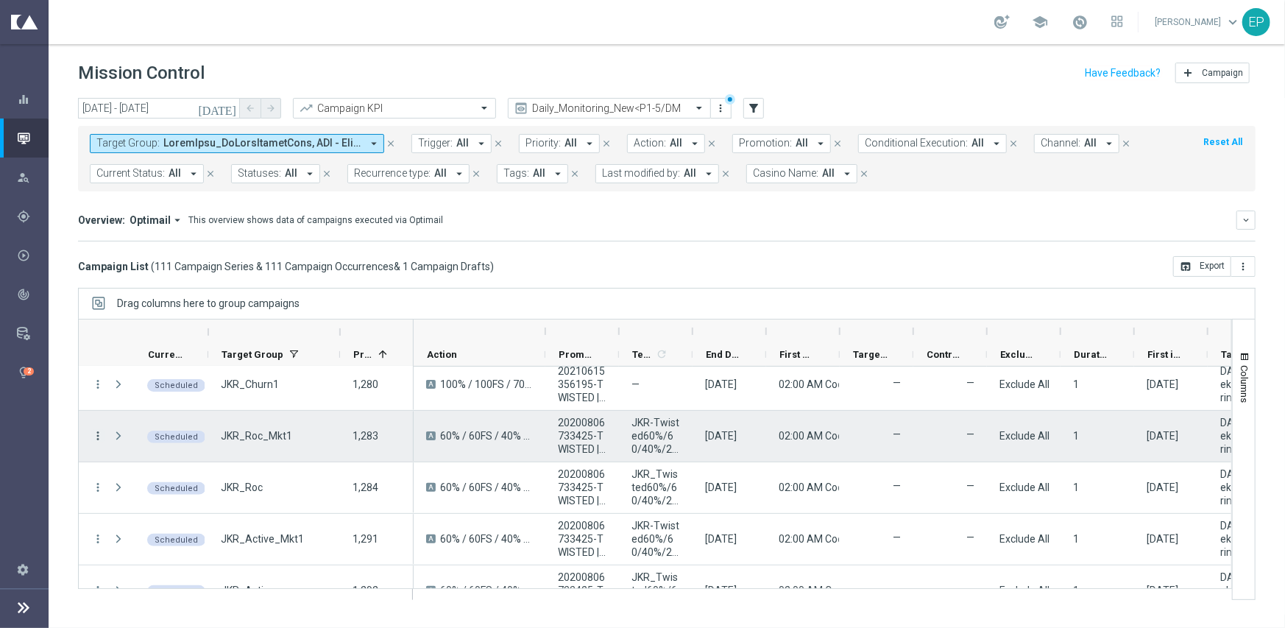
click at [99, 431] on icon "more_vert" at bounding box center [97, 435] width 13 height 13
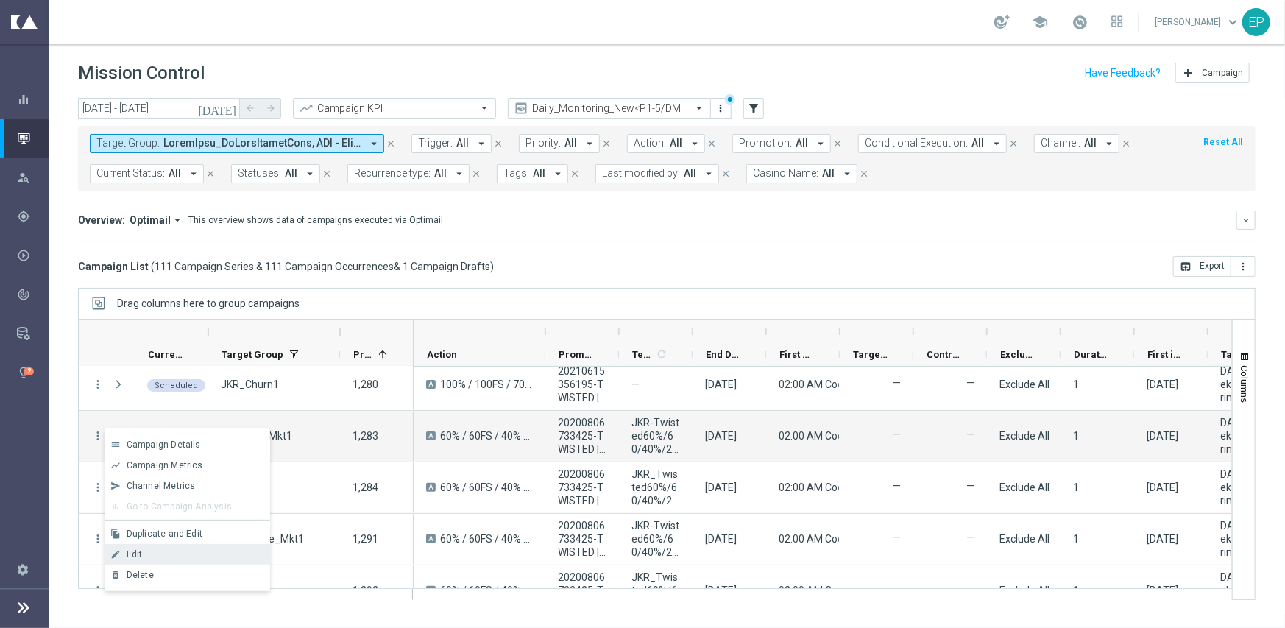
click at [163, 551] on div "Edit" at bounding box center [195, 554] width 137 height 10
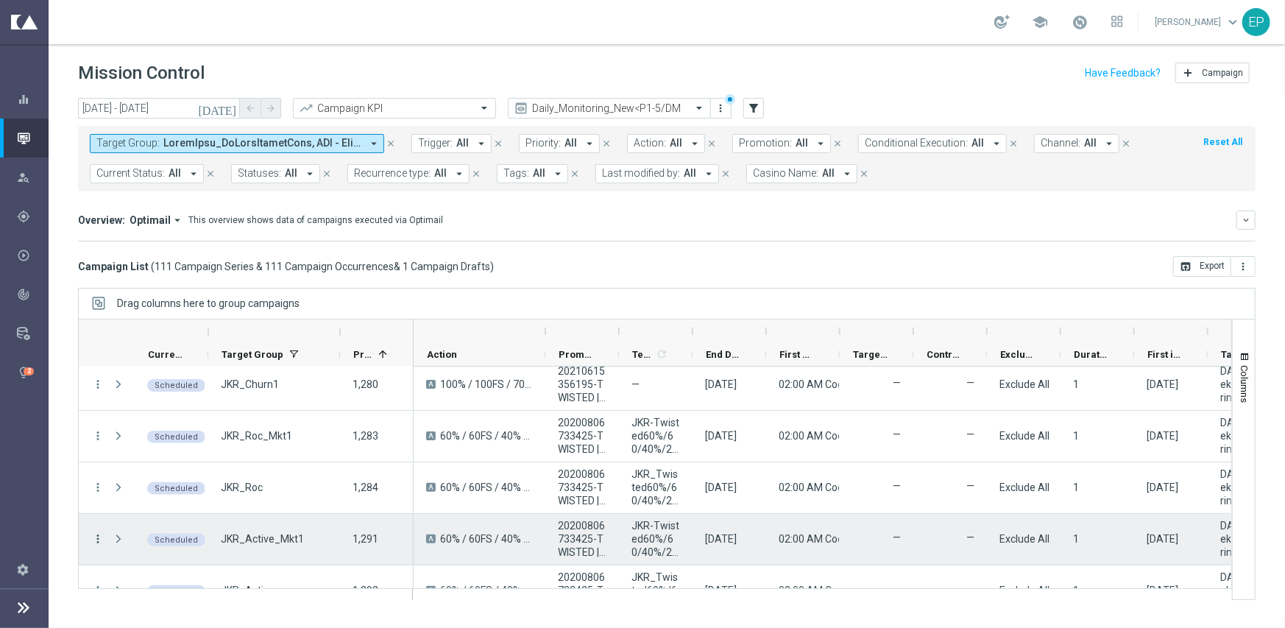
click at [99, 534] on icon "more_vert" at bounding box center [97, 538] width 13 height 13
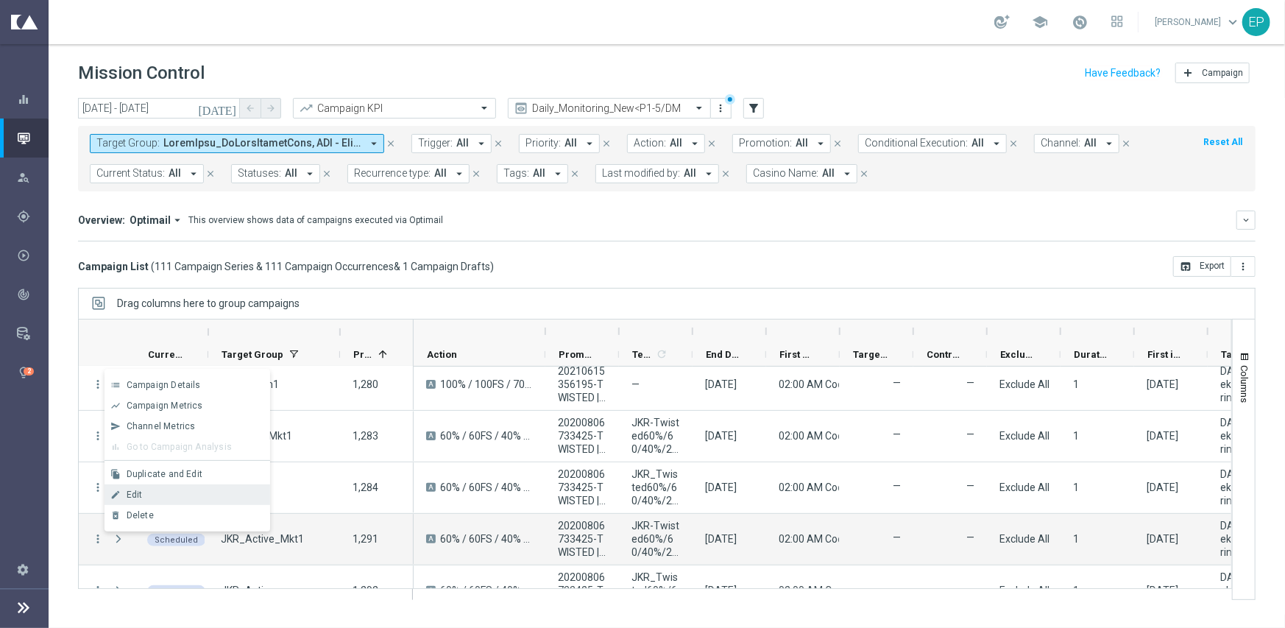
click at [158, 489] on div "Edit" at bounding box center [195, 494] width 137 height 10
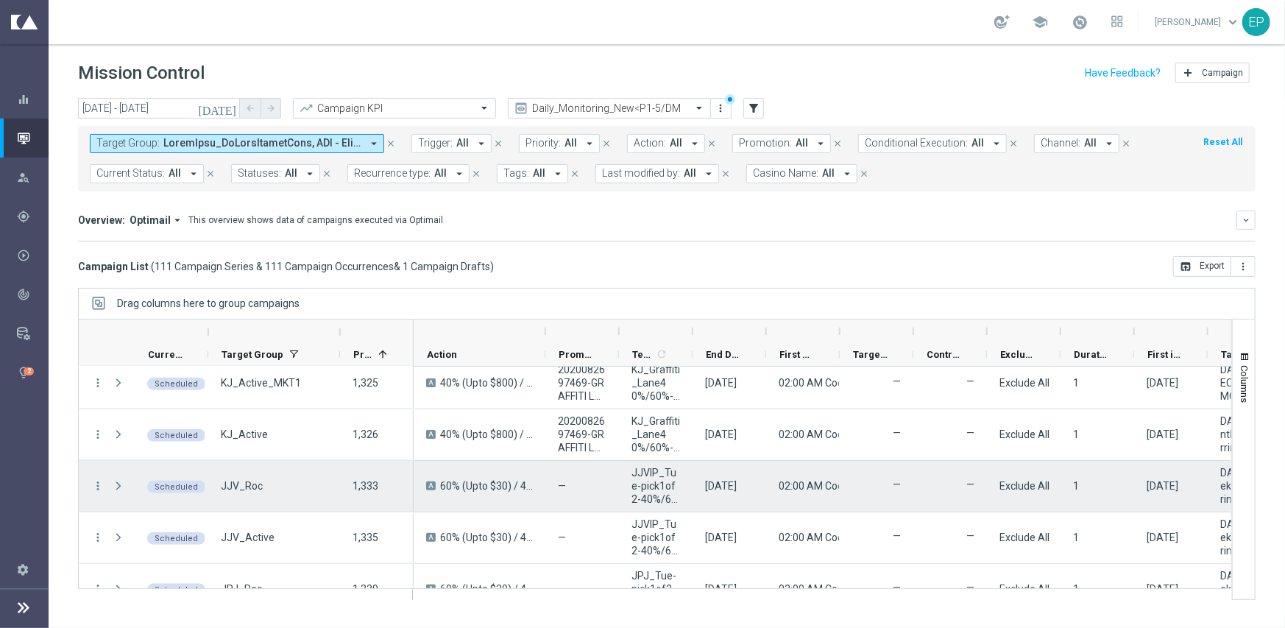
scroll to position [1177, 0]
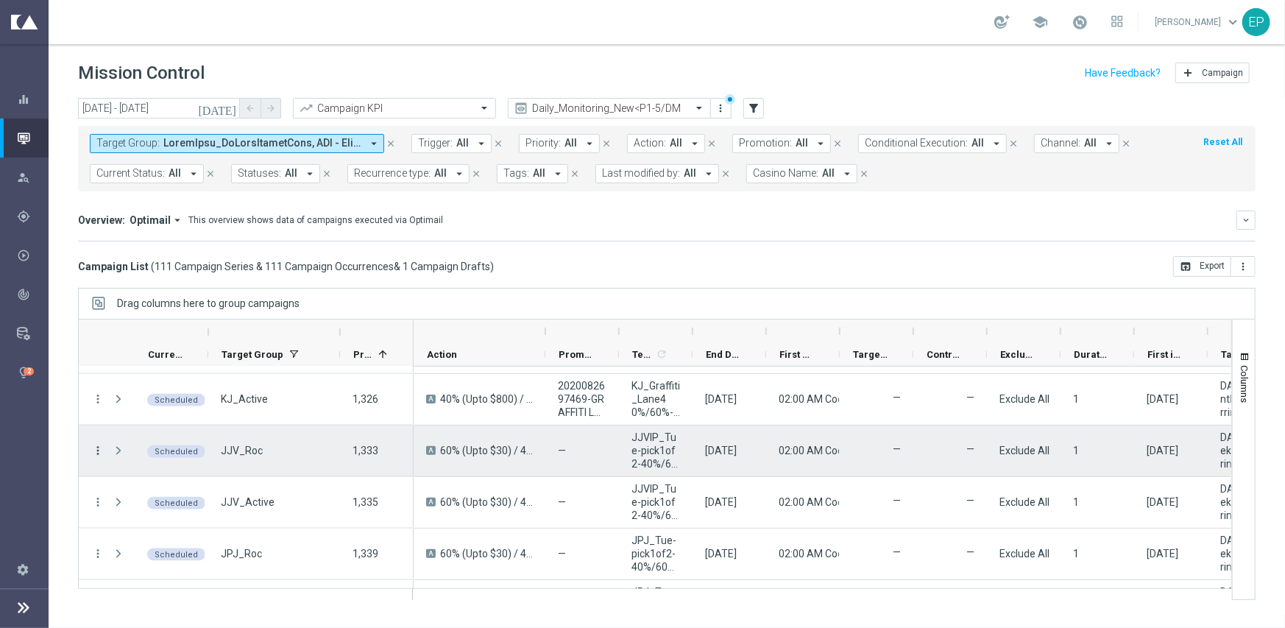
click at [95, 444] on icon "more_vert" at bounding box center [97, 450] width 13 height 13
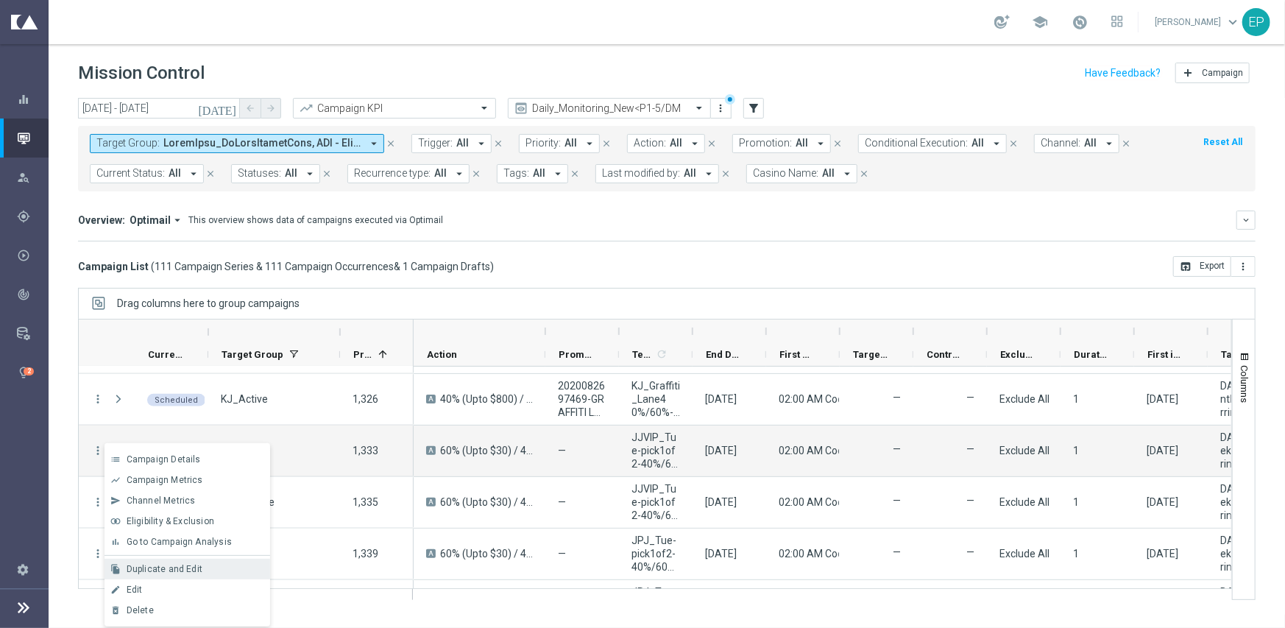
click at [196, 562] on div "file_copy Duplicate and Edit" at bounding box center [188, 569] width 166 height 21
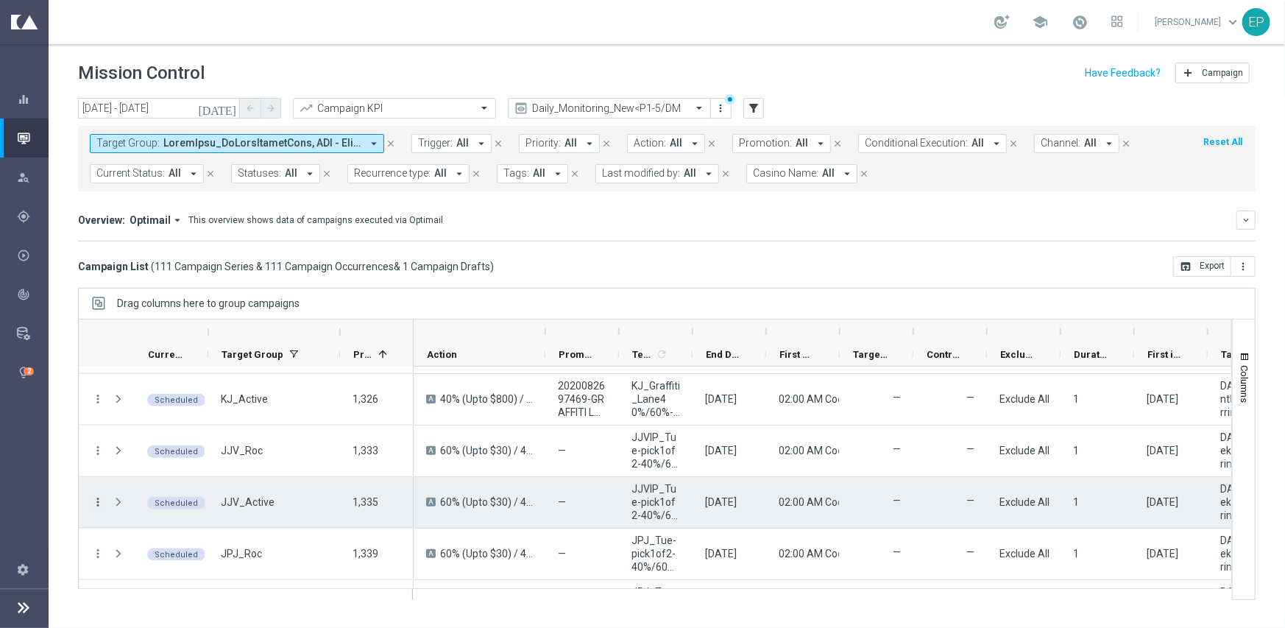
click at [93, 501] on icon "more_vert" at bounding box center [97, 501] width 13 height 13
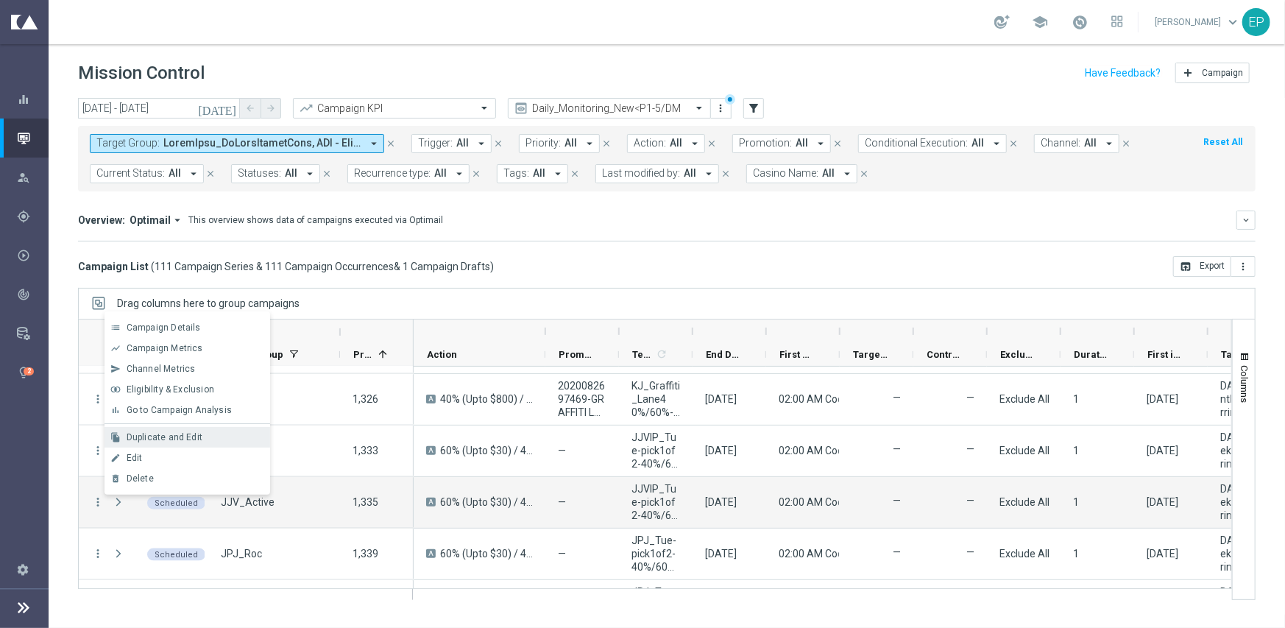
click at [163, 435] on span "Duplicate and Edit" at bounding box center [165, 437] width 76 height 10
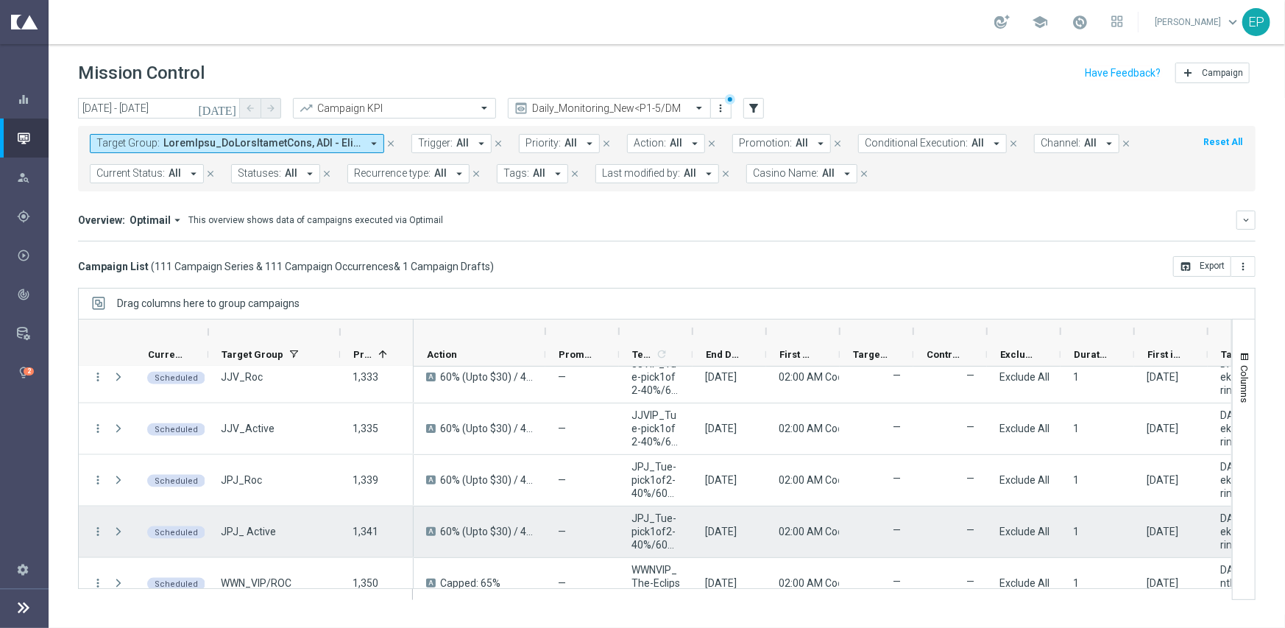
scroll to position [1325, 0]
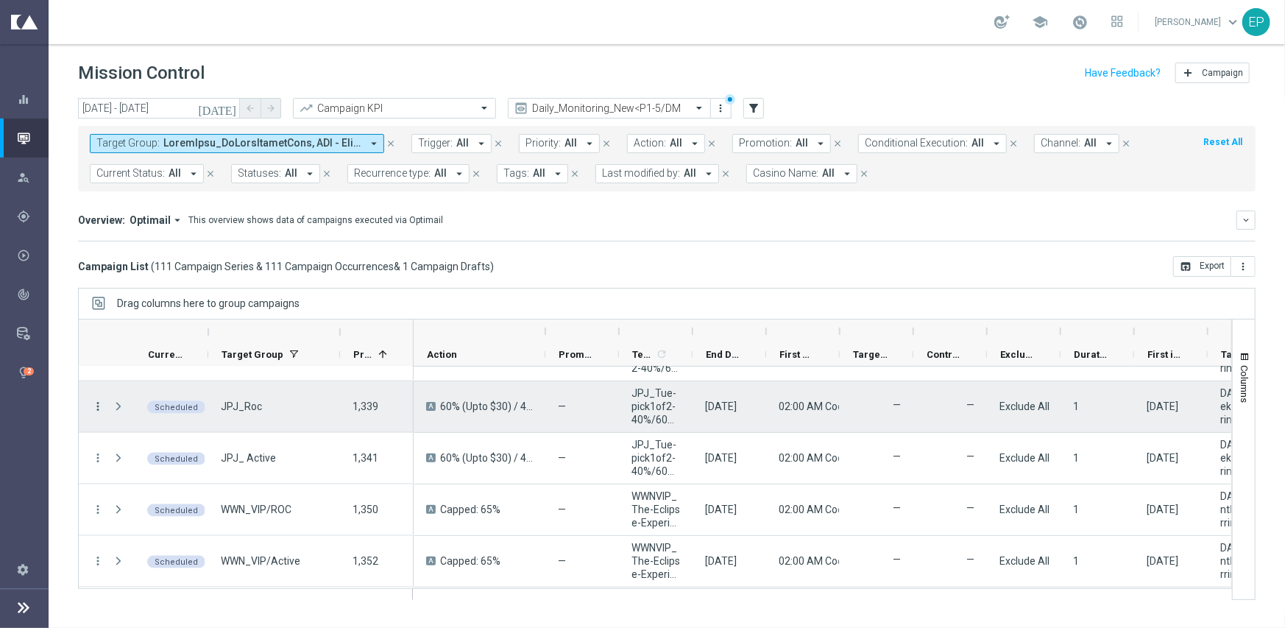
click at [101, 403] on icon "more_vert" at bounding box center [97, 406] width 13 height 13
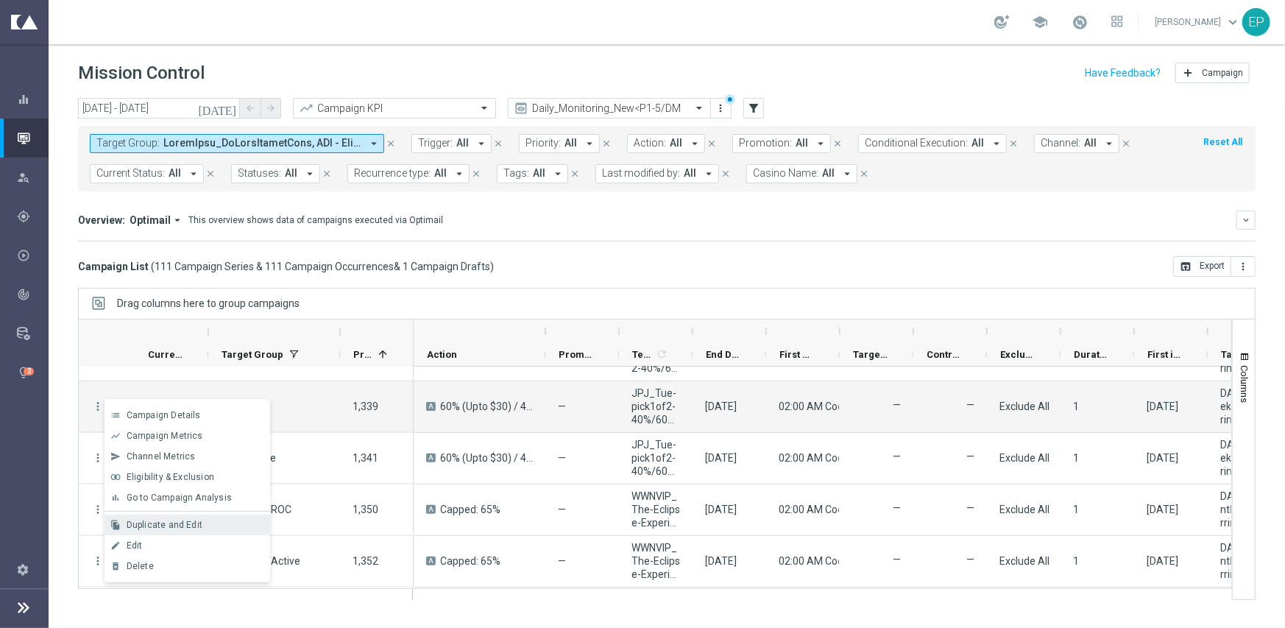
click at [187, 521] on span "Duplicate and Edit" at bounding box center [165, 525] width 76 height 10
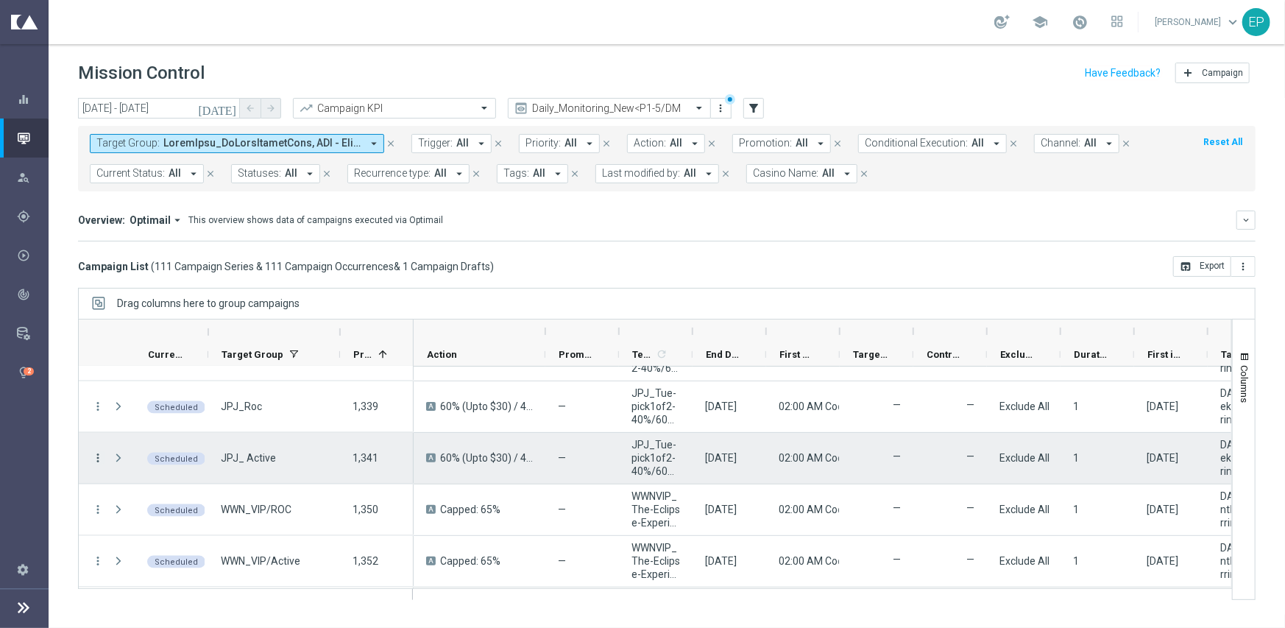
click at [96, 458] on icon "more_vert" at bounding box center [97, 457] width 13 height 13
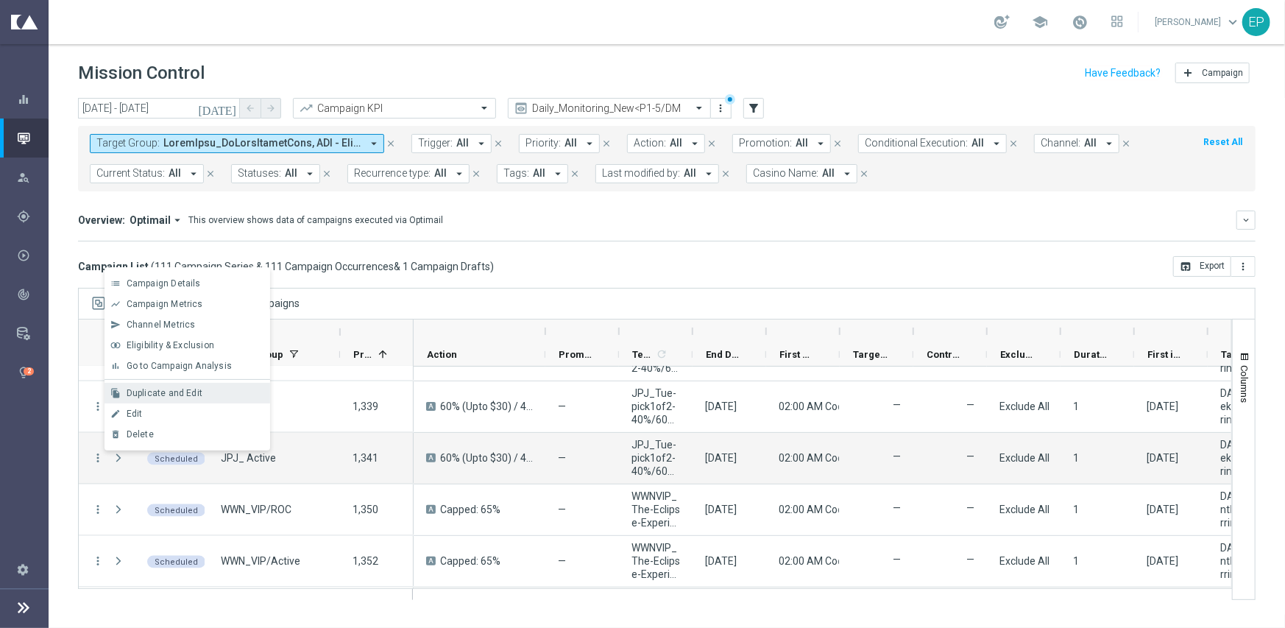
click at [153, 392] on span "Duplicate and Edit" at bounding box center [165, 393] width 76 height 10
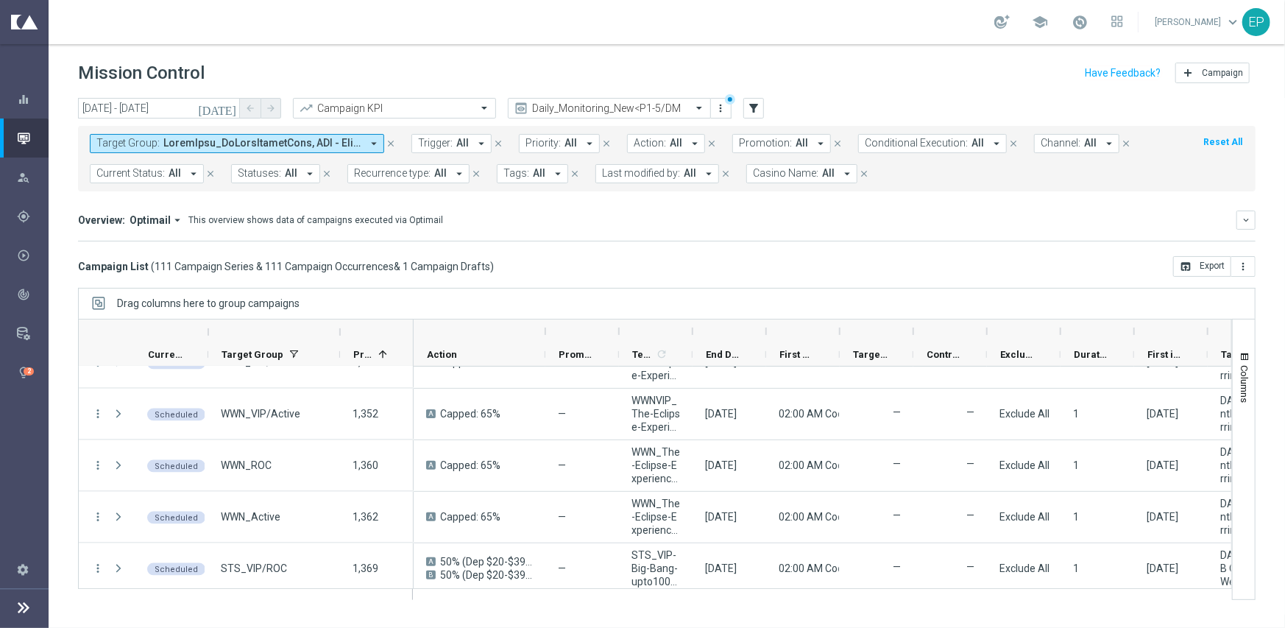
scroll to position [1442, 0]
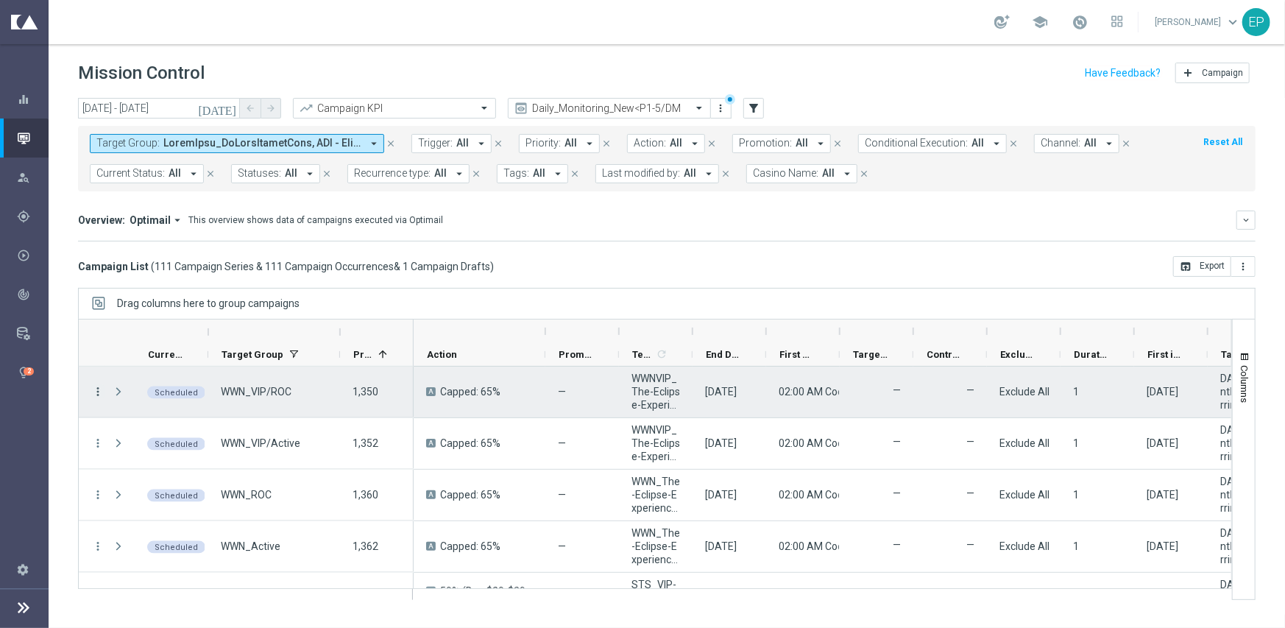
click at [97, 385] on icon "more_vert" at bounding box center [97, 391] width 13 height 13
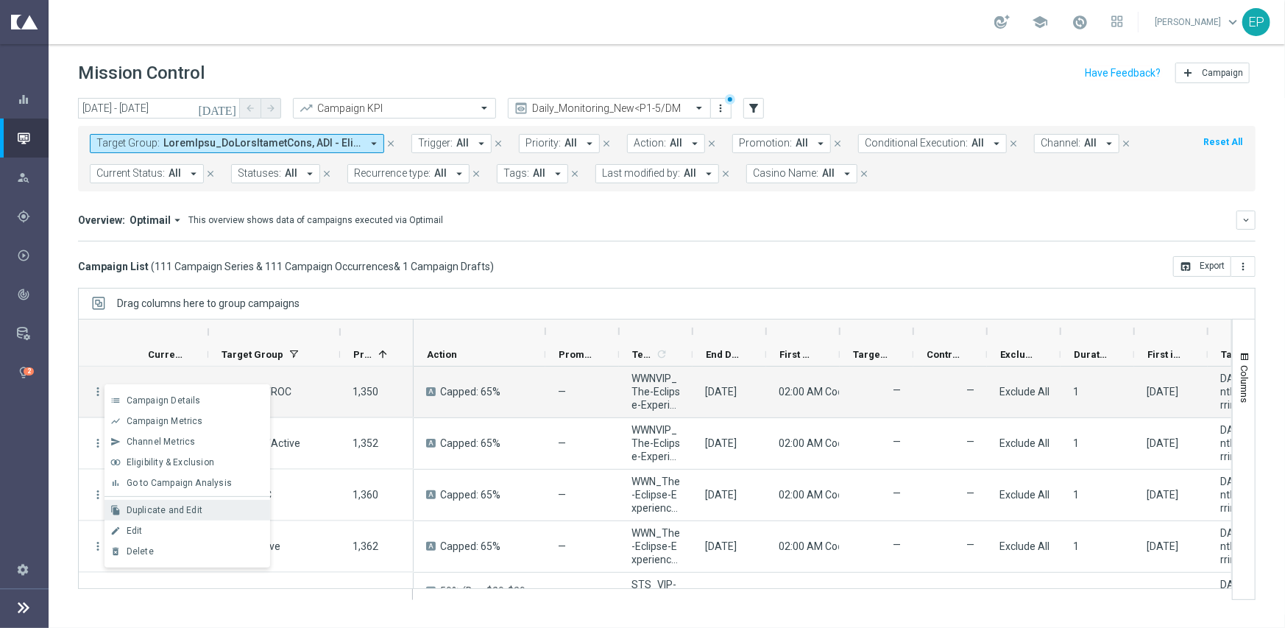
click at [185, 511] on span "Duplicate and Edit" at bounding box center [165, 510] width 76 height 10
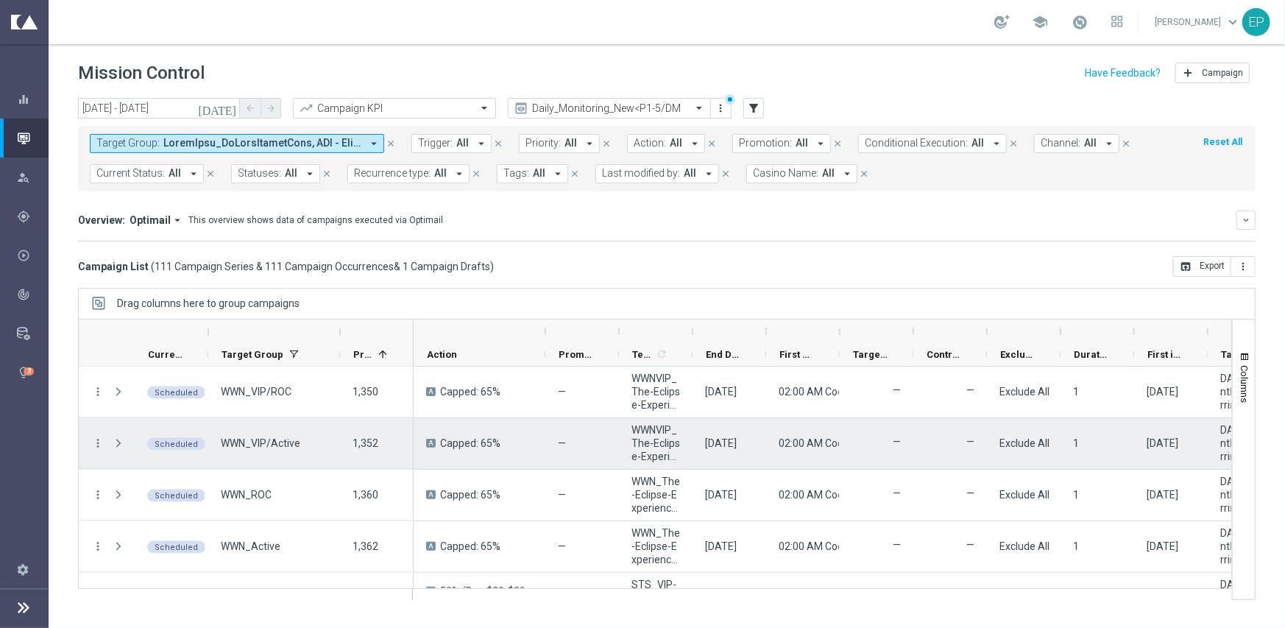
drag, startPoint x: 94, startPoint y: 443, endPoint x: 101, endPoint y: 433, distance: 12.2
click at [93, 443] on icon "more_vert" at bounding box center [97, 442] width 13 height 13
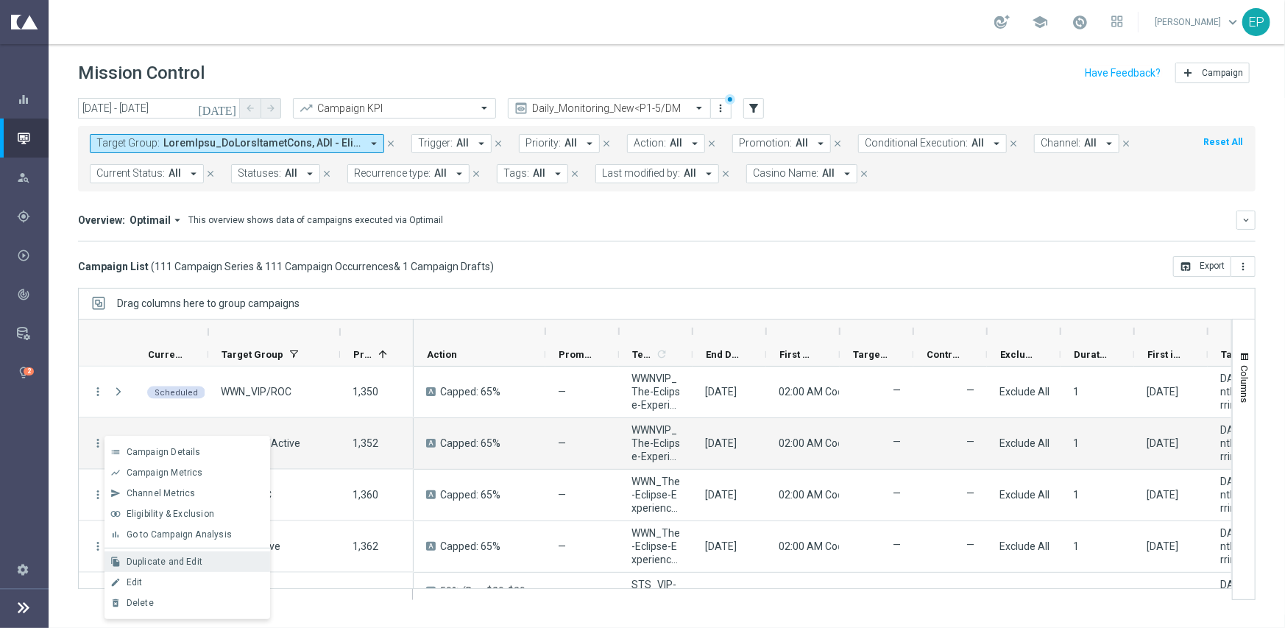
click at [169, 558] on span "Duplicate and Edit" at bounding box center [165, 561] width 76 height 10
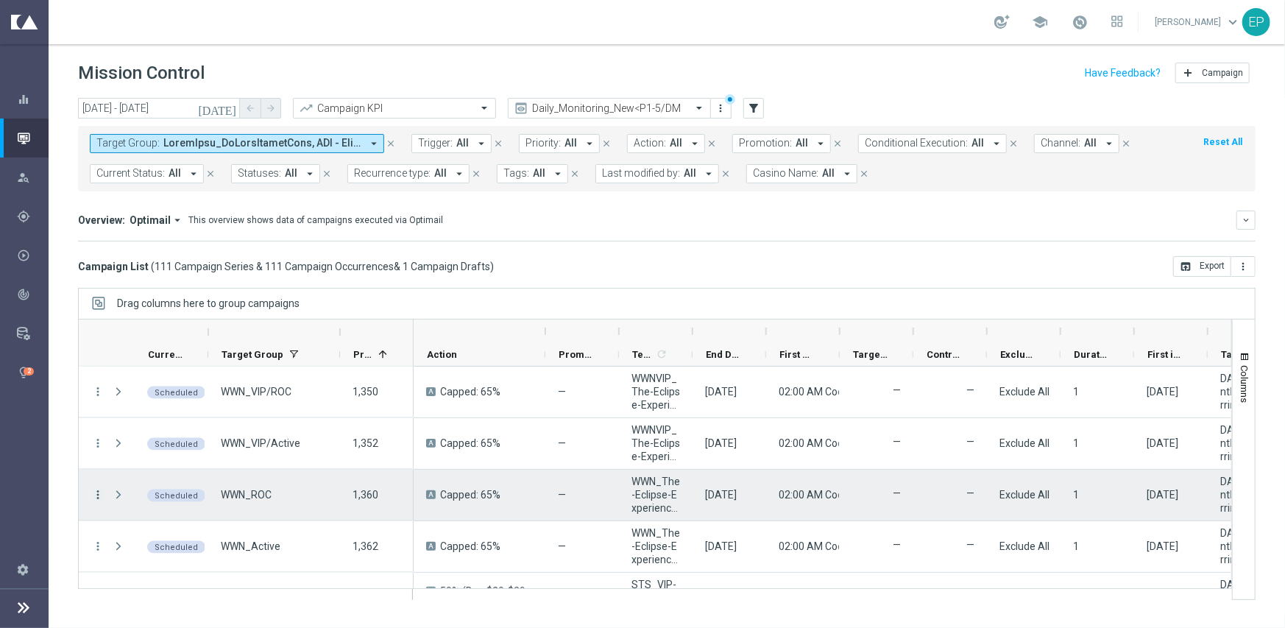
click at [92, 493] on icon "more_vert" at bounding box center [97, 494] width 13 height 13
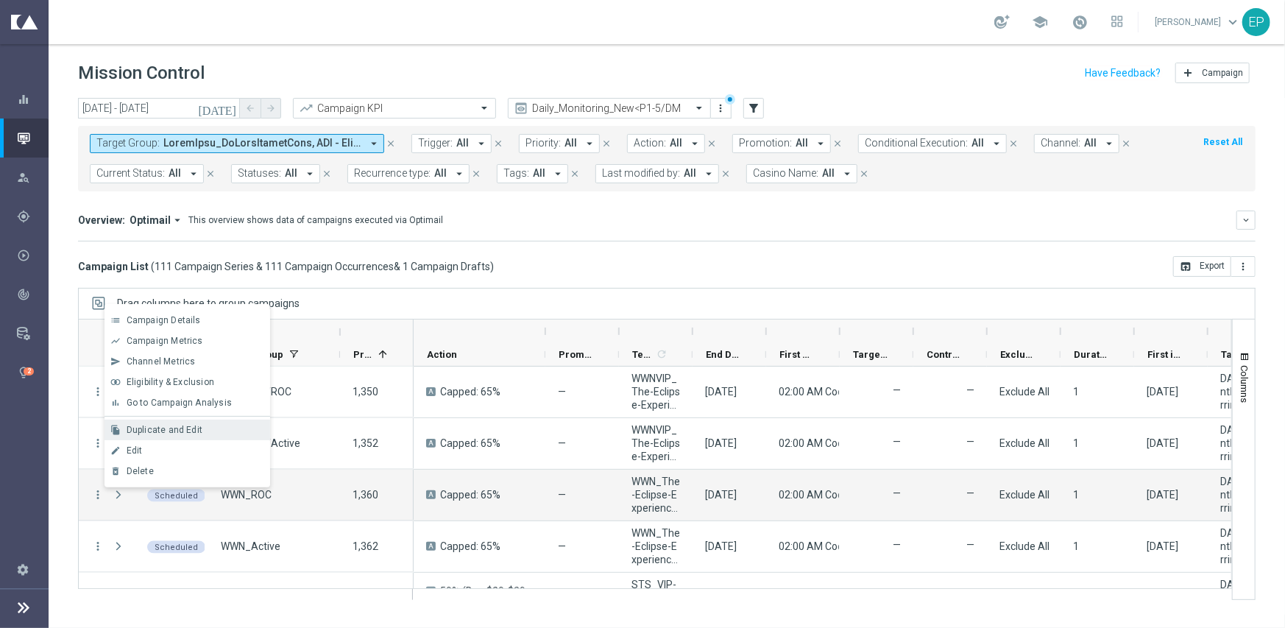
click at [169, 433] on span "Duplicate and Edit" at bounding box center [165, 430] width 76 height 10
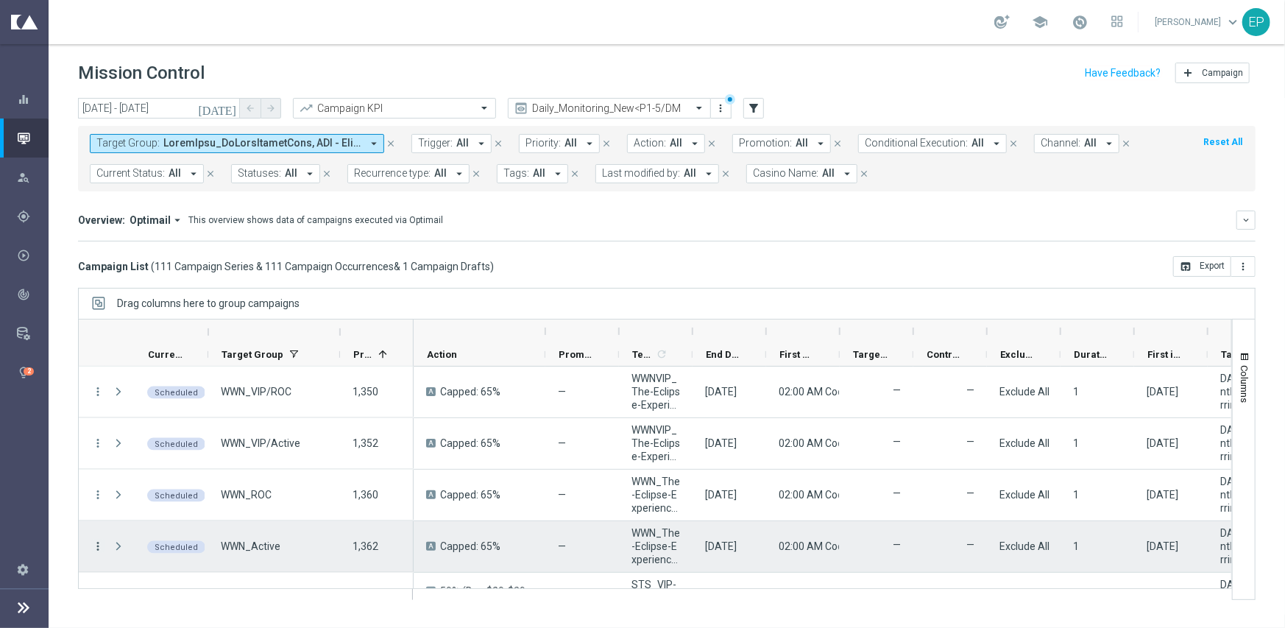
click at [98, 544] on icon "more_vert" at bounding box center [97, 545] width 13 height 13
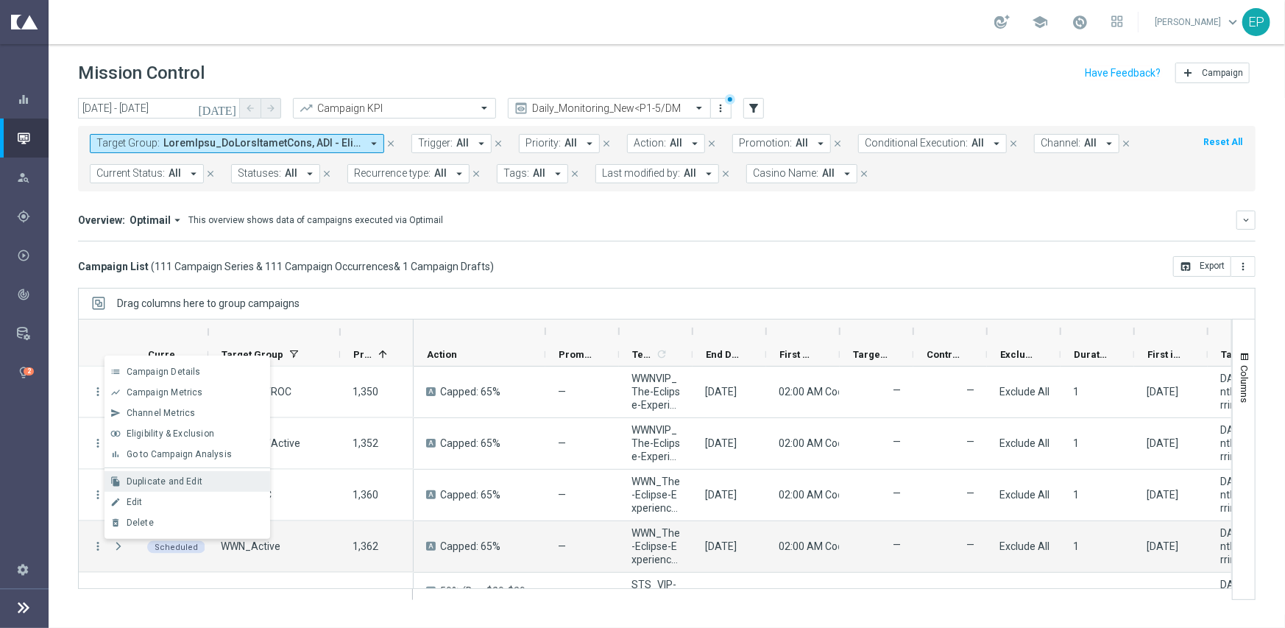
click at [146, 482] on span "Duplicate and Edit" at bounding box center [165, 481] width 76 height 10
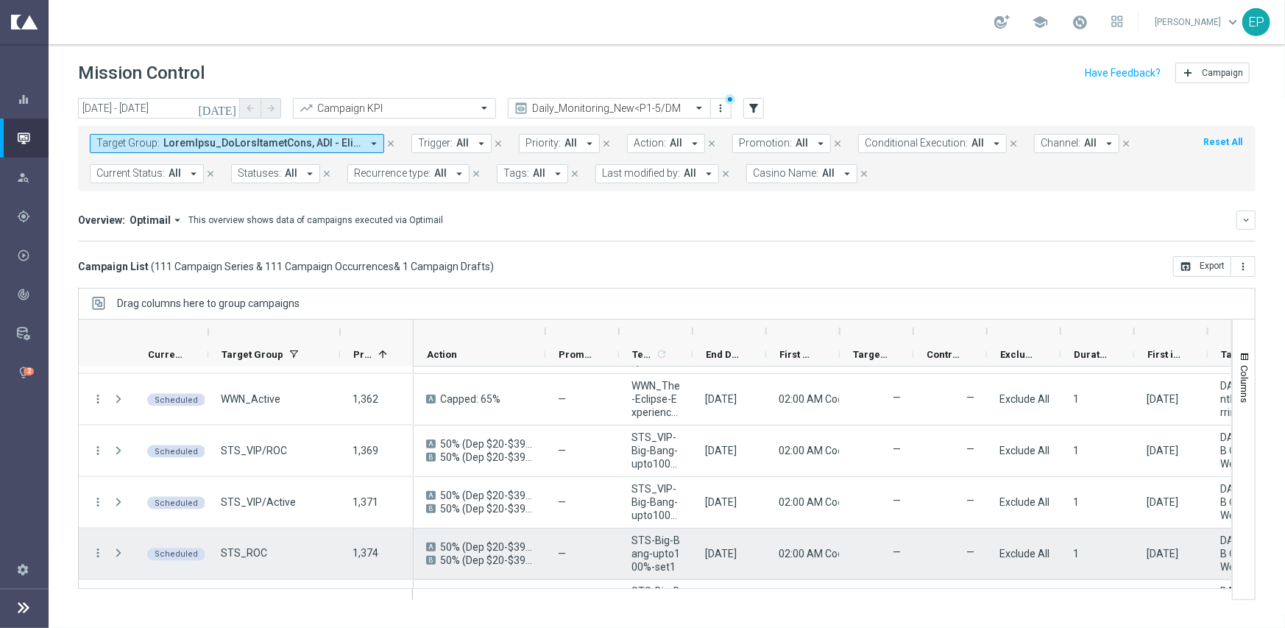
scroll to position [1663, 0]
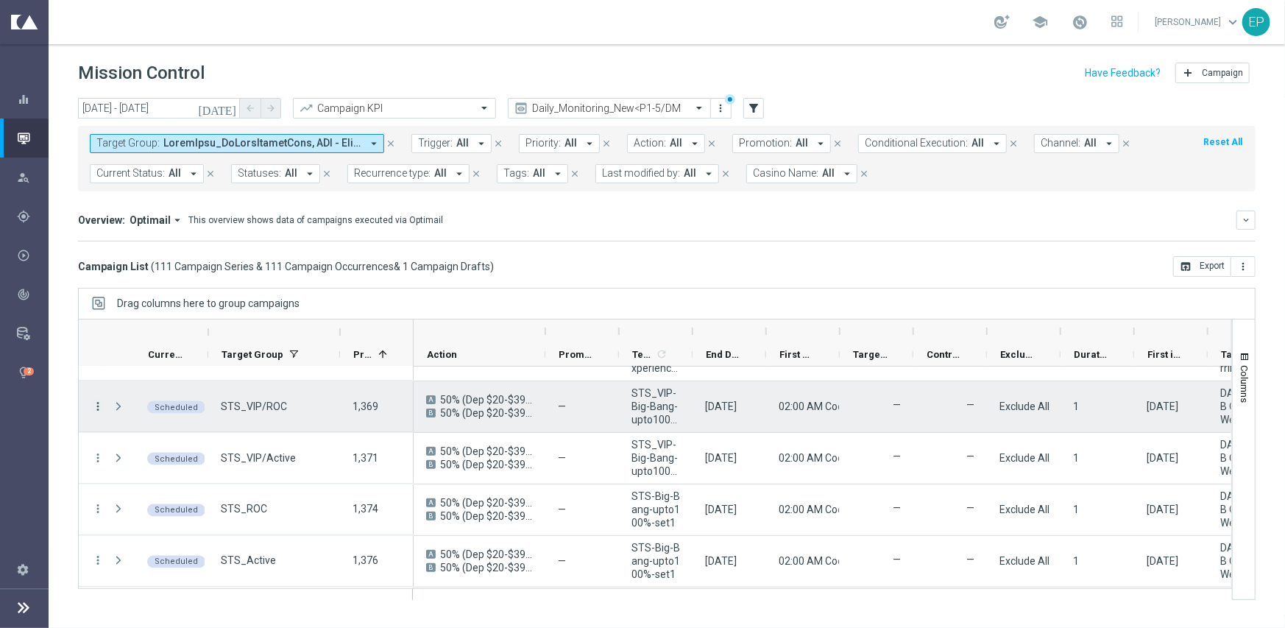
click at [98, 409] on icon "more_vert" at bounding box center [97, 406] width 13 height 13
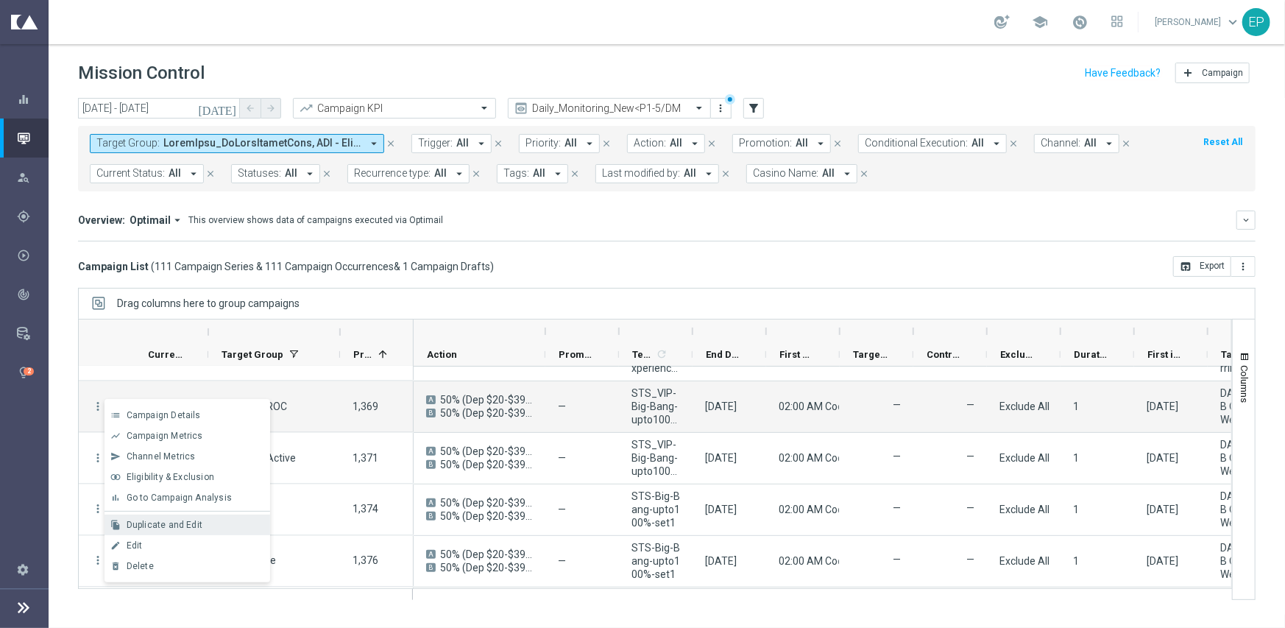
click at [187, 528] on span "Duplicate and Edit" at bounding box center [165, 525] width 76 height 10
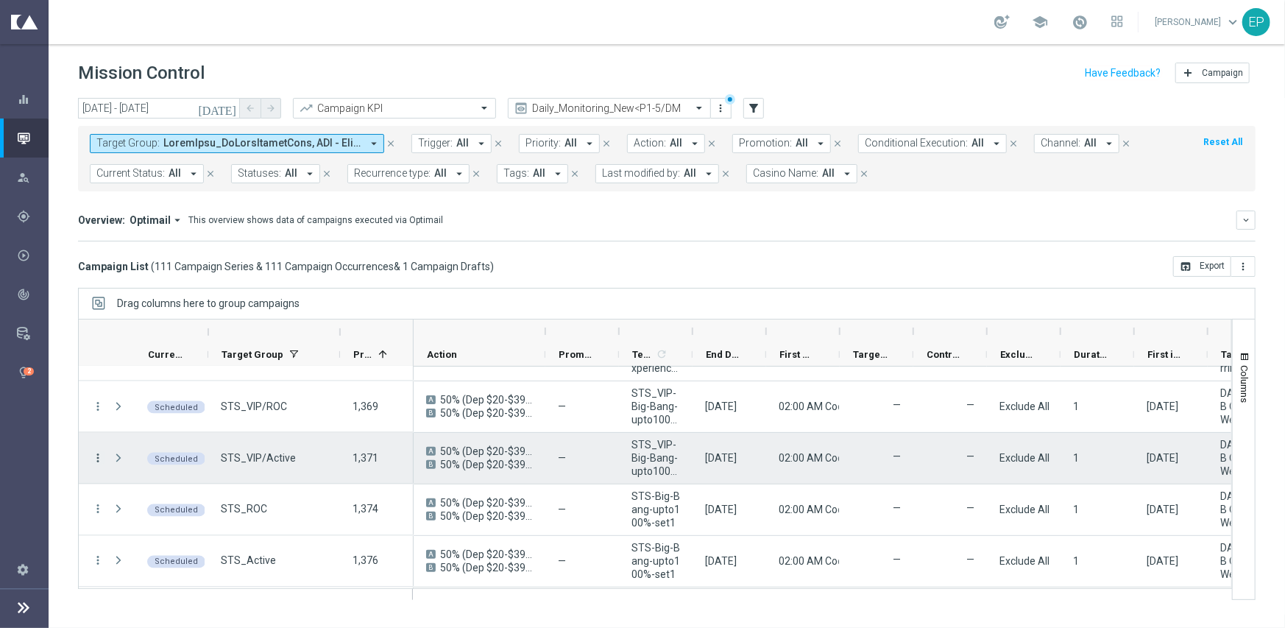
click at [97, 457] on icon "more_vert" at bounding box center [97, 457] width 13 height 13
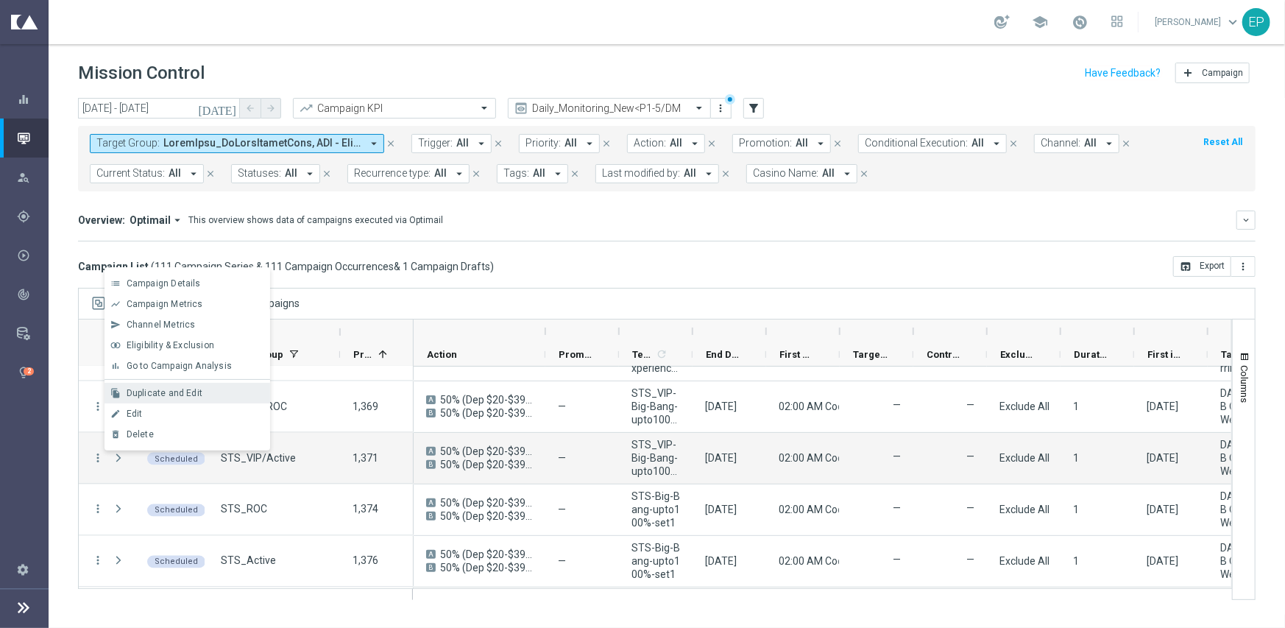
click at [177, 394] on span "Duplicate and Edit" at bounding box center [165, 393] width 76 height 10
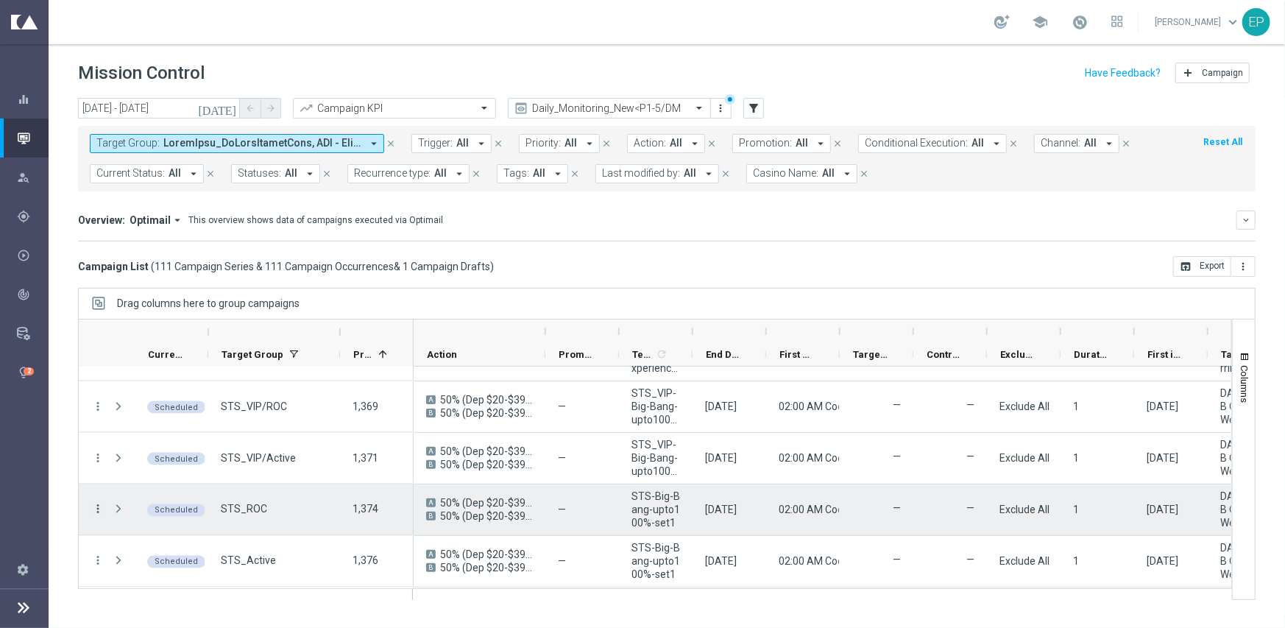
click at [99, 506] on icon "more_vert" at bounding box center [97, 509] width 13 height 13
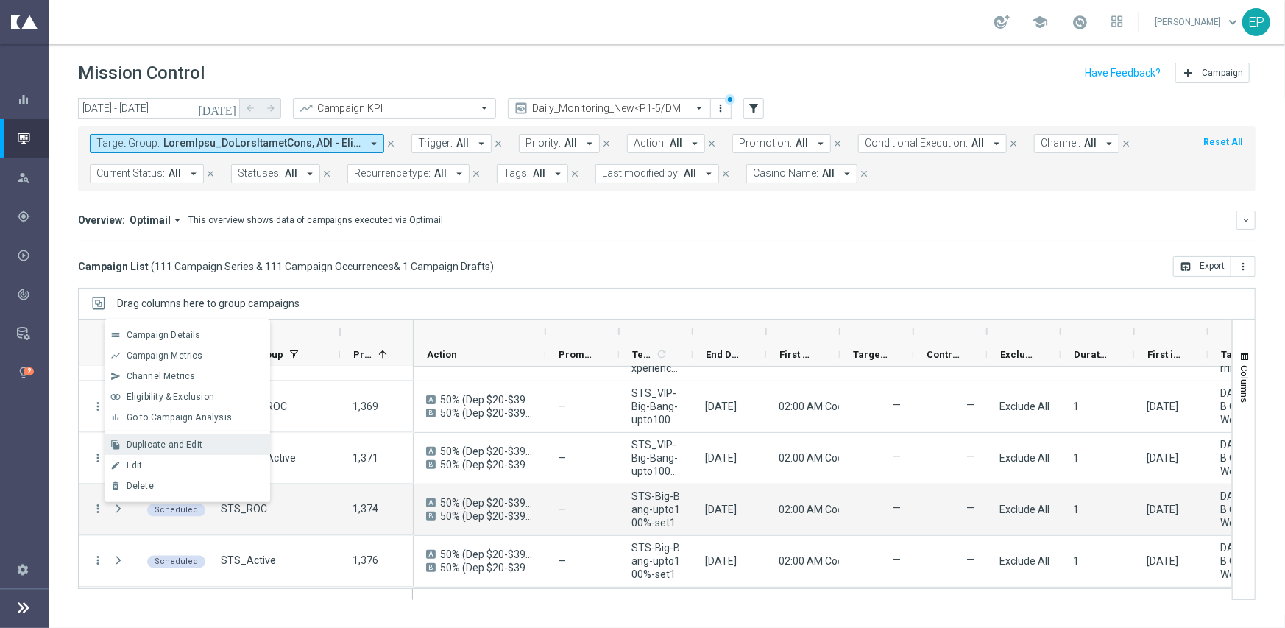
click at [149, 449] on span "Duplicate and Edit" at bounding box center [165, 444] width 76 height 10
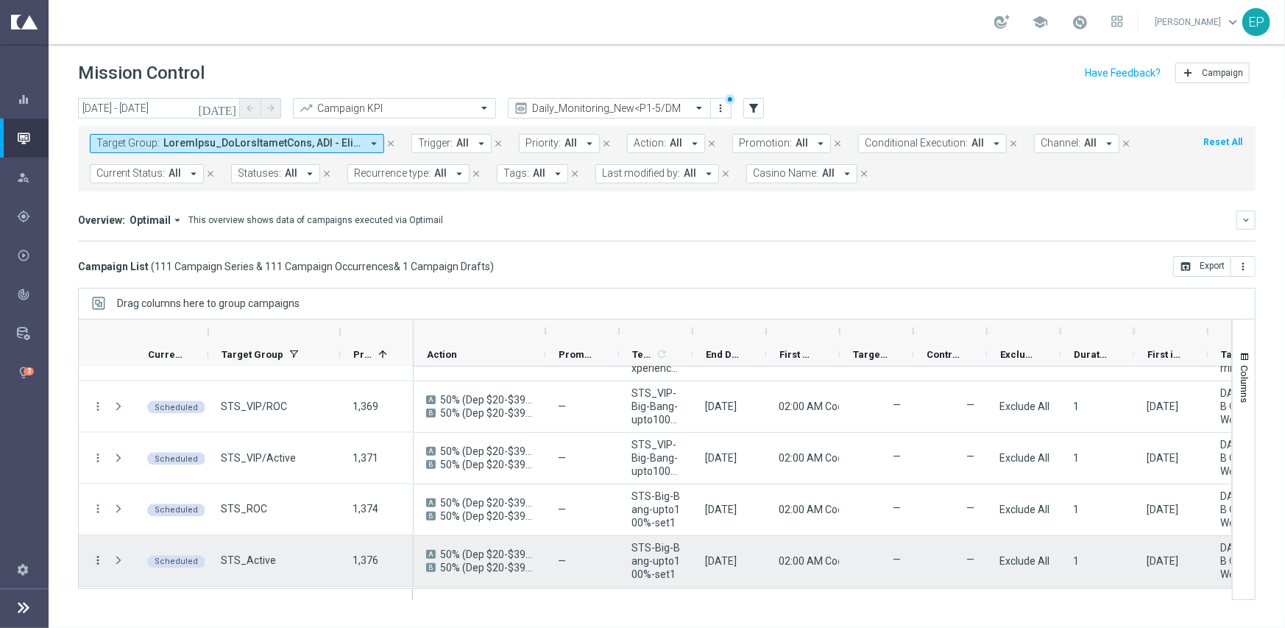
click at [97, 558] on icon "more_vert" at bounding box center [97, 560] width 13 height 13
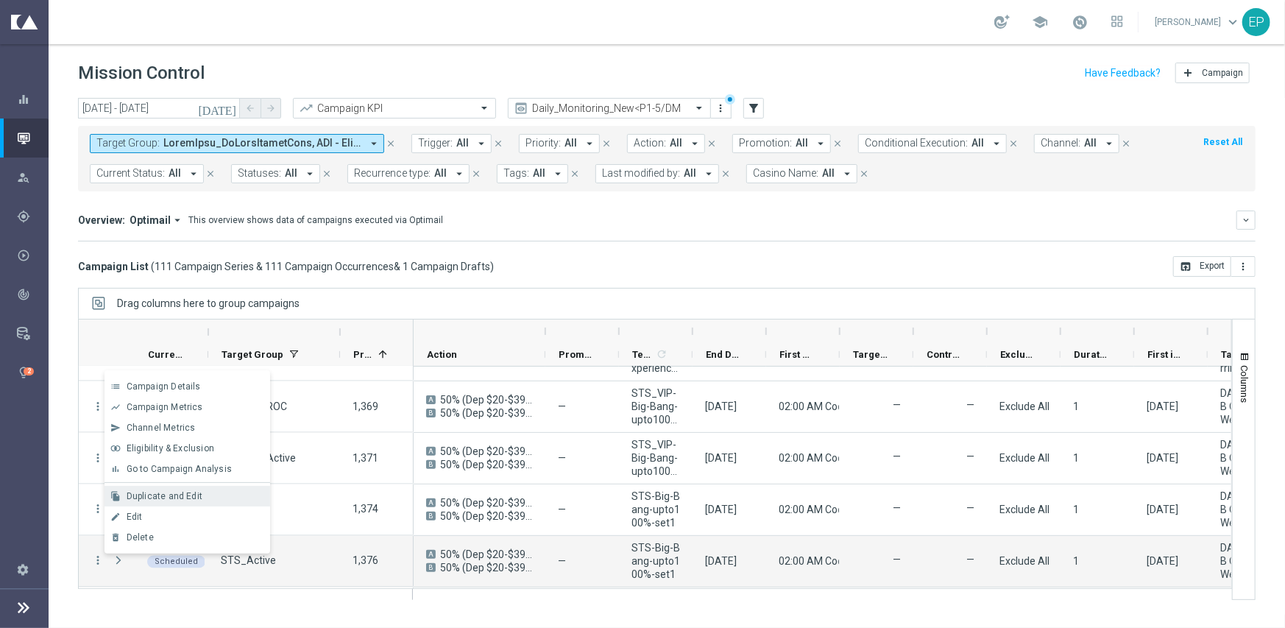
click at [147, 498] on span "Duplicate and Edit" at bounding box center [165, 496] width 76 height 10
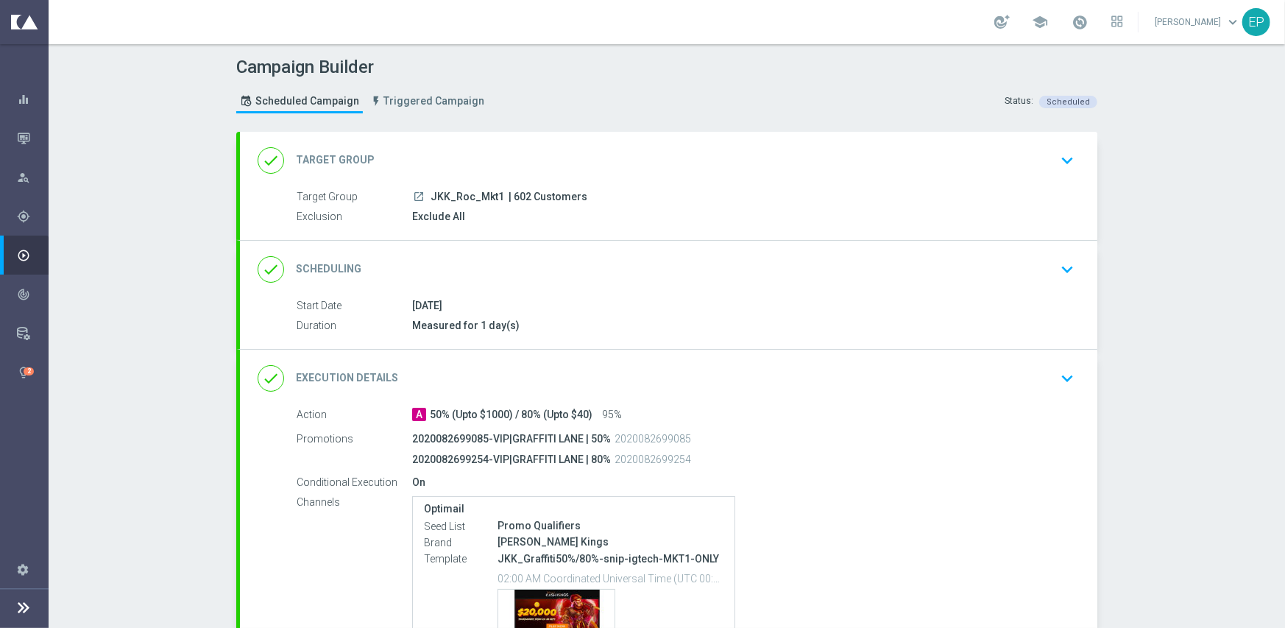
click at [640, 379] on div "done Execution Details keyboard_arrow_down" at bounding box center [669, 378] width 822 height 28
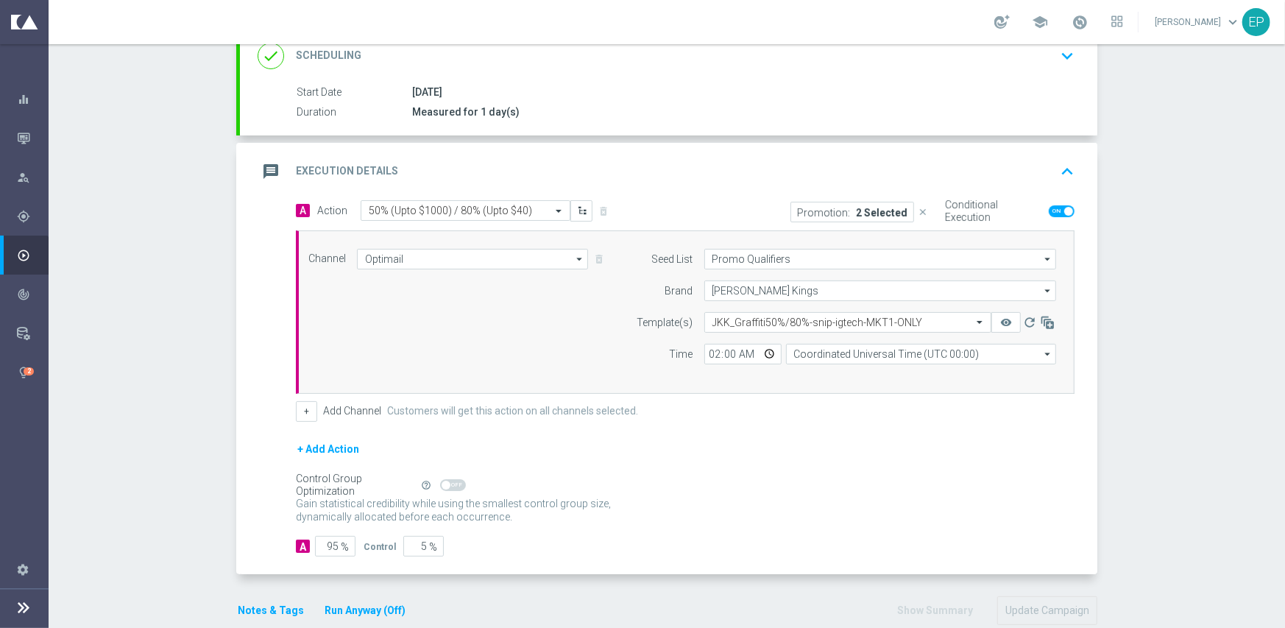
scroll to position [238, 0]
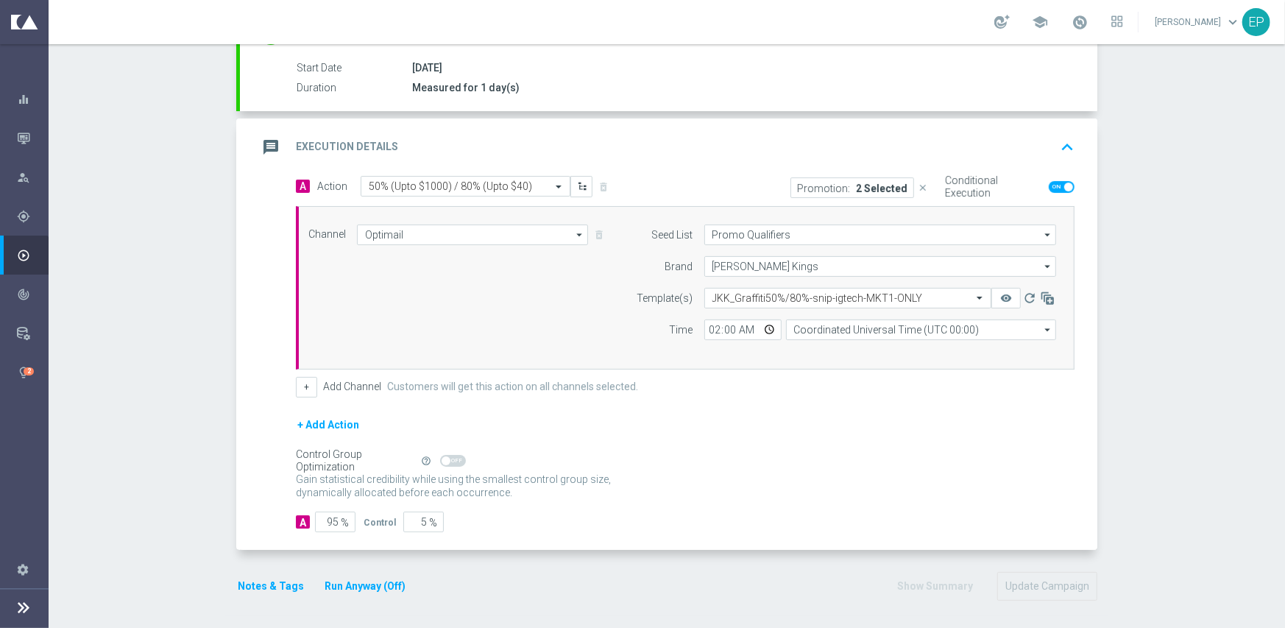
click at [255, 582] on button "Notes & Tags" at bounding box center [270, 586] width 69 height 18
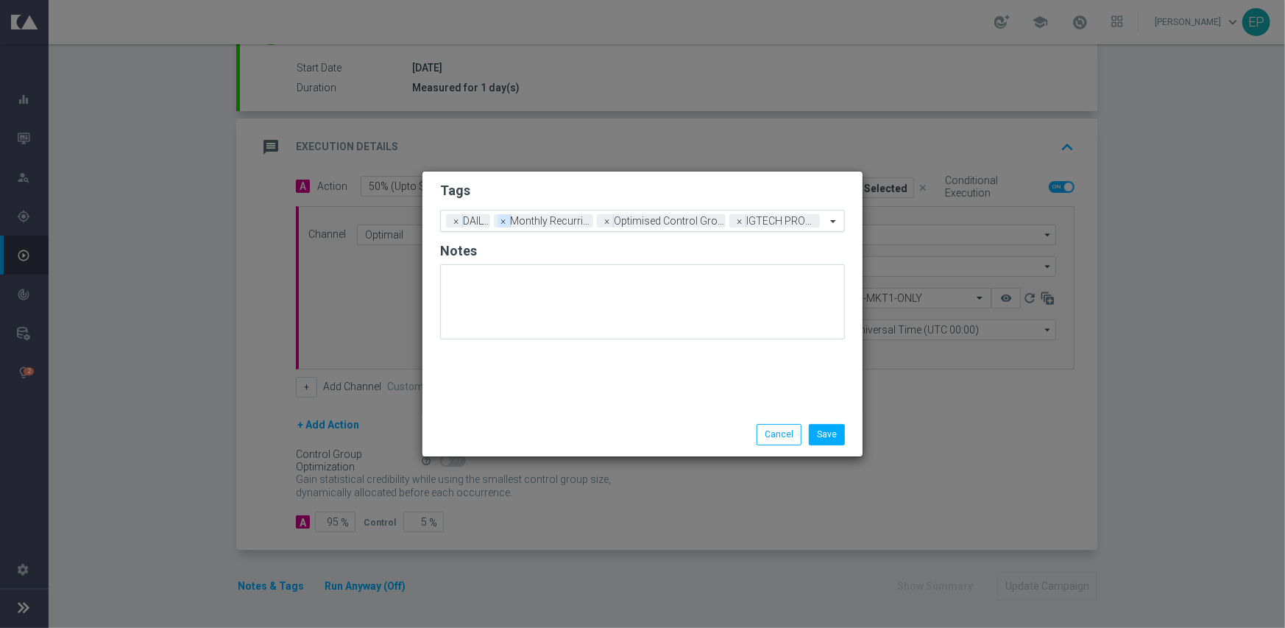
click at [500, 222] on span "×" at bounding box center [503, 220] width 13 height 13
click at [508, 222] on span "×" at bounding box center [506, 220] width 13 height 13
drag, startPoint x: 819, startPoint y: 431, endPoint x: 813, endPoint y: 414, distance: 17.9
click at [819, 431] on button "Save" at bounding box center [827, 434] width 36 height 21
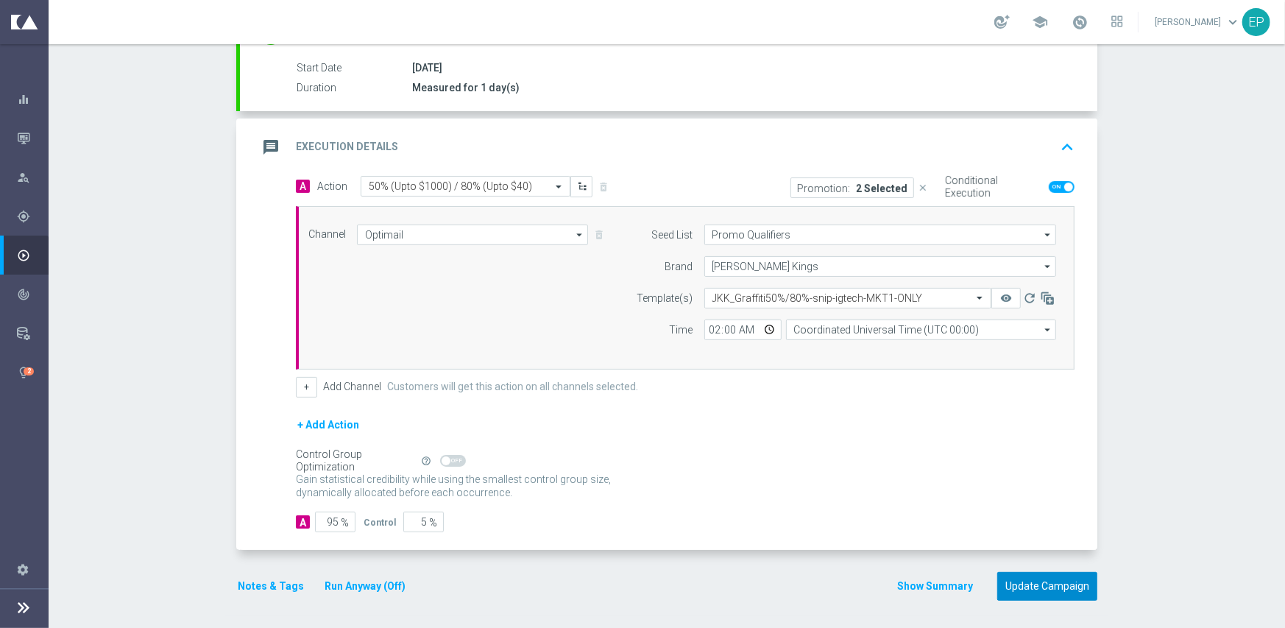
click at [1024, 581] on button "Update Campaign" at bounding box center [1047, 586] width 100 height 29
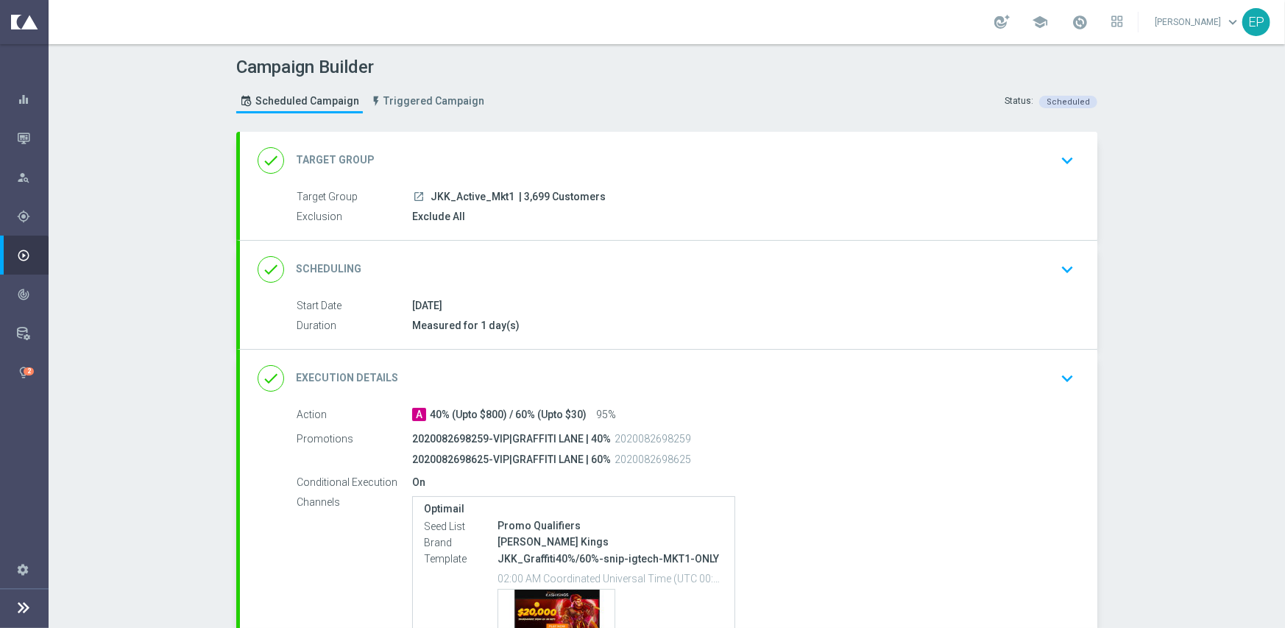
click at [481, 359] on div "done Execution Details keyboard_arrow_down" at bounding box center [668, 378] width 857 height 57
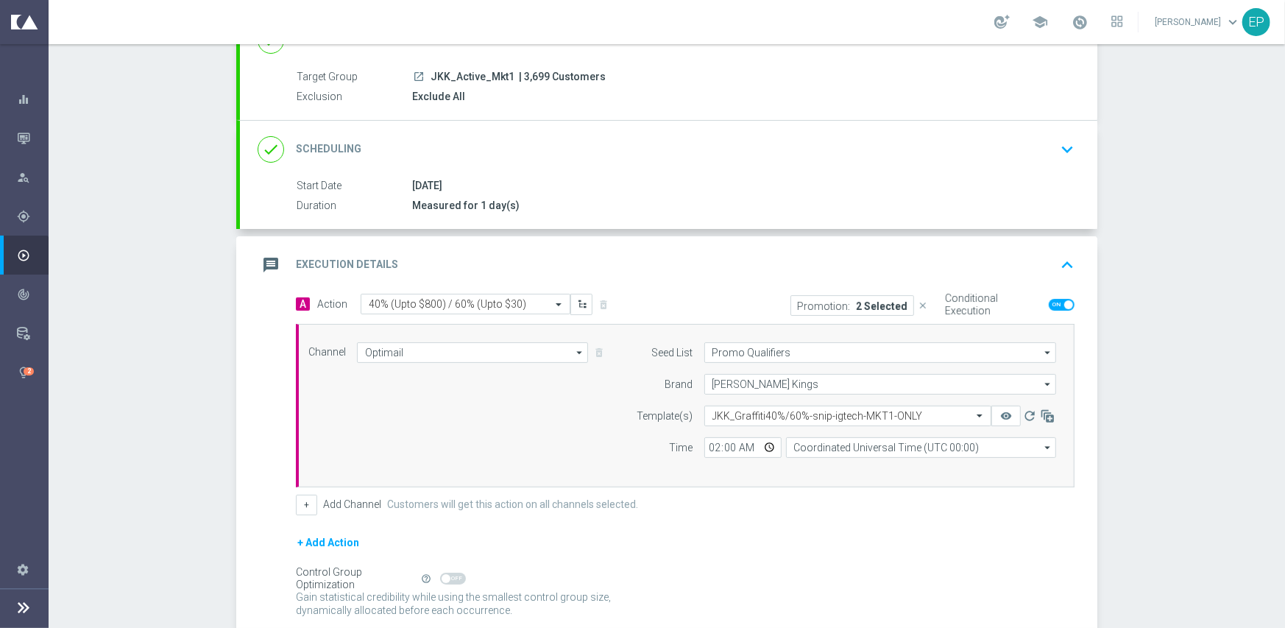
scroll to position [235, 0]
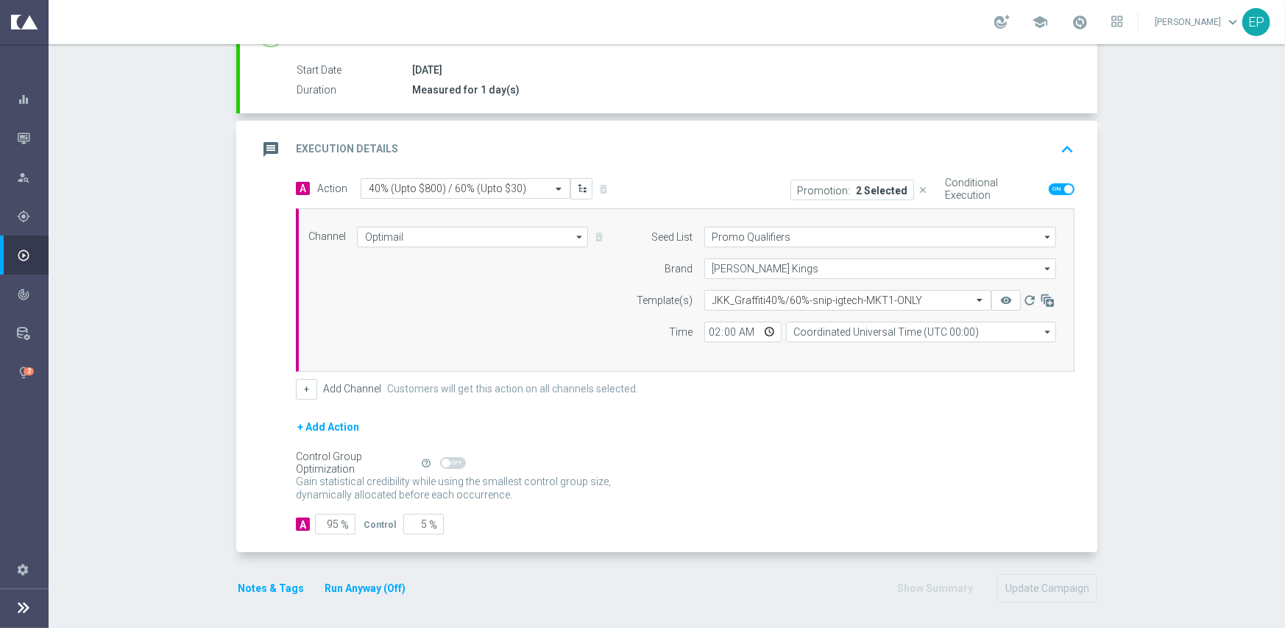
click at [255, 587] on button "Notes & Tags" at bounding box center [270, 588] width 69 height 18
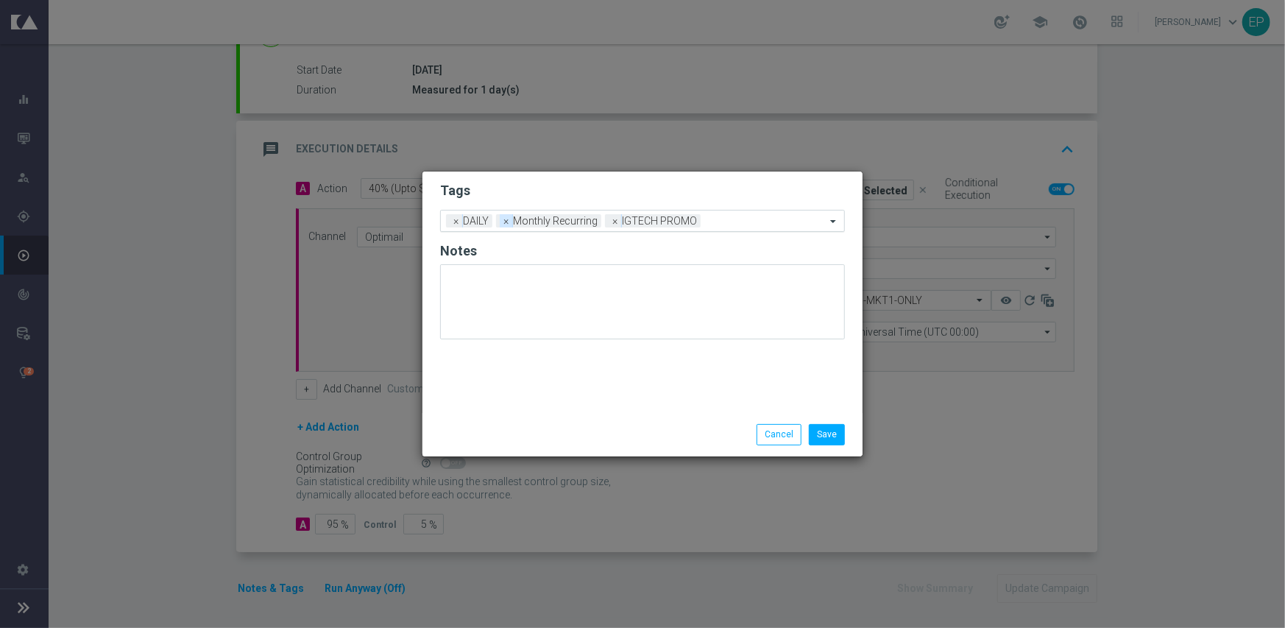
click at [509, 222] on span "×" at bounding box center [506, 220] width 13 height 13
click at [824, 433] on button "Save" at bounding box center [827, 434] width 36 height 21
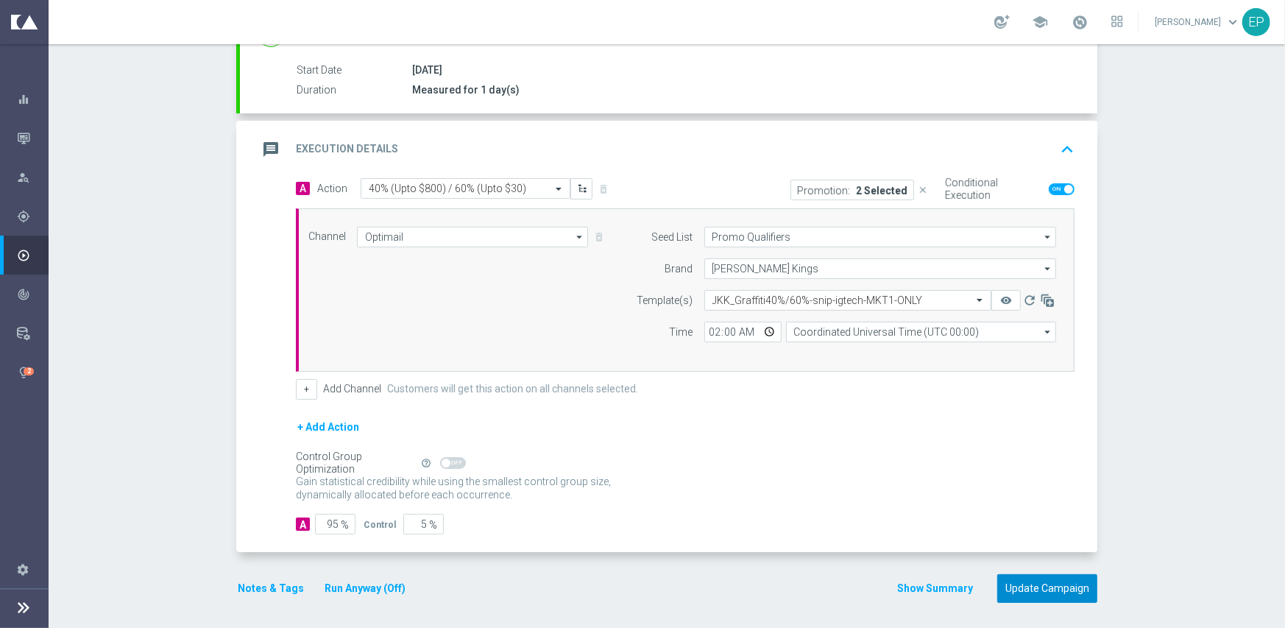
click at [1032, 586] on button "Update Campaign" at bounding box center [1047, 588] width 100 height 29
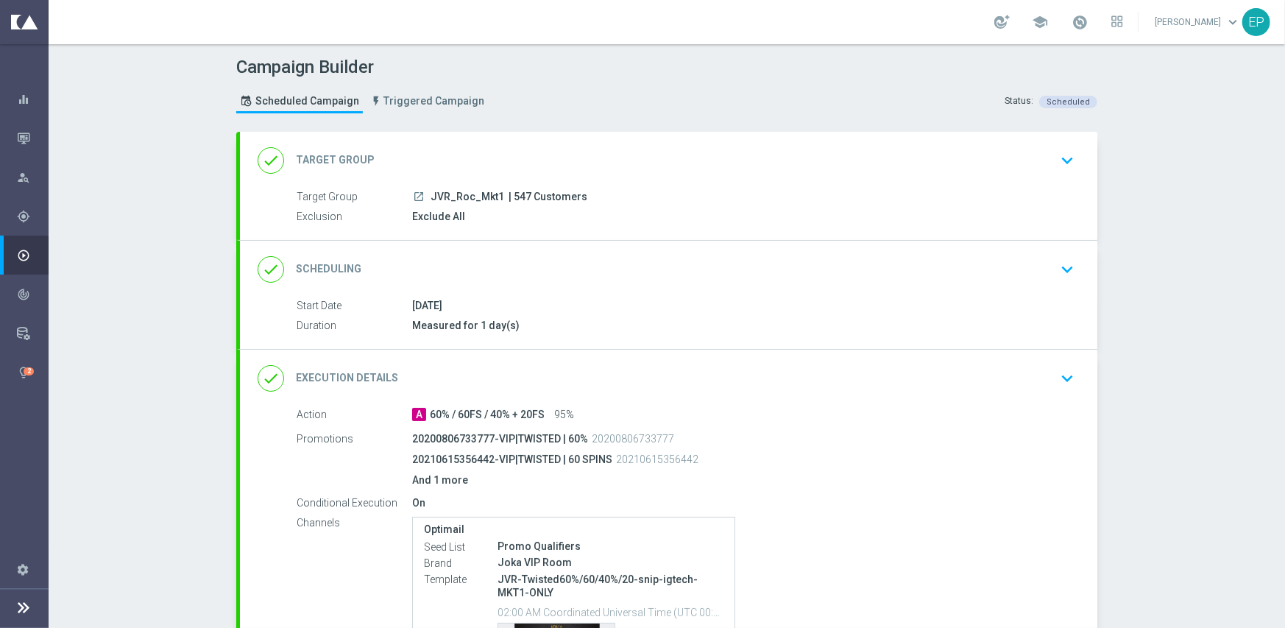
click at [570, 383] on div "done Execution Details keyboard_arrow_down" at bounding box center [669, 378] width 822 height 28
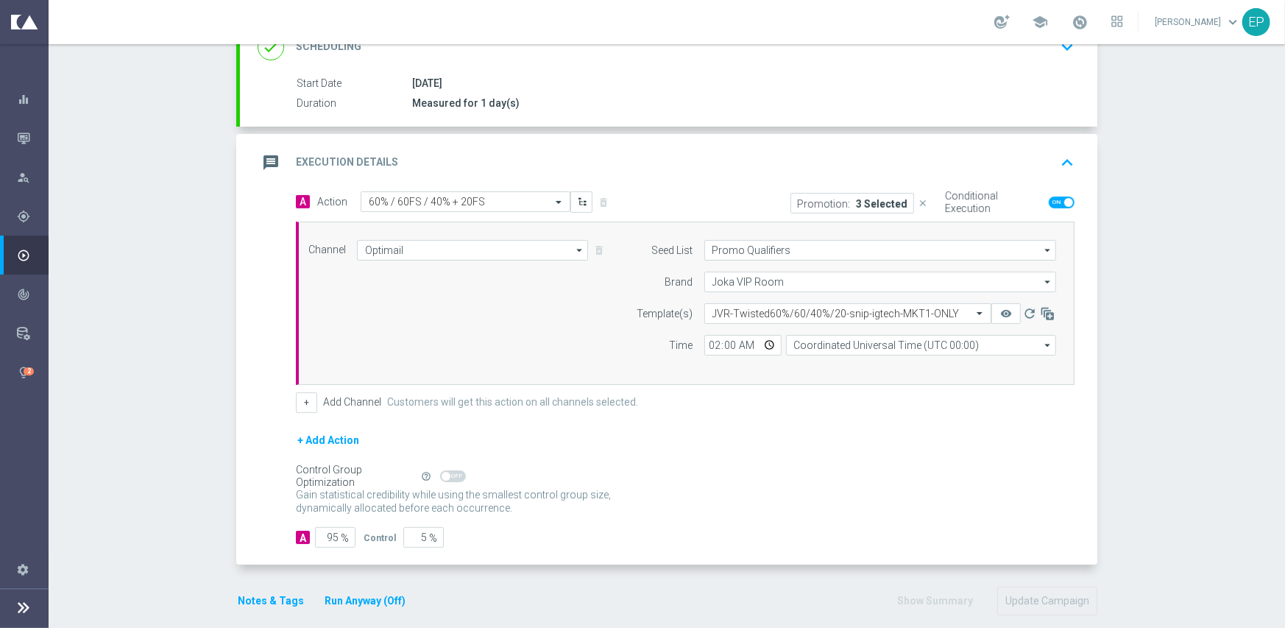
scroll to position [237, 0]
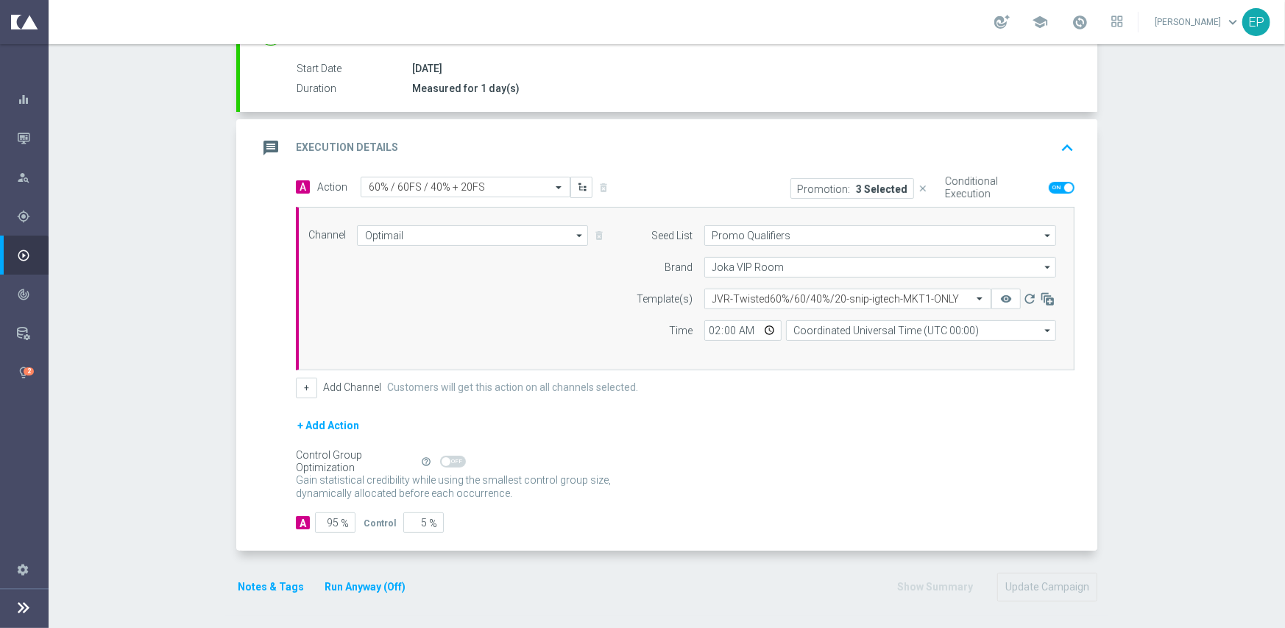
click at [249, 582] on button "Notes & Tags" at bounding box center [270, 587] width 69 height 18
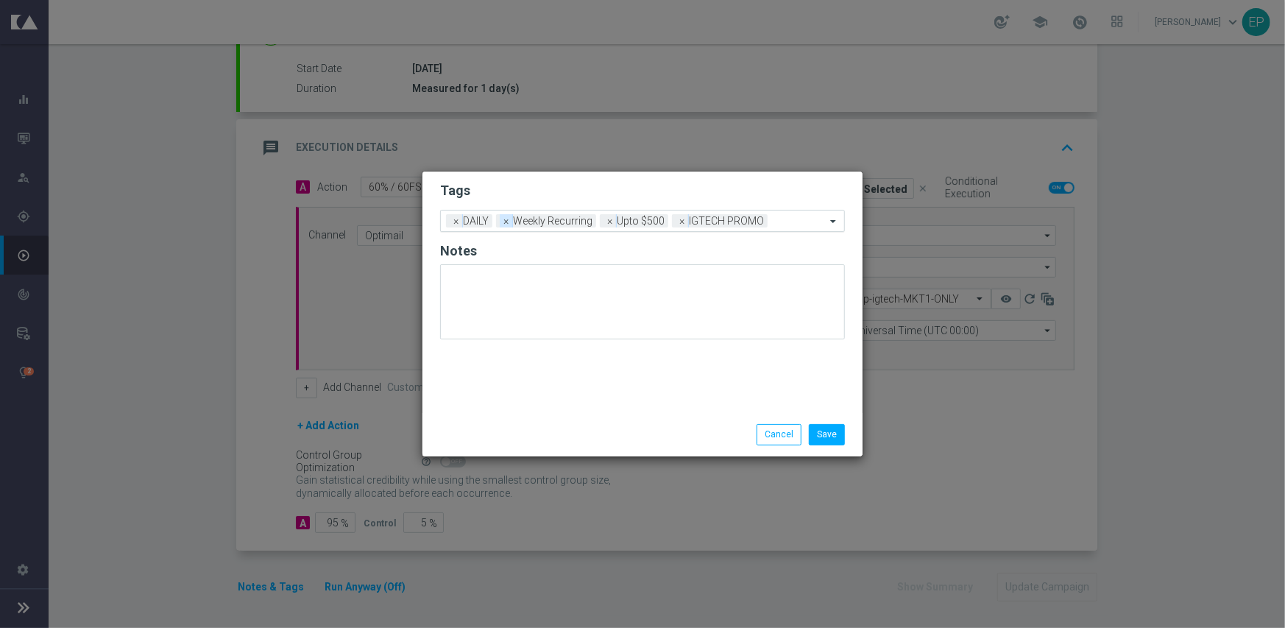
click at [503, 221] on span "×" at bounding box center [506, 220] width 13 height 13
click at [838, 436] on button "Save" at bounding box center [827, 434] width 36 height 21
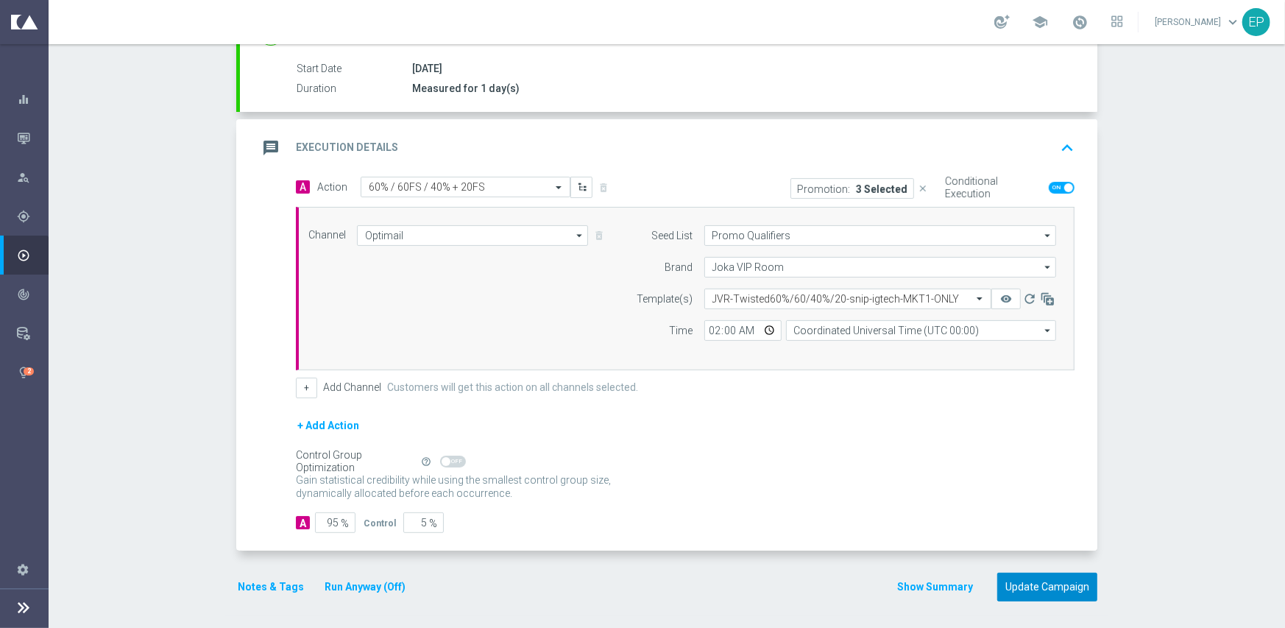
click at [1027, 578] on button "Update Campaign" at bounding box center [1047, 587] width 100 height 29
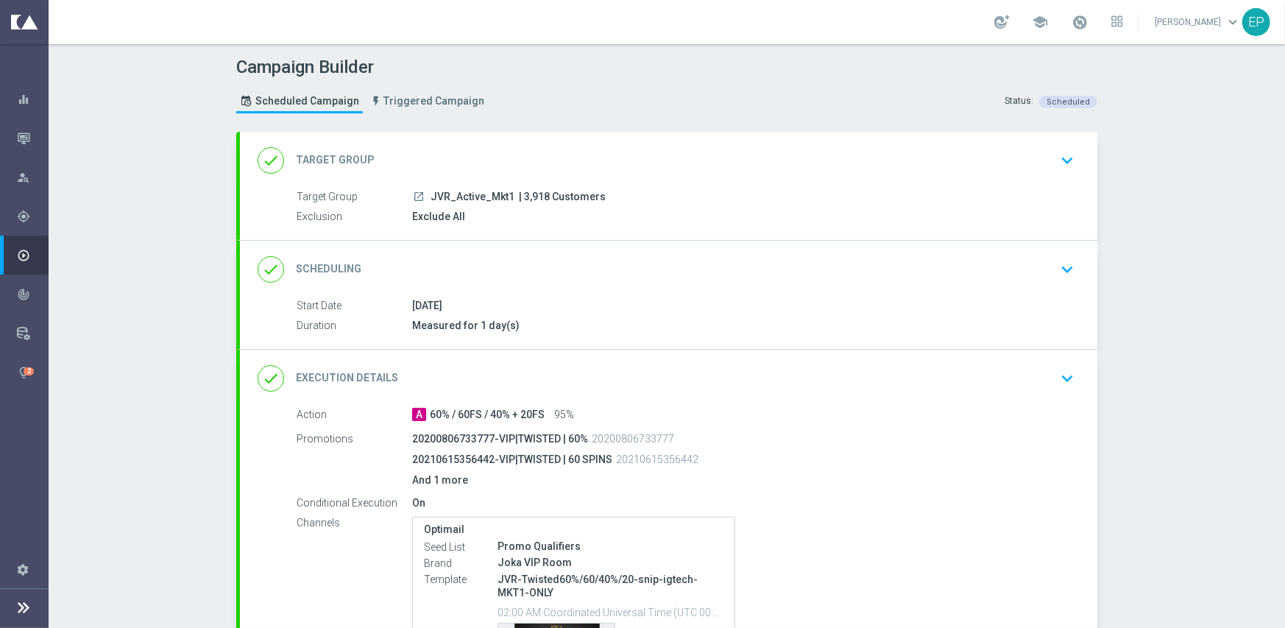
click at [463, 367] on div "done Execution Details keyboard_arrow_down" at bounding box center [669, 378] width 822 height 28
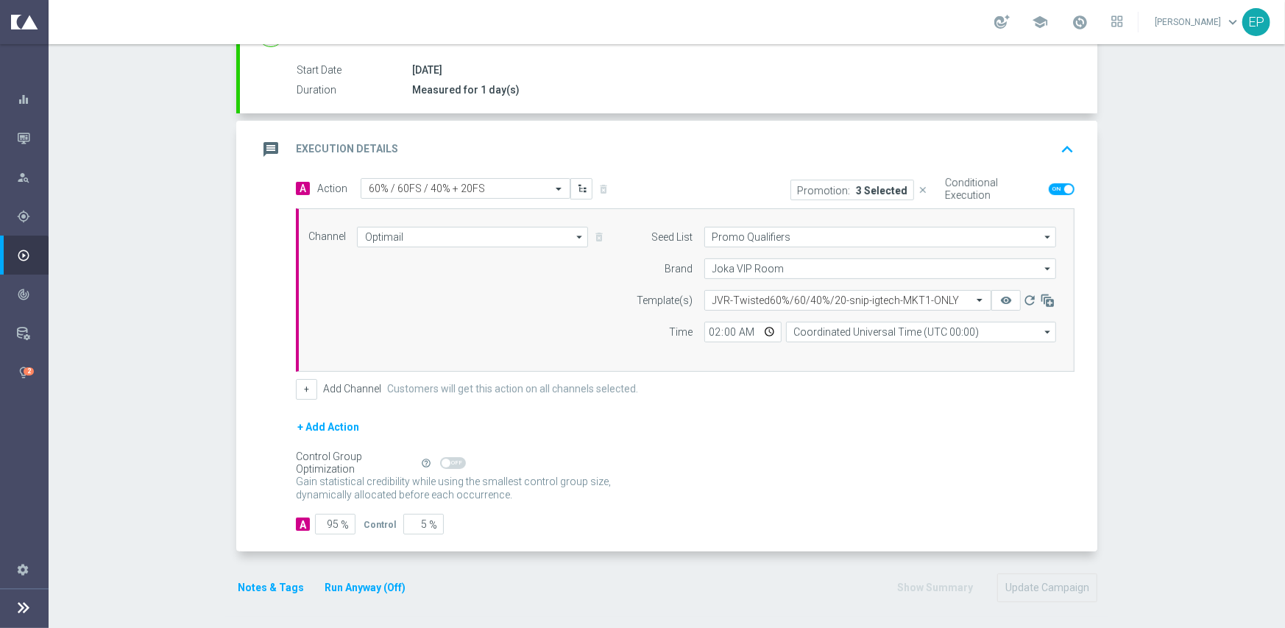
scroll to position [237, 0]
click at [252, 581] on button "Notes & Tags" at bounding box center [270, 587] width 69 height 18
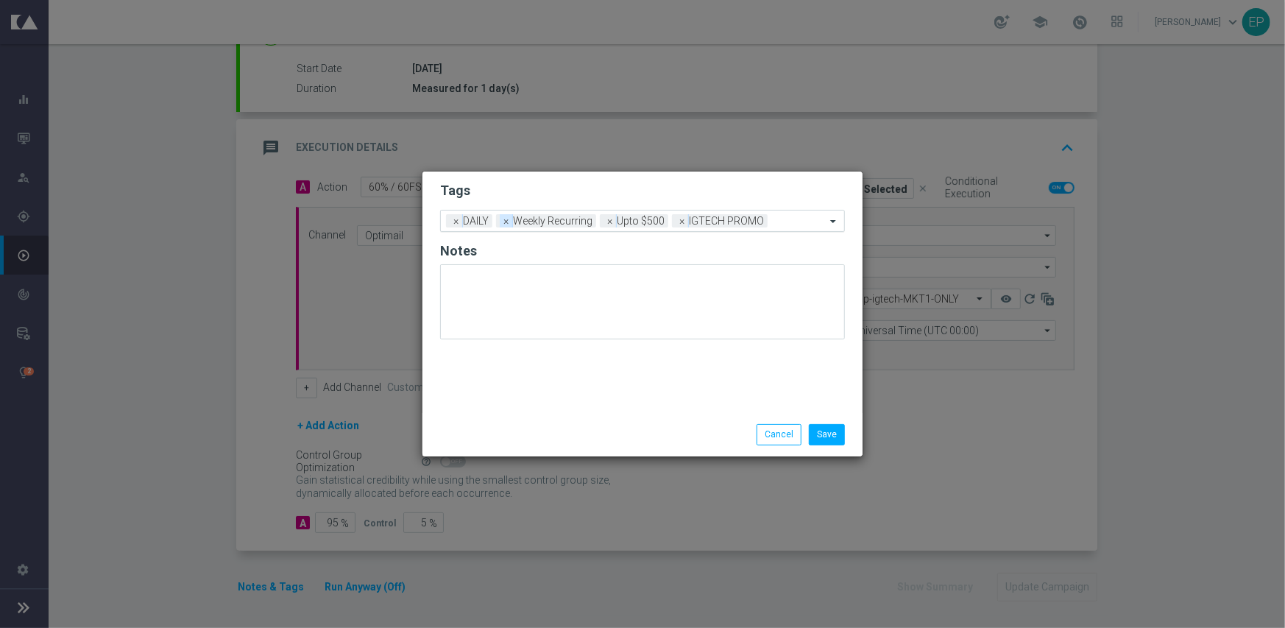
click at [506, 223] on span "×" at bounding box center [506, 220] width 13 height 13
click at [825, 431] on button "Save" at bounding box center [827, 434] width 36 height 21
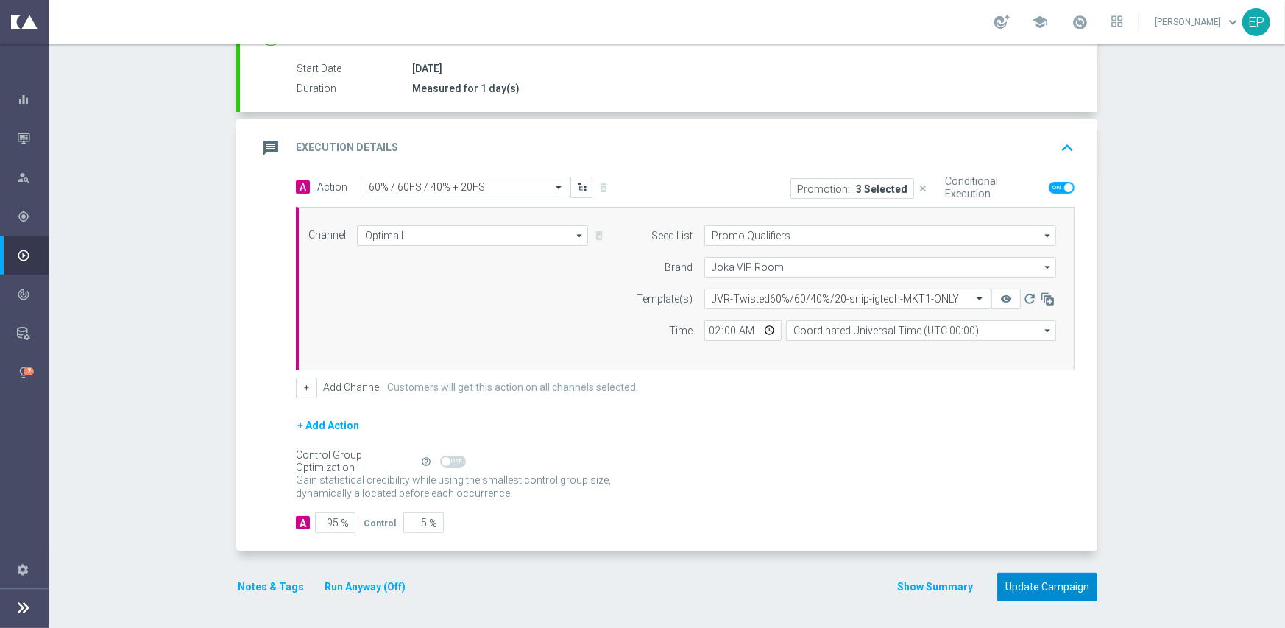
click at [1033, 581] on button "Update Campaign" at bounding box center [1047, 587] width 100 height 29
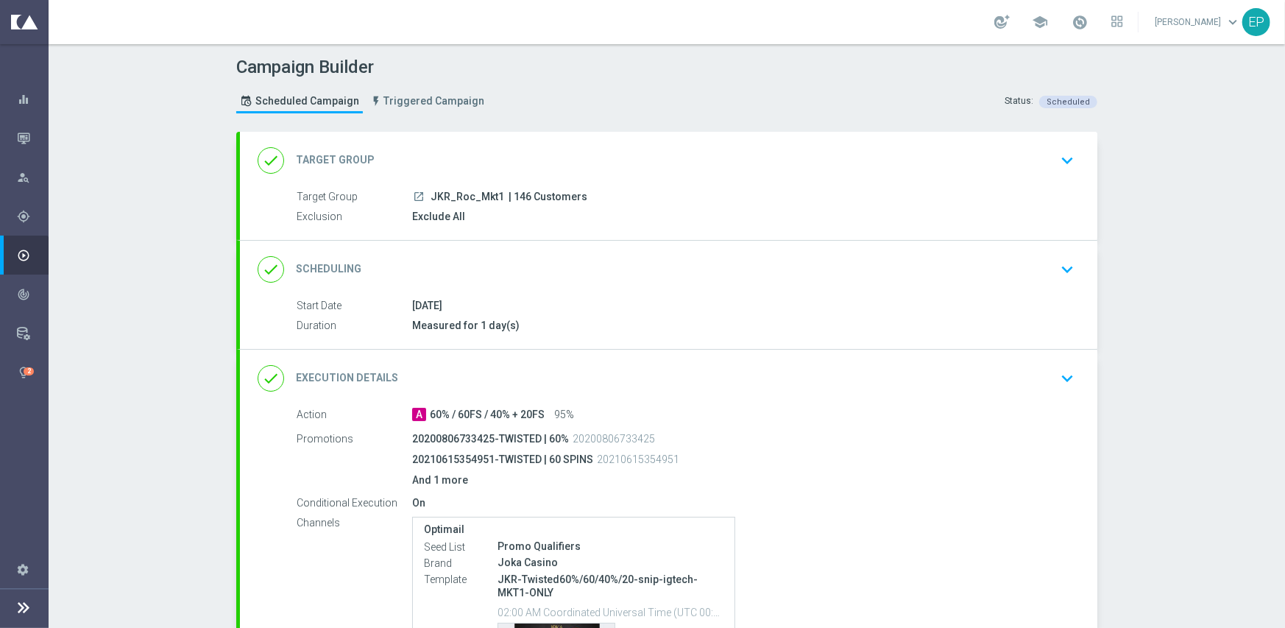
click at [493, 369] on div "done Execution Details keyboard_arrow_down" at bounding box center [669, 378] width 822 height 28
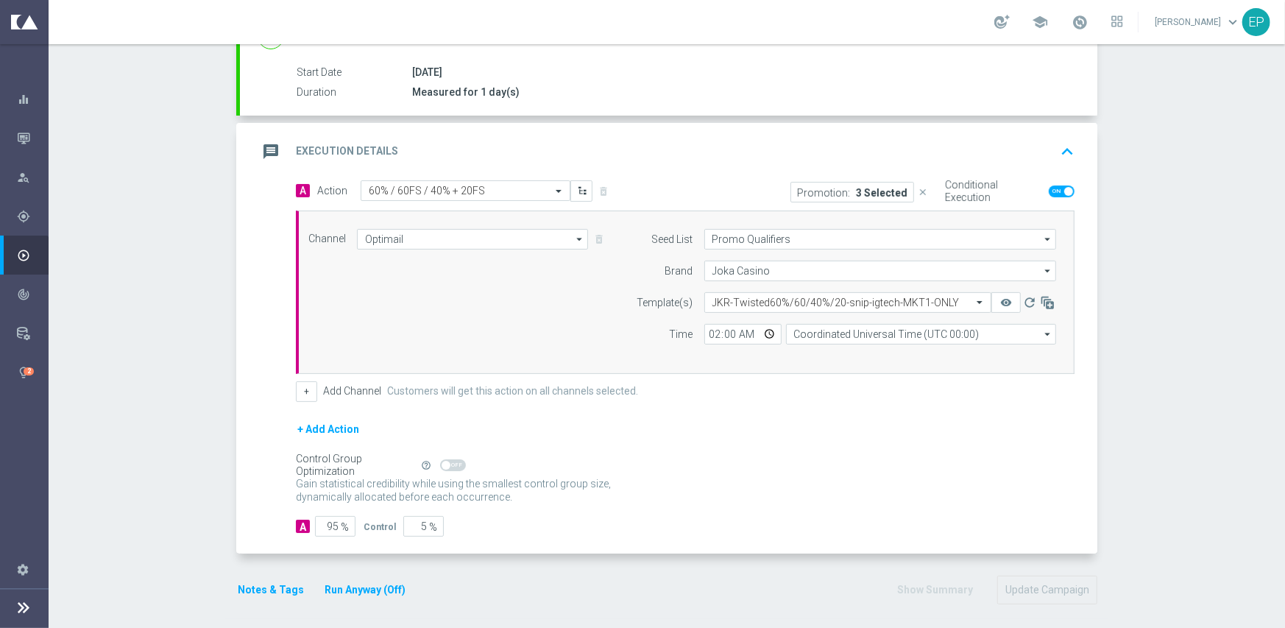
scroll to position [238, 0]
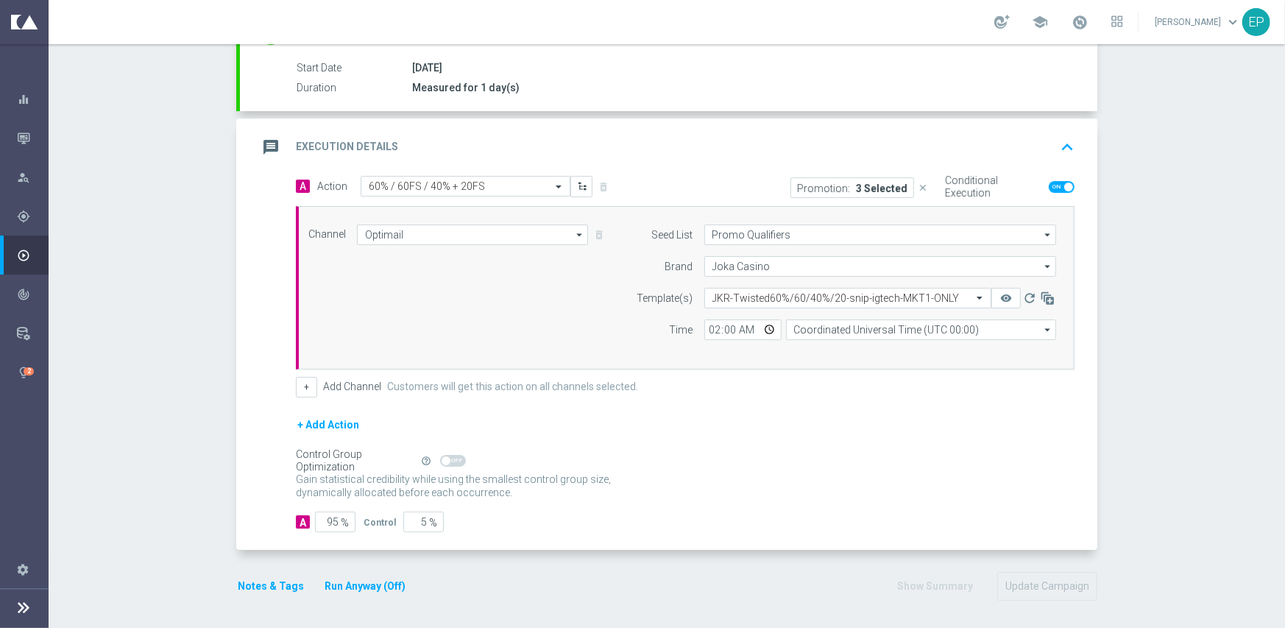
click at [258, 586] on button "Notes & Tags" at bounding box center [270, 586] width 69 height 18
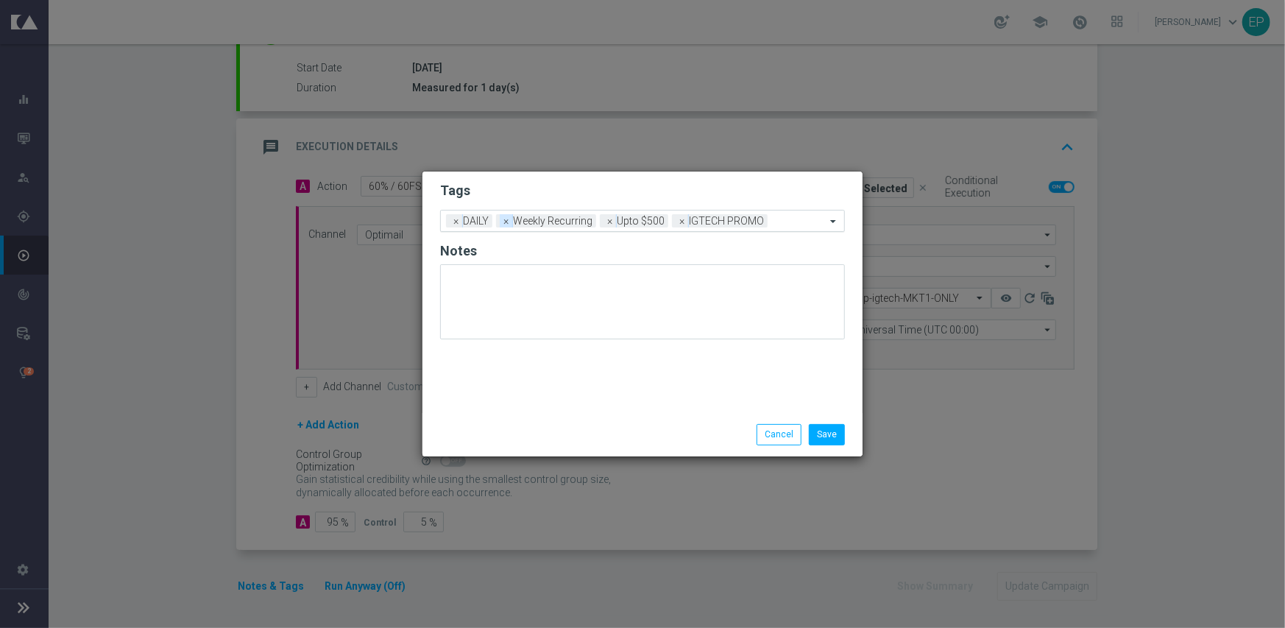
click at [504, 223] on span "×" at bounding box center [506, 220] width 13 height 13
click at [830, 436] on button "Save" at bounding box center [827, 434] width 36 height 21
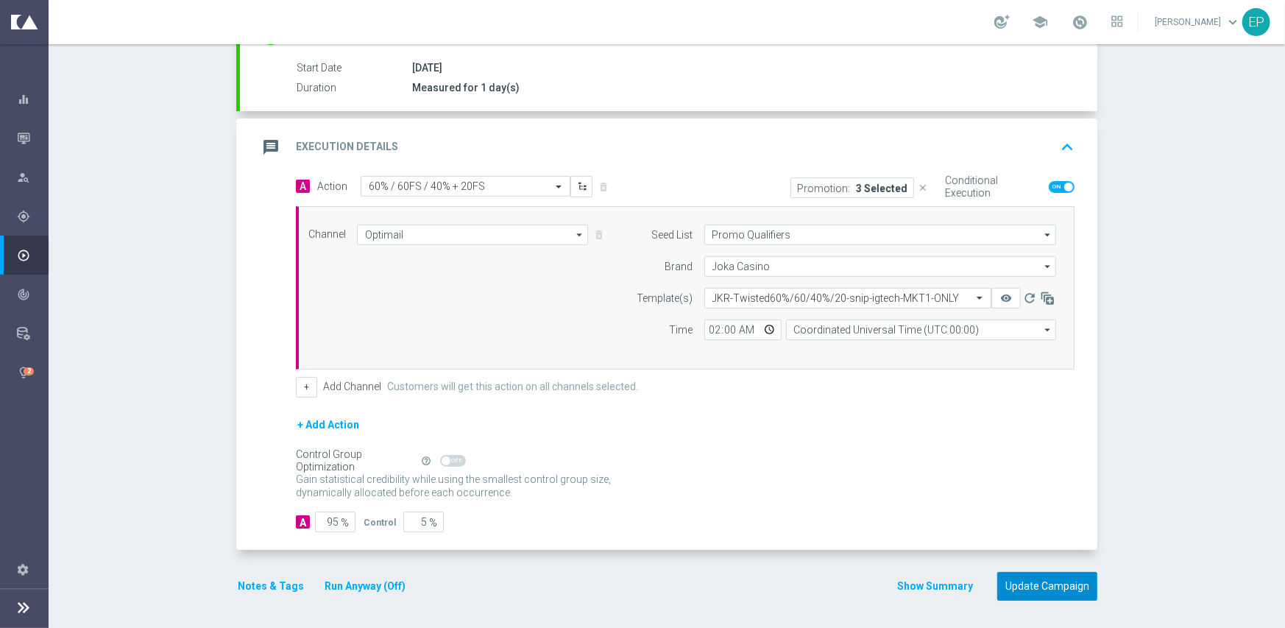
click at [1068, 575] on button "Update Campaign" at bounding box center [1047, 586] width 100 height 29
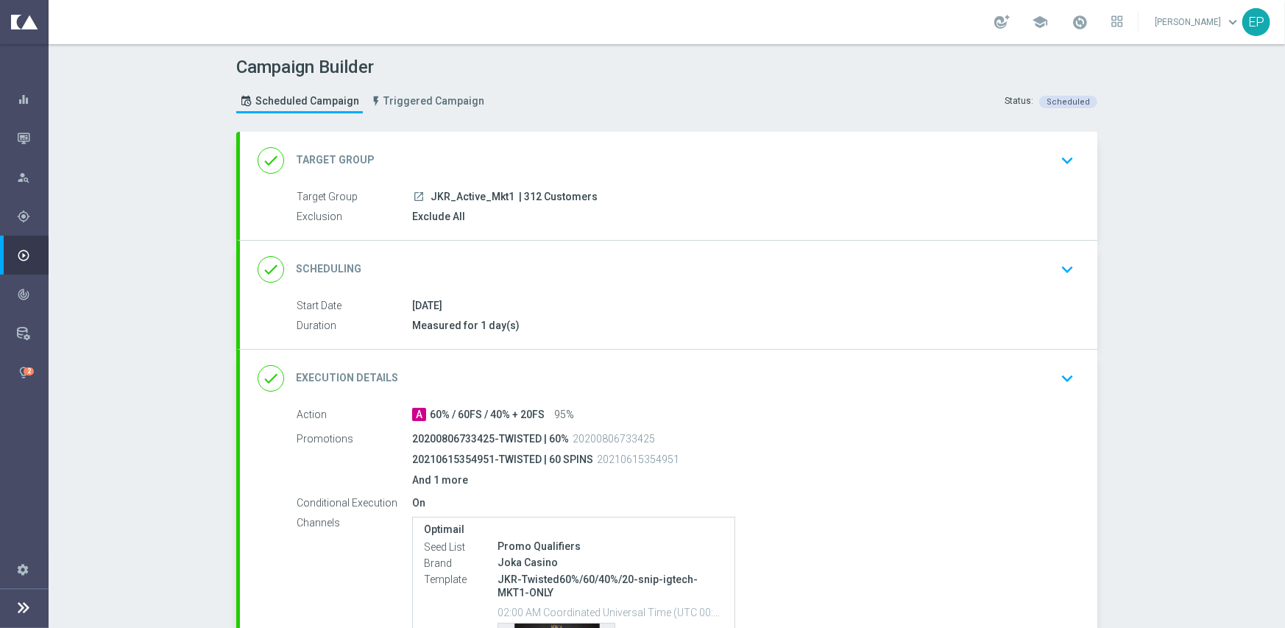
click at [486, 367] on div "done Execution Details keyboard_arrow_down" at bounding box center [669, 378] width 822 height 28
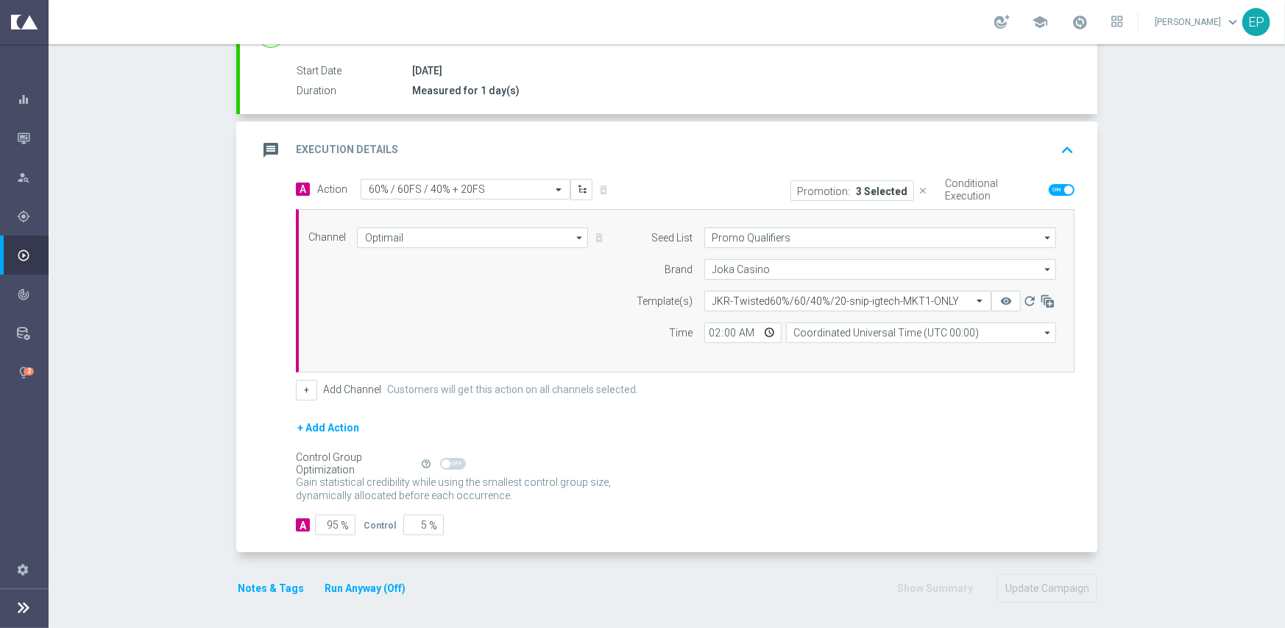
scroll to position [235, 0]
click at [249, 581] on button "Notes & Tags" at bounding box center [270, 588] width 69 height 18
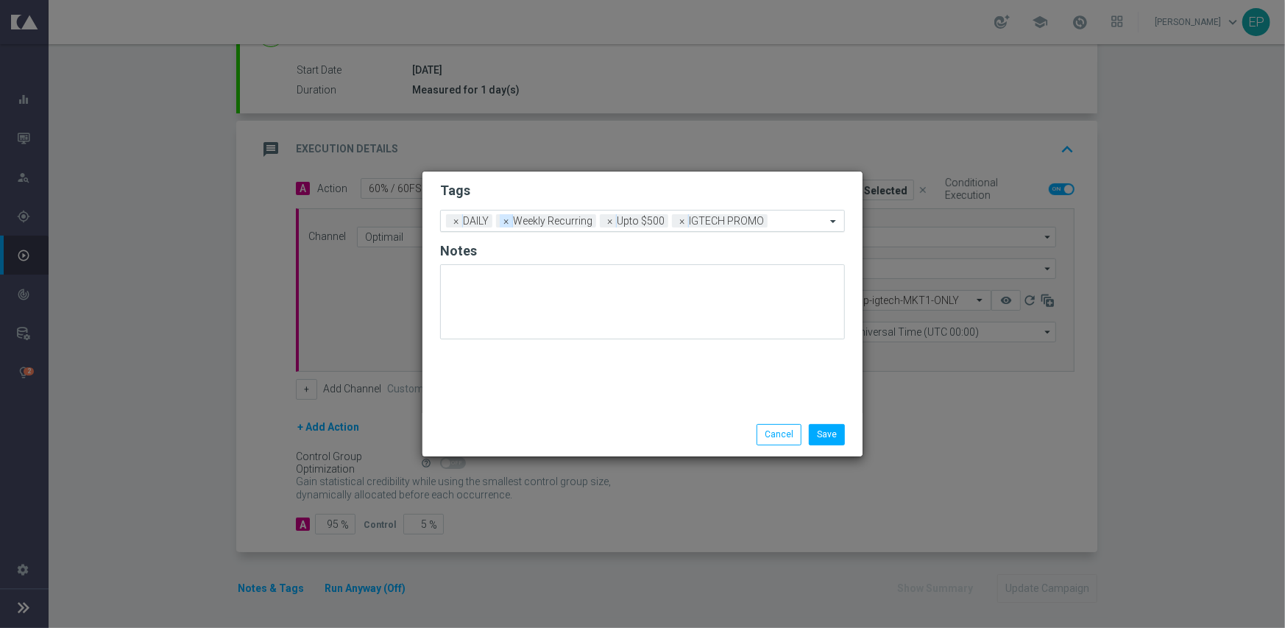
click at [500, 224] on span "×" at bounding box center [506, 220] width 13 height 13
click at [810, 436] on button "Save" at bounding box center [827, 434] width 36 height 21
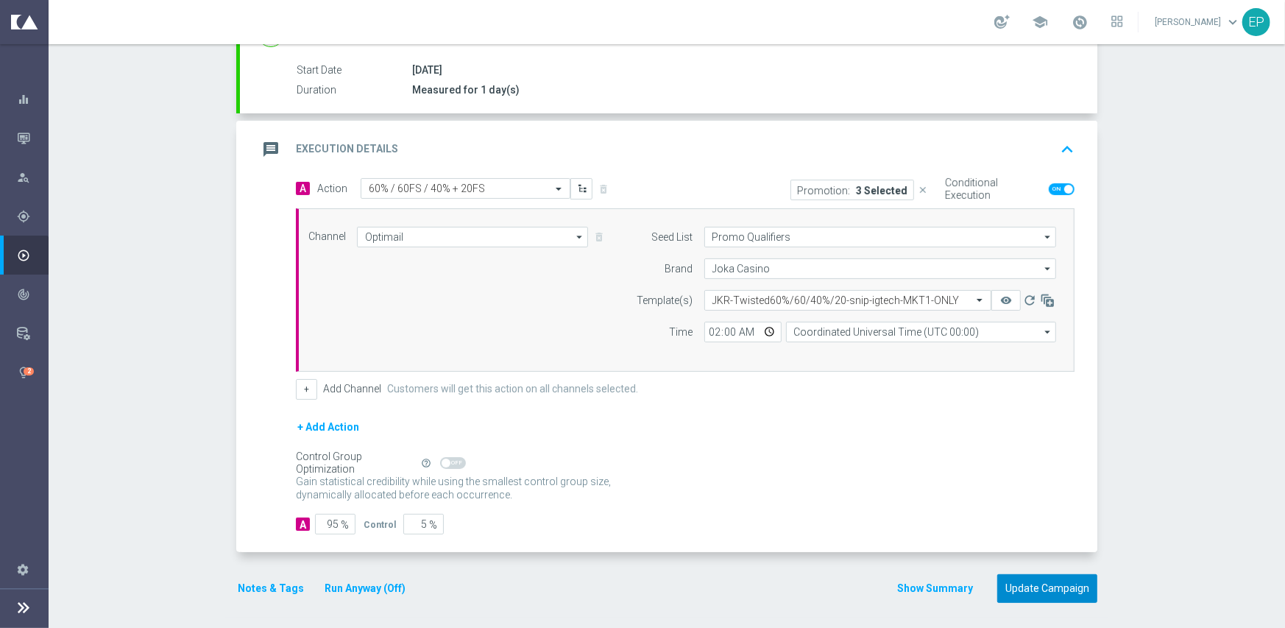
click at [1030, 581] on button "Update Campaign" at bounding box center [1047, 588] width 100 height 29
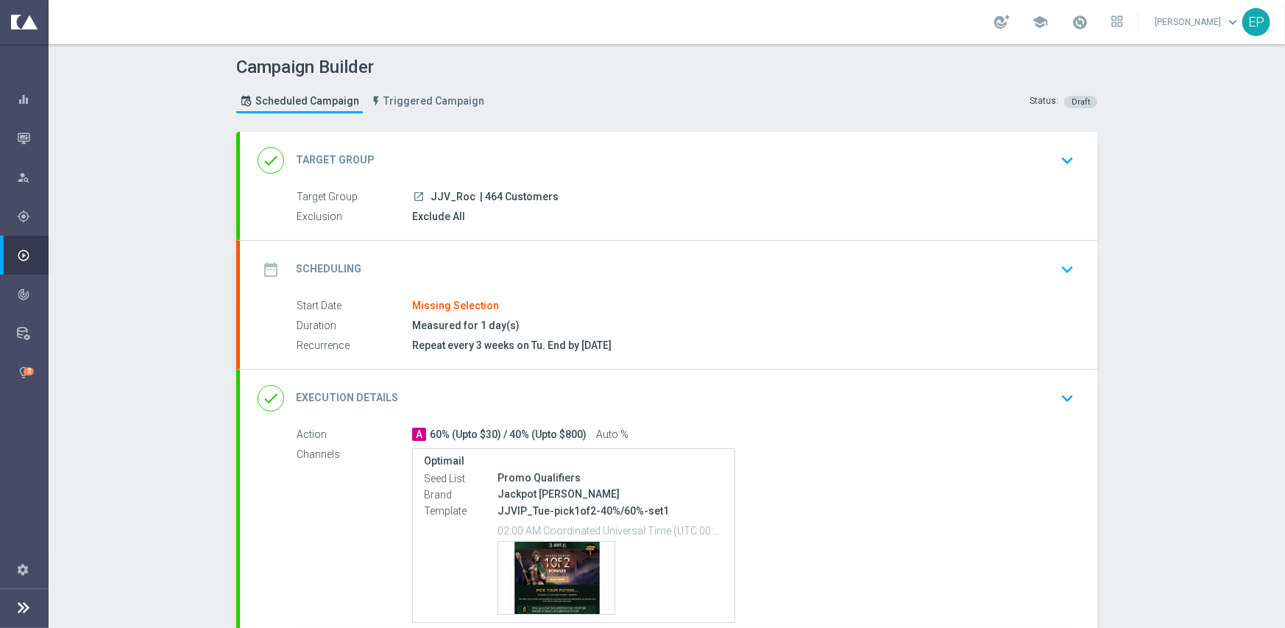
click at [515, 158] on div "done Target Group keyboard_arrow_down" at bounding box center [669, 160] width 822 height 28
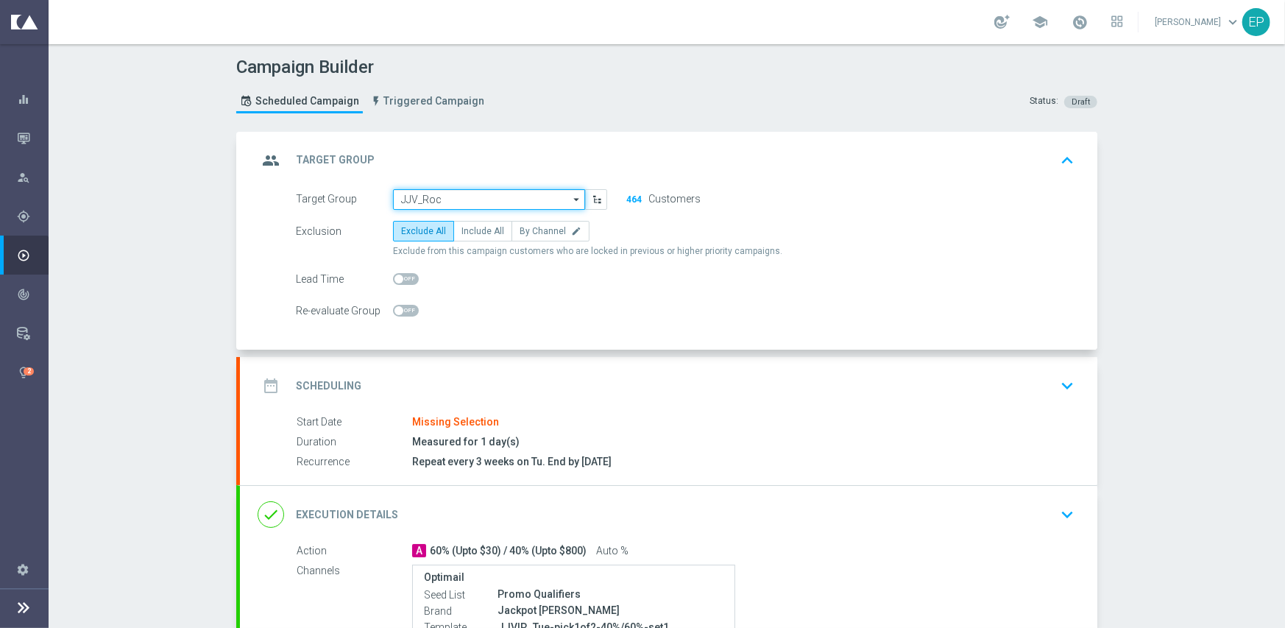
click at [472, 198] on input "JJV_Roc" at bounding box center [489, 199] width 192 height 21
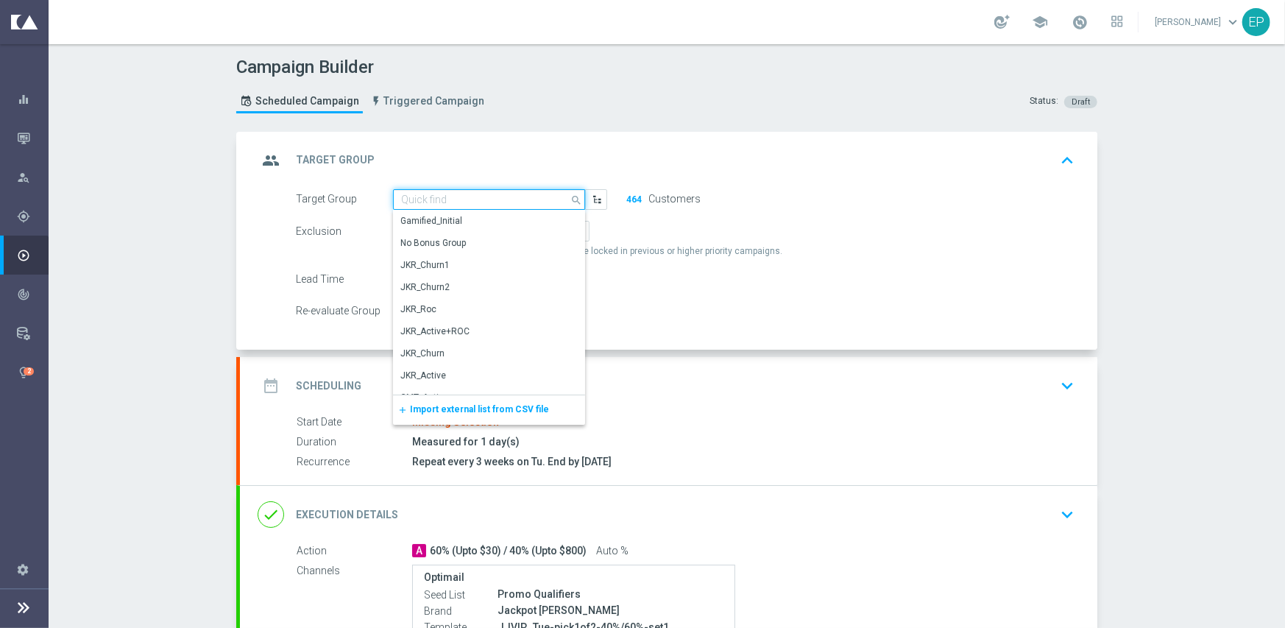
paste input "JJV_Roc_Mkt1"
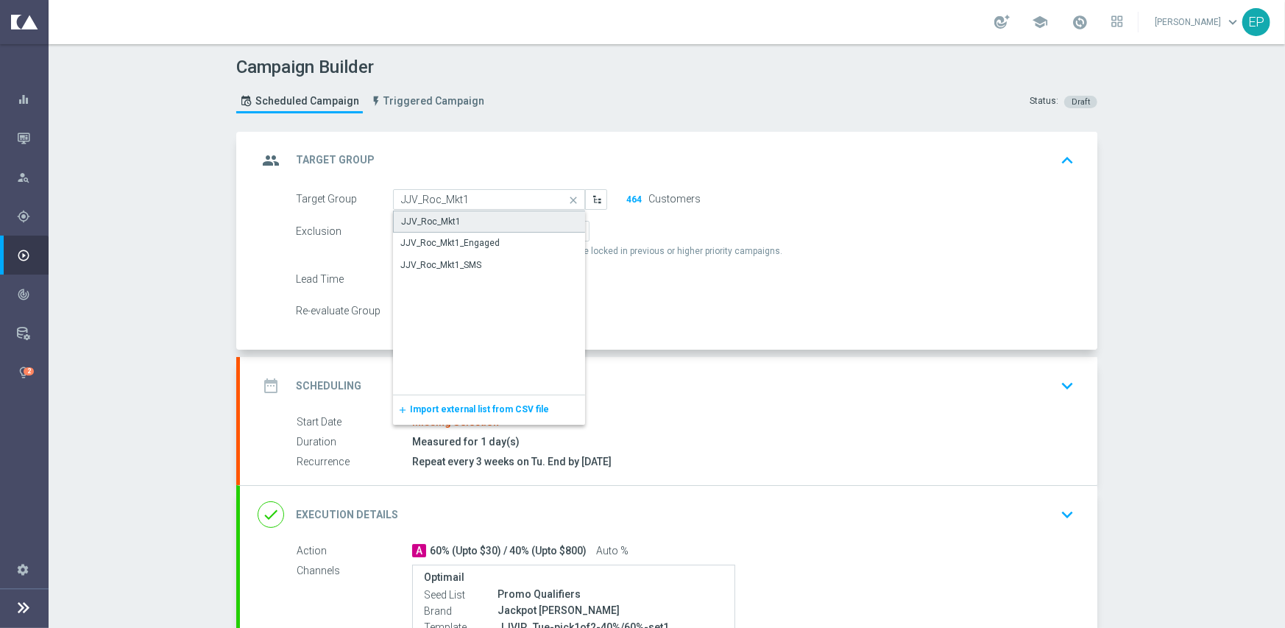
click at [457, 221] on div "JJV_Roc_Mkt1" at bounding box center [489, 221] width 193 height 22
type input "JJV_Roc_Mkt1"
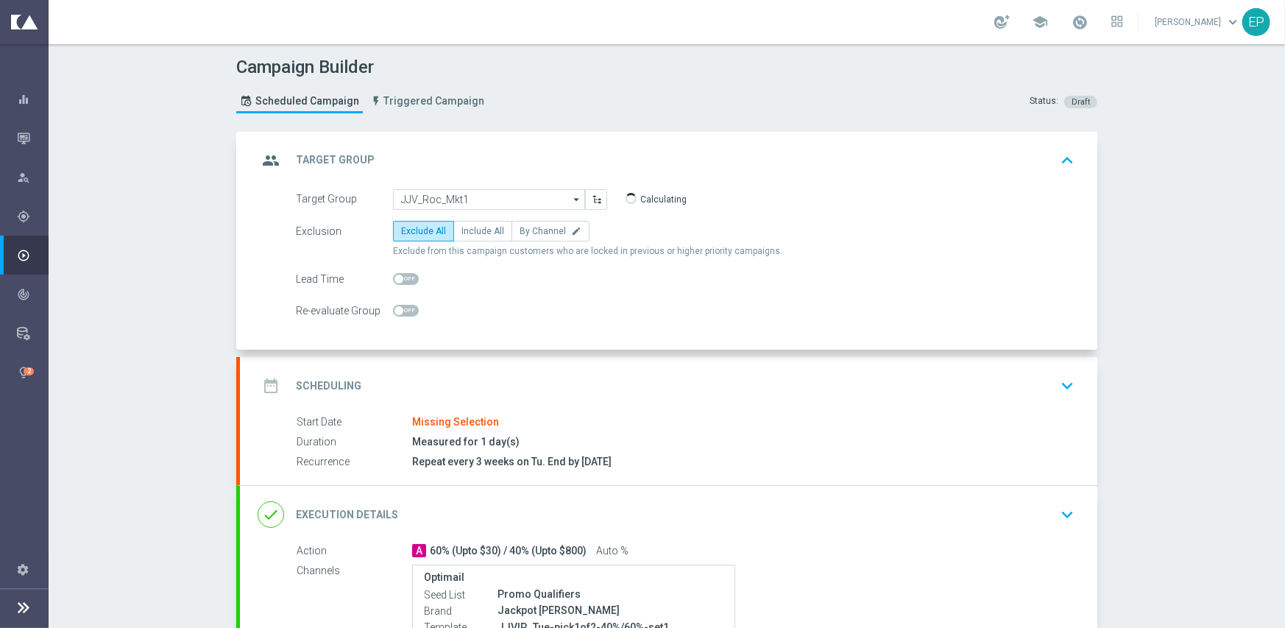
click at [545, 384] on div "date_range Scheduling keyboard_arrow_down" at bounding box center [669, 386] width 822 height 28
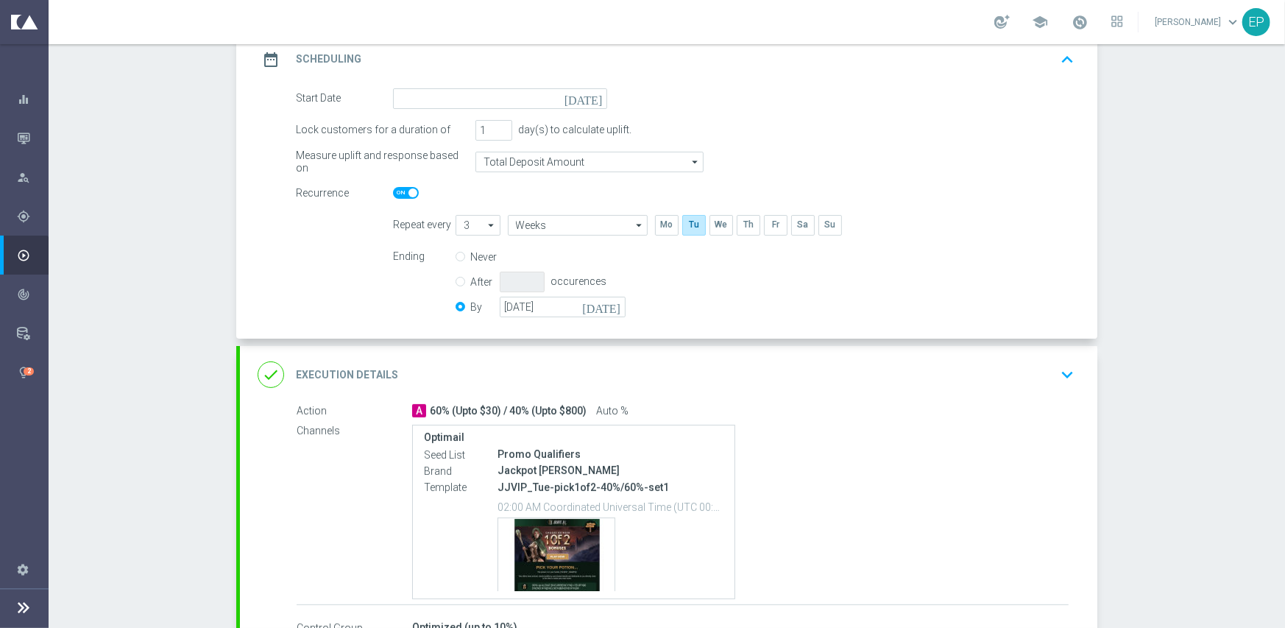
scroll to position [221, 0]
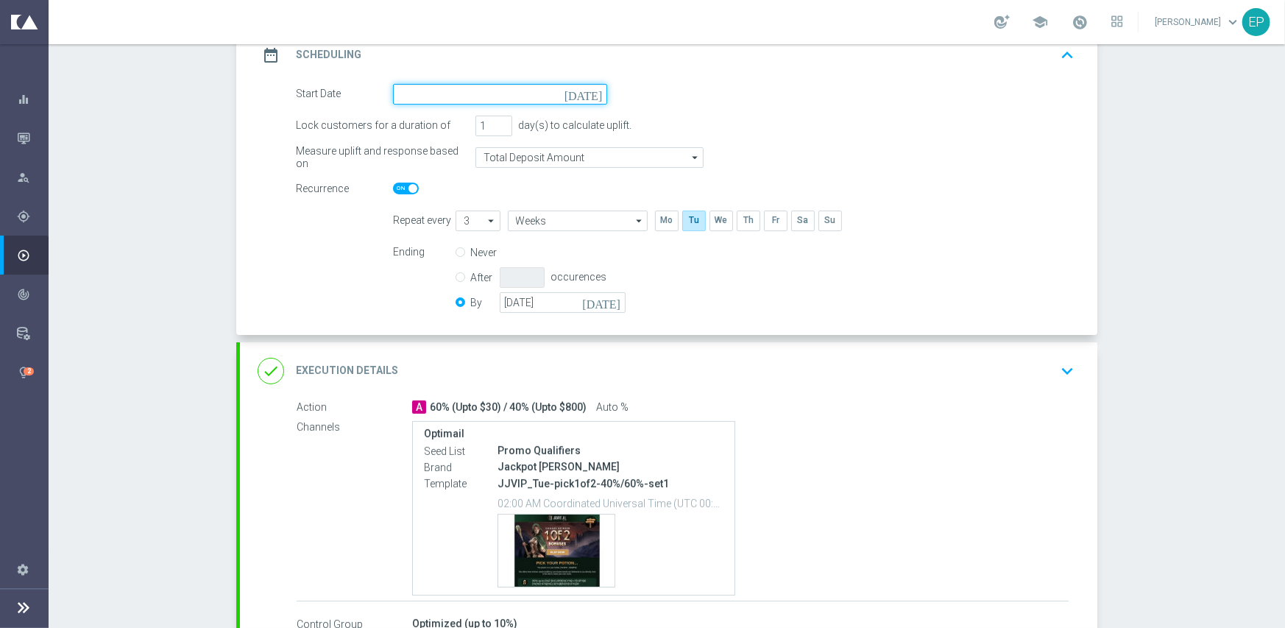
click at [493, 91] on input at bounding box center [500, 94] width 214 height 21
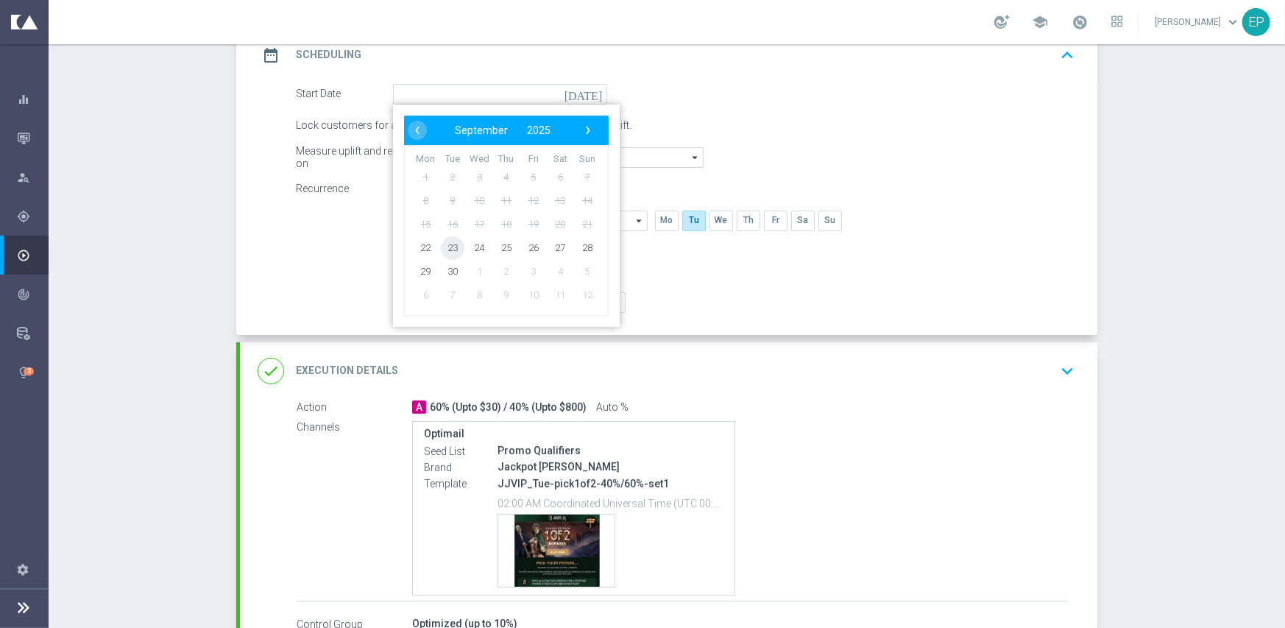
click at [441, 245] on span "23" at bounding box center [453, 247] width 24 height 24
type input "[DATE]"
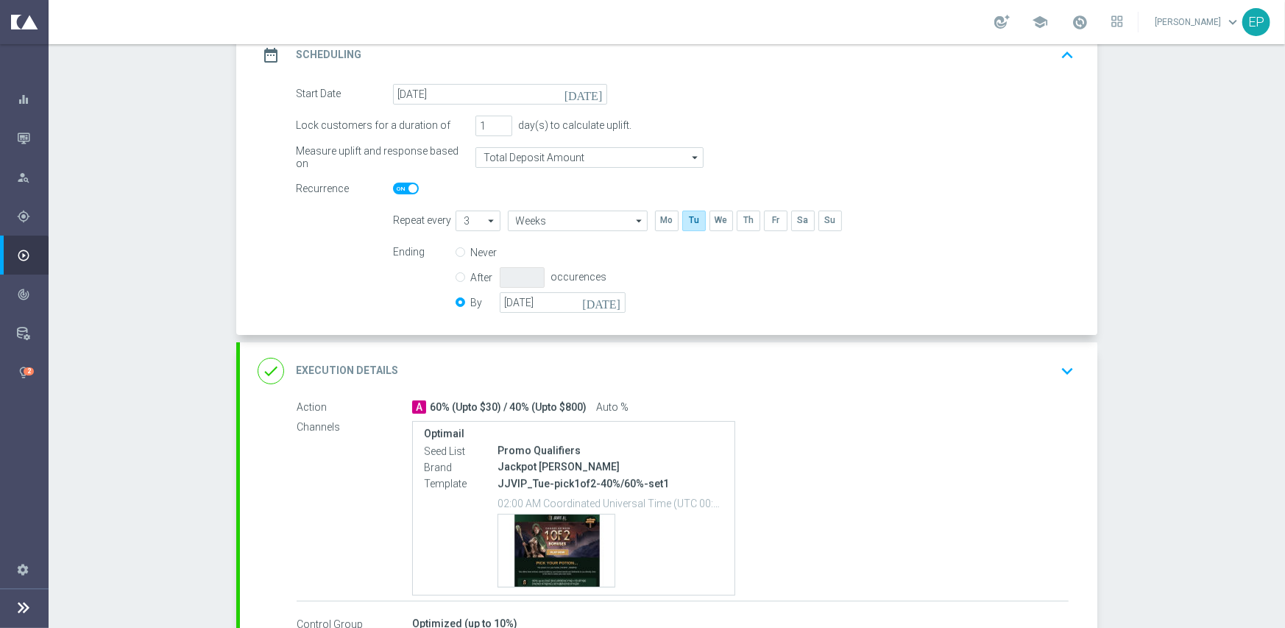
click at [393, 183] on span at bounding box center [406, 189] width 26 height 12
click at [393, 183] on input "checkbox" at bounding box center [406, 189] width 26 height 12
checkbox input "false"
radio input "true"
radio input "false"
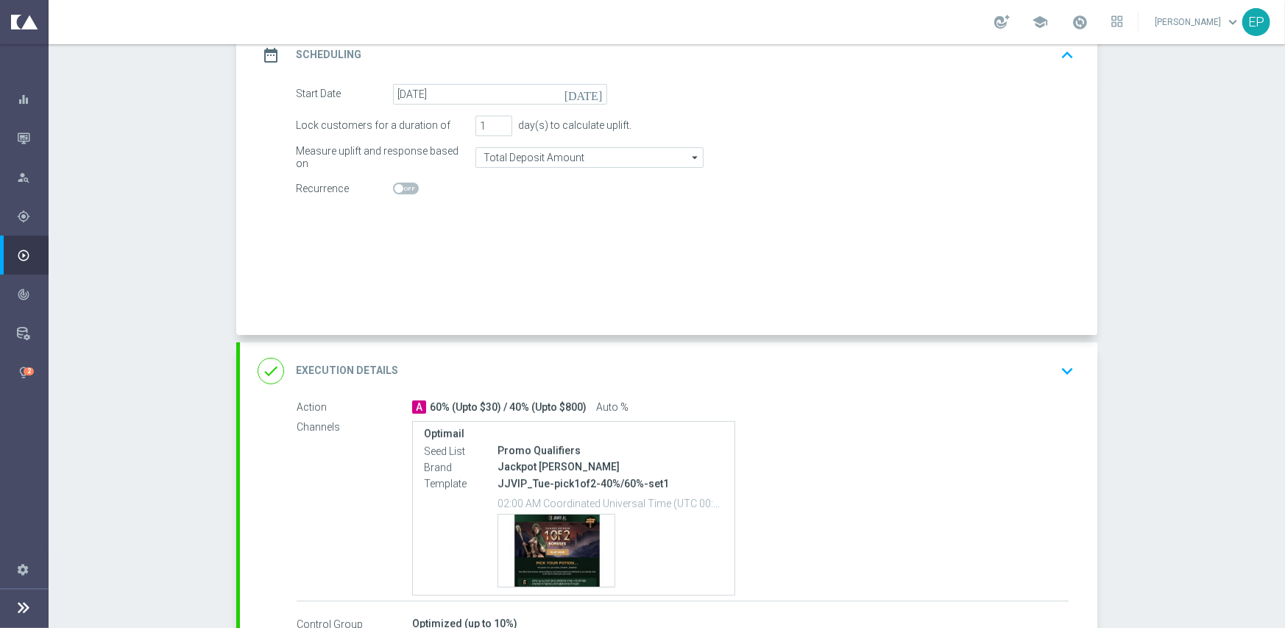
checkbox input "false"
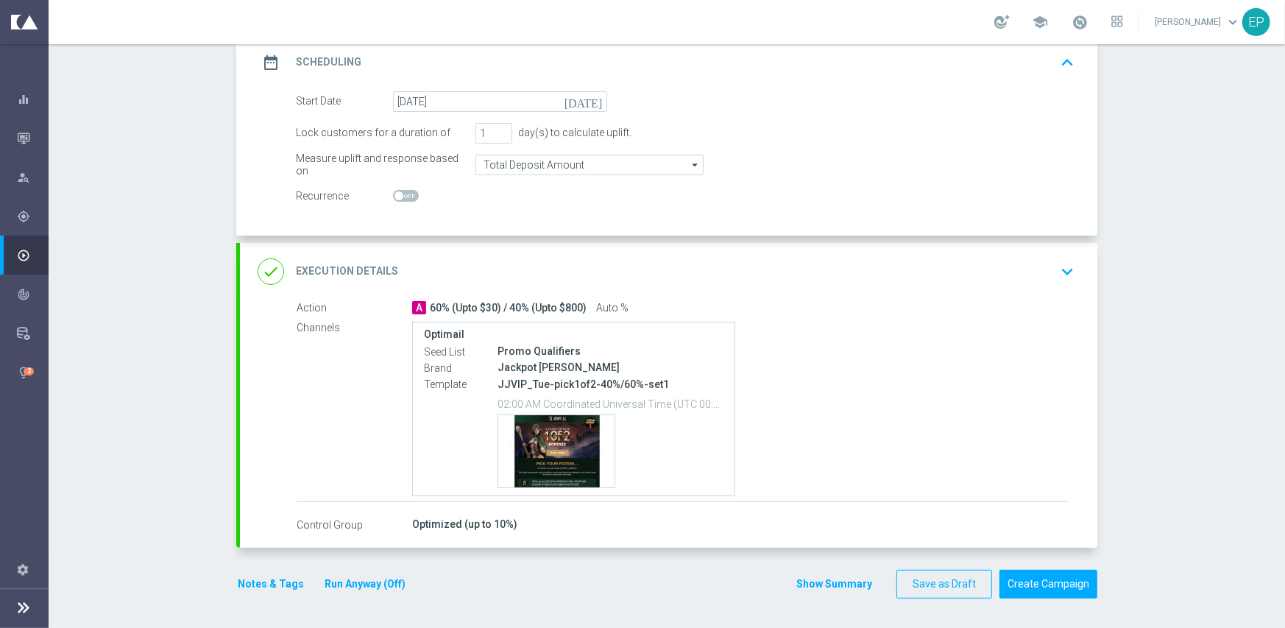
scroll to position [213, 0]
click at [559, 344] on div "Promo Qualifiers" at bounding box center [610, 351] width 226 height 15
click at [593, 249] on div "done Execution Details keyboard_arrow_down" at bounding box center [668, 272] width 857 height 57
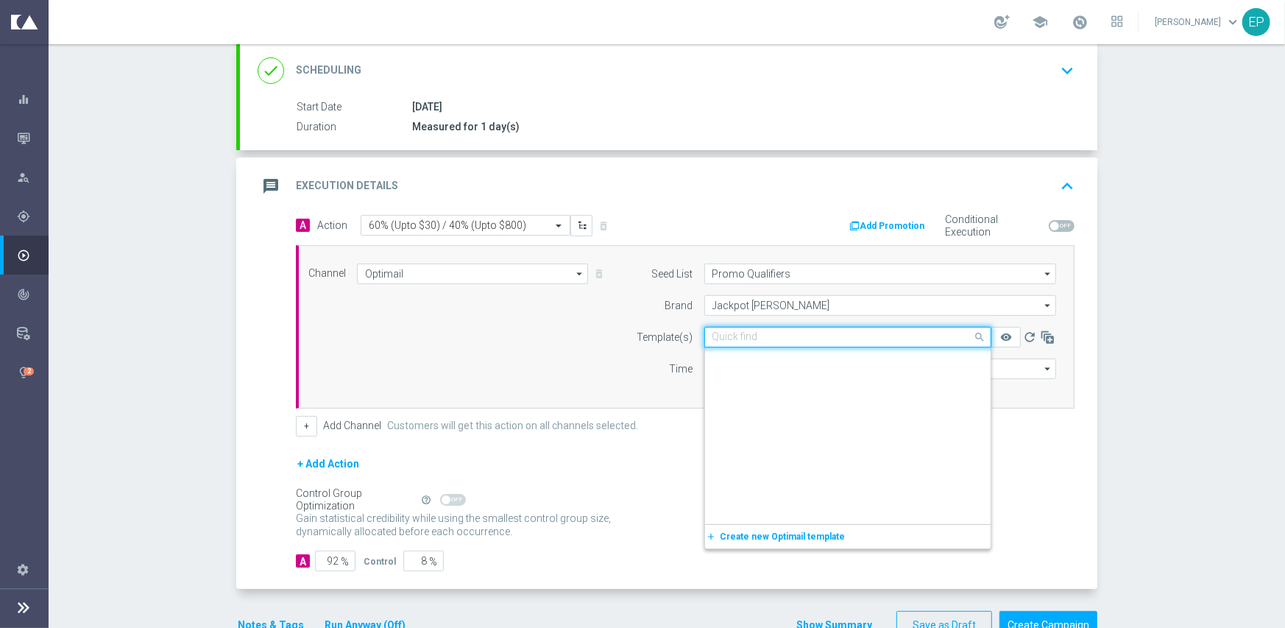
click at [781, 333] on input "text" at bounding box center [832, 337] width 241 height 13
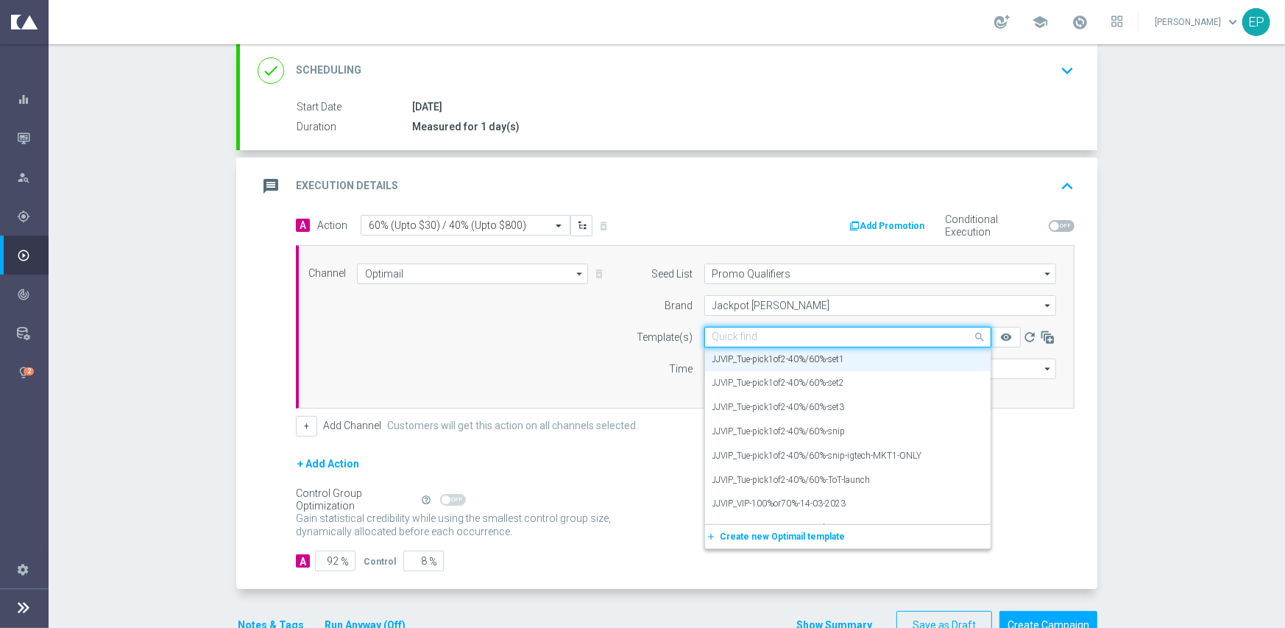
paste input "JJVIP_Tue-pick1of2-40%/60%-snip-igtech-MKT1-ONLY"
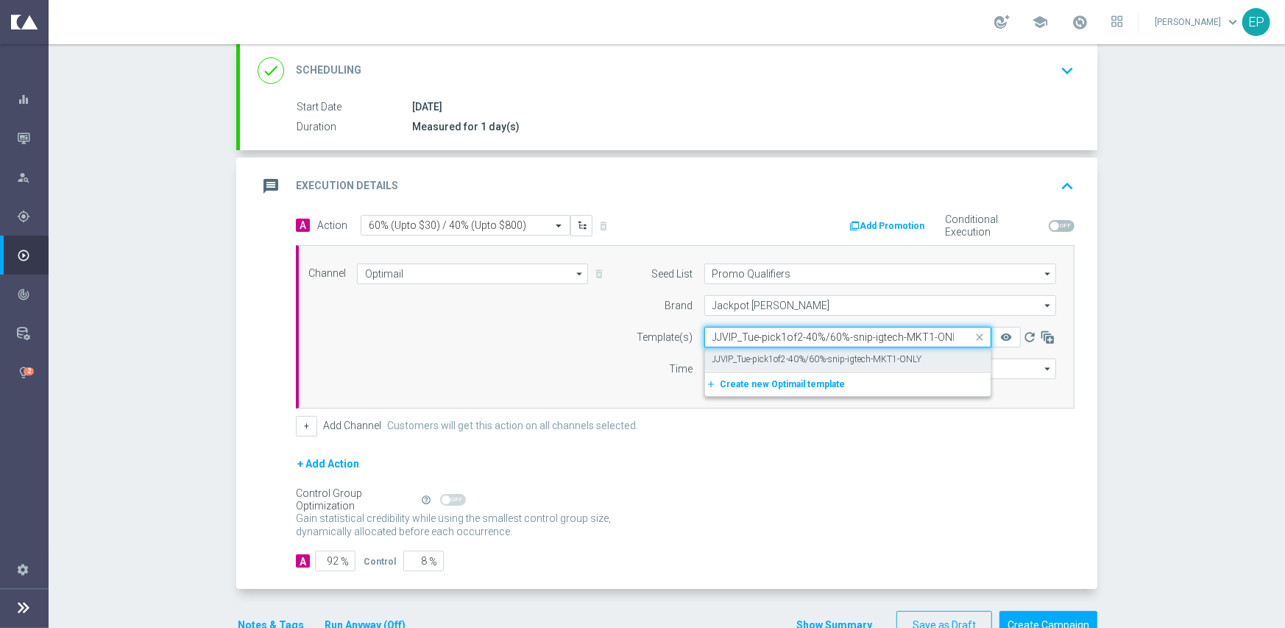
scroll to position [0, 0]
click at [766, 361] on label "JJVIP_Tue-pick1of2-40%/60%-snip-igtech-MKT1-ONLY" at bounding box center [817, 359] width 210 height 13
type input "JJVIP_Tue-pick1of2-40%/60%-snip-igtech-MKT1-ONLY"
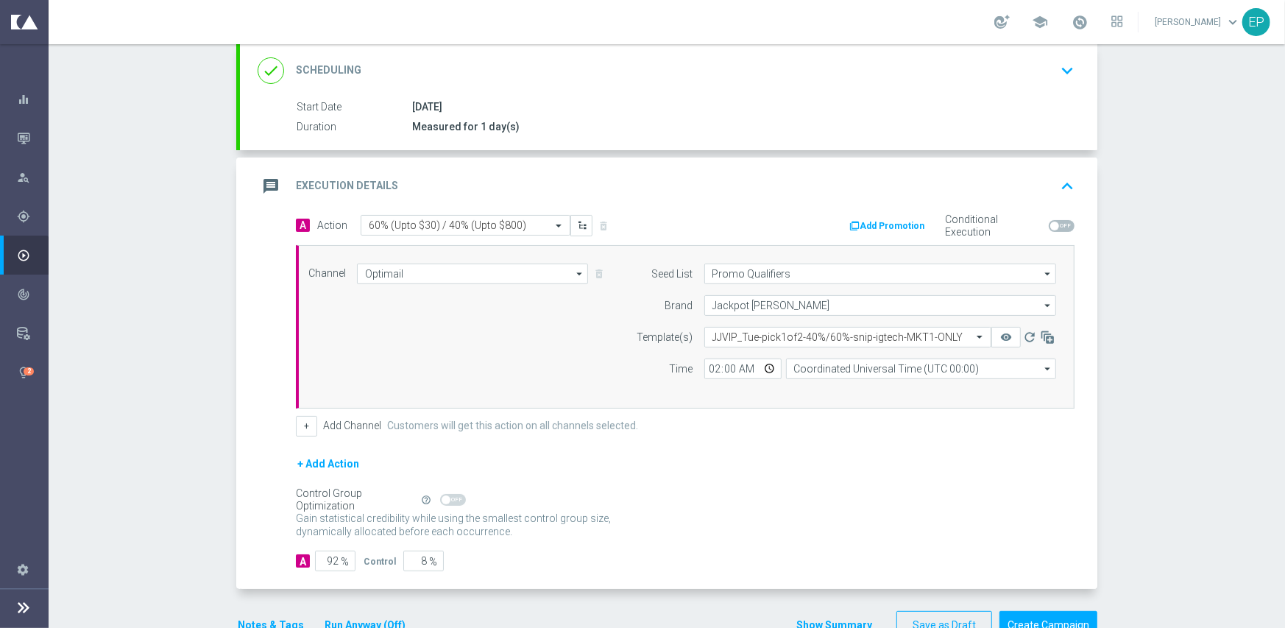
click at [547, 419] on label "Customers will get this action on all channels selected." at bounding box center [512, 425] width 251 height 13
click at [325, 562] on input "92" at bounding box center [335, 560] width 40 height 21
type input "9"
type input "91"
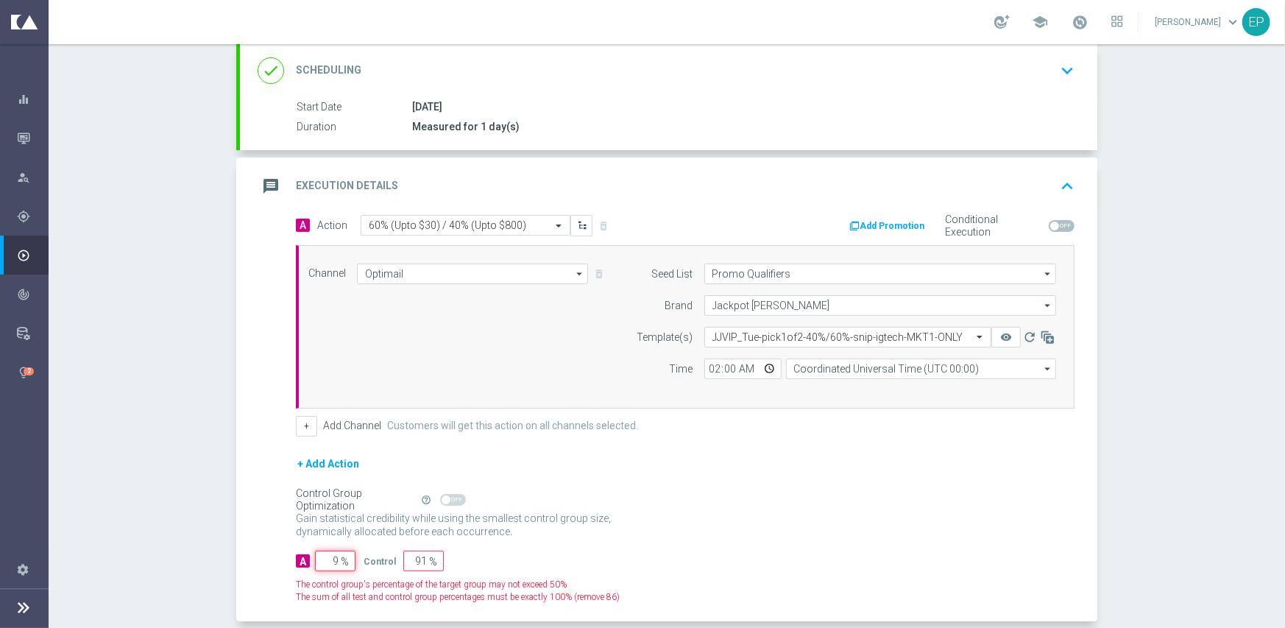
type input "95"
type input "5"
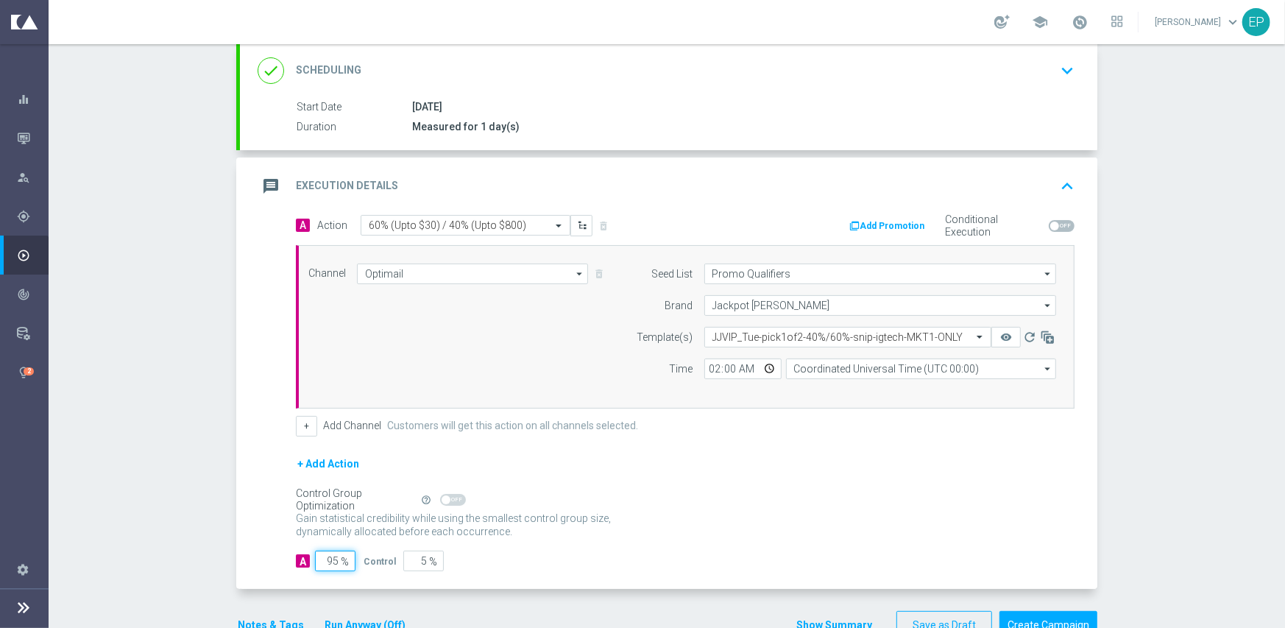
scroll to position [238, 0]
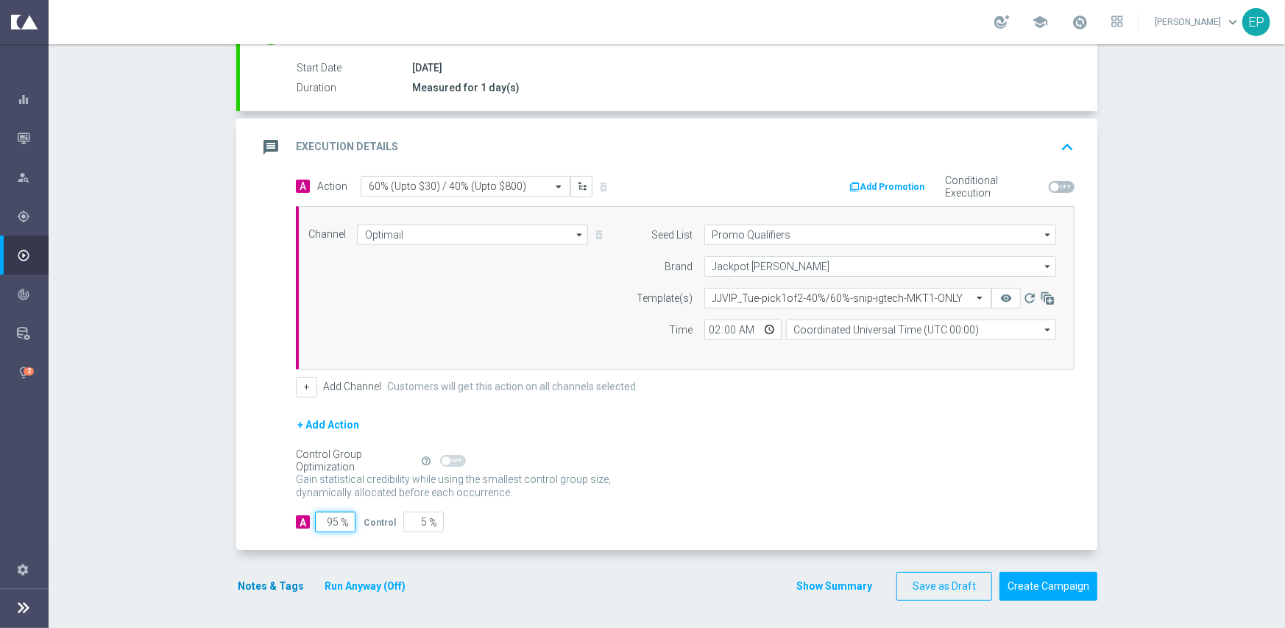
type input "95"
click at [265, 580] on button "Notes & Tags" at bounding box center [270, 586] width 69 height 18
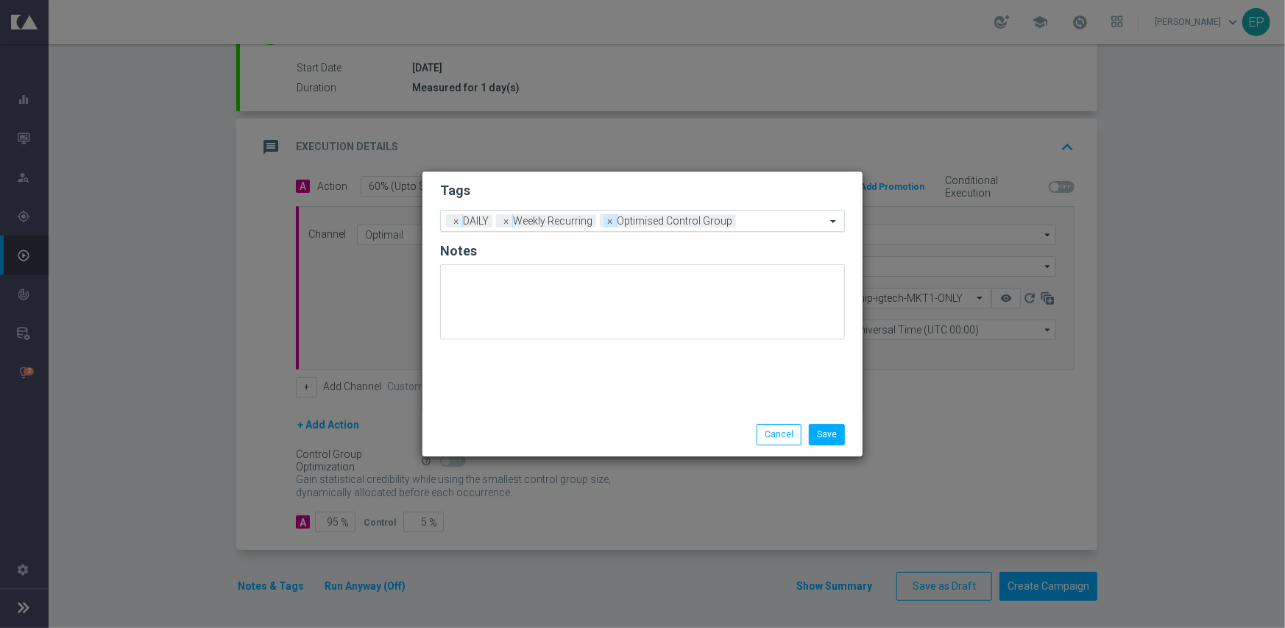
click at [511, 223] on span "×" at bounding box center [506, 220] width 13 height 13
click at [508, 217] on span "×" at bounding box center [506, 220] width 13 height 13
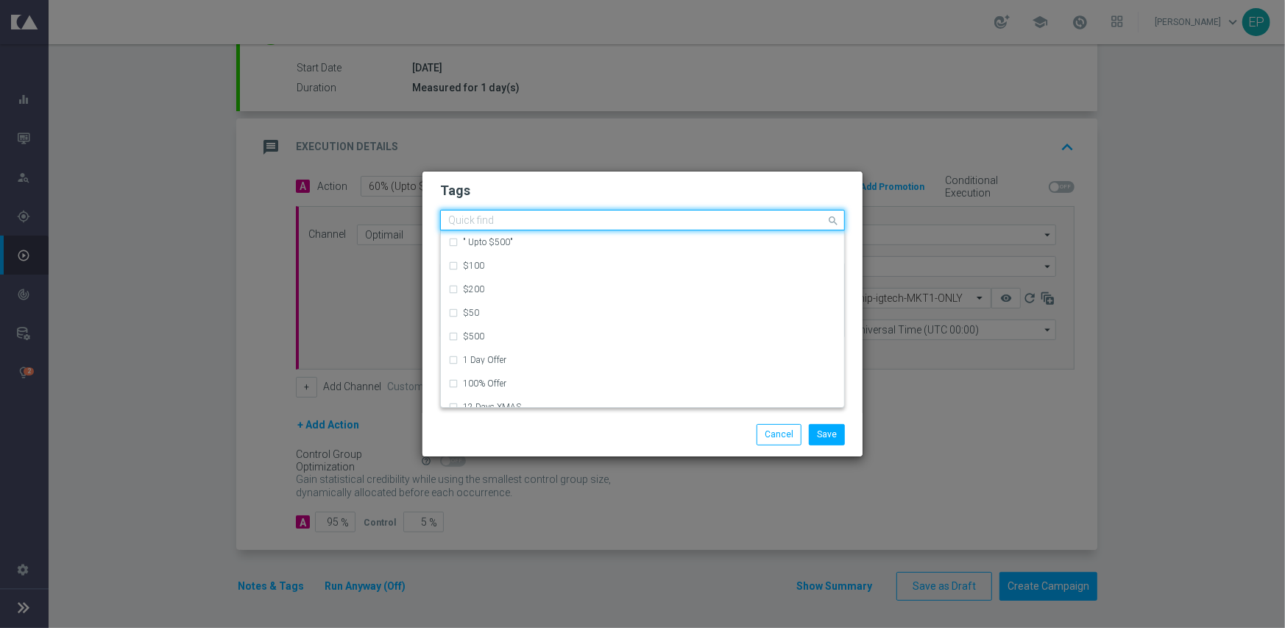
click at [526, 222] on input "text" at bounding box center [637, 221] width 378 height 13
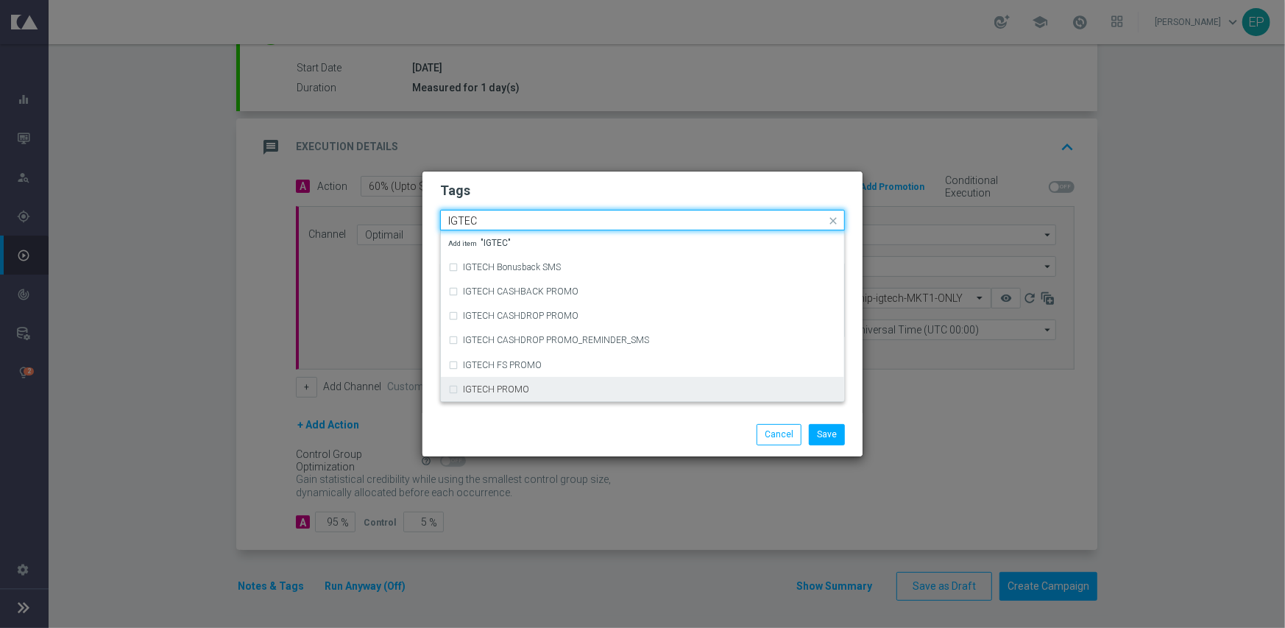
click at [539, 386] on div "IGTECH PROMO" at bounding box center [650, 389] width 374 height 9
type input "IGTEC"
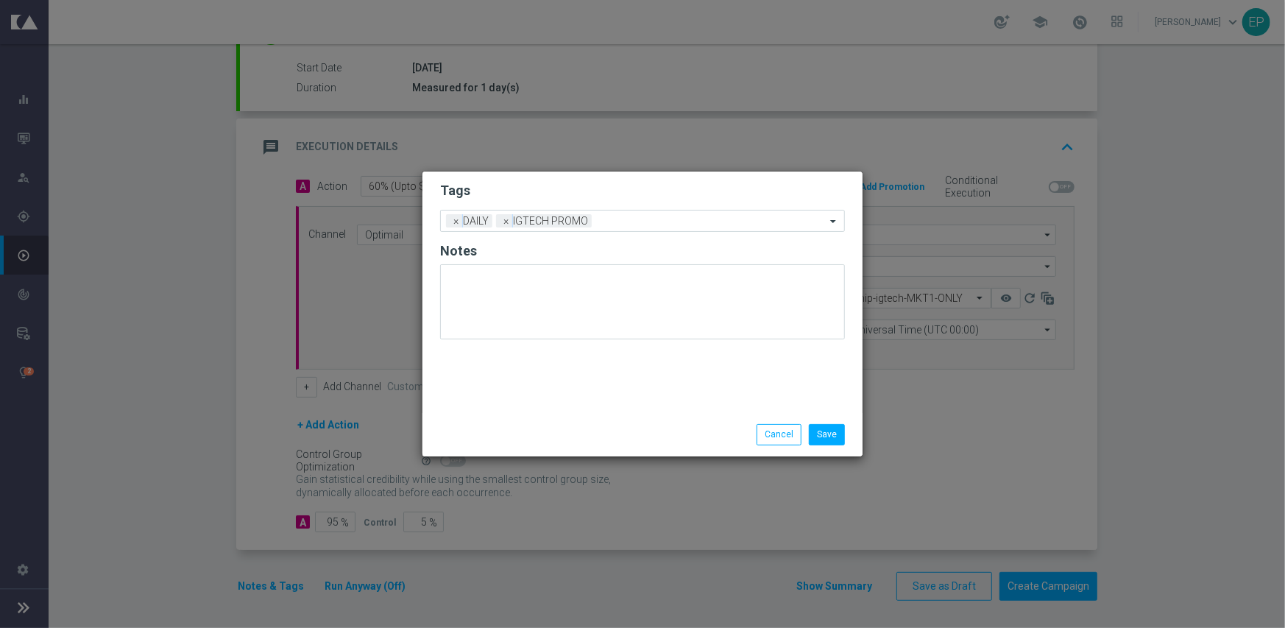
click at [603, 443] on div "Save Cancel" at bounding box center [713, 434] width 285 height 21
click at [614, 428] on div "Save Cancel" at bounding box center [713, 434] width 285 height 21
click at [846, 438] on li "Save" at bounding box center [826, 434] width 43 height 21
click at [832, 435] on button "Save" at bounding box center [827, 434] width 36 height 21
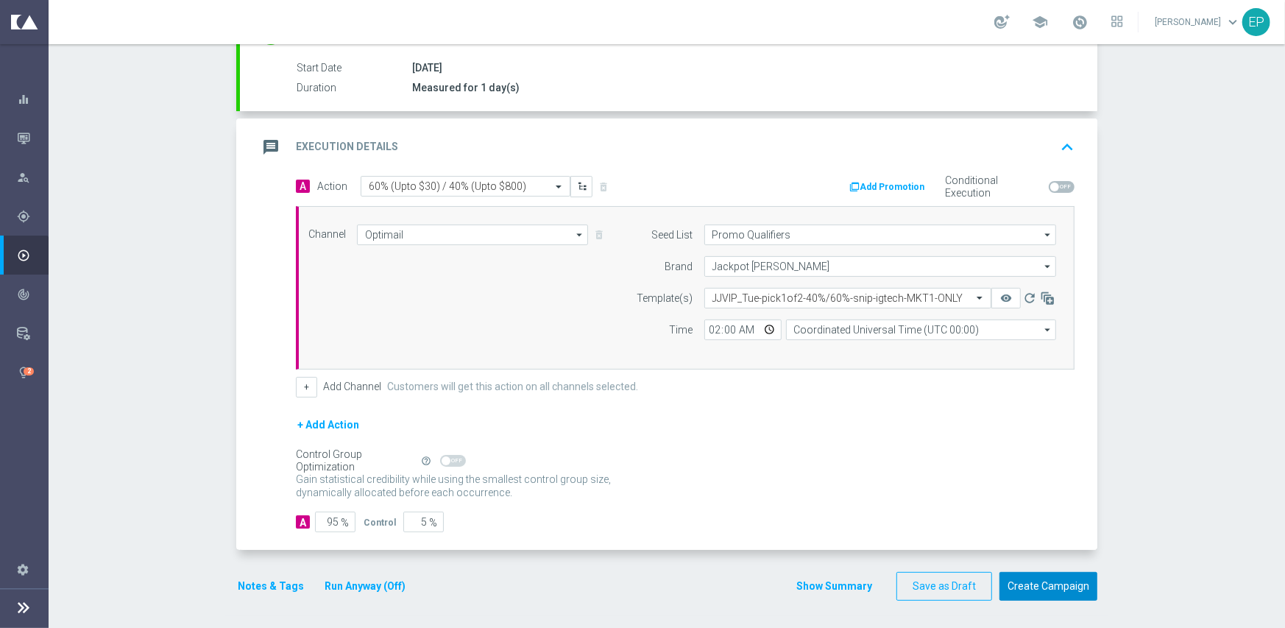
click at [1039, 585] on button "Create Campaign" at bounding box center [1048, 586] width 98 height 29
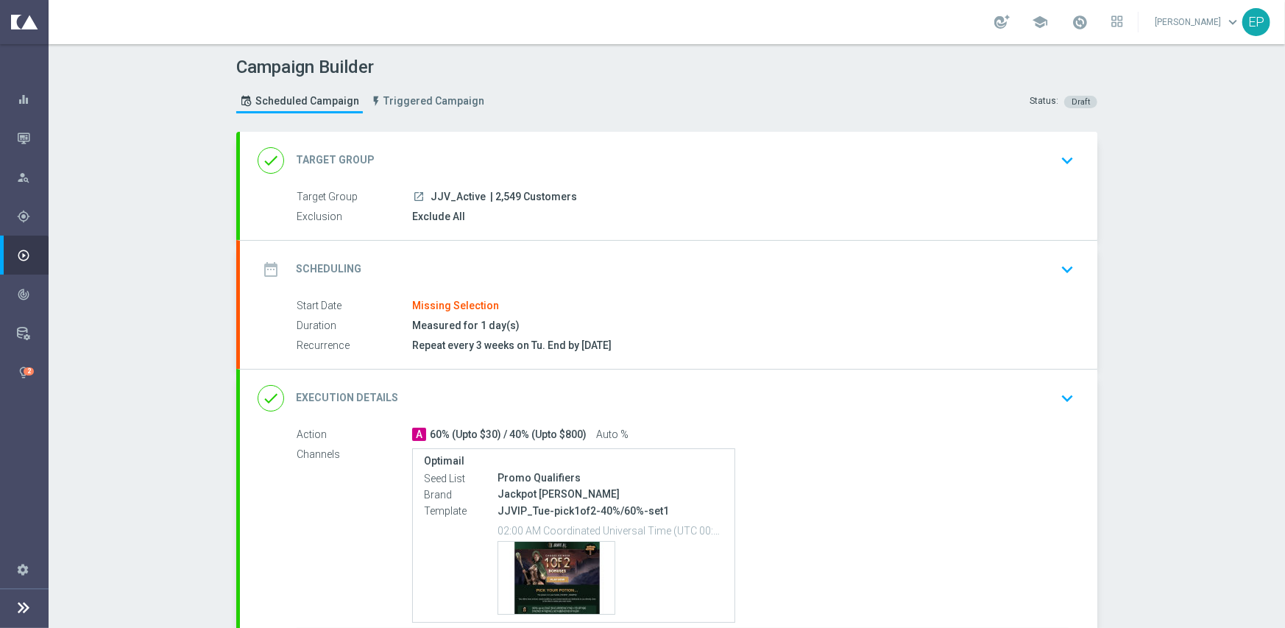
click at [618, 397] on div "done Execution Details keyboard_arrow_down" at bounding box center [669, 398] width 822 height 28
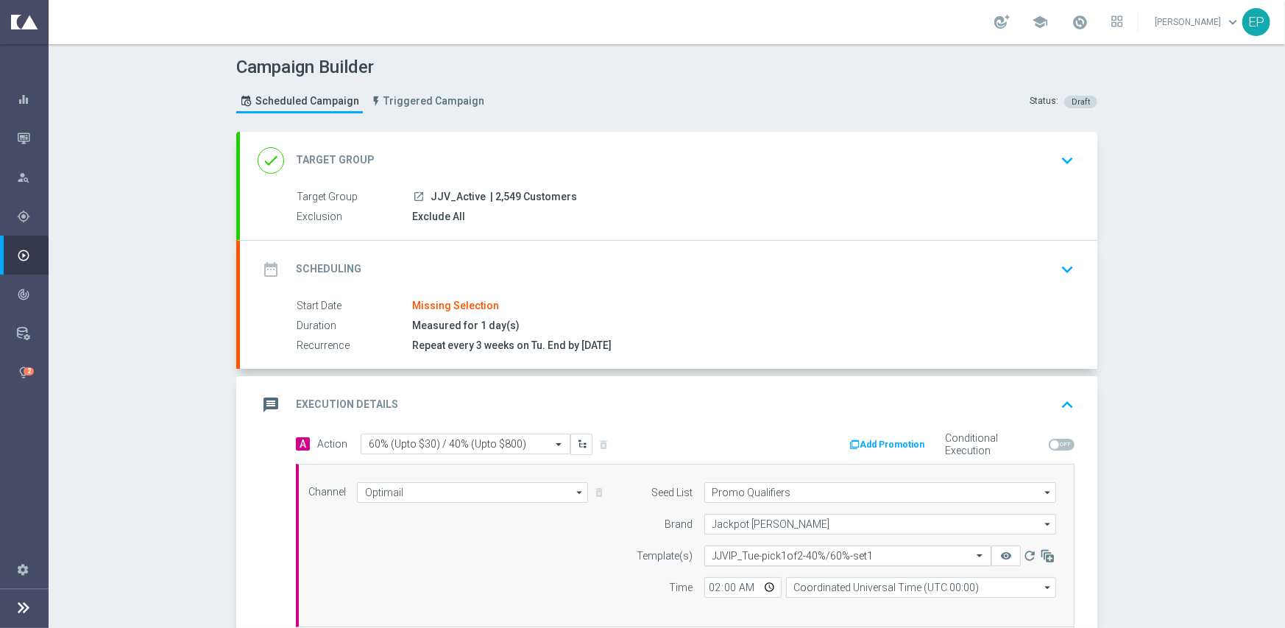
click at [778, 555] on input "text" at bounding box center [832, 556] width 241 height 13
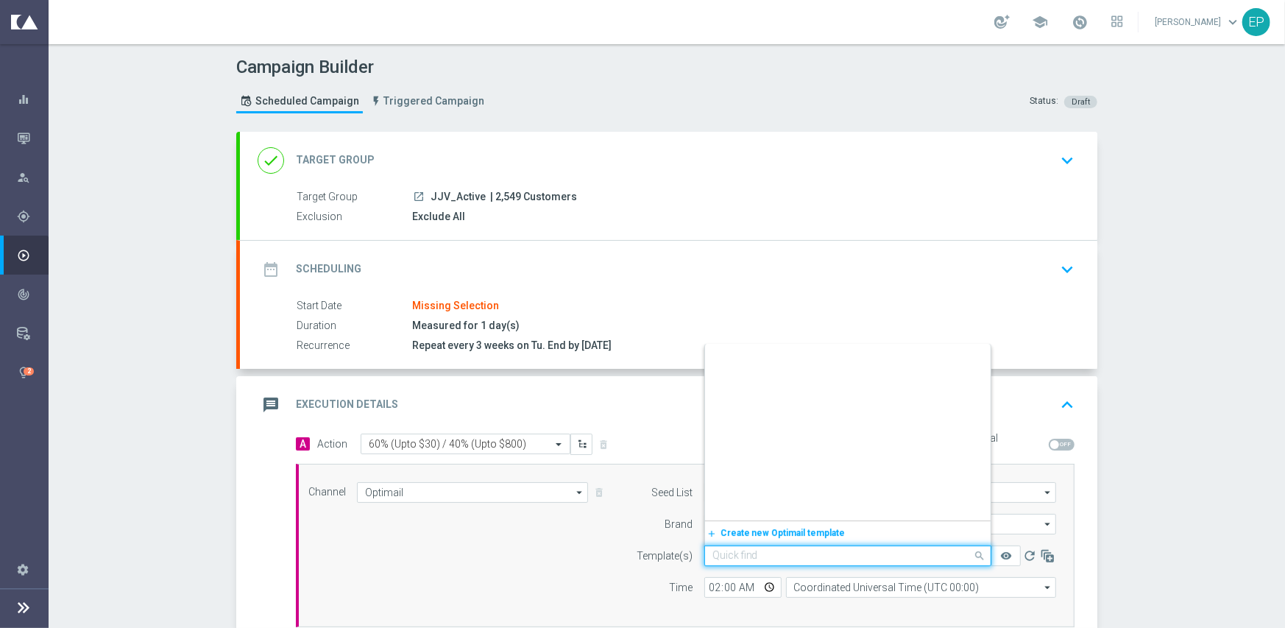
scroll to position [11268, 0]
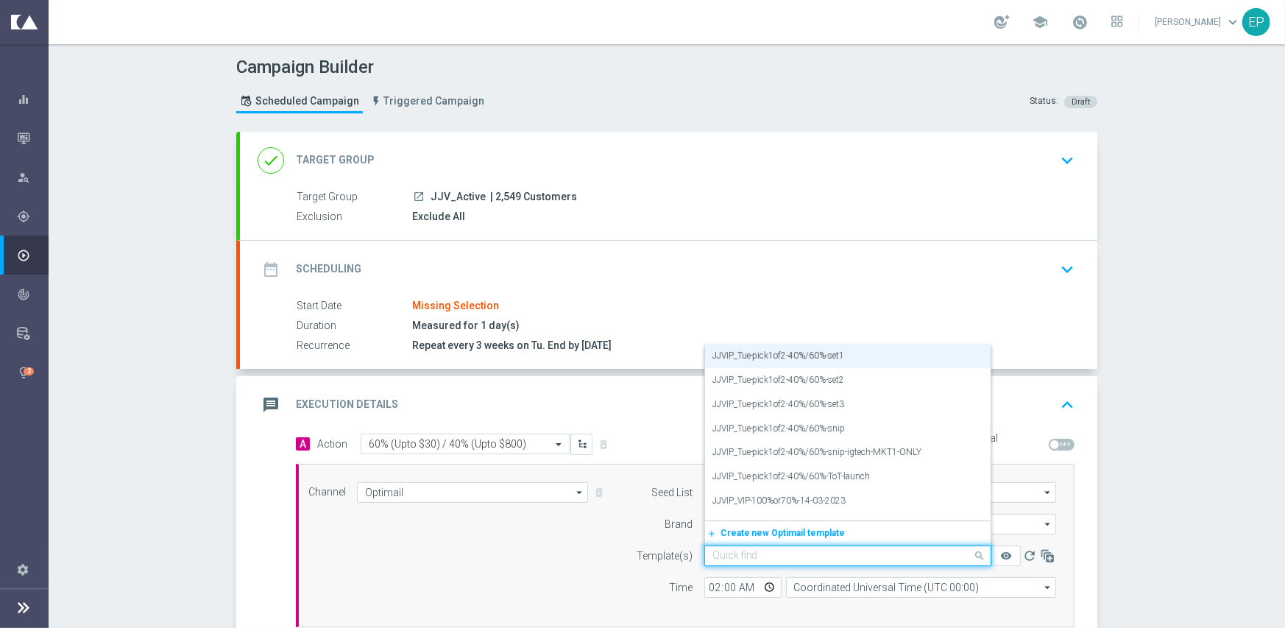
paste input "JJVIP_Tue-pick1of2-40%/60%-snip-igtech-MKT1-ONLY"
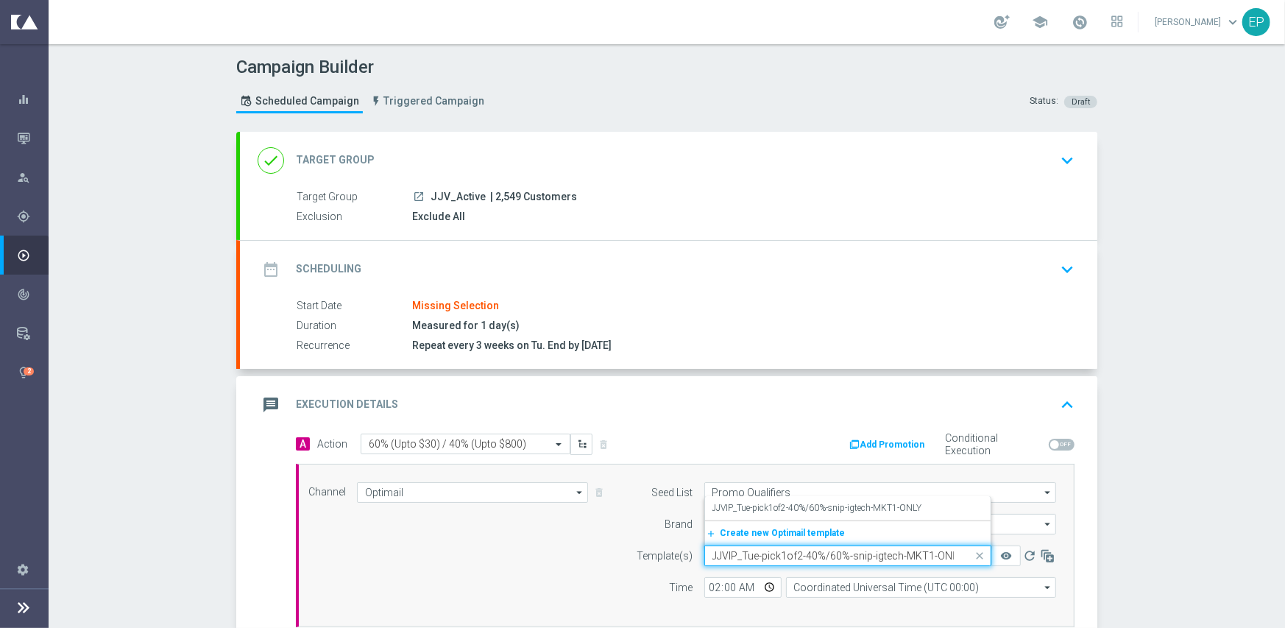
scroll to position [0, 0]
click at [783, 511] on label "JJVIP_Tue-pick1of2-40%/60%-snip-igtech-MKT1-ONLY" at bounding box center [817, 508] width 210 height 13
type input "JJVIP_Tue-pick1of2-40%/60%-snip-igtech-MKT1-ONLY"
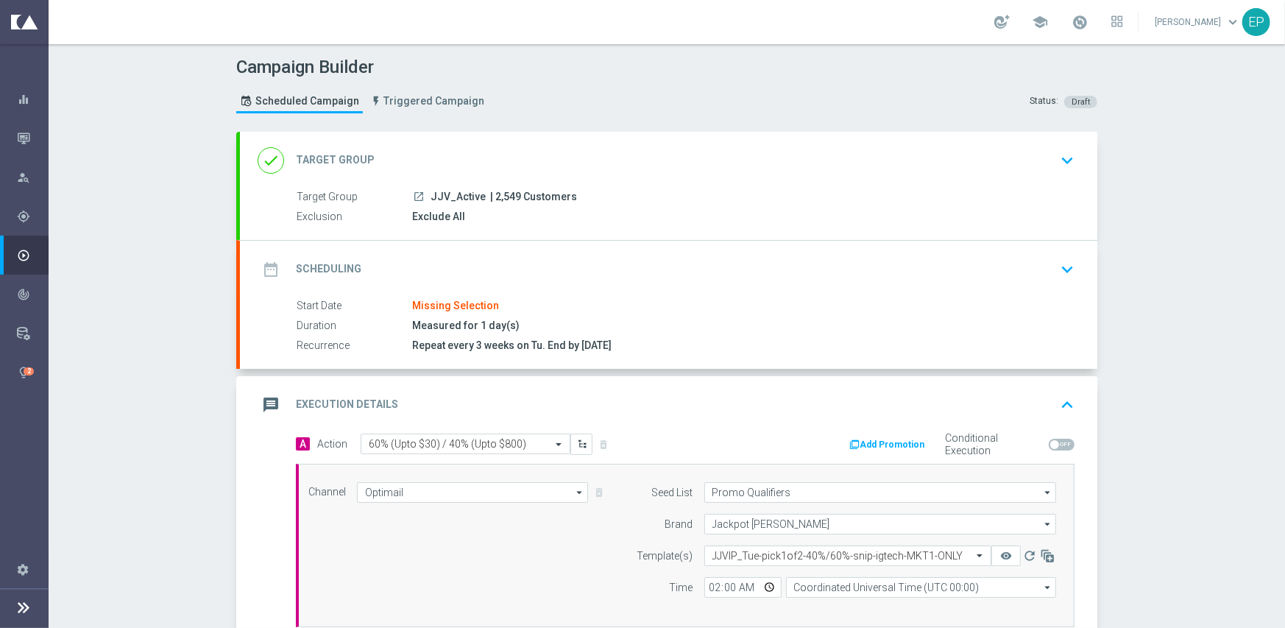
click at [541, 138] on div "done Target Group keyboard_arrow_down" at bounding box center [668, 160] width 857 height 57
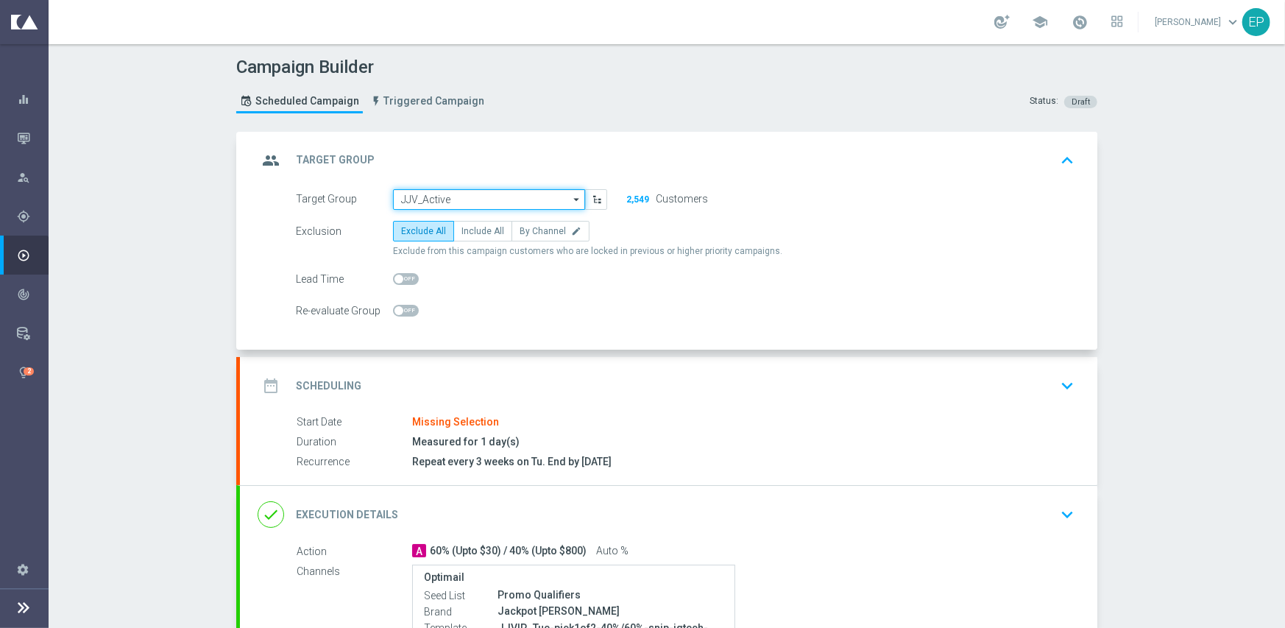
click at [444, 193] on input "JJV_Active" at bounding box center [489, 199] width 192 height 21
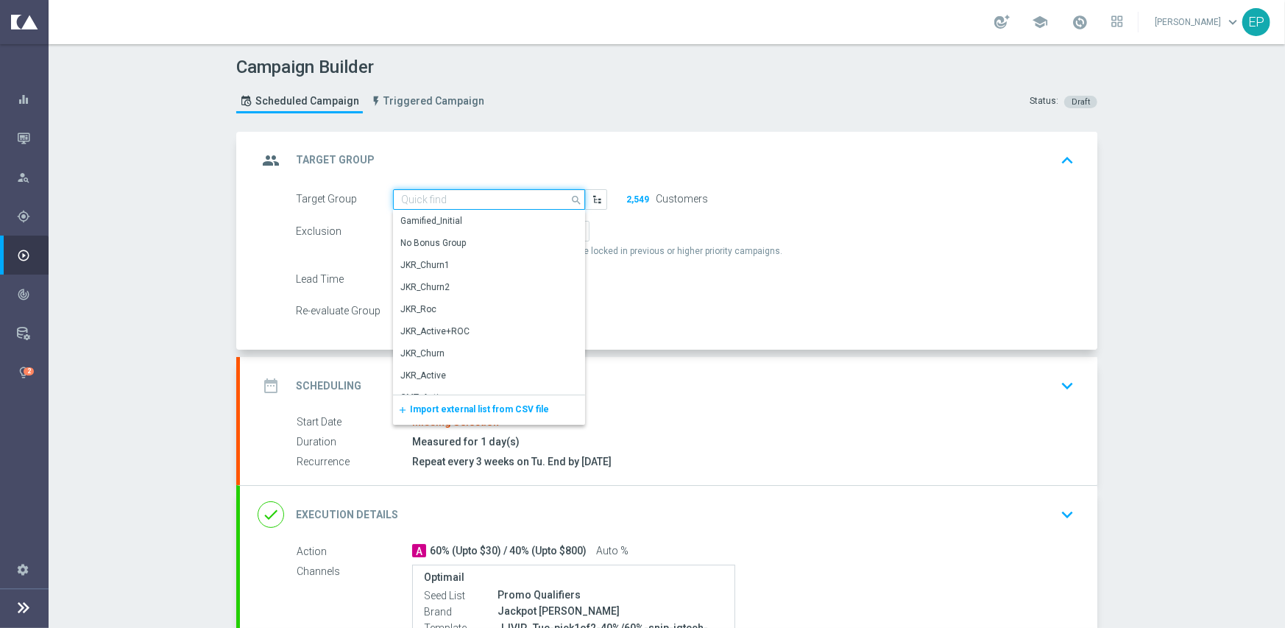
paste input "JJV_Active_Mkt1"
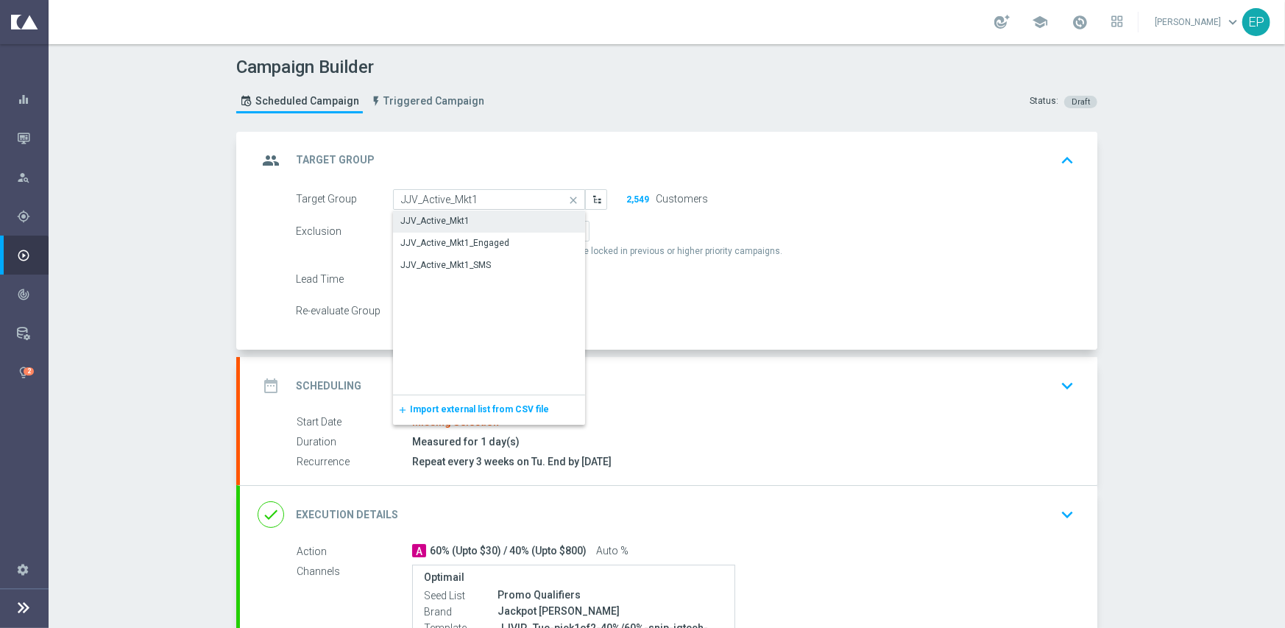
click at [452, 222] on div "JJV_Active_Mkt1" at bounding box center [434, 220] width 69 height 13
type input "JJV_Active_Mkt1"
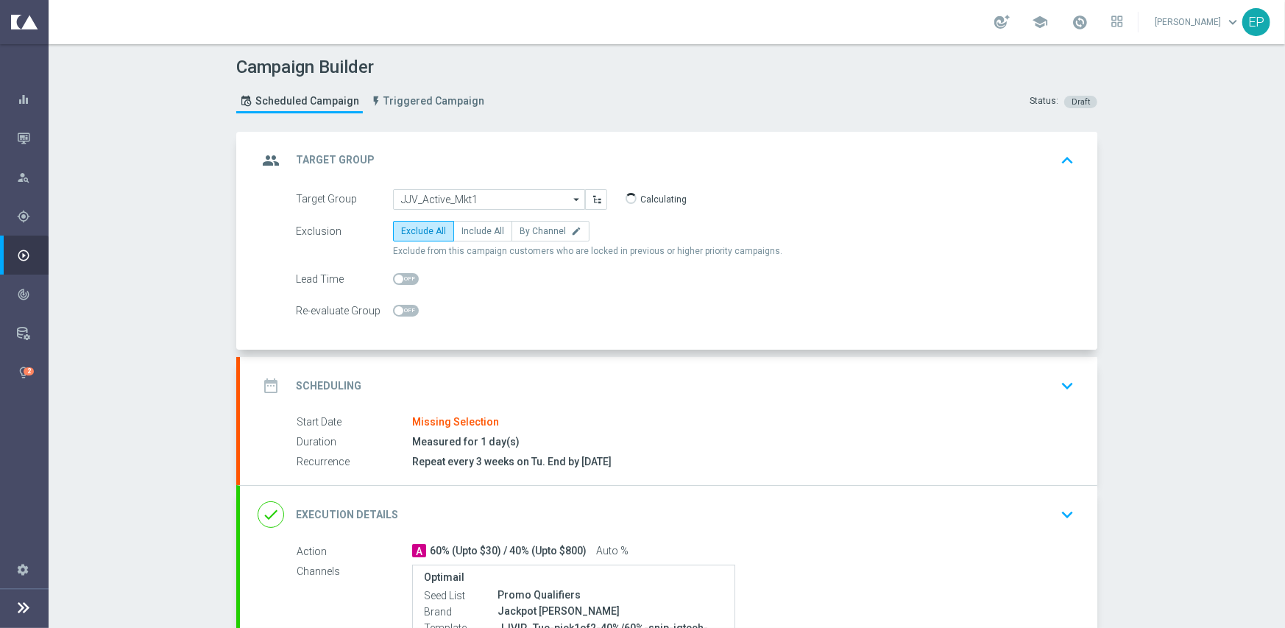
click at [509, 378] on div "date_range Scheduling keyboard_arrow_down" at bounding box center [669, 386] width 822 height 28
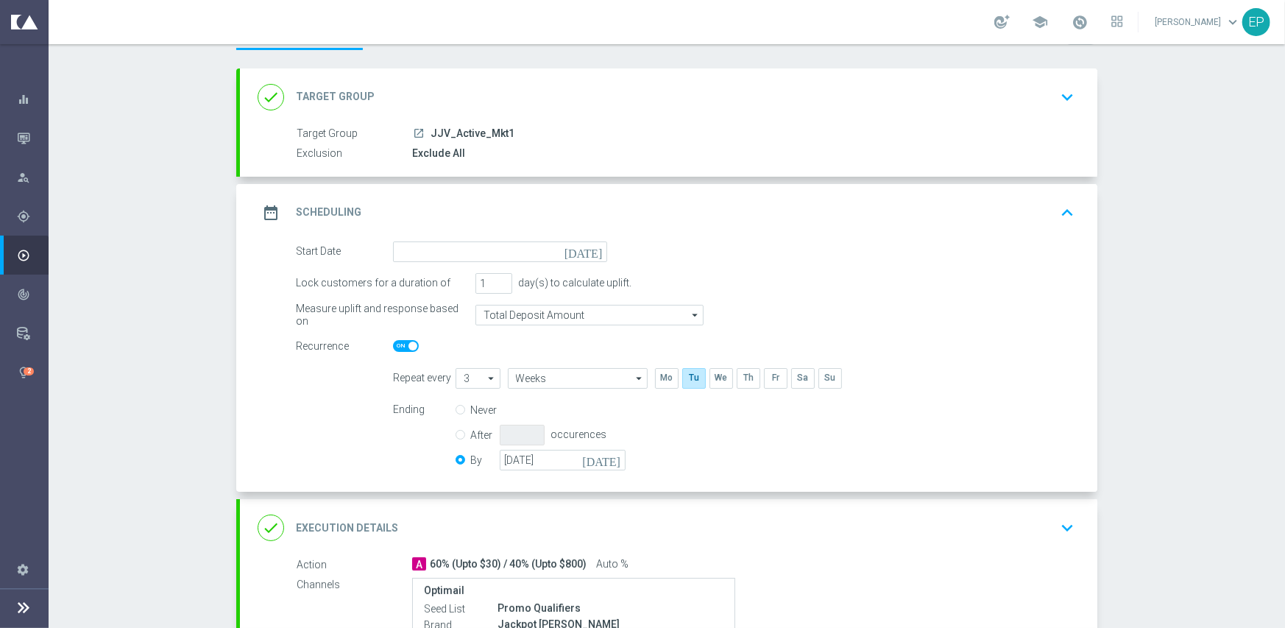
scroll to position [147, 0]
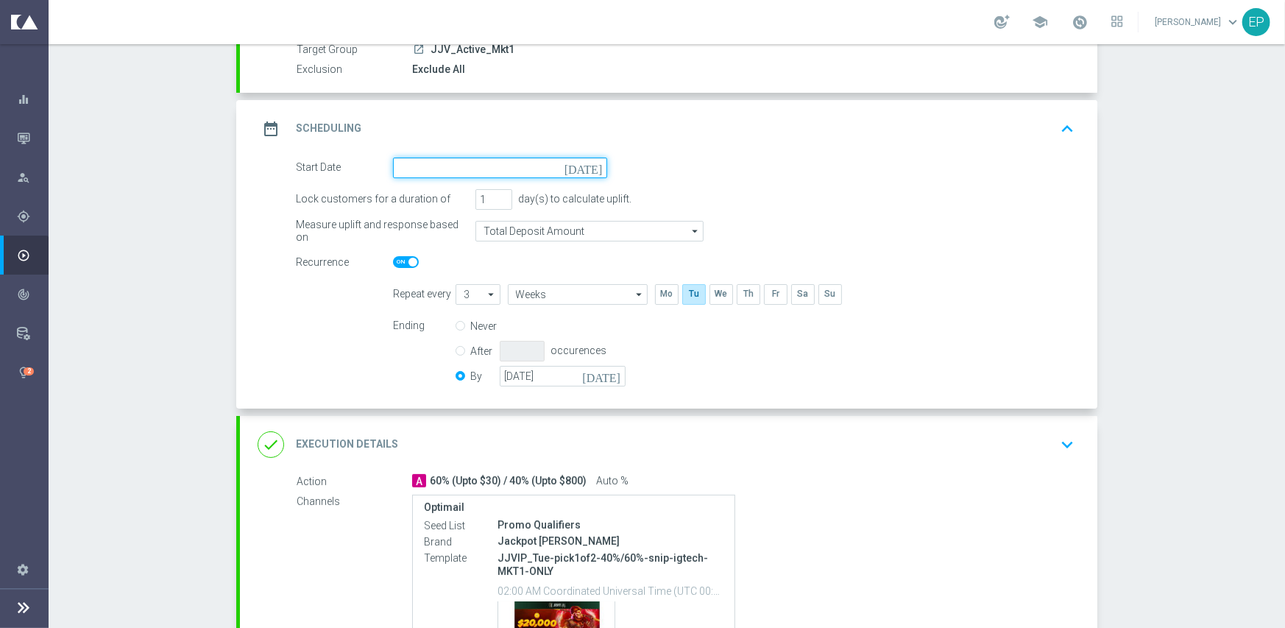
click at [516, 169] on input at bounding box center [500, 167] width 214 height 21
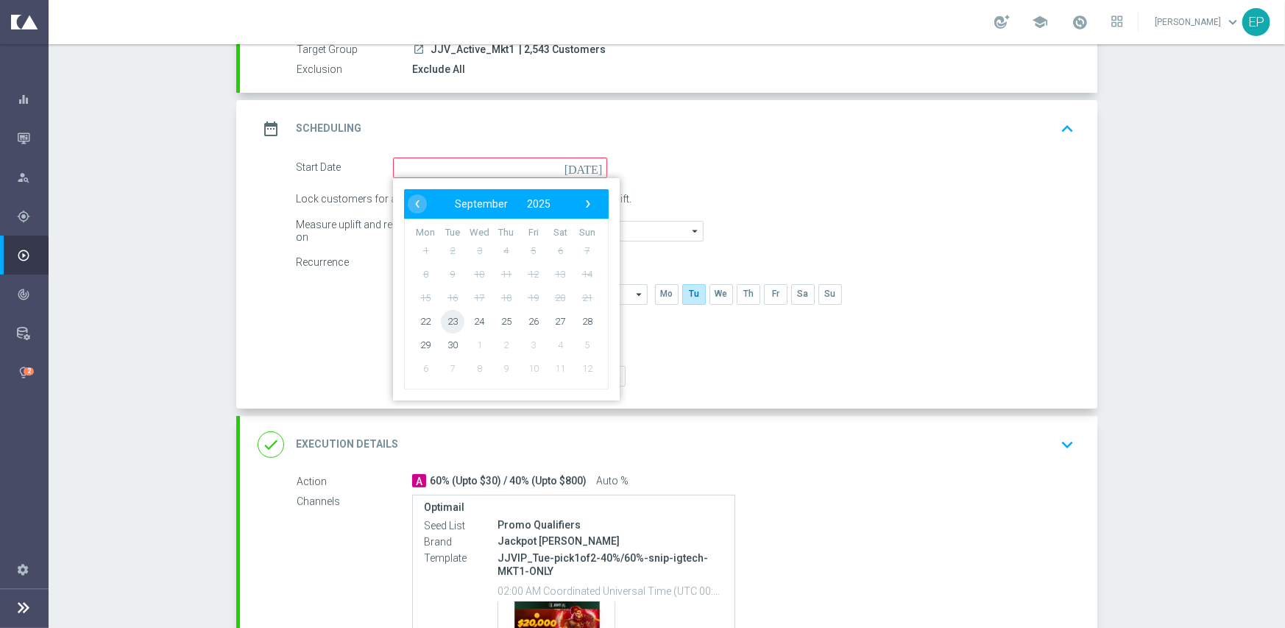
click at [441, 322] on span "23" at bounding box center [453, 321] width 24 height 24
type input "[DATE]"
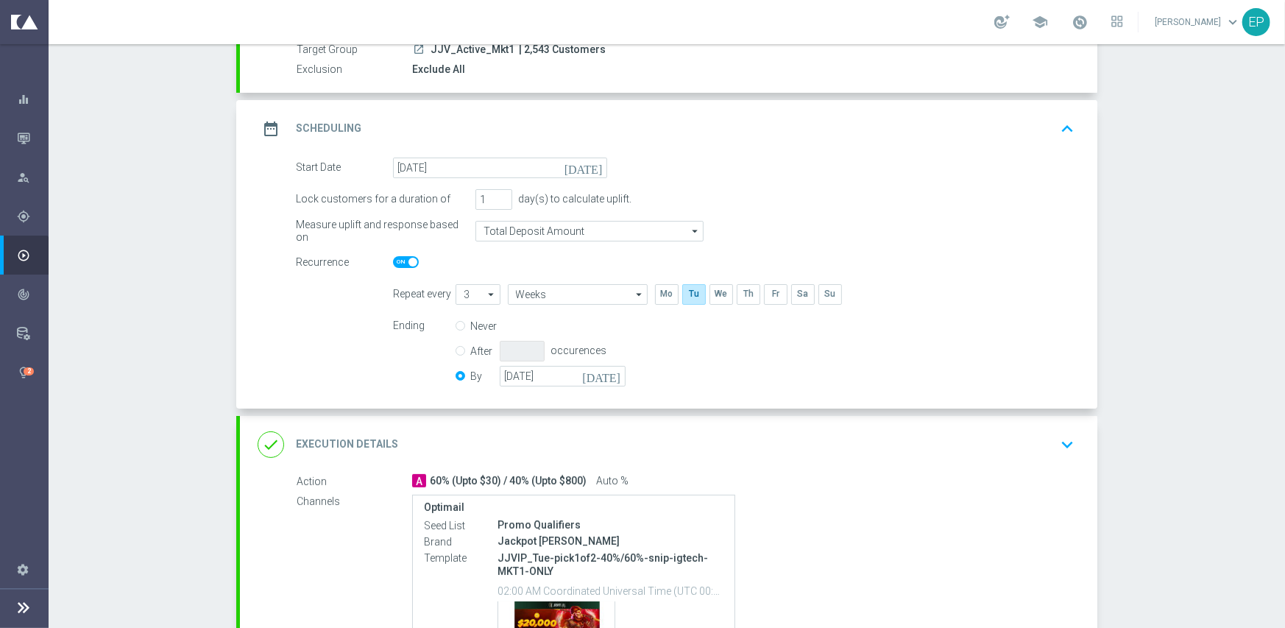
click at [385, 260] on div "Recurrence" at bounding box center [344, 262] width 97 height 21
click at [393, 261] on span at bounding box center [406, 262] width 26 height 12
click at [393, 261] on input "checkbox" at bounding box center [406, 262] width 26 height 12
checkbox input "false"
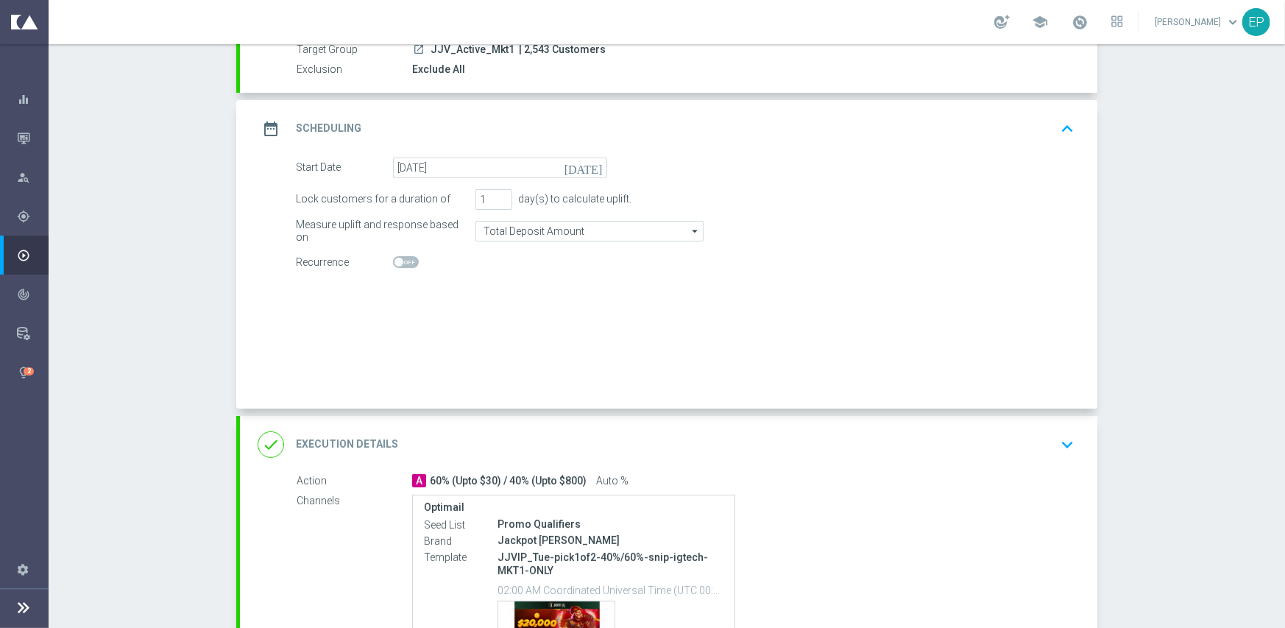
radio input "true"
radio input "false"
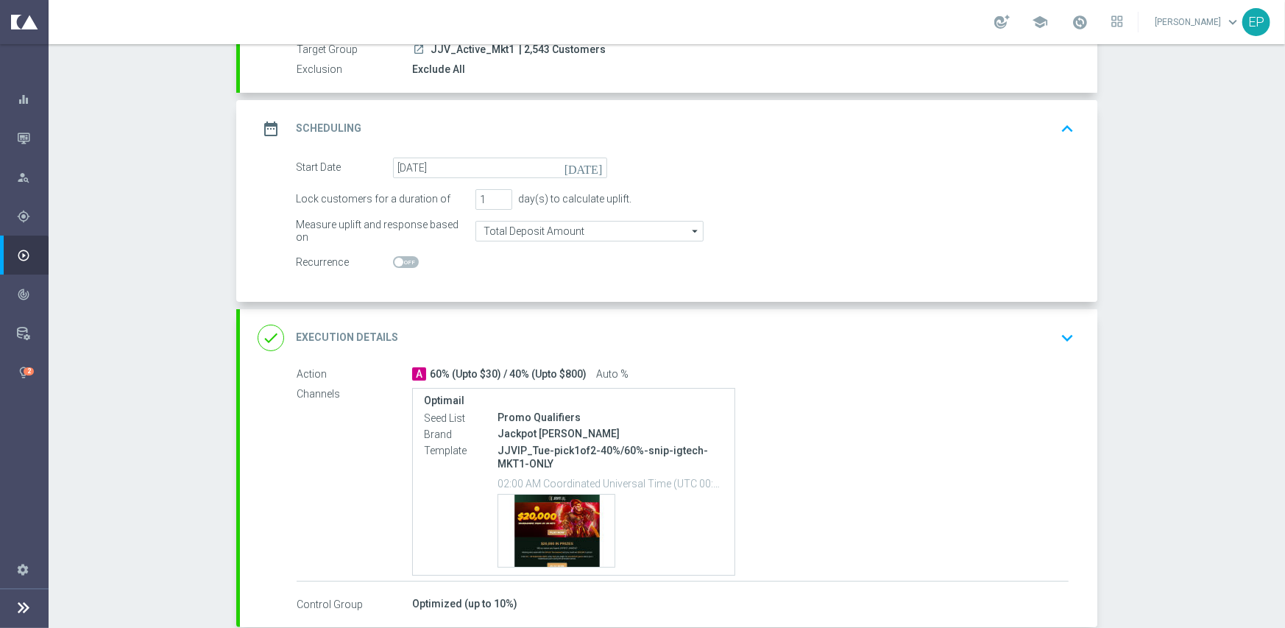
click at [523, 314] on div "done Execution Details keyboard_arrow_down" at bounding box center [668, 337] width 857 height 57
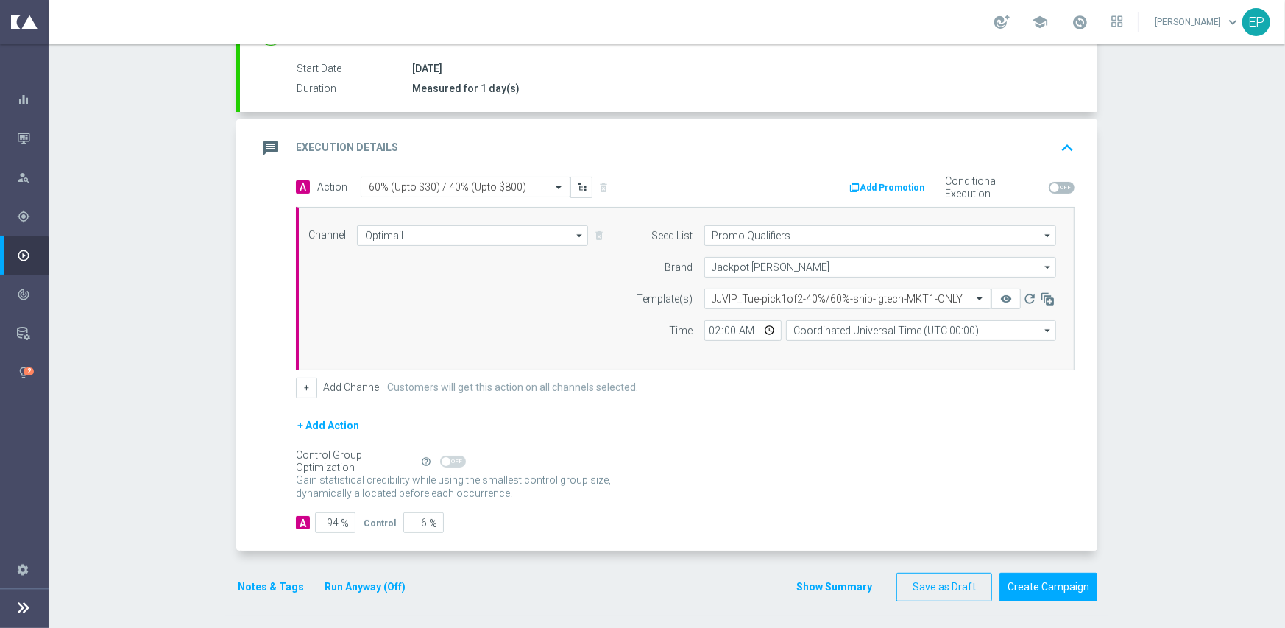
scroll to position [238, 0]
click at [332, 517] on input "94" at bounding box center [335, 521] width 40 height 21
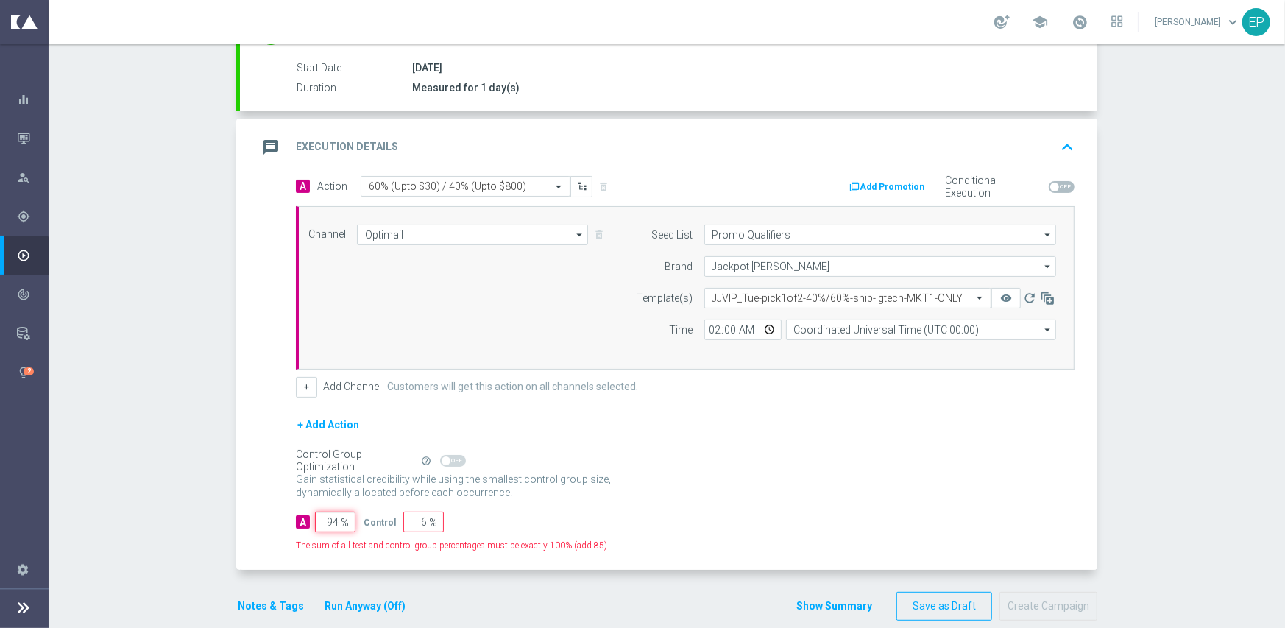
type input "9"
type input "91"
type input "95"
type input "5"
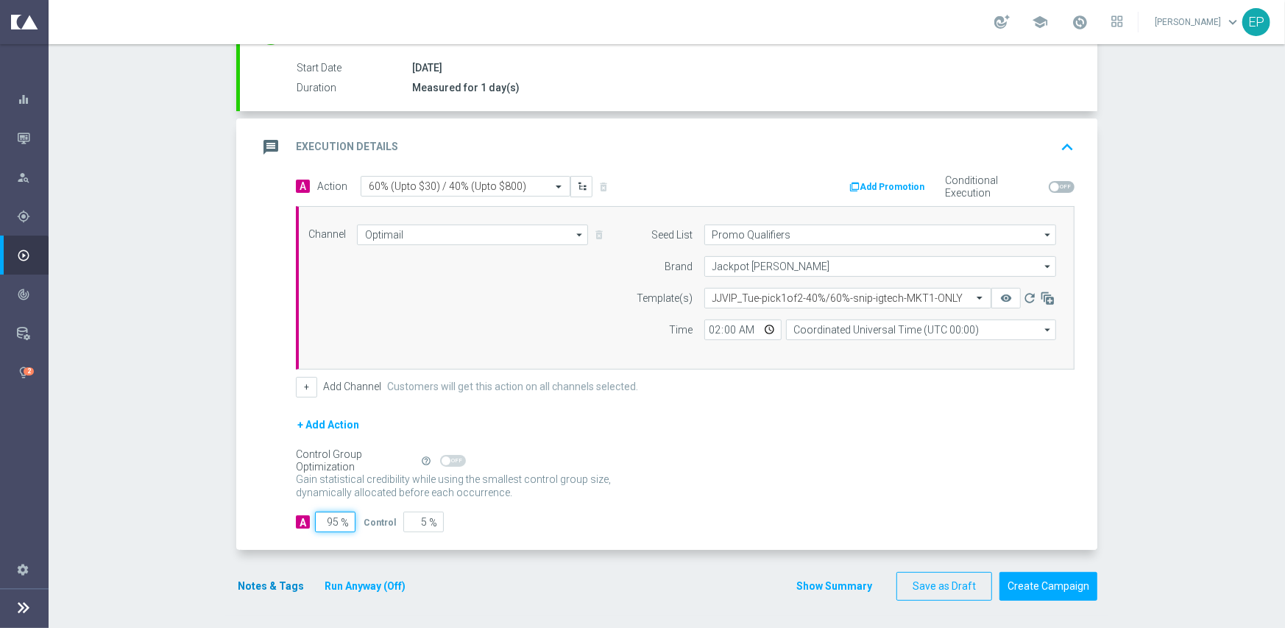
type input "95"
click at [271, 584] on button "Notes & Tags" at bounding box center [270, 586] width 69 height 18
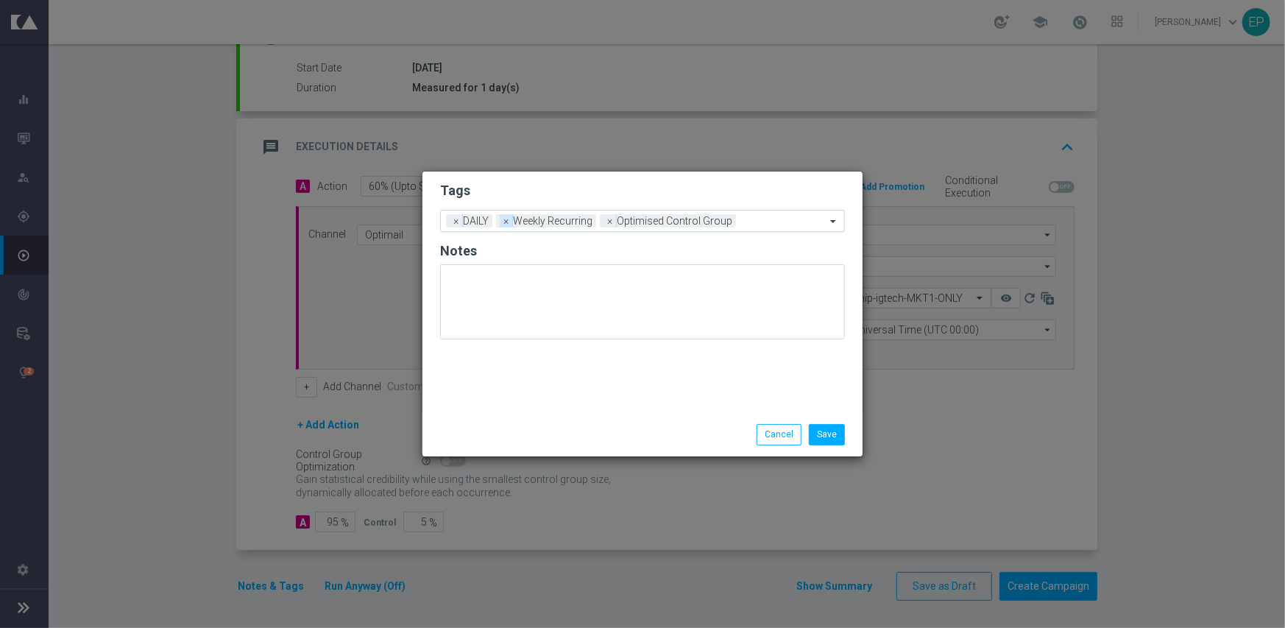
click at [502, 224] on span "×" at bounding box center [506, 220] width 13 height 13
click at [504, 223] on span "×" at bounding box center [506, 220] width 13 height 13
click at [562, 222] on input "text" at bounding box center [661, 222] width 327 height 13
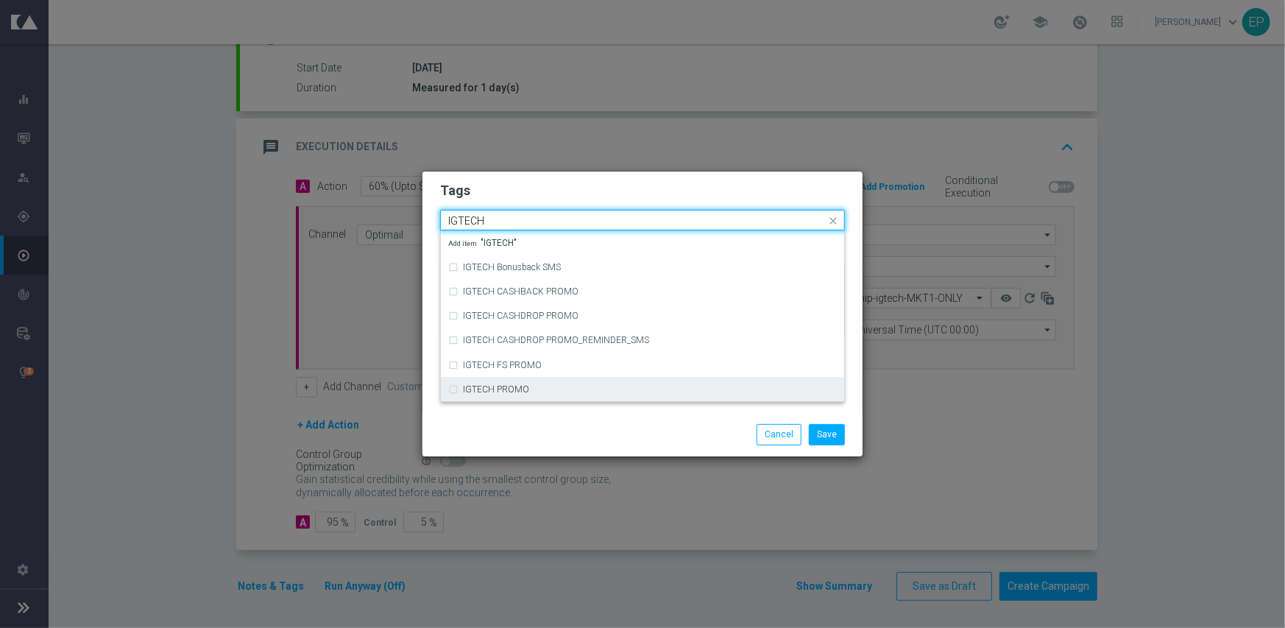
click at [526, 385] on div "IGTECH PROMO" at bounding box center [650, 389] width 374 height 9
type input "IGTECH"
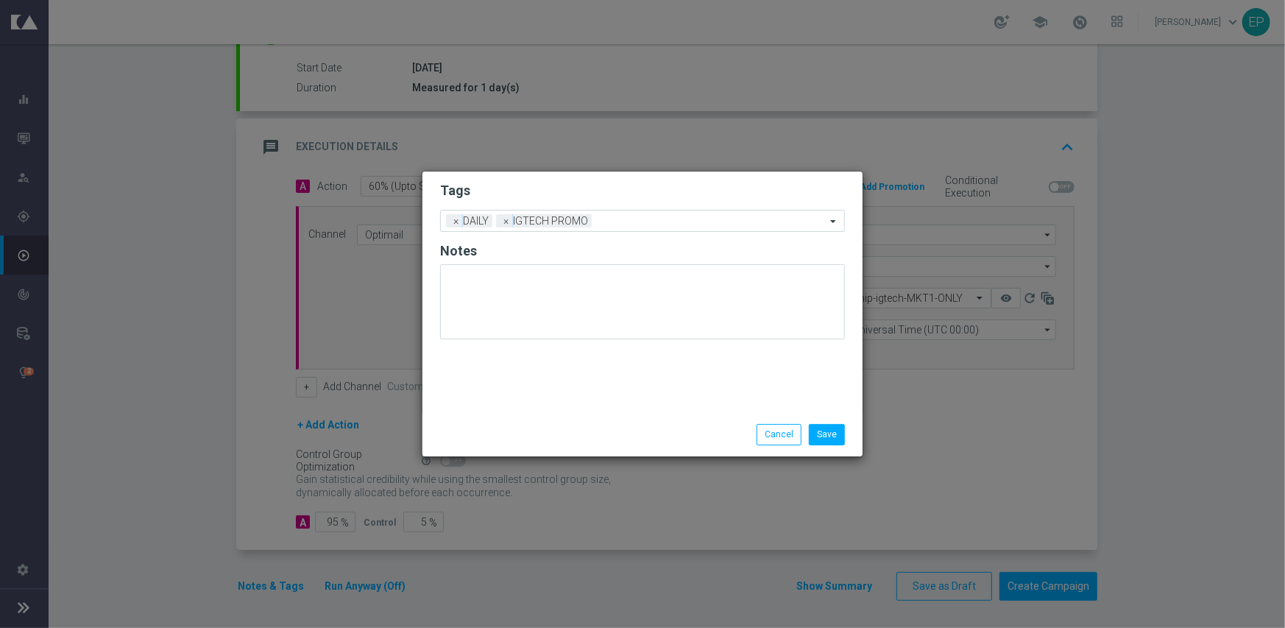
click at [541, 428] on div "Save Cancel" at bounding box center [642, 434] width 427 height 21
click at [830, 436] on button "Save" at bounding box center [827, 434] width 36 height 21
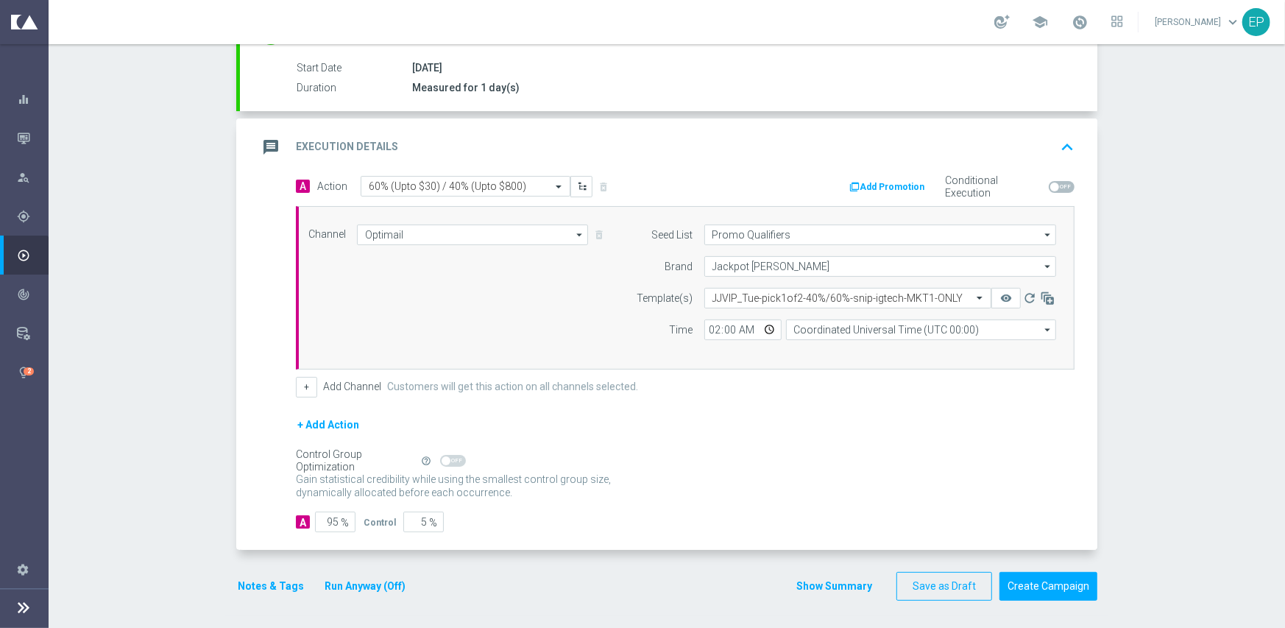
click at [260, 578] on button "Notes & Tags" at bounding box center [270, 586] width 69 height 18
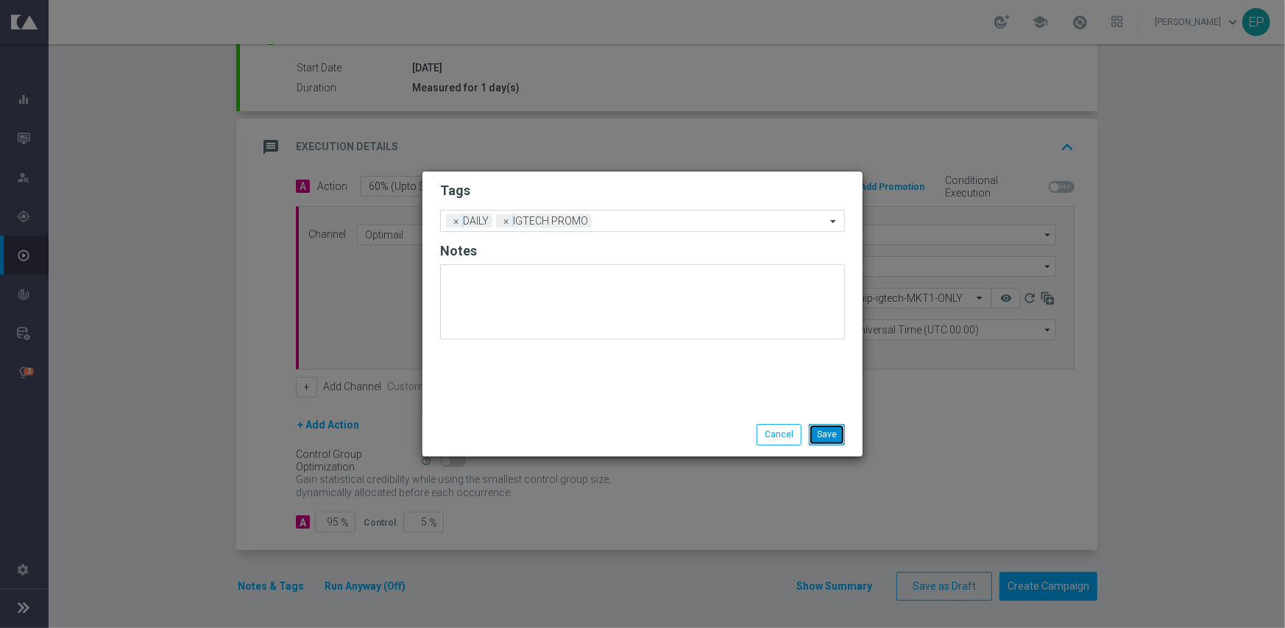
click at [825, 432] on button "Save" at bounding box center [827, 434] width 36 height 21
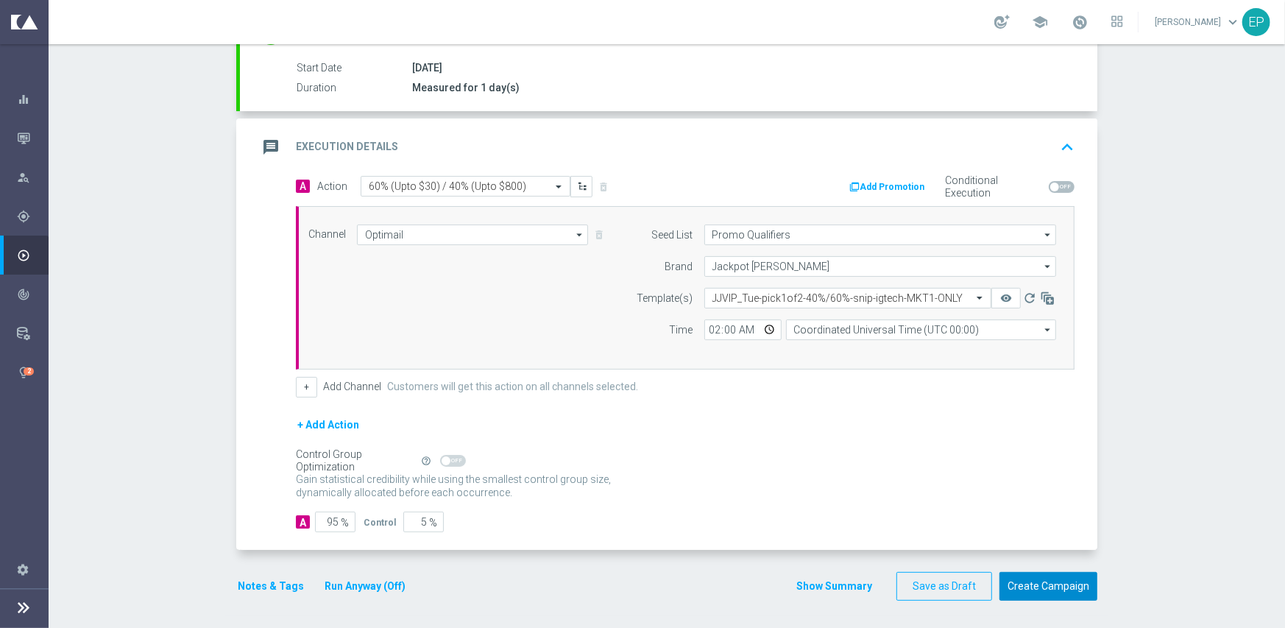
click at [1066, 582] on button "Create Campaign" at bounding box center [1048, 586] width 98 height 29
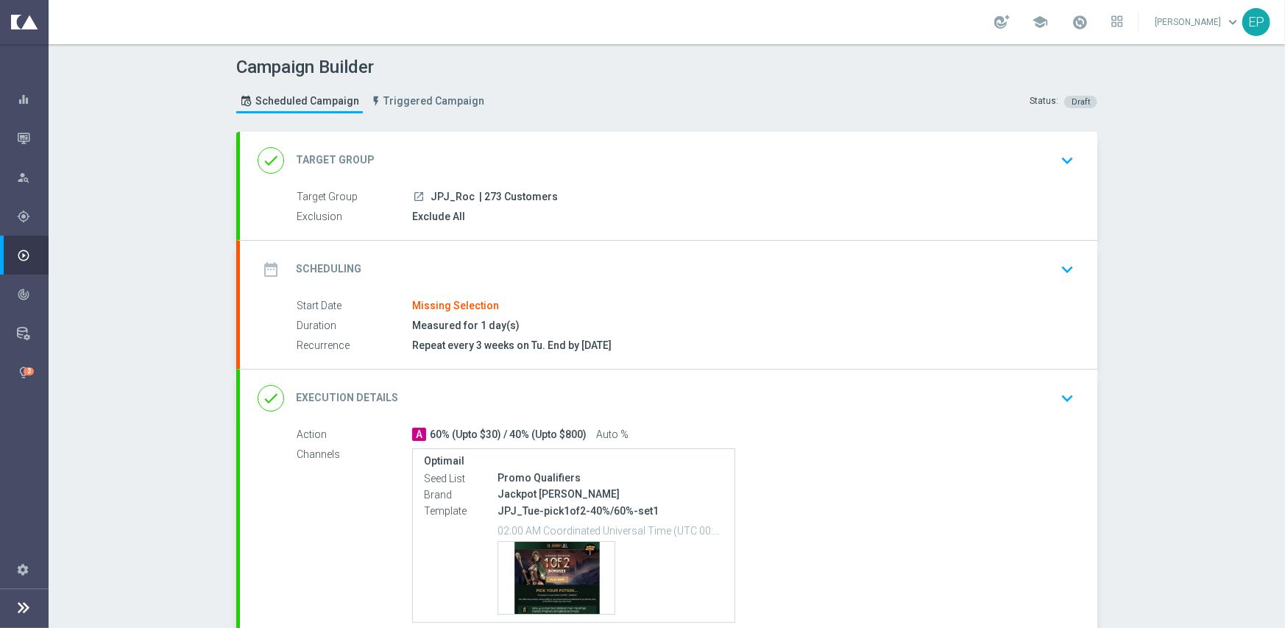
click at [594, 392] on div "done Execution Details keyboard_arrow_down" at bounding box center [669, 398] width 822 height 28
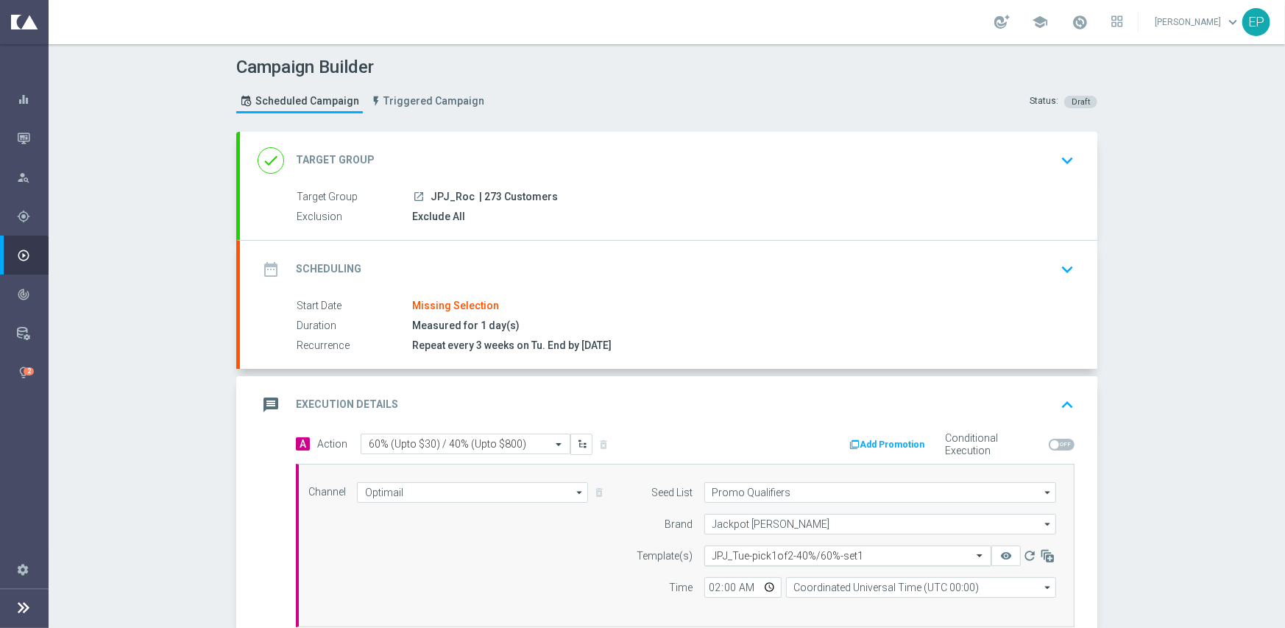
click at [828, 553] on input "text" at bounding box center [832, 556] width 241 height 13
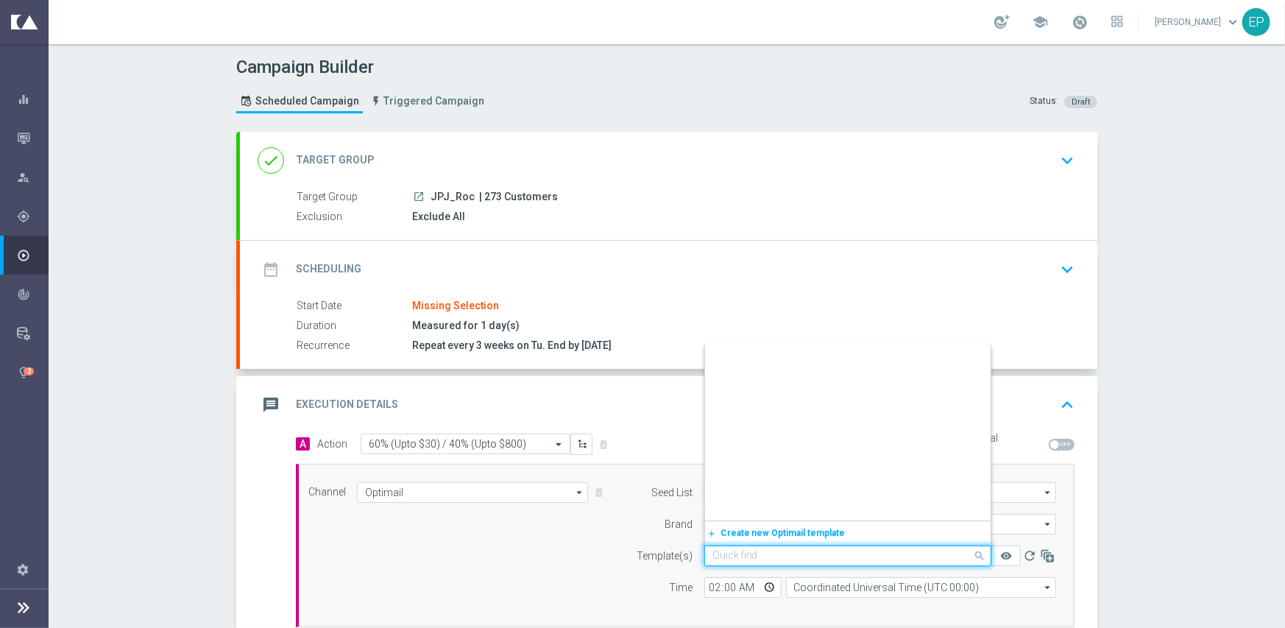
scroll to position [19501, 0]
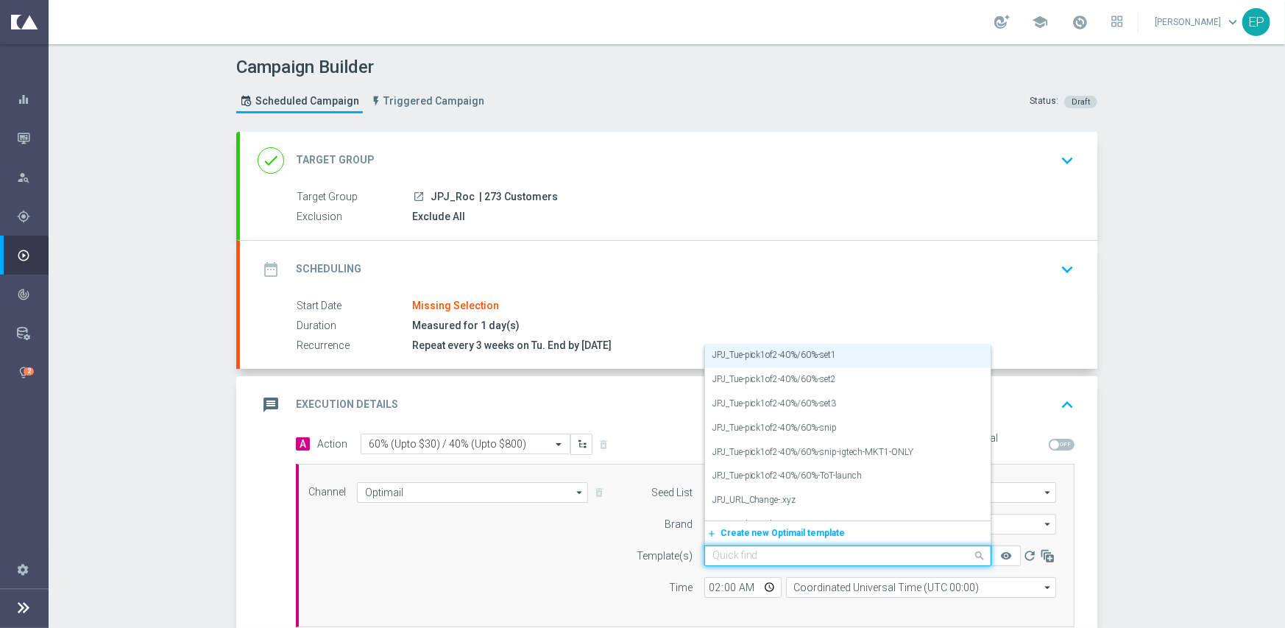
paste input "JJVIP_Tue-pick1of2-40%/60%-snip-igtech-MKT1-ONLY"
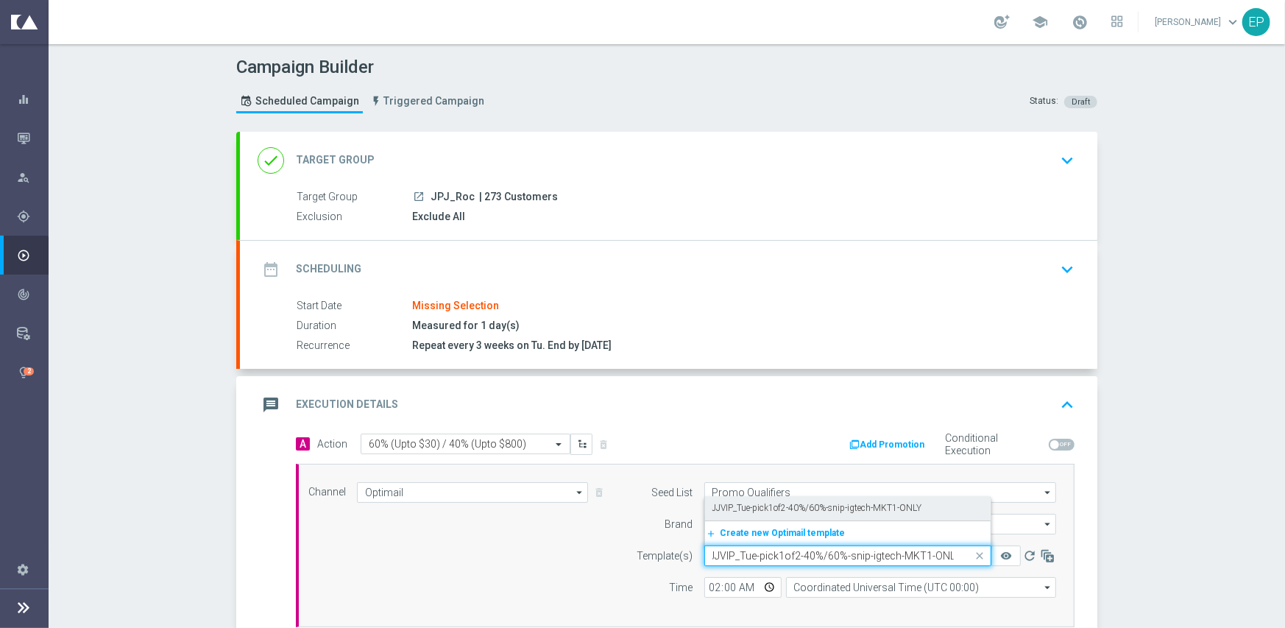
drag, startPoint x: 809, startPoint y: 504, endPoint x: 473, endPoint y: 577, distance: 343.4
click at [473, 577] on div "Channel Optimail Optimail arrow_drop_down Show Selected 1 of 21 Facebook Custom…" at bounding box center [682, 545] width 770 height 127
type input "JJVIP_Tue-pick1of2-40%/60%-snip-igtech-MKT1-ONLY"
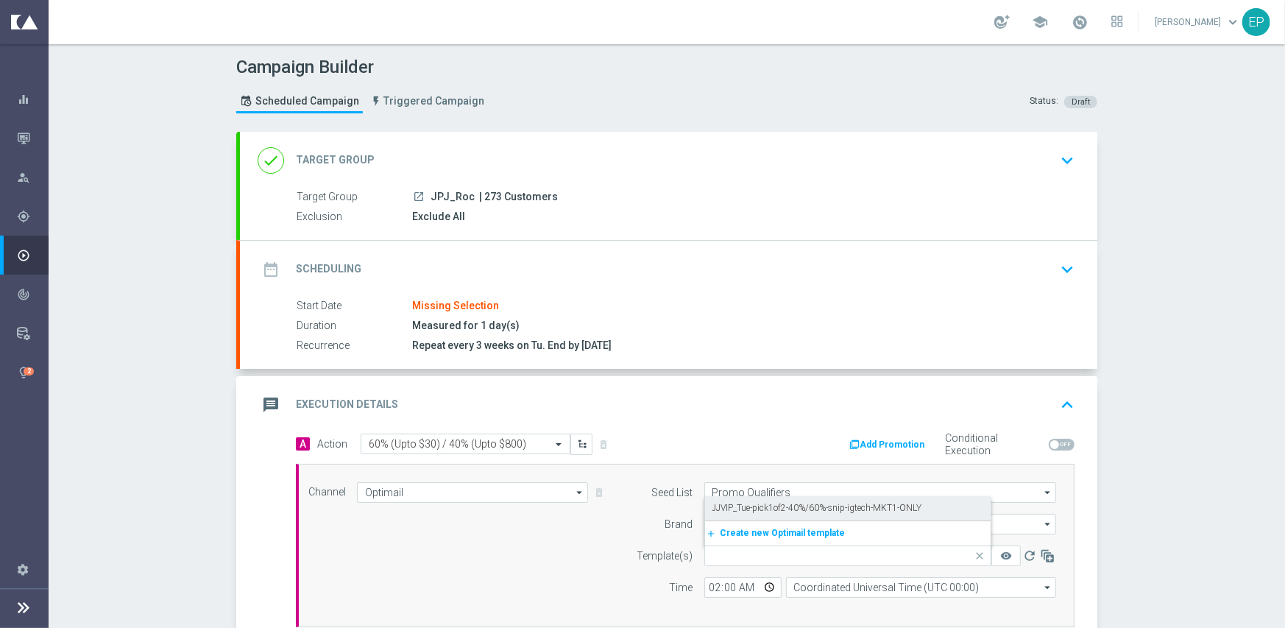
drag, startPoint x: 534, startPoint y: 541, endPoint x: 692, endPoint y: 541, distance: 158.2
click at [534, 541] on div "Channel Optimail Optimail arrow_drop_down Show Selected 1 of 21 Facebook Custom…" at bounding box center [682, 545] width 770 height 127
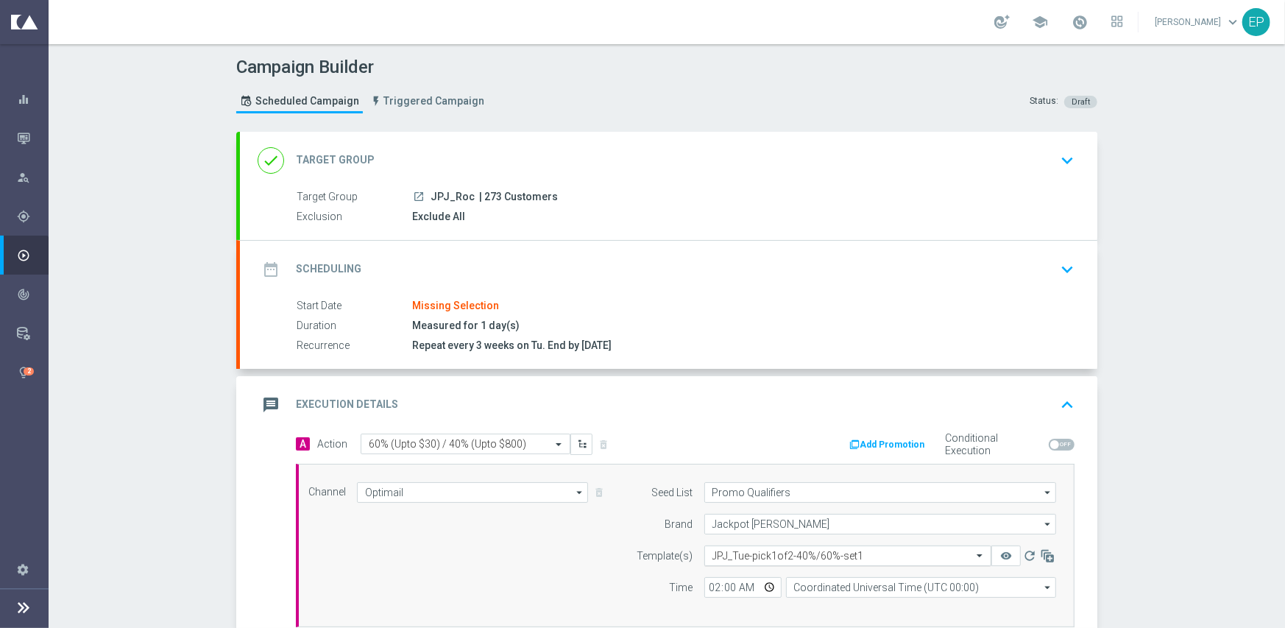
click at [726, 555] on input "text" at bounding box center [832, 556] width 241 height 13
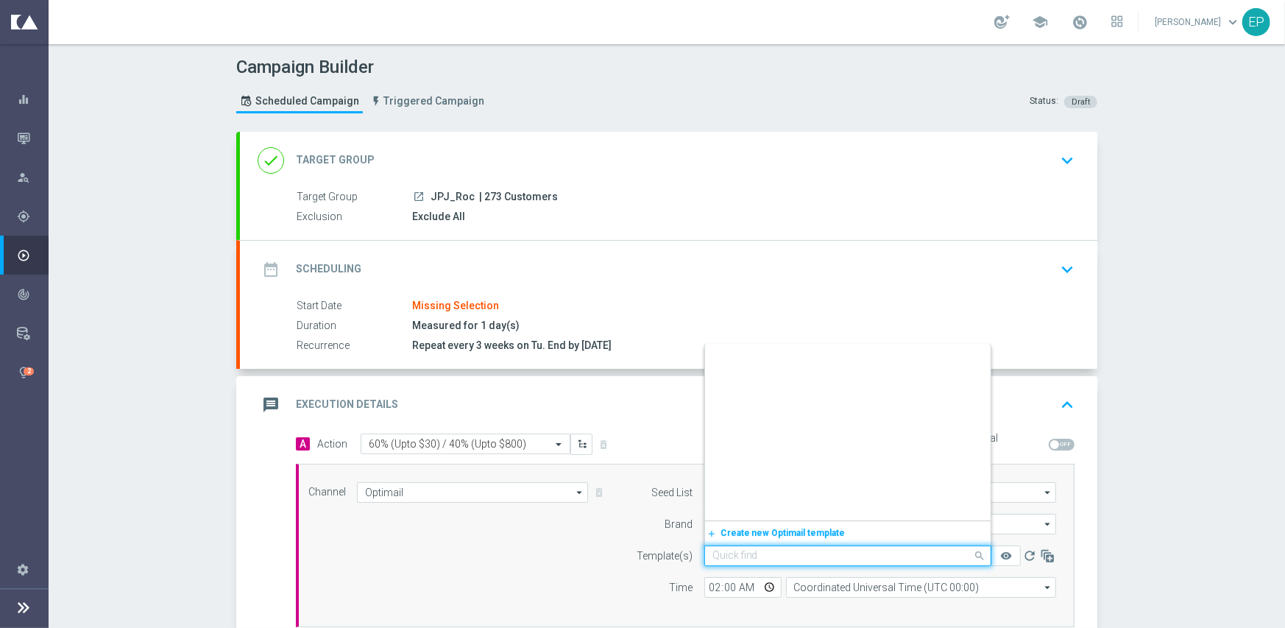
scroll to position [19501, 0]
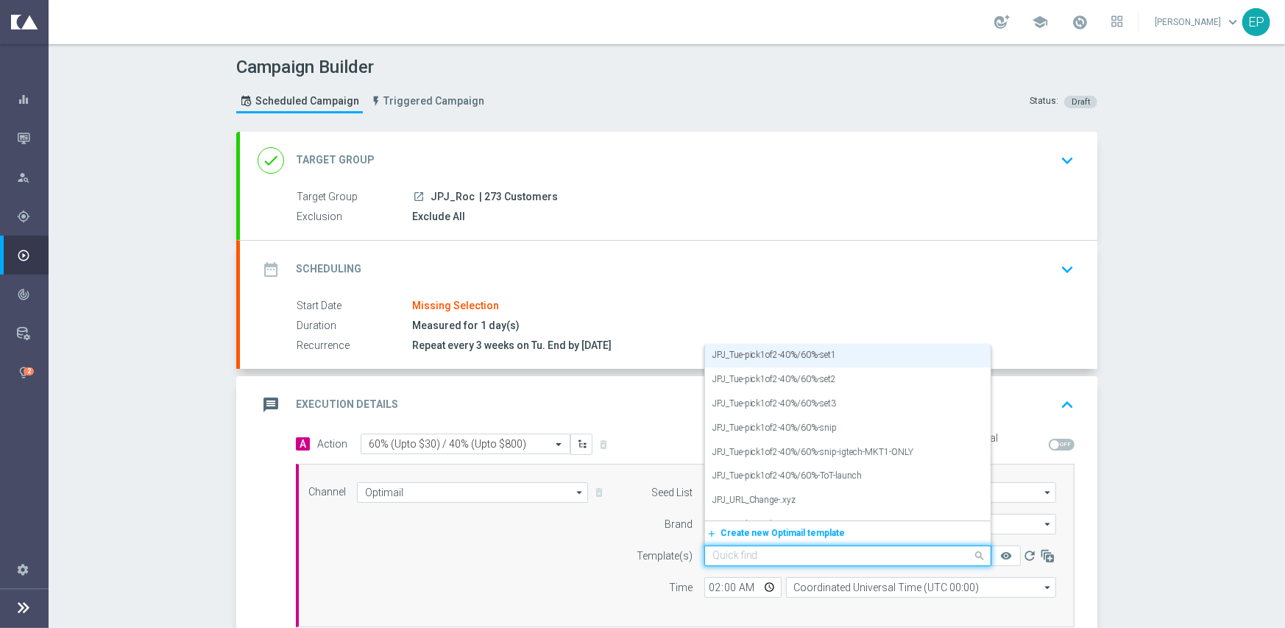
paste input "JPJ_Tue-pick1of2-40%/60%-snip-igtech-MKT1-ONLY"
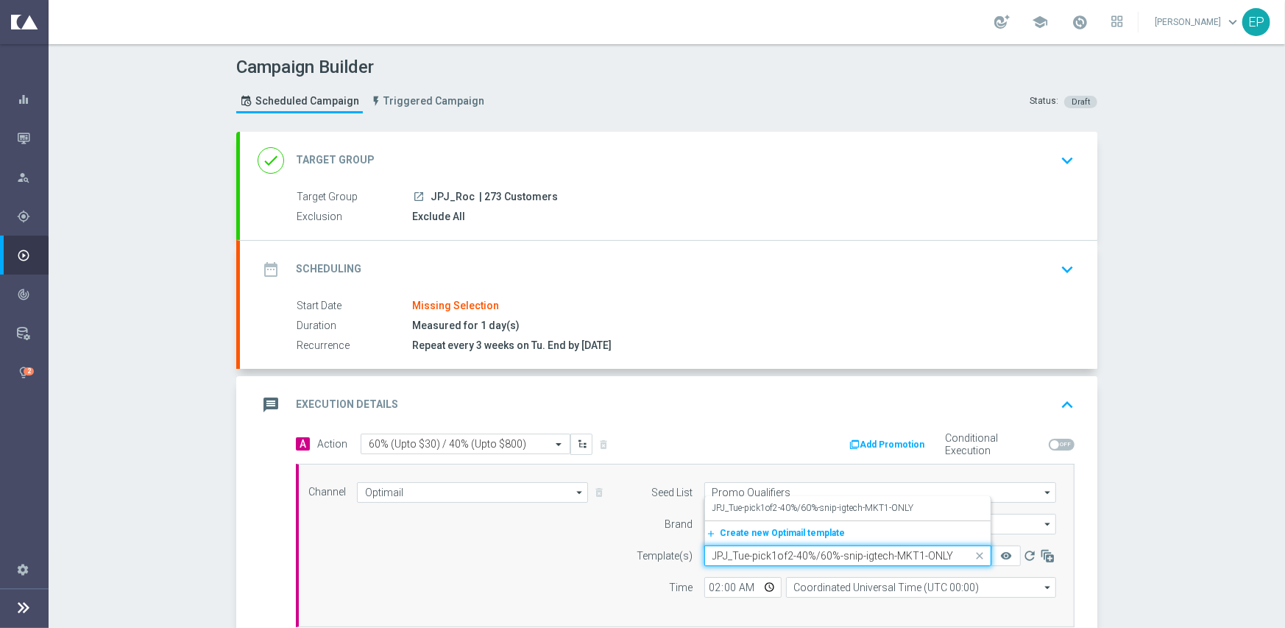
scroll to position [0, 0]
click at [750, 511] on label "JPJ_Tue-pick1of2-40%/60%-snip-igtech-MKT1-ONLY" at bounding box center [813, 508] width 202 height 13
type input "JPJ_Tue-pick1of2-40%/60%-snip-igtech-MKT1-ONLY"
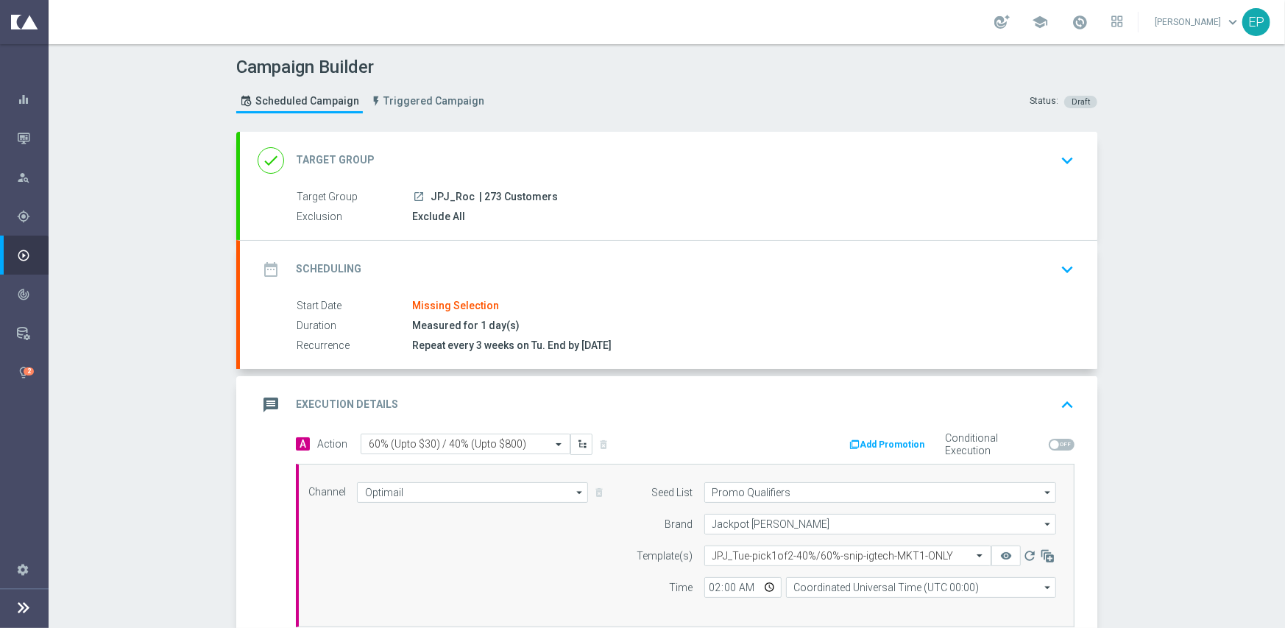
click at [486, 138] on div "done Target Group keyboard_arrow_down" at bounding box center [668, 160] width 857 height 57
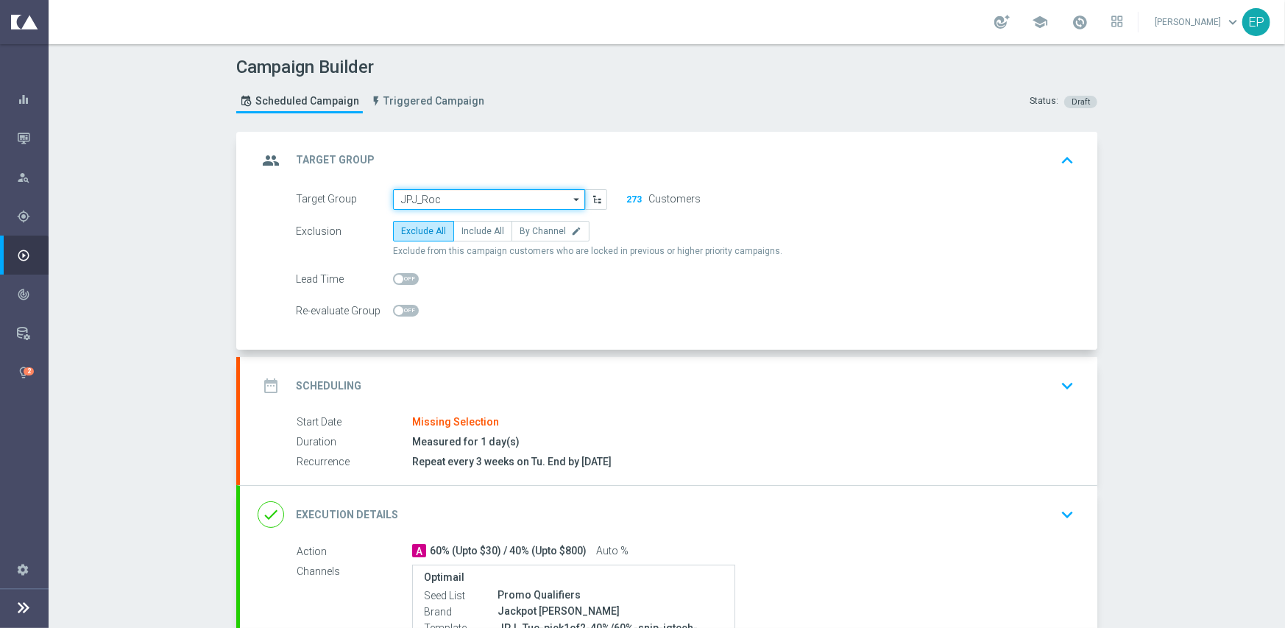
click at [468, 200] on input "JPJ_Roc" at bounding box center [489, 199] width 192 height 21
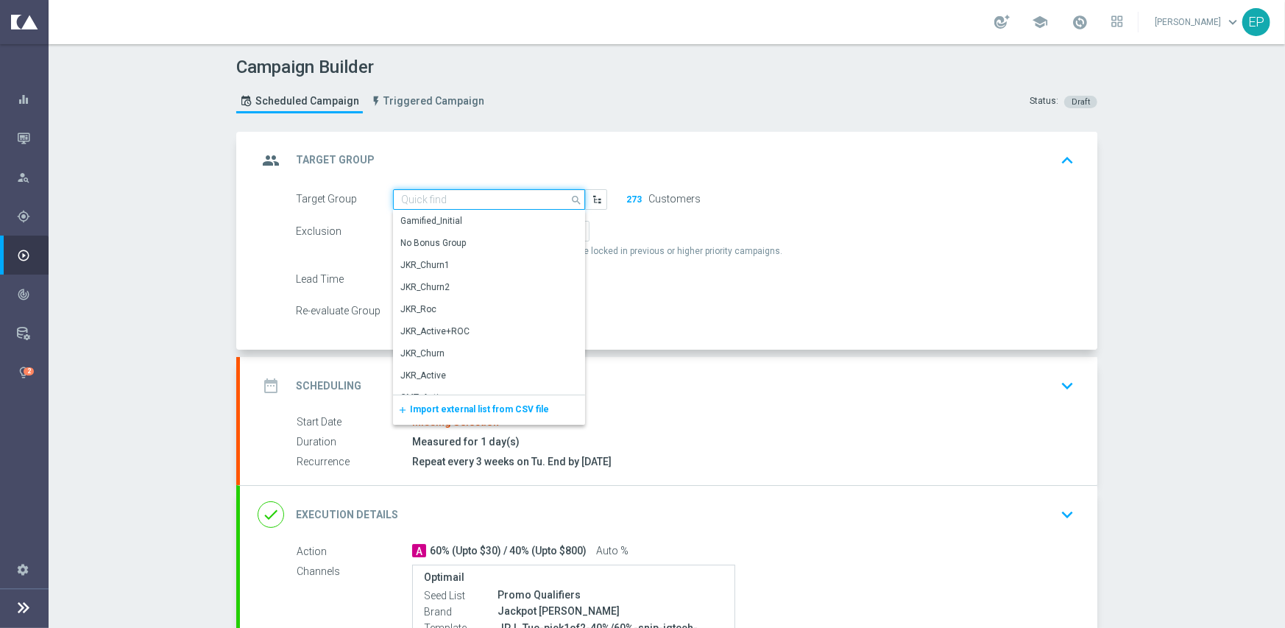
paste input "JPJ_Roc_Mkt1"
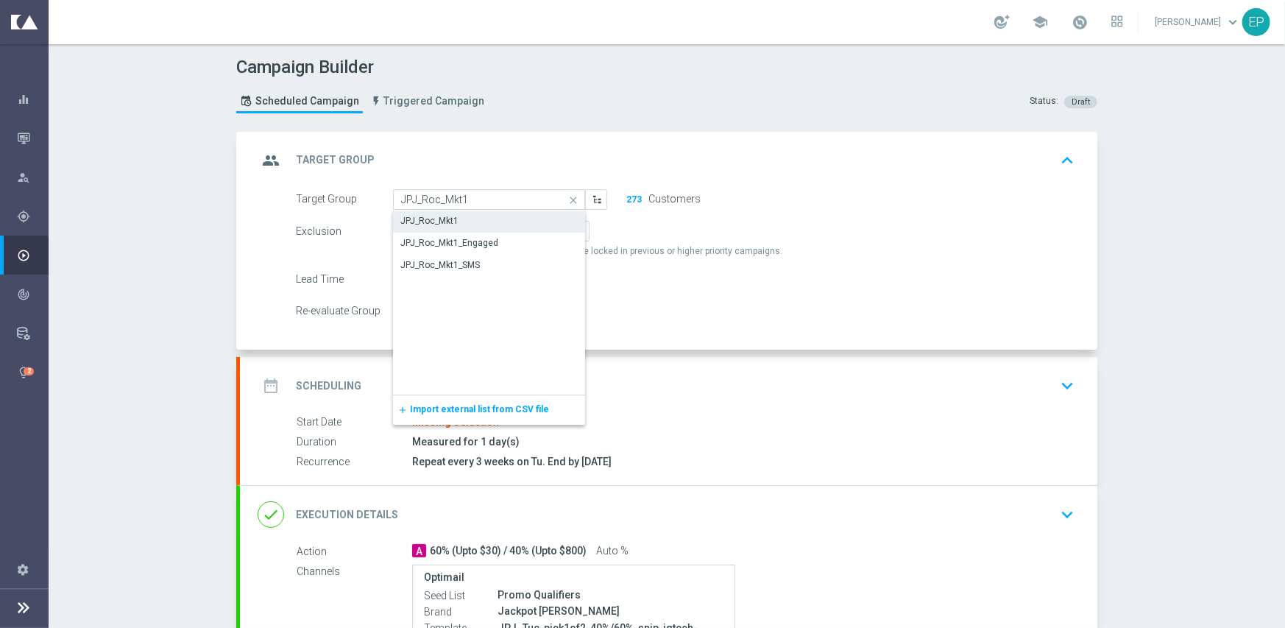
click at [450, 224] on div "JPJ_Roc_Mkt1" at bounding box center [429, 220] width 58 height 13
type input "JPJ_Roc_Mkt1"
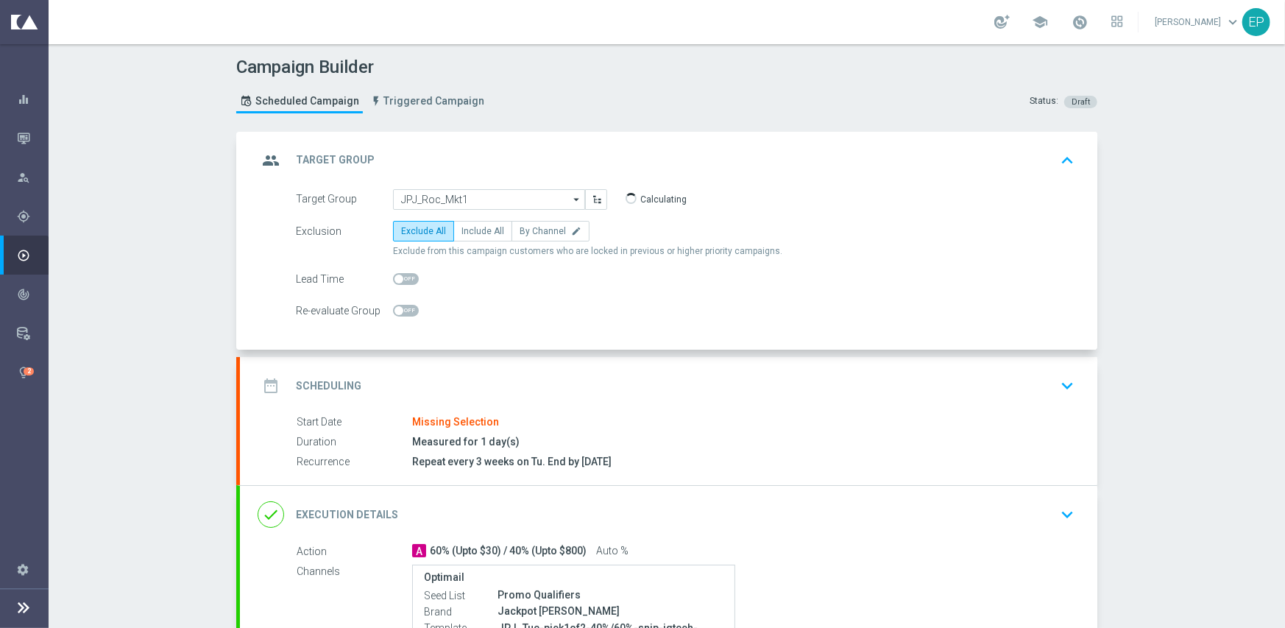
click at [529, 375] on div "date_range Scheduling keyboard_arrow_down" at bounding box center [669, 386] width 822 height 28
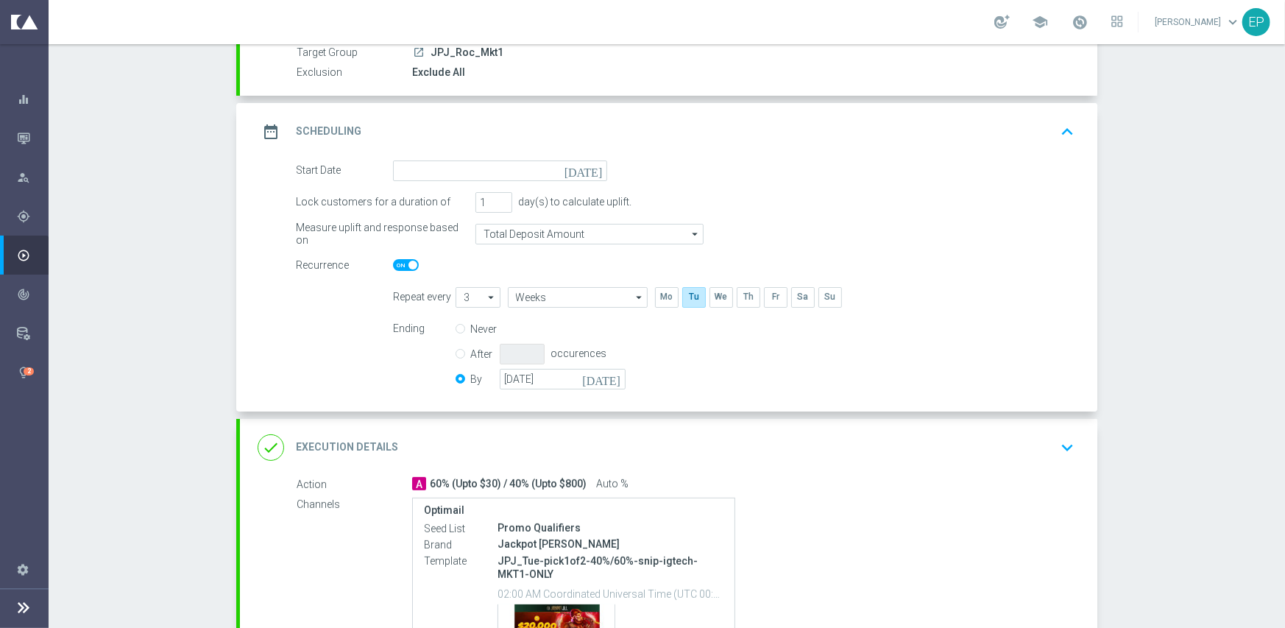
scroll to position [147, 0]
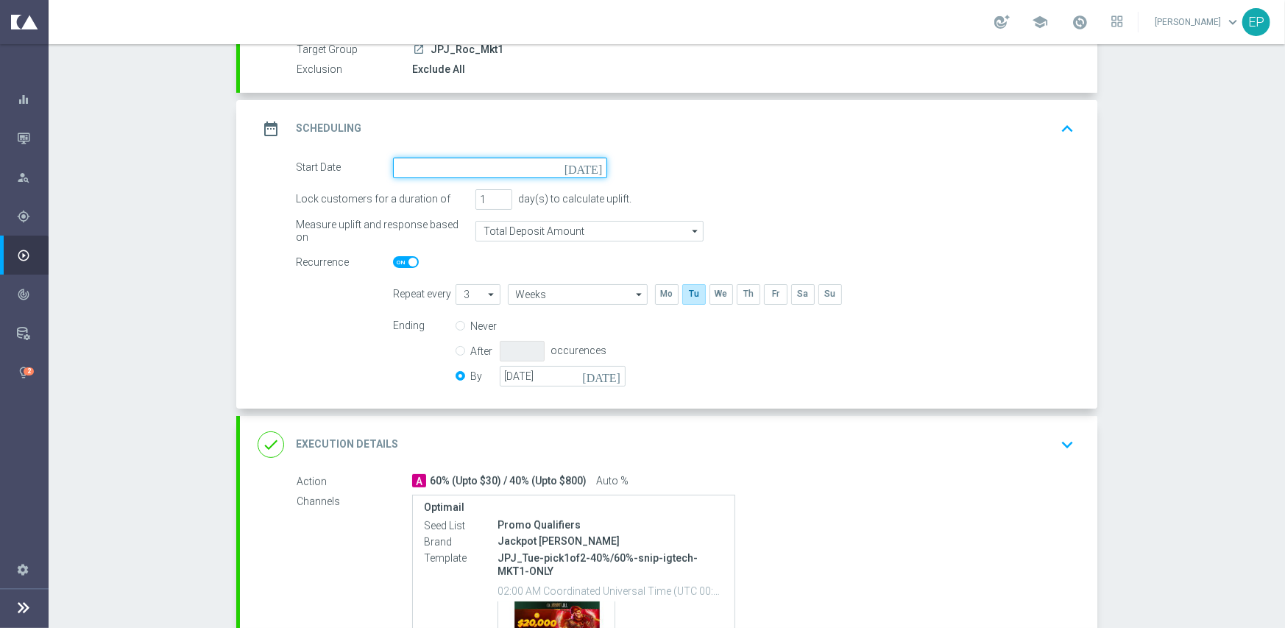
click at [497, 157] on input at bounding box center [500, 167] width 214 height 21
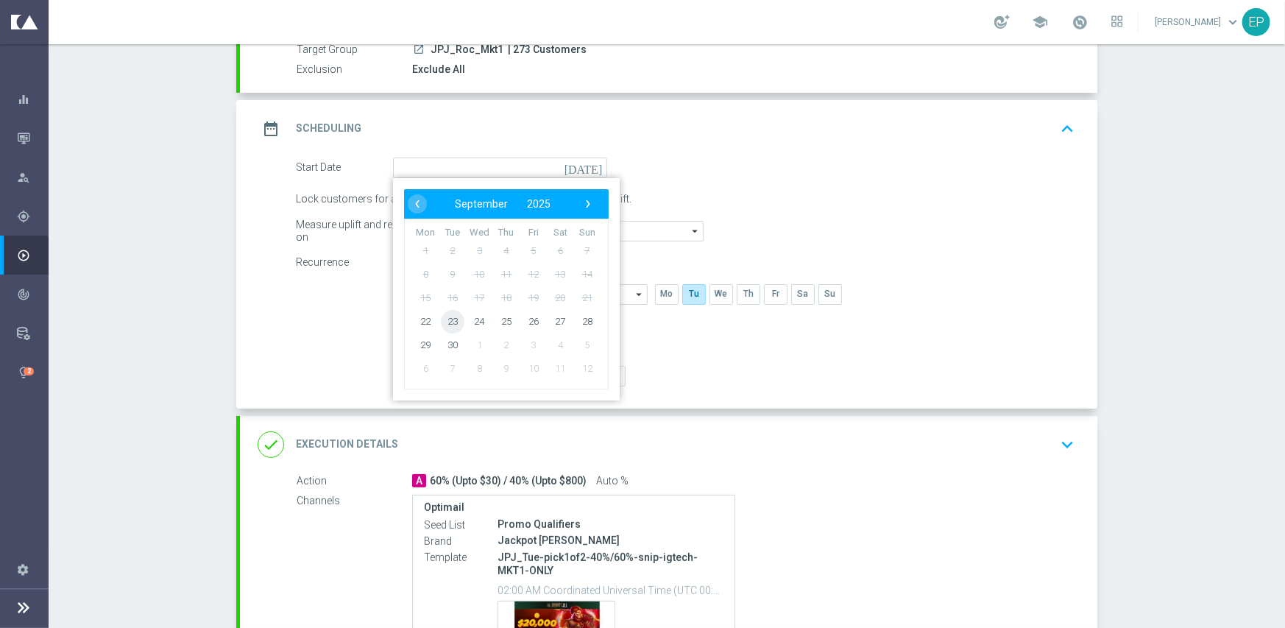
click at [442, 311] on span "23" at bounding box center [453, 321] width 24 height 24
type input "[DATE]"
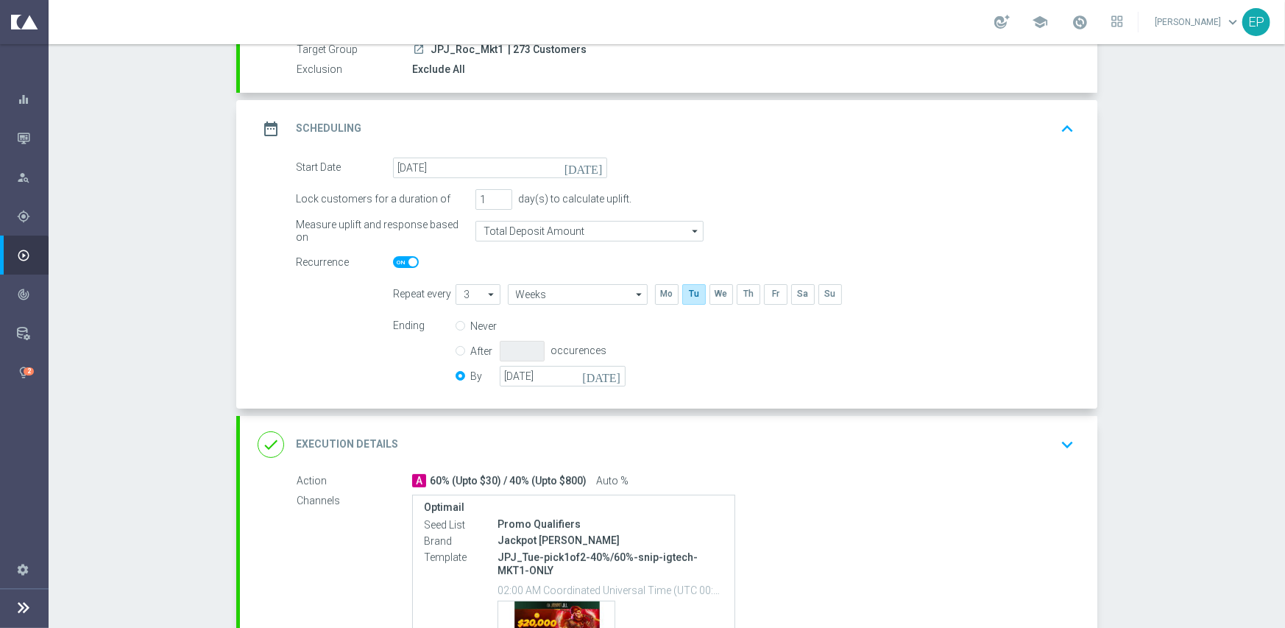
click at [397, 259] on span at bounding box center [406, 262] width 26 height 12
click at [397, 259] on input "checkbox" at bounding box center [406, 262] width 26 height 12
checkbox input "false"
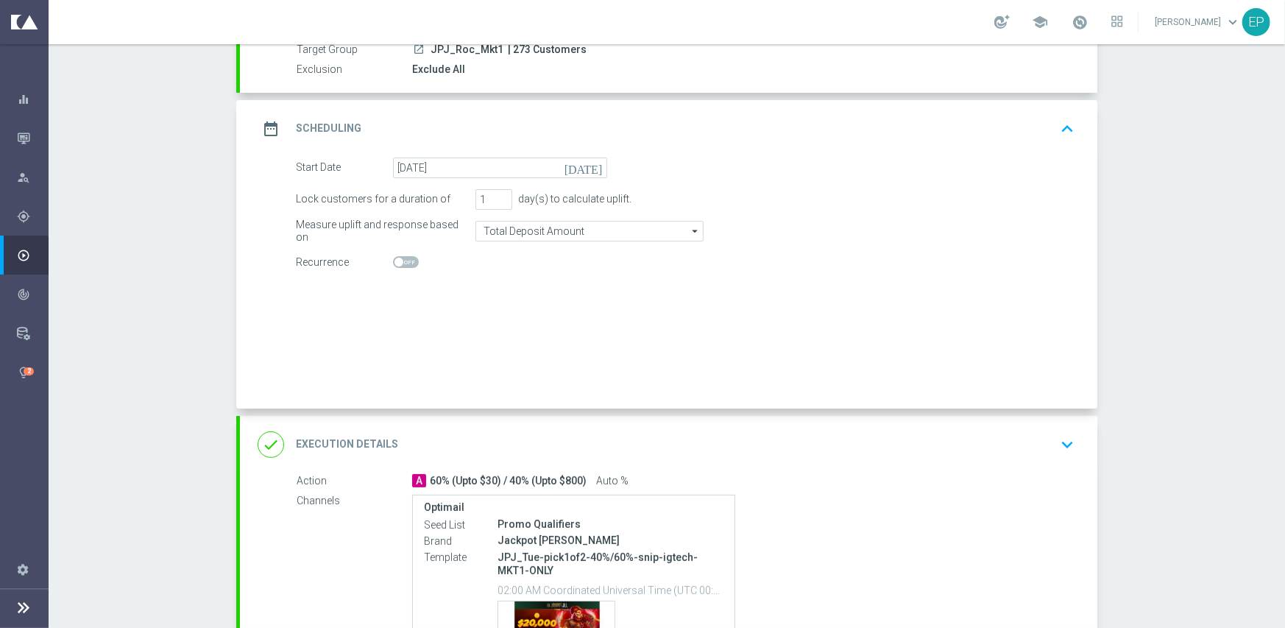
radio input "true"
radio input "false"
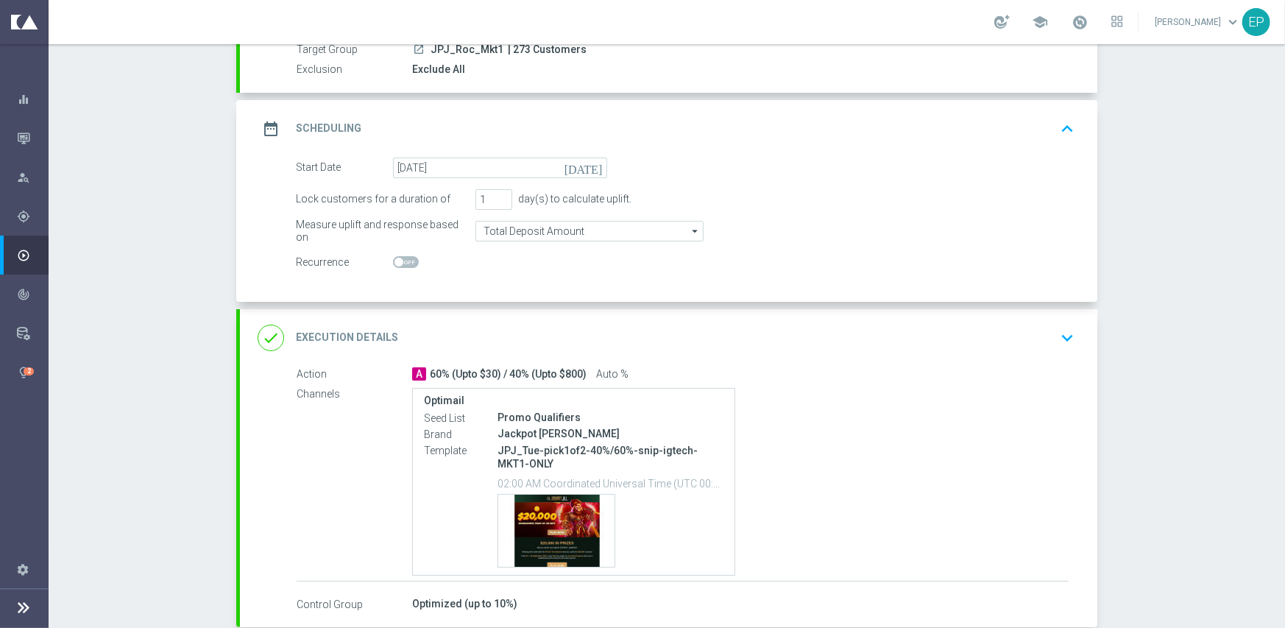
click at [549, 334] on div "done Execution Details keyboard_arrow_down" at bounding box center [669, 338] width 822 height 28
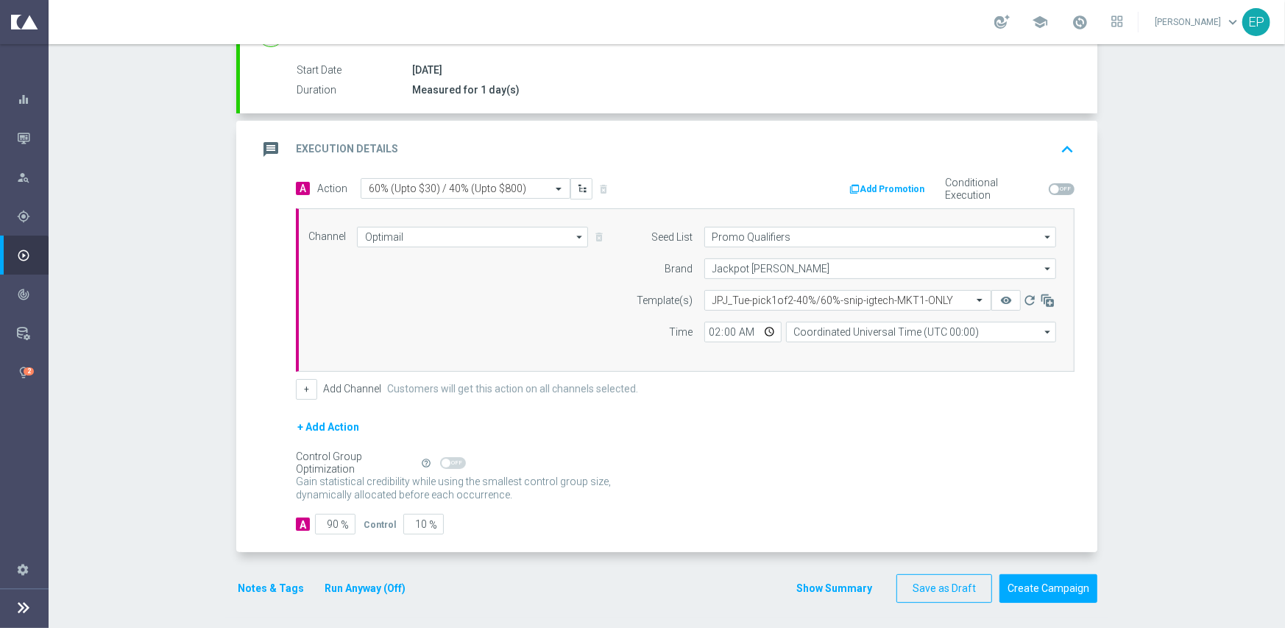
scroll to position [238, 0]
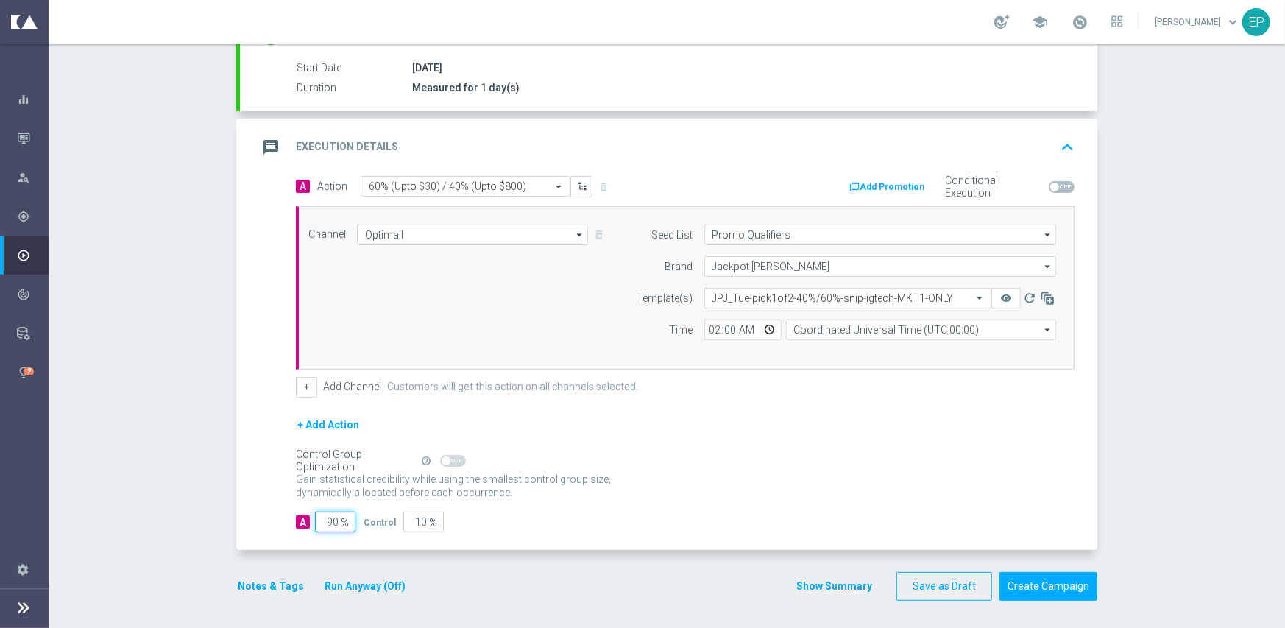
click at [326, 516] on input "90" at bounding box center [335, 521] width 40 height 21
type input "95"
type input "5"
type input "95"
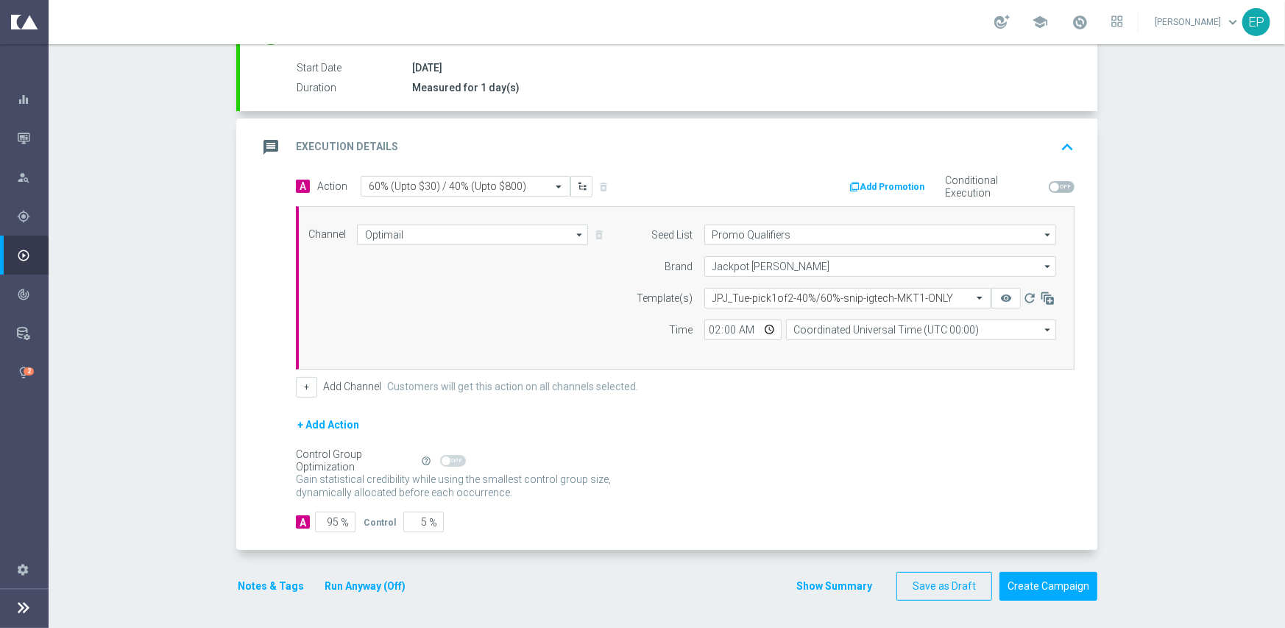
click at [249, 578] on button "Notes & Tags" at bounding box center [270, 586] width 69 height 18
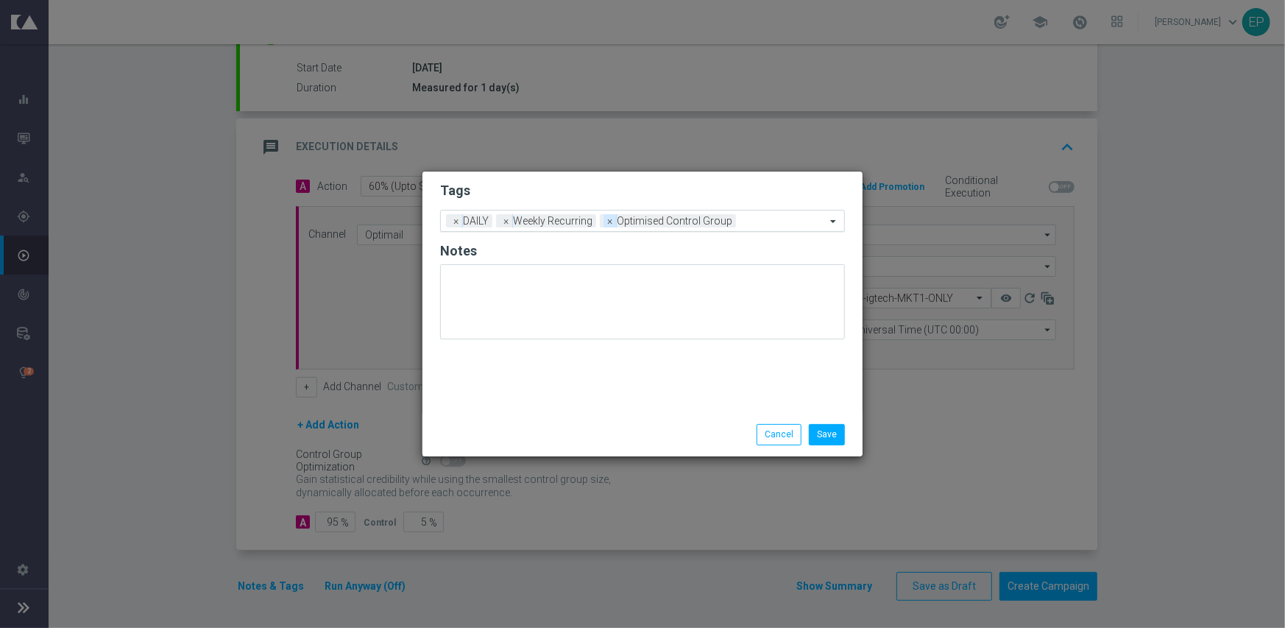
click at [503, 220] on span "×" at bounding box center [506, 220] width 13 height 13
click at [619, 220] on input "text" at bounding box center [661, 222] width 327 height 13
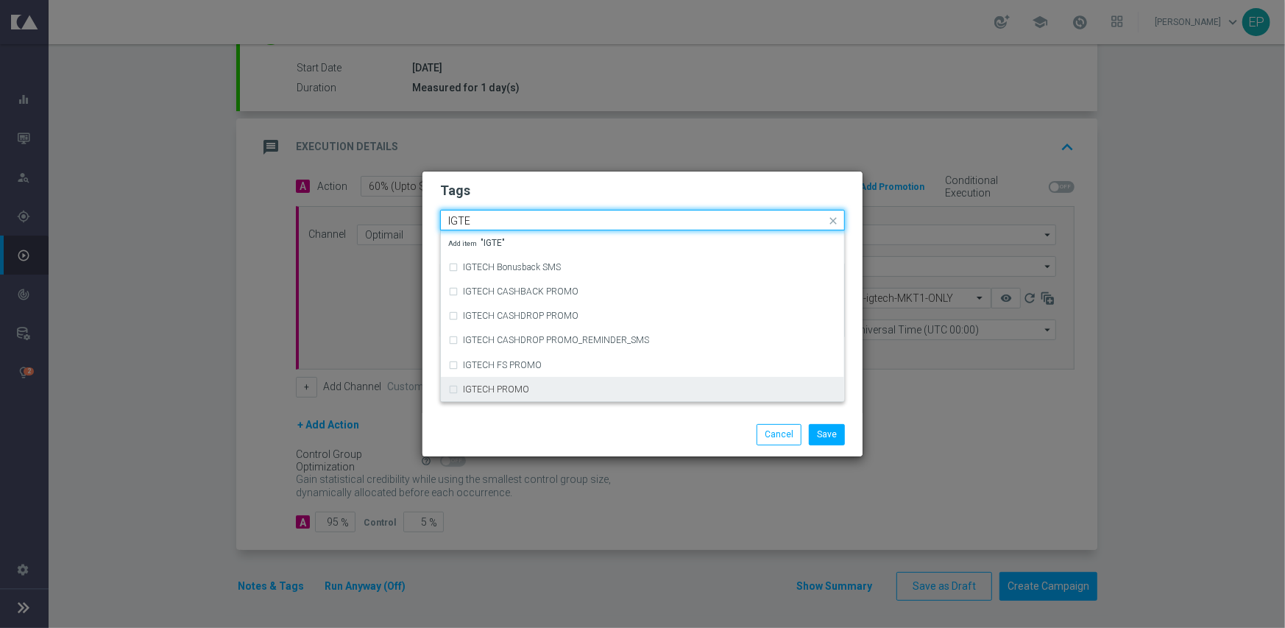
click at [567, 392] on div "IGTECH PROMO" at bounding box center [650, 389] width 374 height 9
type input "IGTE"
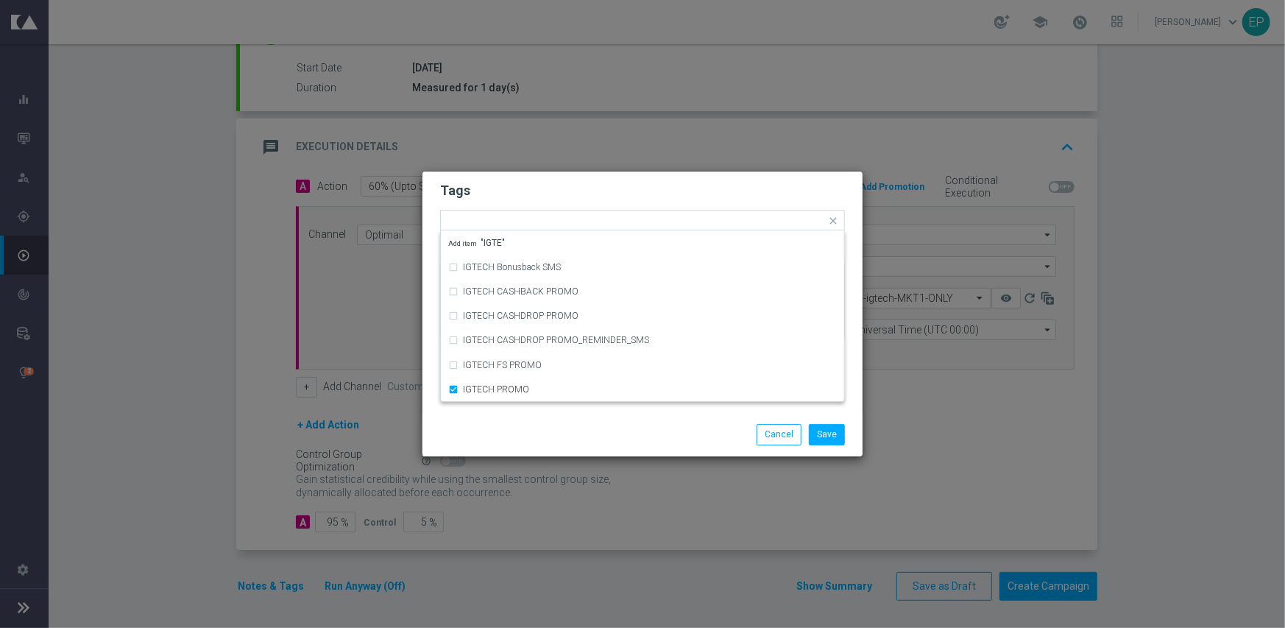
click at [564, 435] on div "Save Cancel" at bounding box center [642, 434] width 427 height 21
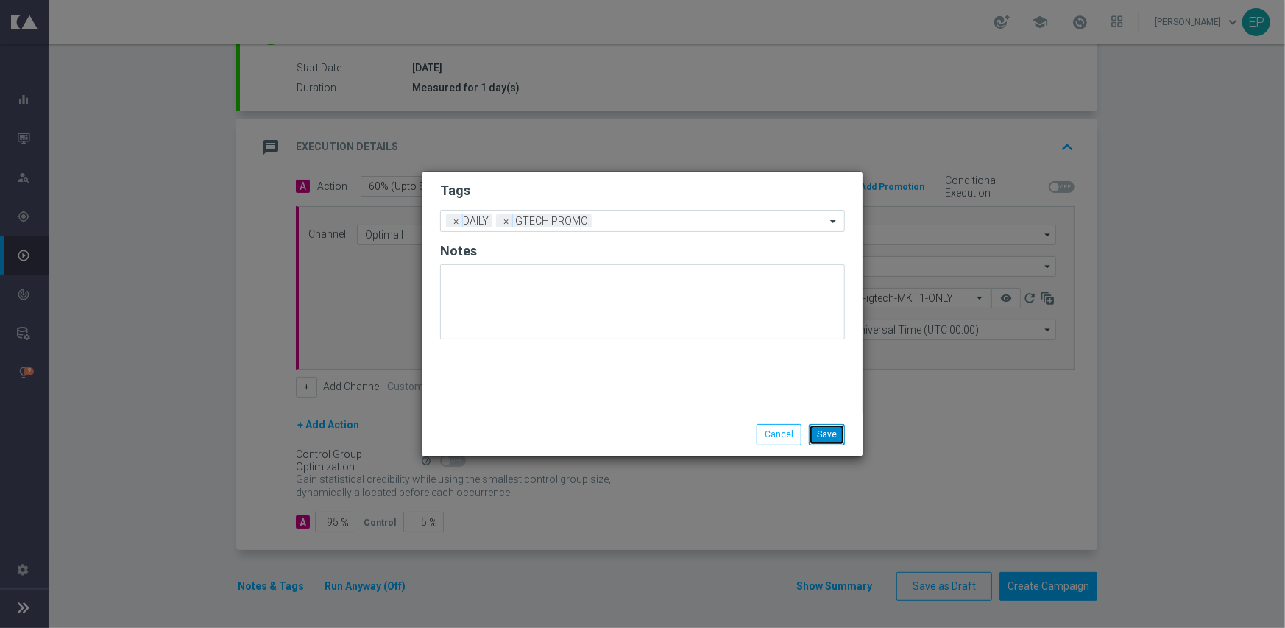
click at [825, 432] on button "Save" at bounding box center [827, 434] width 36 height 21
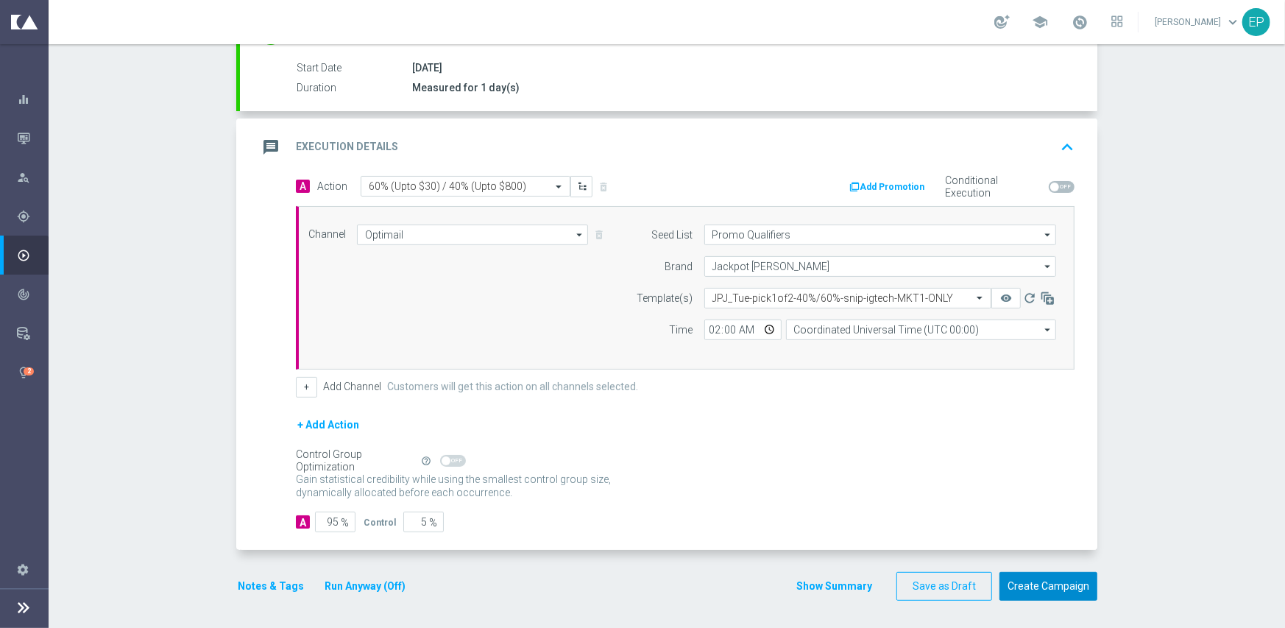
click at [1056, 583] on button "Create Campaign" at bounding box center [1048, 586] width 98 height 29
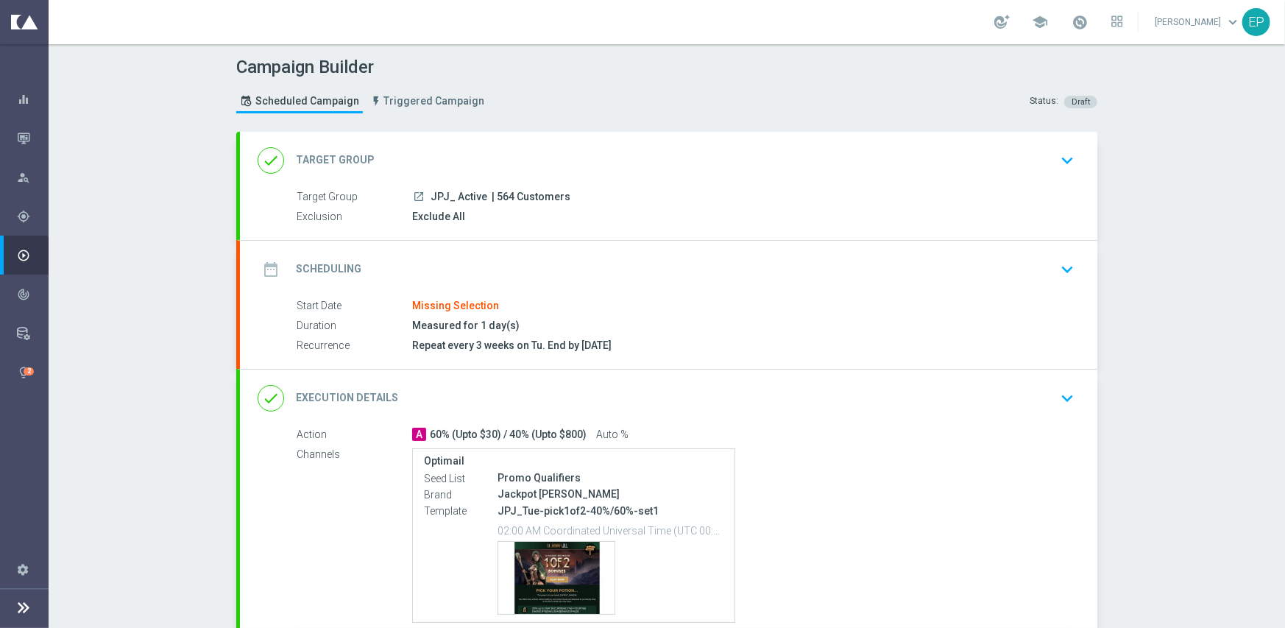
click at [692, 385] on div "done Execution Details keyboard_arrow_down" at bounding box center [669, 398] width 822 height 28
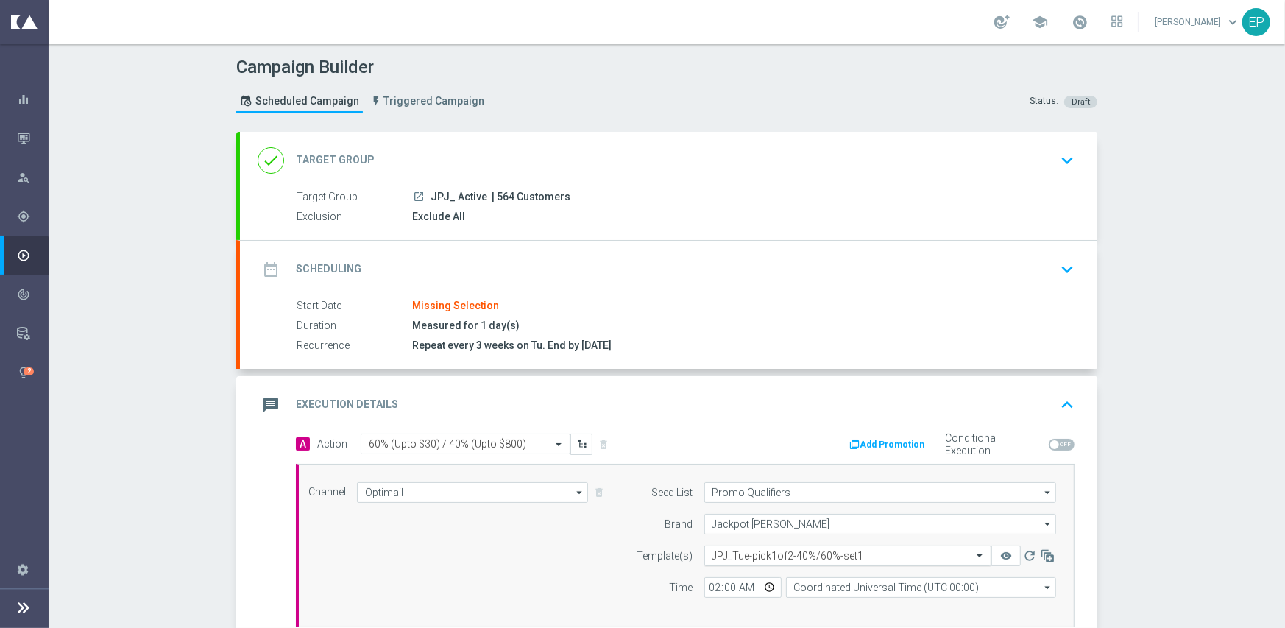
click at [796, 553] on input "text" at bounding box center [832, 556] width 241 height 13
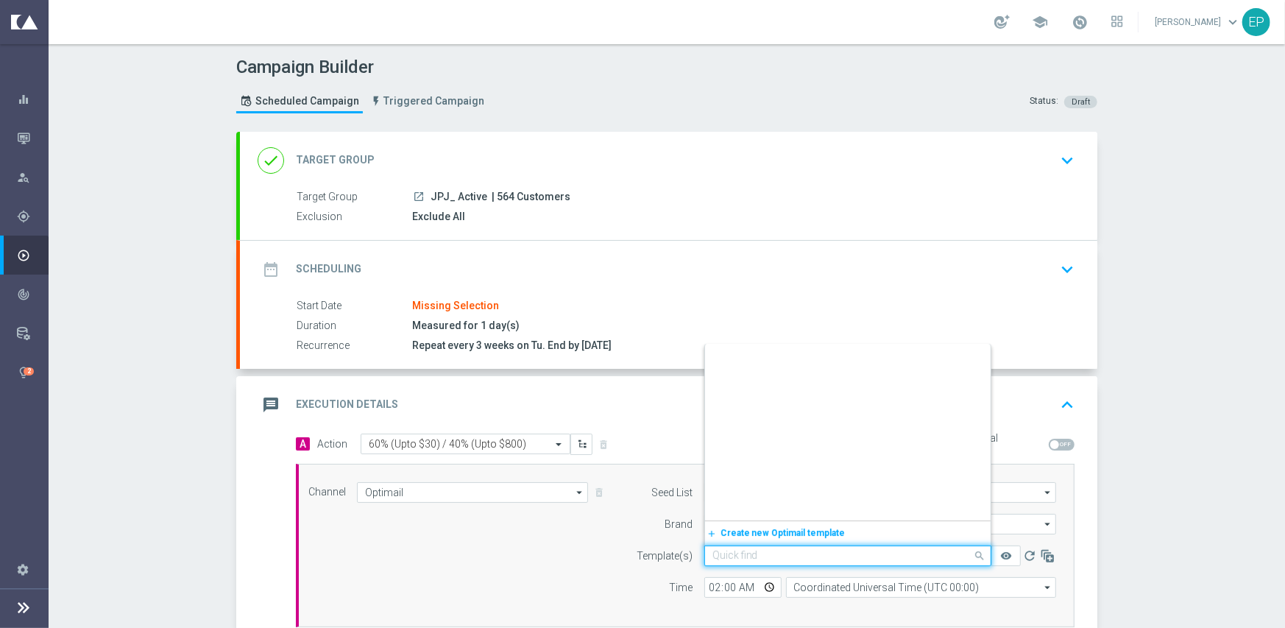
paste input "JPJ_Tue-pick1of2-40%/60%-snip-igtech-MKT1-ONLY"
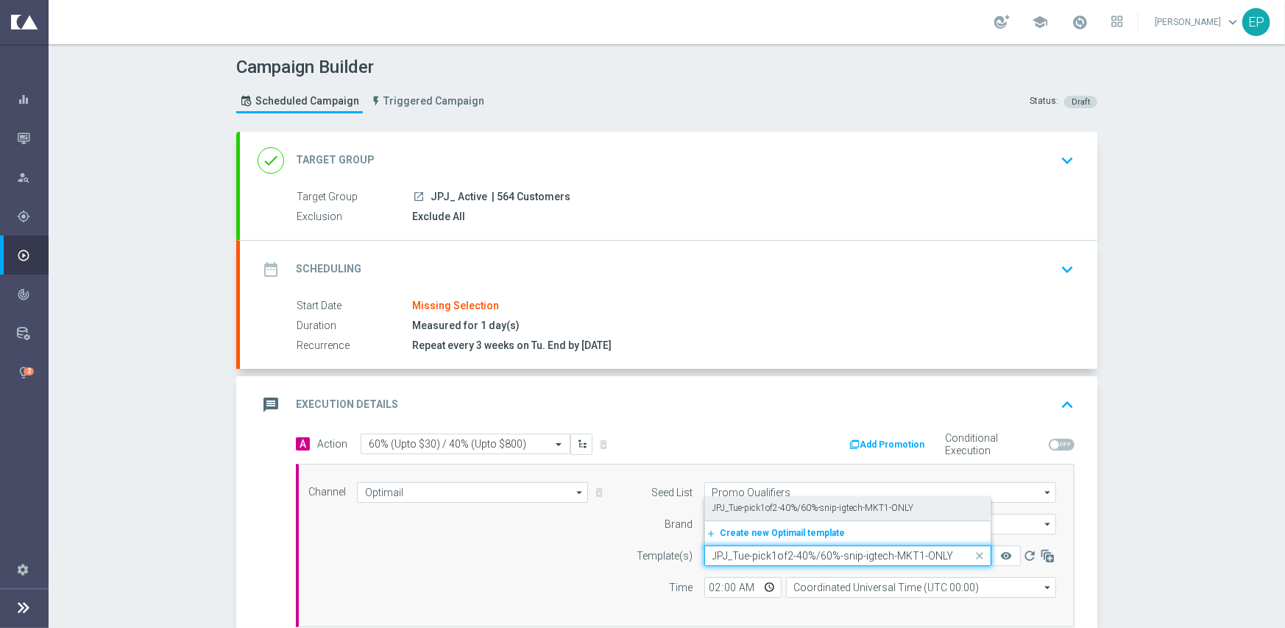
click at [793, 508] on label "JPJ_Tue-pick1of2-40%/60%-snip-igtech-MKT1-ONLY" at bounding box center [813, 508] width 202 height 13
type input "JPJ_Tue-pick1of2-40%/60%-snip-igtech-MKT1-ONLY"
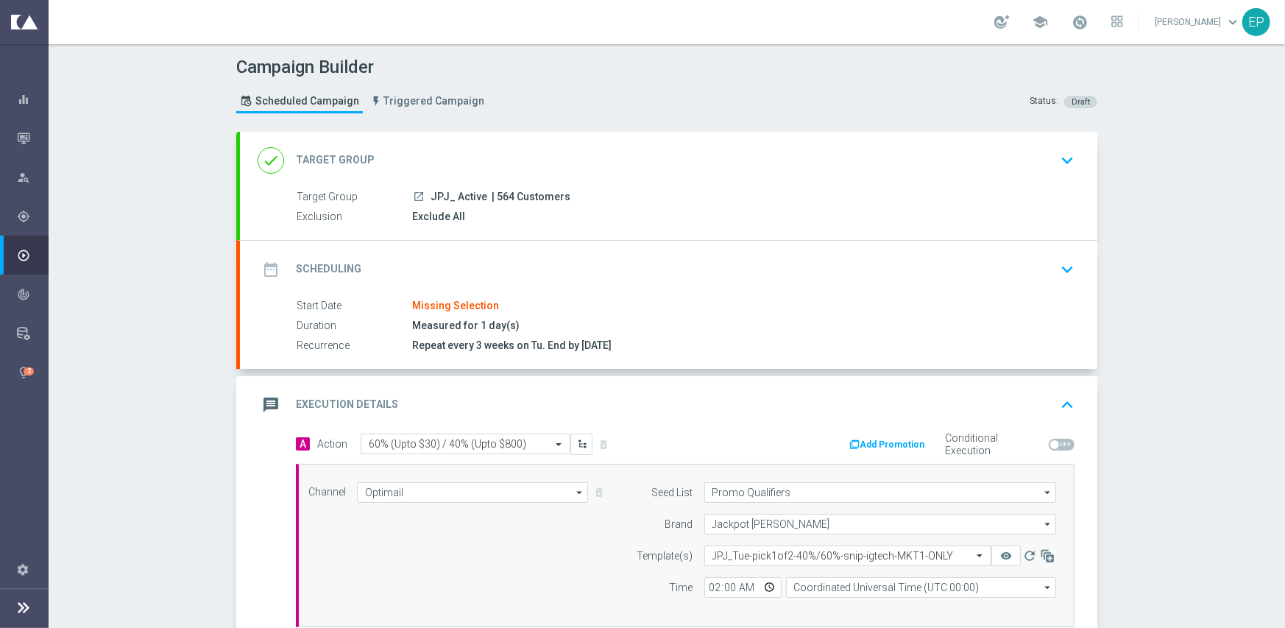
drag, startPoint x: 470, startPoint y: 146, endPoint x: 484, endPoint y: 169, distance: 26.8
click at [470, 146] on div "done Target Group keyboard_arrow_down" at bounding box center [669, 160] width 822 height 28
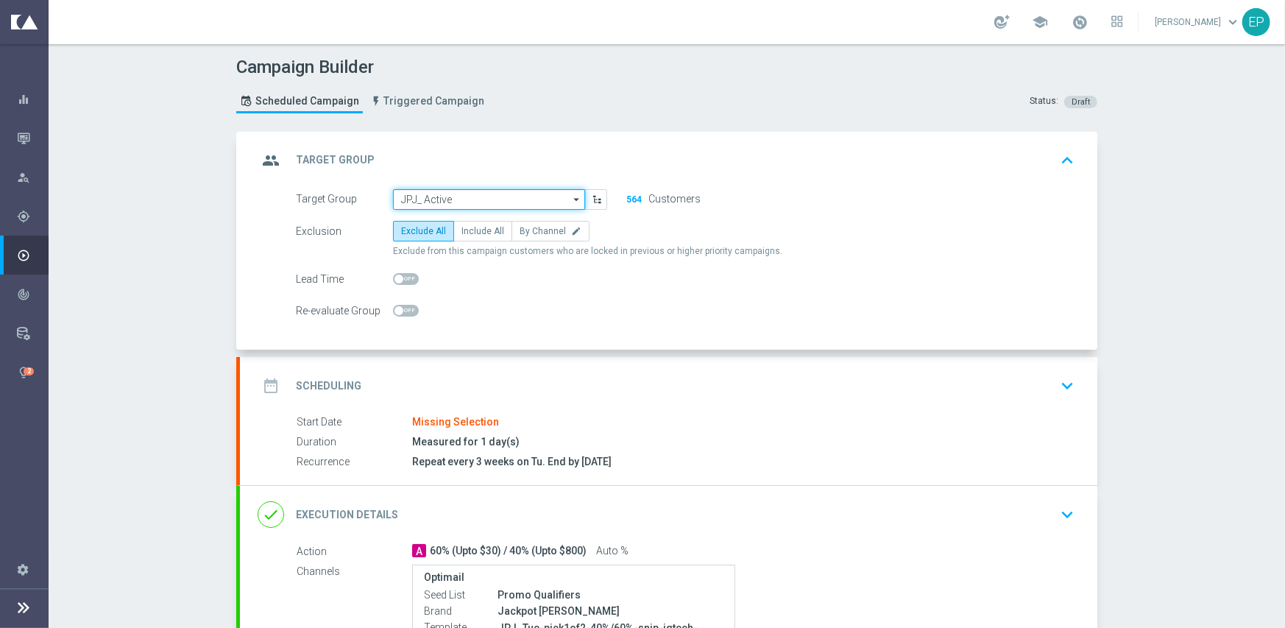
click at [497, 207] on input "JPJ_ Active" at bounding box center [489, 199] width 192 height 21
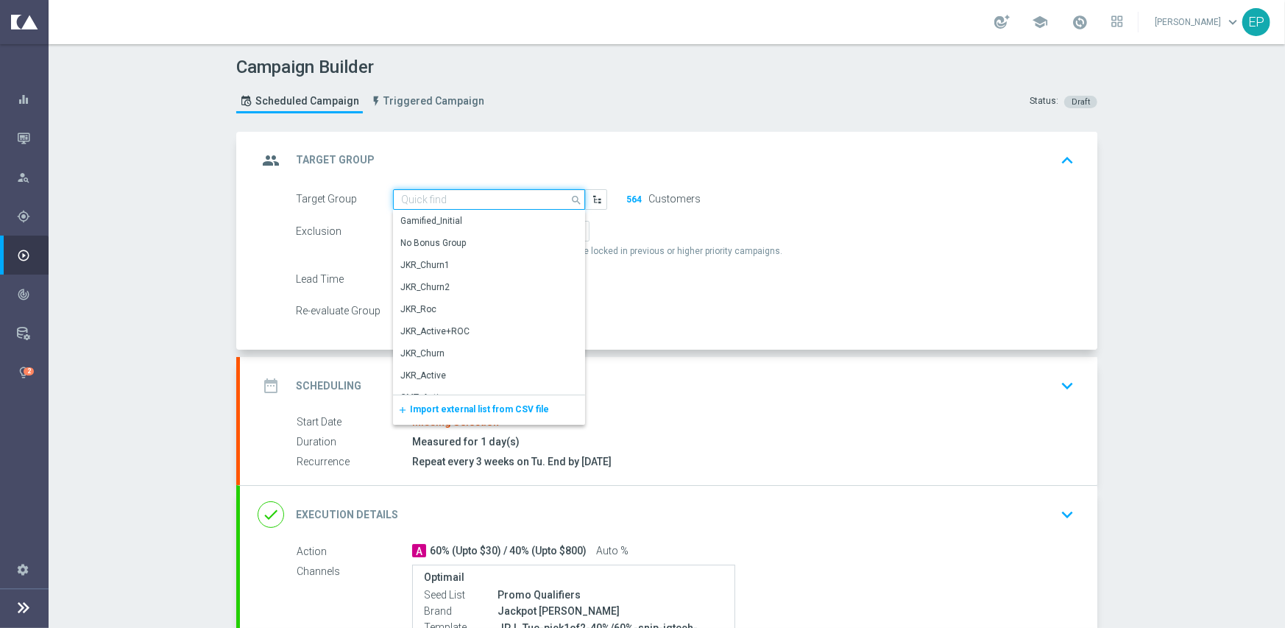
paste input "JPJ_Active_Mkt1"
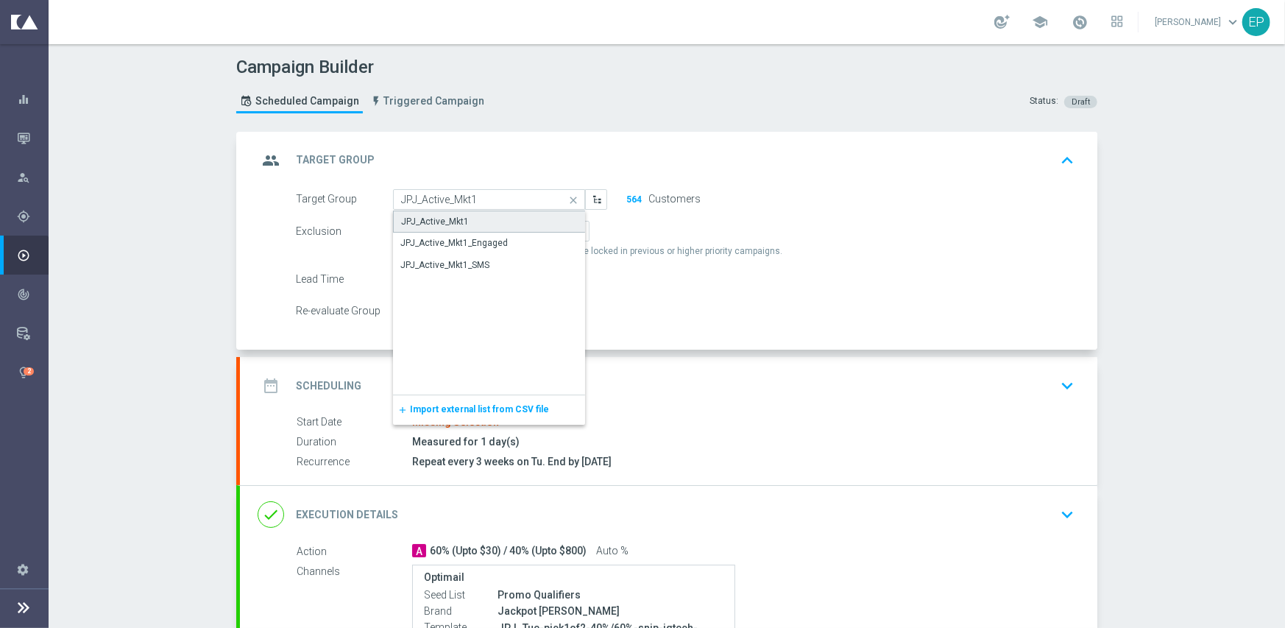
click at [458, 224] on div "JPJ_Active_Mkt1" at bounding box center [435, 221] width 68 height 13
type input "JPJ_Active_Mkt1"
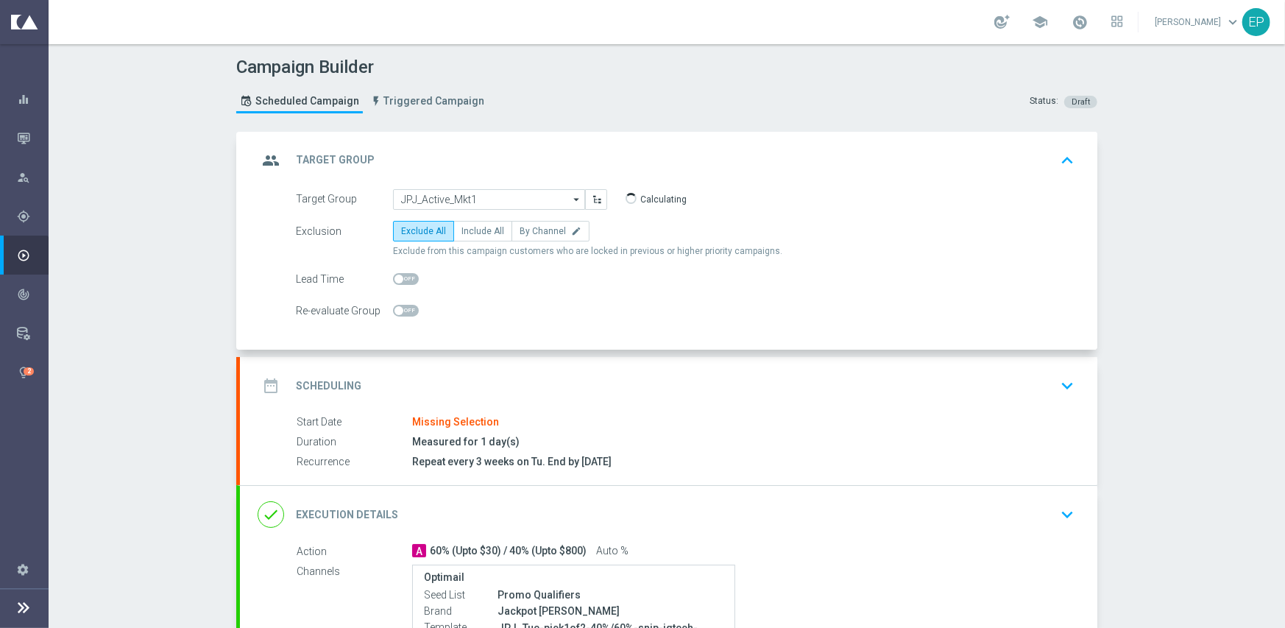
click at [494, 391] on div "date_range Scheduling keyboard_arrow_down" at bounding box center [669, 386] width 822 height 28
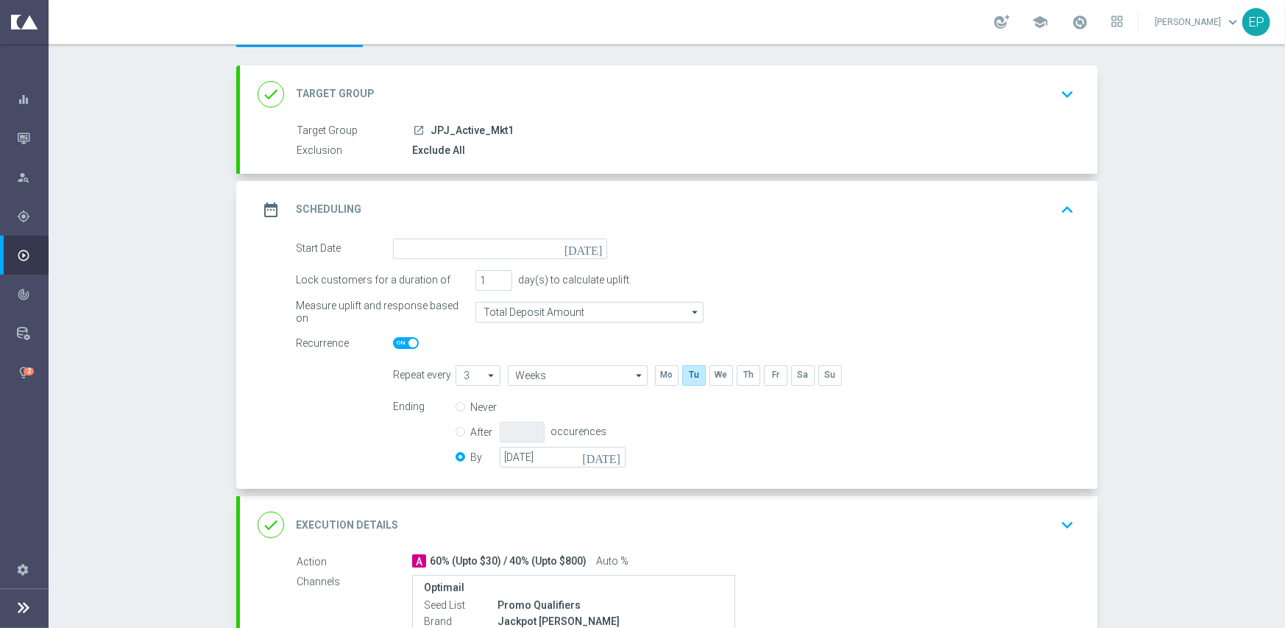
scroll to position [147, 0]
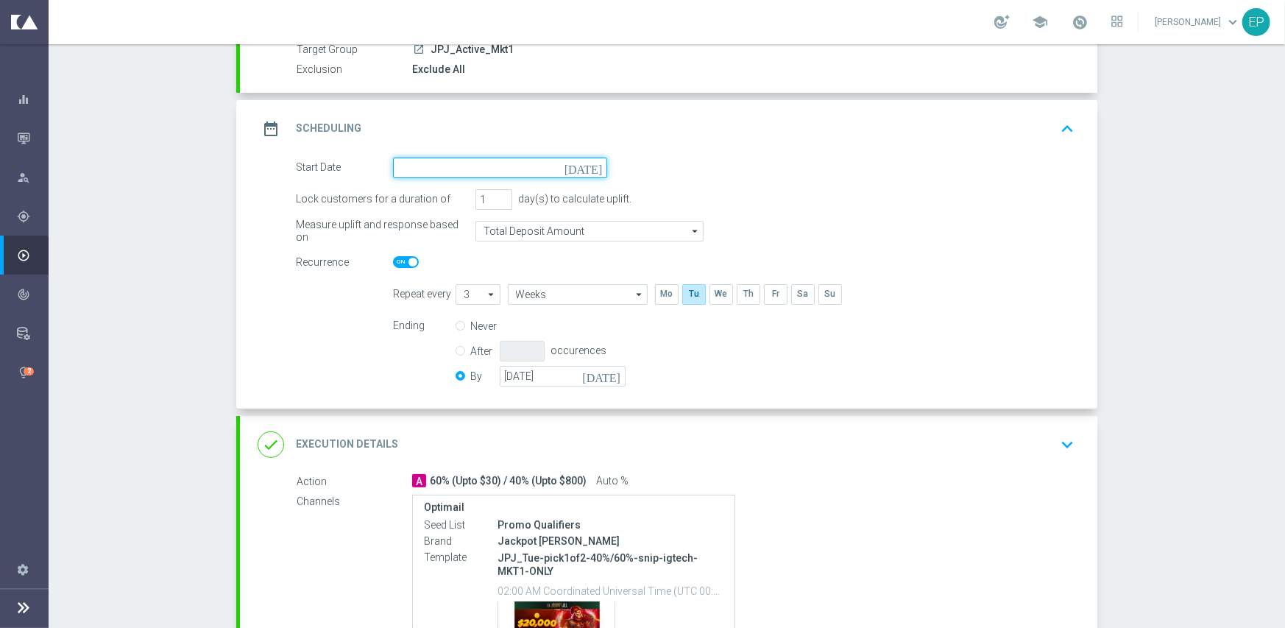
click at [434, 159] on input at bounding box center [500, 167] width 214 height 21
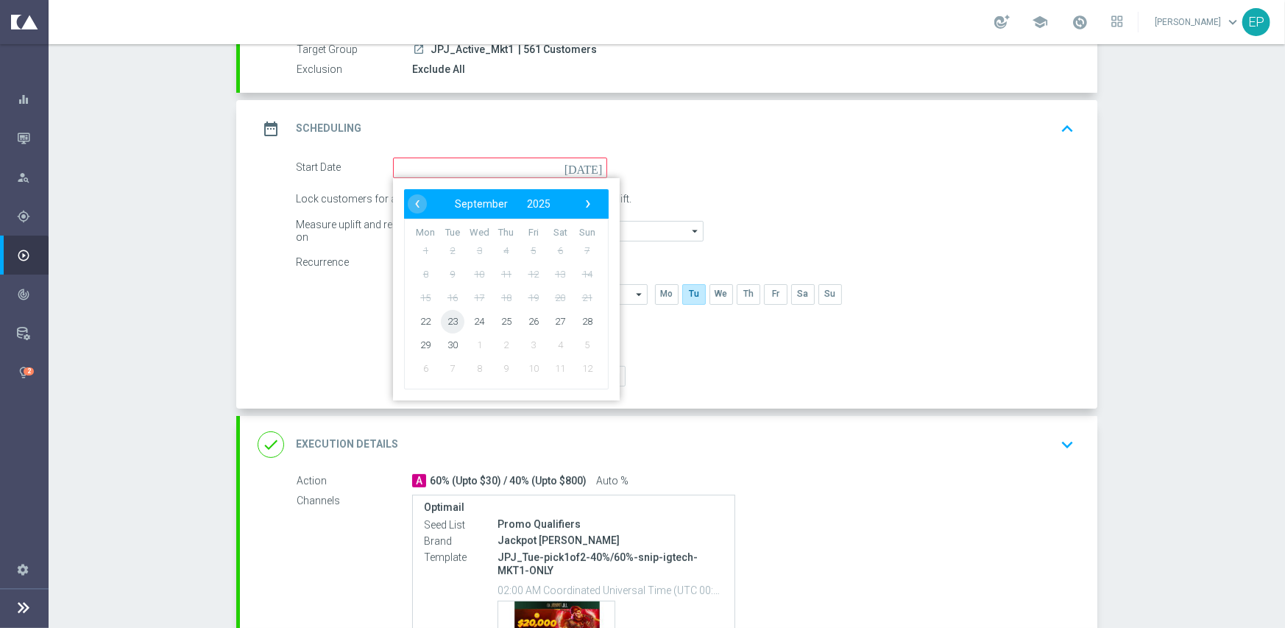
click at [447, 315] on span "23" at bounding box center [453, 321] width 24 height 24
type input "[DATE]"
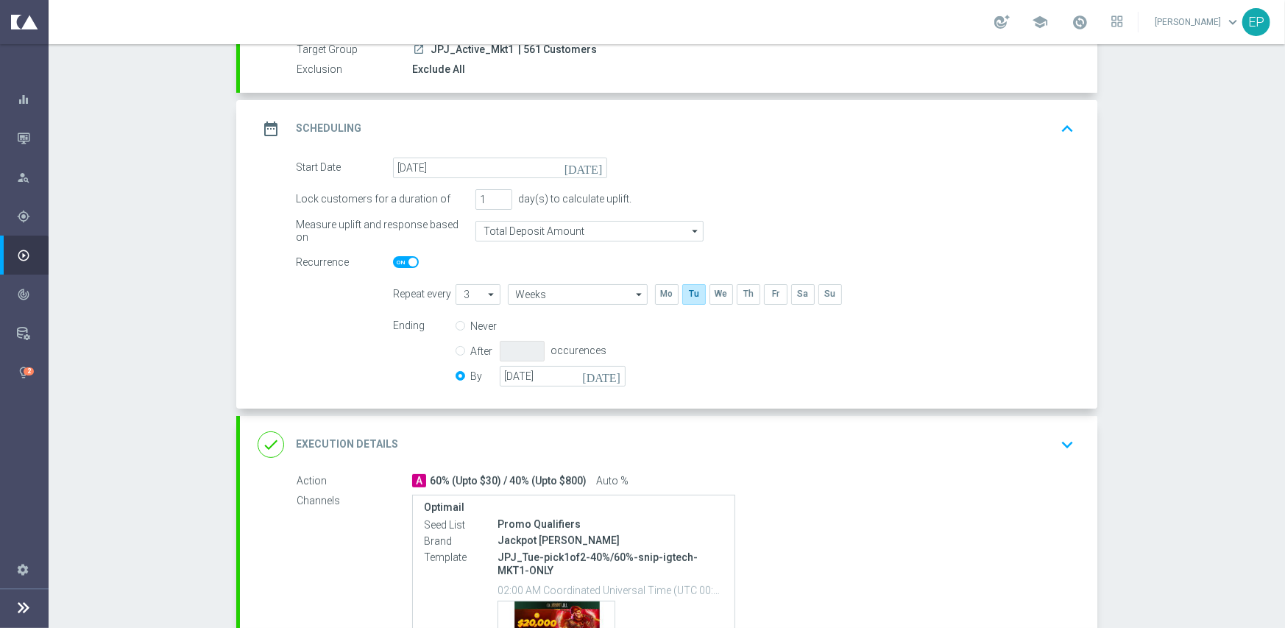
click at [386, 261] on div "Recurrence" at bounding box center [344, 262] width 97 height 21
click at [397, 262] on span at bounding box center [406, 262] width 26 height 12
click at [397, 262] on input "checkbox" at bounding box center [406, 262] width 26 height 12
checkbox input "false"
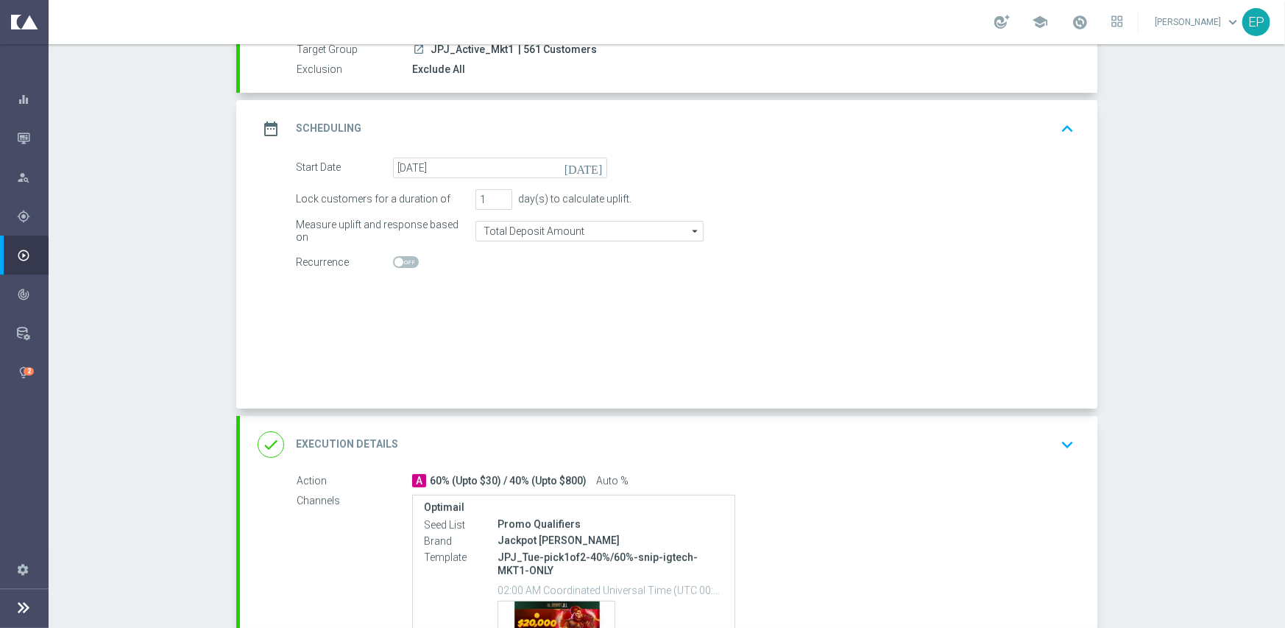
radio input "true"
radio input "false"
checkbox input "false"
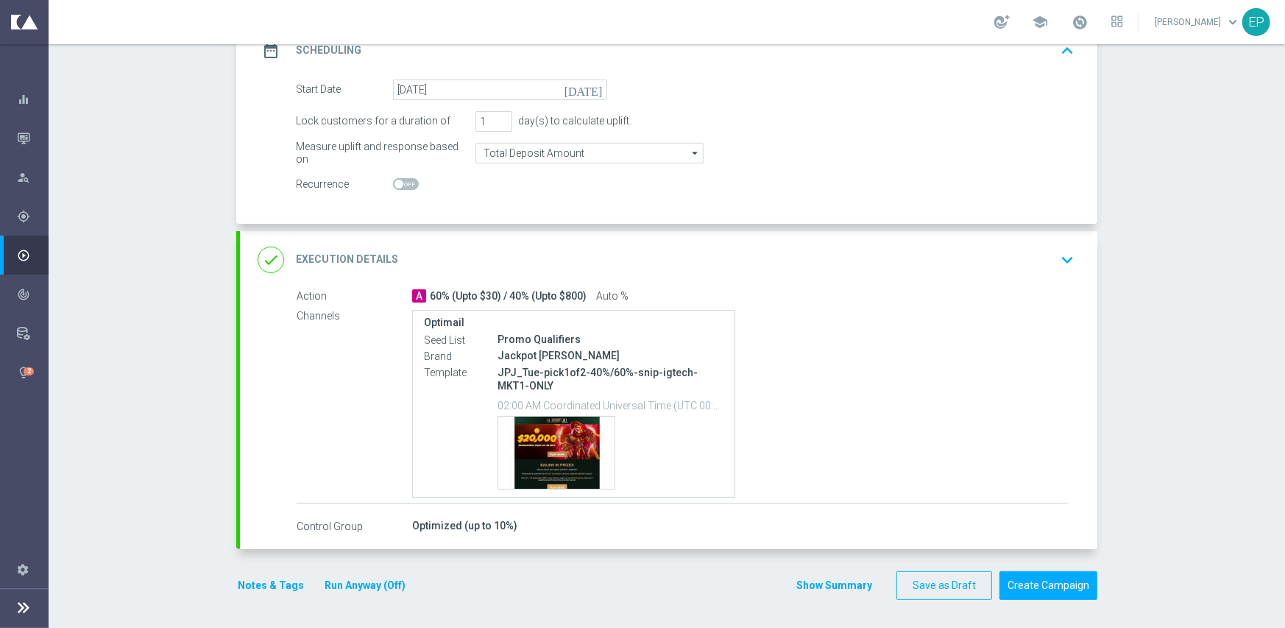
click at [509, 263] on div "done Execution Details keyboard_arrow_down" at bounding box center [669, 260] width 822 height 28
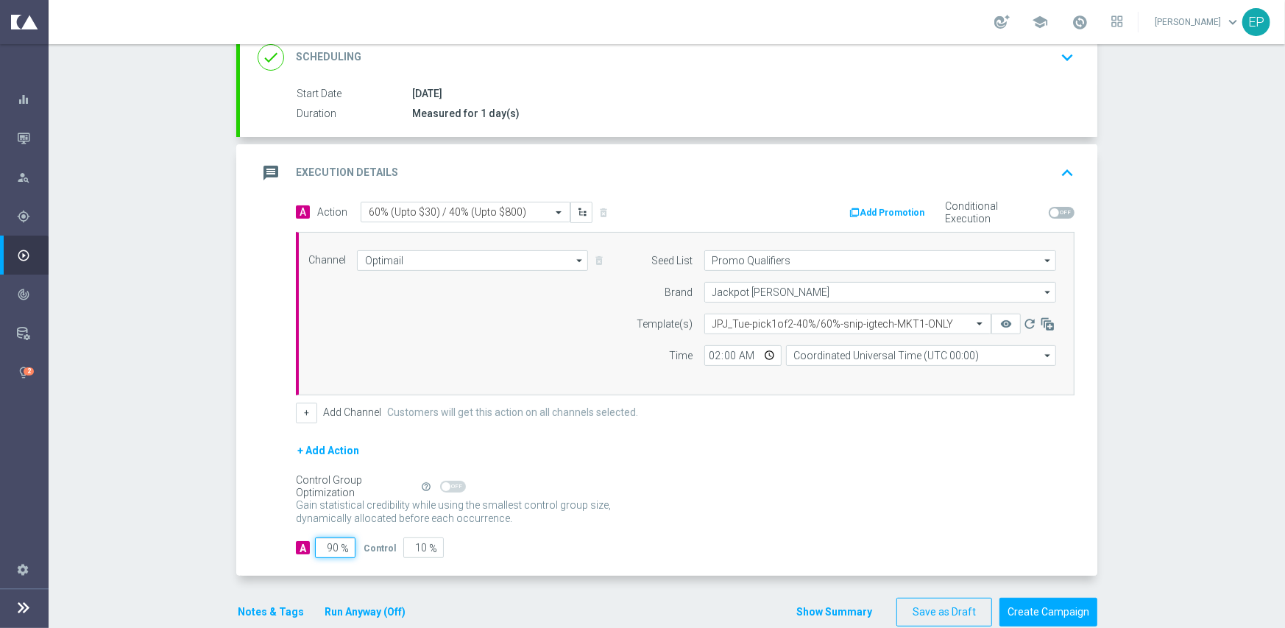
click at [323, 545] on input "90" at bounding box center [335, 547] width 40 height 21
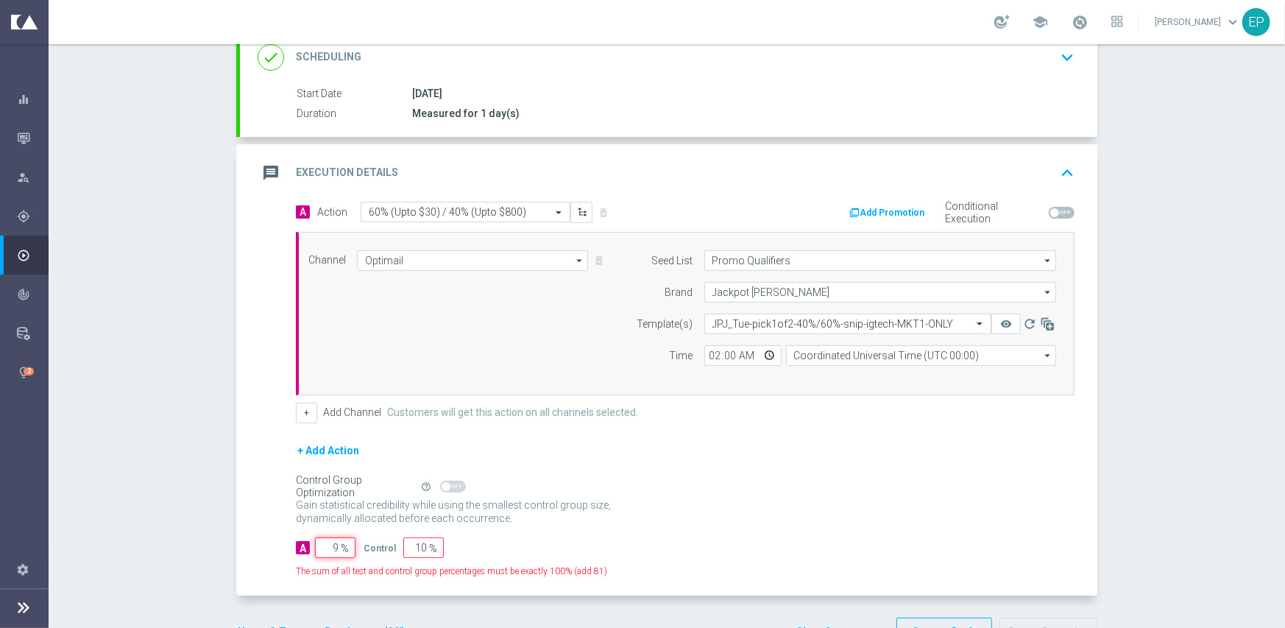
type input "95"
type input "5"
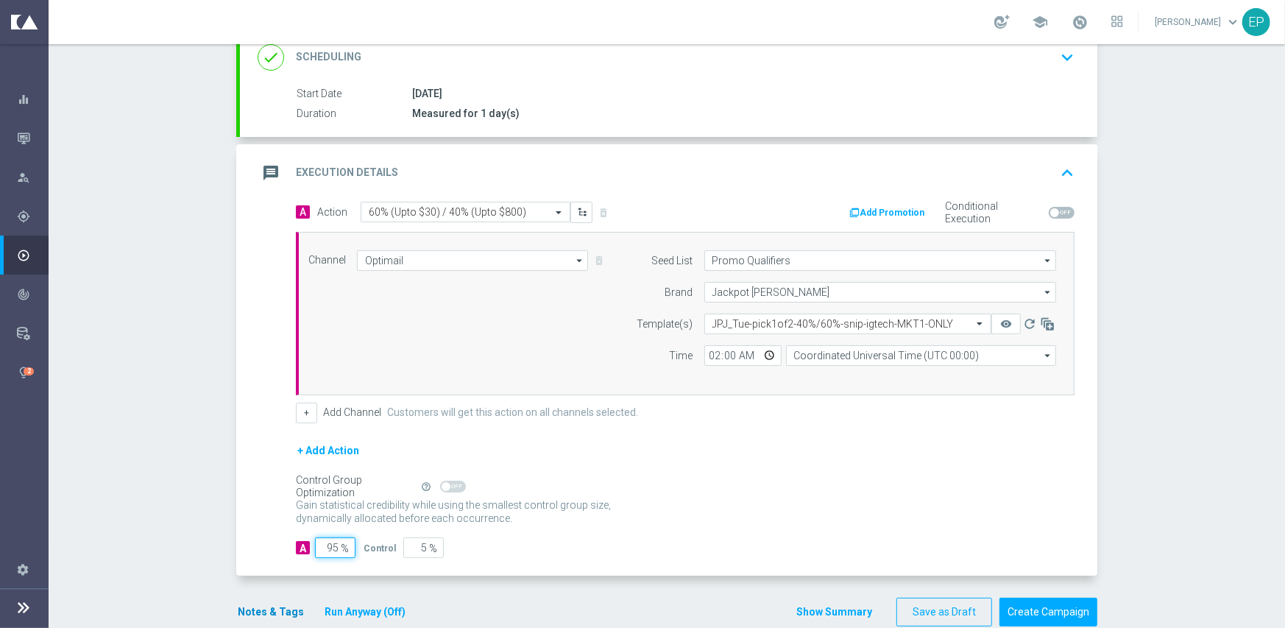
type input "95"
click at [258, 605] on button "Notes & Tags" at bounding box center [270, 612] width 69 height 18
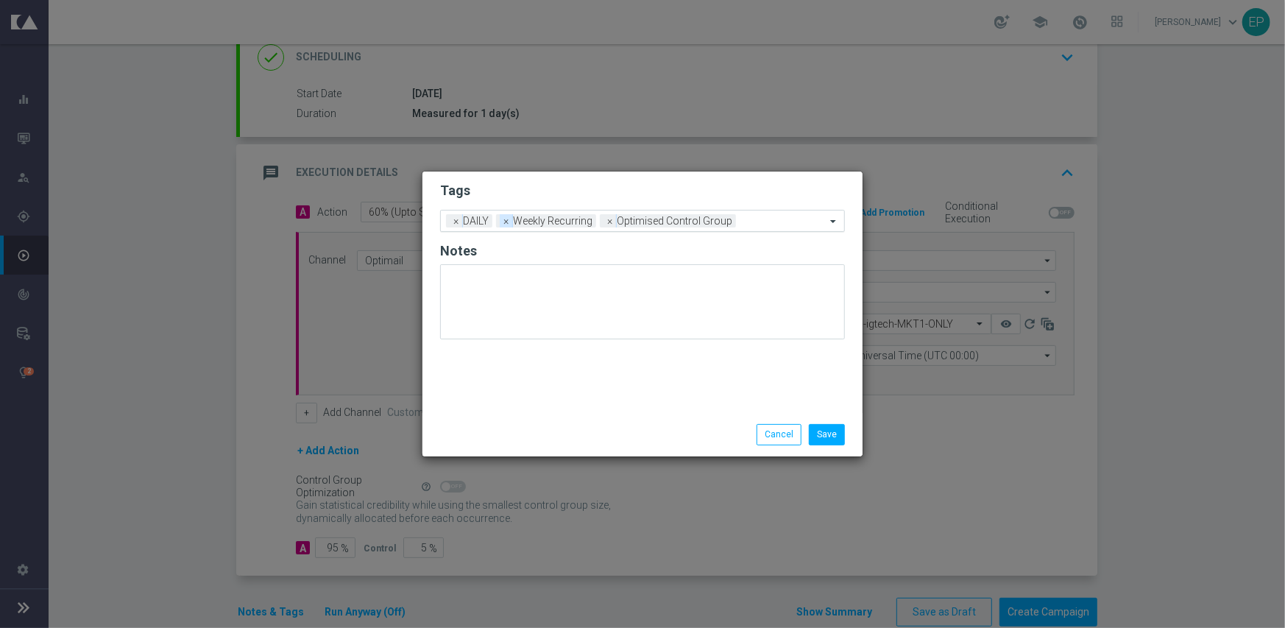
click at [504, 222] on span "×" at bounding box center [506, 220] width 13 height 13
drag, startPoint x: 504, startPoint y: 222, endPoint x: 521, endPoint y: 222, distance: 16.9
click at [506, 222] on span "×" at bounding box center [506, 220] width 13 height 13
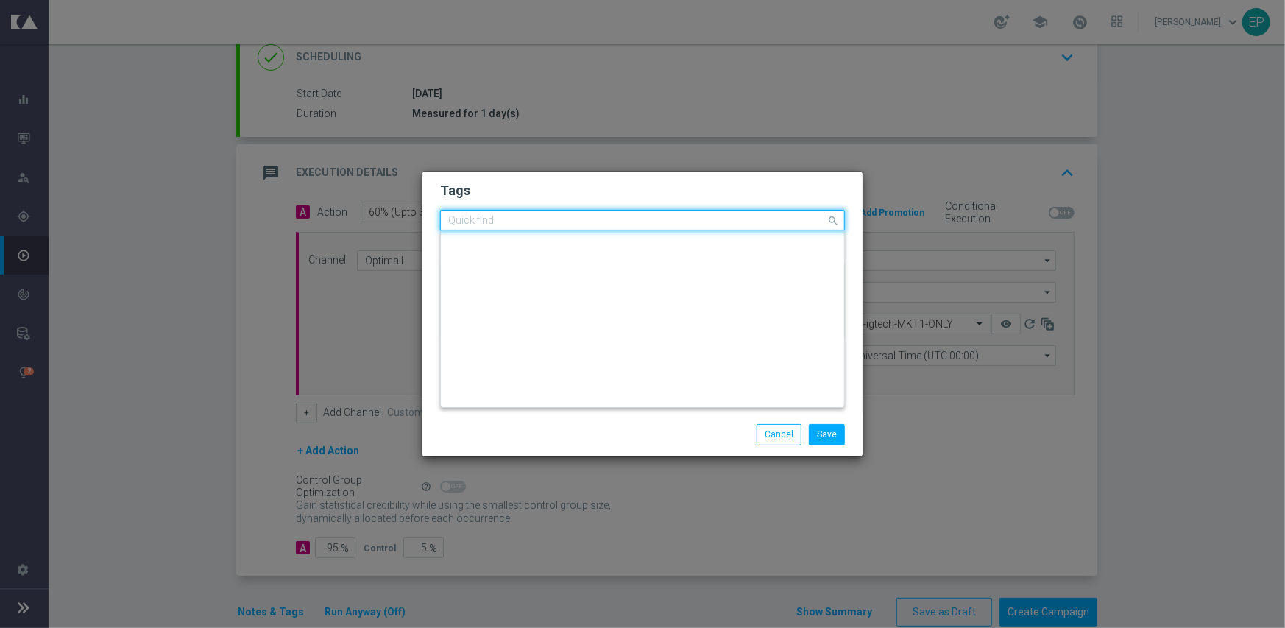
click at [582, 216] on input "text" at bounding box center [637, 221] width 378 height 13
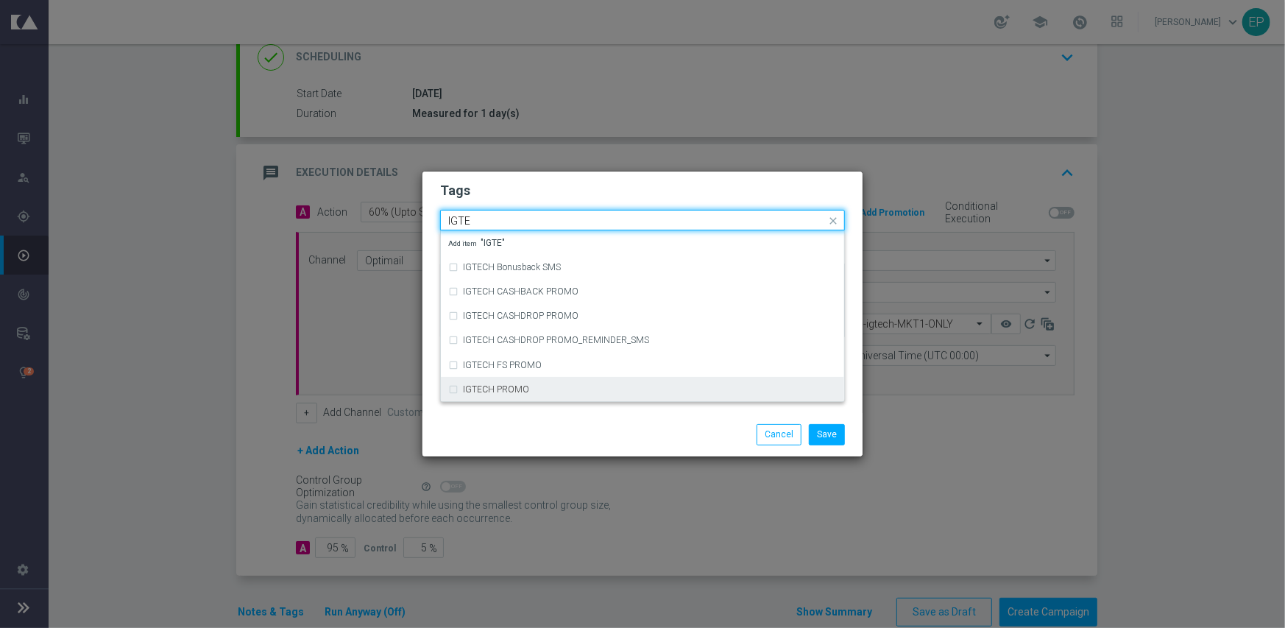
click at [515, 381] on div "IGTECH PROMO" at bounding box center [642, 390] width 389 height 24
type input "IGTE"
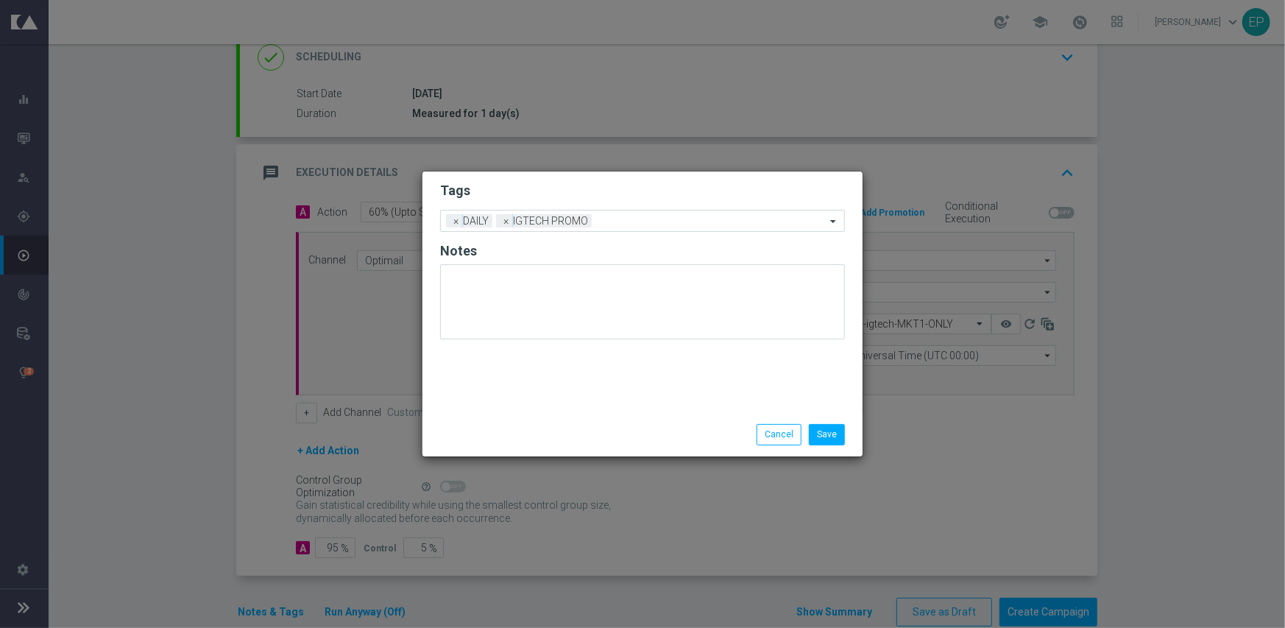
click at [526, 428] on div "Save Cancel" at bounding box center [642, 434] width 427 height 21
click at [840, 431] on button "Save" at bounding box center [827, 434] width 36 height 21
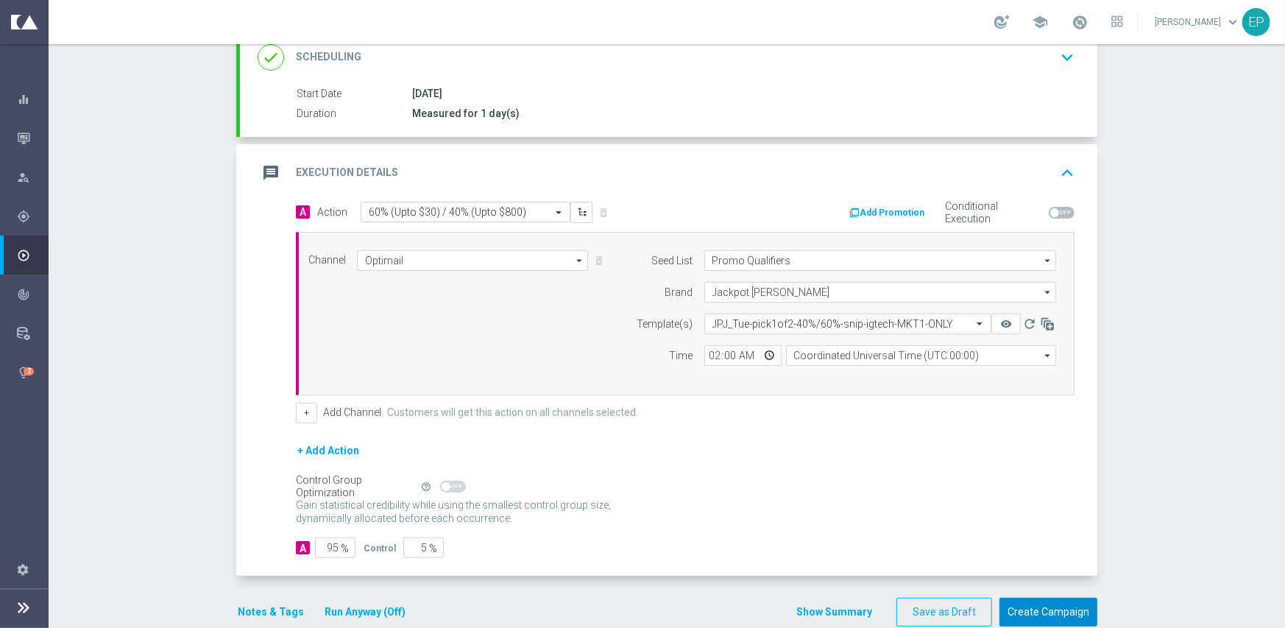
click at [1024, 605] on button "Create Campaign" at bounding box center [1048, 612] width 98 height 29
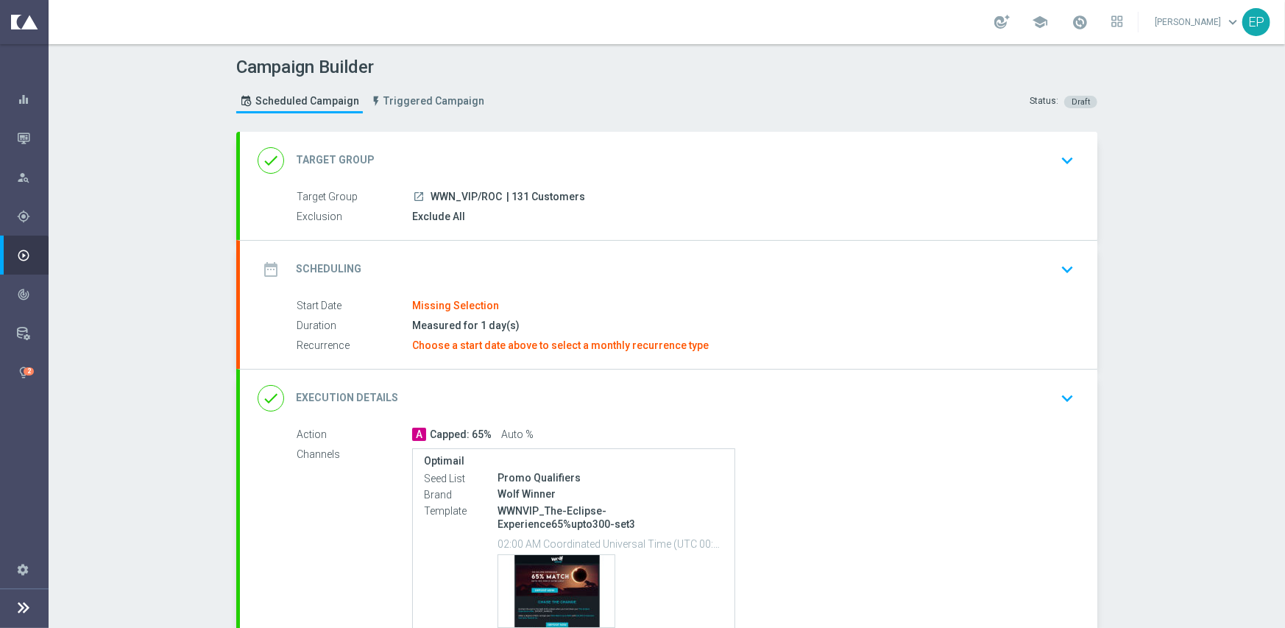
drag, startPoint x: 554, startPoint y: 149, endPoint x: 806, endPoint y: 196, distance: 256.1
click at [555, 149] on div "done Target Group keyboard_arrow_down" at bounding box center [669, 160] width 822 height 28
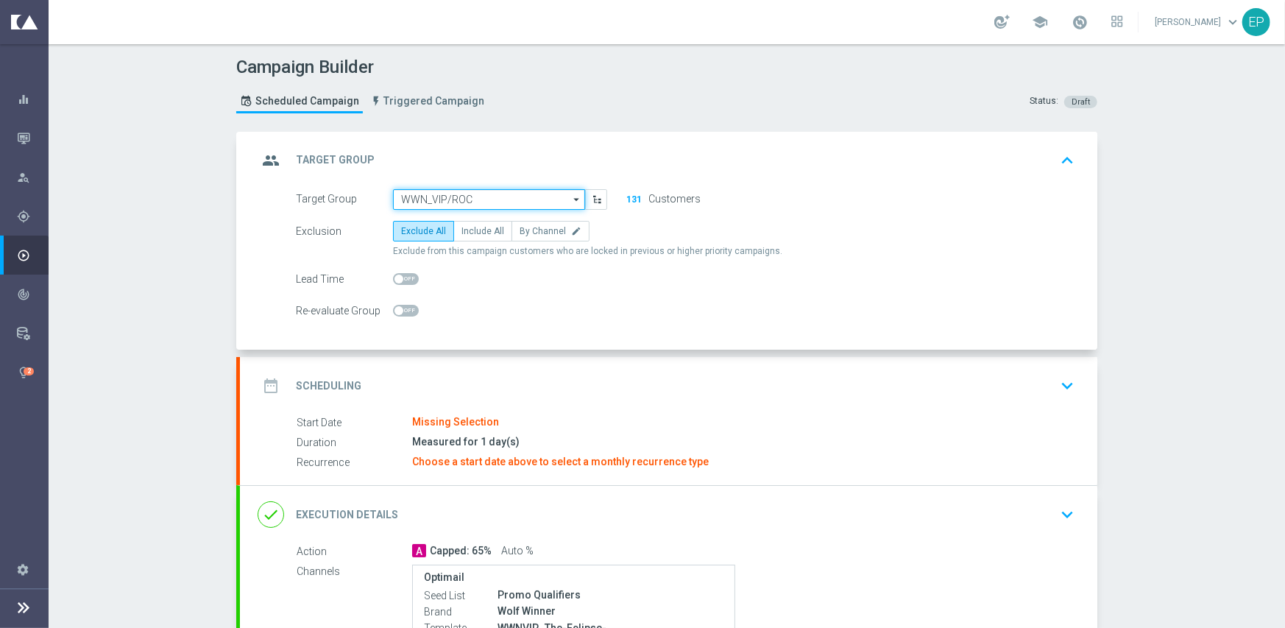
click at [501, 194] on input "WWN_VIP/ROC" at bounding box center [489, 199] width 192 height 21
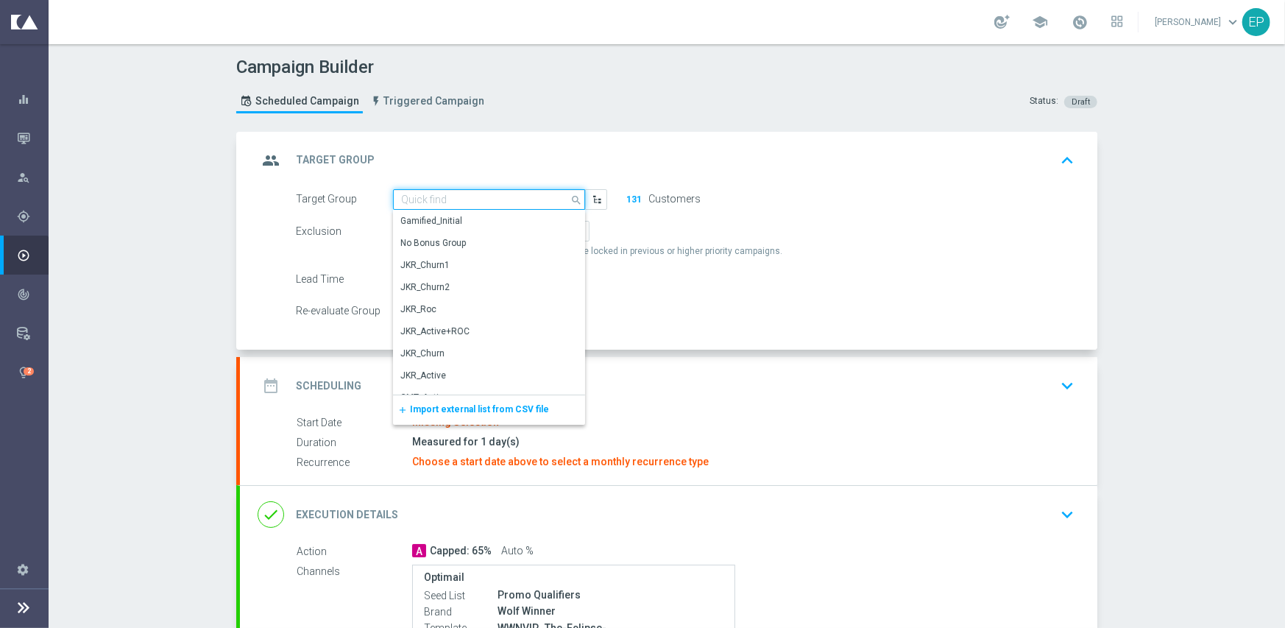
paste input "WWN_VIP/Roc_Mkt1"
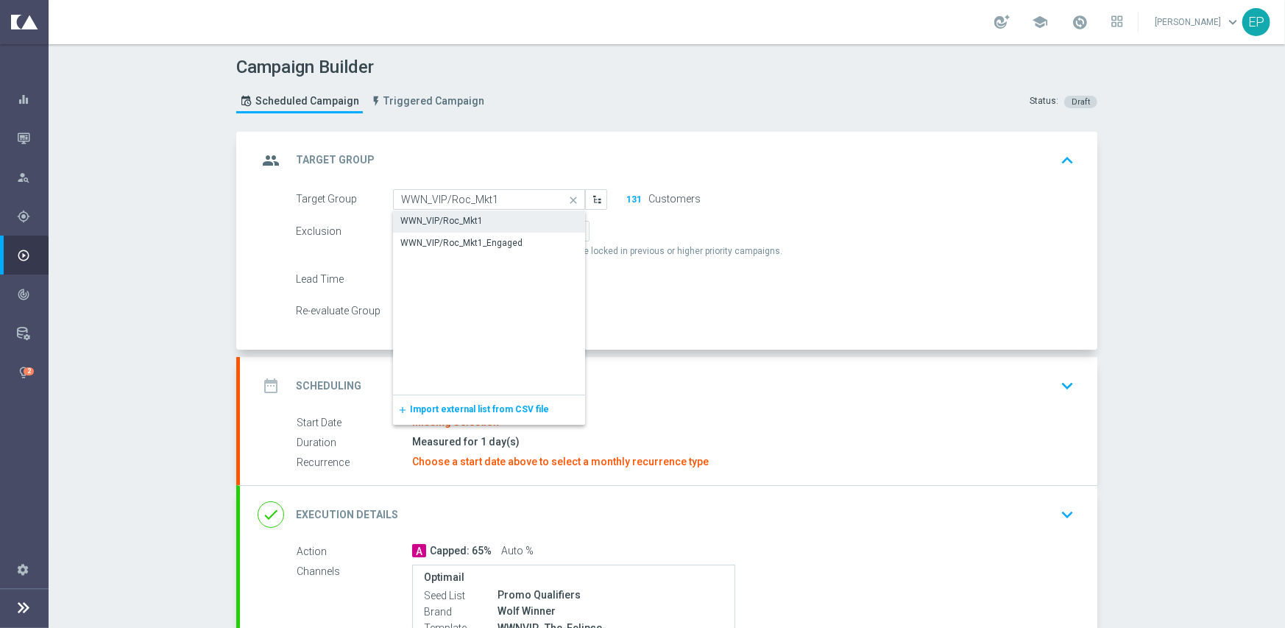
click at [464, 216] on div "WWN_VIP/Roc_Mkt1" at bounding box center [441, 220] width 82 height 13
type input "WWN_VIP/Roc_Mkt1"
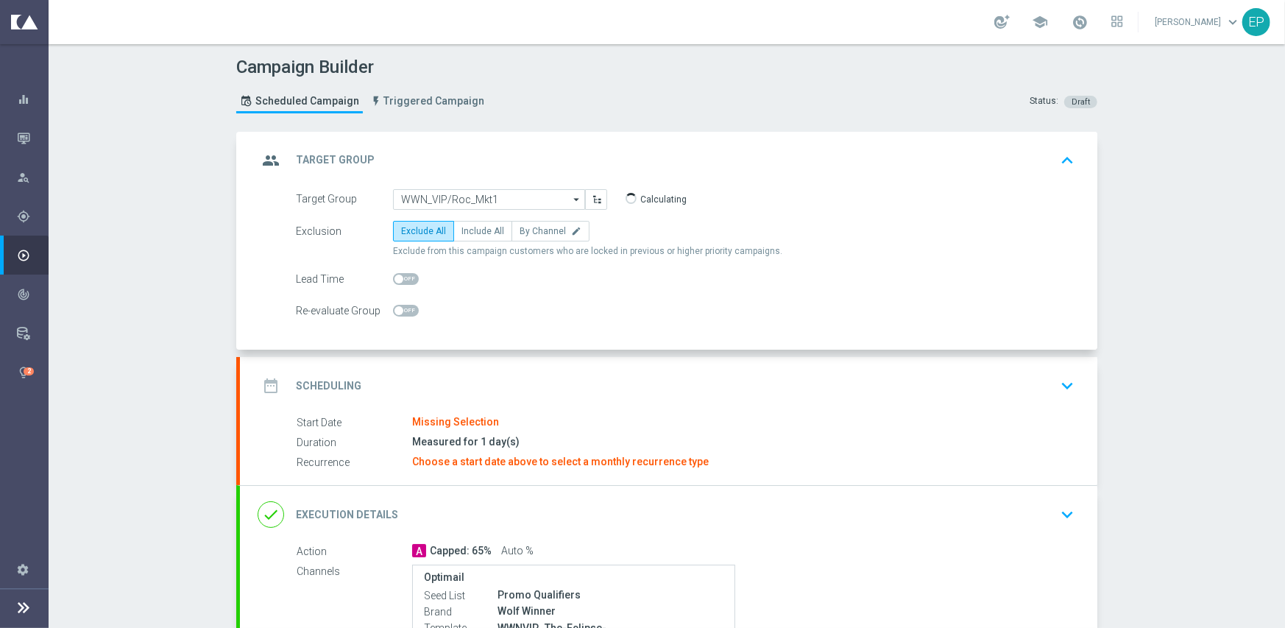
click at [504, 389] on div "date_range Scheduling keyboard_arrow_down" at bounding box center [669, 386] width 822 height 28
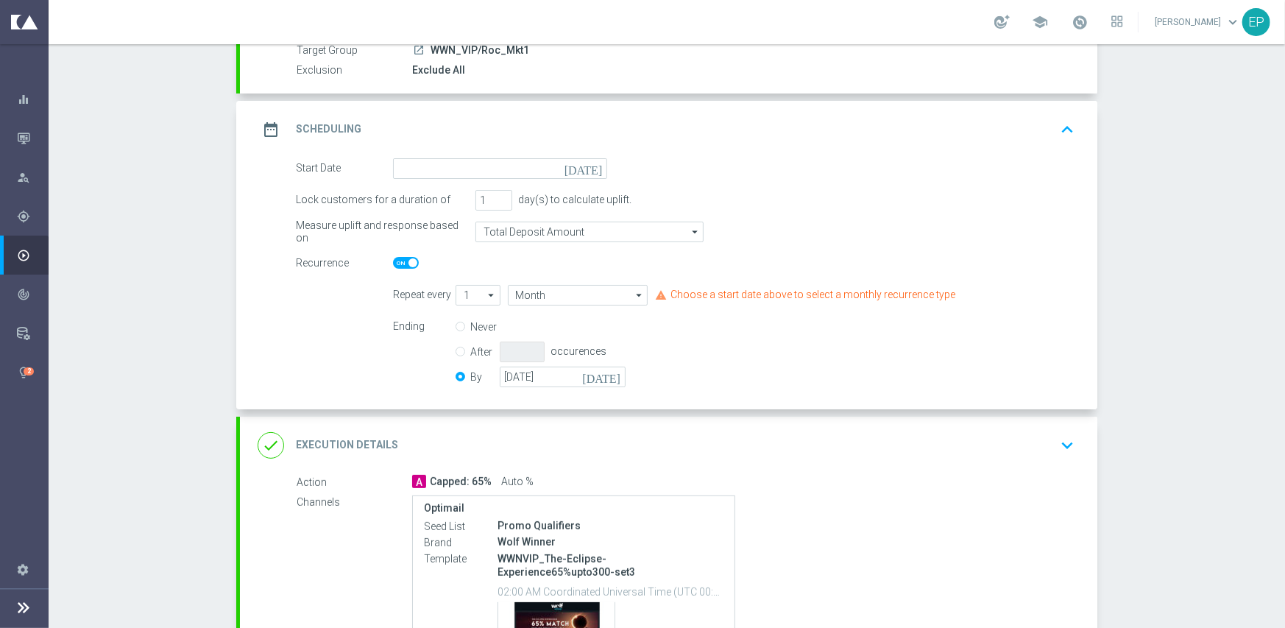
scroll to position [147, 0]
click at [393, 258] on span at bounding box center [406, 262] width 26 height 12
click input "checkbox"
checkbox input "false"
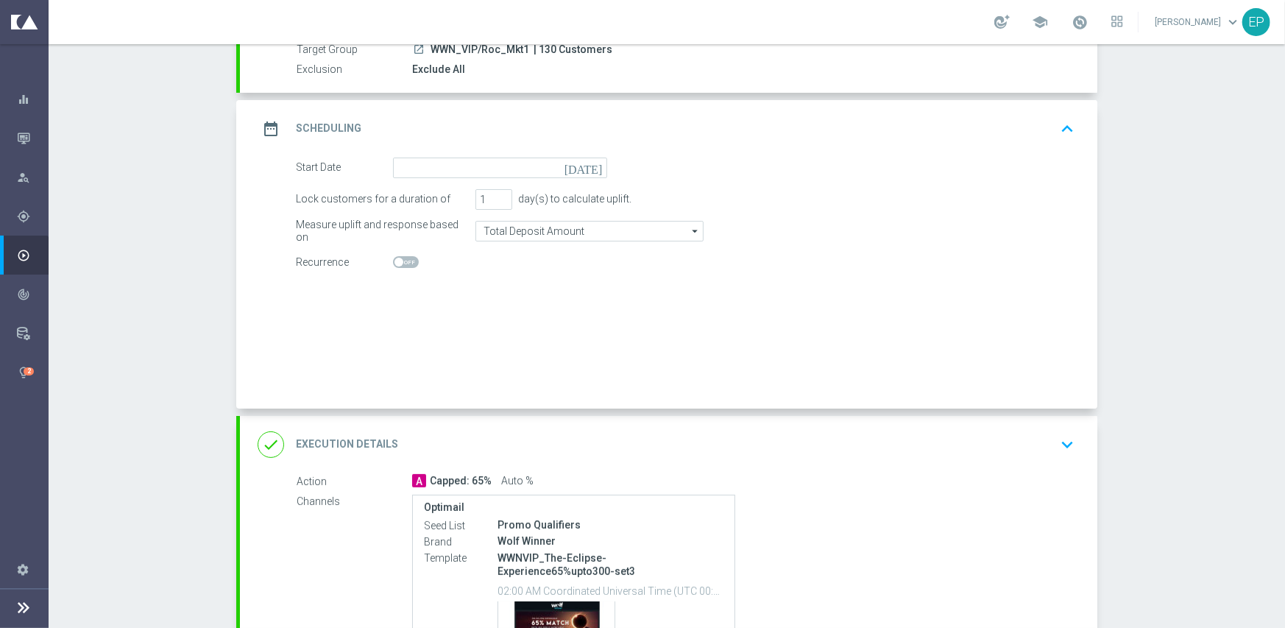
radio input "true"
radio input "false"
checkbox input "false"
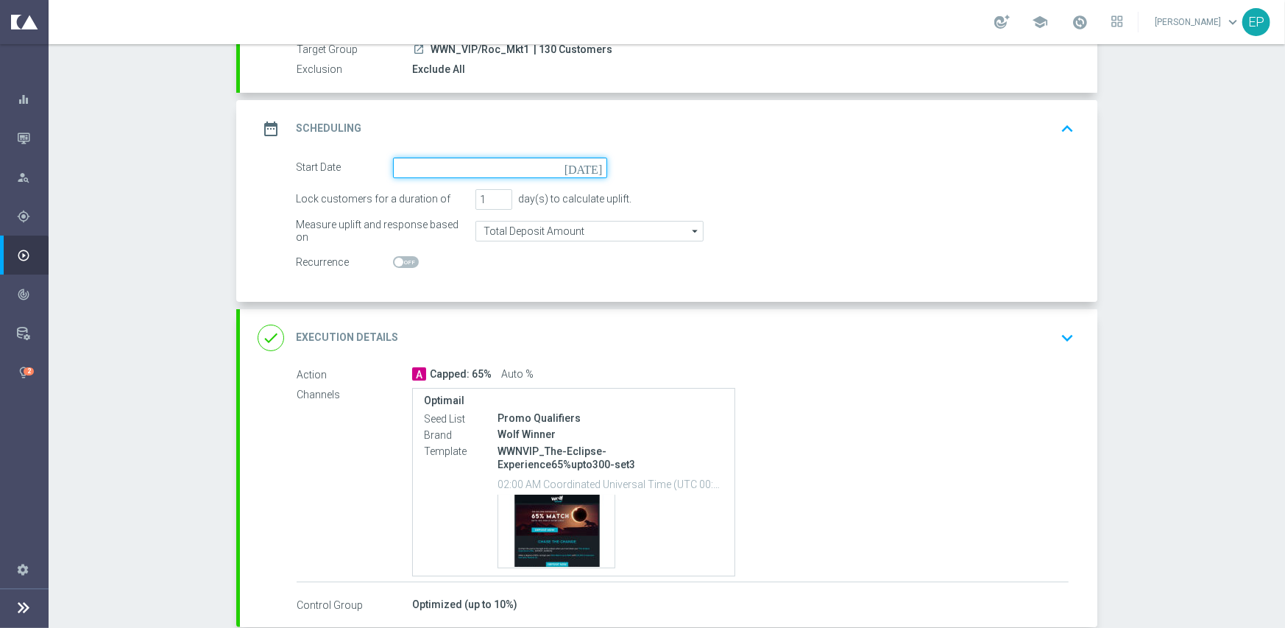
click input
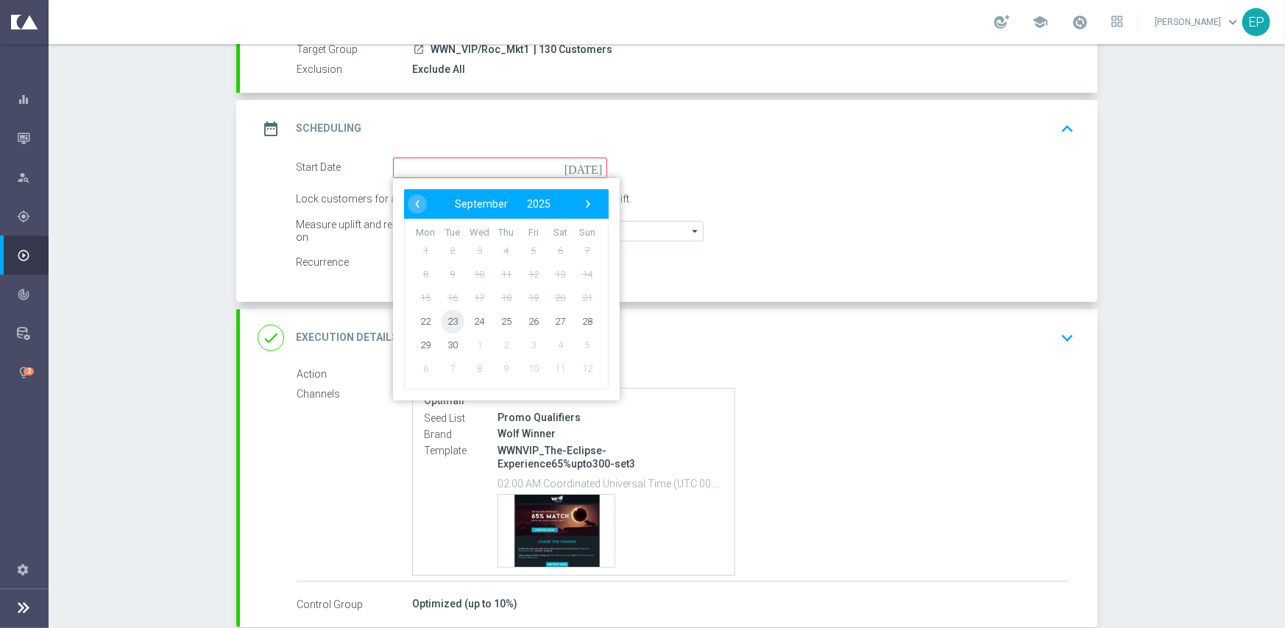
click span "23"
type input "[DATE]"
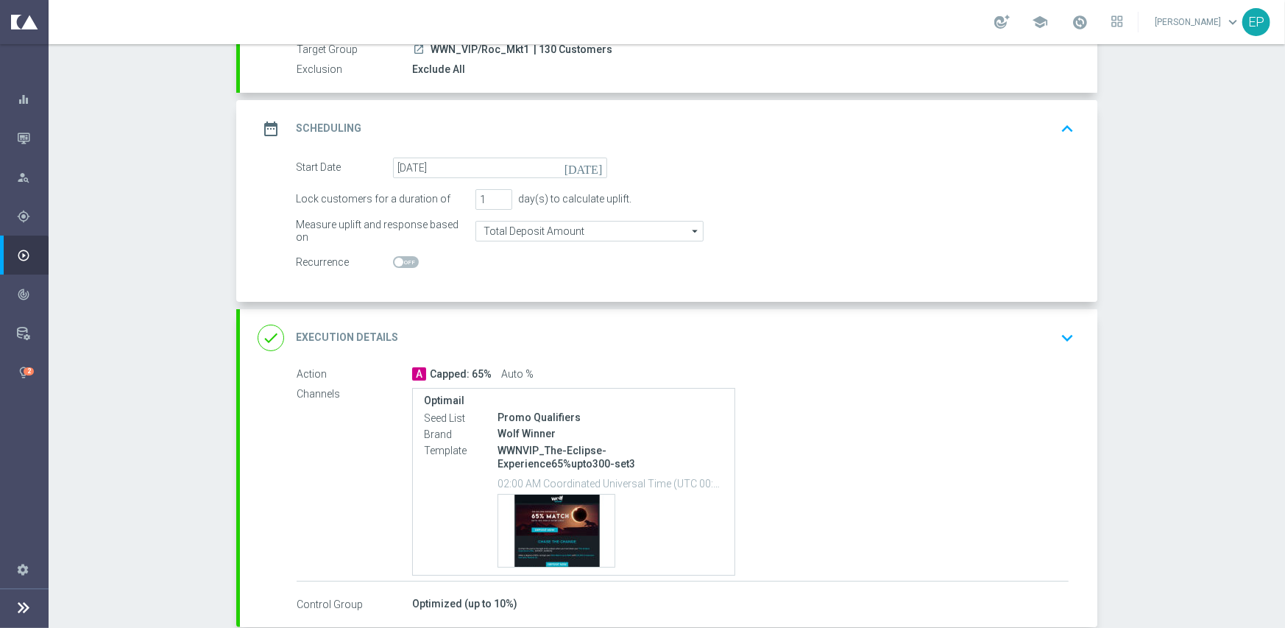
click div "done Execution Details keyboard_arrow_down"
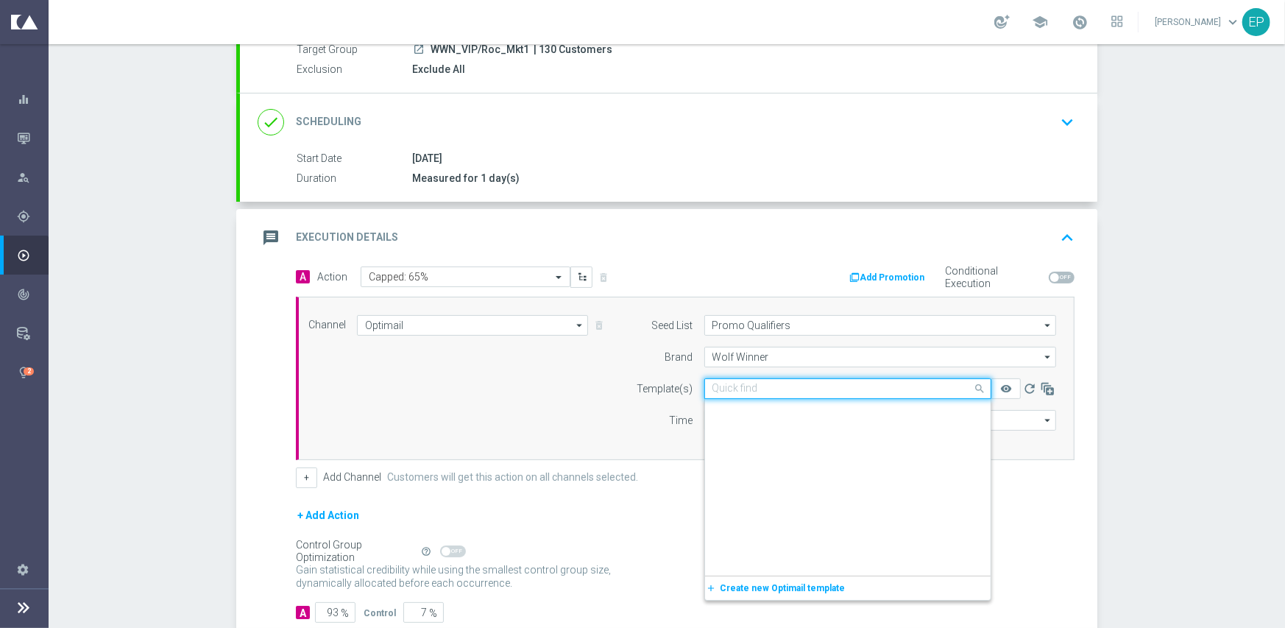
click input "text"
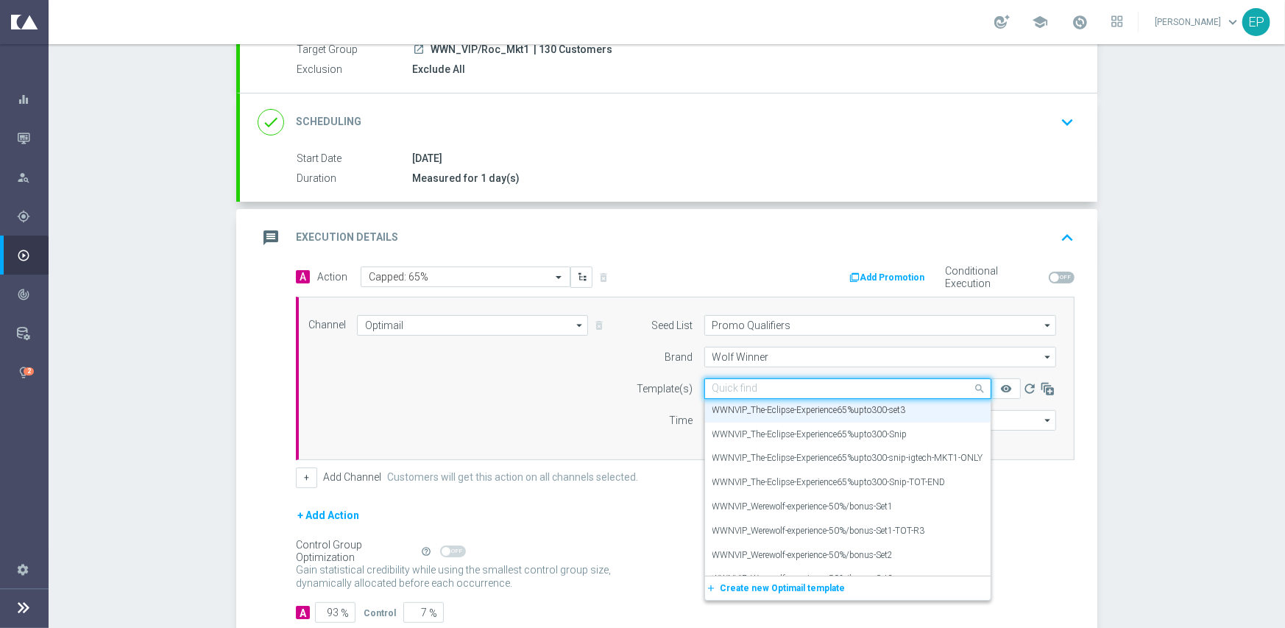
paste input "WWNVIP_The-Eclipse-Experience65%upto300-snip-igtech-MKT1-ONLY"
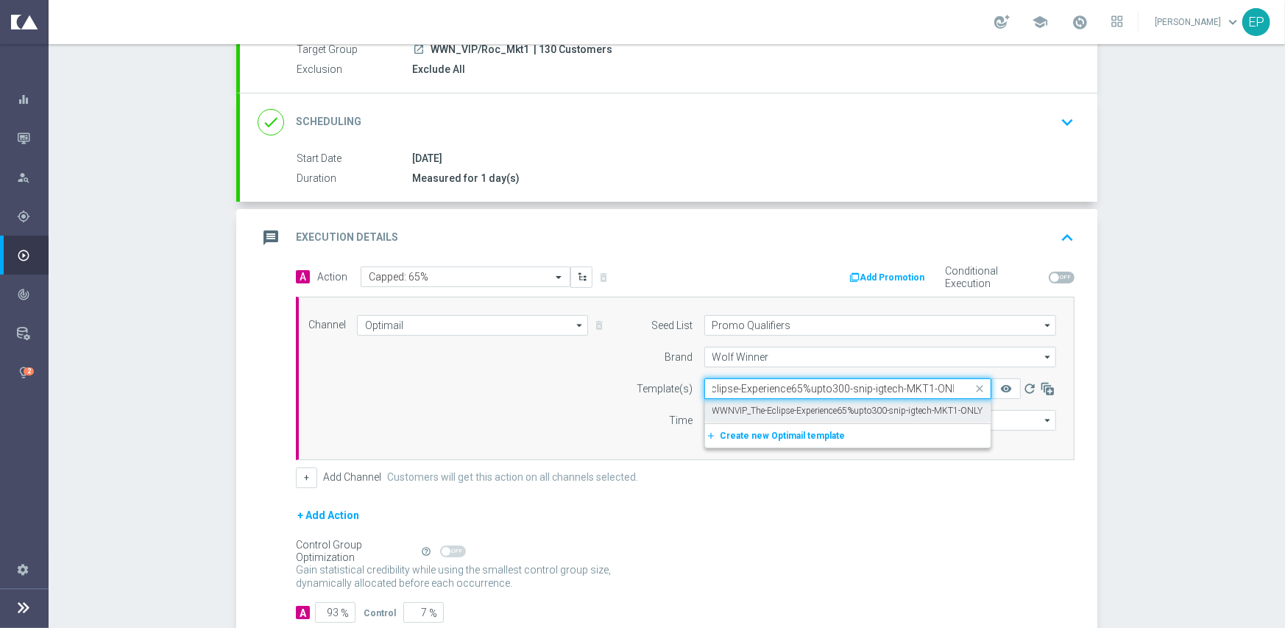
click label "WWNVIP_The-Eclipse-Experience65%upto300-snip-igtech-MKT1-ONLY"
type input "WWNVIP_The-Eclipse-Experience65%upto300-snip-igtech-MKT1-ONLY"
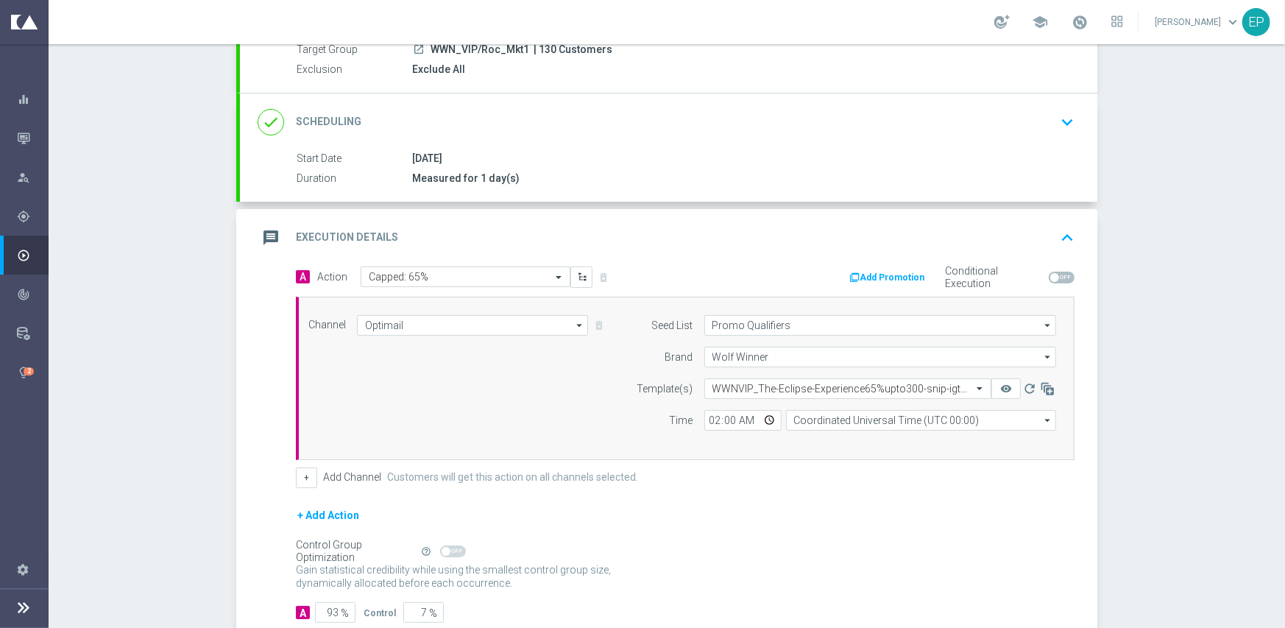
click div "Channel Optimail Optimail arrow_drop_down Show Selected 1 of 21 Facebook Custom…"
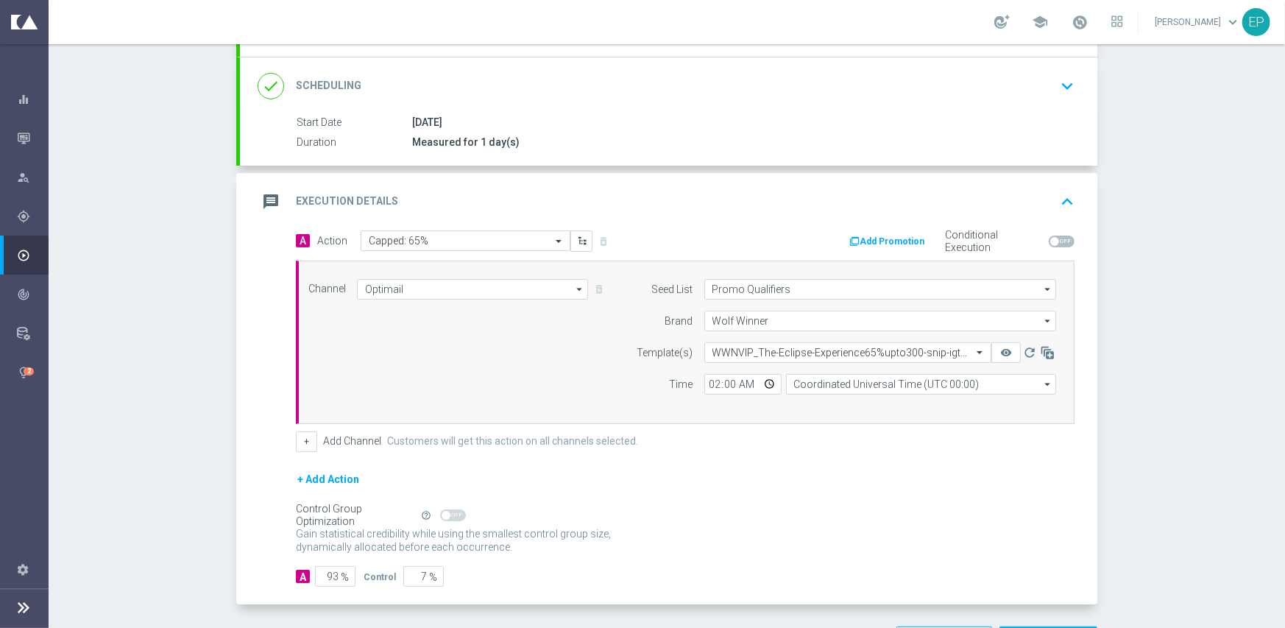
scroll to position [238, 0]
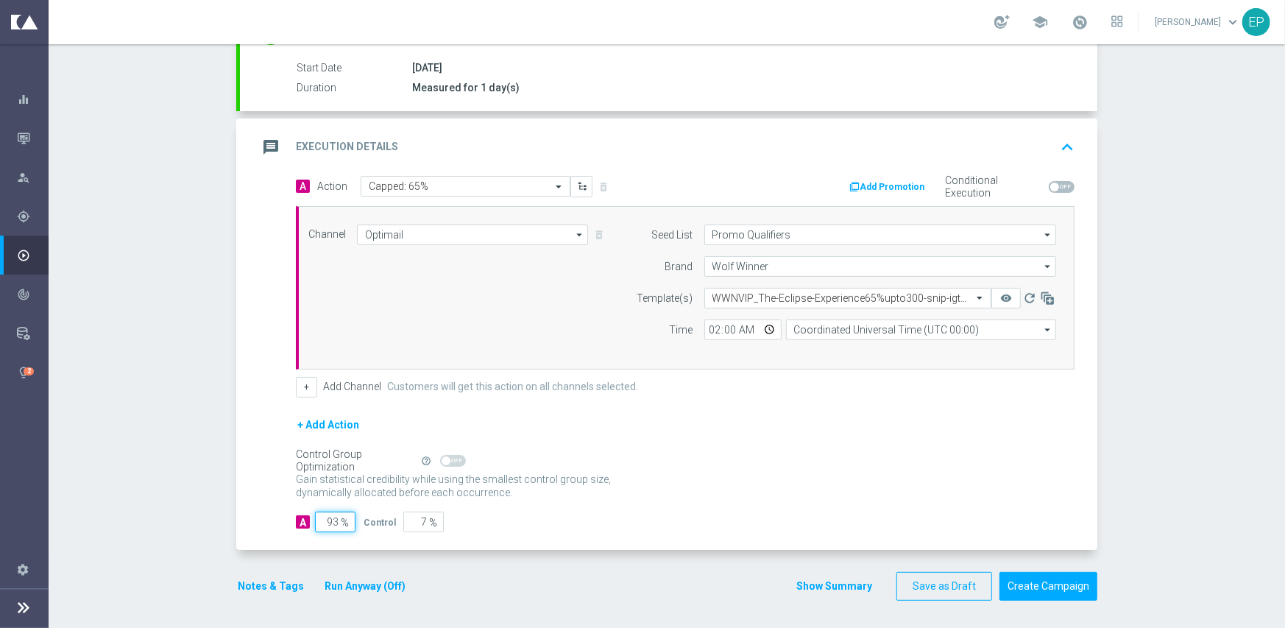
click input "93"
type input "95"
type input "5"
type input "95"
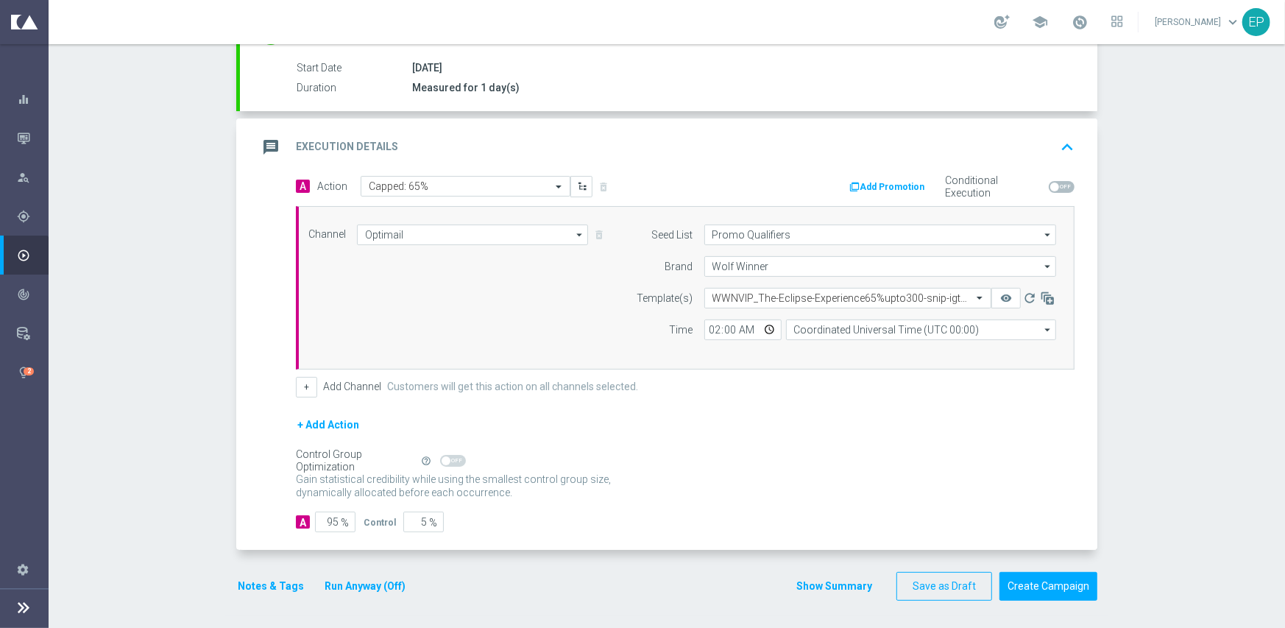
click button "Notes & Tags"
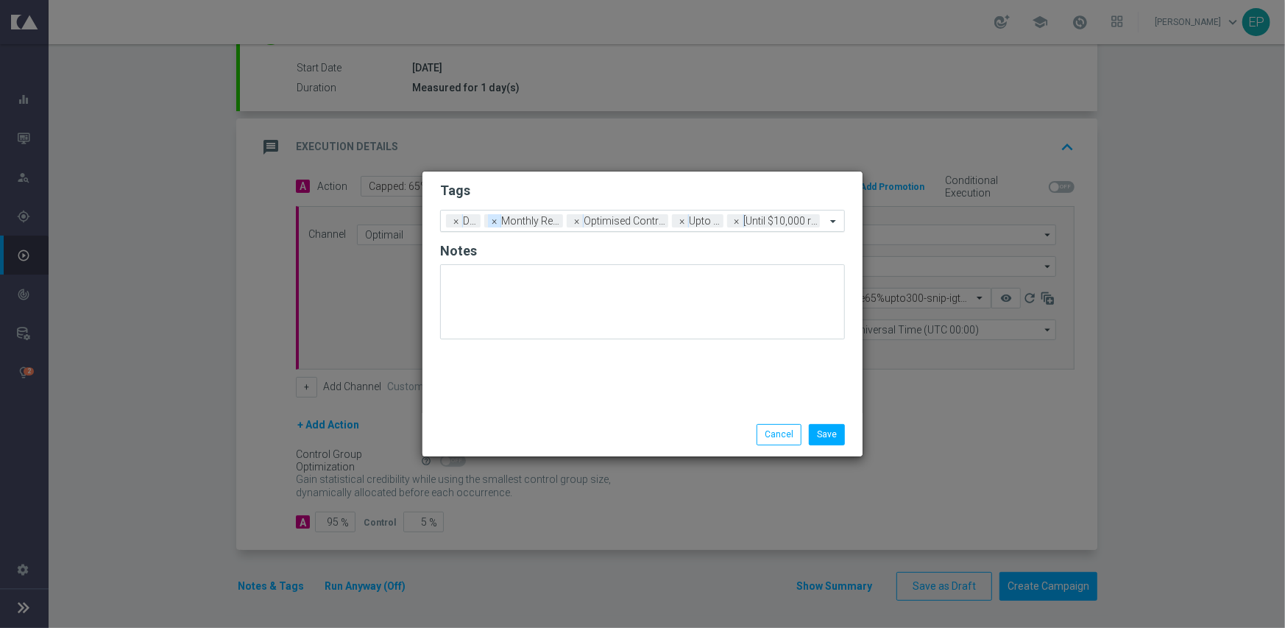
click span "×"
click input "text"
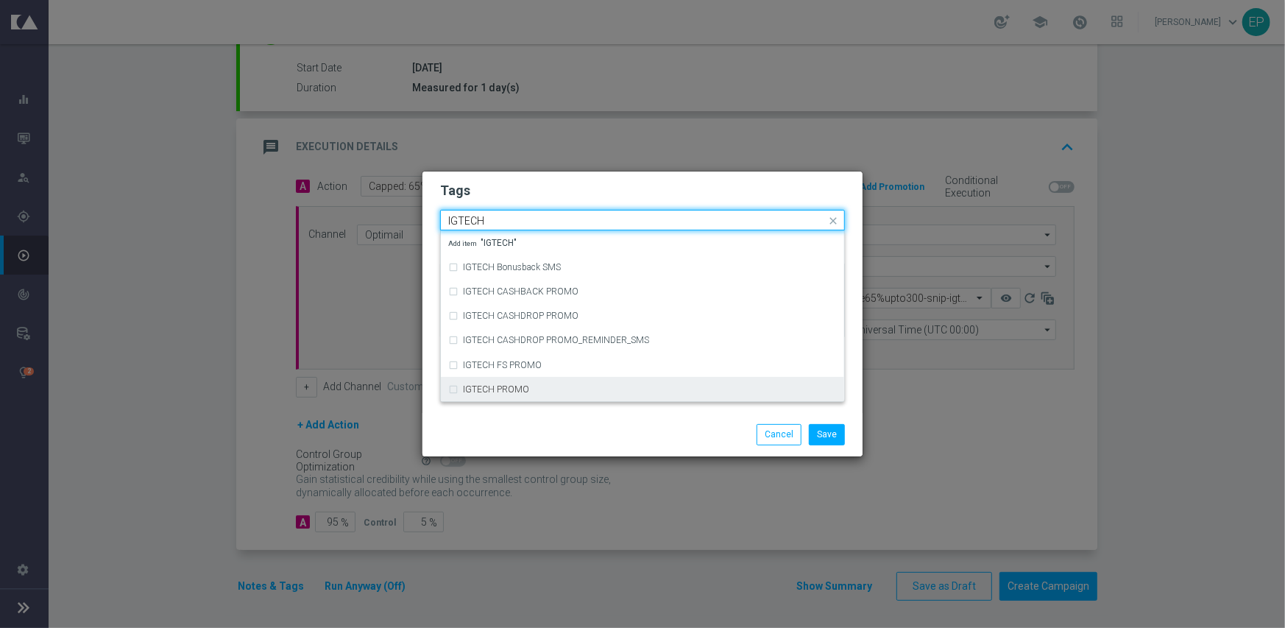
click div "IGTECH PROMO"
type input "IGTECH"
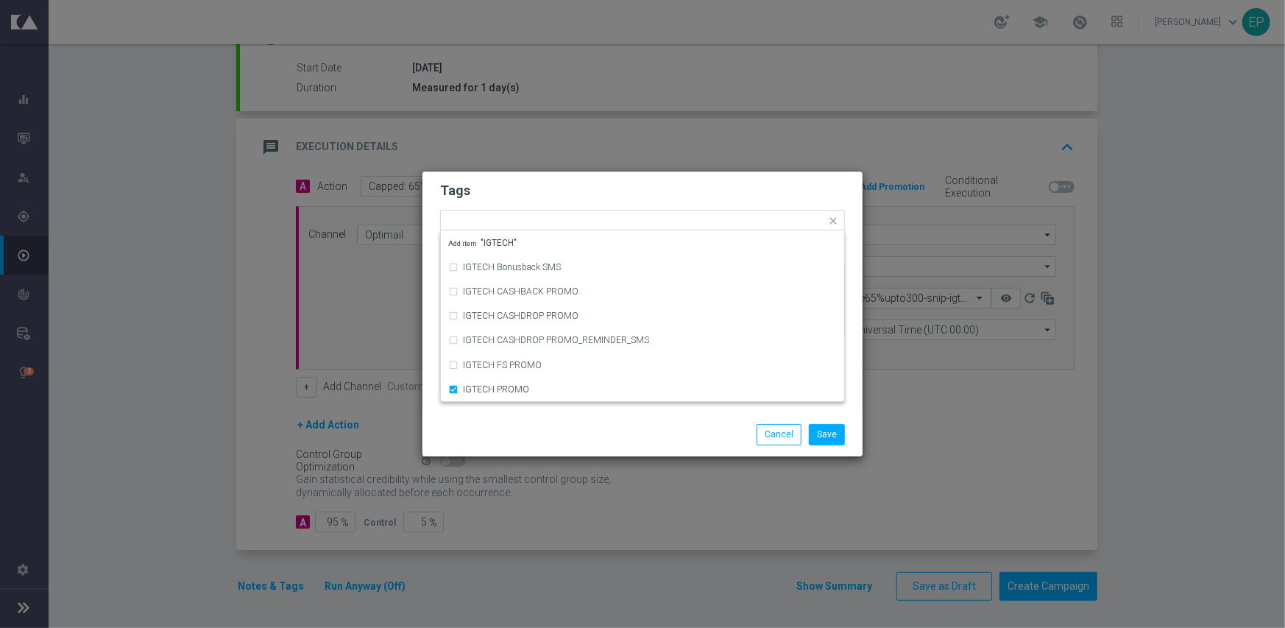
click div "Save Cancel"
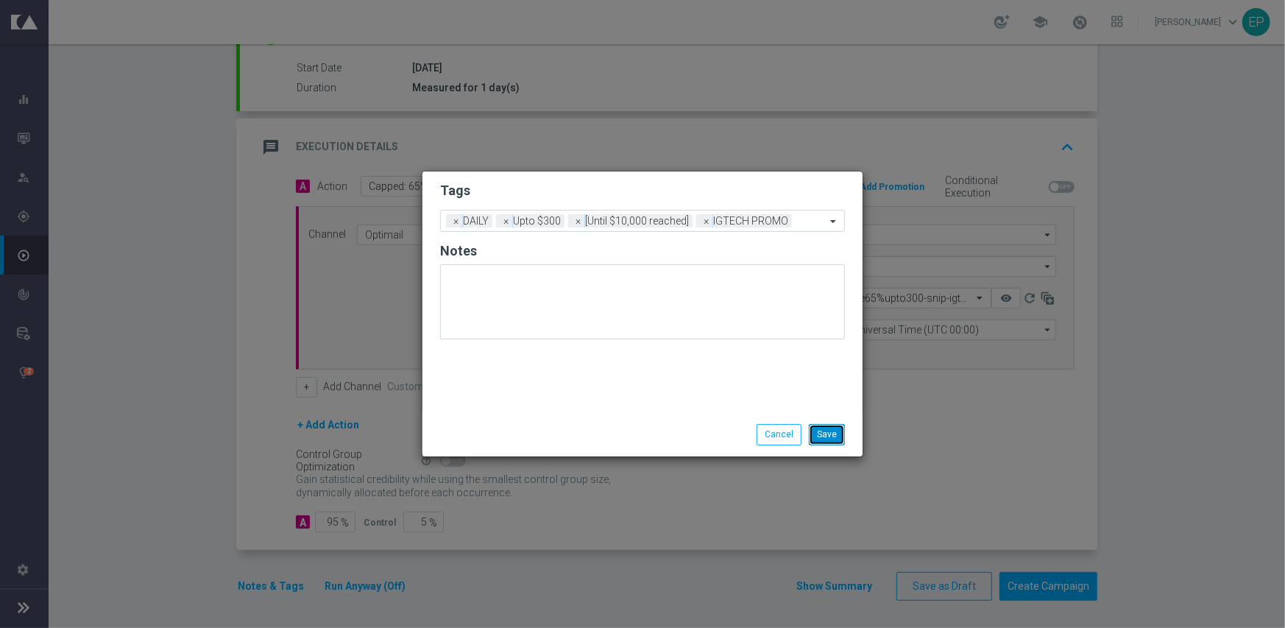
click button "Save"
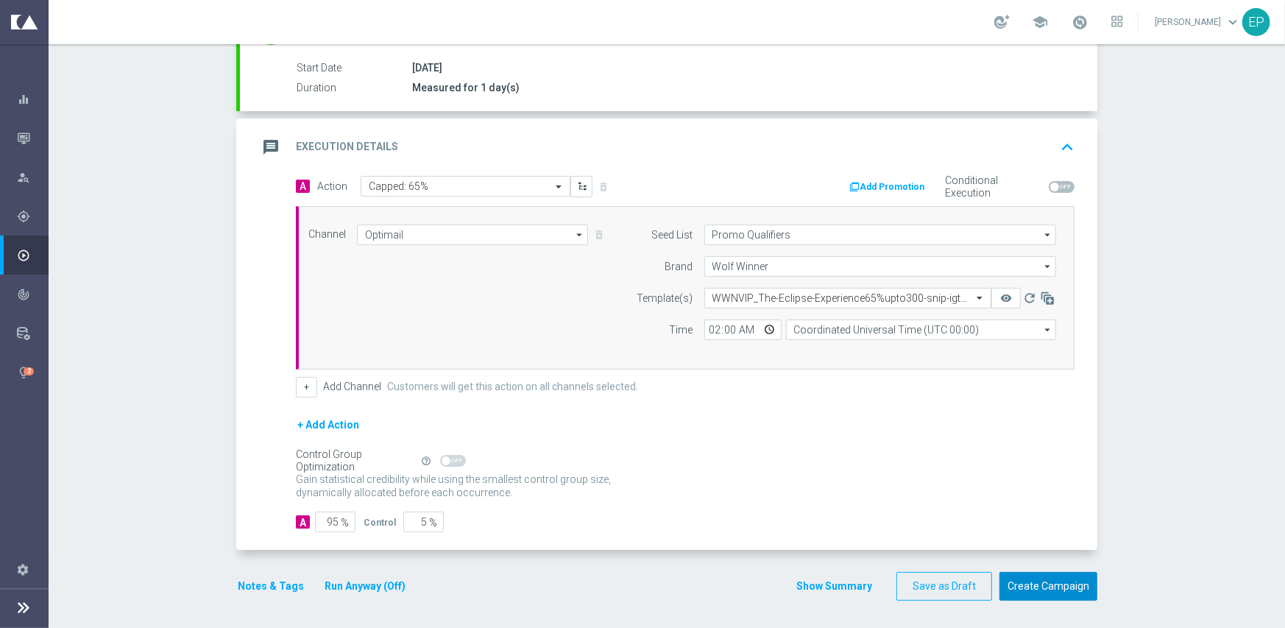
click button "Create Campaign"
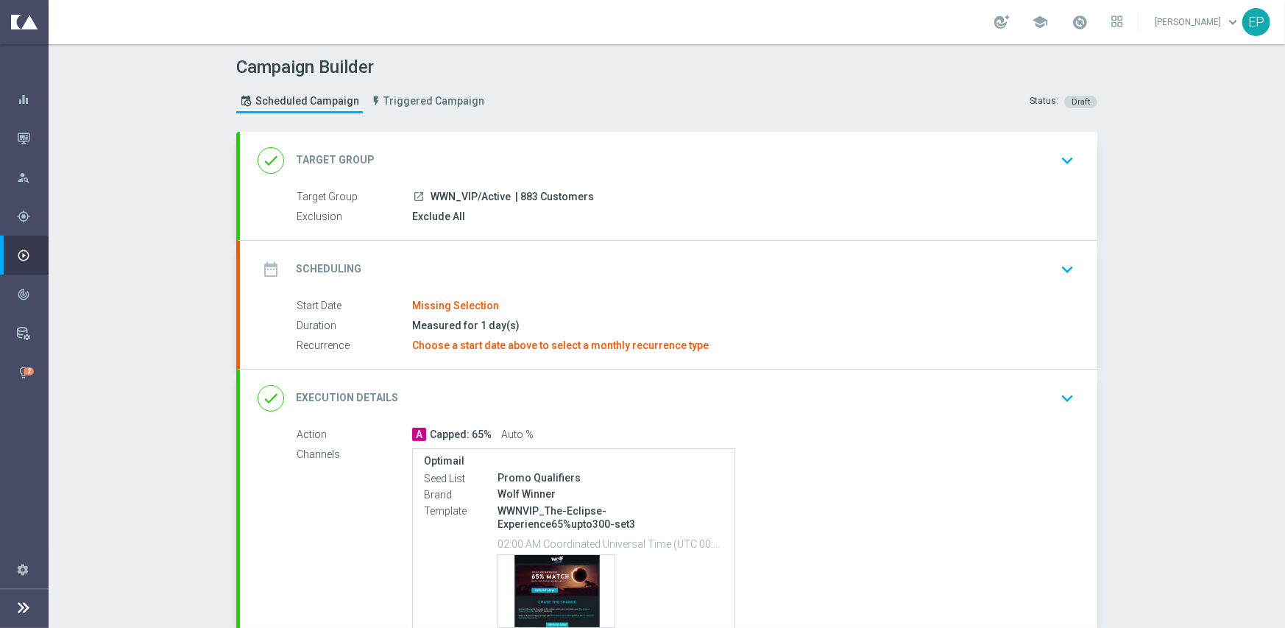
drag, startPoint x: 529, startPoint y: 146, endPoint x: 500, endPoint y: 179, distance: 43.3
click at [529, 146] on div "done Target Group keyboard_arrow_down" at bounding box center [669, 160] width 822 height 28
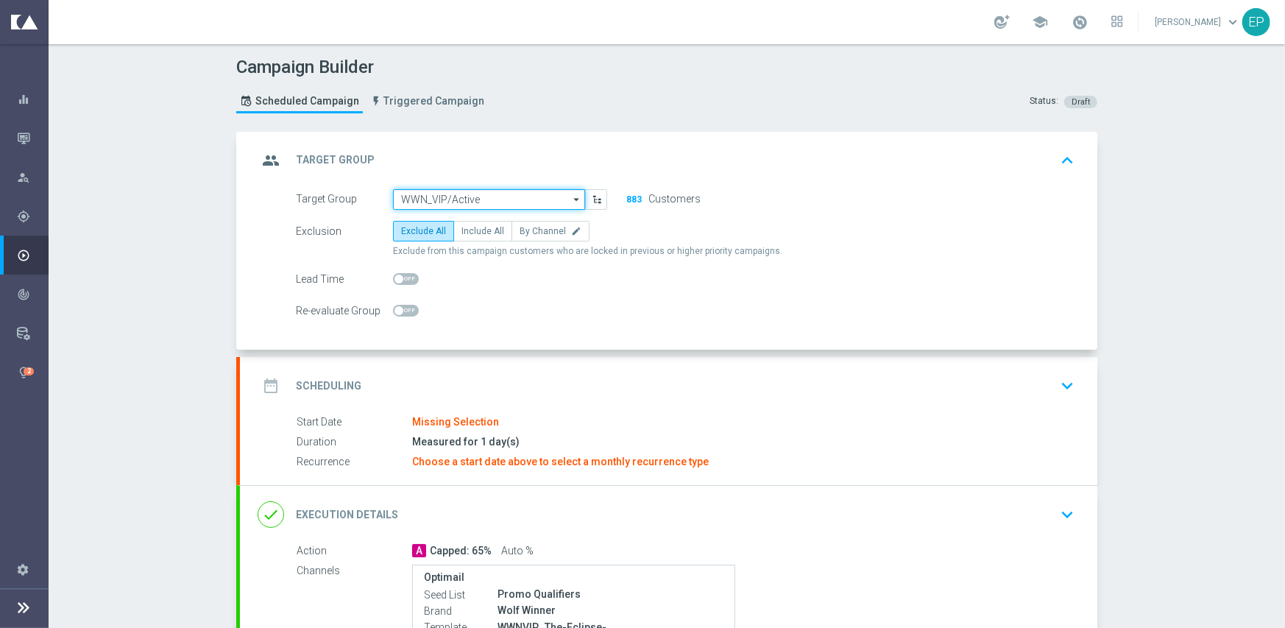
click at [470, 194] on input "WWN_VIP/Active" at bounding box center [489, 199] width 192 height 21
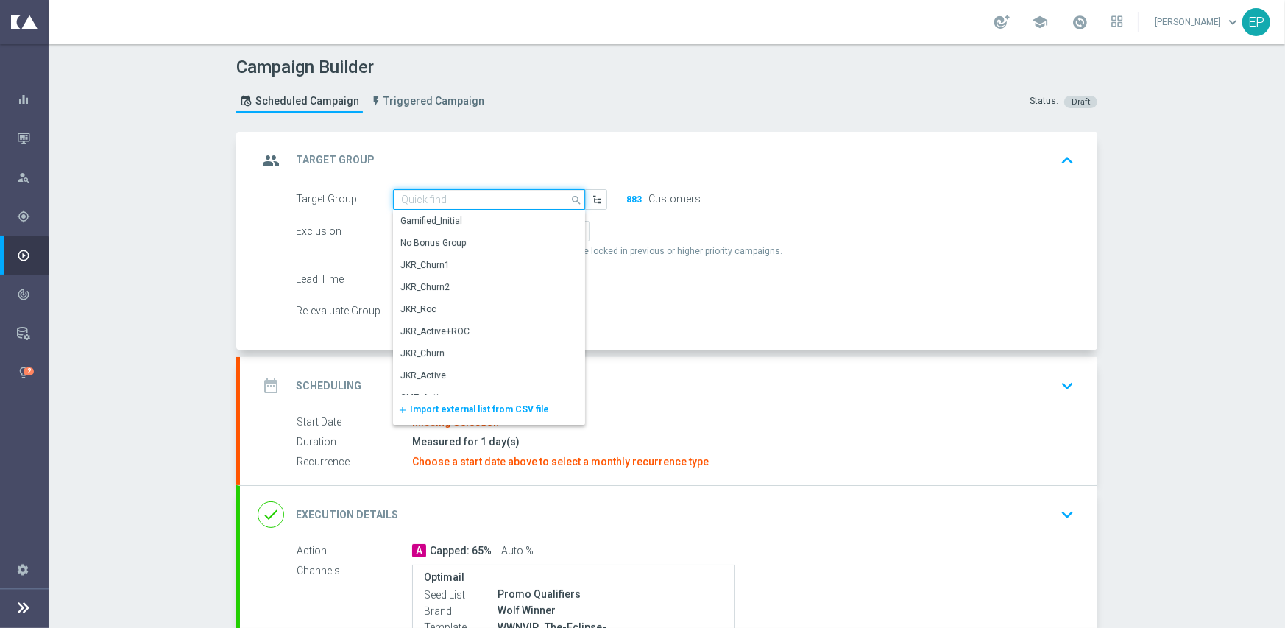
paste input "WWN_Active_Mkt1"
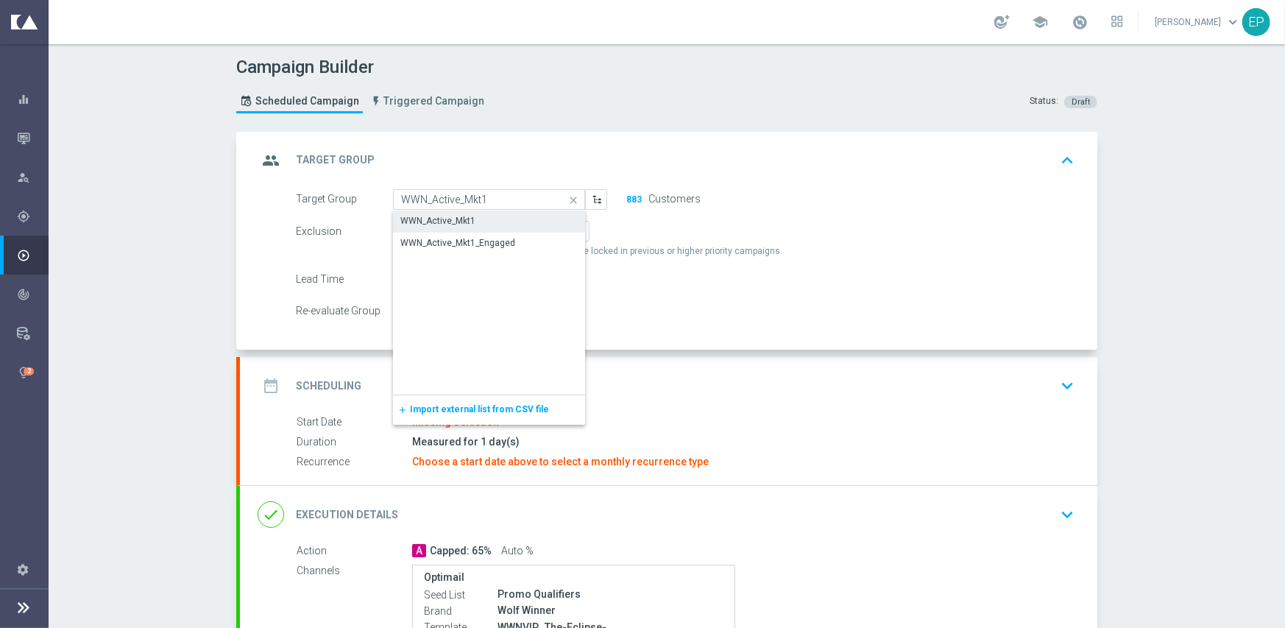
click at [463, 223] on div "WWN_Active_Mkt1" at bounding box center [437, 220] width 75 height 13
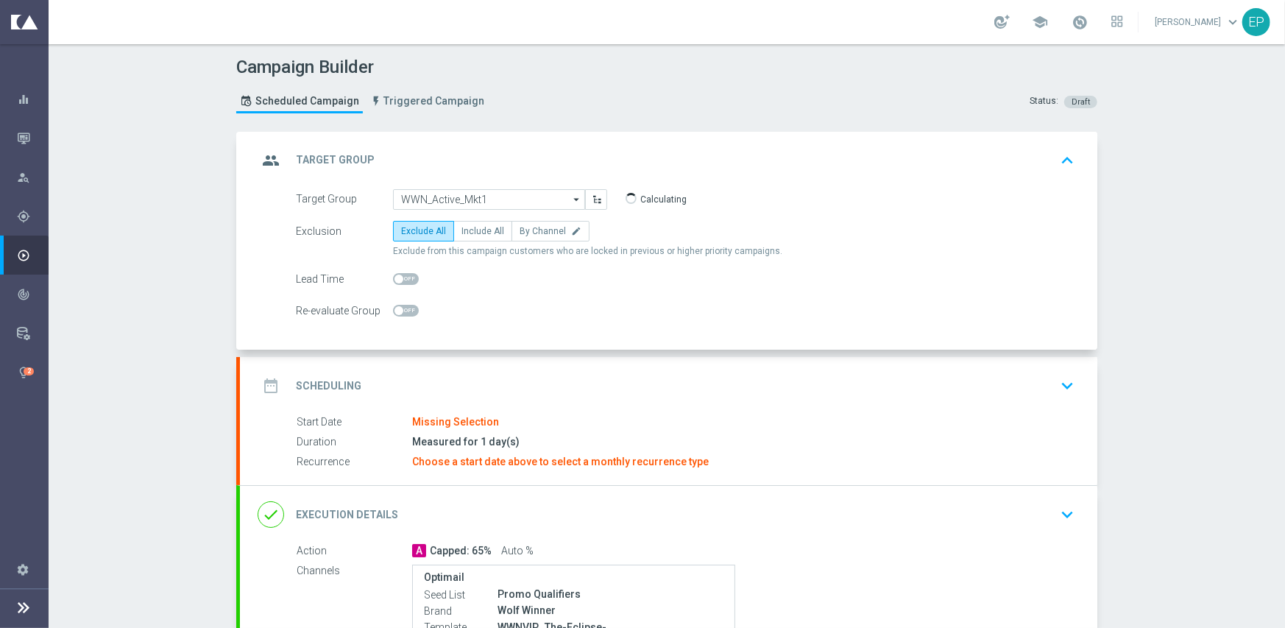
type input "WWN_Active_Mkt1"
click at [469, 379] on div "date_range Scheduling keyboard_arrow_down" at bounding box center [669, 386] width 822 height 28
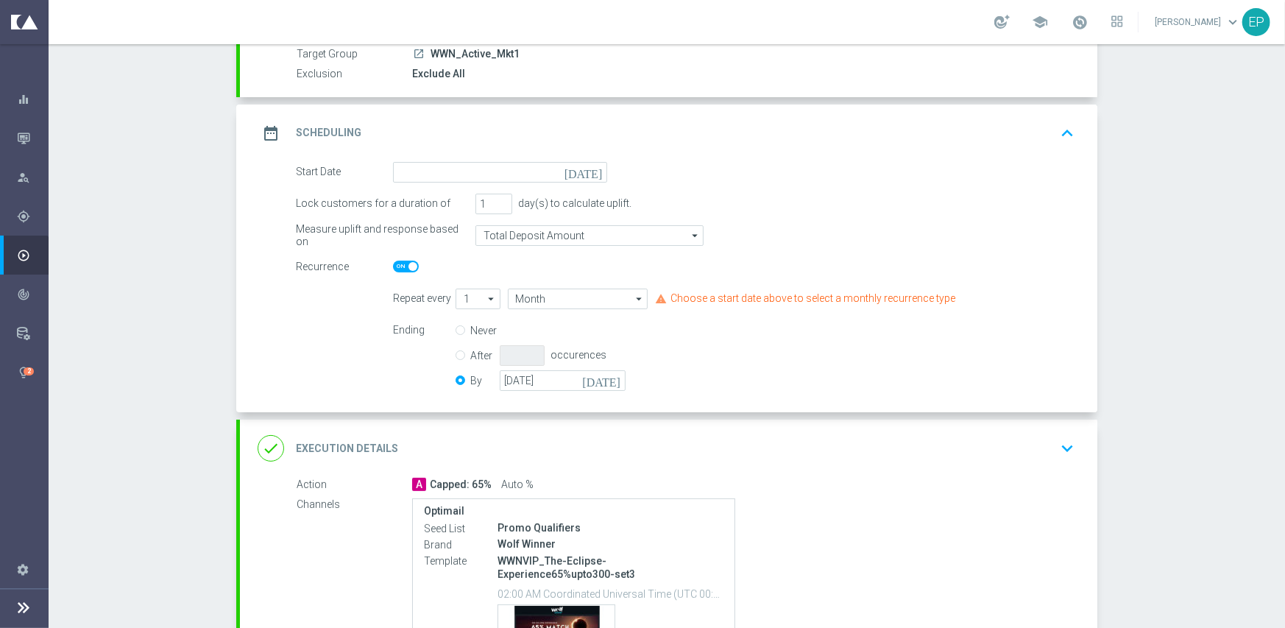
scroll to position [147, 0]
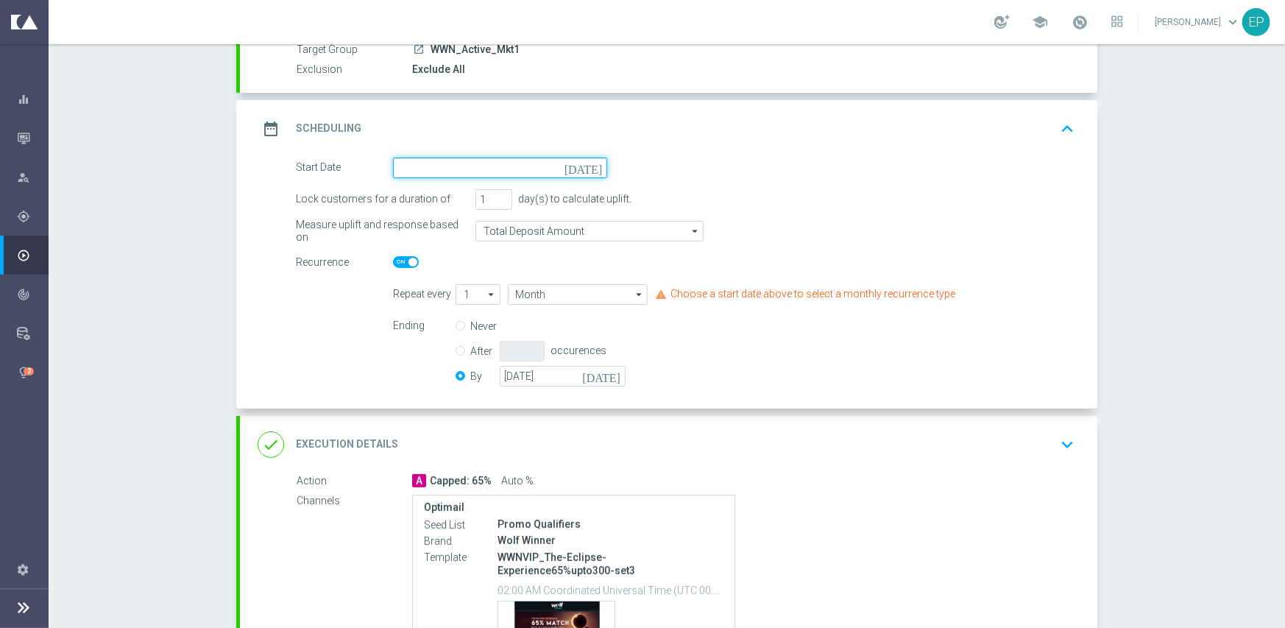
click at [509, 164] on input at bounding box center [500, 167] width 214 height 21
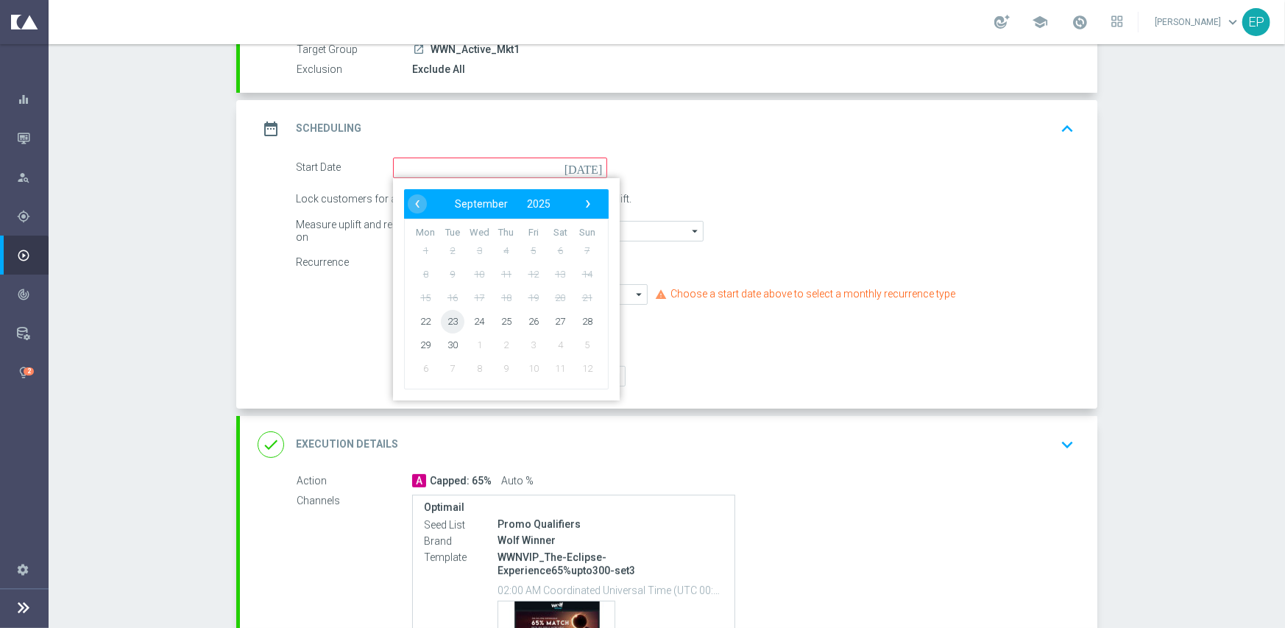
click at [448, 325] on span "23" at bounding box center [453, 321] width 24 height 24
type input "[DATE]"
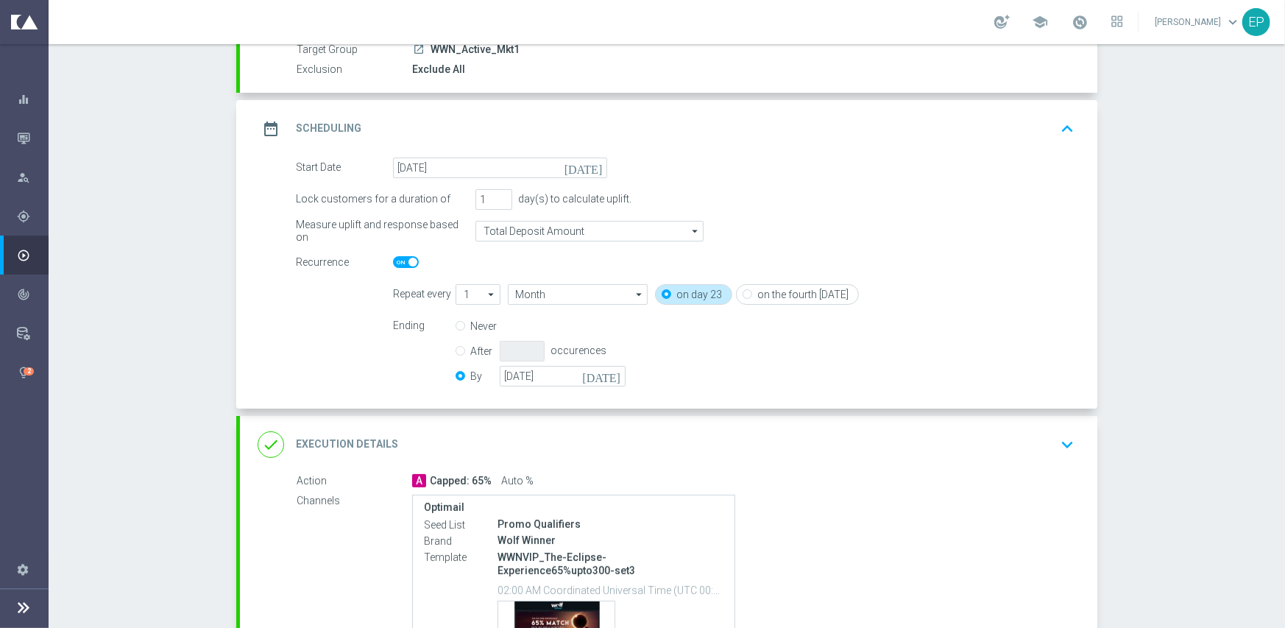
click at [395, 261] on span at bounding box center [406, 262] width 26 height 12
click at [395, 261] on input "checkbox" at bounding box center [406, 262] width 26 height 12
checkbox input "false"
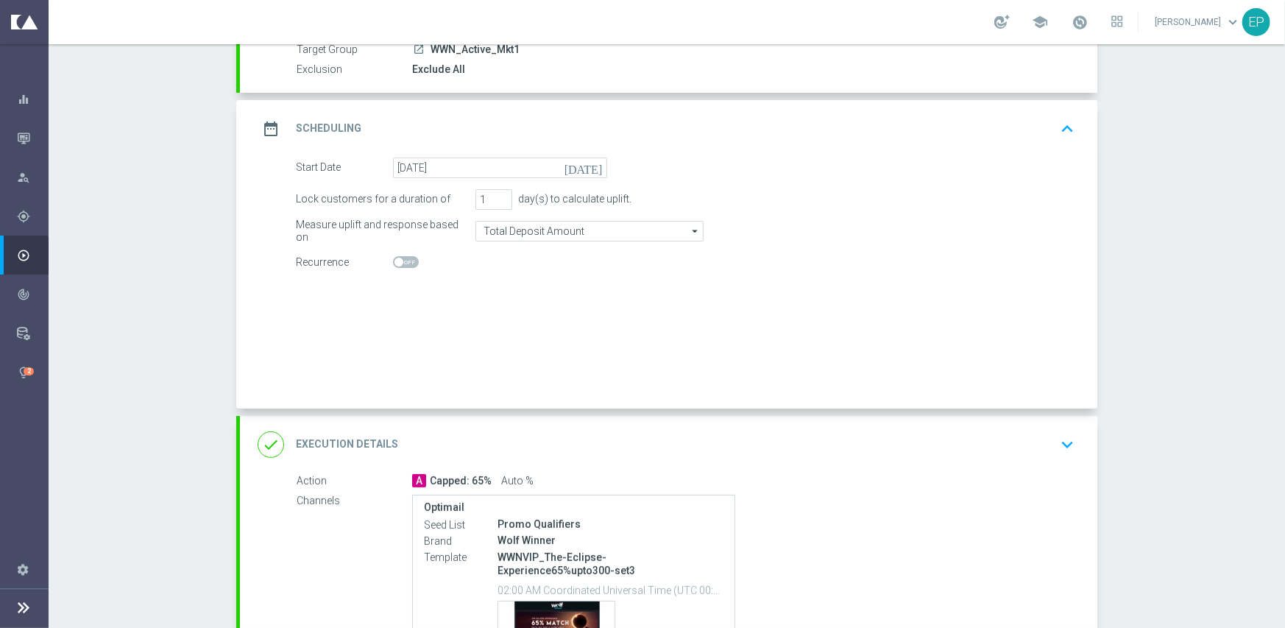
radio input "true"
radio input "false"
checkbox input "false"
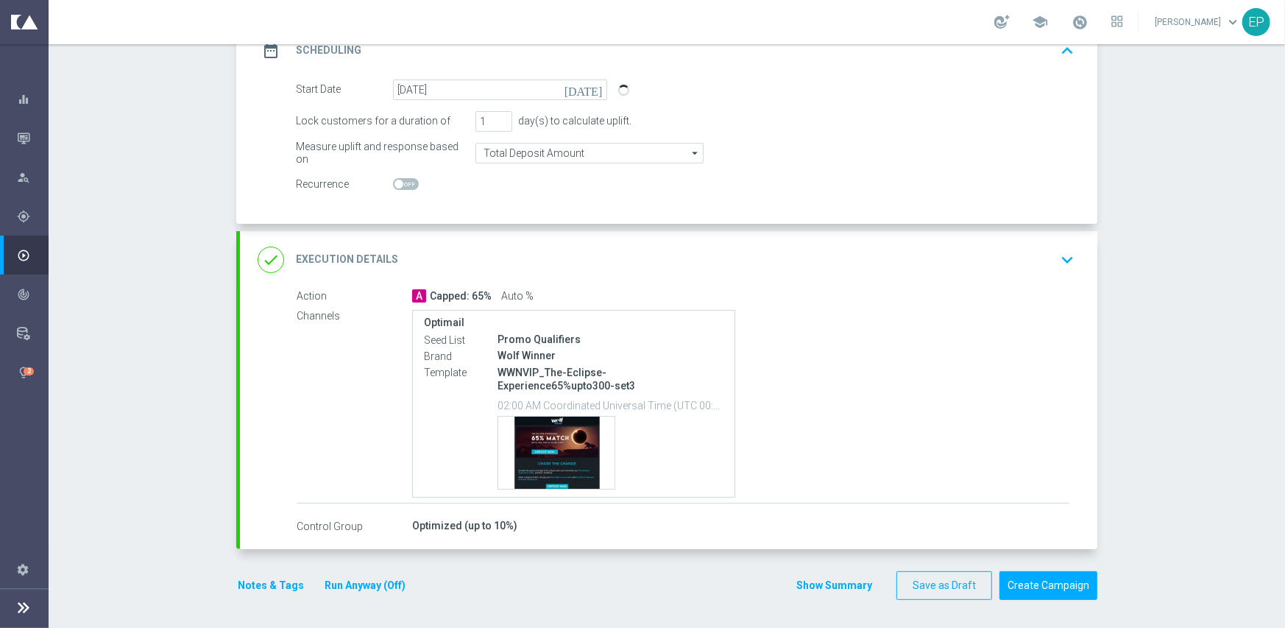
drag, startPoint x: 572, startPoint y: 259, endPoint x: 587, endPoint y: 259, distance: 15.5
click at [575, 259] on div "done Execution Details keyboard_arrow_down" at bounding box center [669, 260] width 822 height 28
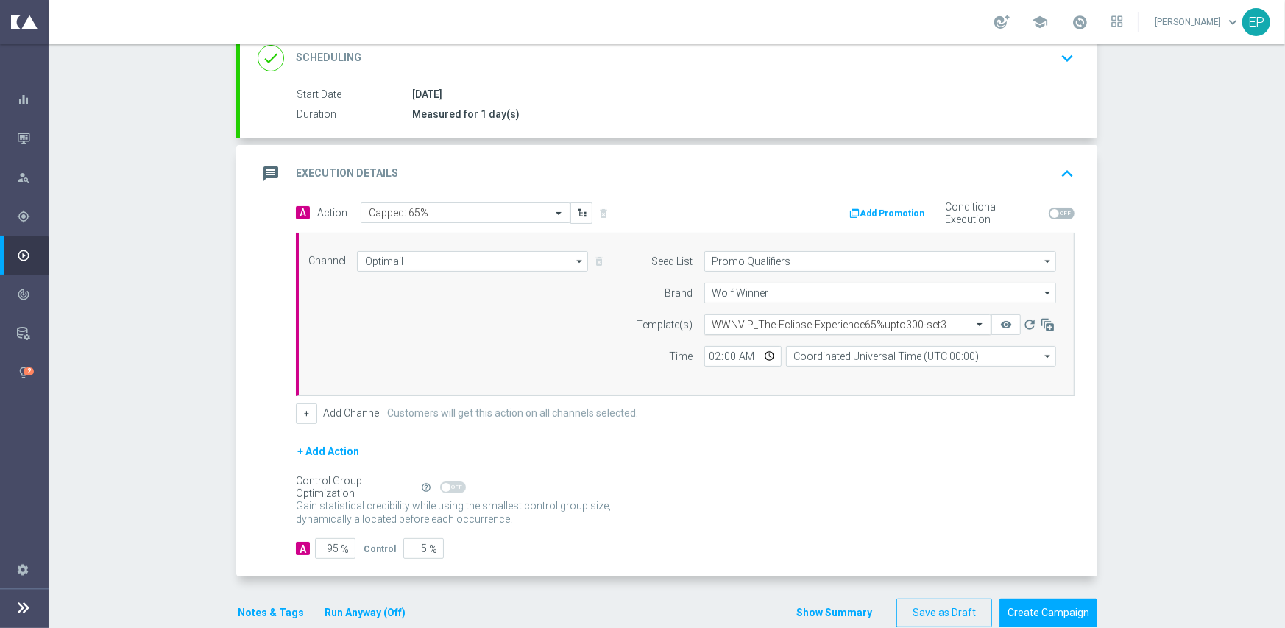
click at [773, 319] on input "text" at bounding box center [832, 325] width 241 height 13
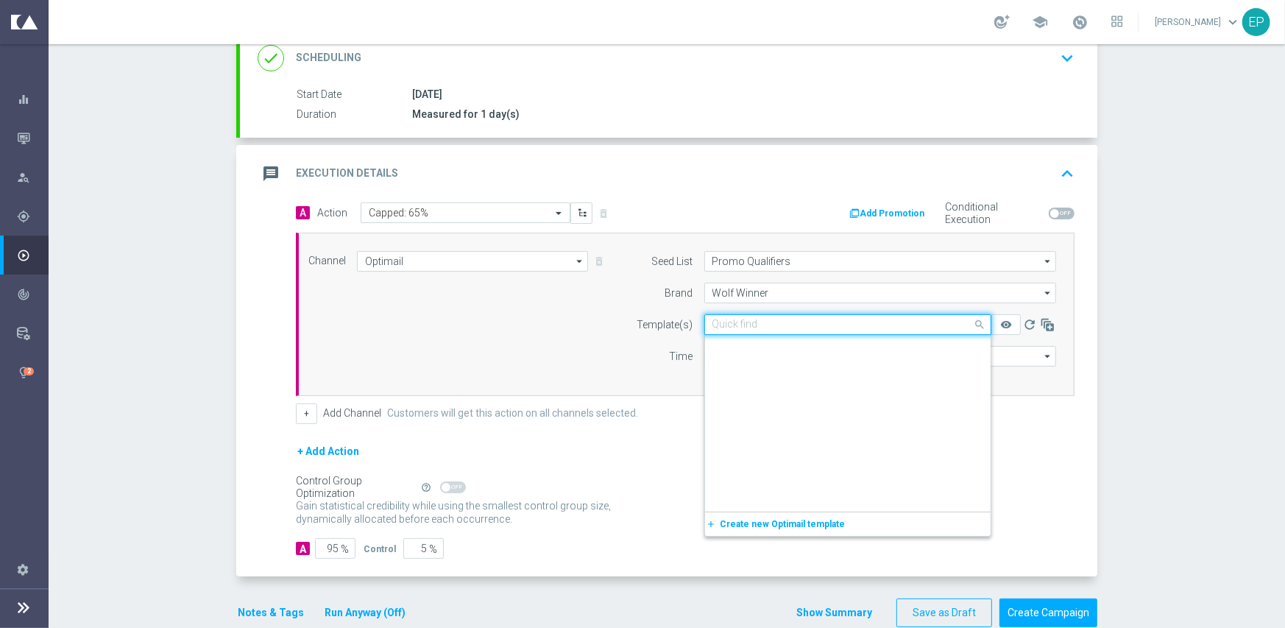
paste input "WWNVIP_The-Eclipse-Experience65%upto300-snip-igtech-MKT1-ONLY"
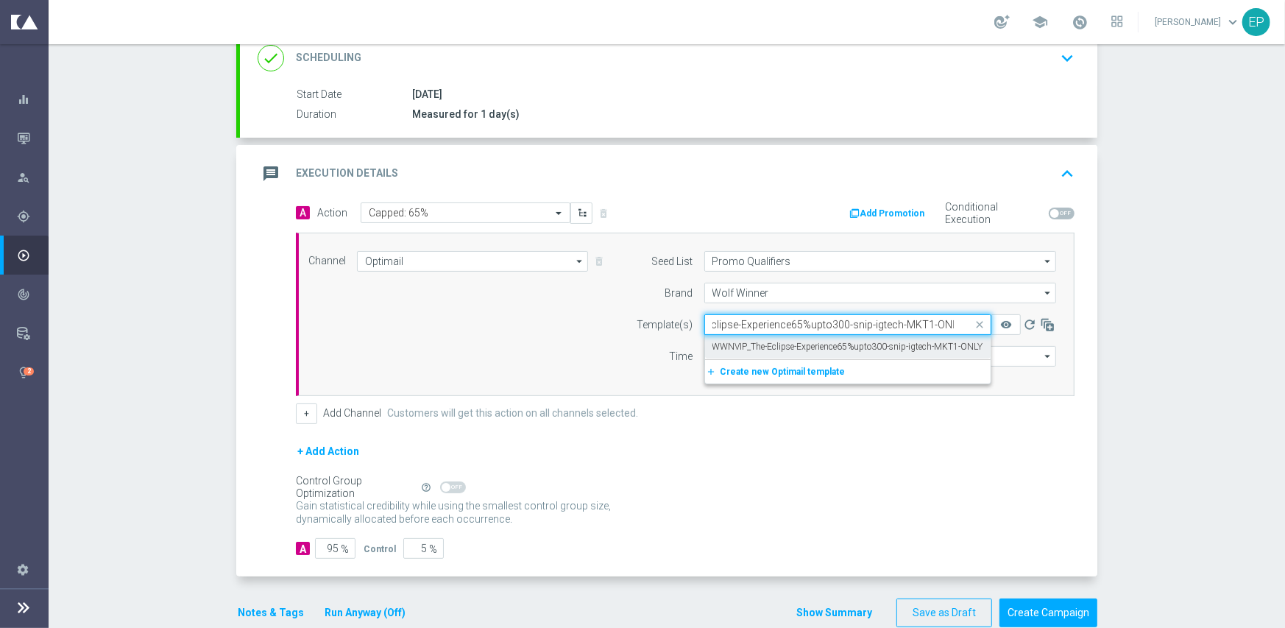
drag, startPoint x: 779, startPoint y: 345, endPoint x: 779, endPoint y: 359, distance: 14.0
click at [780, 345] on label "WWNVIP_The-Eclipse-Experience65%upto300-snip-igtech-MKT1-ONLY" at bounding box center [847, 347] width 271 height 13
type input "WWNVIP_The-Eclipse-Experience65%upto300-snip-igtech-MKT1-ONLY"
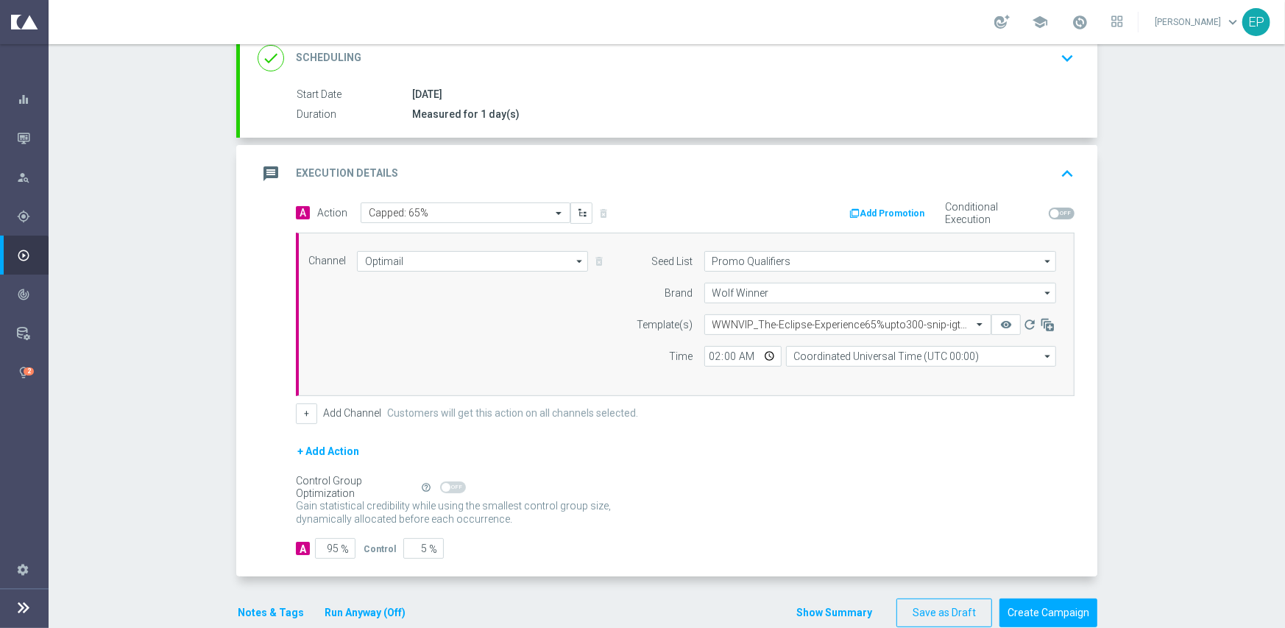
scroll to position [0, 0]
drag, startPoint x: 657, startPoint y: 456, endPoint x: 628, endPoint y: 481, distance: 38.1
click at [656, 457] on div "+ Add Action" at bounding box center [685, 460] width 779 height 37
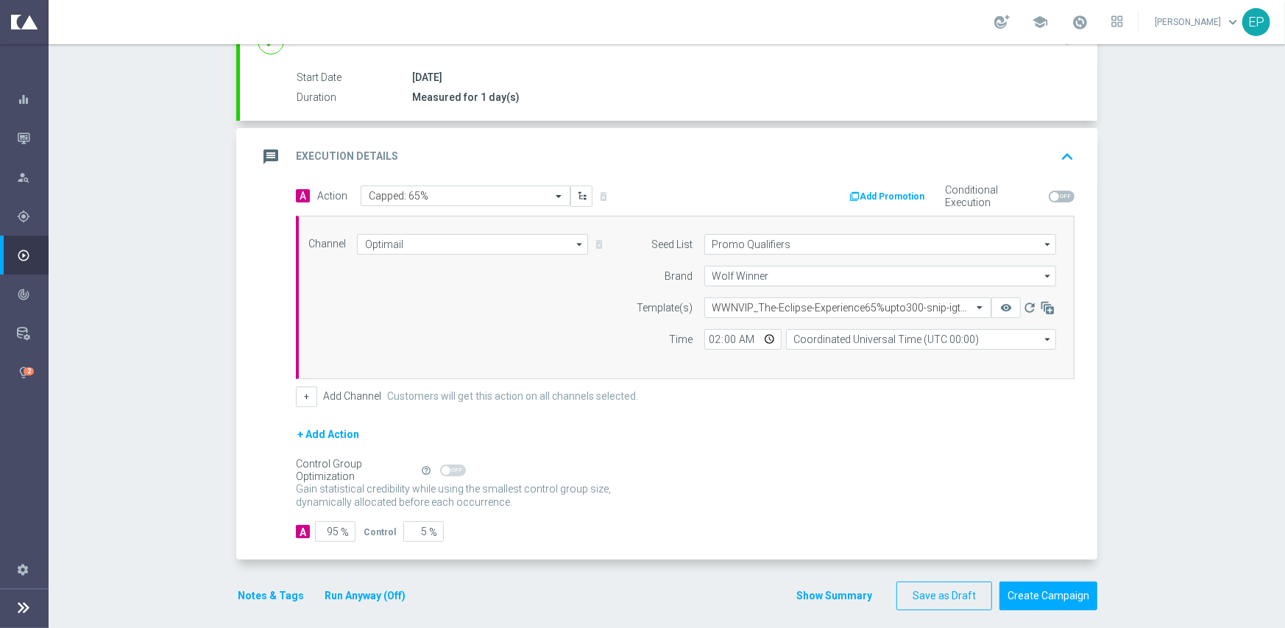
scroll to position [238, 0]
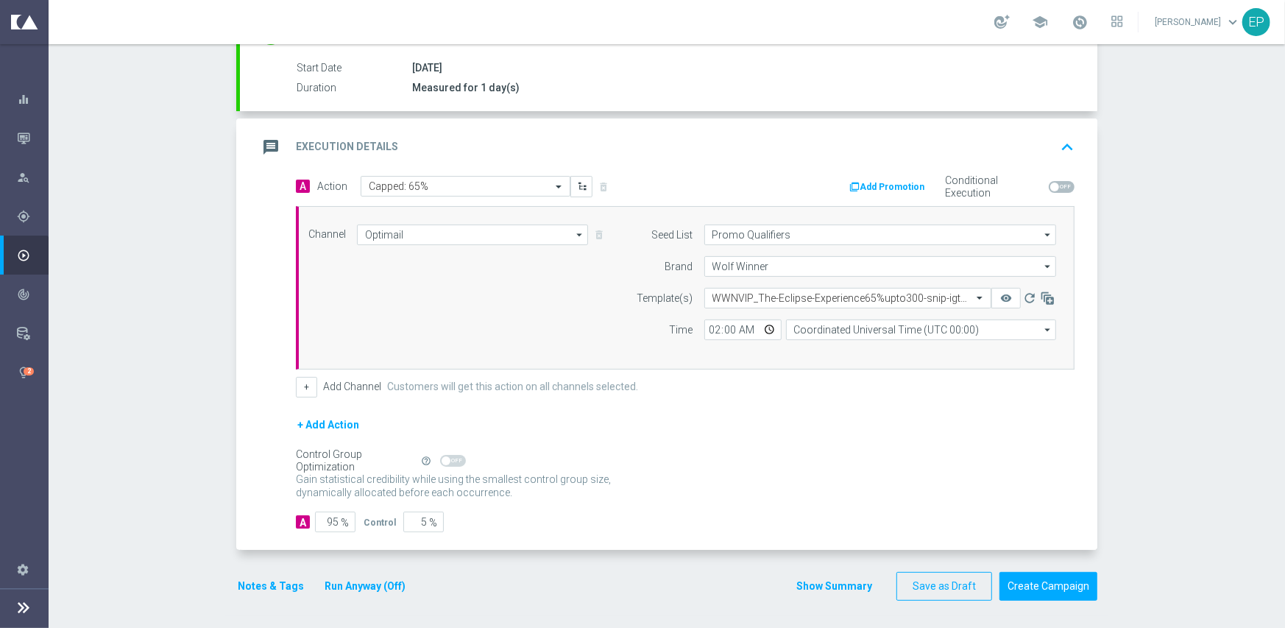
click at [255, 584] on button "Notes & Tags" at bounding box center [270, 586] width 69 height 18
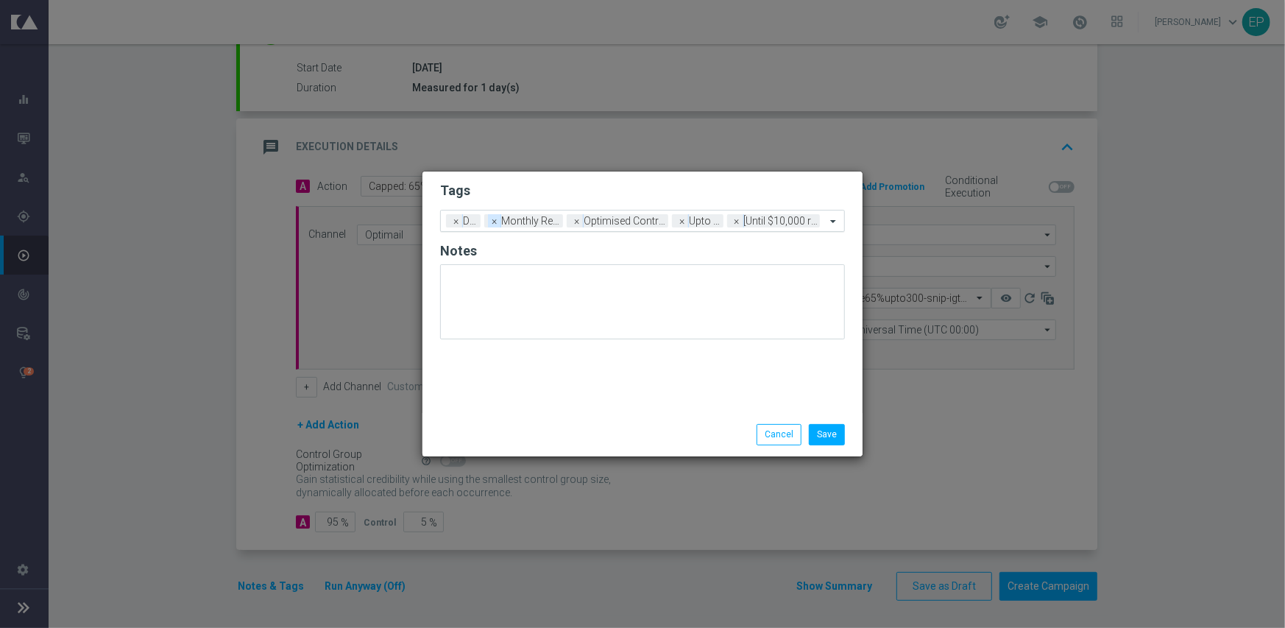
click at [492, 224] on span "×" at bounding box center [494, 220] width 13 height 13
click at [503, 223] on span "×" at bounding box center [504, 220] width 13 height 13
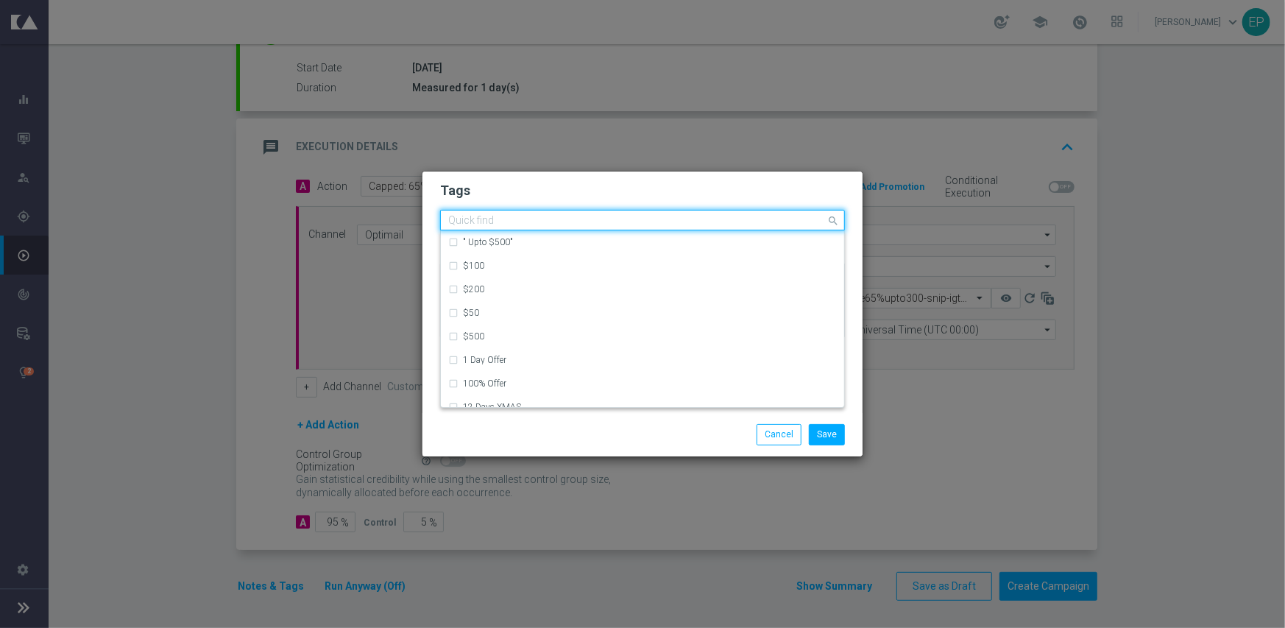
click at [751, 224] on input "text" at bounding box center [637, 221] width 378 height 13
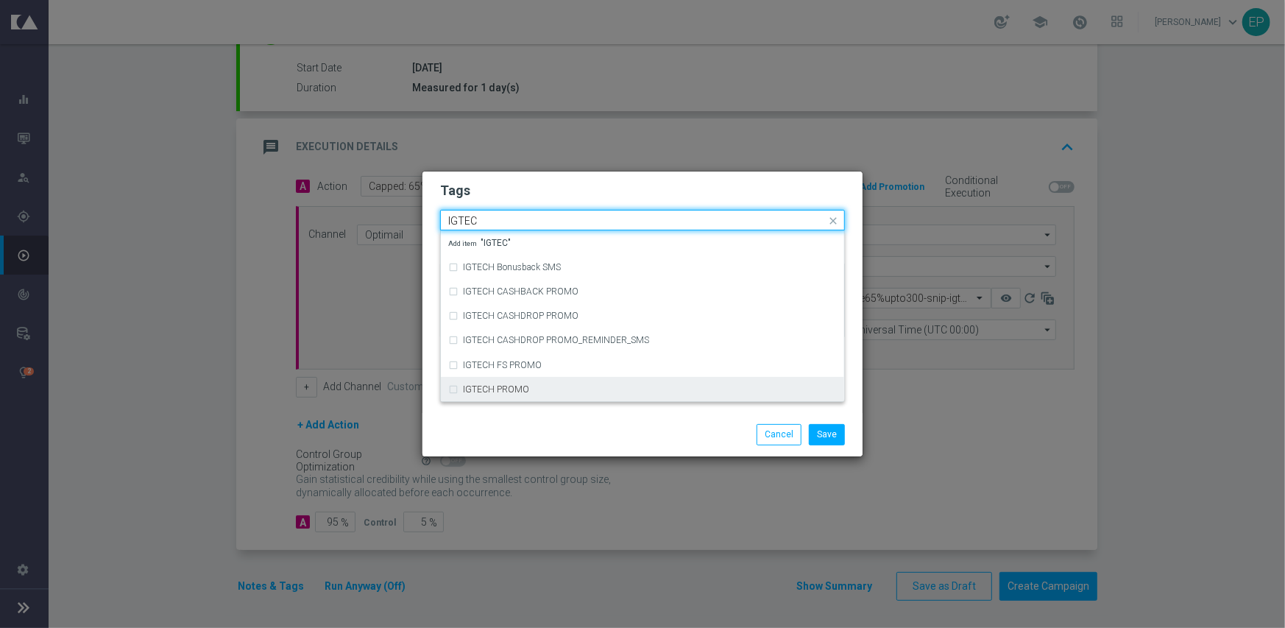
click at [588, 387] on div "IGTECH PROMO" at bounding box center [650, 389] width 374 height 9
type input "IGTEC"
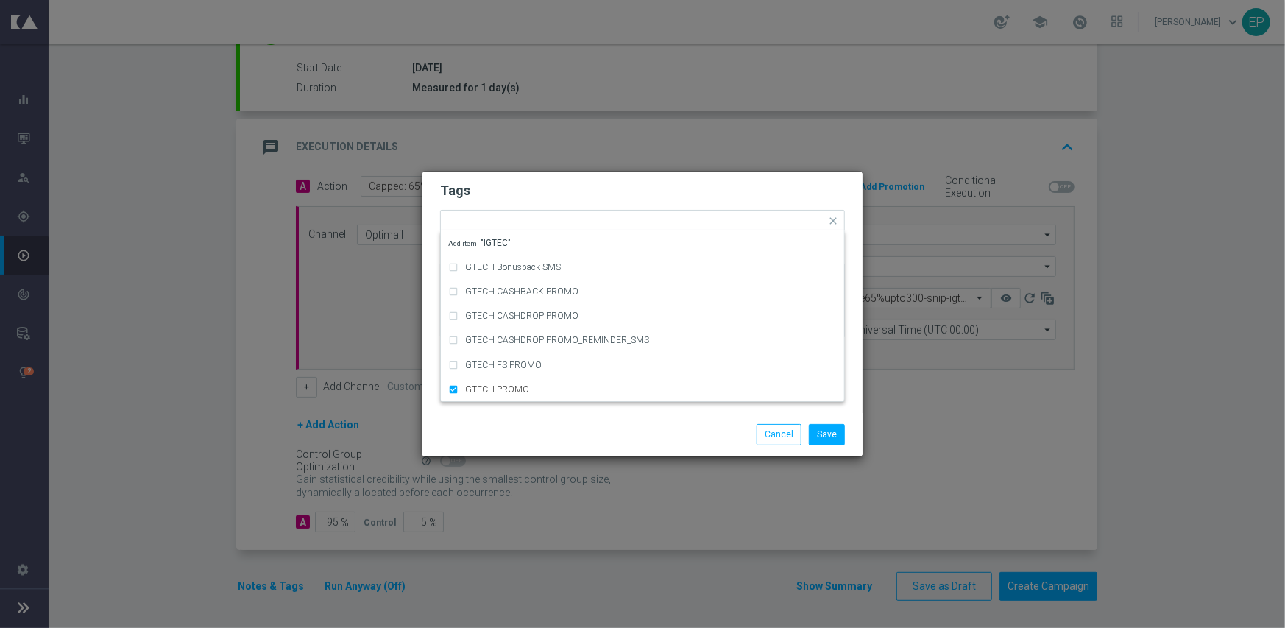
click at [587, 426] on div "Save Cancel" at bounding box center [713, 434] width 285 height 21
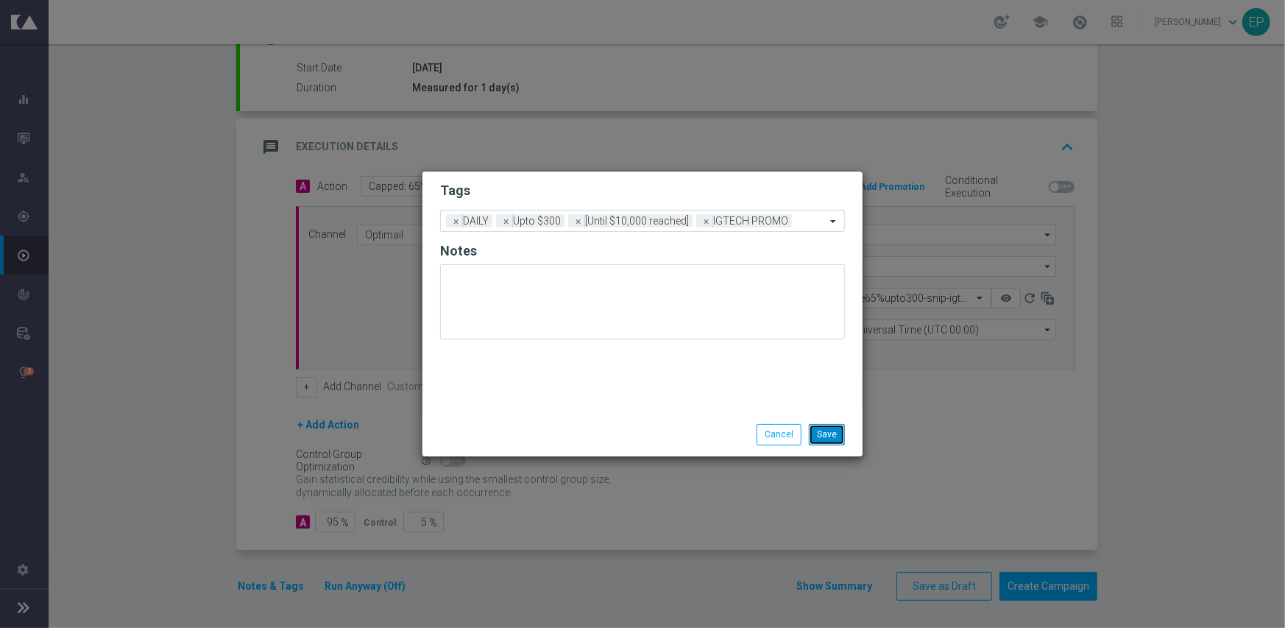
drag, startPoint x: 832, startPoint y: 431, endPoint x: 868, endPoint y: 433, distance: 36.9
click at [832, 431] on button "Save" at bounding box center [827, 434] width 36 height 21
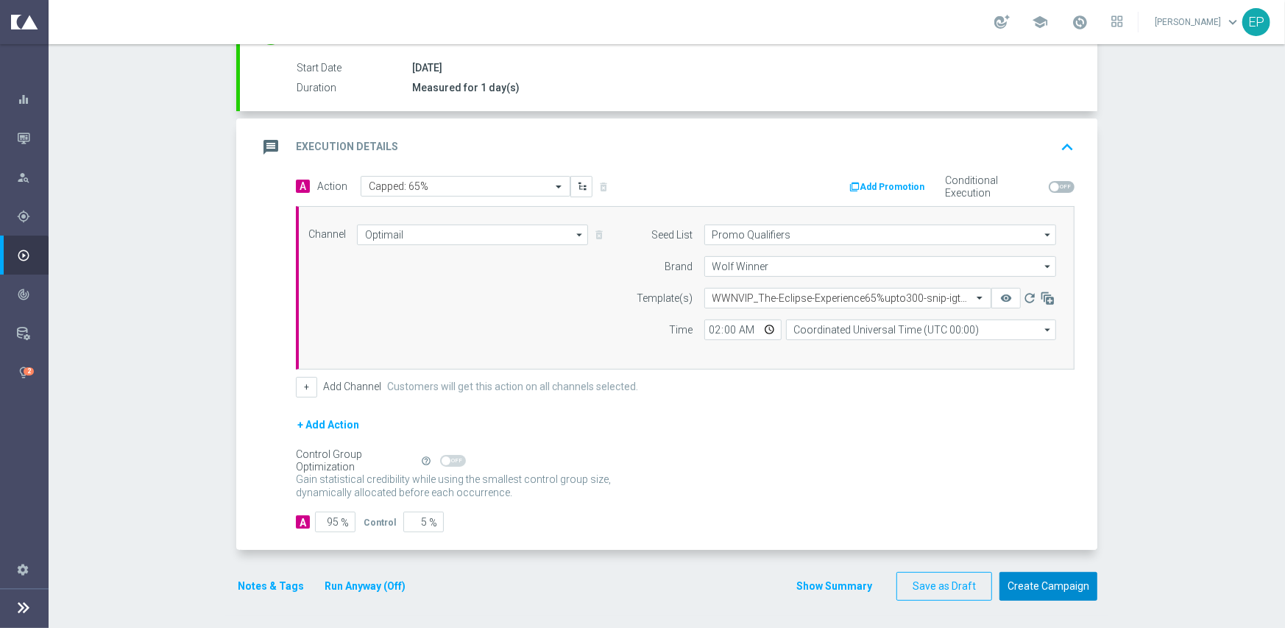
click at [1041, 587] on button "Create Campaign" at bounding box center [1048, 586] width 98 height 29
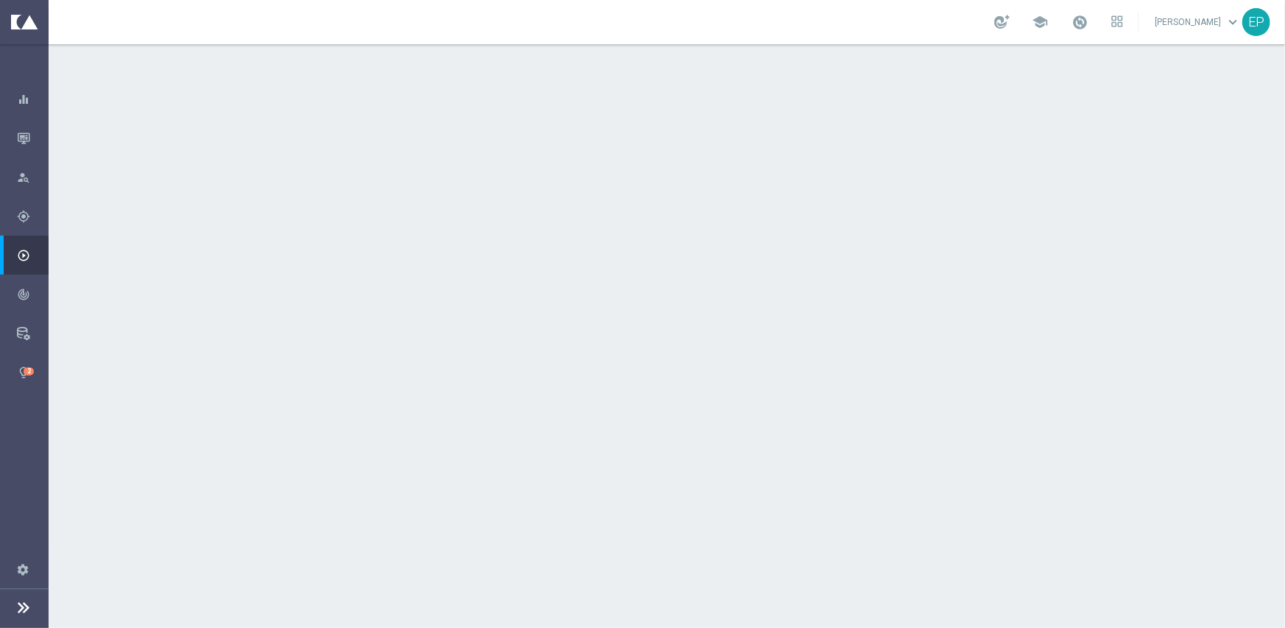
click at [460, 142] on div "done Target Group keyboard_arrow_down" at bounding box center [668, 160] width 857 height 57
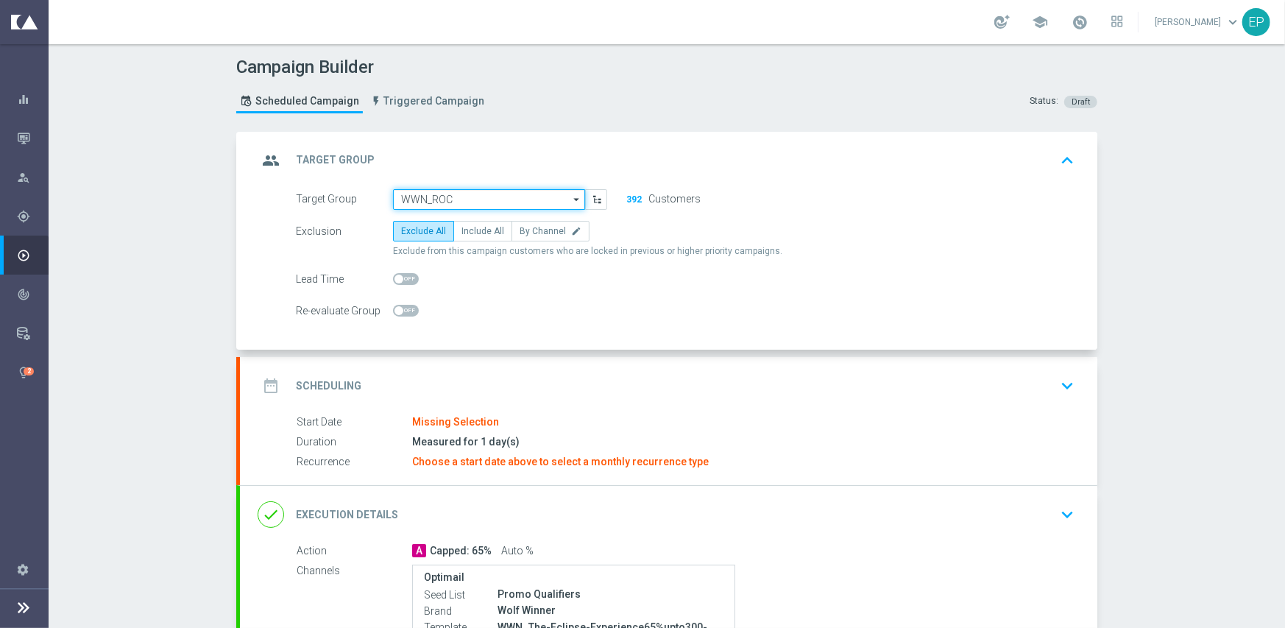
click at [466, 192] on input "WWN_ROC" at bounding box center [489, 199] width 192 height 21
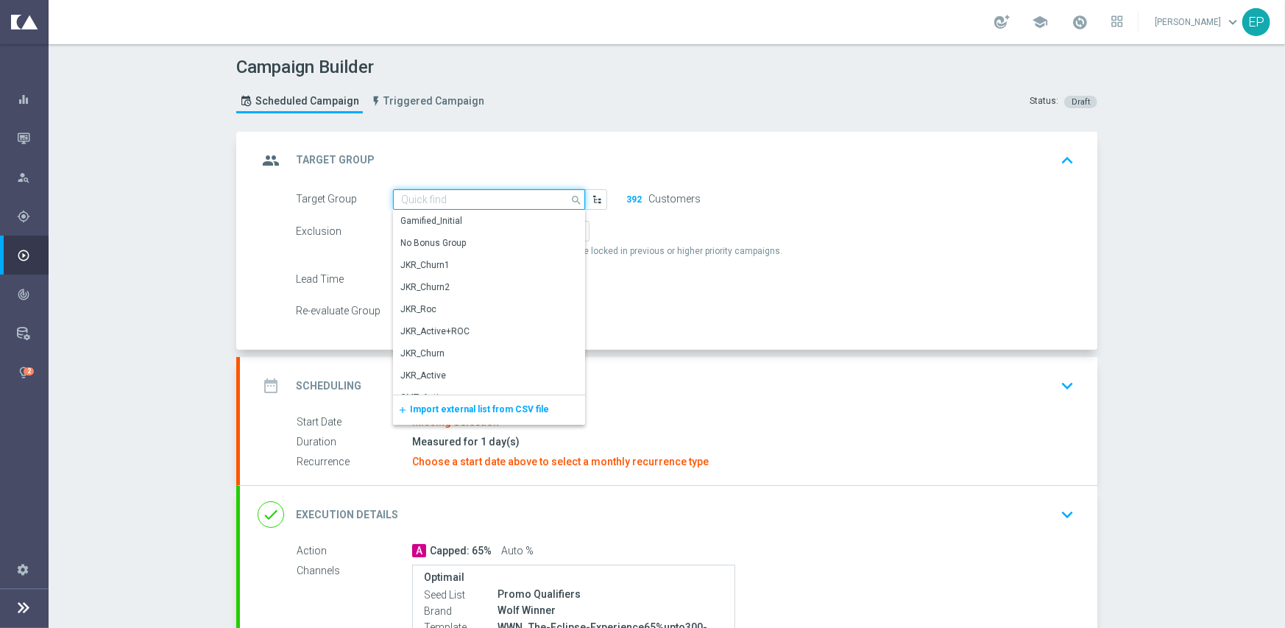
paste input "WWN_Roc_Mkt1"
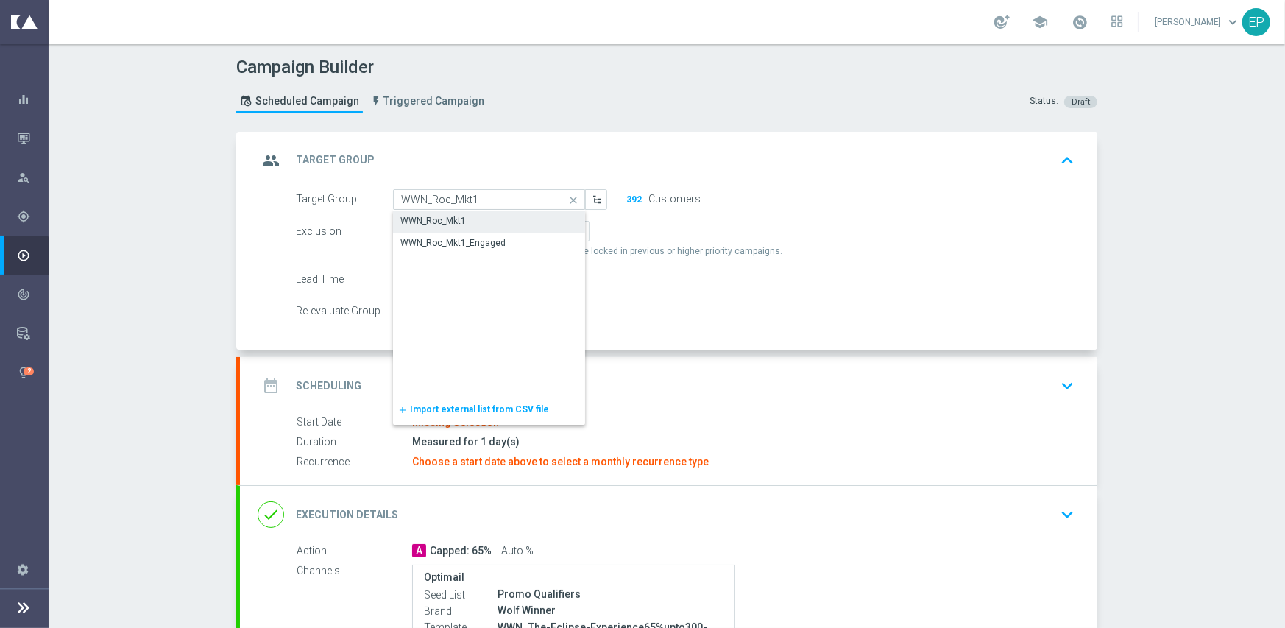
click at [452, 222] on div "WWN_Roc_Mkt1" at bounding box center [432, 220] width 65 height 13
type input "WWN_Roc_Mkt1"
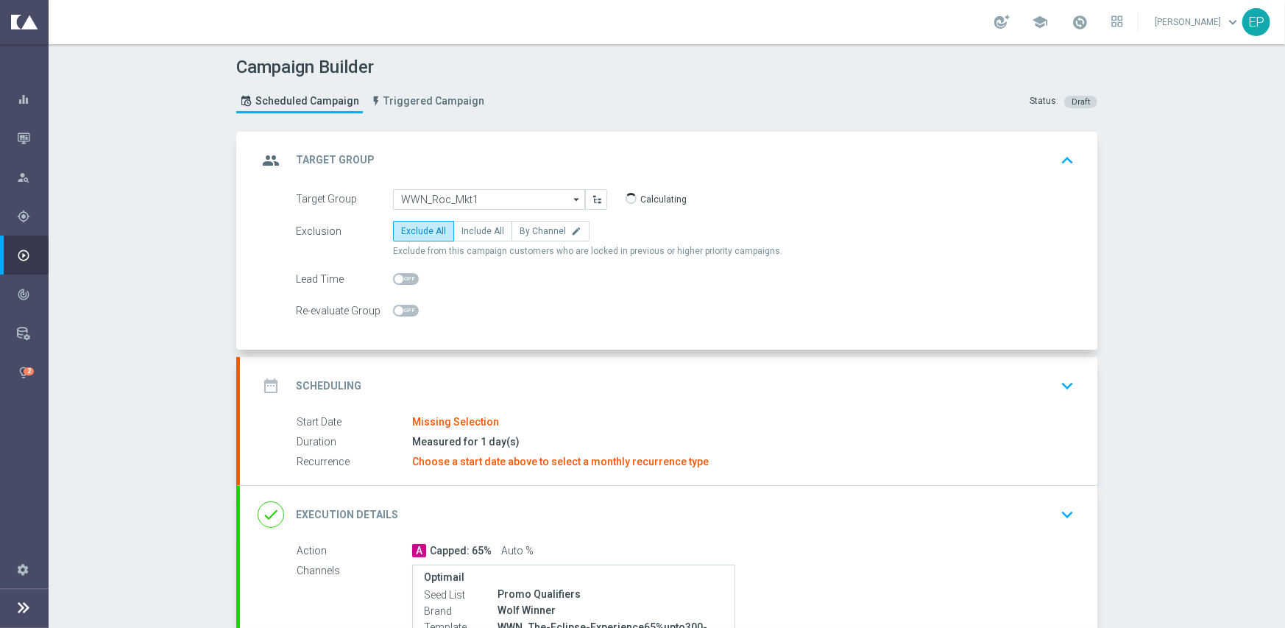
click at [530, 369] on div "date_range Scheduling keyboard_arrow_down" at bounding box center [668, 385] width 857 height 57
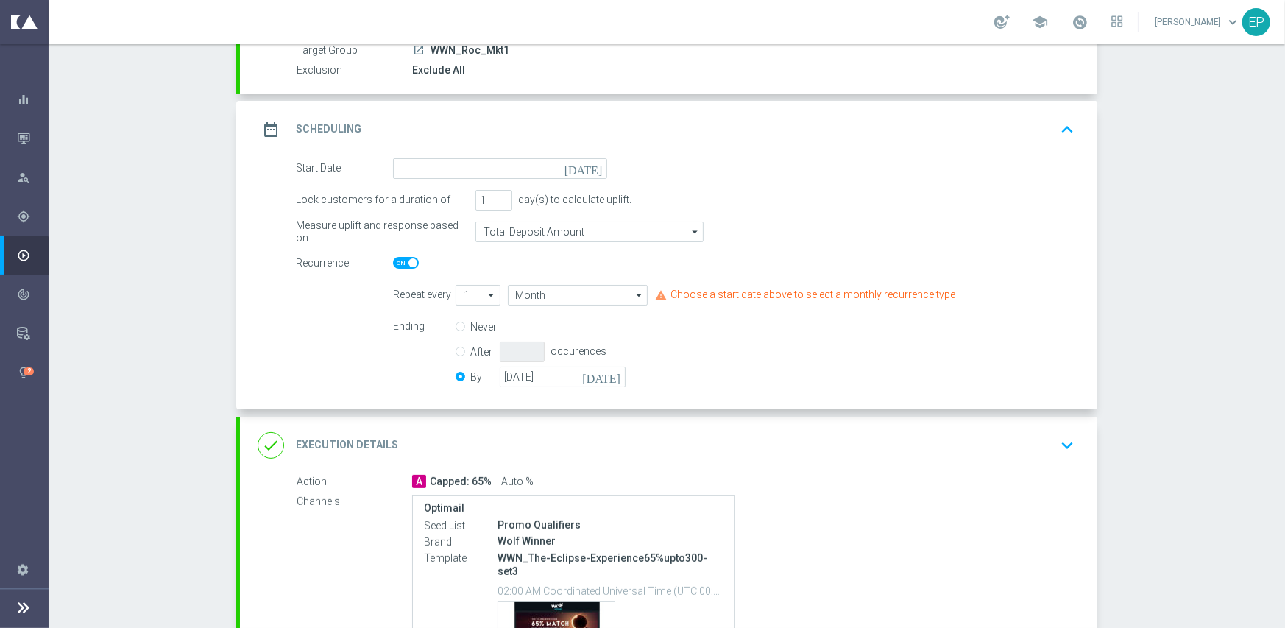
scroll to position [147, 0]
click at [493, 160] on input at bounding box center [500, 167] width 214 height 21
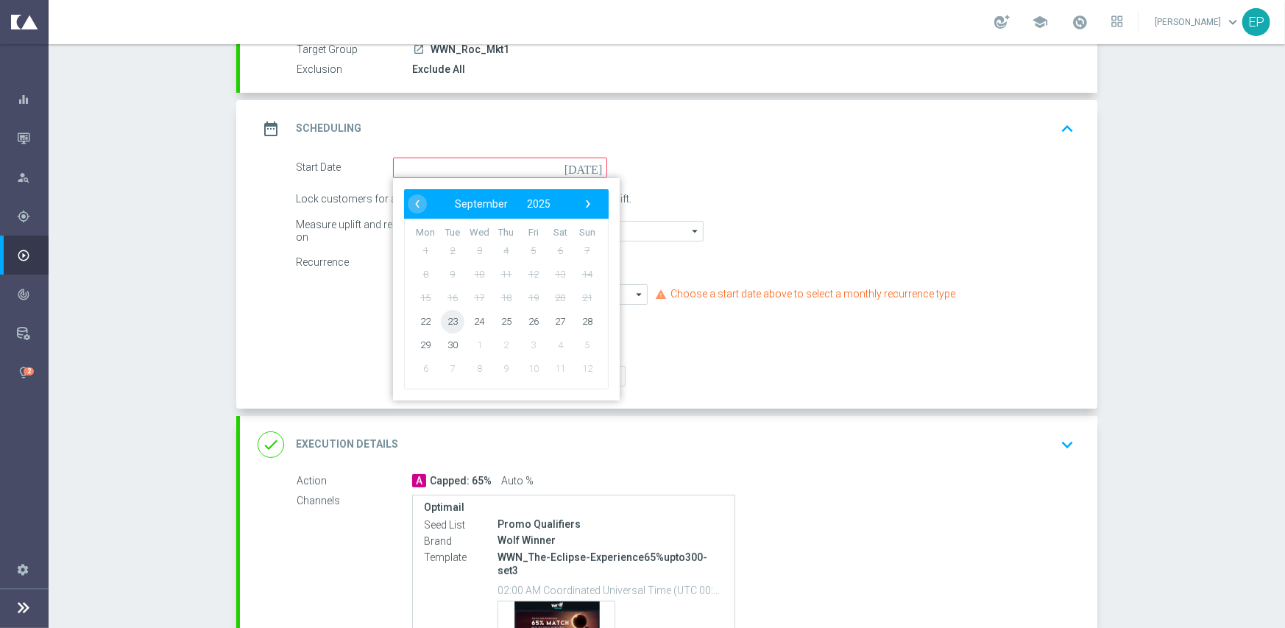
click at [448, 319] on span "23" at bounding box center [453, 321] width 24 height 24
type input "[DATE]"
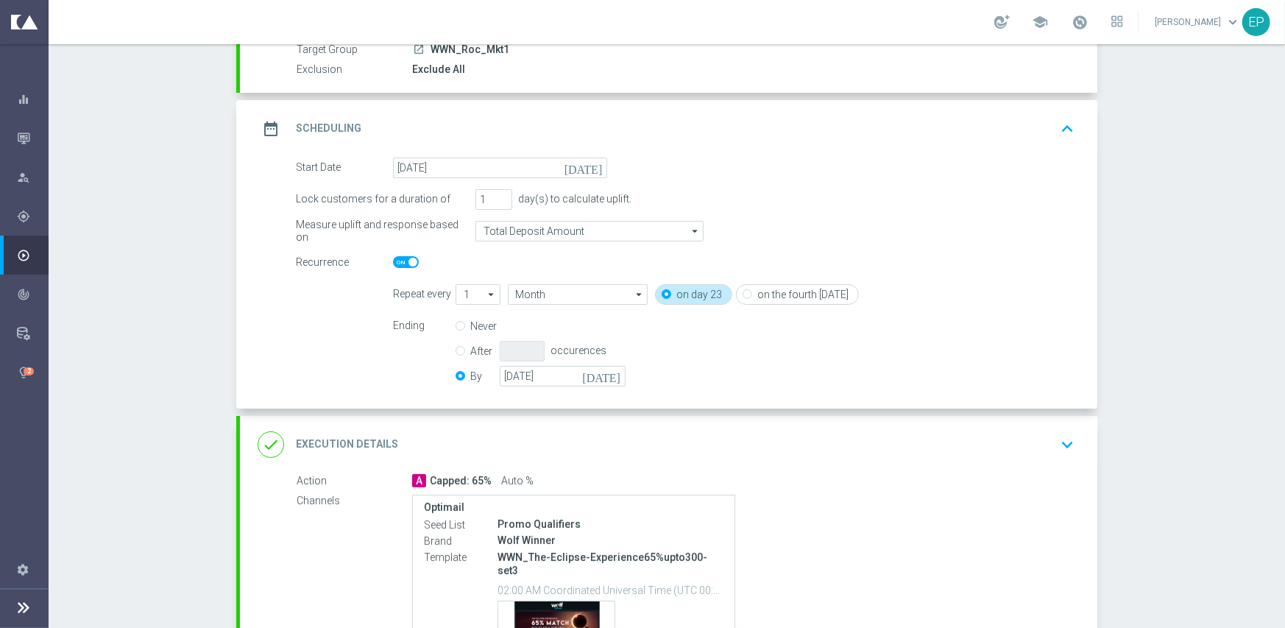
drag, startPoint x: 394, startPoint y: 260, endPoint x: 584, endPoint y: 397, distance: 234.1
click at [394, 260] on span at bounding box center [406, 262] width 26 height 12
click at [394, 260] on input "checkbox" at bounding box center [406, 262] width 26 height 12
checkbox input "false"
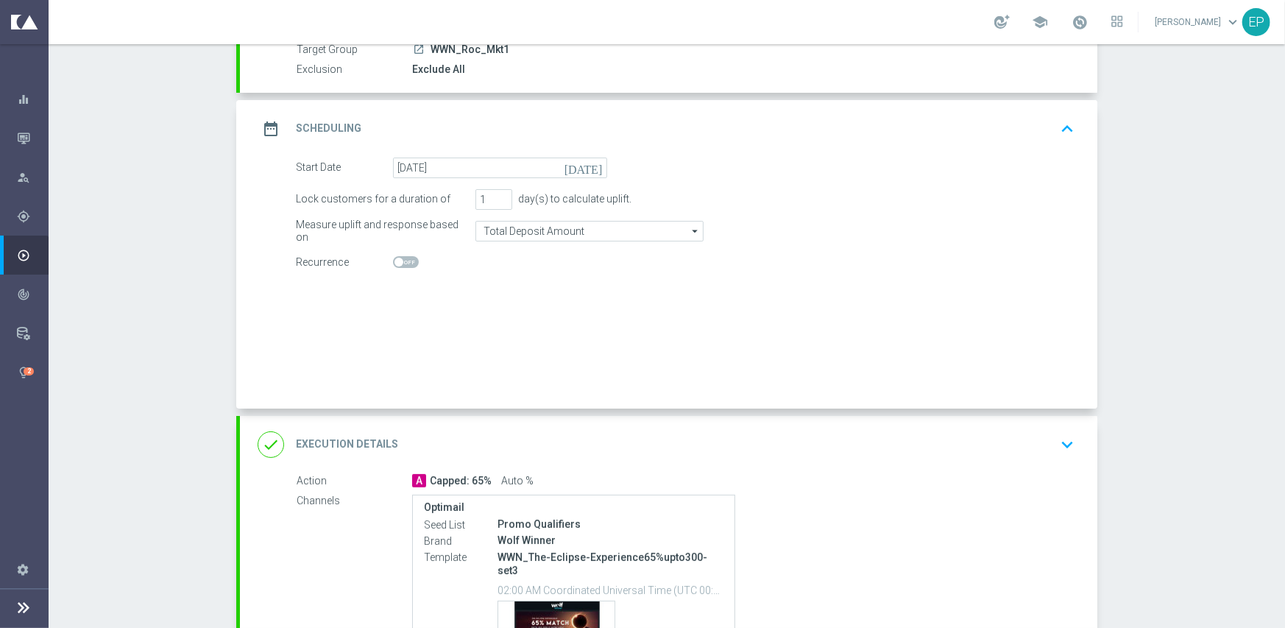
radio input "true"
radio input "false"
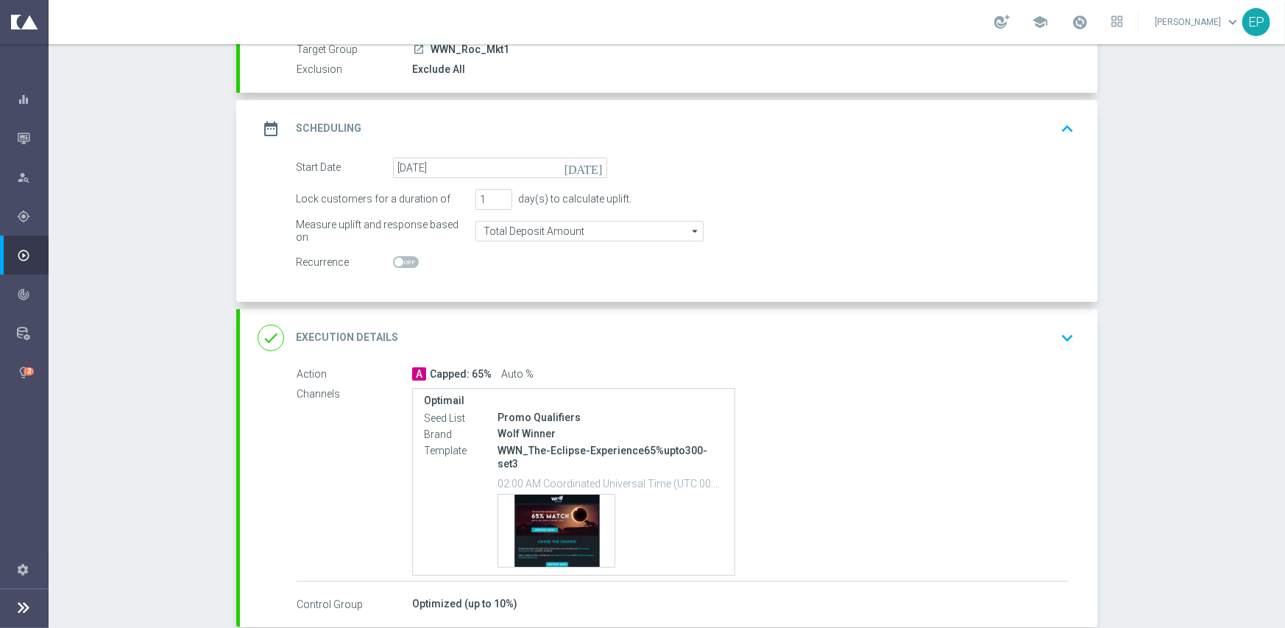
click at [607, 427] on div "Wolf Winner" at bounding box center [610, 433] width 226 height 15
click at [654, 316] on div "done Execution Details keyboard_arrow_down" at bounding box center [668, 337] width 857 height 57
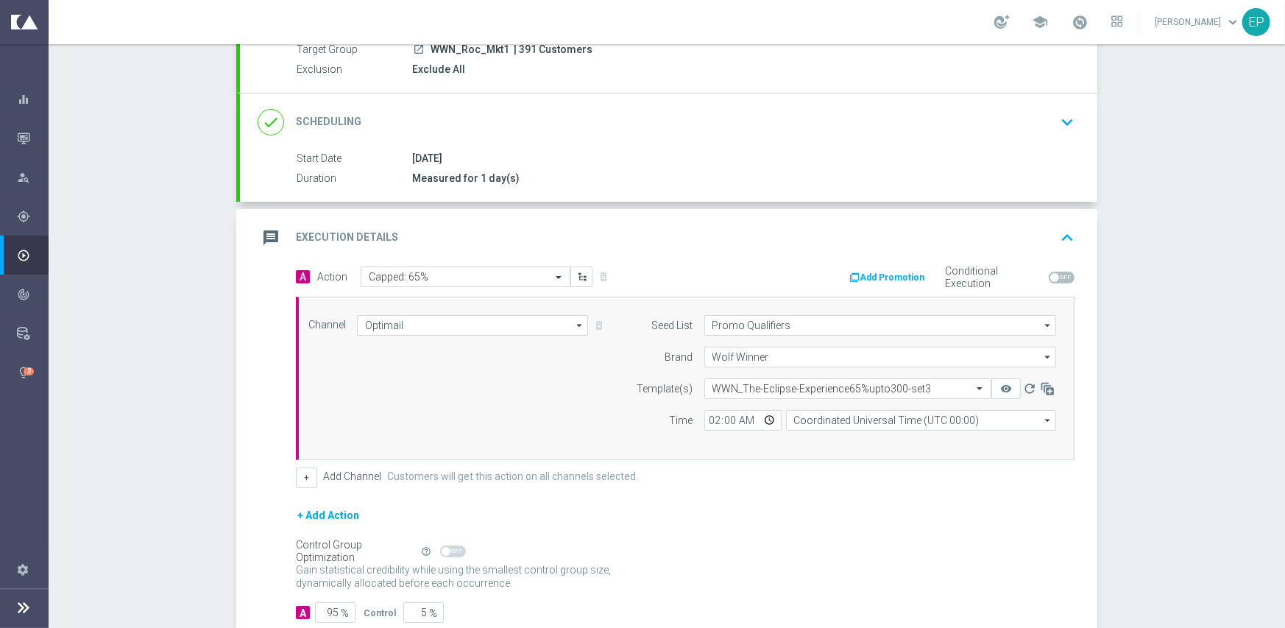
scroll to position [221, 0]
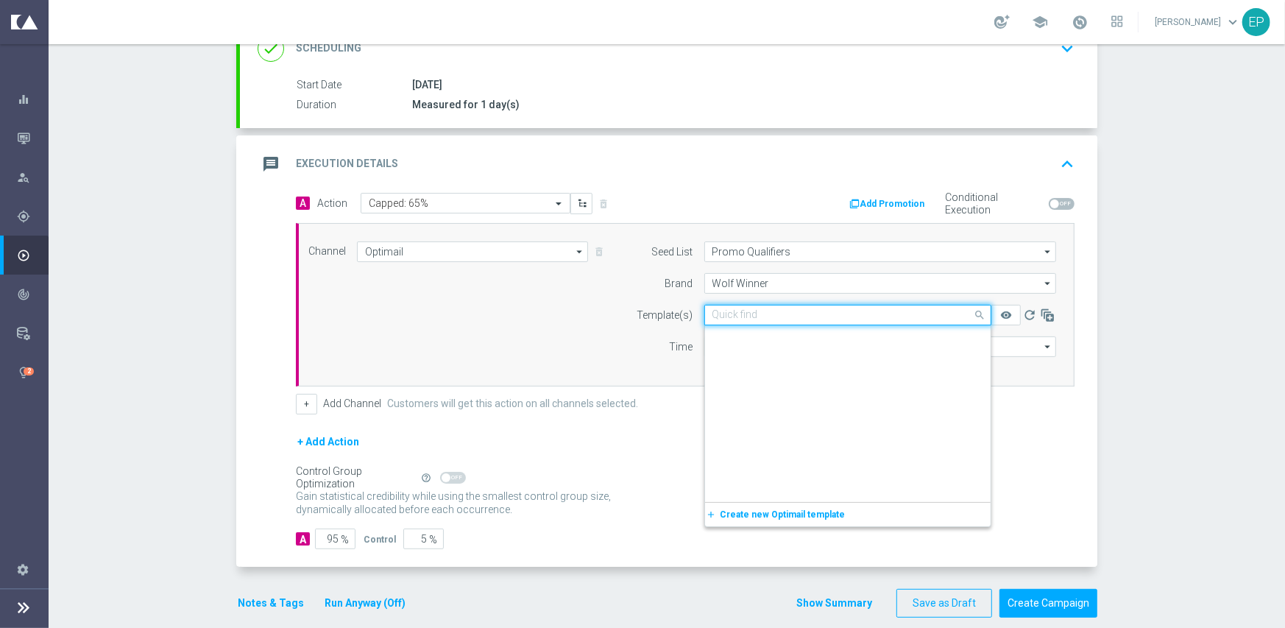
click at [742, 314] on input "text" at bounding box center [832, 315] width 241 height 13
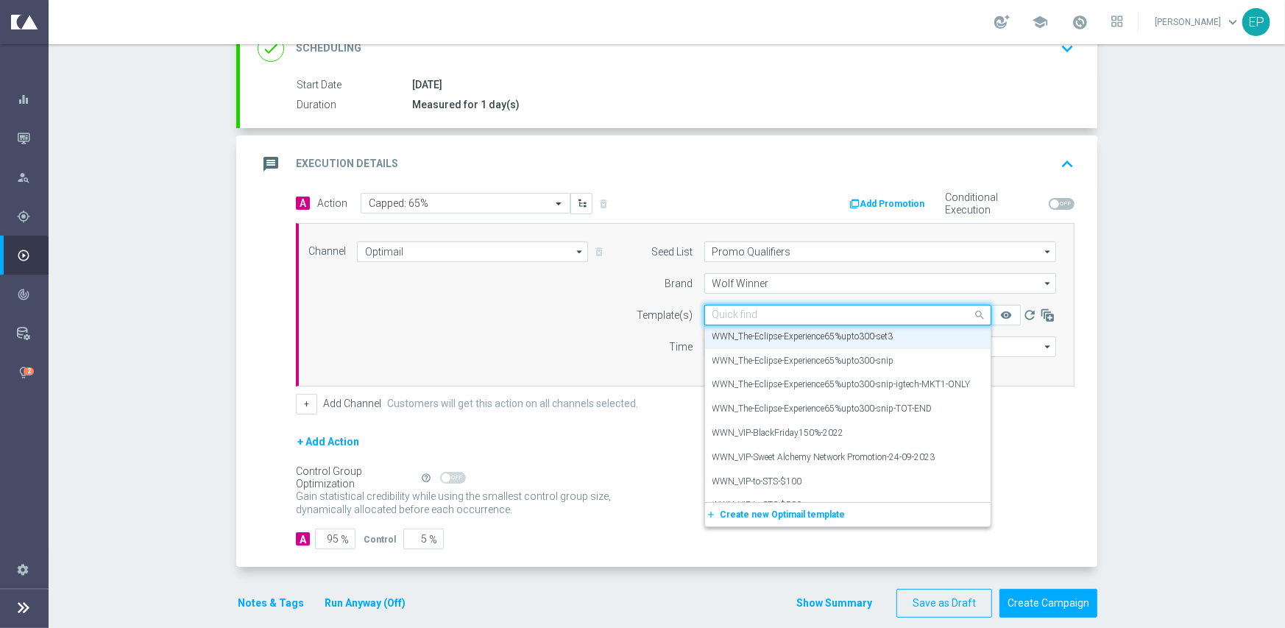
paste input "WWN_The-Eclipse-Experience65%upto300-snip-igtech-MKT1-ONLY"
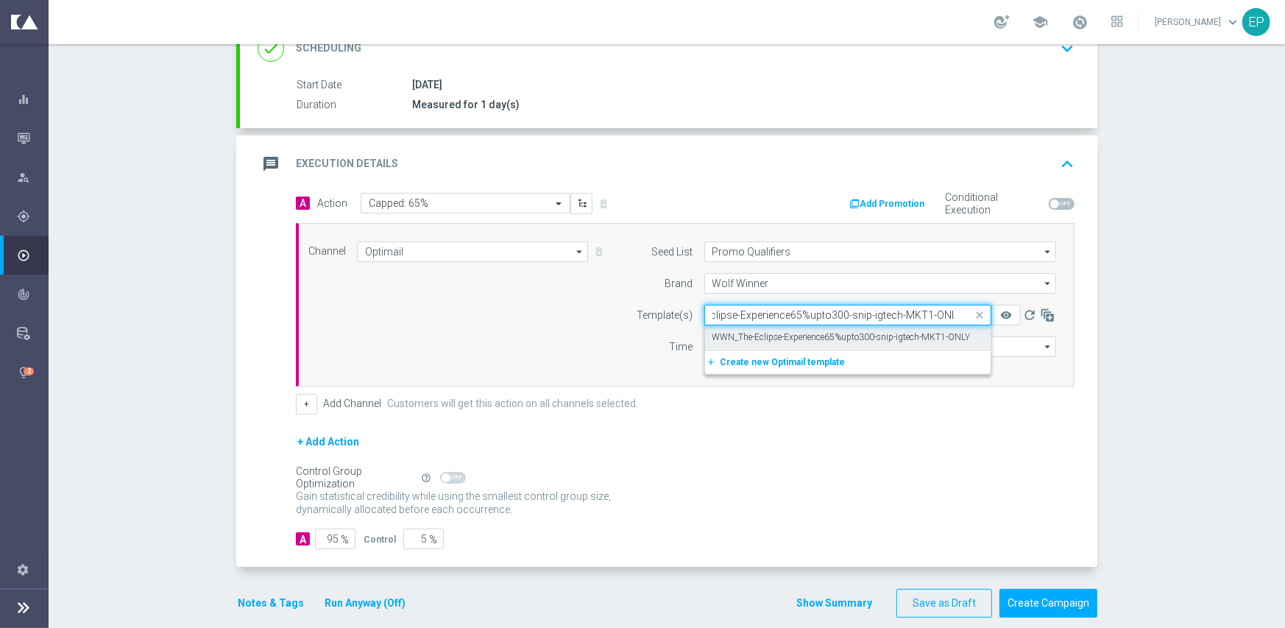
click at [747, 336] on label "WWN_The-Eclipse-Experience65%upto300-snip-igtech-MKT1-ONLY" at bounding box center [841, 337] width 258 height 13
type input "WWN_The-Eclipse-Experience65%upto300-snip-igtech-MKT1-ONLY"
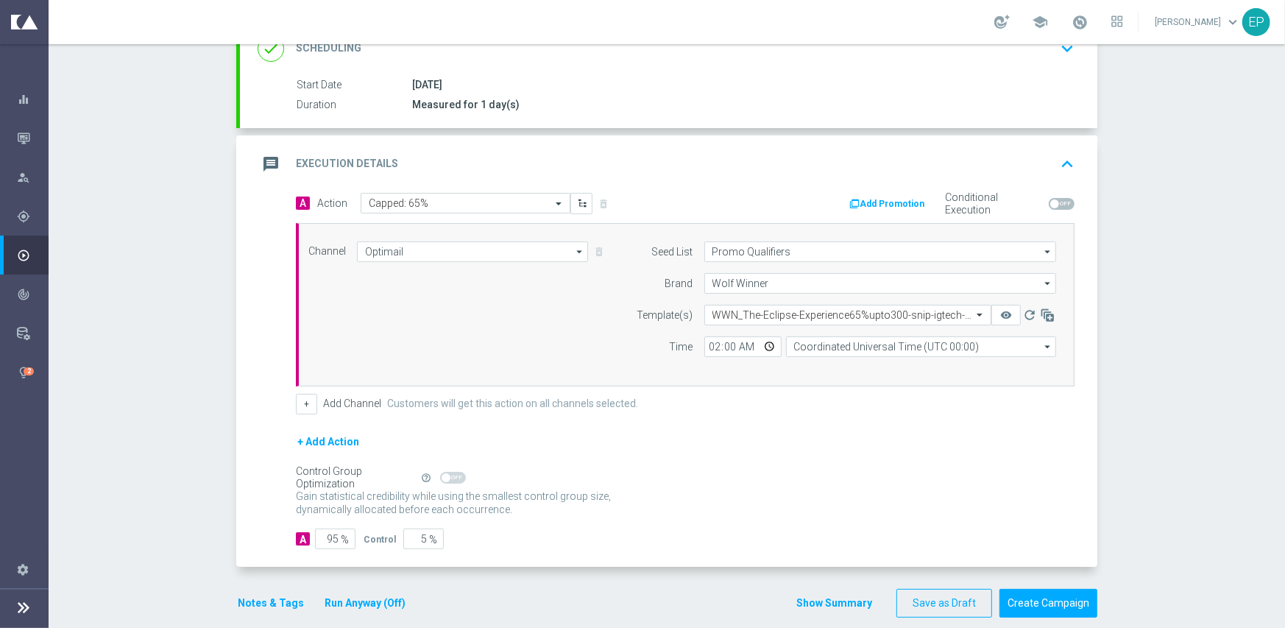
click at [690, 411] on div "+ Add Channel Customers will get this action on all channels selected." at bounding box center [685, 404] width 779 height 21
click at [253, 598] on button "Notes & Tags" at bounding box center [270, 603] width 69 height 18
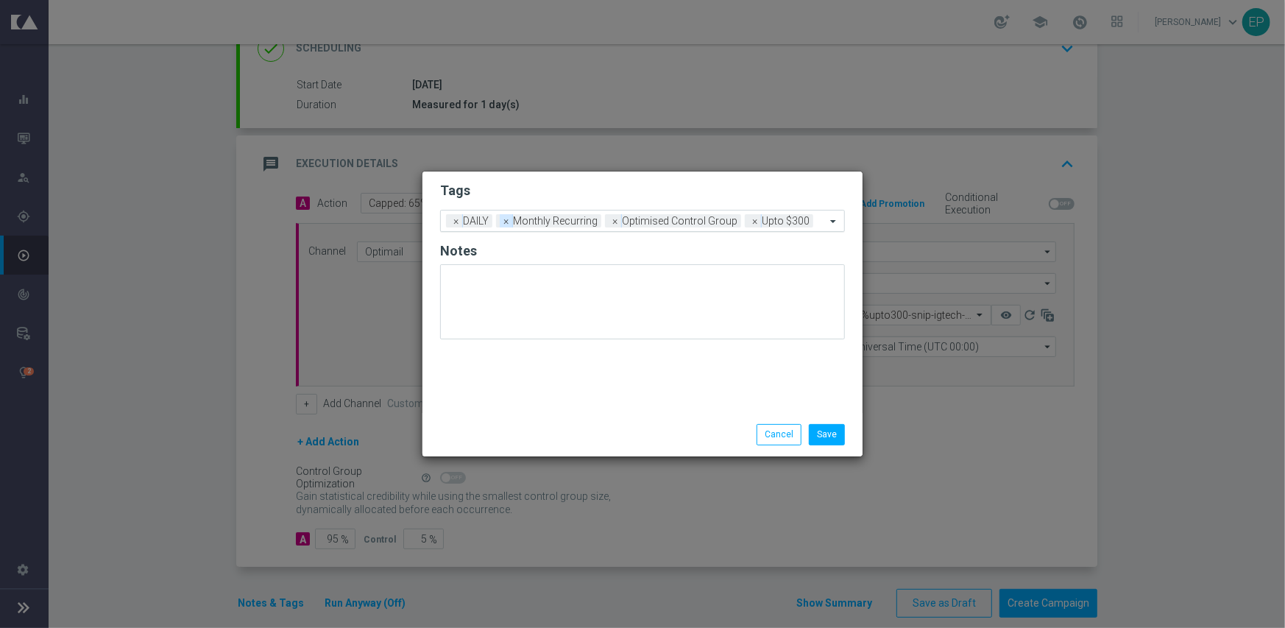
click at [502, 222] on span "×" at bounding box center [506, 220] width 13 height 13
click at [511, 224] on span "×" at bounding box center [506, 220] width 13 height 13
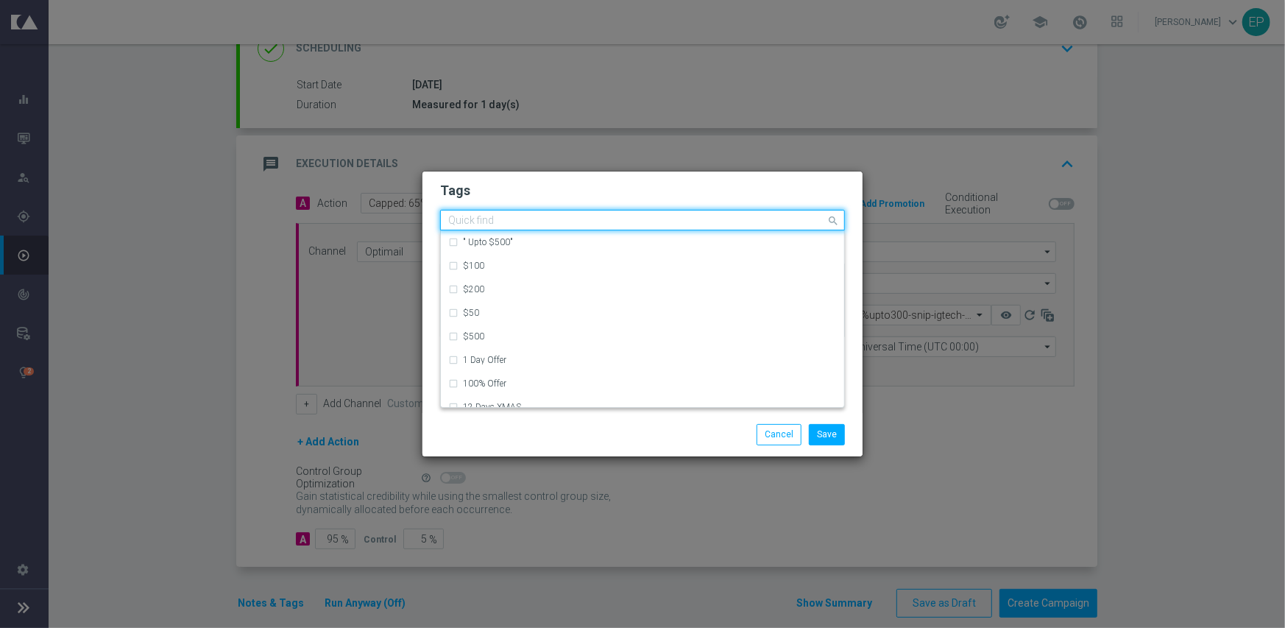
click at [687, 219] on input "text" at bounding box center [637, 221] width 378 height 13
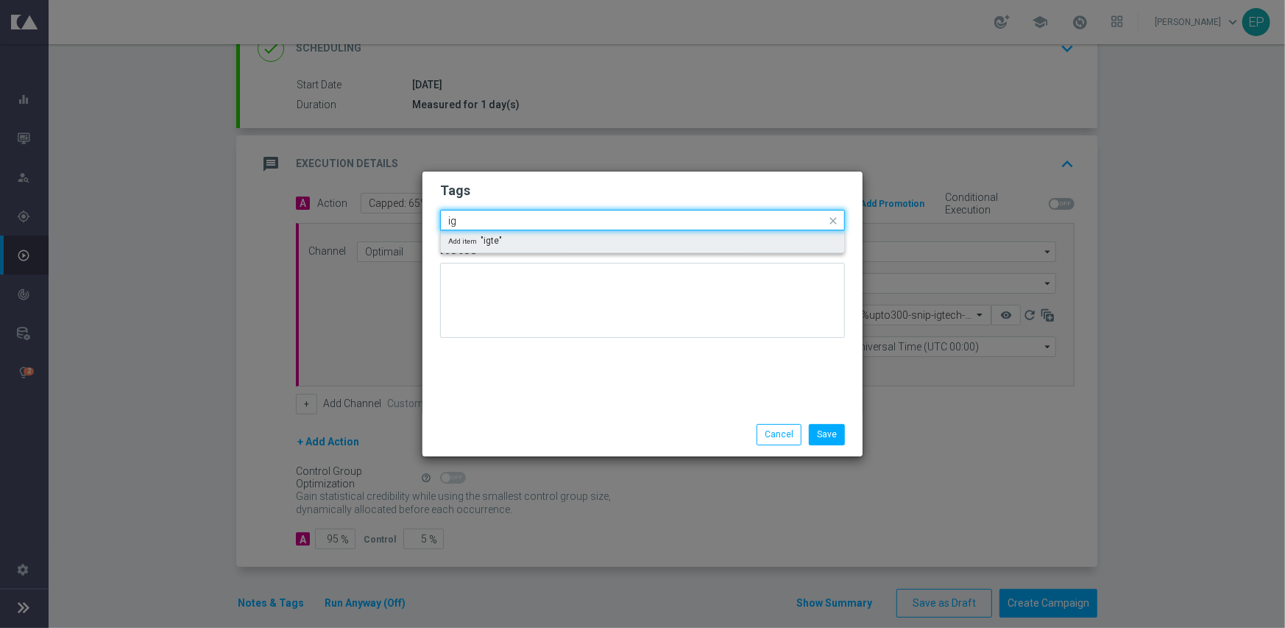
type input "i"
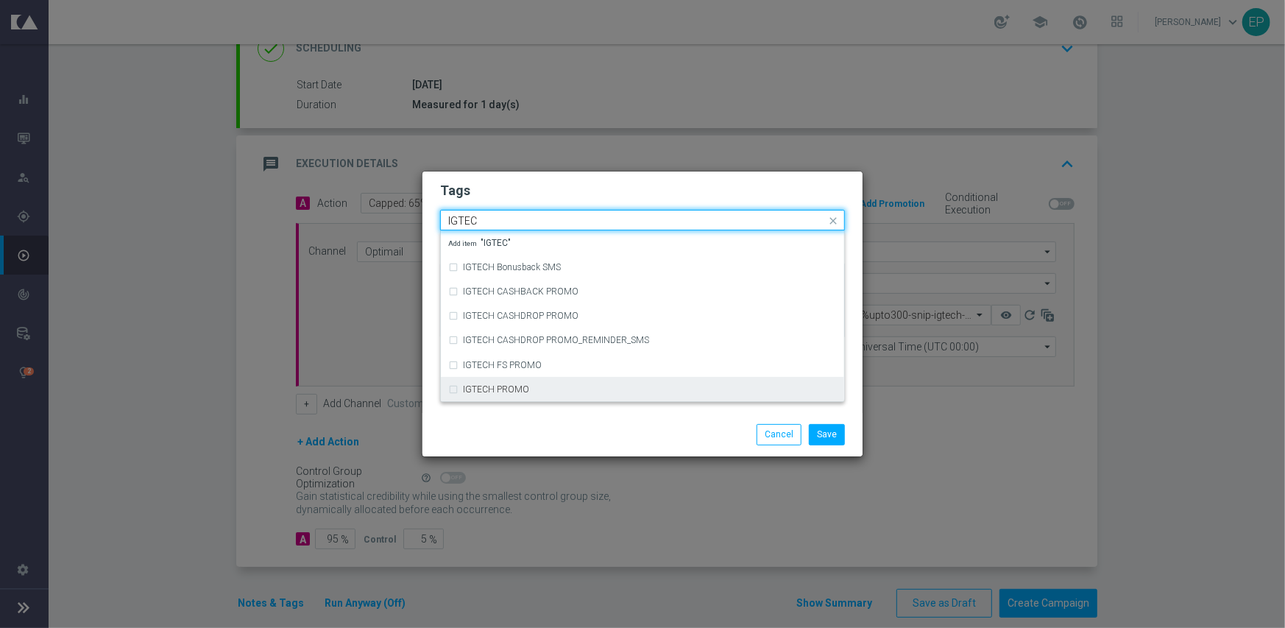
click at [526, 385] on div "IGTECH PROMO" at bounding box center [650, 389] width 374 height 9
type input "IGTEC"
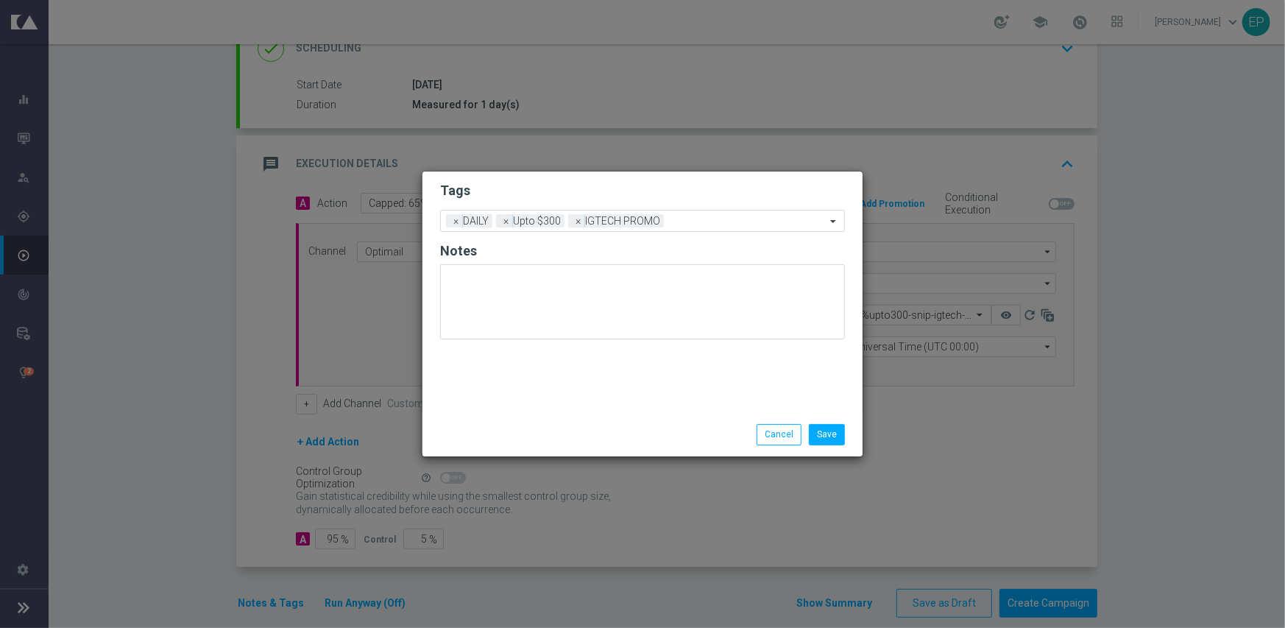
click at [536, 419] on div "Save Cancel" at bounding box center [642, 434] width 440 height 43
click at [826, 433] on button "Save" at bounding box center [827, 434] width 36 height 21
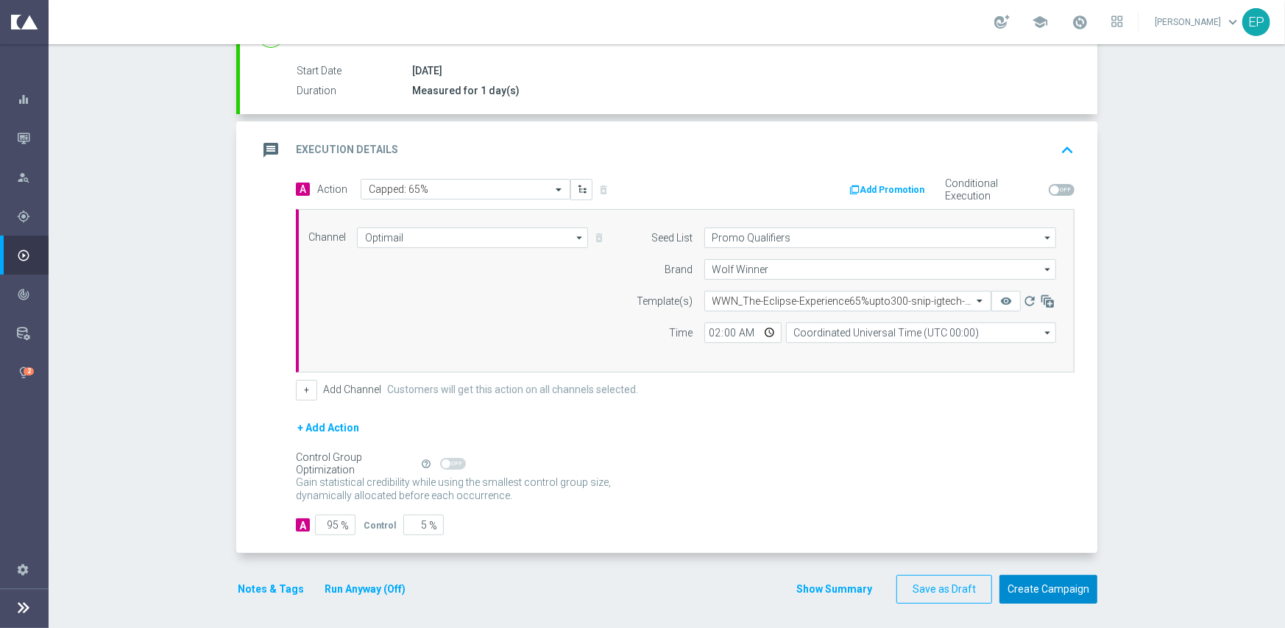
scroll to position [238, 0]
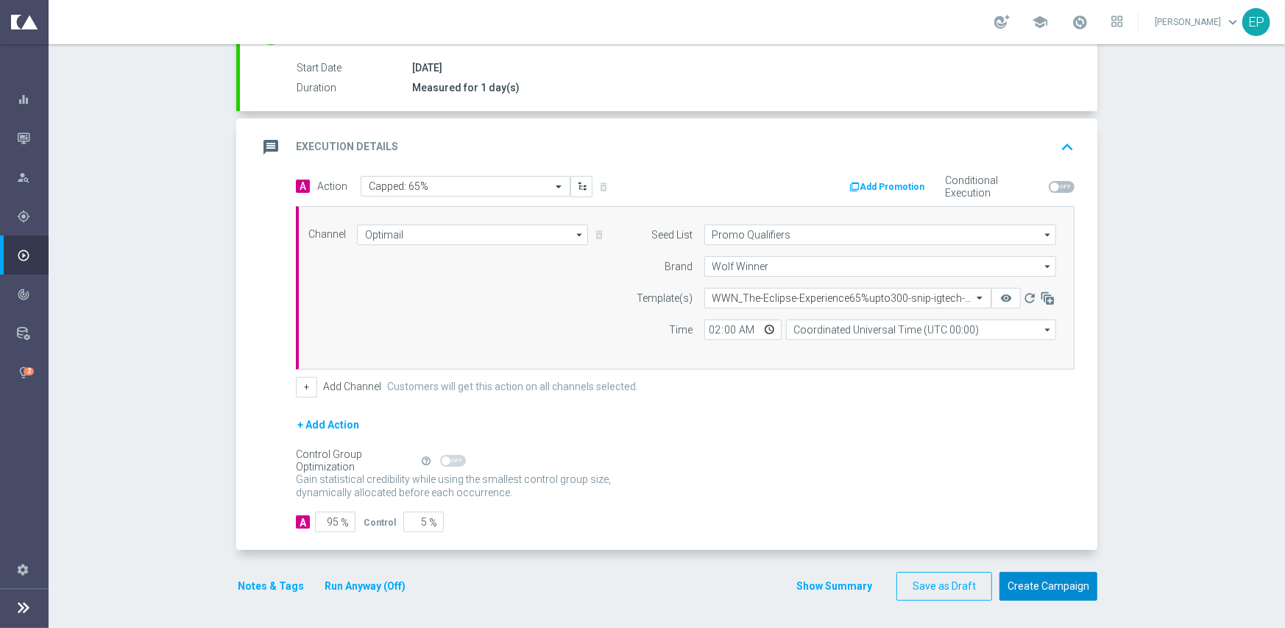
click at [1062, 578] on button "Create Campaign" at bounding box center [1048, 586] width 98 height 29
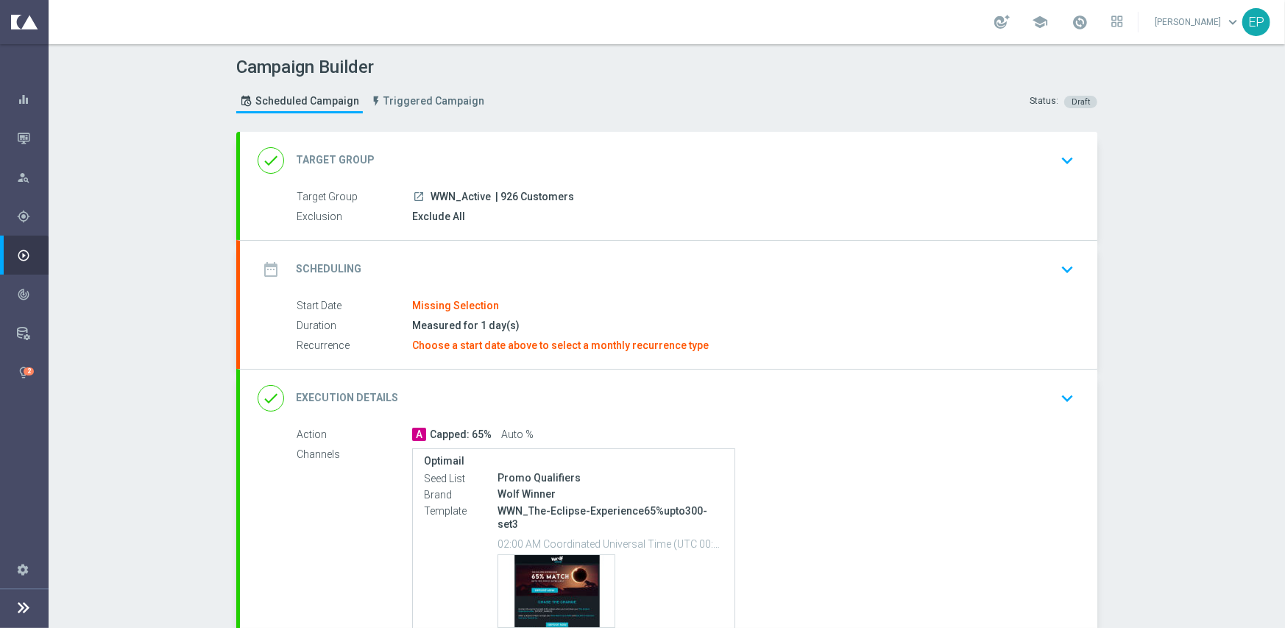
drag, startPoint x: 520, startPoint y: 131, endPoint x: 515, endPoint y: 161, distance: 30.6
click at [520, 132] on div "done Target Group keyboard_arrow_down" at bounding box center [668, 160] width 857 height 57
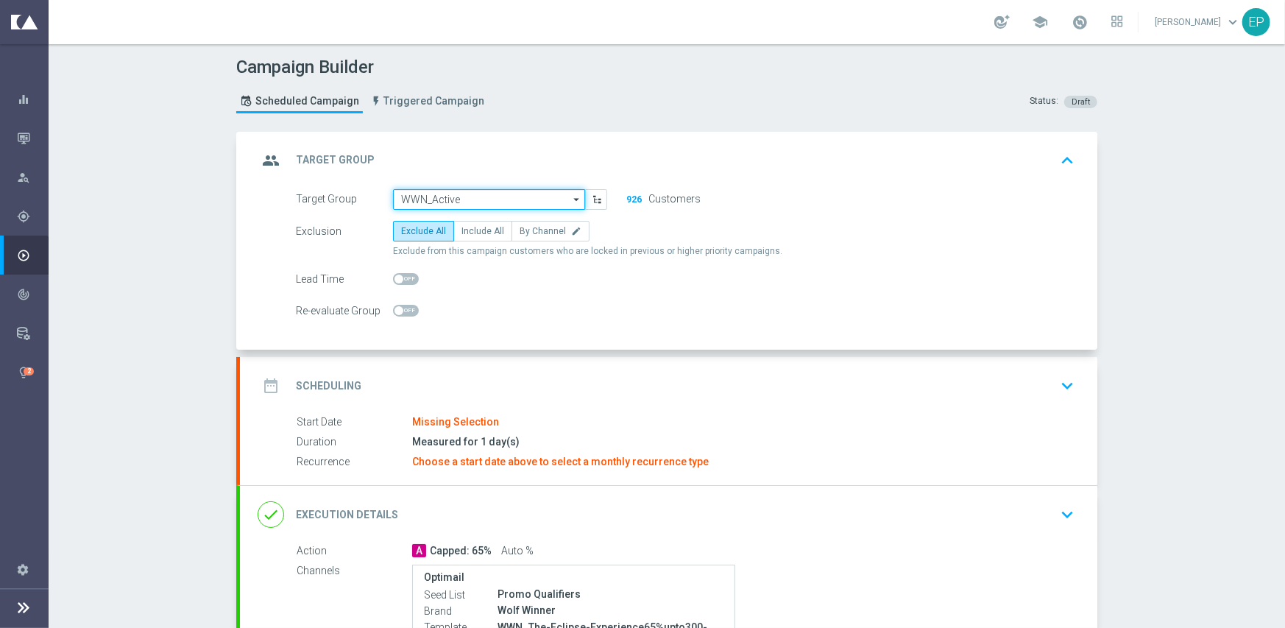
click at [473, 201] on input "WWN_Active" at bounding box center [489, 199] width 192 height 21
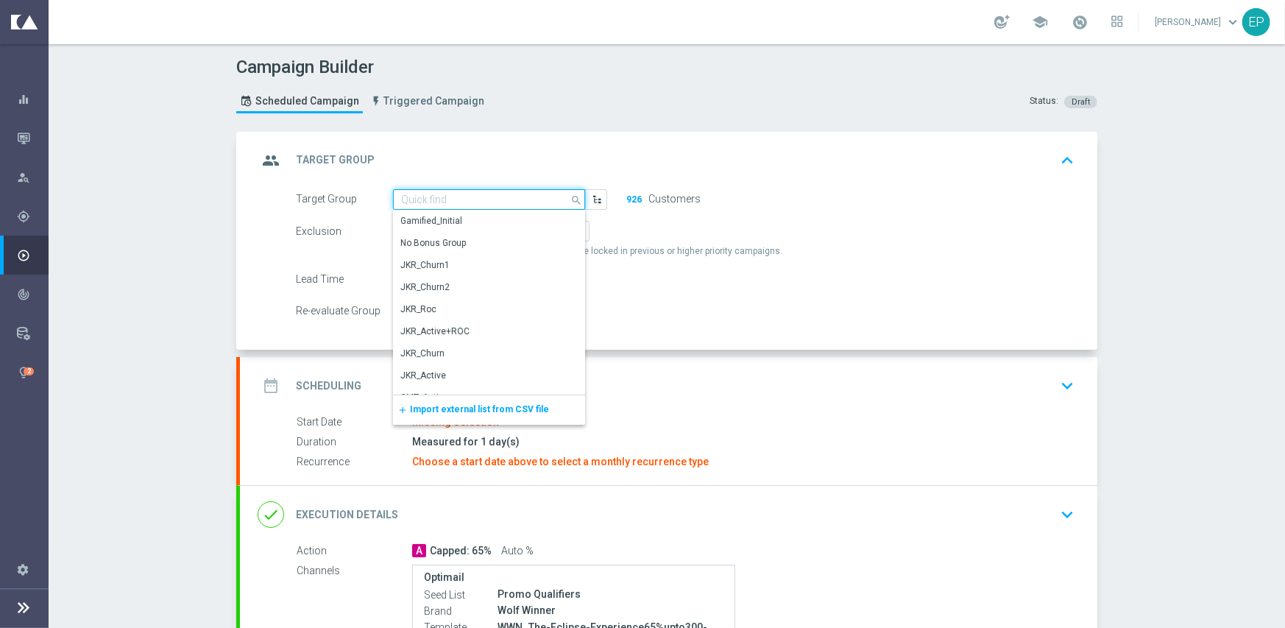
paste input "WWN_Active_Mkt1"
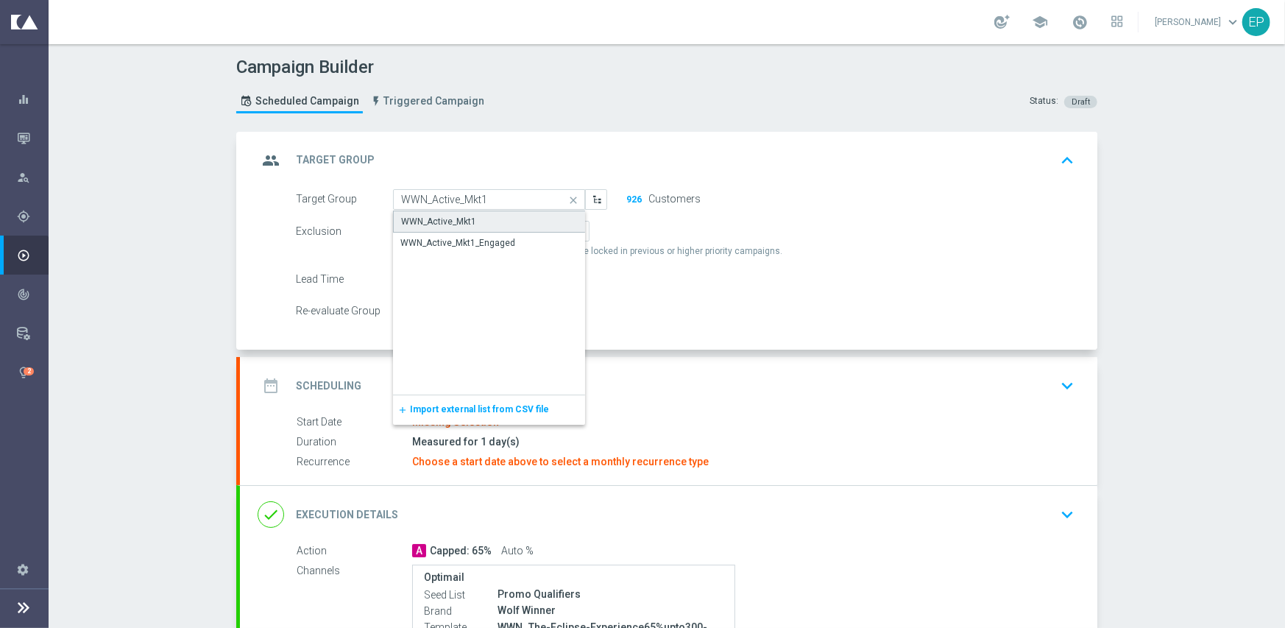
click at [472, 222] on div "WWN_Active_Mkt1" at bounding box center [489, 221] width 193 height 22
type input "WWN_Active_Mkt1"
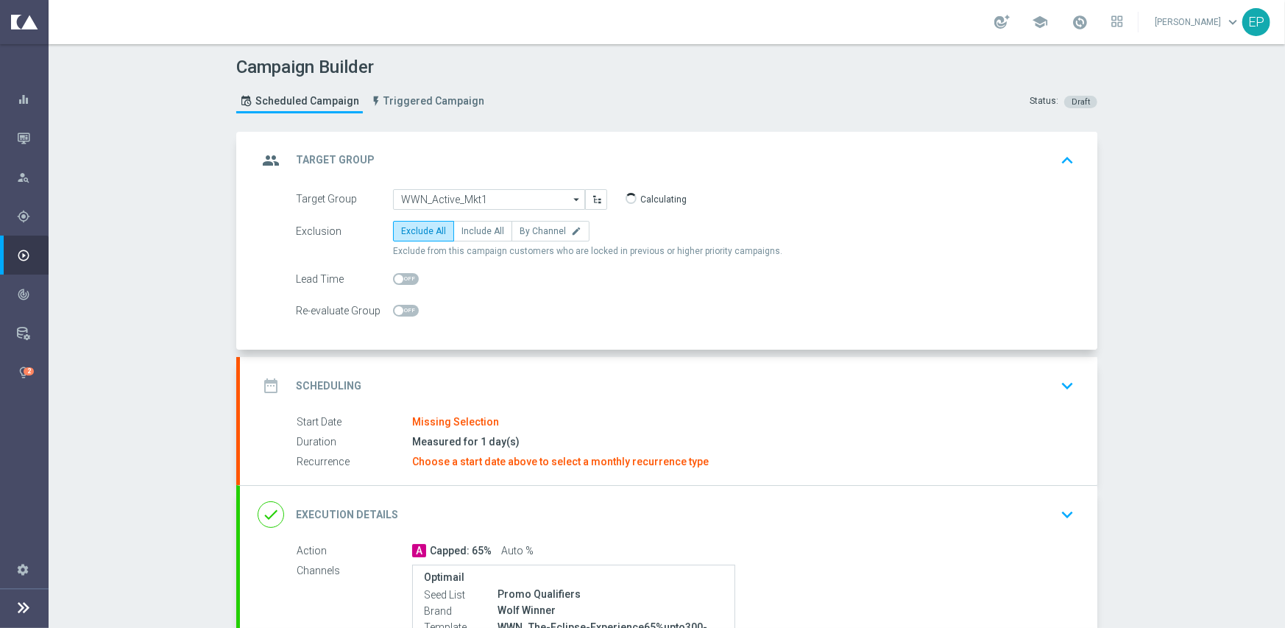
click at [584, 406] on div "date_range Scheduling keyboard_arrow_down" at bounding box center [668, 385] width 857 height 57
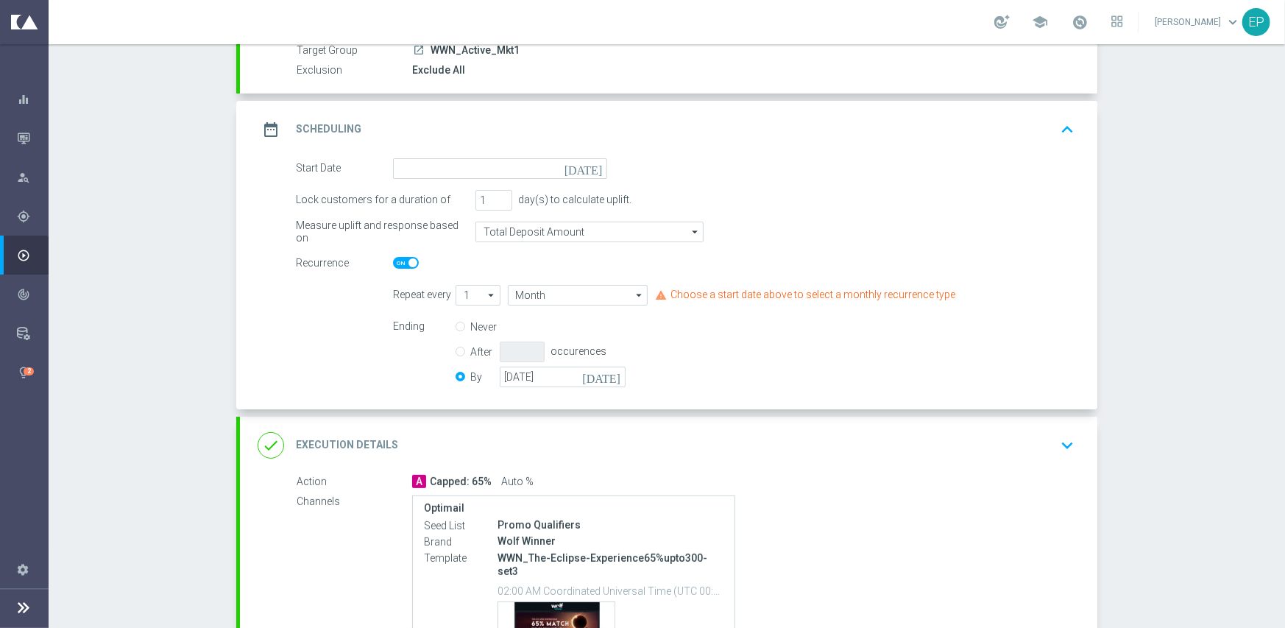
scroll to position [147, 0]
click at [529, 164] on input at bounding box center [500, 167] width 214 height 21
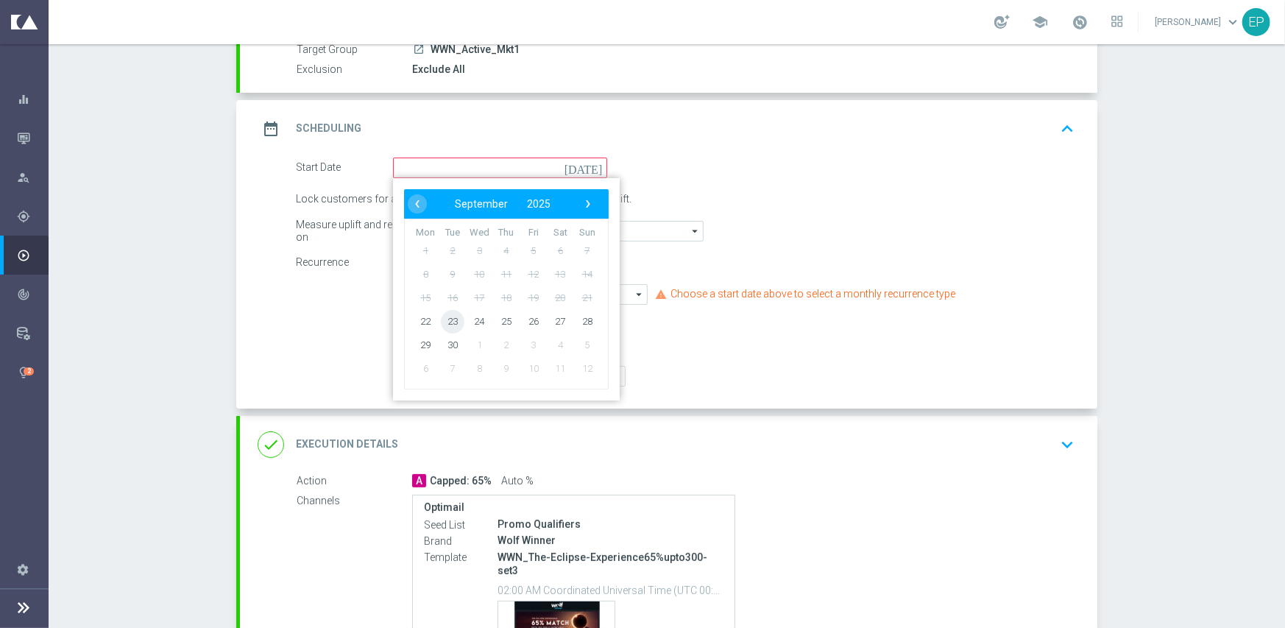
click at [443, 322] on span "23" at bounding box center [453, 321] width 24 height 24
type input "[DATE]"
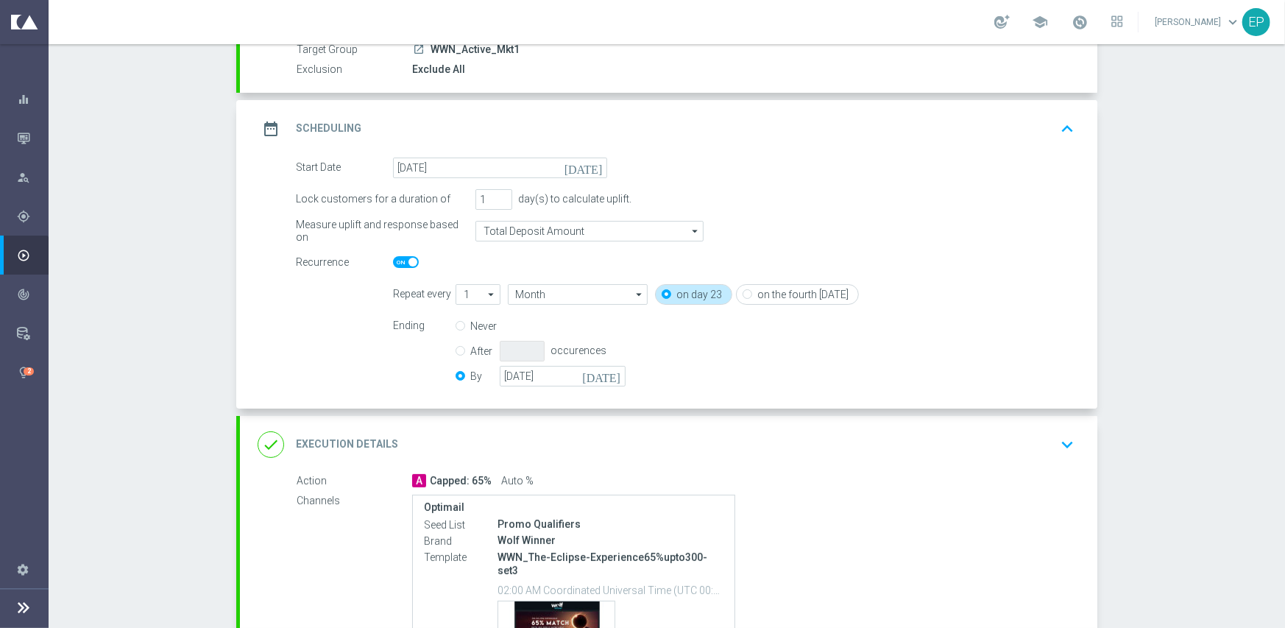
click at [393, 261] on span at bounding box center [406, 262] width 26 height 12
click at [393, 261] on input "checkbox" at bounding box center [406, 262] width 26 height 12
checkbox input "false"
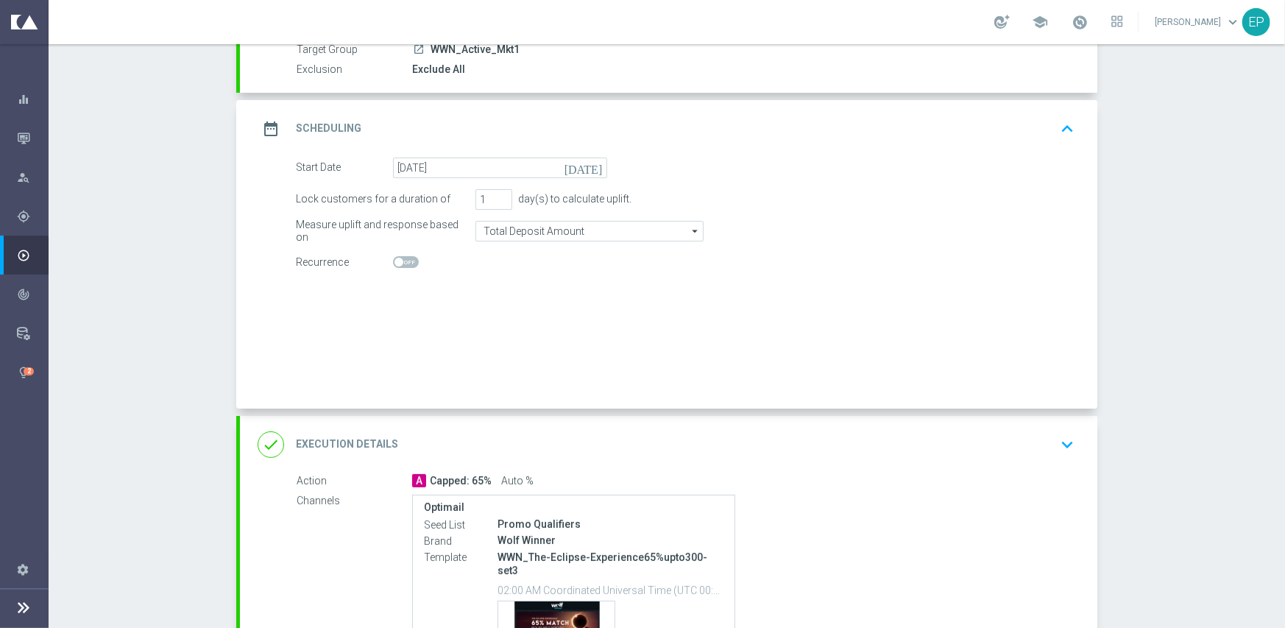
radio input "true"
radio input "false"
checkbox input "false"
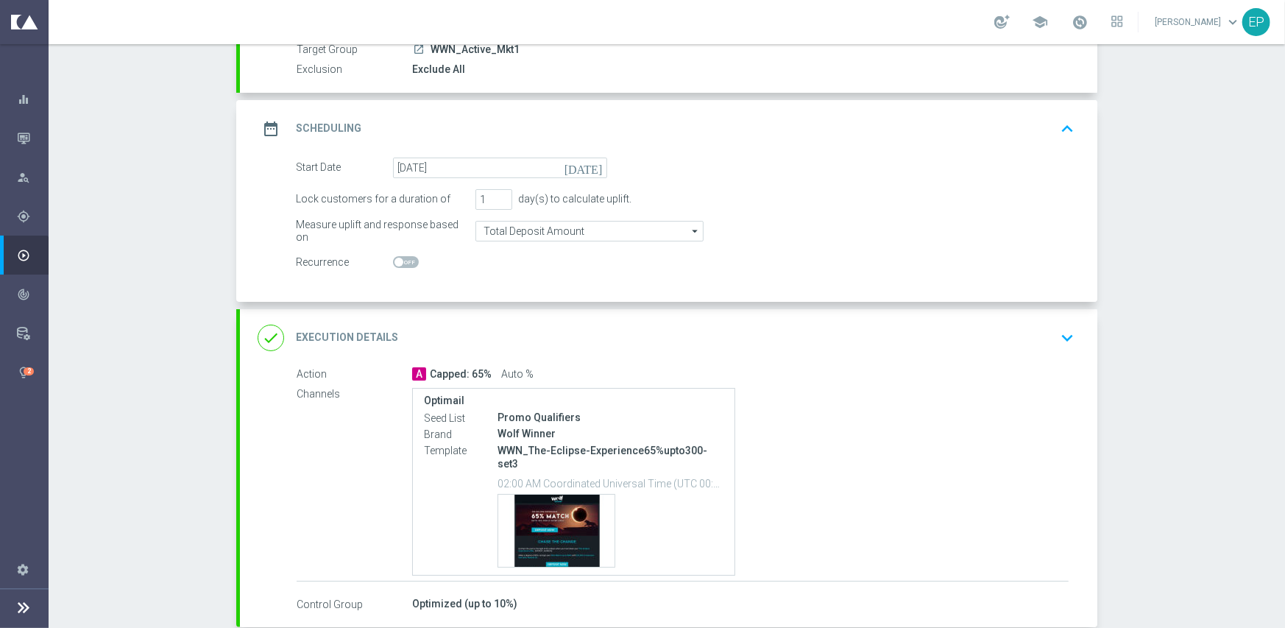
click at [536, 353] on div "done Execution Details keyboard_arrow_down" at bounding box center [668, 337] width 857 height 57
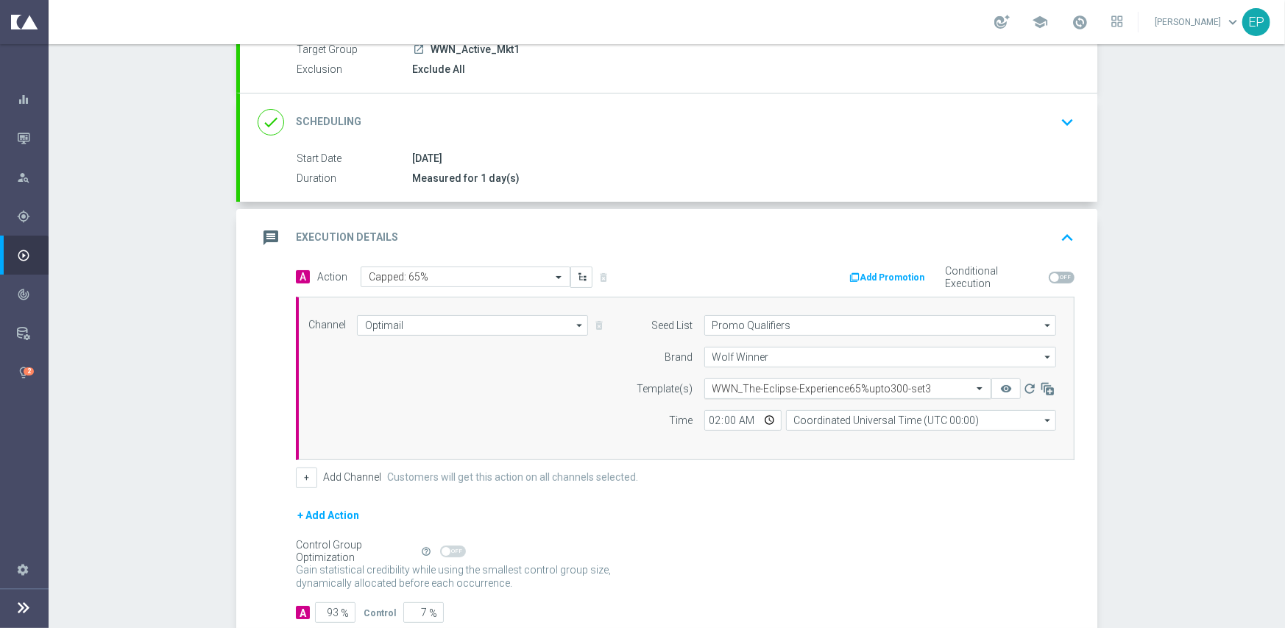
click at [746, 383] on input "text" at bounding box center [832, 389] width 241 height 13
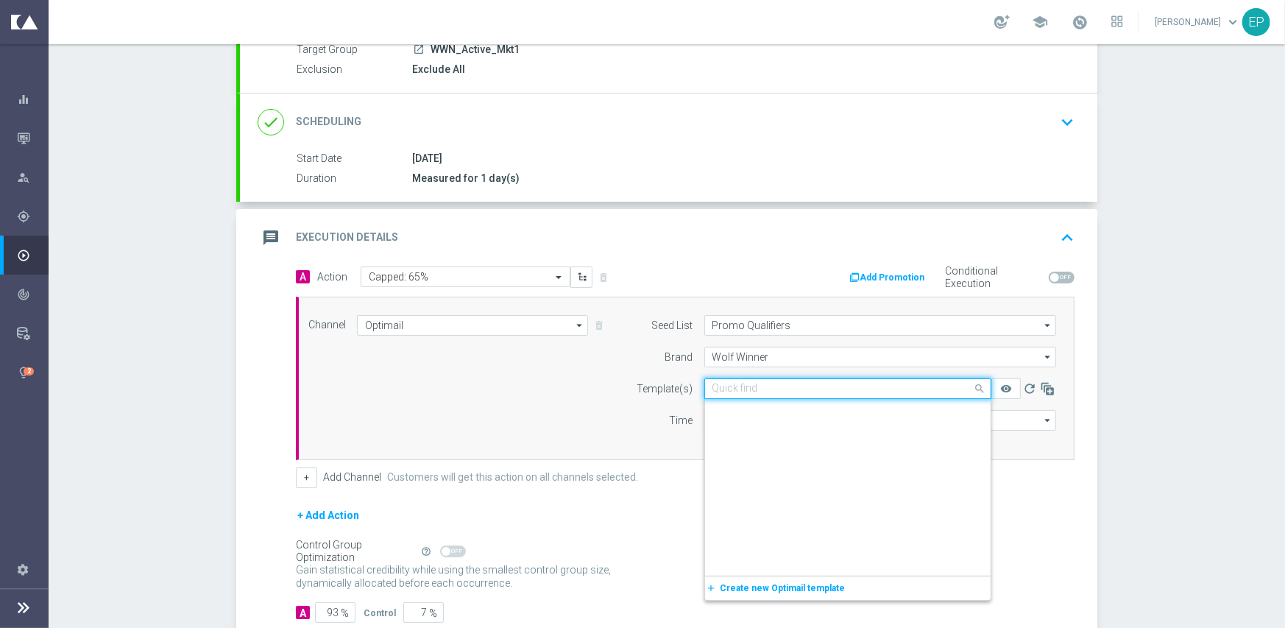
paste input "WWN_The-Eclipse-Experience65%upto300-snip-igtech-MKT1-ONLY"
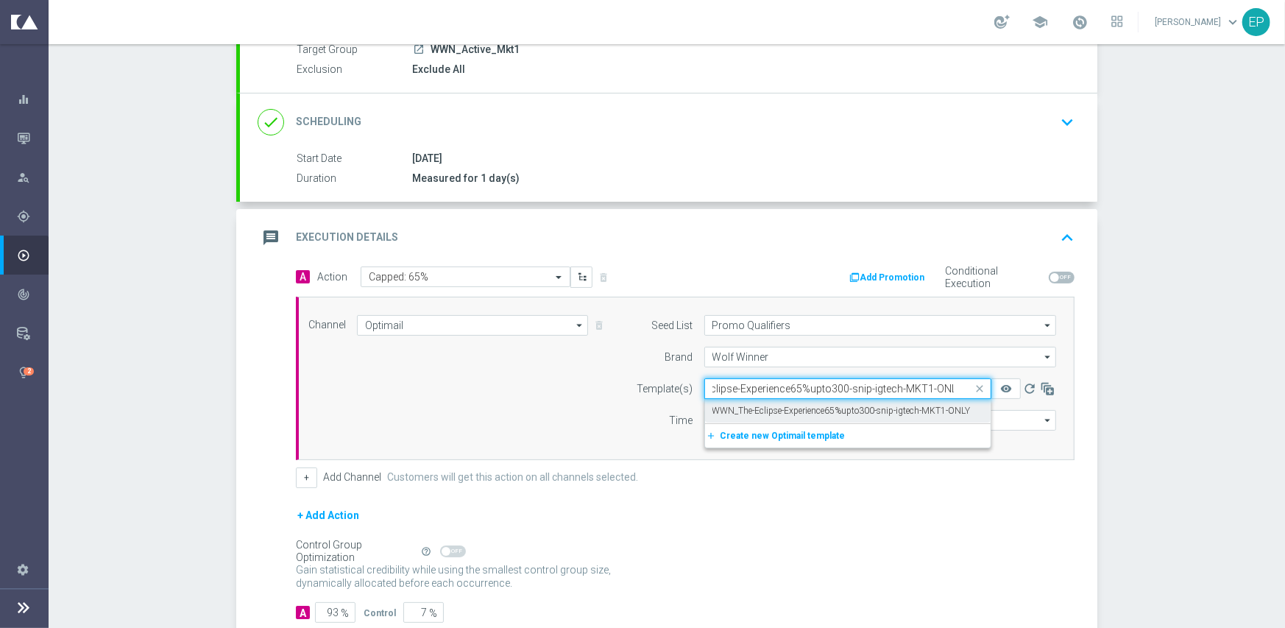
click at [745, 408] on label "WWN_The-Eclipse-Experience65%upto300-snip-igtech-MKT1-ONLY" at bounding box center [841, 411] width 258 height 13
type input "WWN_The-Eclipse-Experience65%upto300-snip-igtech-MKT1-ONLY"
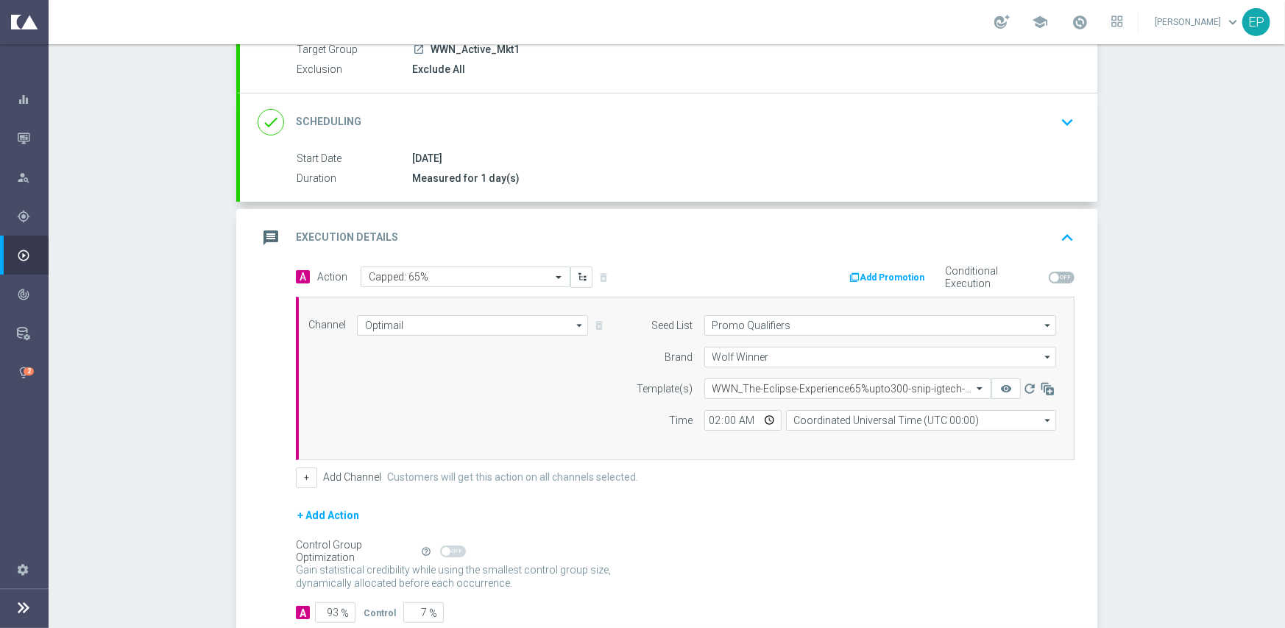
scroll to position [0, 0]
click at [408, 378] on div "Channel Optimail Optimail arrow_drop_down Show Selected 1 of 21 Facebook Custom…" at bounding box center [682, 378] width 770 height 127
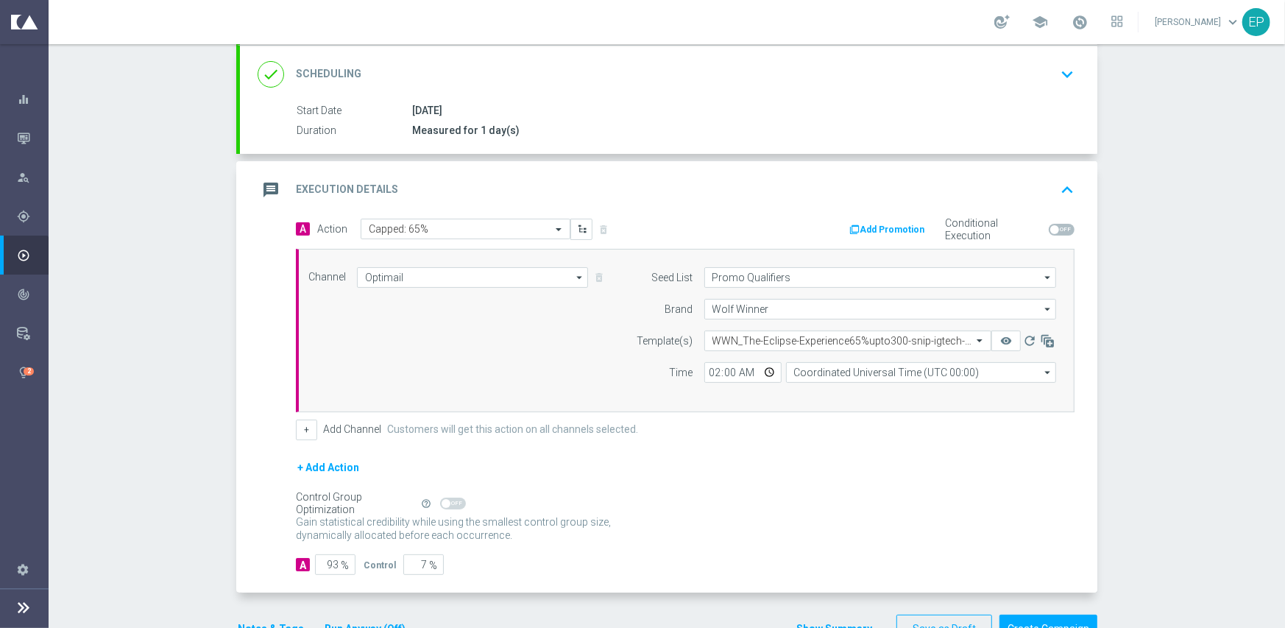
scroll to position [238, 0]
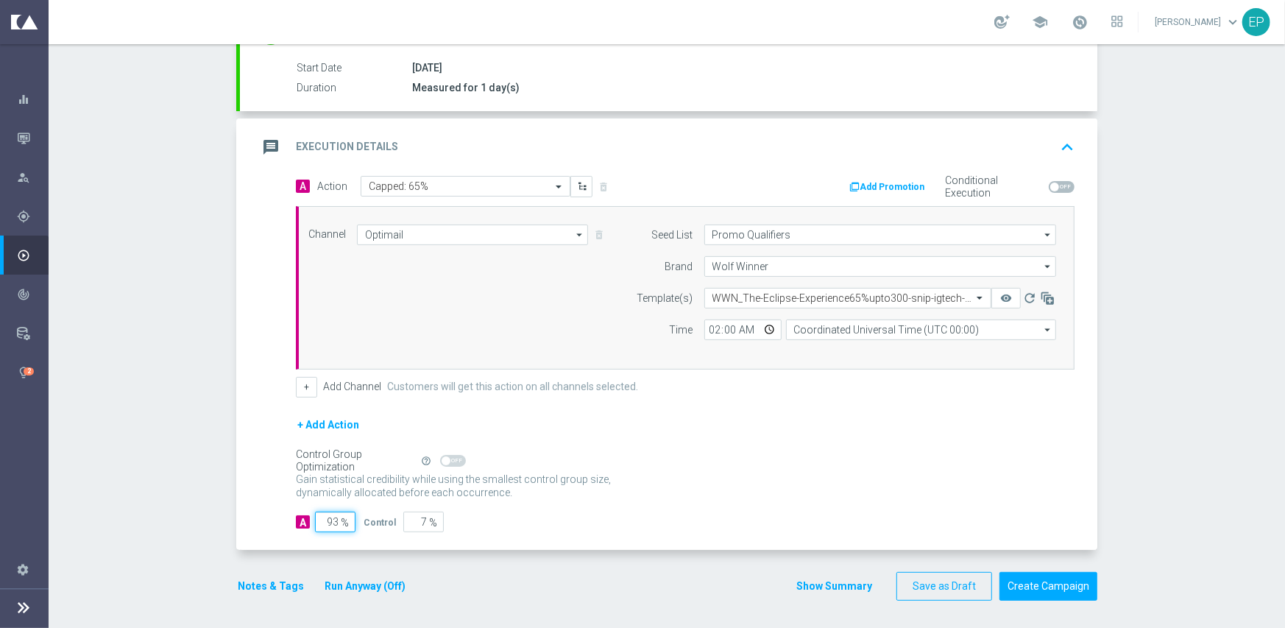
click at [323, 521] on input "93" at bounding box center [335, 521] width 40 height 21
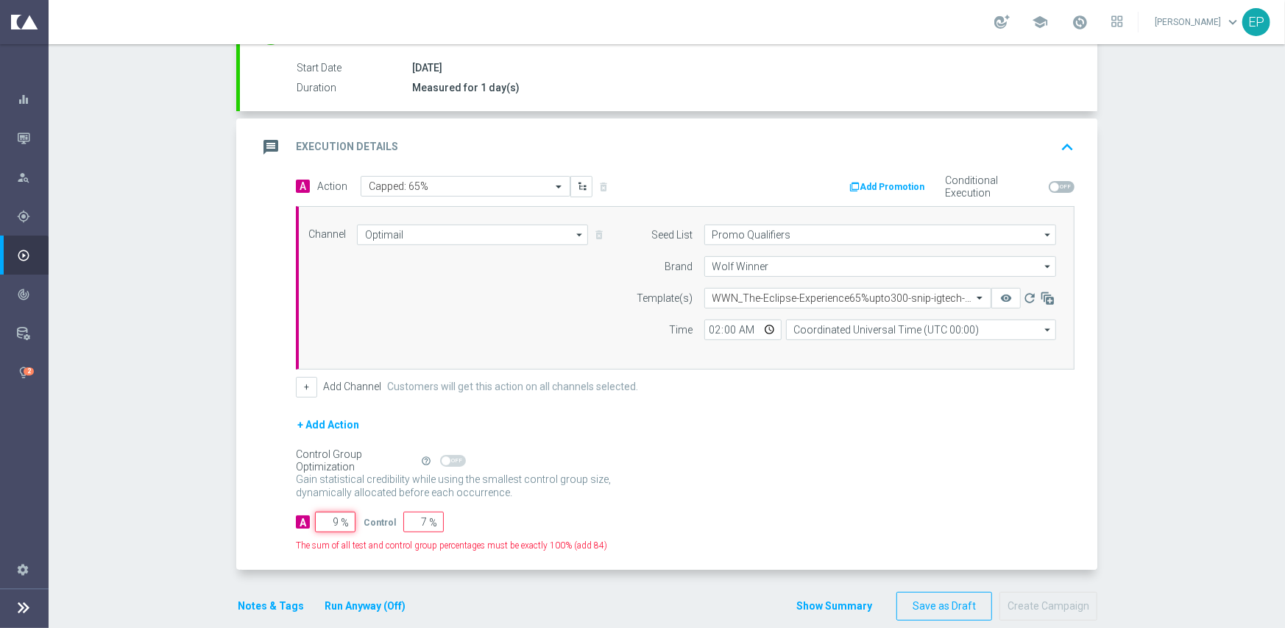
type input "95"
type input "5"
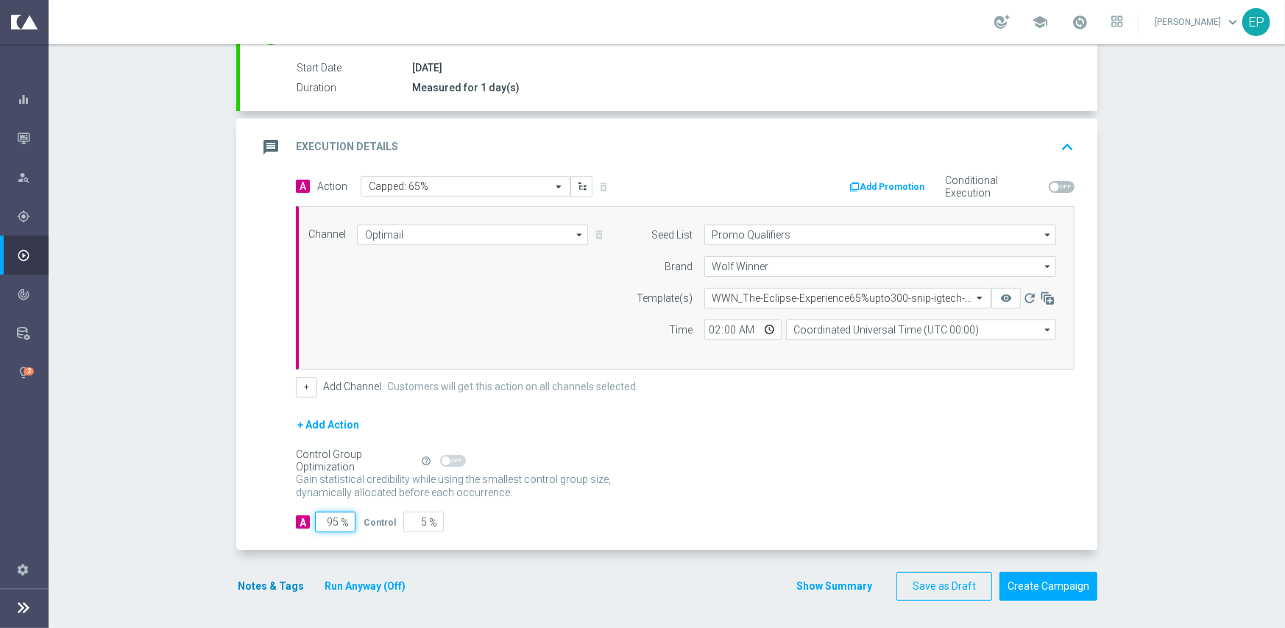
type input "95"
click at [265, 583] on button "Notes & Tags" at bounding box center [270, 586] width 69 height 18
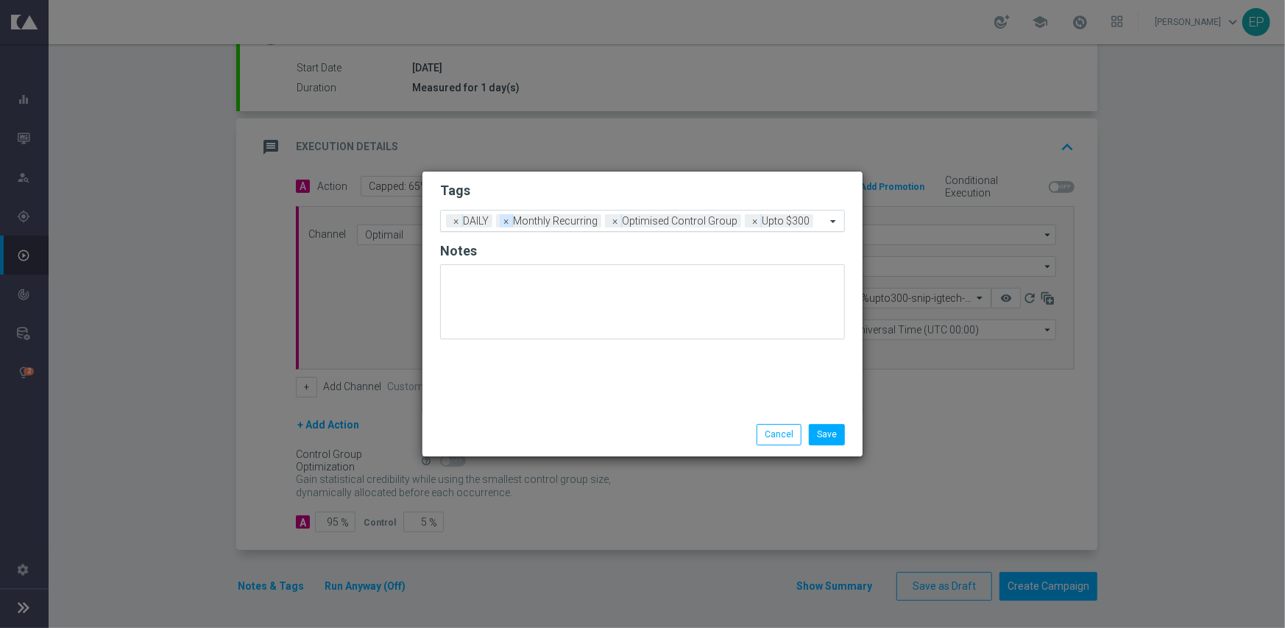
click at [509, 222] on span "×" at bounding box center [506, 220] width 13 height 13
click at [506, 224] on span "×" at bounding box center [506, 220] width 13 height 13
click at [683, 218] on input "text" at bounding box center [697, 222] width 255 height 13
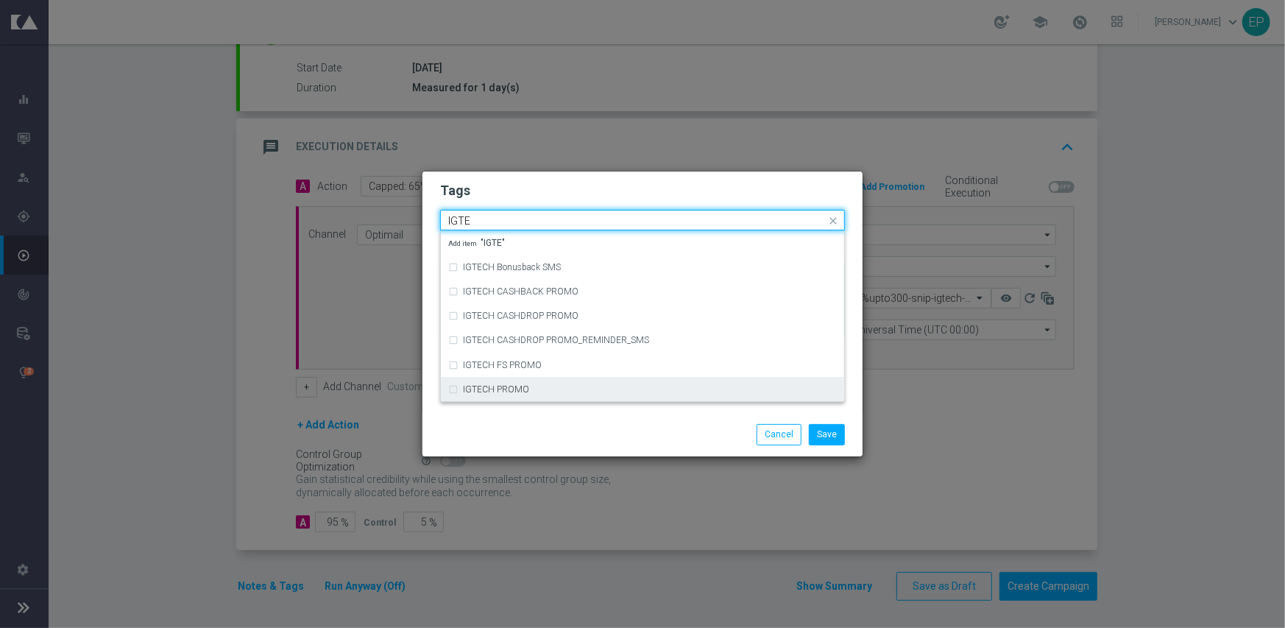
drag, startPoint x: 573, startPoint y: 386, endPoint x: 572, endPoint y: 411, distance: 25.0
click at [572, 386] on div "IGTECH PROMO" at bounding box center [650, 389] width 374 height 9
type input "IGTE"
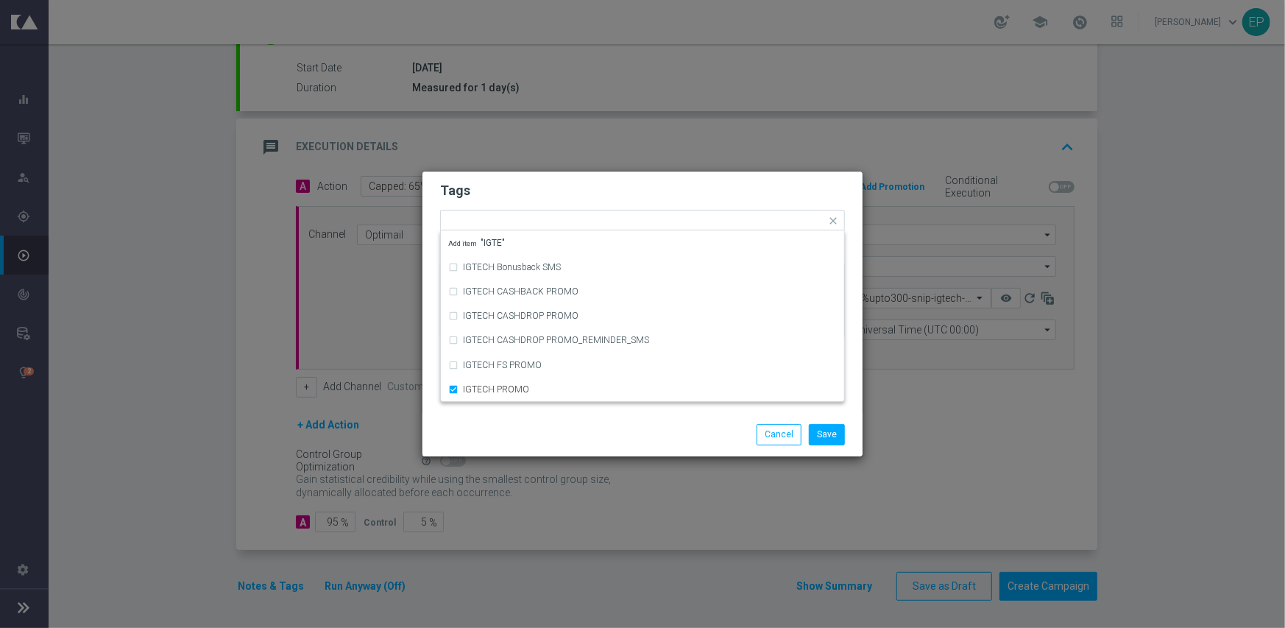
click at [570, 431] on div "Save Cancel" at bounding box center [642, 434] width 427 height 21
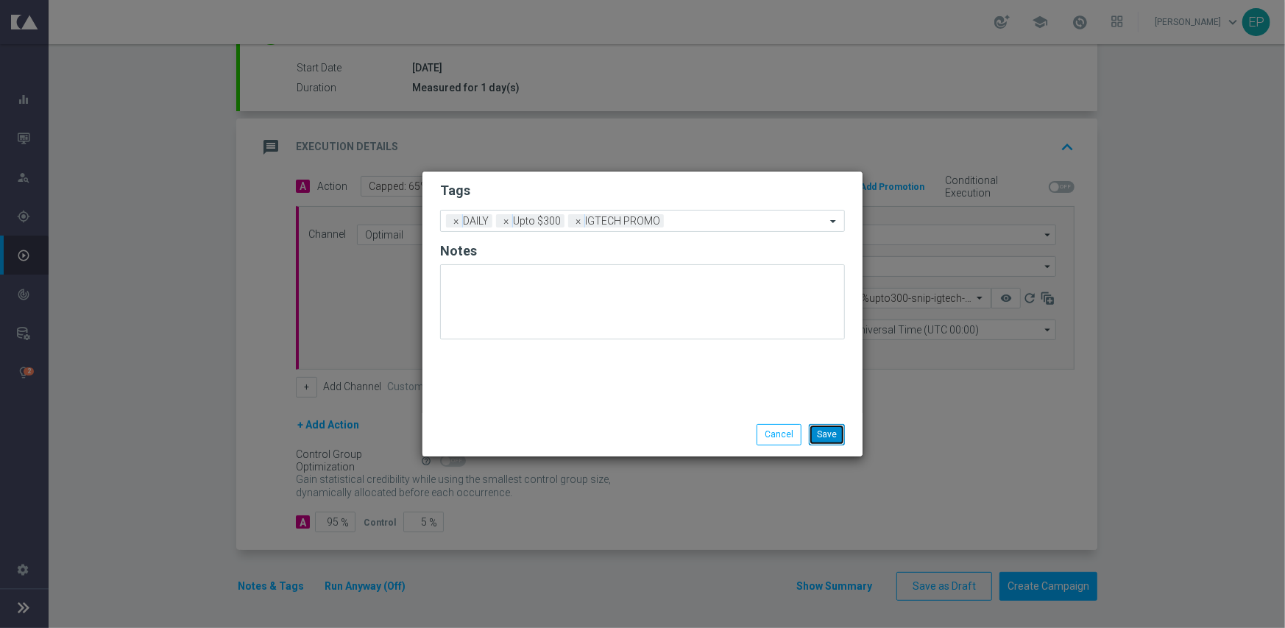
click at [832, 431] on button "Save" at bounding box center [827, 434] width 36 height 21
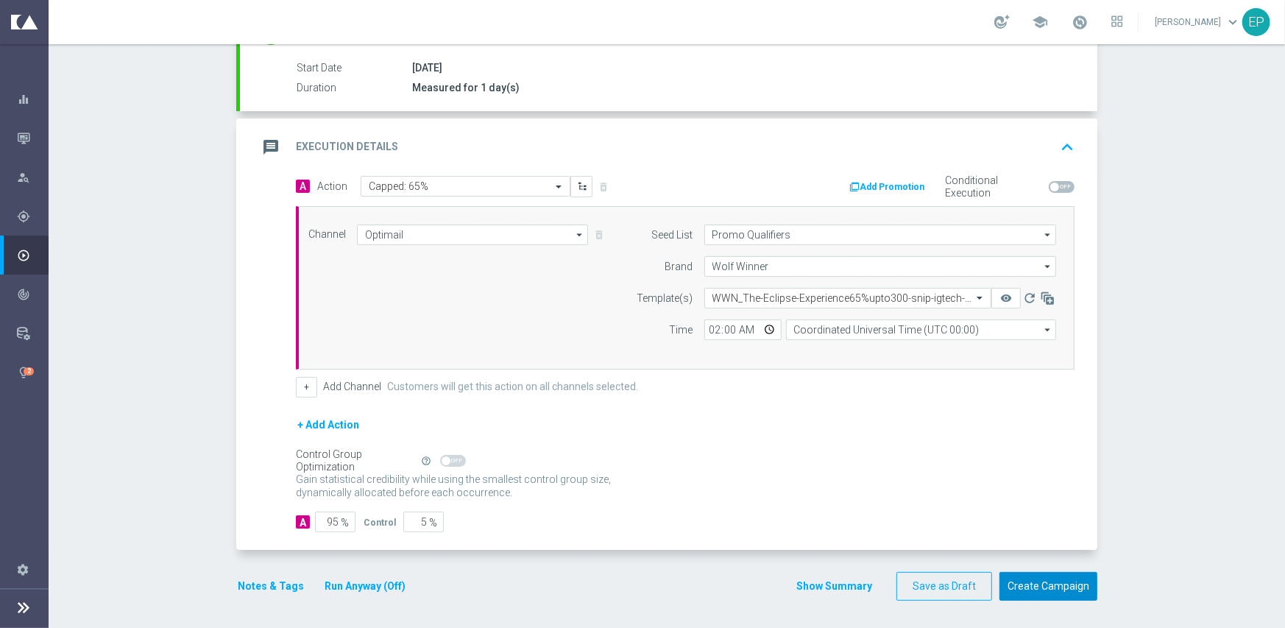
click at [1050, 585] on button "Create Campaign" at bounding box center [1048, 586] width 98 height 29
click at [1052, 584] on button "Create Campaign" at bounding box center [1048, 586] width 98 height 29
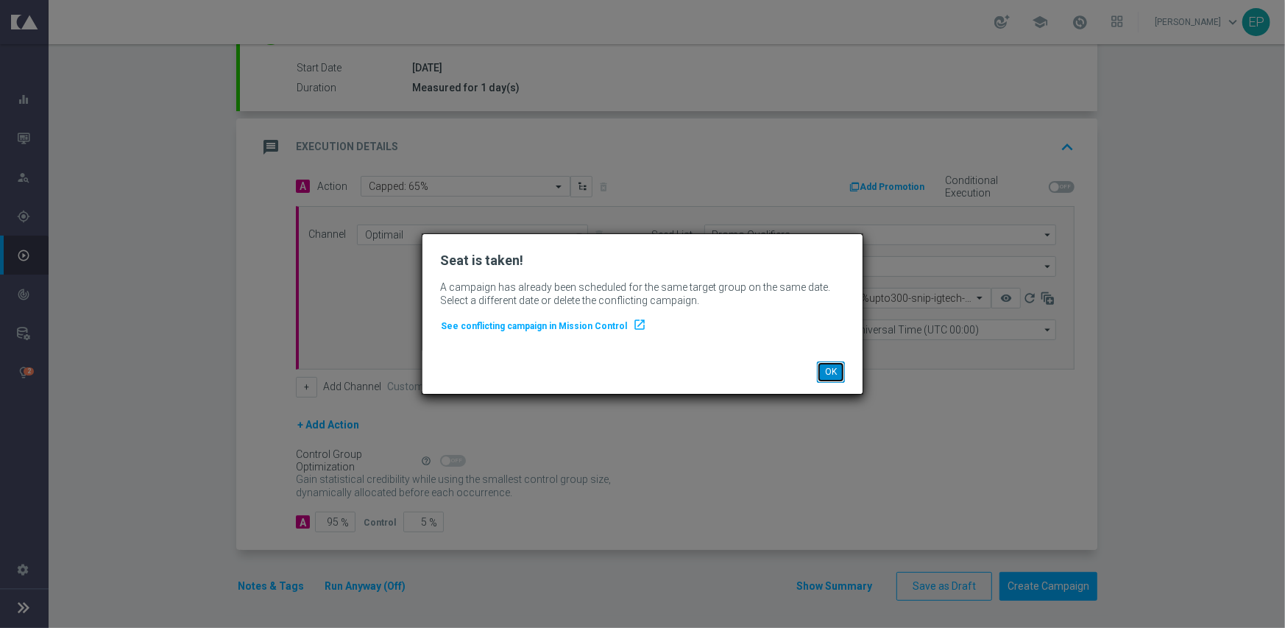
click at [837, 371] on button "OK" at bounding box center [831, 371] width 28 height 21
click at [829, 373] on button "OK" at bounding box center [831, 371] width 28 height 21
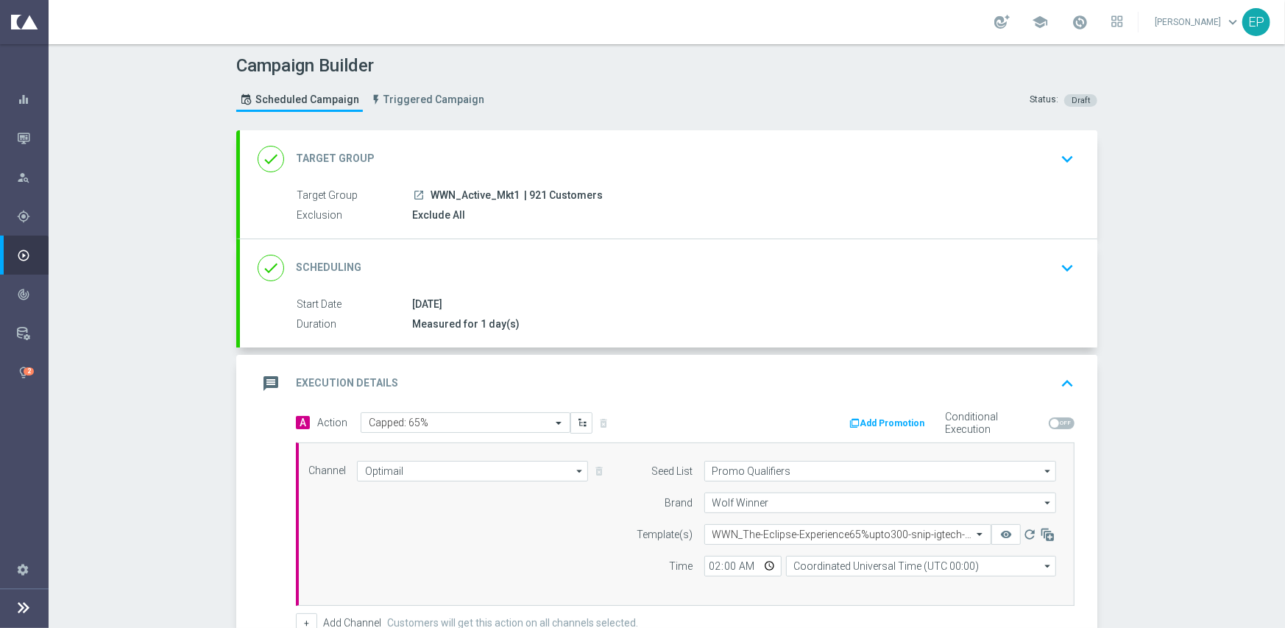
scroll to position [0, 0]
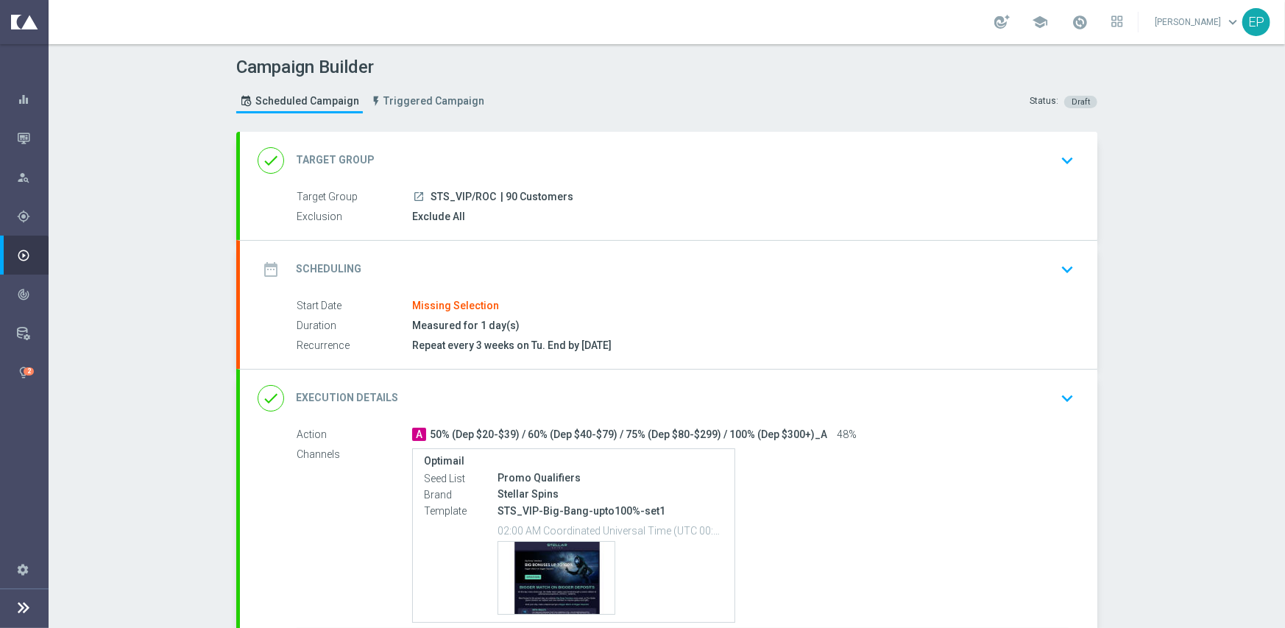
click at [574, 149] on div "done Target Group keyboard_arrow_down" at bounding box center [669, 160] width 822 height 28
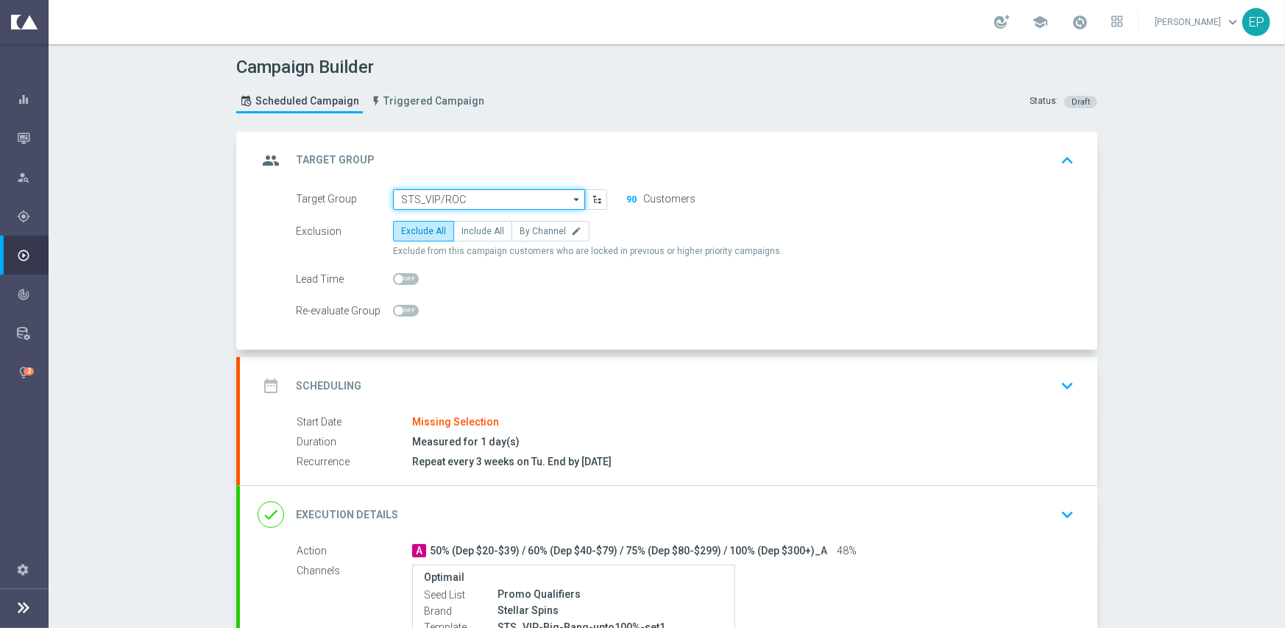
click at [504, 196] on input "STS_VIP/ROC" at bounding box center [489, 199] width 192 height 21
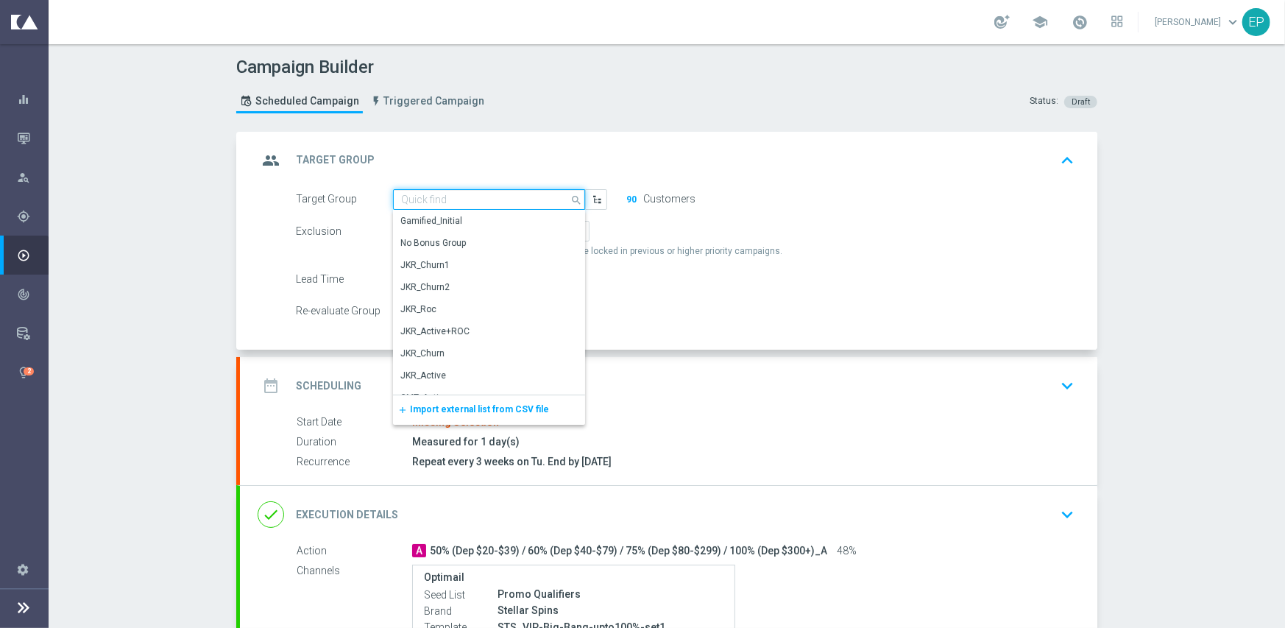
paste input "STS_VIP/Roc_Mkt1"
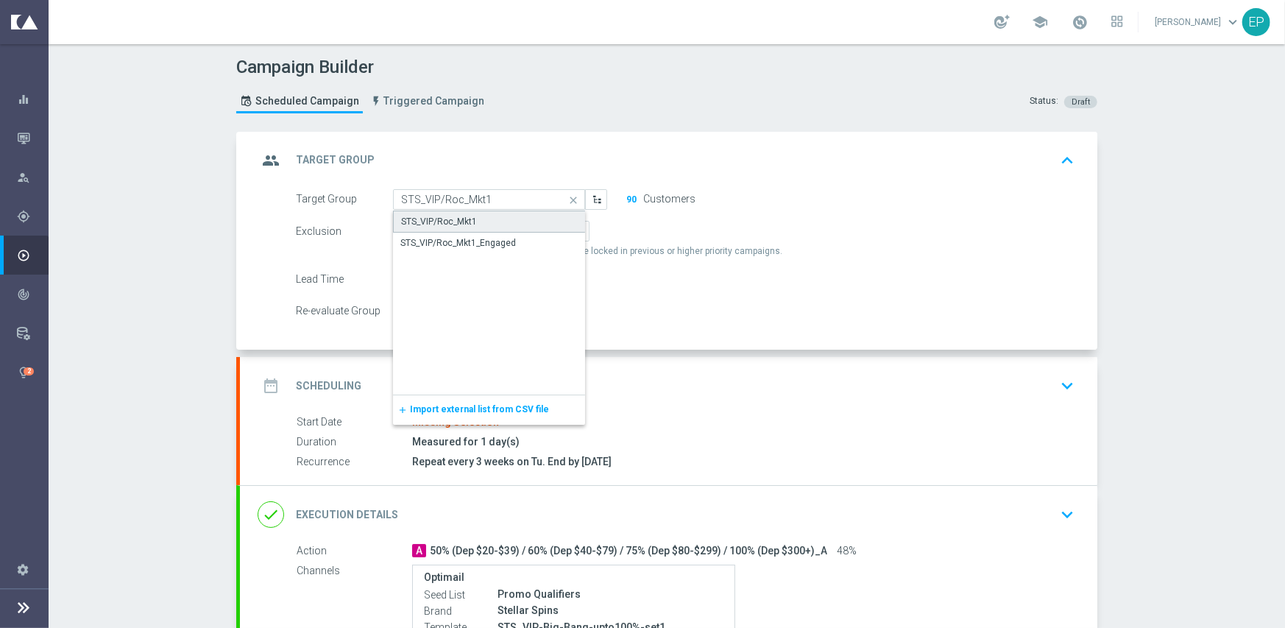
drag, startPoint x: 456, startPoint y: 223, endPoint x: 463, endPoint y: 266, distance: 43.2
click at [456, 223] on div "STS_VIP/Roc_Mkt1" at bounding box center [439, 221] width 76 height 13
type input "STS_VIP/Roc_Mkt1"
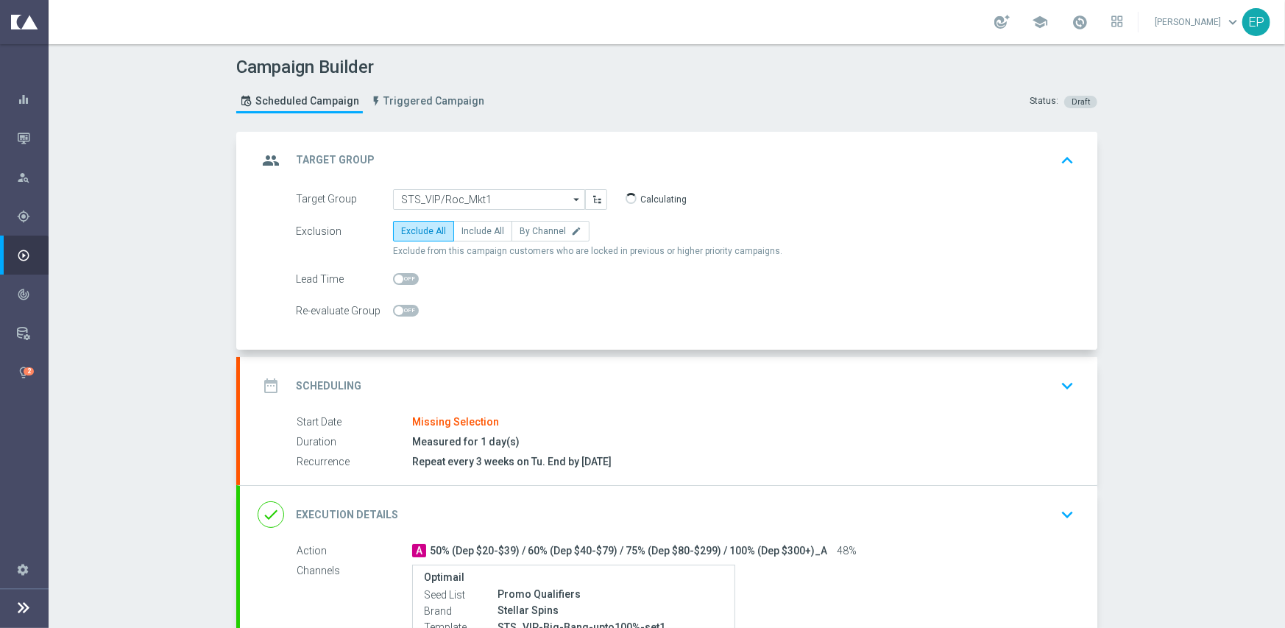
click at [481, 375] on div "date_range Scheduling keyboard_arrow_down" at bounding box center [669, 386] width 822 height 28
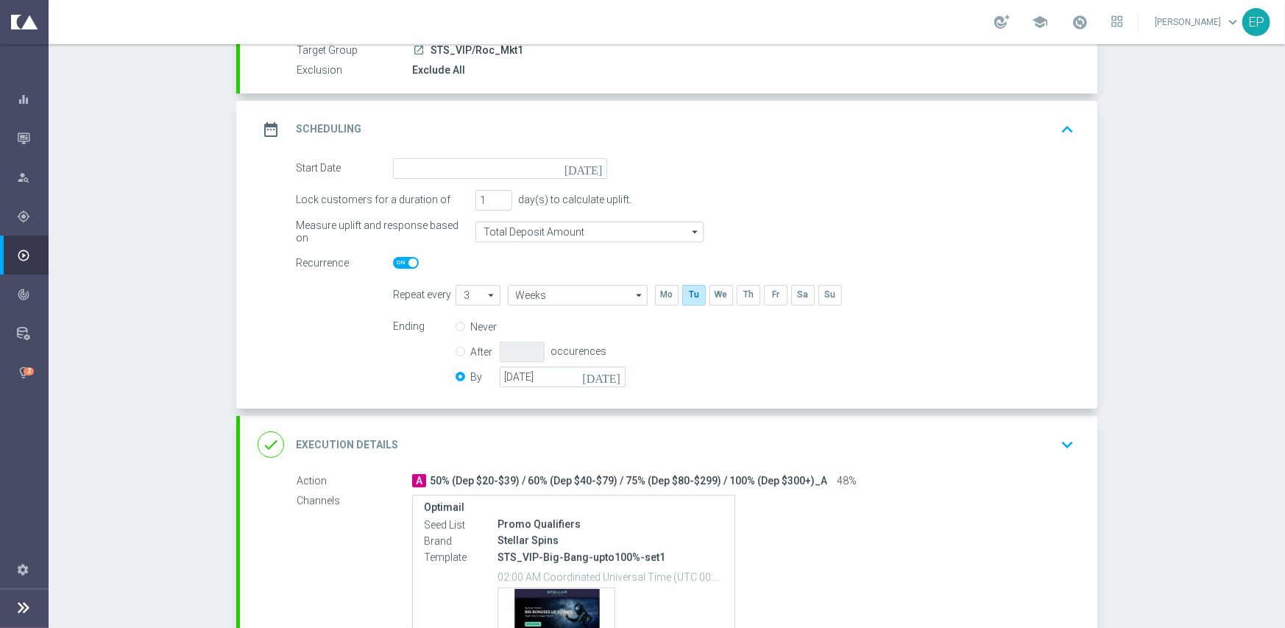
scroll to position [147, 0]
click at [495, 157] on div "date_range Scheduling keyboard_arrow_up Start Date Missing Selection Duration M…" at bounding box center [668, 254] width 857 height 308
drag, startPoint x: 484, startPoint y: 164, endPoint x: 507, endPoint y: 171, distance: 24.7
click at [484, 164] on input at bounding box center [500, 167] width 214 height 21
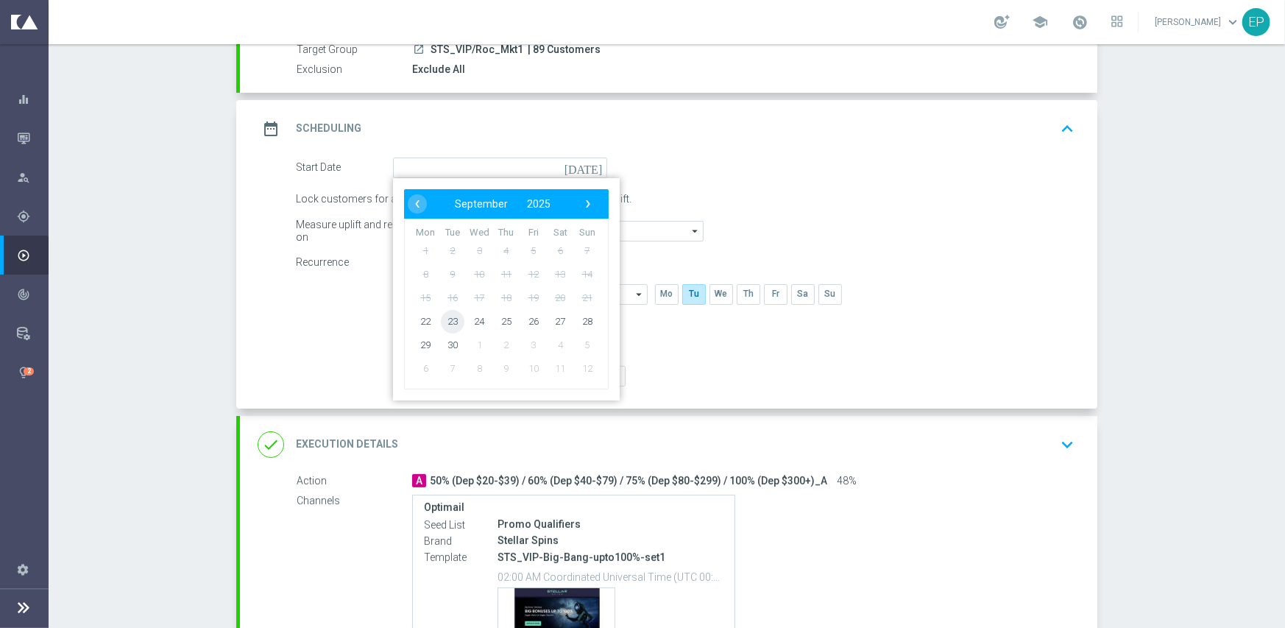
click at [447, 321] on span "23" at bounding box center [453, 321] width 24 height 24
type input "[DATE]"
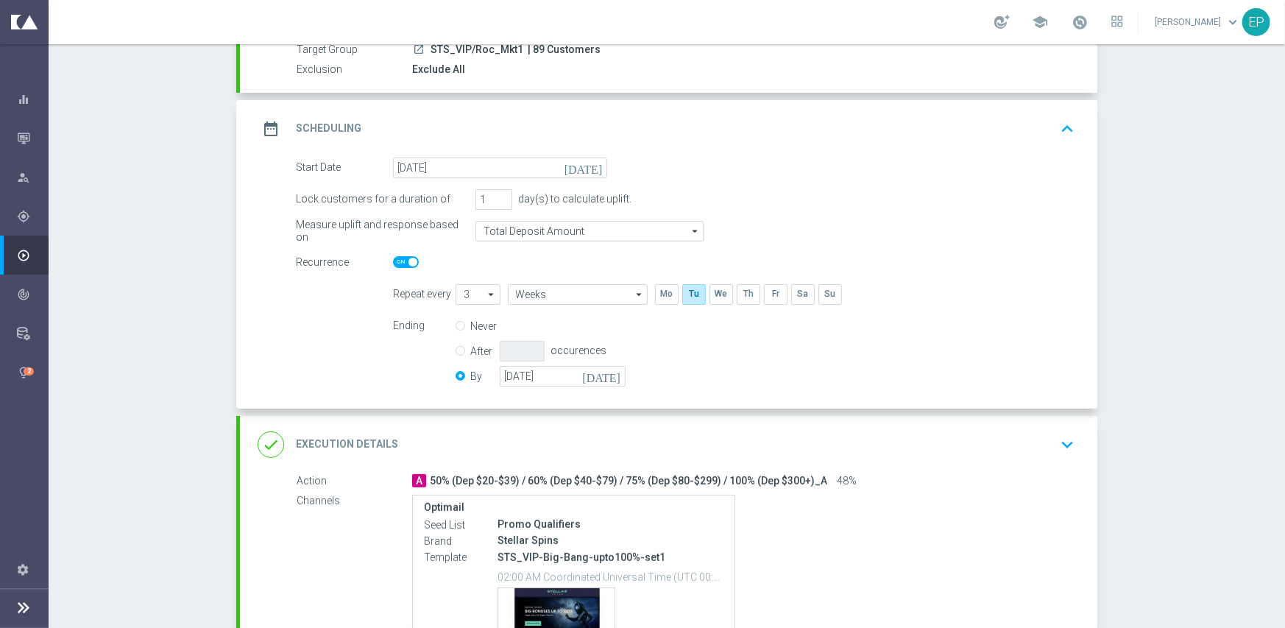
click at [393, 258] on span at bounding box center [406, 262] width 26 height 12
click at [393, 258] on input "checkbox" at bounding box center [406, 262] width 26 height 12
checkbox input "false"
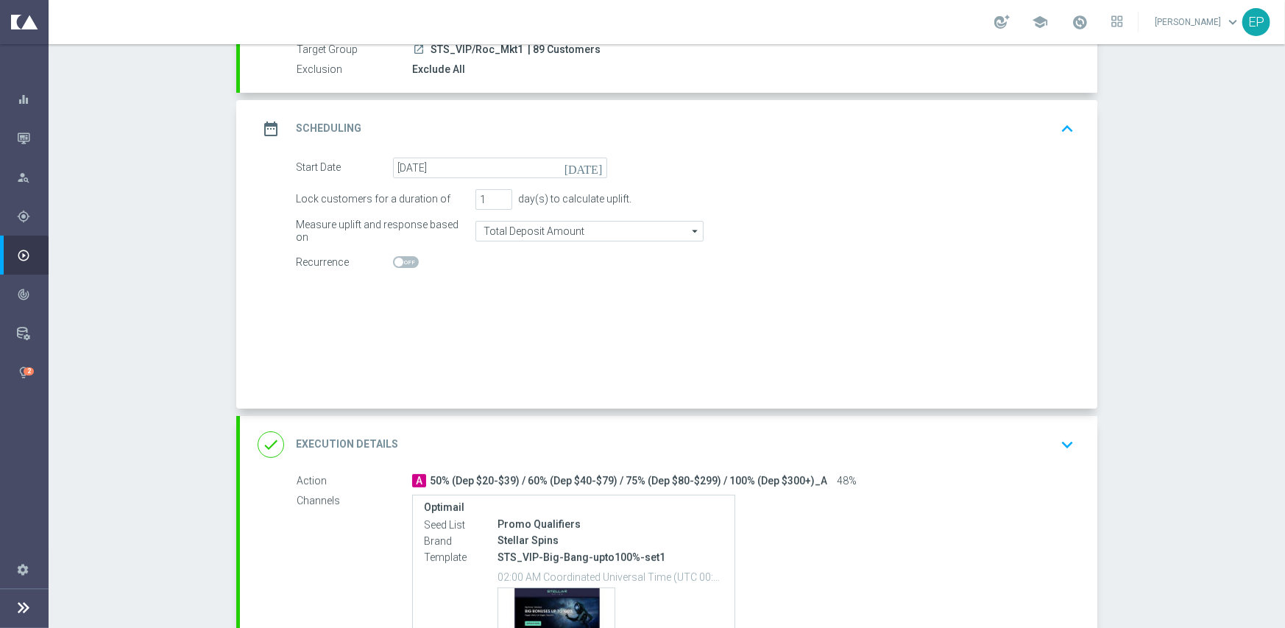
radio input "true"
radio input "false"
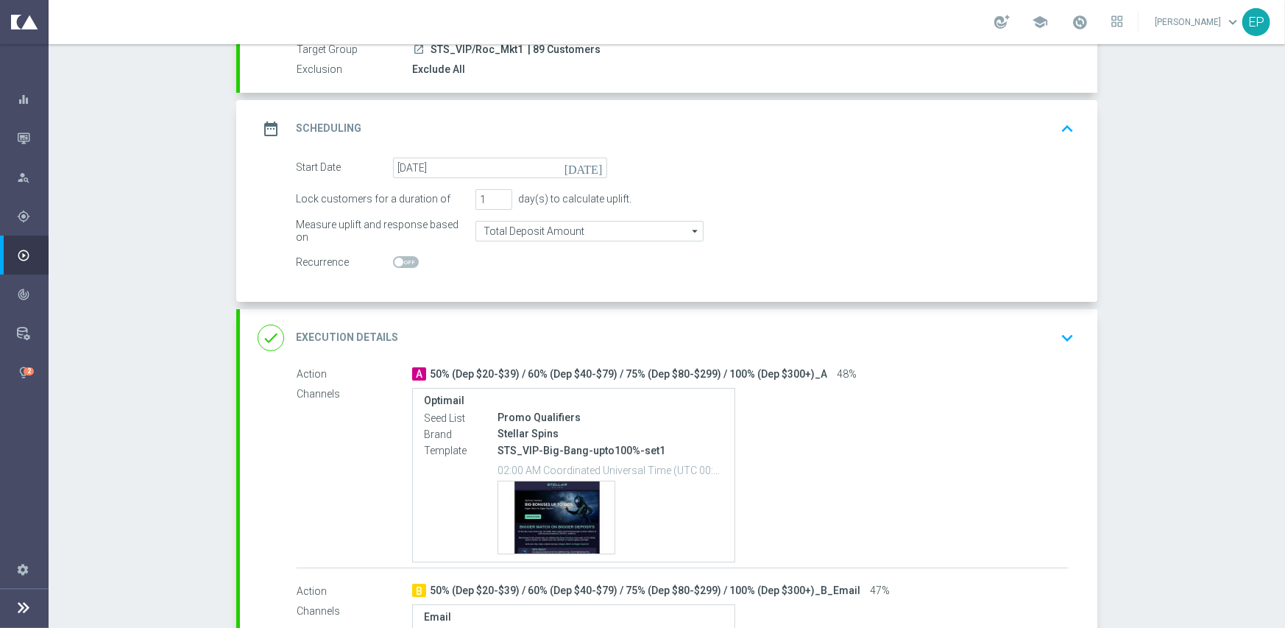
click at [559, 334] on div "done Execution Details keyboard_arrow_down" at bounding box center [669, 338] width 822 height 28
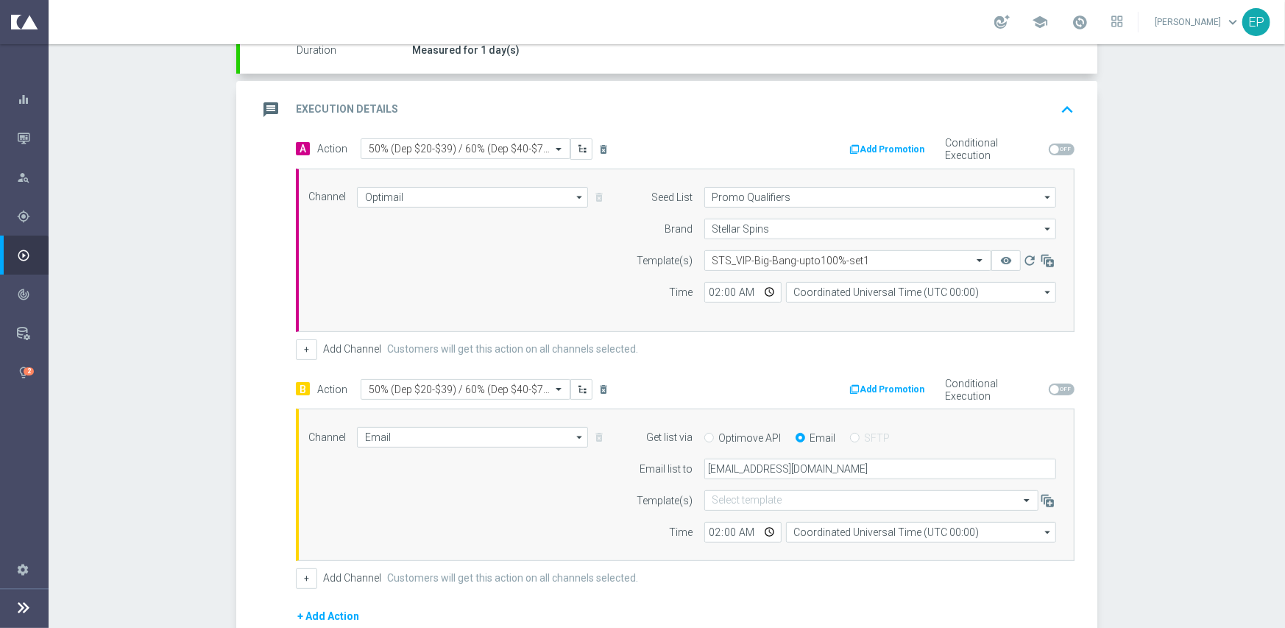
scroll to position [294, 0]
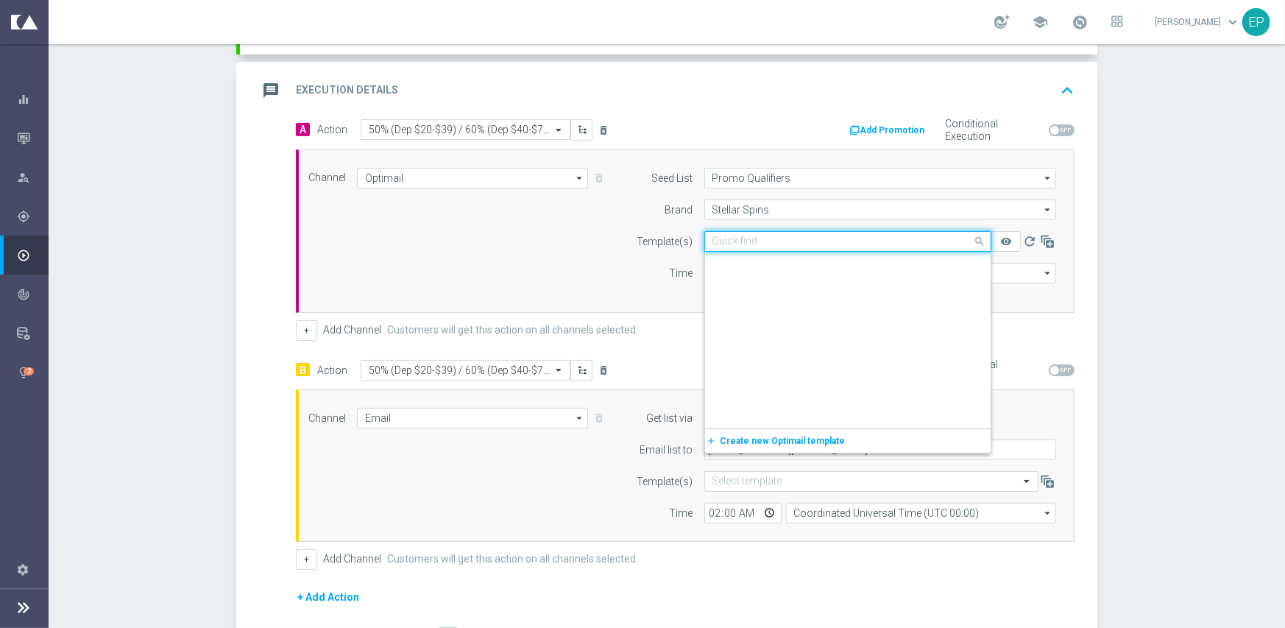
click at [732, 241] on input "text" at bounding box center [832, 241] width 241 height 13
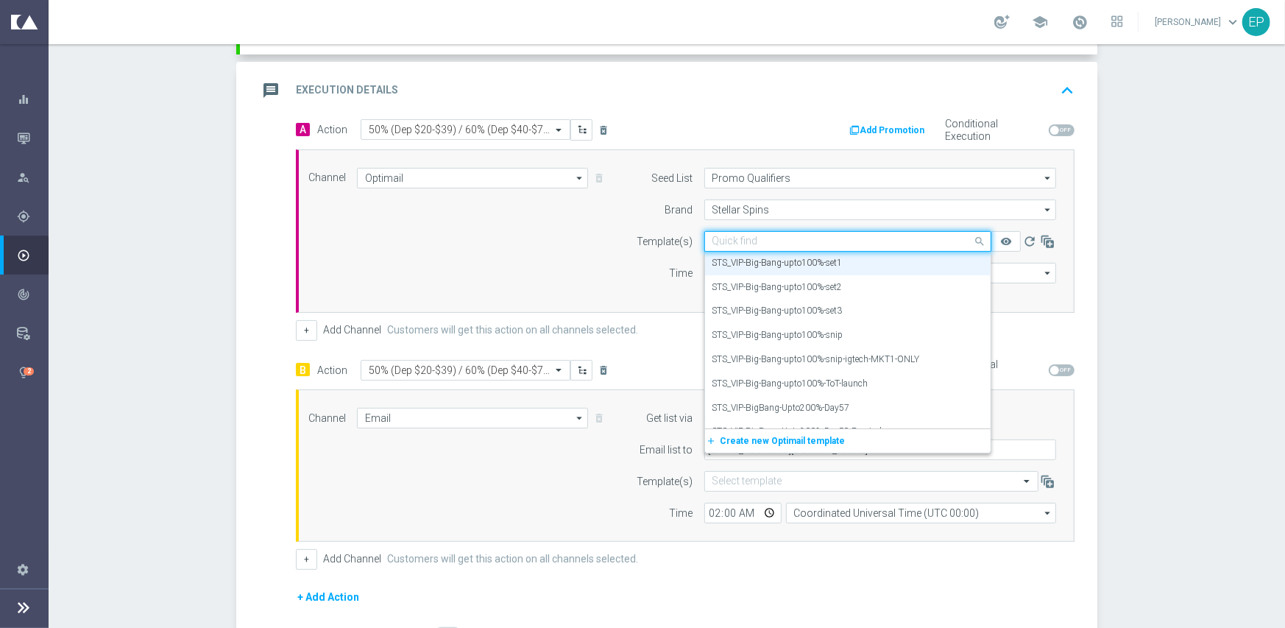
paste input "STS_VIP-Big-Bang-upto100%-snip-igtech-MKT1-ONLY"
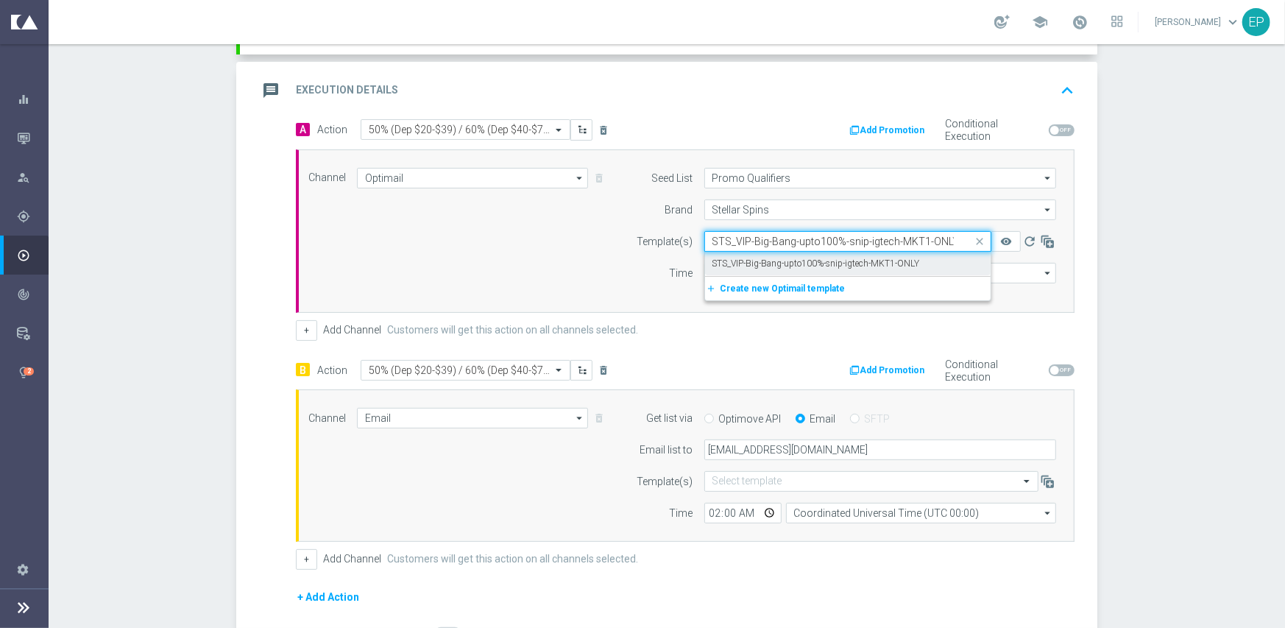
click at [744, 261] on label "STS_VIP-Big-Bang-upto100%-snip-igtech-MKT1-ONLY" at bounding box center [816, 264] width 208 height 13
type input "STS_VIP-Big-Bang-upto100%-snip-igtech-MKT1-ONLY"
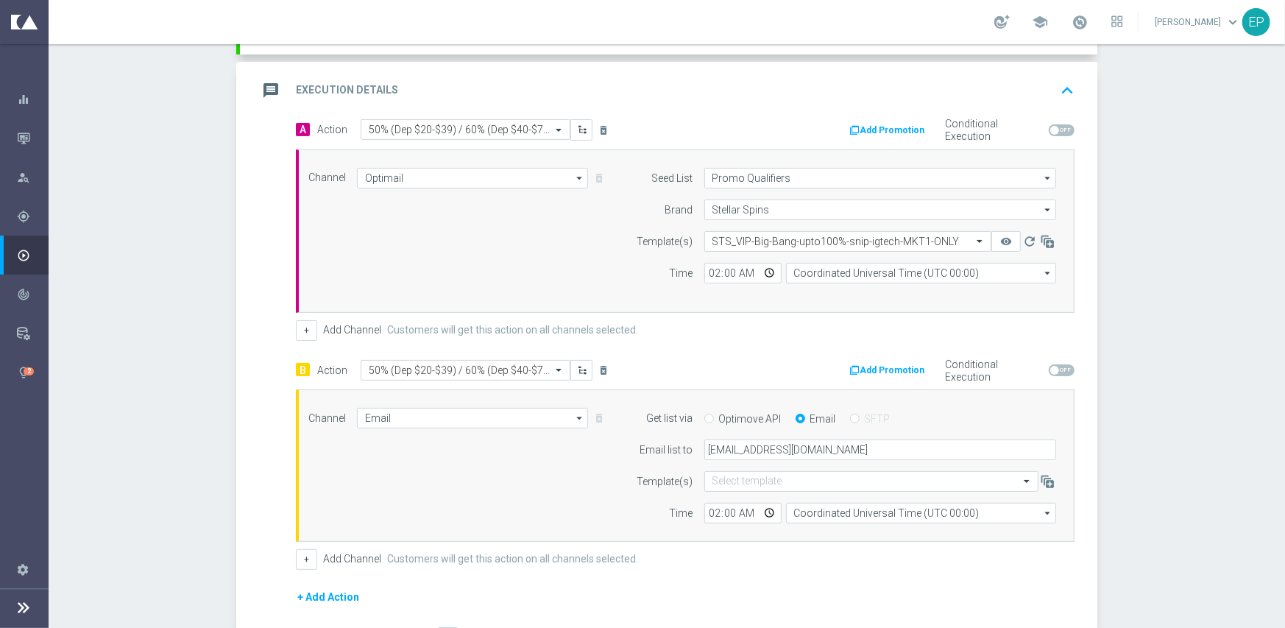
click at [650, 329] on div "+ Add Channel Customers will get this action on all channels selected." at bounding box center [685, 330] width 779 height 21
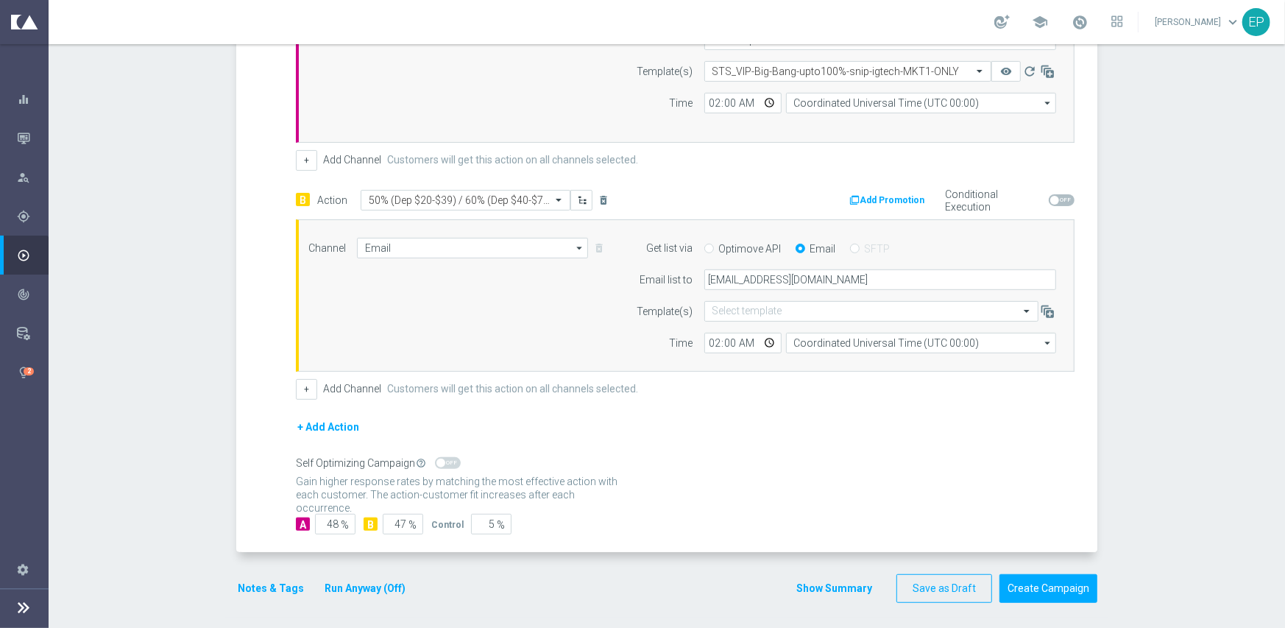
scroll to position [467, 0]
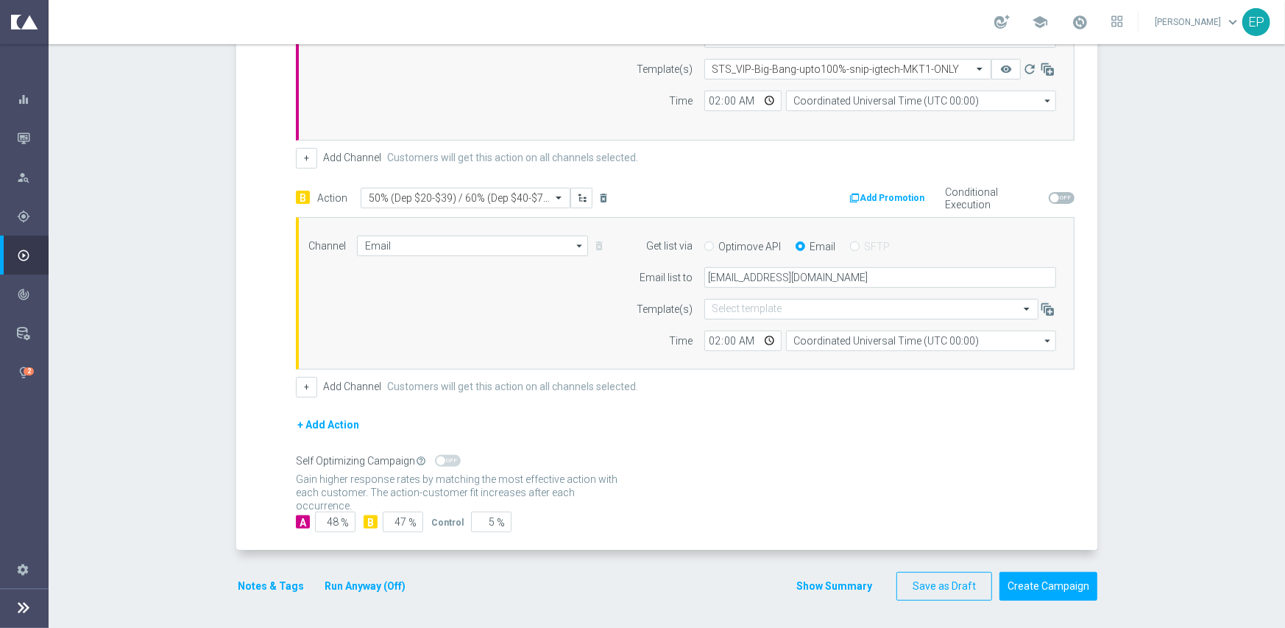
click at [258, 581] on button "Notes & Tags" at bounding box center [270, 586] width 69 height 18
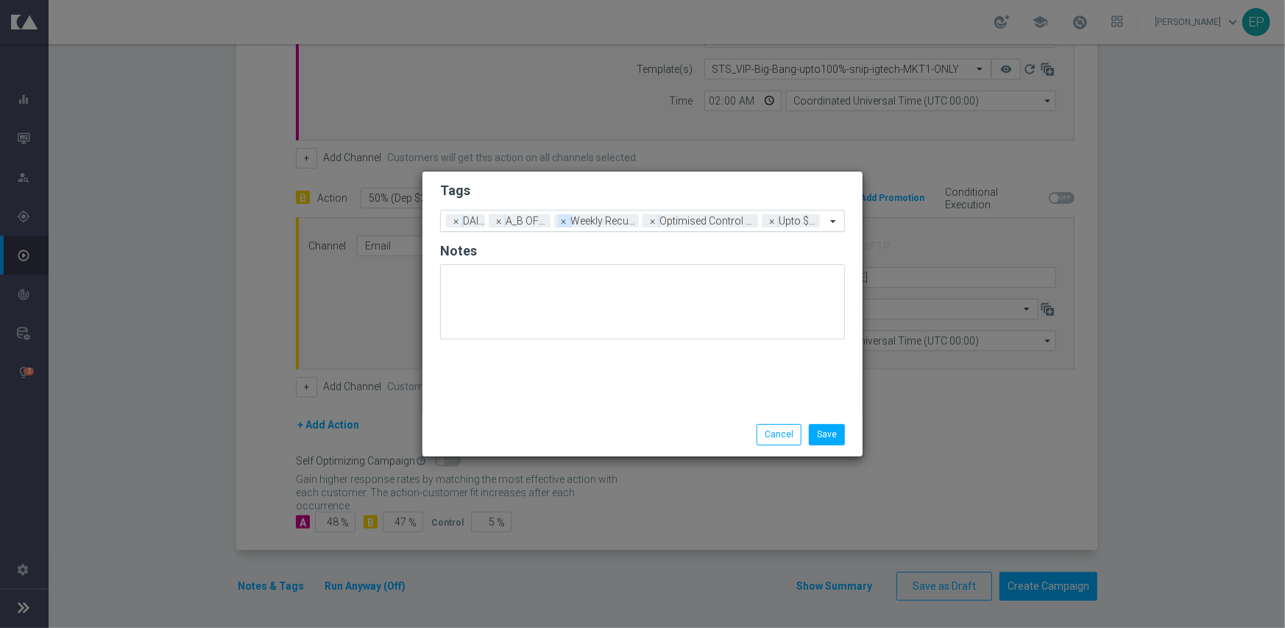
click at [567, 222] on span "×" at bounding box center [564, 220] width 13 height 13
click at [581, 222] on span "×" at bounding box center [581, 220] width 13 height 13
click at [700, 223] on input "text" at bounding box center [736, 222] width 180 height 13
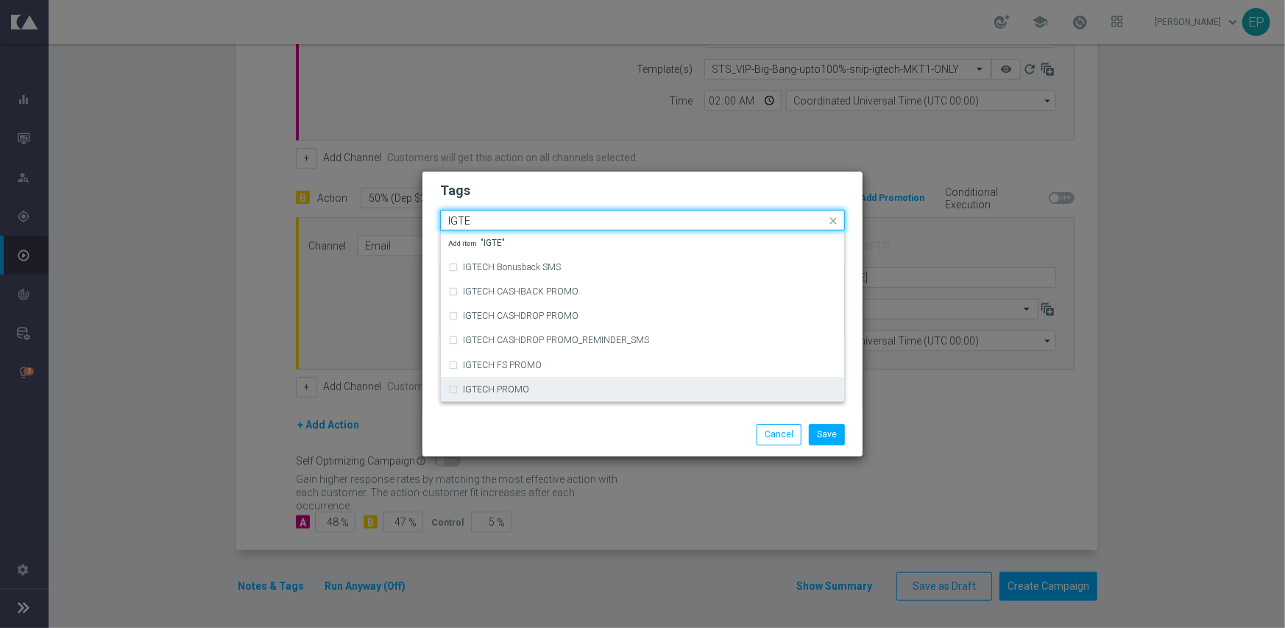
click at [564, 389] on div "IGTECH PROMO" at bounding box center [650, 389] width 374 height 9
type input "IGTE"
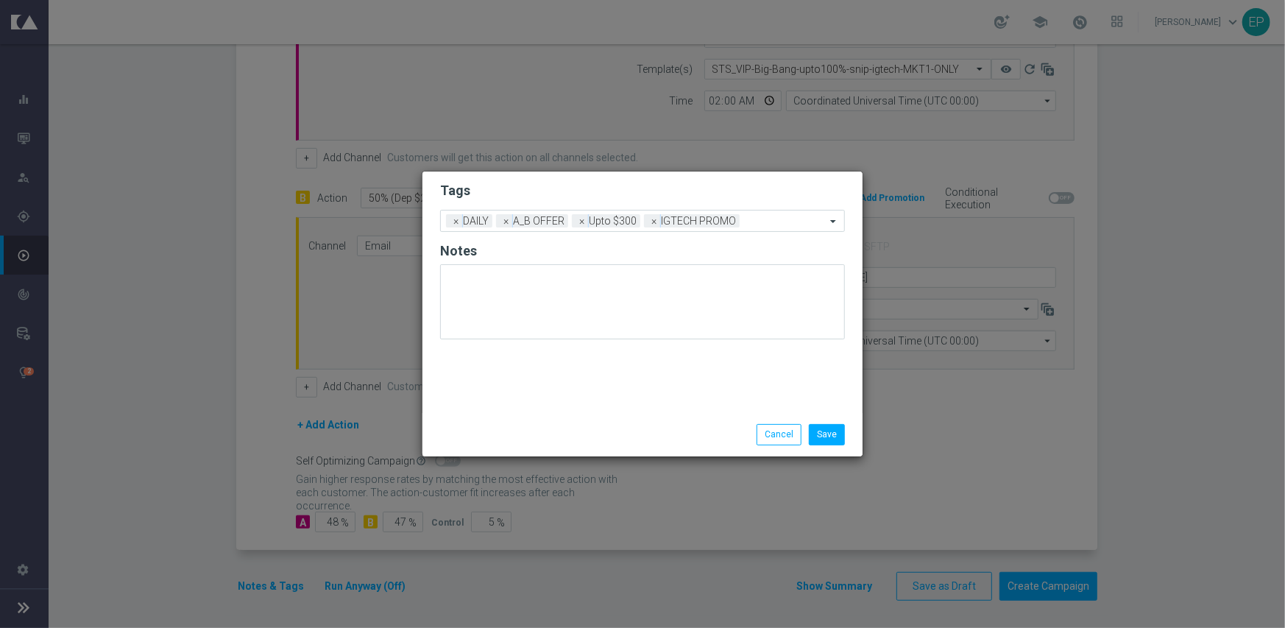
click at [564, 426] on div "Save Cancel" at bounding box center [642, 434] width 427 height 21
click at [834, 433] on button "Save" at bounding box center [827, 434] width 36 height 21
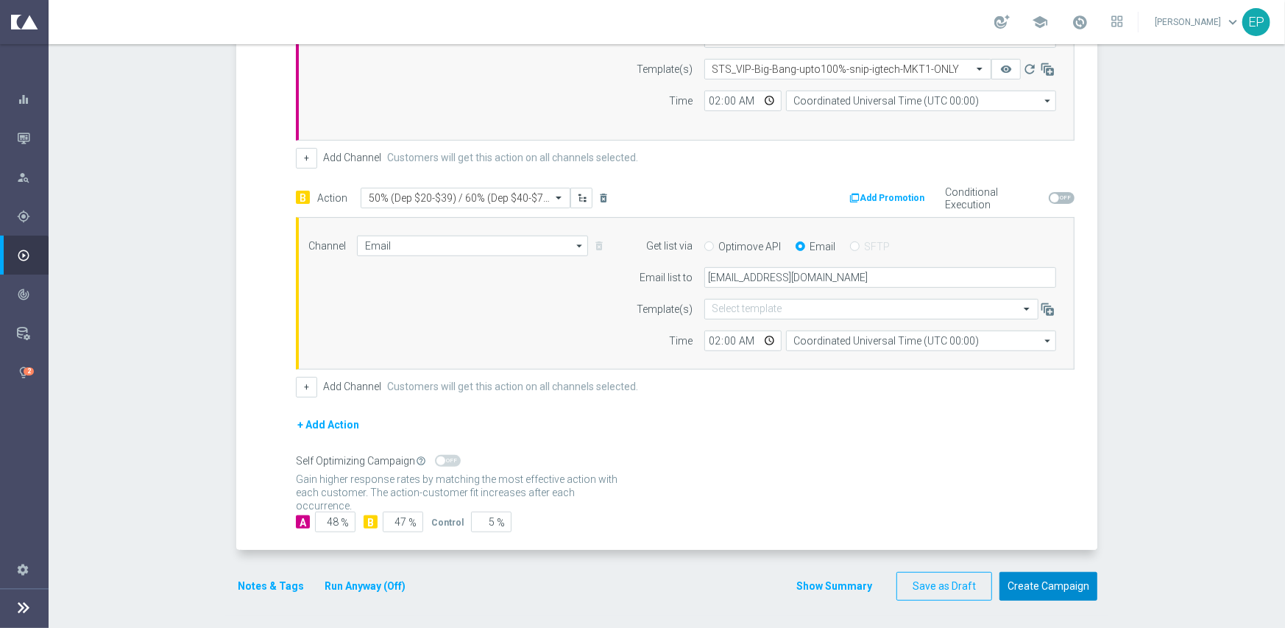
click at [1048, 590] on button "Create Campaign" at bounding box center [1048, 586] width 98 height 29
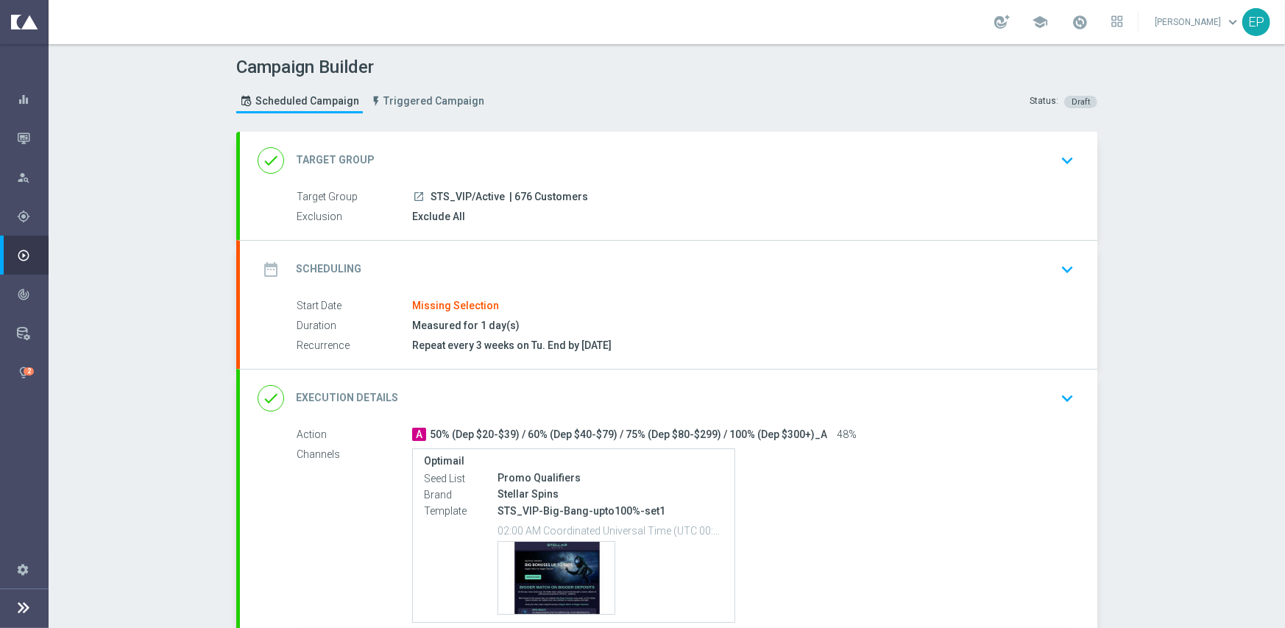
click at [449, 157] on div "done Target Group keyboard_arrow_down" at bounding box center [669, 160] width 822 height 28
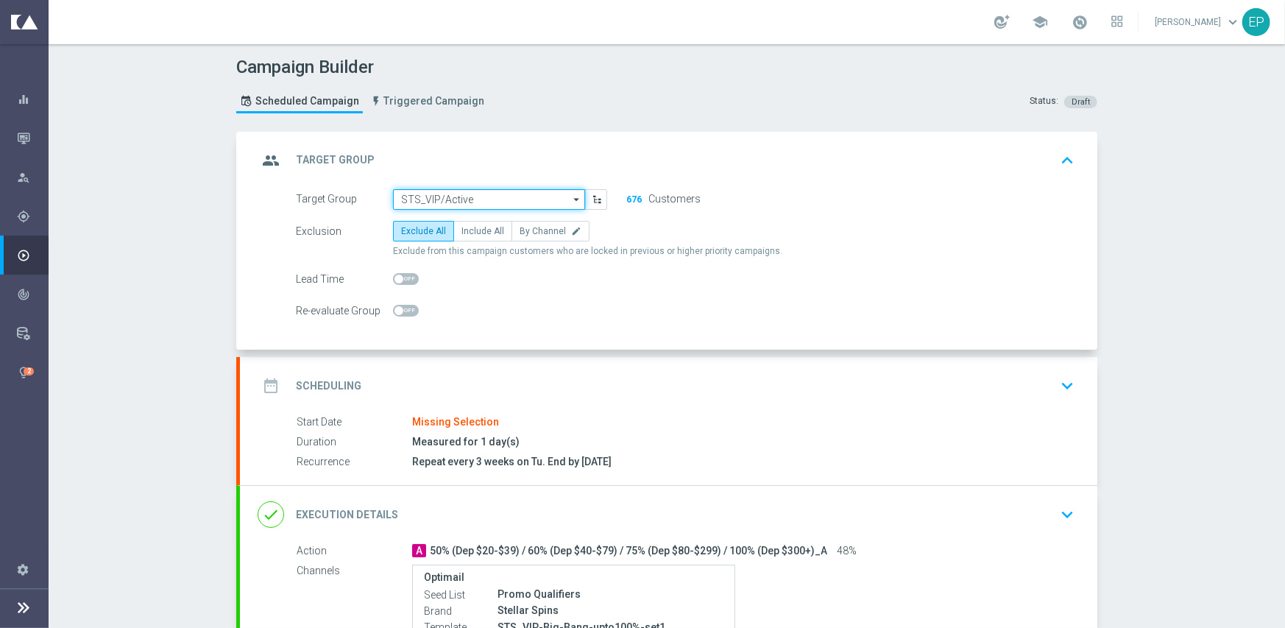
click at [515, 189] on input "STS_VIP/Active" at bounding box center [489, 199] width 192 height 21
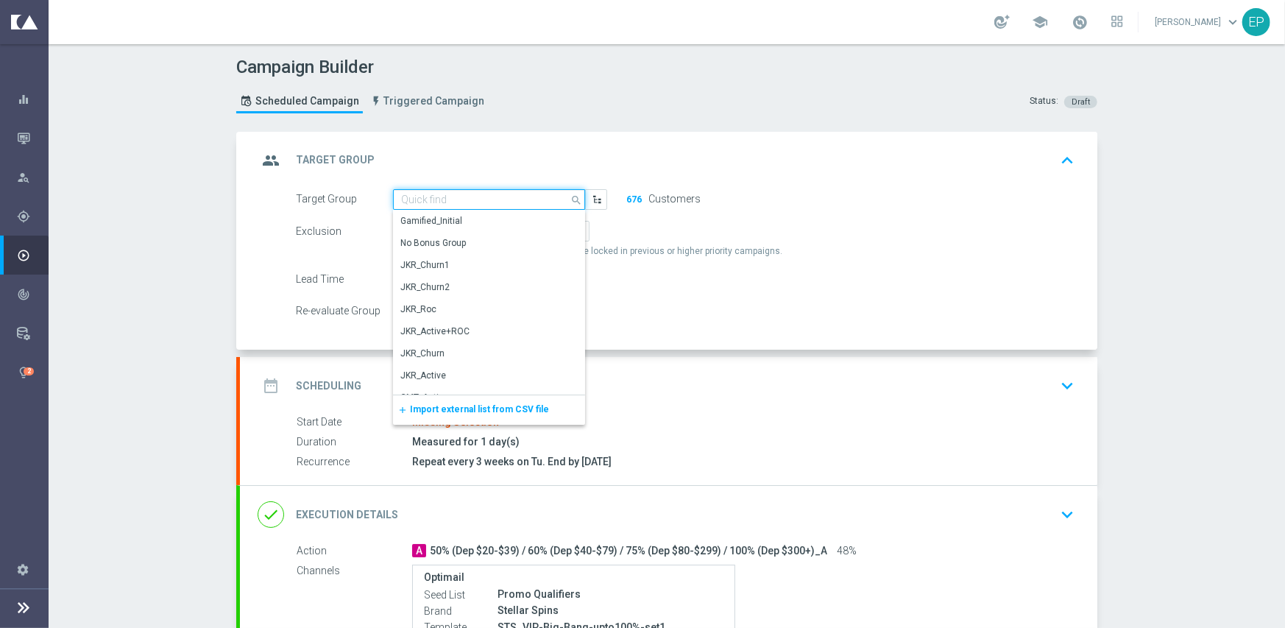
paste input "STS_VIP/Active_Mkt1"
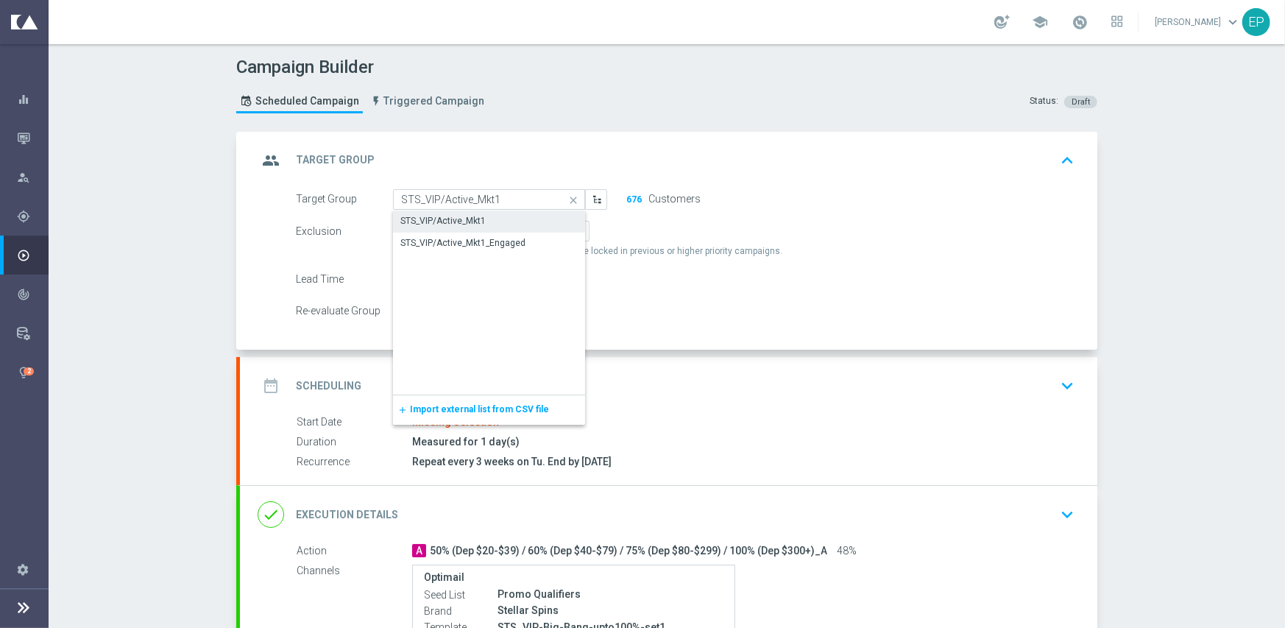
click at [494, 217] on div "STS_VIP/Active_Mkt1" at bounding box center [489, 220] width 193 height 21
type input "STS_VIP/Active_Mkt1"
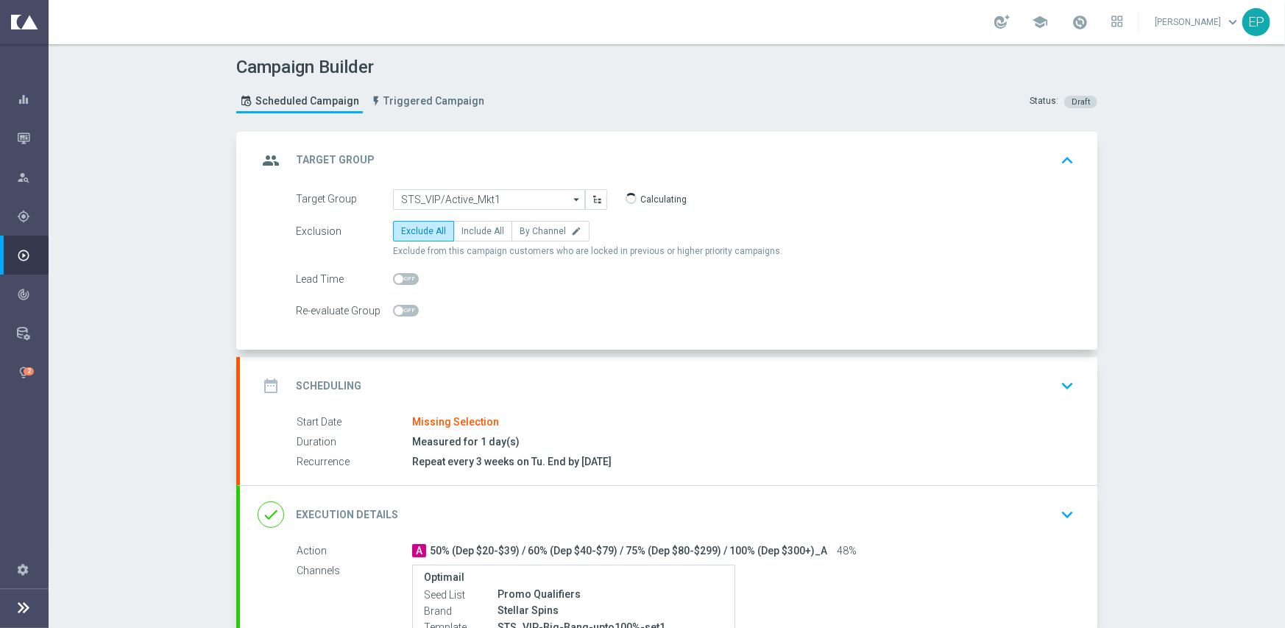
click at [574, 367] on div "date_range Scheduling keyboard_arrow_down" at bounding box center [668, 385] width 857 height 57
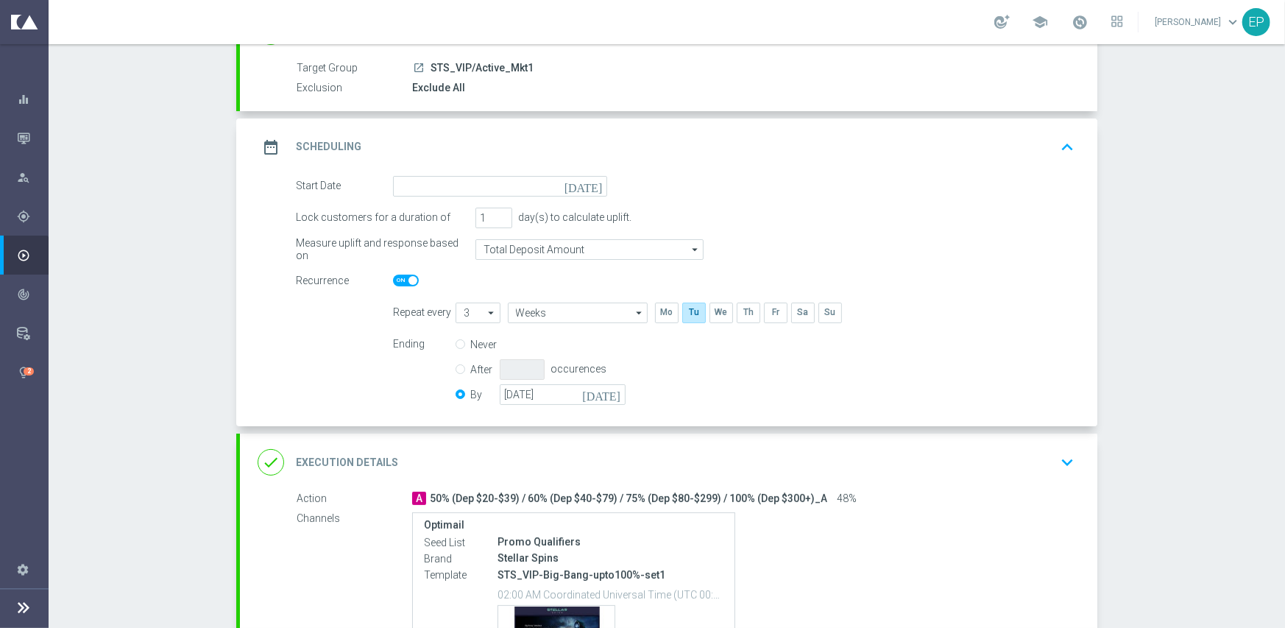
scroll to position [147, 0]
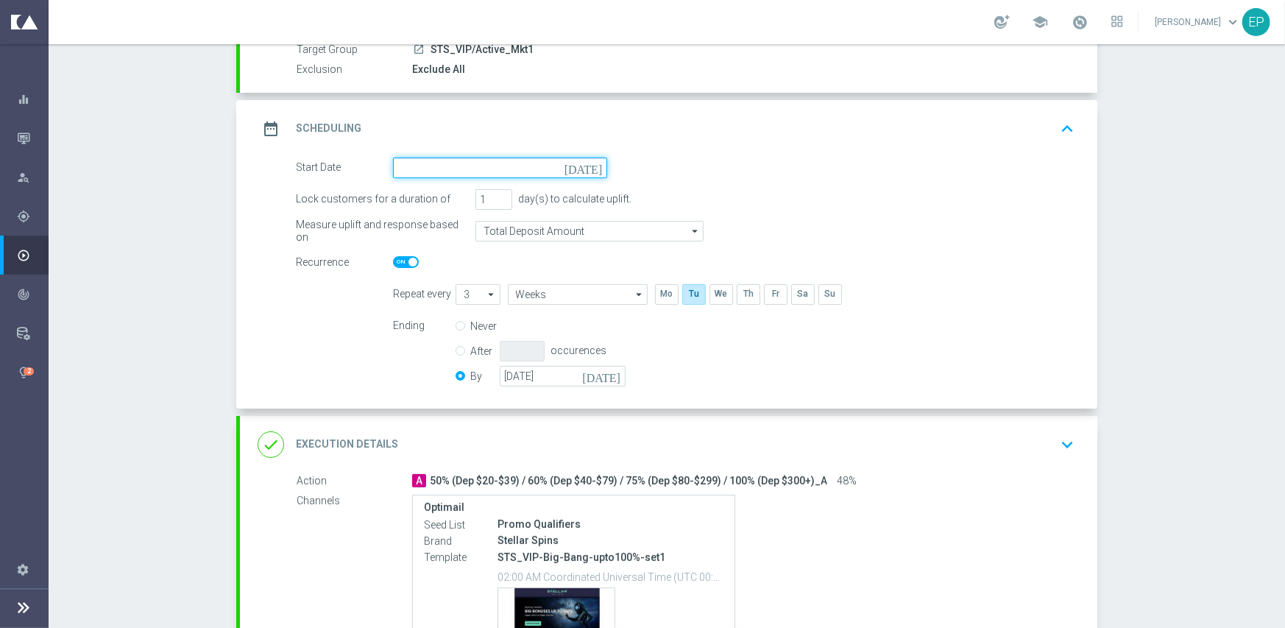
click at [495, 171] on input at bounding box center [500, 167] width 214 height 21
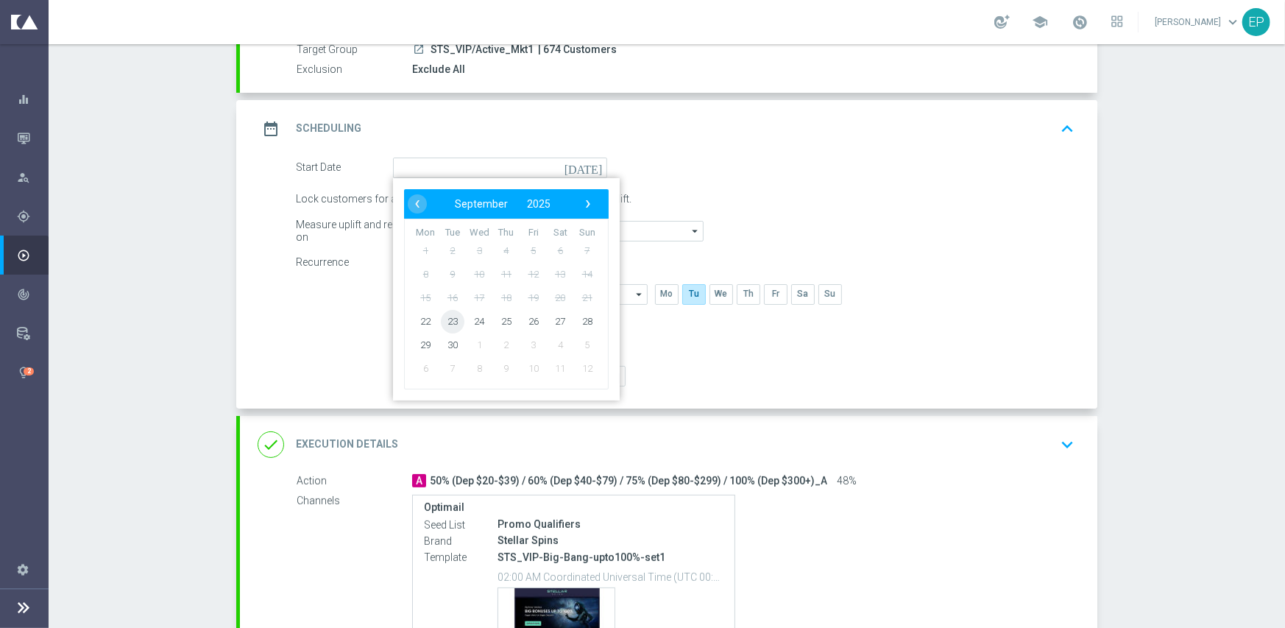
click at [443, 326] on span "23" at bounding box center [453, 321] width 24 height 24
type input "[DATE]"
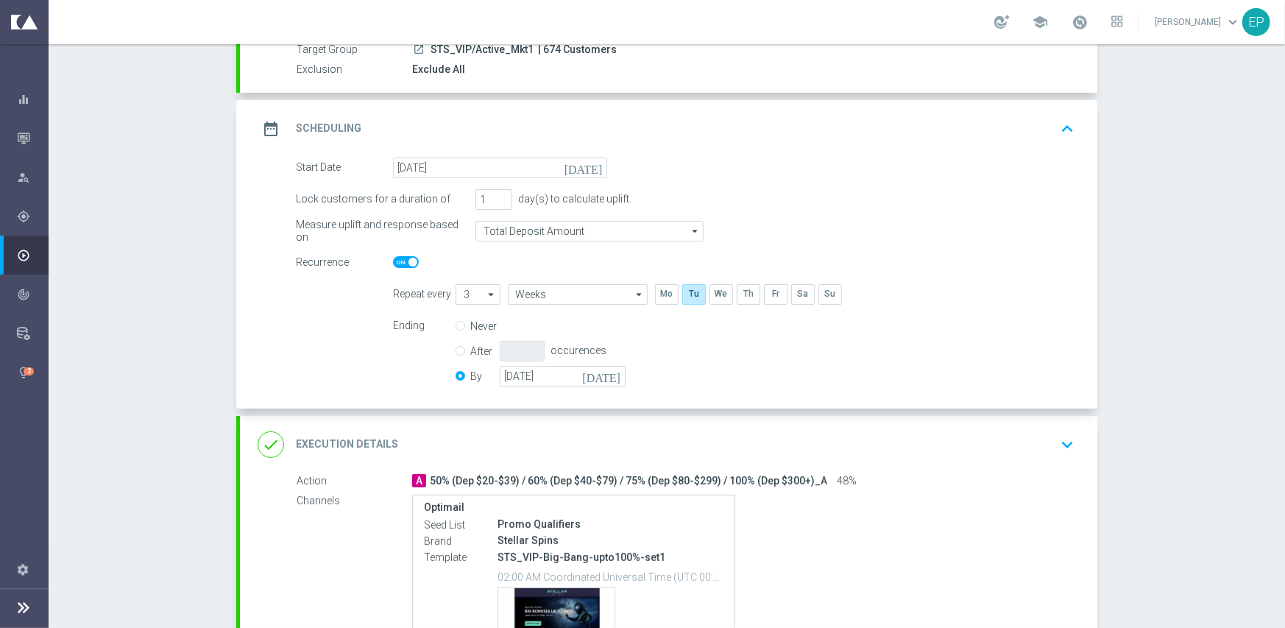
click at [393, 262] on span at bounding box center [406, 262] width 26 height 12
click at [393, 262] on input "checkbox" at bounding box center [406, 262] width 26 height 12
checkbox input "false"
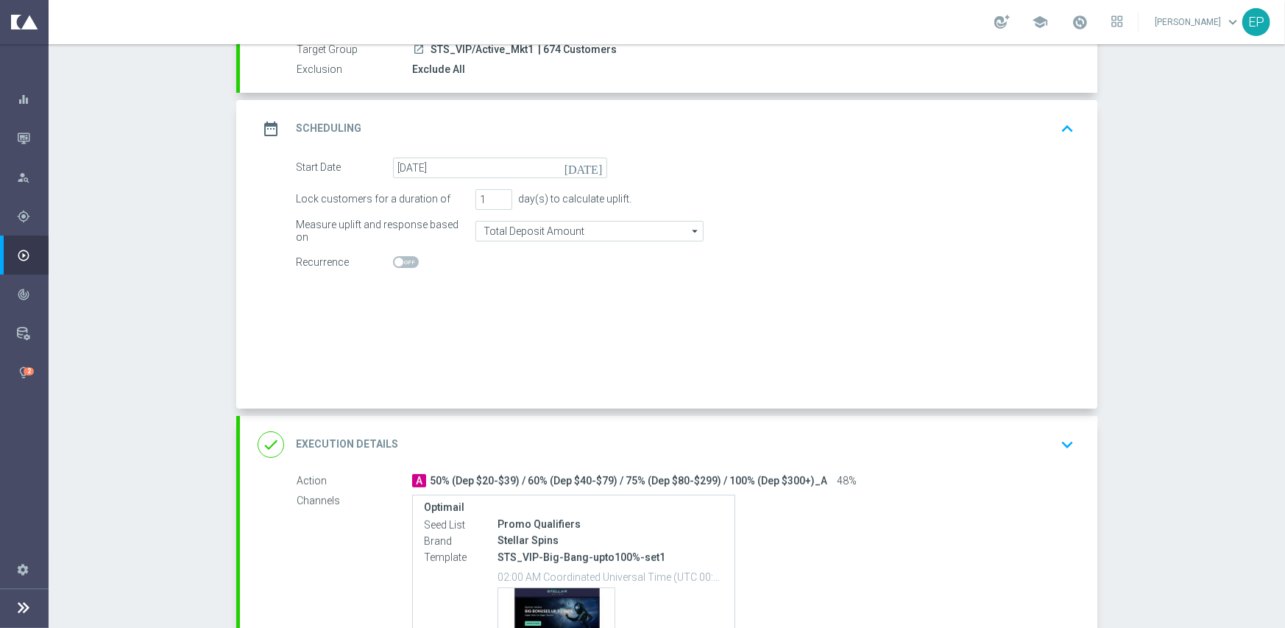
radio input "true"
radio input "false"
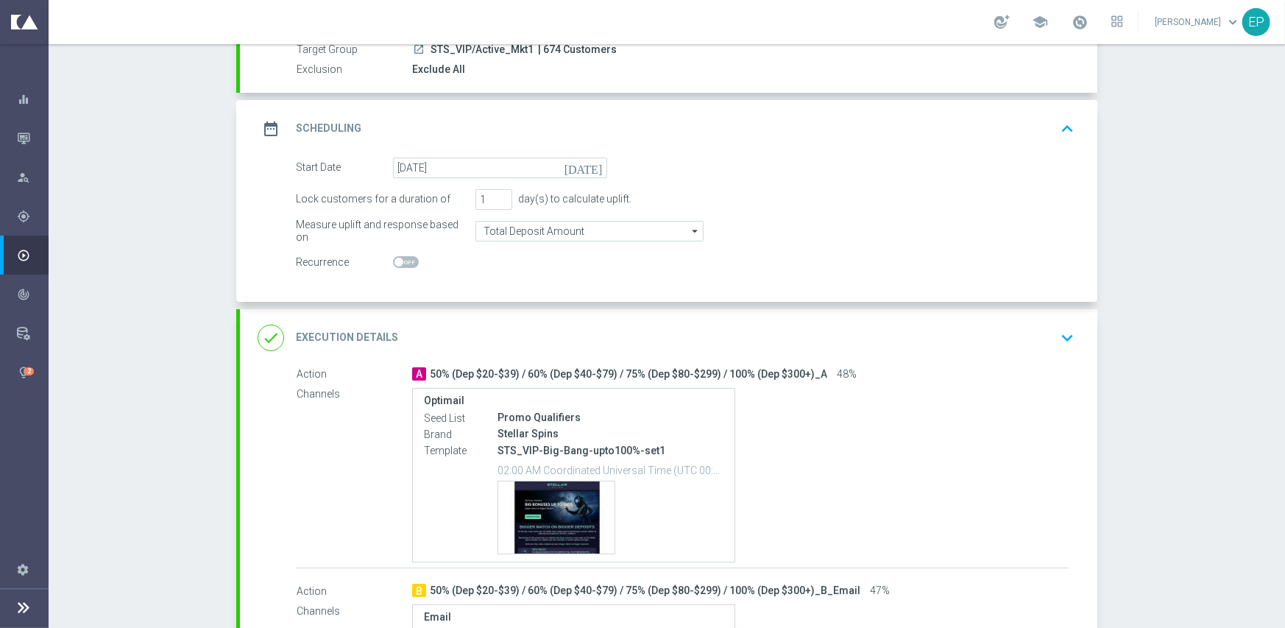
click at [589, 324] on div "done Execution Details keyboard_arrow_down" at bounding box center [669, 338] width 822 height 28
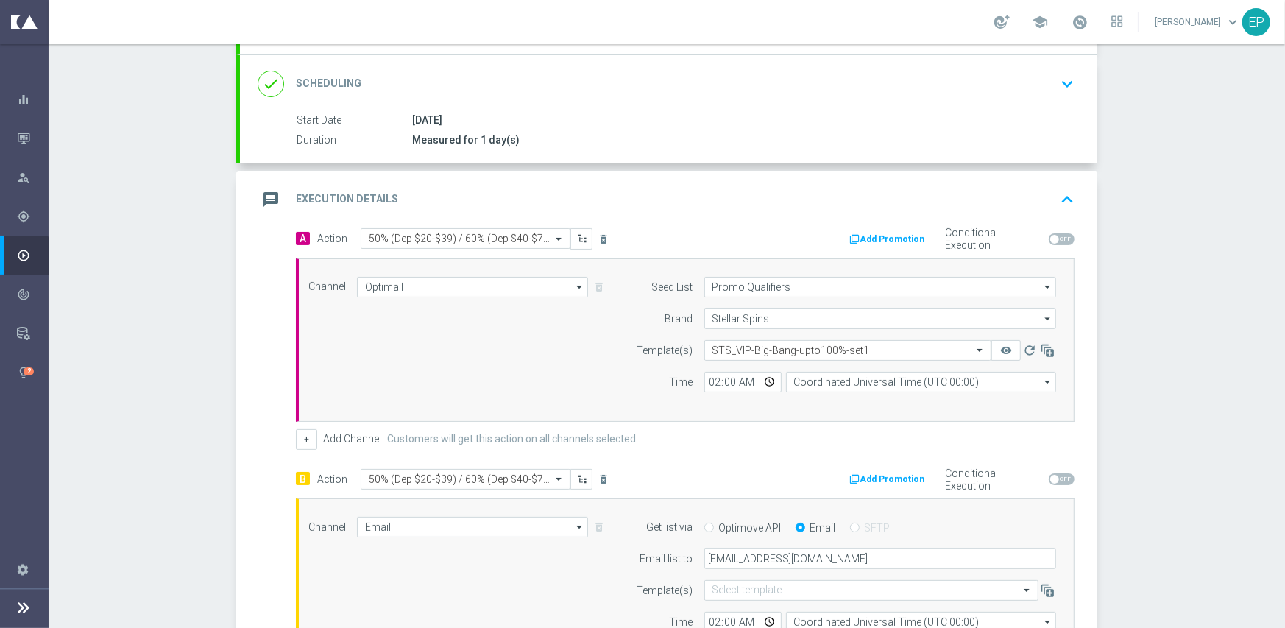
scroll to position [221, 0]
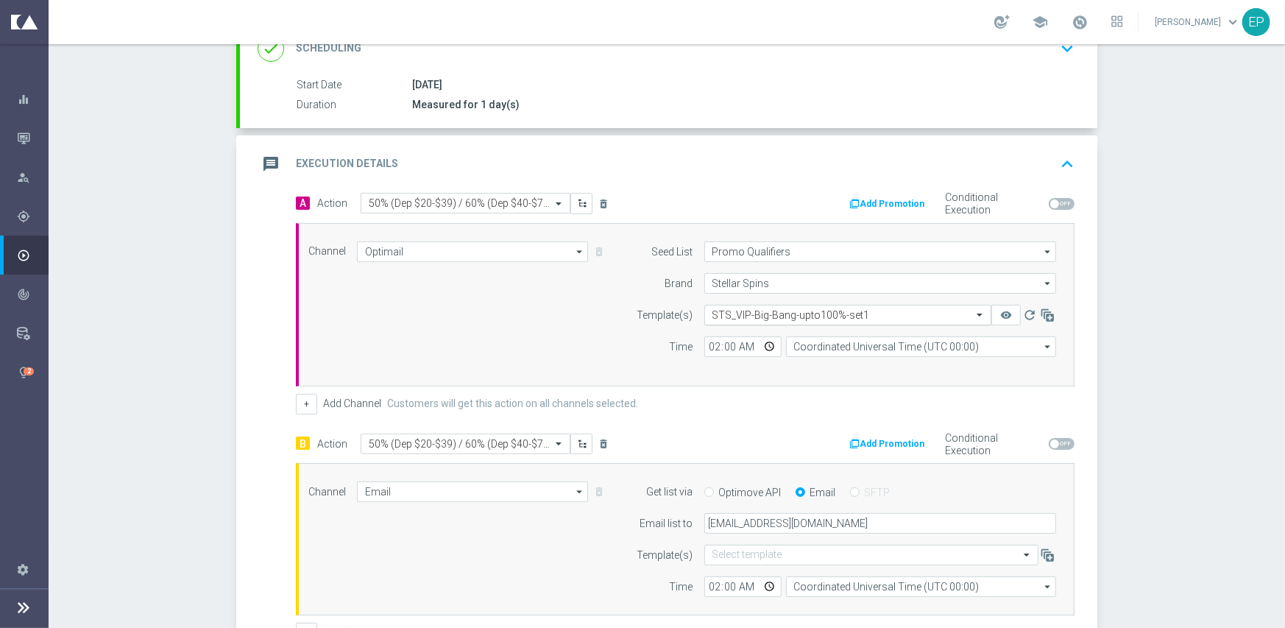
click at [759, 314] on input "text" at bounding box center [832, 315] width 241 height 13
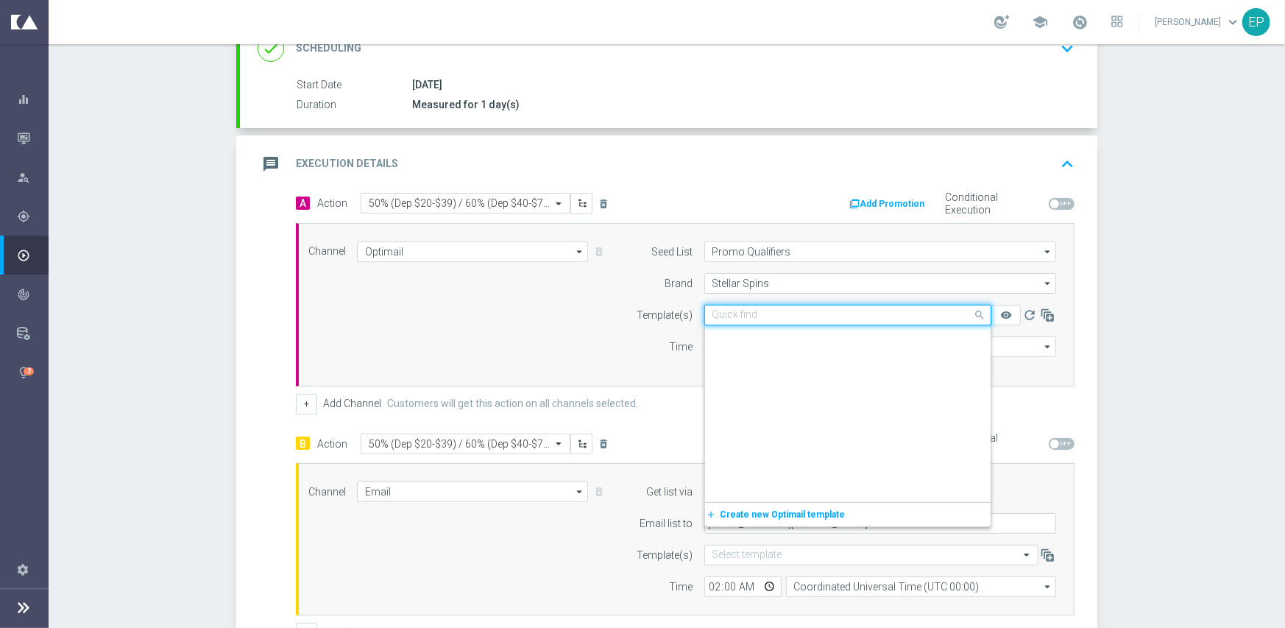
scroll to position [10758, 0]
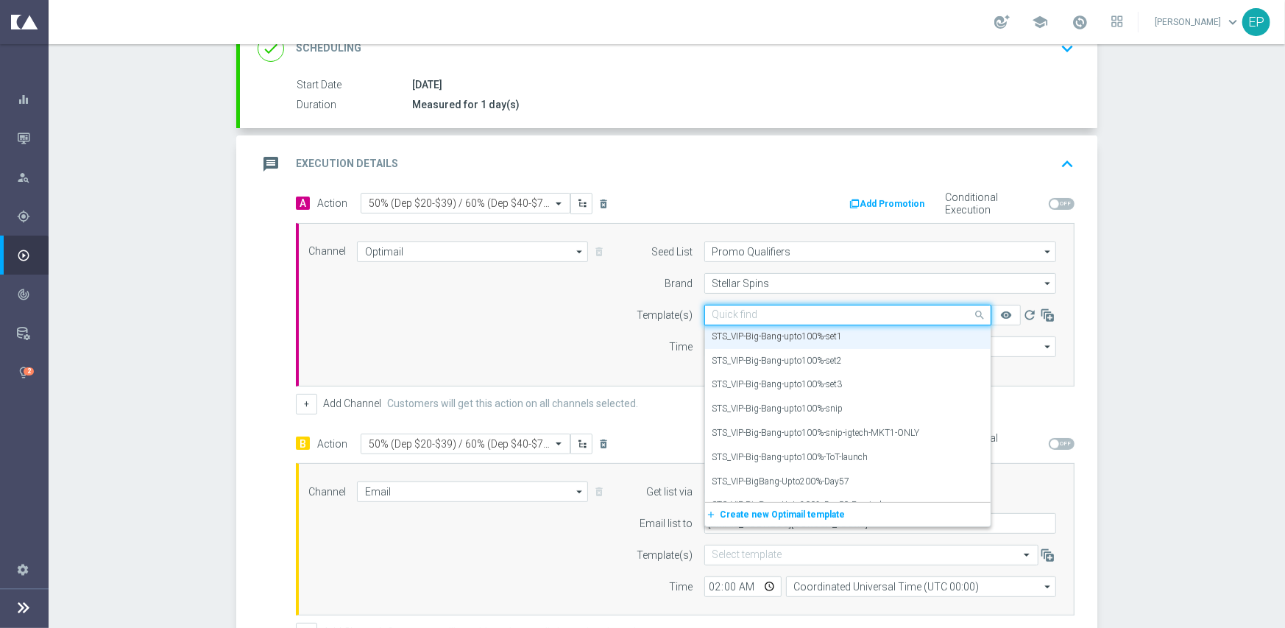
paste input "STS_VIP-Big-Bang-upto100%-snip-igtech-MKT1-ONLY"
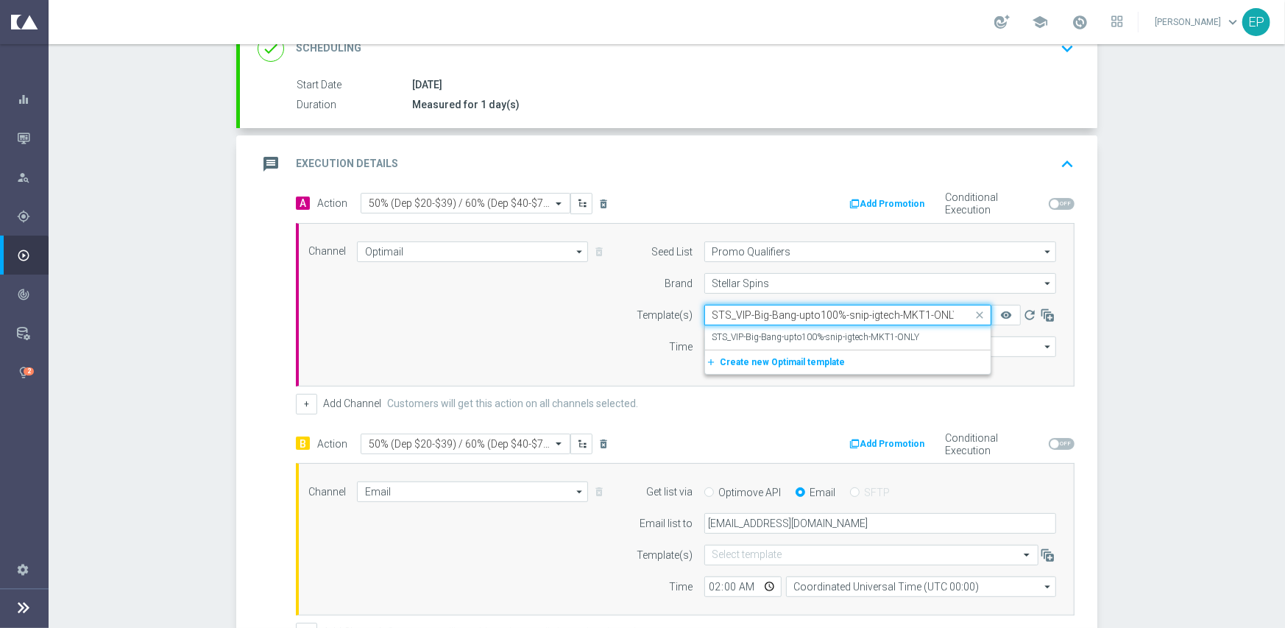
scroll to position [0, 0]
click at [737, 333] on label "STS_VIP-Big-Bang-upto100%-snip-igtech-MKT1-ONLY" at bounding box center [816, 337] width 208 height 13
type input "STS_VIP-Big-Bang-upto100%-snip-igtech-MKT1-ONLY"
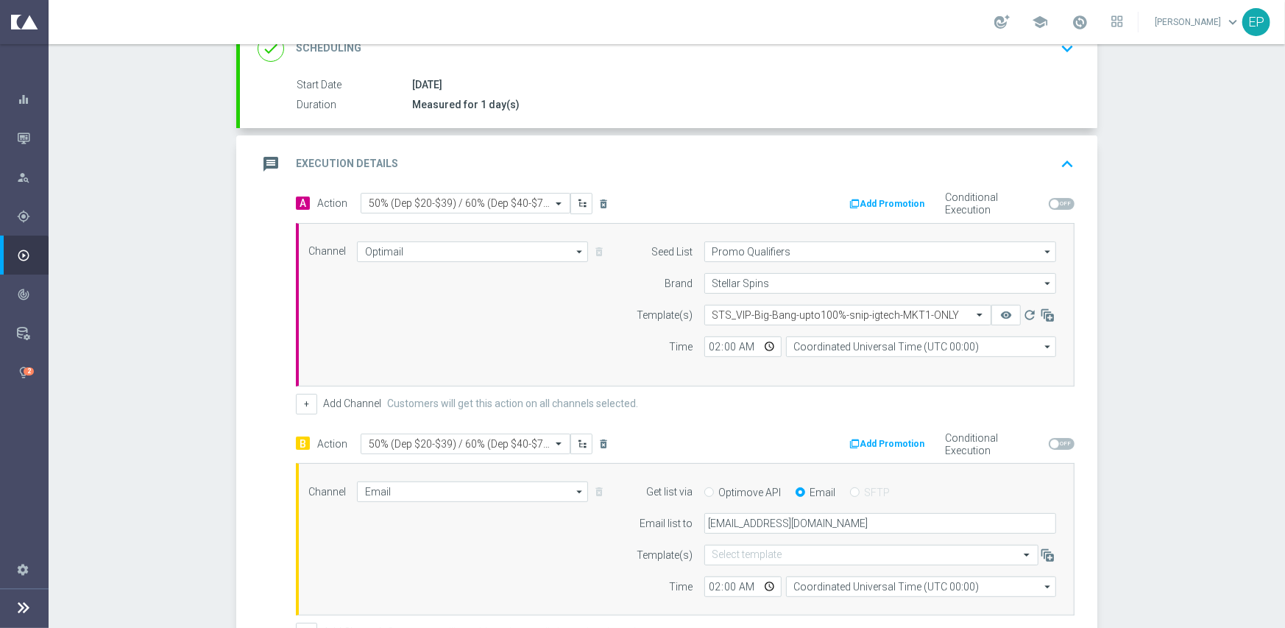
click at [496, 304] on div "Channel Optimail Optimail arrow_drop_down Show Selected 1 of 21 Facebook Custom…" at bounding box center [682, 304] width 770 height 127
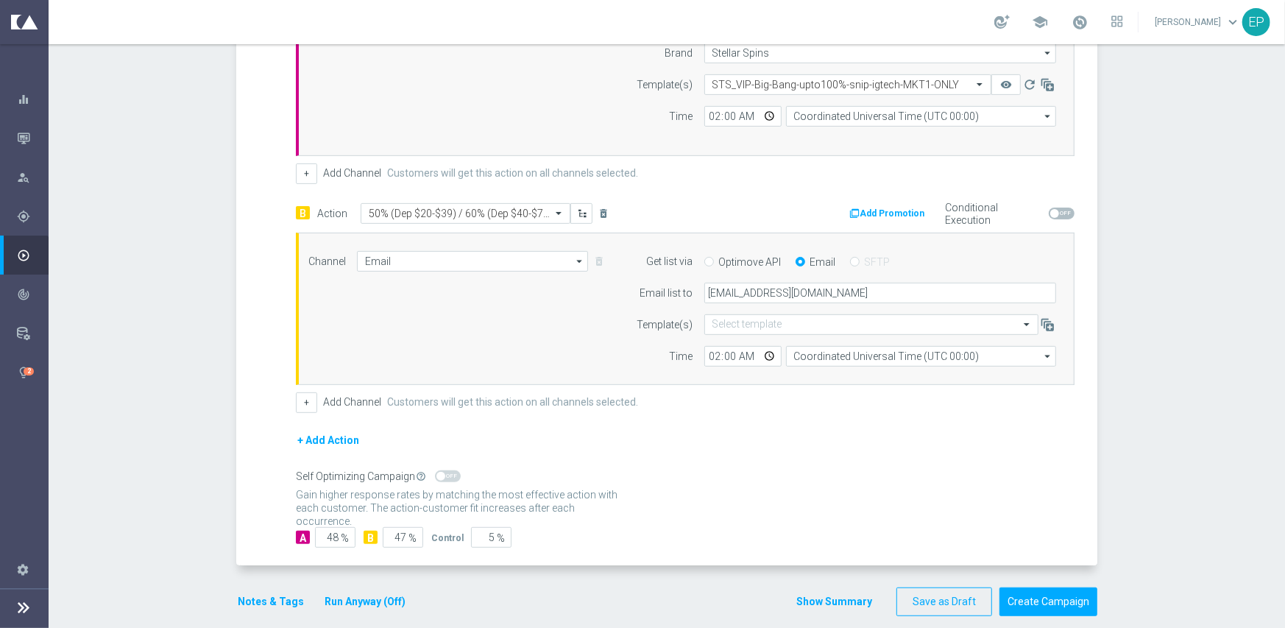
scroll to position [467, 0]
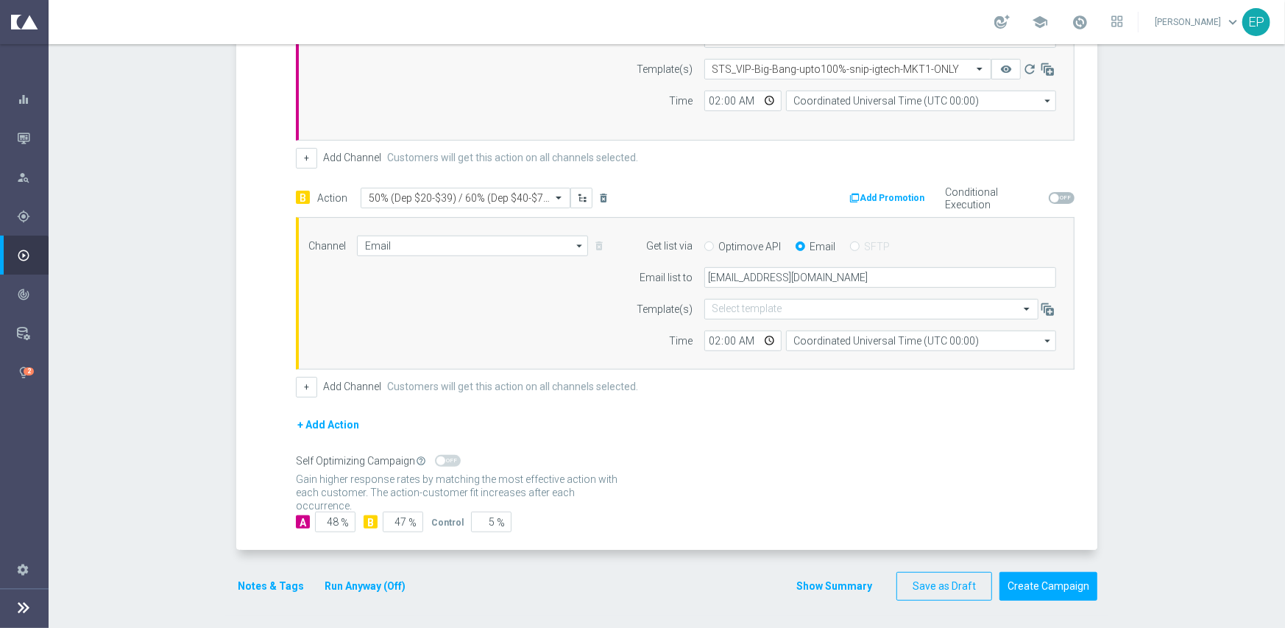
click at [246, 584] on button "Notes & Tags" at bounding box center [270, 586] width 69 height 18
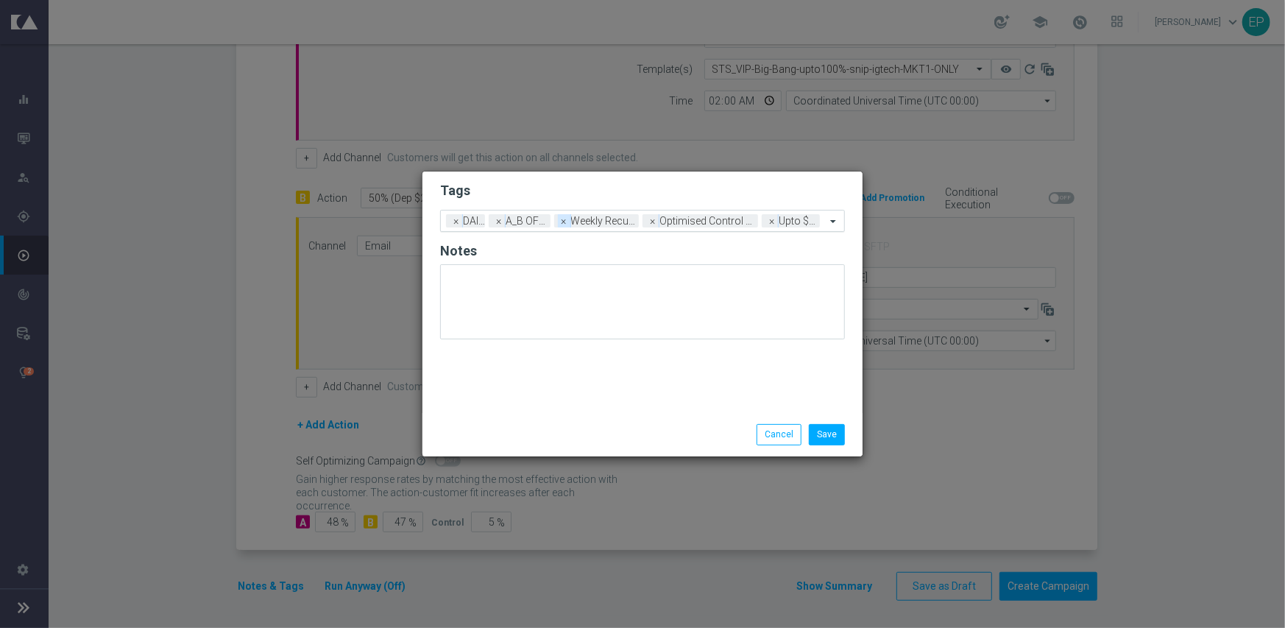
click at [567, 223] on span "×" at bounding box center [564, 220] width 13 height 13
click at [567, 223] on div "Add a new tag × DAILY × A_B OFFER × Optimised Control Group × Upto $300" at bounding box center [633, 220] width 385 height 21
click at [658, 169] on modal-container "Tags Add a new tag × DAILY × A_B OFFER × Optimised Control Group × Upto $300 No…" at bounding box center [642, 314] width 1285 height 628
click at [582, 222] on span "×" at bounding box center [581, 220] width 13 height 13
click at [691, 221] on input "text" at bounding box center [736, 222] width 180 height 13
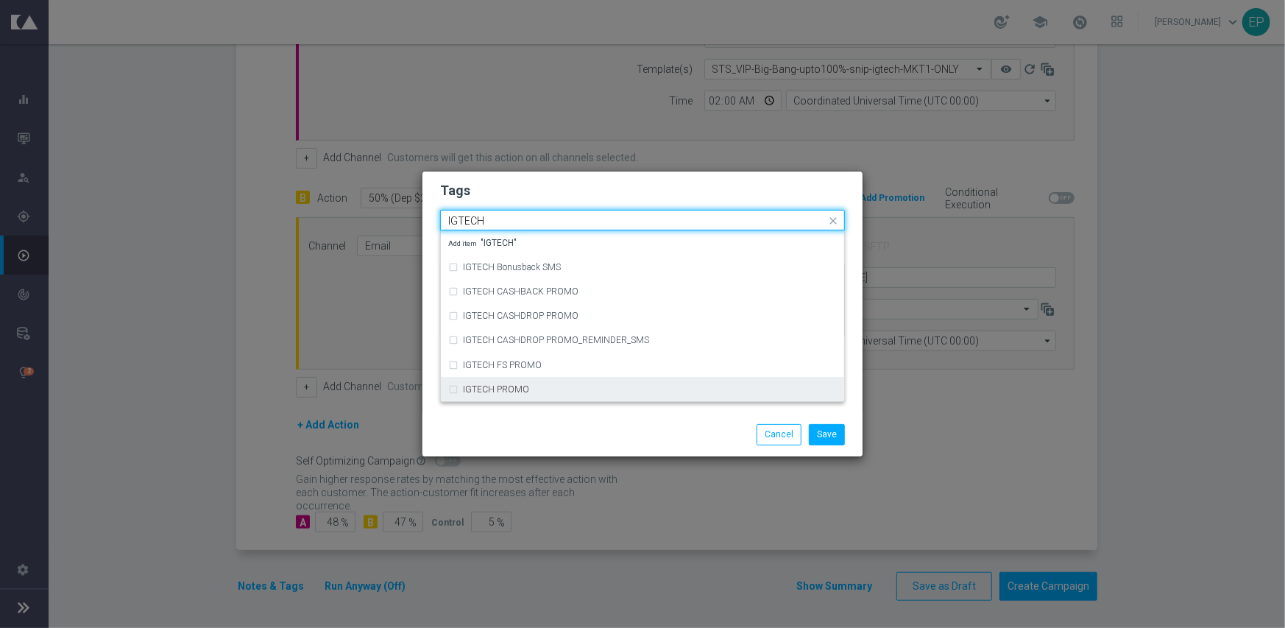
click at [590, 386] on div "IGTECH PROMO" at bounding box center [650, 389] width 374 height 9
type input "IGTECH"
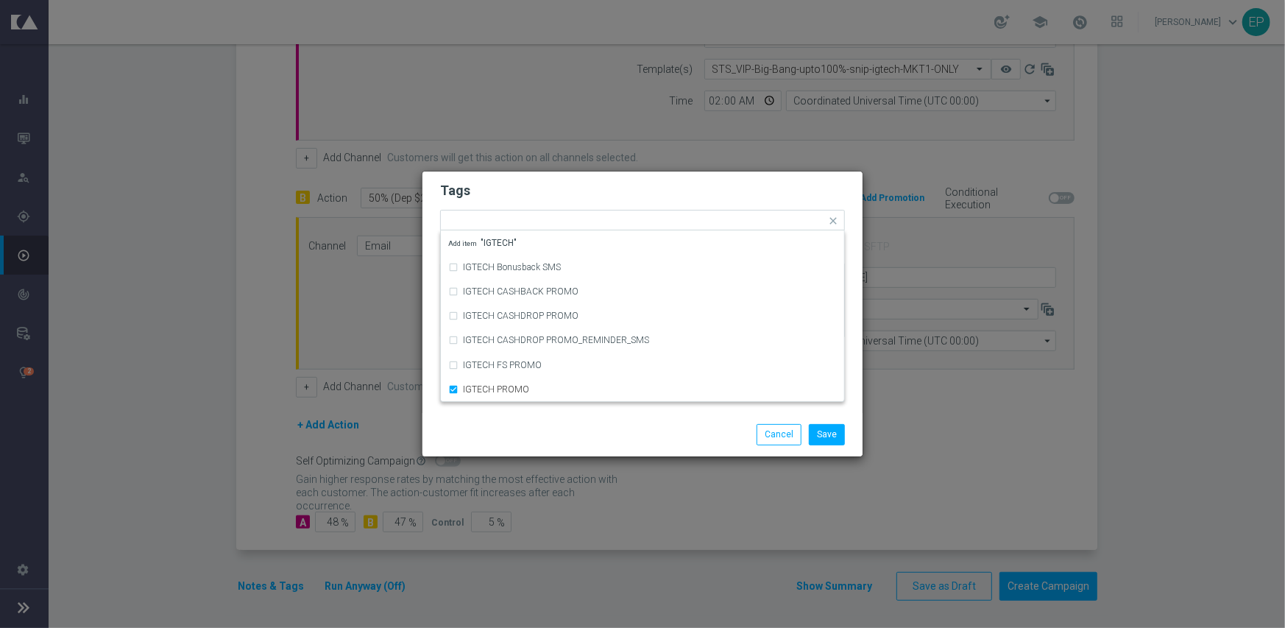
click at [559, 440] on div "Save Cancel" at bounding box center [642, 434] width 427 height 21
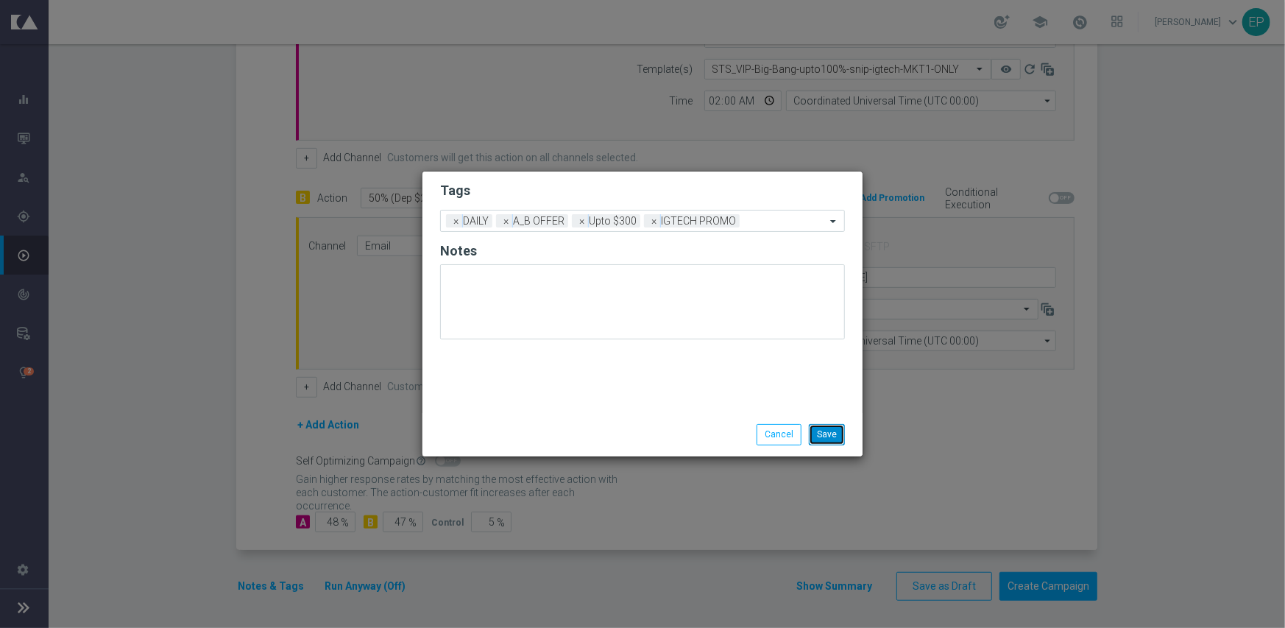
drag, startPoint x: 826, startPoint y: 431, endPoint x: 852, endPoint y: 428, distance: 26.7
click at [826, 431] on button "Save" at bounding box center [827, 434] width 36 height 21
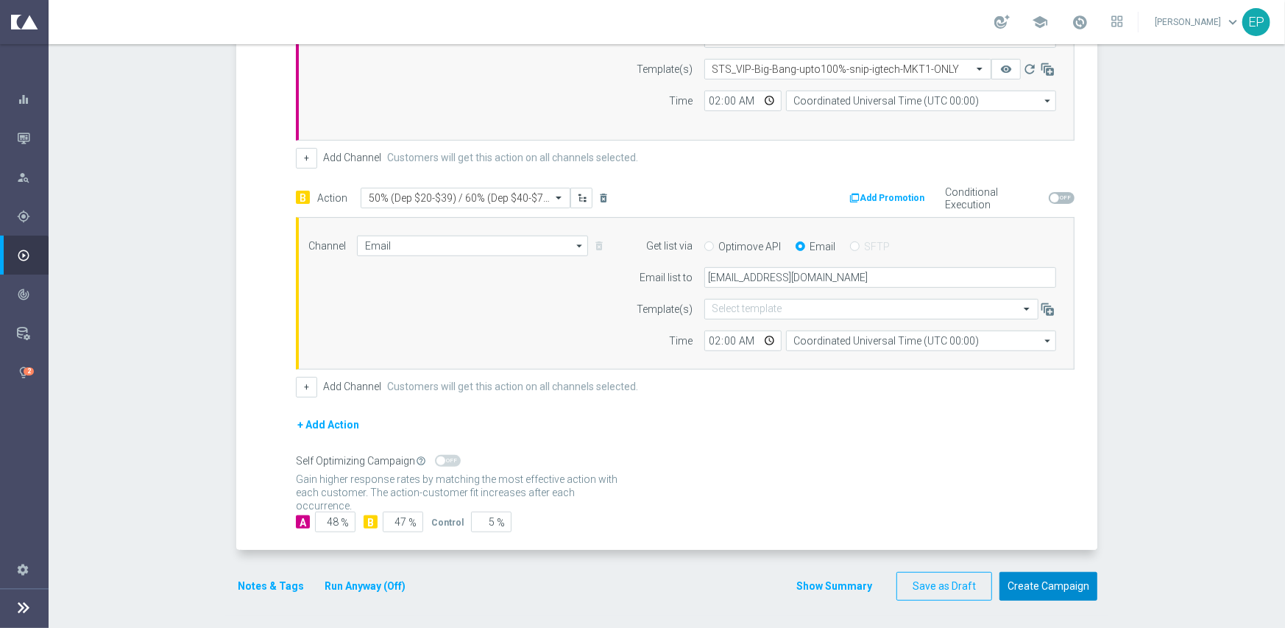
click at [1036, 583] on button "Create Campaign" at bounding box center [1048, 586] width 98 height 29
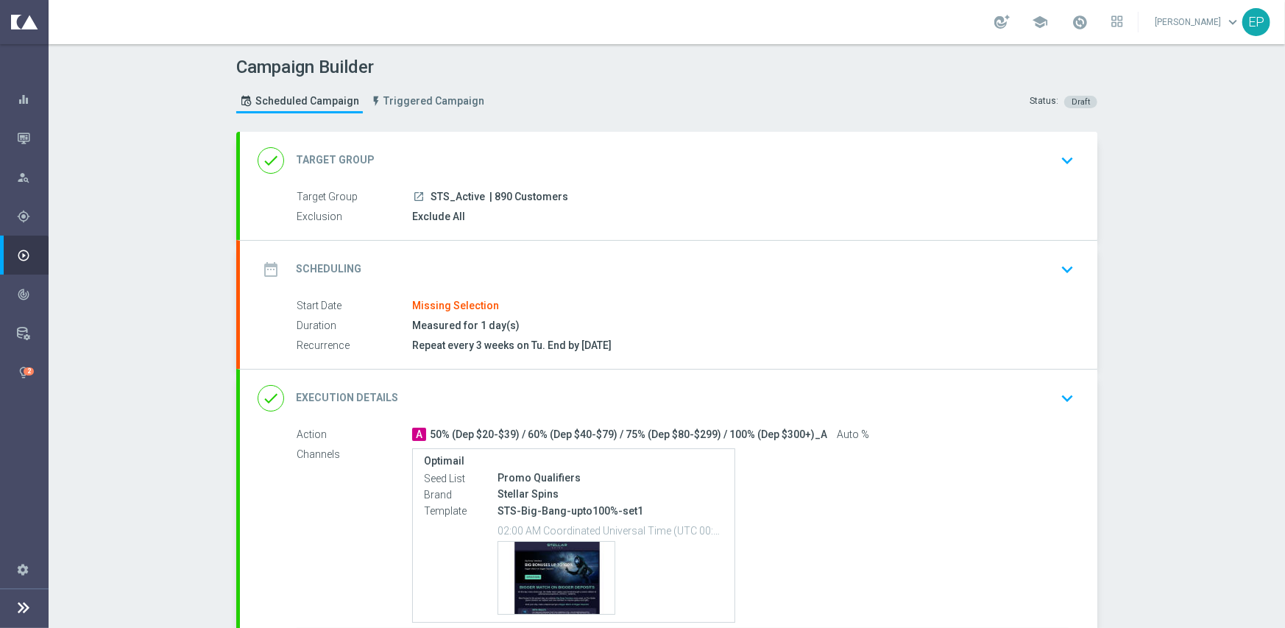
click at [532, 256] on div "date_range Scheduling keyboard_arrow_down" at bounding box center [669, 269] width 822 height 28
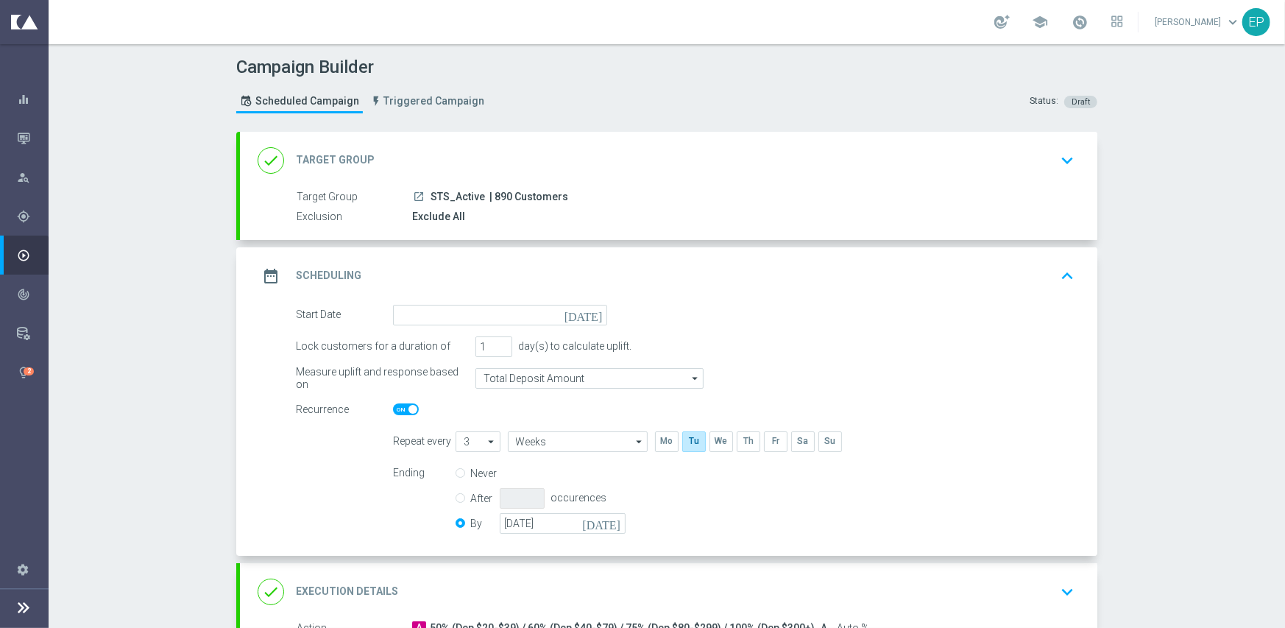
drag, startPoint x: 489, startPoint y: 140, endPoint x: 492, endPoint y: 152, distance: 12.1
click at [489, 140] on div "done Target Group keyboard_arrow_down" at bounding box center [668, 160] width 857 height 57
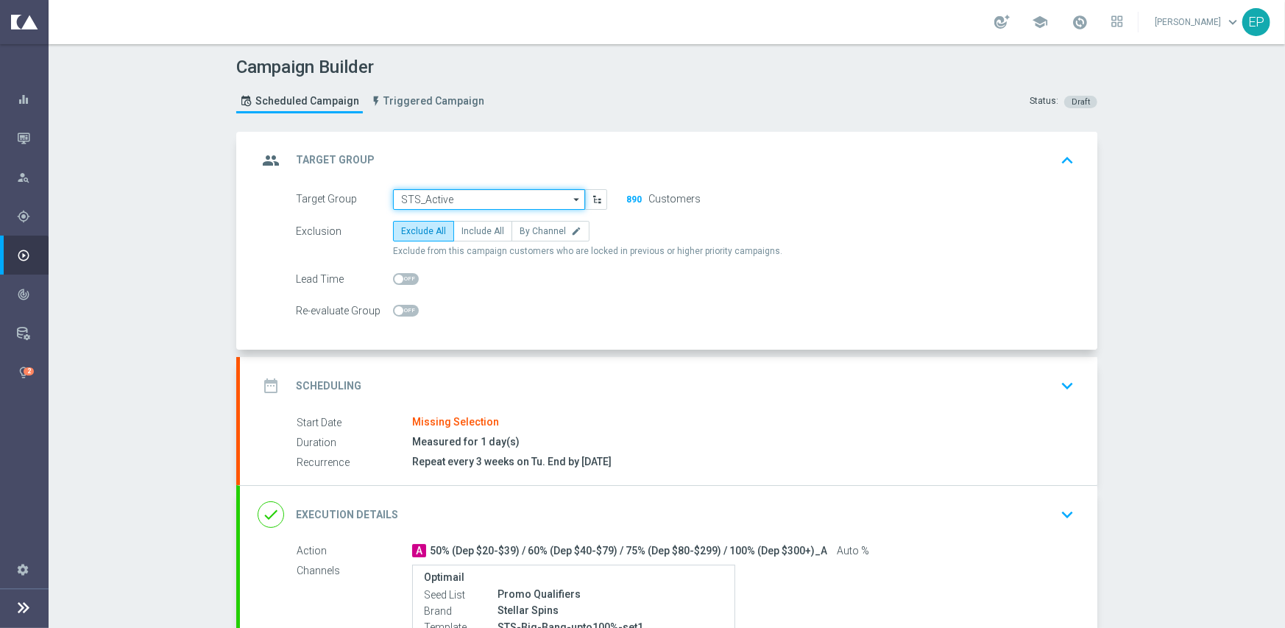
click at [464, 199] on input "STS_Active" at bounding box center [489, 199] width 192 height 21
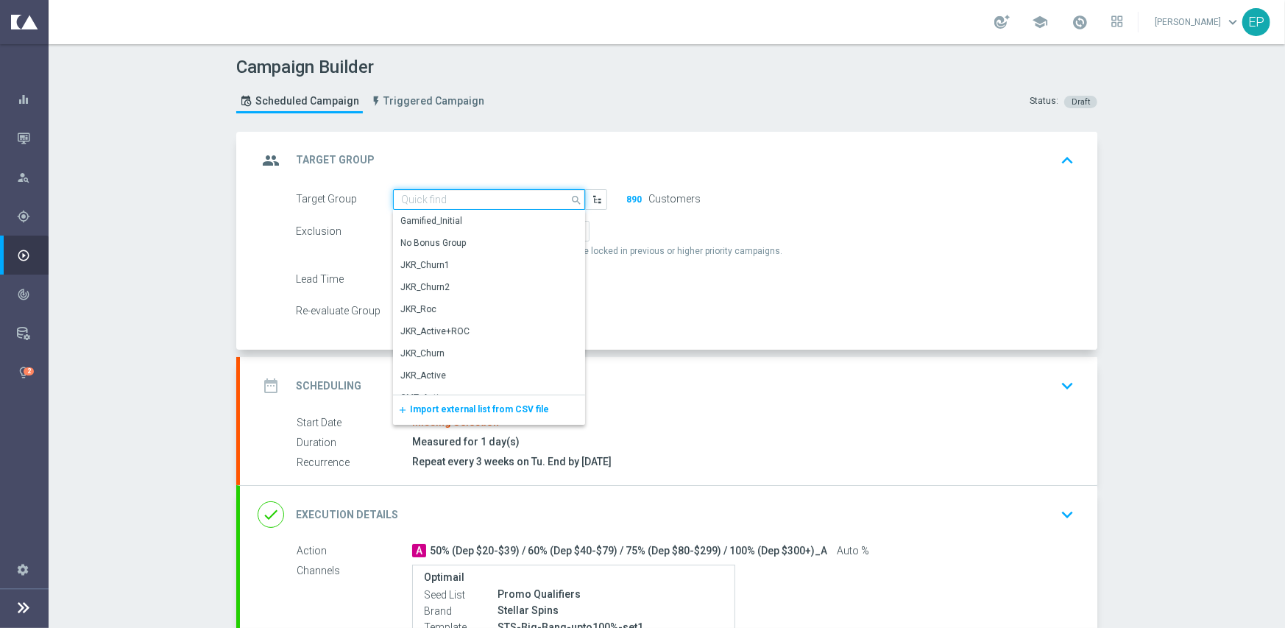
paste input "STS_Active_Mkt1"
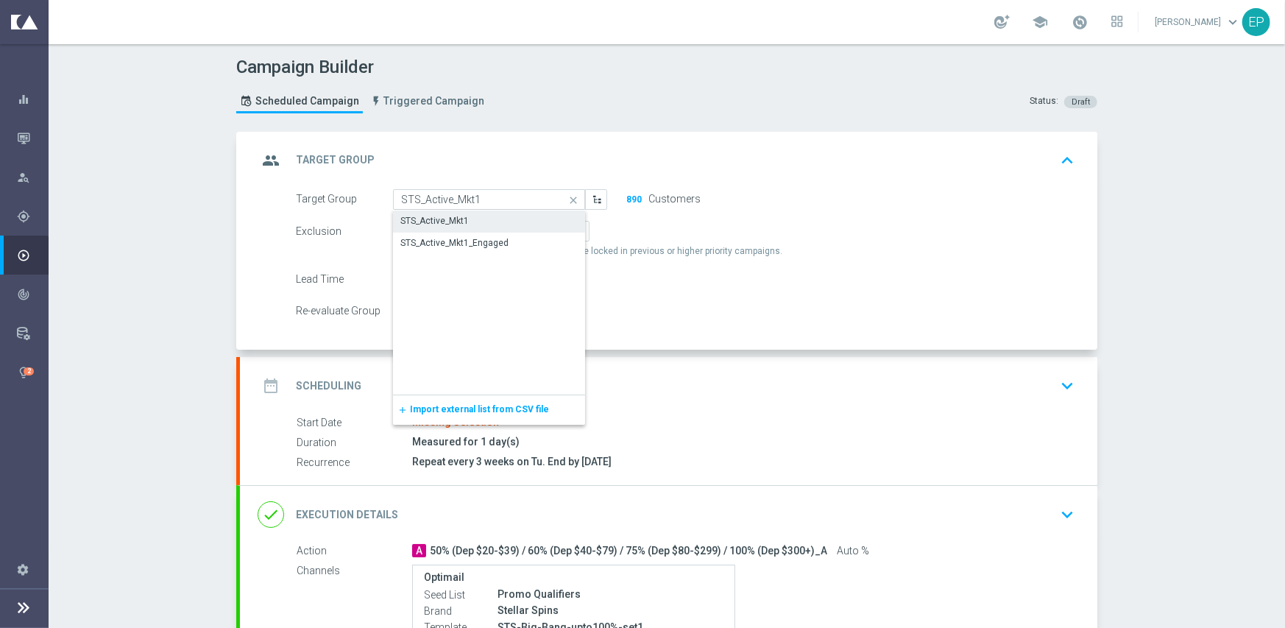
click at [456, 221] on div "STS_Active_Mkt1" at bounding box center [434, 220] width 68 height 13
type input "STS_Active_Mkt1"
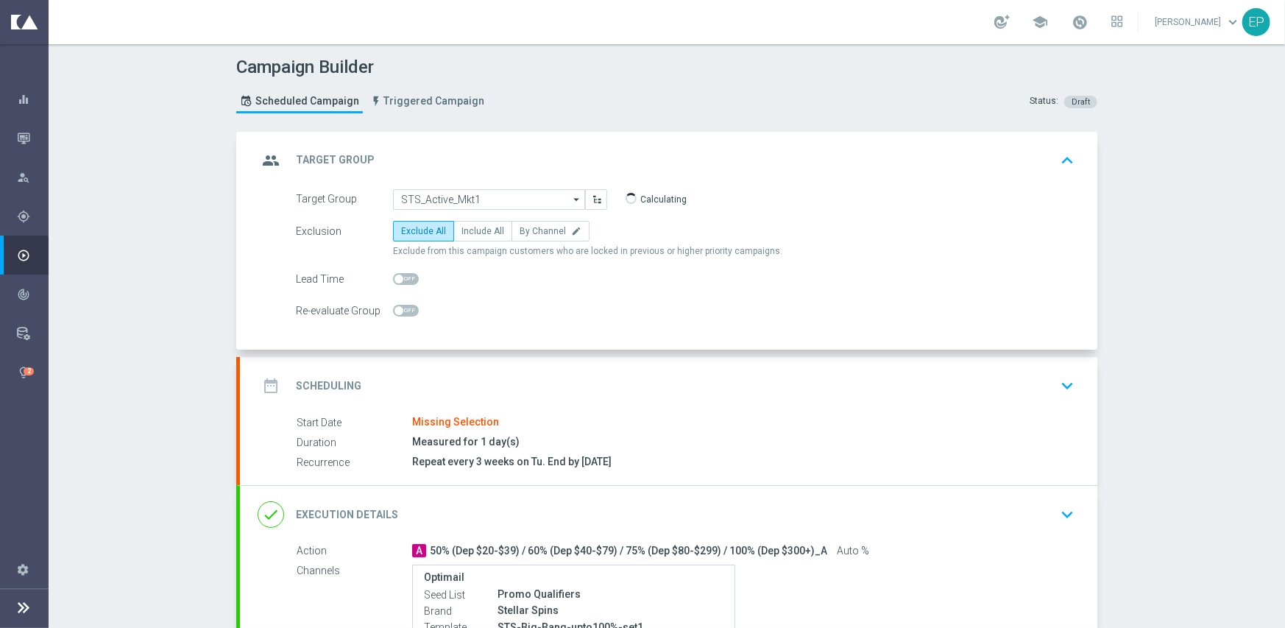
click at [491, 382] on div "date_range Scheduling keyboard_arrow_down" at bounding box center [669, 386] width 822 height 28
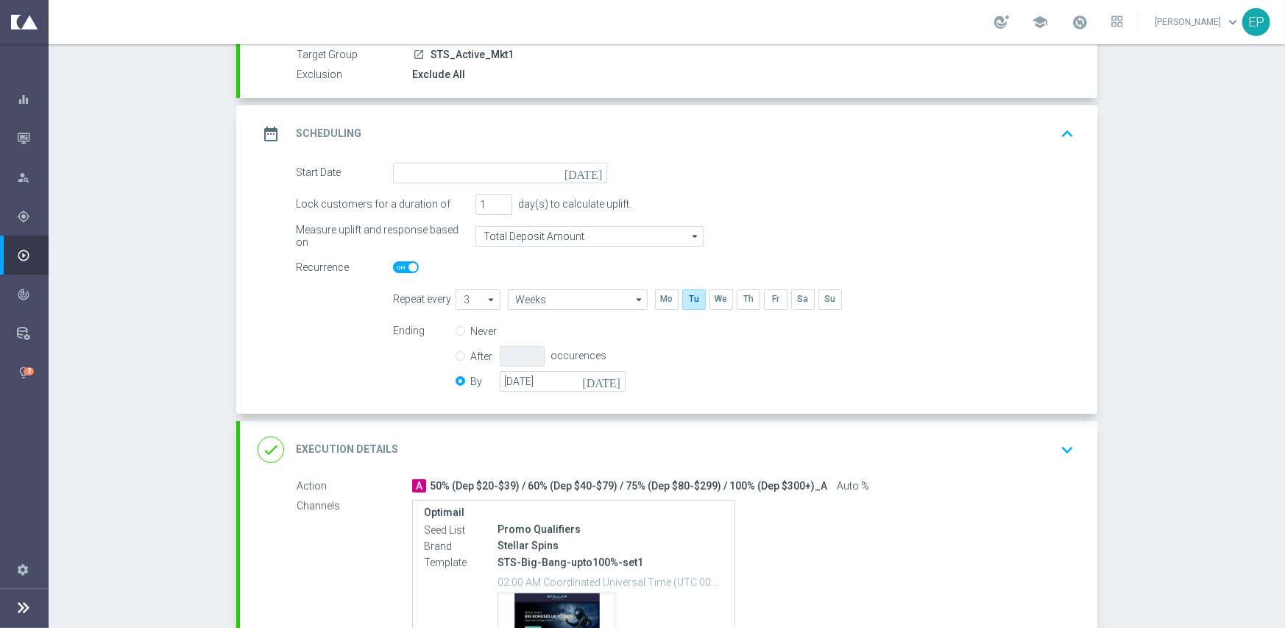
scroll to position [147, 0]
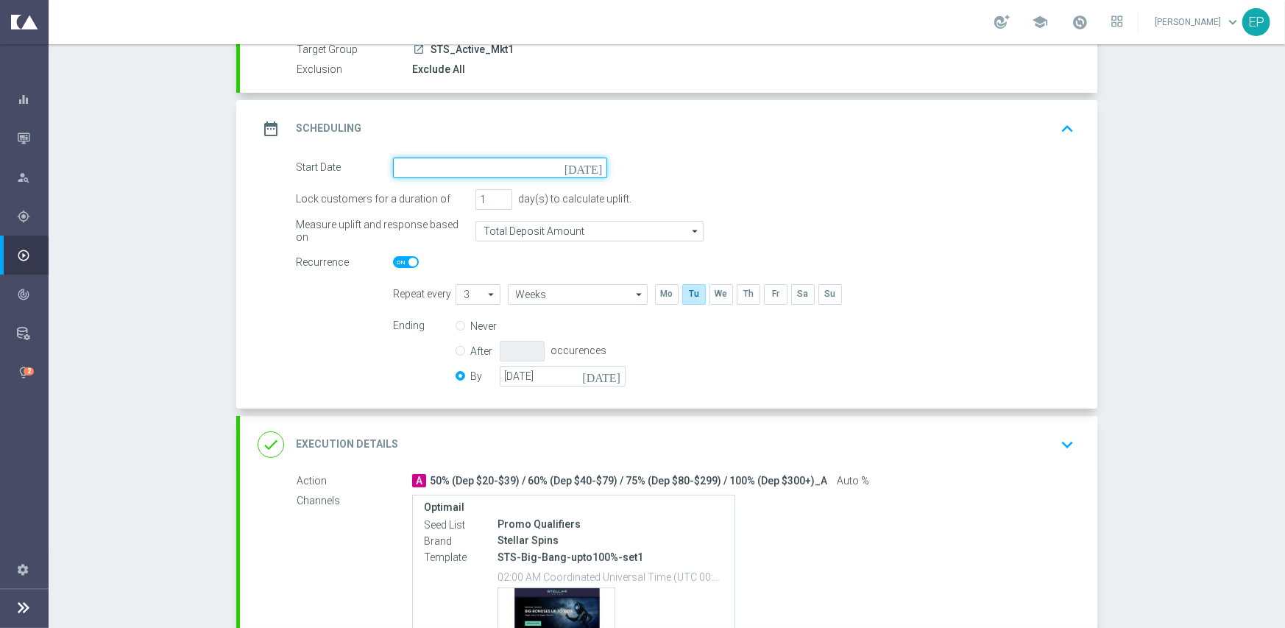
click at [517, 167] on input at bounding box center [500, 167] width 214 height 21
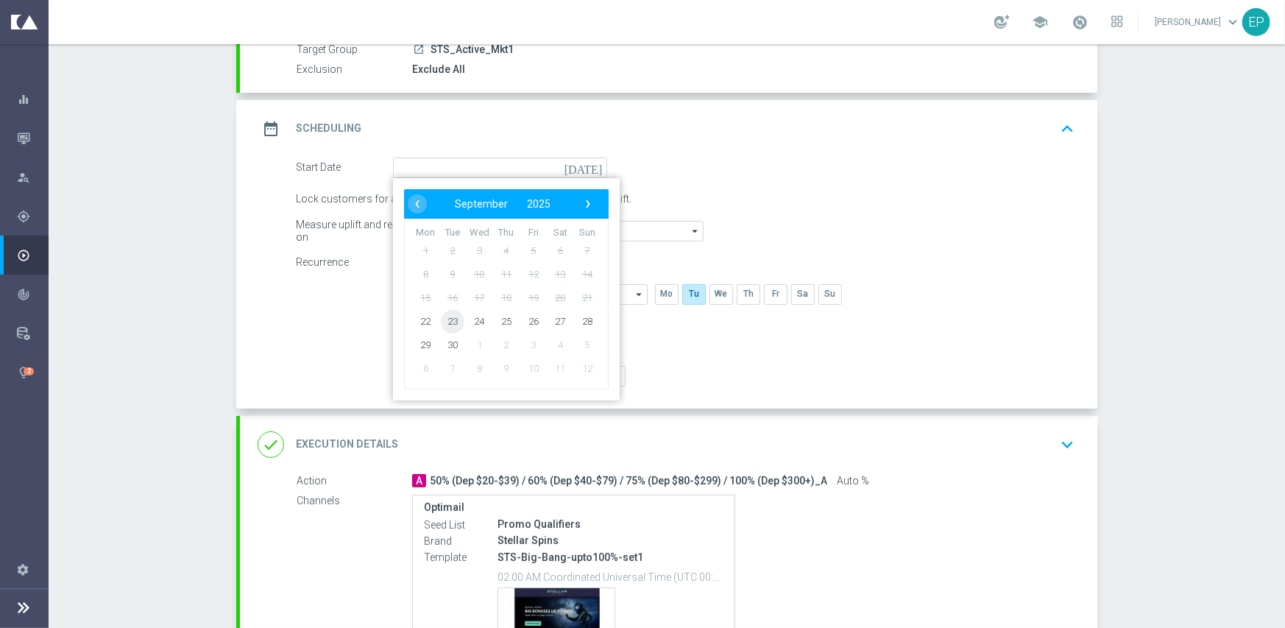
click at [456, 319] on span "23" at bounding box center [453, 321] width 24 height 24
type input "[DATE]"
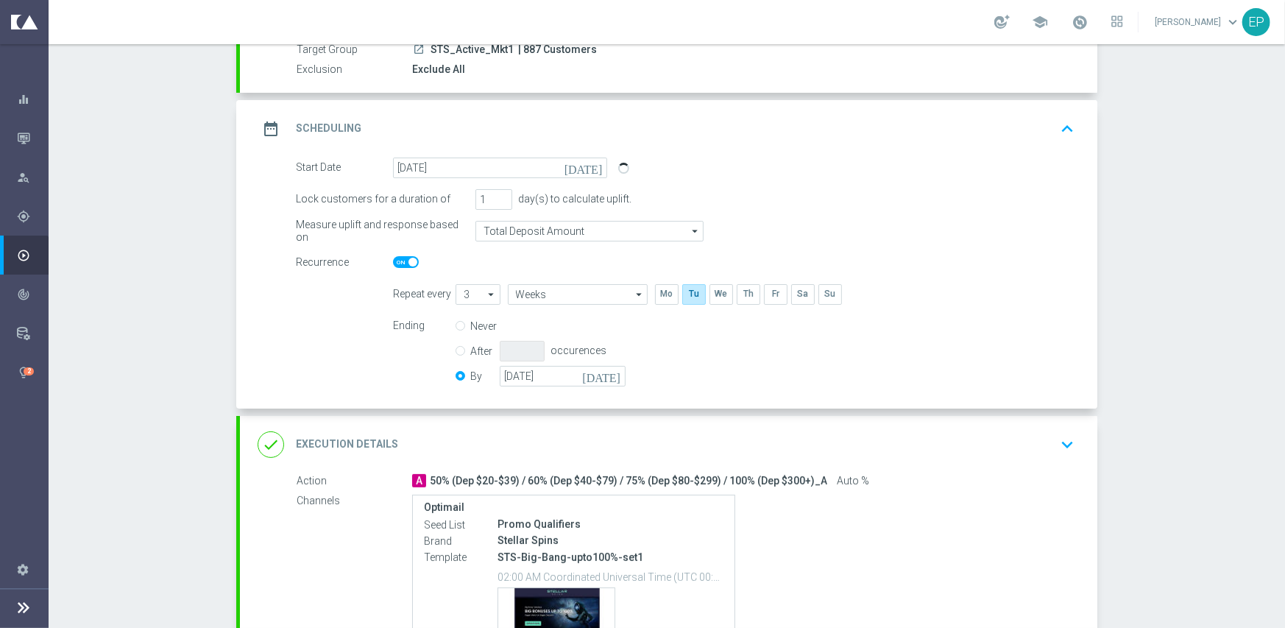
click at [395, 260] on span at bounding box center [406, 262] width 26 height 12
click at [395, 260] on input "checkbox" at bounding box center [406, 262] width 26 height 12
checkbox input "false"
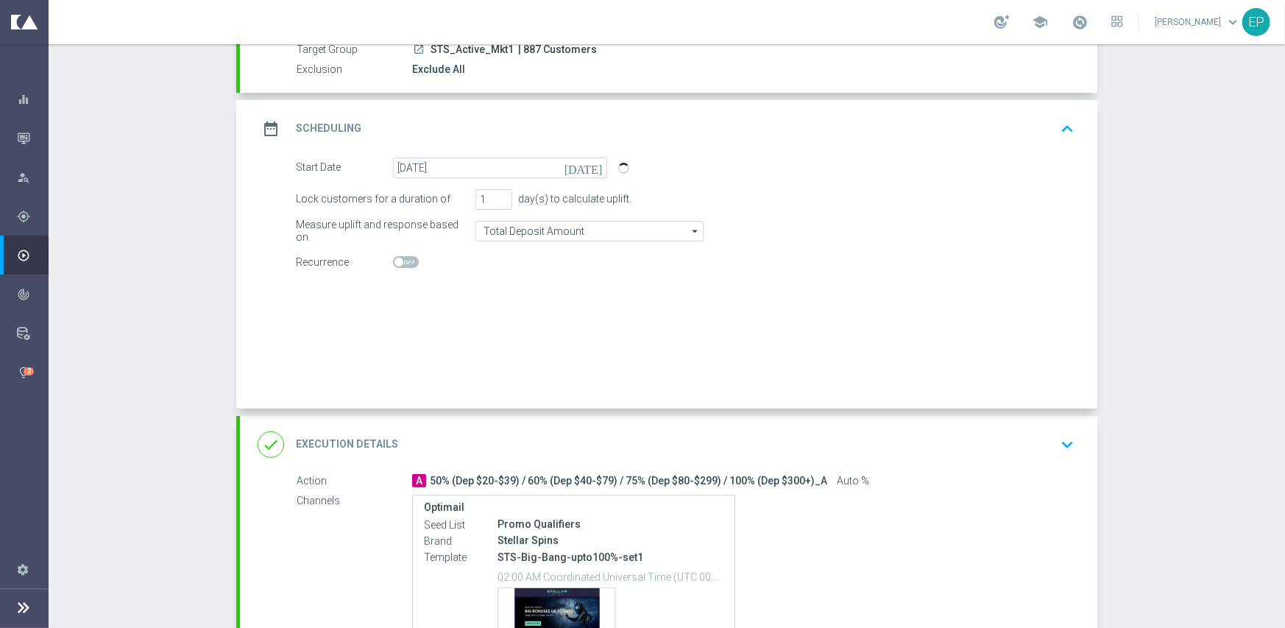
radio input "true"
radio input "false"
checkbox input "false"
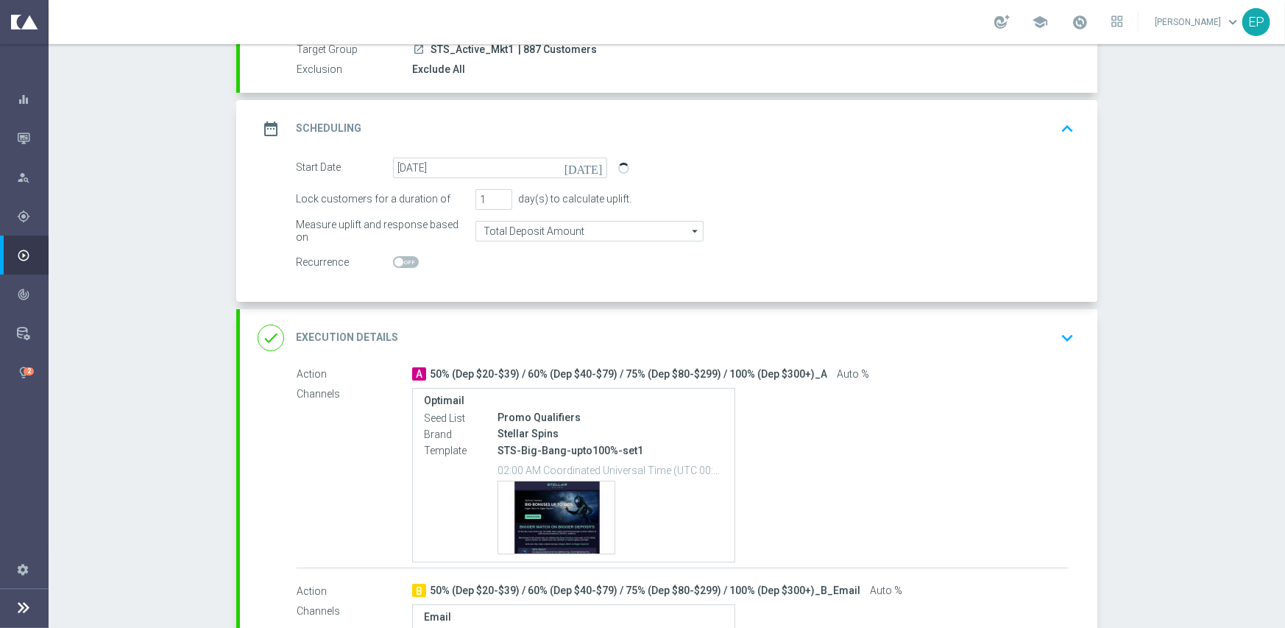
click at [555, 328] on div "done Execution Details keyboard_arrow_down" at bounding box center [669, 338] width 822 height 28
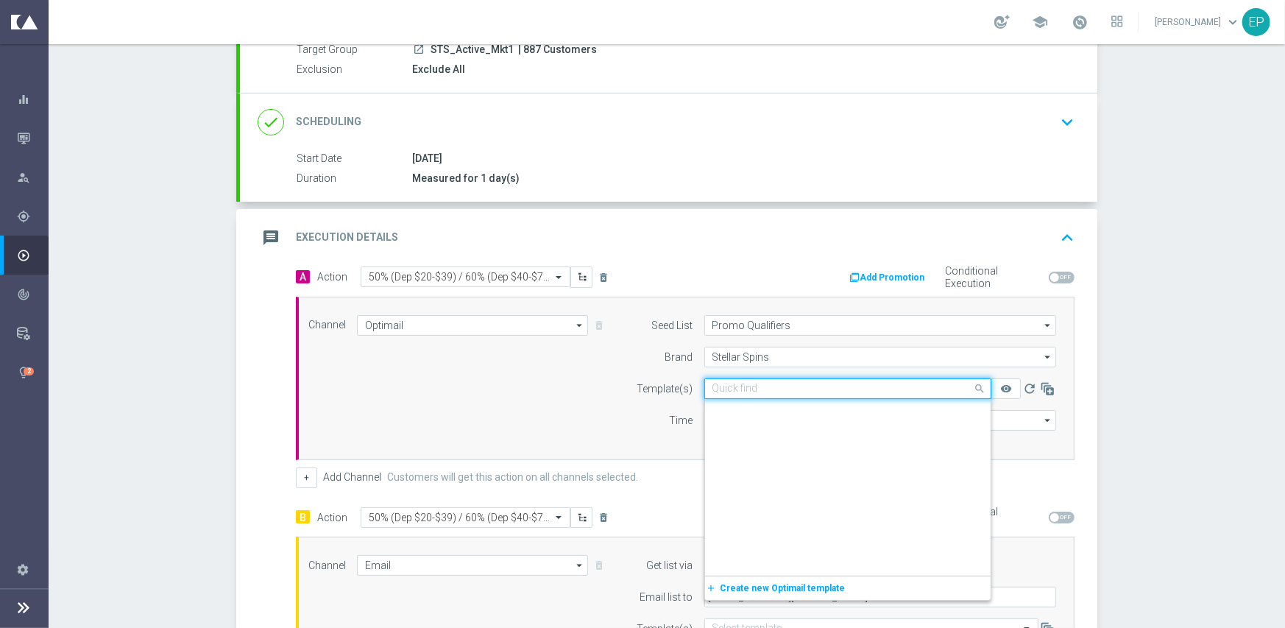
click at [860, 386] on input "text" at bounding box center [832, 389] width 241 height 13
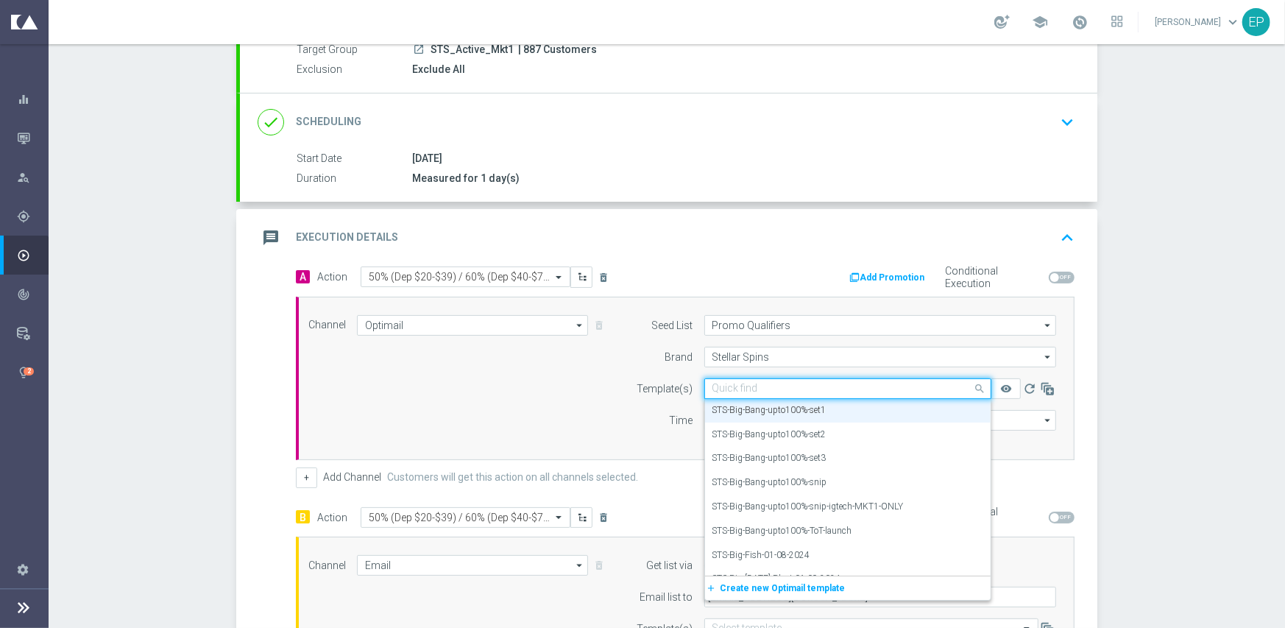
paste input "STS-Big-Bang-upto100%-snip-igtech-MKT1-ONLY"
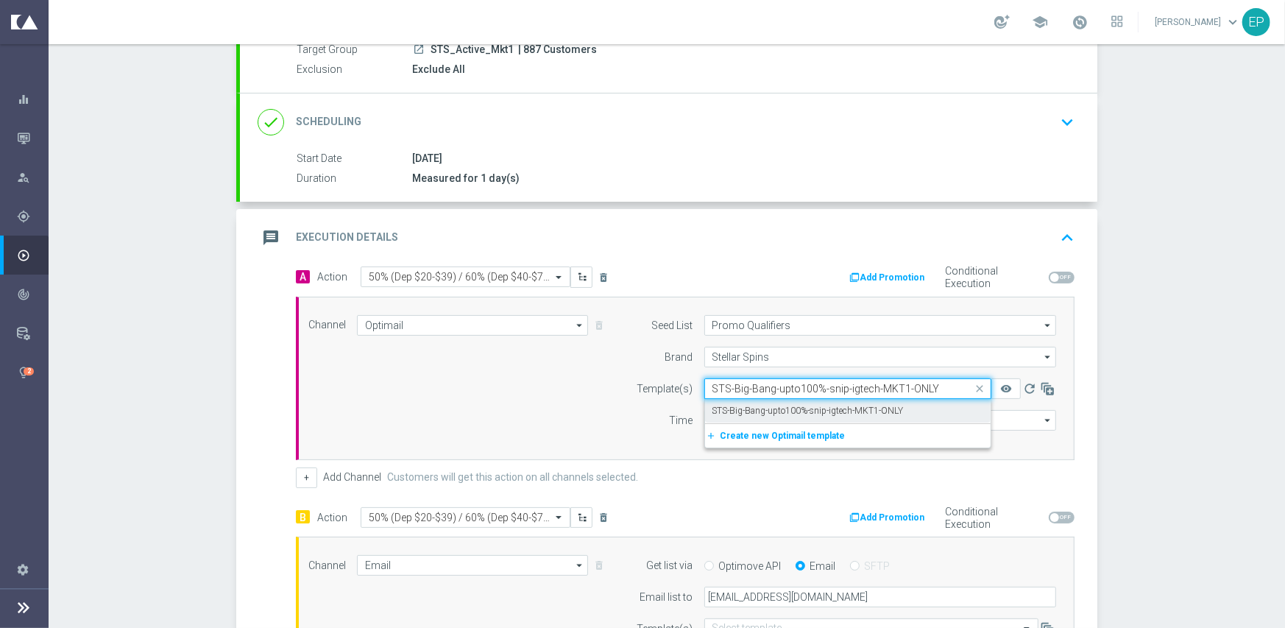
click at [779, 413] on label "STS-Big-Bang-upto100%-snip-igtech-MKT1-ONLY" at bounding box center [807, 411] width 191 height 13
type input "STS-Big-Bang-upto100%-snip-igtech-MKT1-ONLY"
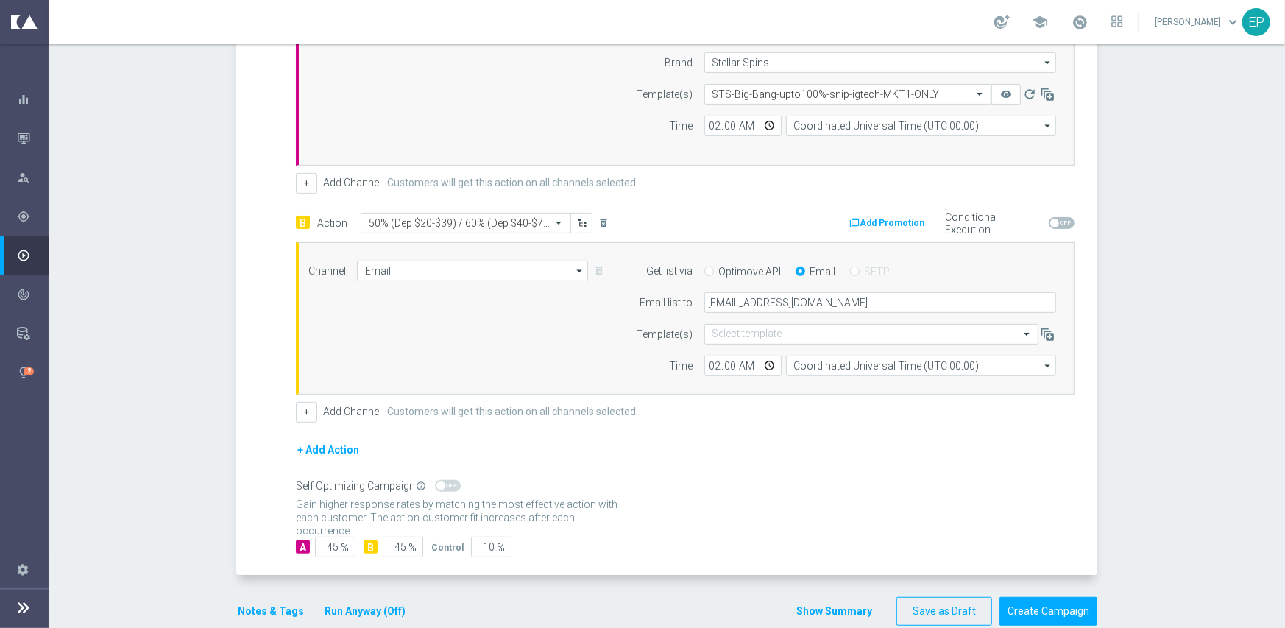
scroll to position [467, 0]
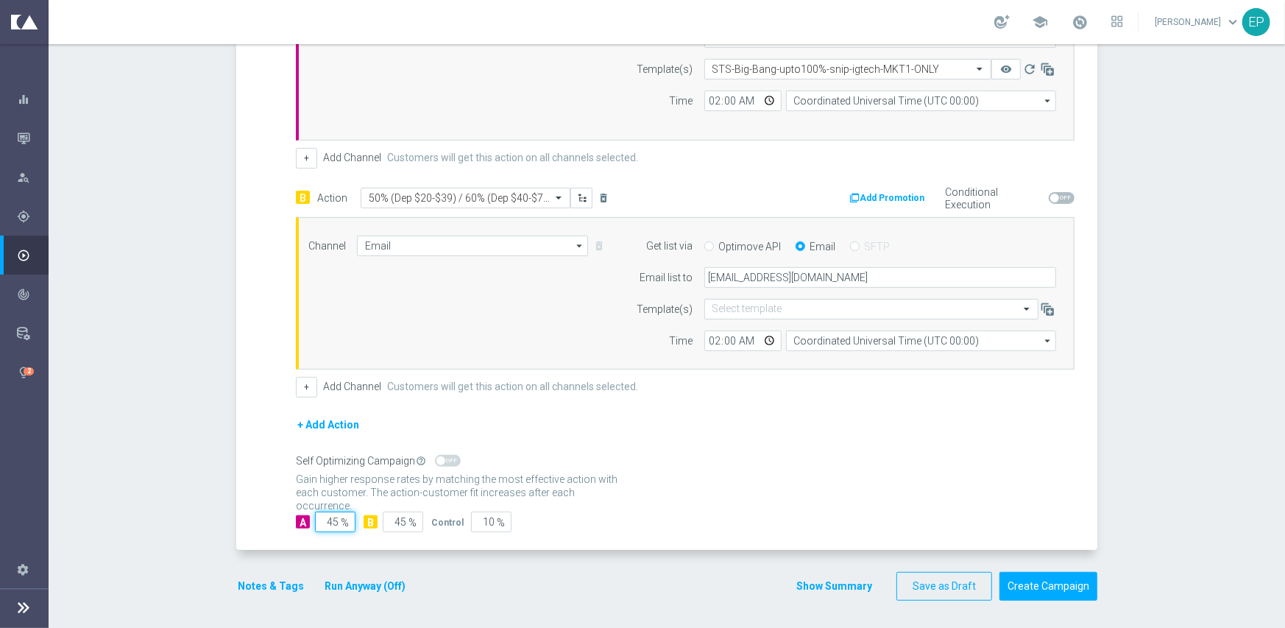
click at [330, 517] on input "45" at bounding box center [335, 521] width 40 height 21
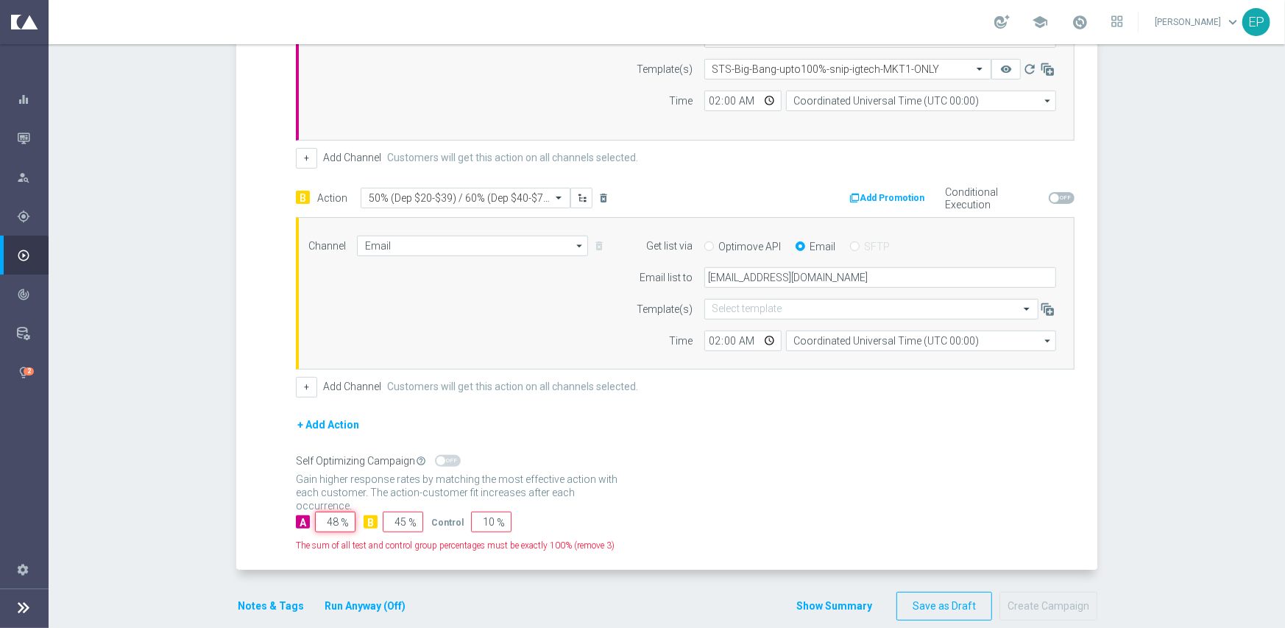
type input "48"
type input "47"
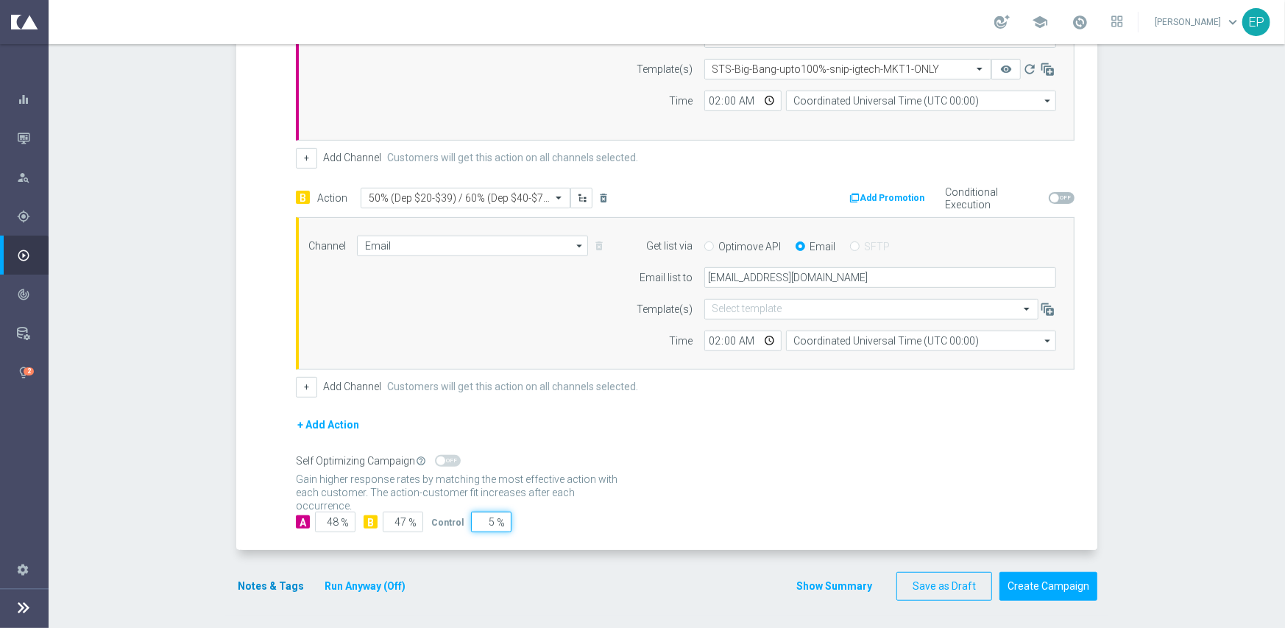
type input "5"
click at [250, 581] on button "Notes & Tags" at bounding box center [270, 586] width 69 height 18
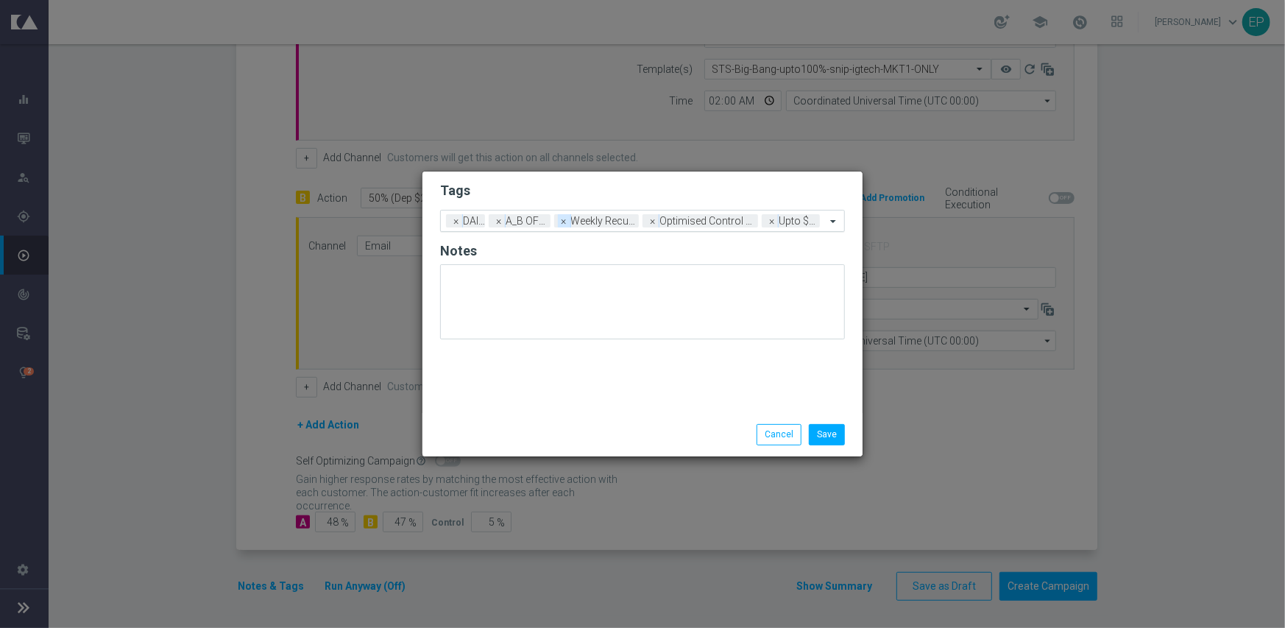
click at [569, 223] on span "×" at bounding box center [564, 220] width 13 height 13
click at [584, 223] on span "×" at bounding box center [581, 220] width 13 height 13
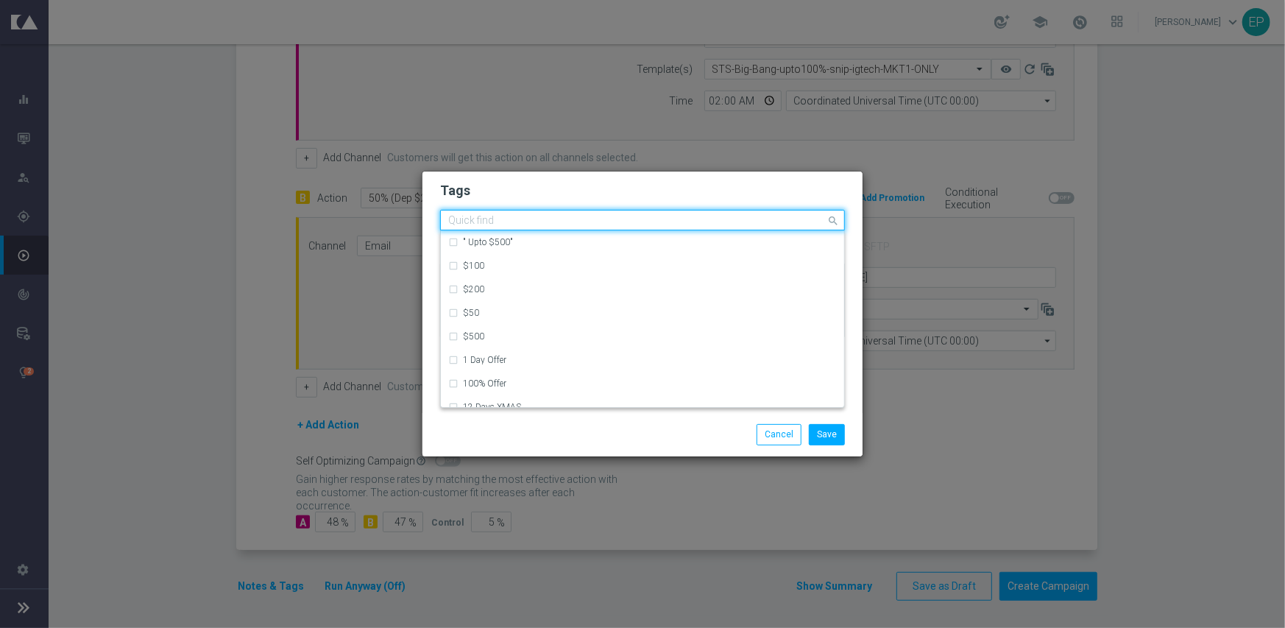
click at [733, 223] on input "text" at bounding box center [637, 221] width 378 height 13
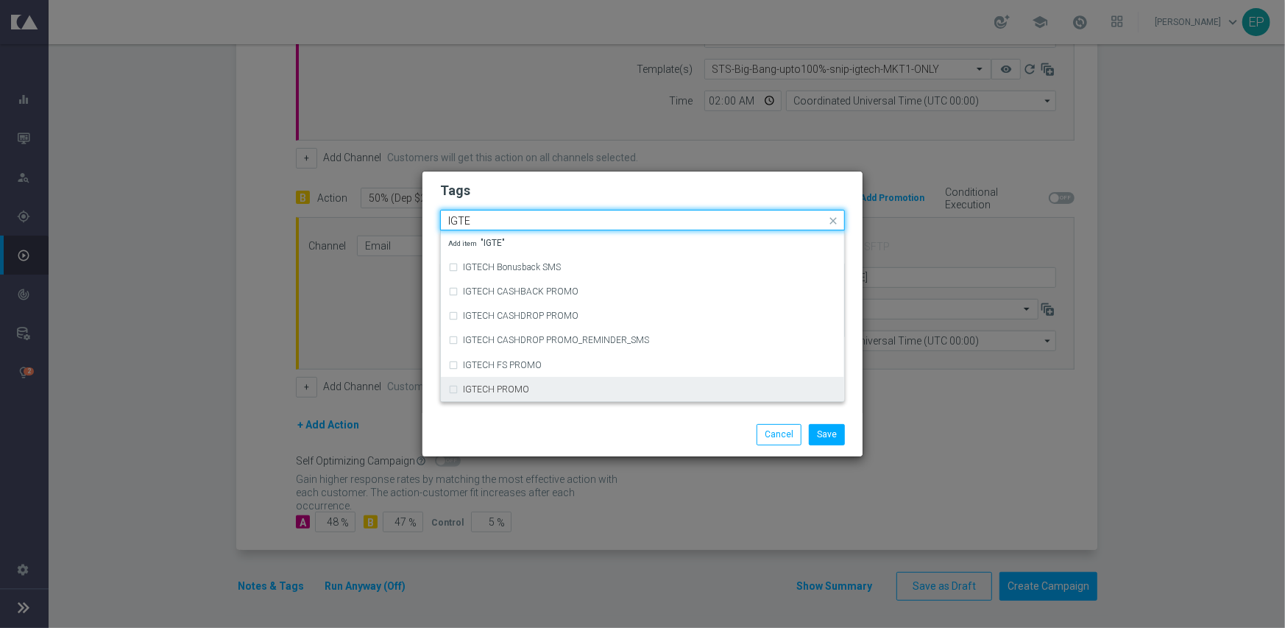
click at [566, 380] on div "IGTECH PROMO" at bounding box center [642, 390] width 389 height 24
type input "IGTE"
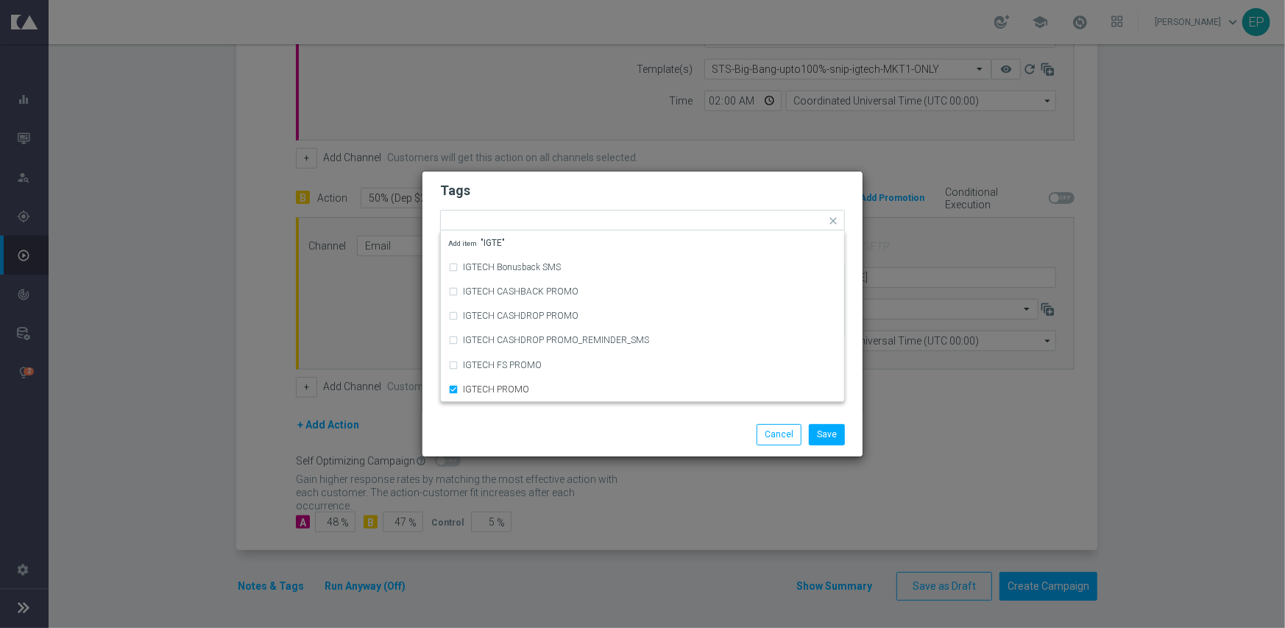
click at [548, 428] on div "Save Cancel" at bounding box center [642, 434] width 427 height 21
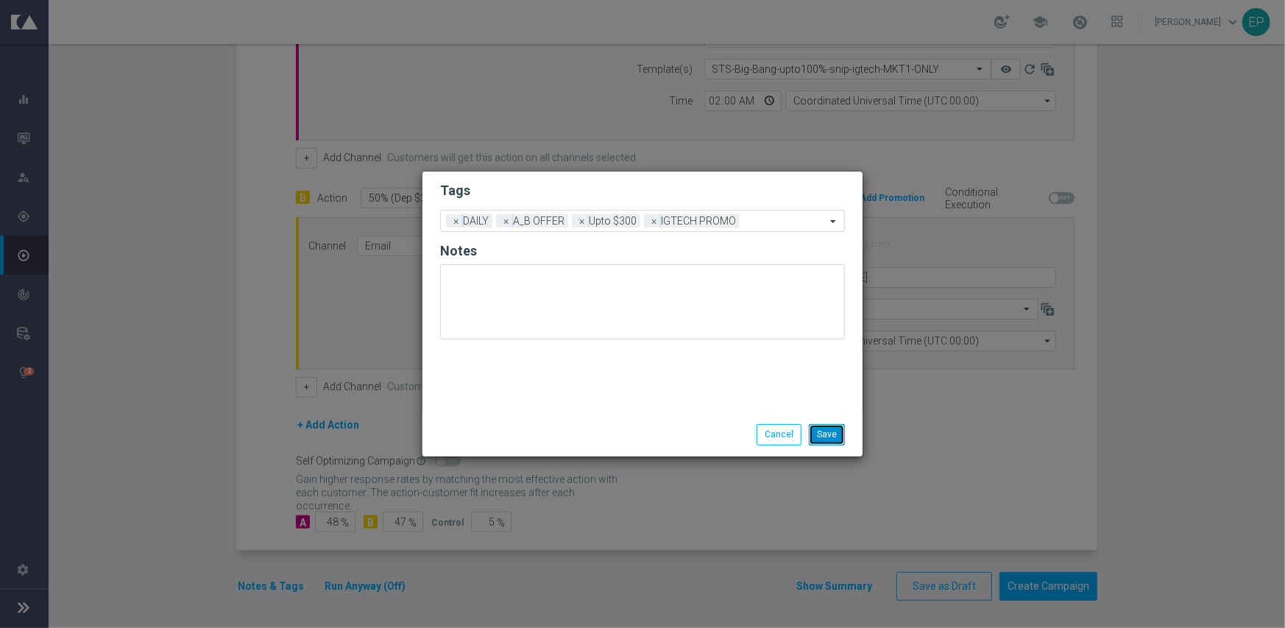
click at [821, 428] on button "Save" at bounding box center [827, 434] width 36 height 21
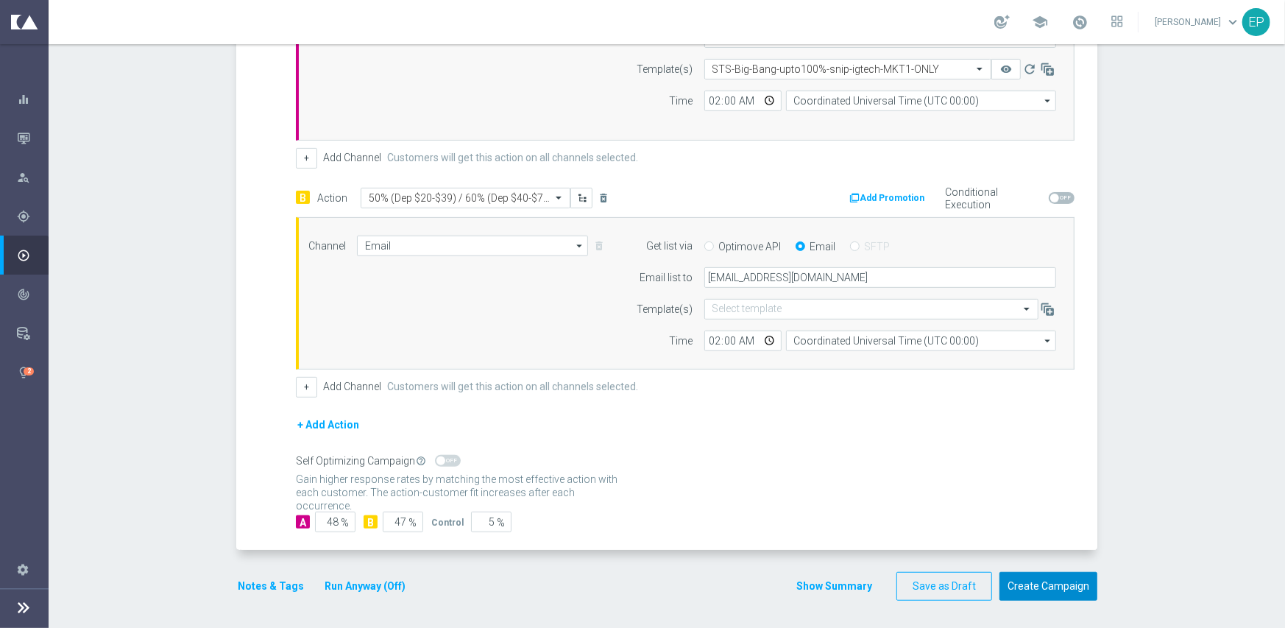
click at [1037, 592] on button "Create Campaign" at bounding box center [1048, 586] width 98 height 29
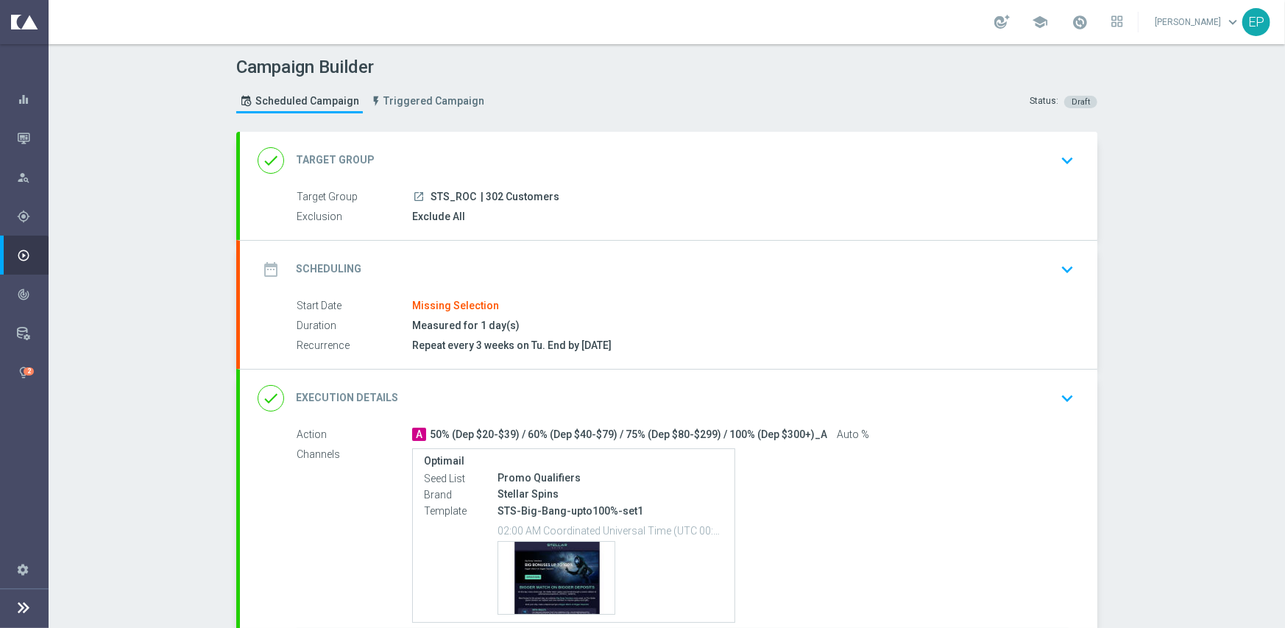
click at [513, 151] on div "done Target Group keyboard_arrow_down" at bounding box center [669, 160] width 822 height 28
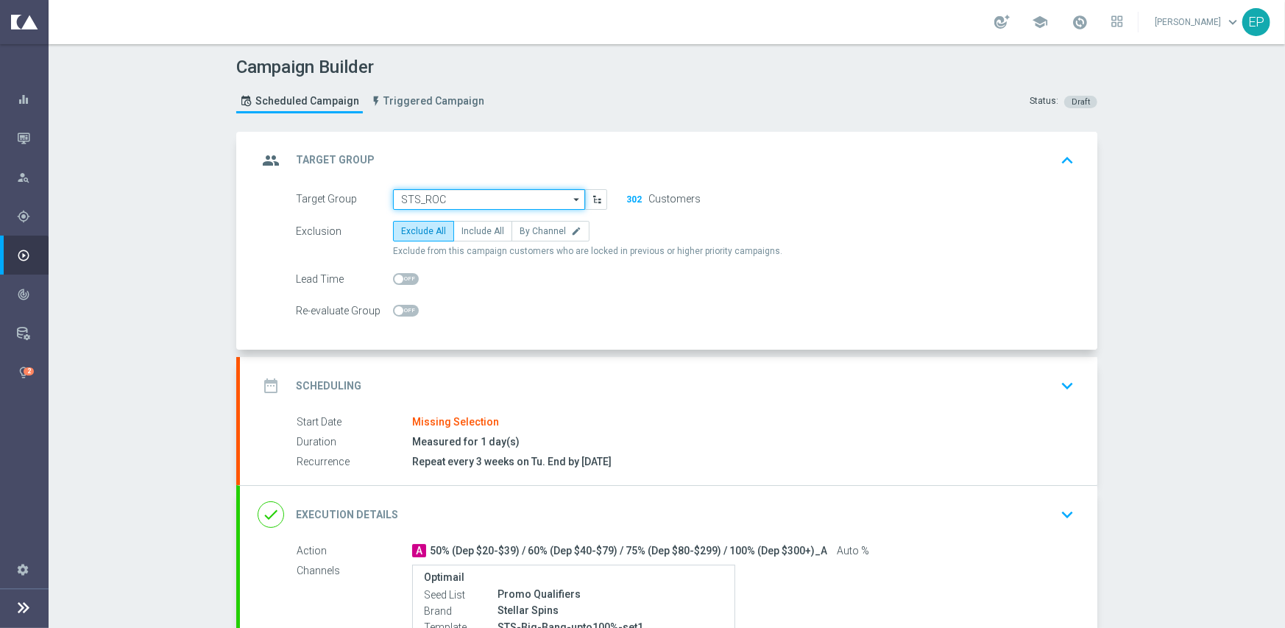
click at [518, 199] on input "STS_ROC" at bounding box center [489, 199] width 192 height 21
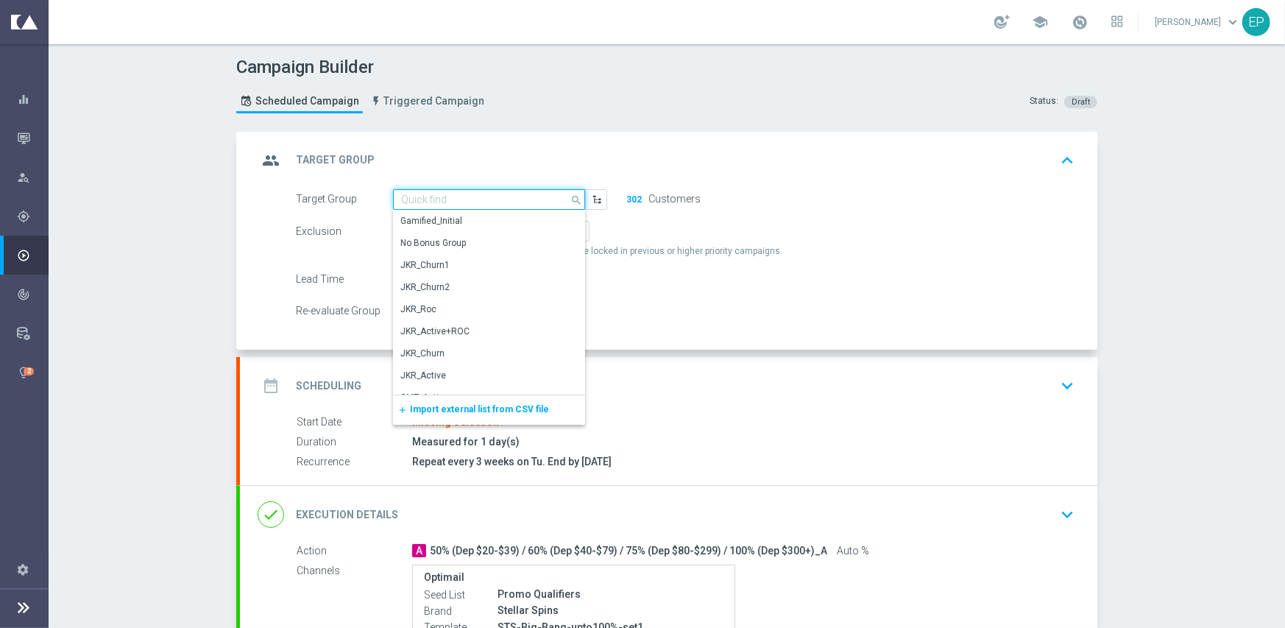
paste input "STS_Roc_Mkt1"
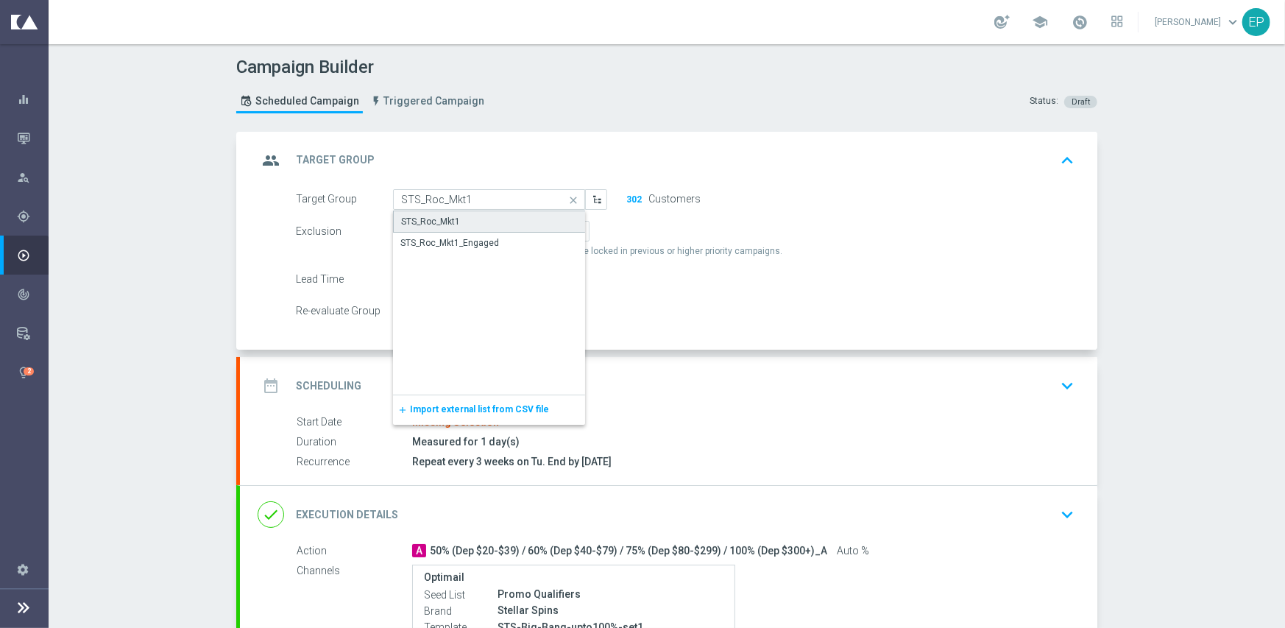
click at [457, 219] on div "STS_Roc_Mkt1" at bounding box center [489, 221] width 193 height 22
type input "STS_Roc_Mkt1"
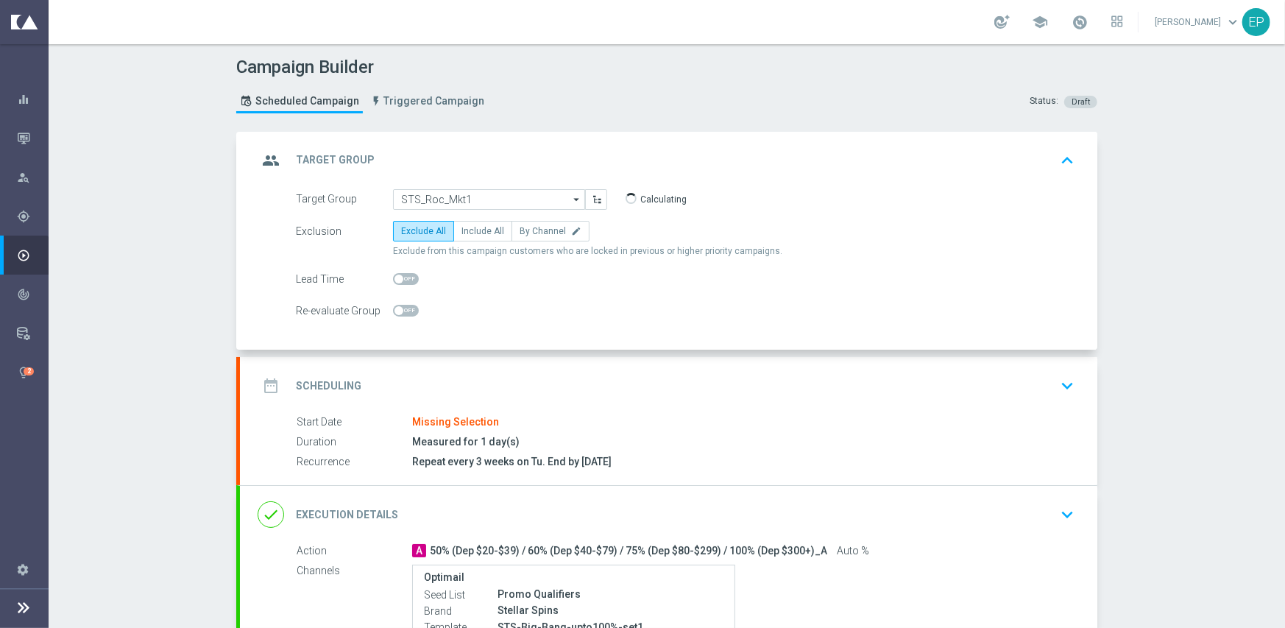
click at [523, 369] on div "date_range Scheduling keyboard_arrow_down" at bounding box center [668, 385] width 857 height 57
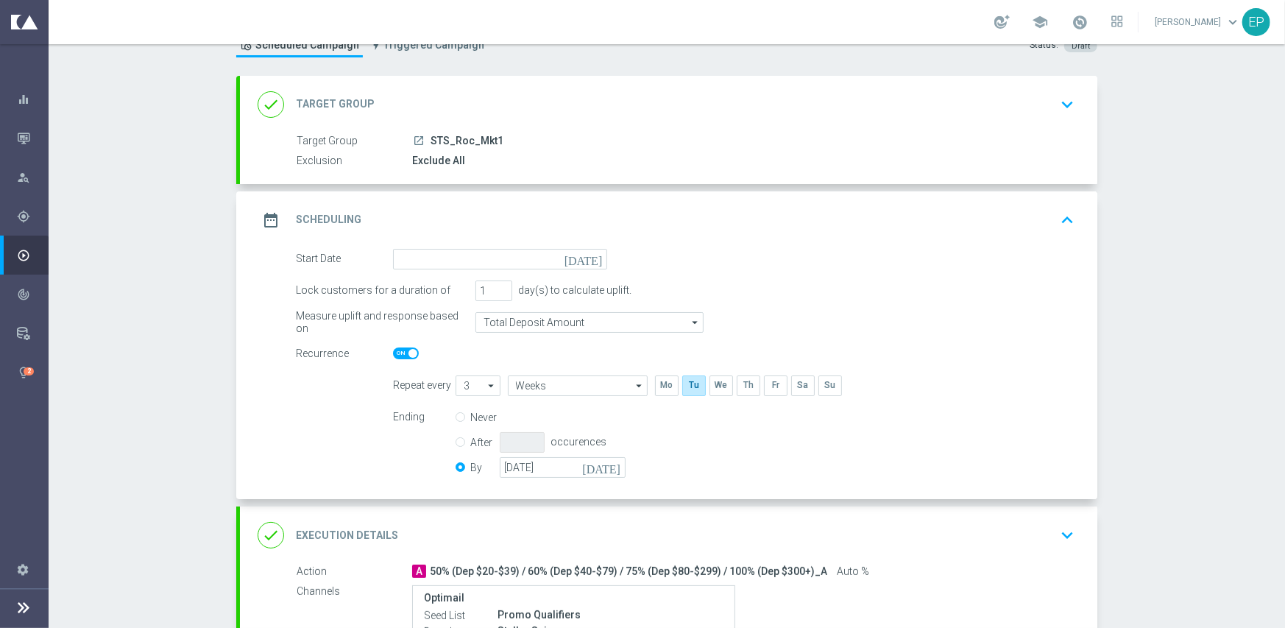
scroll to position [147, 0]
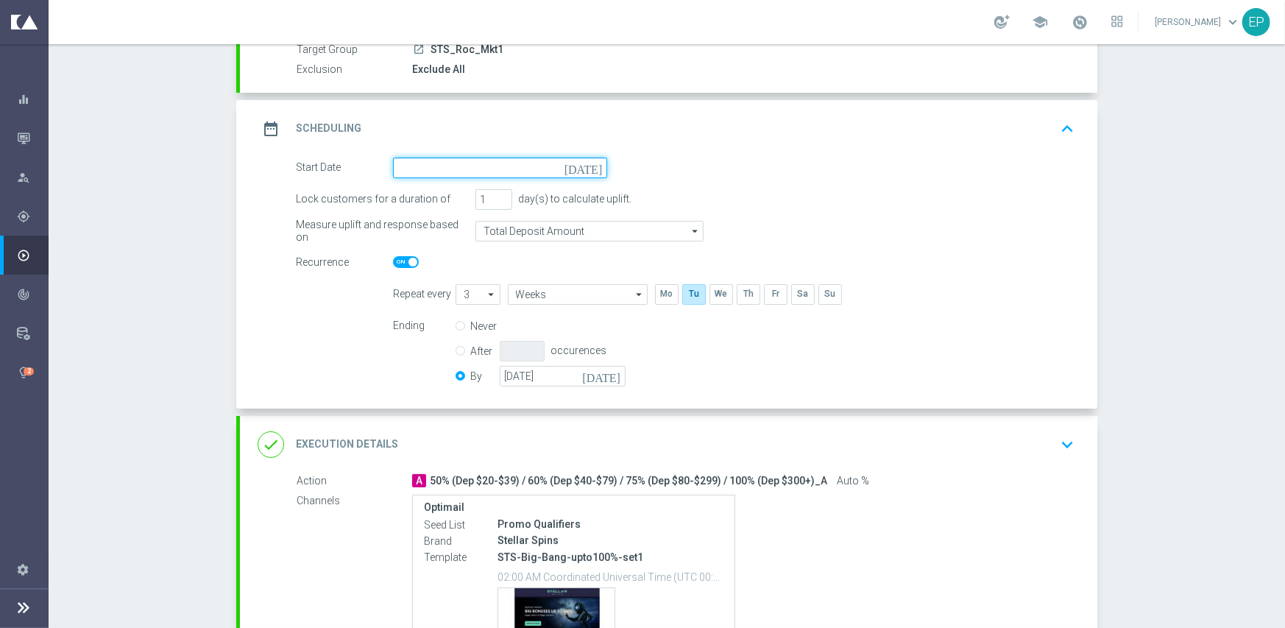
click at [475, 169] on input at bounding box center [500, 167] width 214 height 21
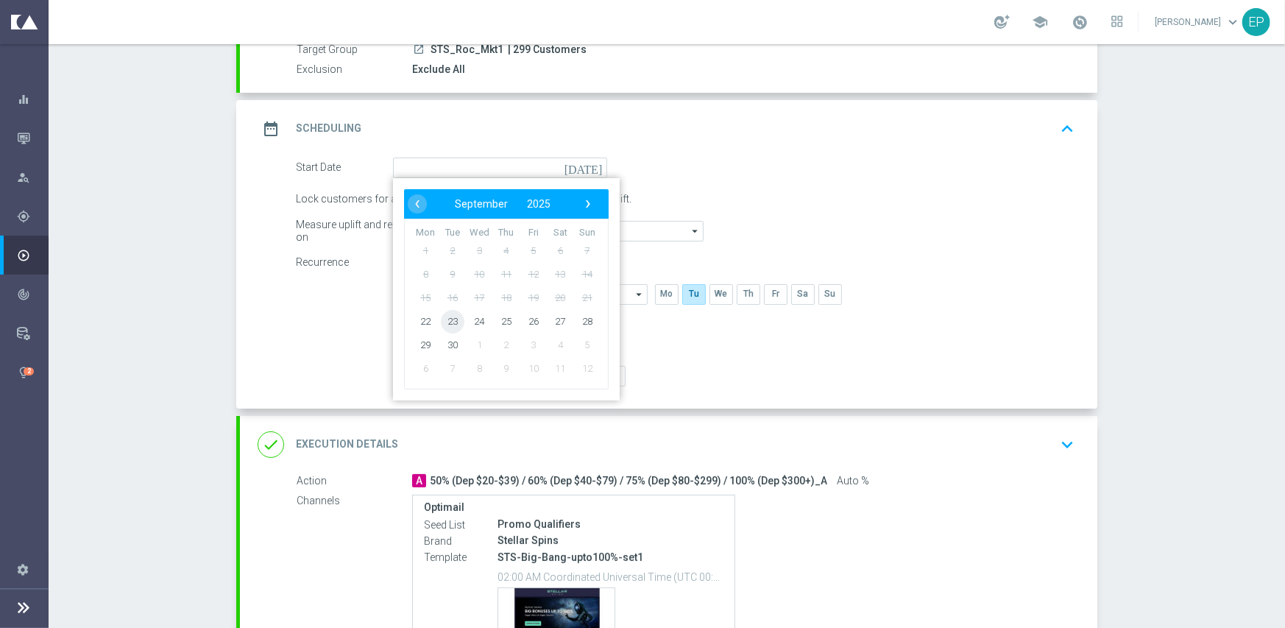
click at [449, 323] on span "23" at bounding box center [453, 321] width 24 height 24
type input "[DATE]"
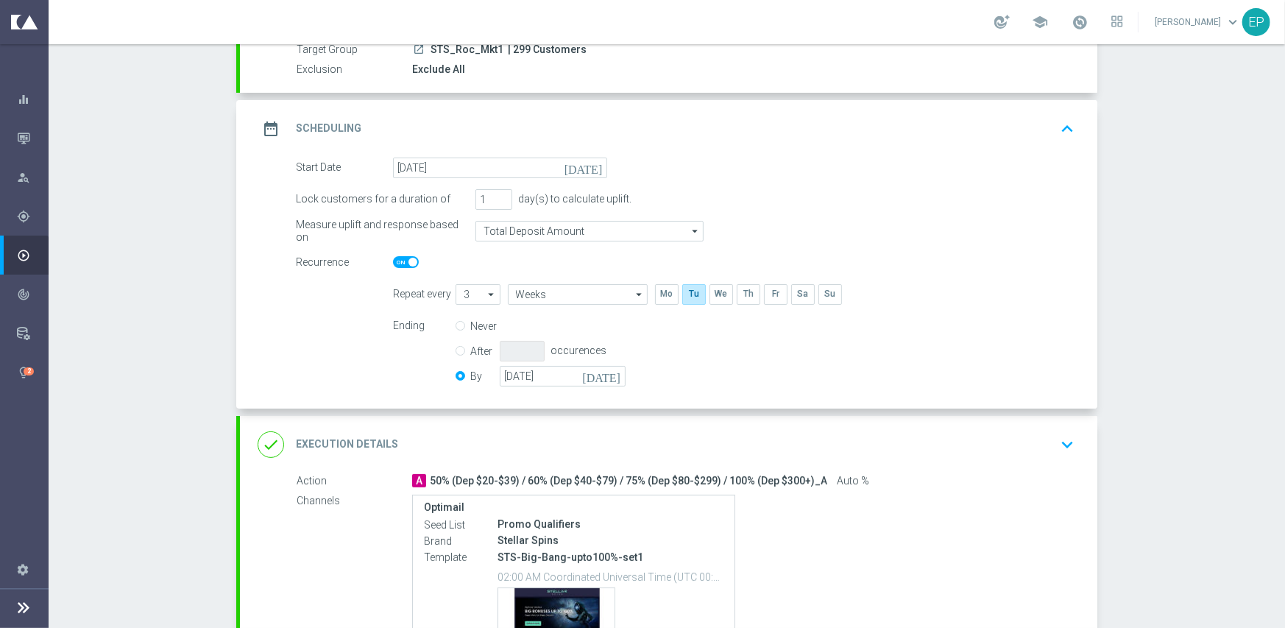
click at [397, 261] on span at bounding box center [406, 262] width 26 height 12
click at [397, 261] on input "checkbox" at bounding box center [406, 262] width 26 height 12
checkbox input "false"
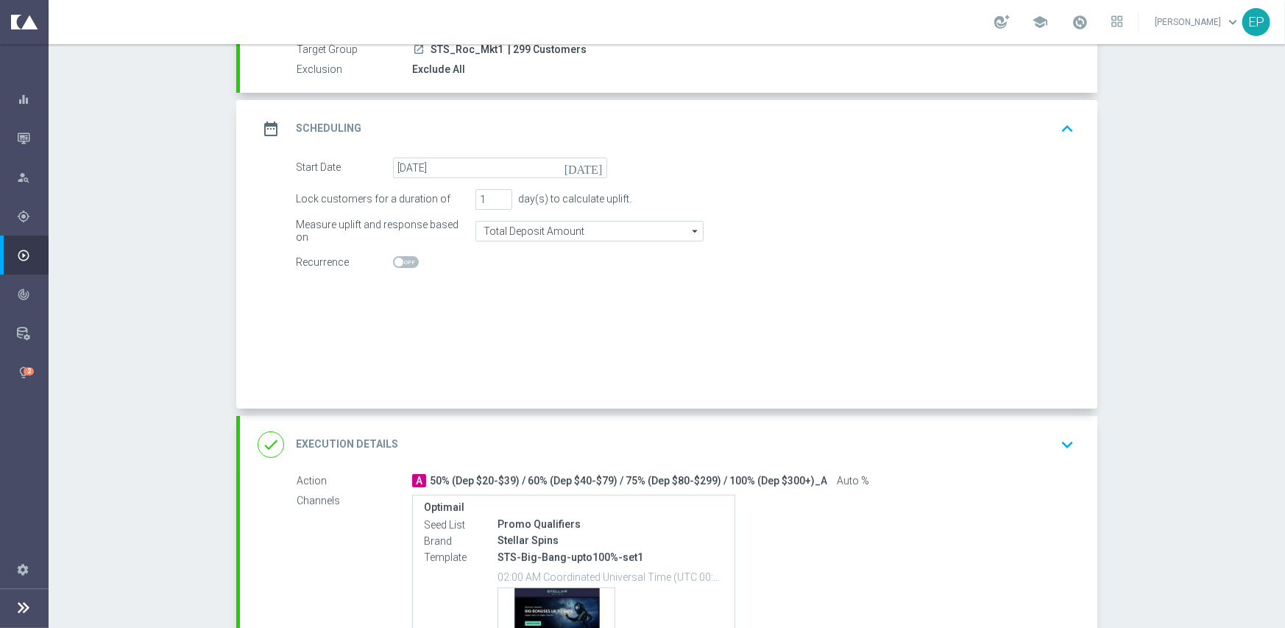
radio input "true"
radio input "false"
checkbox input "false"
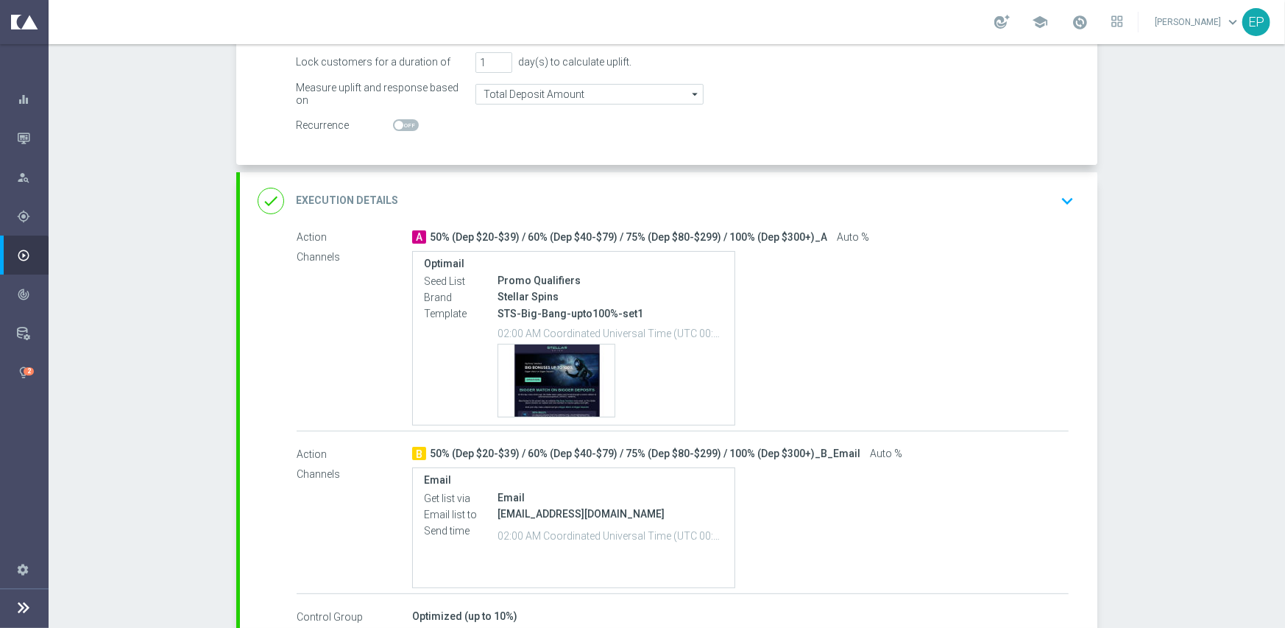
scroll to position [294, 0]
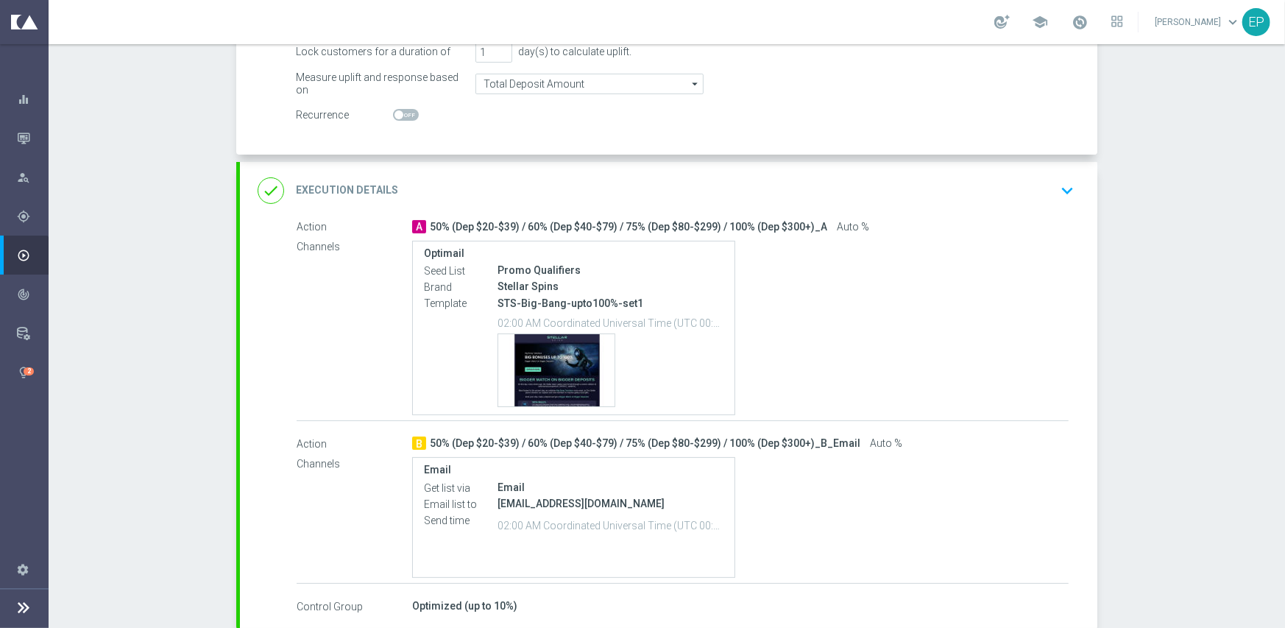
drag, startPoint x: 587, startPoint y: 188, endPoint x: 637, endPoint y: 201, distance: 50.9
click at [589, 188] on div "done Execution Details keyboard_arrow_down" at bounding box center [669, 191] width 822 height 28
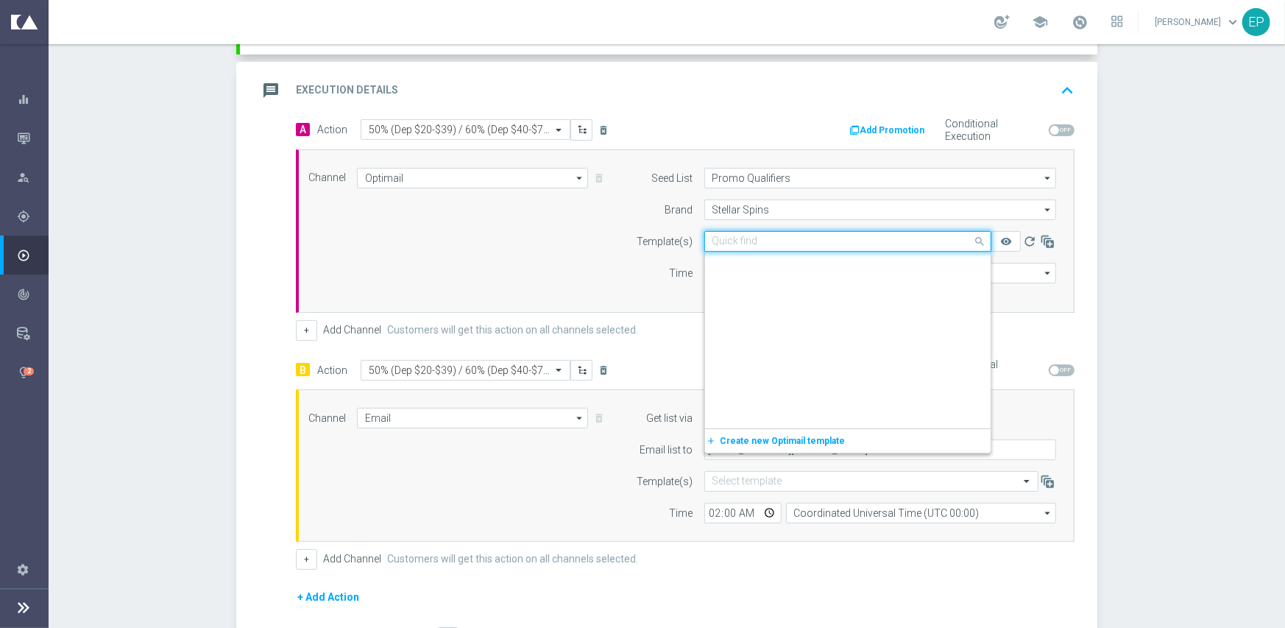
click at [751, 241] on input "text" at bounding box center [832, 241] width 241 height 13
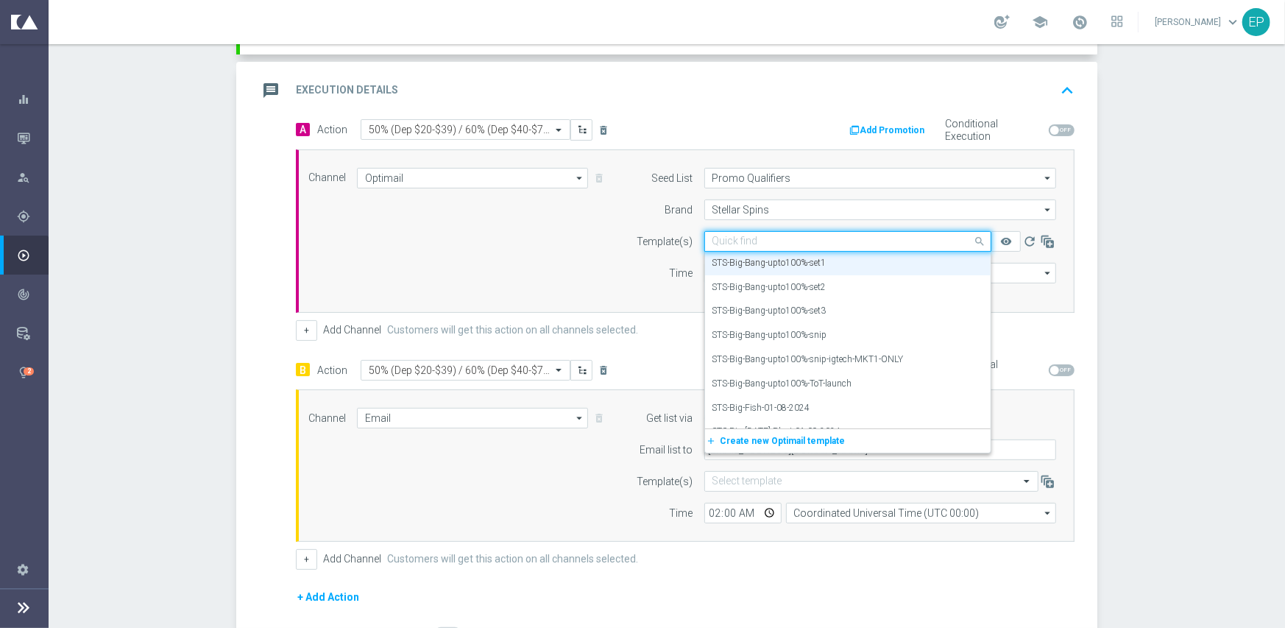
paste input "STS-Big-Bang-upto100%-snip-igtech-MKT1-ONLY"
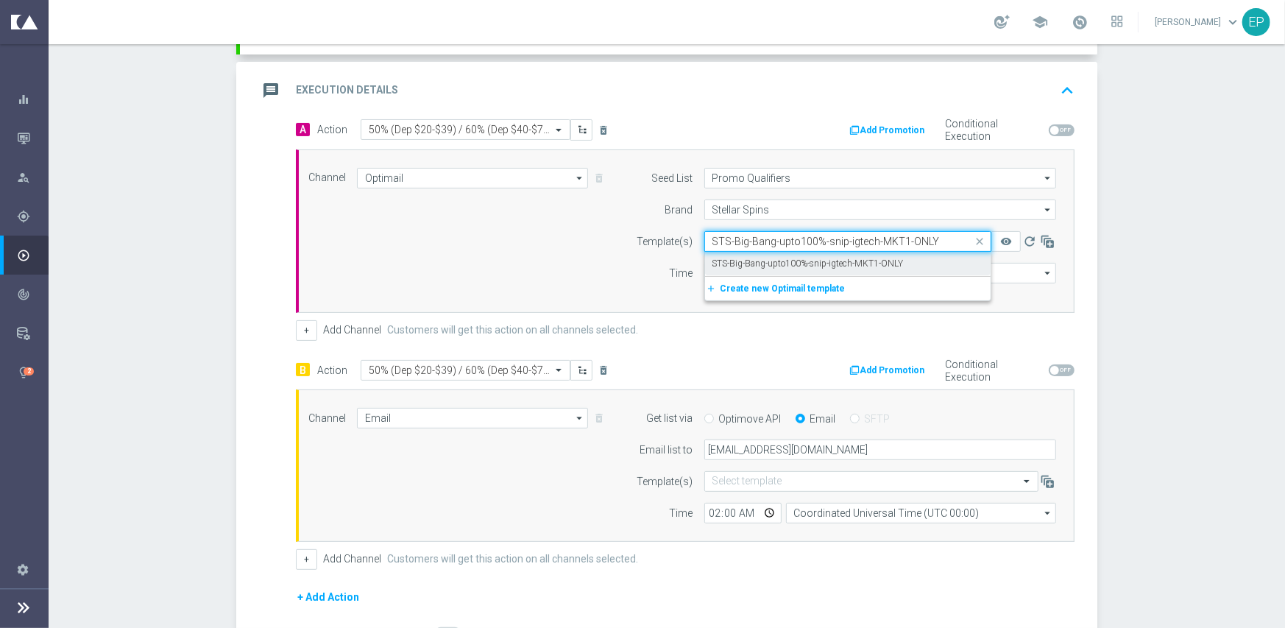
click at [752, 261] on label "STS-Big-Bang-upto100%-snip-igtech-MKT1-ONLY" at bounding box center [807, 264] width 191 height 13
type input "STS-Big-Bang-upto100%-snip-igtech-MKT1-ONLY"
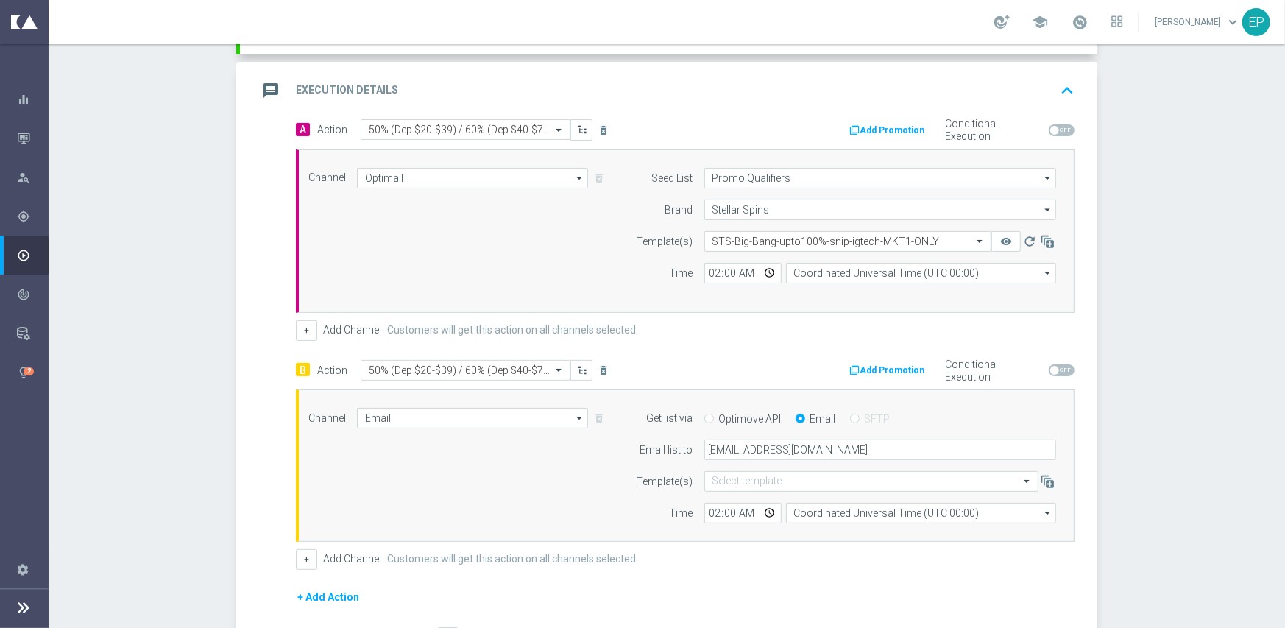
click at [580, 264] on div "Channel Optimail Optimail arrow_drop_down Show Selected 1 of 21 Facebook Custom…" at bounding box center [682, 231] width 770 height 127
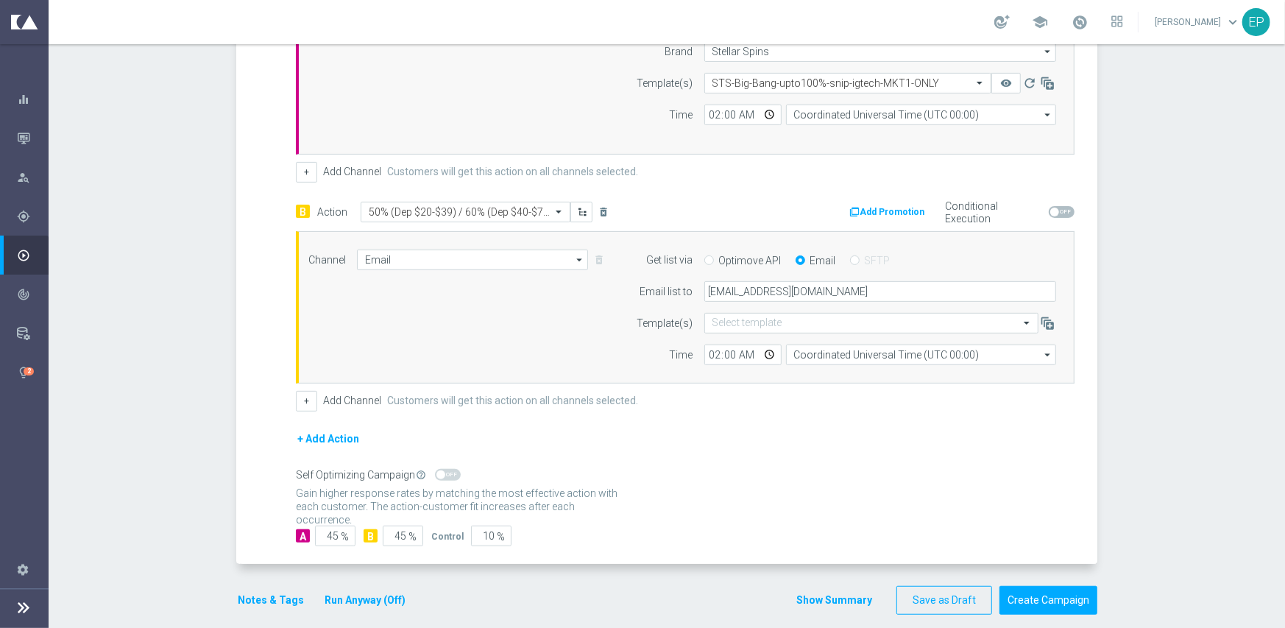
scroll to position [467, 0]
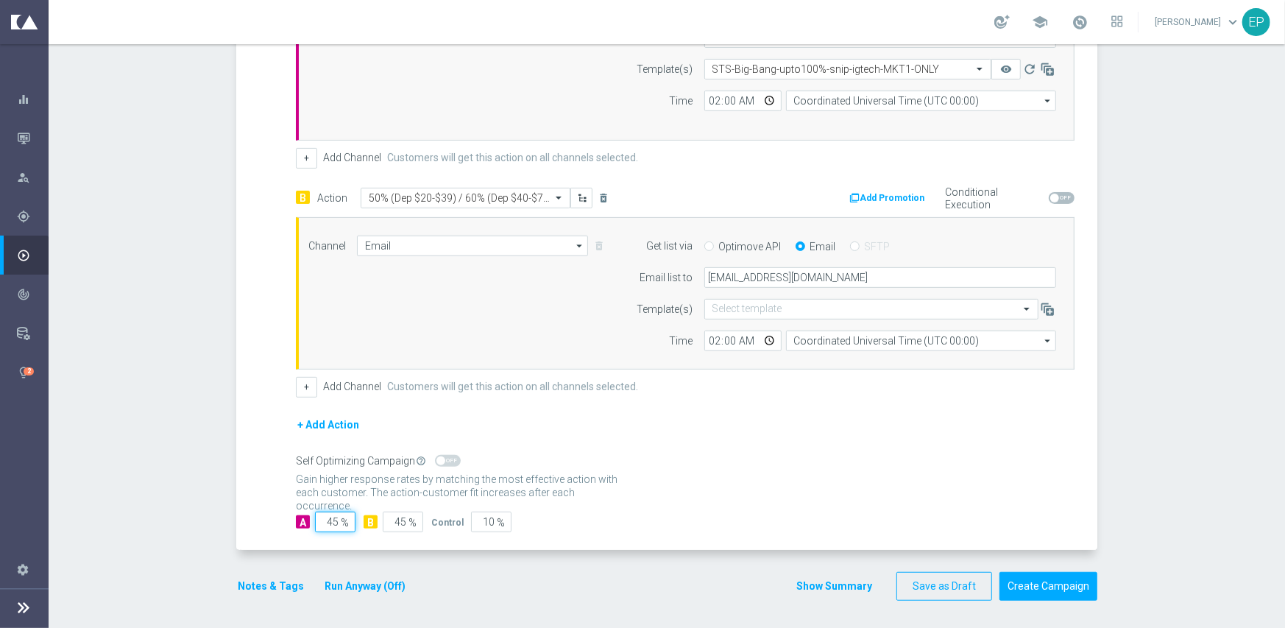
click at [330, 517] on input "45" at bounding box center [335, 521] width 40 height 21
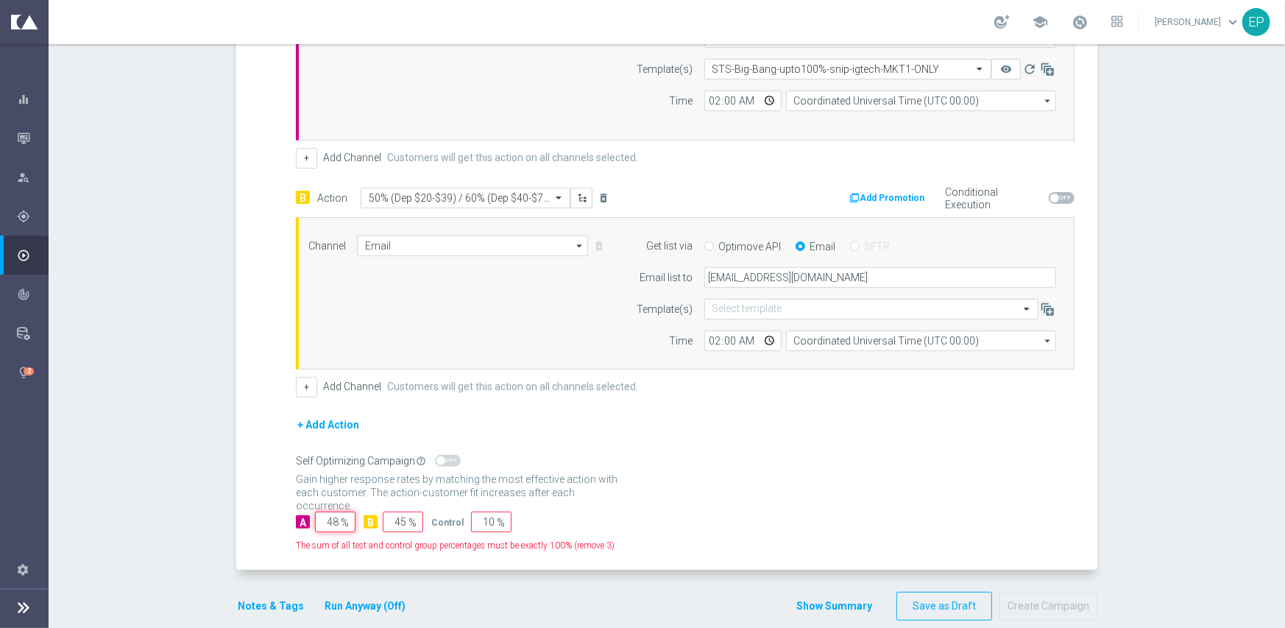
type input "48"
click at [394, 518] on input "45" at bounding box center [403, 521] width 40 height 21
type input "47"
click at [485, 522] on input "10" at bounding box center [491, 521] width 40 height 21
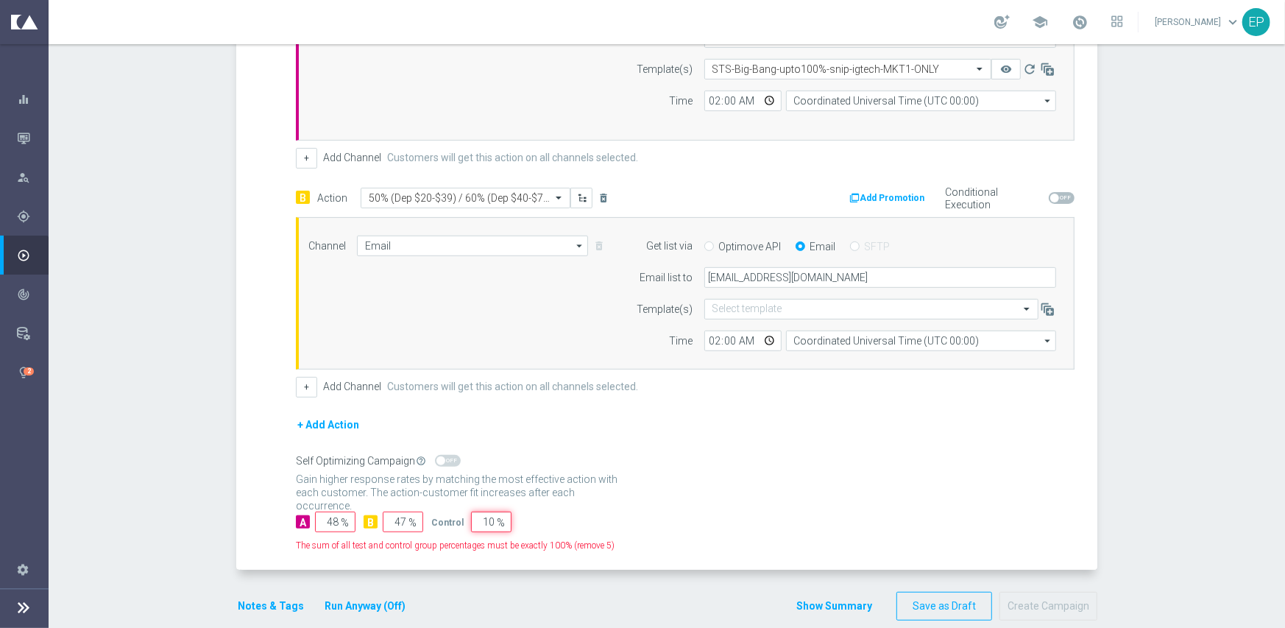
click at [485, 522] on input "10" at bounding box center [491, 521] width 40 height 21
click at [480, 520] on input "10" at bounding box center [491, 521] width 40 height 21
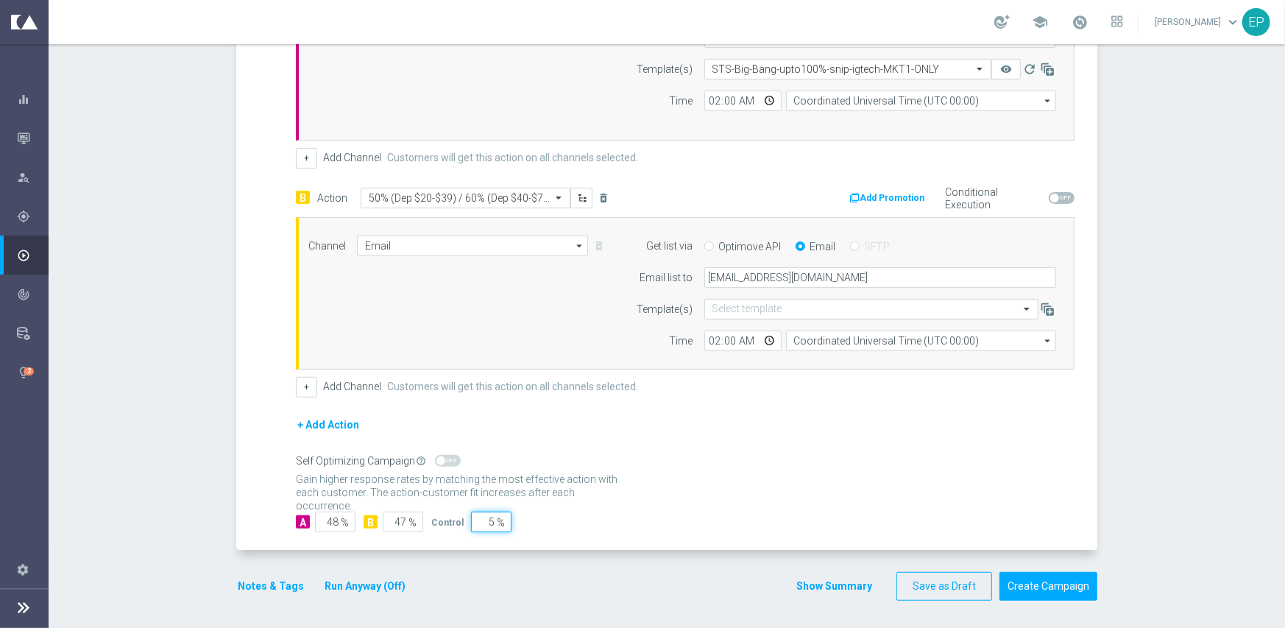
type input "5"
click at [578, 436] on div "+ Add Action" at bounding box center [685, 434] width 779 height 37
click at [267, 581] on button "Notes & Tags" at bounding box center [270, 586] width 69 height 18
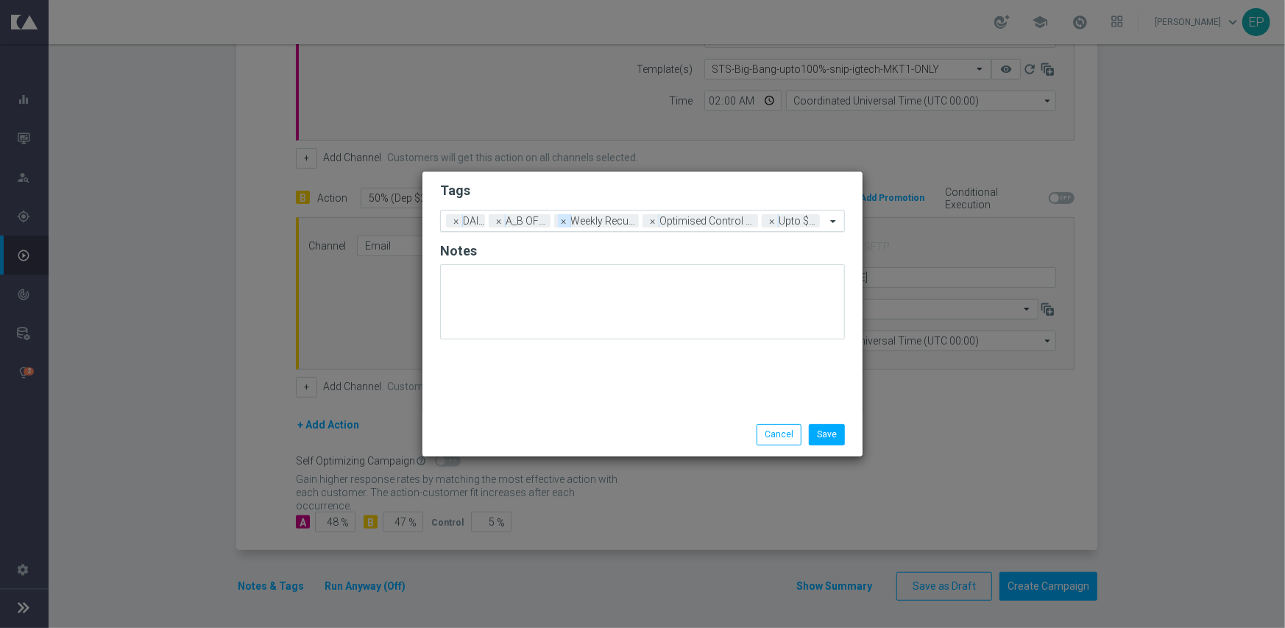
click at [564, 221] on span "×" at bounding box center [564, 220] width 13 height 13
click at [581, 222] on span "×" at bounding box center [581, 220] width 13 height 13
click at [720, 221] on input "text" at bounding box center [736, 222] width 180 height 13
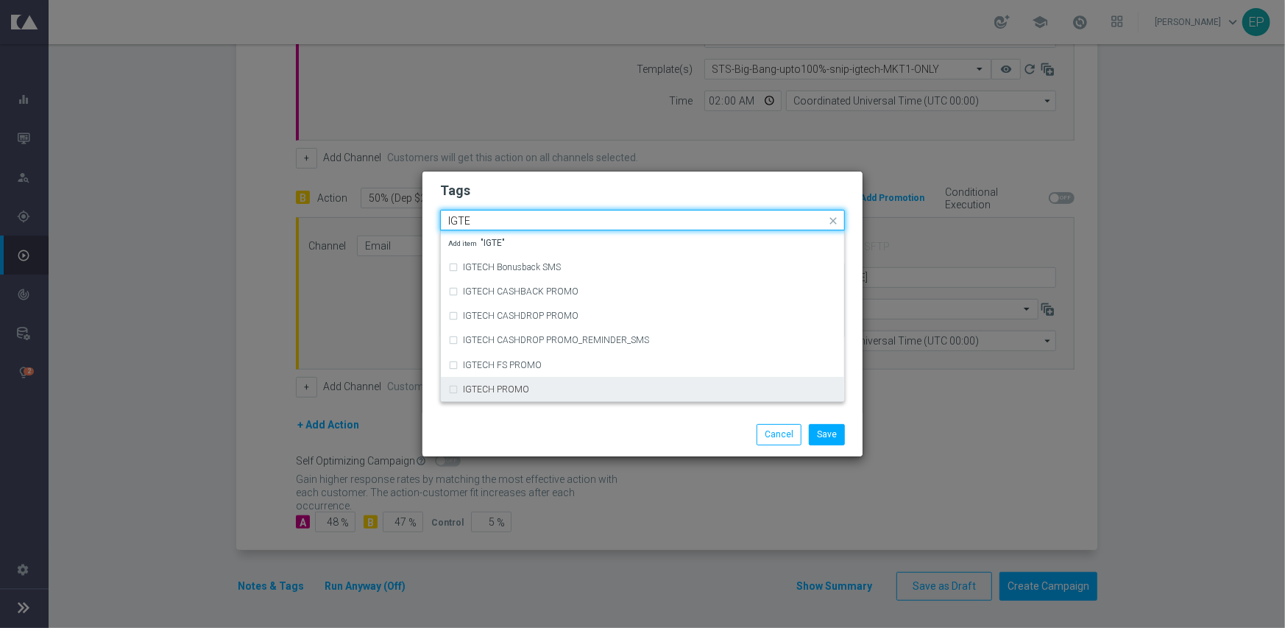
click at [559, 385] on div "IGTECH PROMO" at bounding box center [650, 389] width 374 height 9
type input "IGTE"
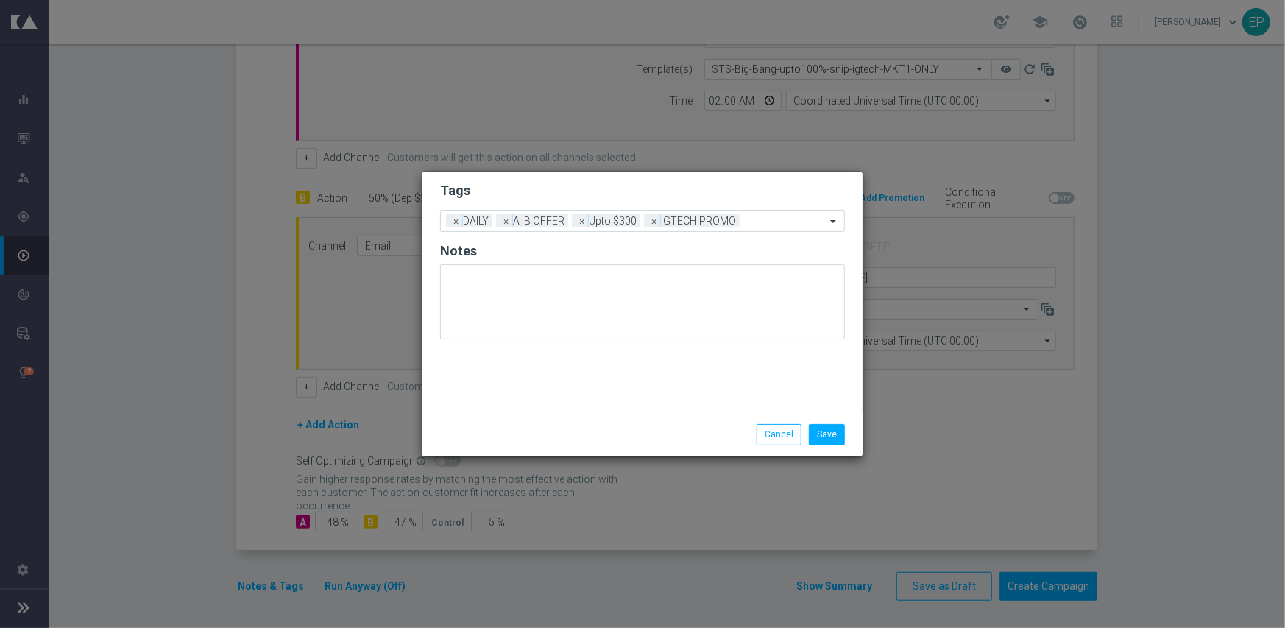
click at [562, 421] on div "Save Cancel" at bounding box center [642, 434] width 440 height 43
click at [835, 433] on button "Save" at bounding box center [827, 434] width 36 height 21
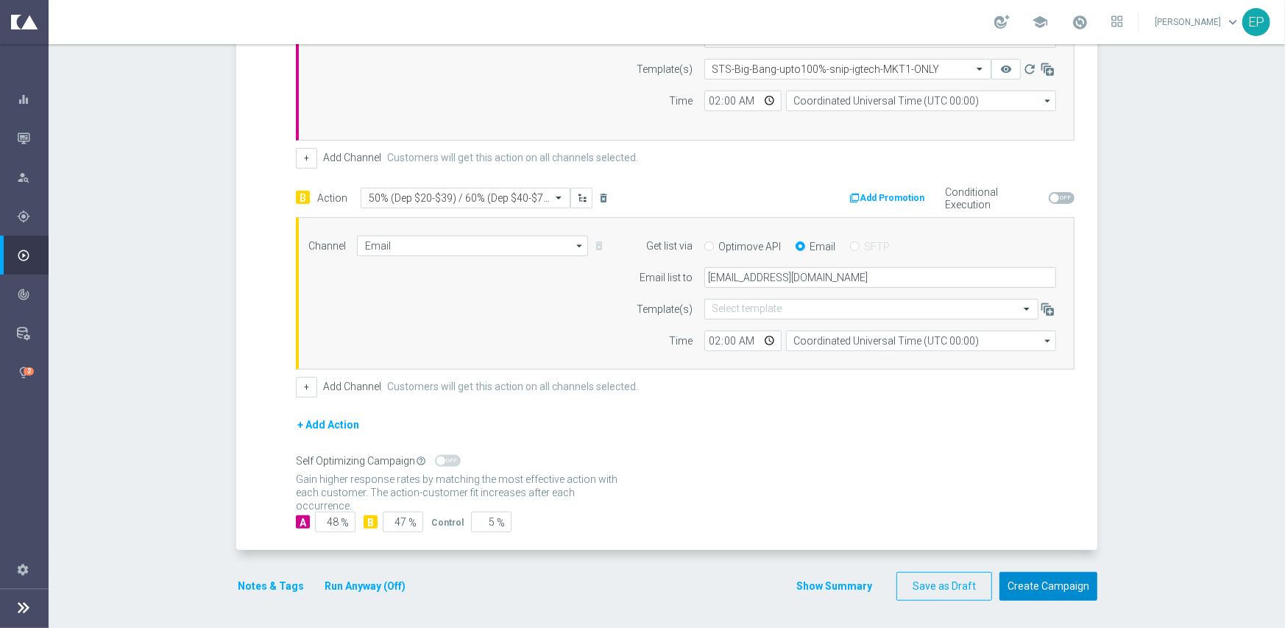
click at [1024, 588] on button "Create Campaign" at bounding box center [1048, 586] width 98 height 29
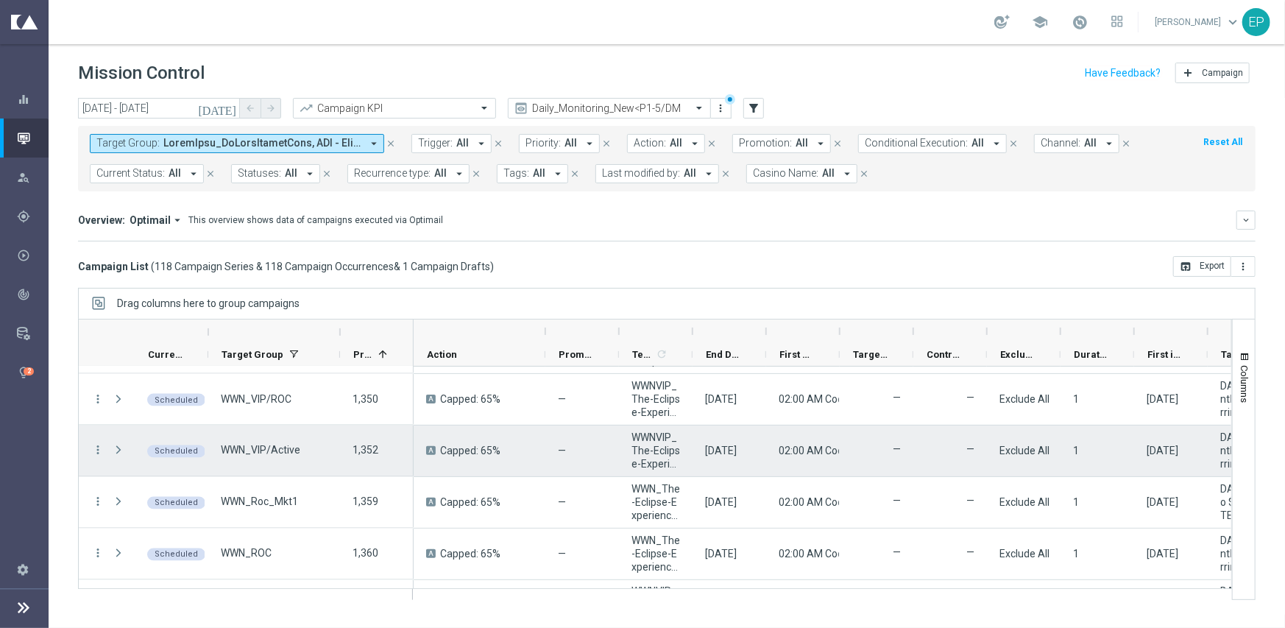
scroll to position [1619, 0]
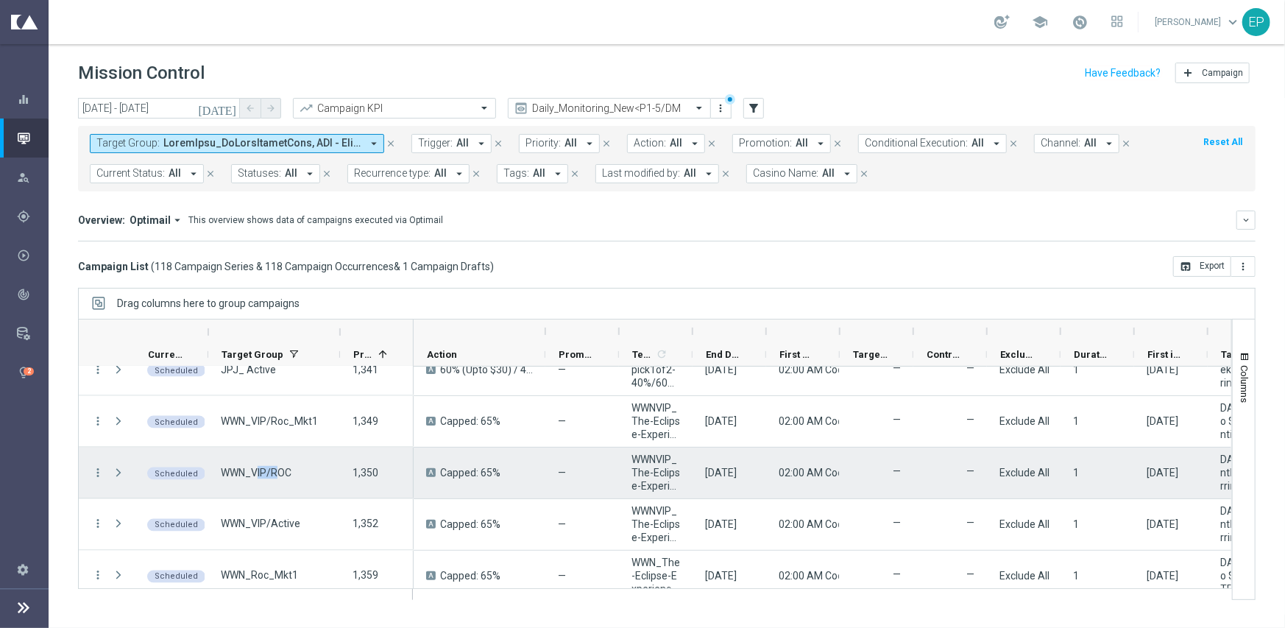
drag, startPoint x: 258, startPoint y: 475, endPoint x: 275, endPoint y: 472, distance: 17.3
click at [275, 472] on span "WWN_VIP/ROC" at bounding box center [256, 472] width 71 height 13
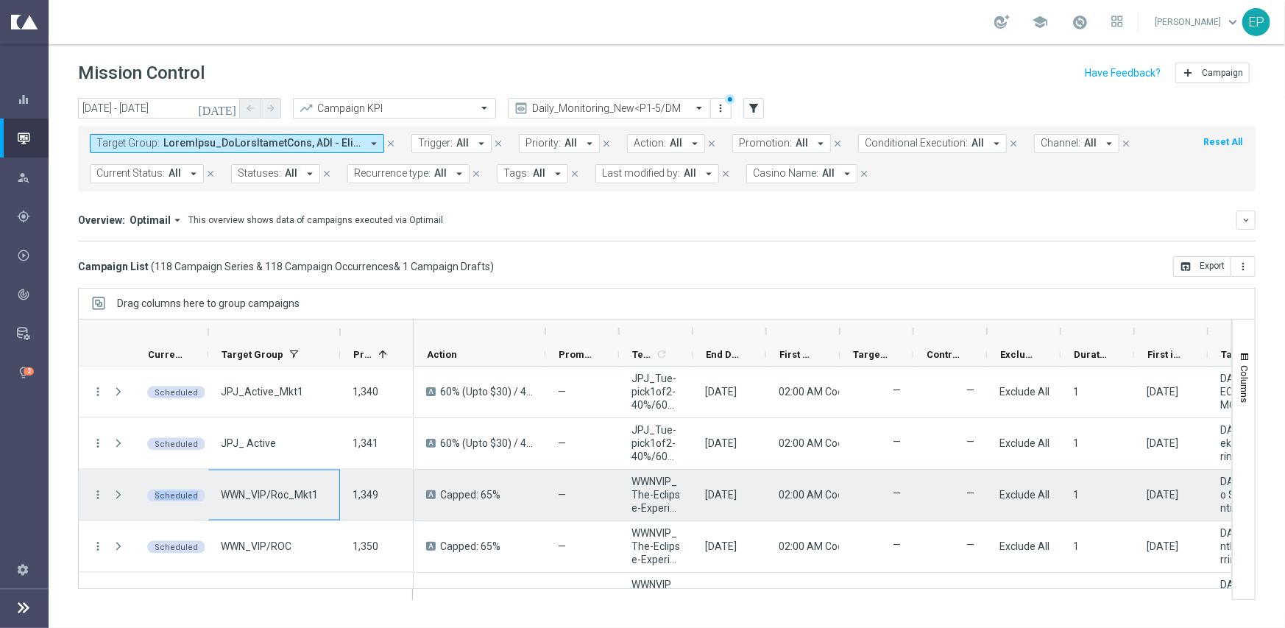
drag, startPoint x: 138, startPoint y: 495, endPoint x: 291, endPoint y: 492, distance: 153.1
click at [291, 492] on div "more_vert Scheduled WWN_VIP/Roc_Mkt1 1,349" at bounding box center [246, 496] width 335 height 52
click at [265, 493] on span "WWN_VIP/Roc_Mkt1" at bounding box center [269, 494] width 97 height 13
drag, startPoint x: 253, startPoint y: 495, endPoint x: 294, endPoint y: 495, distance: 40.5
click at [294, 495] on span "WWN_VIP/Roc_Mkt1" at bounding box center [269, 494] width 97 height 13
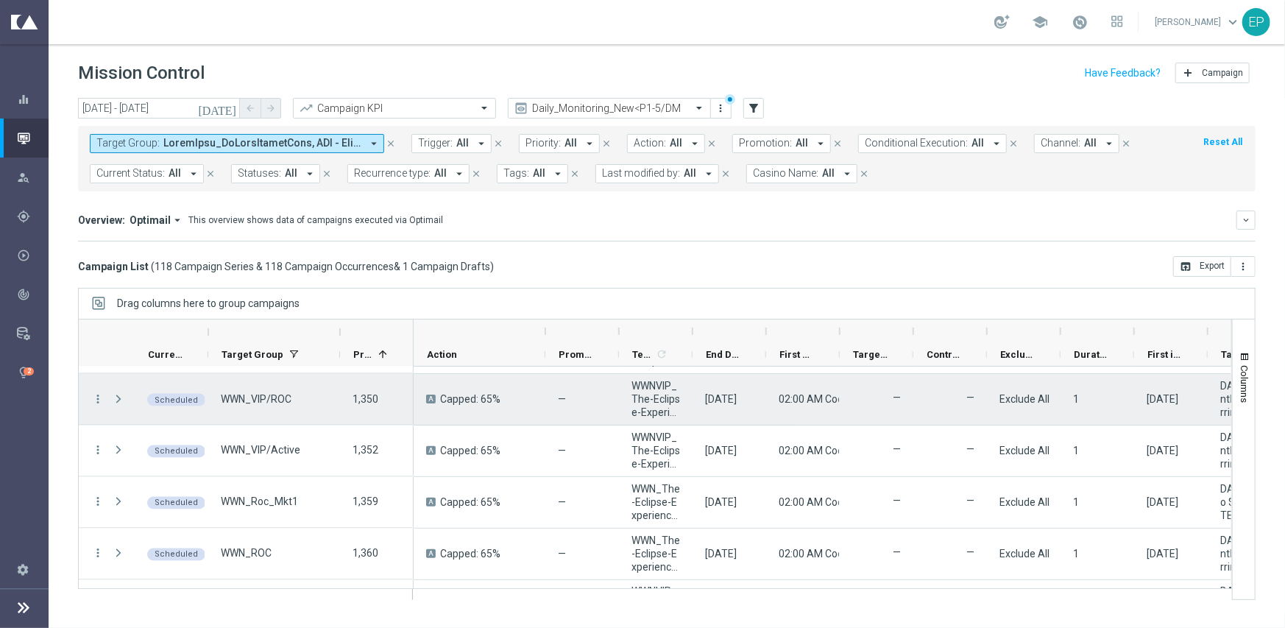
scroll to position [1619, 0]
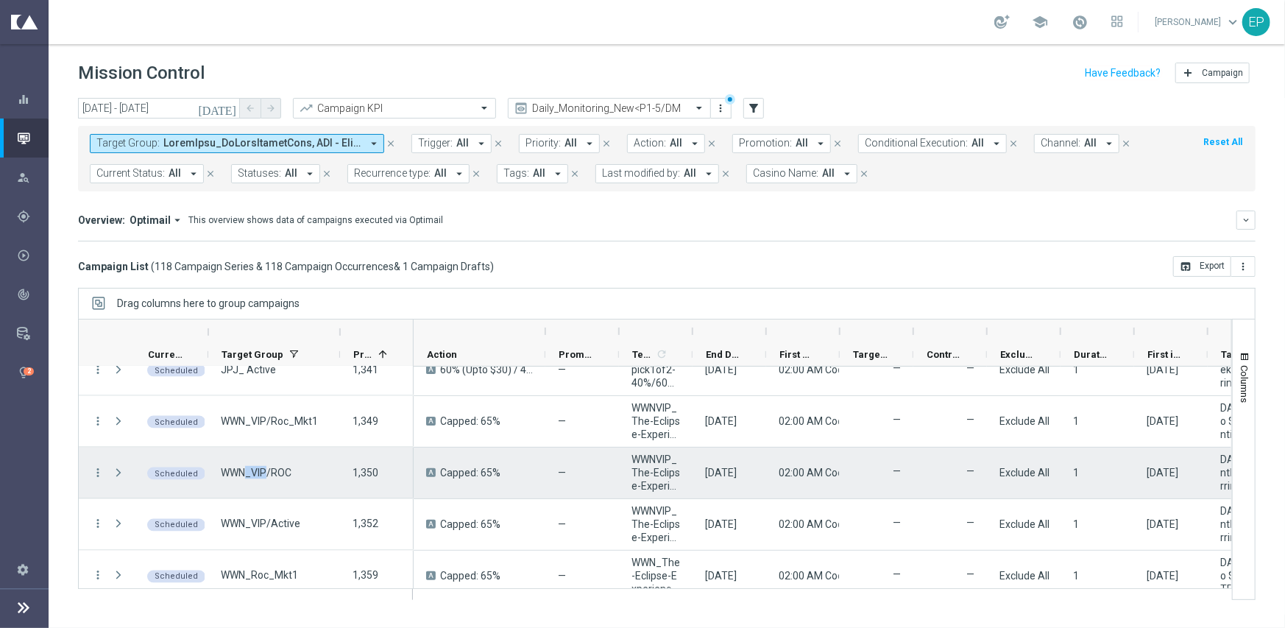
drag, startPoint x: 245, startPoint y: 471, endPoint x: 277, endPoint y: 469, distance: 31.7
click at [271, 471] on span "WWN_VIP/ROC" at bounding box center [256, 472] width 71 height 13
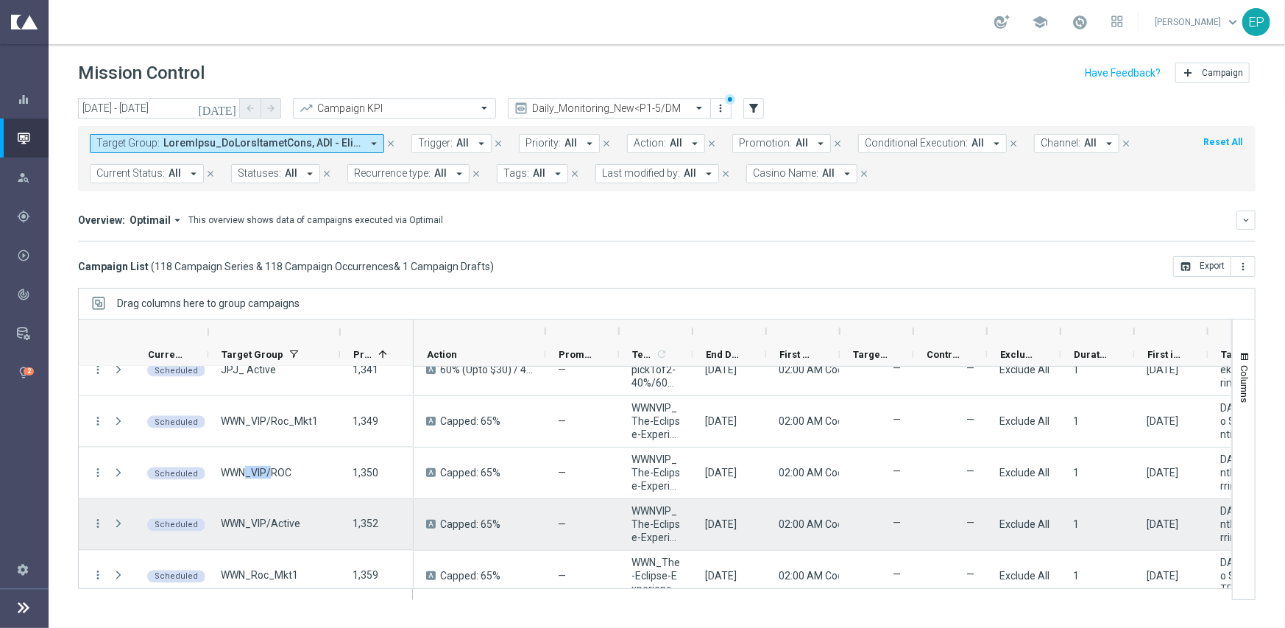
scroll to position [1693, 0]
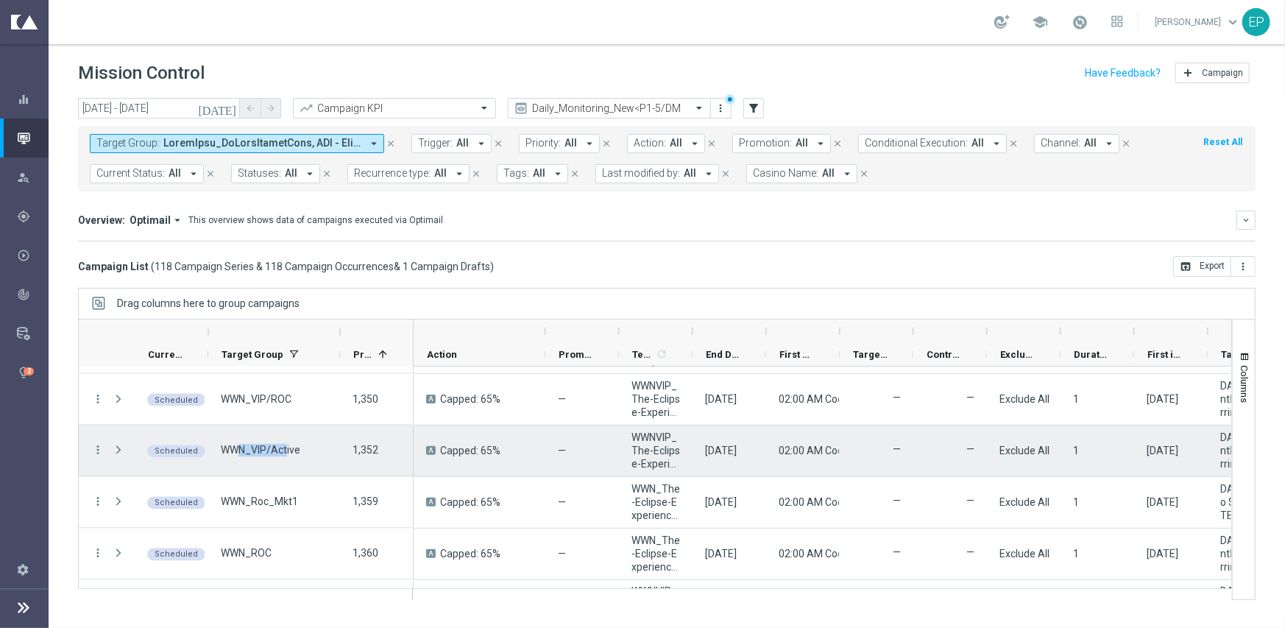
drag, startPoint x: 244, startPoint y: 447, endPoint x: 288, endPoint y: 447, distance: 44.2
click at [288, 447] on span "WWN_VIP/Active" at bounding box center [260, 450] width 79 height 13
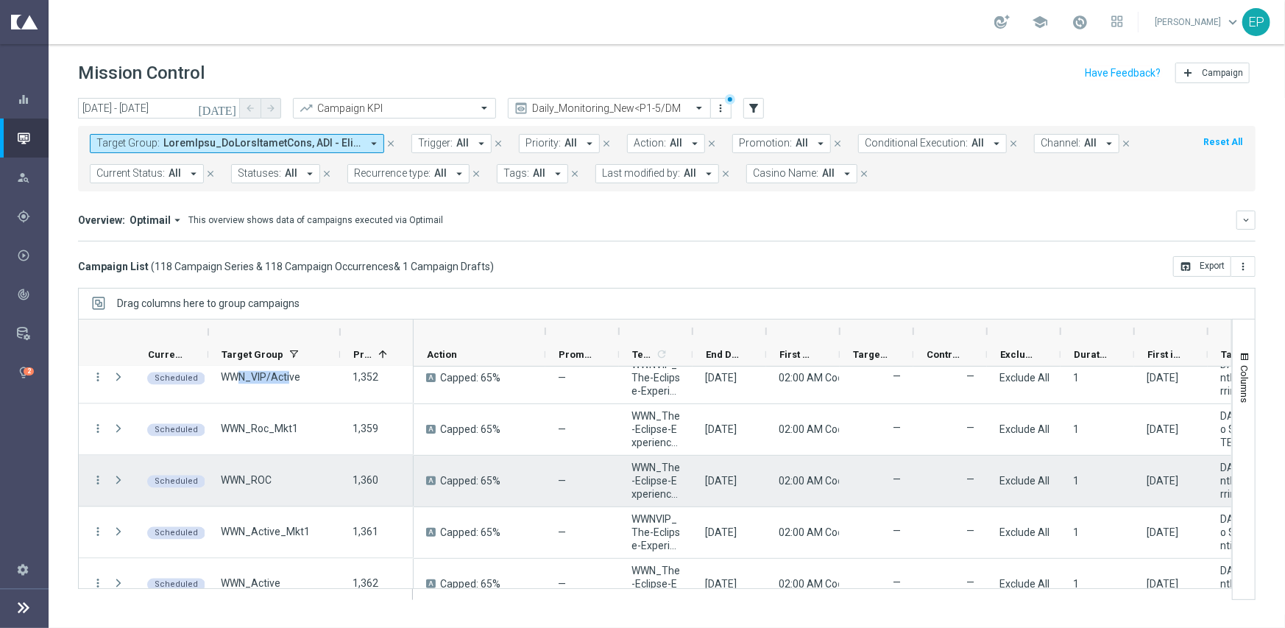
scroll to position [1766, 0]
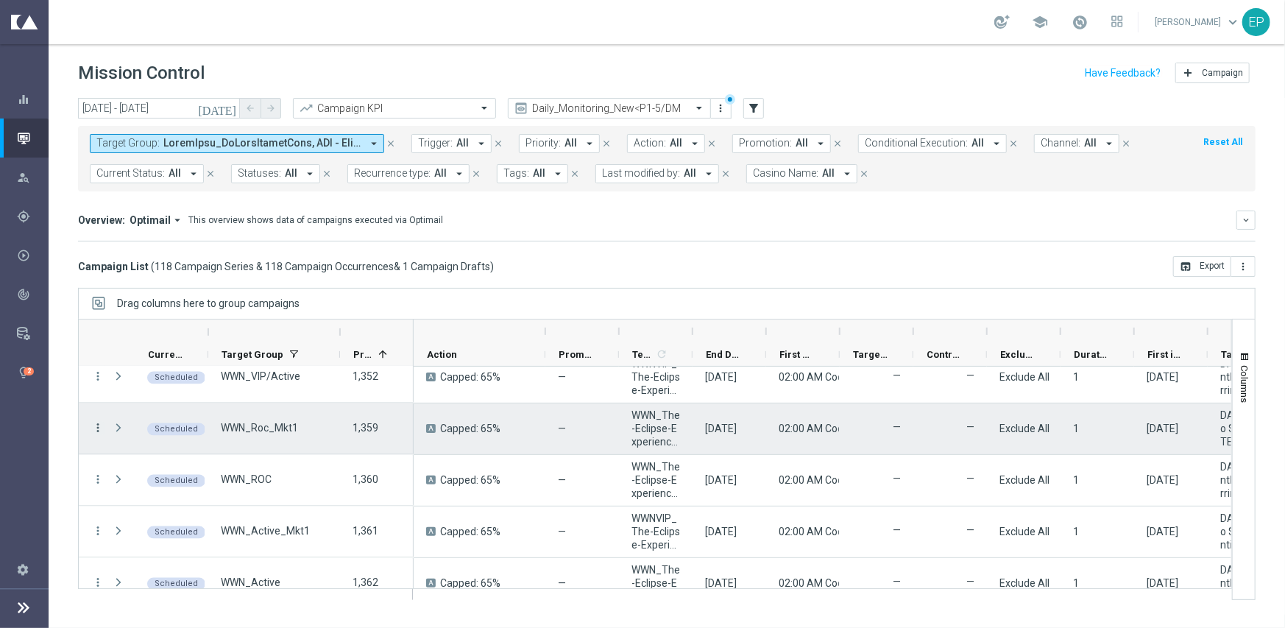
click at [96, 428] on icon "more_vert" at bounding box center [97, 428] width 13 height 13
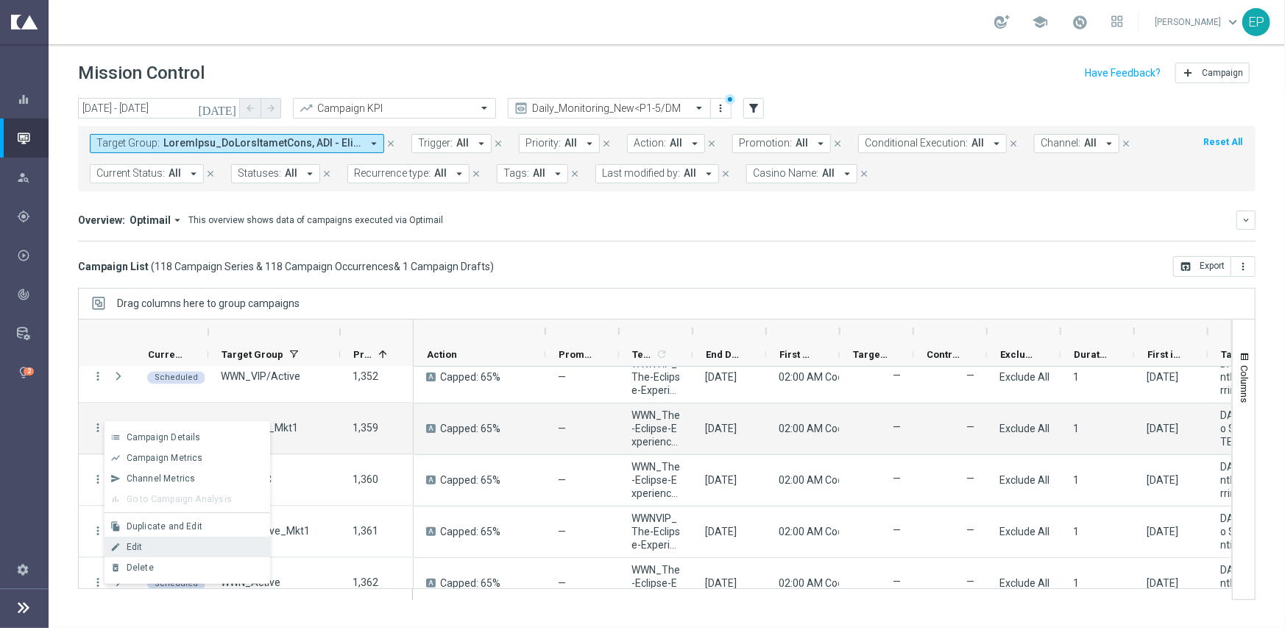
click at [196, 548] on div "Edit" at bounding box center [195, 547] width 137 height 10
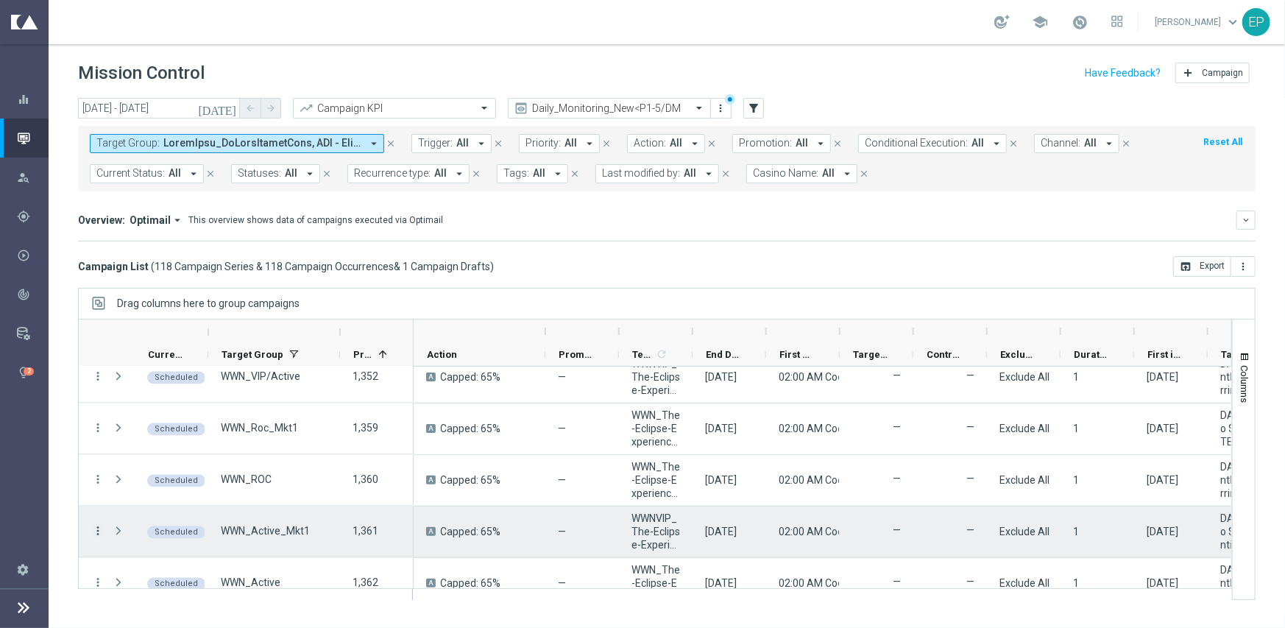
click at [96, 529] on icon "more_vert" at bounding box center [97, 531] width 13 height 13
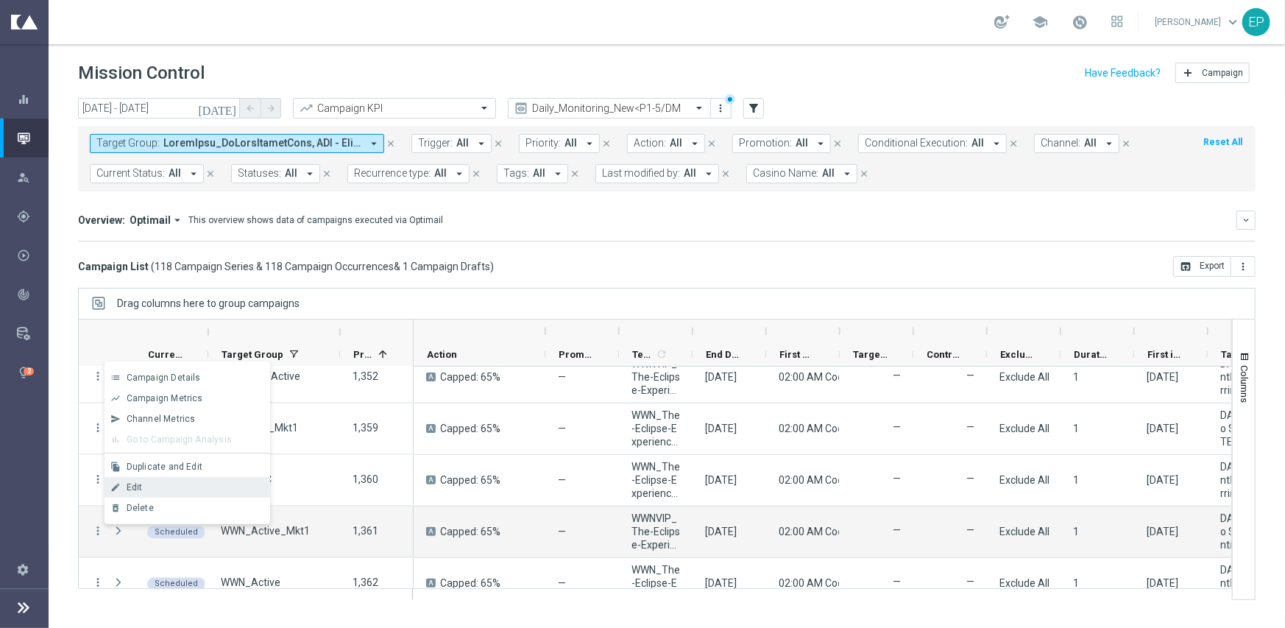
click at [129, 483] on span "Edit" at bounding box center [135, 487] width 16 height 10
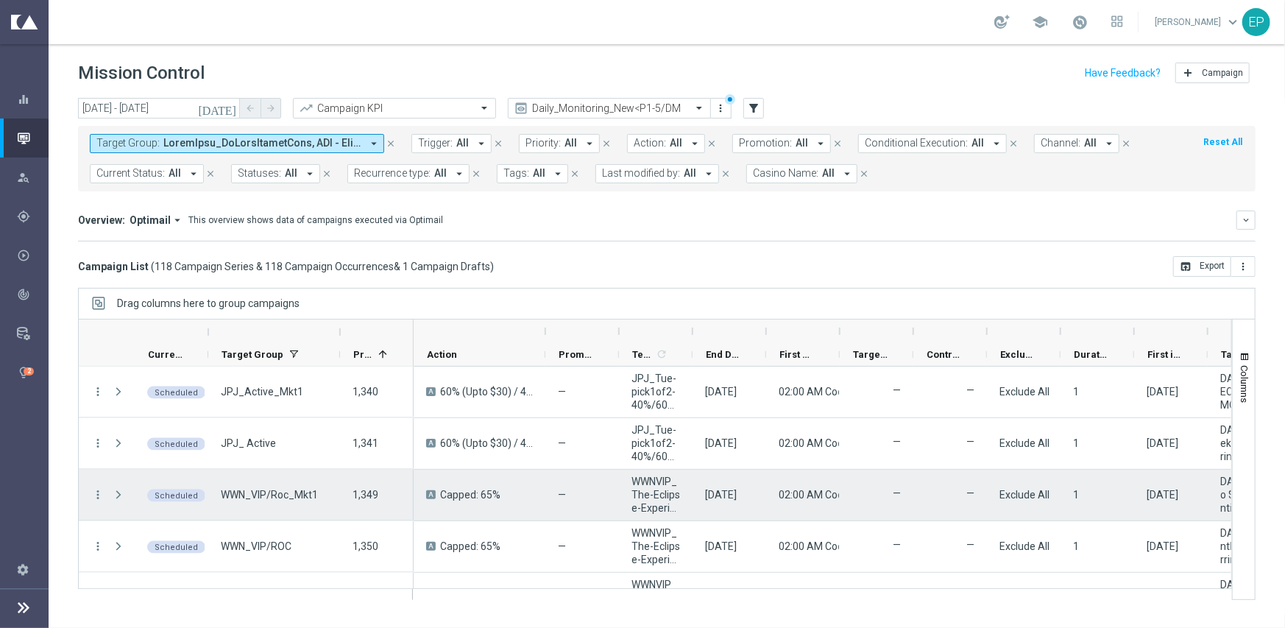
scroll to position [1619, 0]
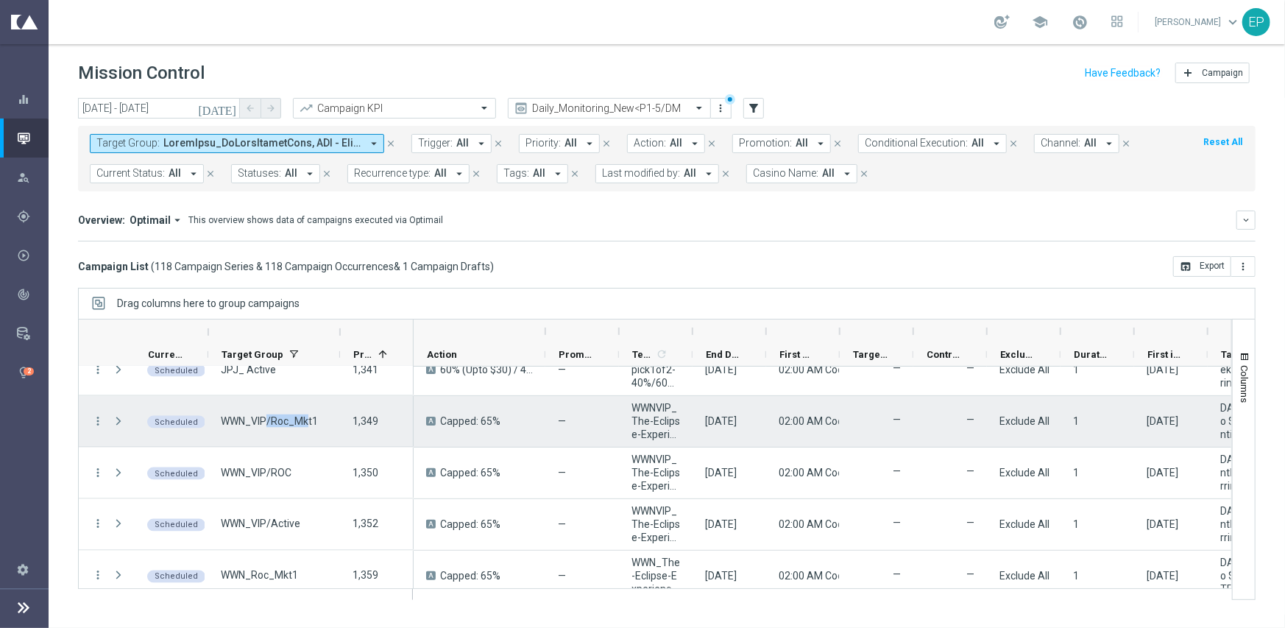
drag, startPoint x: 267, startPoint y: 417, endPoint x: 306, endPoint y: 422, distance: 39.4
click at [306, 422] on span "WWN_VIP/Roc_Mkt1" at bounding box center [269, 420] width 97 height 13
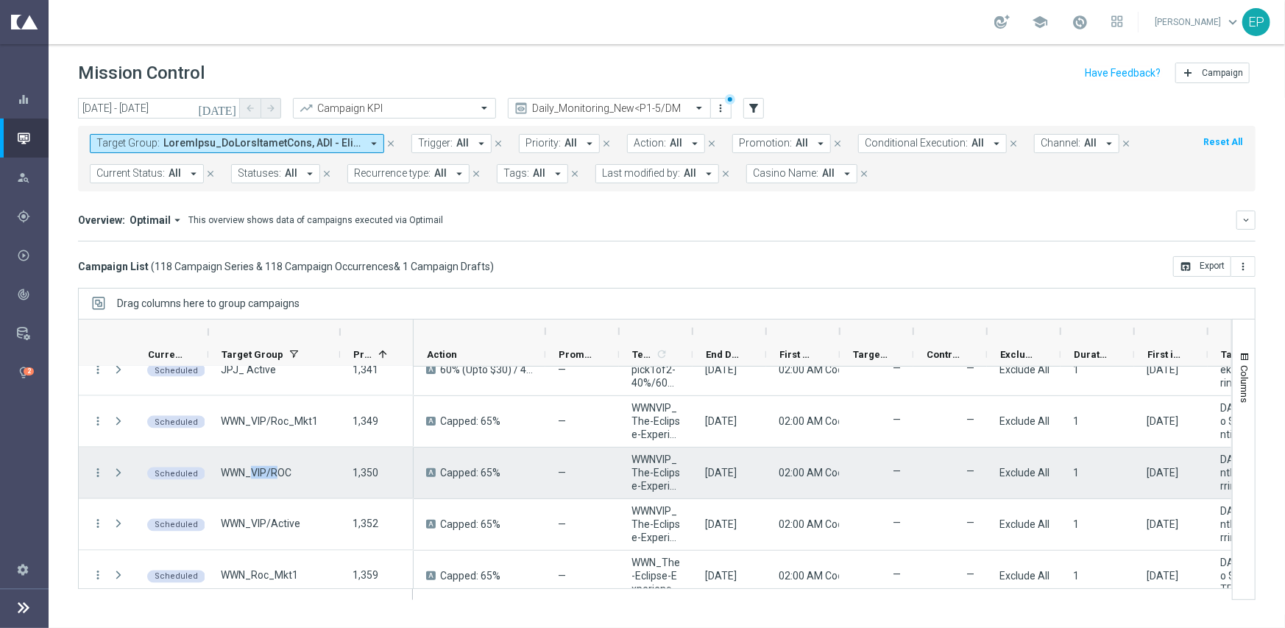
drag, startPoint x: 253, startPoint y: 470, endPoint x: 280, endPoint y: 470, distance: 26.5
click at [280, 470] on span "WWN_VIP/ROC" at bounding box center [256, 472] width 71 height 13
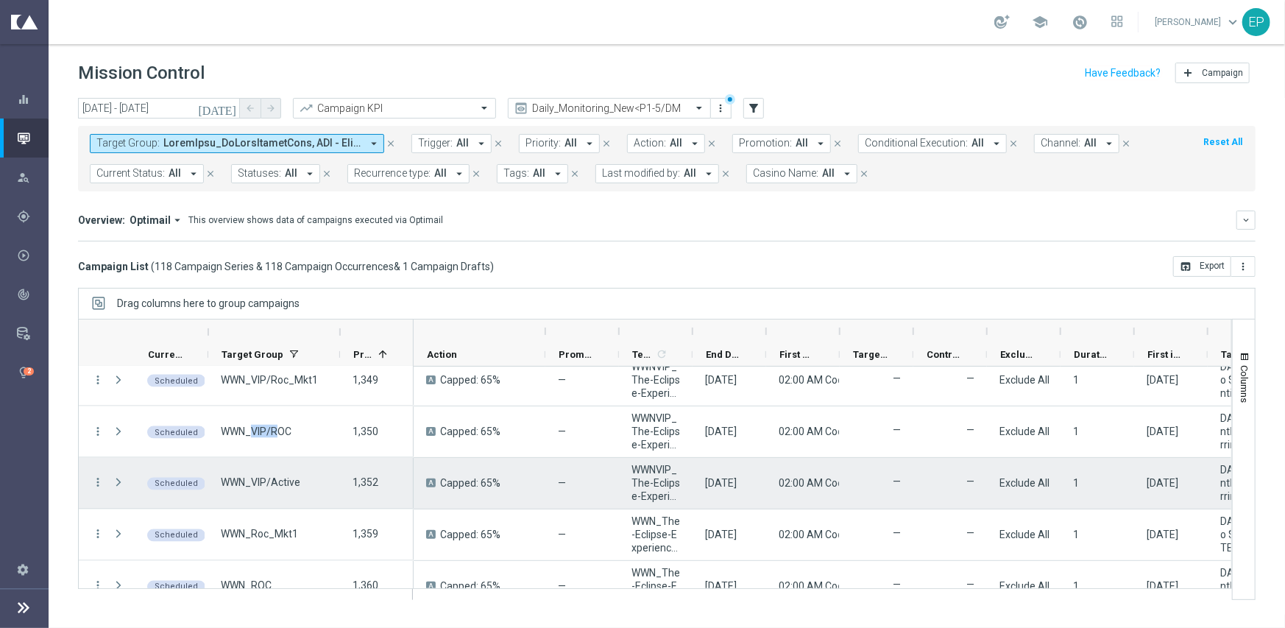
scroll to position [1693, 0]
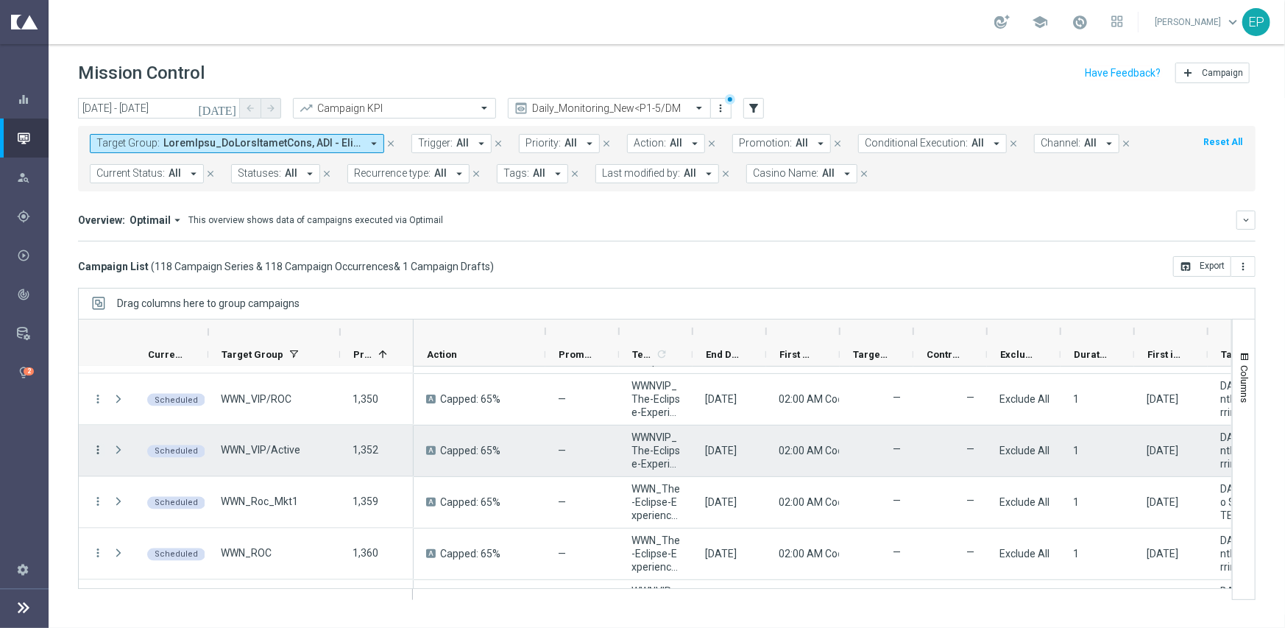
click at [97, 450] on icon "more_vert" at bounding box center [97, 450] width 13 height 13
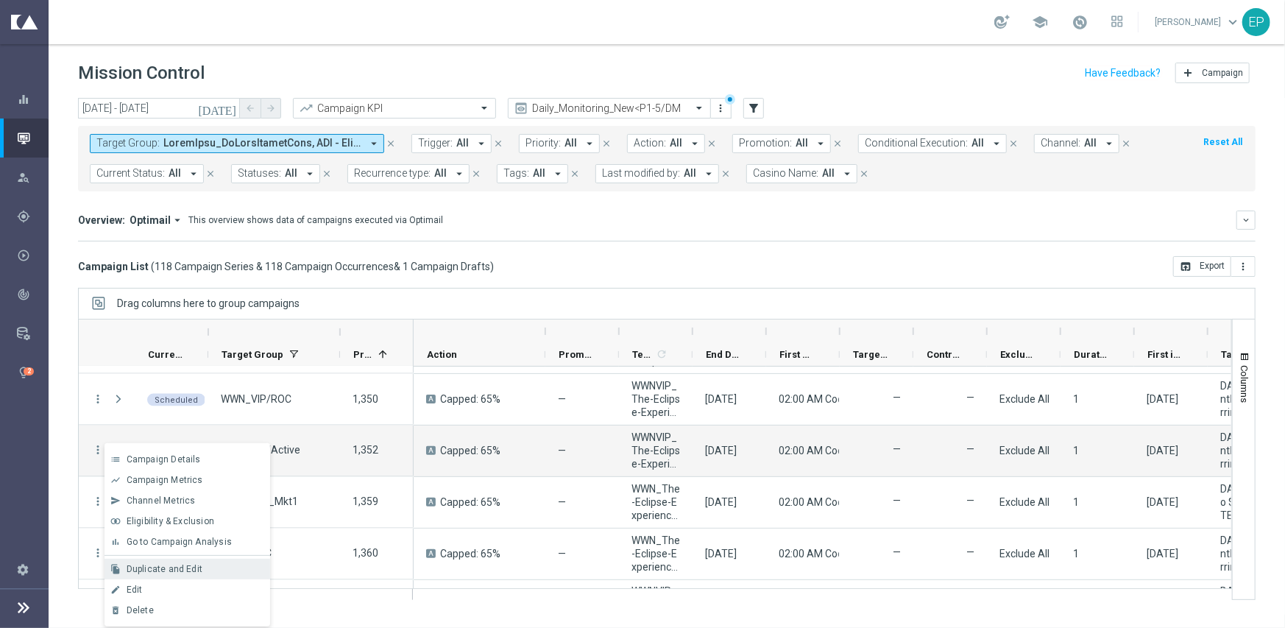
click at [161, 564] on span "Duplicate and Edit" at bounding box center [165, 569] width 76 height 10
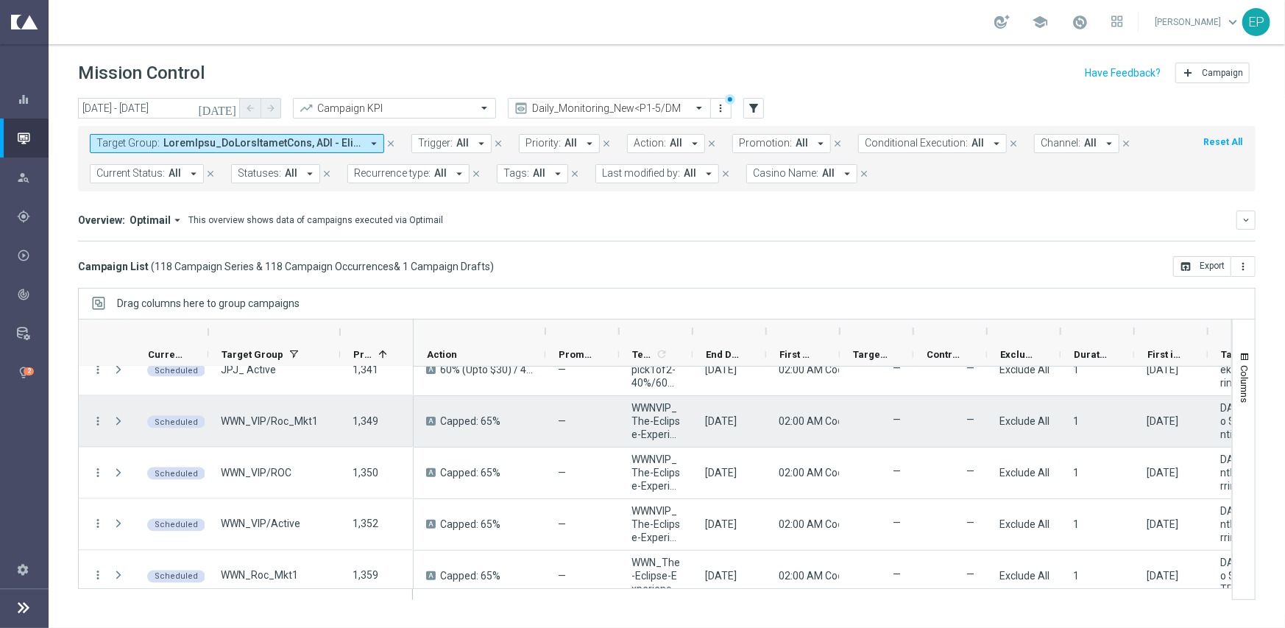
scroll to position [1545, 0]
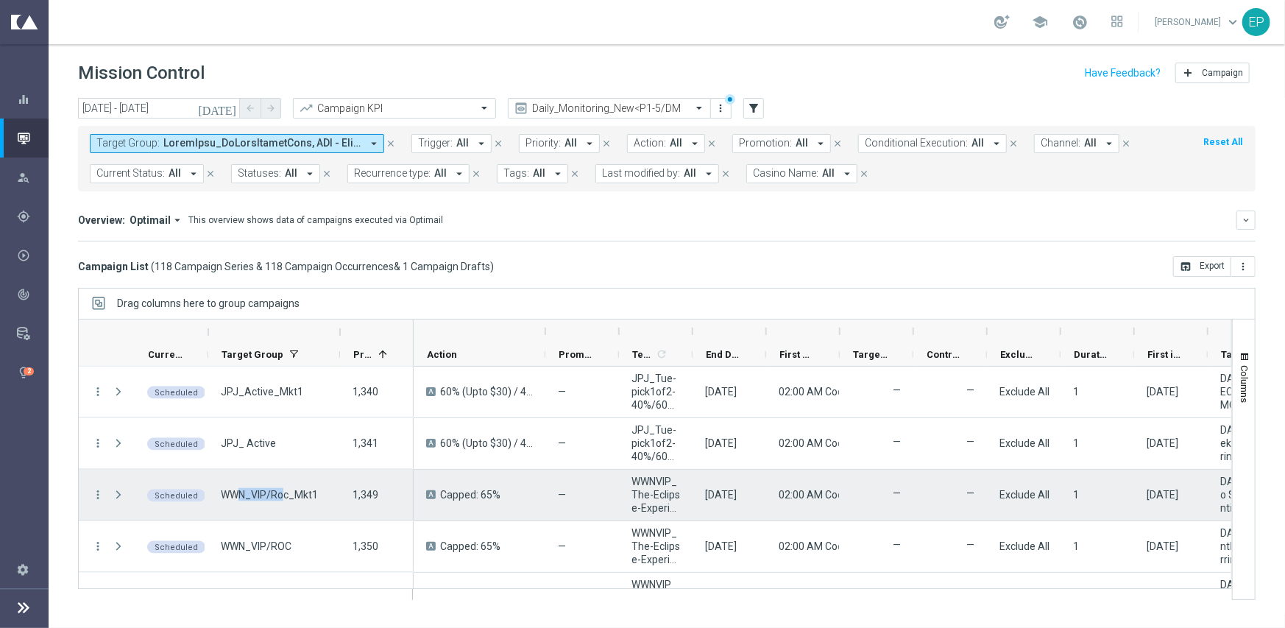
drag, startPoint x: 241, startPoint y: 497, endPoint x: 286, endPoint y: 497, distance: 44.2
click at [286, 497] on span "WWN_VIP/Roc_Mkt1" at bounding box center [269, 494] width 97 height 13
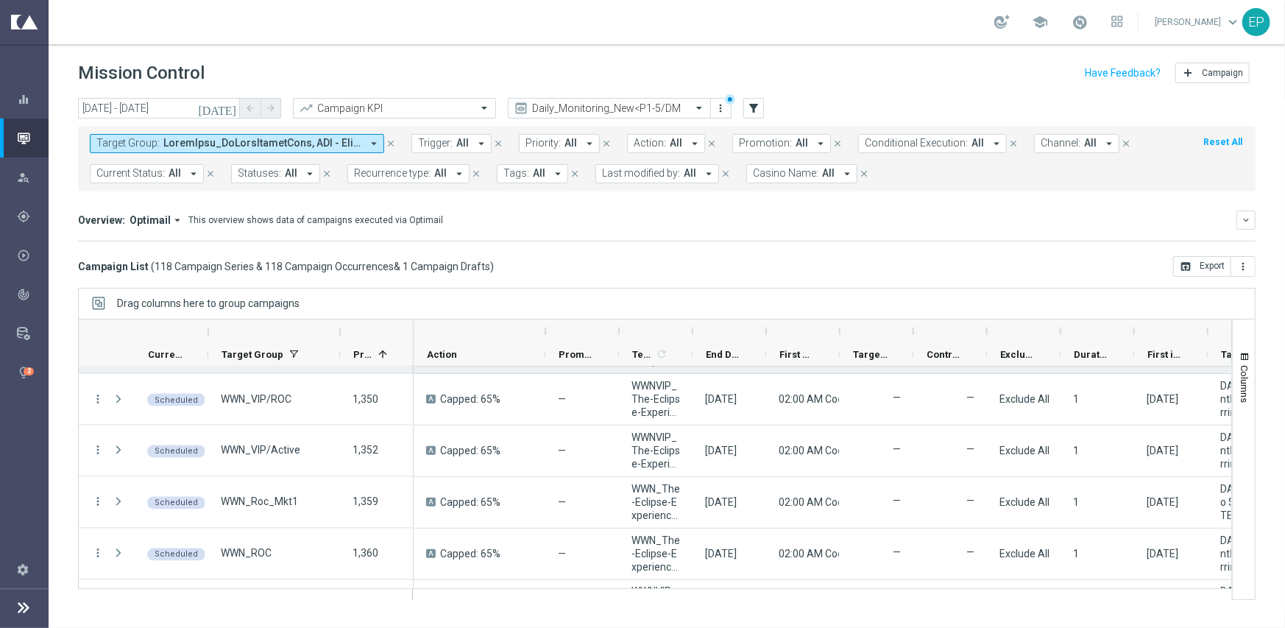
scroll to position [1619, 0]
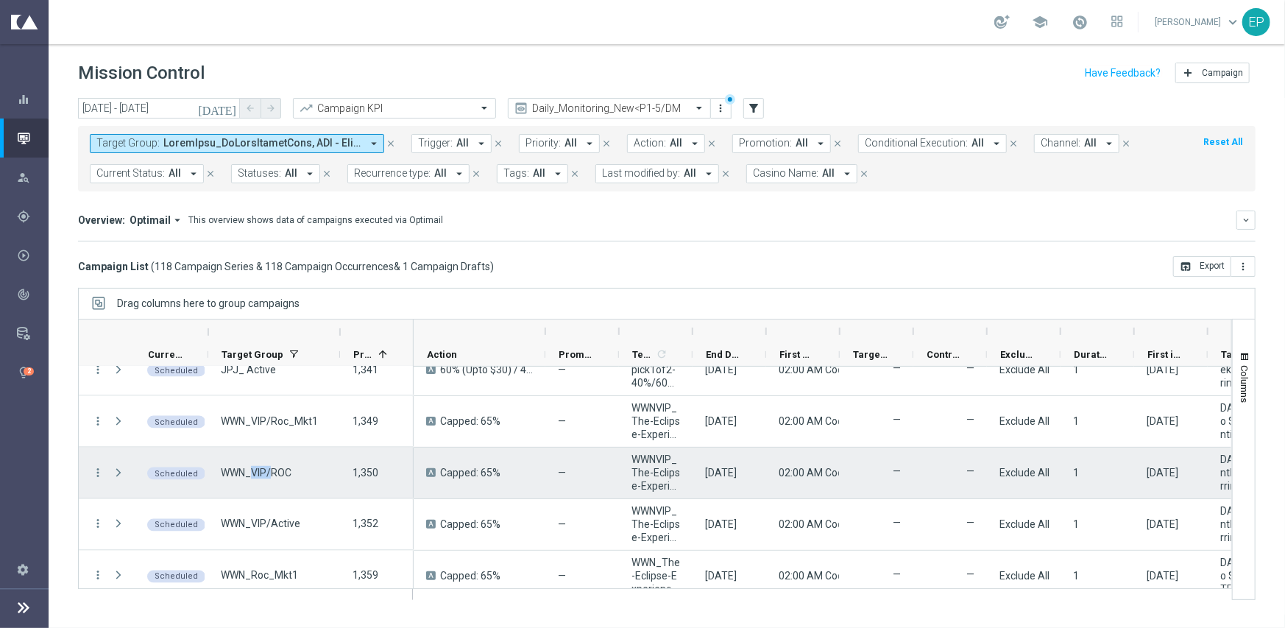
drag, startPoint x: 250, startPoint y: 473, endPoint x: 269, endPoint y: 472, distance: 19.1
click at [269, 472] on span "WWN_VIP/ROC" at bounding box center [256, 472] width 71 height 13
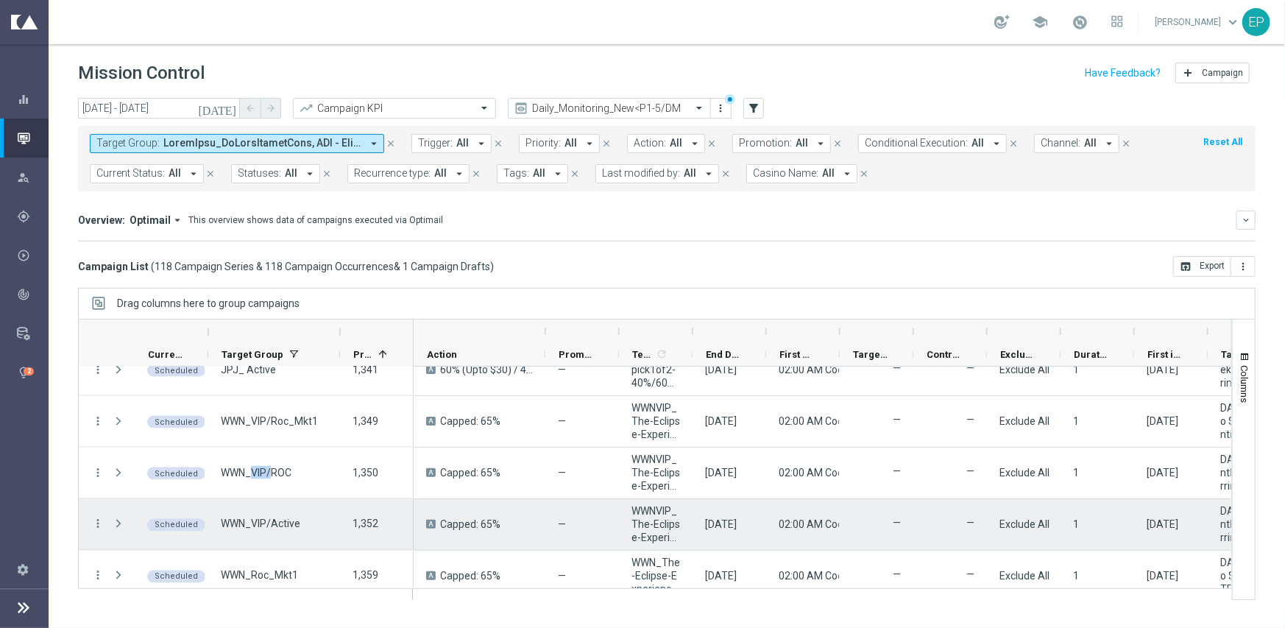
scroll to position [1693, 0]
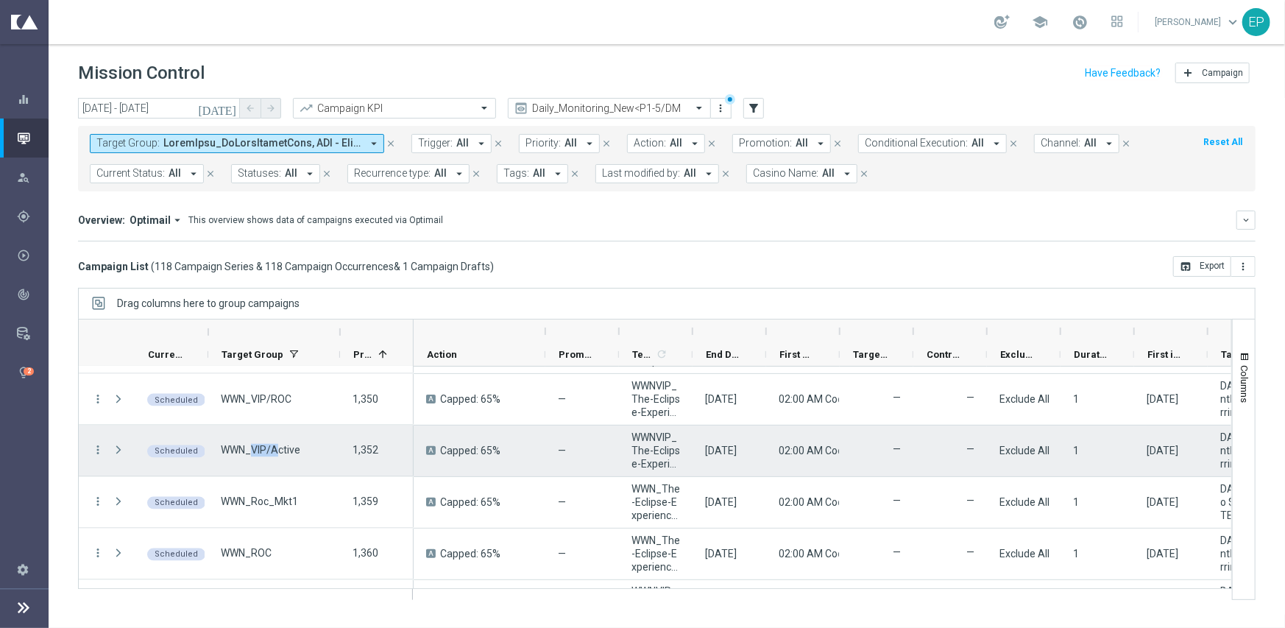
drag, startPoint x: 252, startPoint y: 453, endPoint x: 275, endPoint y: 453, distance: 22.1
click at [275, 453] on span "WWN_VIP/Active" at bounding box center [260, 450] width 79 height 13
click at [93, 447] on icon "more_vert" at bounding box center [97, 450] width 13 height 13
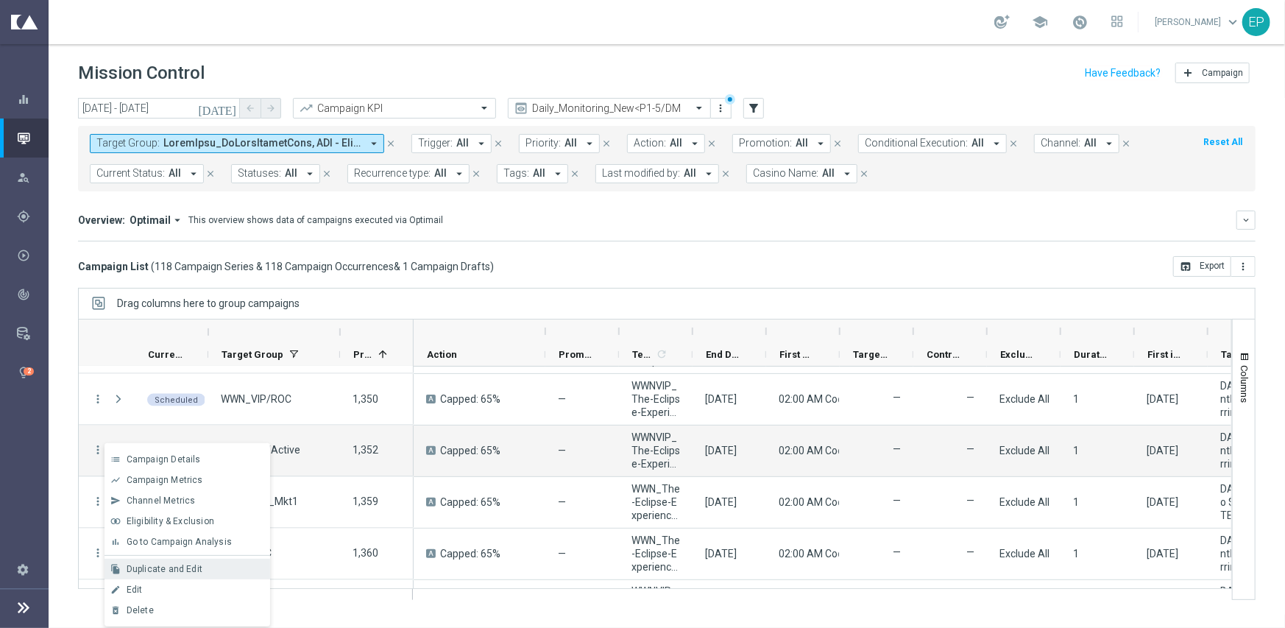
click at [183, 567] on span "Duplicate and Edit" at bounding box center [165, 569] width 76 height 10
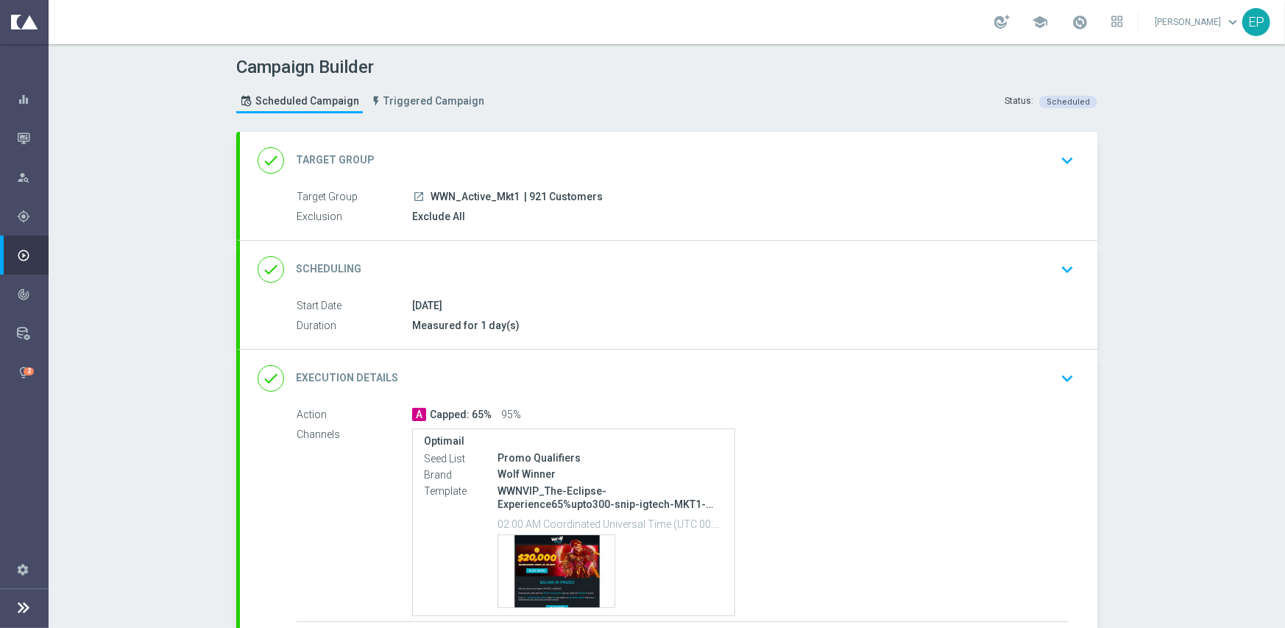
click at [598, 374] on div "done Execution Details keyboard_arrow_down" at bounding box center [669, 378] width 822 height 28
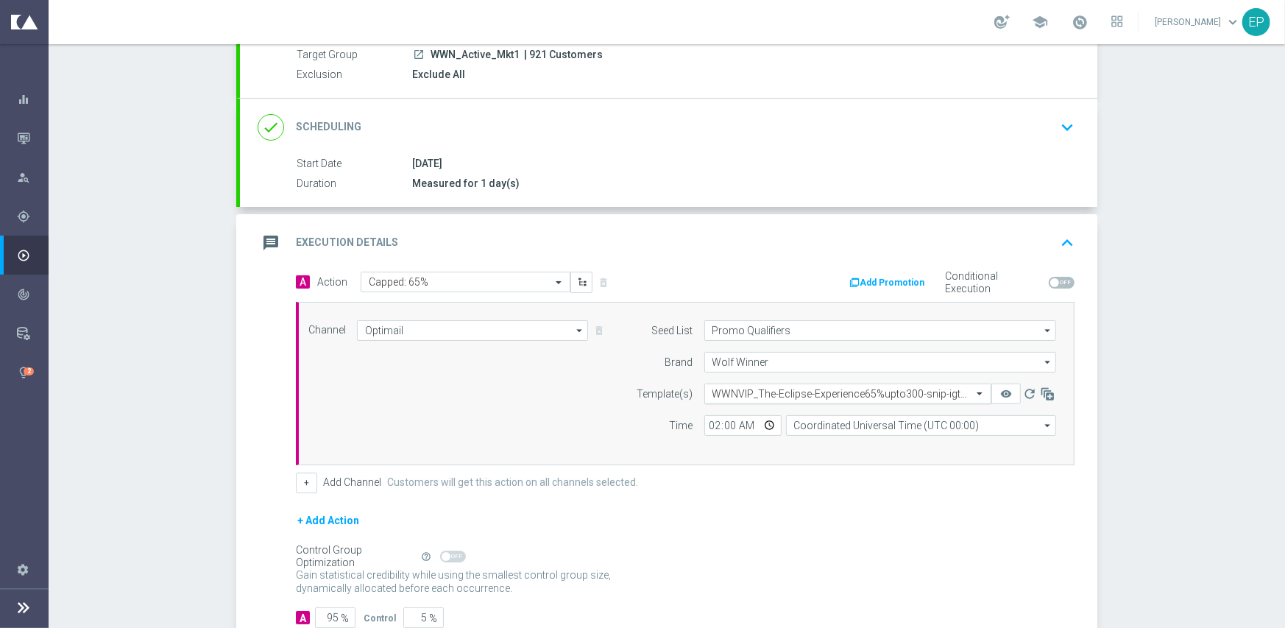
scroll to position [147, 0]
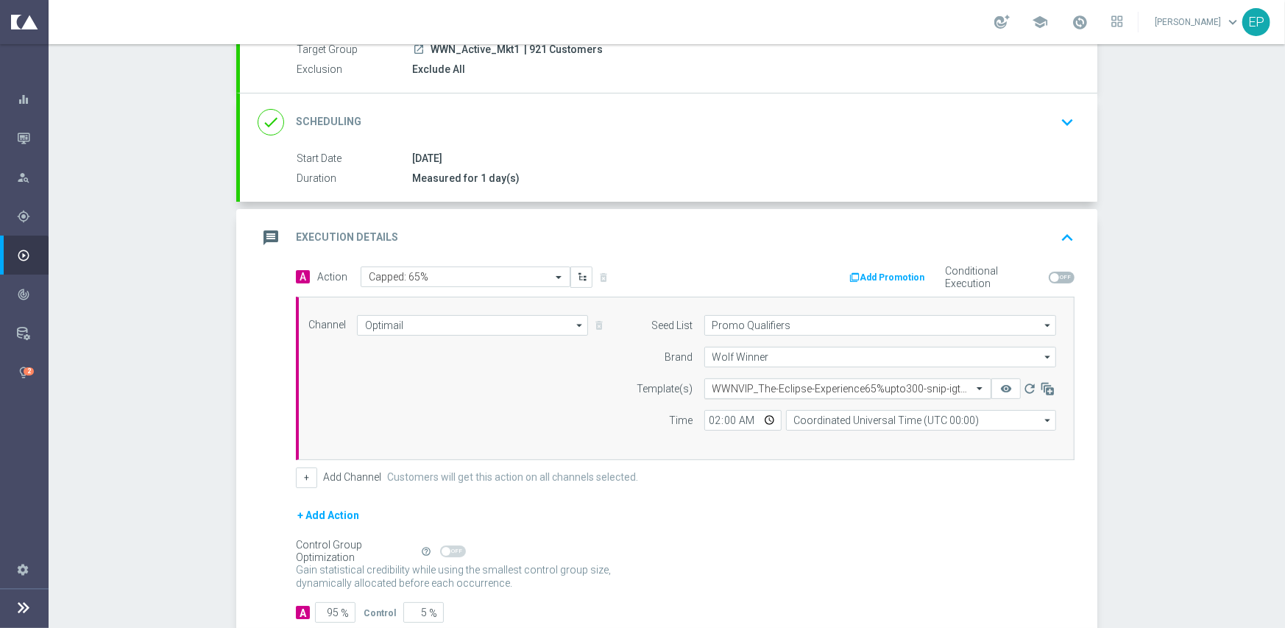
click at [759, 380] on div "Select template WWNVIP_The-Eclipse-Experience65%upto300-snip-igtech-MKT1-ONLY" at bounding box center [847, 388] width 287 height 21
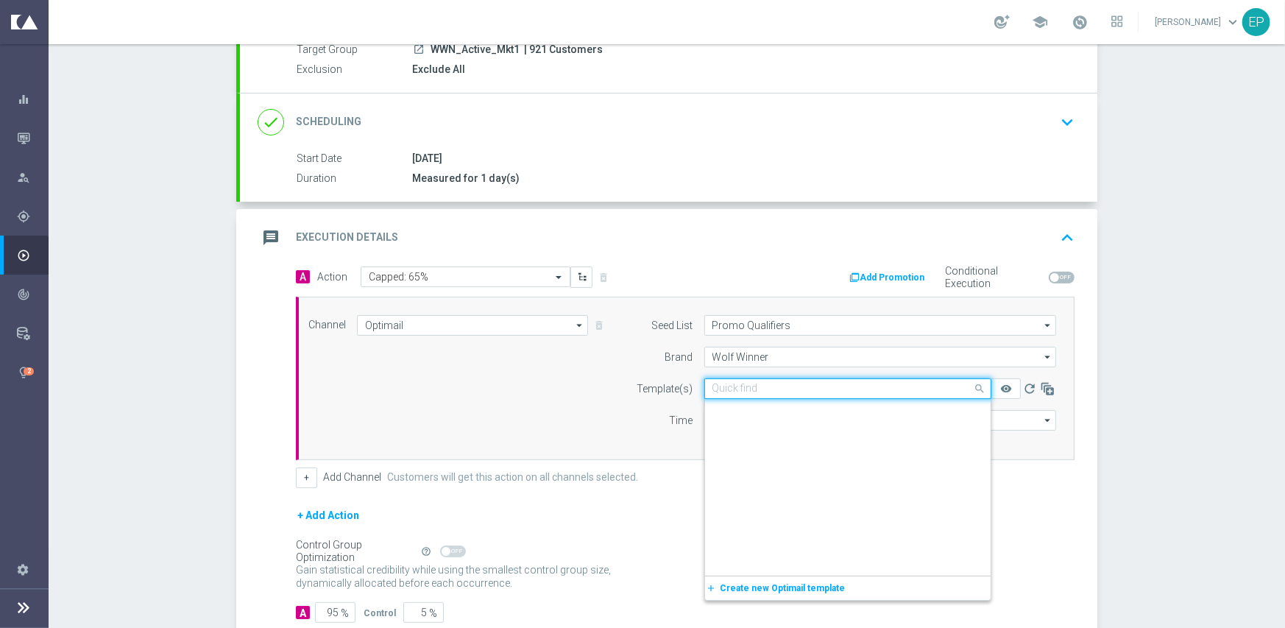
scroll to position [16052, 0]
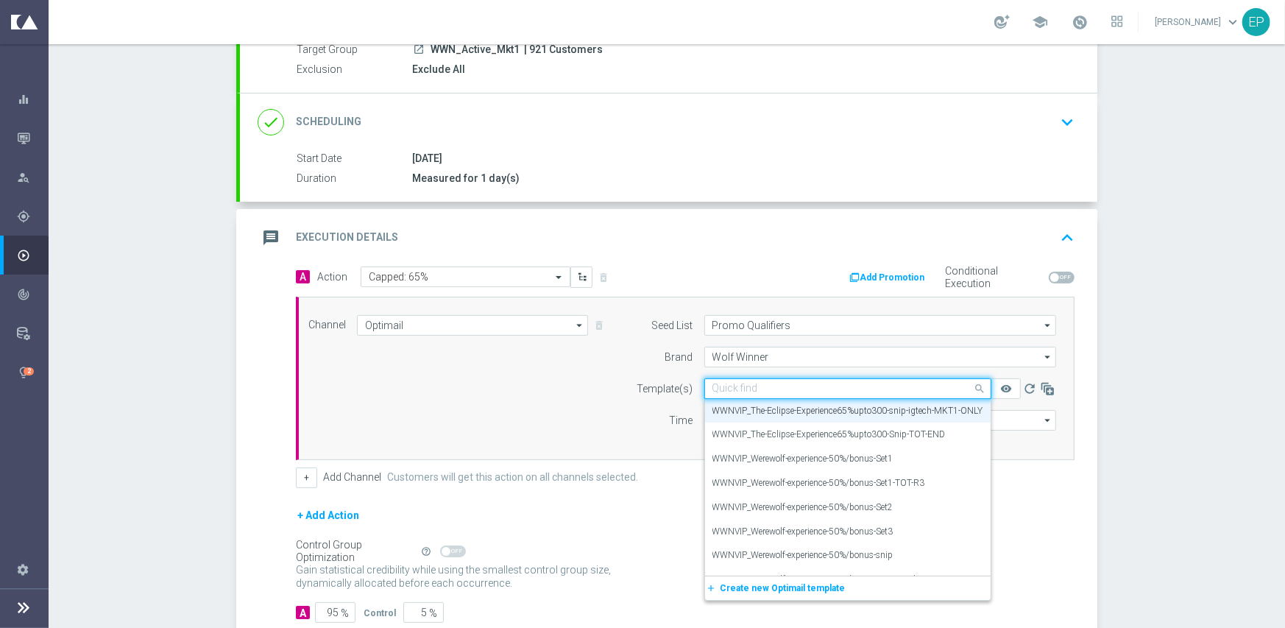
paste input "WWN_The-Eclipse-Experience65%upto300-snip-igtech-MKT1-ONLY"
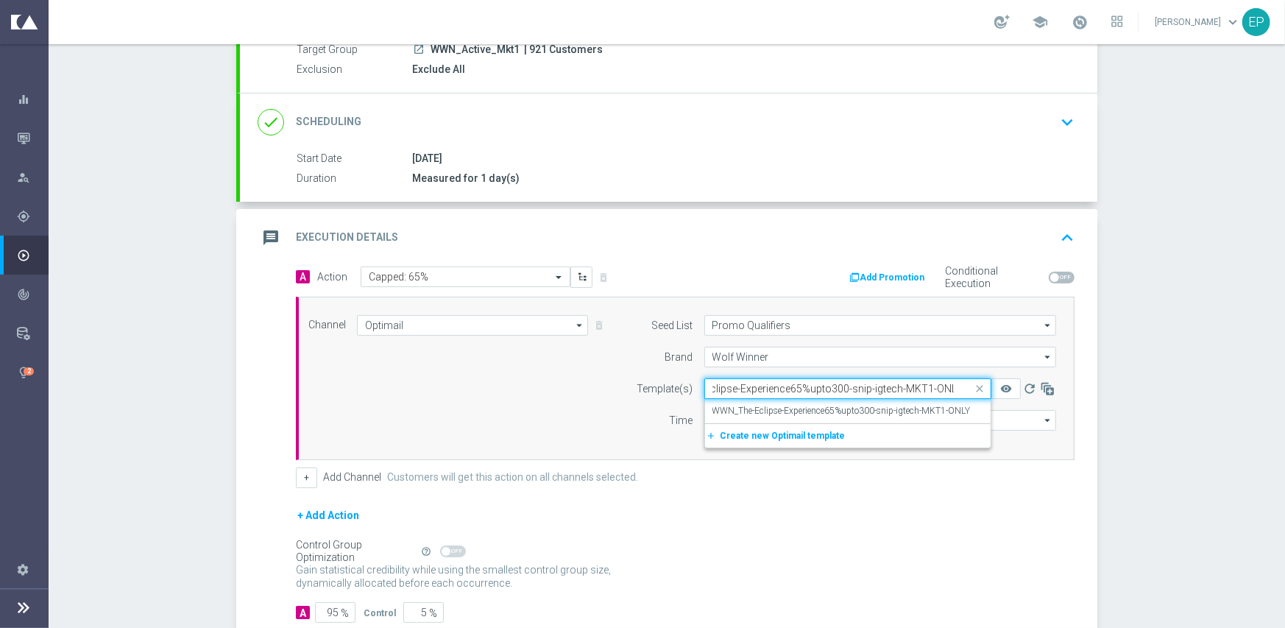
scroll to position [0, 0]
click at [782, 413] on label "WWN_The-Eclipse-Experience65%upto300-snip-igtech-MKT1-ONLY" at bounding box center [841, 411] width 258 height 13
type input "WWN_The-Eclipse-Experience65%upto300-snip-igtech-MKT1-ONLY"
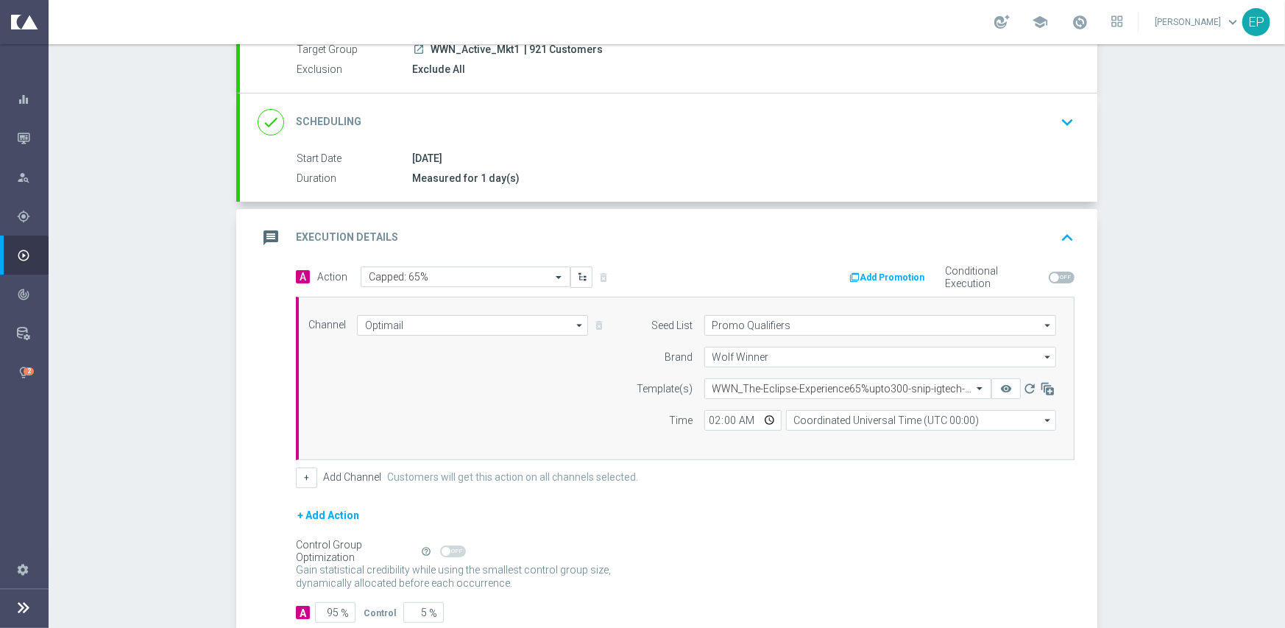
click at [593, 425] on div "Channel Optimail Optimail arrow_drop_down Show Selected 1 of 21 Facebook Custom…" at bounding box center [682, 378] width 770 height 127
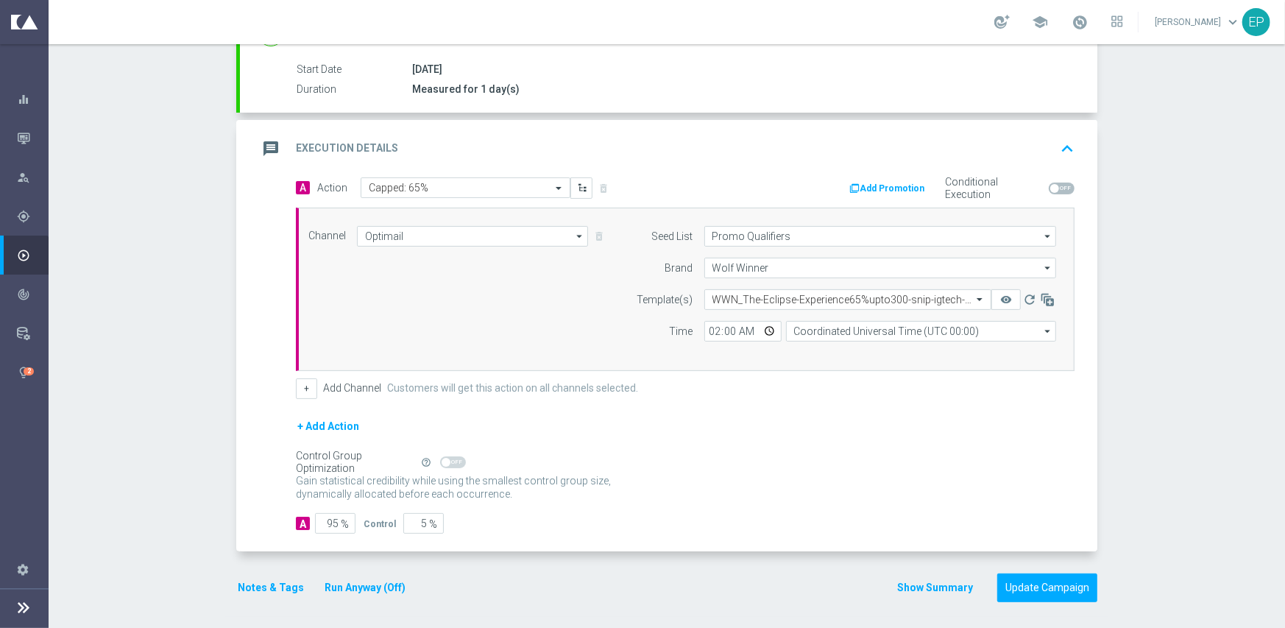
scroll to position [238, 0]
click at [1058, 584] on button "Update Campaign" at bounding box center [1047, 586] width 100 height 29
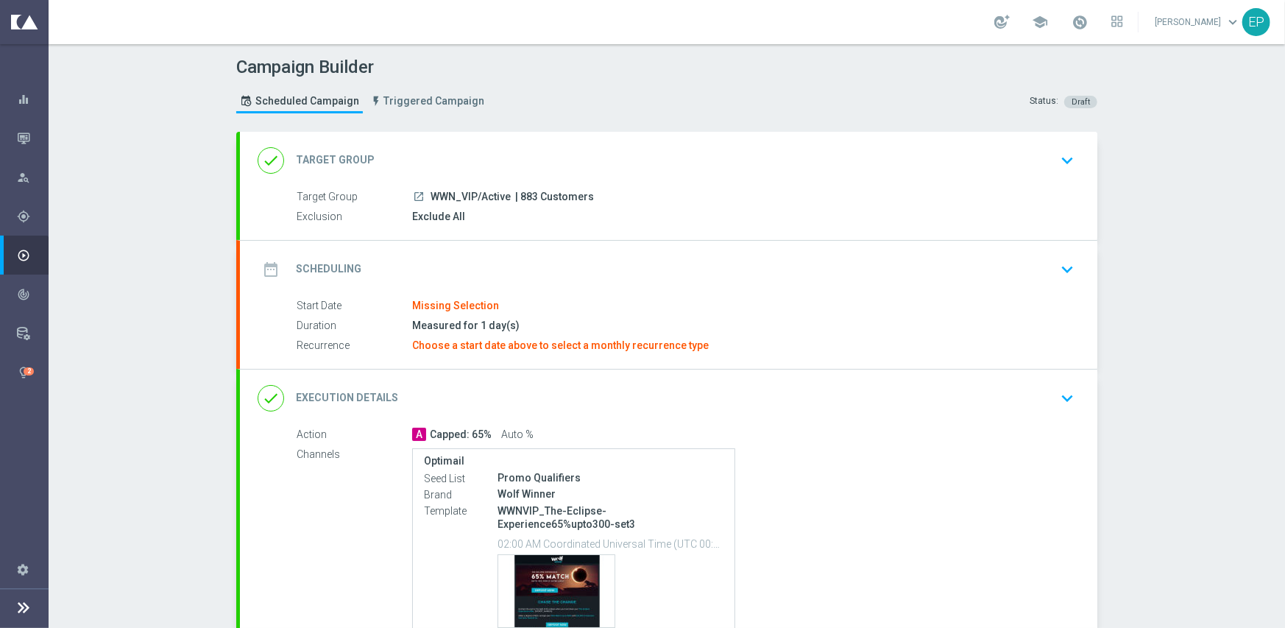
drag, startPoint x: 463, startPoint y: 144, endPoint x: 464, endPoint y: 152, distance: 8.1
click at [463, 144] on div "done Target Group keyboard_arrow_down" at bounding box center [668, 160] width 857 height 57
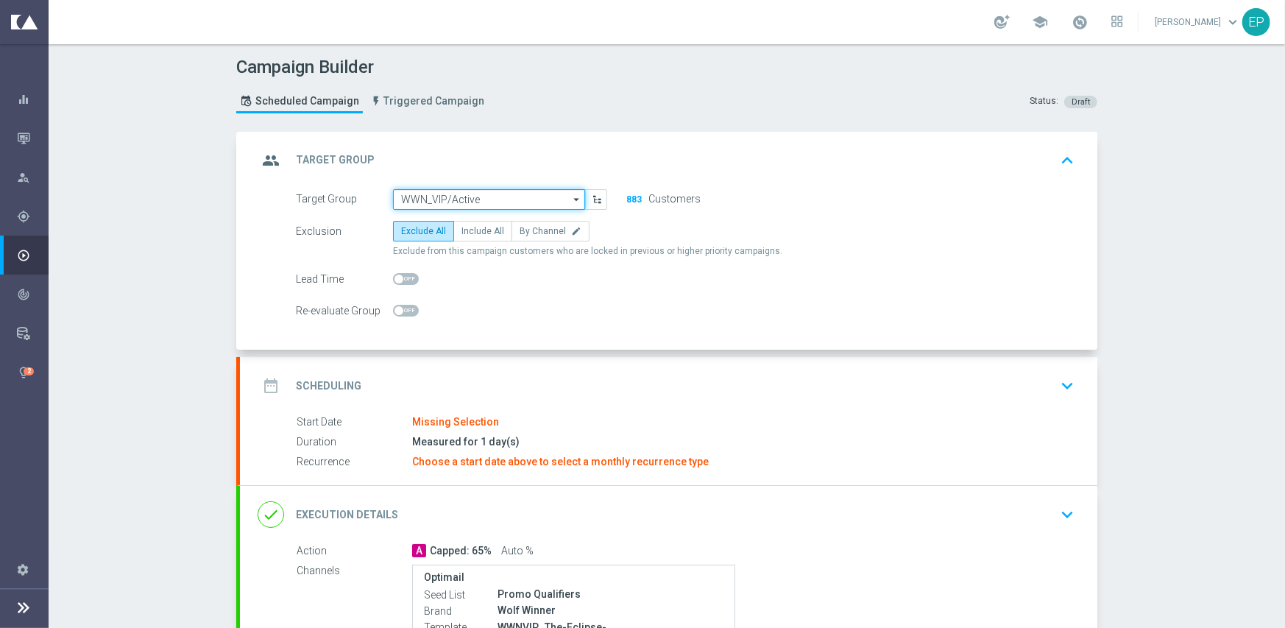
click at [456, 198] on input "WWN_VIP/Active" at bounding box center [489, 199] width 192 height 21
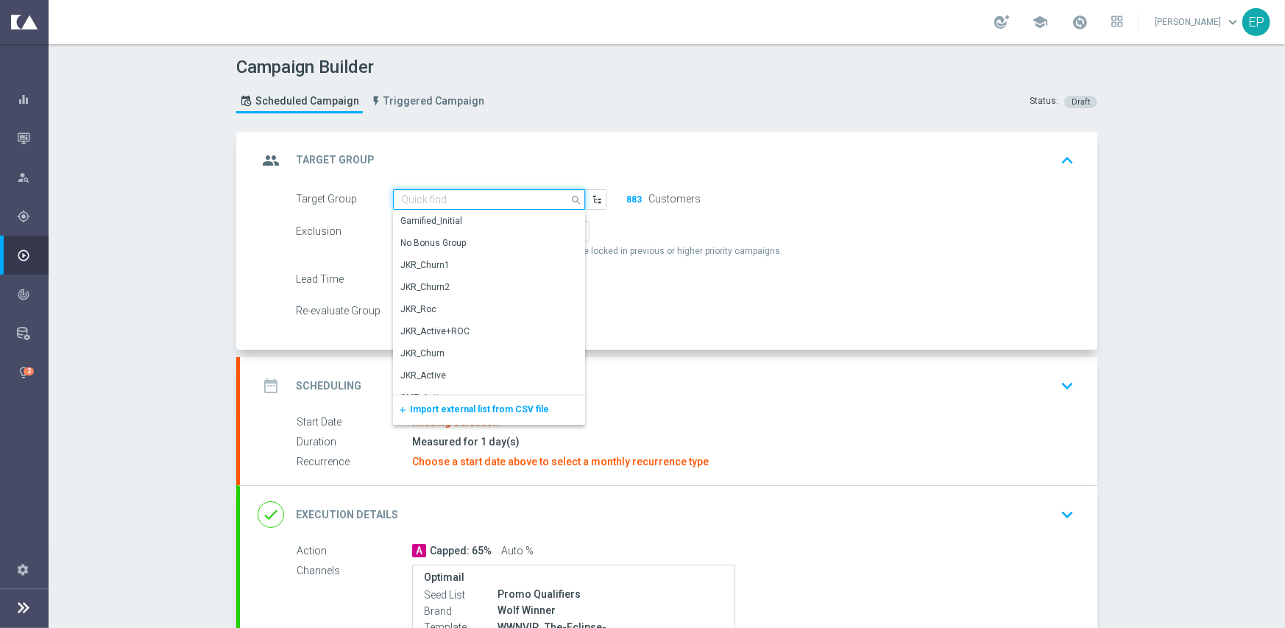
paste input "WWN_Active_Mkt1"
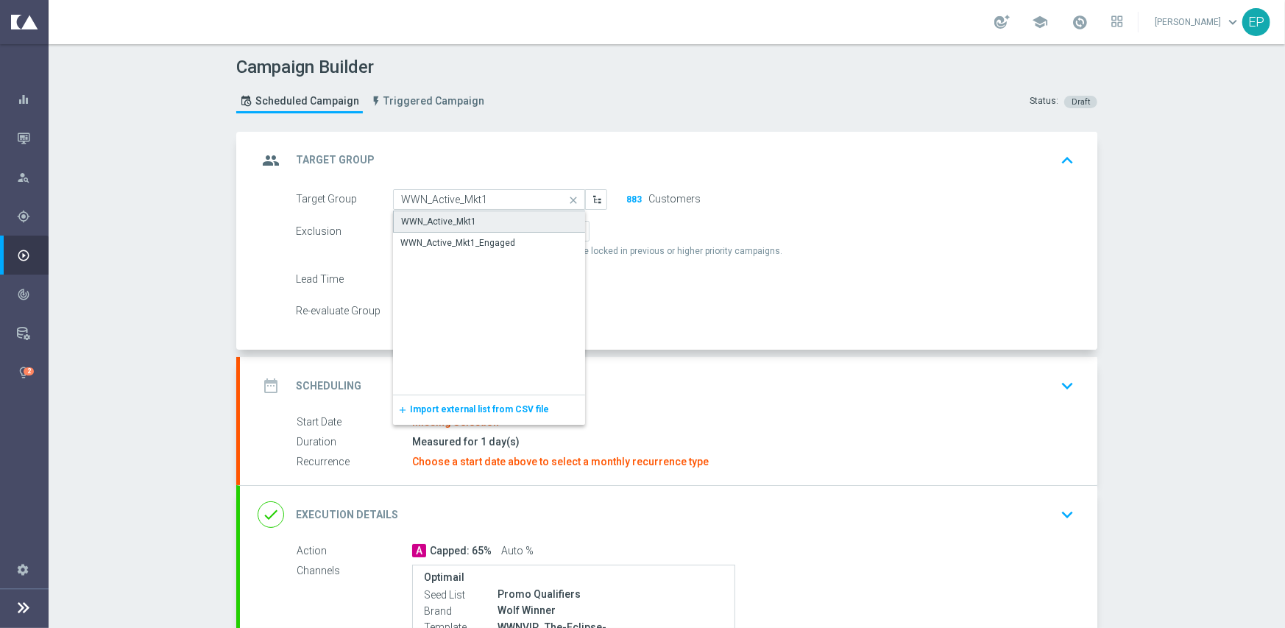
click at [444, 223] on div "WWN_Active_Mkt1" at bounding box center [438, 221] width 75 height 13
type input "WWN_Active_Mkt1"
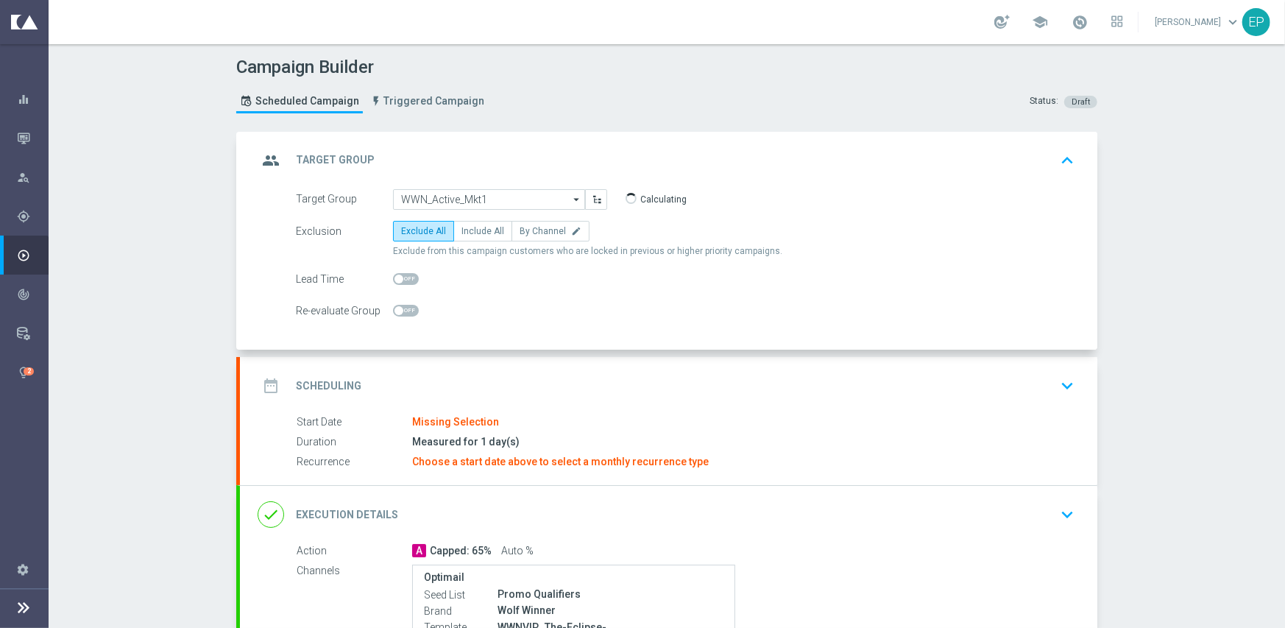
click at [473, 372] on div "date_range Scheduling keyboard_arrow_down" at bounding box center [669, 386] width 822 height 28
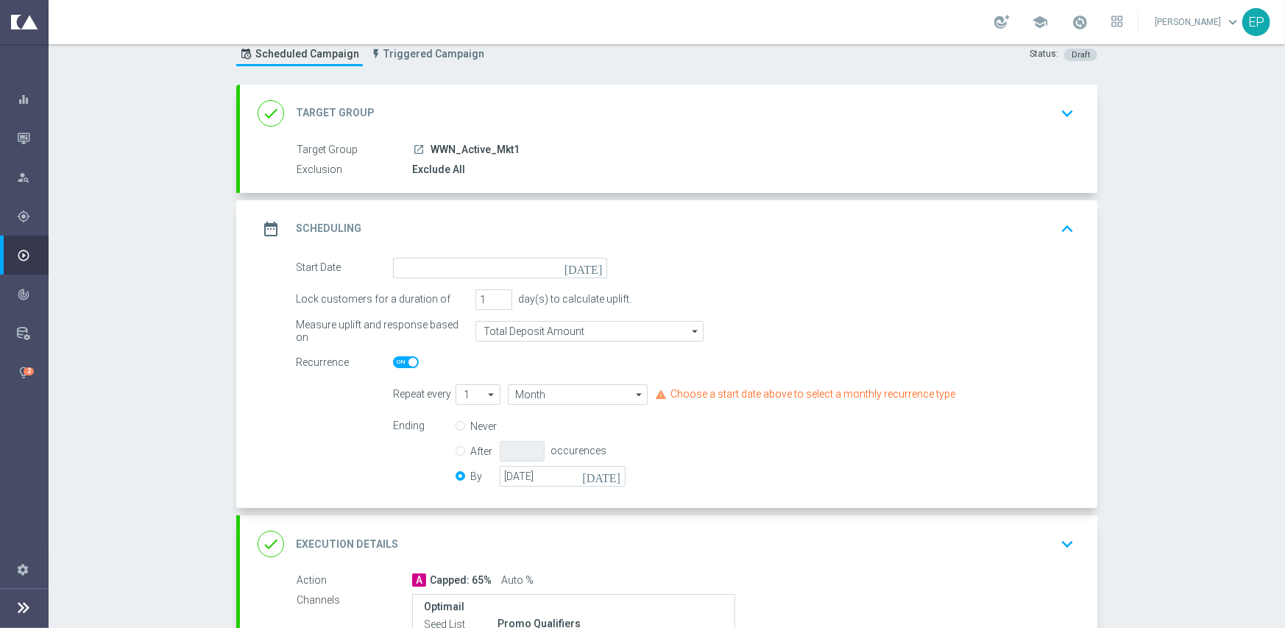
scroll to position [147, 0]
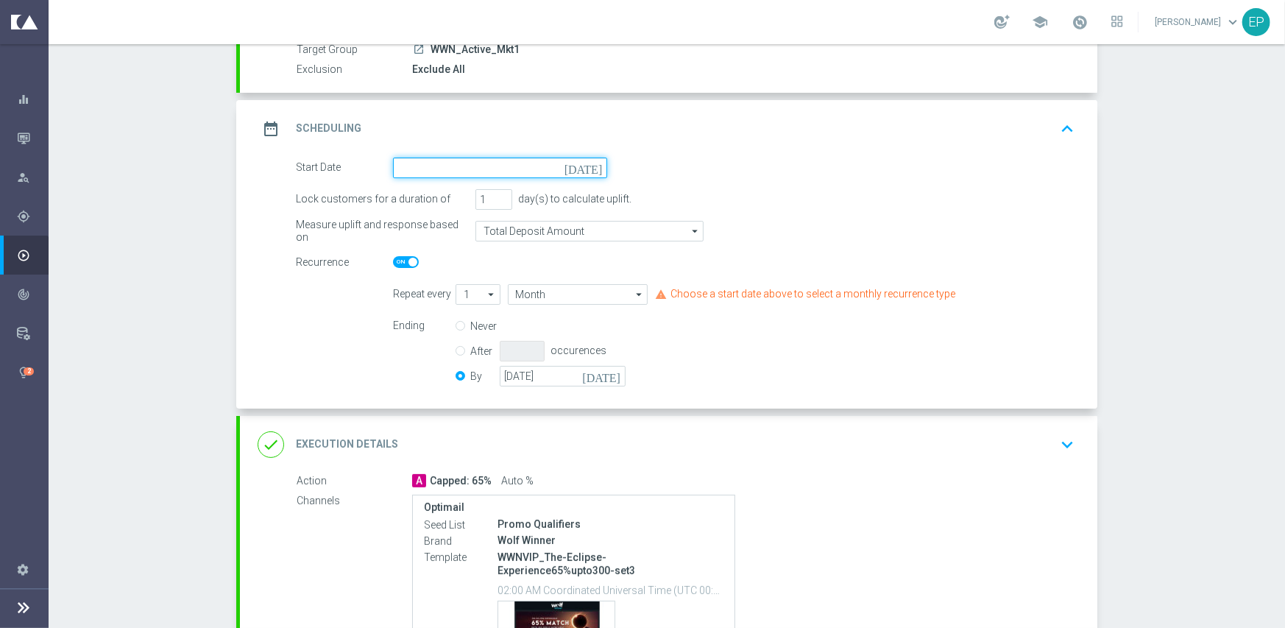
click at [501, 177] on input at bounding box center [500, 167] width 214 height 21
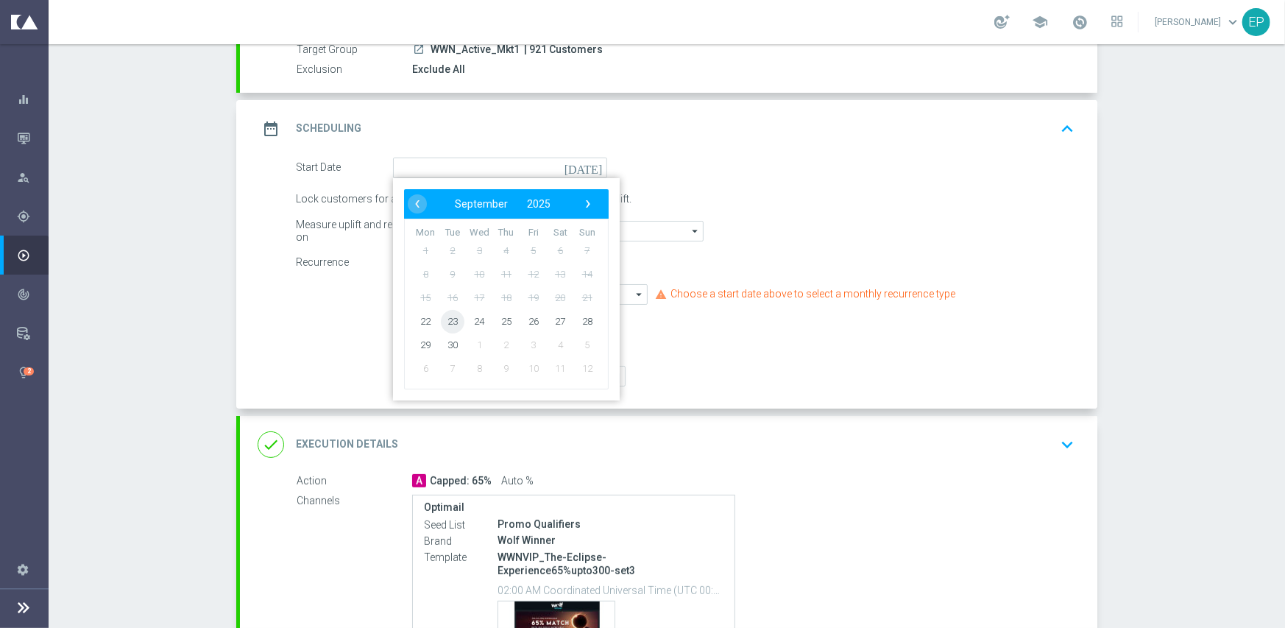
click at [450, 323] on span "23" at bounding box center [453, 321] width 24 height 24
type input "[DATE]"
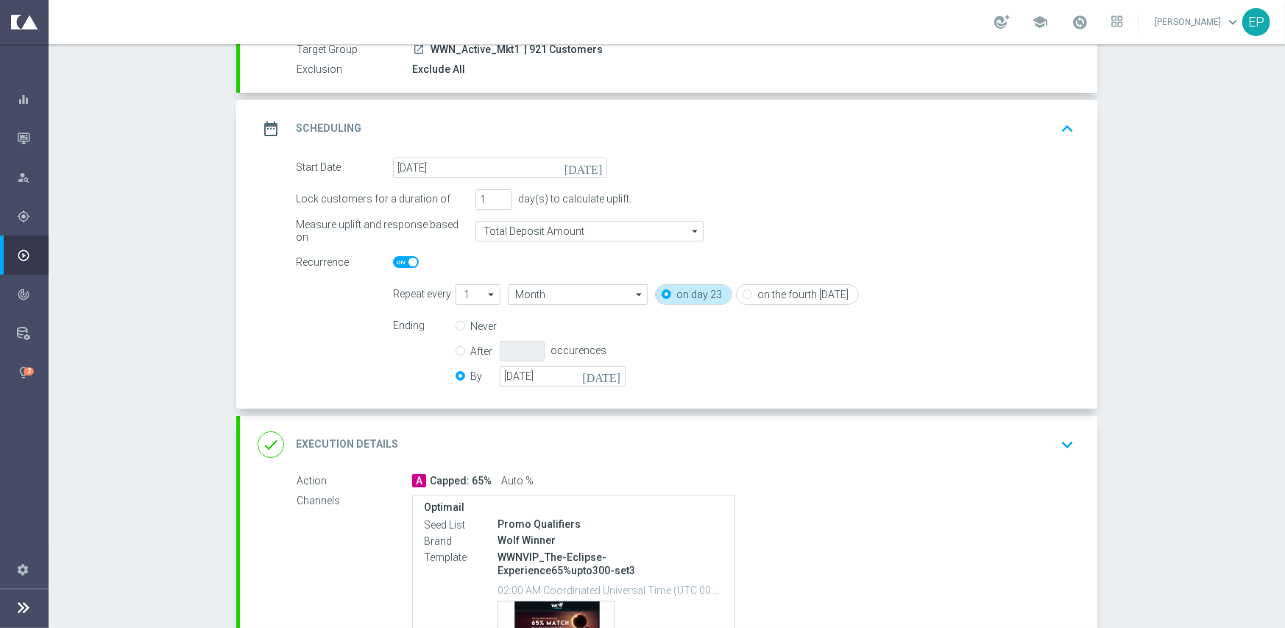
drag, startPoint x: 390, startPoint y: 258, endPoint x: 425, endPoint y: 326, distance: 76.7
click at [393, 258] on span at bounding box center [406, 262] width 26 height 12
click at [393, 258] on input "checkbox" at bounding box center [406, 262] width 26 height 12
checkbox input "false"
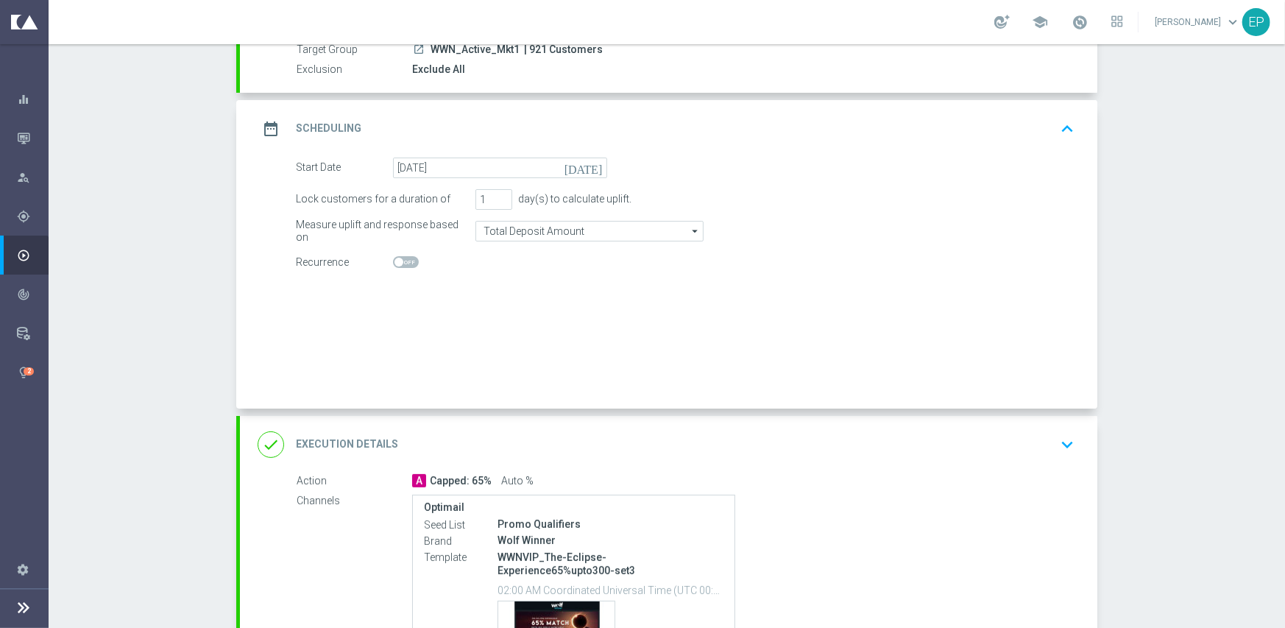
radio input "true"
radio input "false"
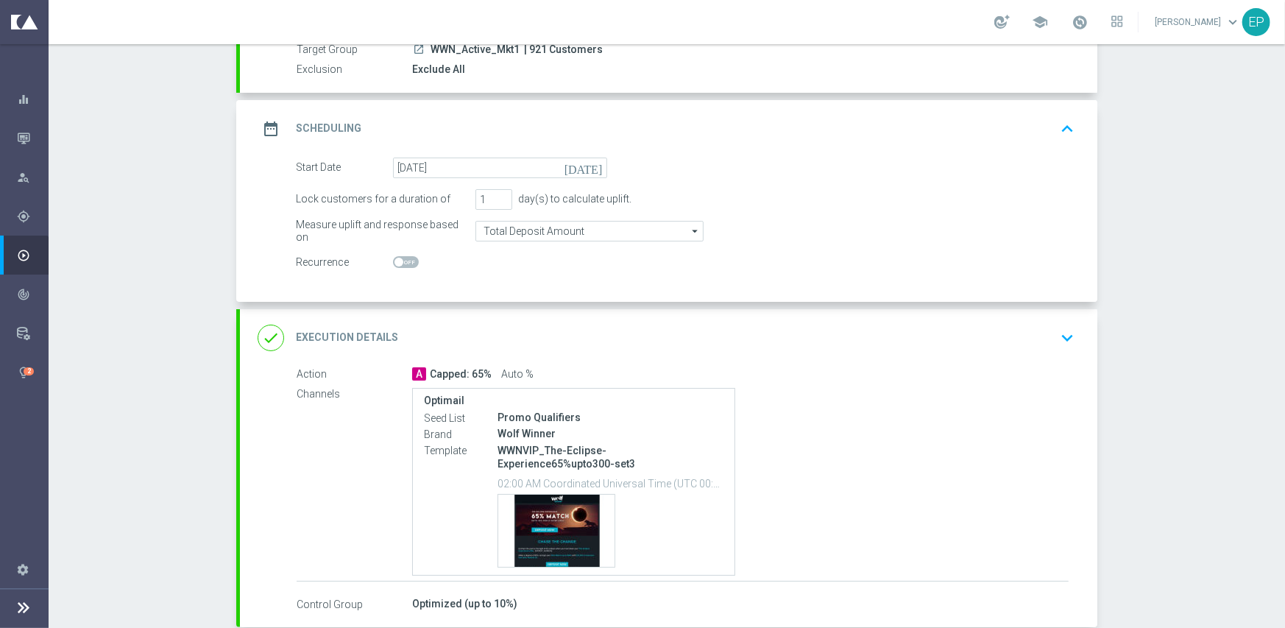
click at [530, 333] on div "done Execution Details keyboard_arrow_down" at bounding box center [669, 338] width 822 height 28
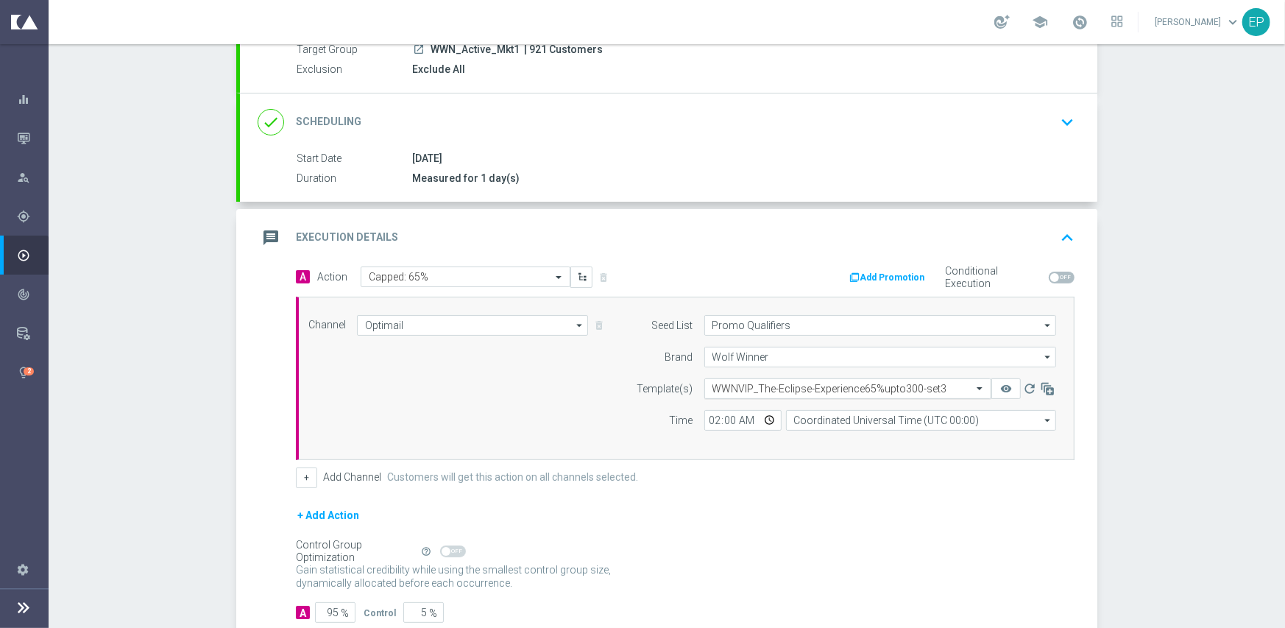
click at [820, 385] on input "text" at bounding box center [832, 389] width 241 height 13
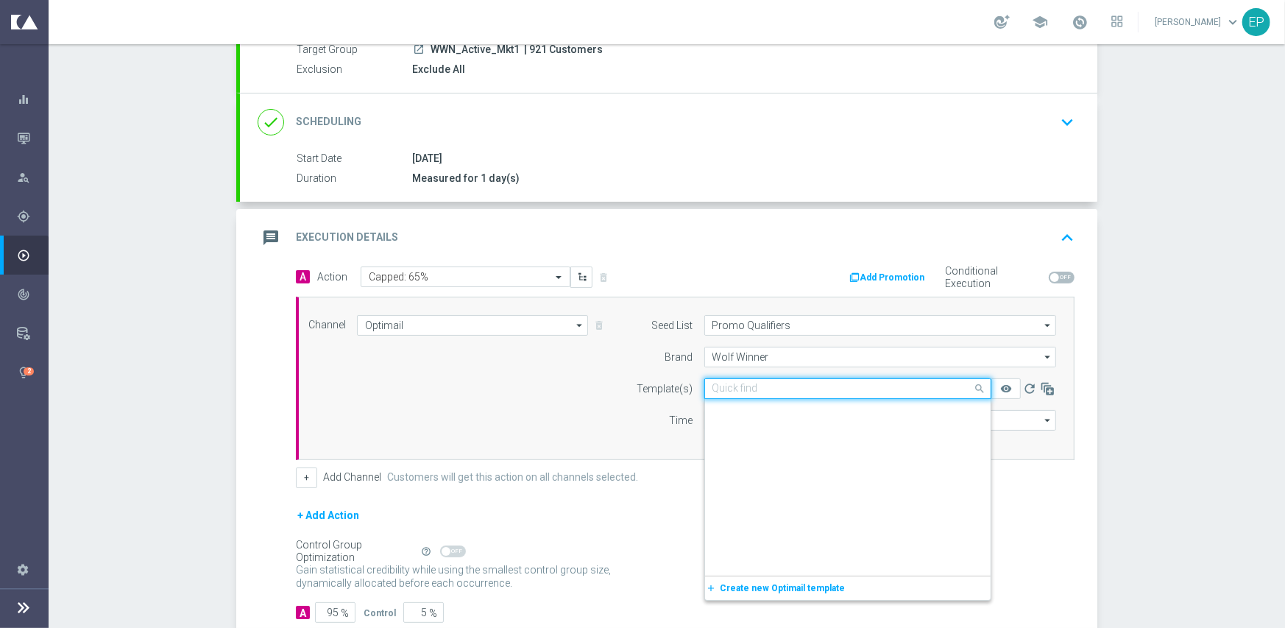
paste input "WWNVIP_The-Eclipse-Experience65%upto300-snip-igtech-MKT1-ONLY"
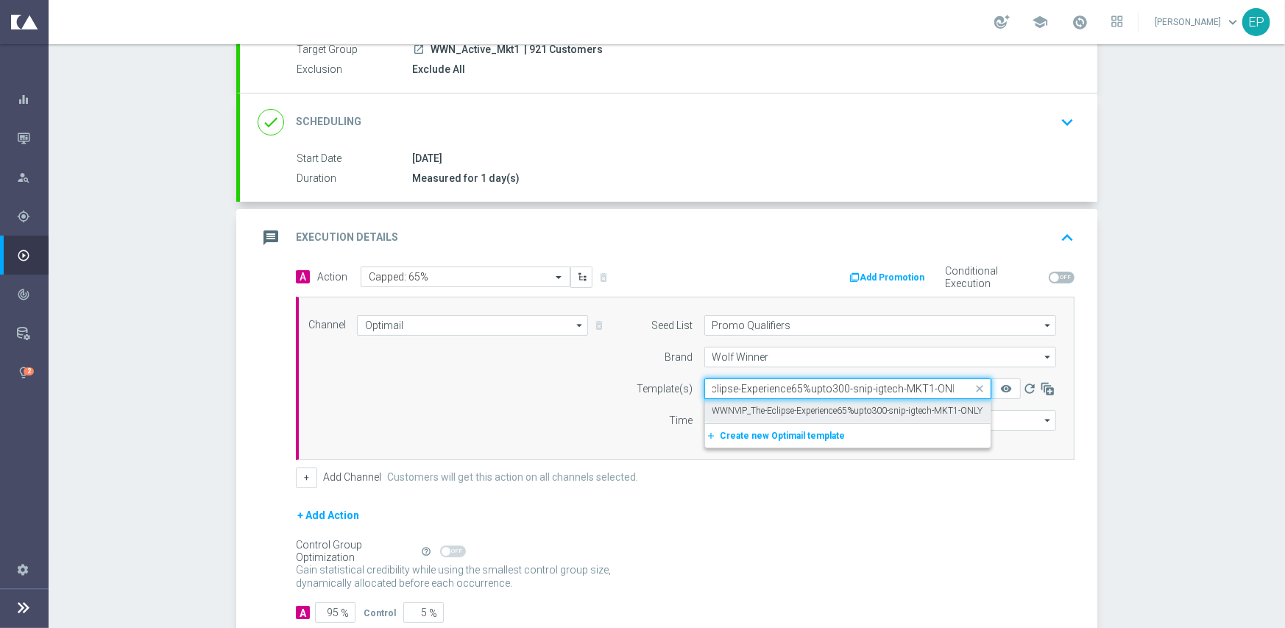
click at [804, 408] on label "WWNVIP_The-Eclipse-Experience65%upto300-snip-igtech-MKT1-ONLY" at bounding box center [847, 411] width 271 height 13
type input "WWNVIP_The-Eclipse-Experience65%upto300-snip-igtech-MKT1-ONLY"
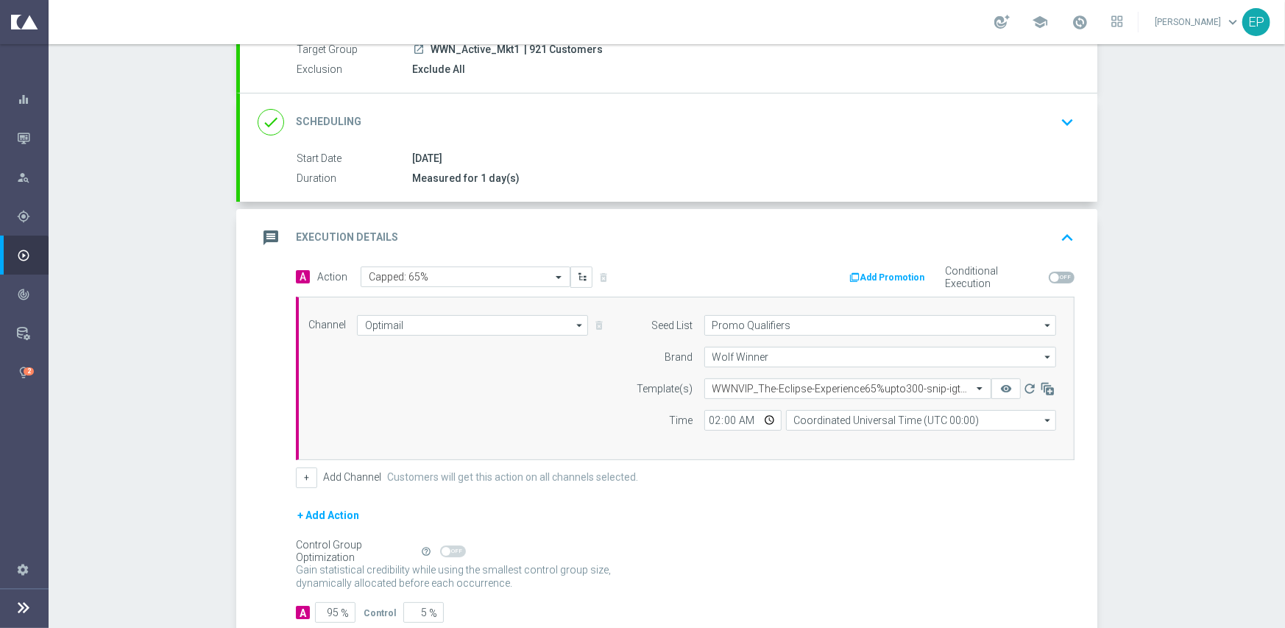
scroll to position [0, 0]
click at [558, 479] on label "Customers will get this action on all channels selected." at bounding box center [512, 477] width 251 height 13
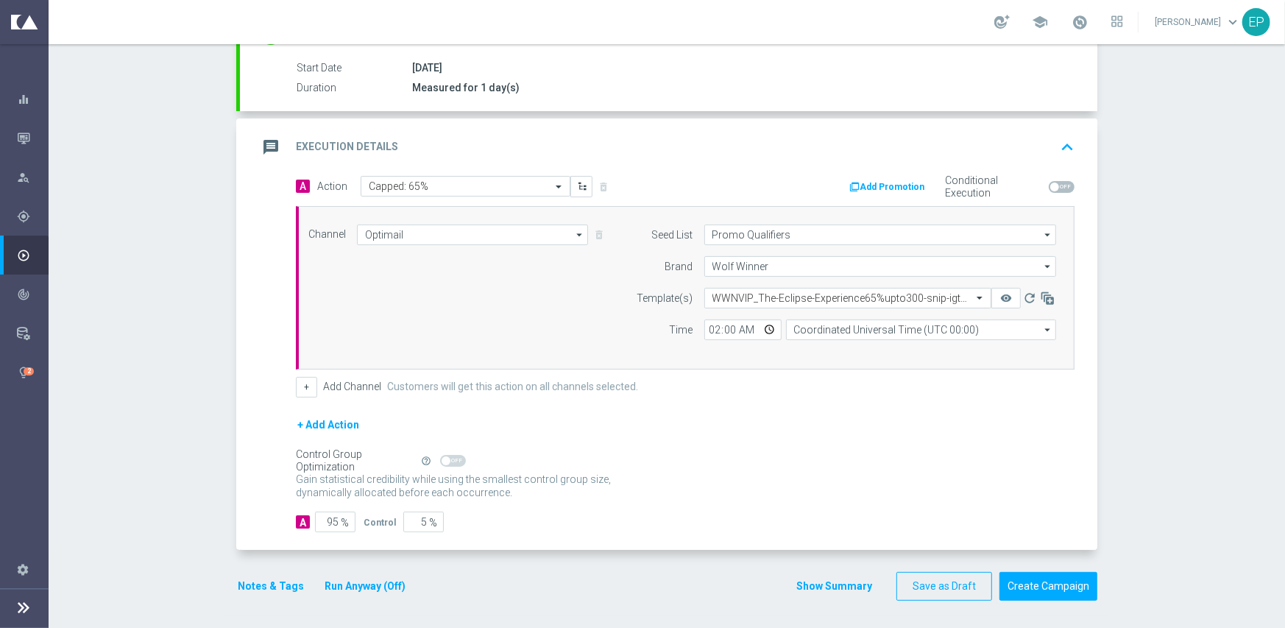
click at [269, 581] on button "Notes & Tags" at bounding box center [270, 586] width 69 height 18
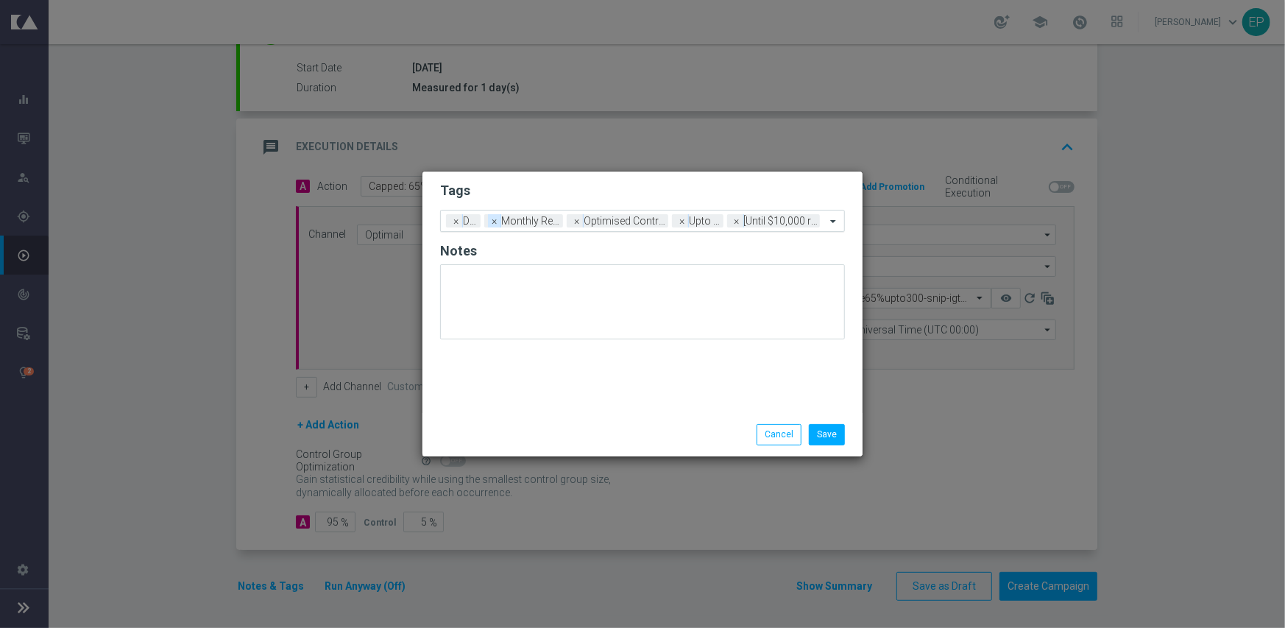
click at [495, 222] on span "×" at bounding box center [494, 220] width 13 height 13
click at [504, 223] on span "×" at bounding box center [504, 220] width 13 height 13
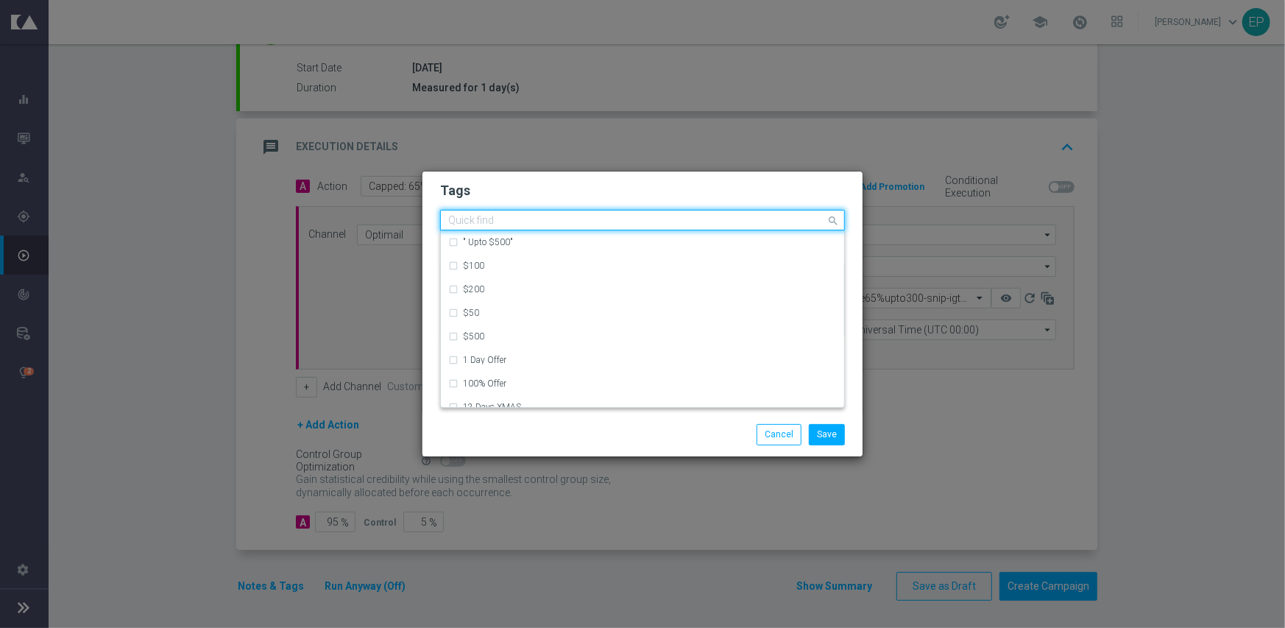
click at [738, 214] on div "Quick find × DAILY × Upto $300 × [Until $10,000 reached]" at bounding box center [633, 220] width 385 height 18
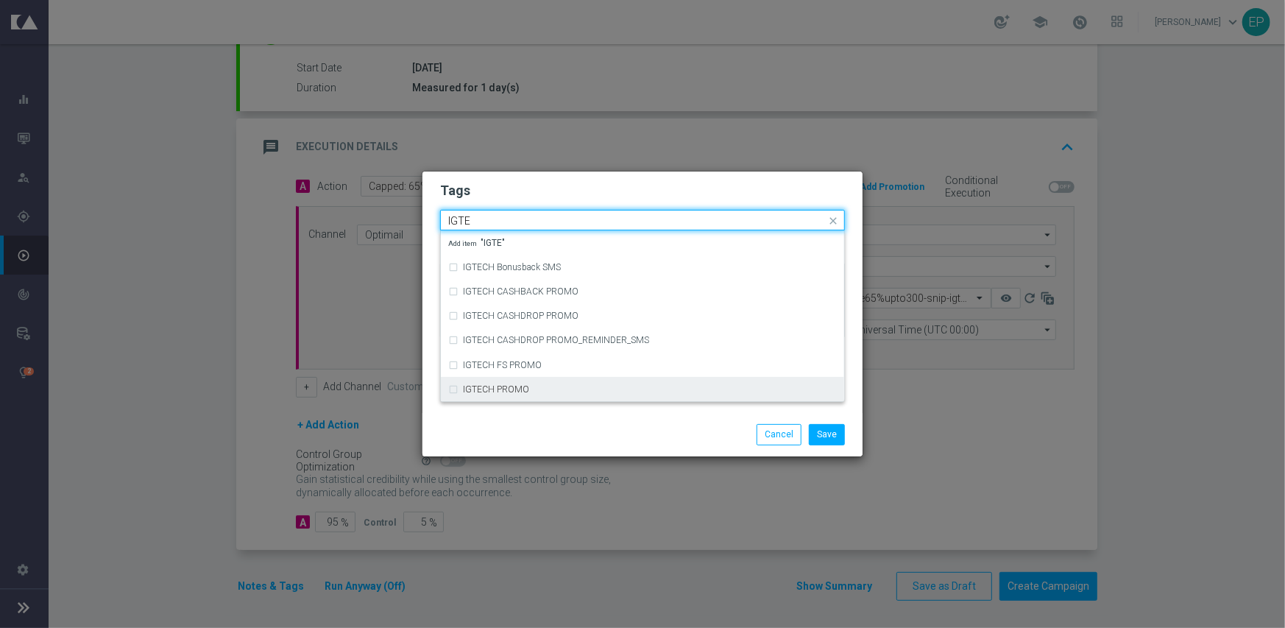
click at [611, 392] on div "IGTECH PROMO" at bounding box center [650, 389] width 374 height 9
type input "IGTE"
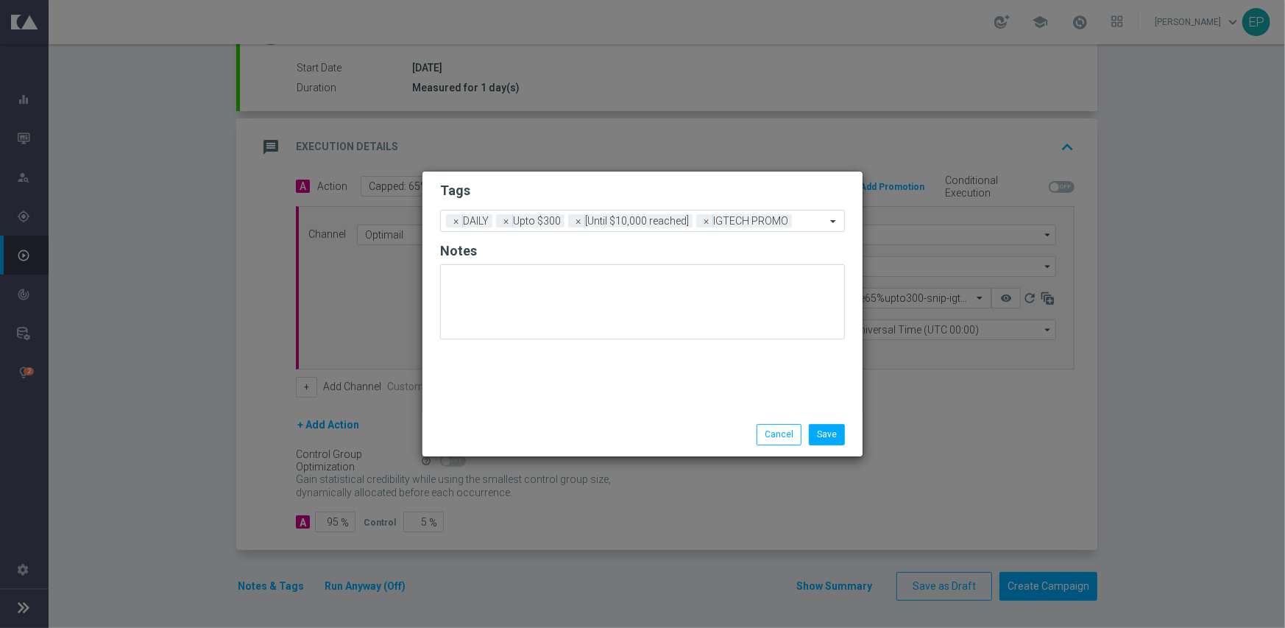
click at [600, 428] on div "Save Cancel" at bounding box center [713, 434] width 285 height 21
drag, startPoint x: 837, startPoint y: 426, endPoint x: 943, endPoint y: 497, distance: 127.4
click at [837, 427] on button "Save" at bounding box center [827, 434] width 36 height 21
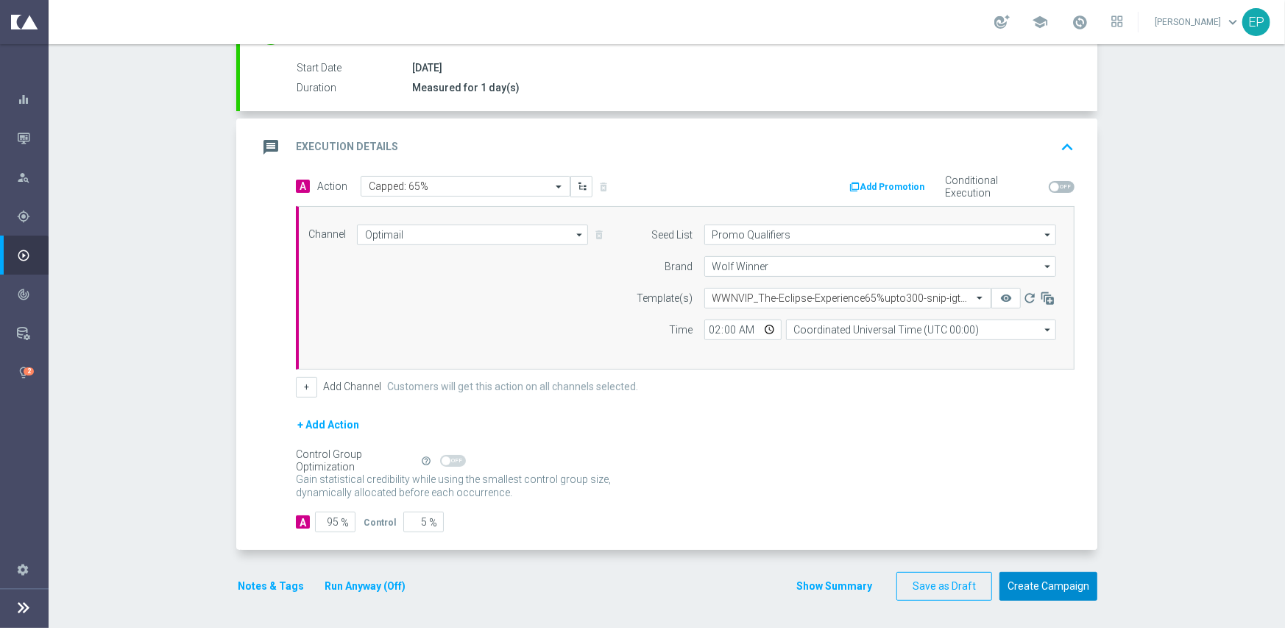
click at [1058, 584] on button "Create Campaign" at bounding box center [1048, 586] width 98 height 29
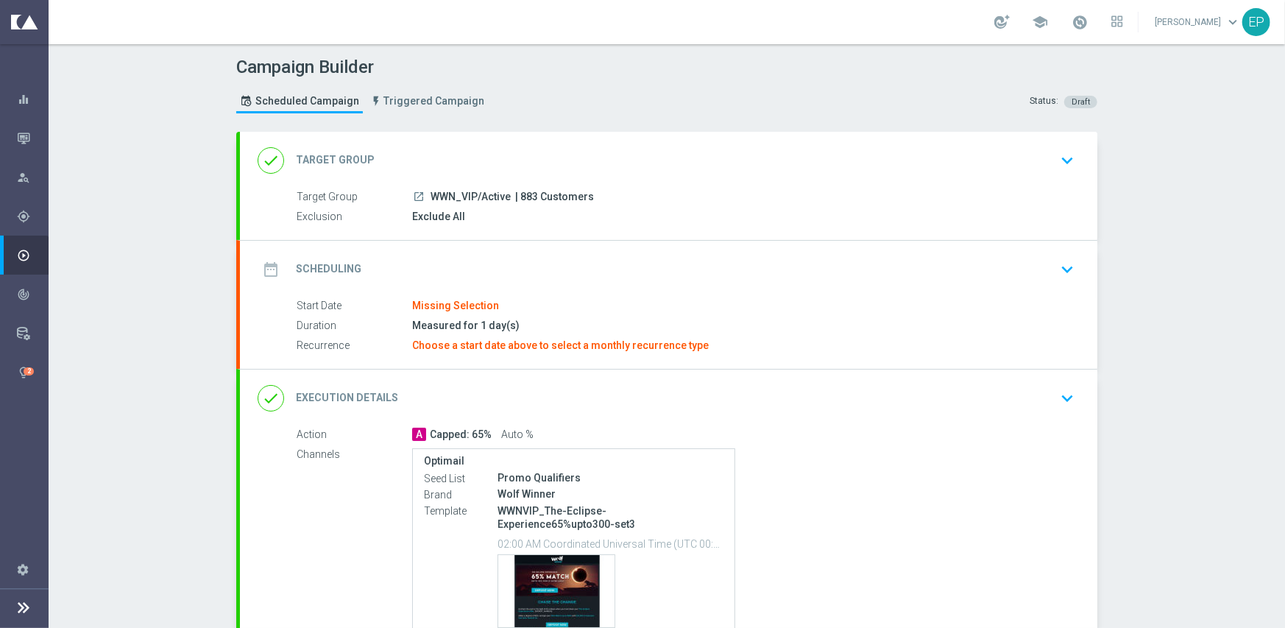
click at [557, 156] on div "done Target Group keyboard_arrow_down" at bounding box center [669, 160] width 822 height 28
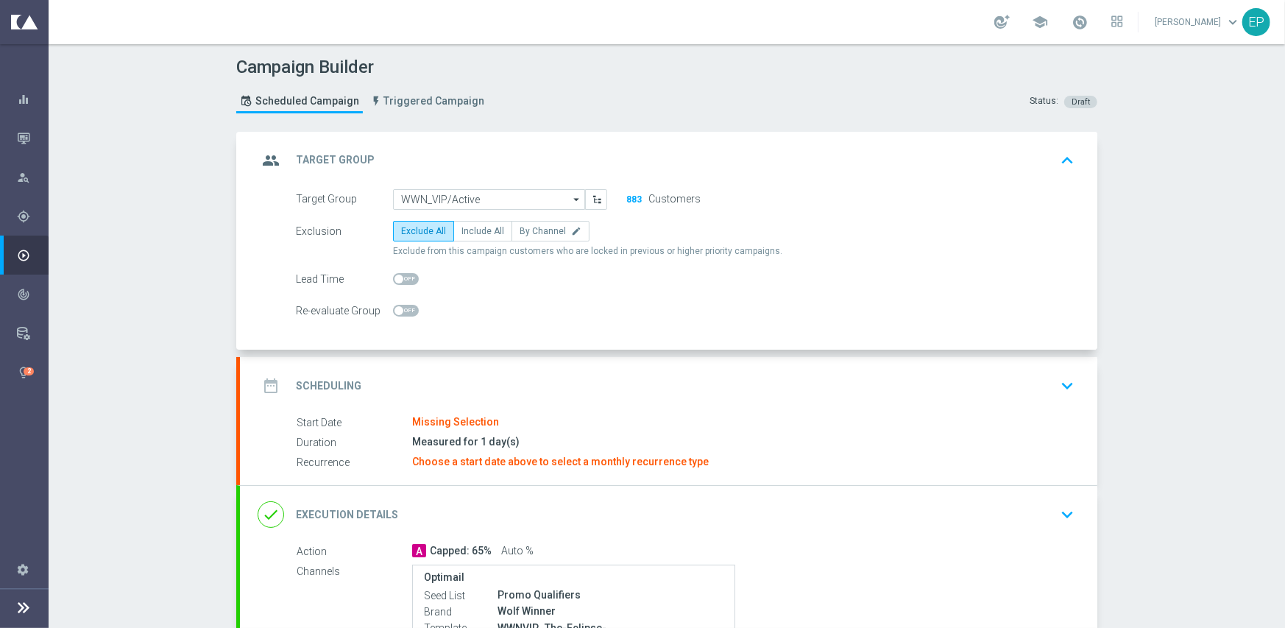
click at [486, 150] on div "group Target Group keyboard_arrow_up" at bounding box center [669, 160] width 822 height 28
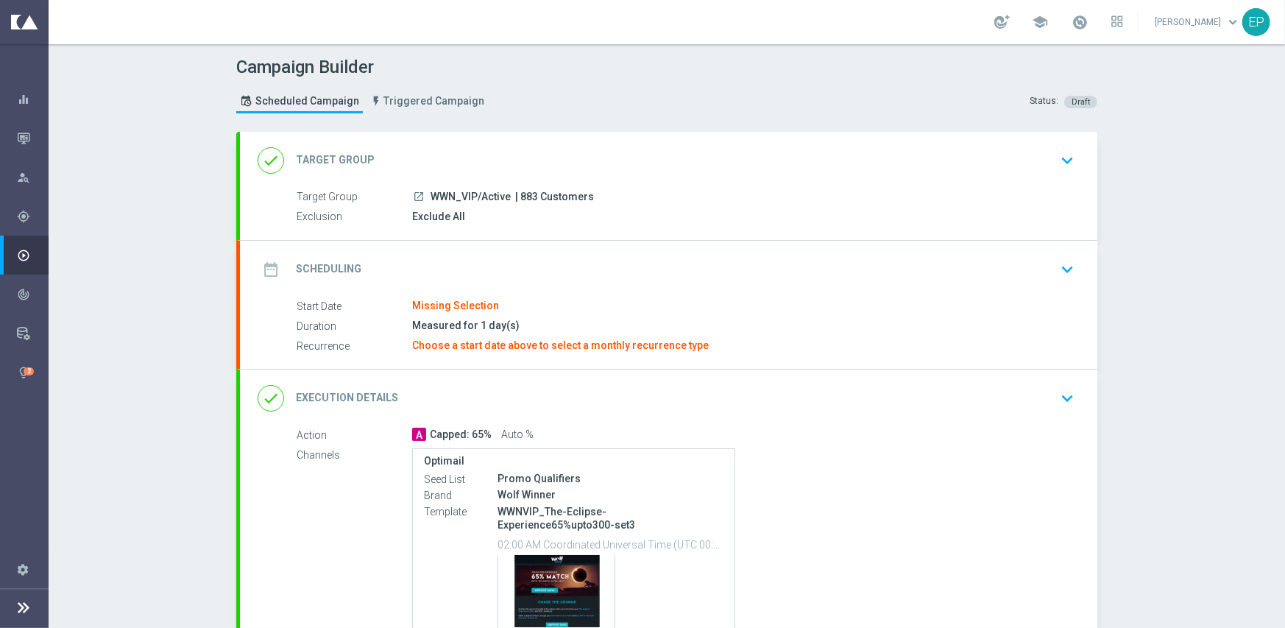
click at [472, 191] on span "WWN_VIP/Active" at bounding box center [471, 197] width 80 height 13
click at [490, 133] on div "done Target Group keyboard_arrow_down" at bounding box center [668, 160] width 857 height 57
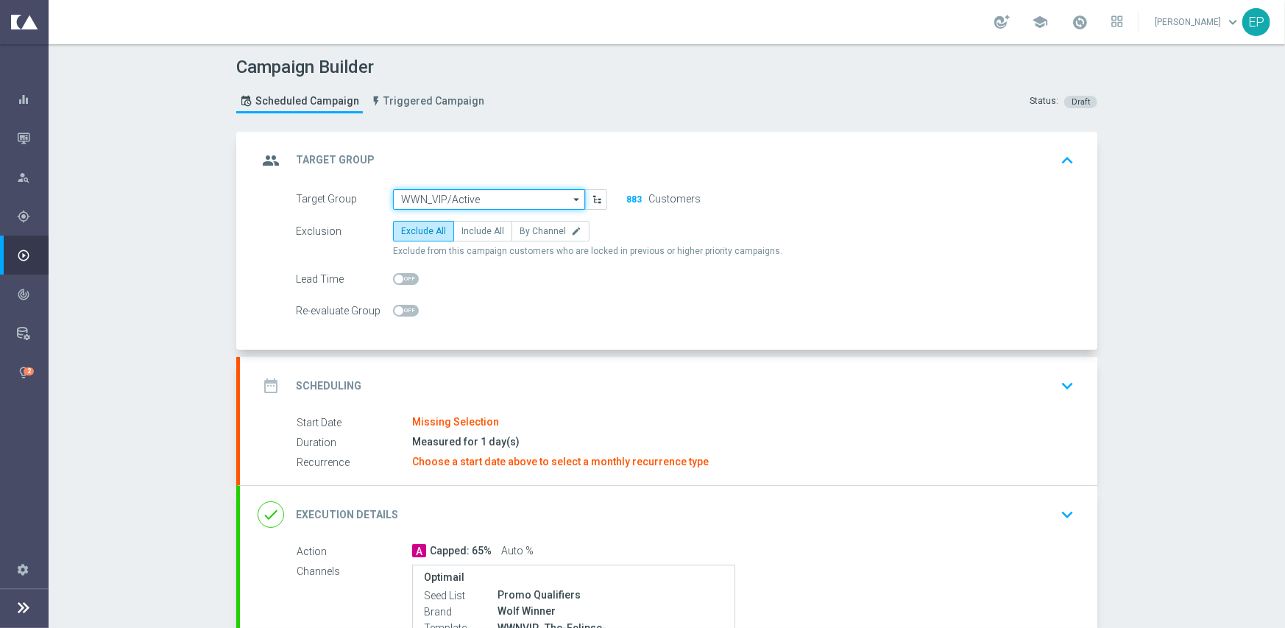
click at [470, 198] on input "WWN_VIP/Active" at bounding box center [489, 199] width 192 height 21
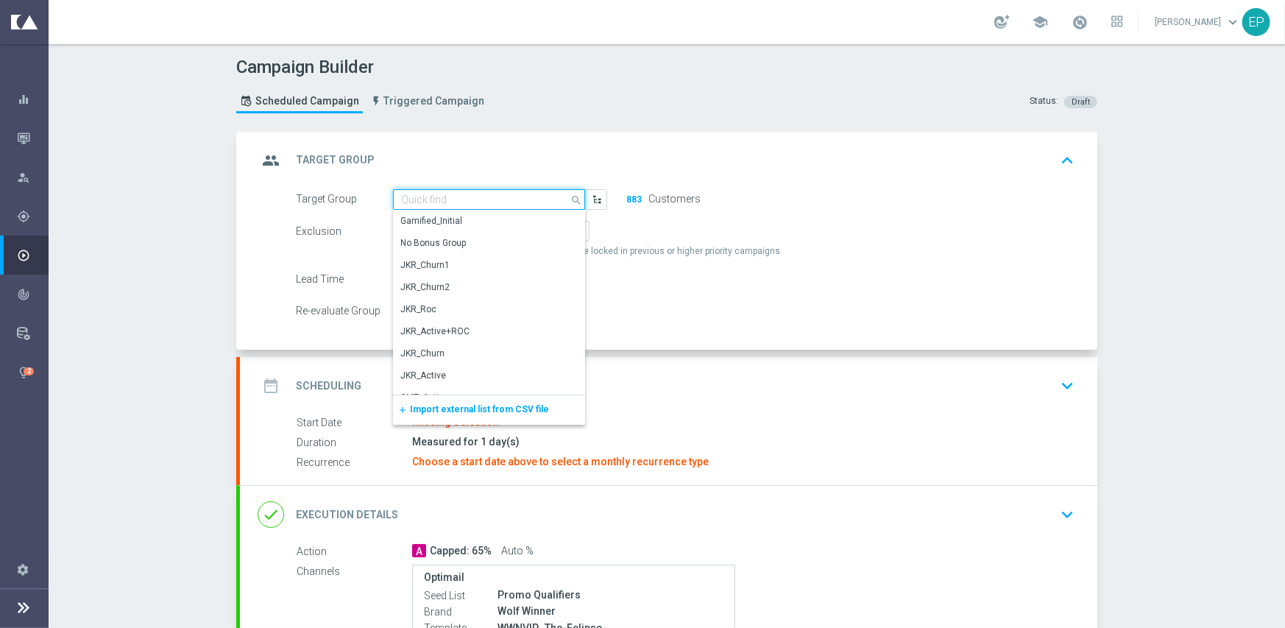
paste input "WWN_VIP/Active_Mkt1"
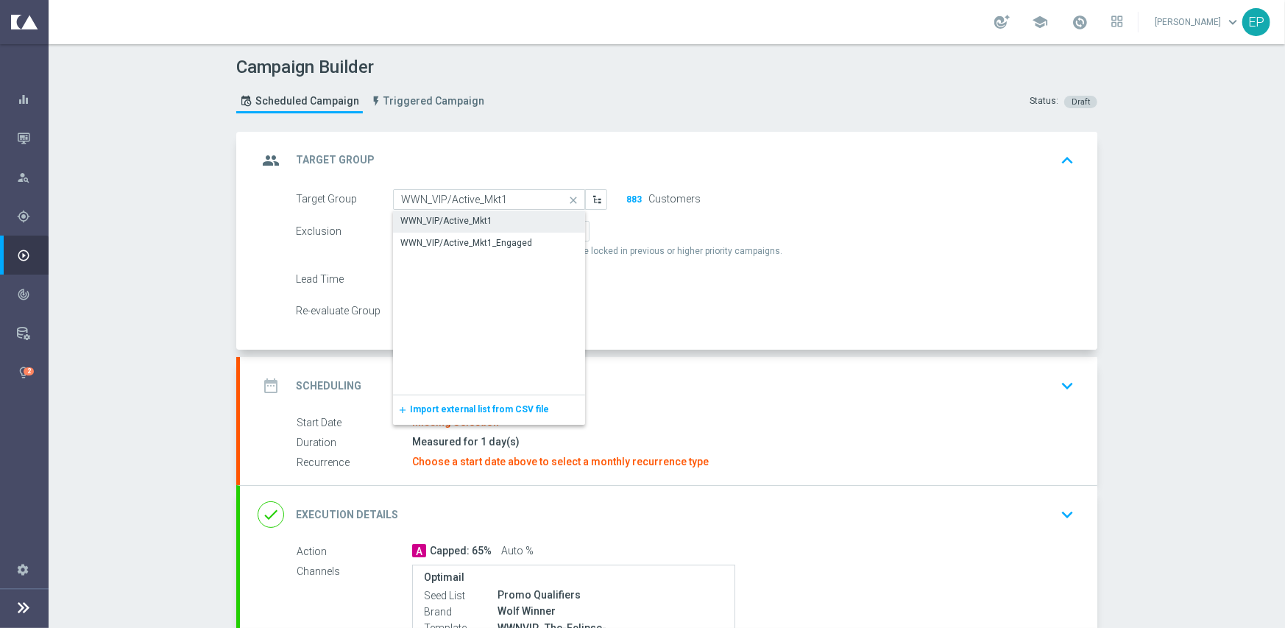
click at [468, 222] on div "WWN_VIP/Active_Mkt1" at bounding box center [446, 220] width 92 height 13
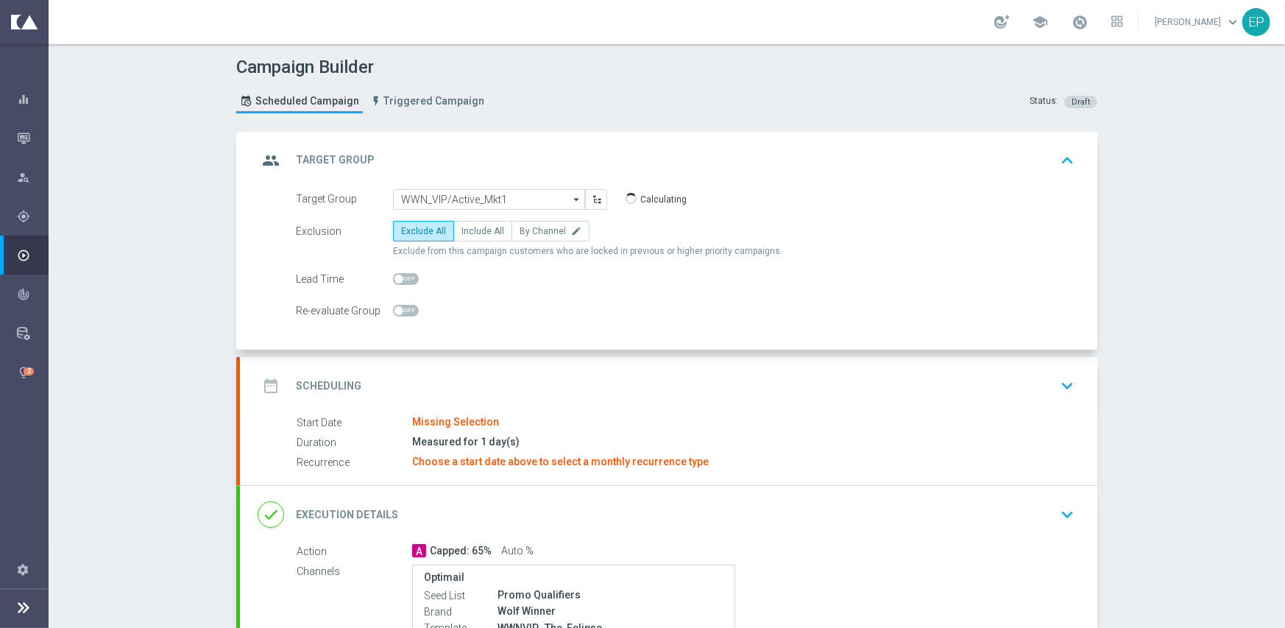
type input "WWN_VIP/Active_Mkt1"
click at [508, 350] on accordion "group Target Group keyboard_arrow_up Target Group launch WWN_VIP/Active Exclusi…" at bounding box center [666, 468] width 861 height 673
click at [514, 363] on div "date_range Scheduling keyboard_arrow_down" at bounding box center [668, 385] width 857 height 57
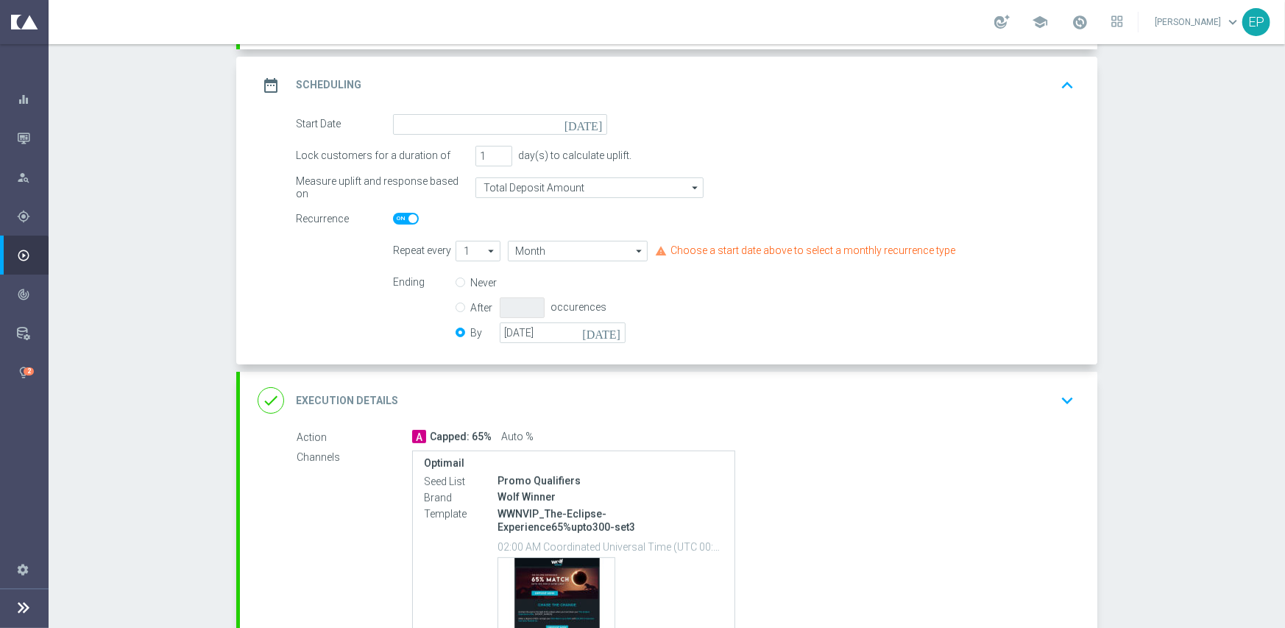
scroll to position [221, 0]
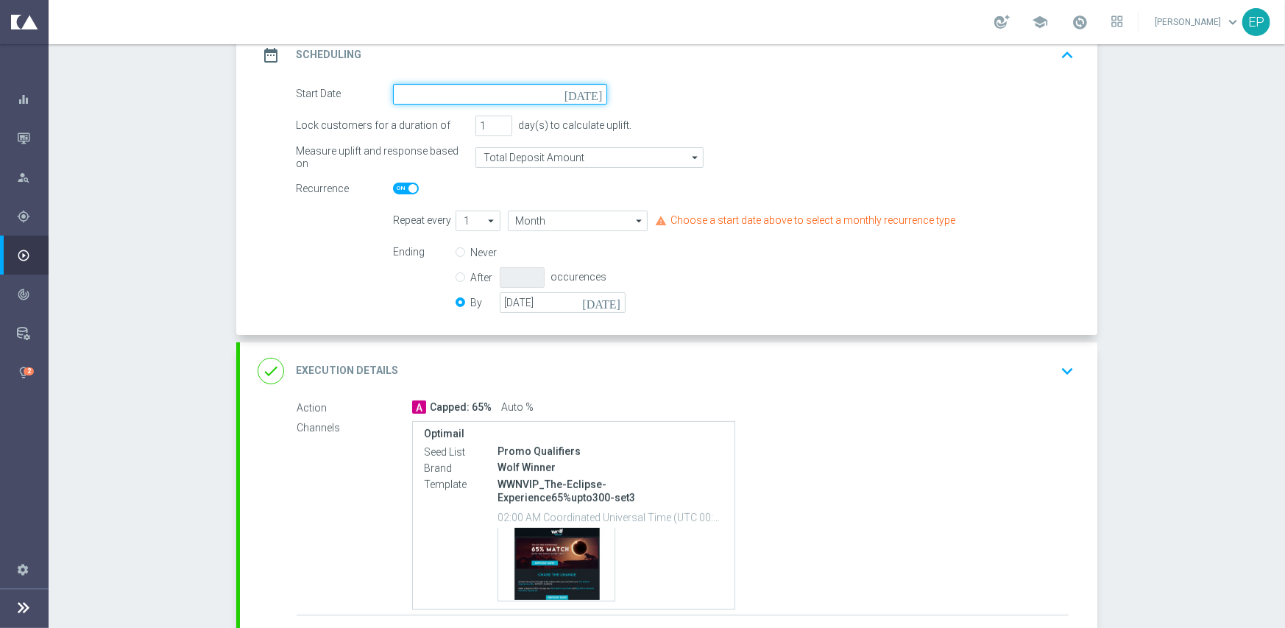
click at [470, 96] on input at bounding box center [500, 94] width 214 height 21
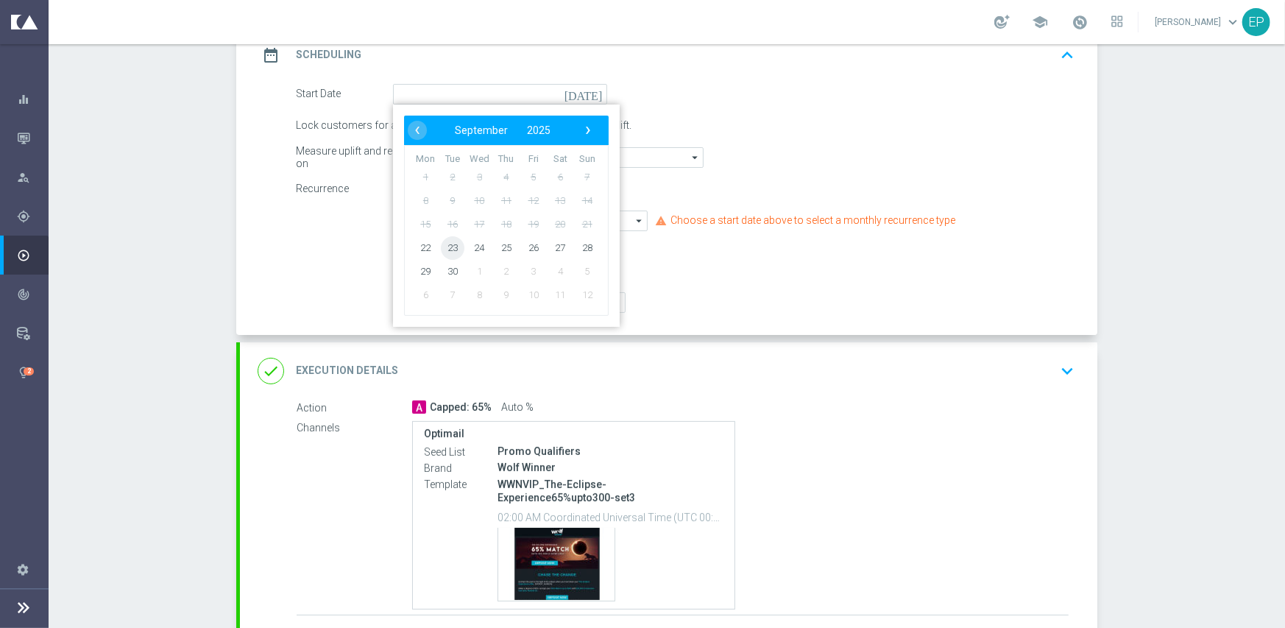
click at [448, 241] on span "23" at bounding box center [453, 247] width 24 height 24
type input "[DATE]"
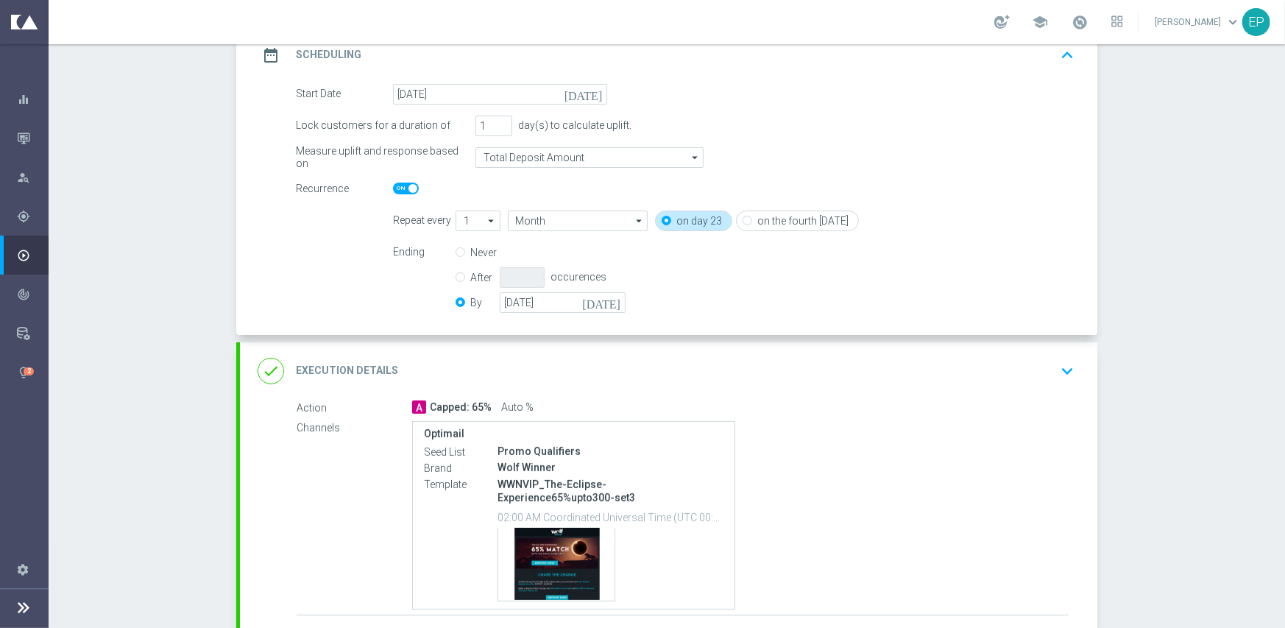
click at [393, 187] on span at bounding box center [406, 189] width 26 height 12
click at [393, 187] on input "checkbox" at bounding box center [406, 189] width 26 height 12
checkbox input "false"
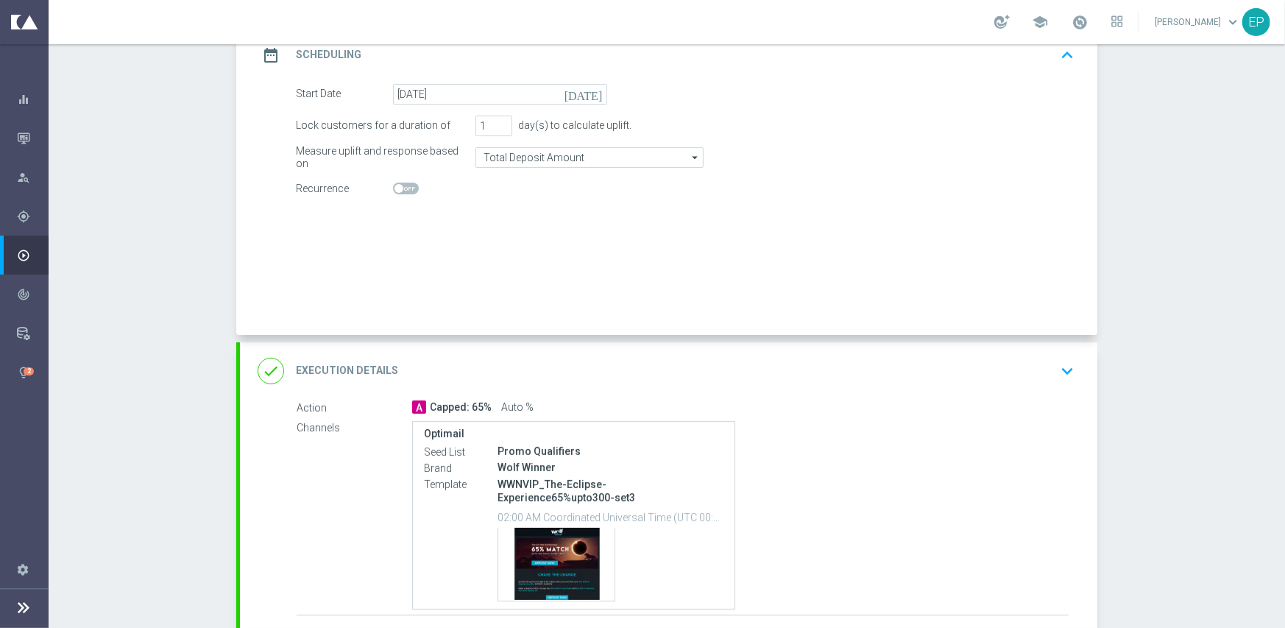
radio input "true"
radio input "false"
checkbox input "false"
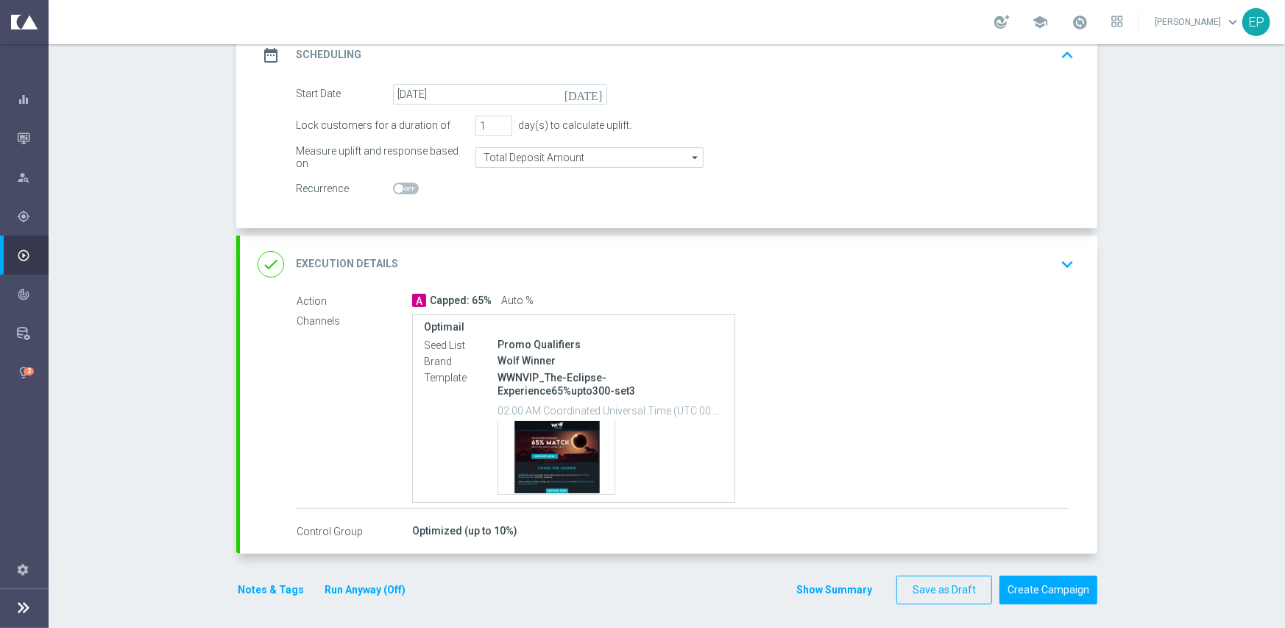
drag, startPoint x: 499, startPoint y: 269, endPoint x: 531, endPoint y: 274, distance: 32.7
click at [500, 269] on div "done Execution Details keyboard_arrow_down" at bounding box center [669, 264] width 822 height 28
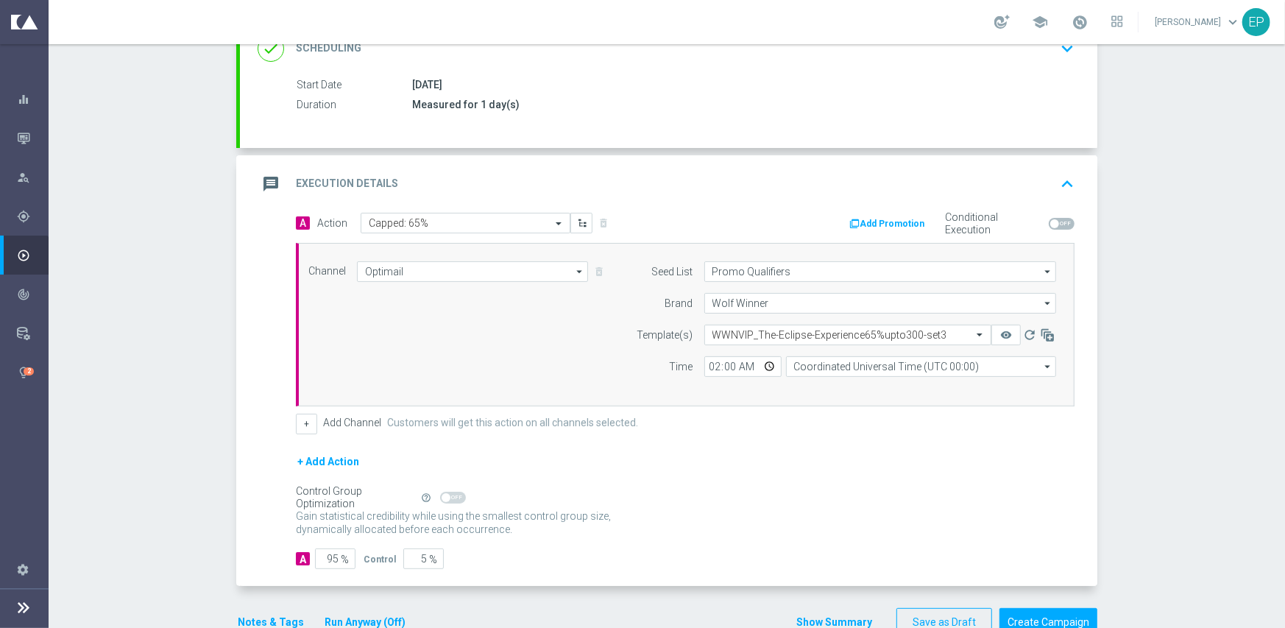
scroll to position [211, 0]
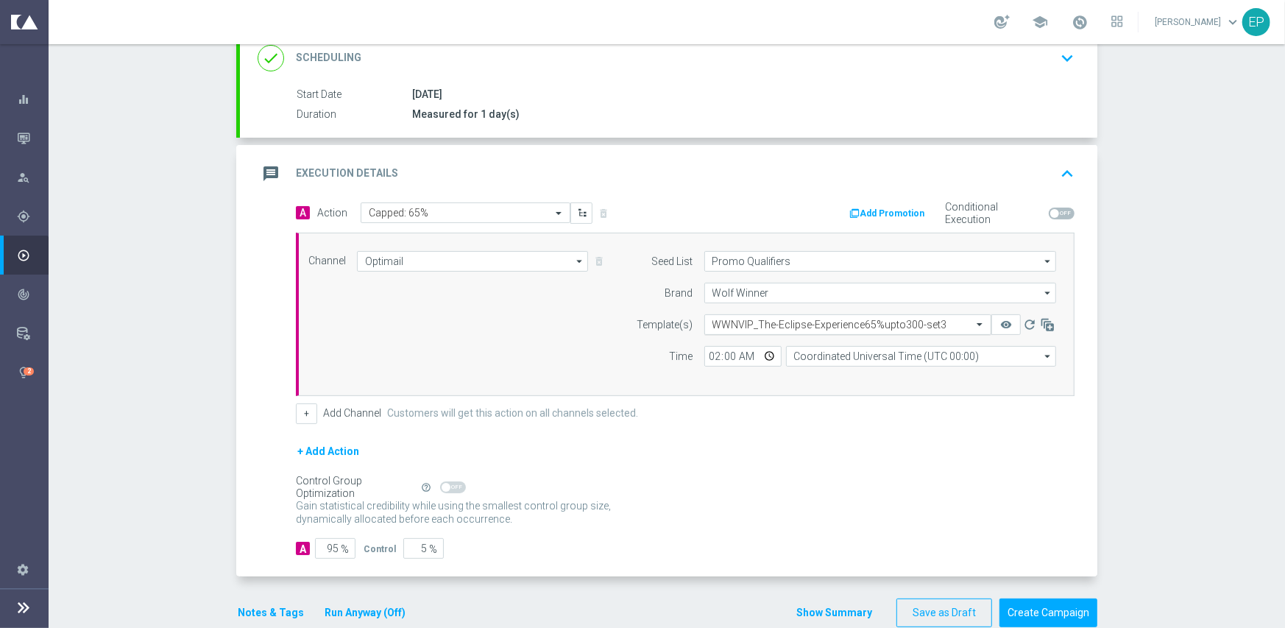
click at [775, 324] on input "text" at bounding box center [832, 325] width 241 height 13
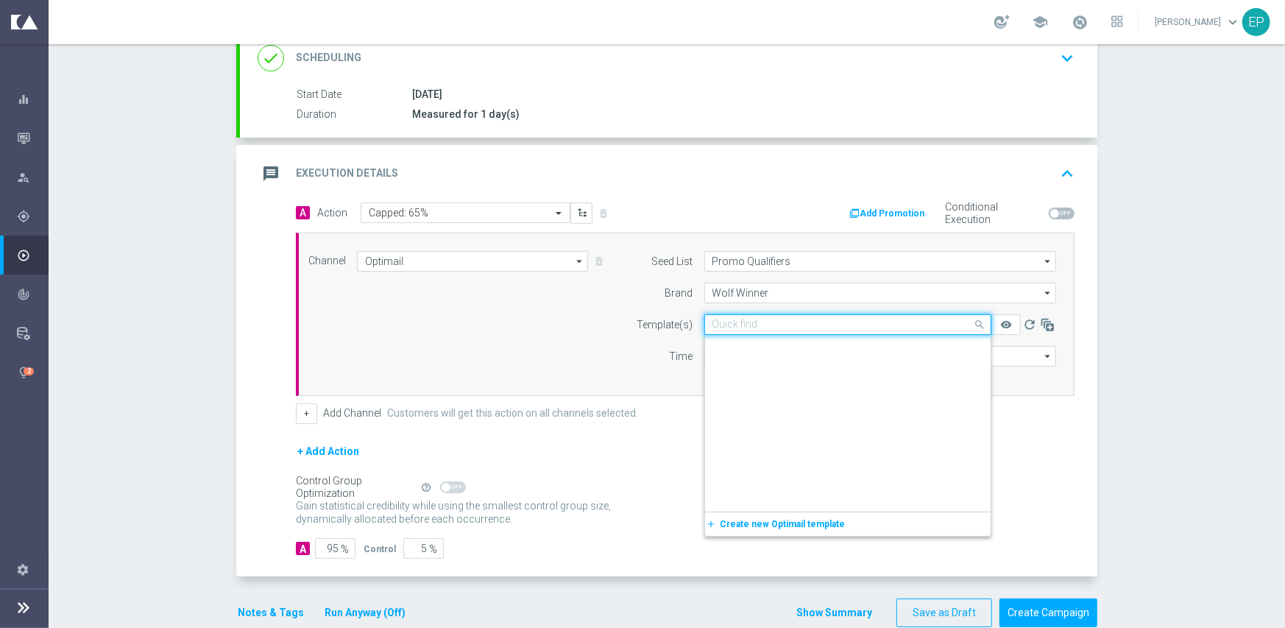
scroll to position [16004, 0]
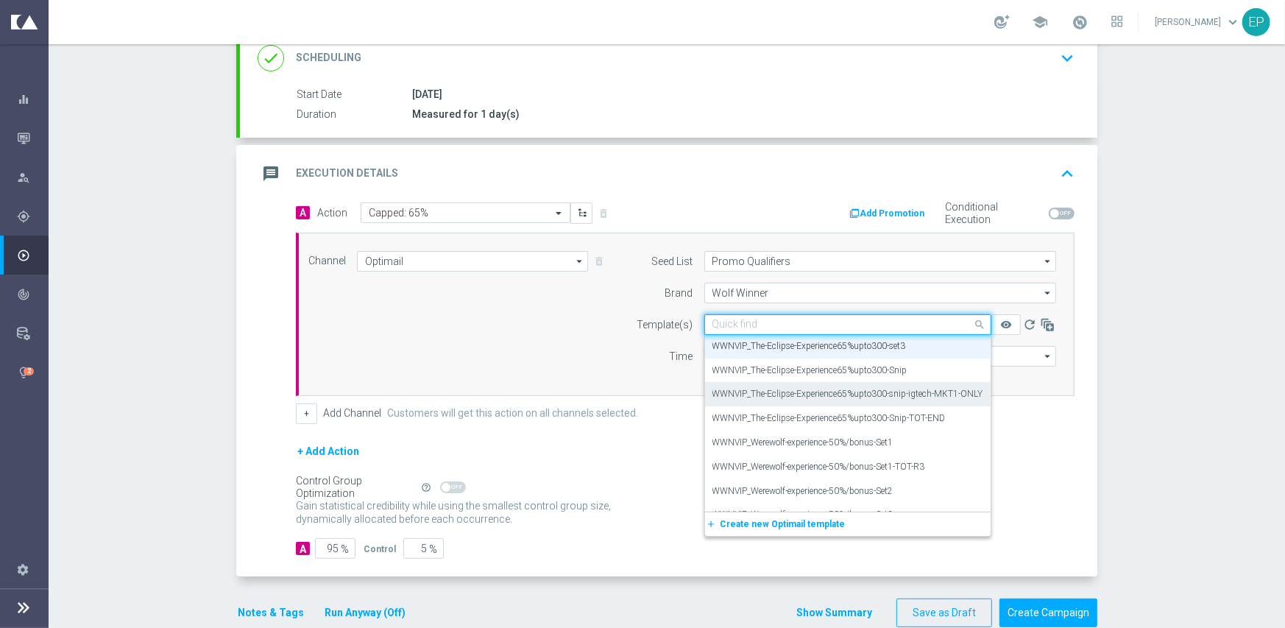
paste input "WWNVIP_The-Eclipse-Experience65%upto300-snip-igtech-MKT1-ONLY"
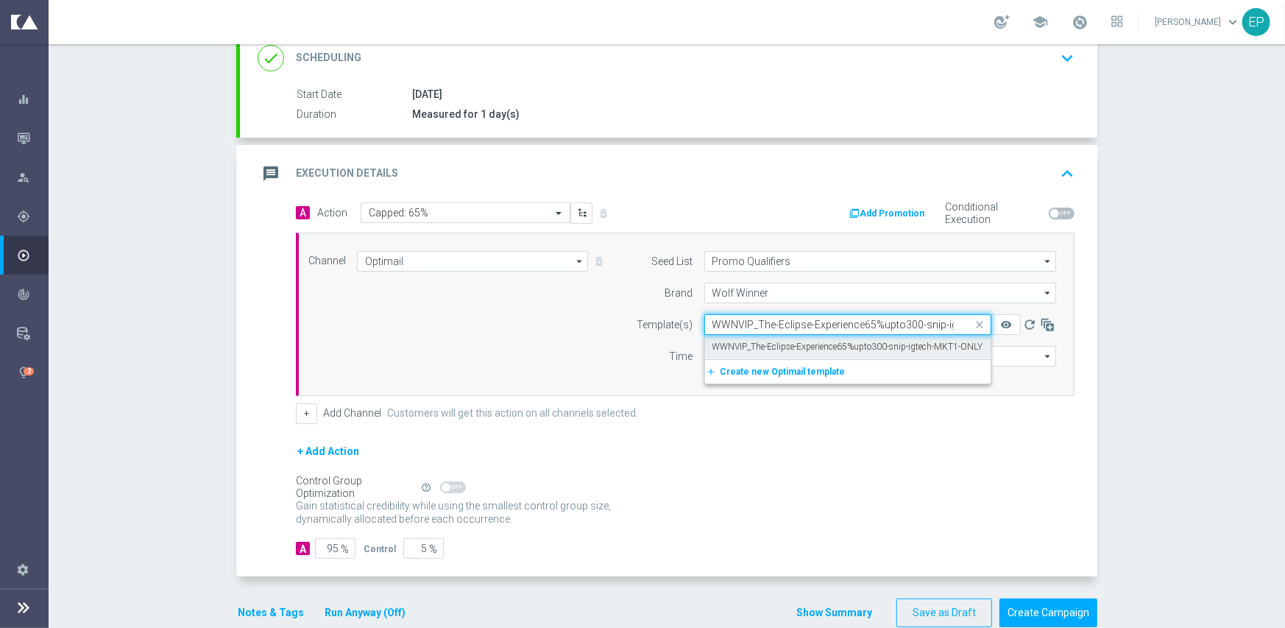
scroll to position [0, 0]
click at [779, 341] on label "WWNVIP_The-Eclipse-Experience65%upto300-snip-igtech-MKT1-ONLY" at bounding box center [847, 347] width 271 height 13
type input "WWNVIP_The-Eclipse-Experience65%upto300-snip-igtech-MKT1-ONLY"
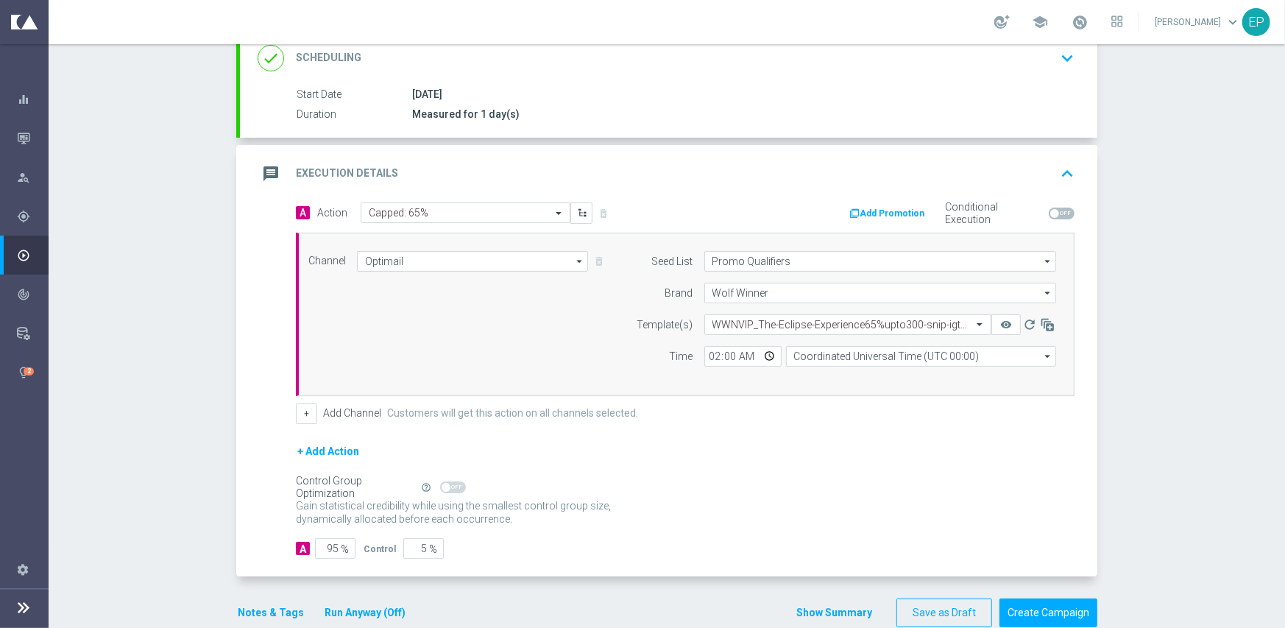
drag, startPoint x: 699, startPoint y: 418, endPoint x: 628, endPoint y: 459, distance: 81.8
click at [699, 419] on div "+ Add Channel Customers will get this action on all channels selected." at bounding box center [685, 413] width 779 height 21
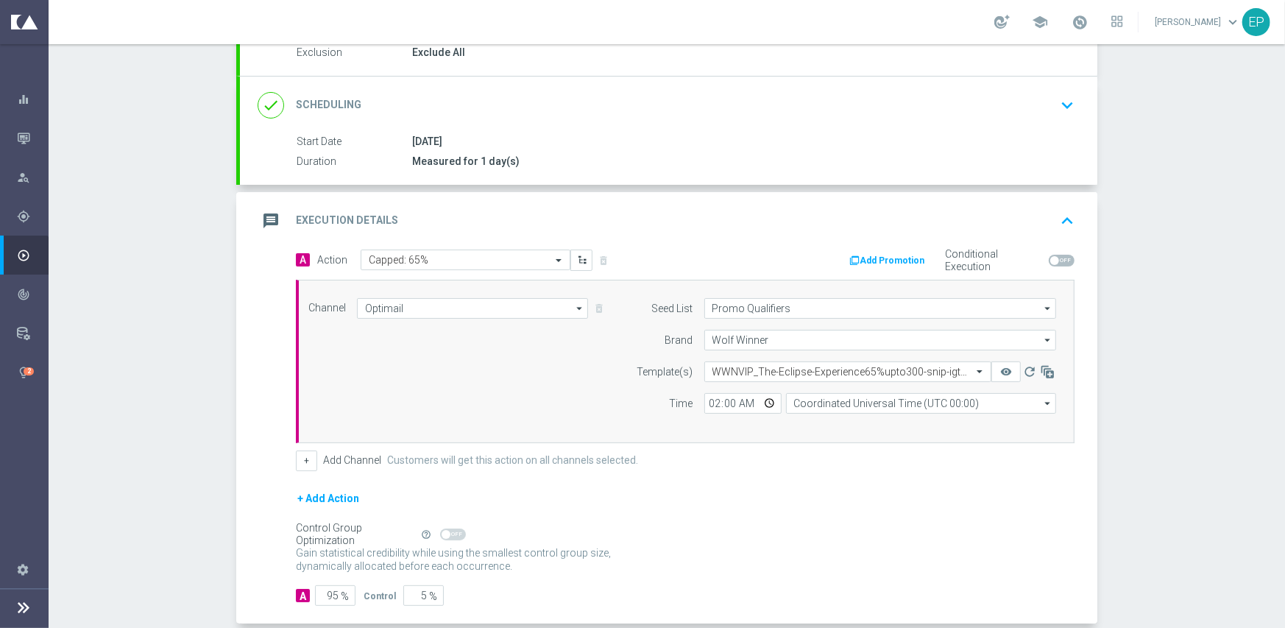
scroll to position [238, 0]
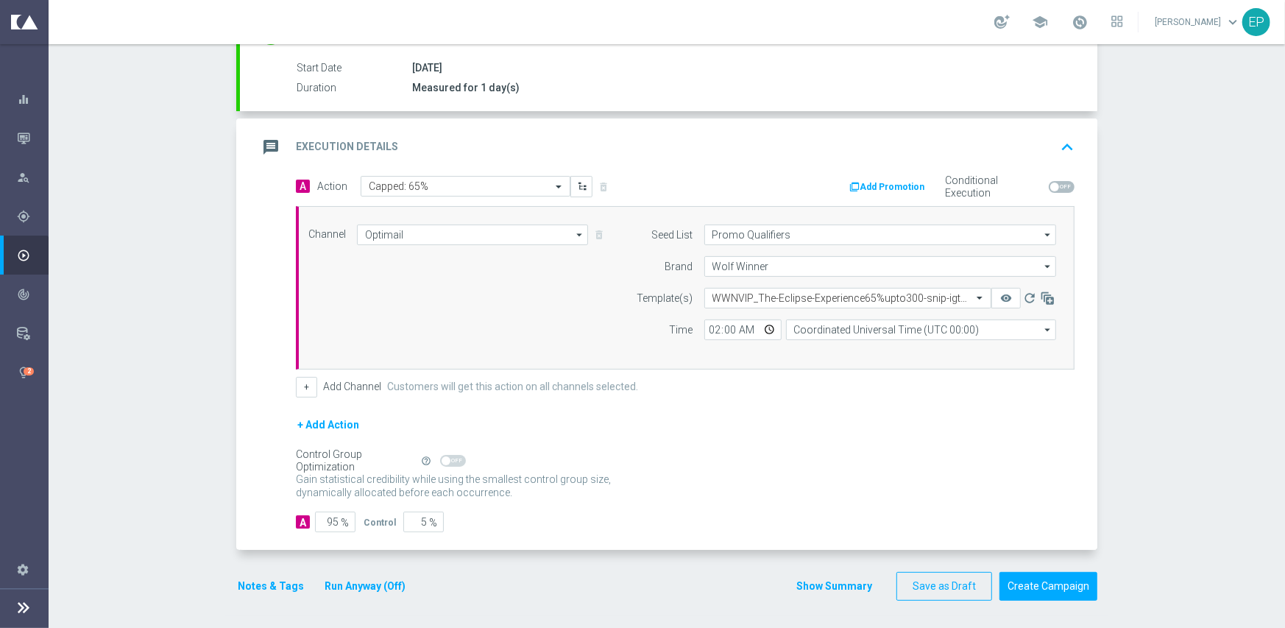
click at [251, 577] on button "Notes & Tags" at bounding box center [270, 586] width 69 height 18
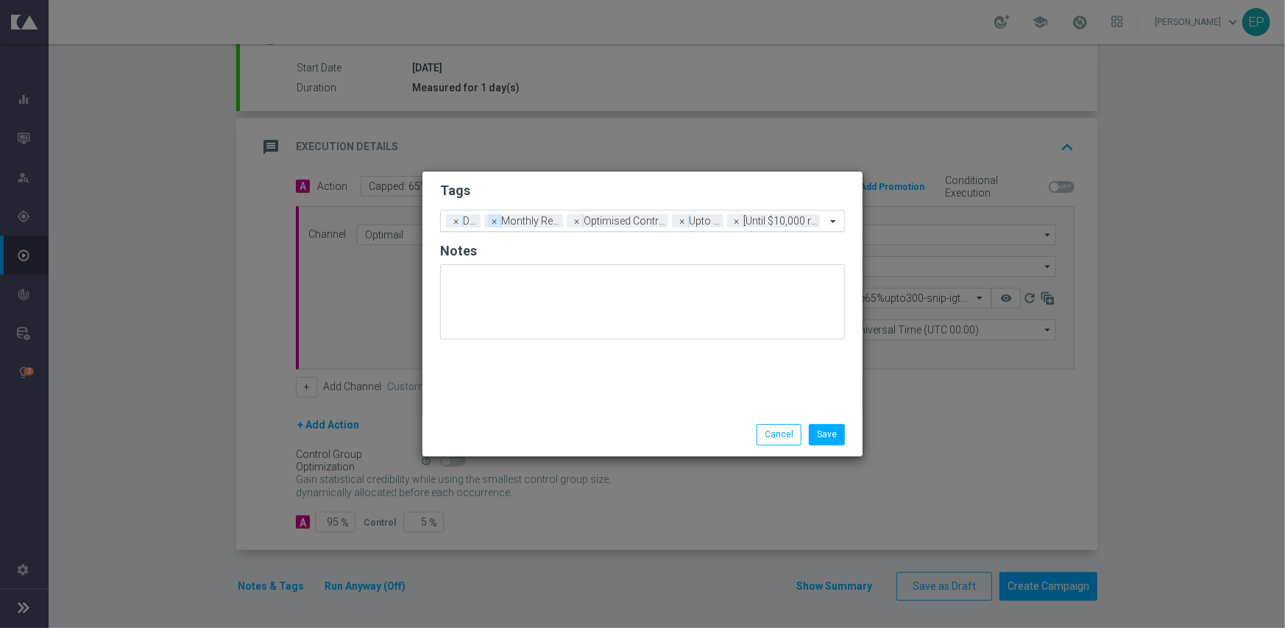
click at [495, 224] on span "×" at bounding box center [494, 220] width 13 height 13
click at [505, 219] on span "×" at bounding box center [504, 220] width 13 height 13
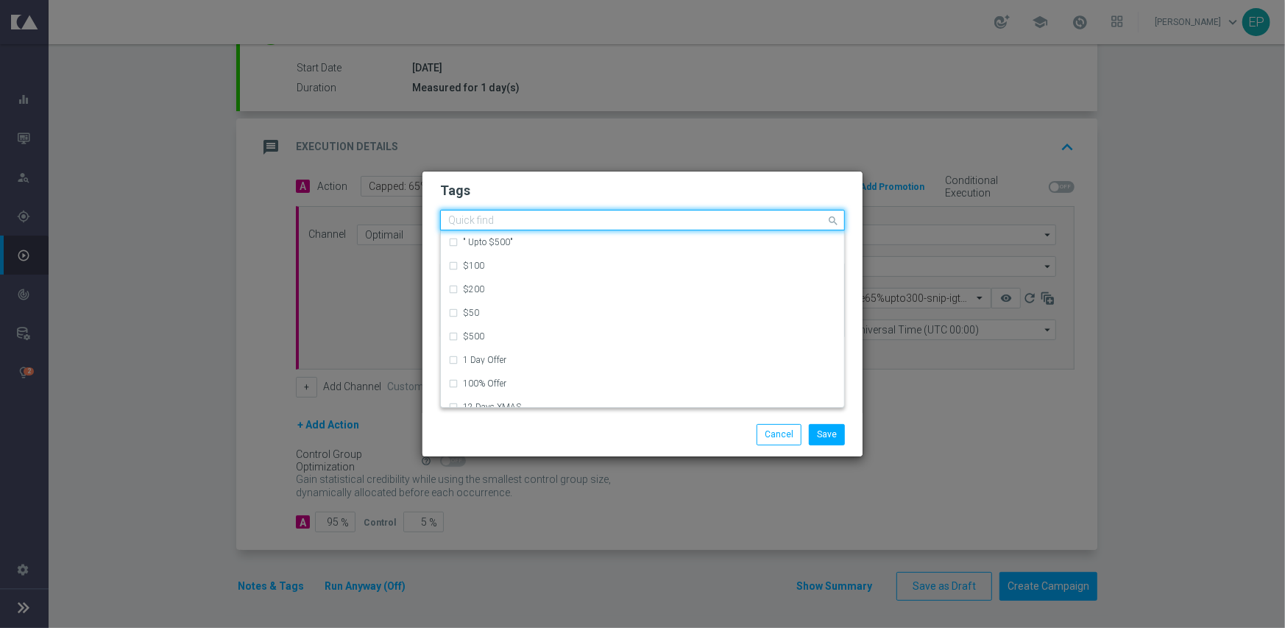
click at [770, 217] on input "text" at bounding box center [637, 221] width 378 height 13
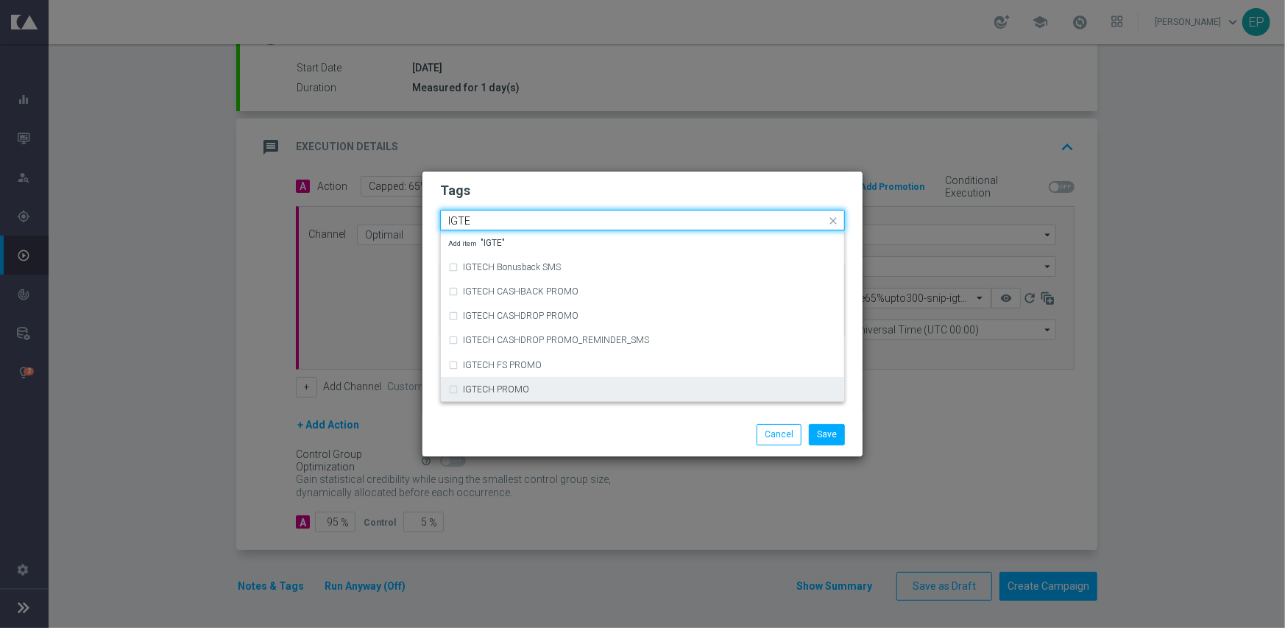
click at [574, 392] on div "IGTECH PROMO" at bounding box center [650, 389] width 374 height 9
type input "IGTE"
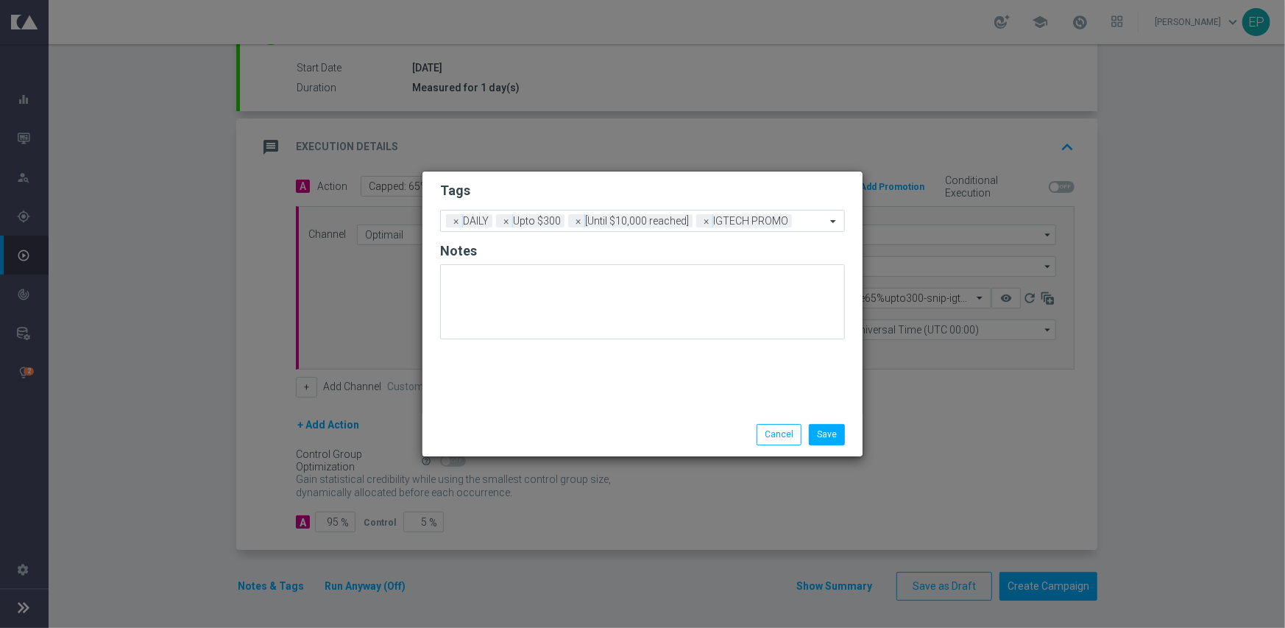
click at [580, 413] on div "Save Cancel" at bounding box center [642, 434] width 440 height 43
click at [829, 428] on button "Save" at bounding box center [827, 434] width 36 height 21
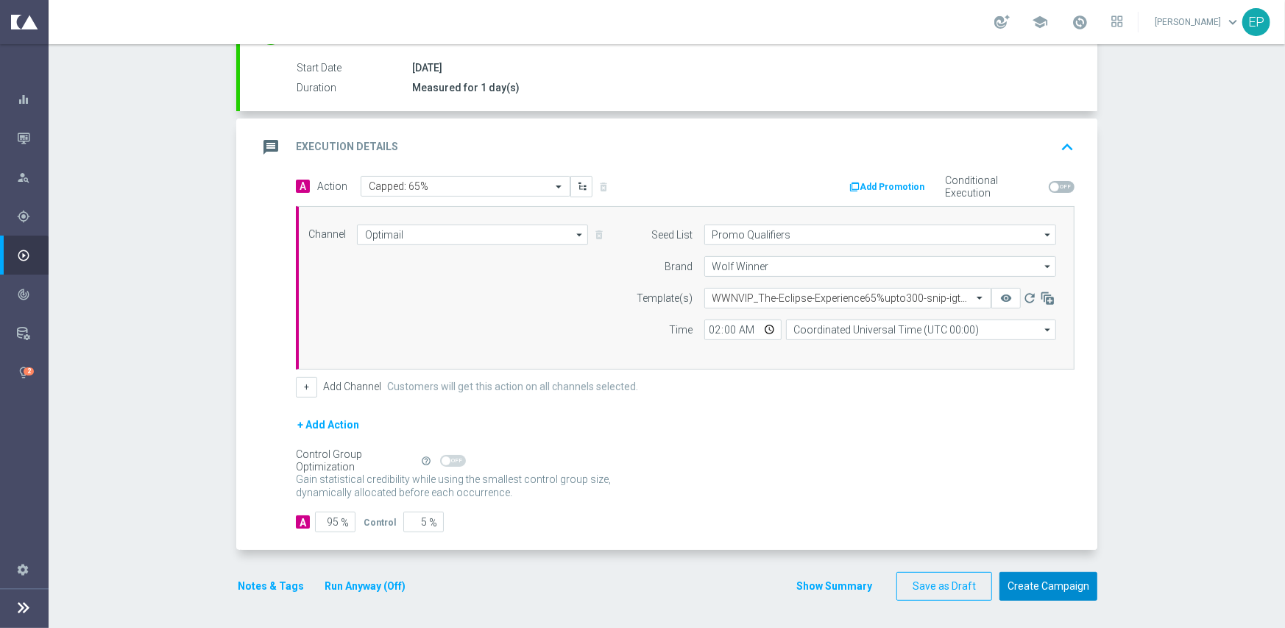
click at [1052, 586] on button "Create Campaign" at bounding box center [1048, 586] width 98 height 29
